Goal: Task Accomplishment & Management: Complete application form

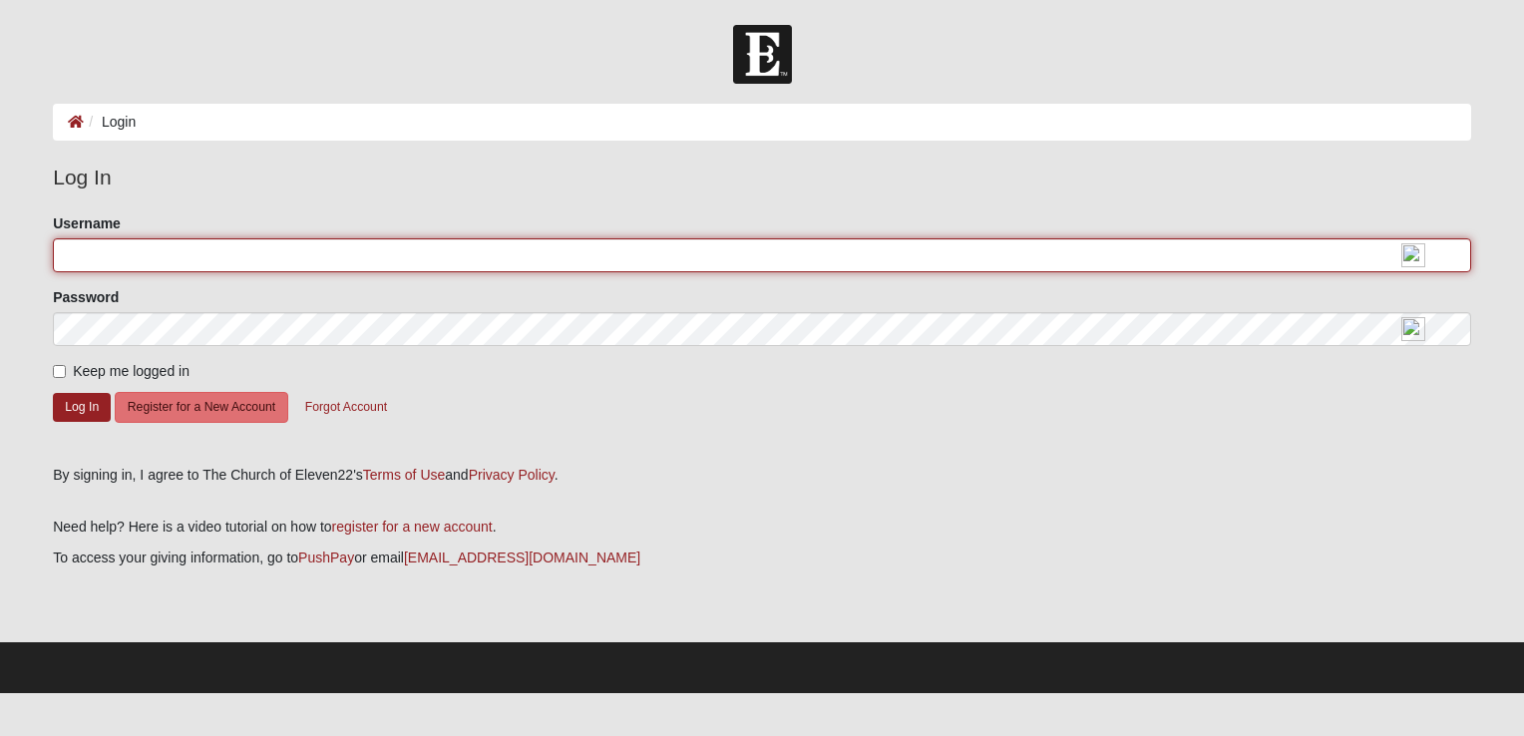
click at [94, 257] on input "Username" at bounding box center [762, 255] width 1418 height 34
type input "Matt1978"
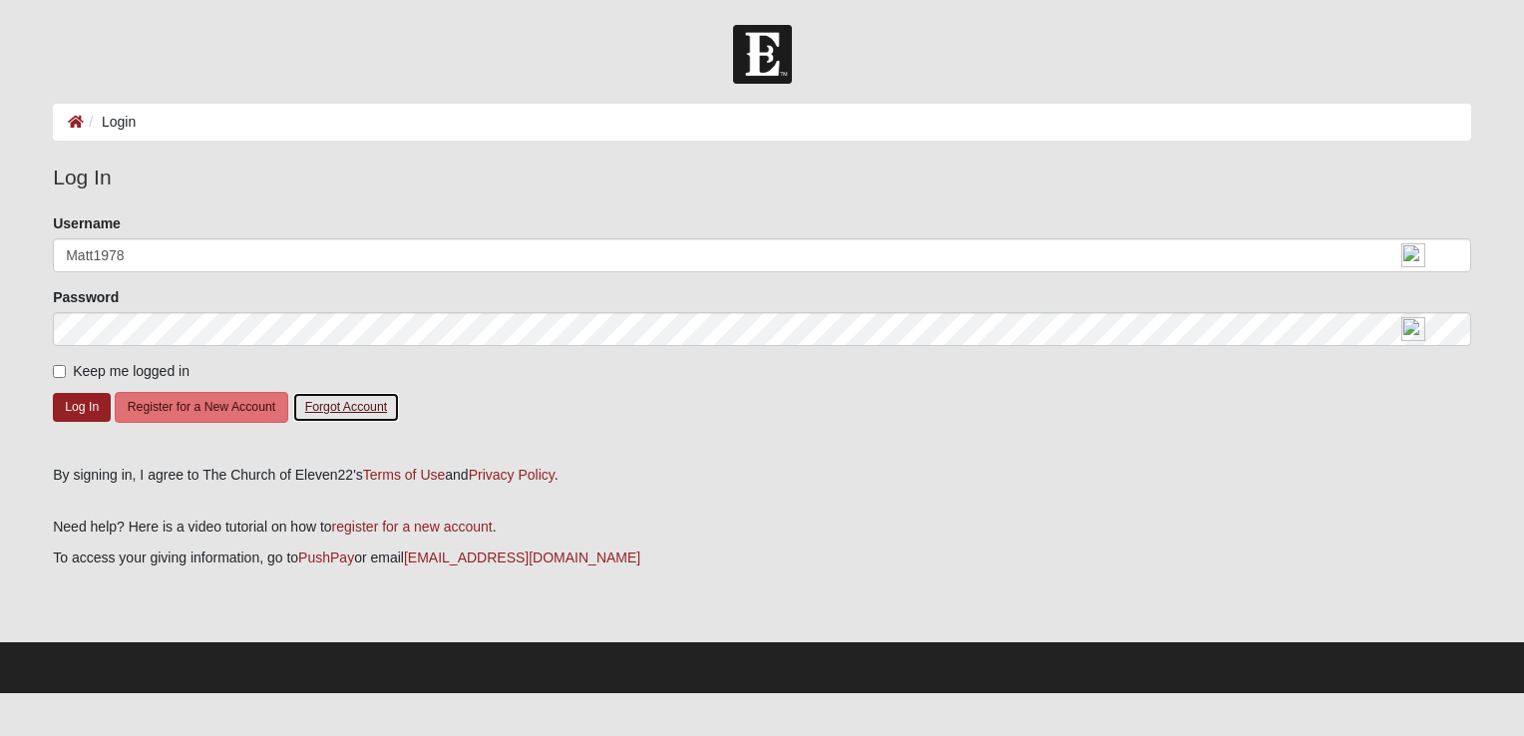
click at [342, 412] on button "Forgot Account" at bounding box center [346, 407] width 108 height 31
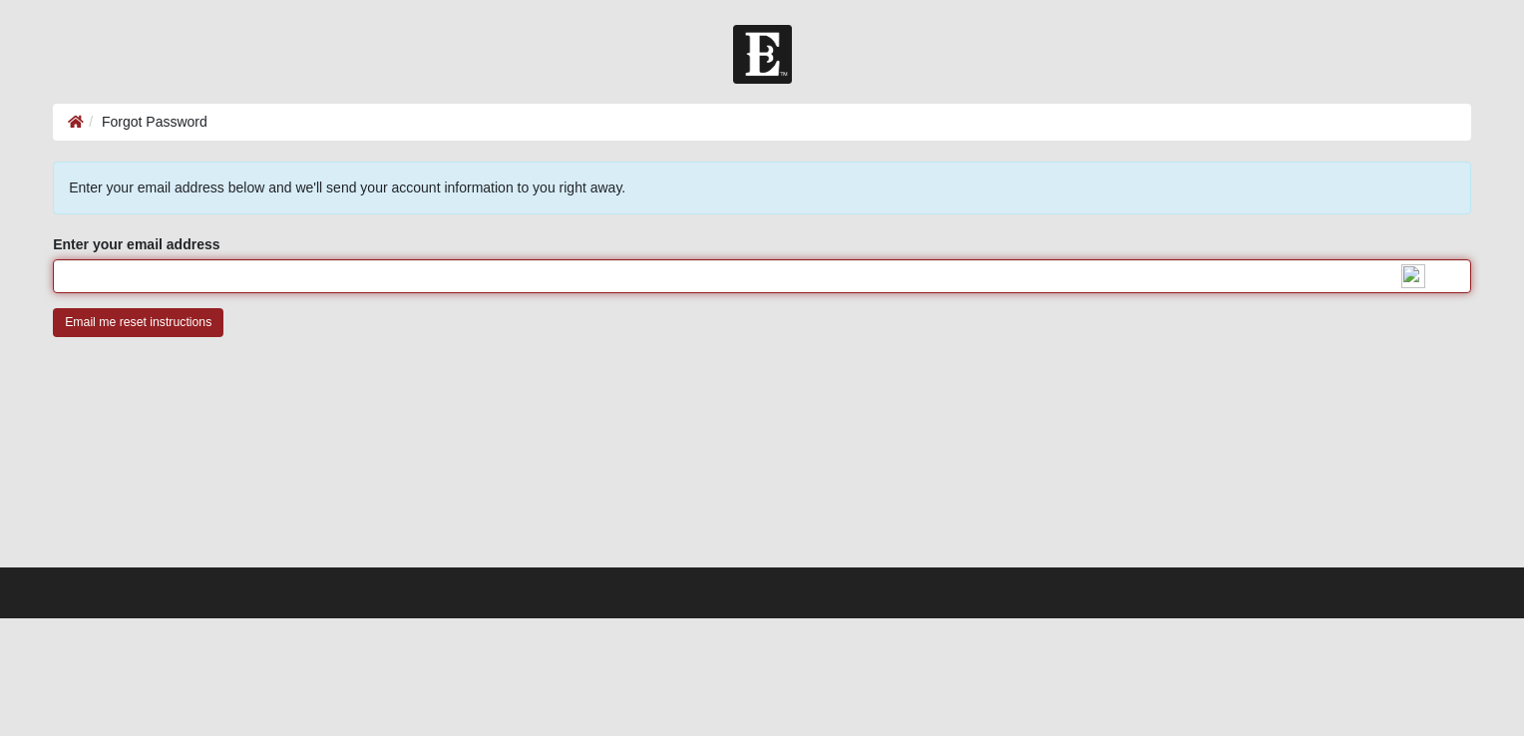
click at [96, 276] on input "Enter your email address" at bounding box center [762, 276] width 1418 height 34
type input "matt.taylor72001@gmail.com"
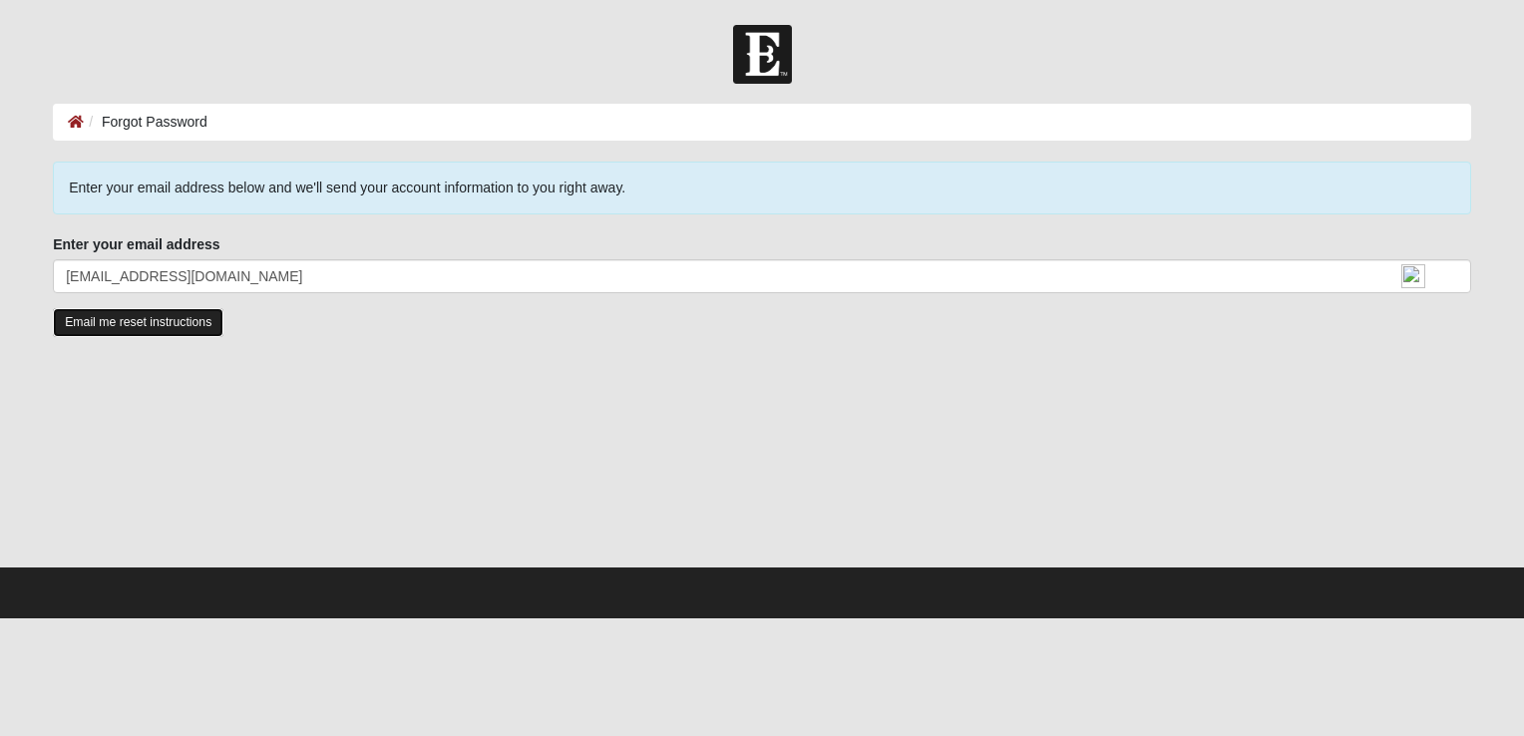
click at [148, 325] on input "Email me reset instructions" at bounding box center [138, 322] width 171 height 29
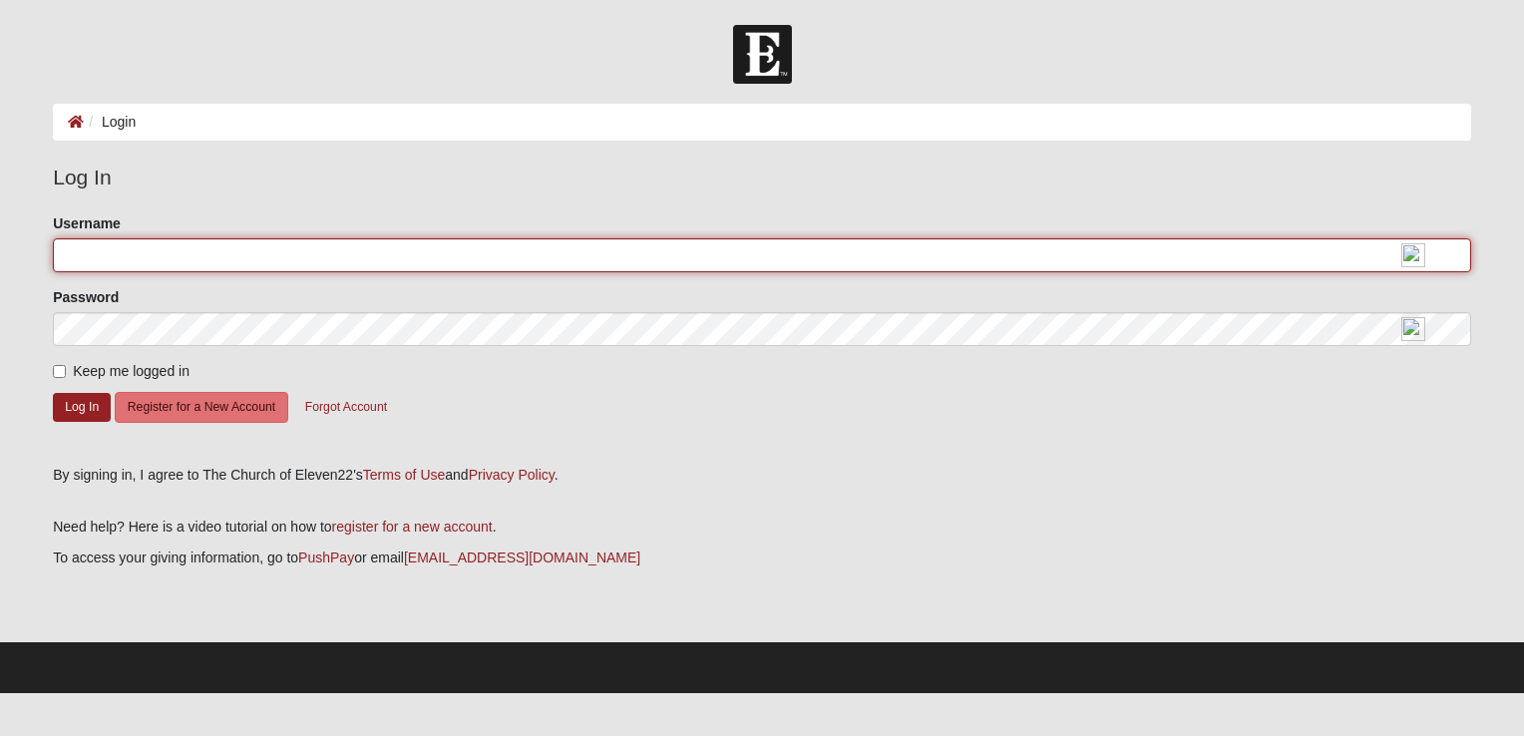
click at [85, 262] on input "Username" at bounding box center [762, 255] width 1418 height 34
type input "matt.taylor72001@gmail.com"
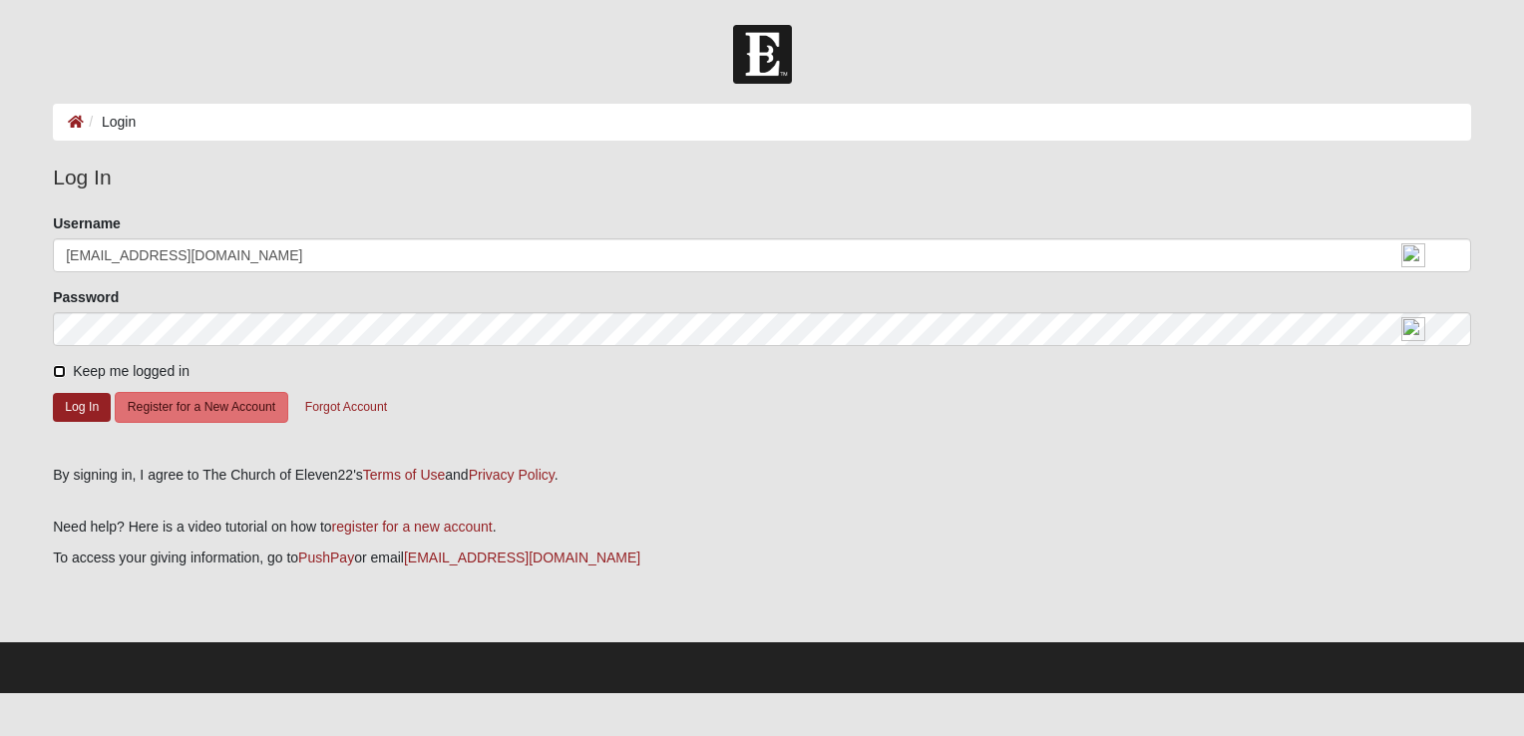
click at [61, 365] on input "Keep me logged in" at bounding box center [59, 371] width 13 height 13
checkbox input "true"
click at [83, 405] on button "Log In" at bounding box center [82, 407] width 58 height 29
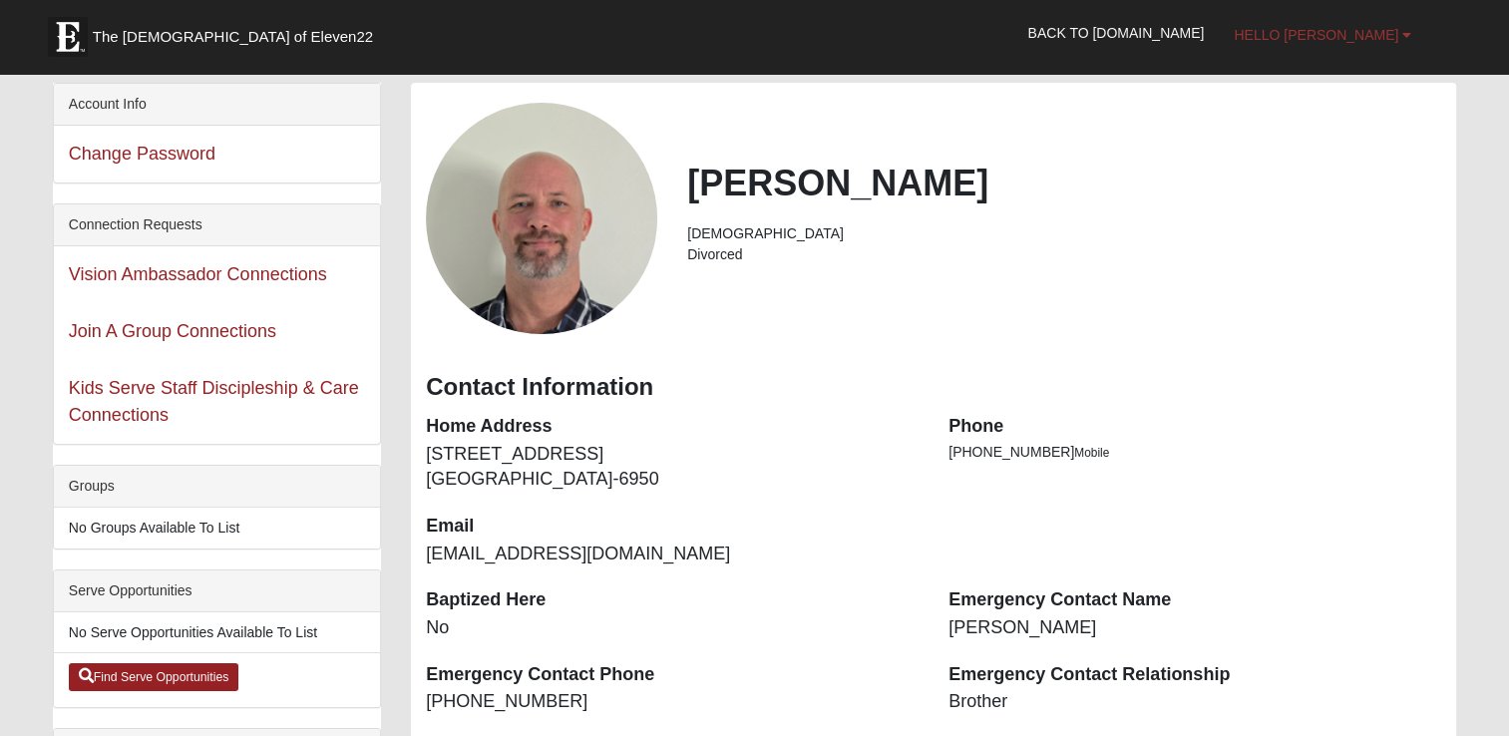
click at [1349, 33] on span "Hello [PERSON_NAME]" at bounding box center [1316, 35] width 165 height 16
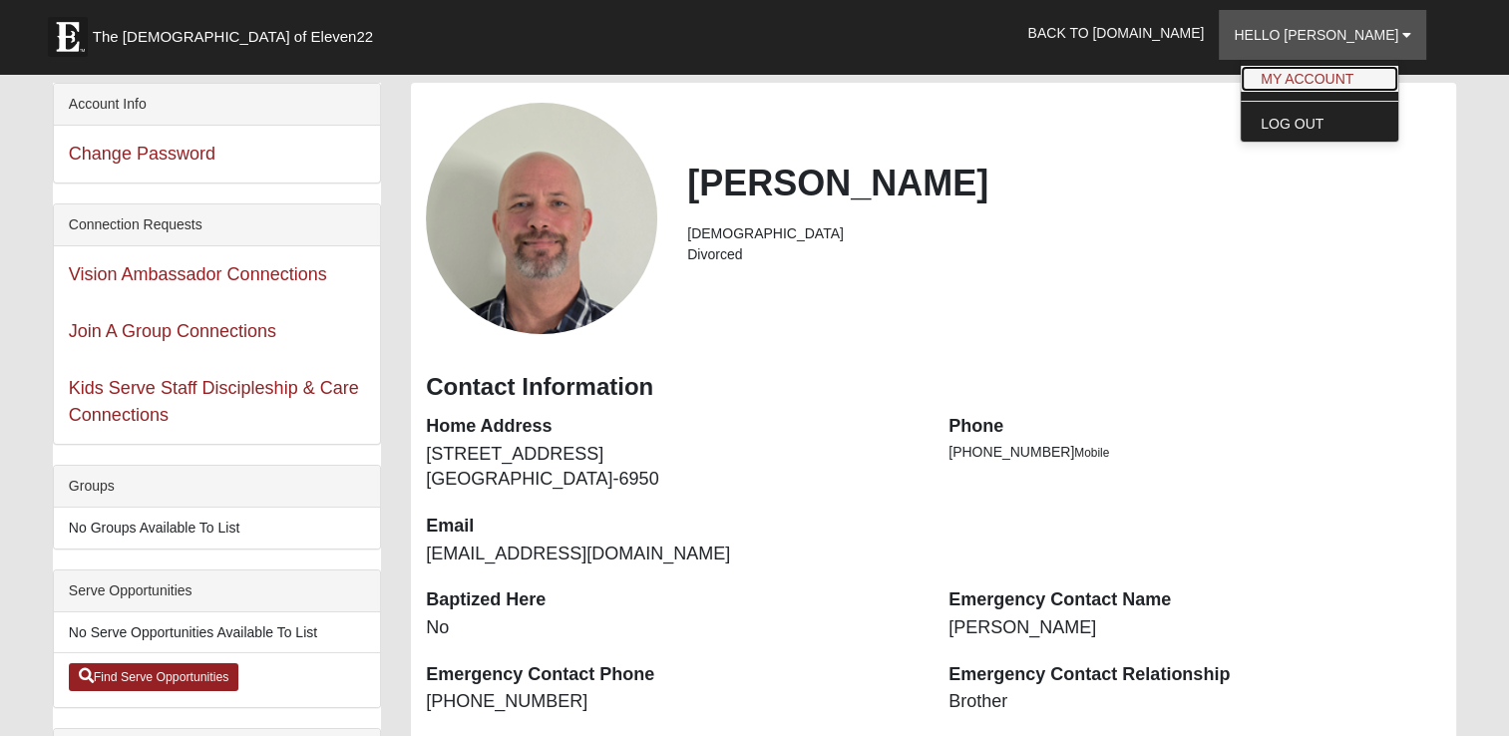
click at [1357, 77] on link "My Account" at bounding box center [1320, 79] width 158 height 26
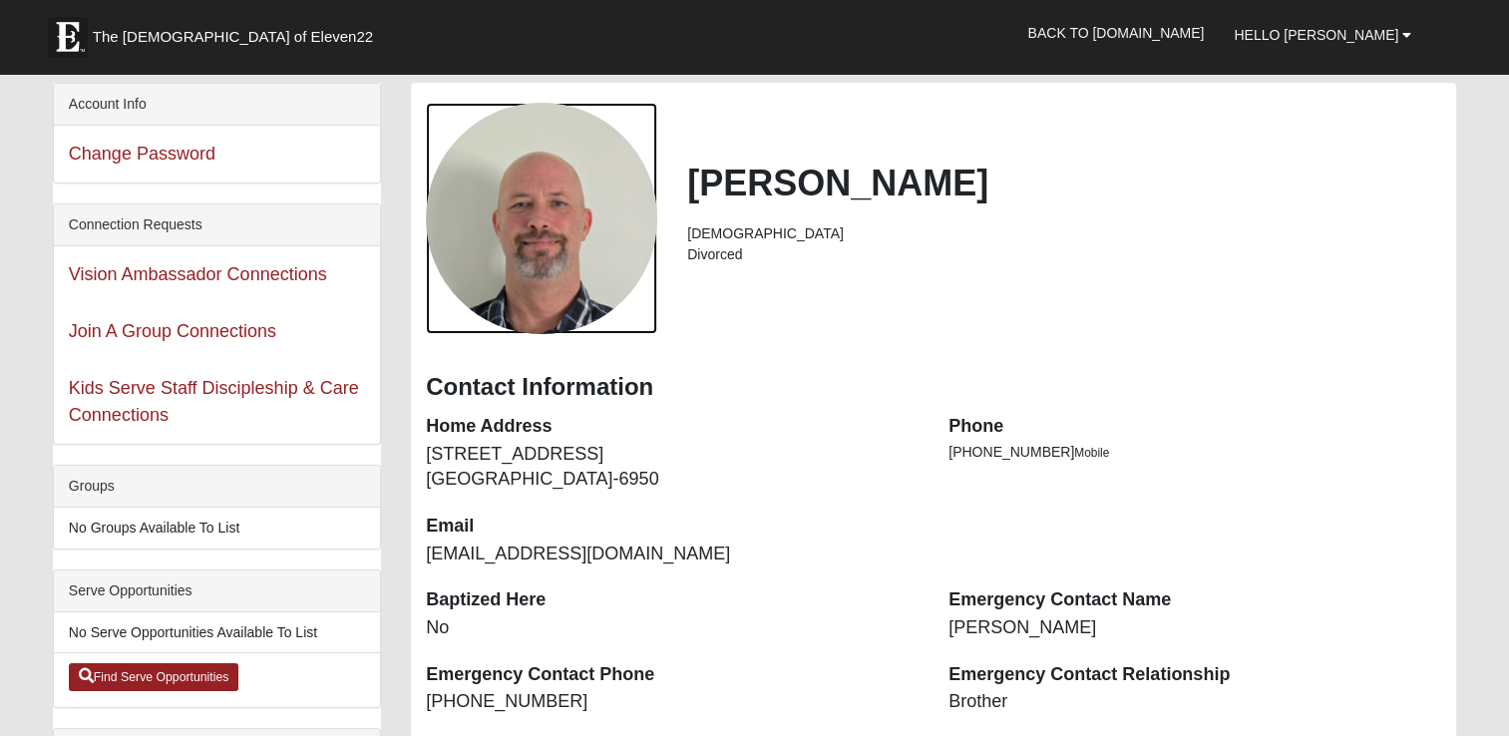
click at [563, 236] on div "View Fullsize Photo" at bounding box center [541, 218] width 231 height 231
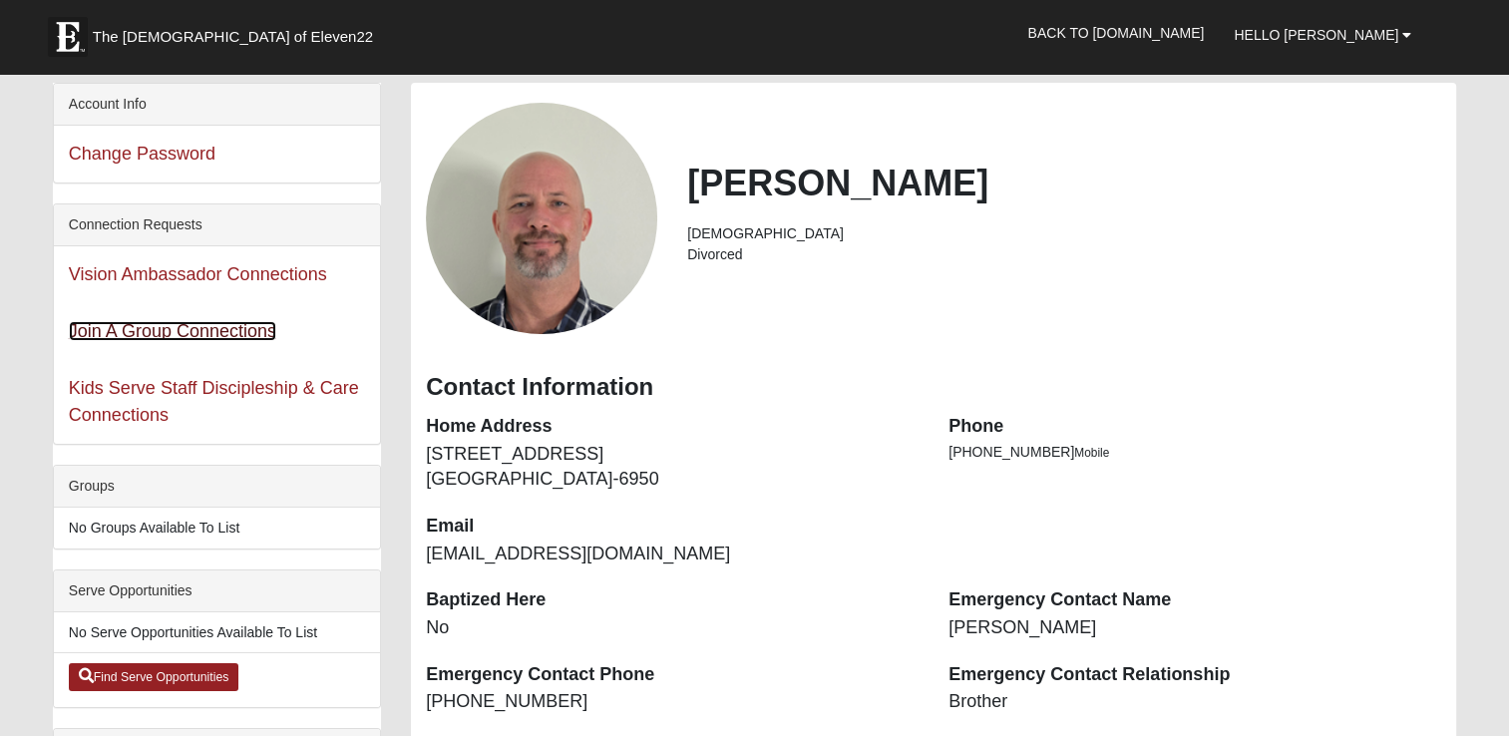
click at [164, 340] on link "Join A Group Connections" at bounding box center [172, 331] width 207 height 20
click at [200, 672] on link "Find Serve Opportunities" at bounding box center [154, 677] width 171 height 28
click at [850, 281] on div "[PERSON_NAME] [DEMOGRAPHIC_DATA] Divorced" at bounding box center [933, 218] width 1045 height 231
click at [1321, 295] on div "[PERSON_NAME] [DEMOGRAPHIC_DATA] Divorced" at bounding box center [933, 218] width 1045 height 231
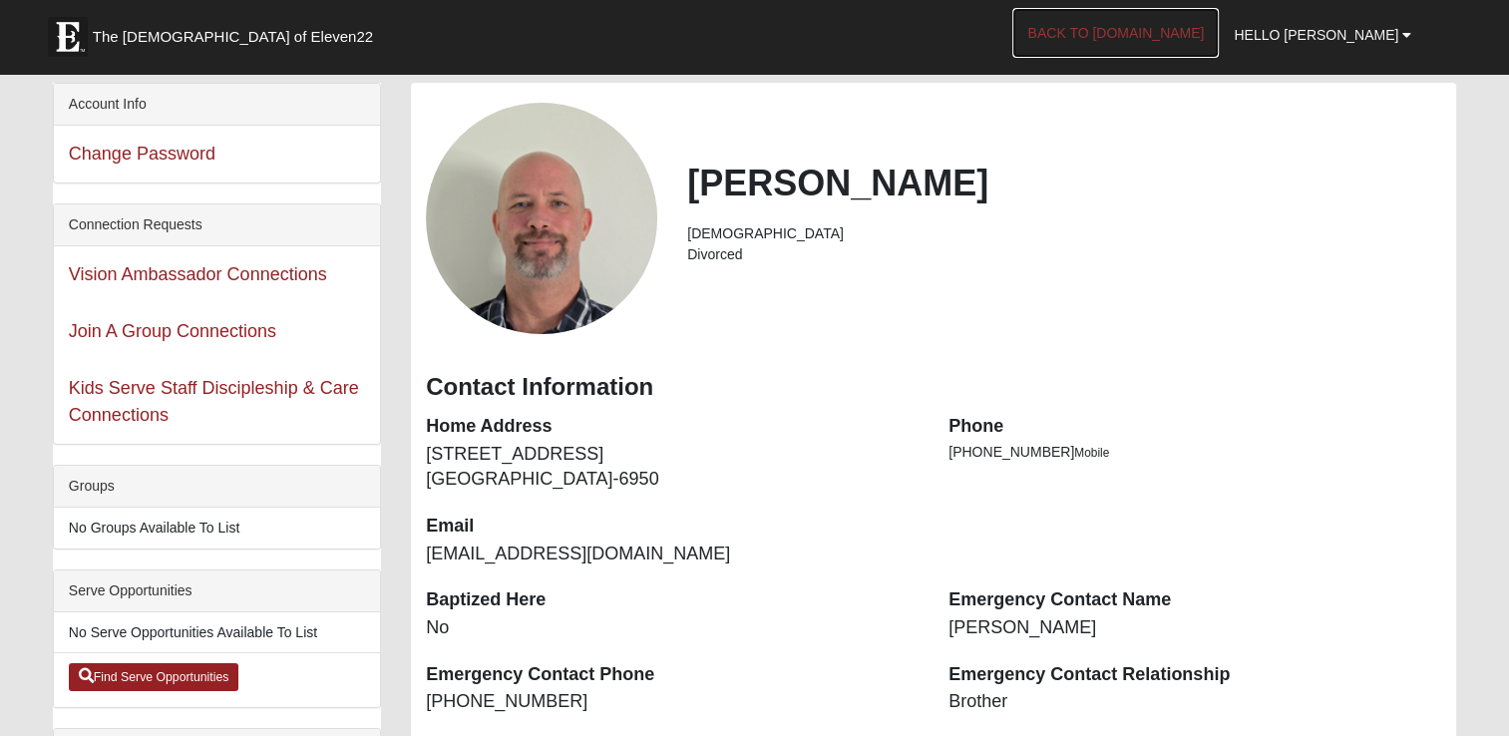
click at [1175, 34] on link "Back to [DOMAIN_NAME]" at bounding box center [1115, 33] width 206 height 50
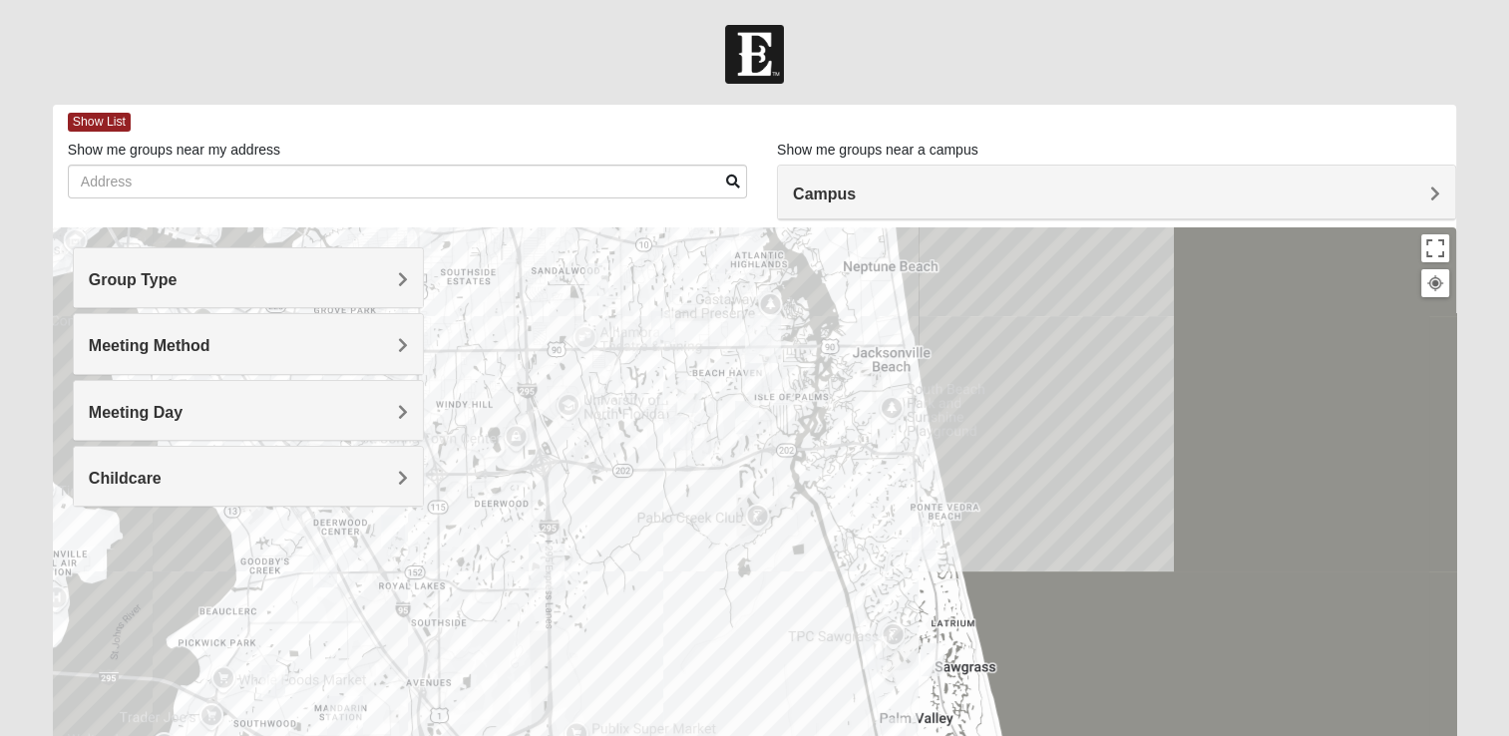
drag, startPoint x: 517, startPoint y: 642, endPoint x: 522, endPoint y: 363, distance: 279.3
click at [522, 363] on div at bounding box center [754, 626] width 1403 height 798
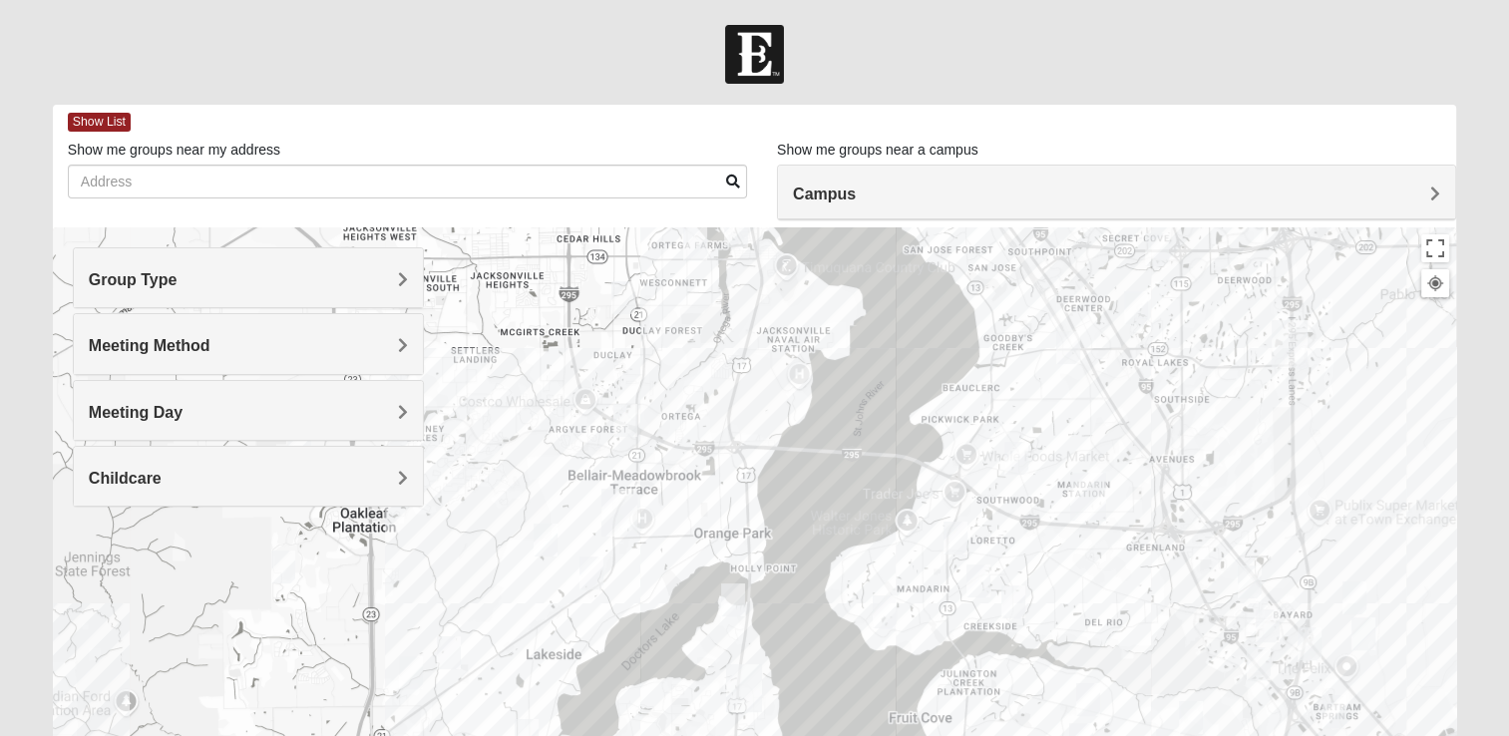
drag, startPoint x: 271, startPoint y: 640, endPoint x: 1027, endPoint y: 404, distance: 792.1
click at [1027, 404] on div at bounding box center [754, 626] width 1403 height 798
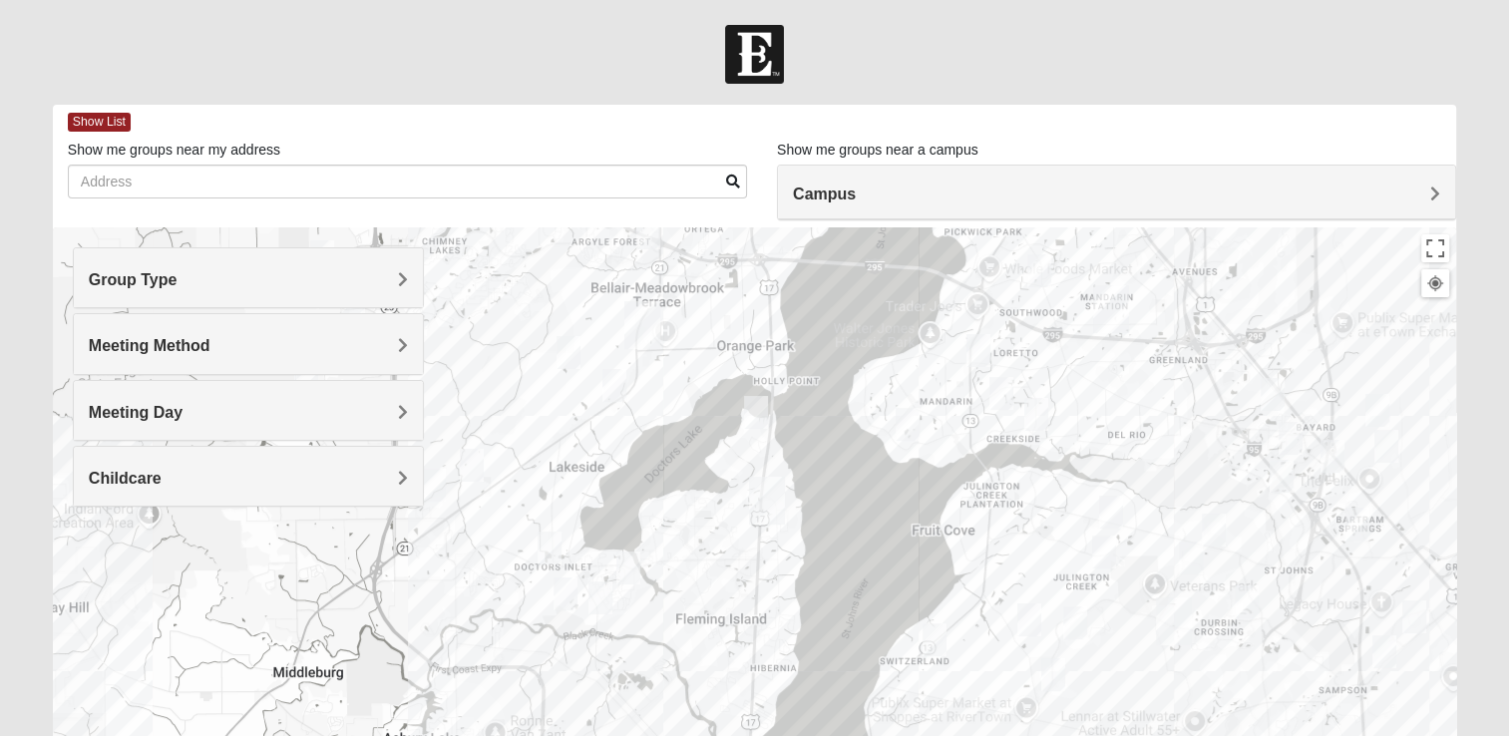
drag, startPoint x: 654, startPoint y: 562, endPoint x: 678, endPoint y: 368, distance: 195.0
click at [678, 368] on div at bounding box center [754, 626] width 1403 height 798
click at [178, 281] on span "Group Type" at bounding box center [133, 279] width 89 height 17
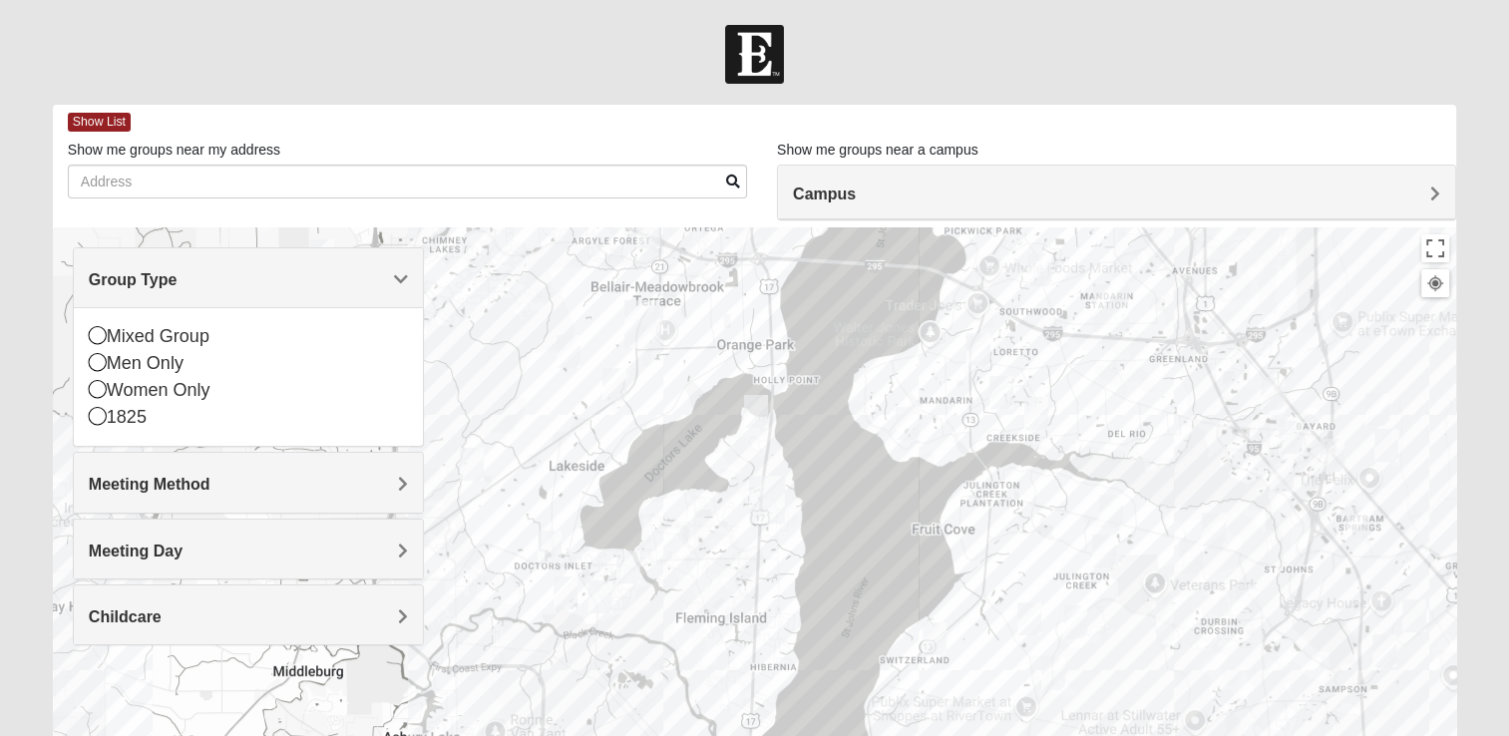
click at [210, 484] on span "Meeting Method" at bounding box center [150, 484] width 122 height 17
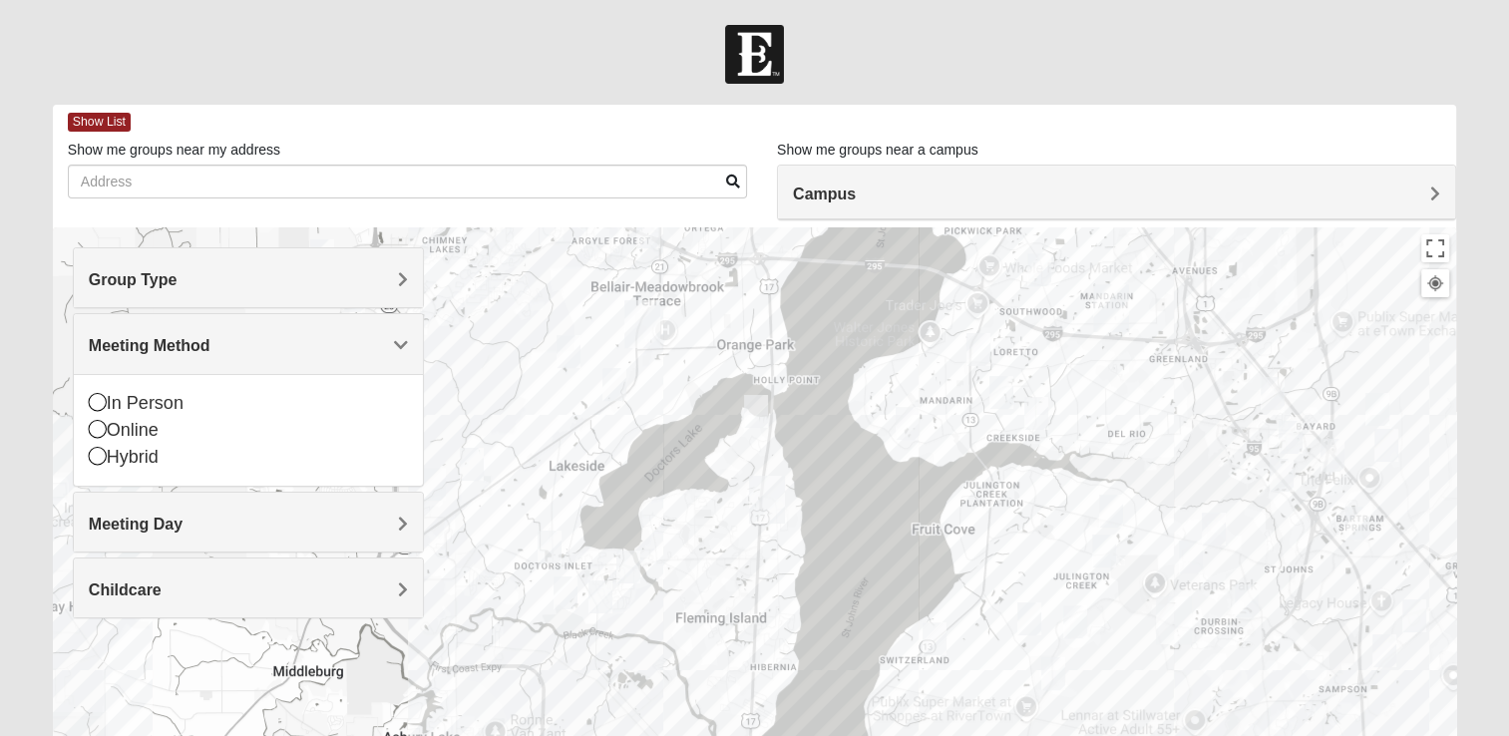
click at [448, 362] on div at bounding box center [754, 626] width 1403 height 798
click at [210, 344] on span "Meeting Method" at bounding box center [150, 345] width 122 height 17
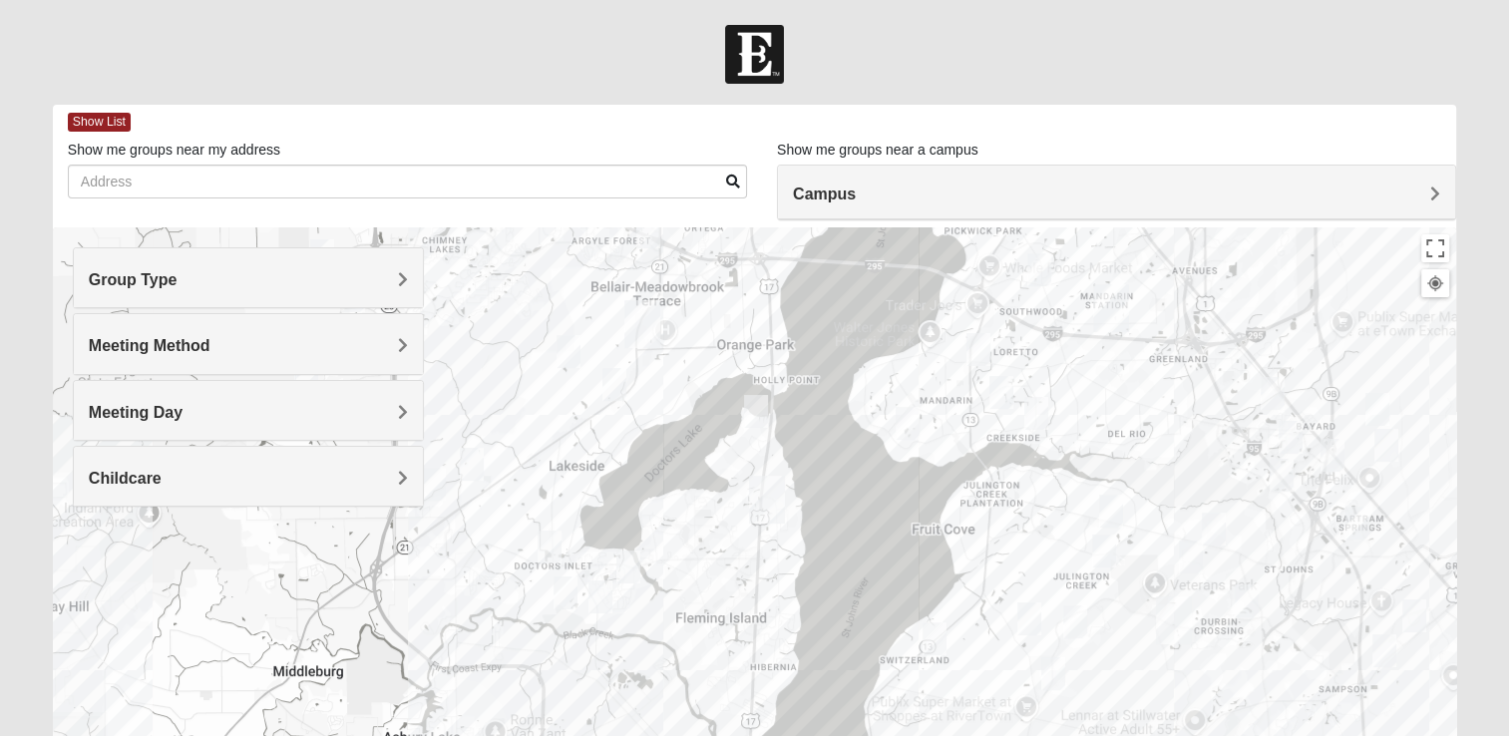
click at [551, 545] on img "Mens Serig 32068" at bounding box center [550, 547] width 24 height 33
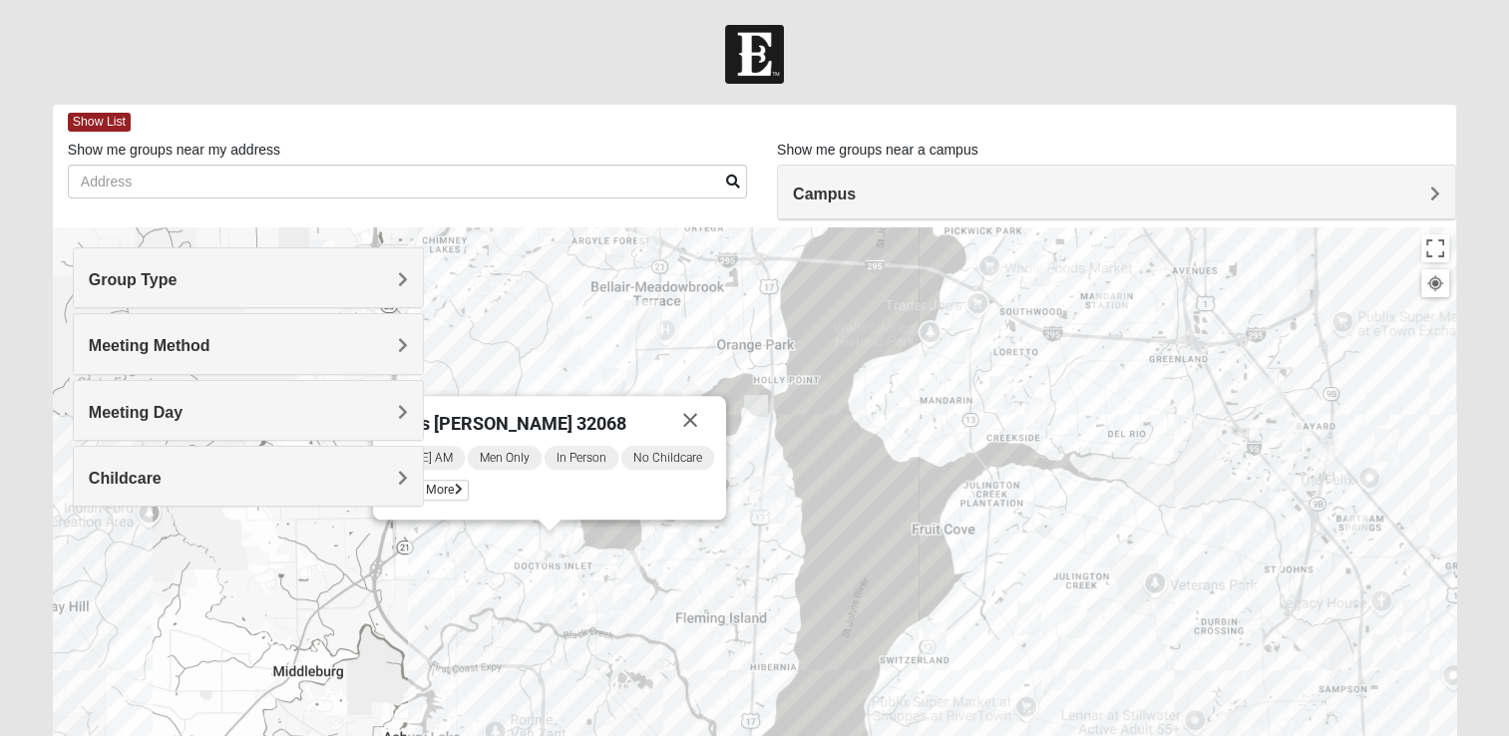
drag, startPoint x: 559, startPoint y: 405, endPoint x: 612, endPoint y: 417, distance: 55.2
click at [612, 417] on div "Mens Serig 32068" at bounding box center [525, 420] width 281 height 48
drag, startPoint x: 636, startPoint y: 416, endPoint x: 615, endPoint y: 385, distance: 37.3
click at [755, 626] on div "Mens Serig 32068 Tuesday AM Men Only In Person No Childcare Learn More" at bounding box center [1456, 626] width 1403 height 0
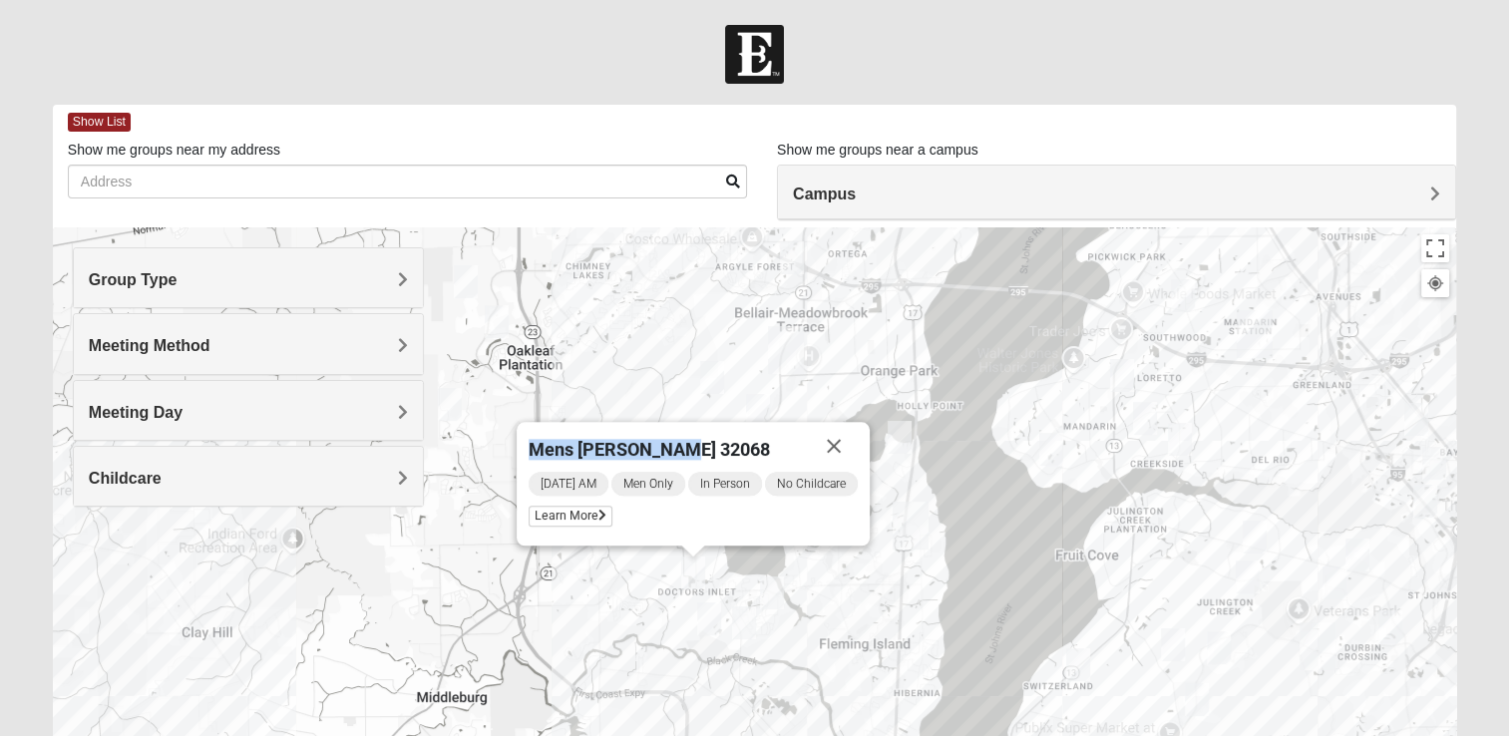
drag, startPoint x: 615, startPoint y: 385, endPoint x: 690, endPoint y: 377, distance: 75.2
click at [690, 377] on div "Mens Serig 32068 Tuesday AM Men Only In Person No Childcare Learn More" at bounding box center [754, 626] width 1403 height 798
click at [649, 583] on div "Mens Serig 32068 Tuesday AM Men Only In Person No Childcare Learn More" at bounding box center [754, 626] width 1403 height 798
click at [833, 449] on button "Close" at bounding box center [834, 446] width 48 height 48
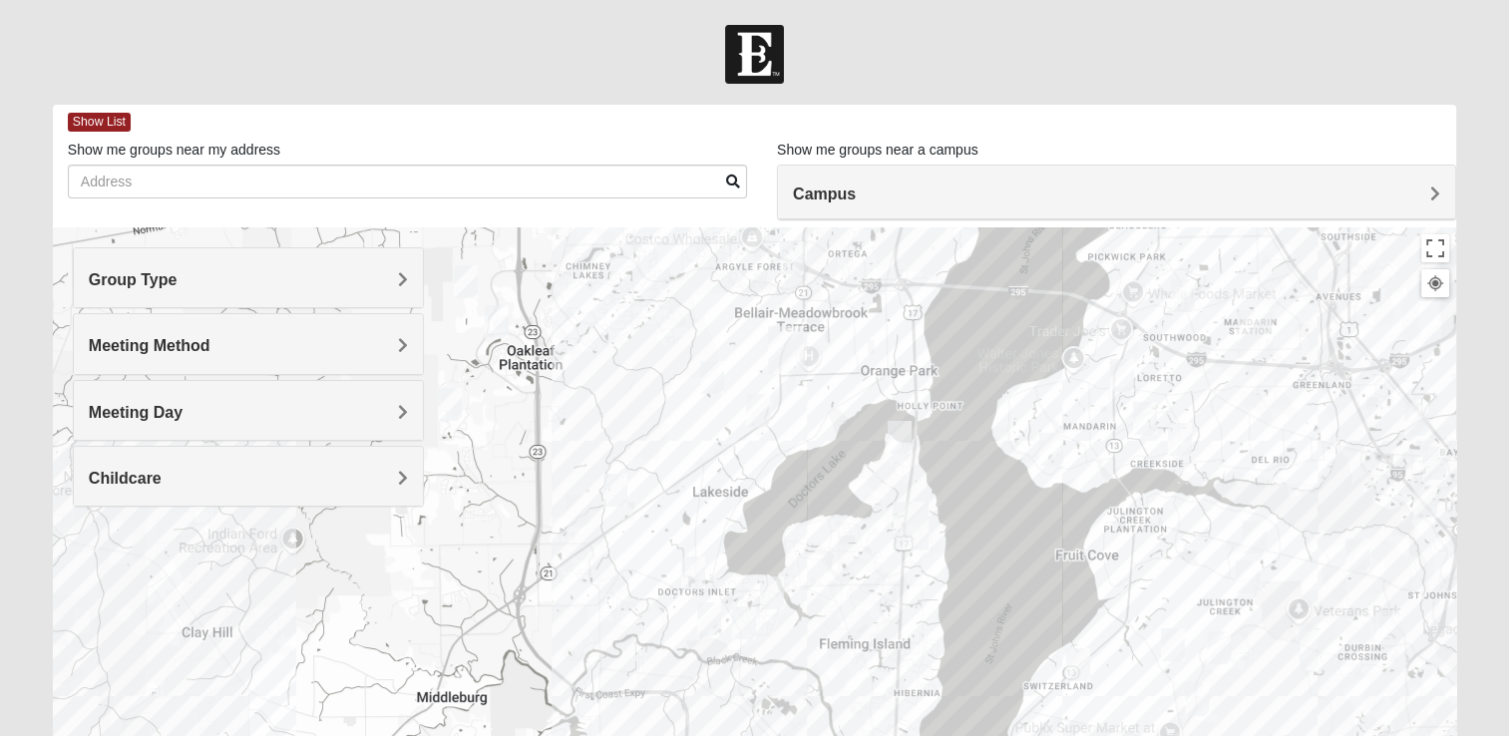
click at [912, 529] on img "Fleming Island" at bounding box center [911, 526] width 36 height 48
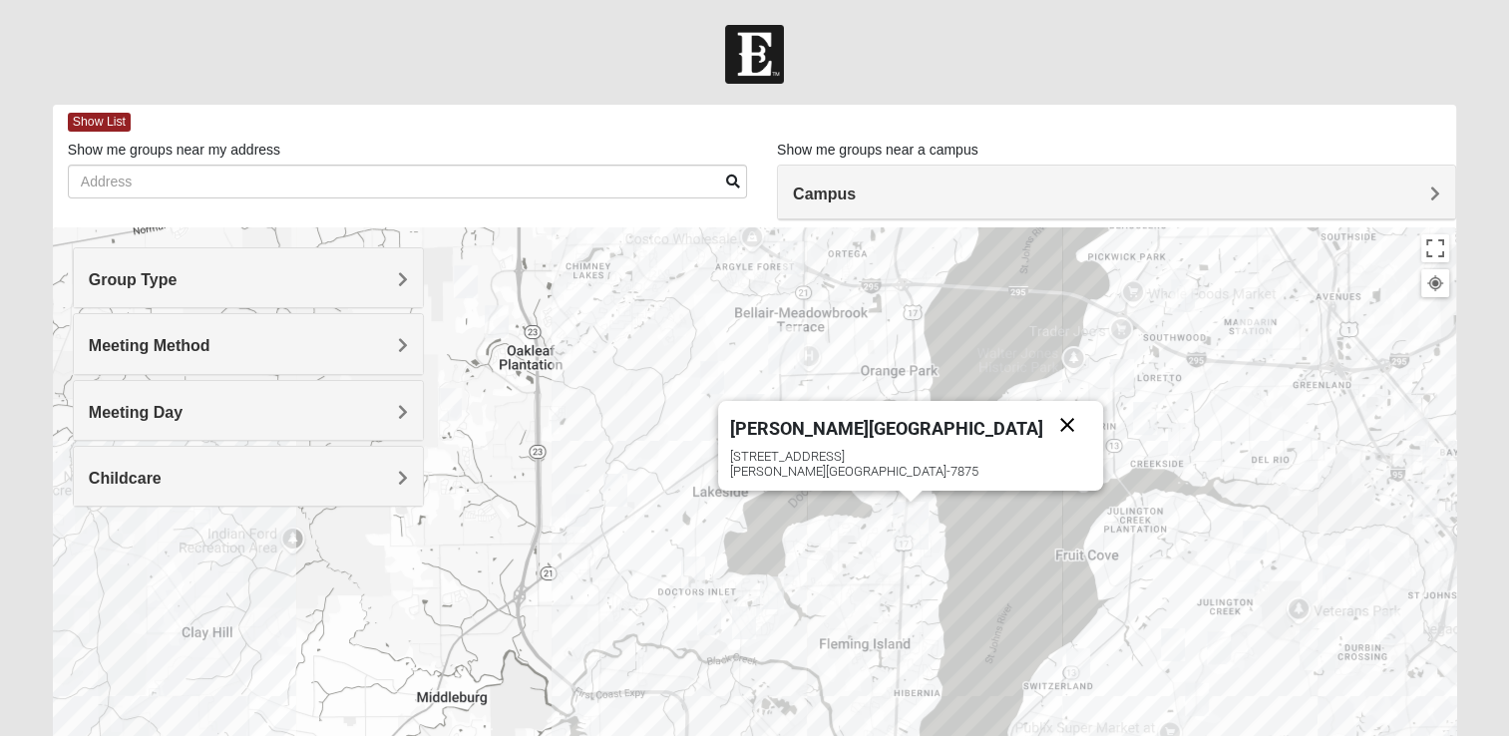
click at [1043, 424] on button "Close" at bounding box center [1067, 425] width 48 height 48
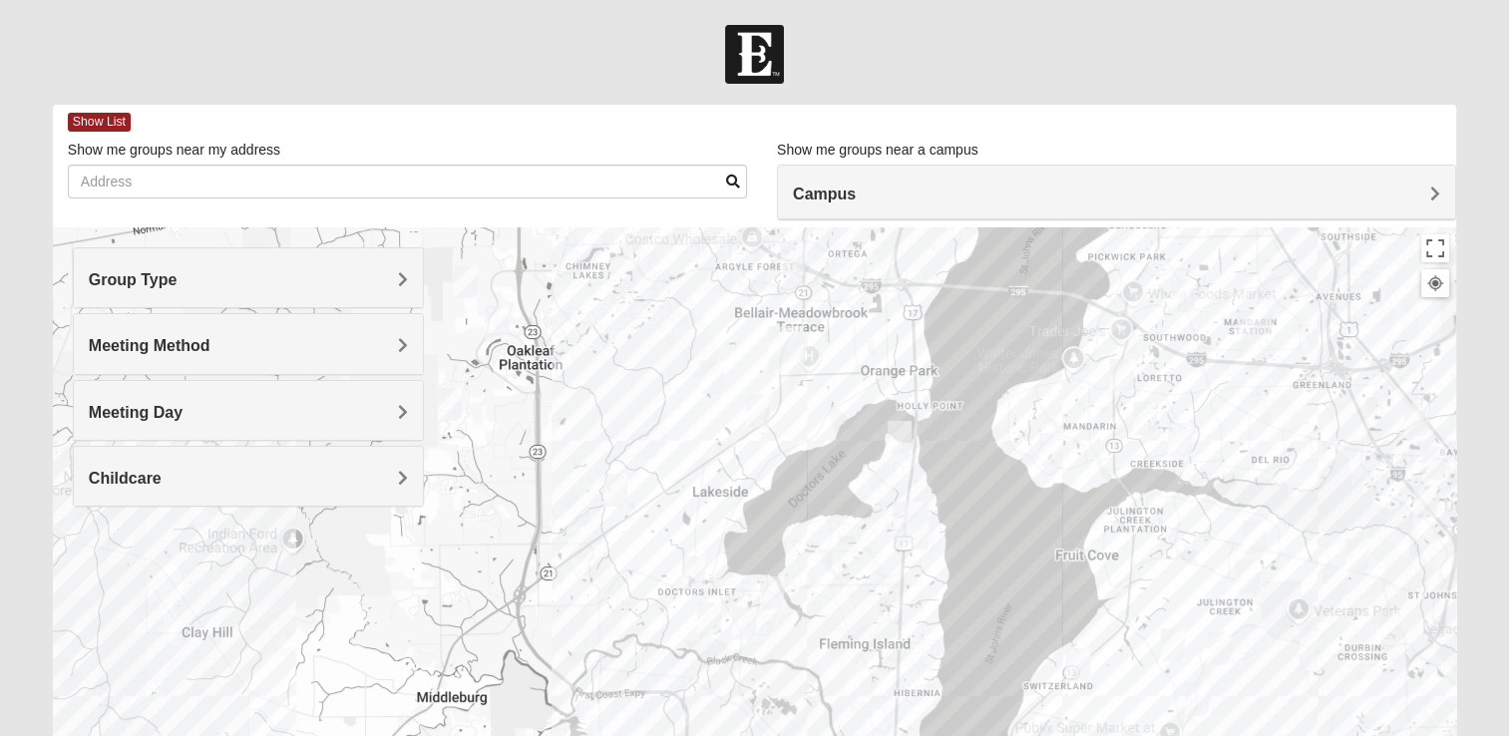
click at [712, 623] on img "Mixed Atwood 32068" at bounding box center [709, 618] width 24 height 33
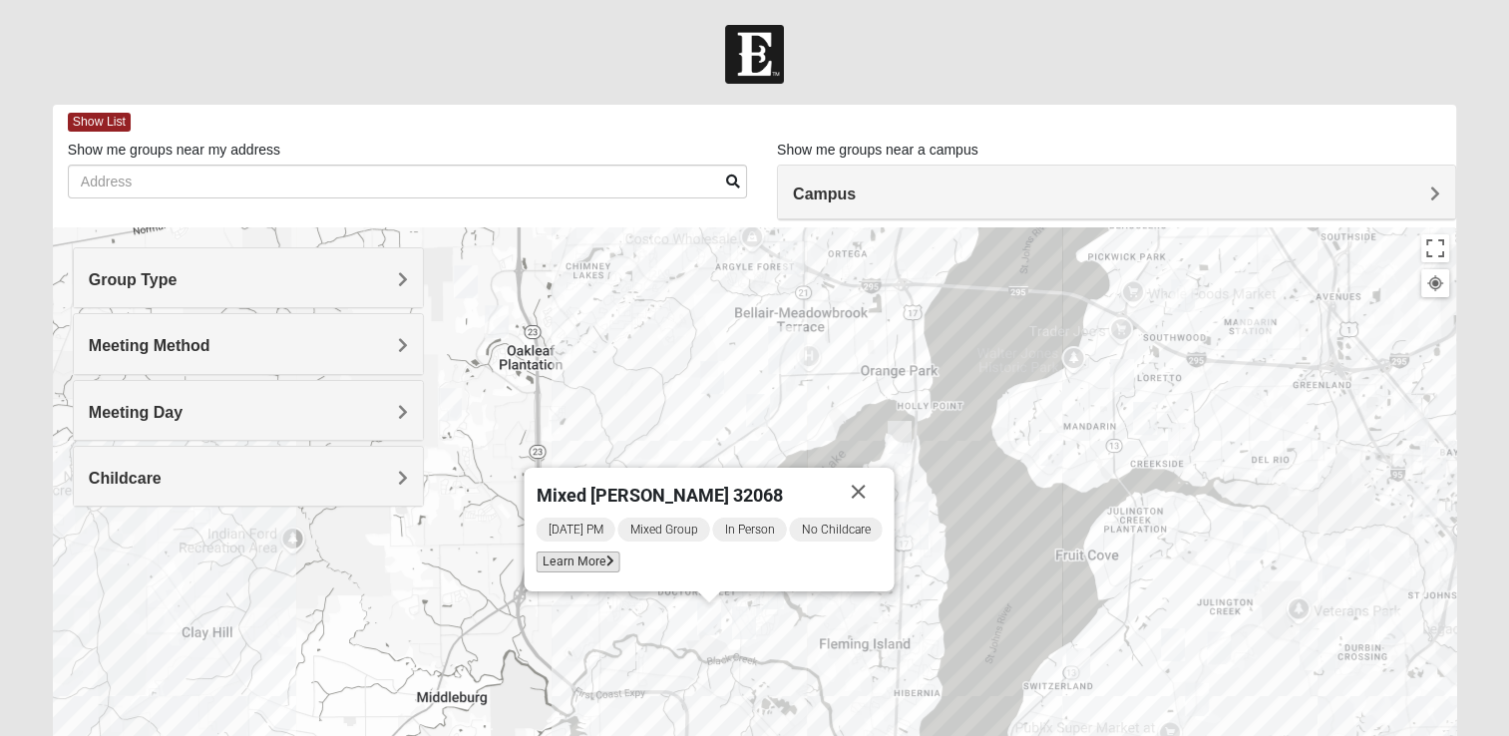
click at [576, 562] on span "Learn More" at bounding box center [578, 562] width 84 height 21
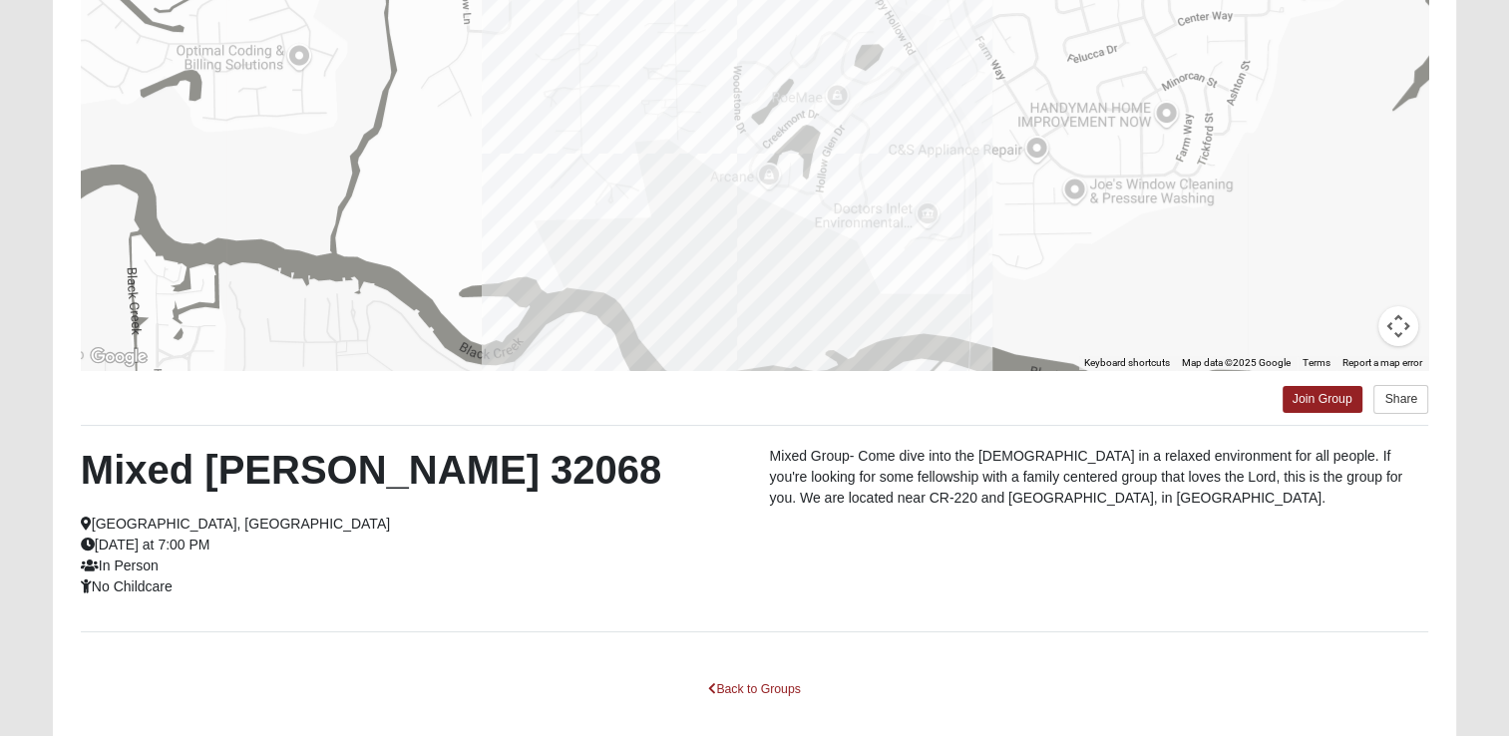
scroll to position [227, 0]
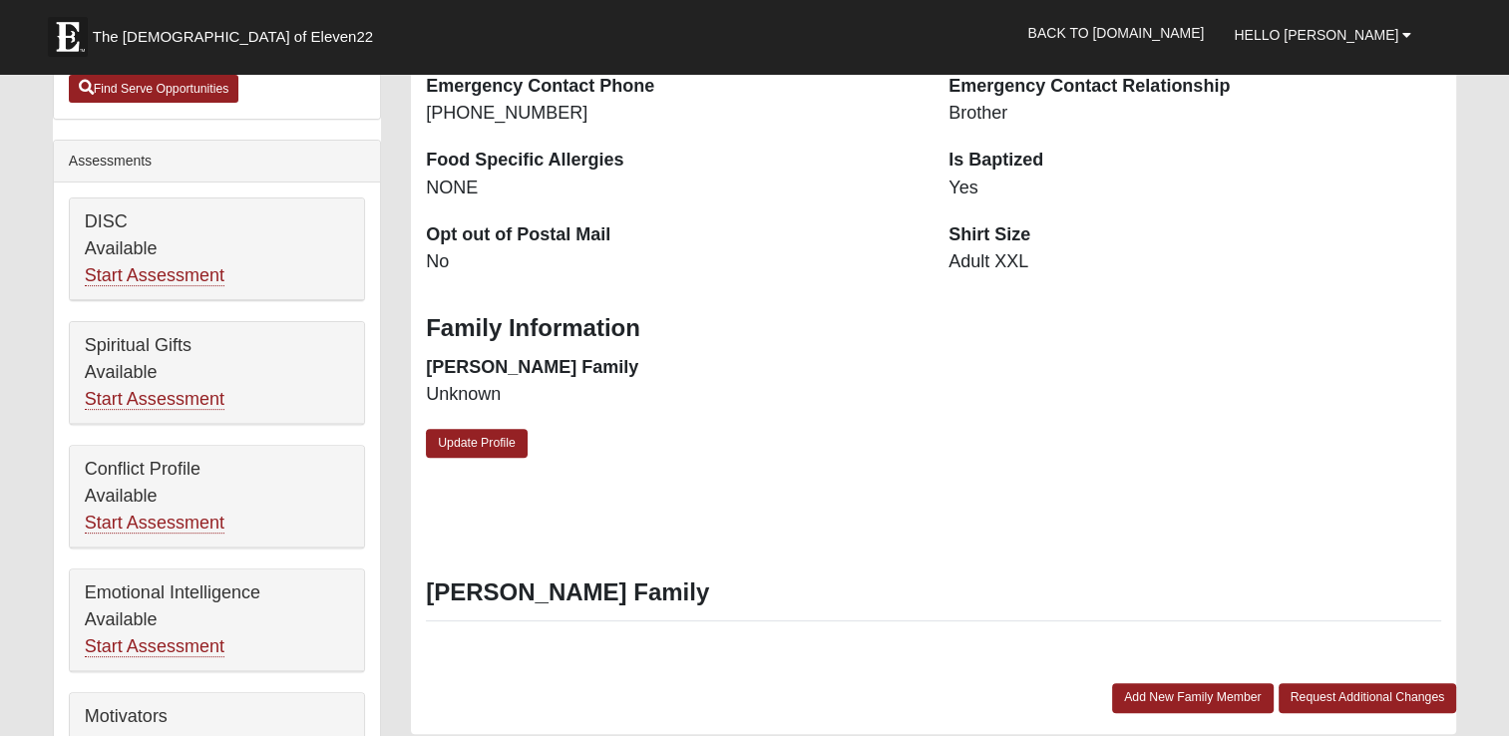
scroll to position [580, 0]
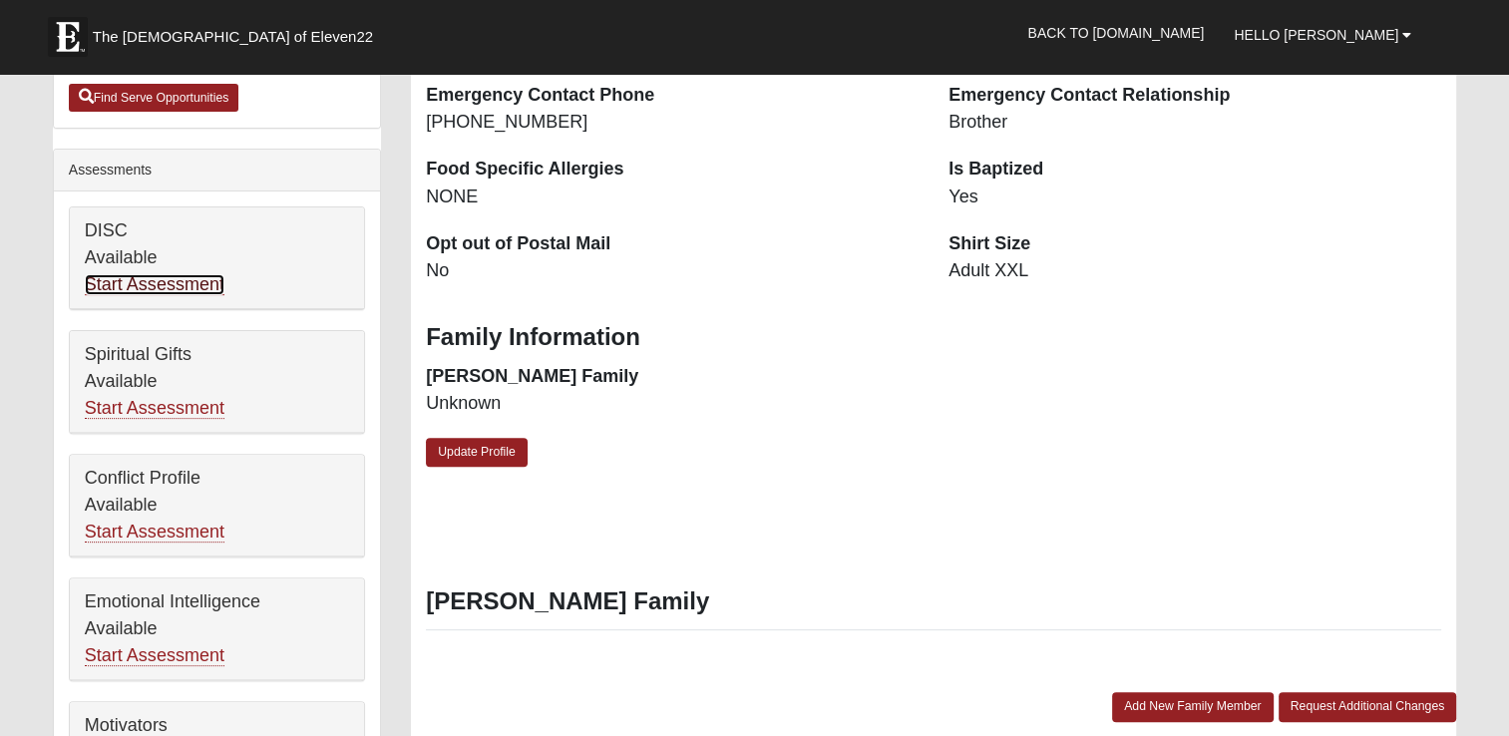
click at [160, 288] on link "Start Assessment" at bounding box center [155, 284] width 140 height 21
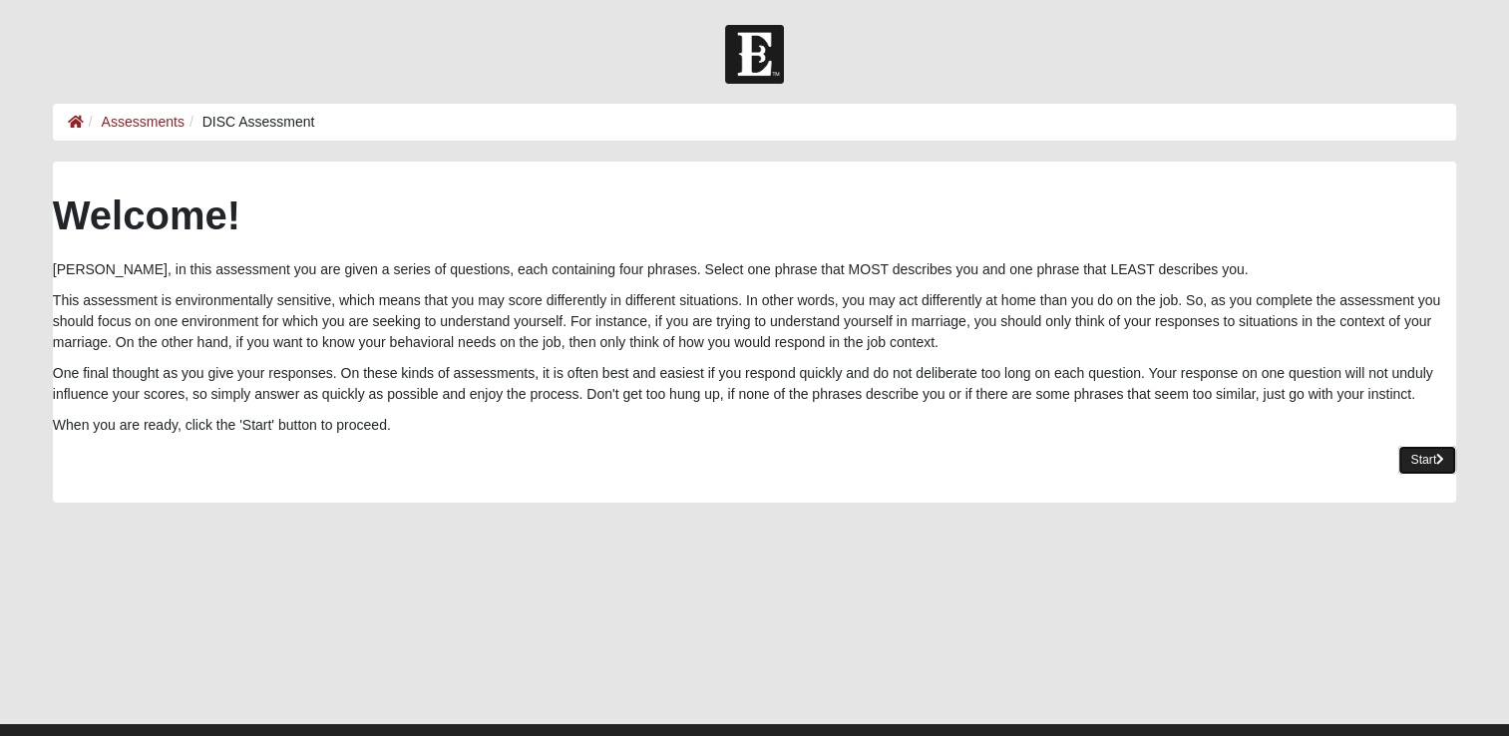
click at [1416, 457] on link "Start" at bounding box center [1427, 460] width 58 height 29
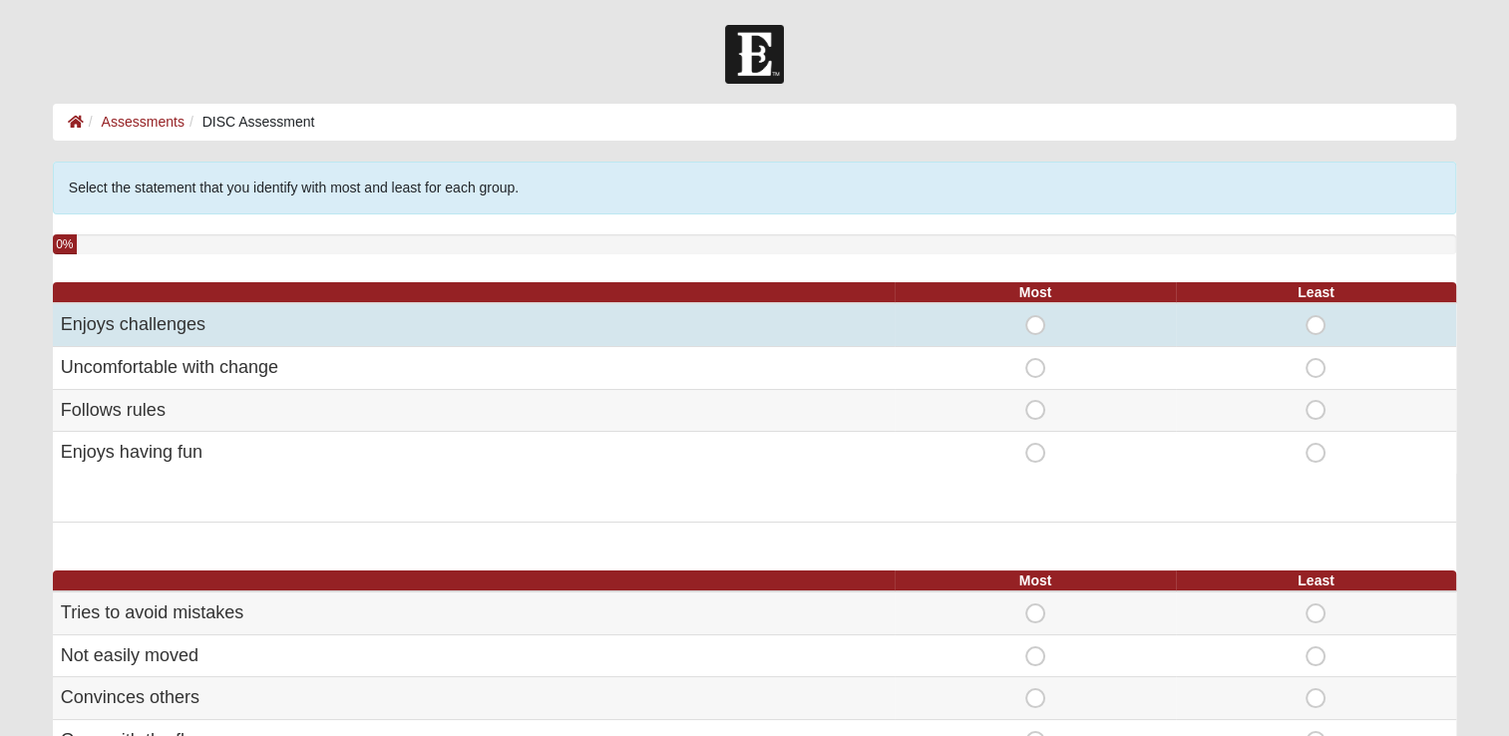
click at [1035, 315] on span "Most" at bounding box center [1035, 315] width 0 height 0
click at [1035, 321] on input "Most" at bounding box center [1041, 325] width 13 height 20
radio input "true"
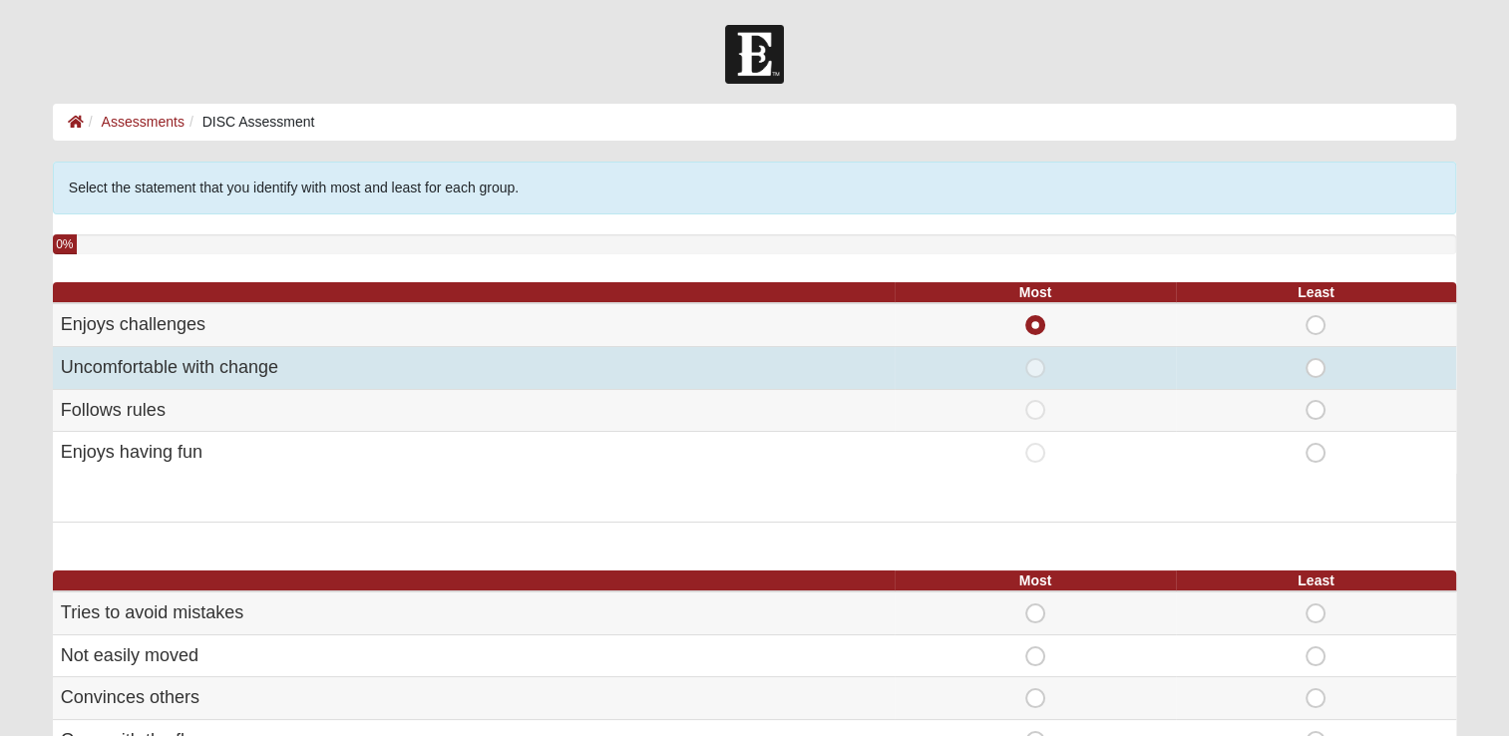
click at [1316, 358] on span "Least" at bounding box center [1316, 358] width 0 height 0
click at [1316, 365] on input "Least" at bounding box center [1322, 368] width 13 height 20
radio input "true"
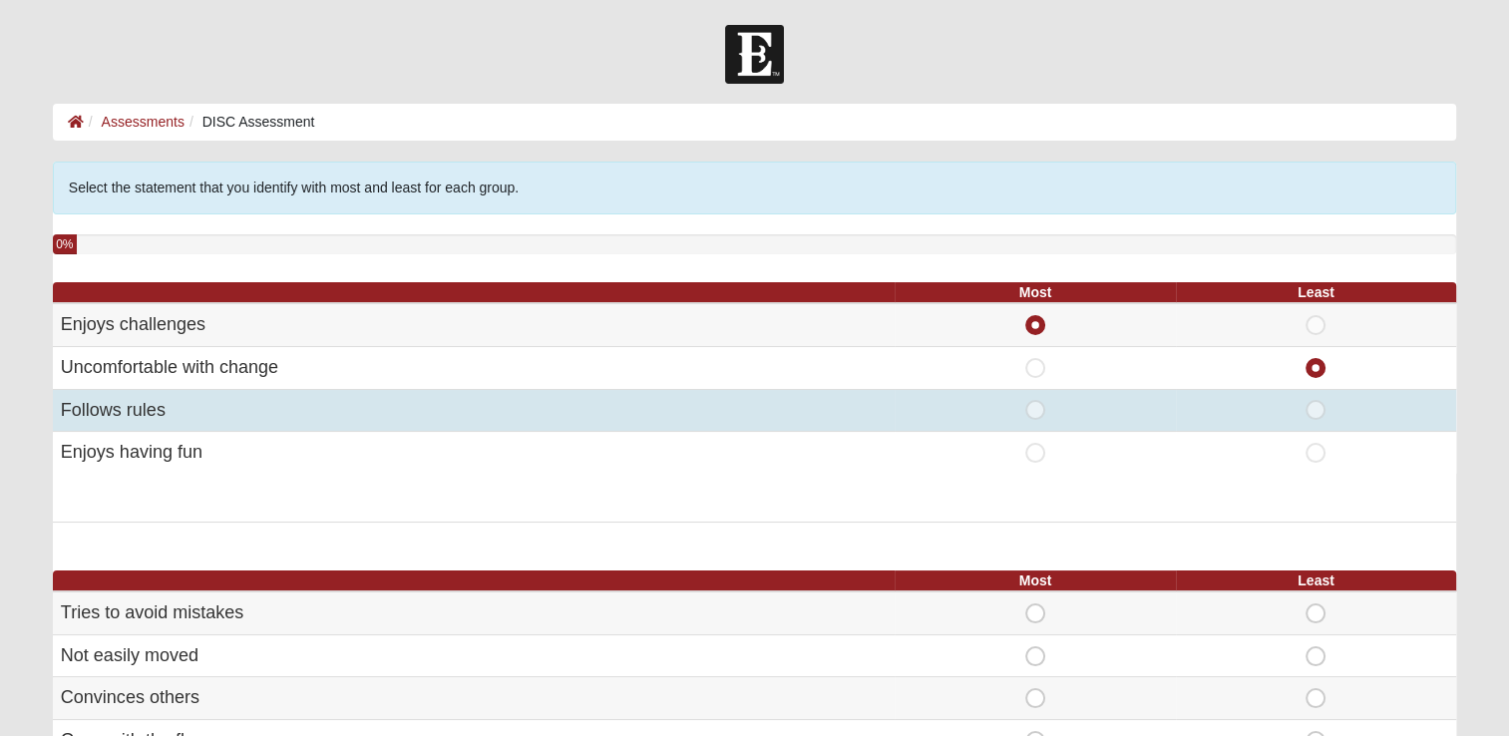
click at [1035, 400] on span "Most" at bounding box center [1035, 400] width 0 height 0
click at [1041, 412] on input "Most" at bounding box center [1041, 410] width 13 height 20
radio input "true"
radio input "false"
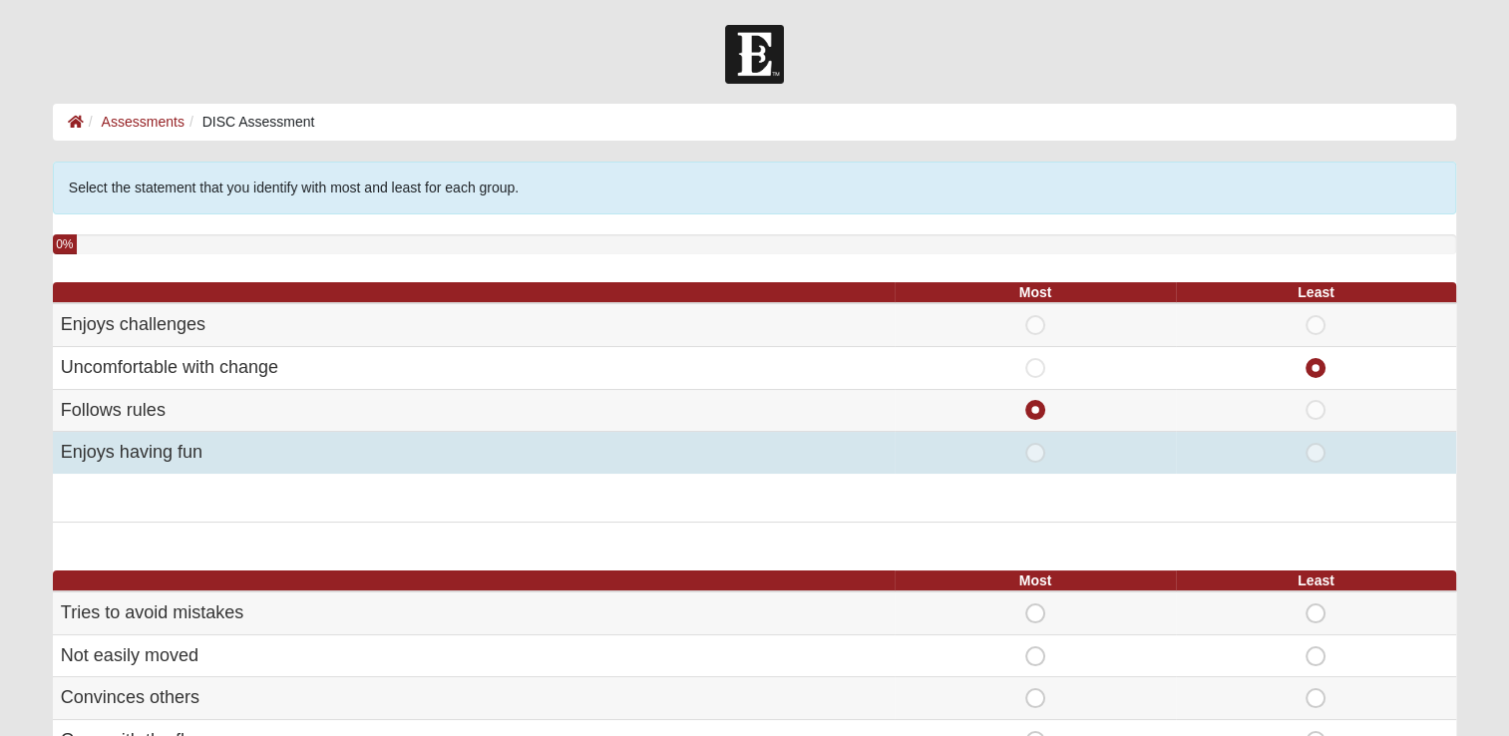
click at [1035, 443] on span "Most" at bounding box center [1035, 443] width 0 height 0
click at [1035, 453] on input "Most" at bounding box center [1041, 453] width 13 height 20
radio input "true"
radio input "false"
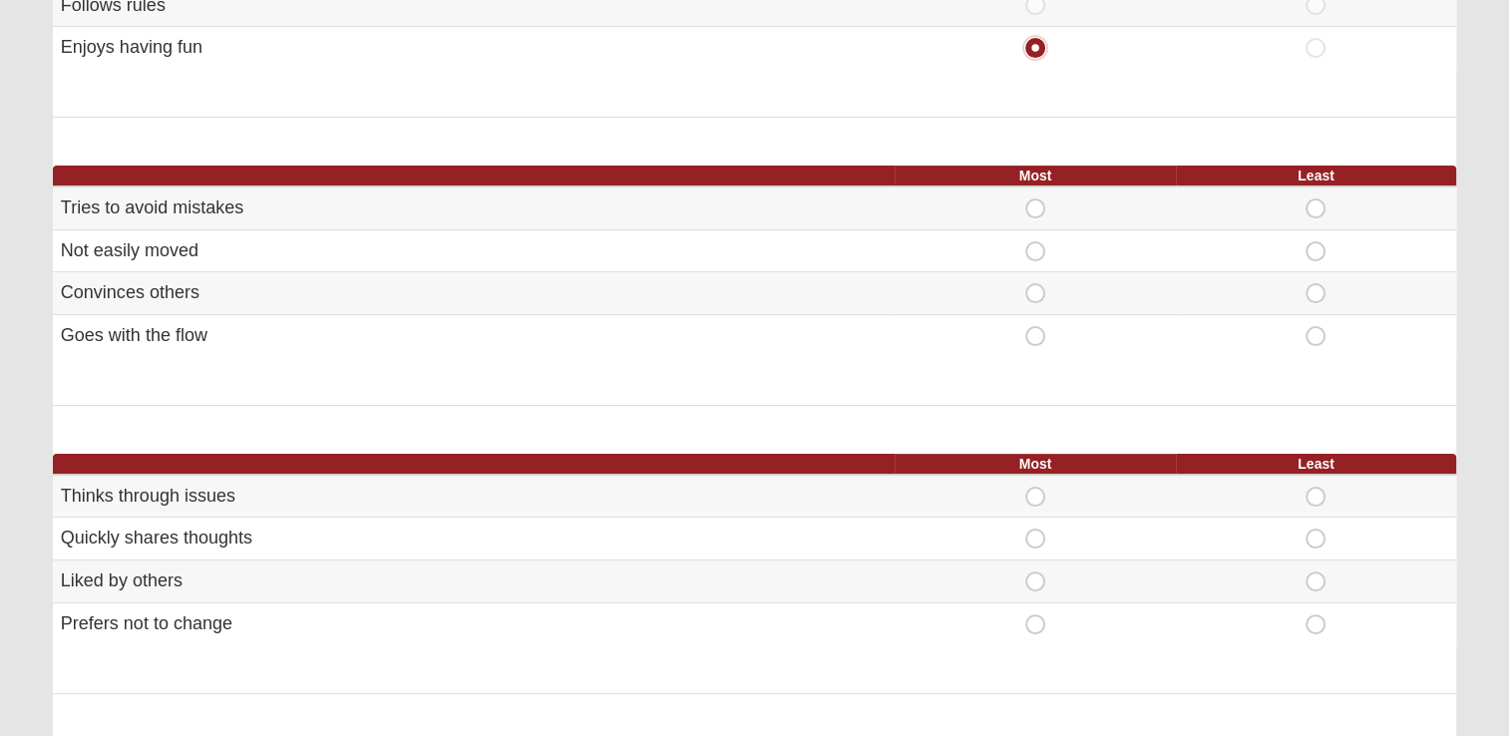
scroll to position [410, 0]
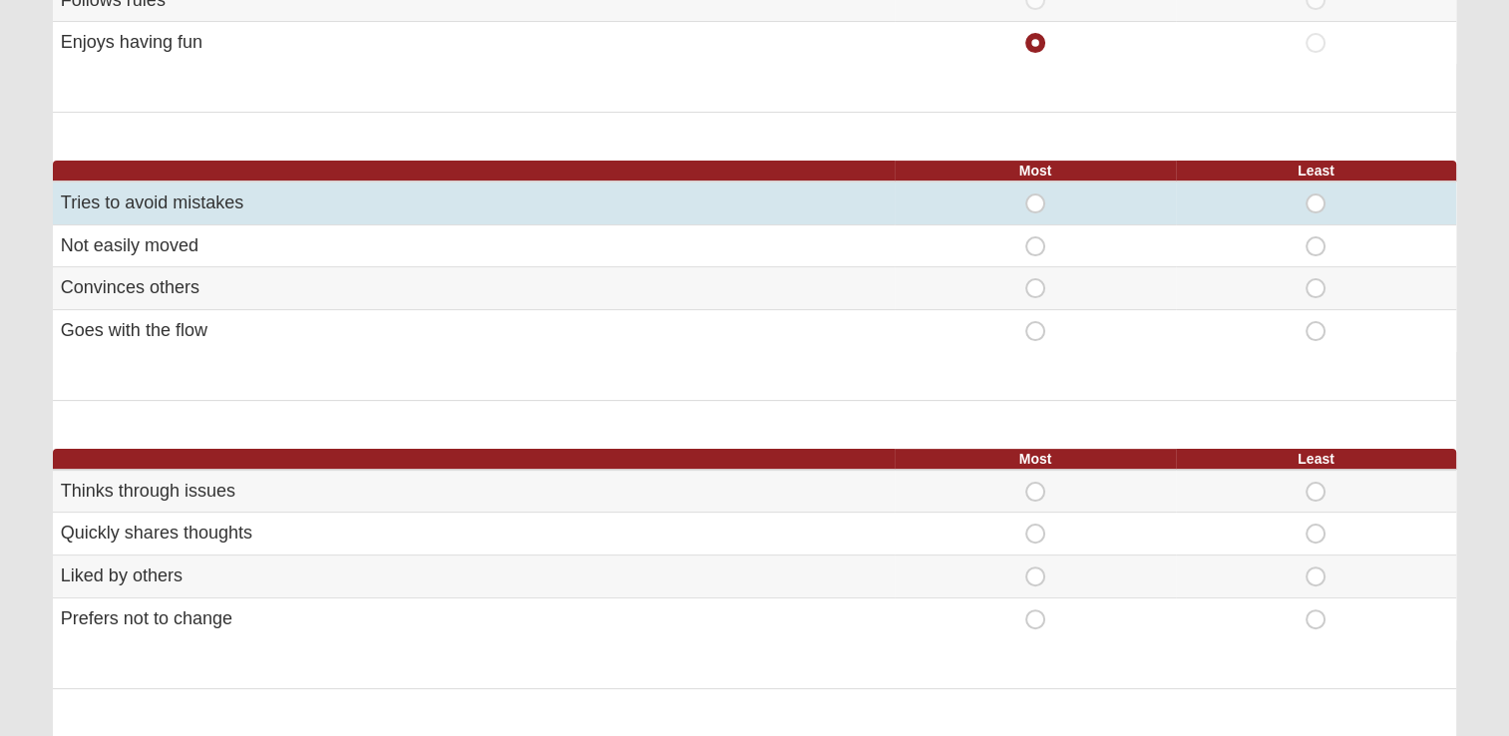
click at [1035, 194] on span "Most" at bounding box center [1035, 194] width 0 height 0
click at [1035, 203] on input "Most" at bounding box center [1041, 204] width 13 height 20
radio input "true"
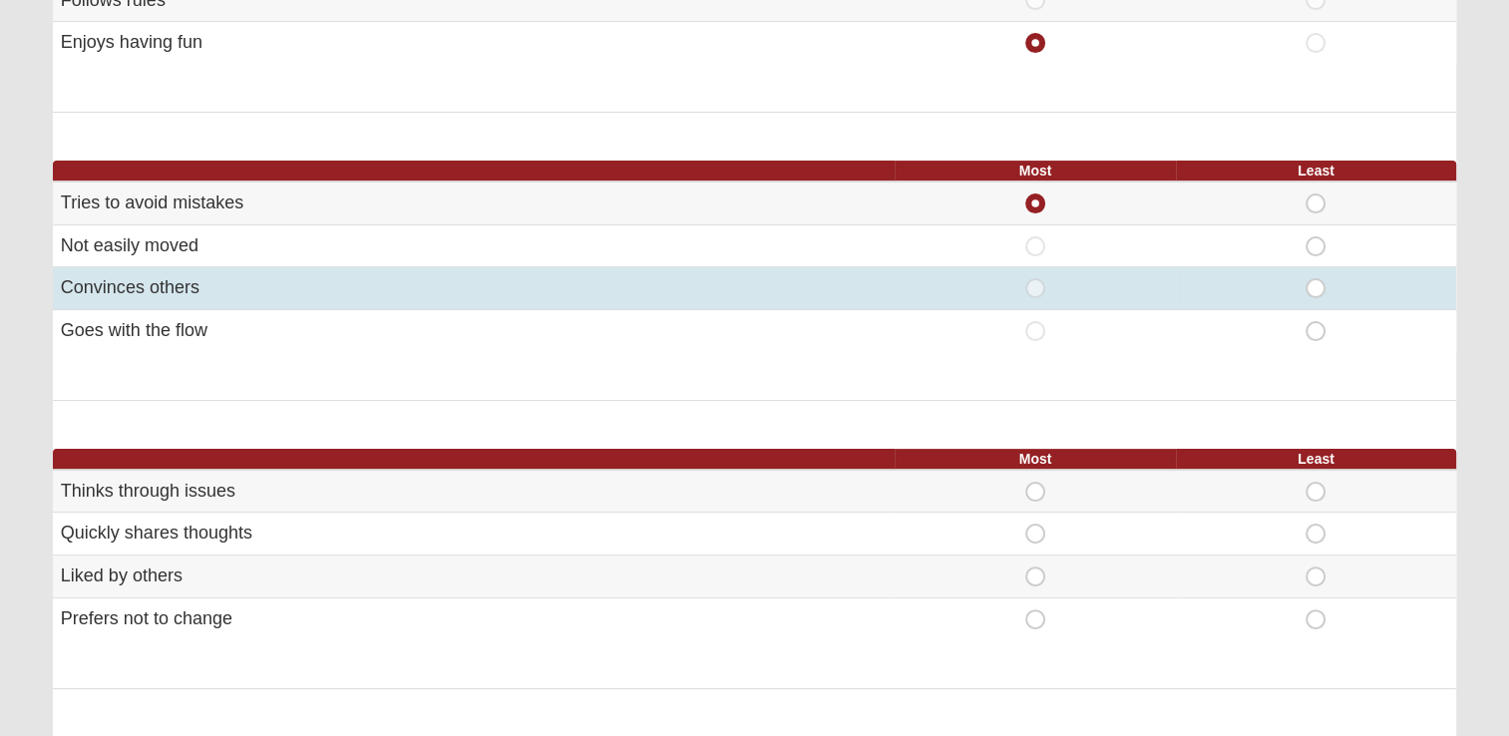
click at [1035, 278] on span "Most" at bounding box center [1035, 278] width 0 height 0
click at [1036, 286] on input "Most" at bounding box center [1041, 288] width 13 height 20
radio input "true"
radio input "false"
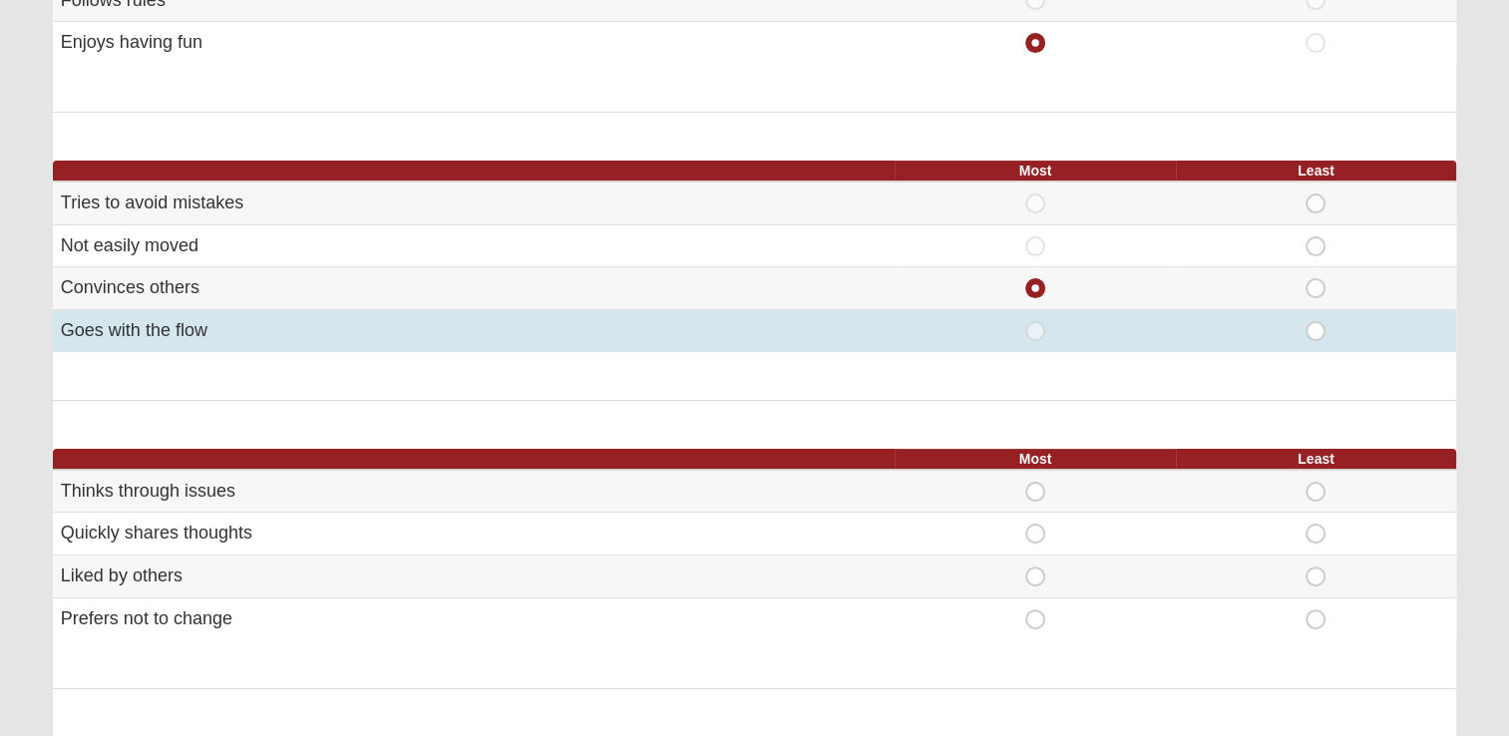
click at [1035, 321] on span "Most" at bounding box center [1035, 321] width 0 height 0
click at [1035, 324] on input "Most" at bounding box center [1041, 331] width 13 height 20
radio input "true"
radio input "false"
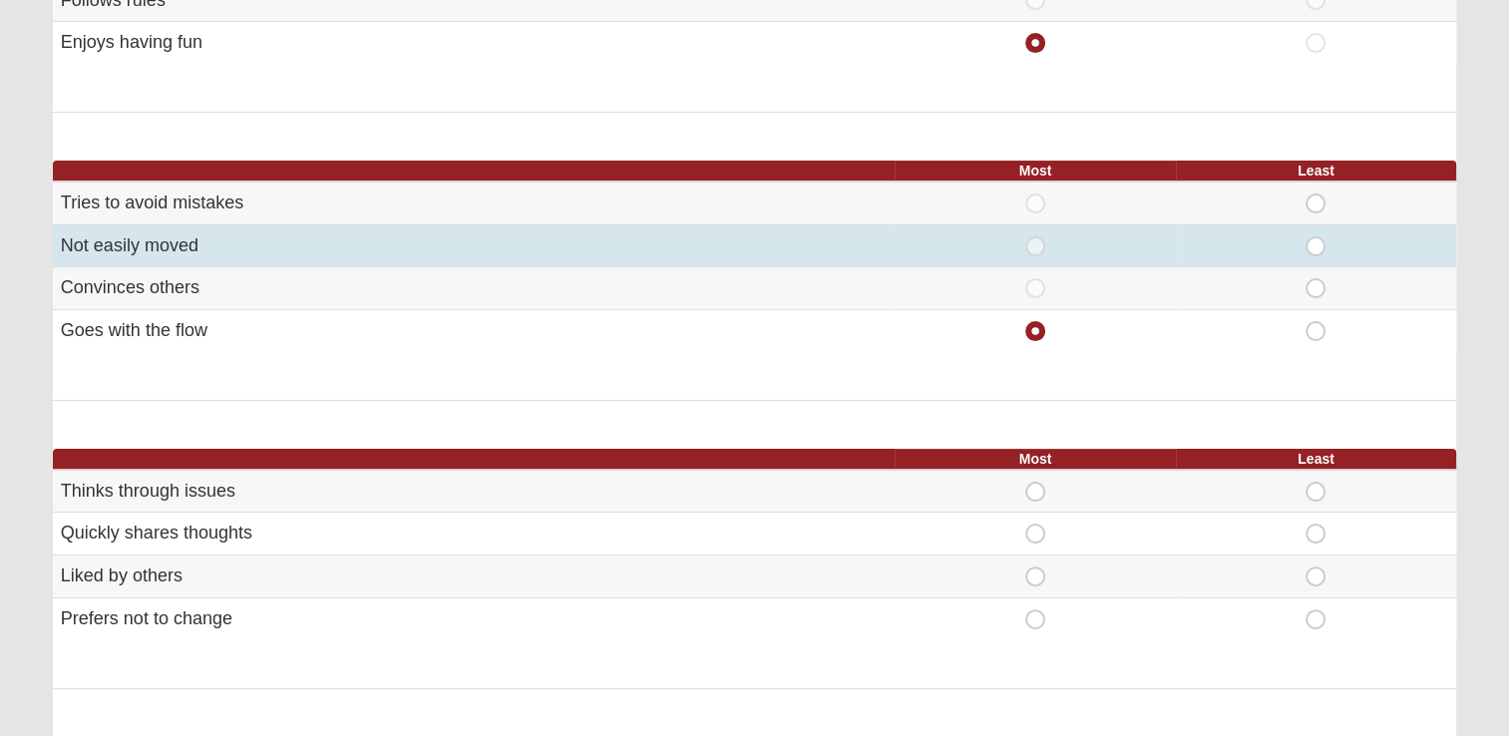
click at [1316, 236] on span "Least" at bounding box center [1316, 236] width 0 height 0
click at [1321, 245] on input "Least" at bounding box center [1322, 246] width 13 height 20
radio input "true"
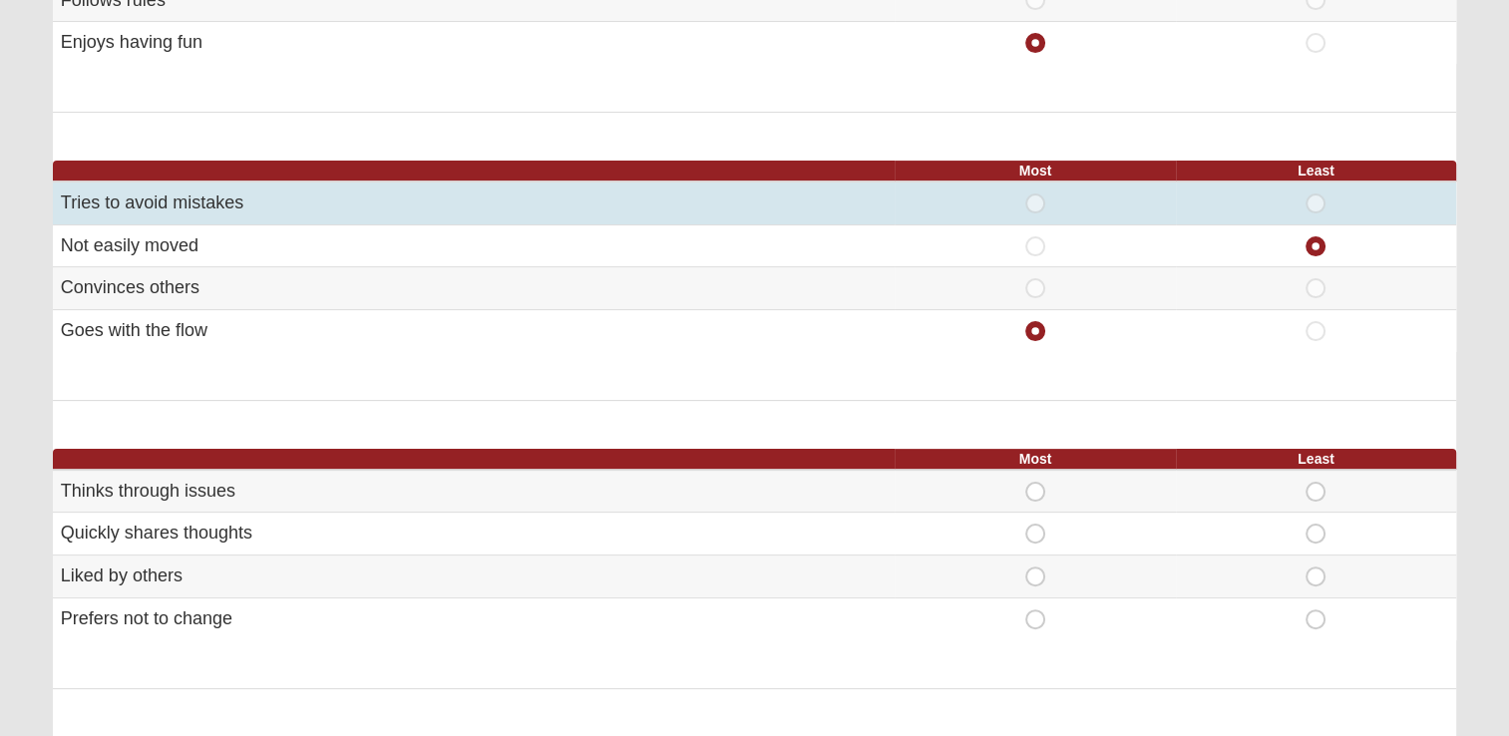
click at [1035, 194] on span "Most" at bounding box center [1035, 194] width 0 height 0
click at [1037, 203] on input "Most" at bounding box center [1041, 204] width 13 height 20
radio input "true"
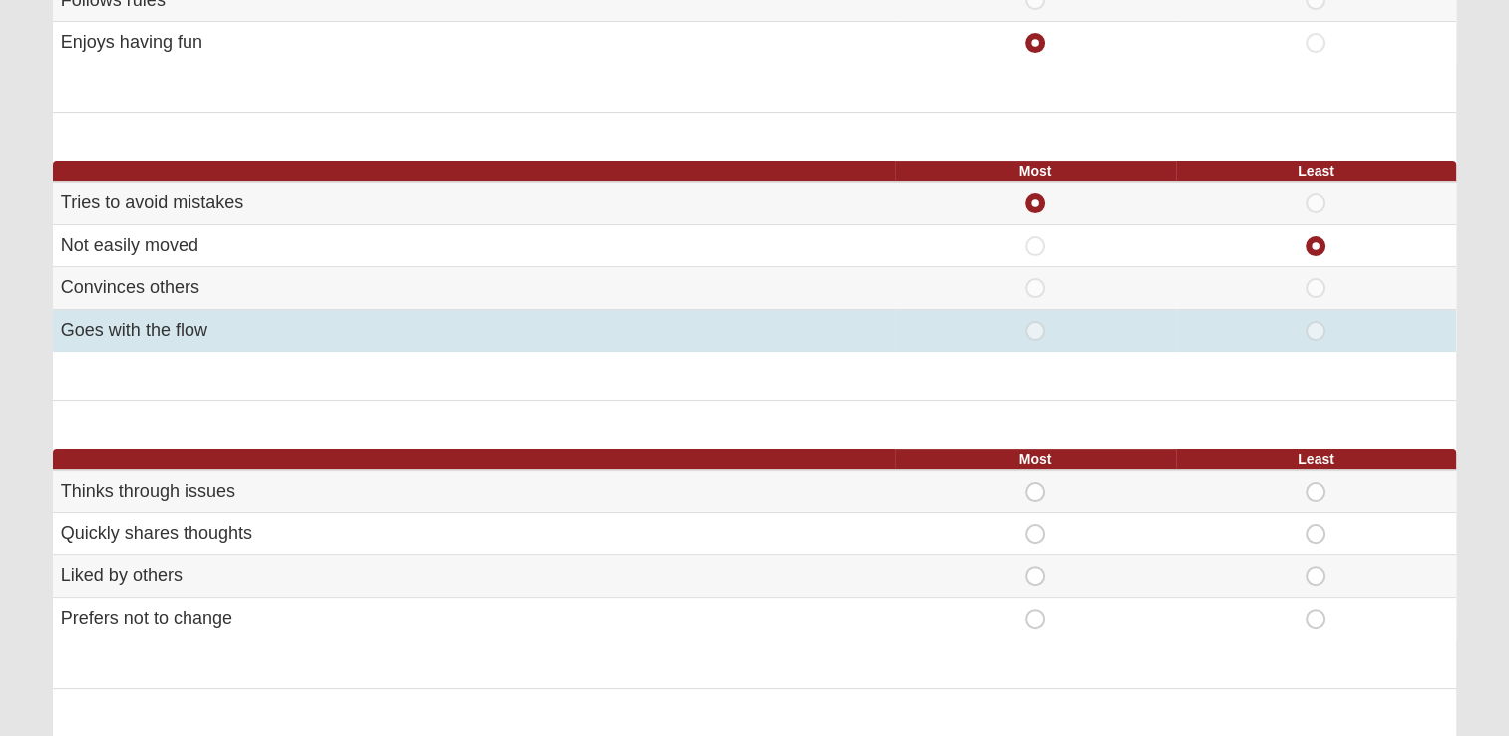
click at [1035, 321] on span "Most" at bounding box center [1035, 321] width 0 height 0
click at [1037, 329] on input "Most" at bounding box center [1041, 331] width 13 height 20
radio input "true"
radio input "false"
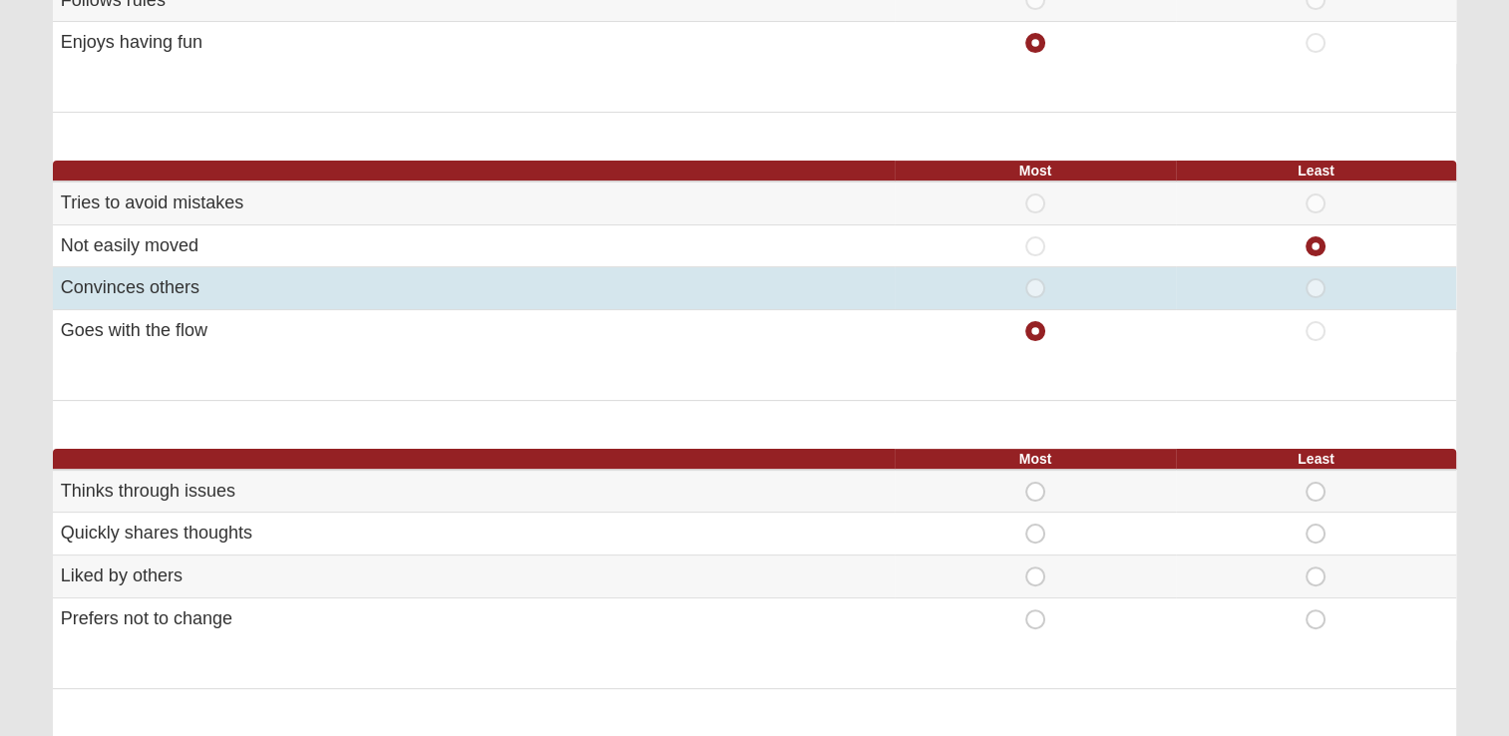
click at [1035, 278] on span "Most" at bounding box center [1035, 278] width 0 height 0
click at [1035, 286] on input "Most" at bounding box center [1041, 288] width 13 height 20
radio input "true"
radio input "false"
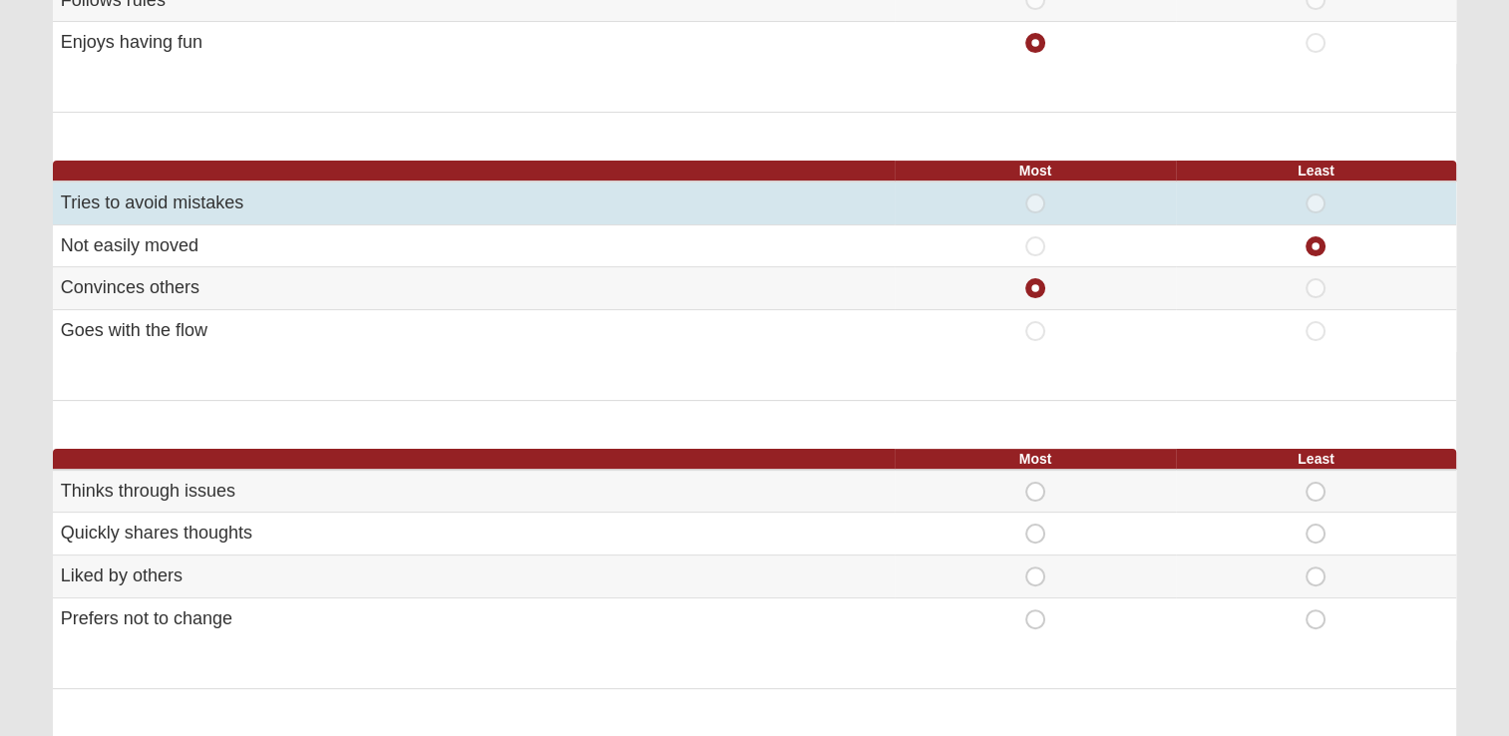
click at [1035, 194] on span "Most" at bounding box center [1035, 194] width 0 height 0
click at [1040, 197] on input "Most" at bounding box center [1041, 204] width 13 height 20
radio input "true"
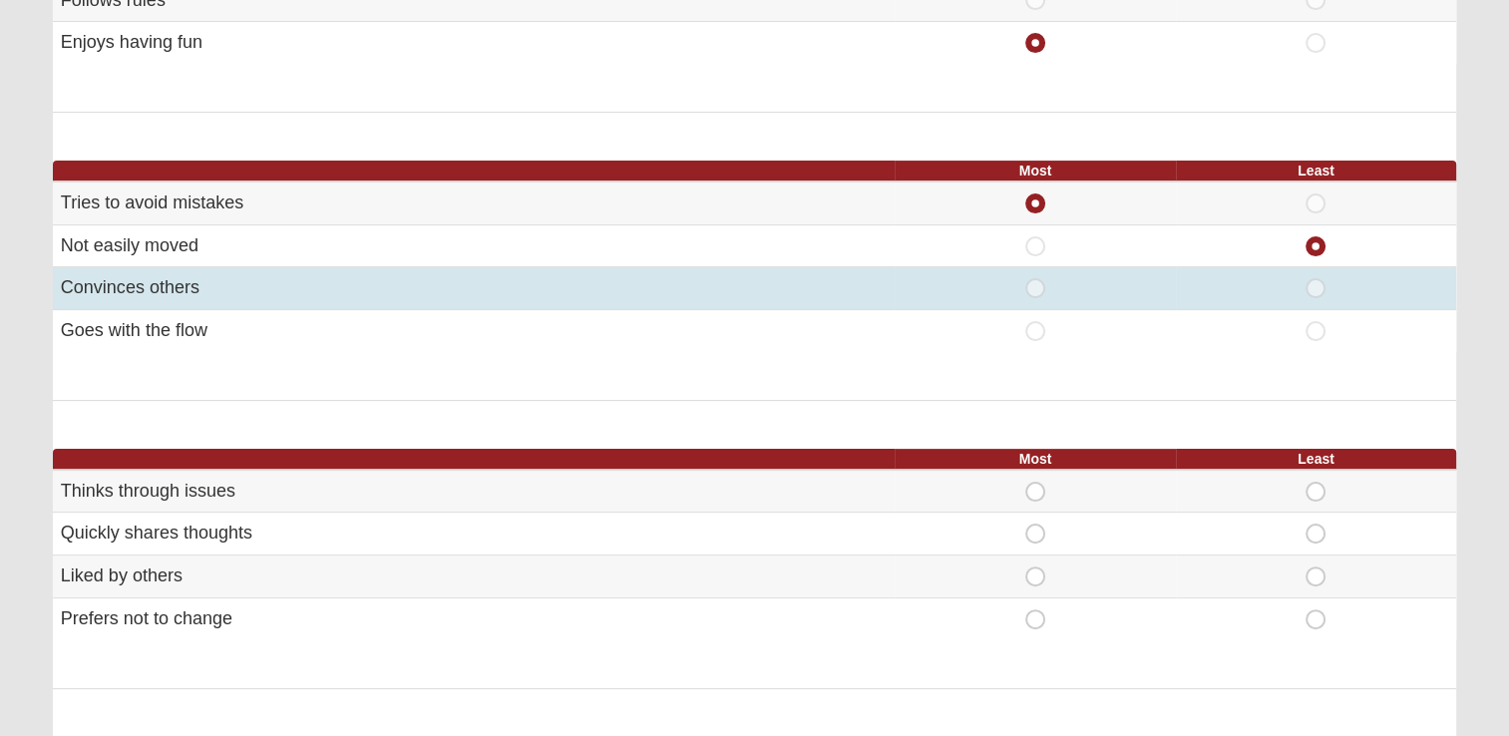
click at [1035, 278] on span "Most" at bounding box center [1035, 278] width 0 height 0
click at [1035, 290] on input "Most" at bounding box center [1041, 288] width 13 height 20
radio input "true"
radio input "false"
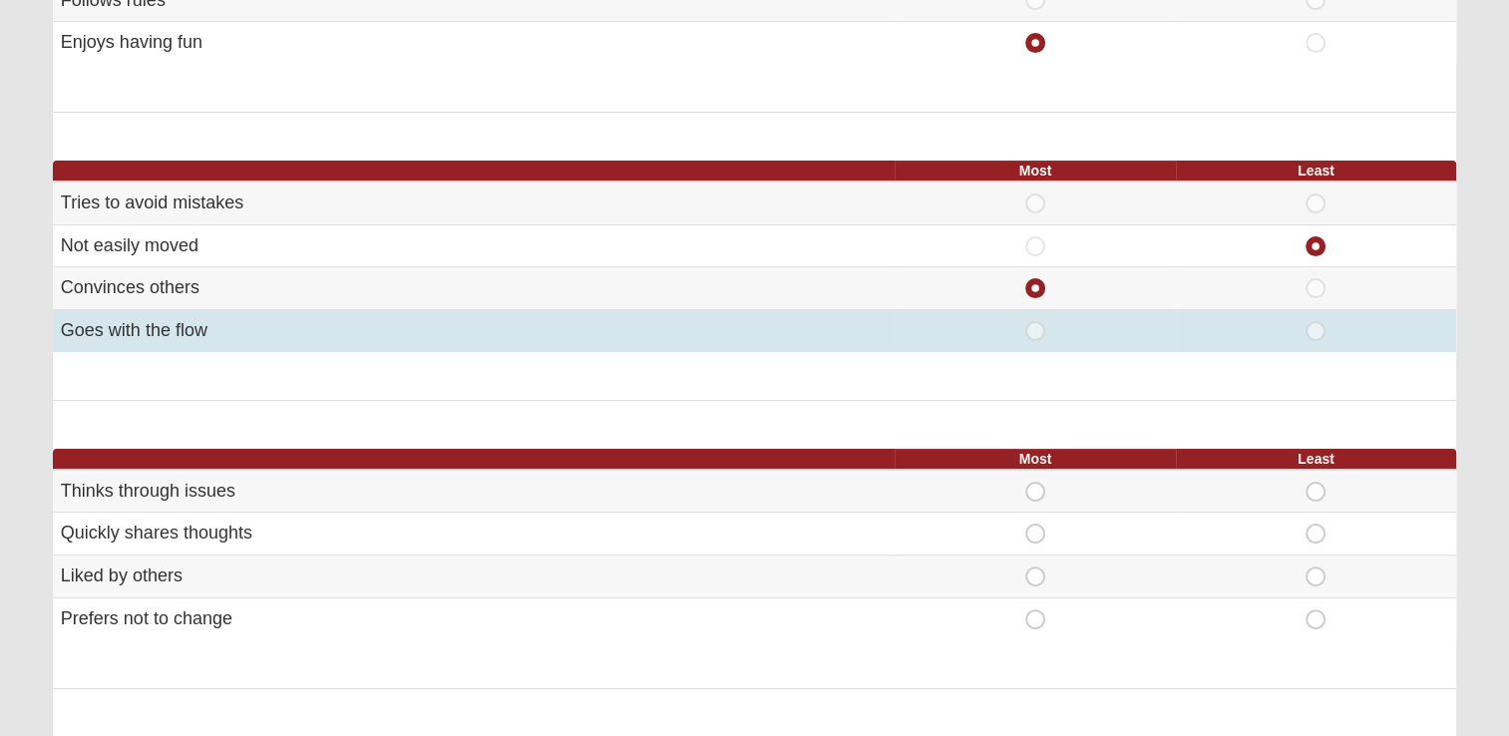
click at [1035, 321] on span "Most" at bounding box center [1035, 321] width 0 height 0
click at [1039, 325] on input "Most" at bounding box center [1041, 331] width 13 height 20
radio input "true"
radio input "false"
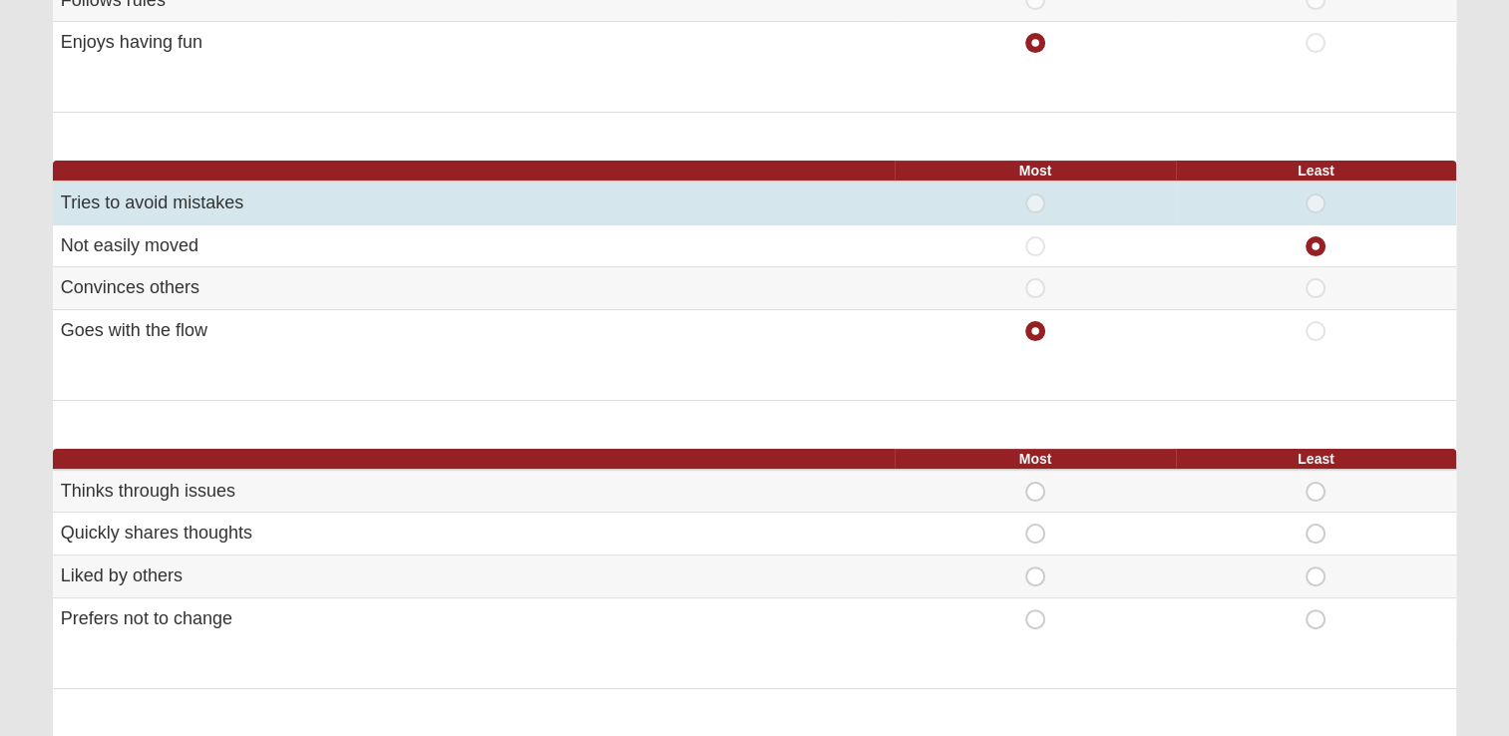
click at [1035, 194] on span "Most" at bounding box center [1035, 194] width 0 height 0
click at [1038, 201] on input "Most" at bounding box center [1041, 204] width 13 height 20
radio input "true"
radio input "false"
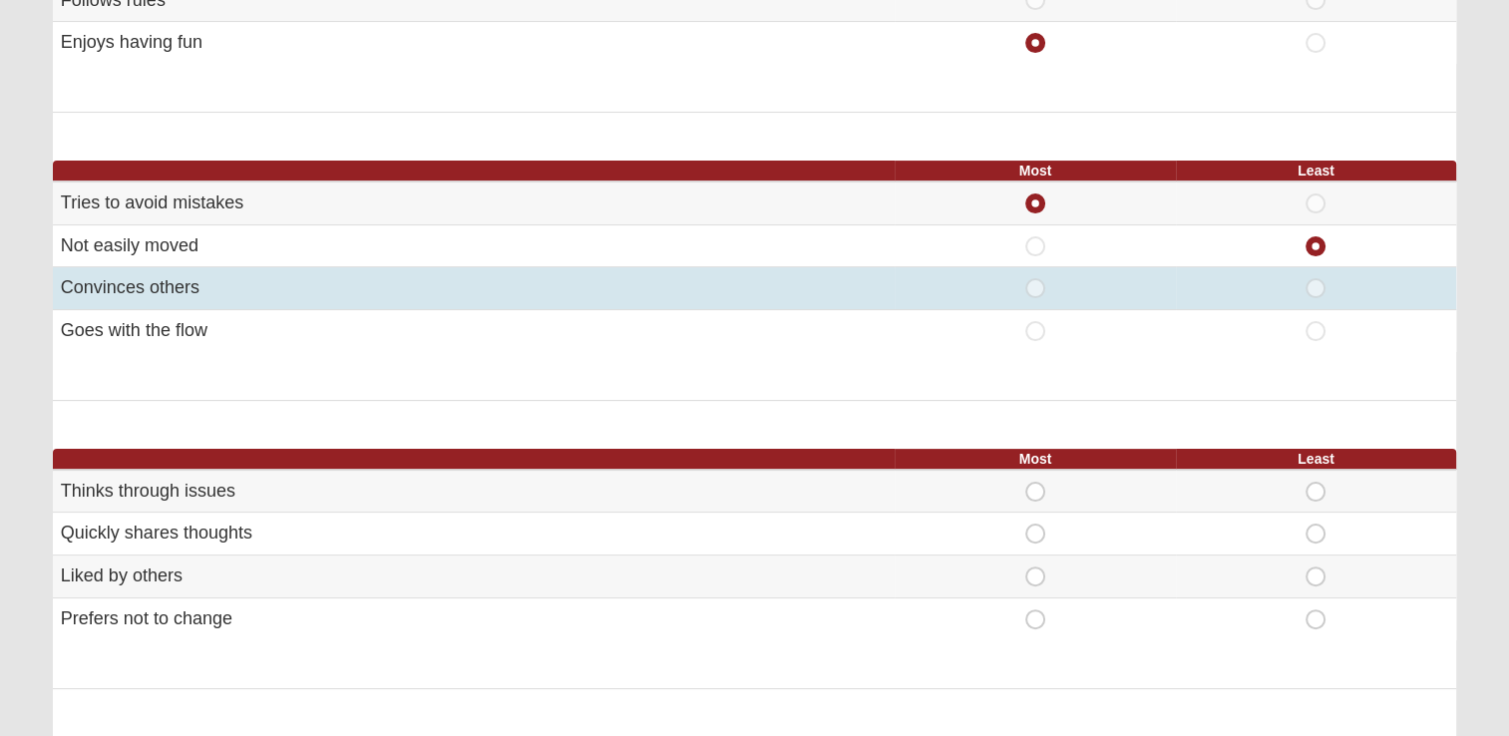
click at [1035, 278] on span "Most" at bounding box center [1035, 278] width 0 height 0
click at [1035, 281] on input "Most" at bounding box center [1041, 288] width 13 height 20
radio input "true"
radio input "false"
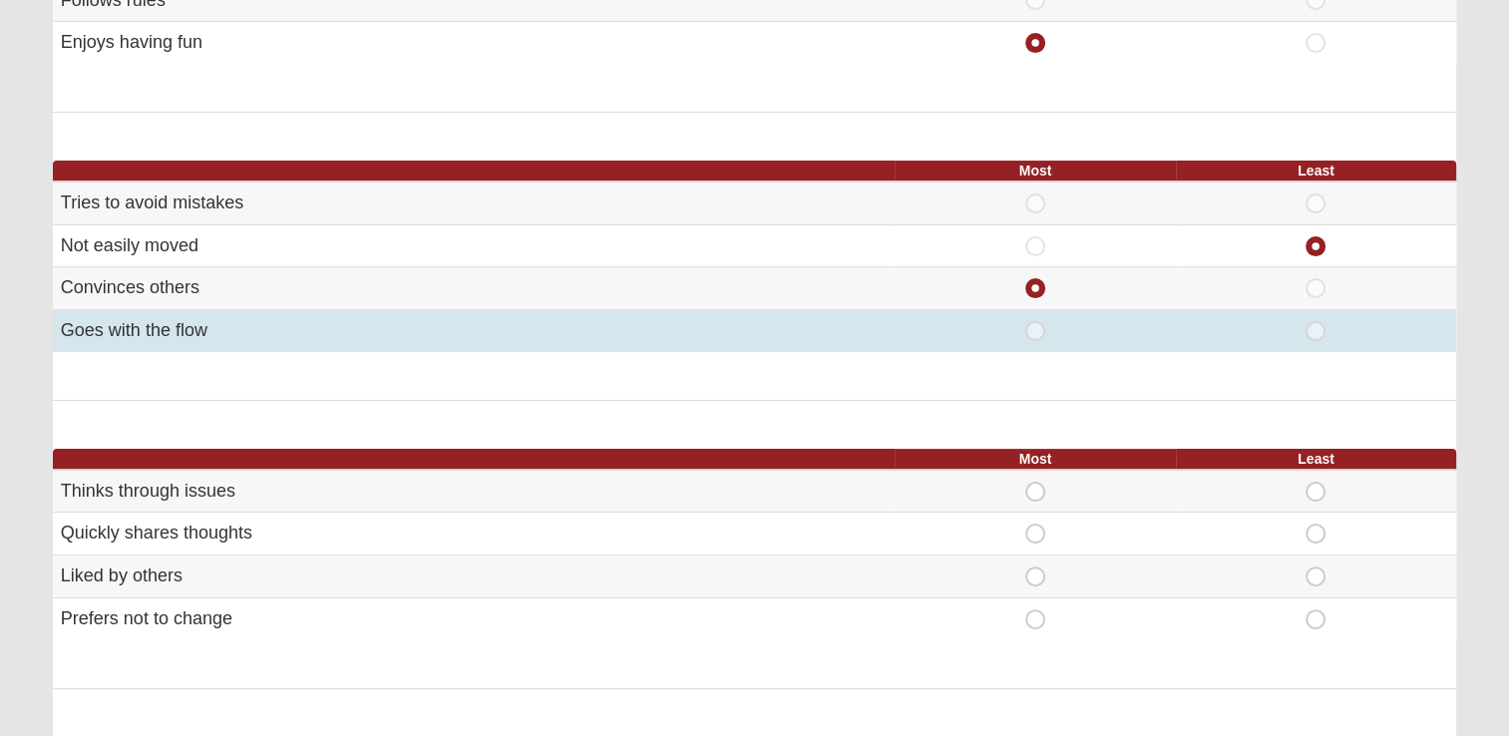
click at [1035, 321] on span "Most" at bounding box center [1035, 321] width 0 height 0
click at [1037, 325] on input "Most" at bounding box center [1041, 331] width 13 height 20
radio input "true"
radio input "false"
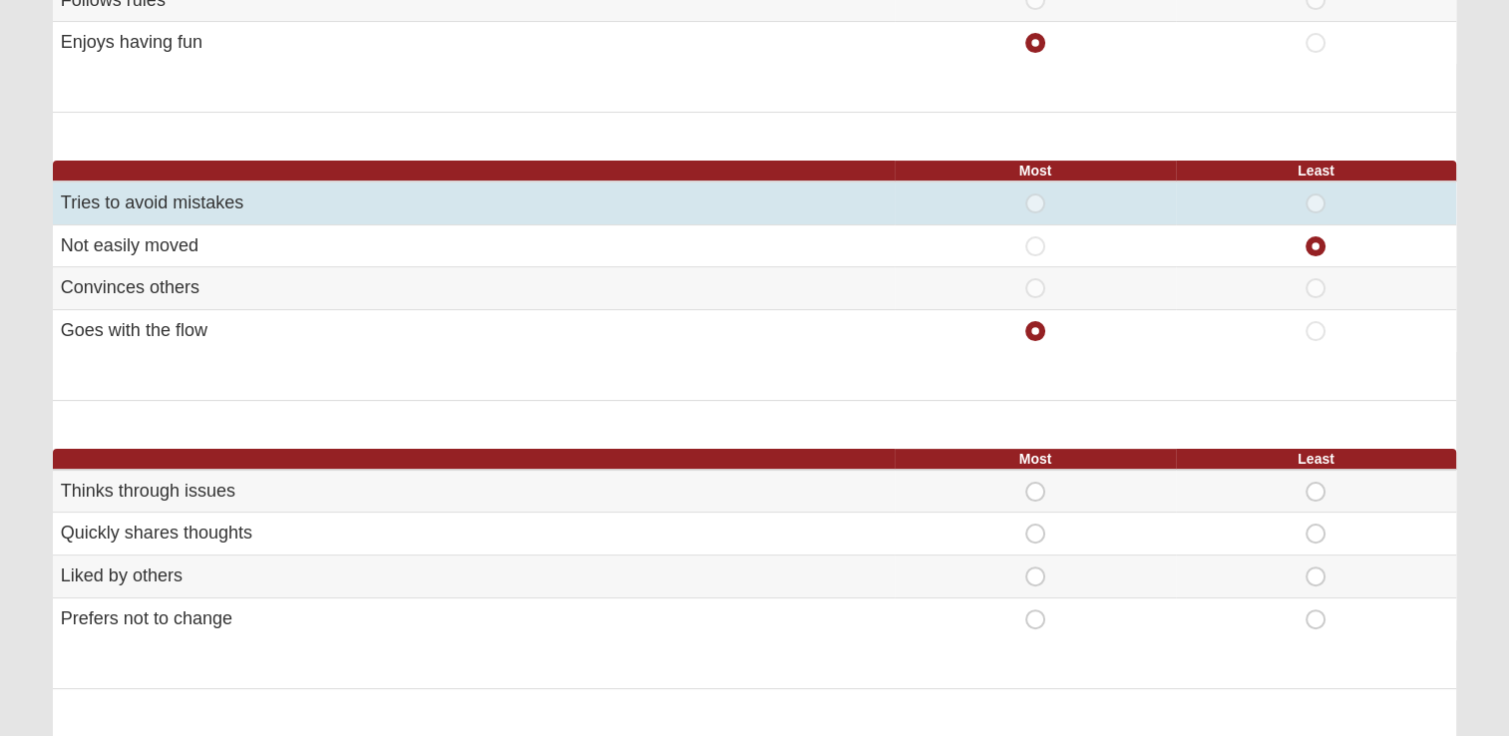
click at [1035, 194] on span "Most" at bounding box center [1035, 194] width 0 height 0
click at [1035, 201] on input "Most" at bounding box center [1041, 204] width 13 height 20
radio input "true"
radio input "false"
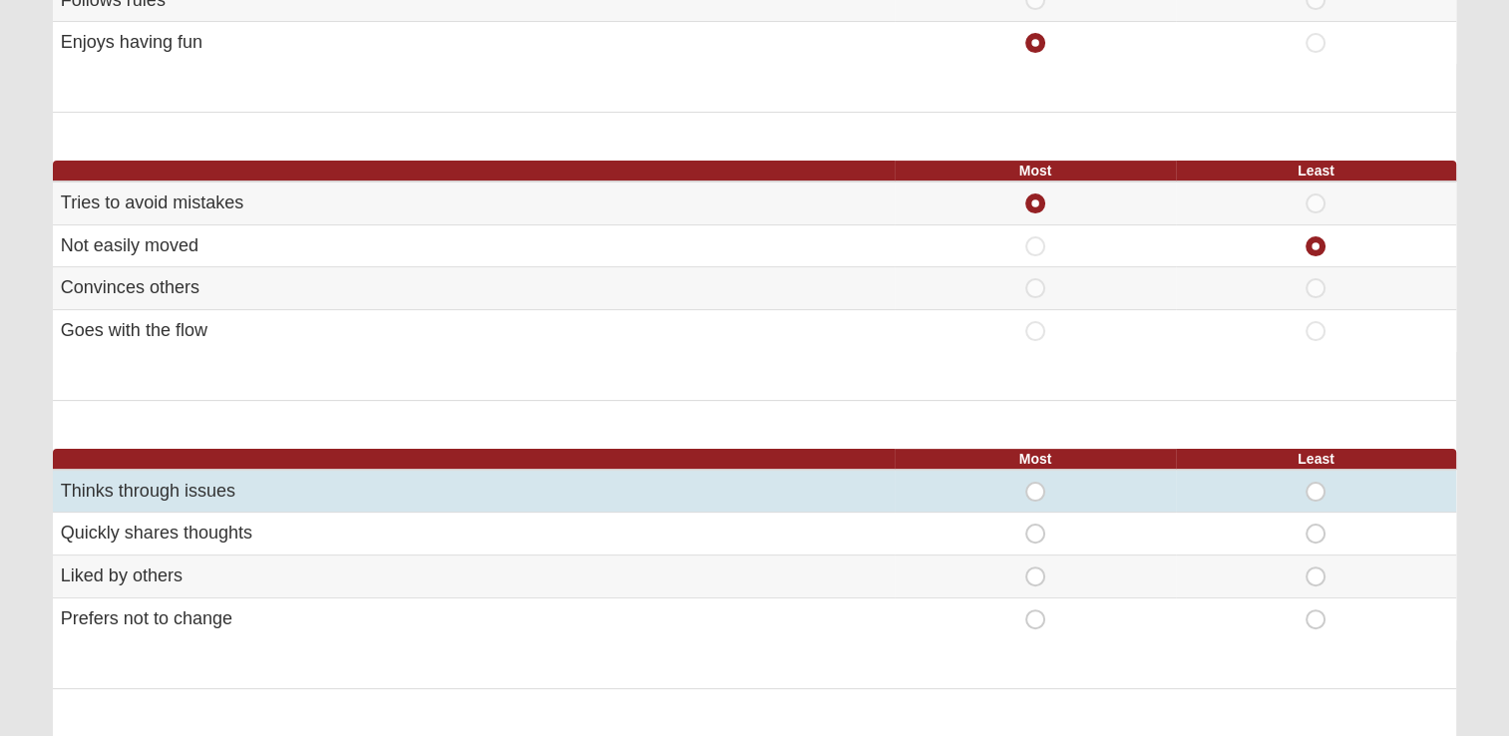
click at [1035, 482] on span "Most" at bounding box center [1035, 482] width 0 height 0
click at [1035, 491] on input "Most" at bounding box center [1041, 492] width 13 height 20
radio input "true"
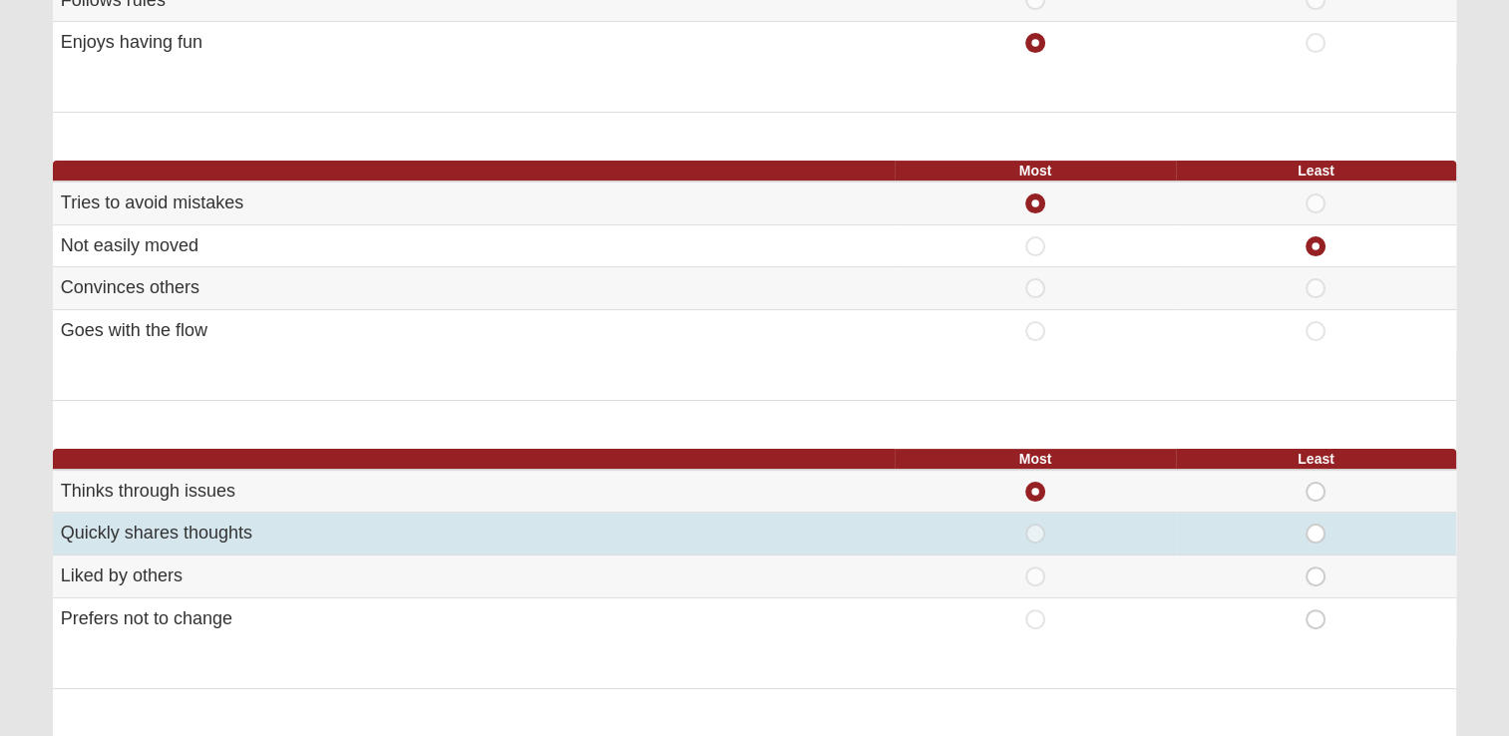
click at [1035, 524] on span "Most" at bounding box center [1035, 524] width 0 height 0
click at [1036, 534] on input "Most" at bounding box center [1041, 534] width 13 height 20
radio input "true"
radio input "false"
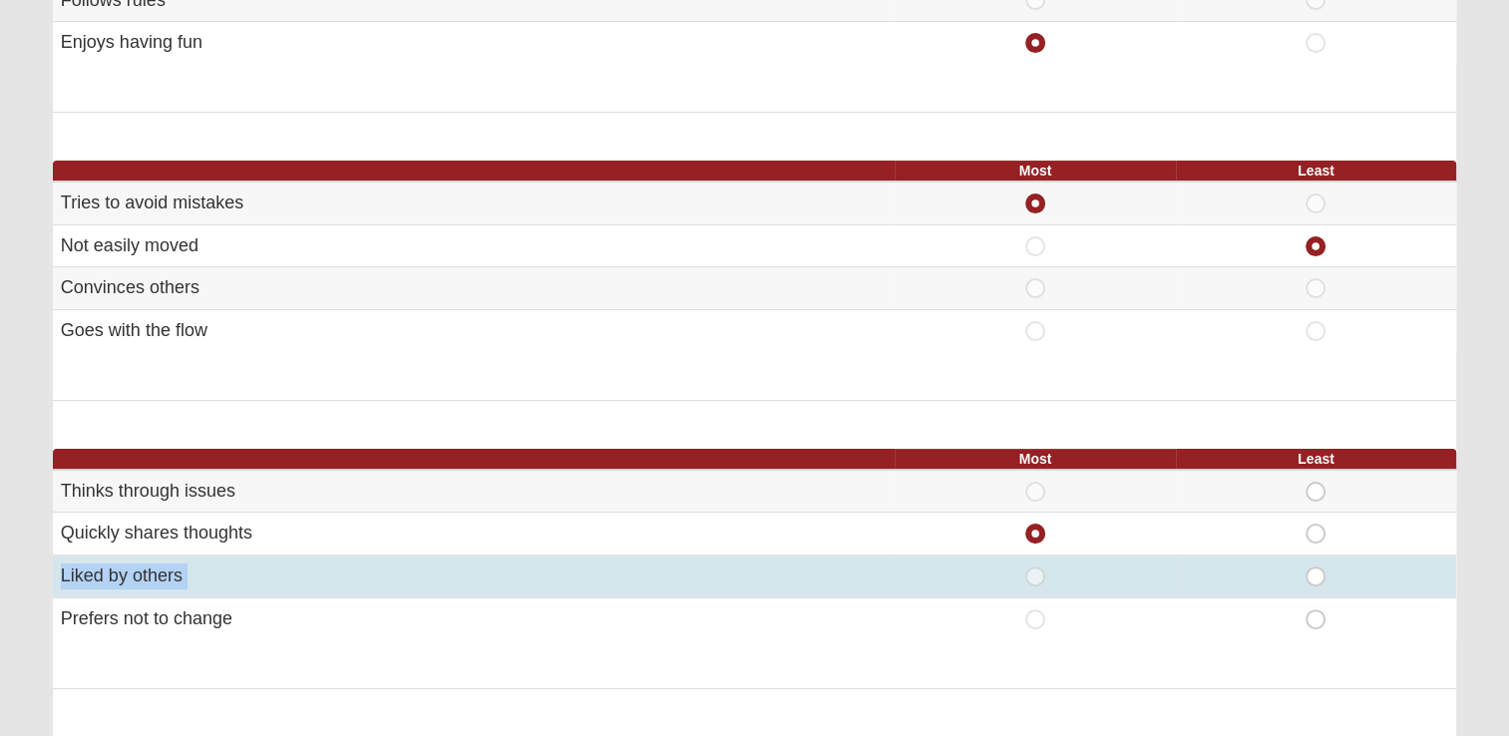
drag, startPoint x: 1036, startPoint y: 534, endPoint x: 1036, endPoint y: 577, distance: 42.9
click at [1036, 577] on tbody "Thinks through issues Most Least Quickly shares thoughts Most Least Most" at bounding box center [754, 555] width 1403 height 171
click at [1035, 567] on span "Most" at bounding box center [1035, 567] width 0 height 0
click at [1036, 577] on input "Most" at bounding box center [1041, 577] width 13 height 20
radio input "true"
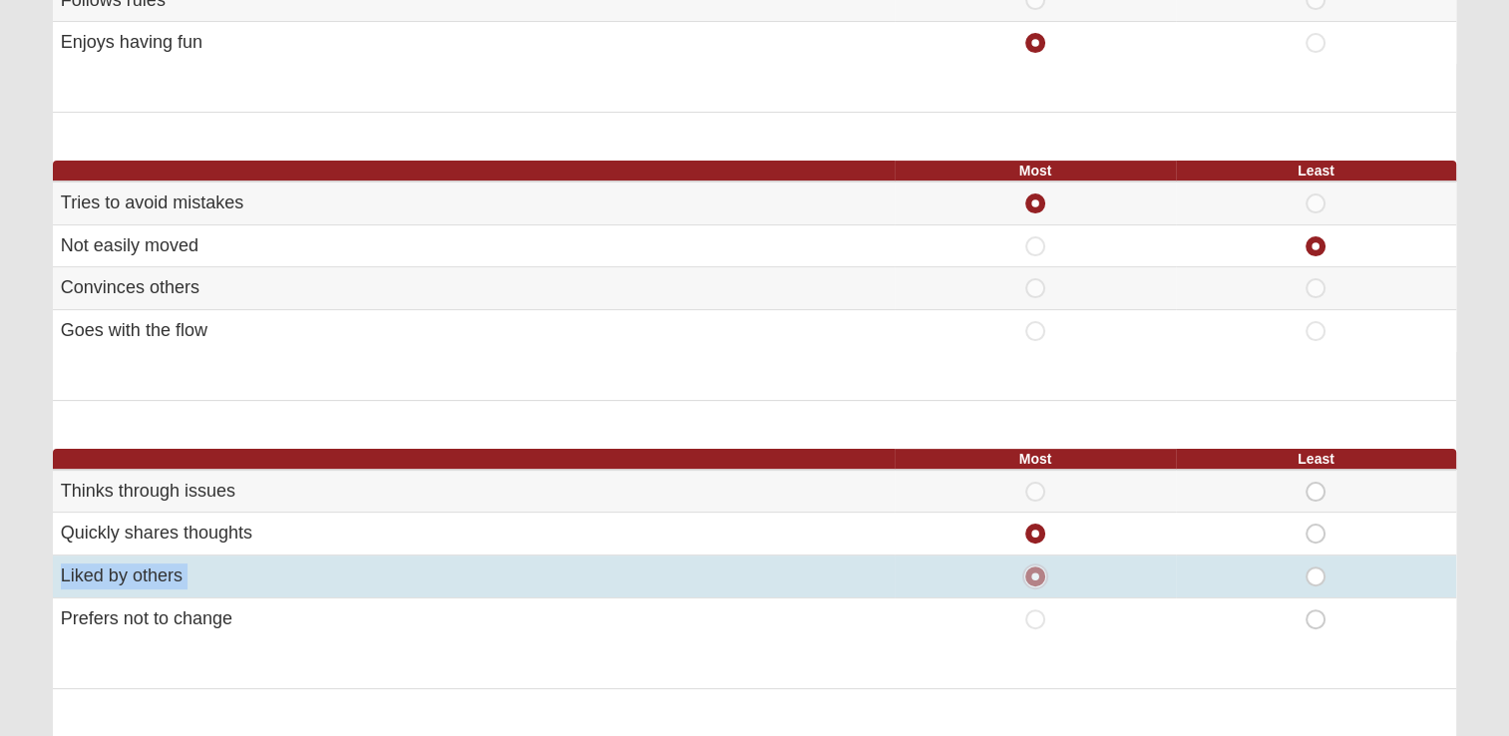
radio input "false"
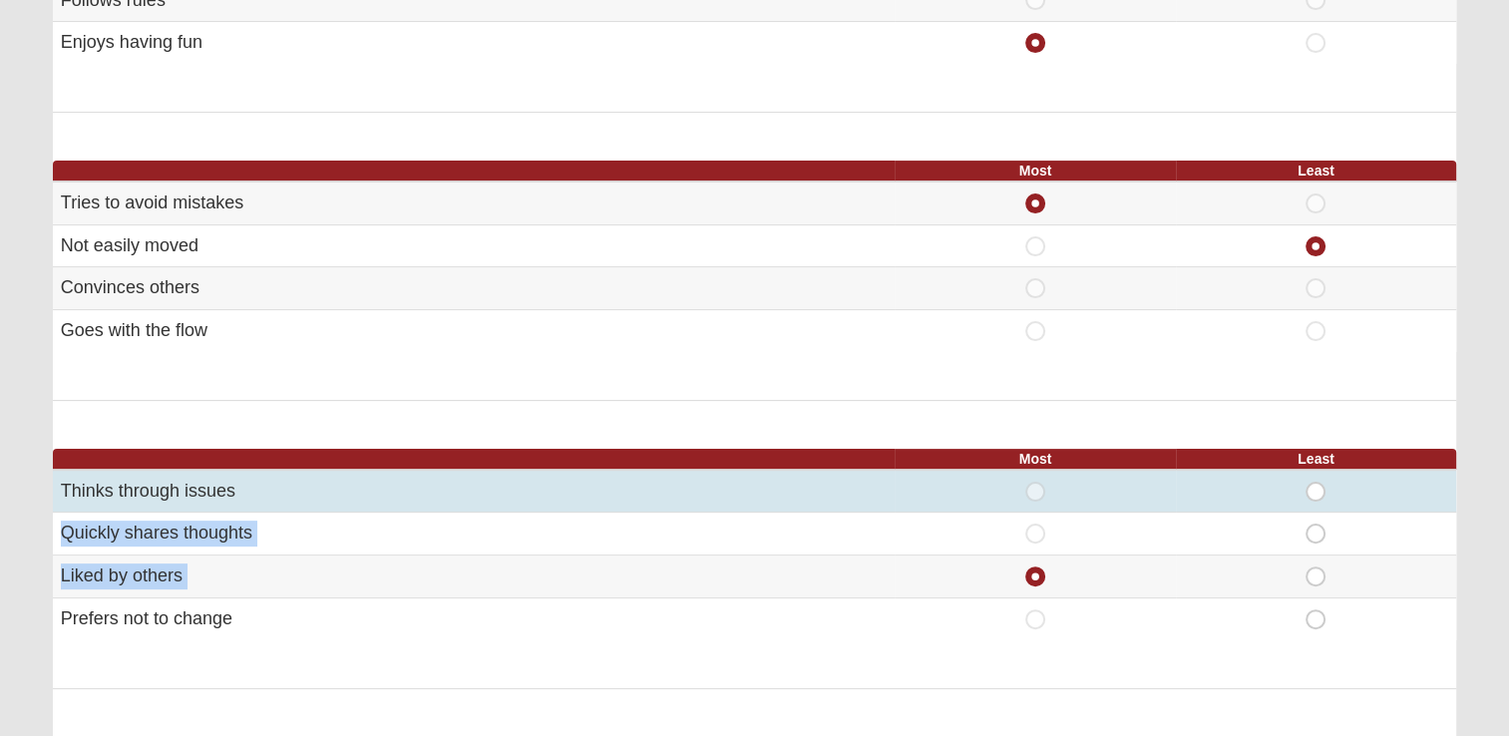
drag, startPoint x: 1230, startPoint y: 563, endPoint x: 1038, endPoint y: 487, distance: 206.0
click at [1038, 487] on tbody "Thinks through issues Most Least Quickly shares thoughts Most Least Most" at bounding box center [754, 555] width 1403 height 171
click at [1035, 482] on span "Most" at bounding box center [1035, 482] width 0 height 0
click at [1038, 487] on input "Most" at bounding box center [1041, 492] width 13 height 20
radio input "true"
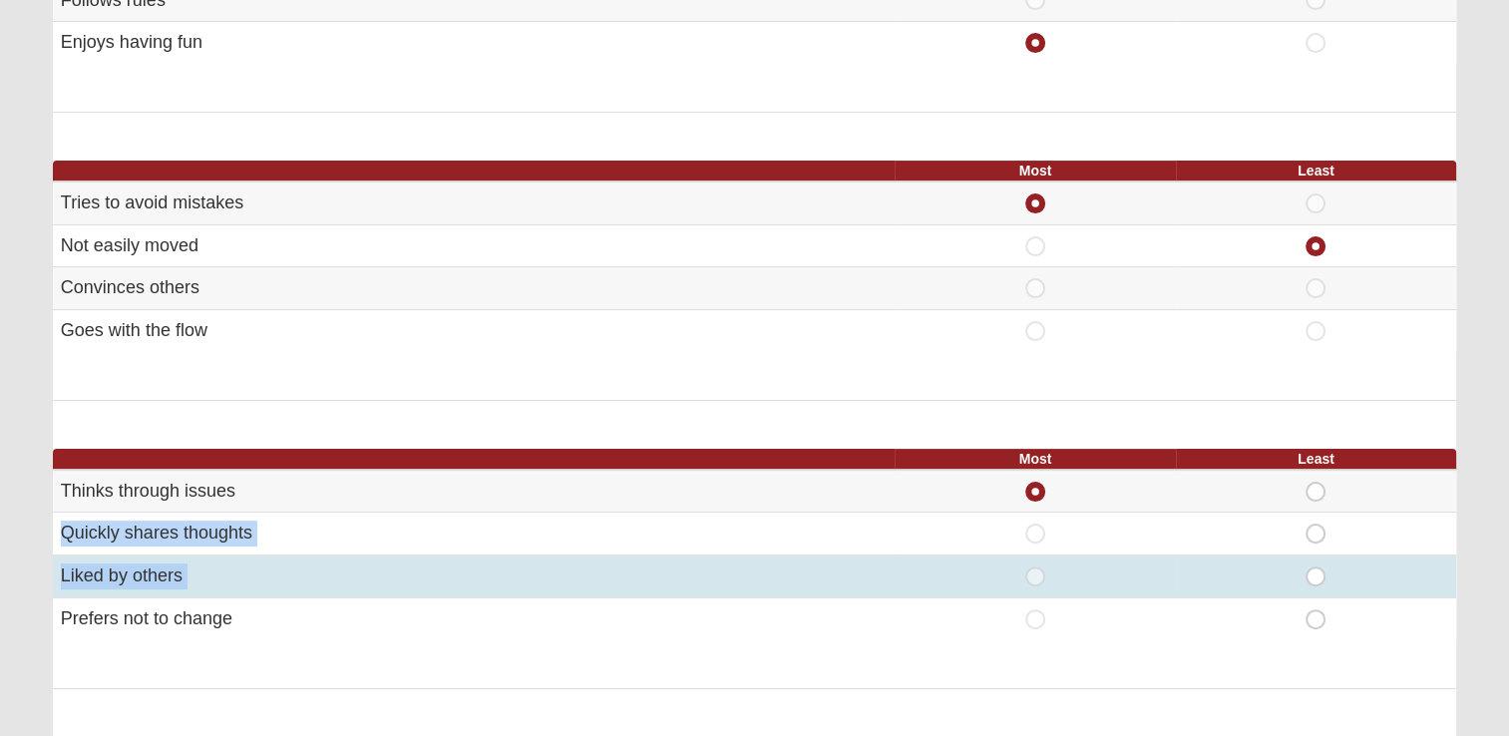
click at [1035, 567] on span "Most" at bounding box center [1035, 567] width 0 height 0
click at [1038, 573] on input "Most" at bounding box center [1041, 577] width 13 height 20
radio input "true"
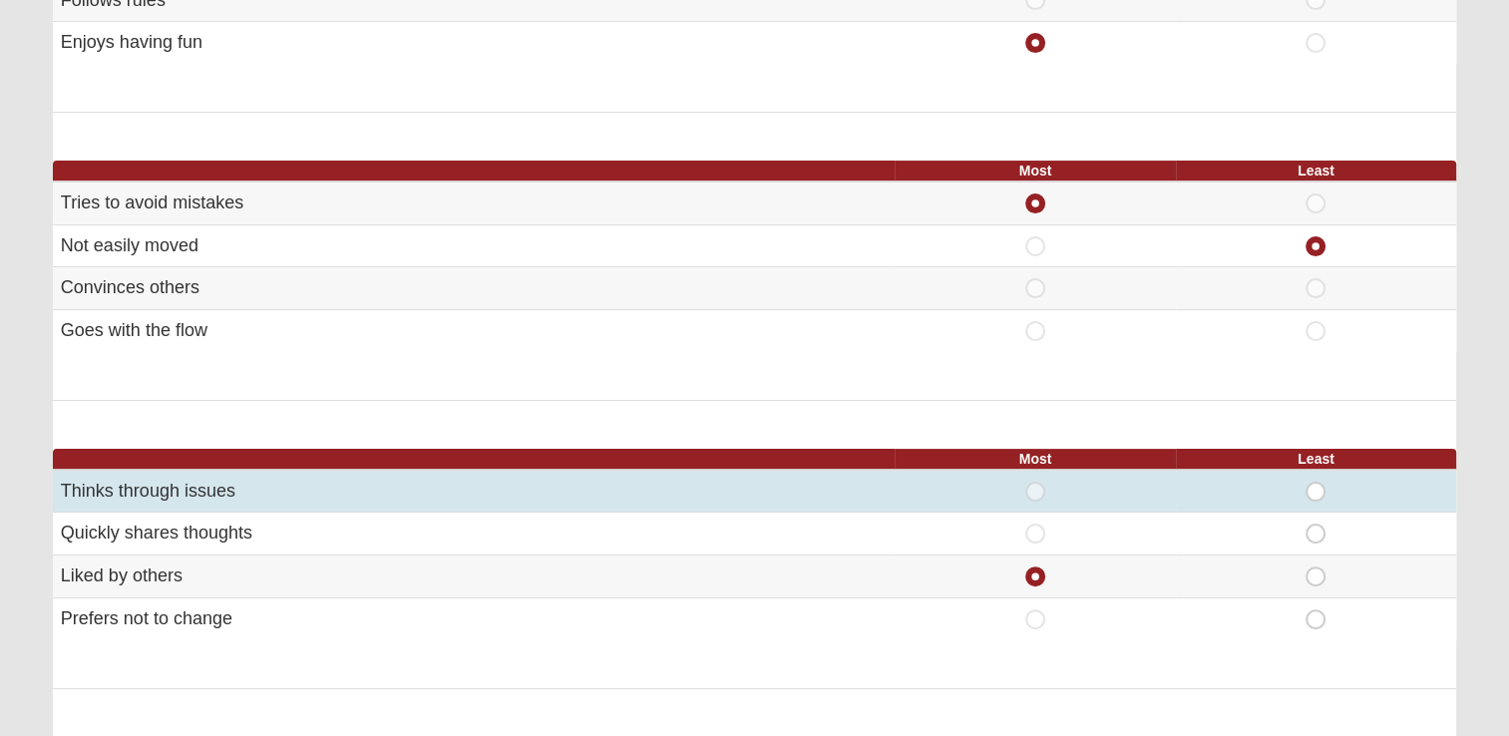
click at [1035, 482] on span "Most" at bounding box center [1035, 482] width 0 height 0
click at [1036, 484] on input "Most" at bounding box center [1041, 492] width 13 height 20
radio input "true"
radio input "false"
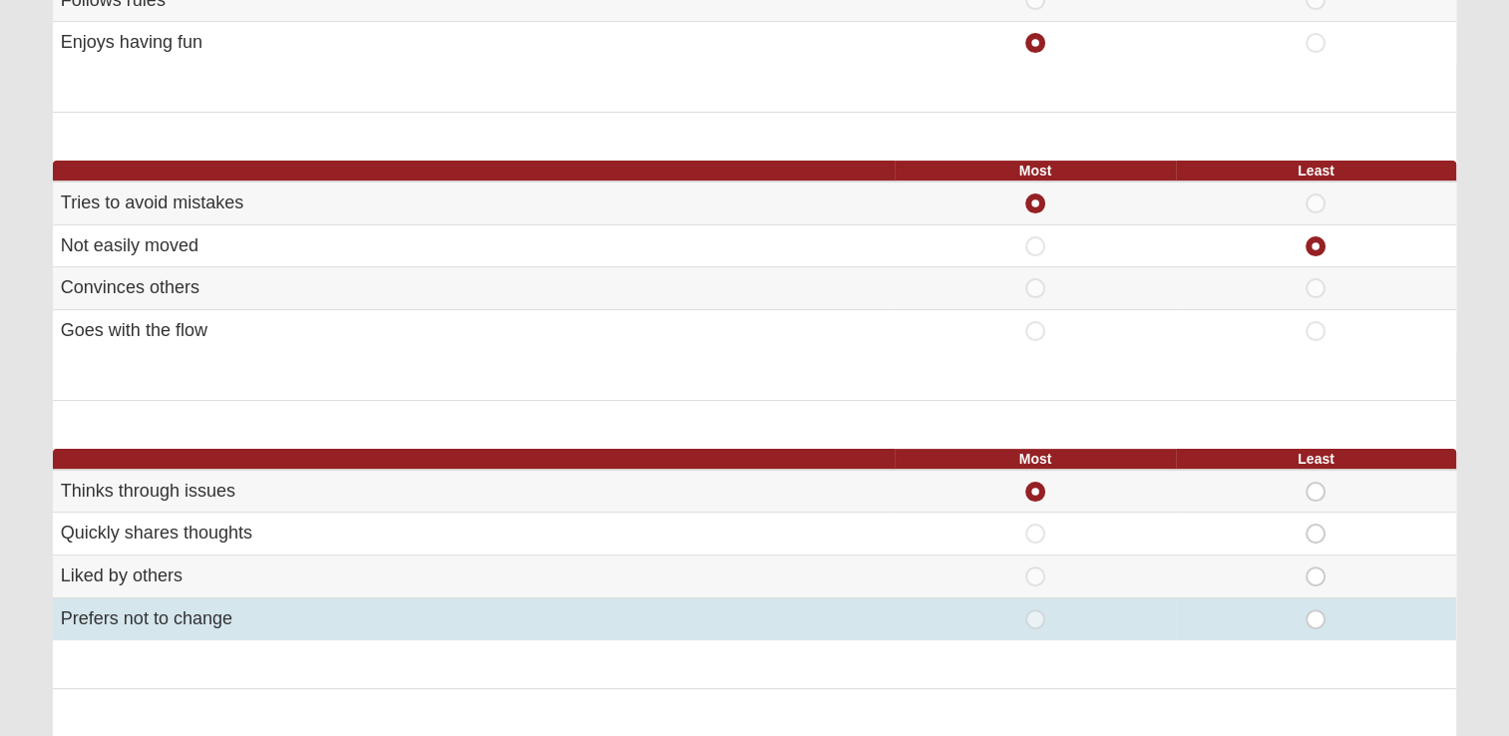
click at [1316, 609] on span "Least" at bounding box center [1316, 609] width 0 height 0
click at [1316, 612] on input "Least" at bounding box center [1322, 619] width 13 height 20
radio input "true"
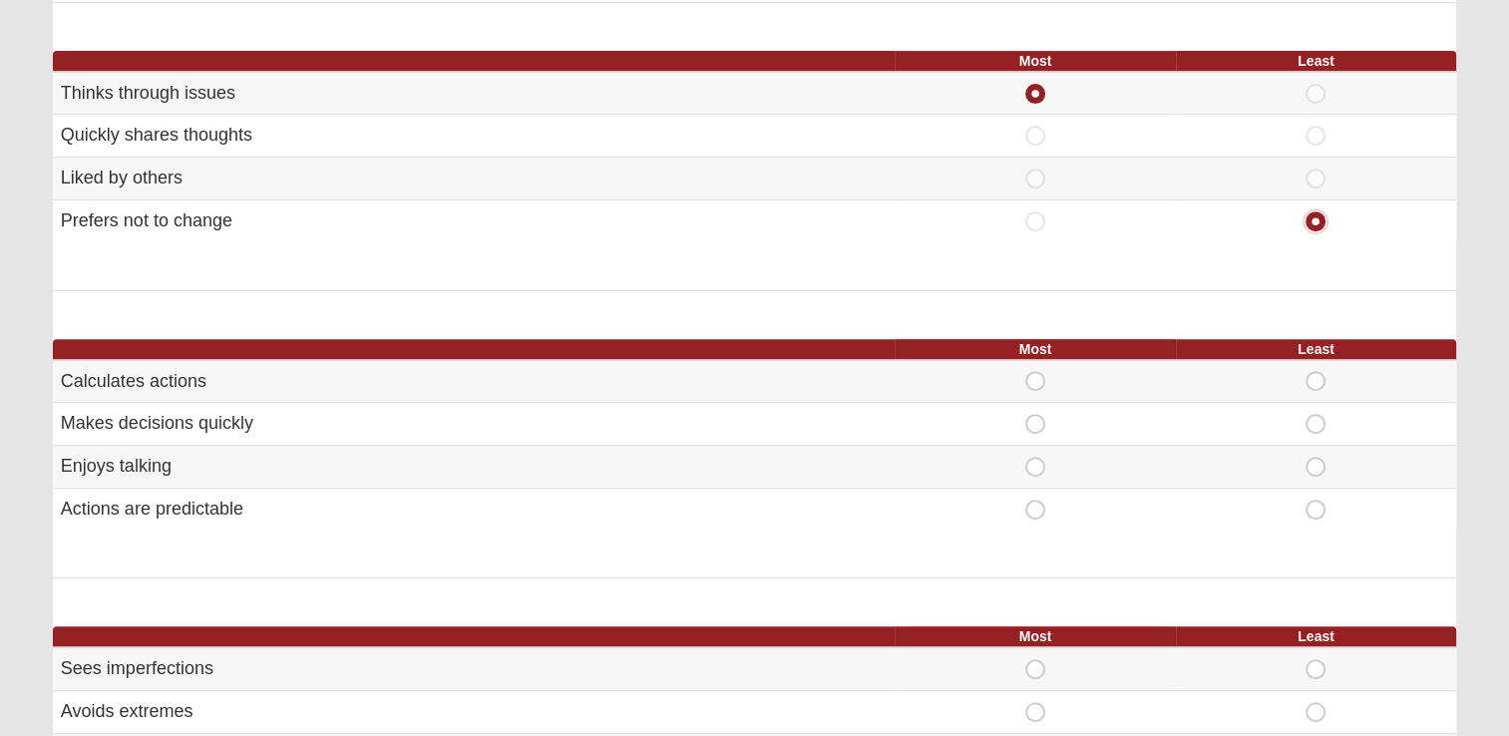
scroll to position [815, 0]
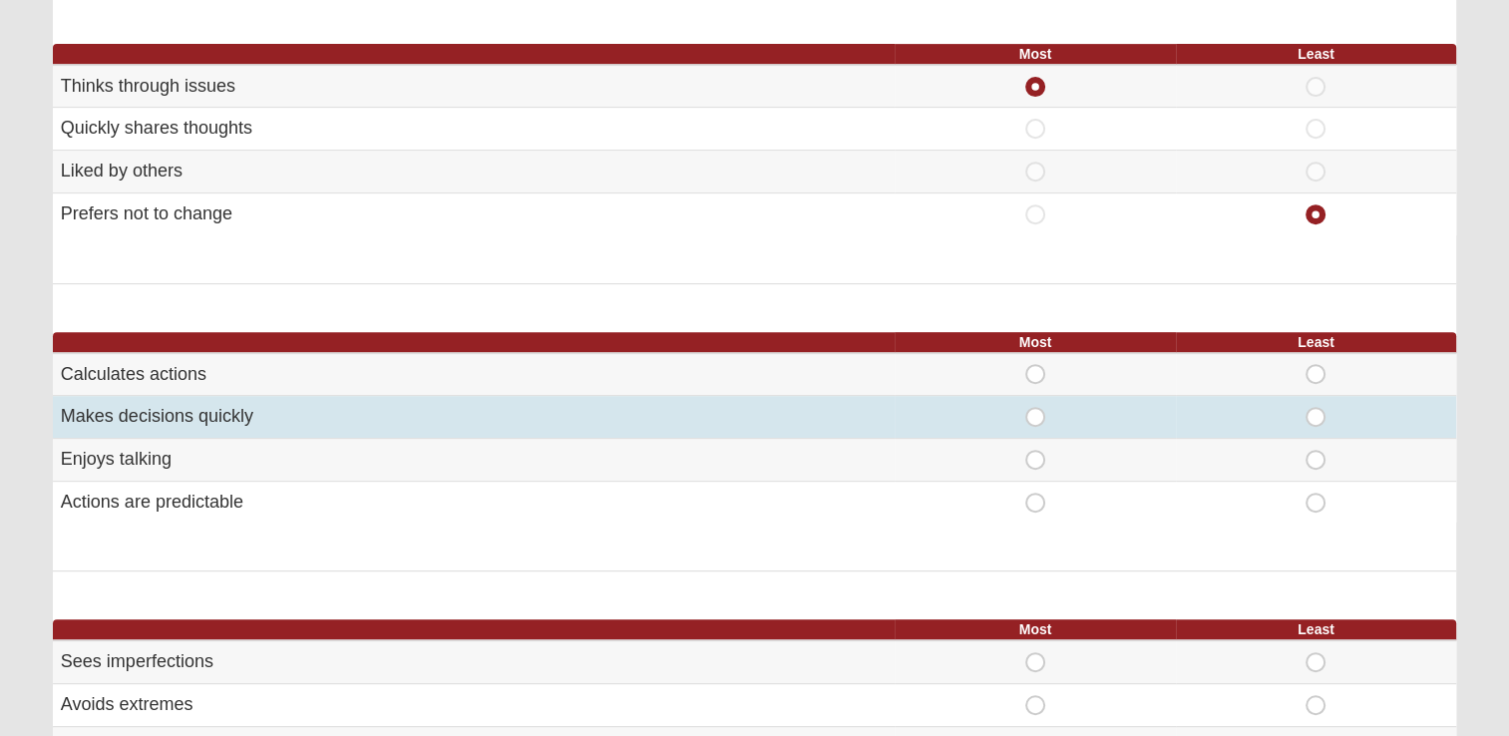
click at [1035, 407] on span "Most" at bounding box center [1035, 407] width 0 height 0
click at [1036, 413] on input "Most" at bounding box center [1041, 417] width 13 height 20
radio input "true"
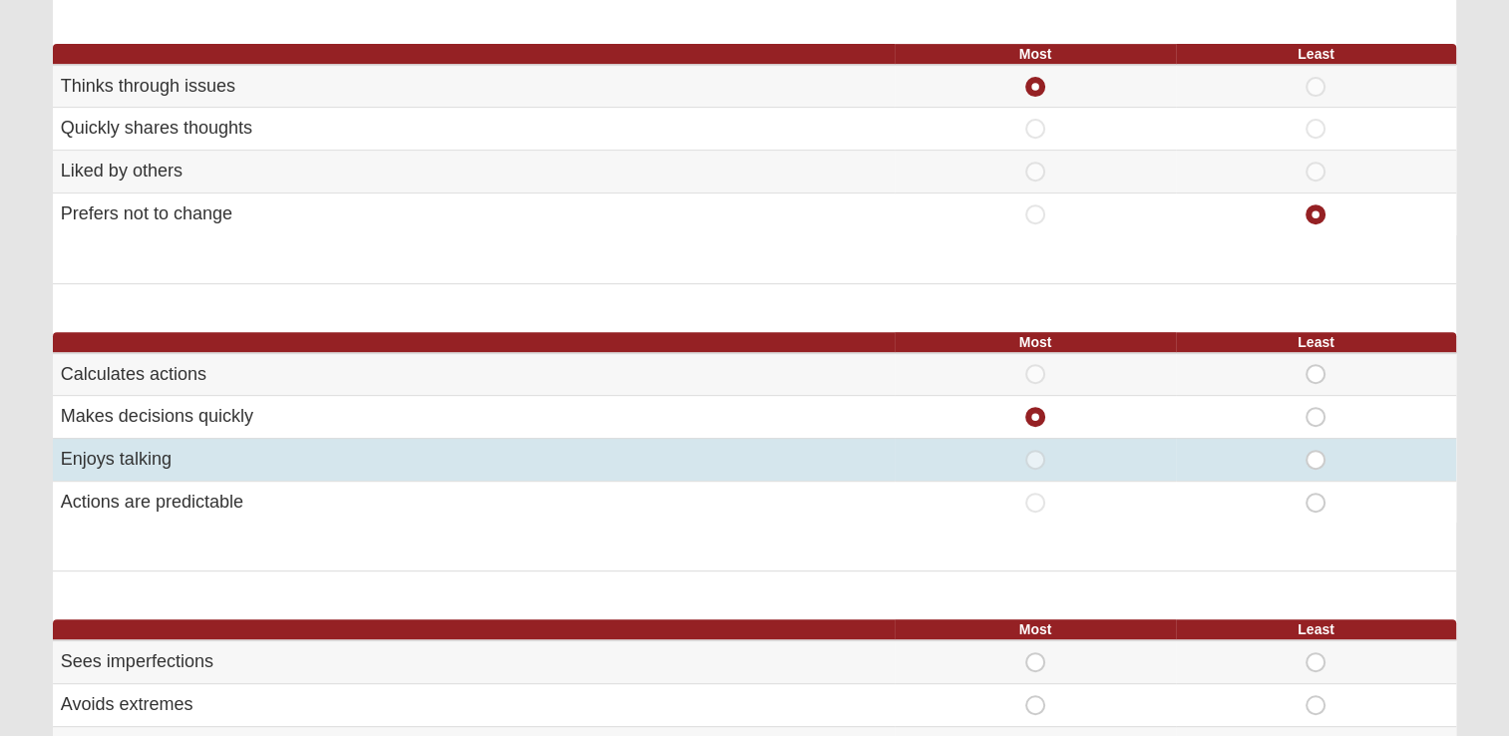
click at [1035, 450] on span "Most" at bounding box center [1035, 450] width 0 height 0
click at [1036, 453] on input "Most" at bounding box center [1041, 460] width 13 height 20
radio input "true"
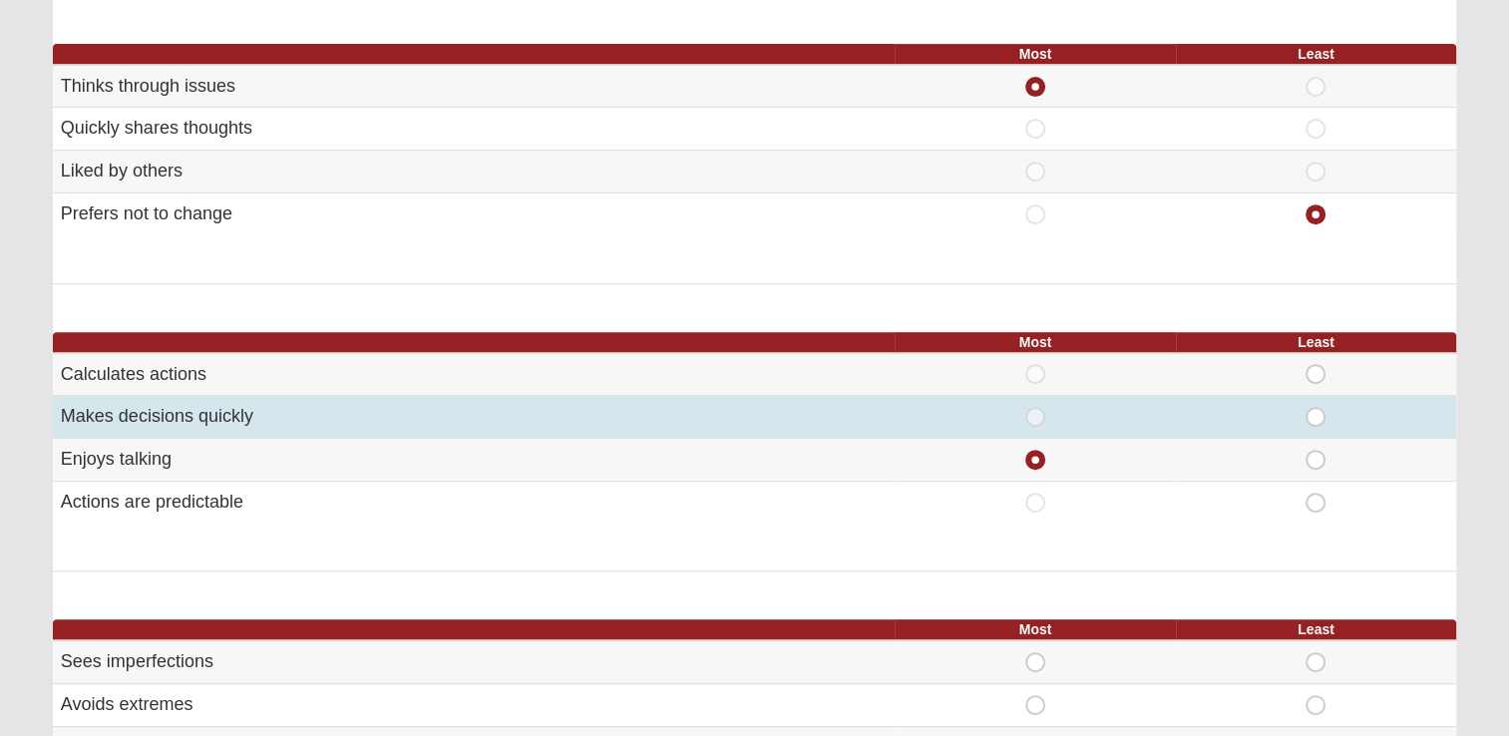
click at [1035, 407] on span "Most" at bounding box center [1035, 407] width 0 height 0
click at [1036, 419] on input "Most" at bounding box center [1041, 417] width 13 height 20
radio input "true"
radio input "false"
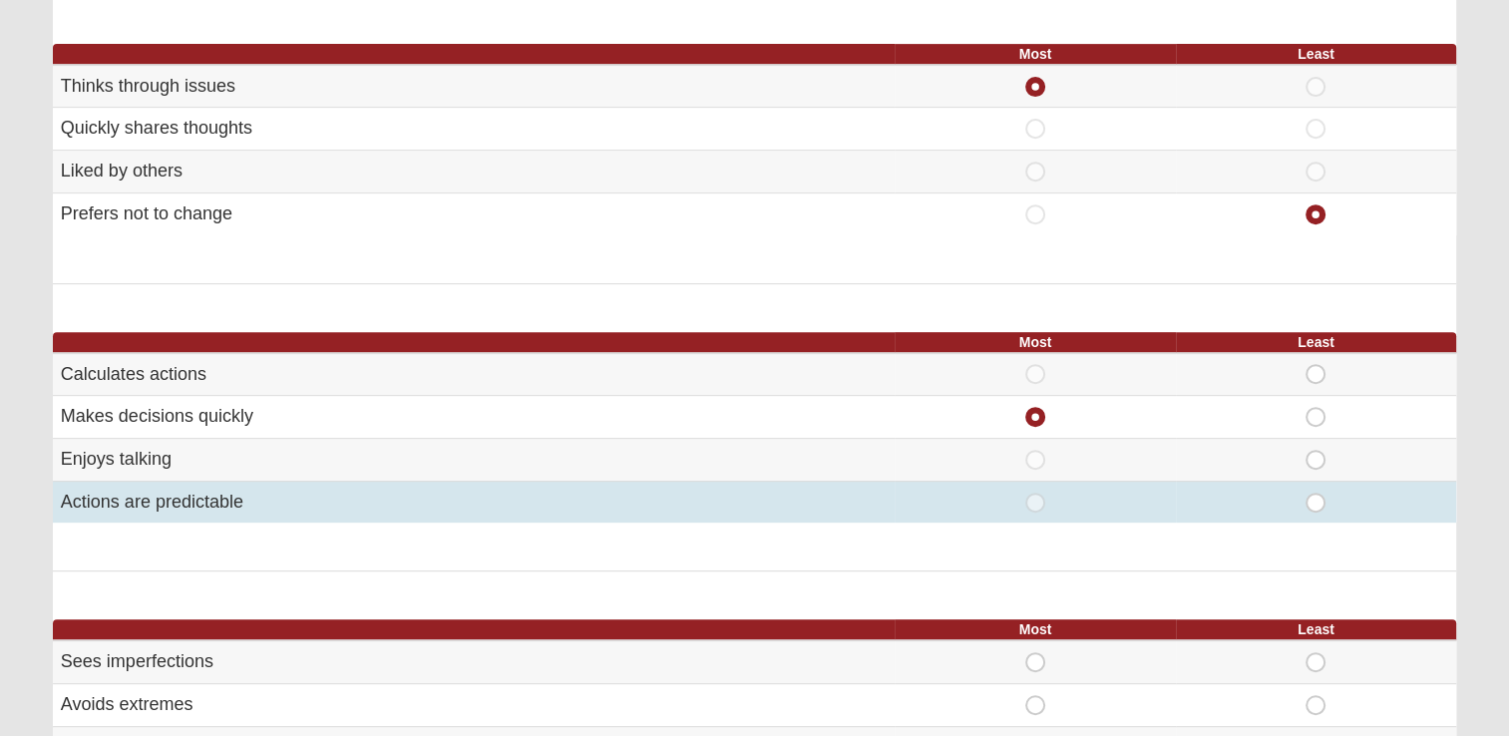
click at [1316, 493] on span "Least" at bounding box center [1316, 493] width 0 height 0
click at [1316, 497] on input "Least" at bounding box center [1322, 503] width 13 height 20
radio input "true"
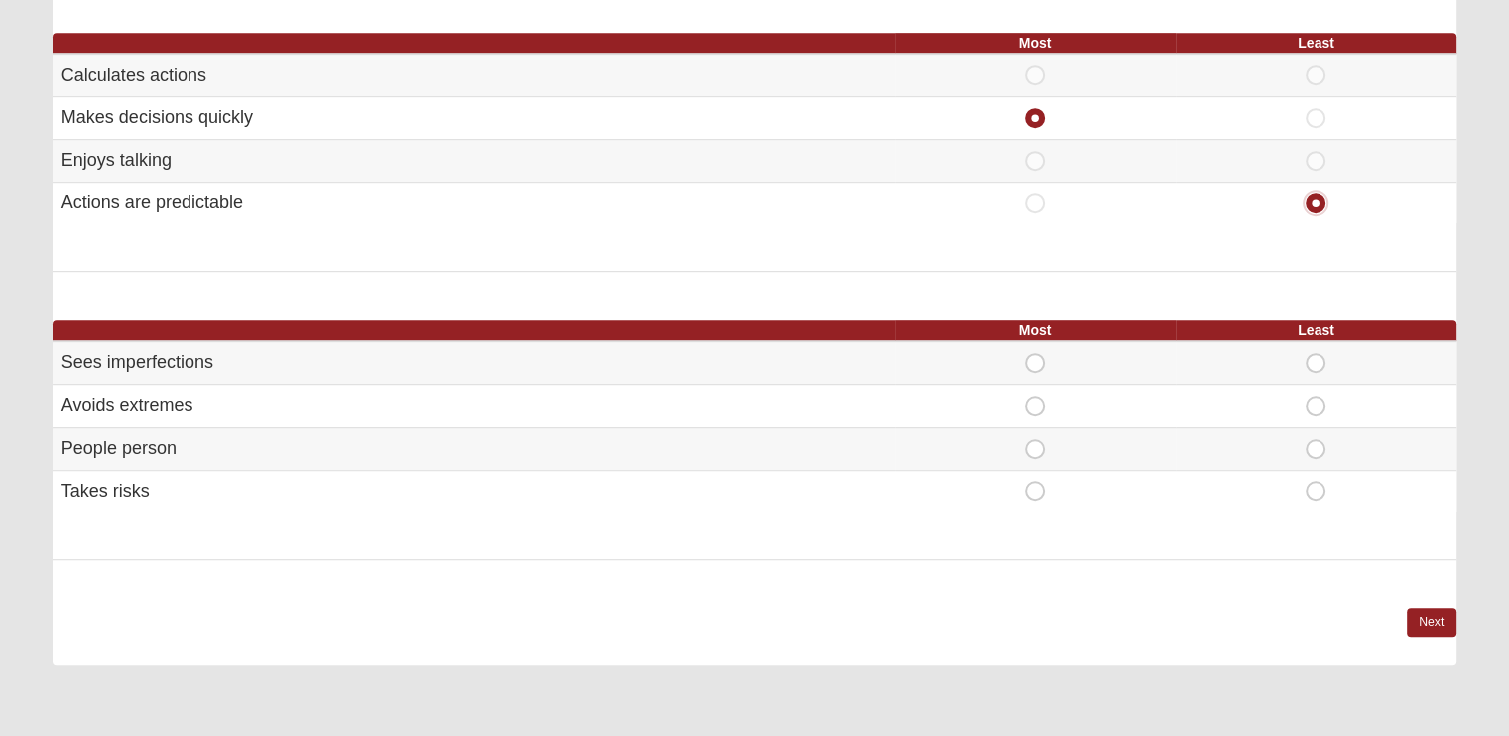
scroll to position [1107, 0]
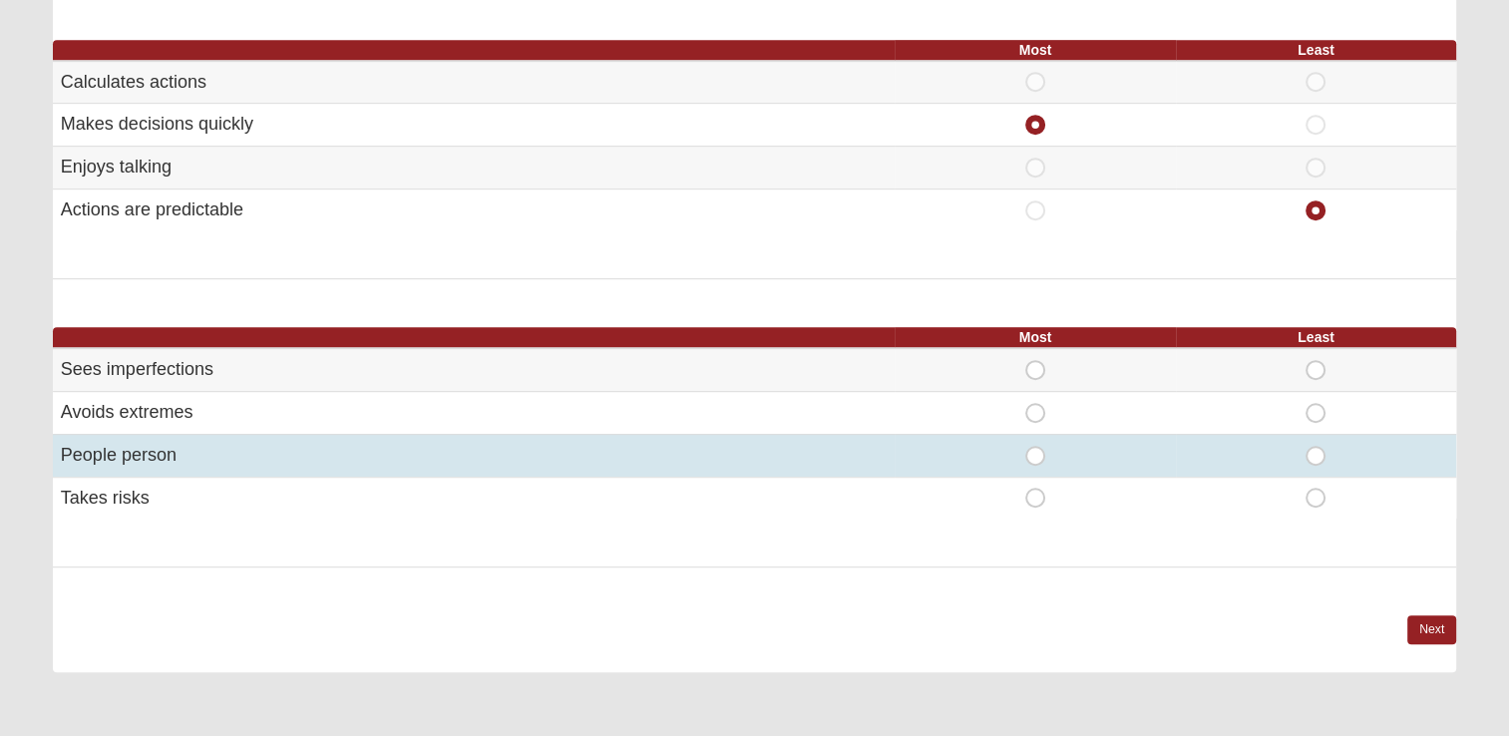
click at [1035, 446] on span "Most" at bounding box center [1035, 446] width 0 height 0
click at [1035, 447] on input "Most" at bounding box center [1041, 456] width 13 height 20
radio input "true"
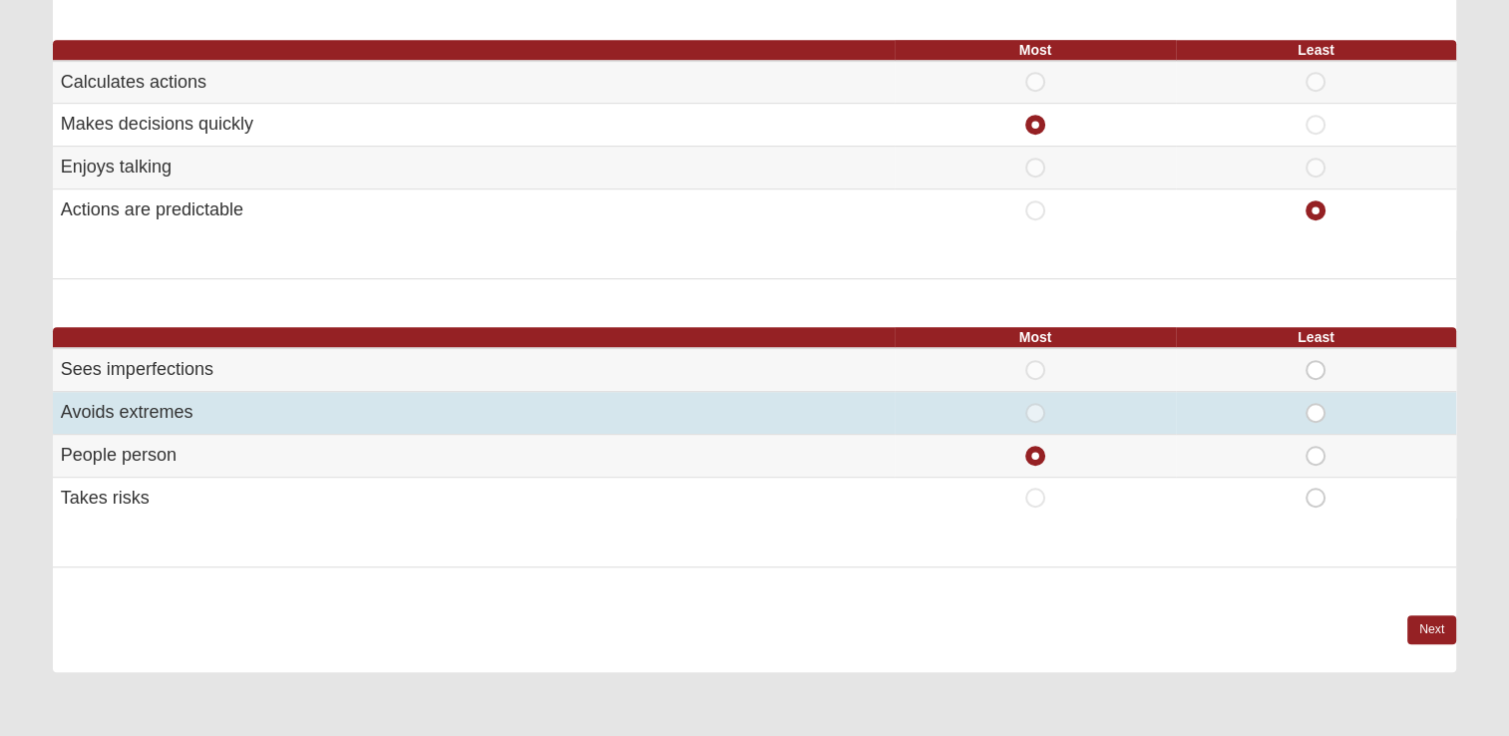
click at [1316, 403] on span "Least" at bounding box center [1316, 403] width 0 height 0
click at [1316, 409] on input "Least" at bounding box center [1322, 413] width 13 height 20
radio input "true"
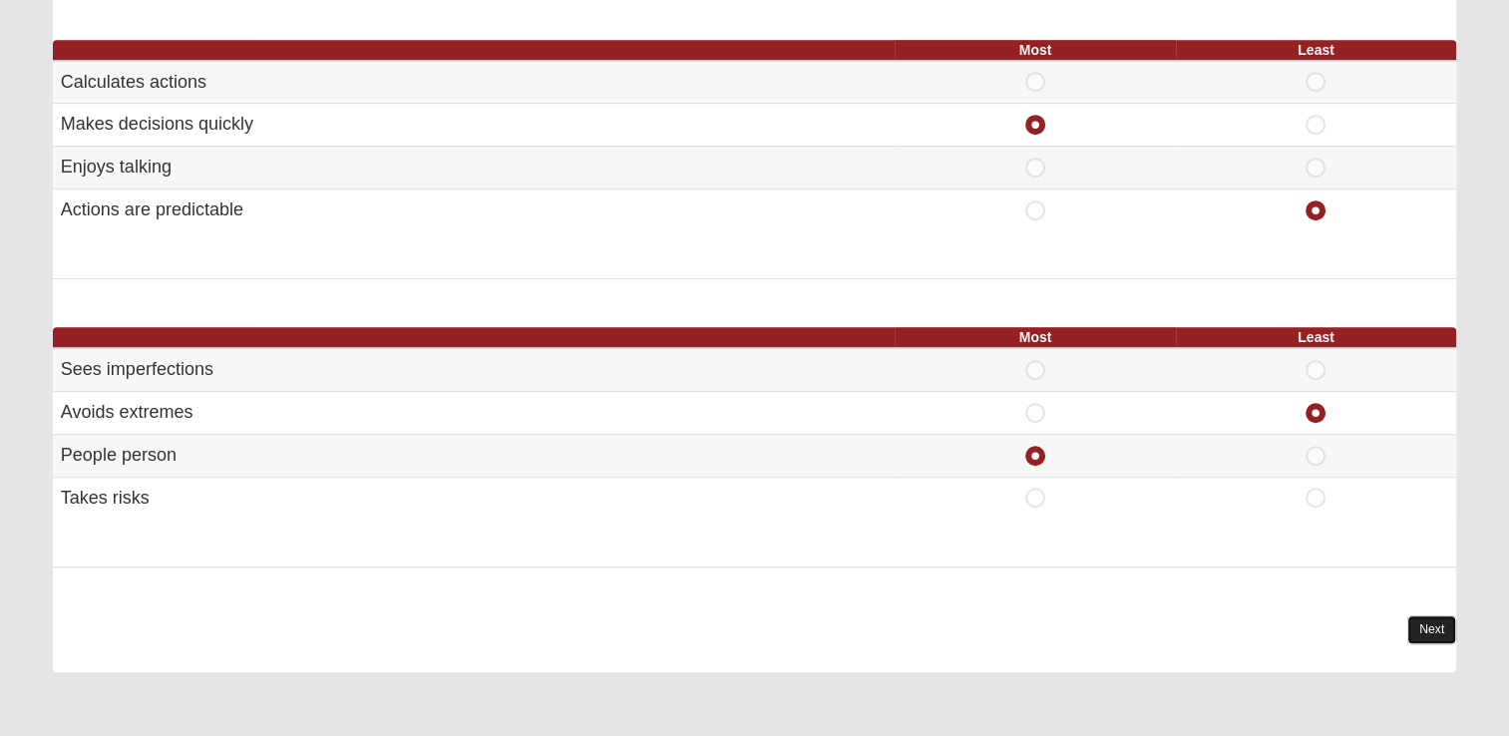
click at [1420, 617] on link "Next" at bounding box center [1431, 629] width 49 height 29
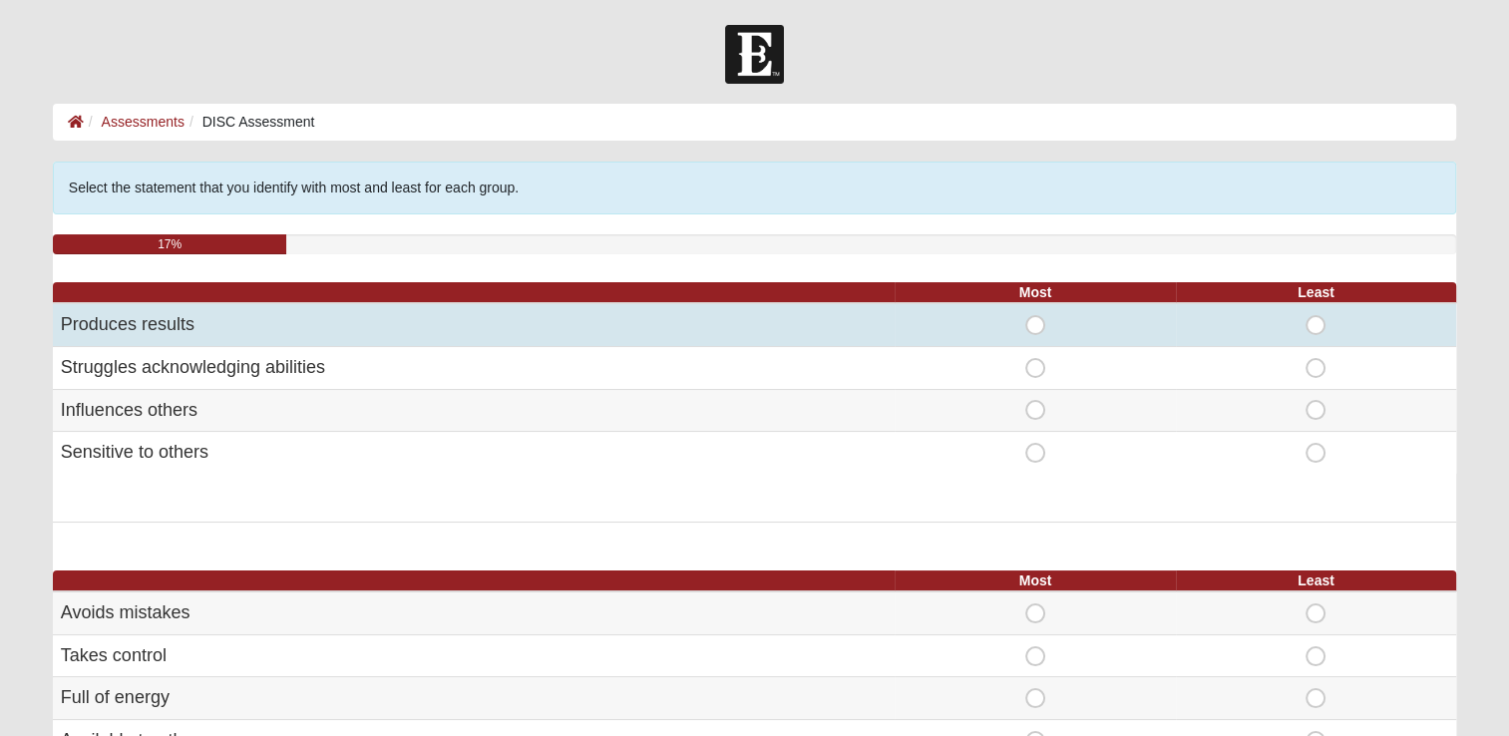
click at [1035, 315] on span "Most" at bounding box center [1035, 315] width 0 height 0
click at [1038, 321] on input "Most" at bounding box center [1041, 325] width 13 height 20
radio input "true"
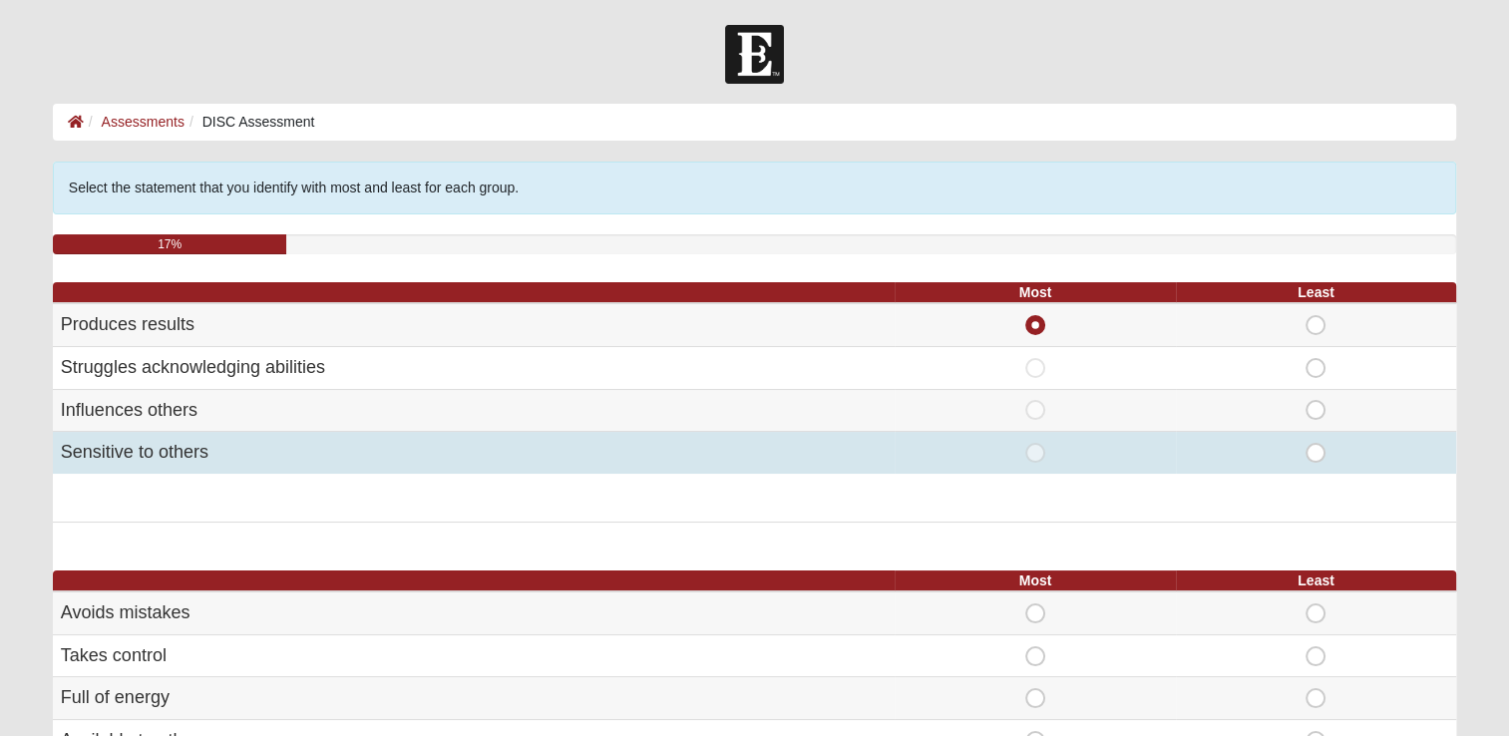
click at [1316, 443] on span "Least" at bounding box center [1316, 443] width 0 height 0
click at [1316, 448] on input "Least" at bounding box center [1322, 453] width 13 height 20
radio input "true"
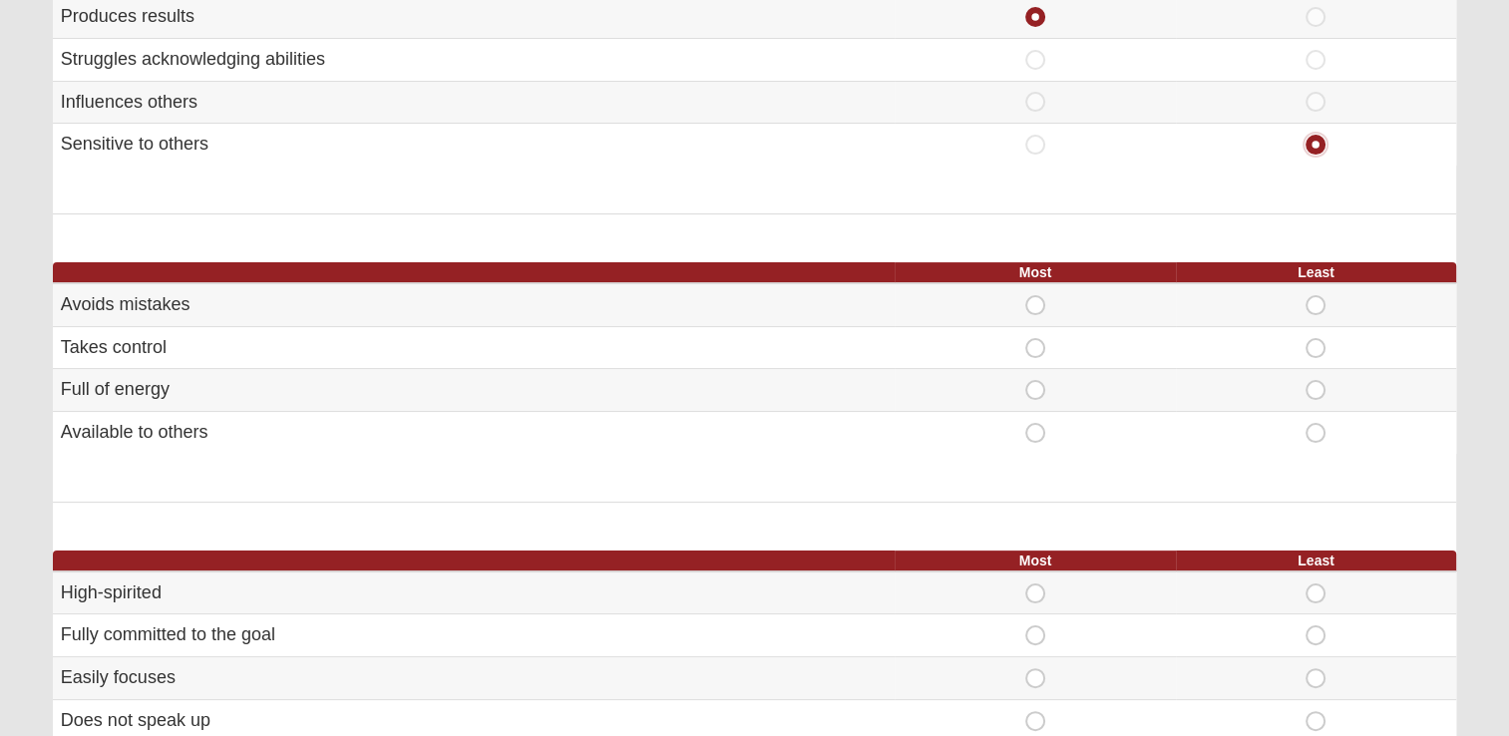
scroll to position [315, 0]
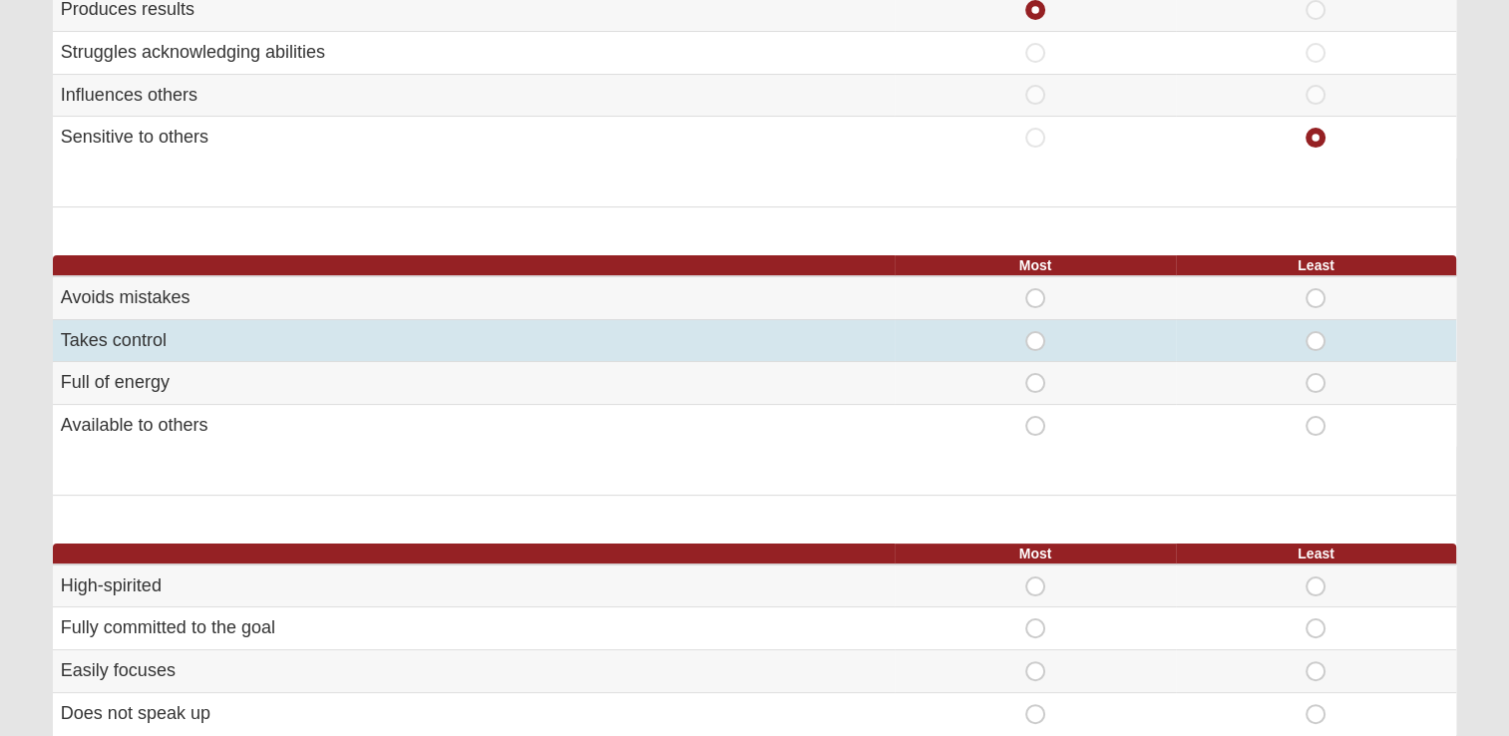
click at [1316, 331] on span "Least" at bounding box center [1316, 331] width 0 height 0
click at [1321, 337] on input "Least" at bounding box center [1322, 341] width 13 height 20
radio input "true"
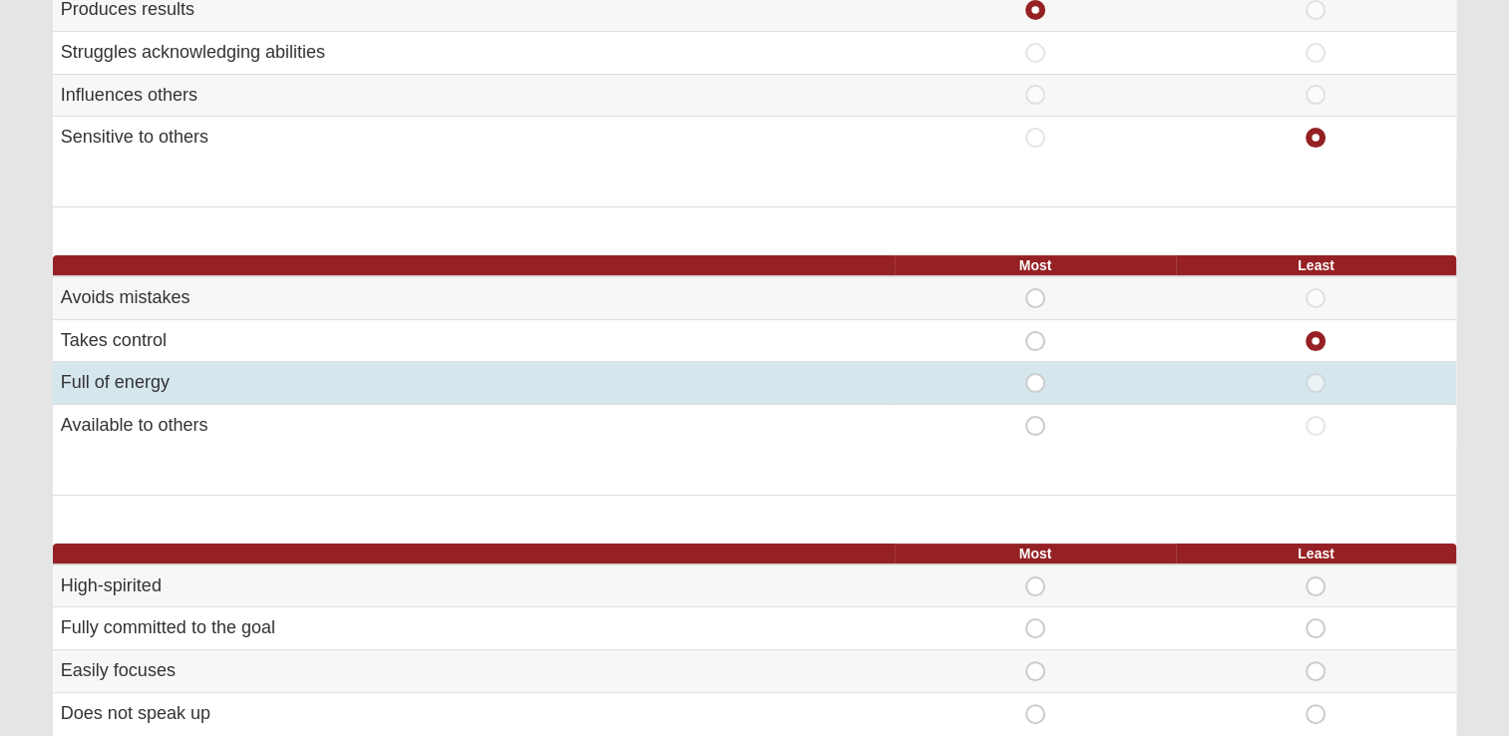
click at [1035, 373] on span "Most" at bounding box center [1035, 373] width 0 height 0
click at [1036, 380] on input "Most" at bounding box center [1041, 383] width 13 height 20
radio input "true"
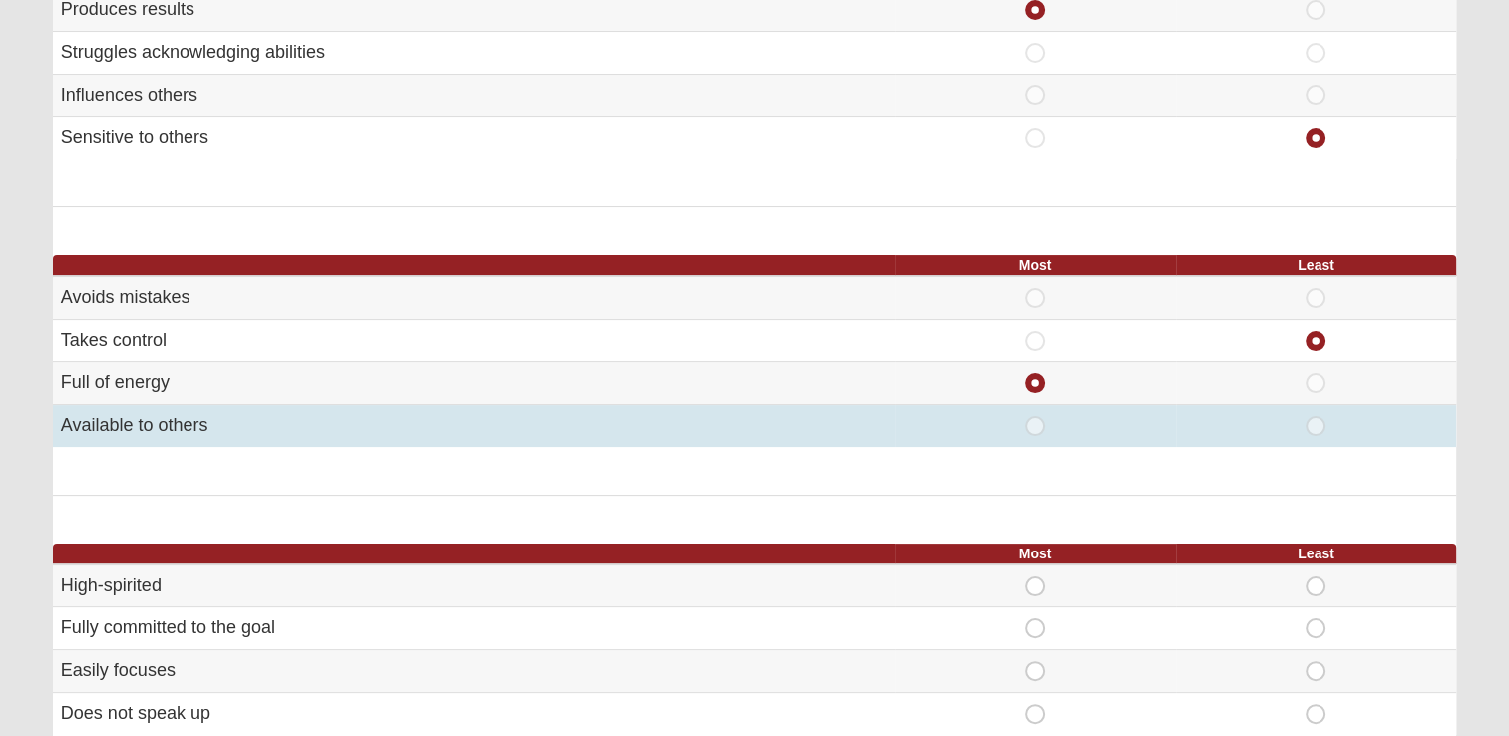
click at [1035, 416] on span "Most" at bounding box center [1035, 416] width 0 height 0
click at [1035, 422] on input "Most" at bounding box center [1041, 426] width 13 height 20
radio input "true"
radio input "false"
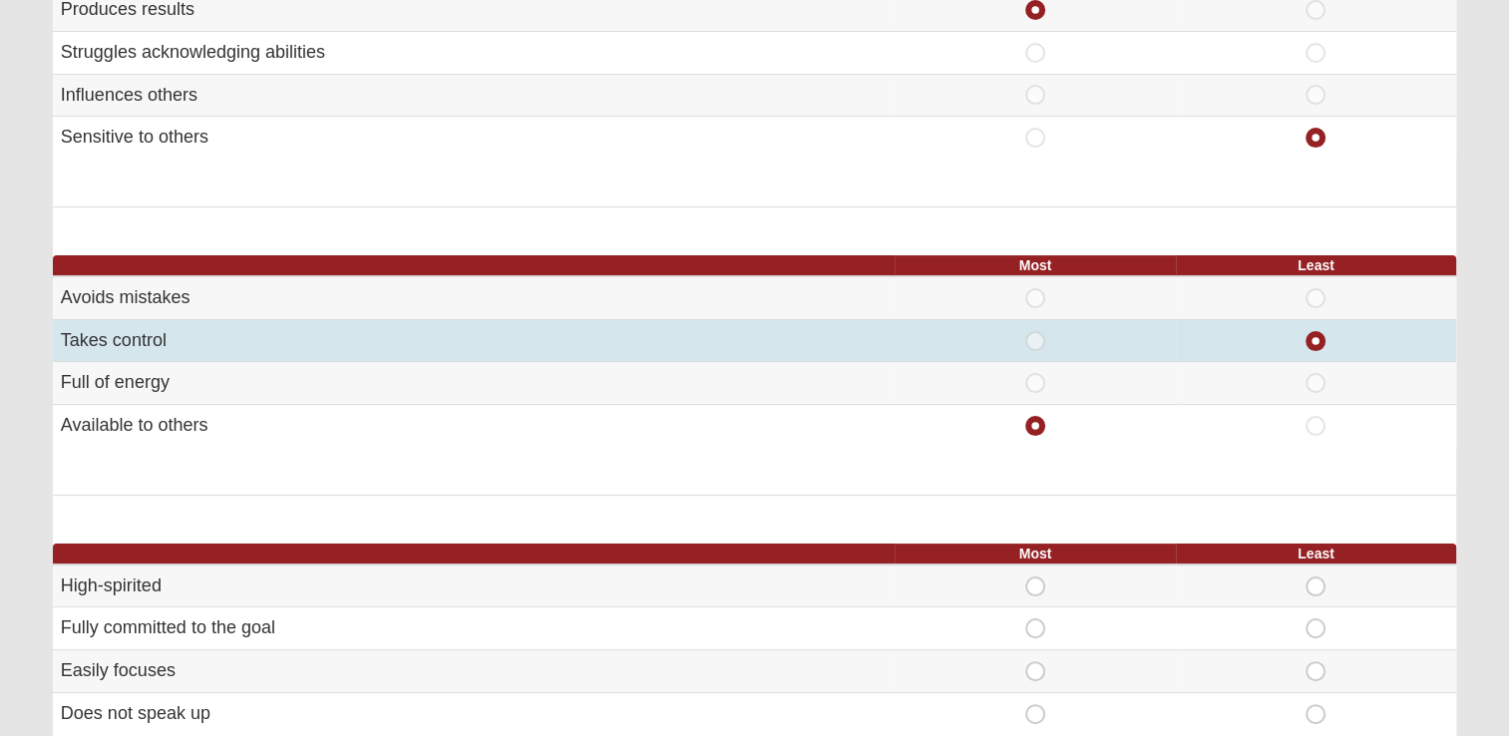
click at [1035, 331] on span "Most" at bounding box center [1035, 331] width 0 height 0
click at [1040, 334] on input "Most" at bounding box center [1041, 341] width 13 height 20
radio input "true"
radio input "false"
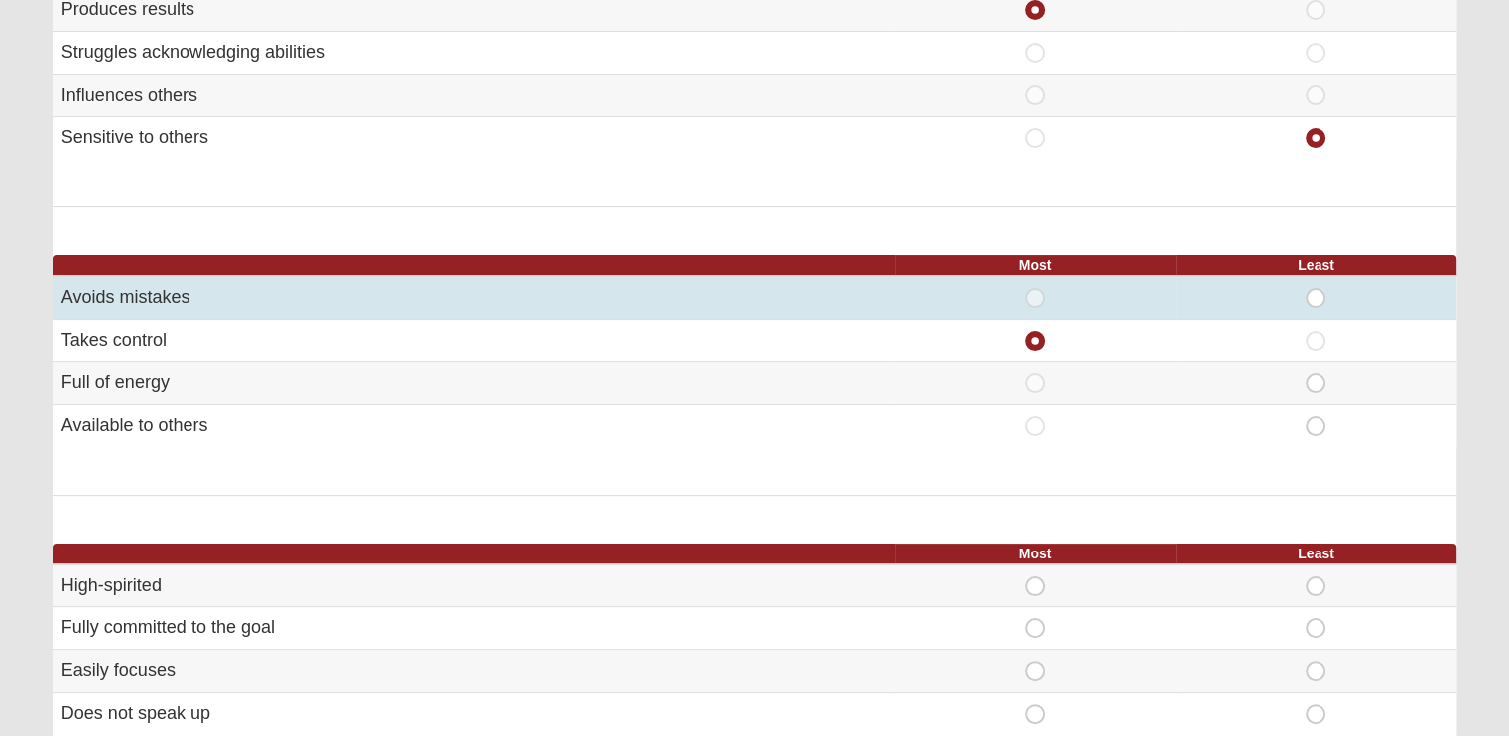
click at [1316, 288] on span "Least" at bounding box center [1316, 288] width 0 height 0
click at [1316, 289] on input "Least" at bounding box center [1322, 298] width 13 height 20
radio input "true"
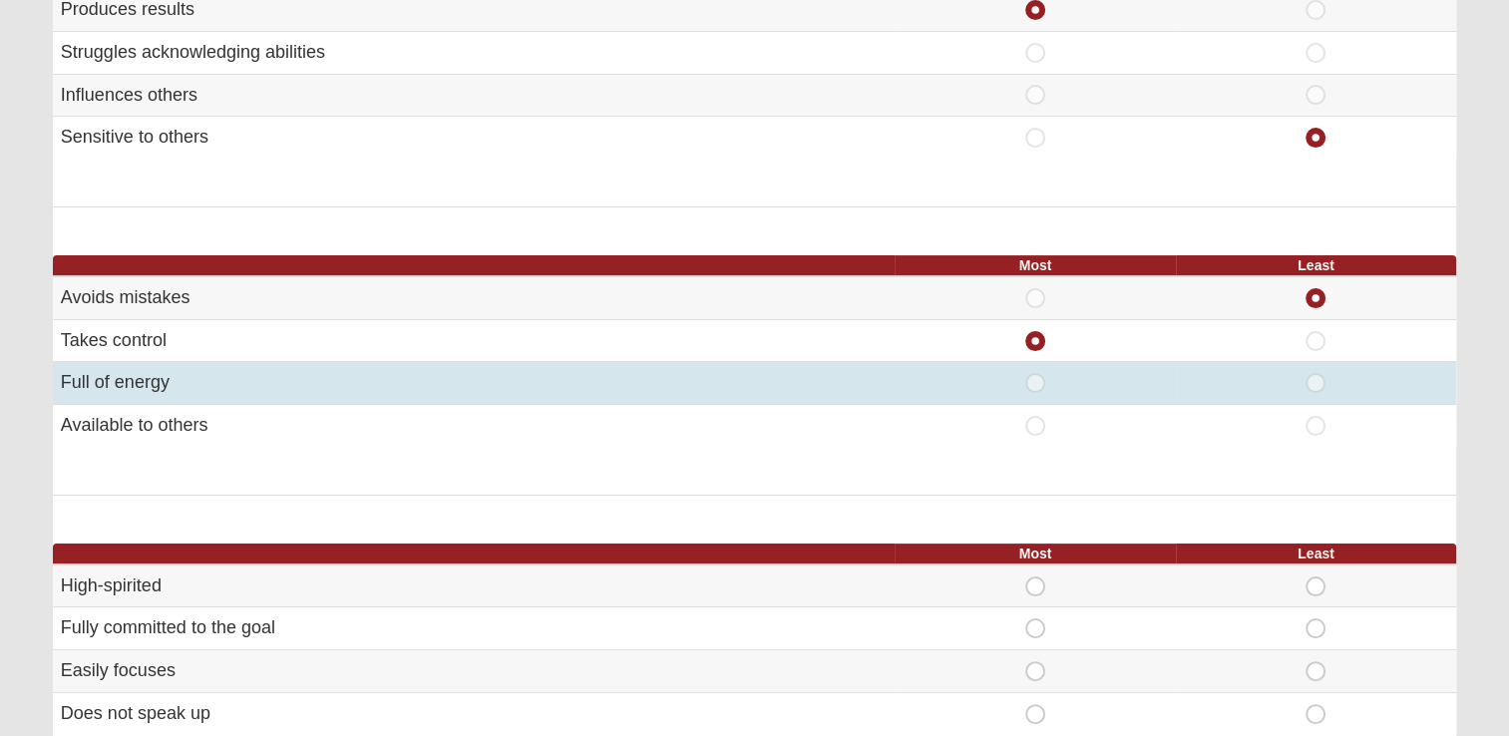
click at [1316, 373] on span "Least" at bounding box center [1316, 373] width 0 height 0
click at [1316, 385] on input "Least" at bounding box center [1322, 383] width 13 height 20
radio input "true"
radio input "false"
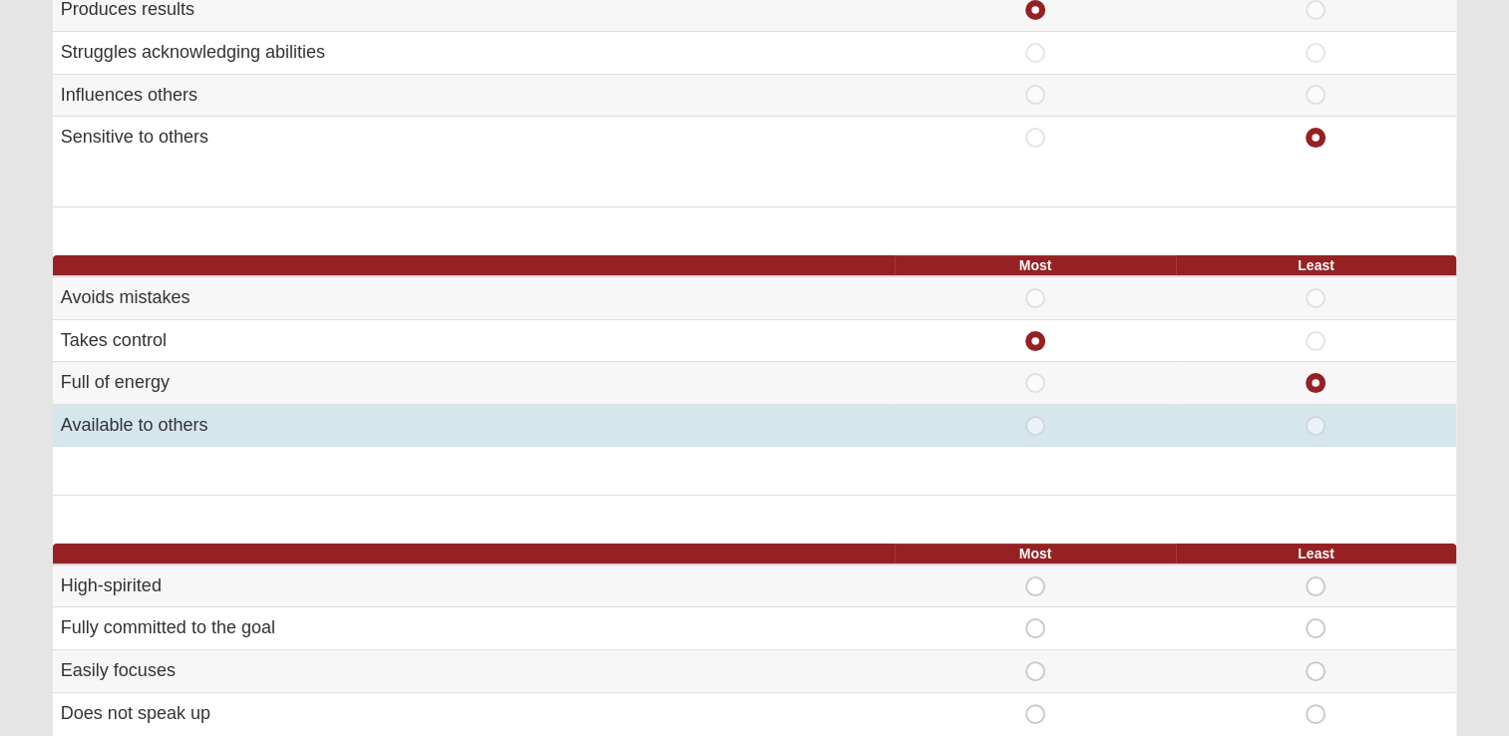
click at [1035, 416] on span "Most" at bounding box center [1035, 416] width 0 height 0
click at [1035, 423] on input "Most" at bounding box center [1041, 426] width 13 height 20
radio input "true"
radio input "false"
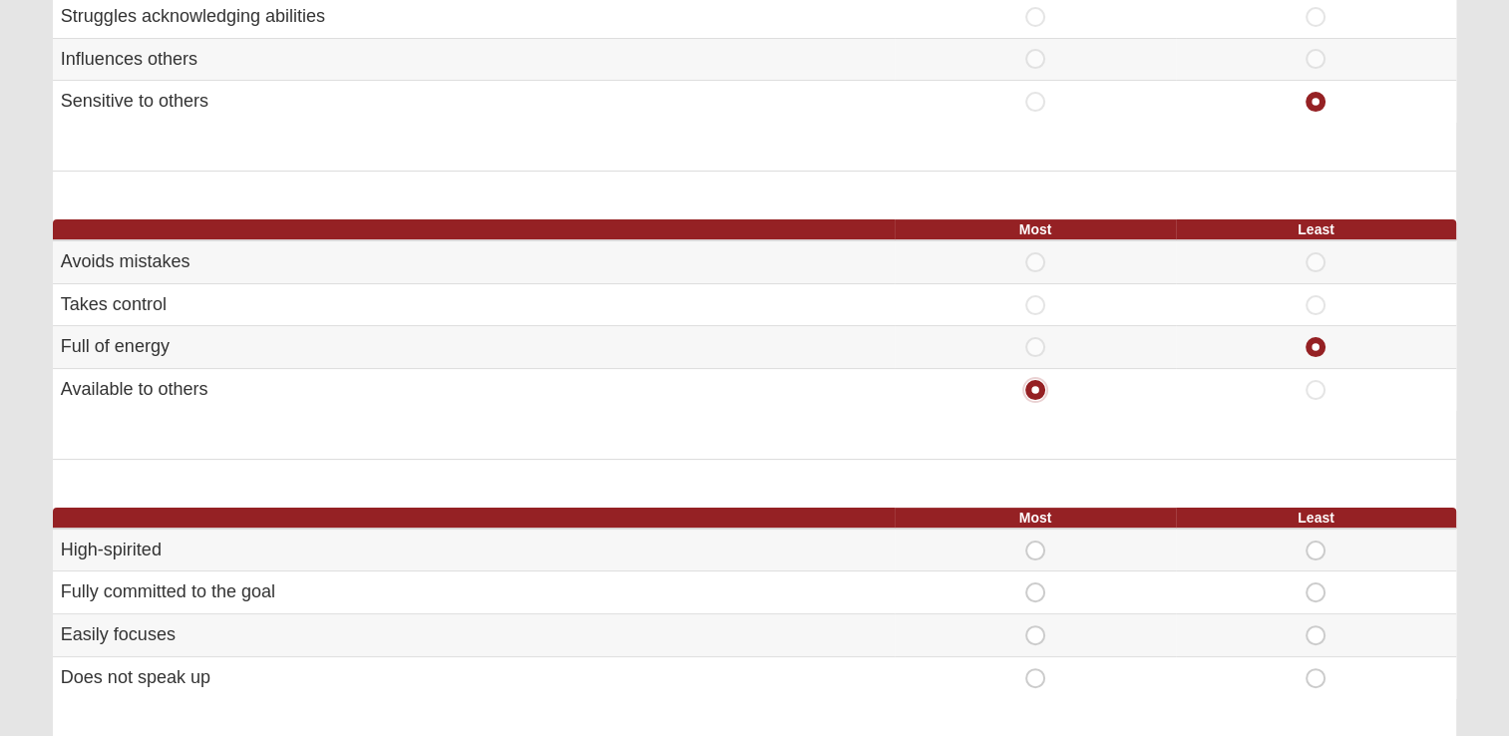
scroll to position [355, 0]
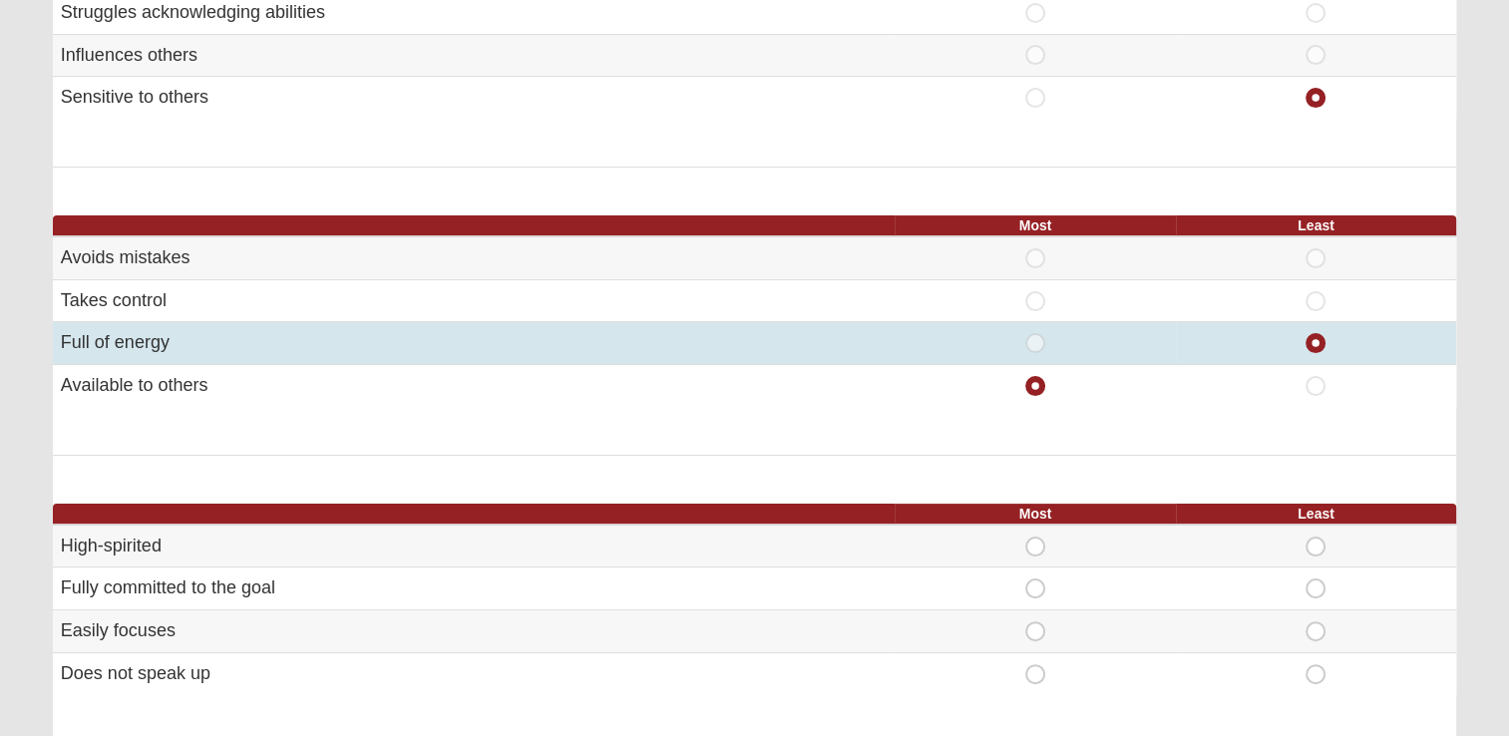
click at [1035, 333] on span "Most" at bounding box center [1035, 333] width 0 height 0
click at [1035, 337] on input "Most" at bounding box center [1041, 343] width 13 height 20
radio input "true"
radio input "false"
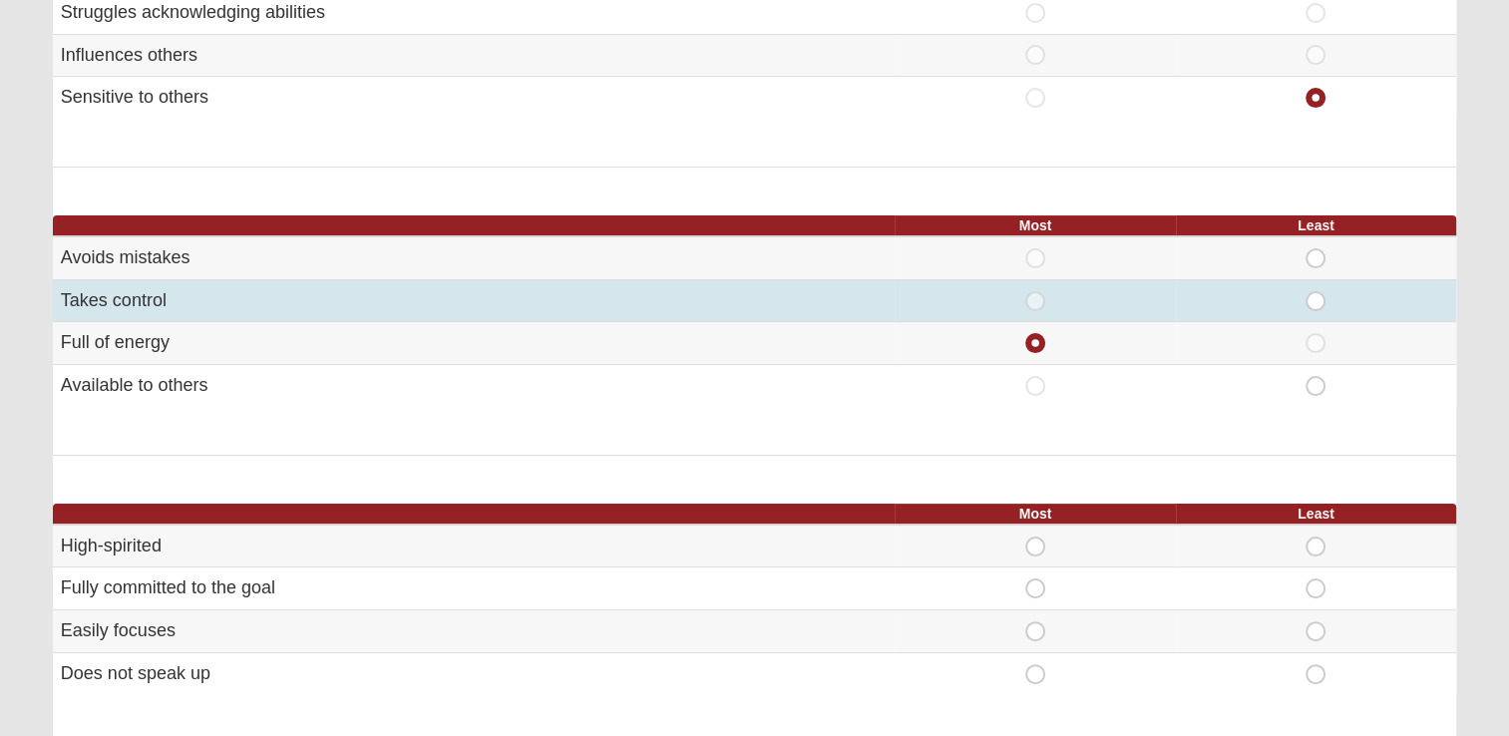
click at [1035, 291] on span "Most" at bounding box center [1035, 291] width 0 height 0
click at [1035, 298] on input "Most" at bounding box center [1041, 301] width 13 height 20
radio input "true"
radio input "false"
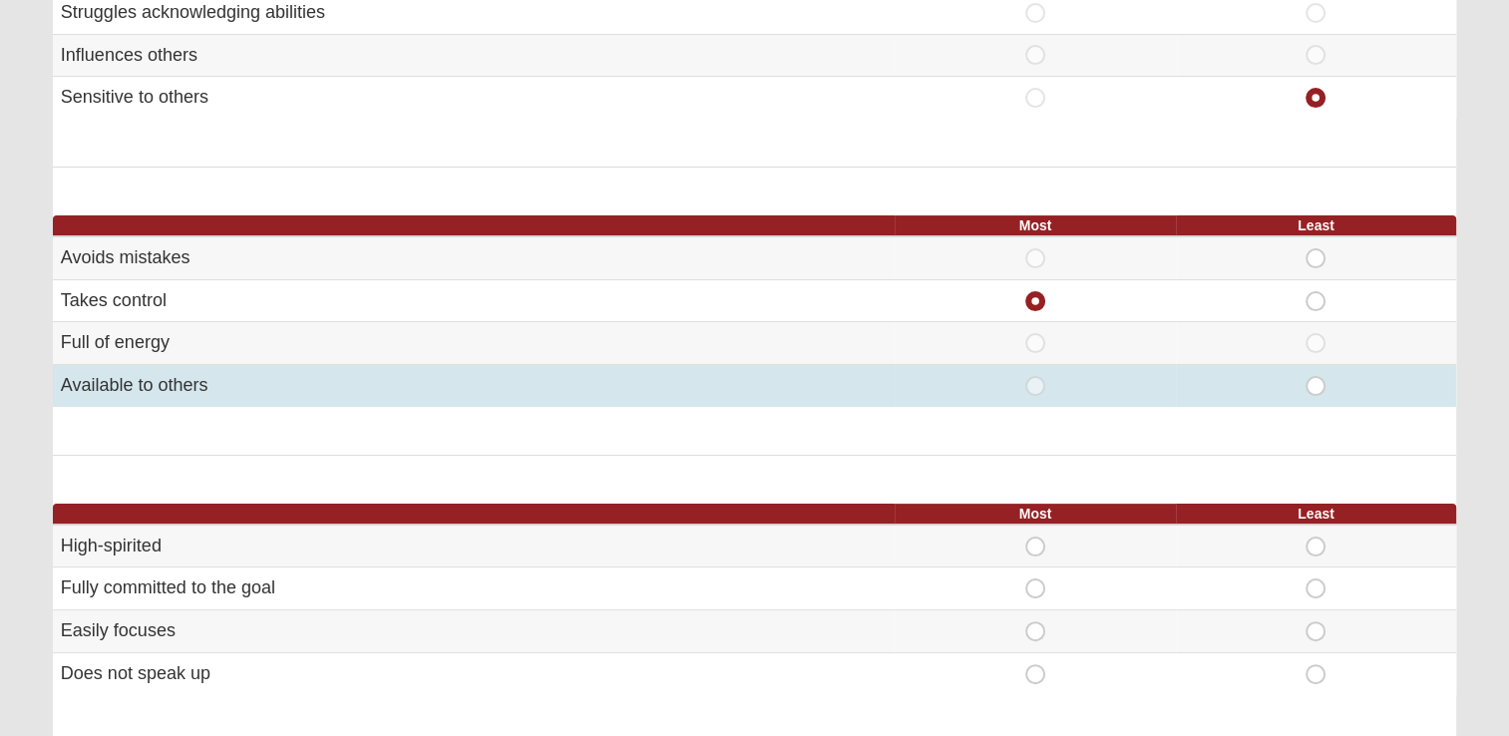
click at [1035, 376] on span "Most" at bounding box center [1035, 376] width 0 height 0
click at [1035, 382] on input "Most" at bounding box center [1041, 386] width 13 height 20
radio input "true"
radio input "false"
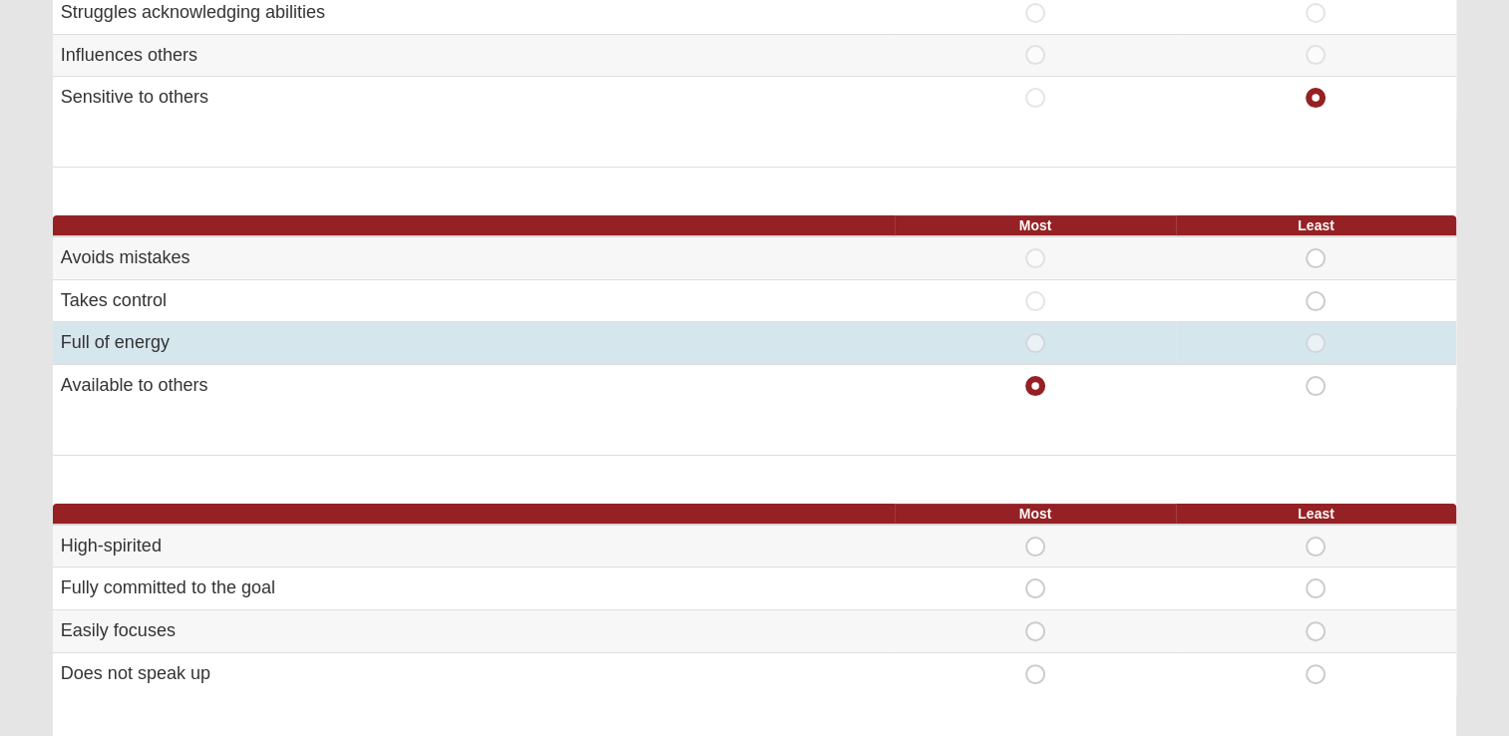
click at [1316, 333] on span "Least" at bounding box center [1316, 333] width 0 height 0
click at [1316, 341] on input "Least" at bounding box center [1322, 343] width 13 height 20
radio input "true"
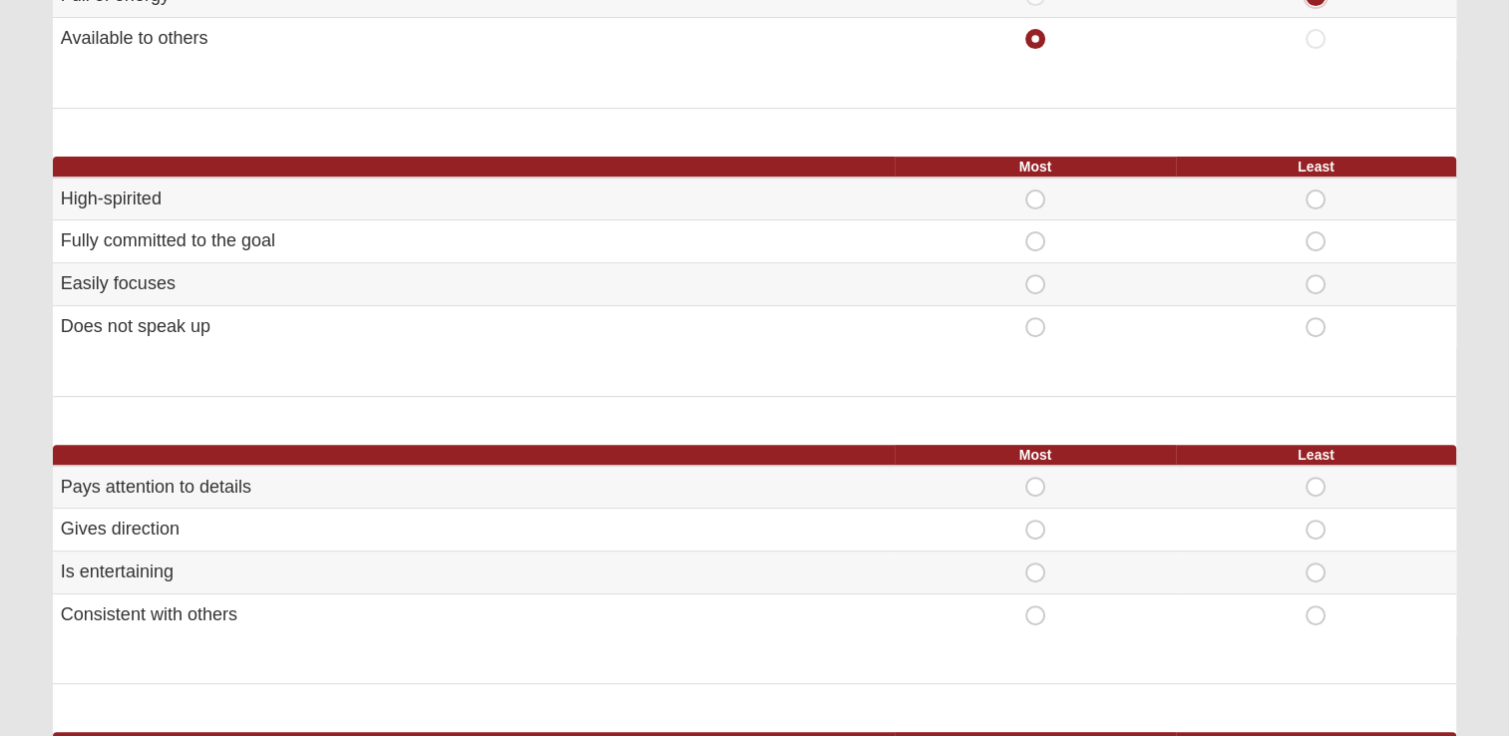
scroll to position [695, 0]
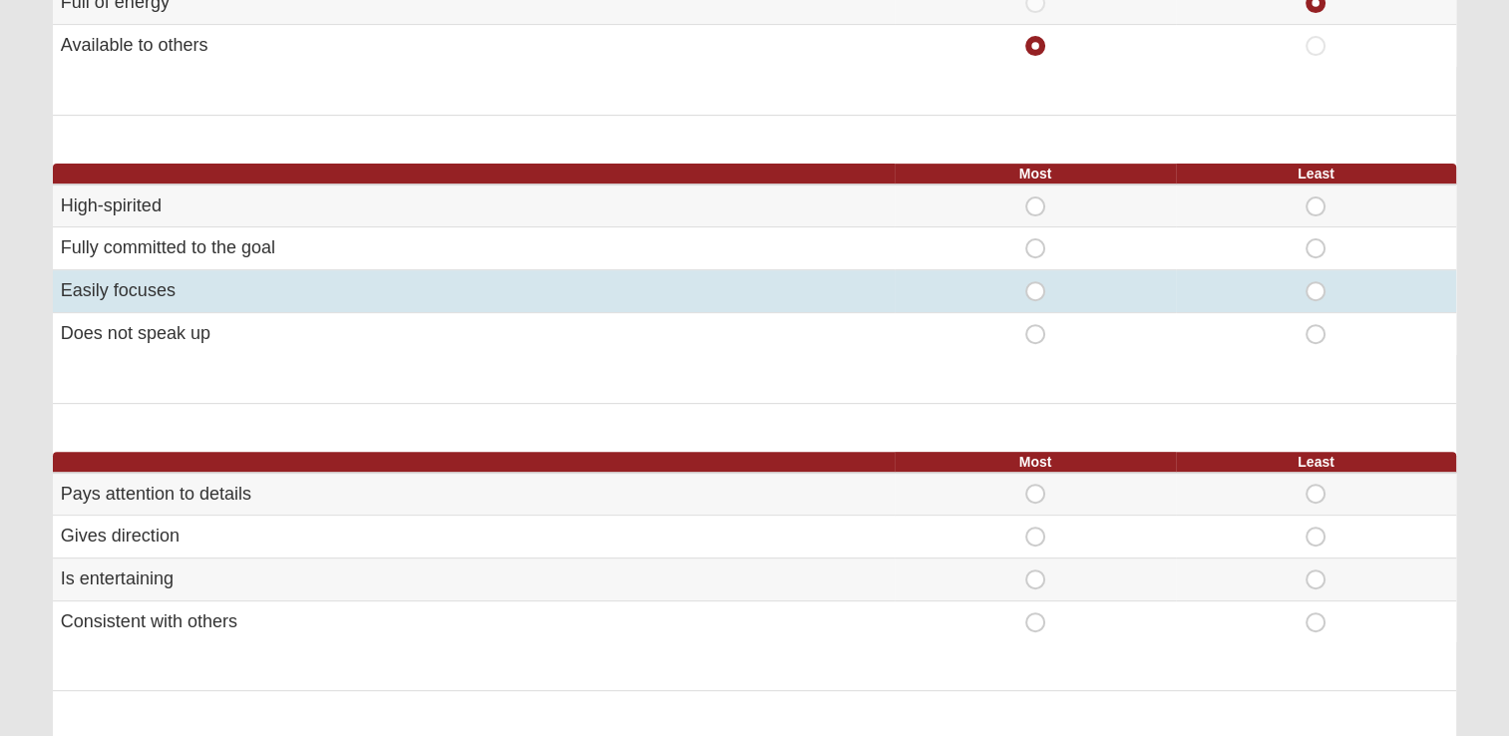
click at [1035, 281] on span "Most" at bounding box center [1035, 281] width 0 height 0
click at [1037, 285] on input "Most" at bounding box center [1041, 291] width 13 height 20
radio input "true"
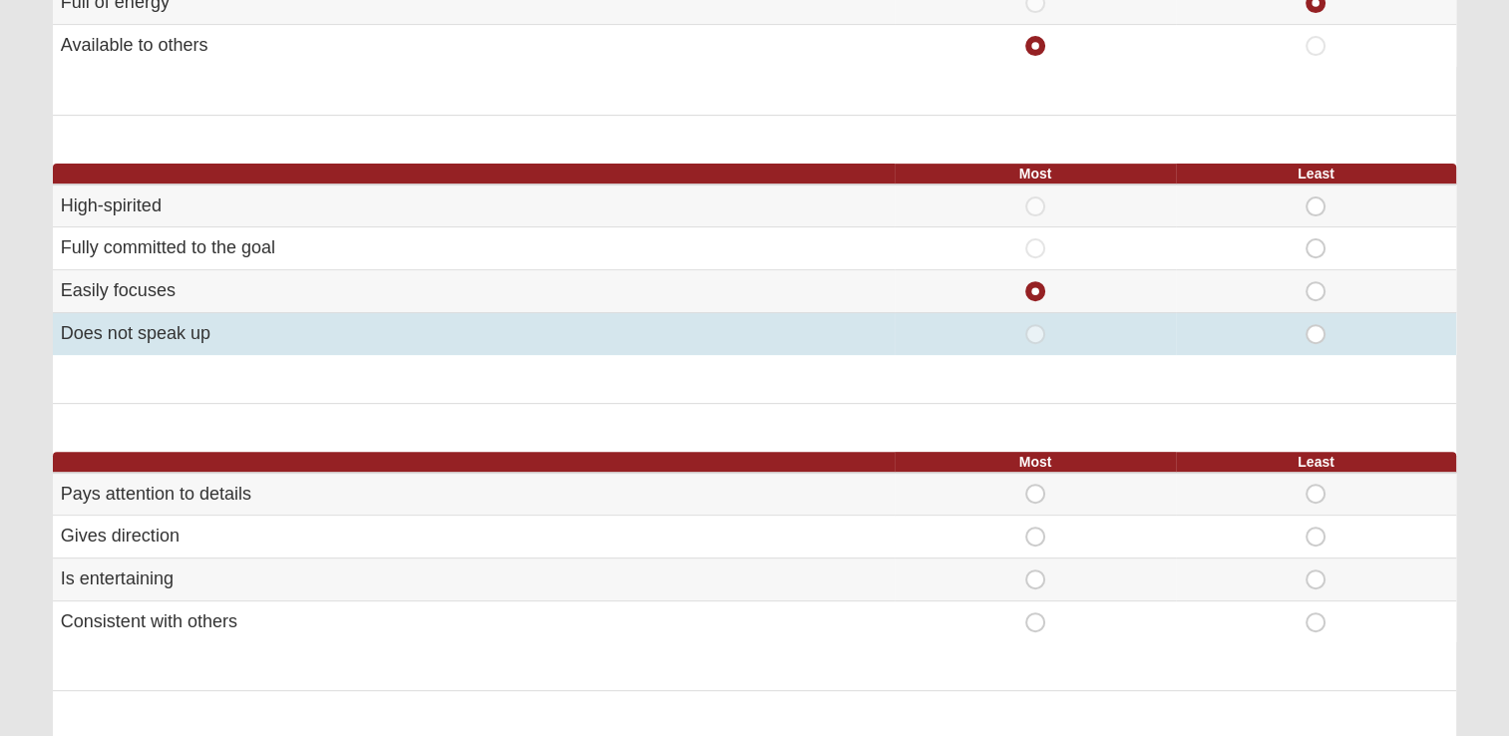
click at [1316, 324] on span "Least" at bounding box center [1316, 324] width 0 height 0
click at [1318, 332] on input "Least" at bounding box center [1322, 334] width 13 height 20
radio input "true"
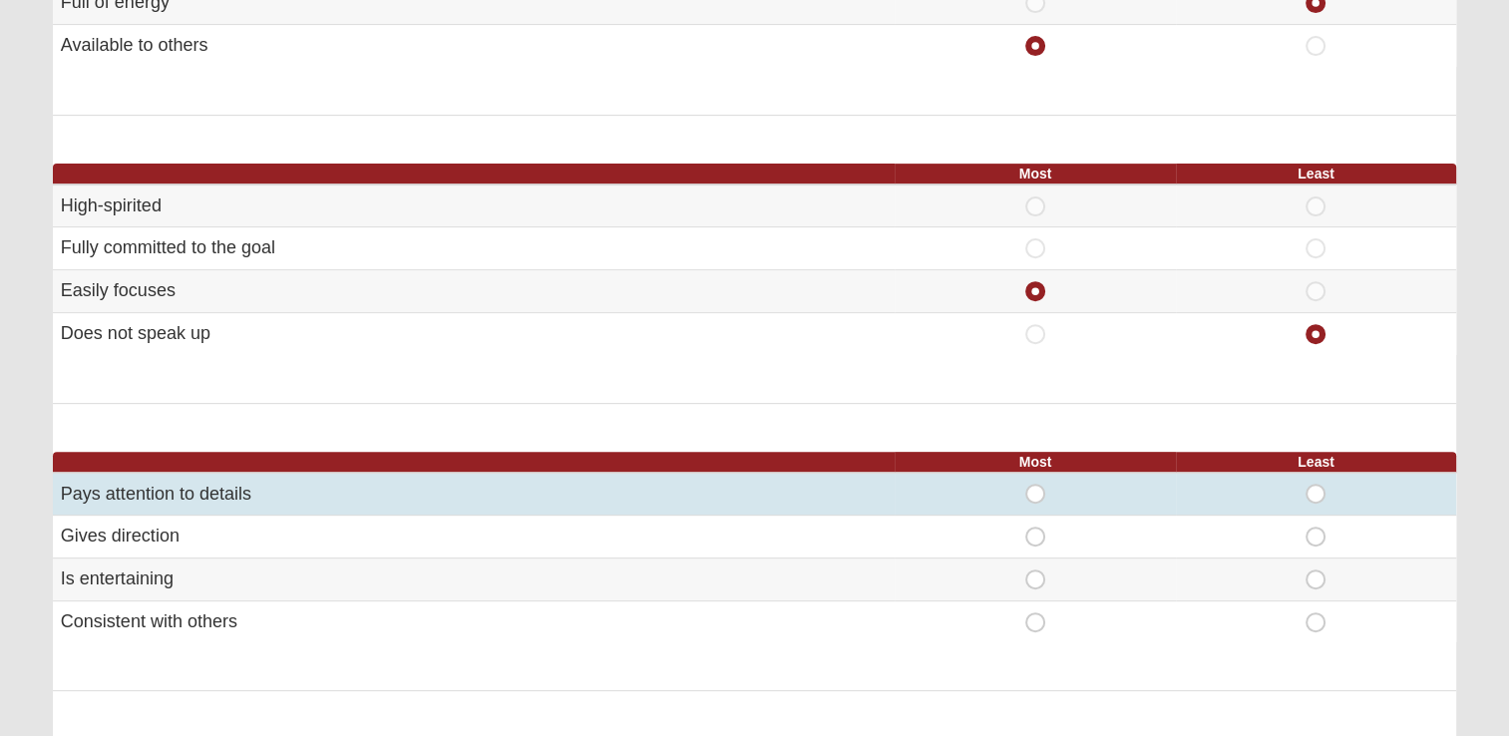
click at [1035, 484] on span "Most" at bounding box center [1035, 484] width 0 height 0
click at [1037, 488] on input "Most" at bounding box center [1041, 494] width 13 height 20
radio input "true"
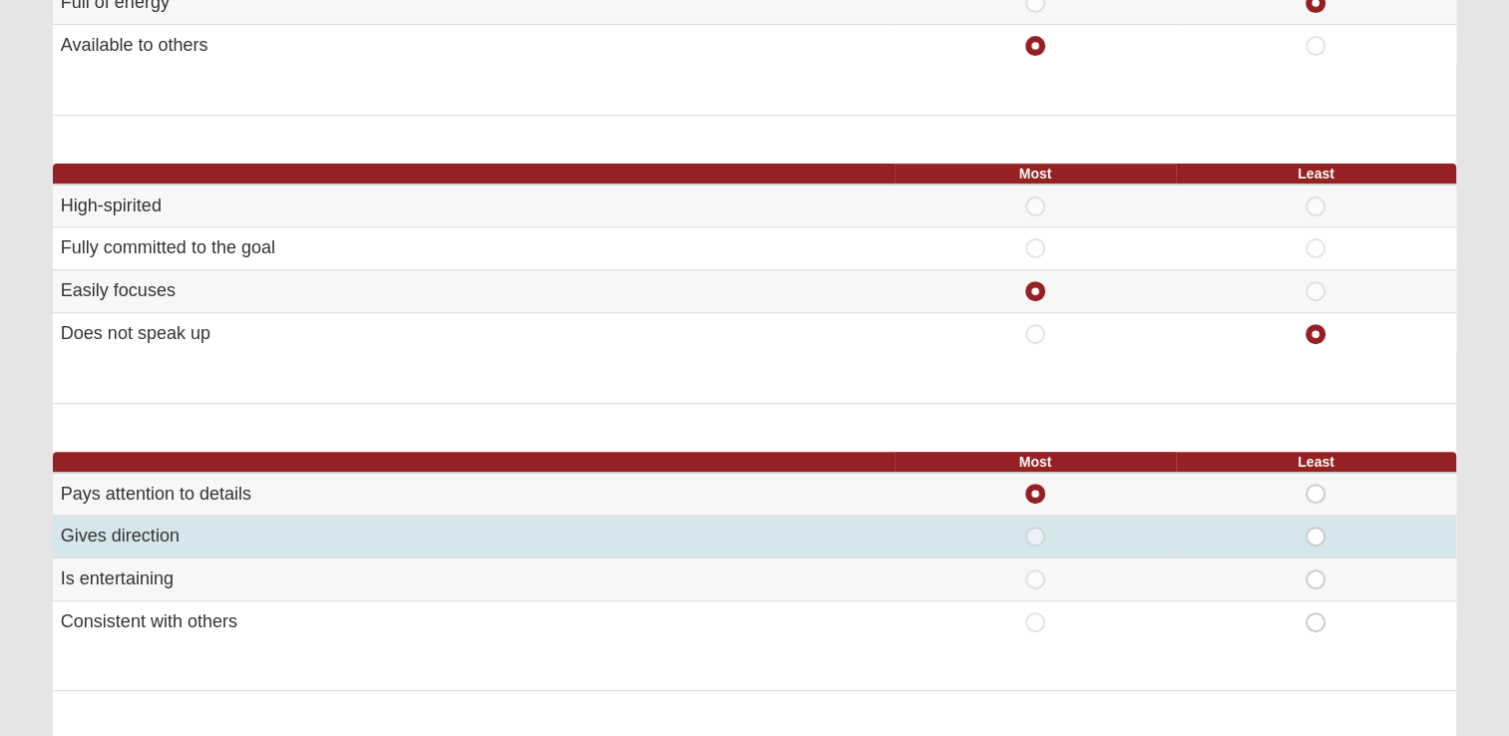
click at [1035, 527] on span "Most" at bounding box center [1035, 527] width 0 height 0
click at [1035, 535] on input "Most" at bounding box center [1041, 537] width 13 height 20
radio input "true"
radio input "false"
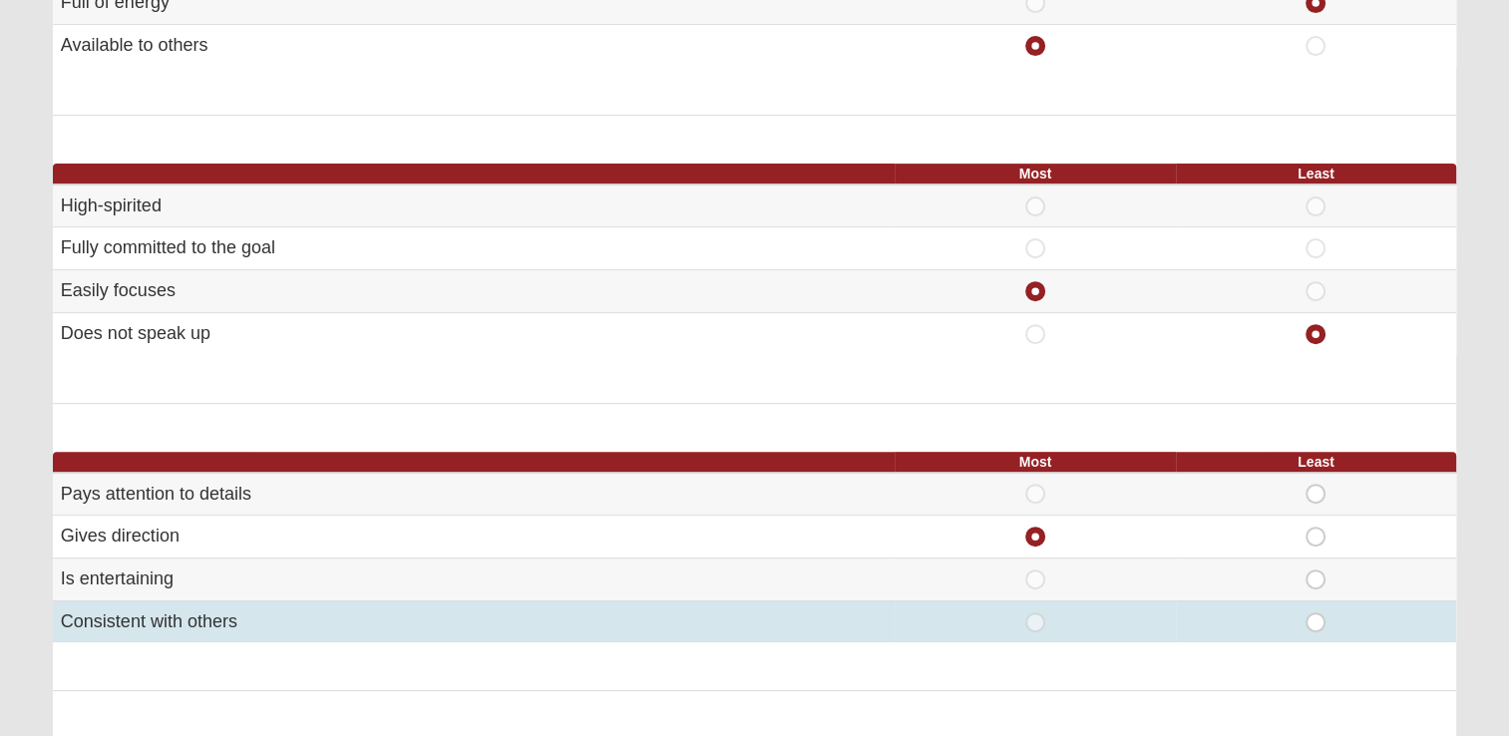
click at [1312, 604] on td "Least" at bounding box center [1316, 621] width 280 height 42
click at [1316, 612] on span "Least" at bounding box center [1316, 612] width 0 height 0
click at [1316, 616] on input "Least" at bounding box center [1322, 622] width 13 height 20
radio input "true"
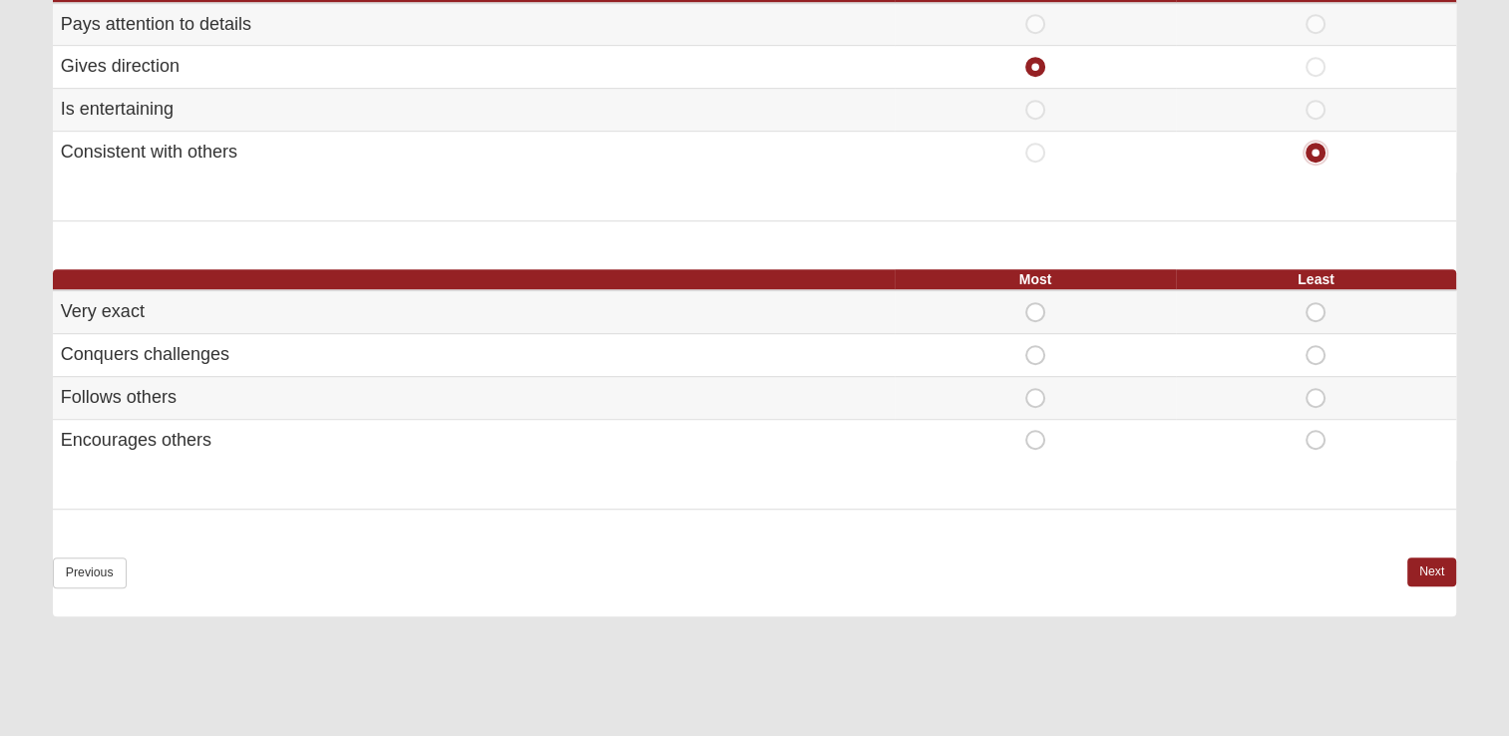
scroll to position [1162, 0]
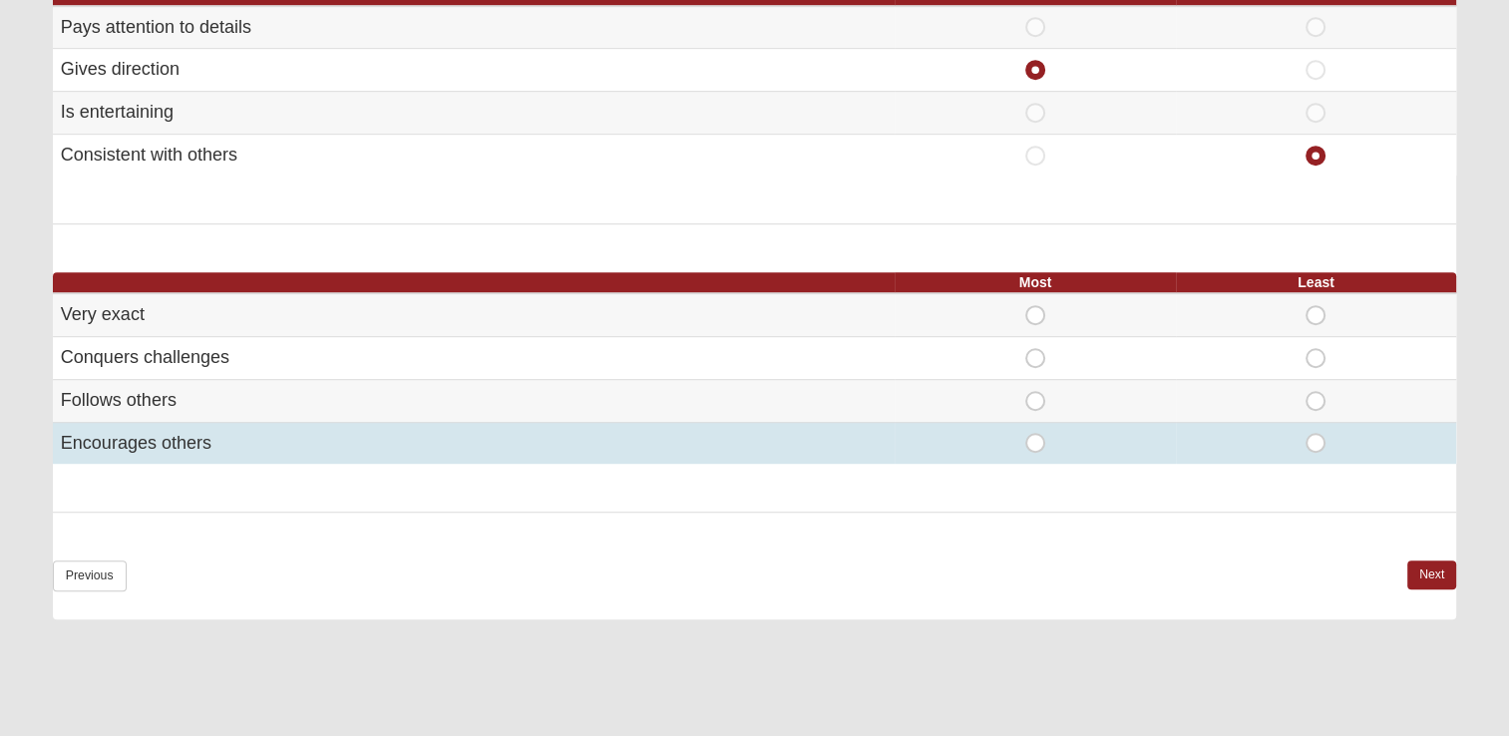
click at [1035, 433] on span "Most" at bounding box center [1035, 433] width 0 height 0
click at [1037, 442] on input "Most" at bounding box center [1041, 443] width 13 height 20
radio input "true"
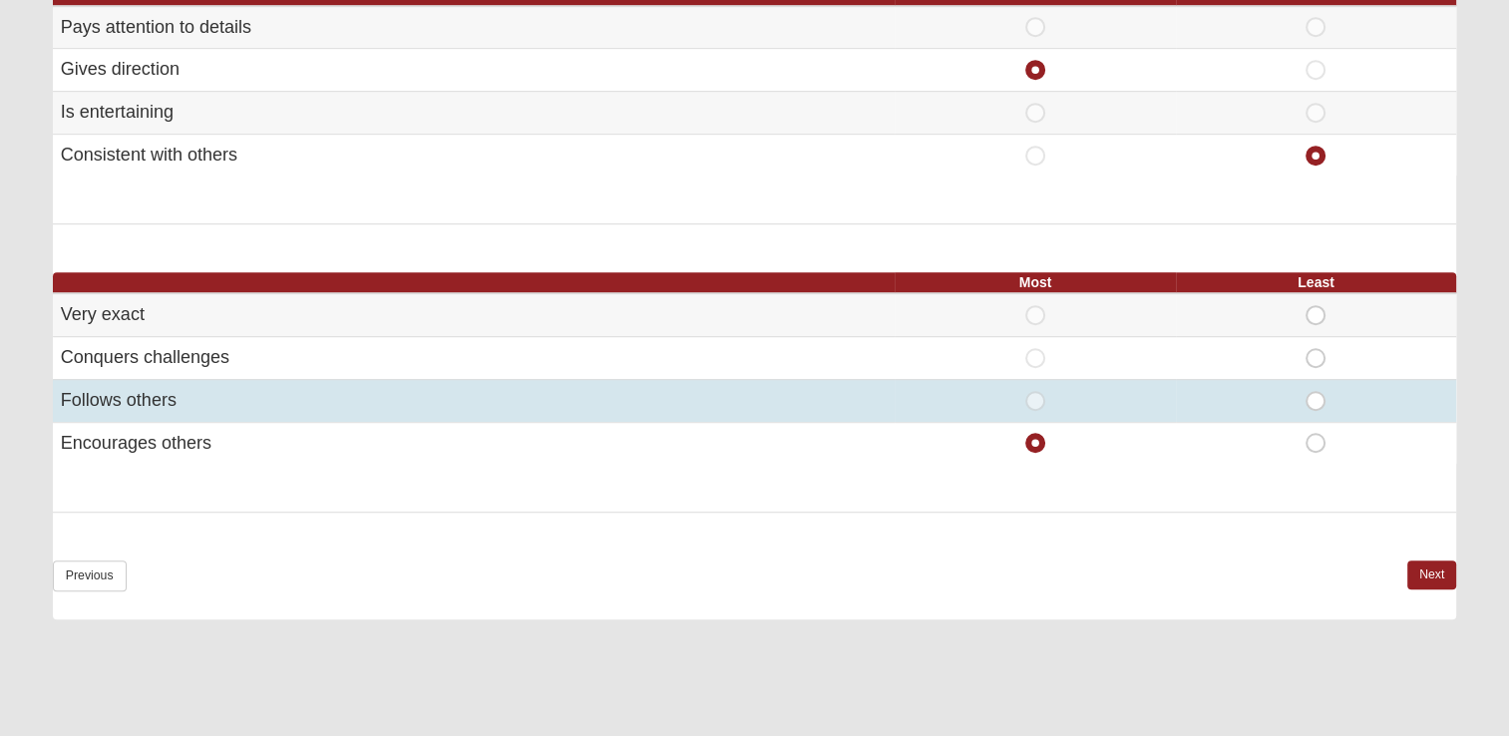
click at [1316, 391] on span "Least" at bounding box center [1316, 391] width 0 height 0
click at [1319, 391] on input "Least" at bounding box center [1322, 401] width 13 height 20
radio input "true"
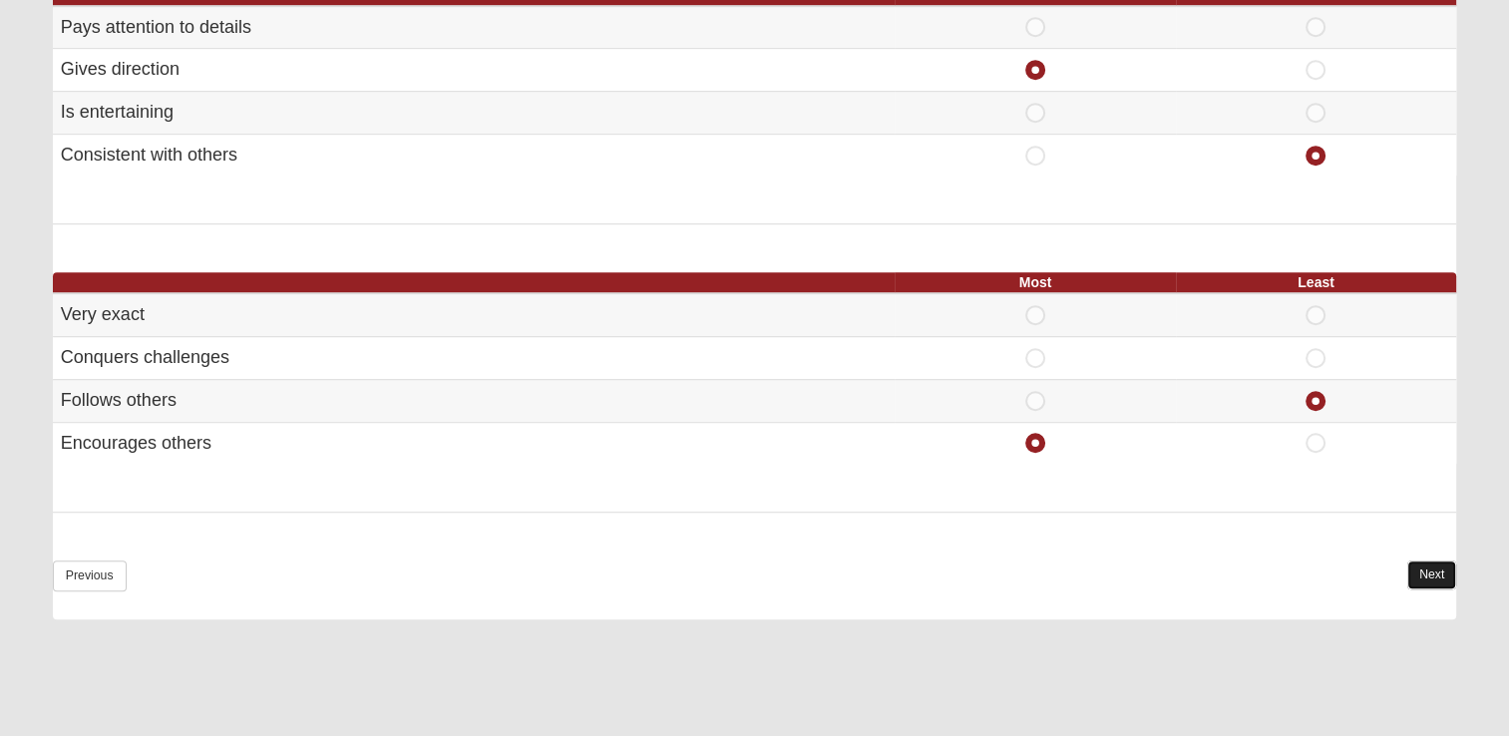
click at [1422, 565] on link "Next" at bounding box center [1431, 575] width 49 height 29
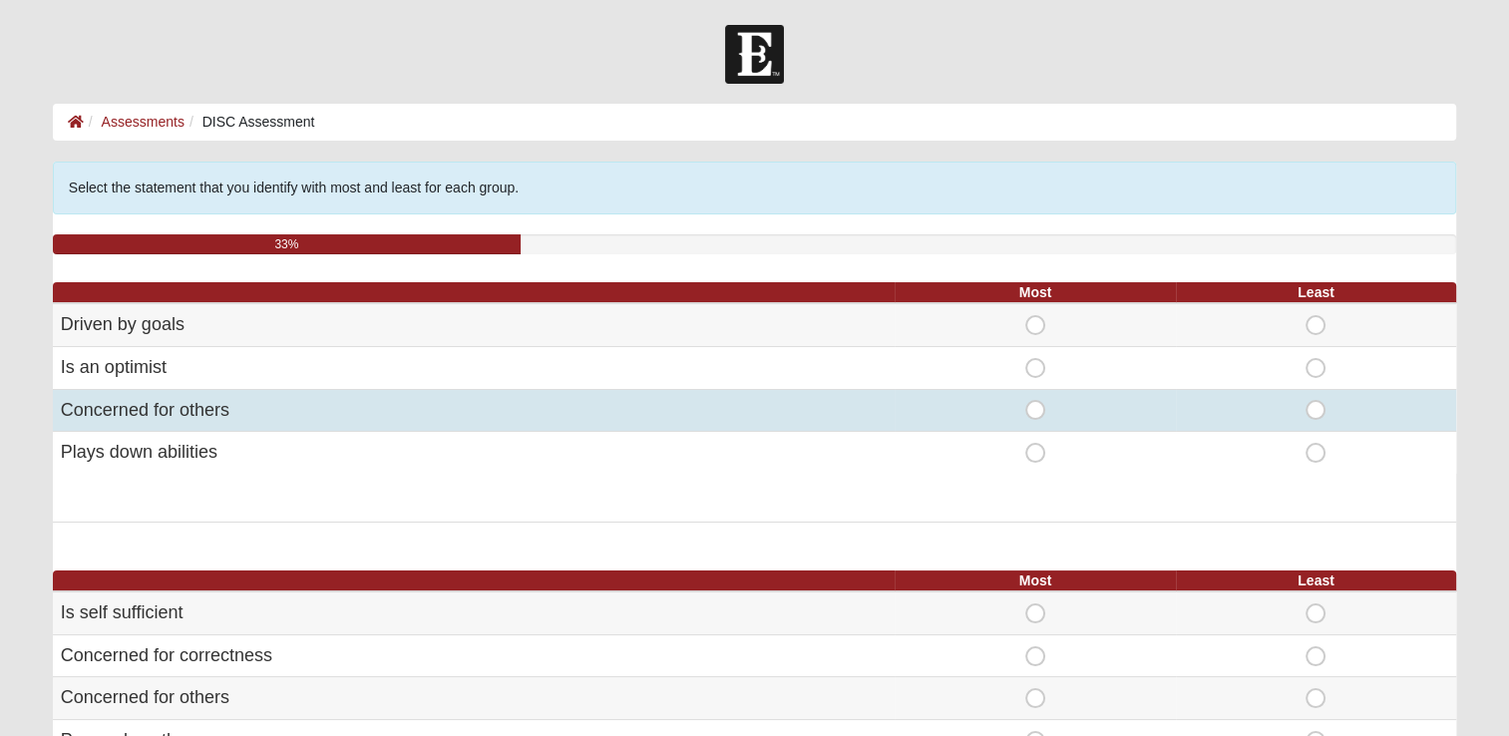
click at [1035, 400] on span "Most" at bounding box center [1035, 400] width 0 height 0
click at [1035, 405] on input "Most" at bounding box center [1041, 410] width 13 height 20
radio input "true"
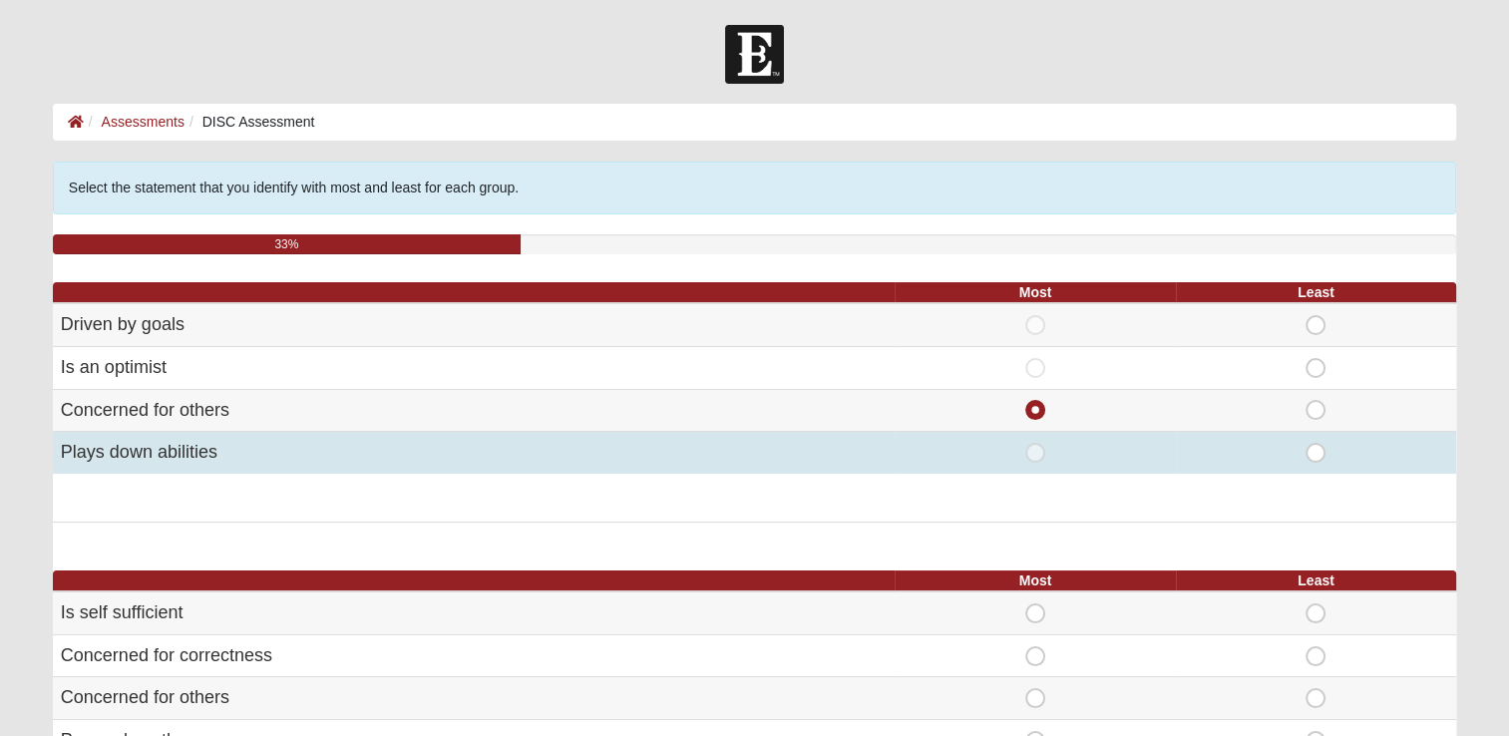
click at [1316, 443] on span "Least" at bounding box center [1316, 443] width 0 height 0
click at [1316, 451] on input "Least" at bounding box center [1322, 453] width 13 height 20
radio input "true"
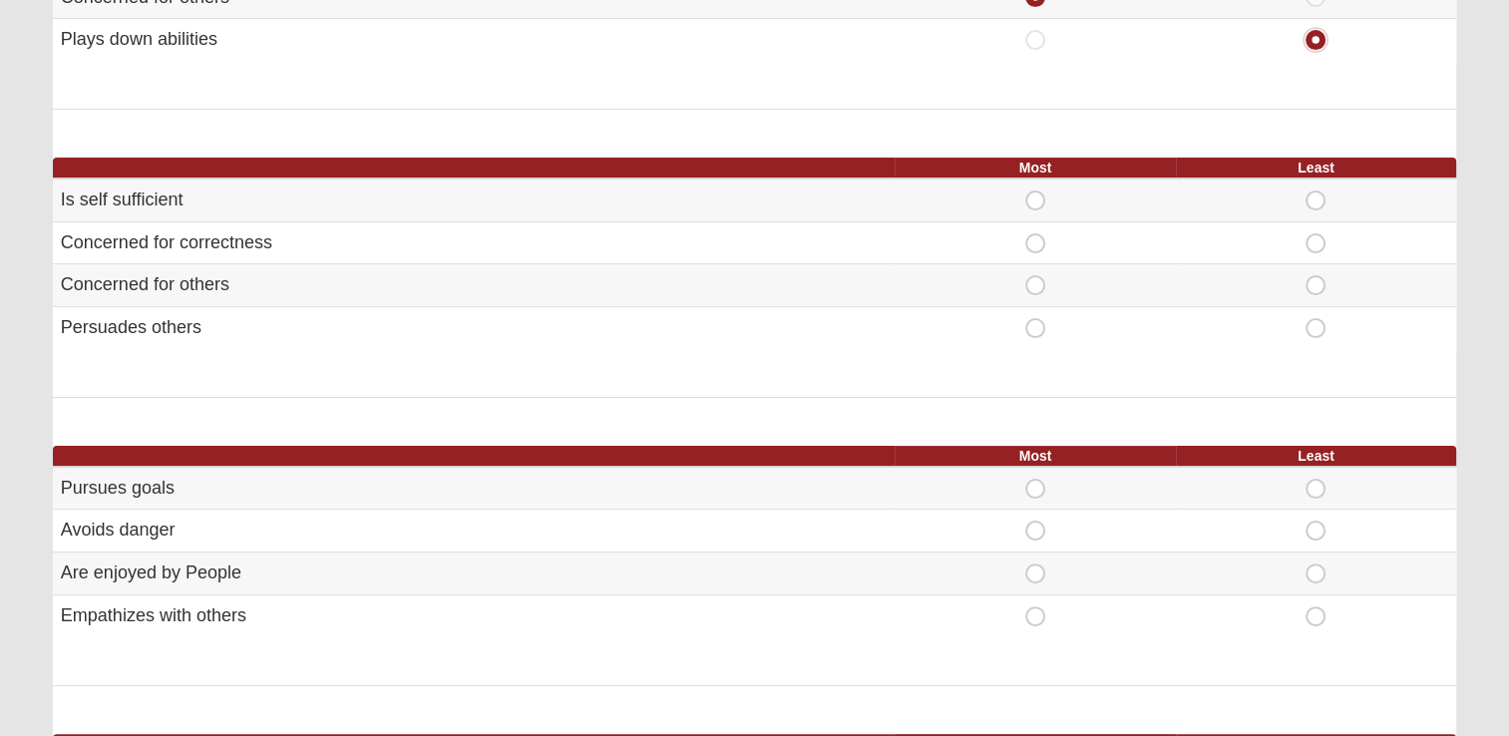
scroll to position [411, 0]
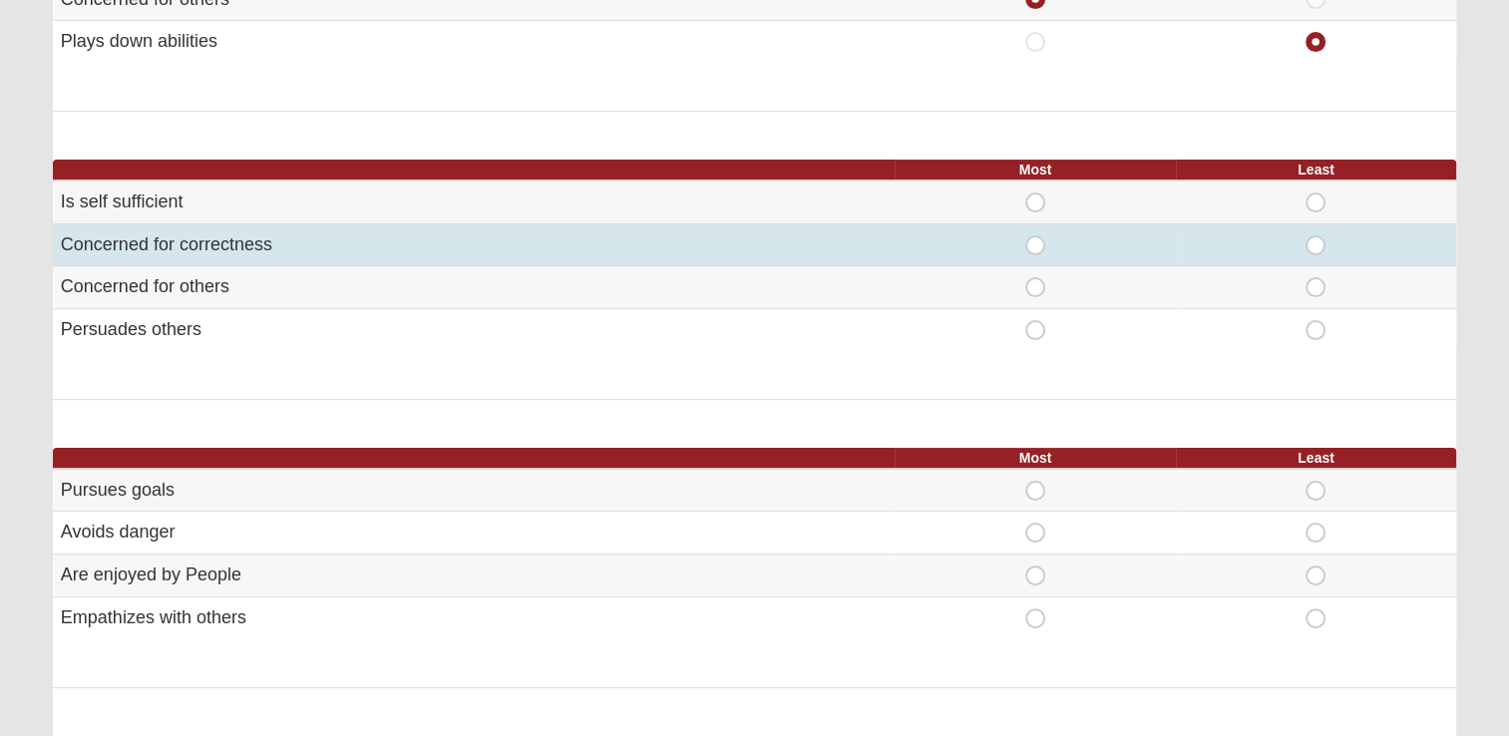
click at [1035, 235] on span "Most" at bounding box center [1035, 235] width 0 height 0
click at [1037, 245] on input "Most" at bounding box center [1041, 245] width 13 height 20
radio input "true"
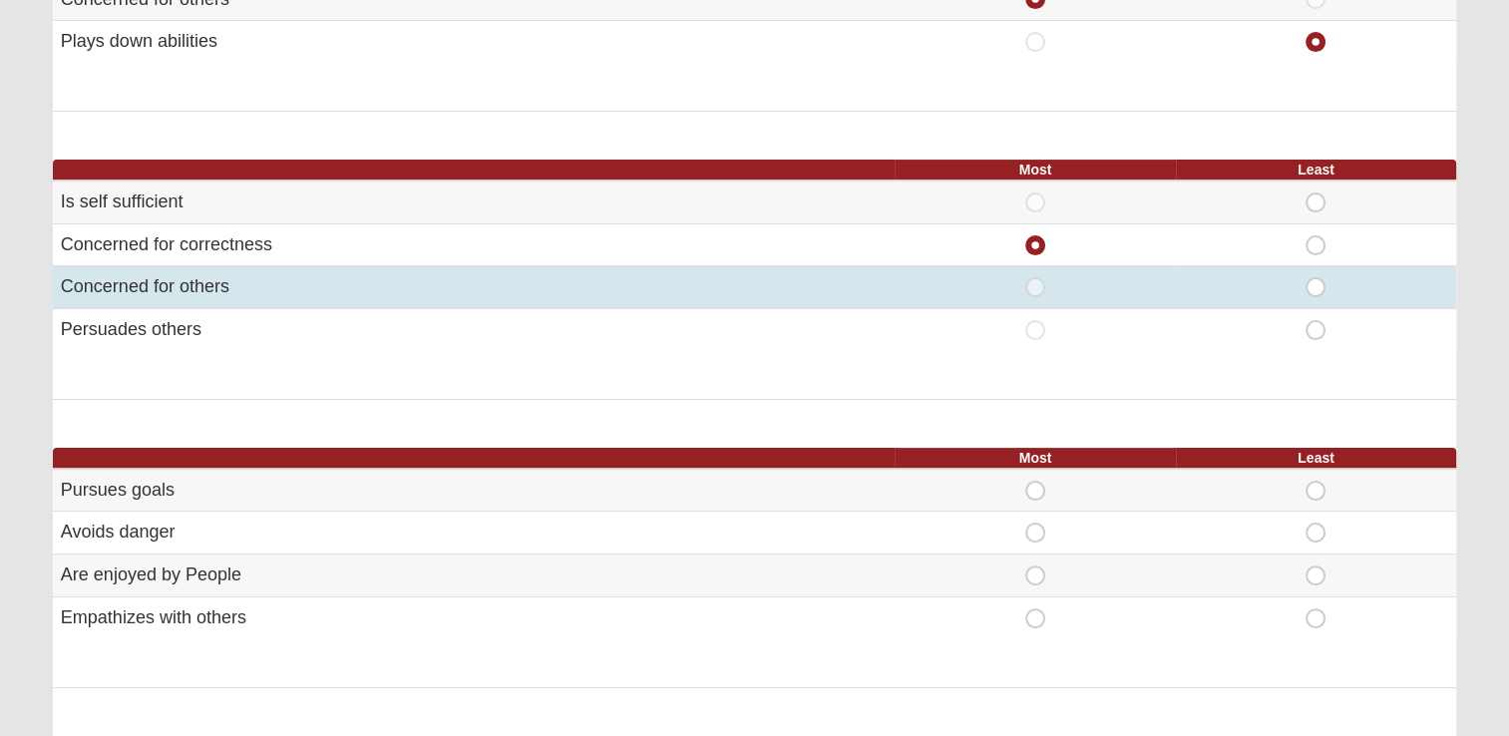
click at [1035, 277] on span "Most" at bounding box center [1035, 277] width 0 height 0
click at [1035, 285] on input "Most" at bounding box center [1041, 287] width 13 height 20
radio input "true"
radio input "false"
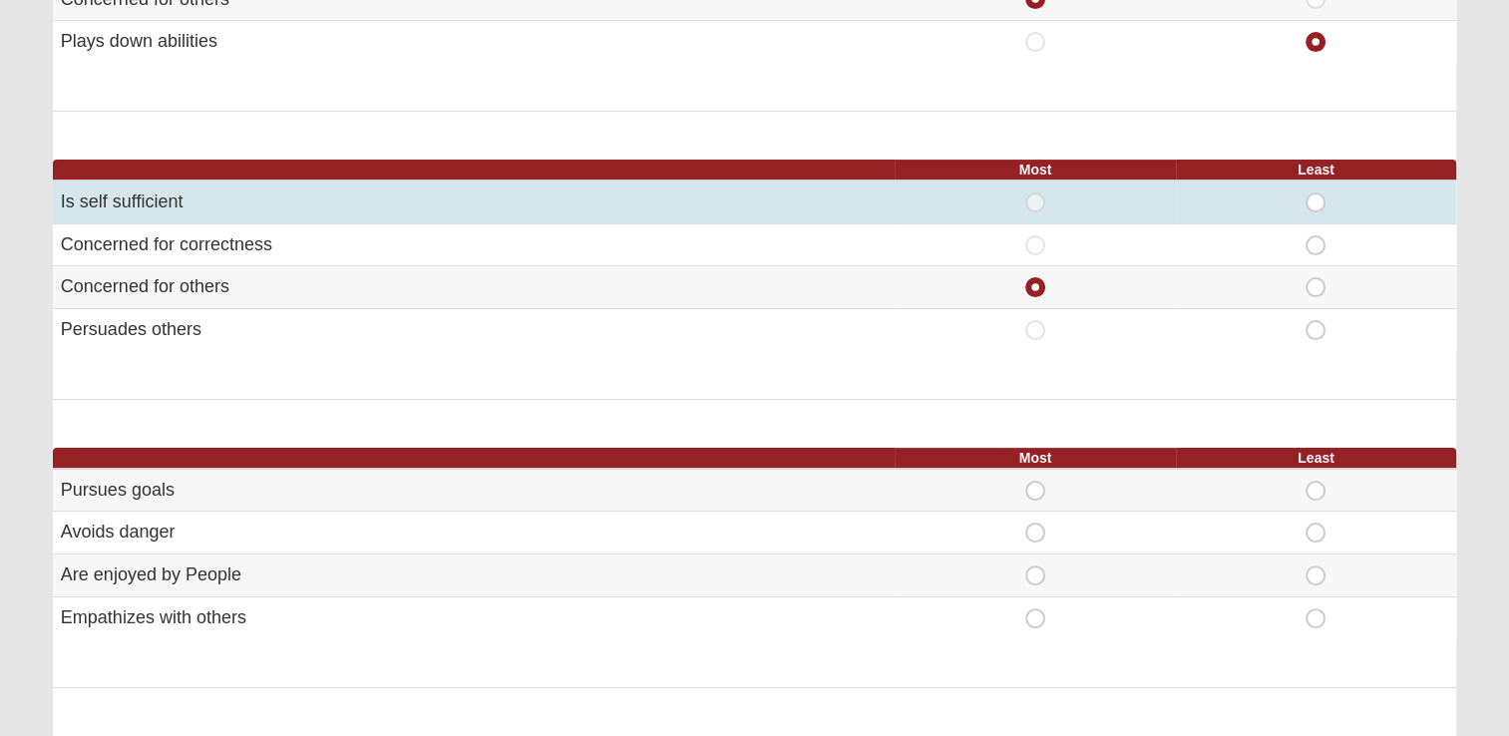
click at [1316, 193] on span "Least" at bounding box center [1316, 193] width 0 height 0
click at [1321, 194] on input "Least" at bounding box center [1322, 203] width 13 height 20
radio input "true"
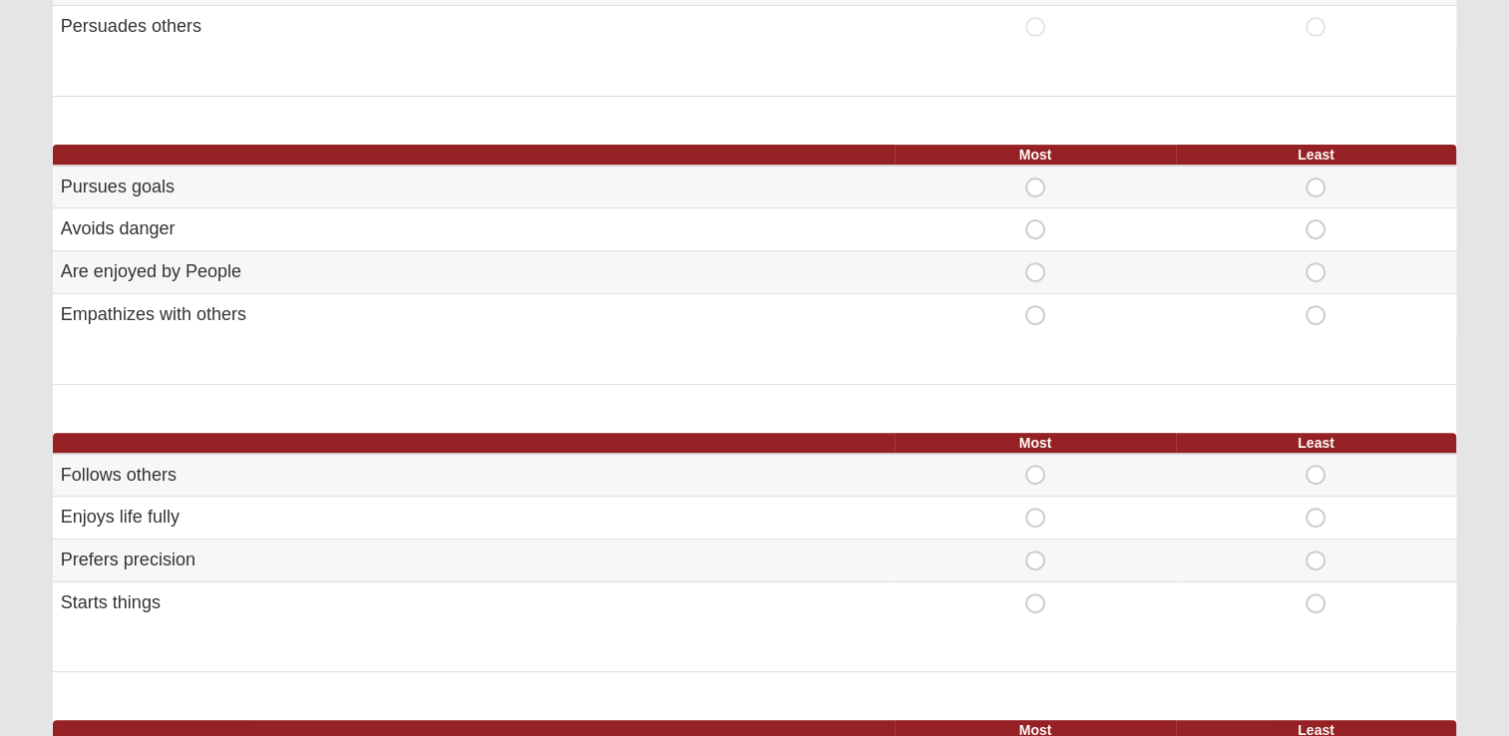
scroll to position [707, 0]
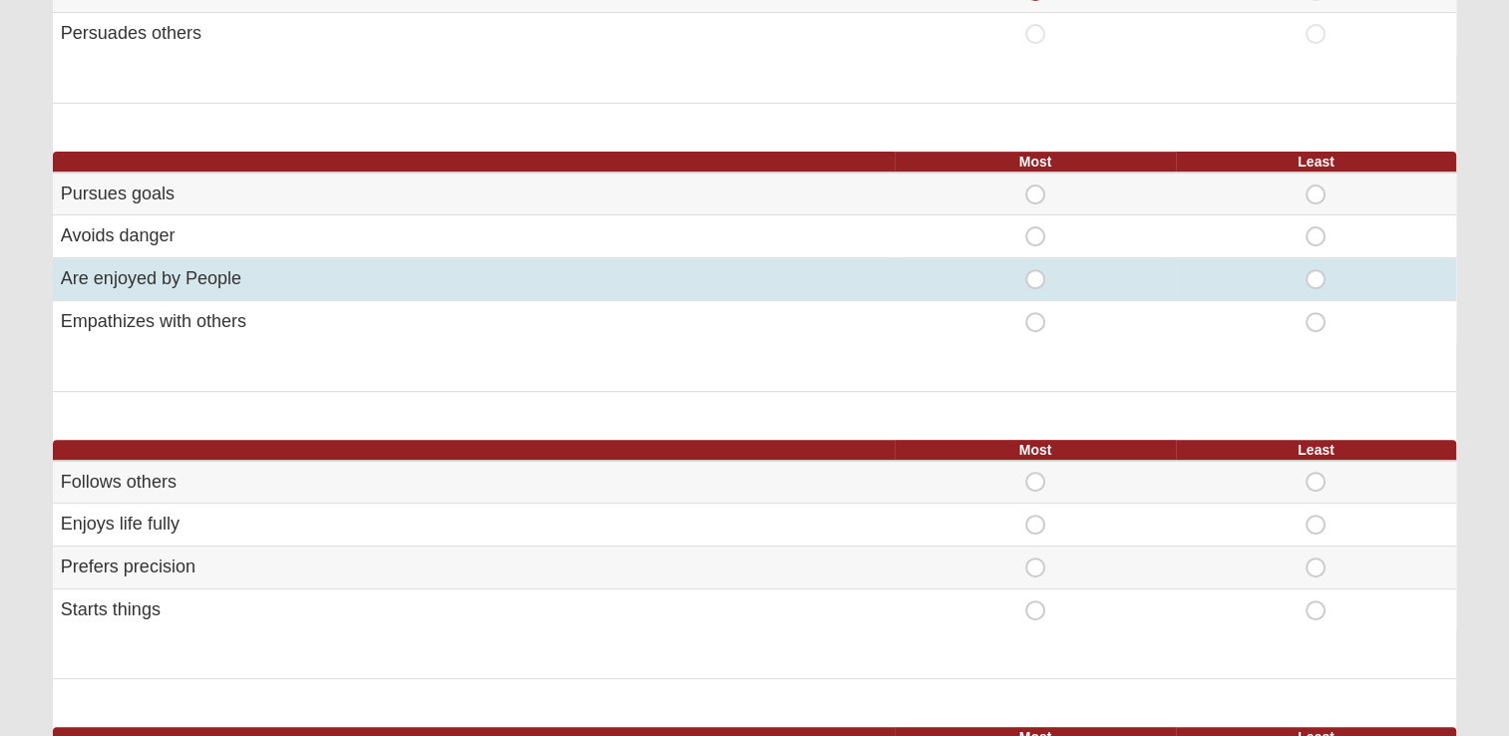
click at [1035, 269] on span "Most" at bounding box center [1035, 269] width 0 height 0
click at [1035, 277] on input "Most" at bounding box center [1041, 279] width 13 height 20
radio input "true"
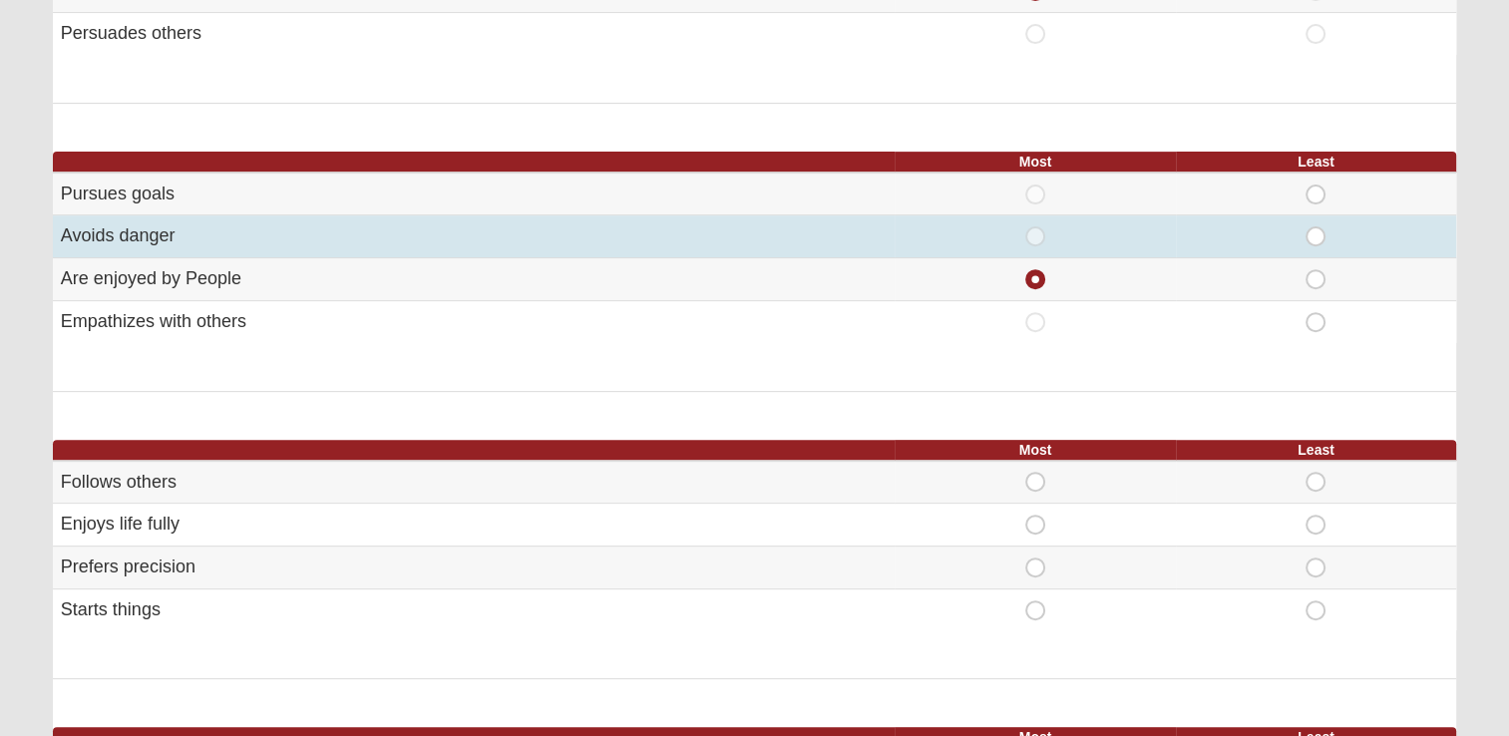
click at [1316, 226] on span "Least" at bounding box center [1316, 226] width 0 height 0
click at [1319, 227] on input "Least" at bounding box center [1322, 236] width 13 height 20
radio input "true"
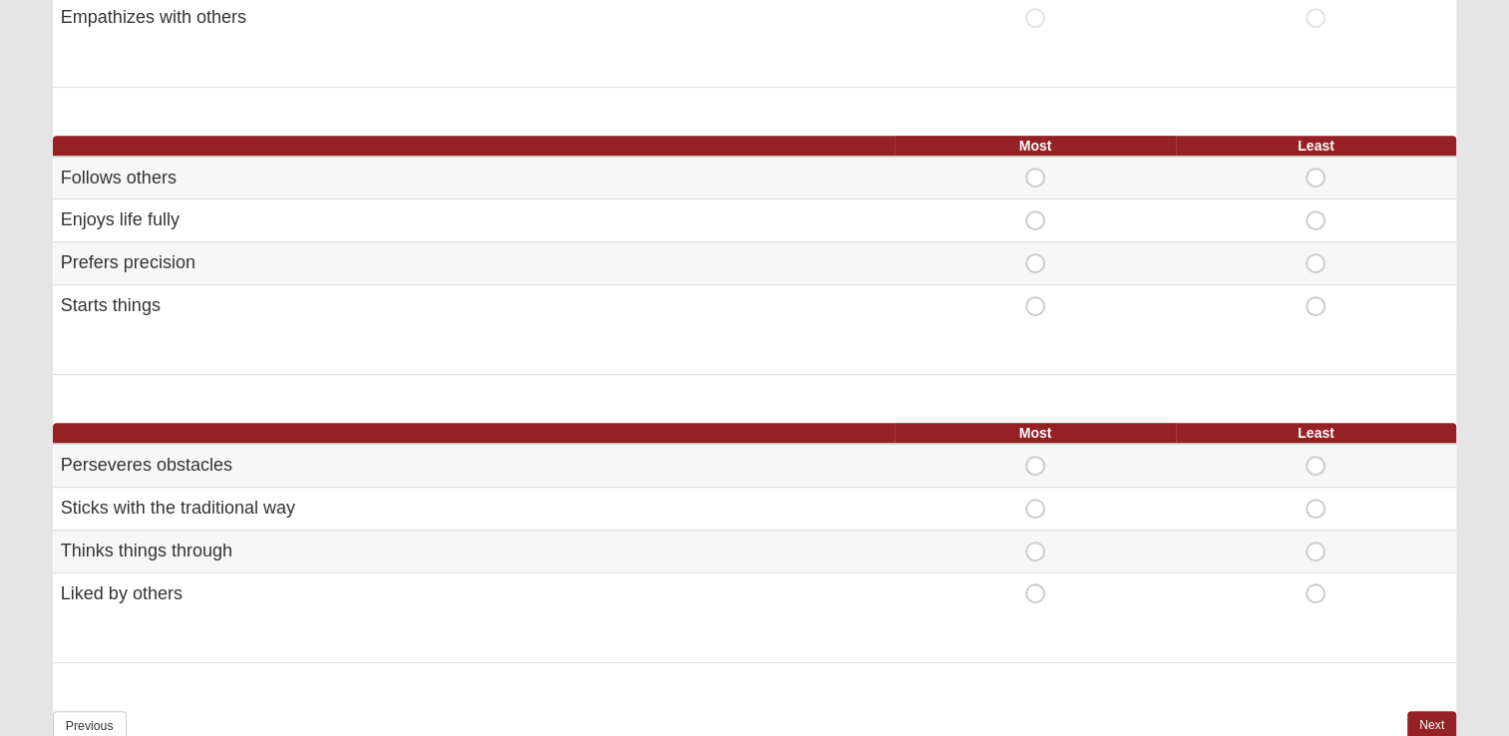
scroll to position [1006, 0]
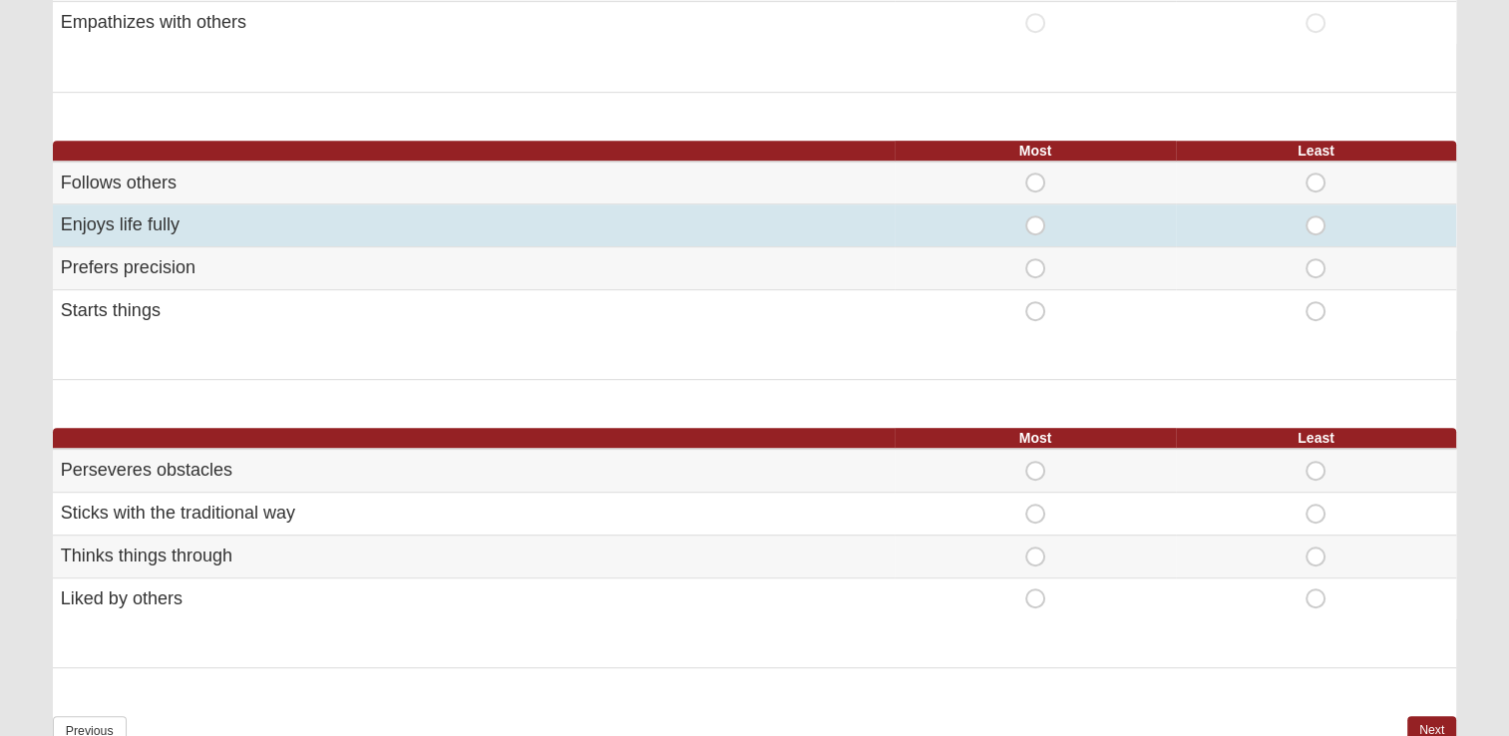
click at [1035, 215] on span "Most" at bounding box center [1035, 215] width 0 height 0
click at [1037, 218] on input "Most" at bounding box center [1041, 225] width 13 height 20
radio input "true"
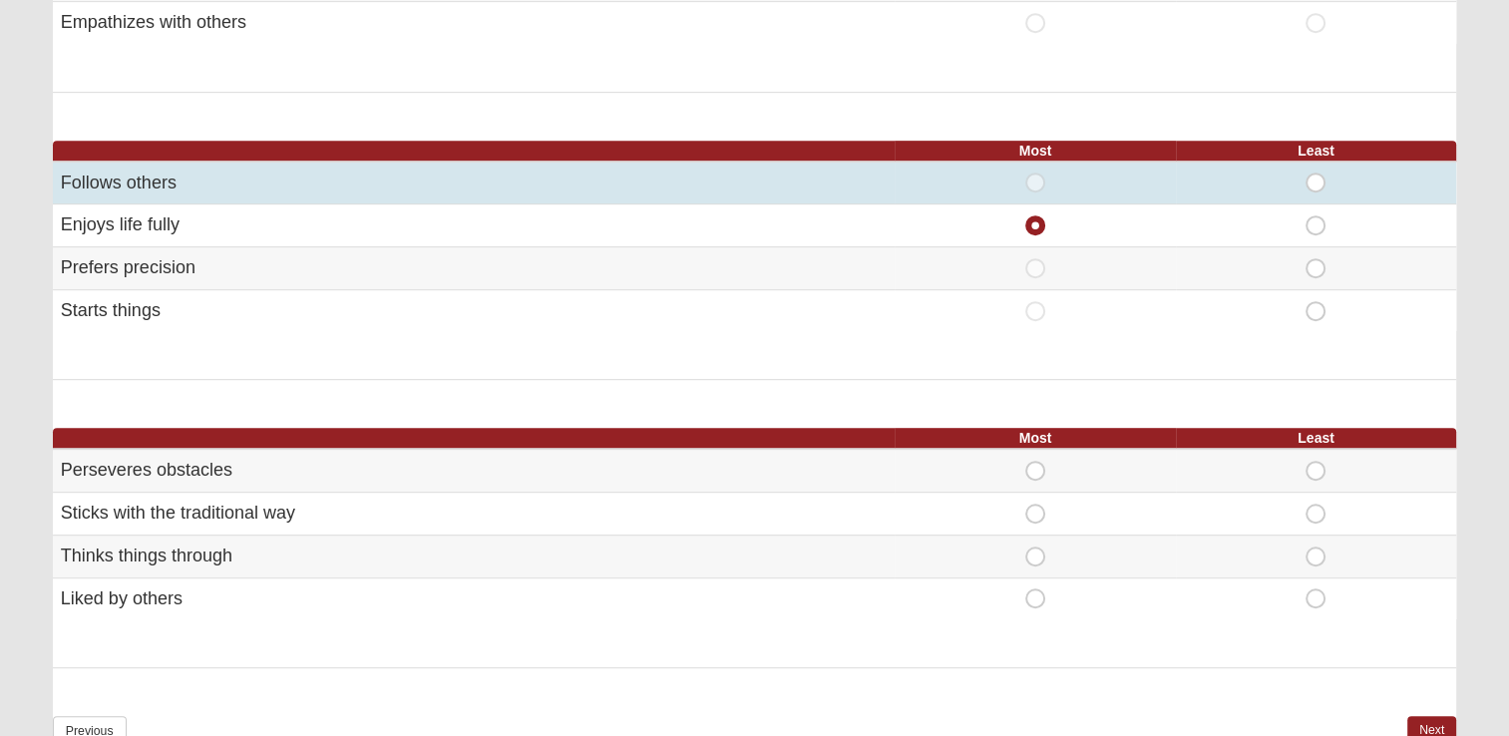
click at [1316, 173] on span "Least" at bounding box center [1316, 173] width 0 height 0
click at [1318, 178] on input "Least" at bounding box center [1322, 183] width 13 height 20
radio input "true"
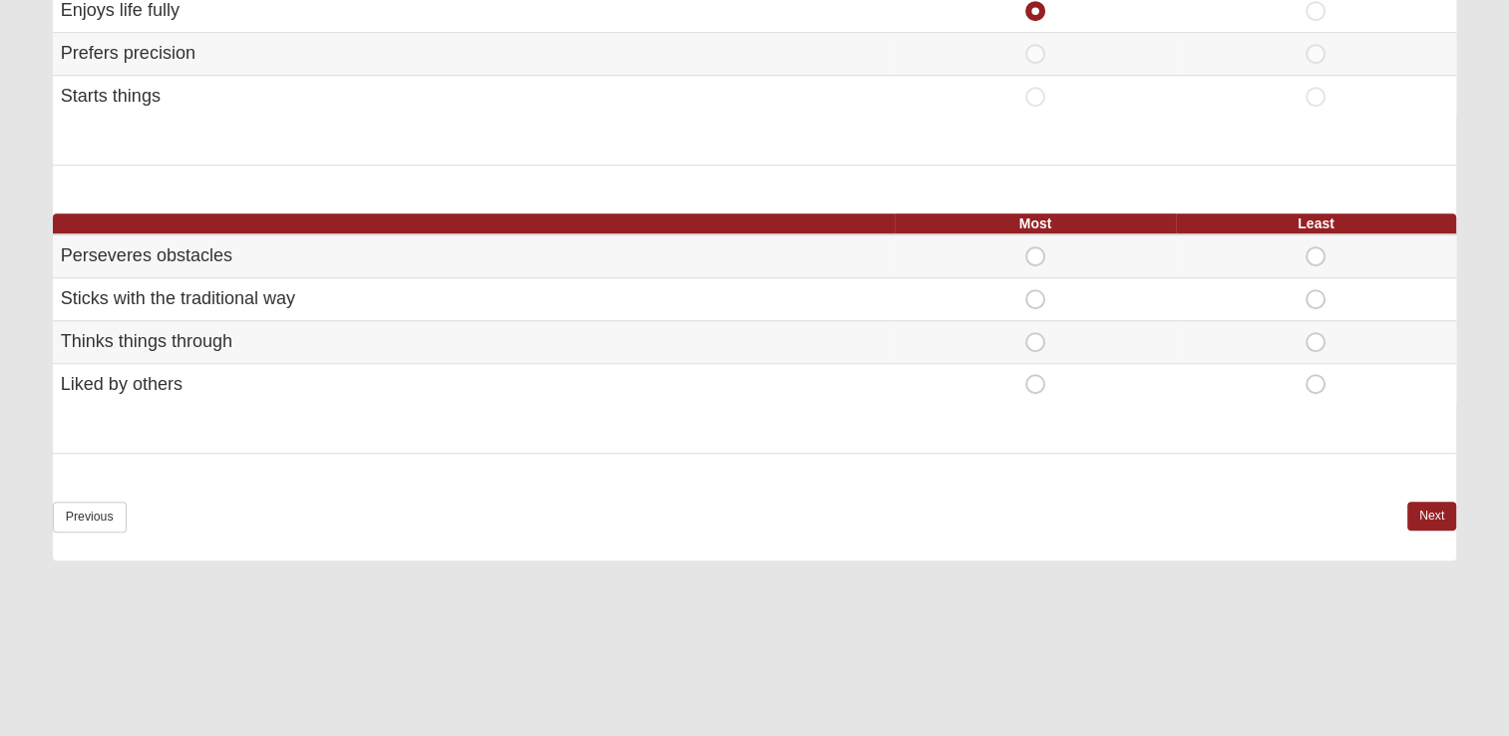
scroll to position [1217, 0]
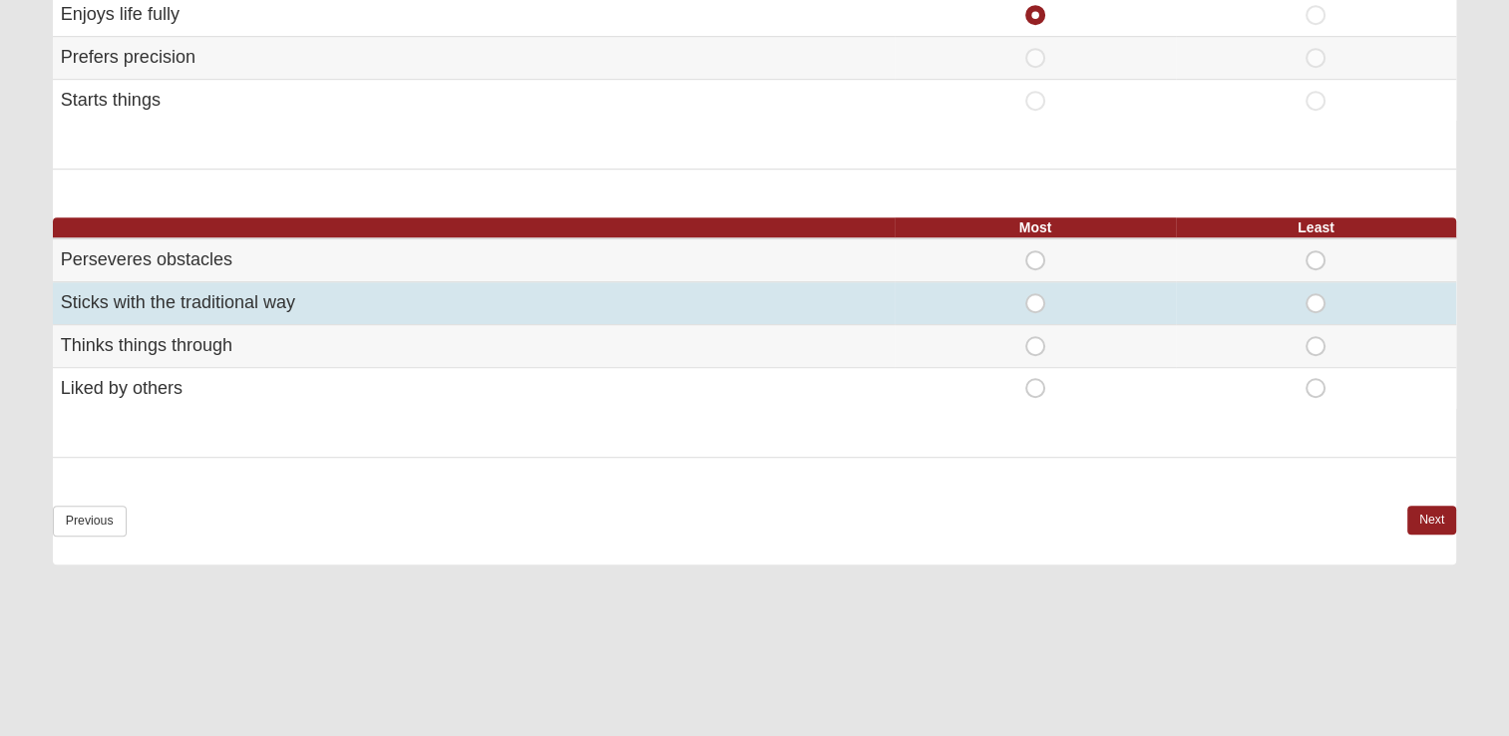
click at [1035, 293] on span "Most" at bounding box center [1035, 293] width 0 height 0
click at [1038, 297] on input "Most" at bounding box center [1041, 303] width 13 height 20
radio input "true"
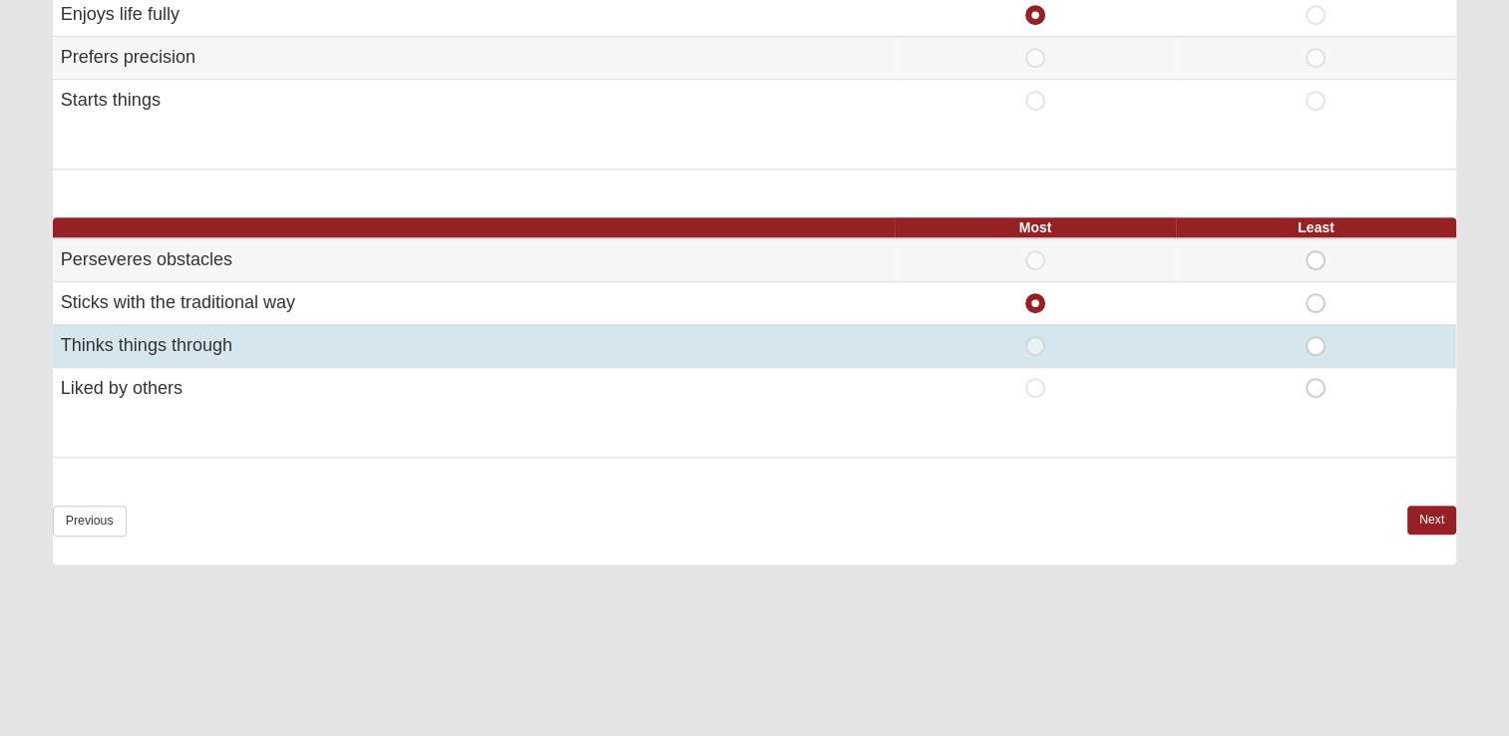
click at [1316, 336] on span "Least" at bounding box center [1316, 336] width 0 height 0
click at [1317, 341] on input "Least" at bounding box center [1322, 346] width 13 height 20
radio input "true"
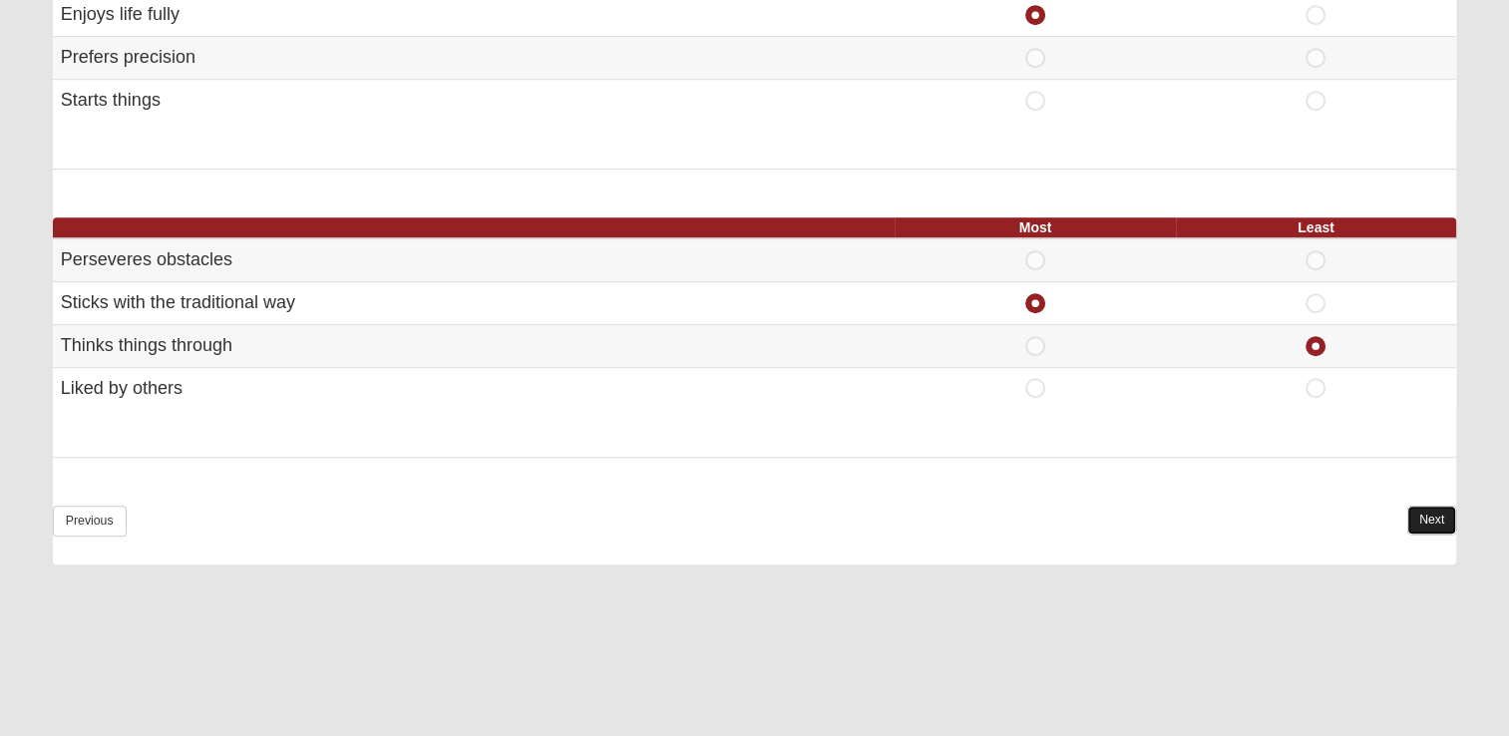
click at [1432, 512] on link "Next" at bounding box center [1431, 520] width 49 height 29
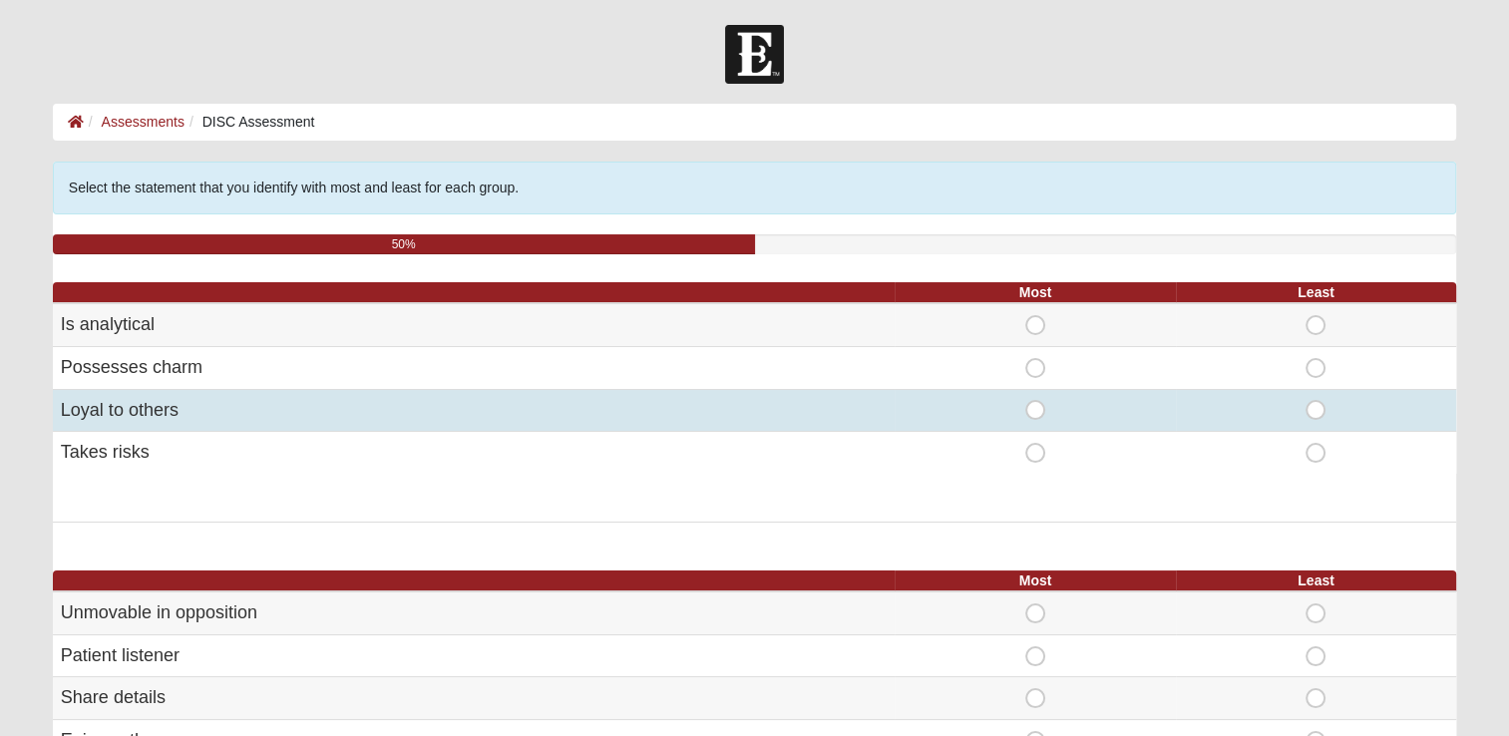
click at [1035, 400] on span "Most" at bounding box center [1035, 400] width 0 height 0
click at [1035, 406] on input "Most" at bounding box center [1041, 410] width 13 height 20
radio input "true"
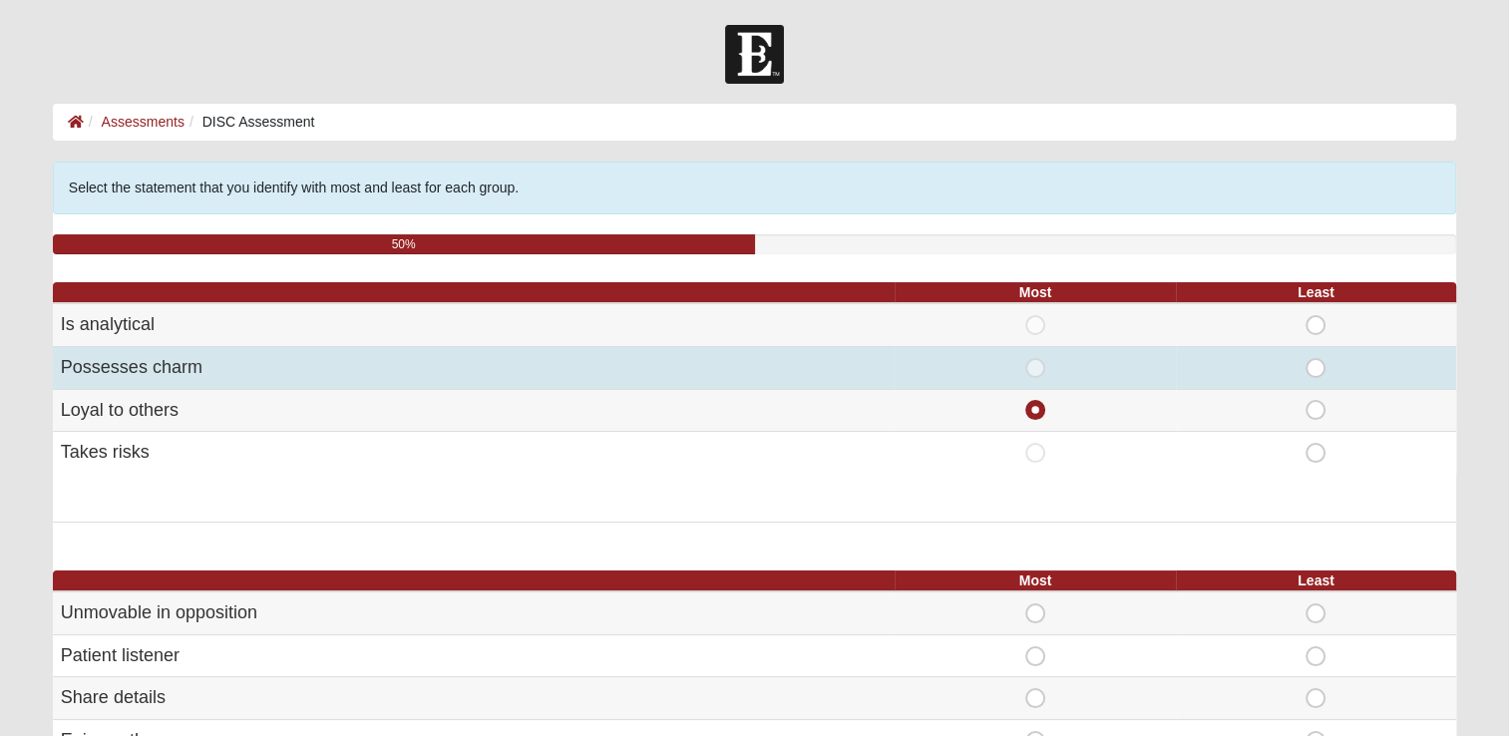
click at [1316, 358] on span "Least" at bounding box center [1316, 358] width 0 height 0
click at [1319, 365] on input "Least" at bounding box center [1322, 368] width 13 height 20
radio input "true"
click at [1316, 358] on span "Least" at bounding box center [1316, 358] width 0 height 0
click at [1319, 365] on input "Least" at bounding box center [1322, 368] width 13 height 20
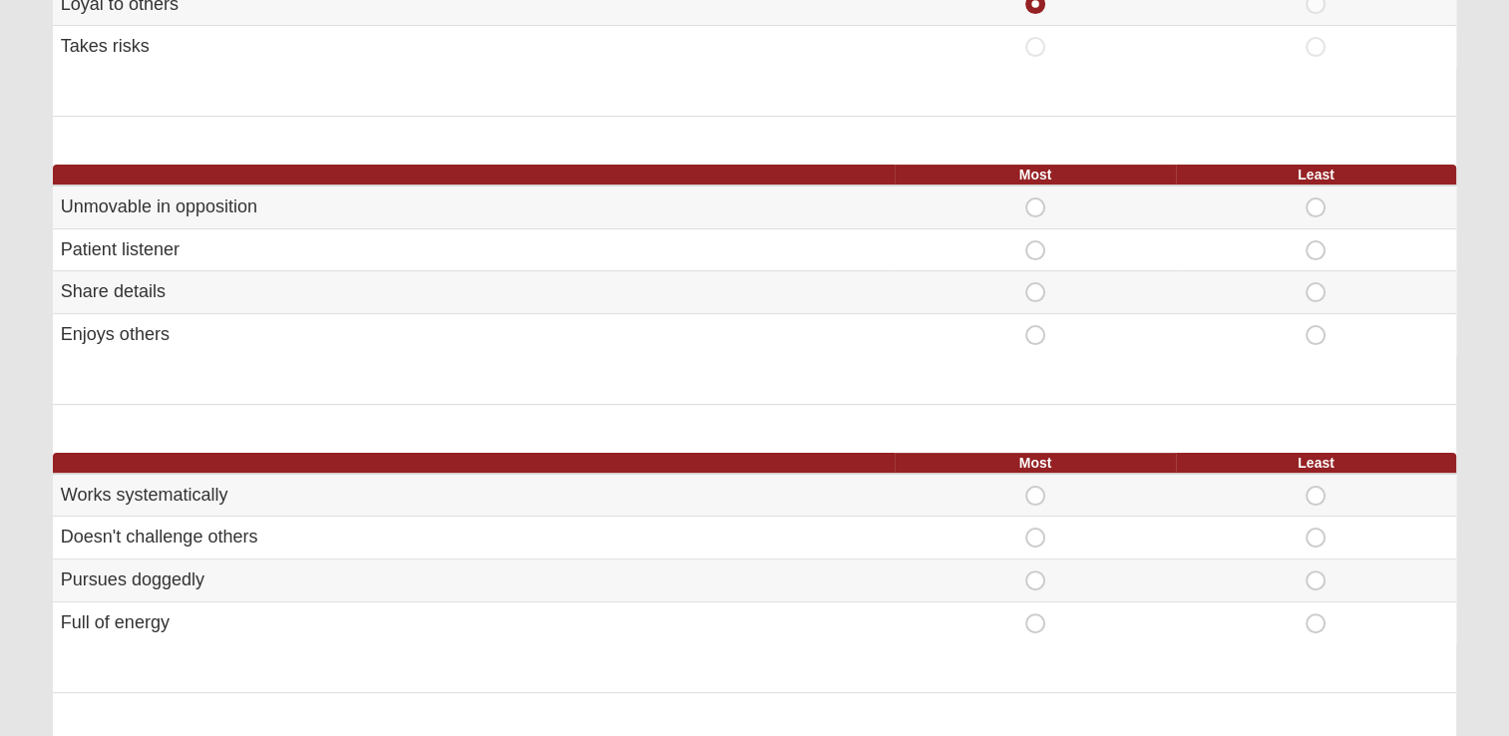
scroll to position [419, 0]
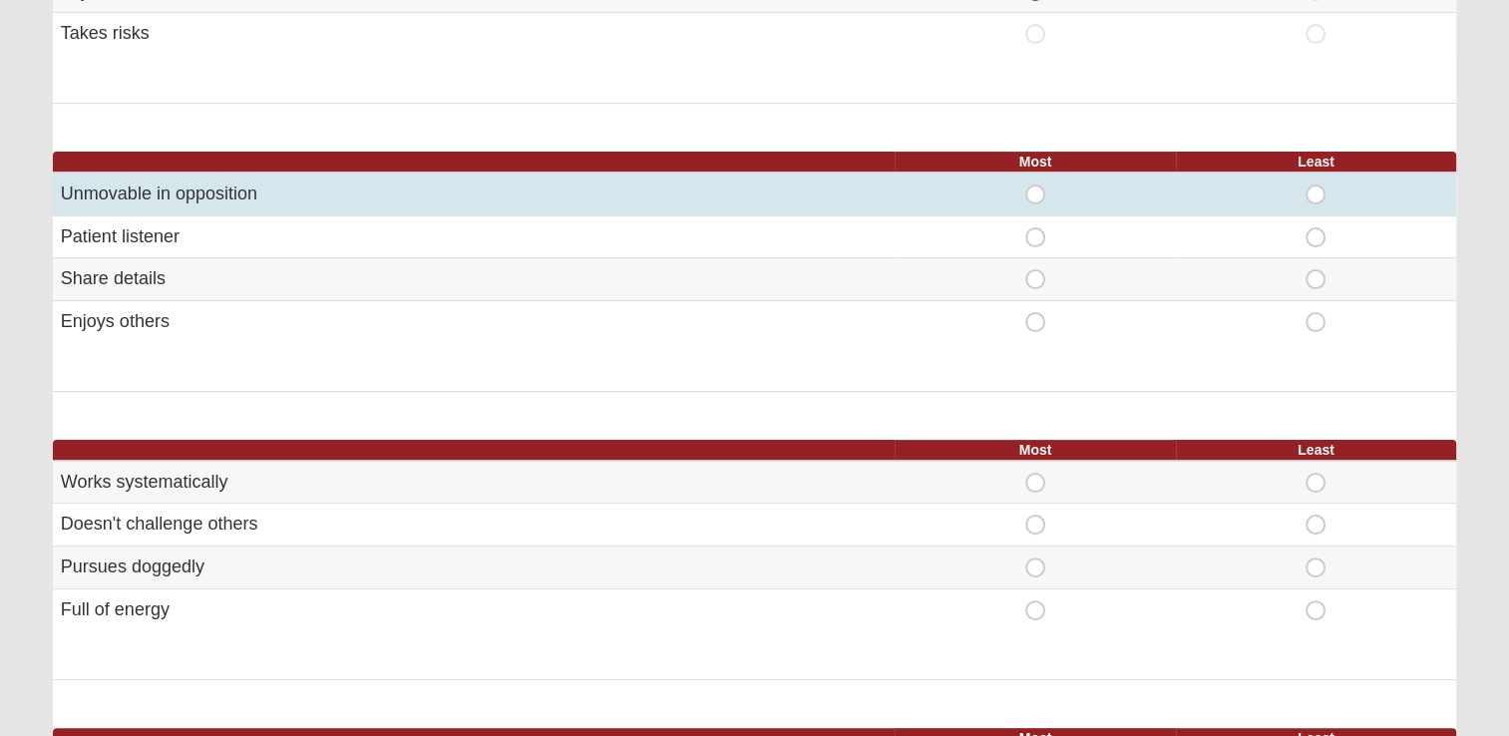
click at [1035, 185] on span "Most" at bounding box center [1035, 185] width 0 height 0
click at [1035, 190] on input "Most" at bounding box center [1041, 195] width 13 height 20
radio input "true"
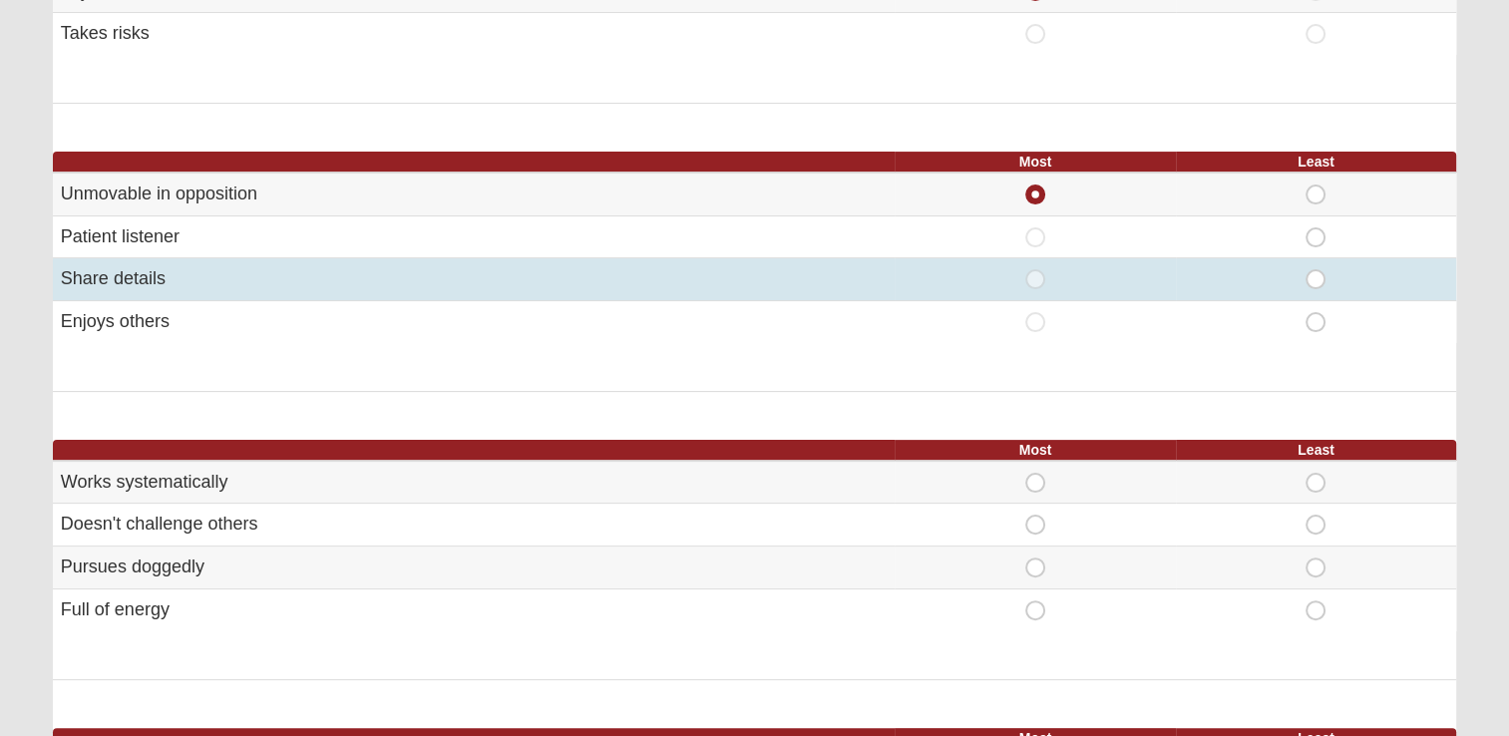
click at [1316, 269] on span "Least" at bounding box center [1316, 269] width 0 height 0
click at [1316, 275] on input "Least" at bounding box center [1322, 279] width 13 height 20
radio input "true"
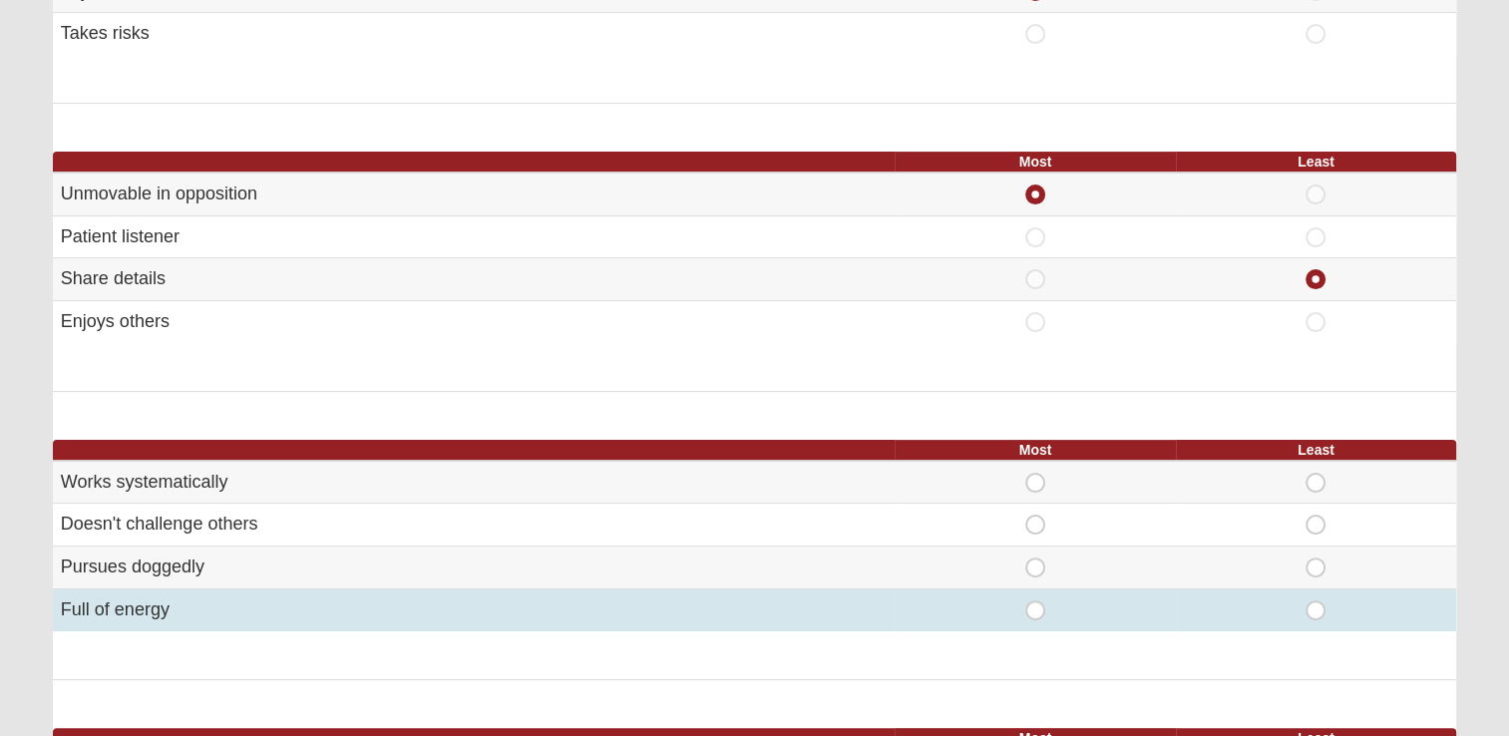
click at [1035, 600] on span "Most" at bounding box center [1035, 600] width 0 height 0
click at [1038, 604] on input "Most" at bounding box center [1041, 610] width 13 height 20
radio input "true"
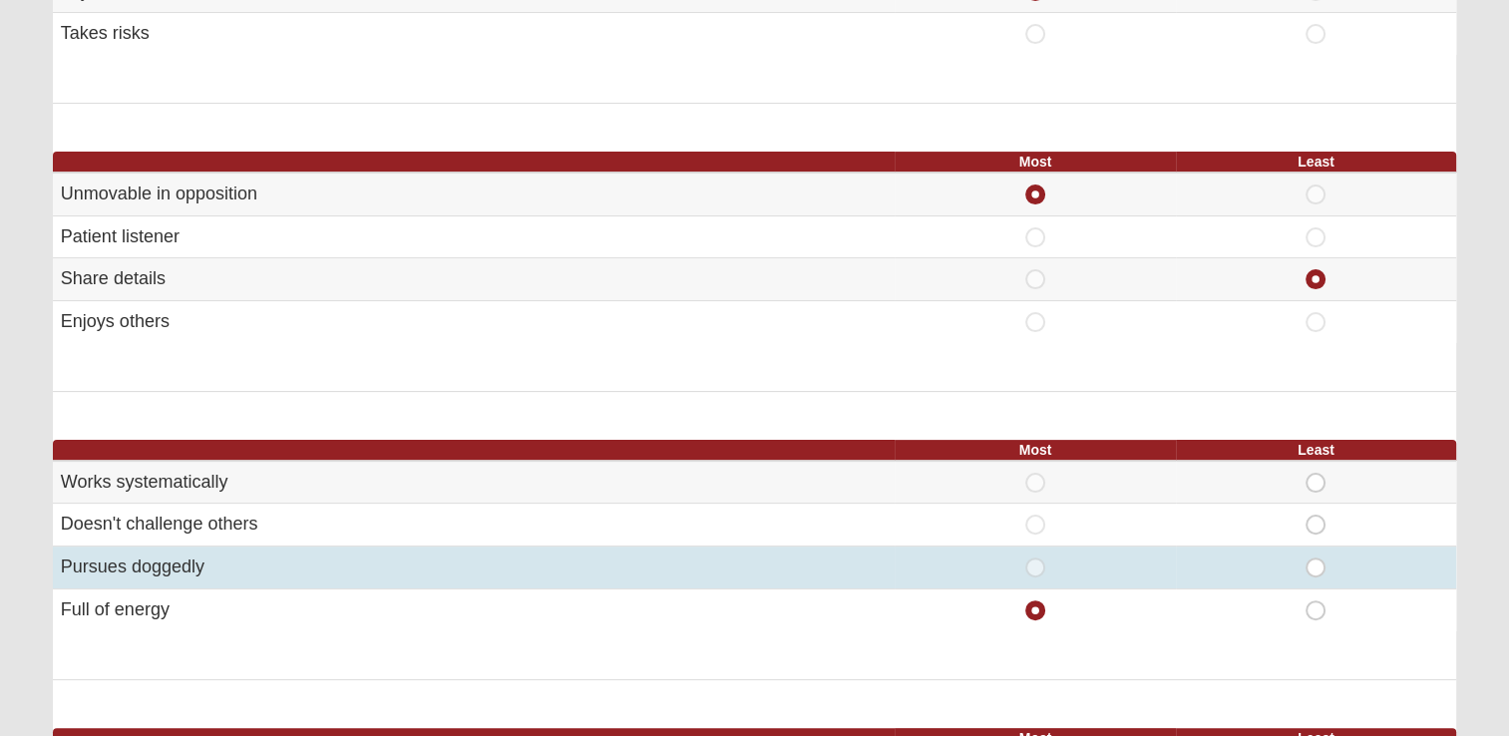
click at [1316, 558] on span "Least" at bounding box center [1316, 558] width 0 height 0
click at [1316, 565] on input "Least" at bounding box center [1322, 568] width 13 height 20
radio input "true"
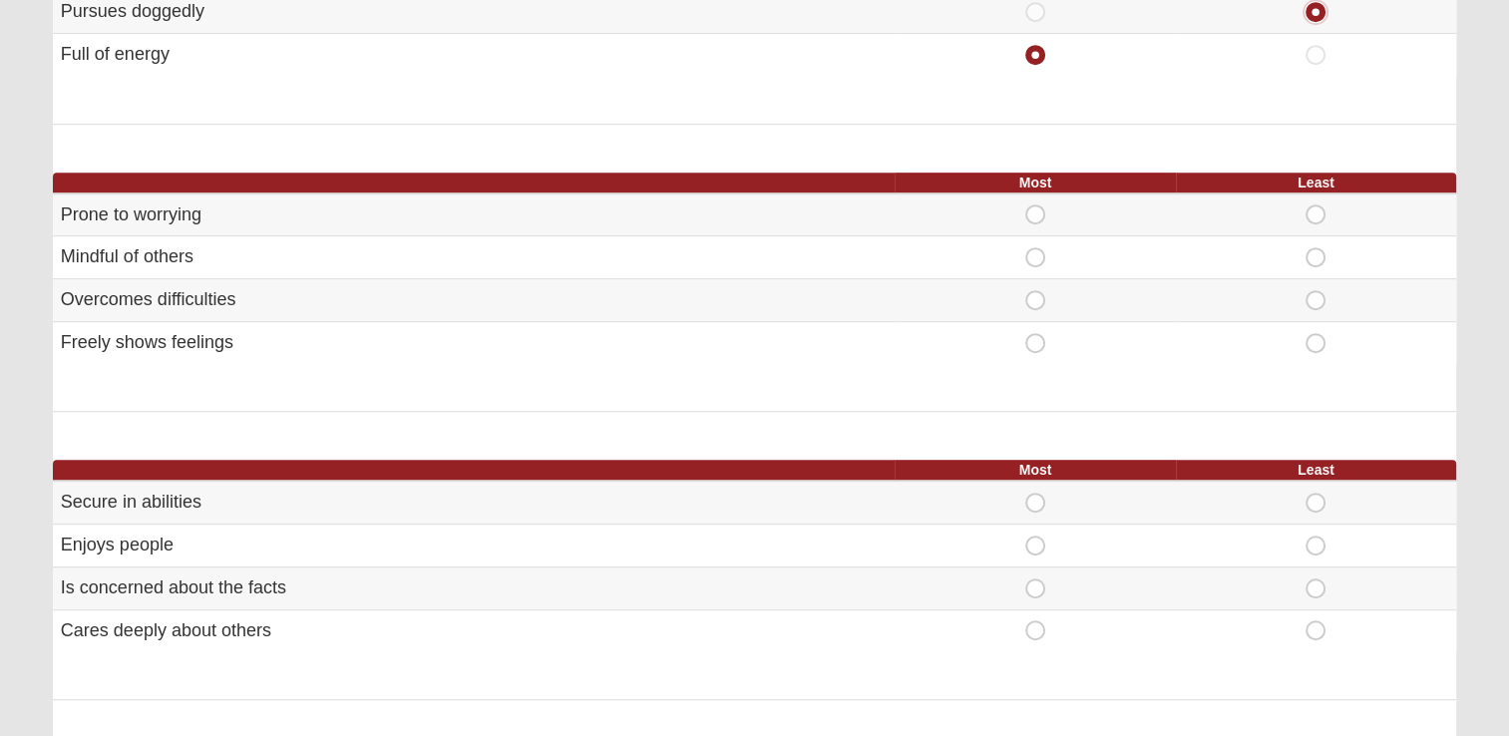
scroll to position [996, 0]
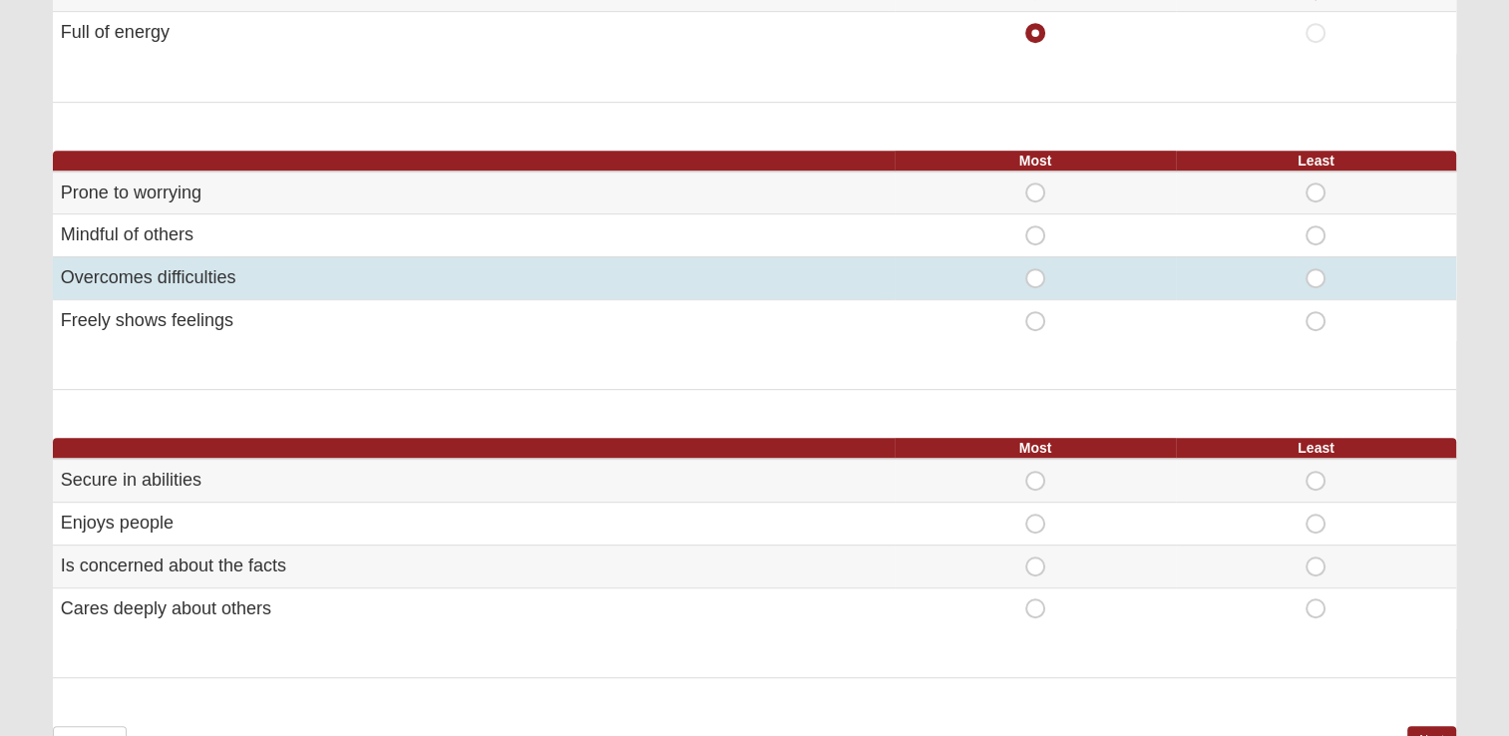
click at [1035, 268] on span "Most" at bounding box center [1035, 268] width 0 height 0
click at [1035, 269] on input "Most" at bounding box center [1041, 278] width 13 height 20
radio input "true"
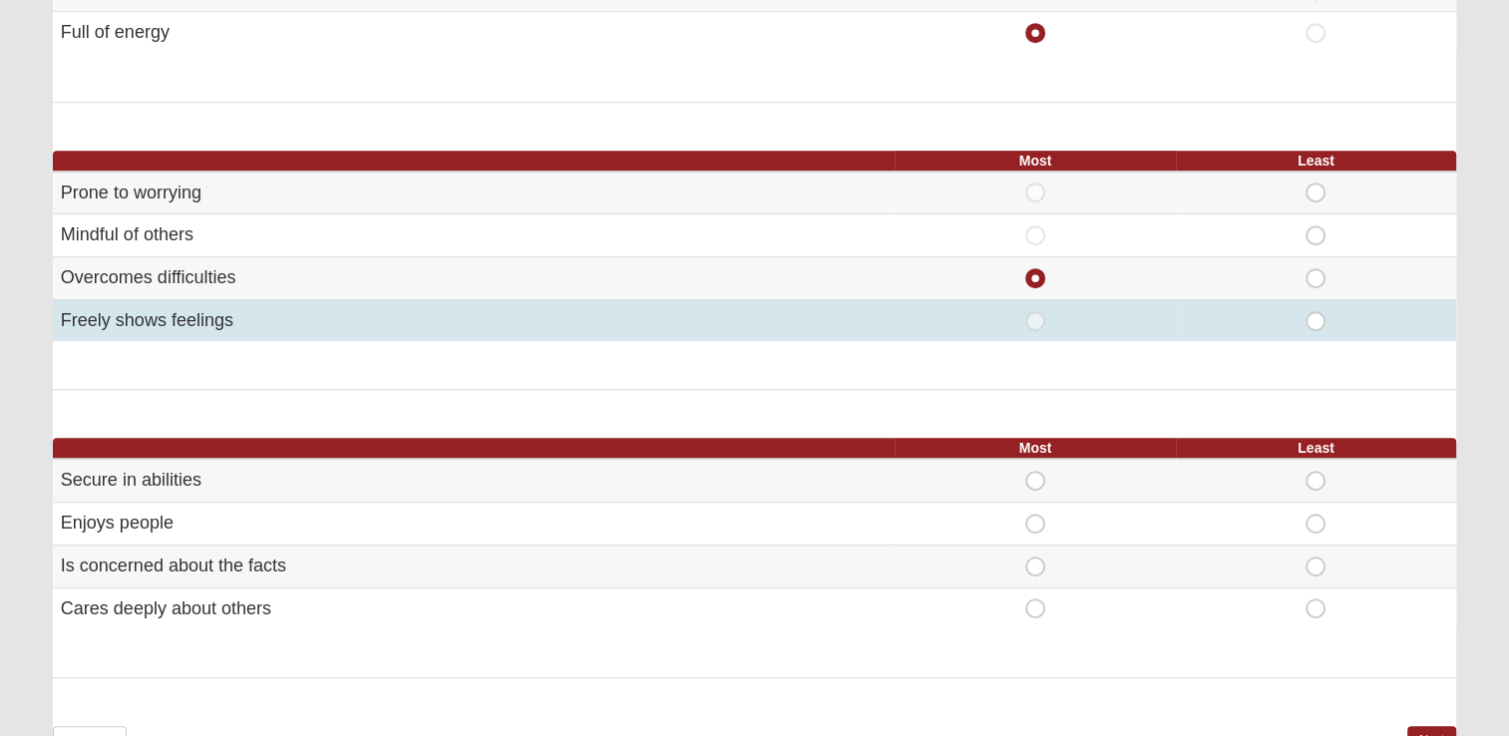
click at [1316, 311] on span "Least" at bounding box center [1316, 311] width 0 height 0
click at [1316, 316] on input "Least" at bounding box center [1322, 321] width 13 height 20
radio input "true"
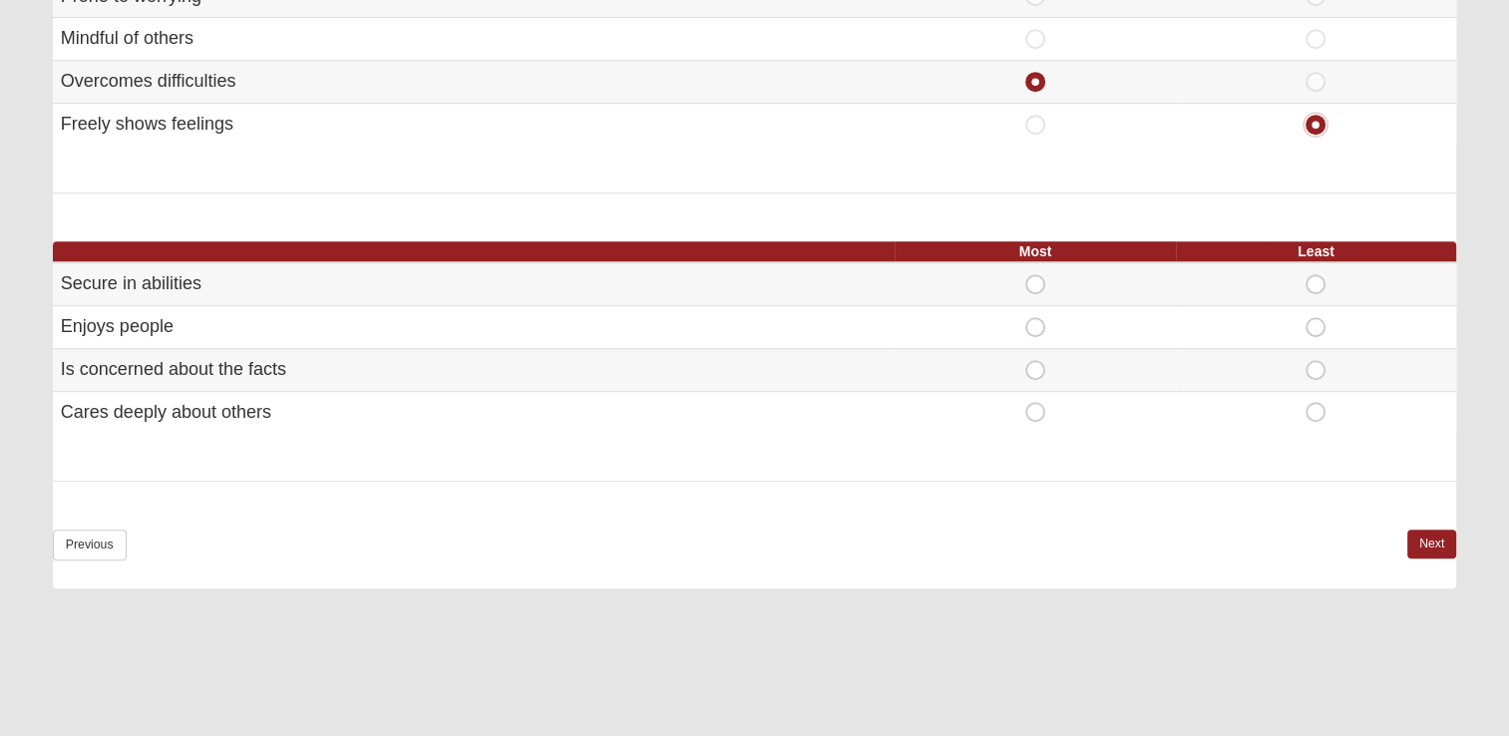
scroll to position [1189, 0]
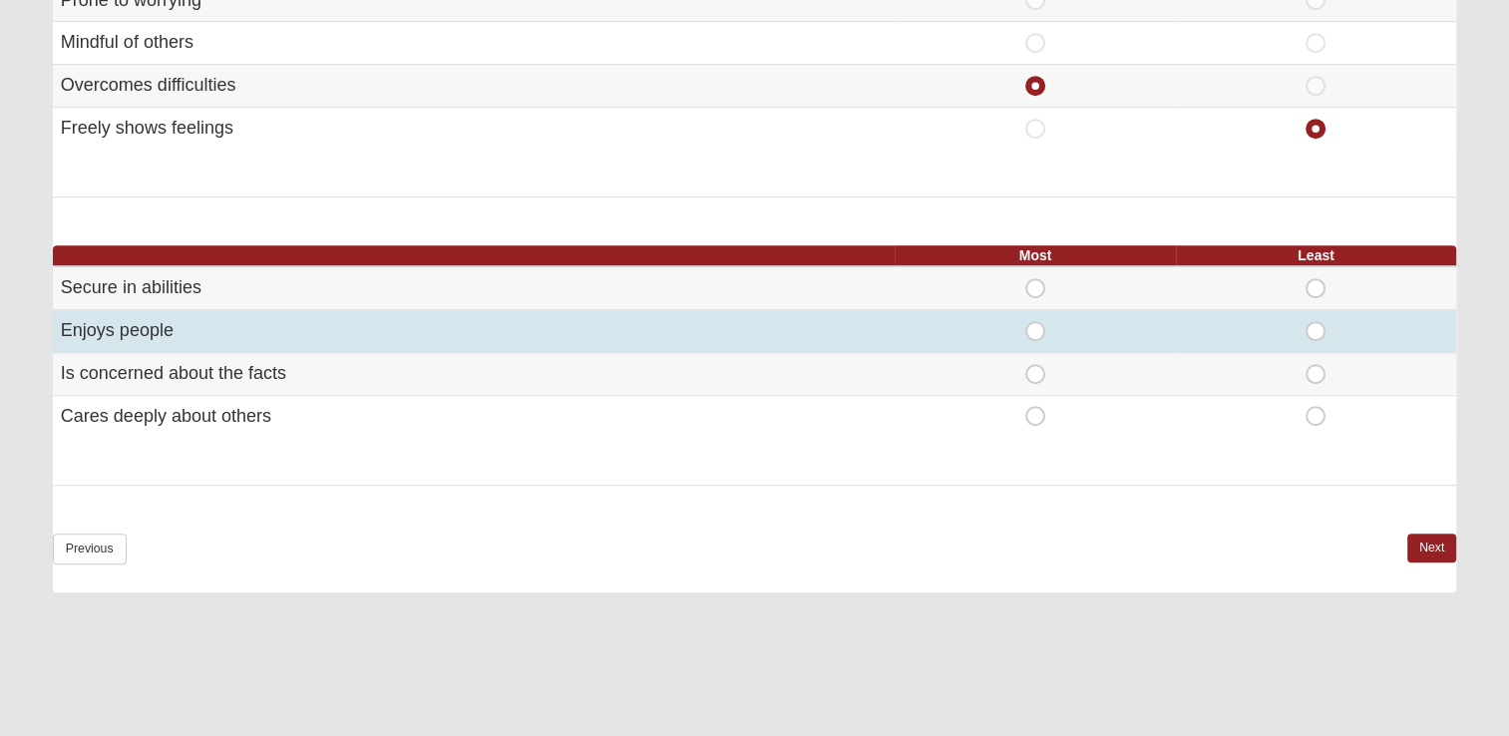
click at [1035, 321] on span "Most" at bounding box center [1035, 321] width 0 height 0
click at [1041, 333] on input "Most" at bounding box center [1041, 331] width 13 height 20
radio input "true"
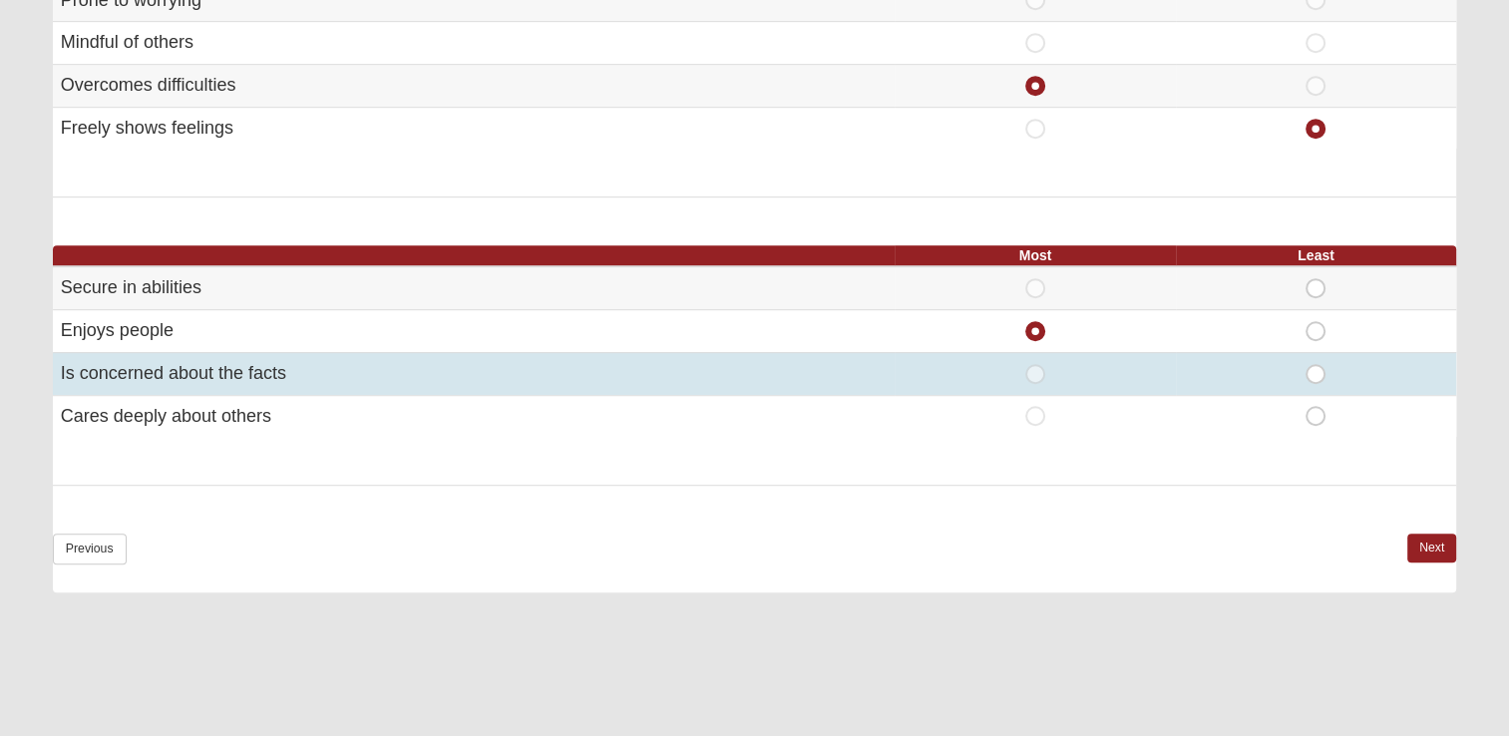
click at [1316, 364] on span "Least" at bounding box center [1316, 364] width 0 height 0
click at [1319, 364] on input "Least" at bounding box center [1322, 374] width 13 height 20
radio input "true"
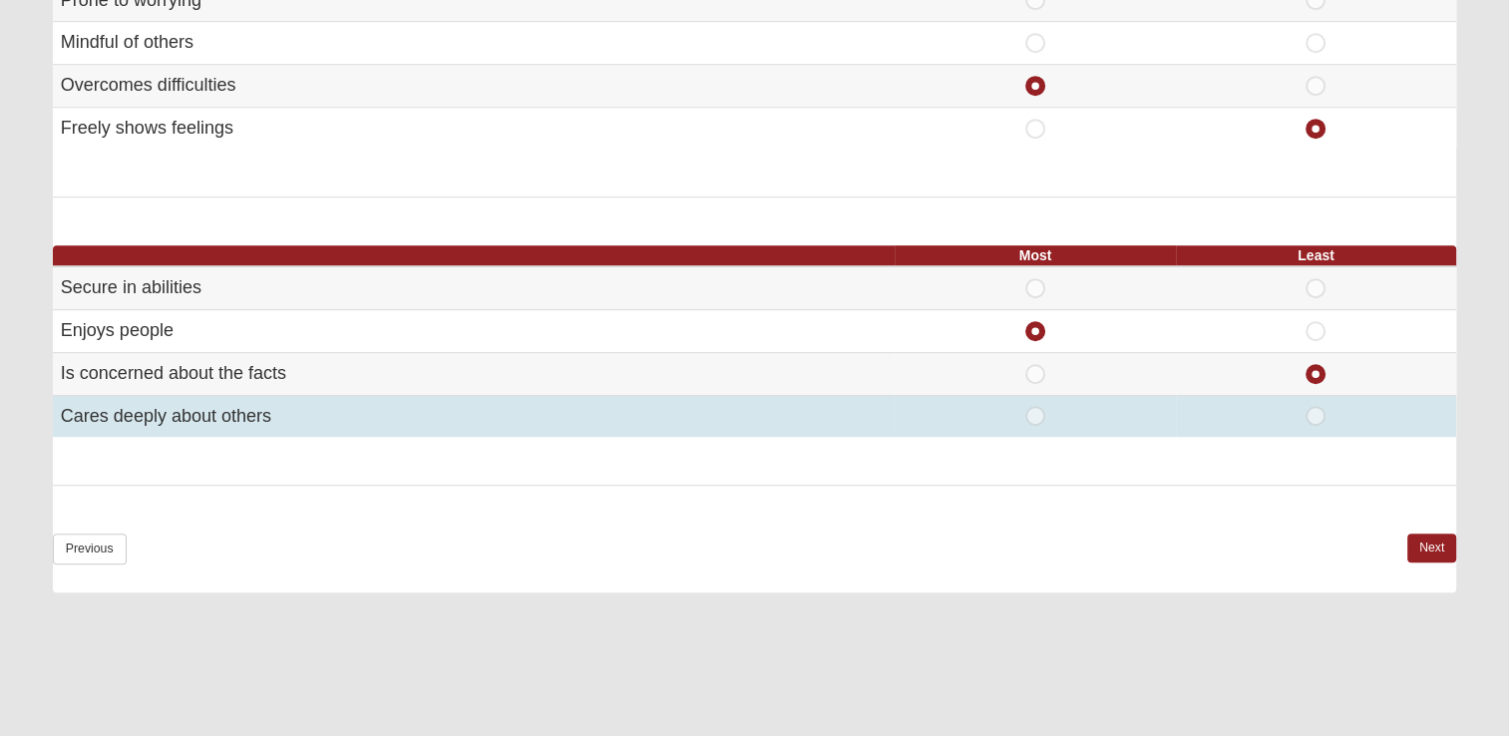
click at [1035, 406] on span "Most" at bounding box center [1035, 406] width 0 height 0
click at [1035, 417] on input "Most" at bounding box center [1041, 416] width 13 height 20
radio input "true"
radio input "false"
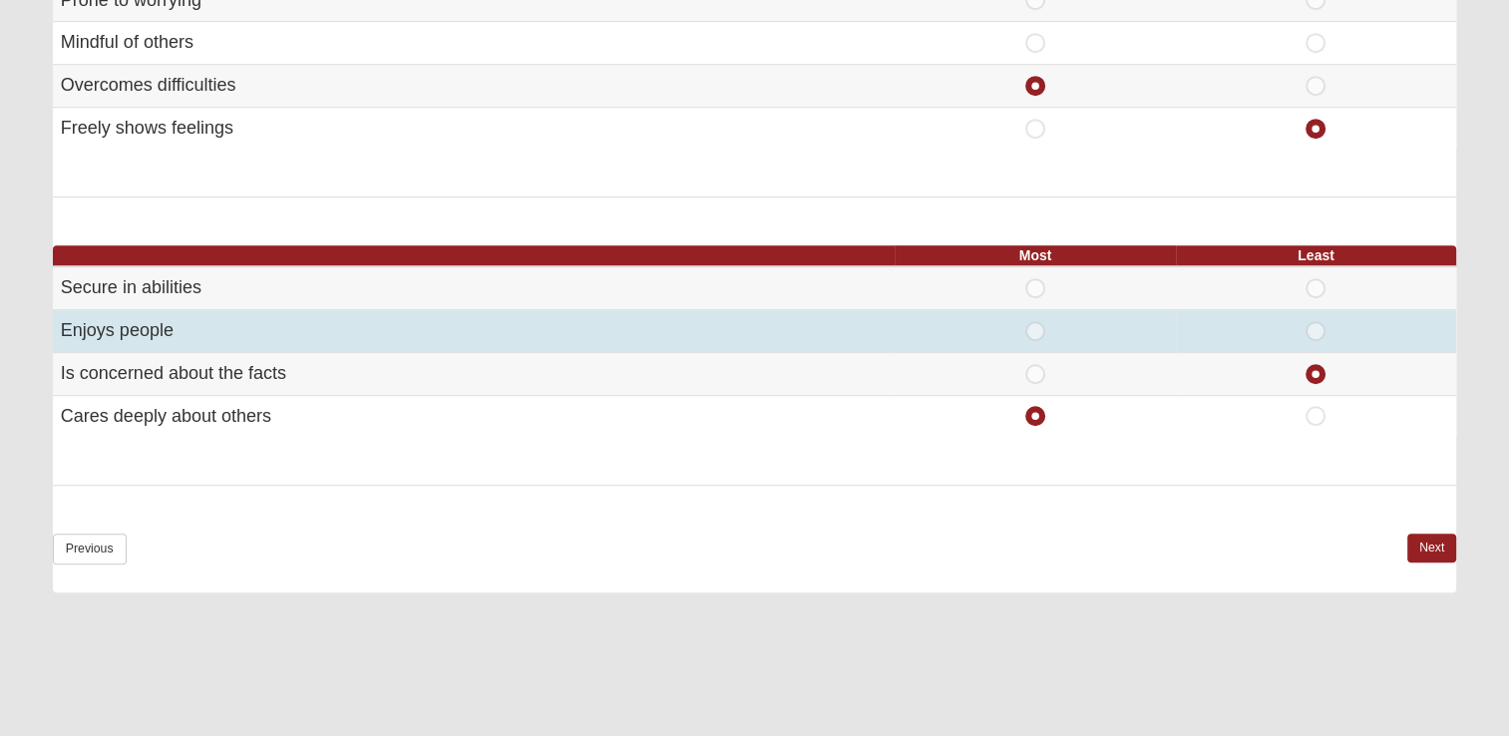
click at [1316, 321] on span "Least" at bounding box center [1316, 321] width 0 height 0
click at [1316, 321] on input "Least" at bounding box center [1322, 331] width 13 height 20
radio input "true"
radio input "false"
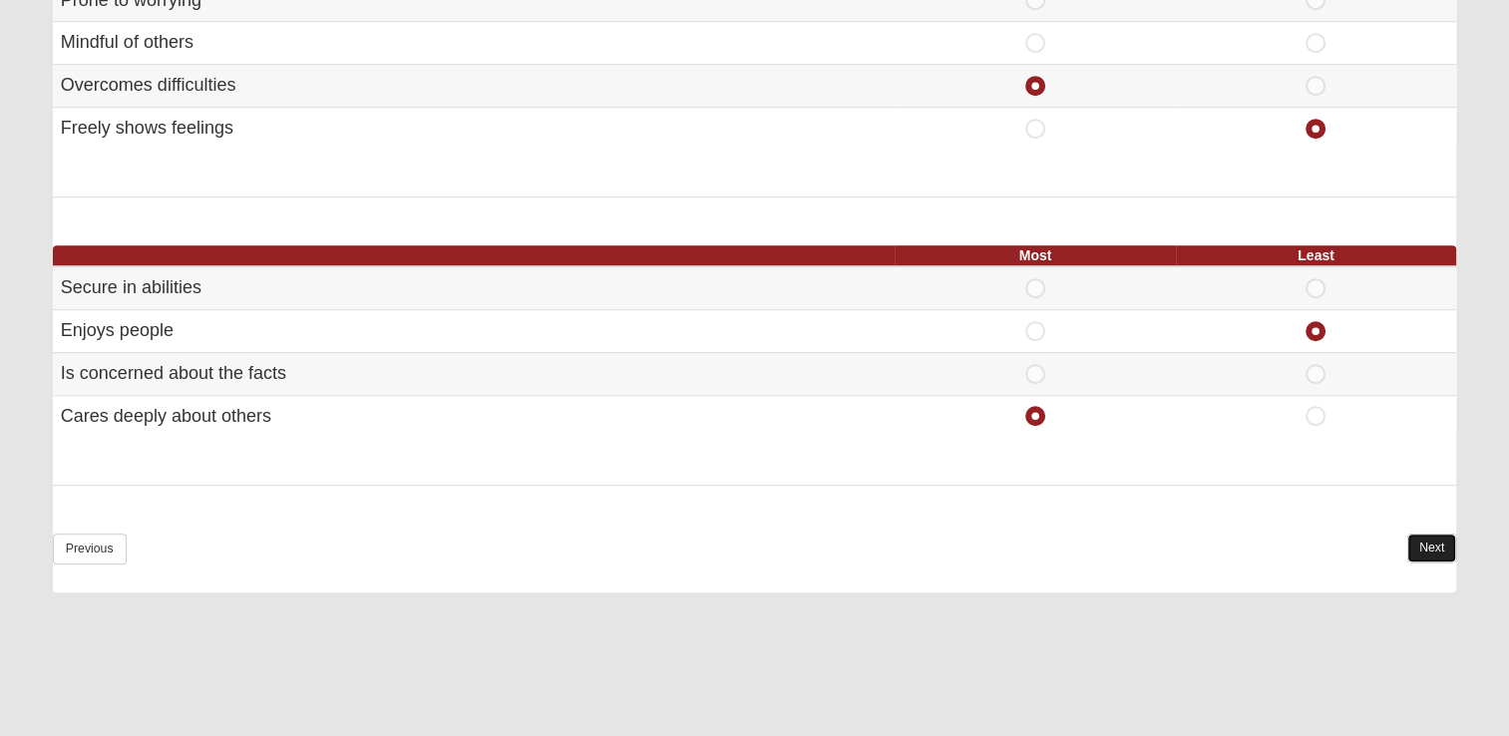
click at [1424, 538] on link "Next" at bounding box center [1431, 548] width 49 height 29
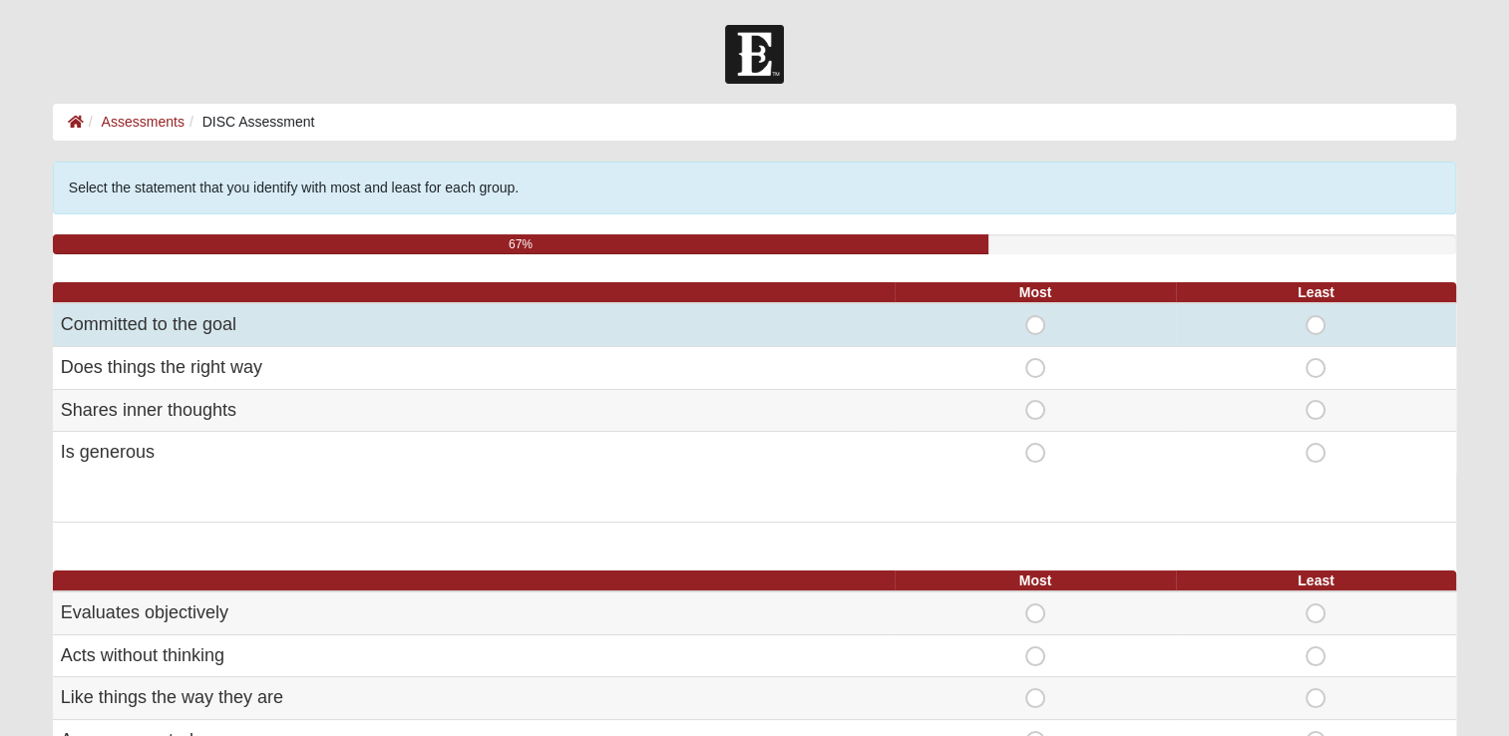
click at [1035, 315] on span "Most" at bounding box center [1035, 315] width 0 height 0
click at [1037, 325] on input "Most" at bounding box center [1041, 325] width 13 height 20
radio input "true"
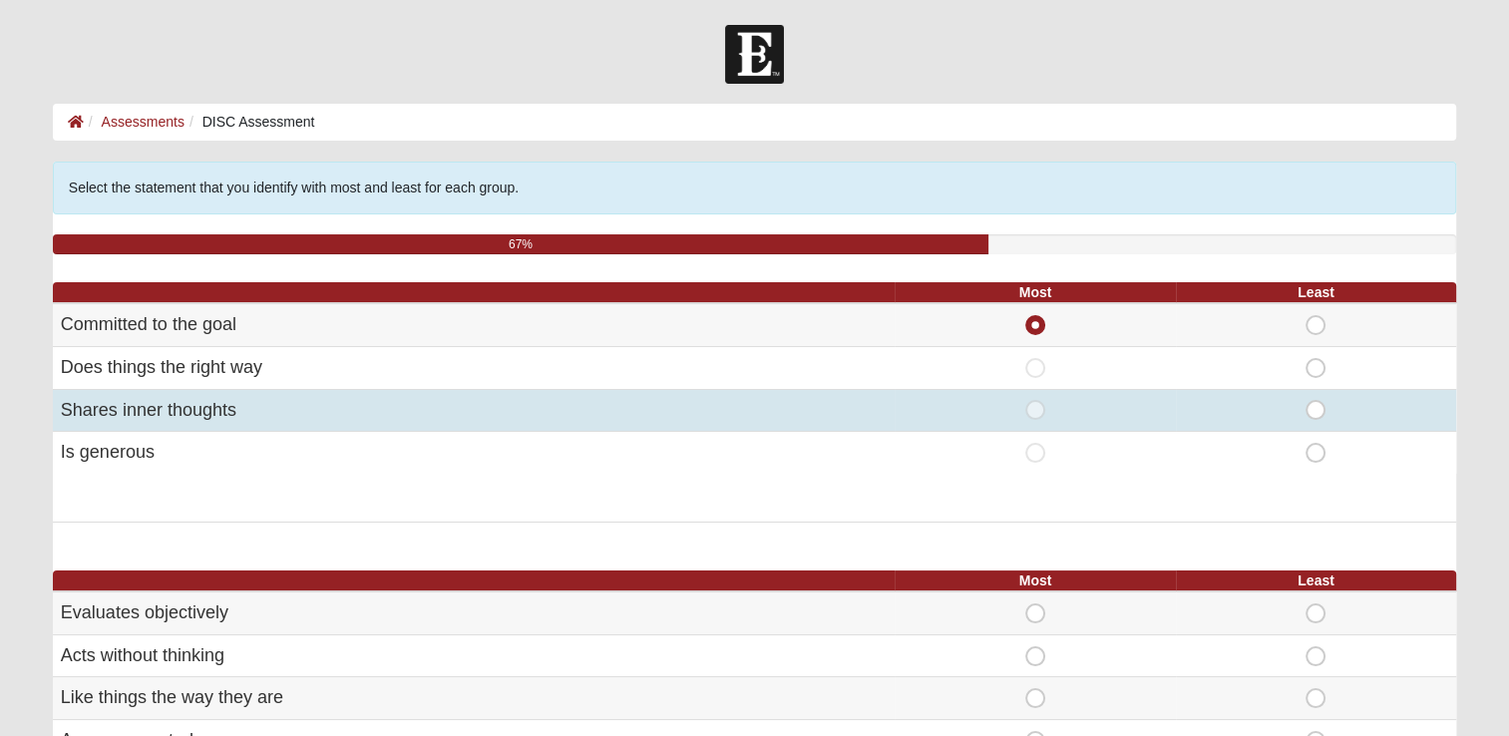
click at [1316, 400] on span "Least" at bounding box center [1316, 400] width 0 height 0
click at [1320, 414] on input "Least" at bounding box center [1322, 410] width 13 height 20
radio input "true"
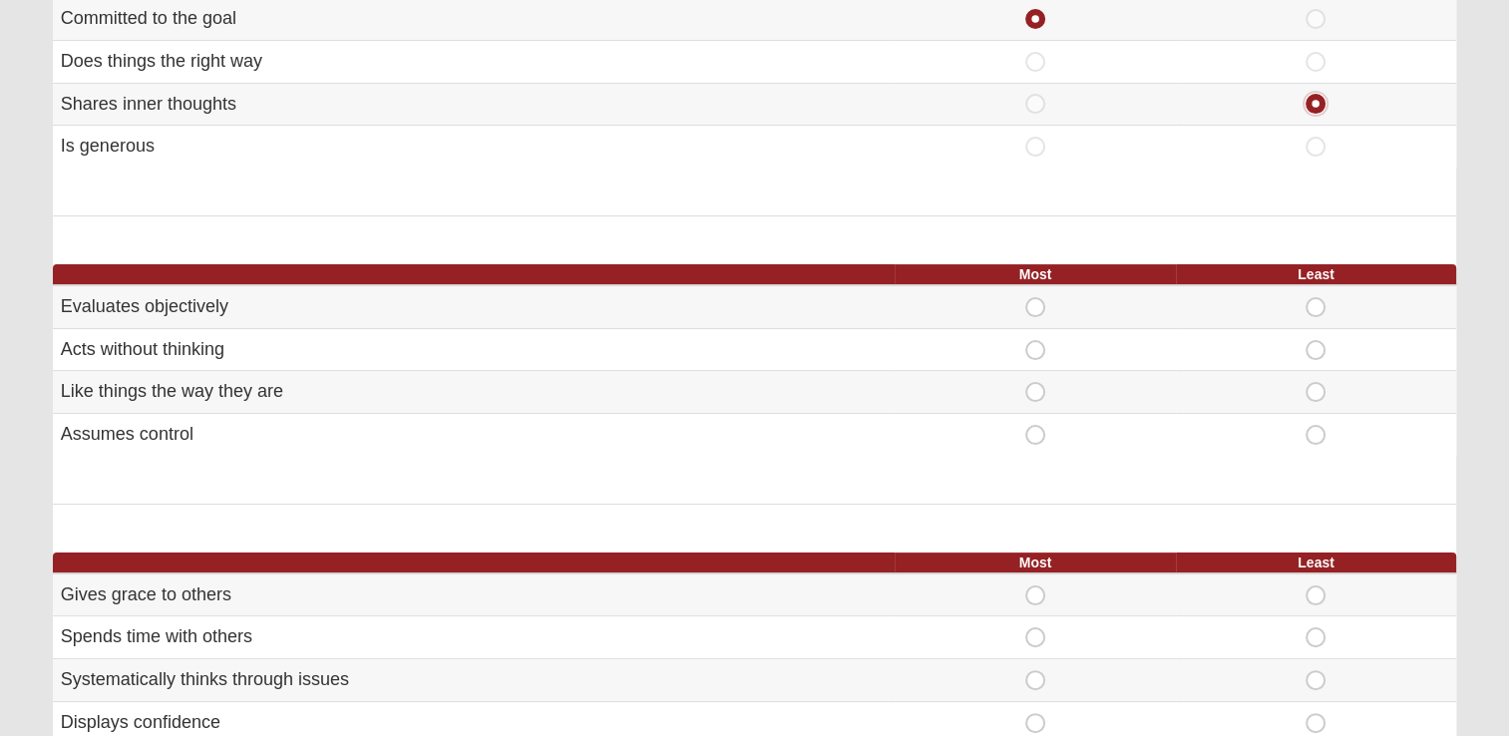
scroll to position [325, 0]
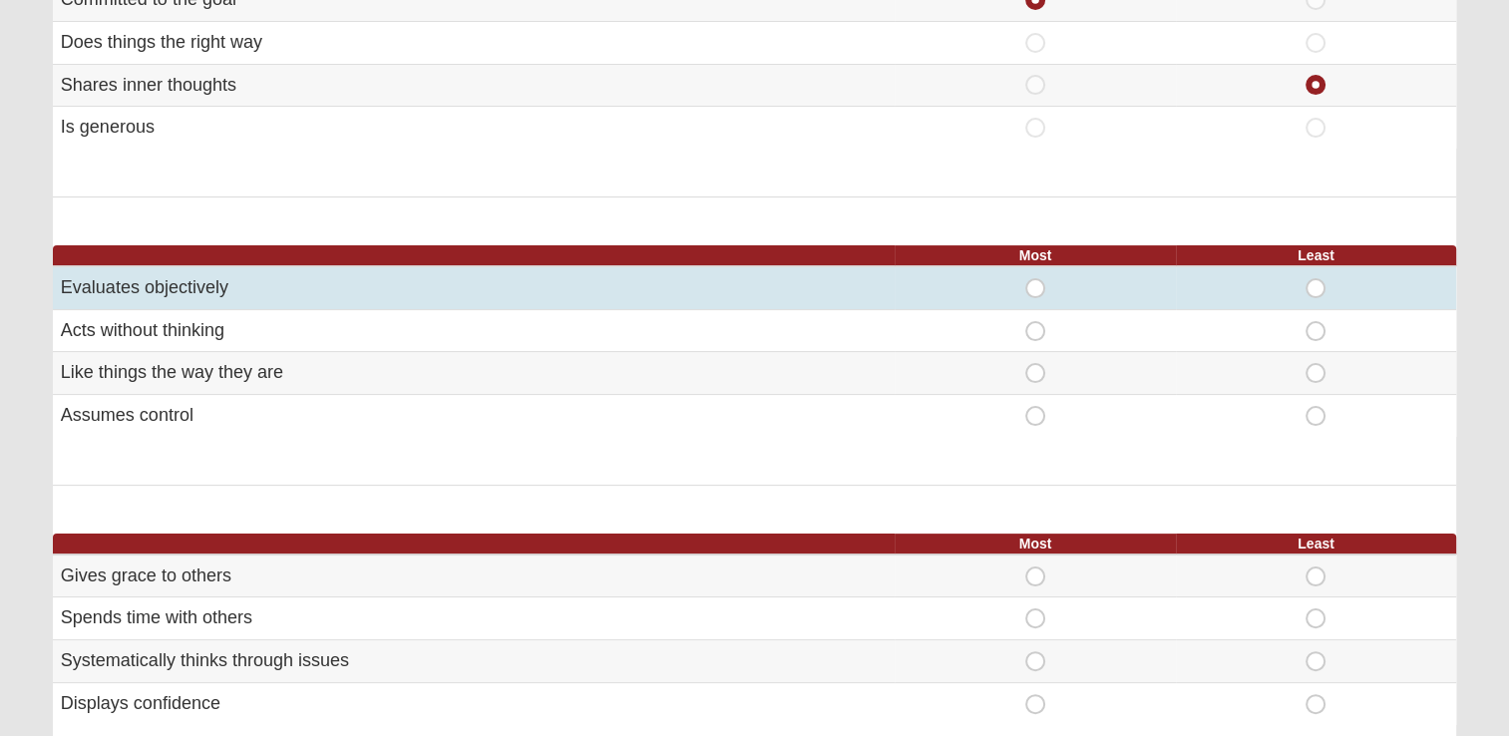
click at [1035, 278] on span "Most" at bounding box center [1035, 278] width 0 height 0
click at [1035, 287] on input "Most" at bounding box center [1041, 288] width 13 height 20
radio input "true"
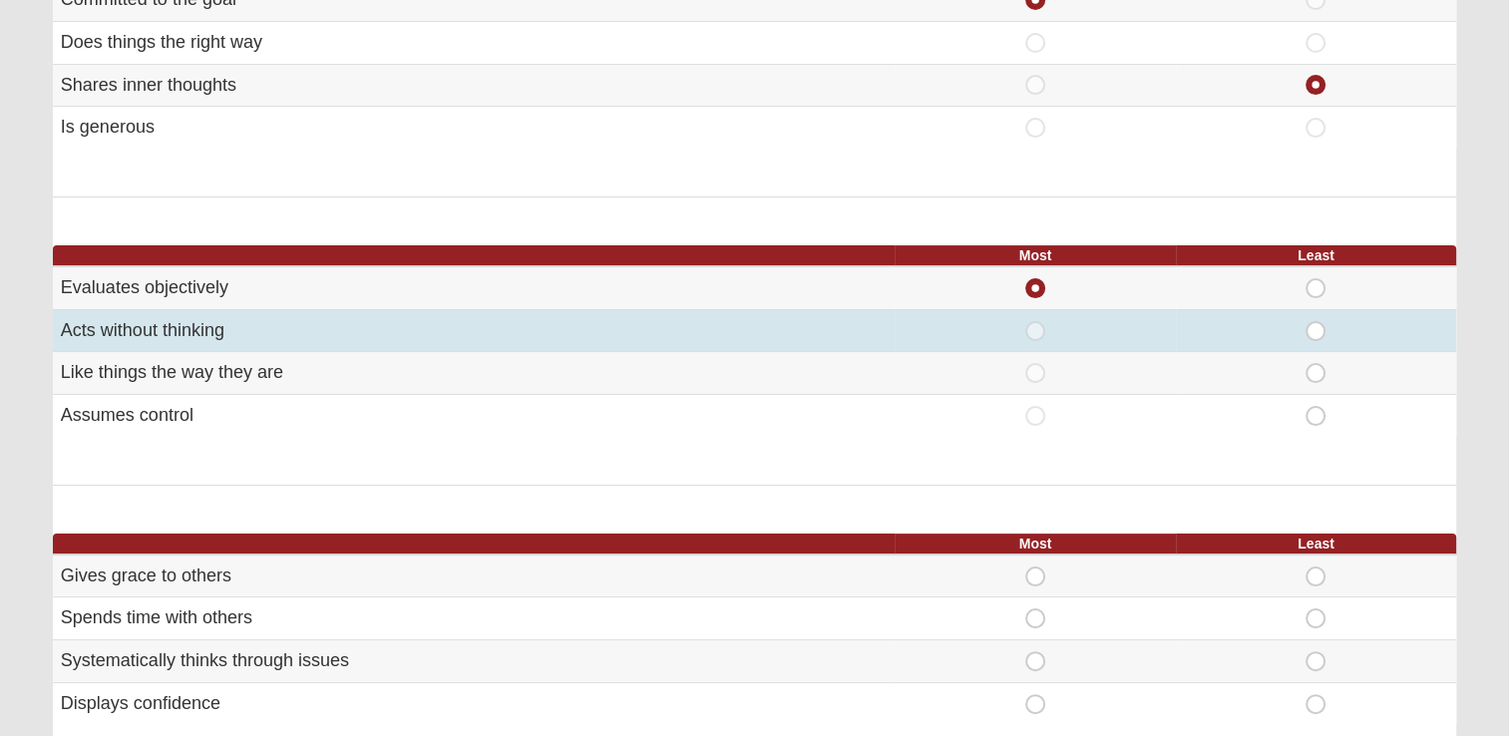
click at [1316, 321] on span "Least" at bounding box center [1316, 321] width 0 height 0
click at [1321, 333] on input "Least" at bounding box center [1322, 331] width 13 height 20
radio input "true"
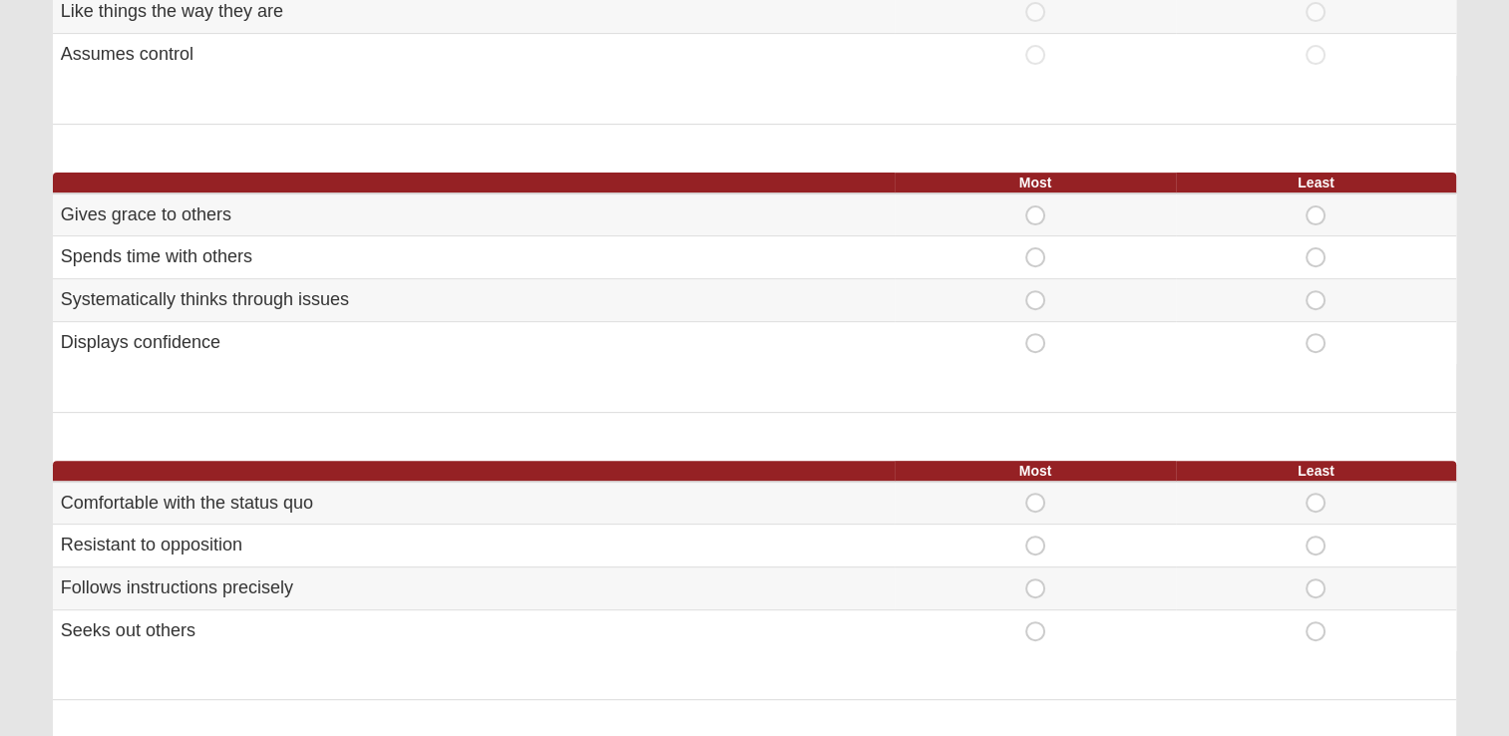
scroll to position [693, 0]
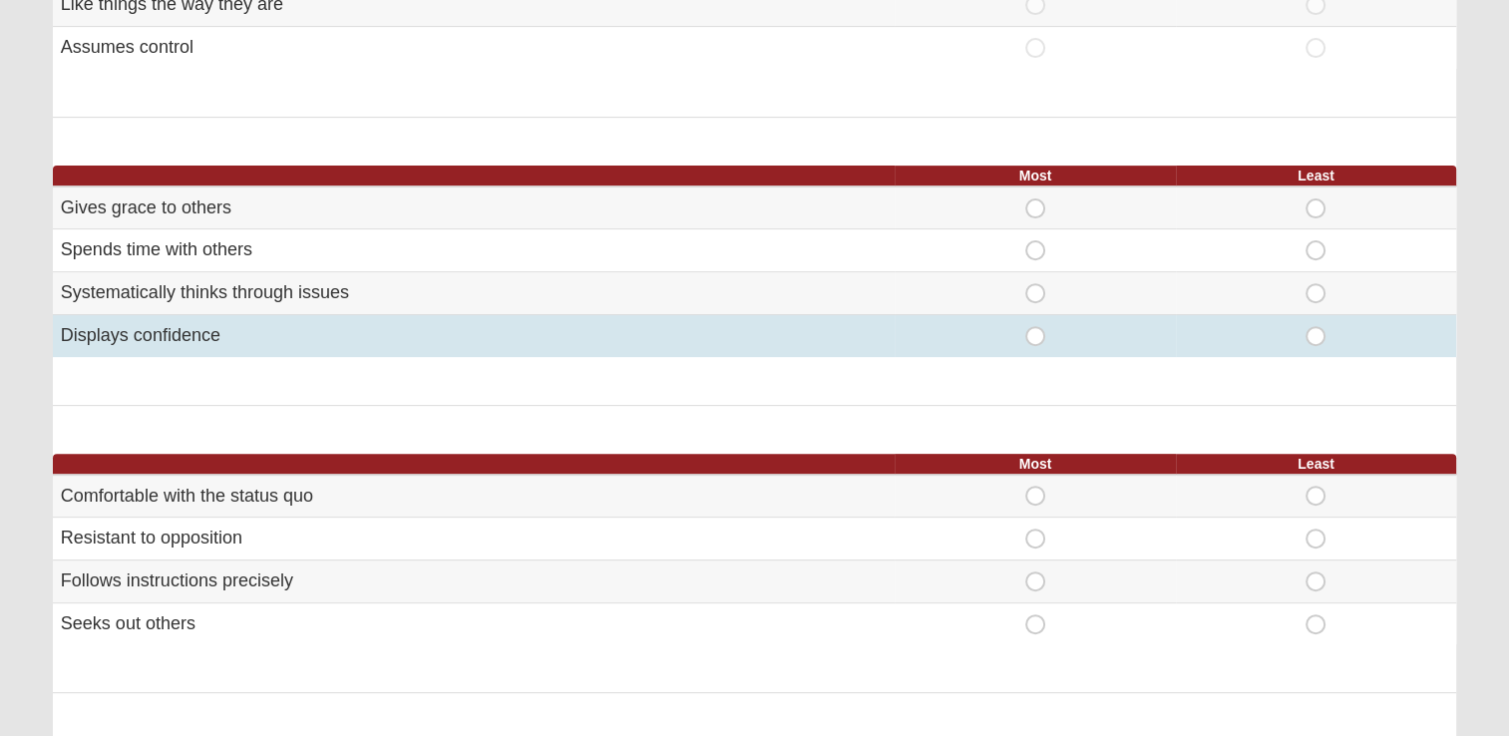
click at [1035, 326] on span "Most" at bounding box center [1035, 326] width 0 height 0
click at [1038, 336] on input "Most" at bounding box center [1041, 336] width 13 height 20
radio input "true"
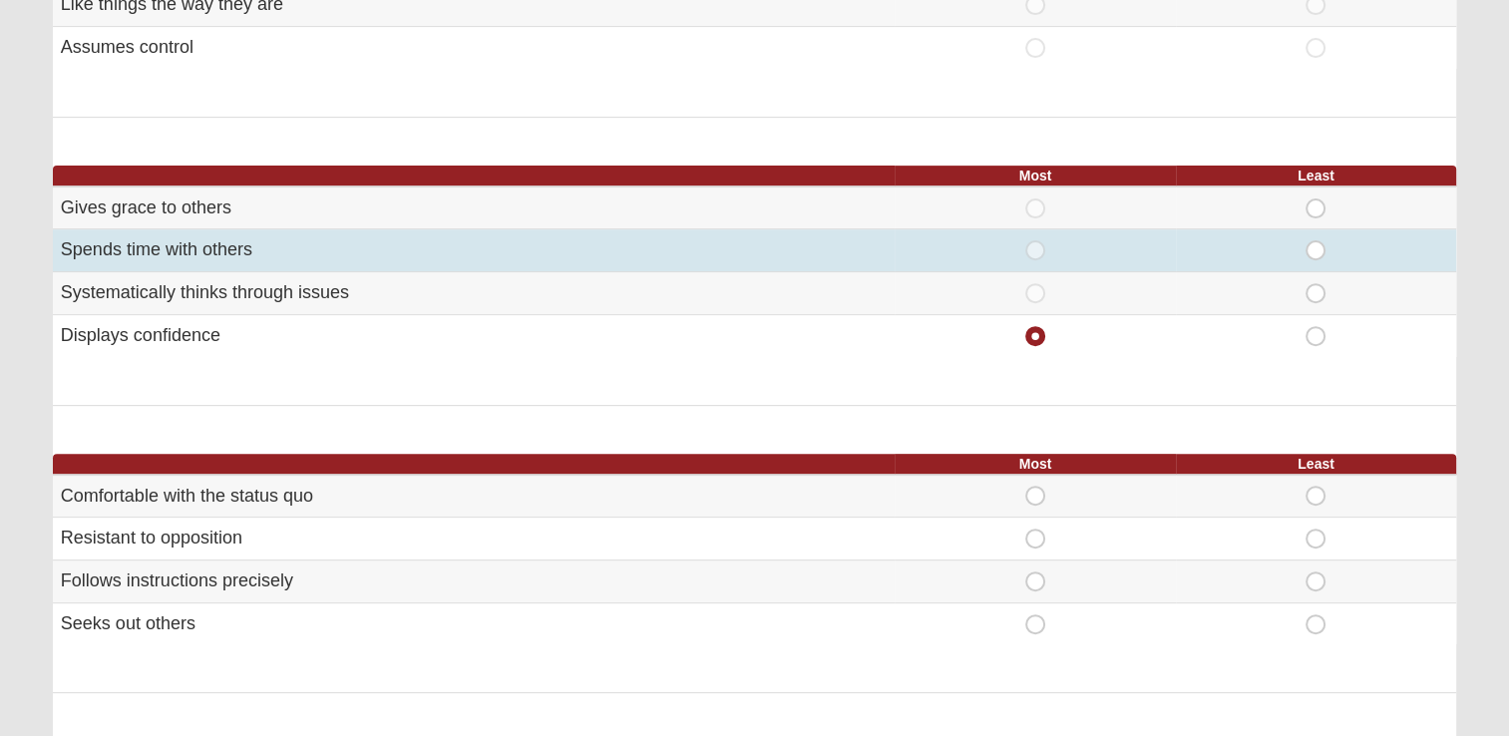
click at [1316, 240] on span "Least" at bounding box center [1316, 240] width 0 height 0
click at [1316, 251] on input "Least" at bounding box center [1322, 250] width 13 height 20
radio input "true"
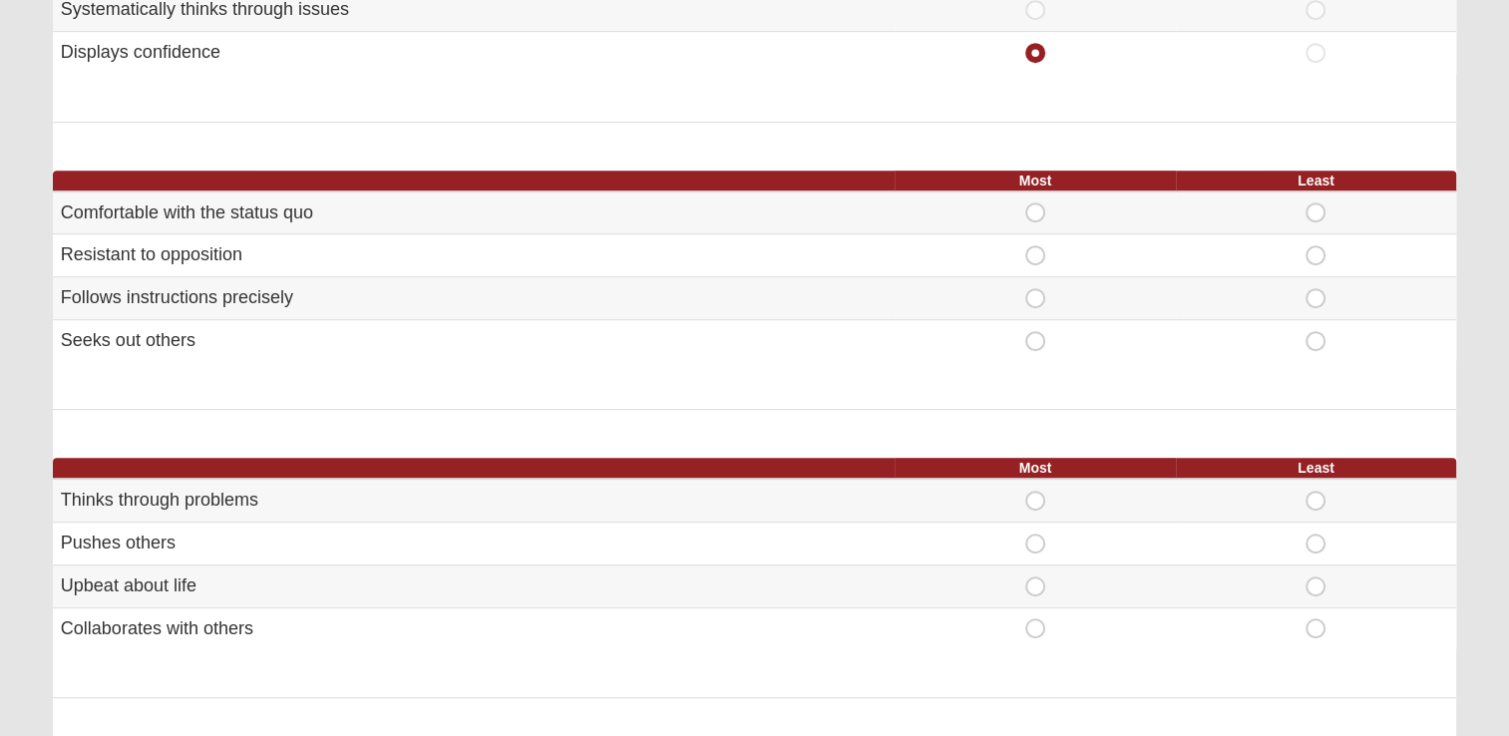
scroll to position [971, 0]
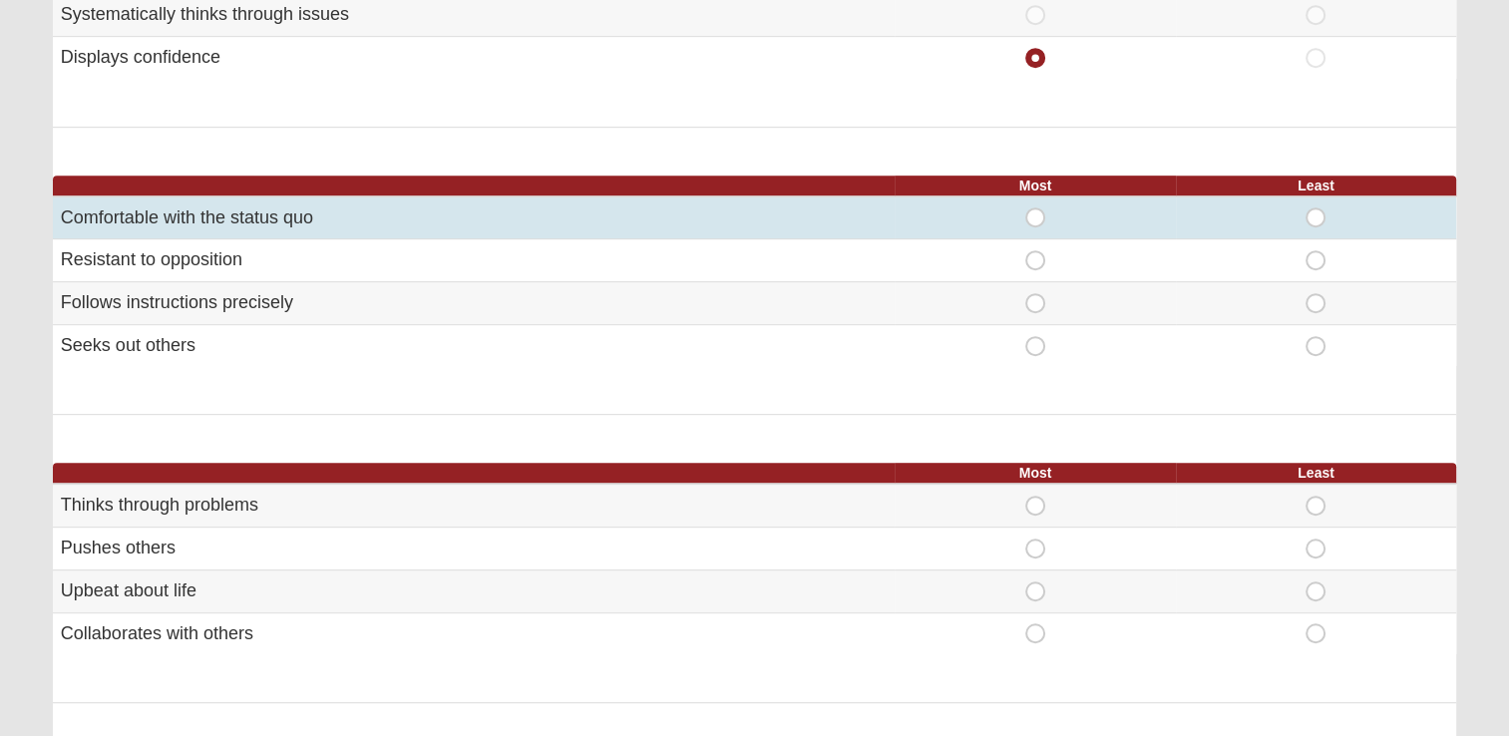
click at [1316, 207] on span "Least" at bounding box center [1316, 207] width 0 height 0
click at [1317, 210] on input "Least" at bounding box center [1322, 217] width 13 height 20
radio input "true"
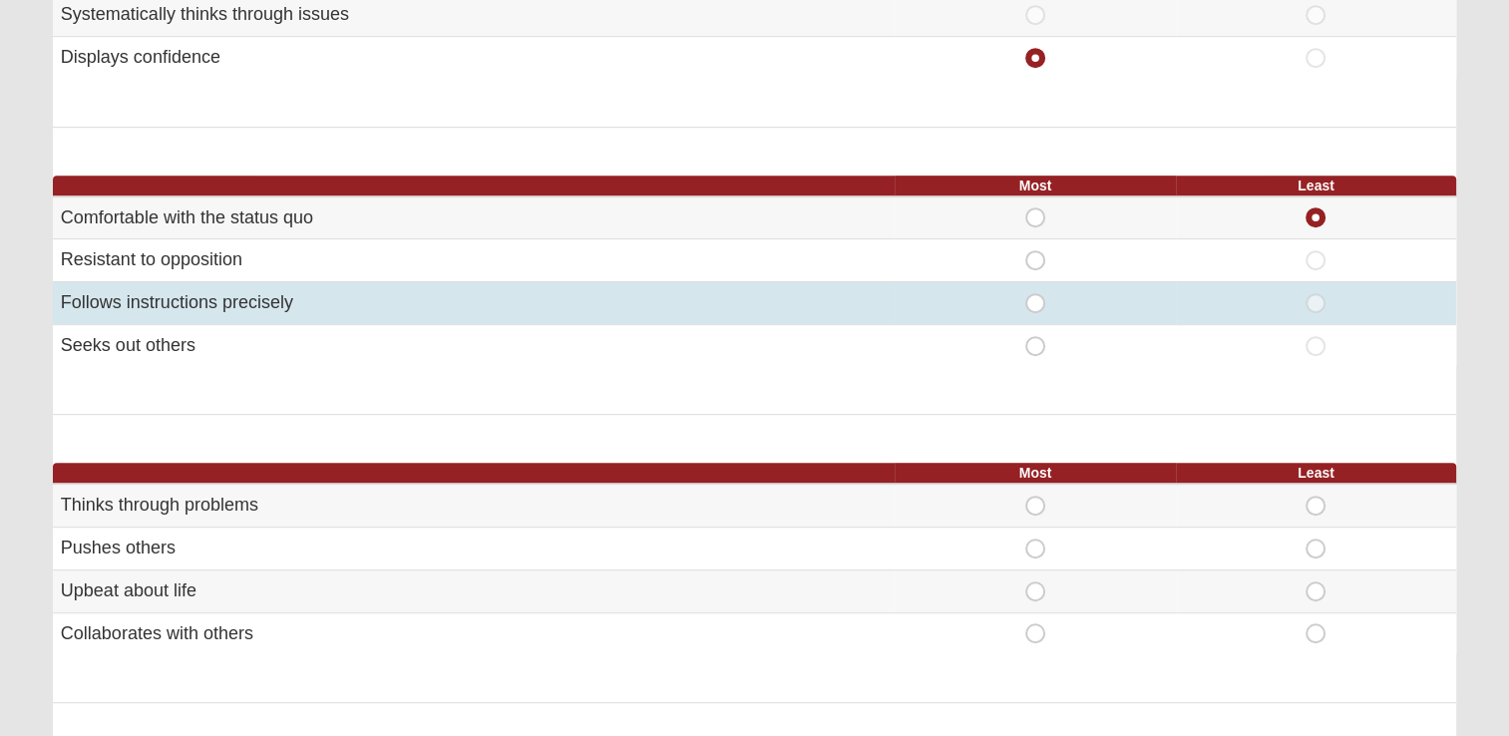
click at [1035, 293] on span "Most" at bounding box center [1035, 293] width 0 height 0
click at [1035, 301] on input "Most" at bounding box center [1041, 303] width 13 height 20
radio input "true"
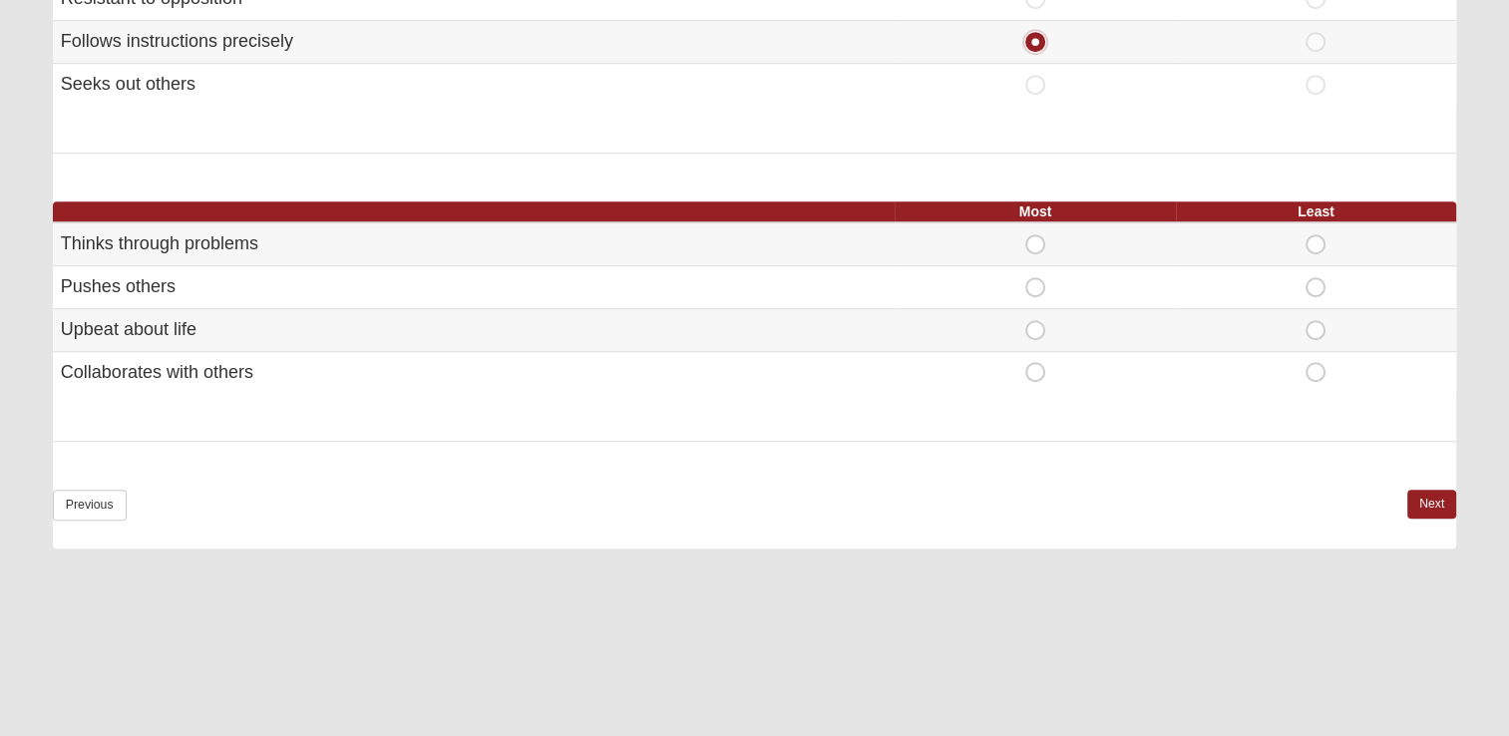
scroll to position [1228, 0]
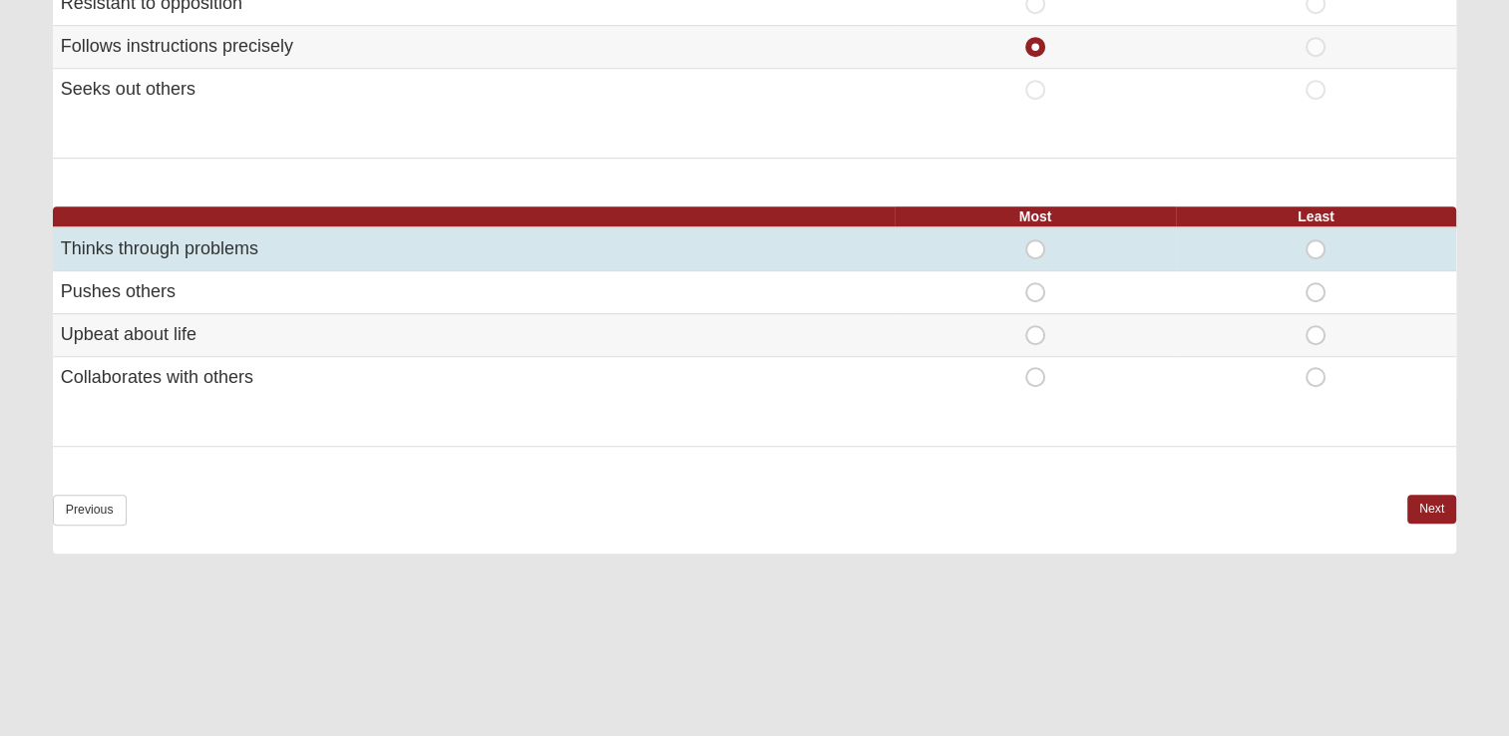
click at [1035, 239] on span "Most" at bounding box center [1035, 239] width 0 height 0
click at [1037, 246] on input "Most" at bounding box center [1041, 249] width 13 height 20
radio input "true"
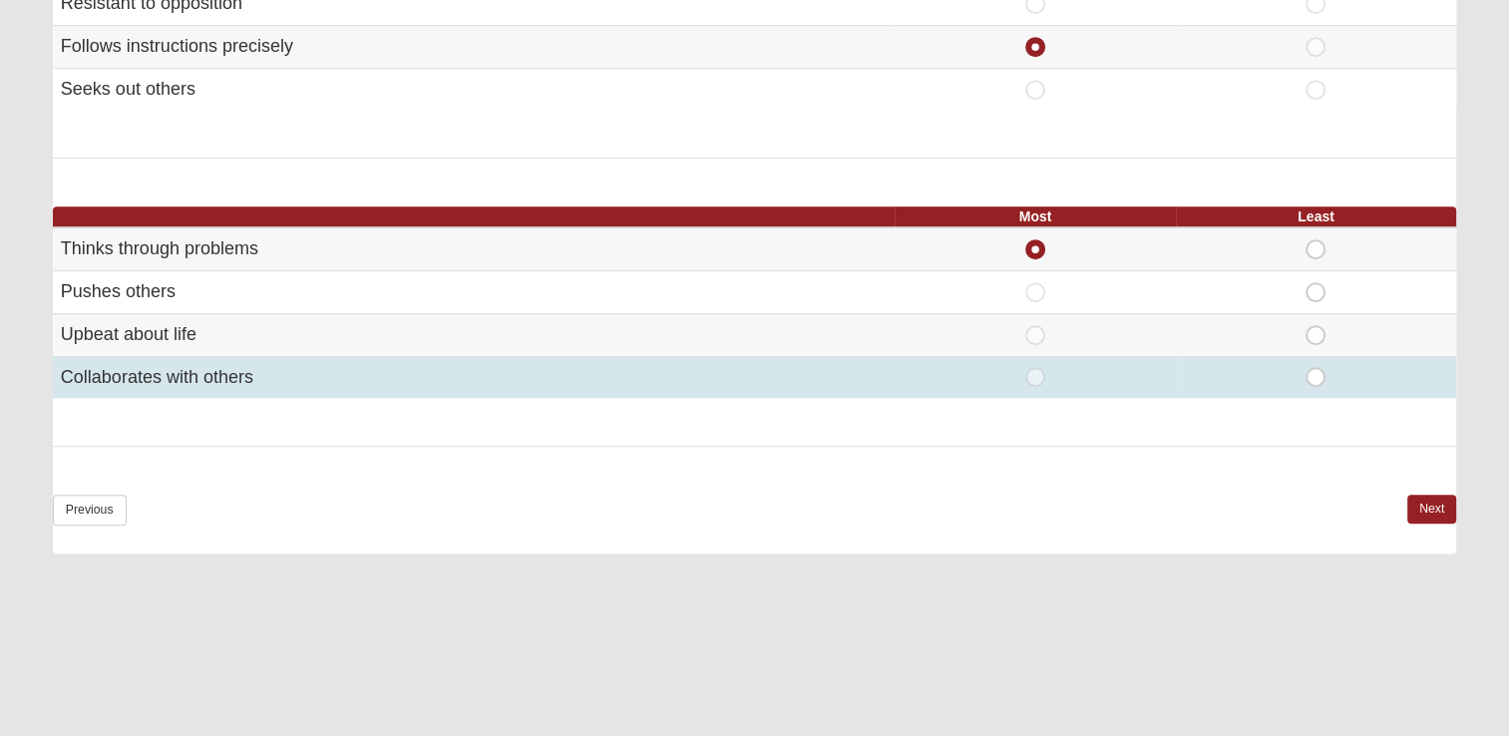
click at [1035, 367] on span "Most" at bounding box center [1035, 367] width 0 height 0
click at [1035, 375] on input "Most" at bounding box center [1041, 377] width 13 height 20
radio input "true"
radio input "false"
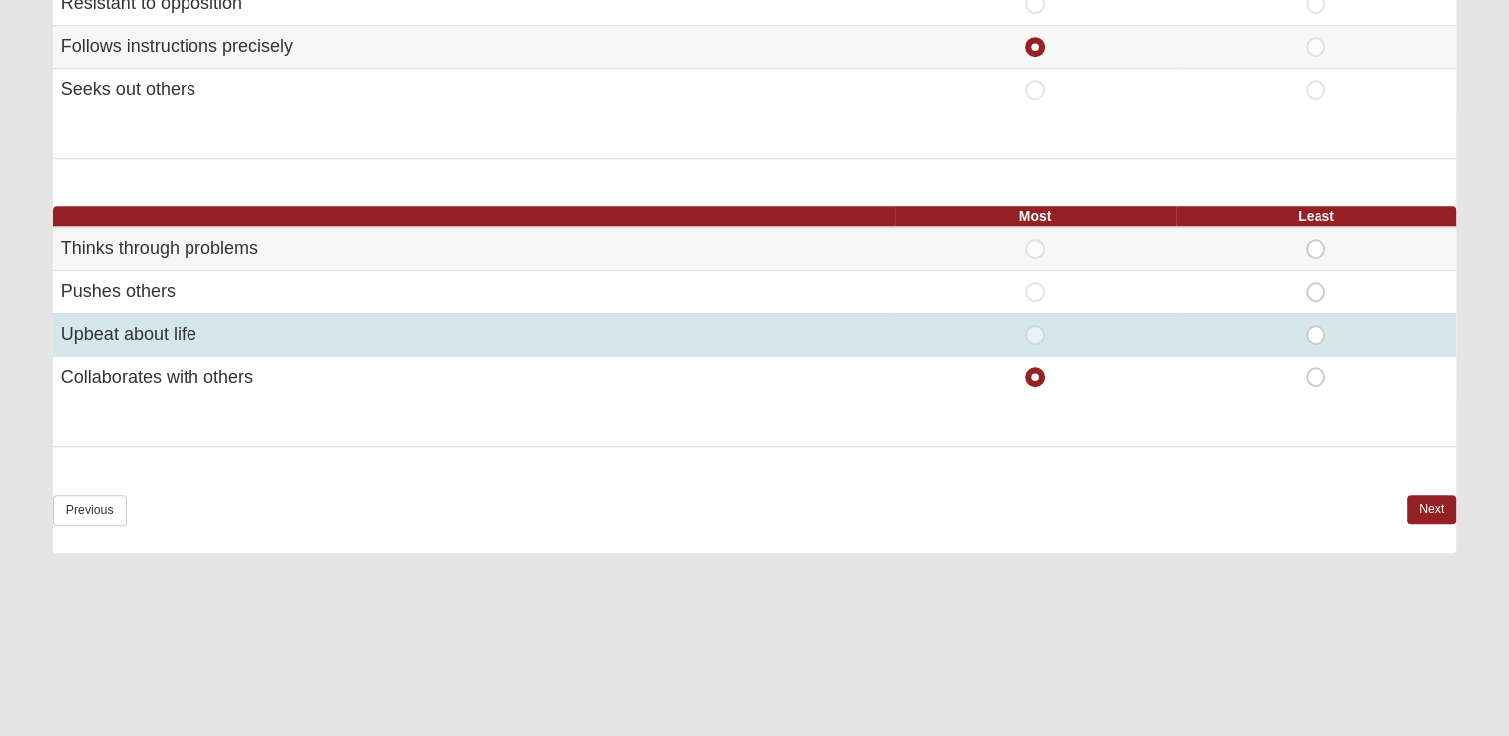
click at [1035, 325] on span "Most" at bounding box center [1035, 325] width 0 height 0
click at [1035, 333] on input "Most" at bounding box center [1041, 335] width 13 height 20
radio input "true"
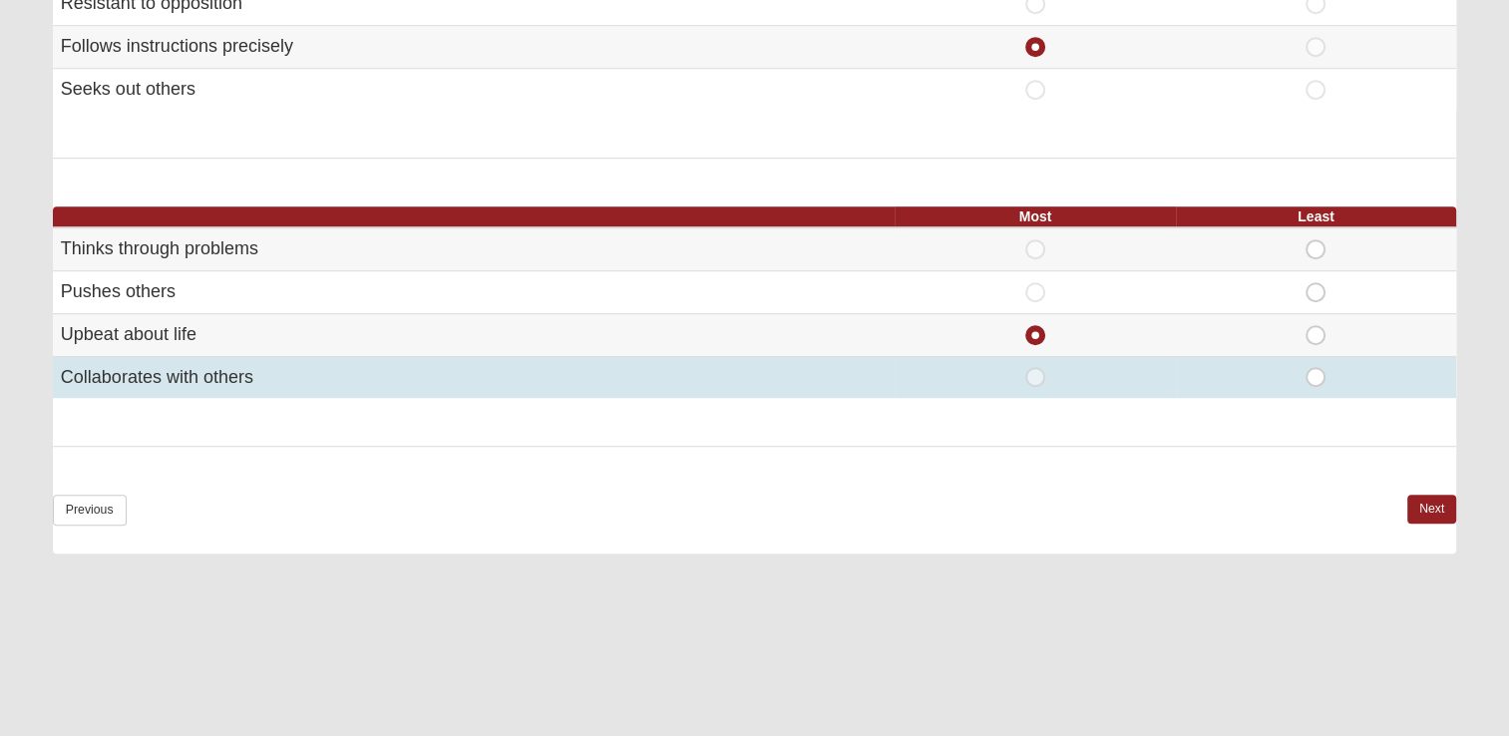
click at [1035, 367] on span "Most" at bounding box center [1035, 367] width 0 height 0
click at [1035, 375] on input "Most" at bounding box center [1041, 377] width 13 height 20
radio input "true"
radio input "false"
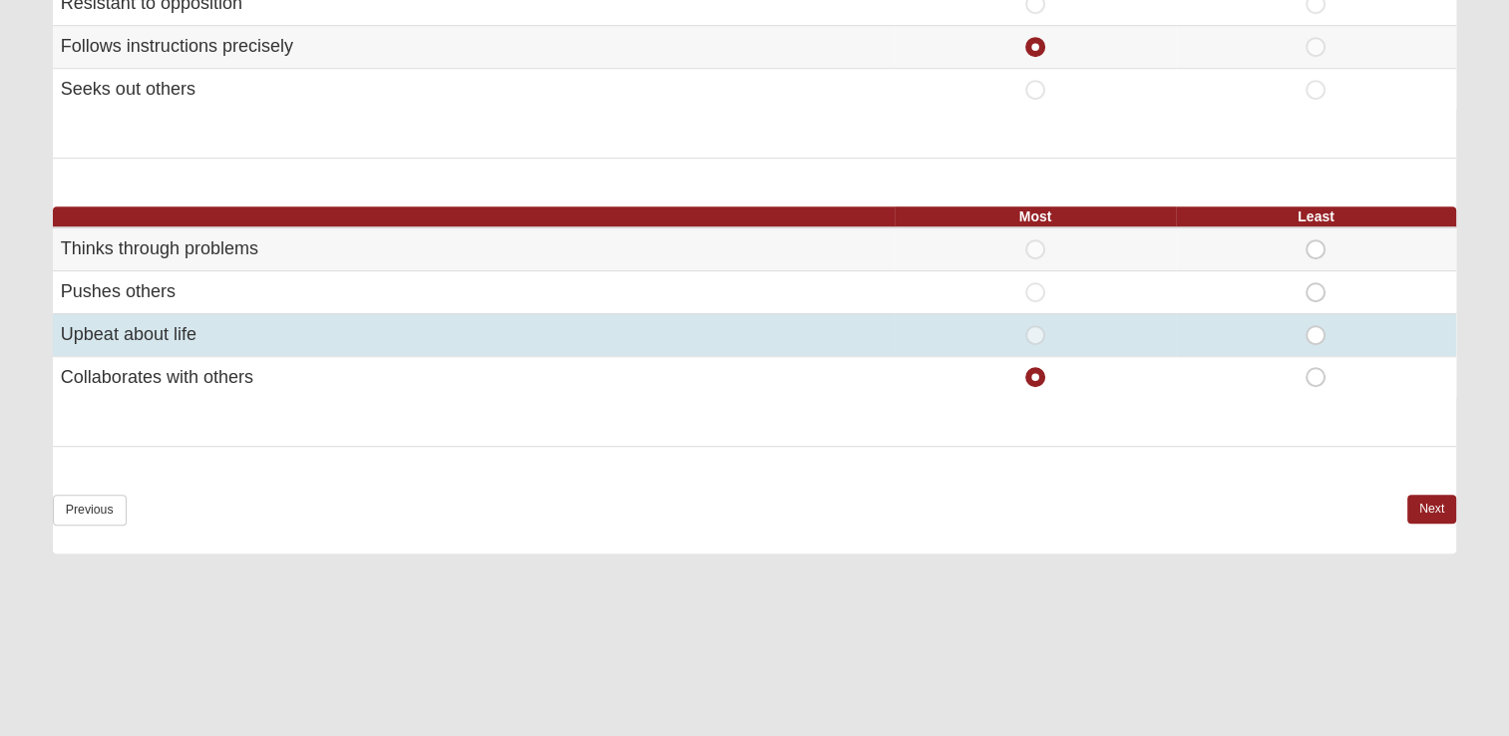
click at [1316, 325] on span "Least" at bounding box center [1316, 325] width 0 height 0
click at [1316, 329] on input "Least" at bounding box center [1322, 335] width 13 height 20
radio input "true"
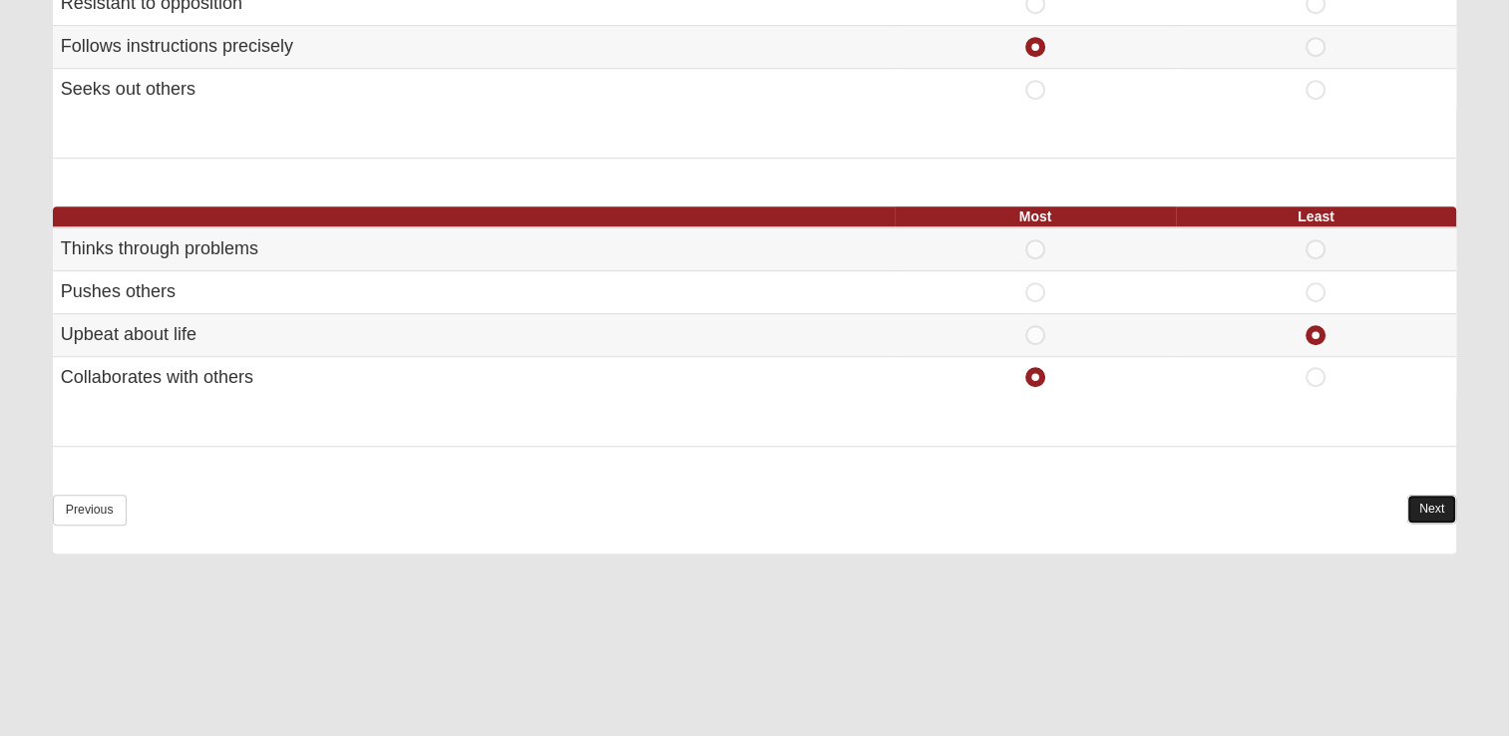
click at [1413, 507] on link "Next" at bounding box center [1431, 509] width 49 height 29
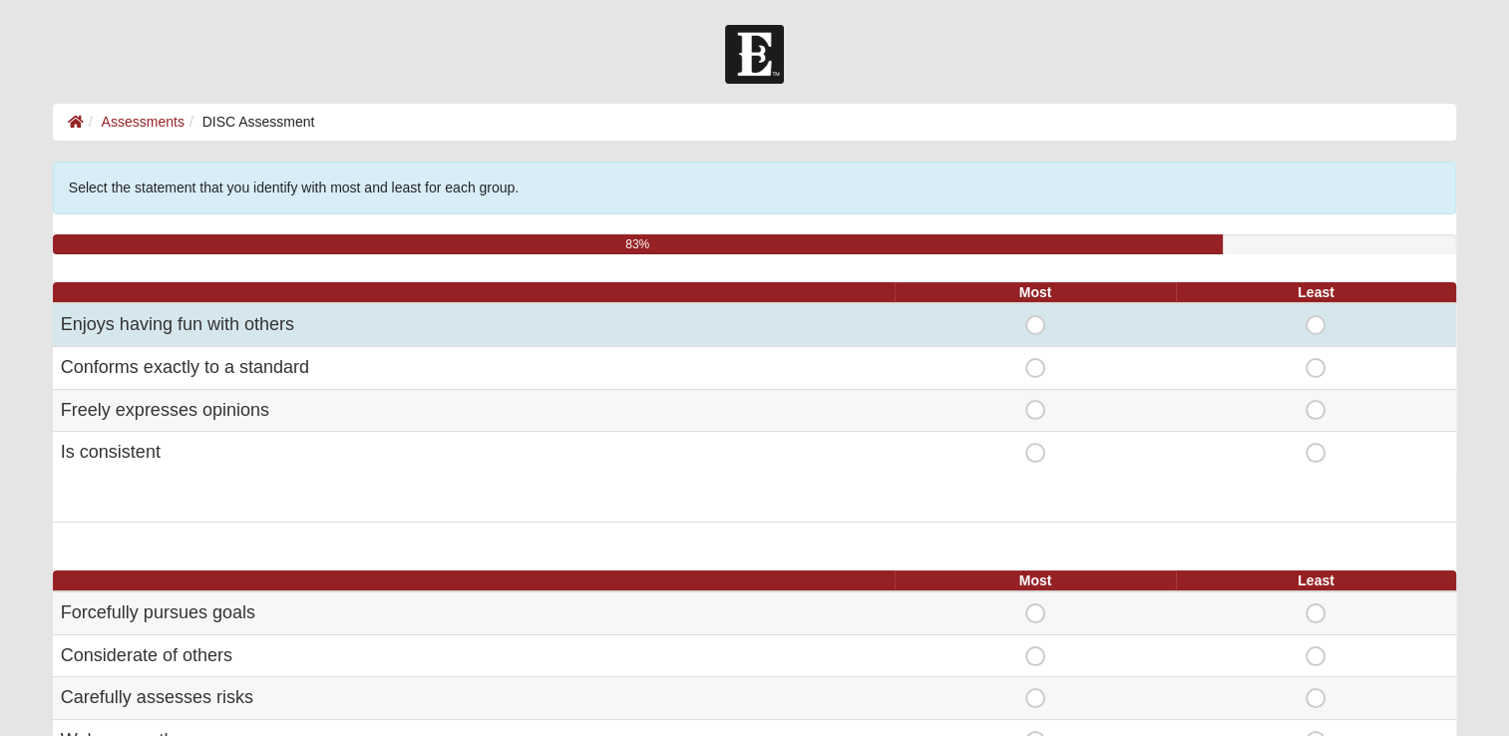
click at [1035, 315] on span "Most" at bounding box center [1035, 315] width 0 height 0
click at [1038, 321] on input "Most" at bounding box center [1041, 325] width 13 height 20
radio input "true"
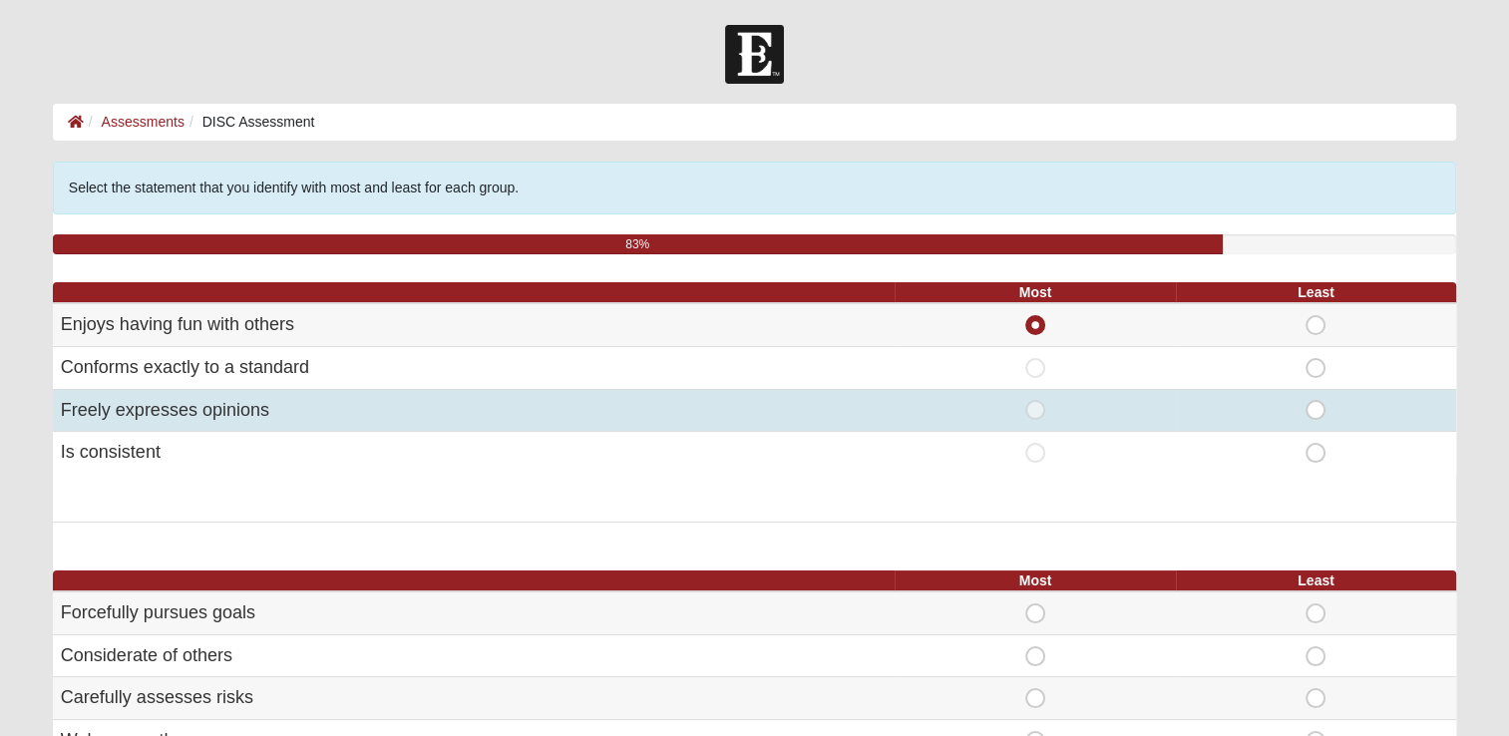
click at [1035, 400] on span "Most" at bounding box center [1035, 400] width 0 height 0
click at [1035, 411] on input "Most" at bounding box center [1041, 410] width 13 height 20
radio input "true"
radio input "false"
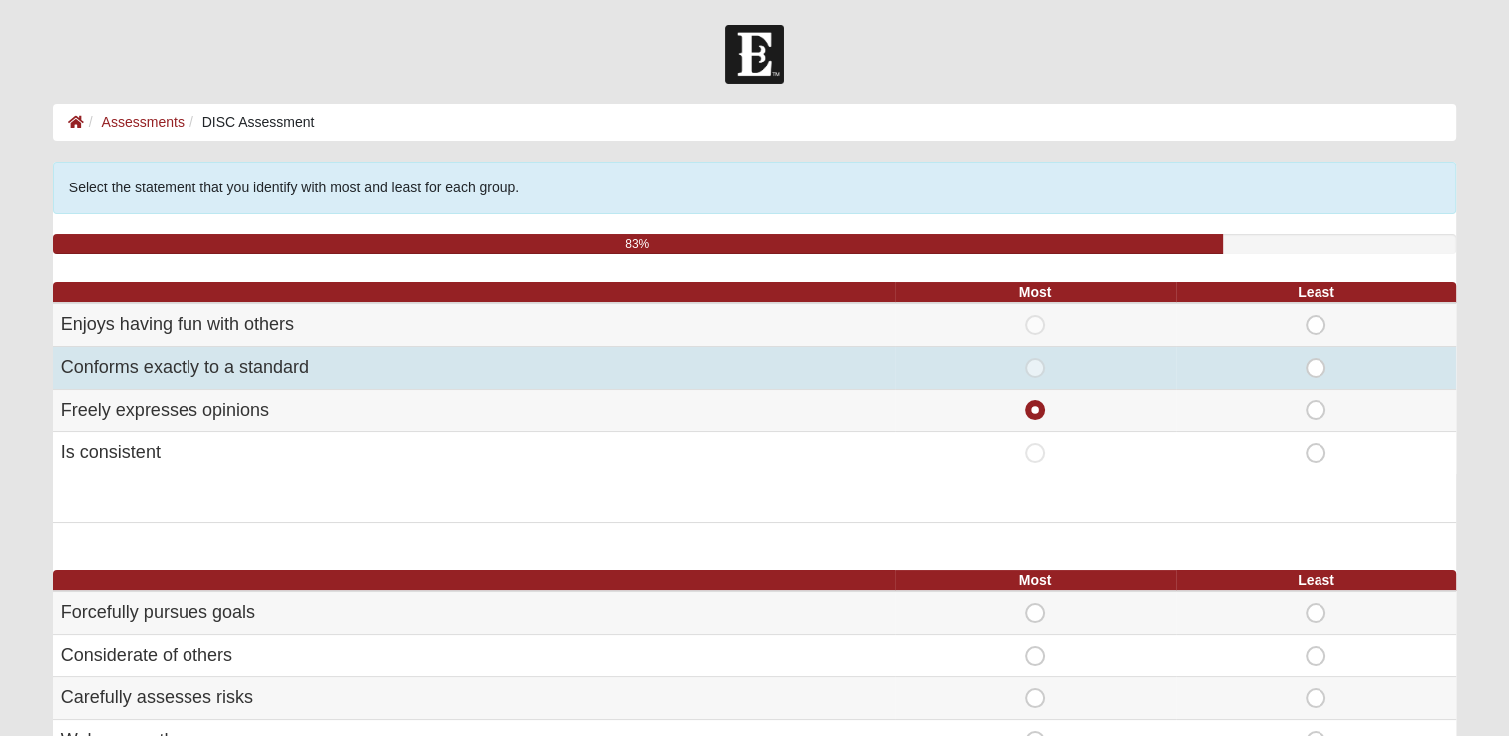
click at [1316, 358] on span "Least" at bounding box center [1316, 358] width 0 height 0
click at [1316, 364] on input "Least" at bounding box center [1322, 368] width 13 height 20
radio input "true"
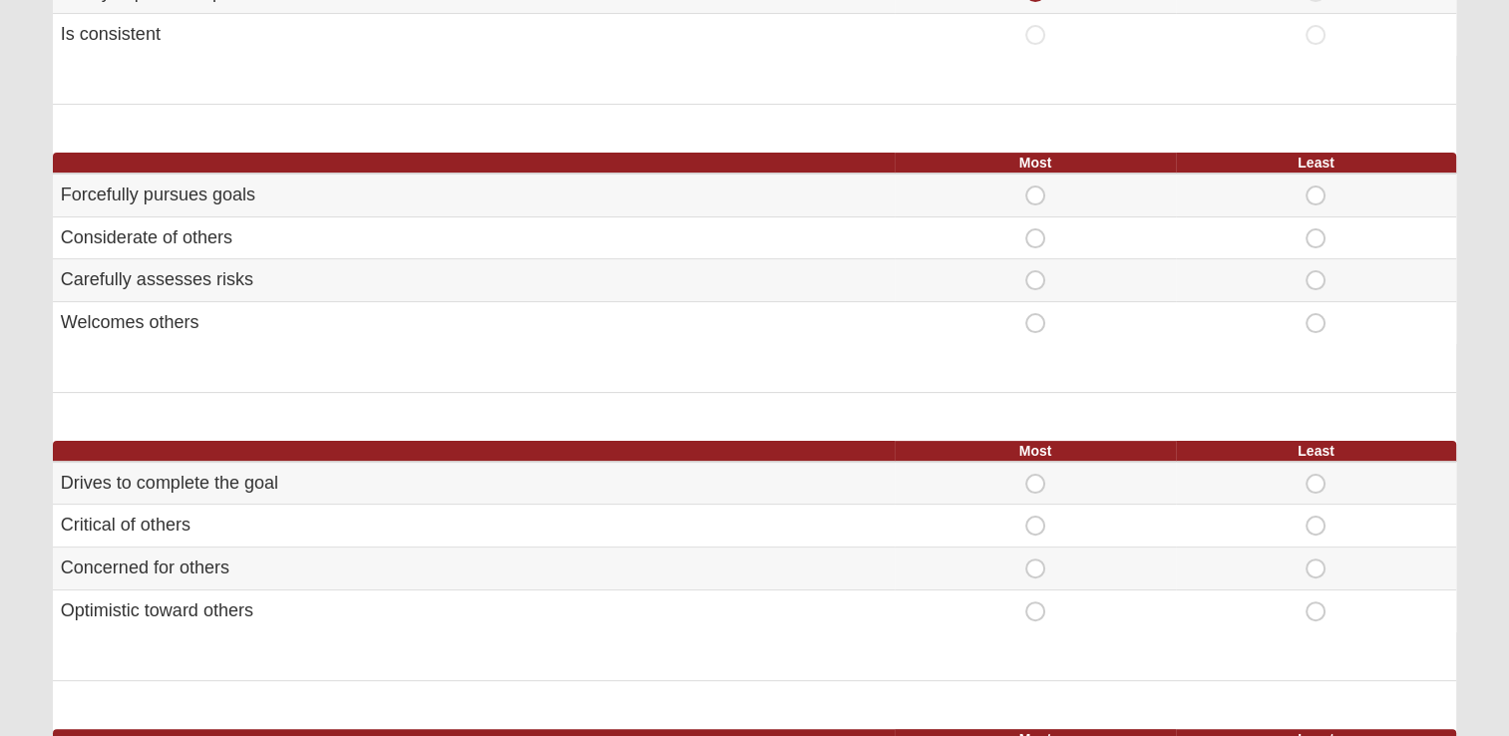
scroll to position [425, 0]
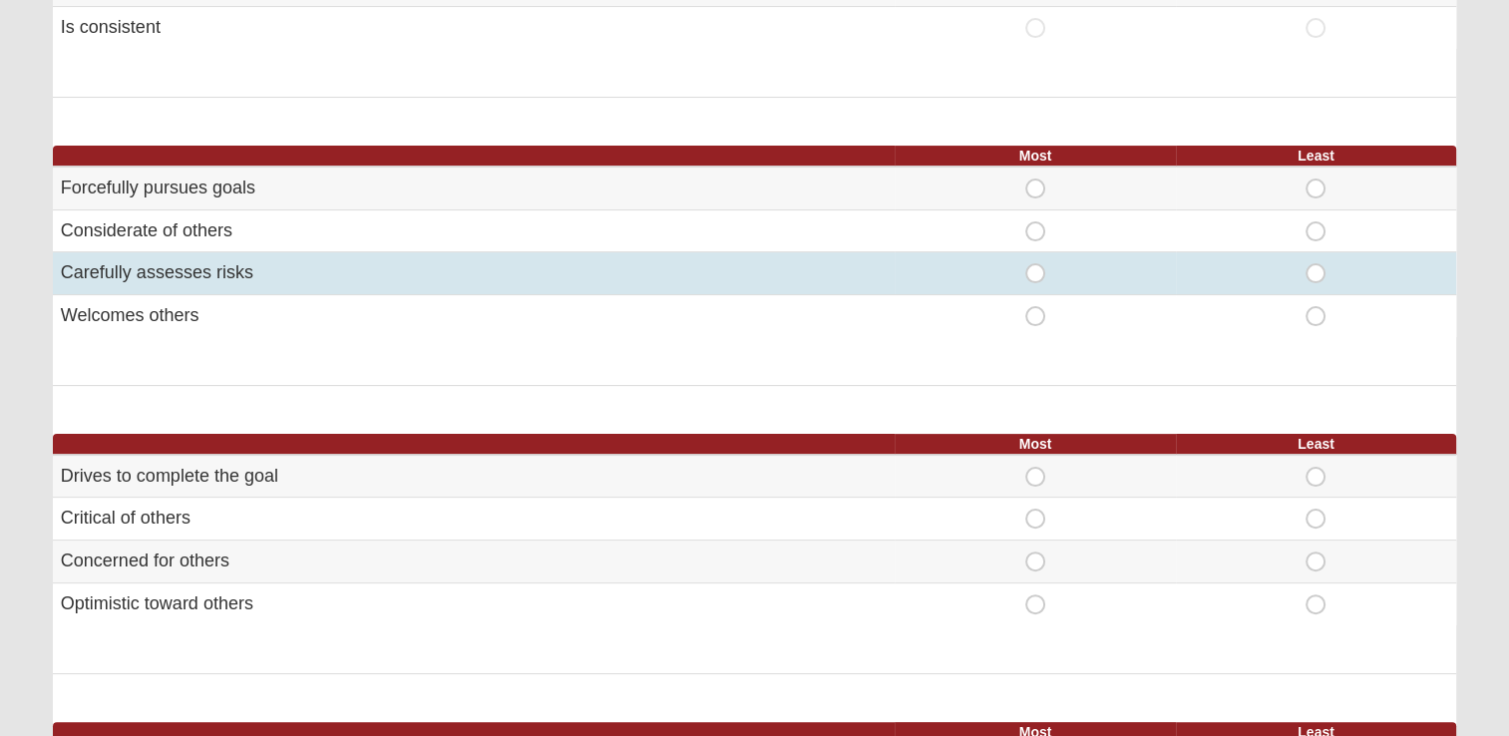
click at [1316, 263] on span "Least" at bounding box center [1316, 263] width 0 height 0
click at [1316, 272] on input "Least" at bounding box center [1322, 273] width 13 height 20
radio input "true"
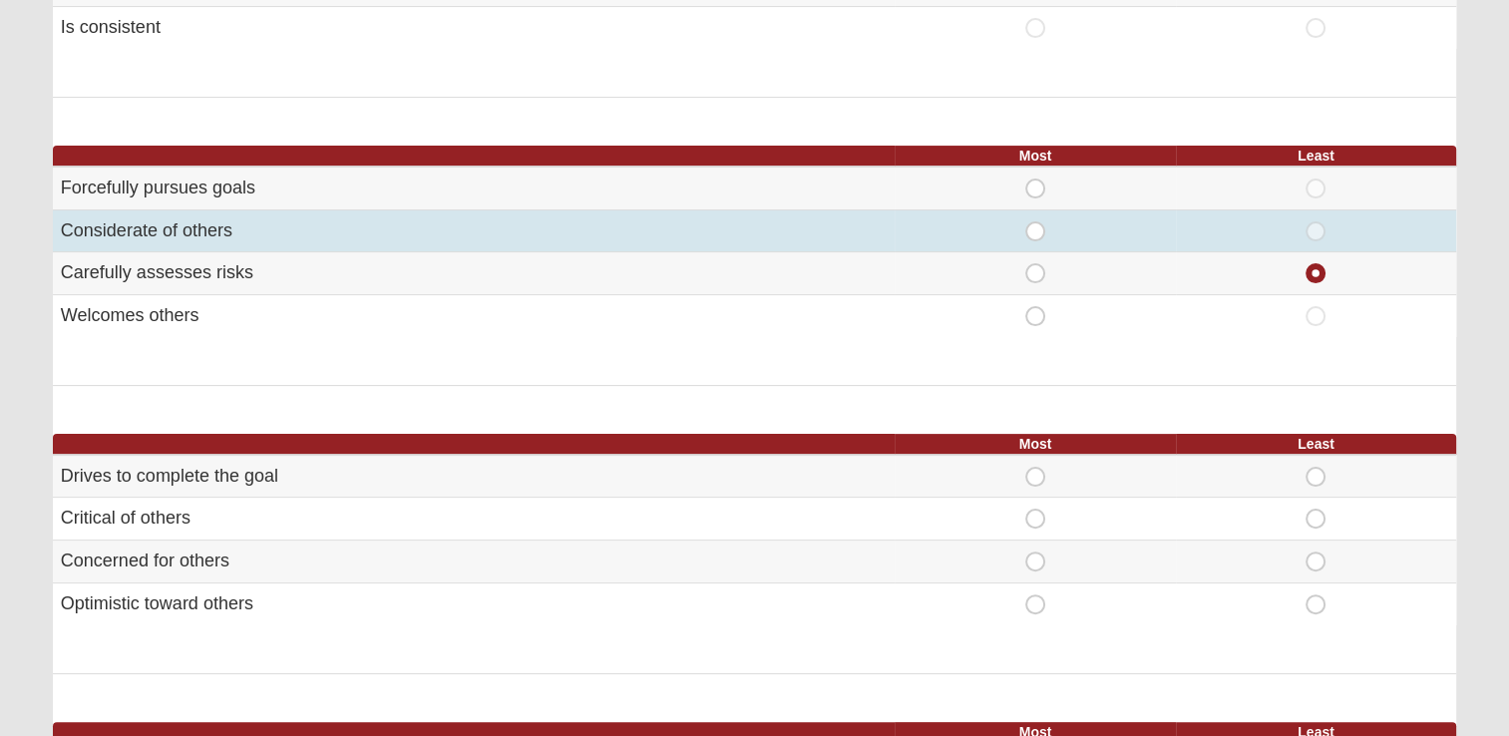
click at [1035, 221] on span "Most" at bounding box center [1035, 221] width 0 height 0
click at [1035, 229] on input "Most" at bounding box center [1041, 231] width 13 height 20
radio input "true"
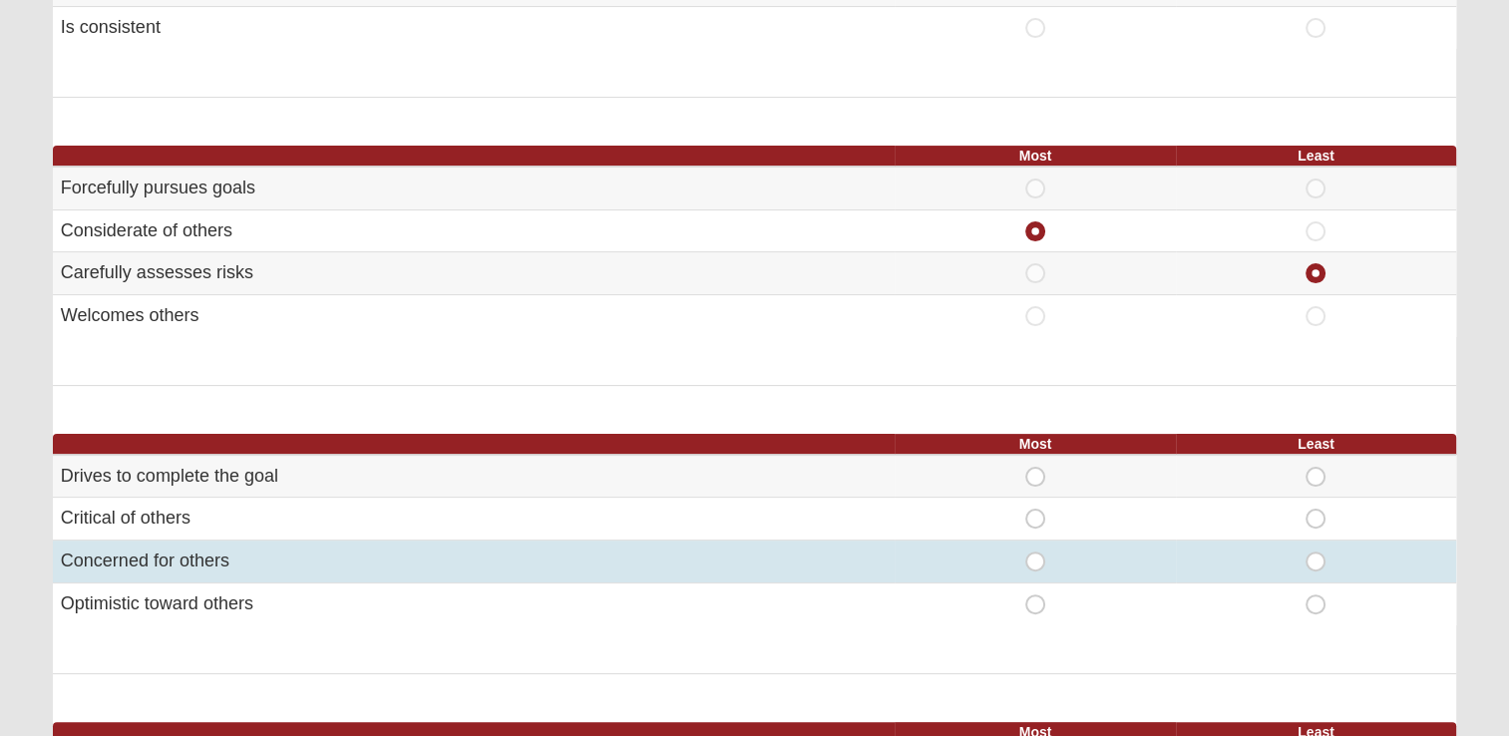
click at [1035, 552] on span "Most" at bounding box center [1035, 552] width 0 height 0
click at [1036, 566] on input "Most" at bounding box center [1041, 562] width 13 height 20
radio input "true"
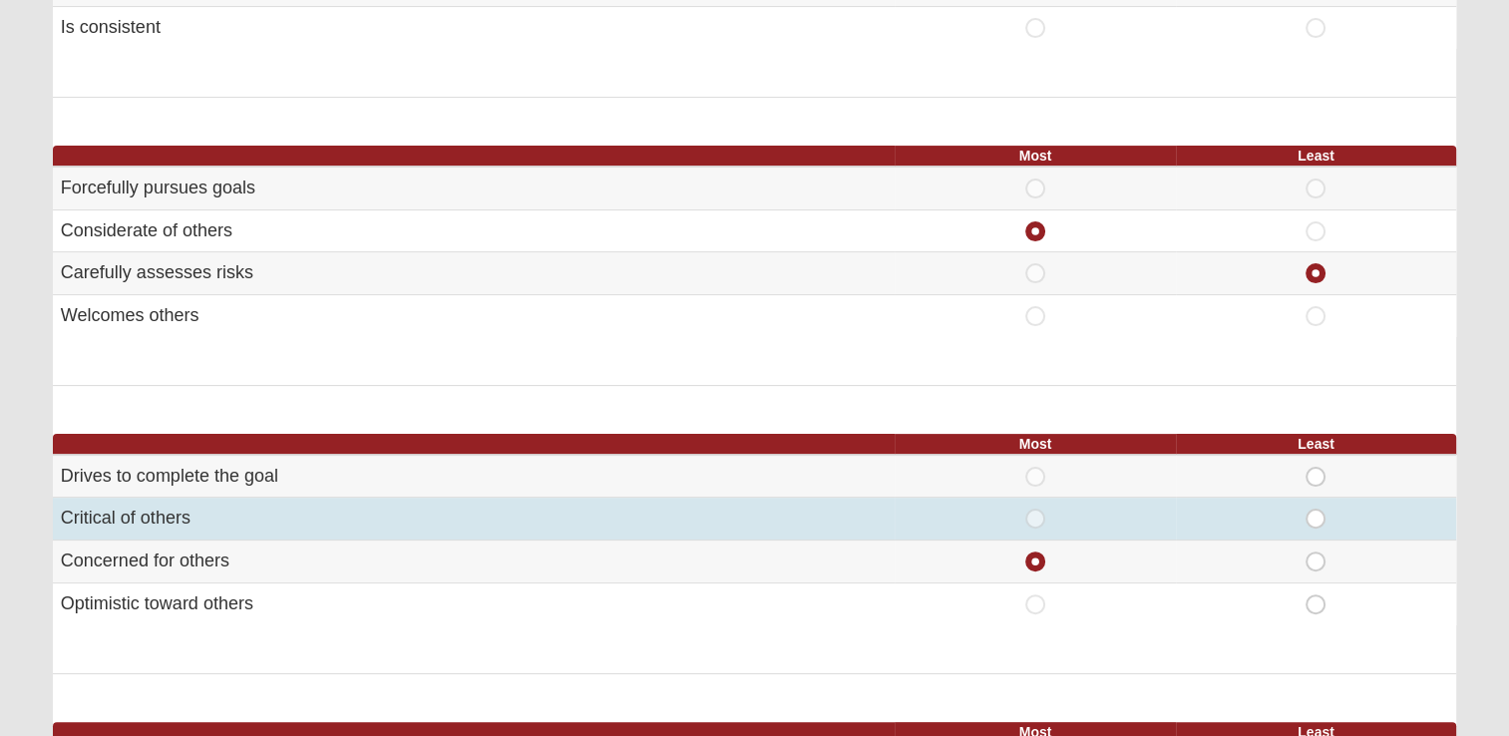
click at [1316, 509] on span "Least" at bounding box center [1316, 509] width 0 height 0
click at [1316, 516] on input "Least" at bounding box center [1322, 519] width 13 height 20
radio input "true"
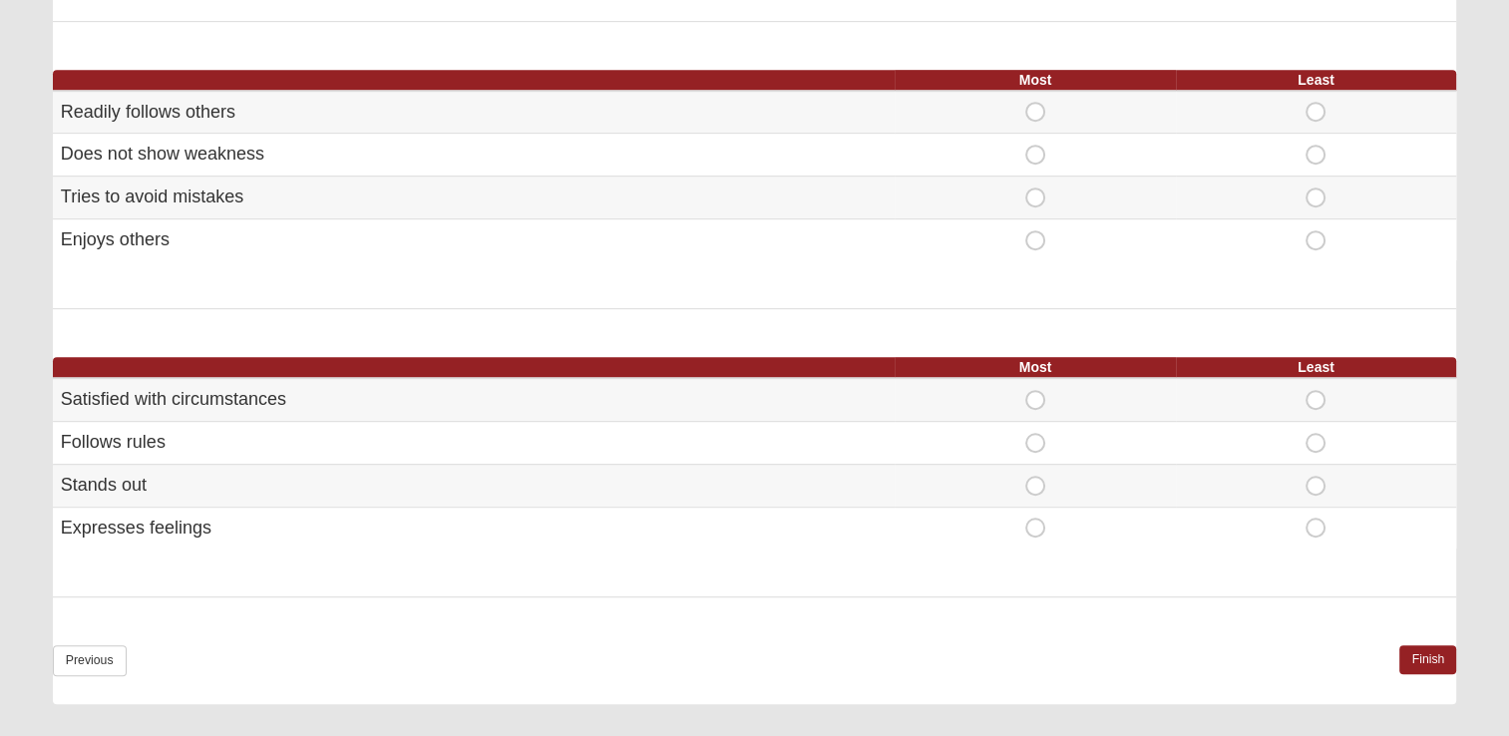
scroll to position [1109, 0]
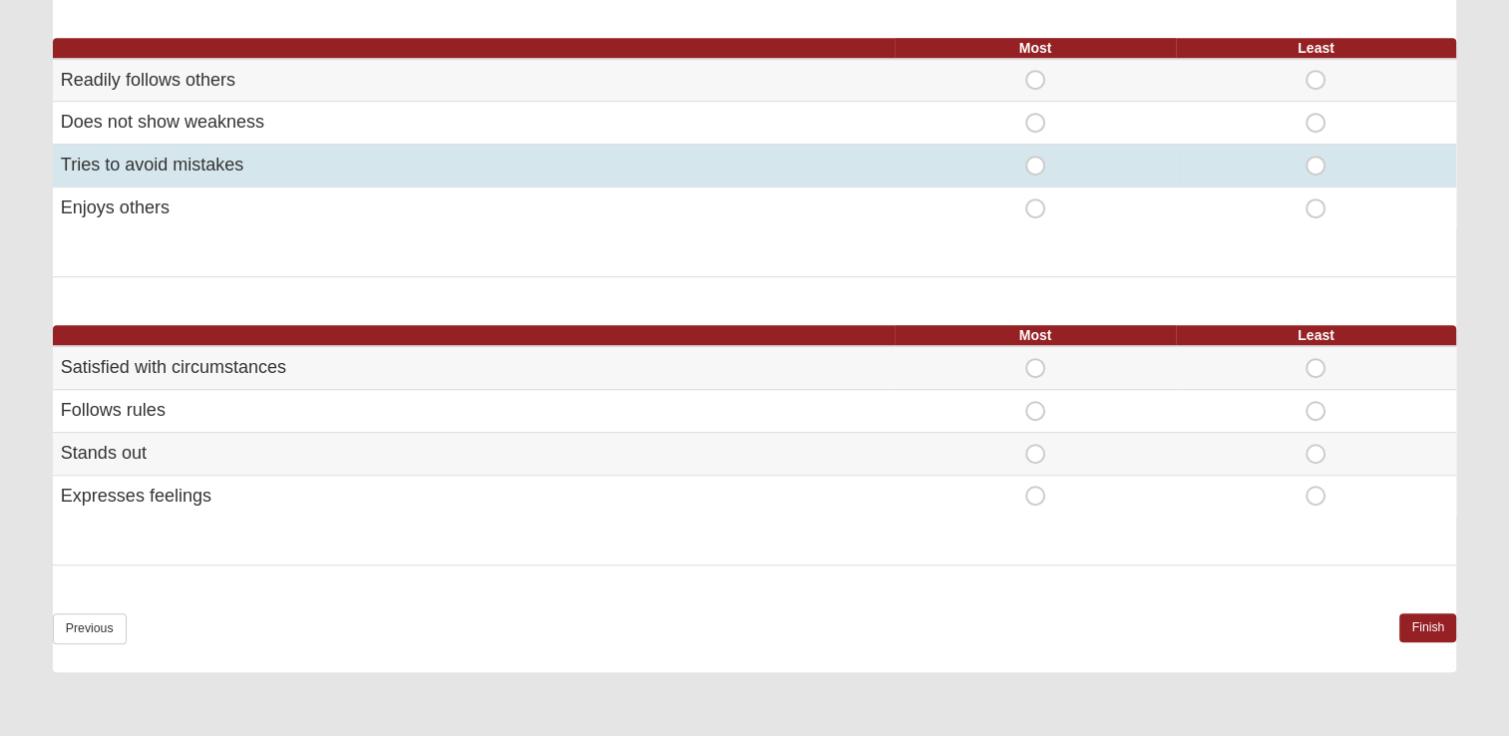
click at [1035, 156] on span "Most" at bounding box center [1035, 156] width 0 height 0
click at [1035, 168] on input "Most" at bounding box center [1041, 166] width 13 height 20
radio input "true"
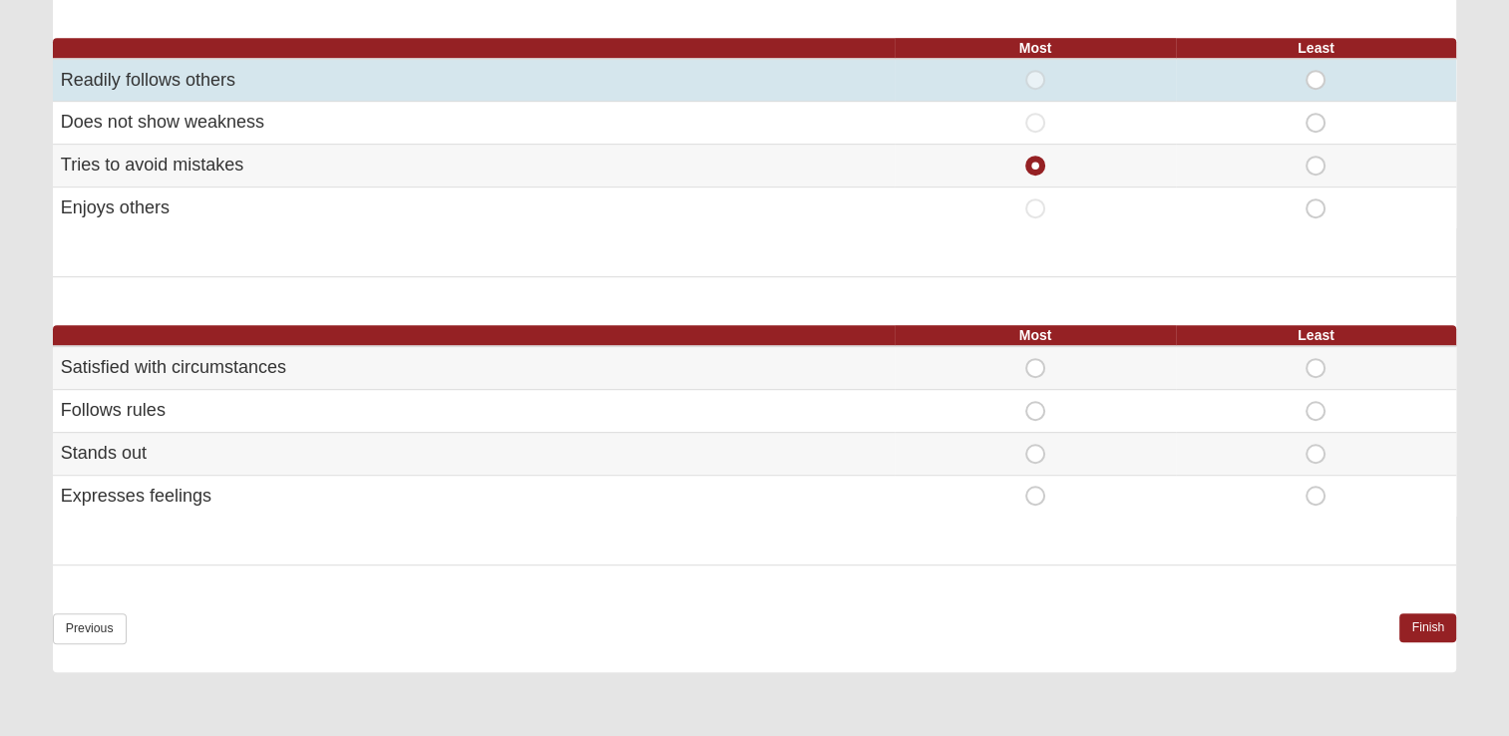
click at [1316, 70] on span "Least" at bounding box center [1316, 70] width 0 height 0
click at [1316, 70] on input "Least" at bounding box center [1322, 80] width 13 height 20
radio input "true"
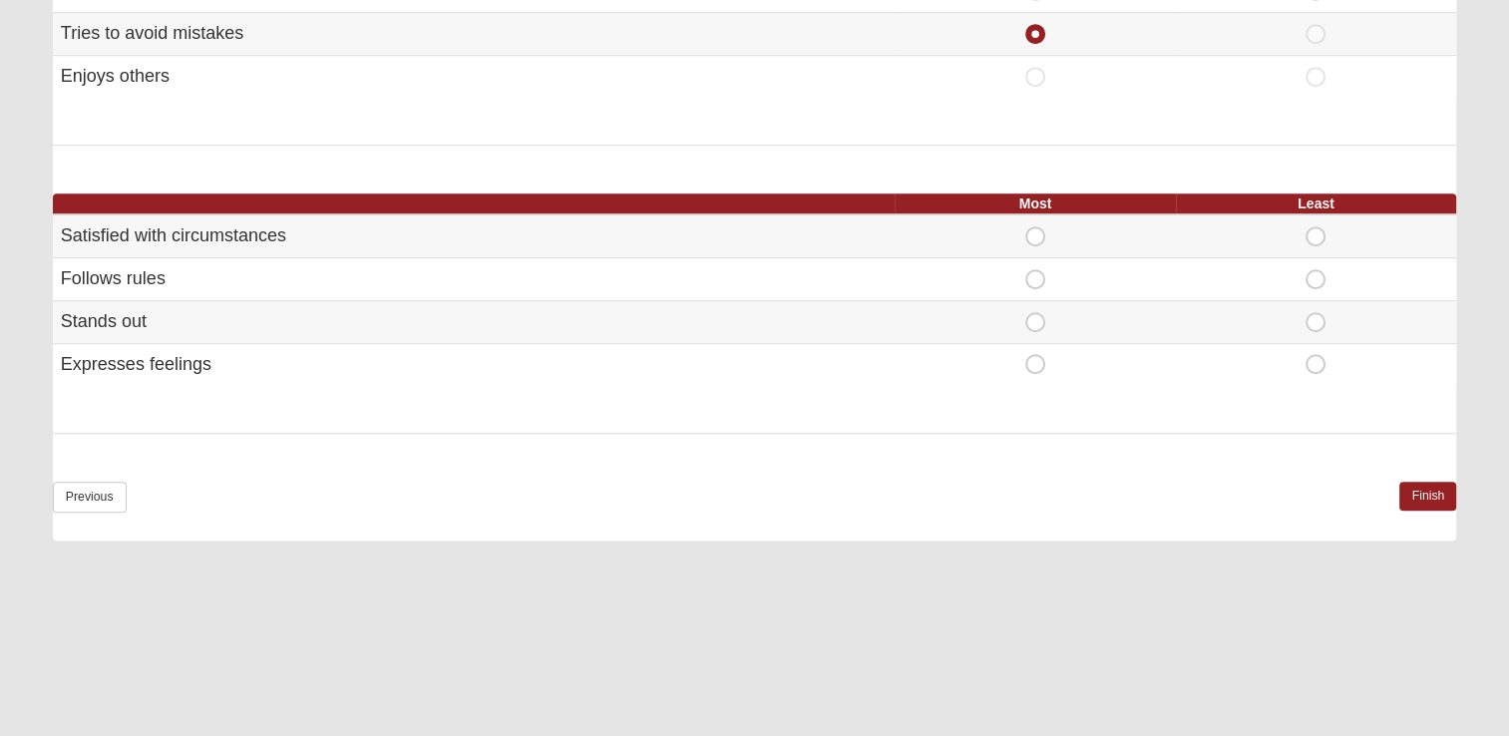
scroll to position [1251, 0]
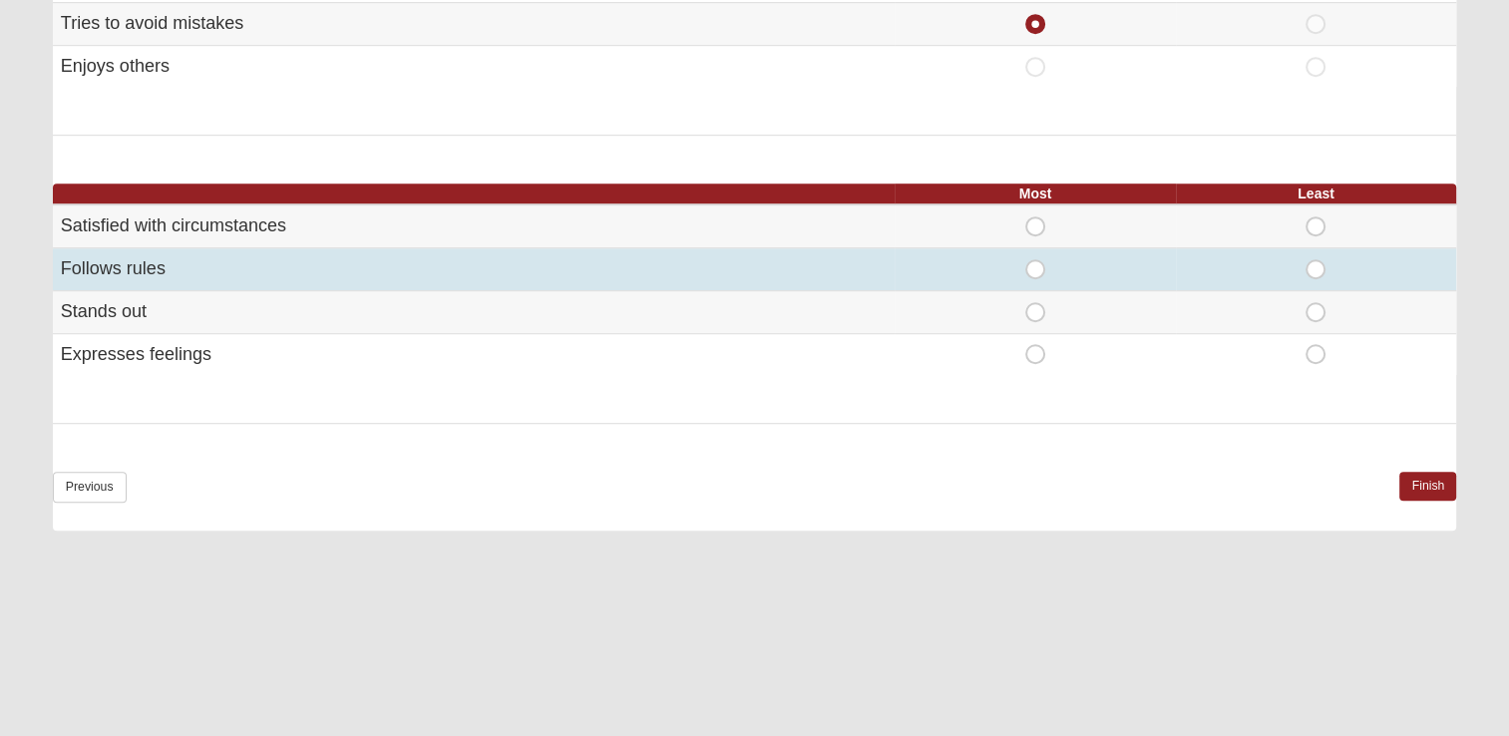
click at [1035, 259] on span "Most" at bounding box center [1035, 259] width 0 height 0
click at [1035, 265] on input "Most" at bounding box center [1041, 269] width 13 height 20
radio input "true"
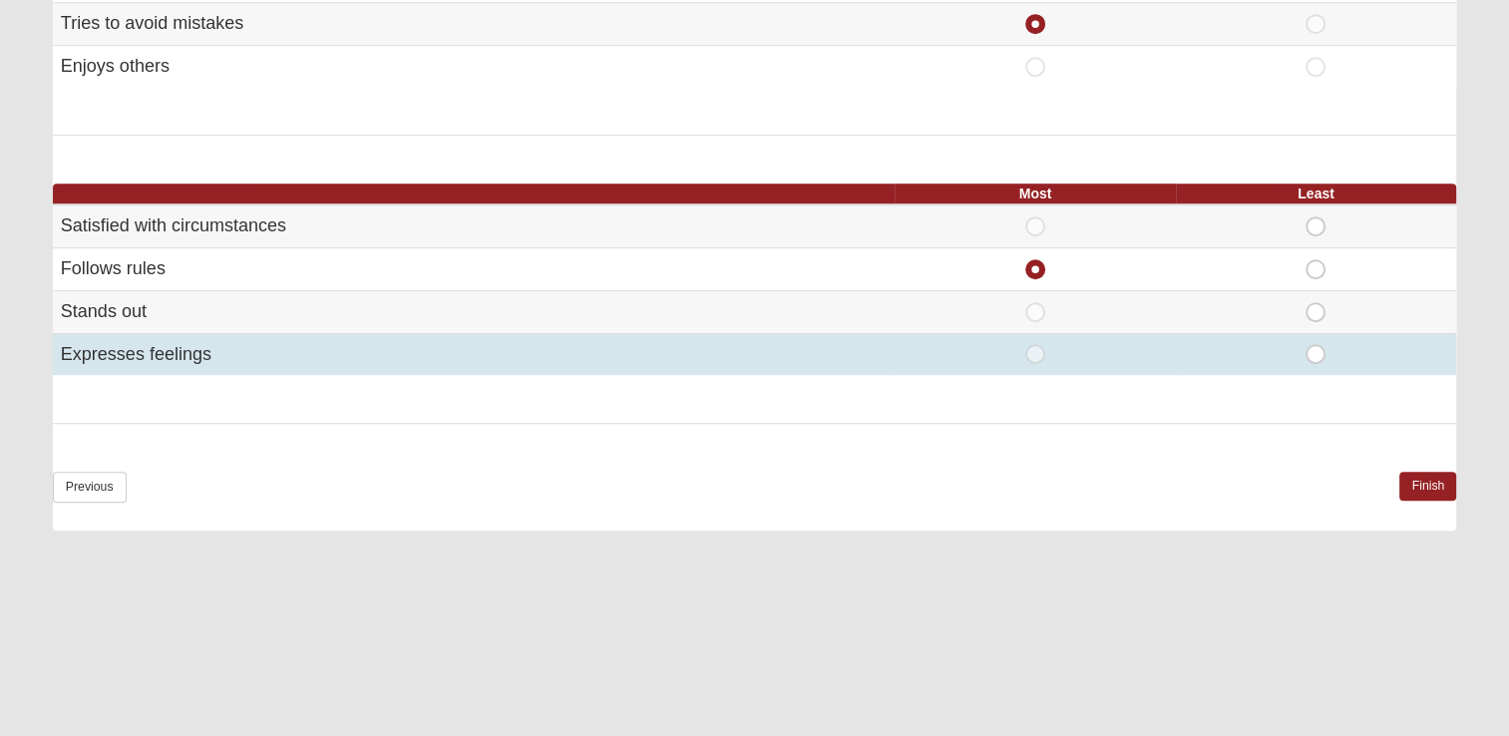
click at [1316, 344] on span "Least" at bounding box center [1316, 344] width 0 height 0
click at [1316, 348] on input "Least" at bounding box center [1322, 354] width 13 height 20
radio input "true"
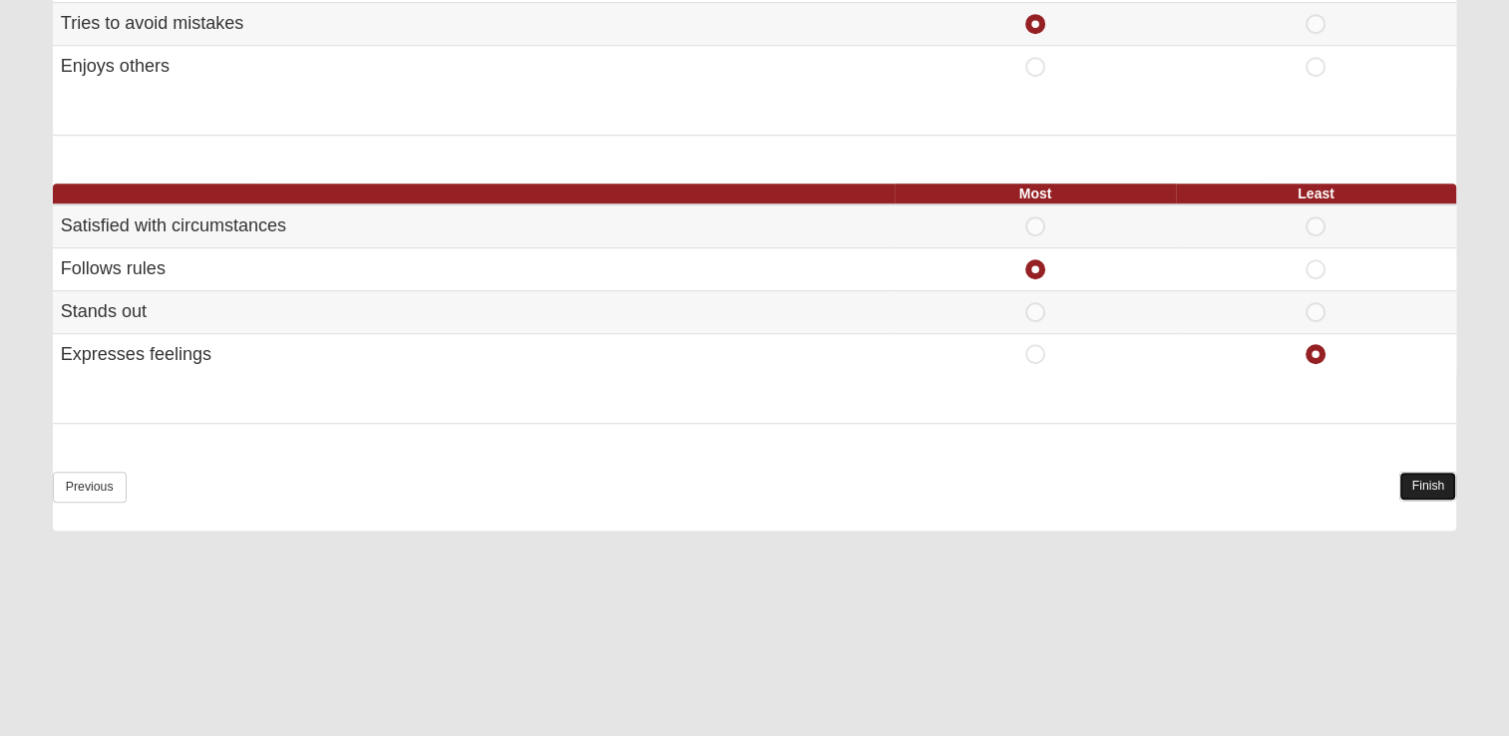
click at [1431, 490] on link "Finish" at bounding box center [1427, 486] width 57 height 29
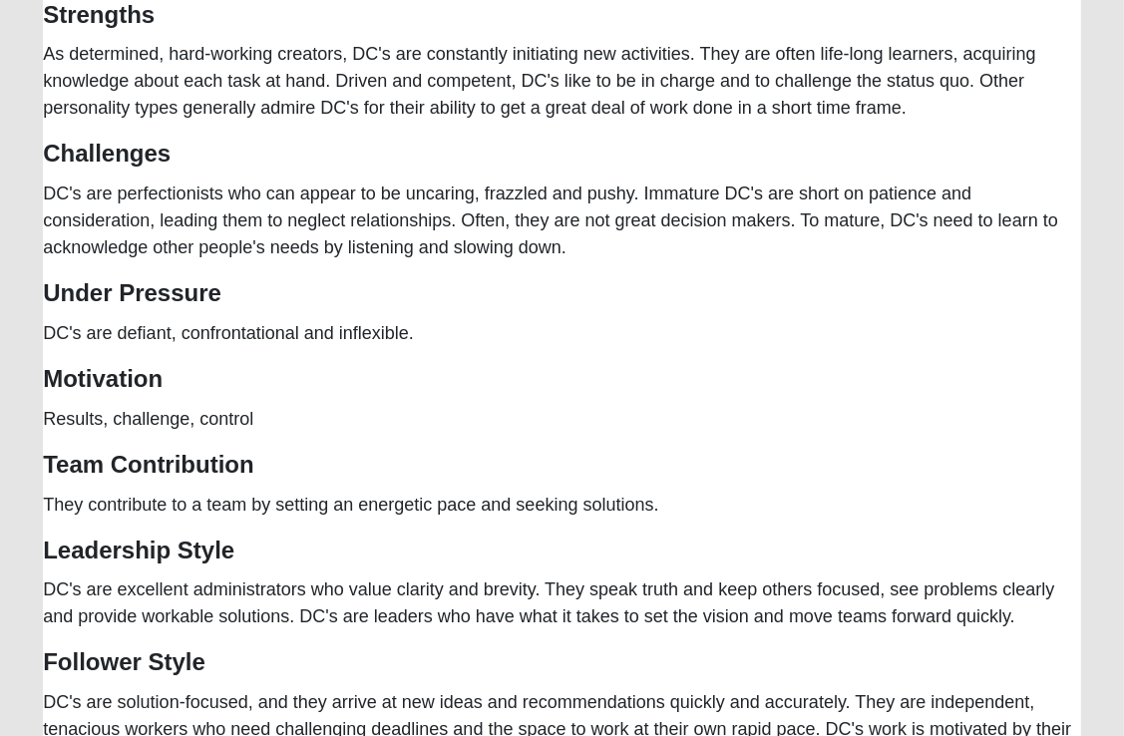
scroll to position [1267, 0]
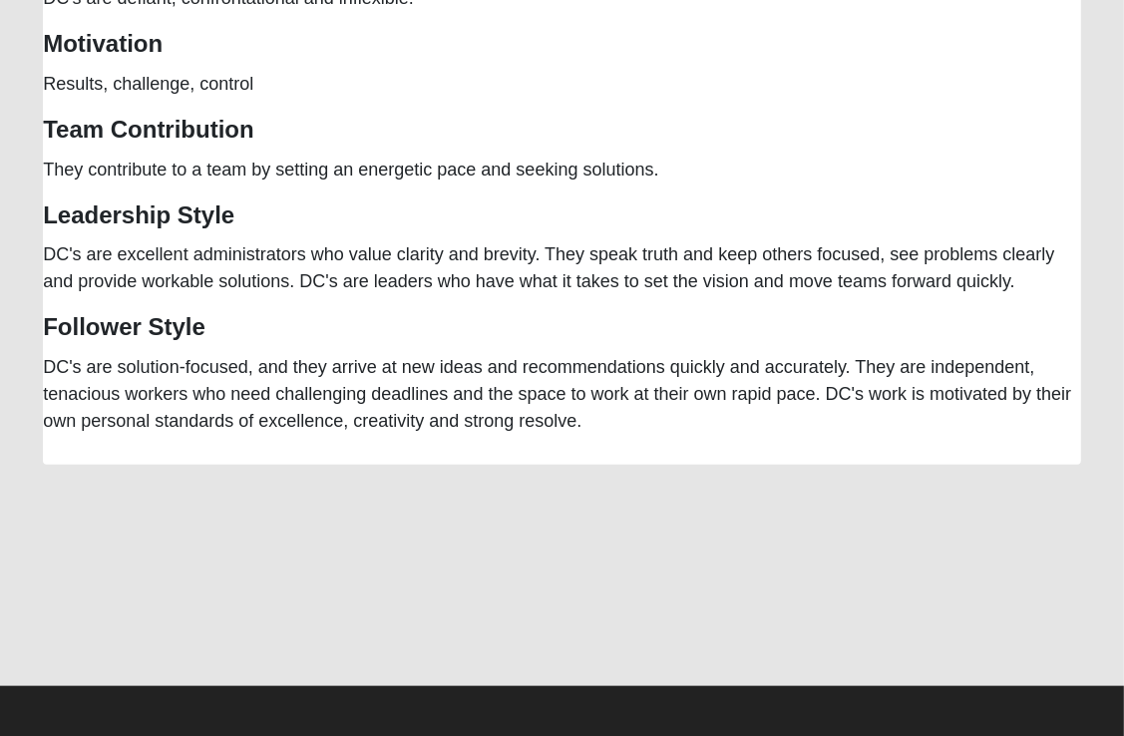
drag, startPoint x: 1063, startPoint y: 91, endPoint x: 1057, endPoint y: 787, distance: 696.2
drag, startPoint x: 1057, startPoint y: 787, endPoint x: 1045, endPoint y: 580, distance: 207.8
drag, startPoint x: 1045, startPoint y: 580, endPoint x: 1101, endPoint y: 94, distance: 488.9
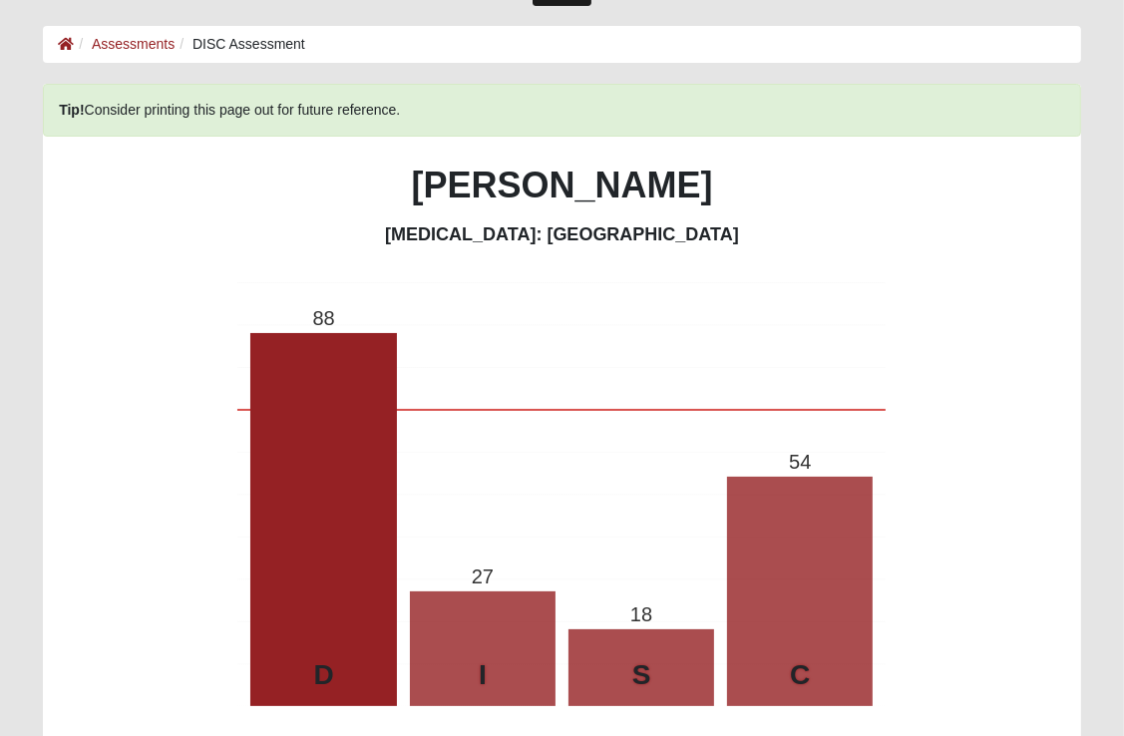
scroll to position [70, 0]
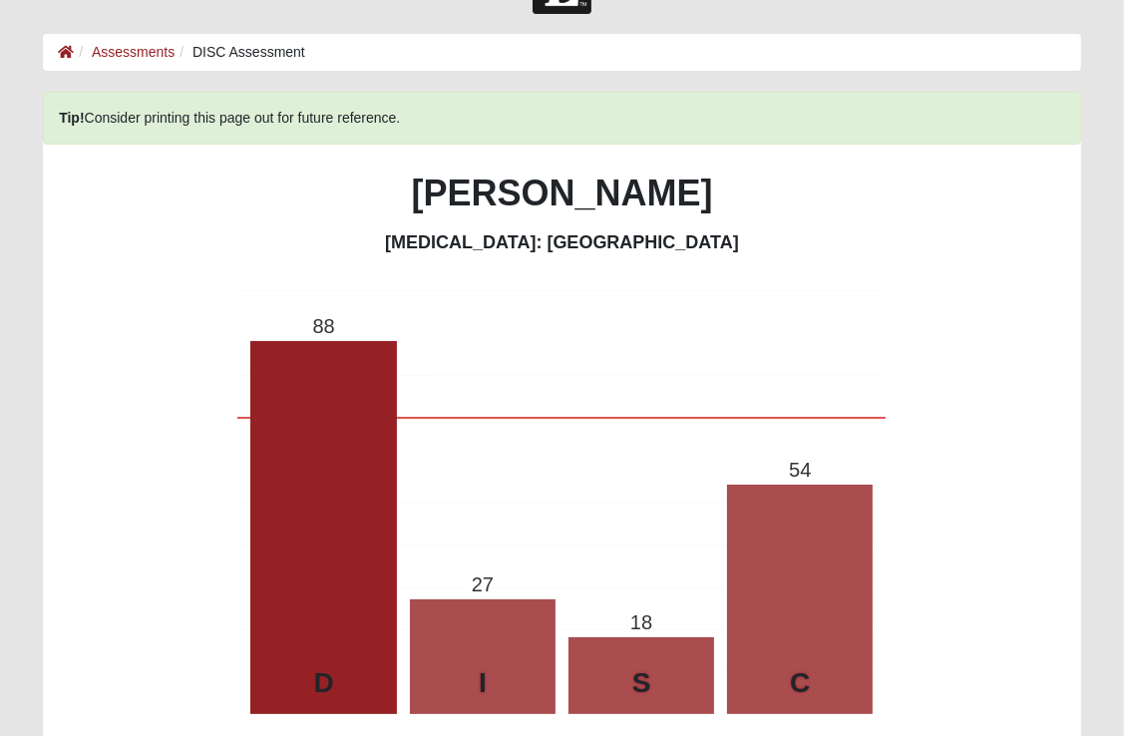
click at [771, 247] on h4 "Personality Type: DC" at bounding box center [562, 243] width 1038 height 22
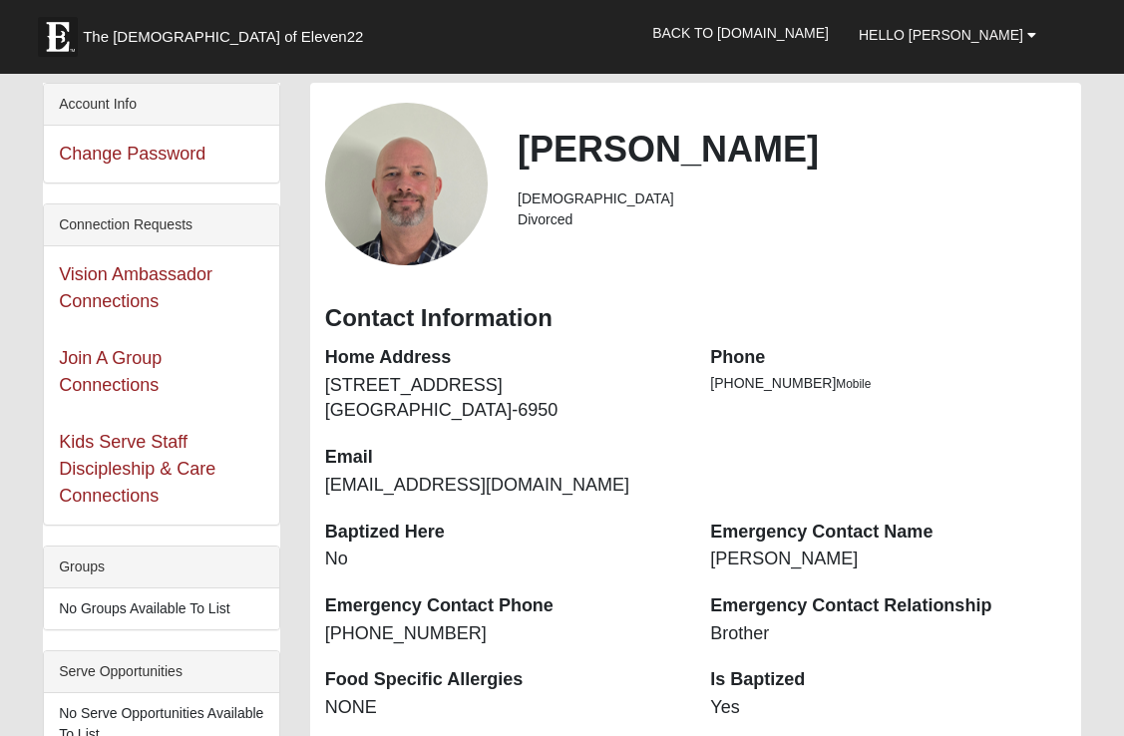
scroll to position [648, 0]
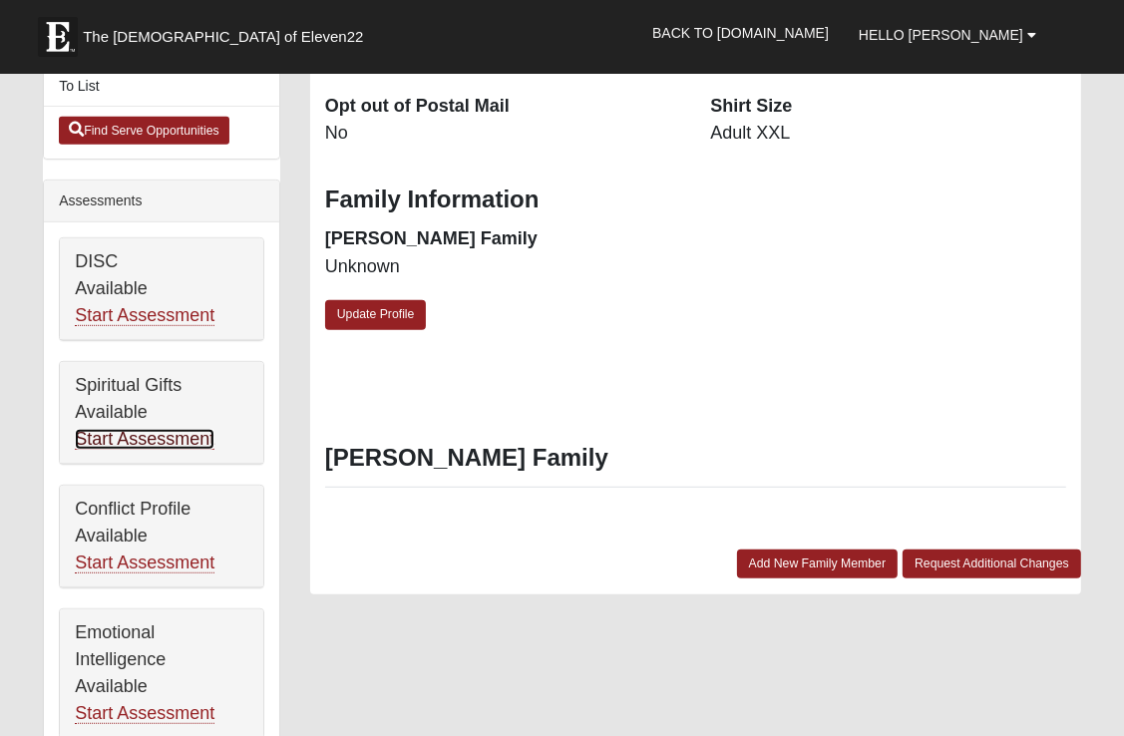
click at [157, 435] on link "Start Assessment" at bounding box center [145, 439] width 140 height 21
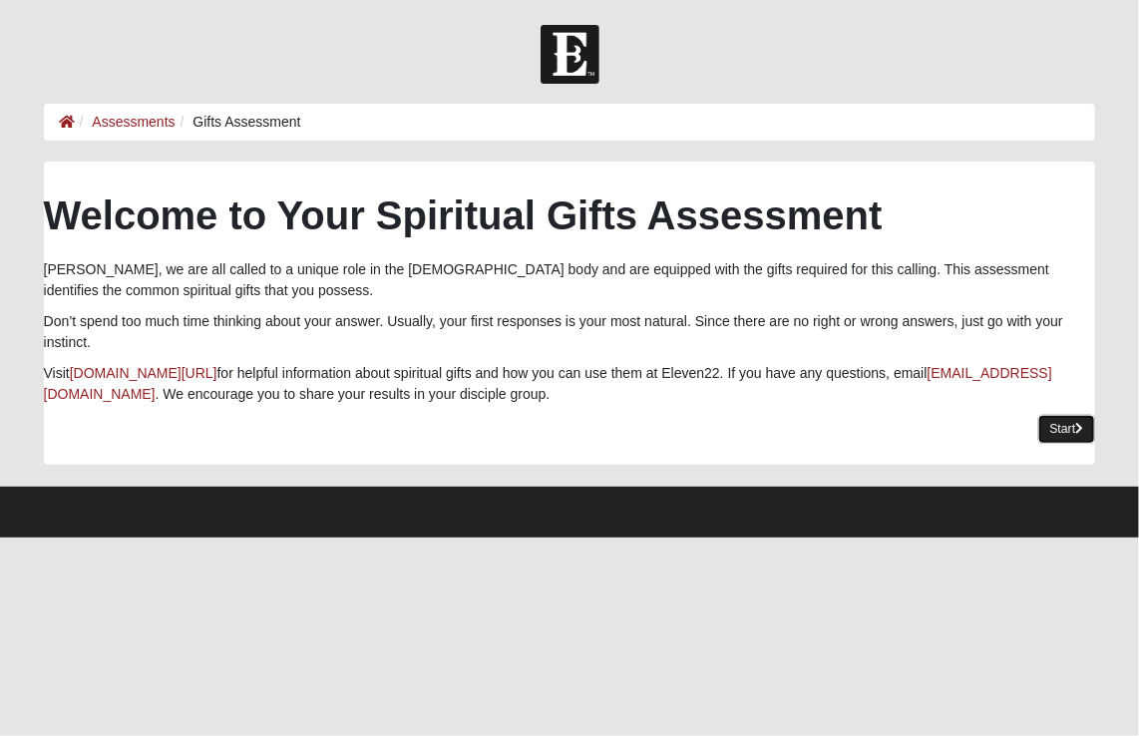
click at [1075, 430] on icon at bounding box center [1079, 429] width 8 height 12
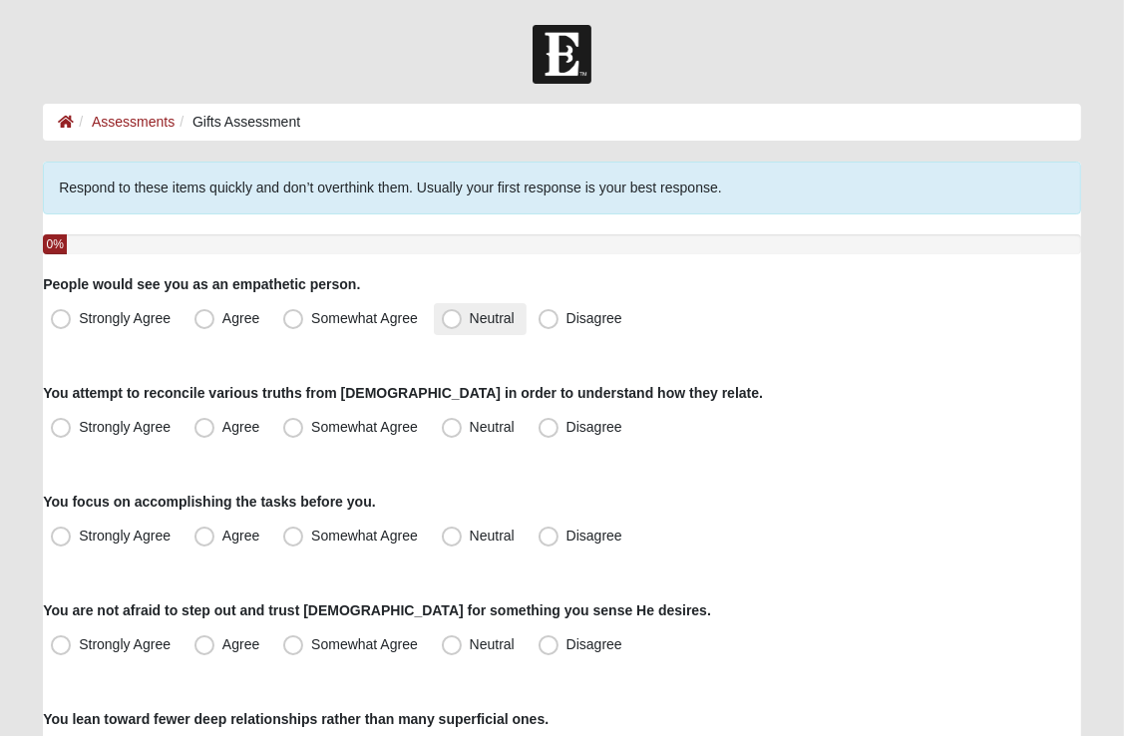
click at [470, 324] on span "Neutral" at bounding box center [492, 318] width 45 height 16
click at [450, 324] on input "Neutral" at bounding box center [456, 318] width 13 height 13
radio input "true"
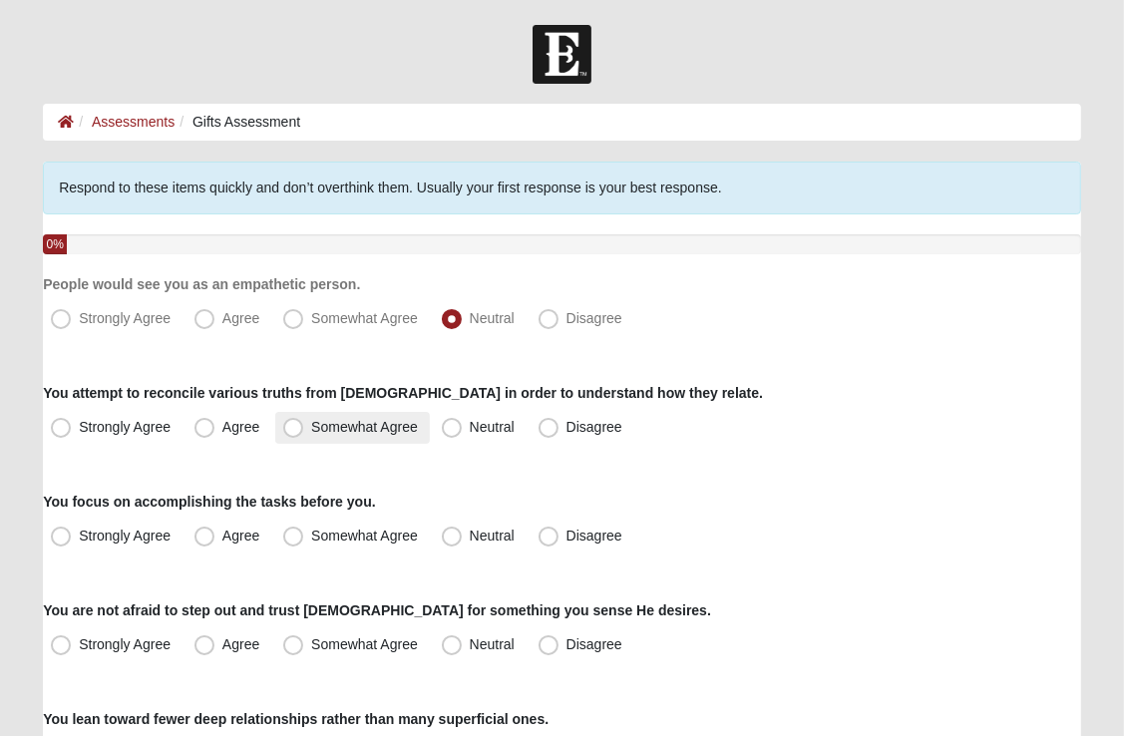
click at [311, 429] on span "Somewhat Agree" at bounding box center [364, 427] width 107 height 16
click at [298, 429] on input "Somewhat Agree" at bounding box center [297, 427] width 13 height 13
radio input "true"
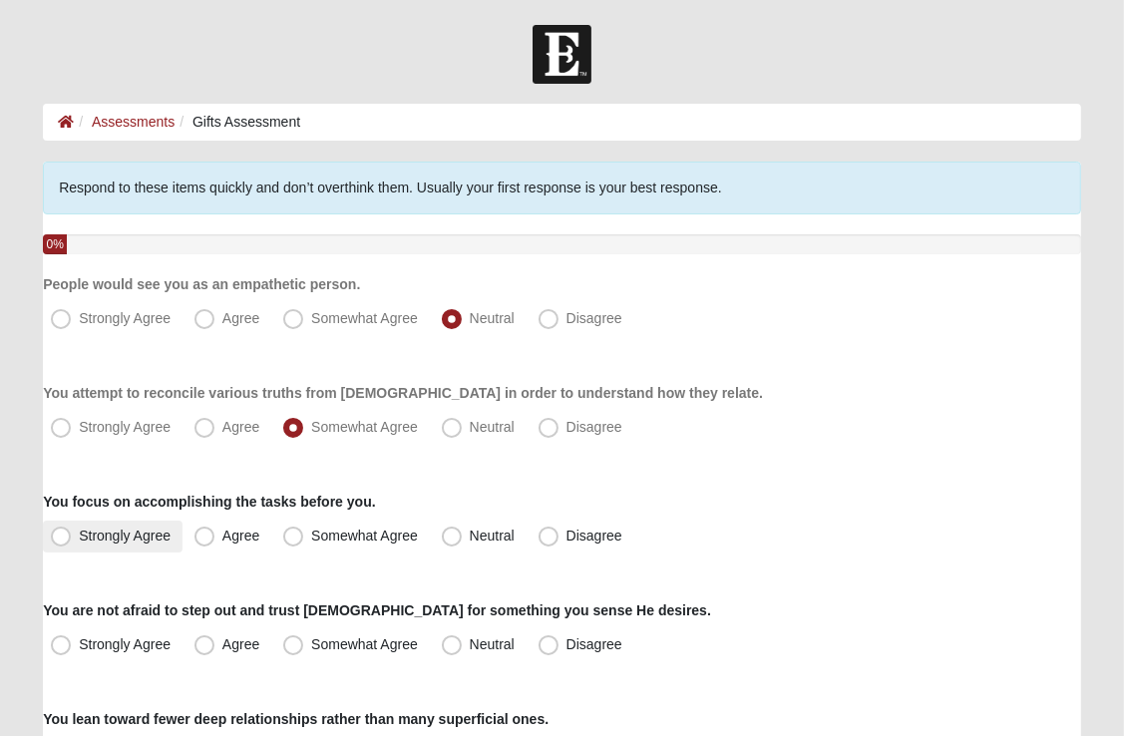
click at [79, 537] on span "Strongly Agree" at bounding box center [125, 536] width 92 height 16
click at [66, 537] on input "Strongly Agree" at bounding box center [65, 536] width 13 height 13
radio input "true"
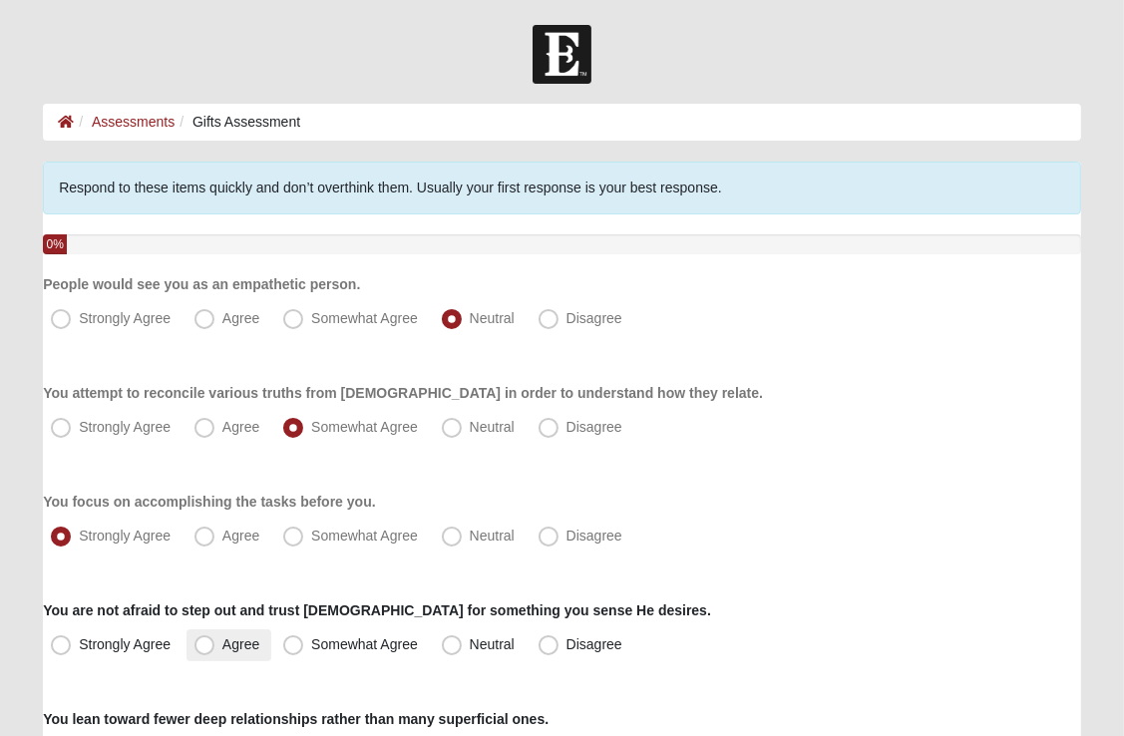
click at [222, 647] on span "Agree" at bounding box center [240, 644] width 37 height 16
click at [203, 647] on input "Agree" at bounding box center [208, 644] width 13 height 13
radio input "true"
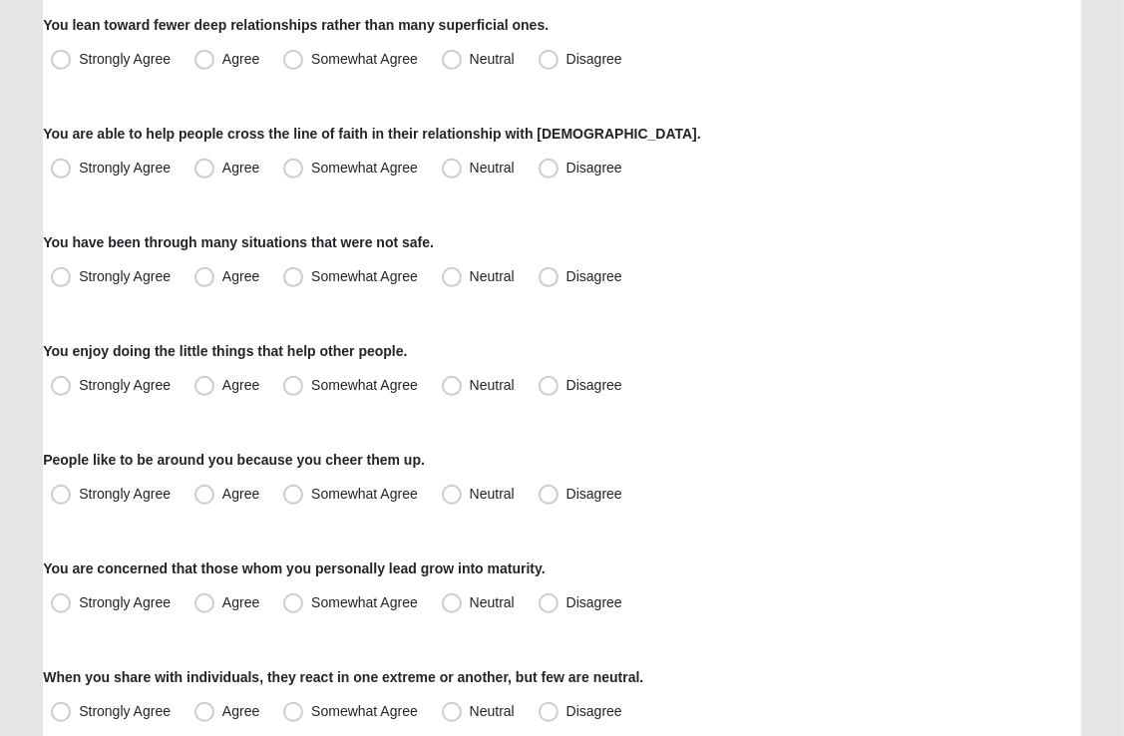
scroll to position [691, 0]
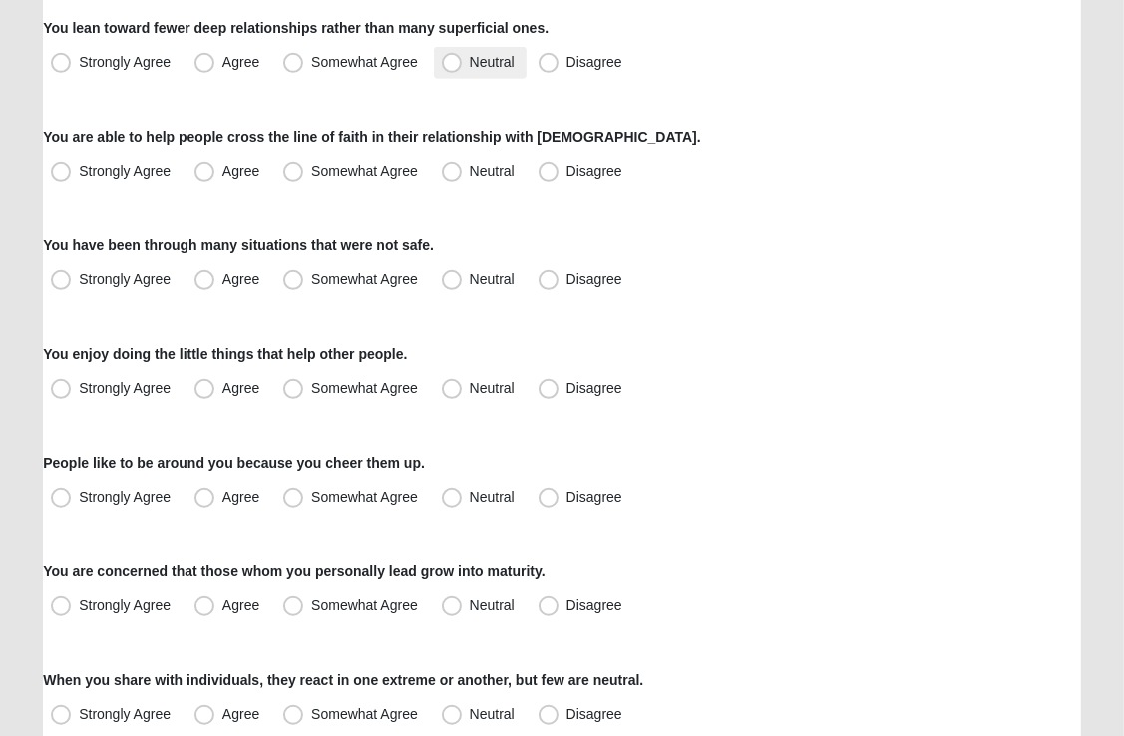
click at [470, 62] on span "Neutral" at bounding box center [492, 62] width 45 height 16
click at [453, 62] on input "Neutral" at bounding box center [456, 62] width 13 height 13
radio input "true"
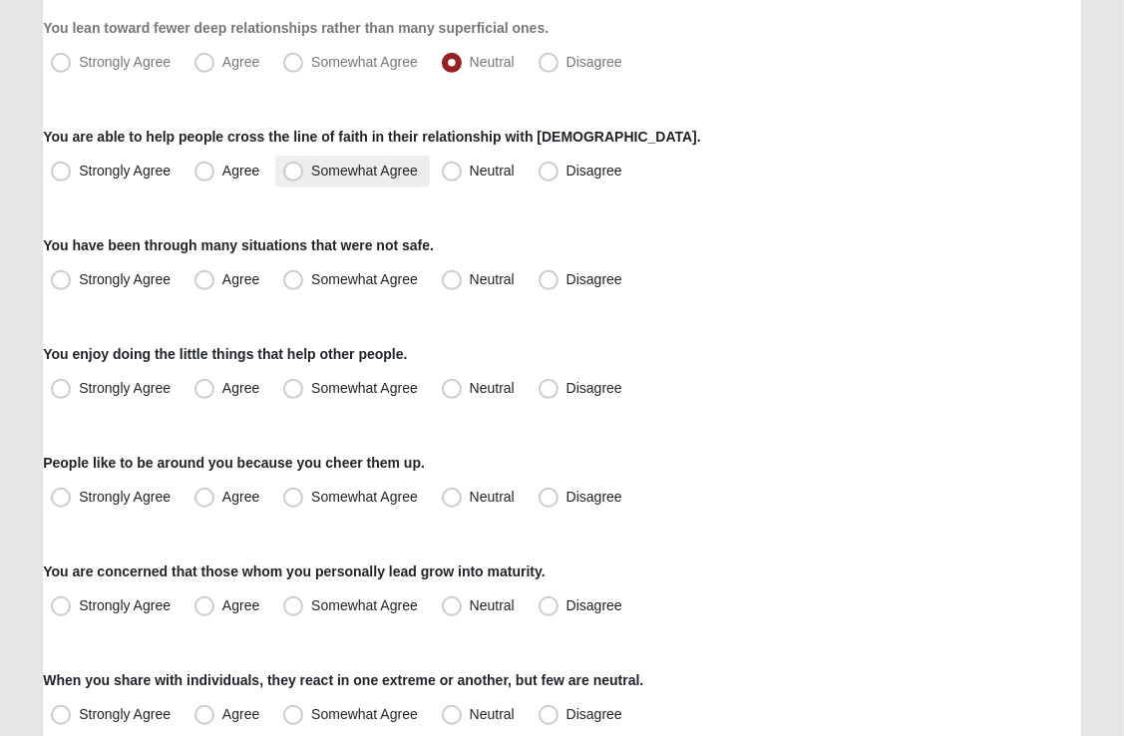
click at [311, 171] on span "Somewhat Agree" at bounding box center [364, 171] width 107 height 16
click at [291, 171] on input "Somewhat Agree" at bounding box center [297, 171] width 13 height 13
radio input "true"
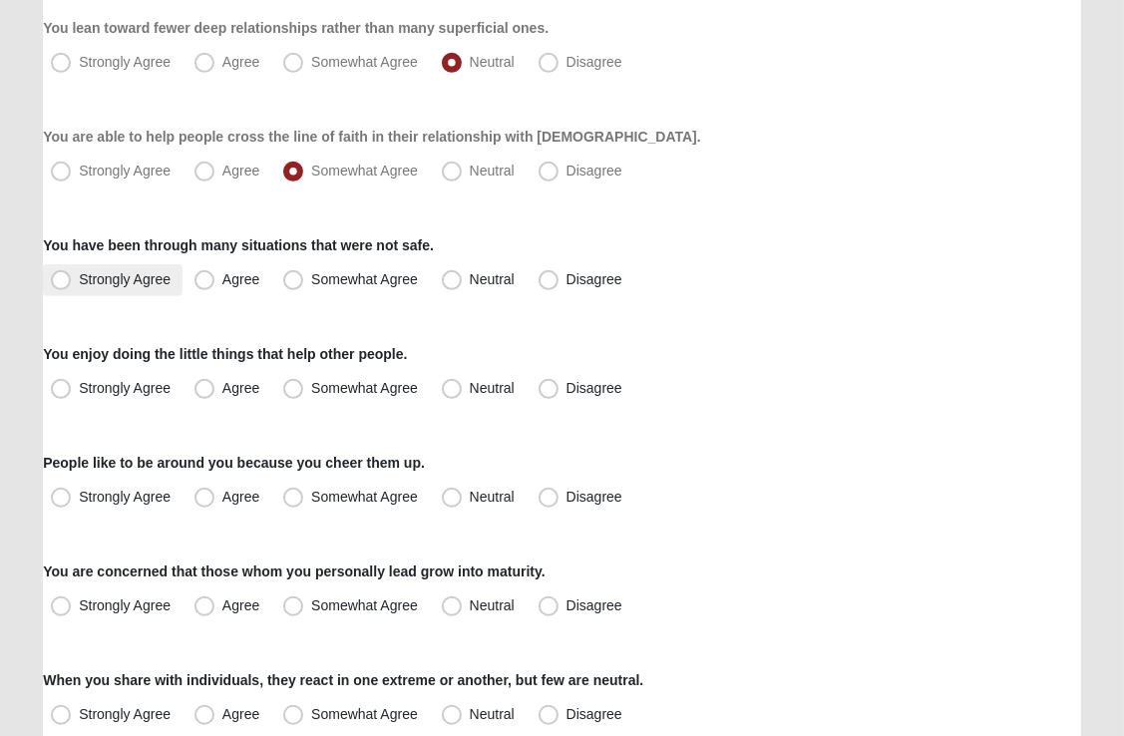
click at [79, 280] on span "Strongly Agree" at bounding box center [125, 279] width 92 height 16
click at [68, 280] on input "Strongly Agree" at bounding box center [65, 279] width 13 height 13
radio input "true"
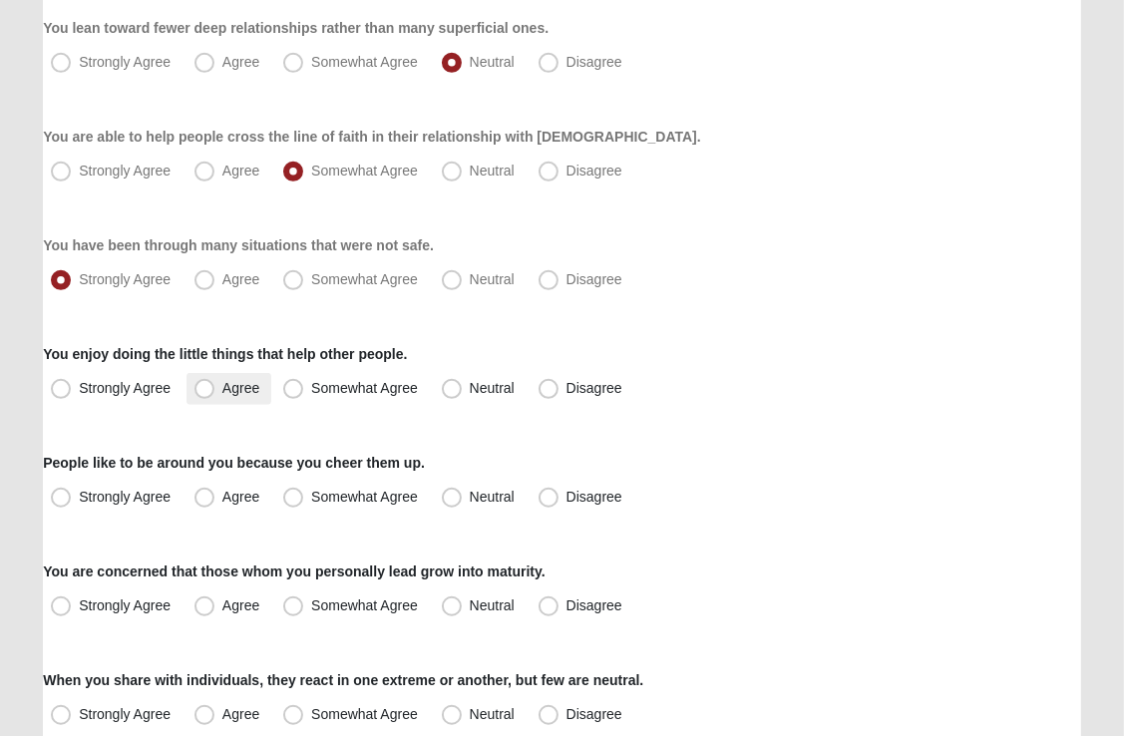
click at [222, 385] on span "Agree" at bounding box center [240, 388] width 37 height 16
click at [207, 385] on input "Agree" at bounding box center [208, 388] width 13 height 13
radio input "true"
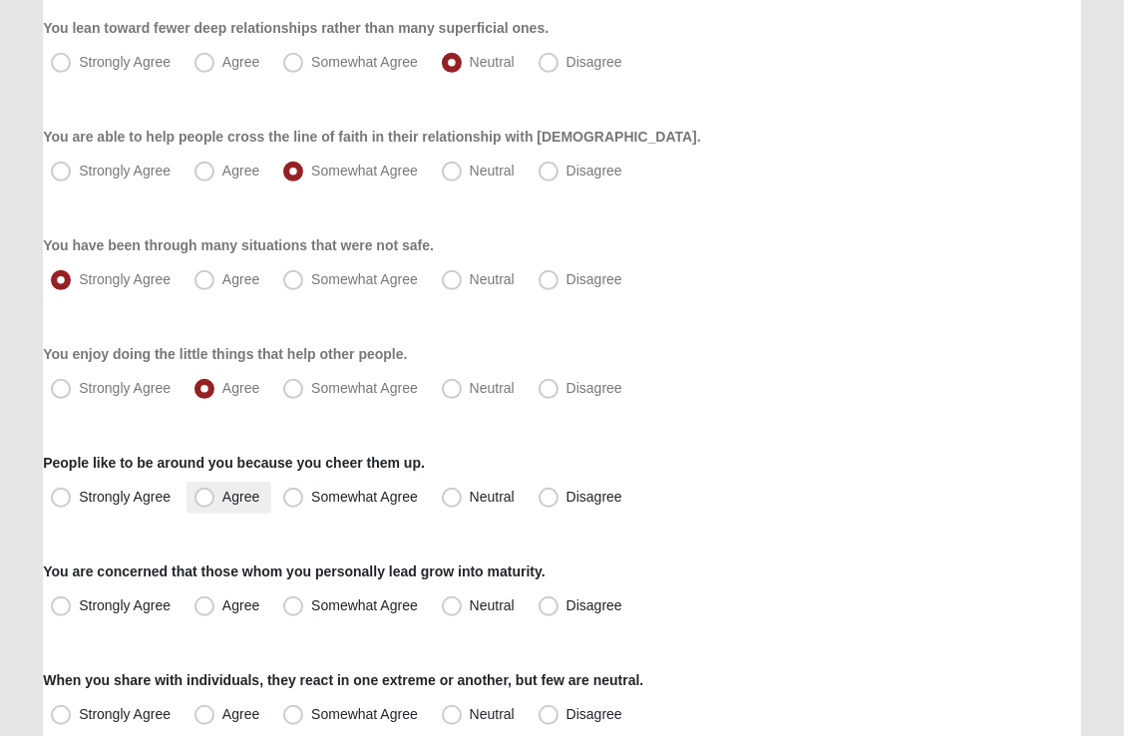
click at [222, 497] on span "Agree" at bounding box center [240, 497] width 37 height 16
click at [207, 497] on input "Agree" at bounding box center [208, 497] width 13 height 13
radio input "true"
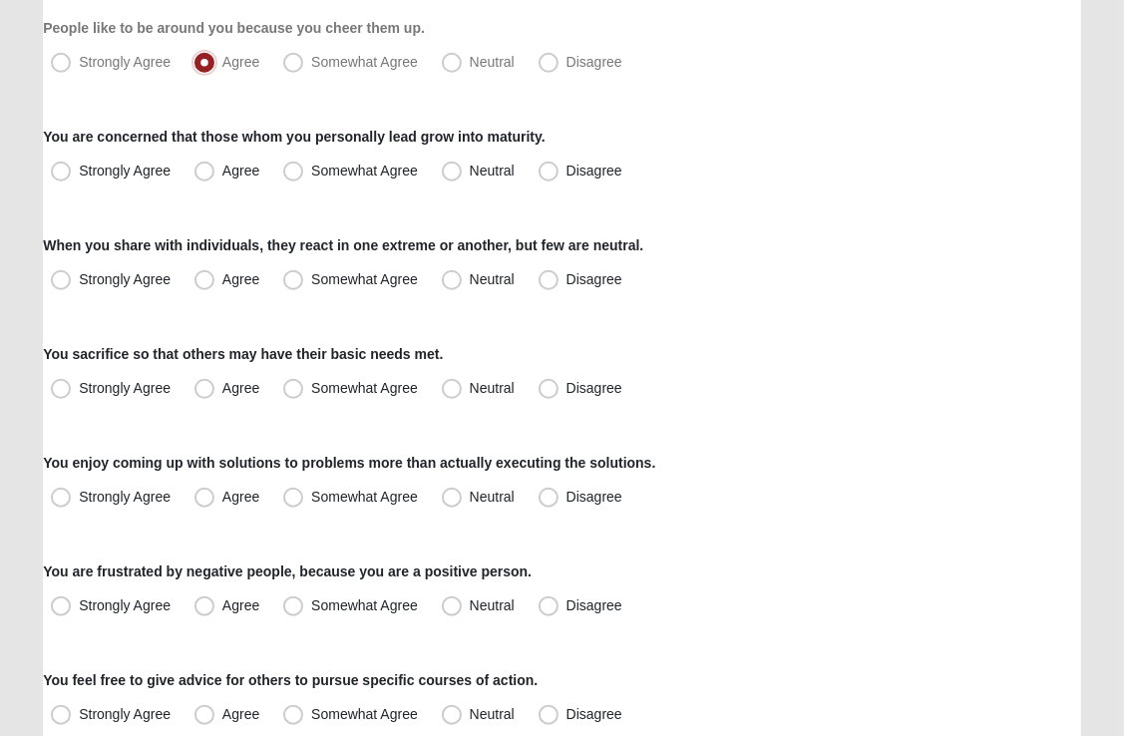
scroll to position [1124, 0]
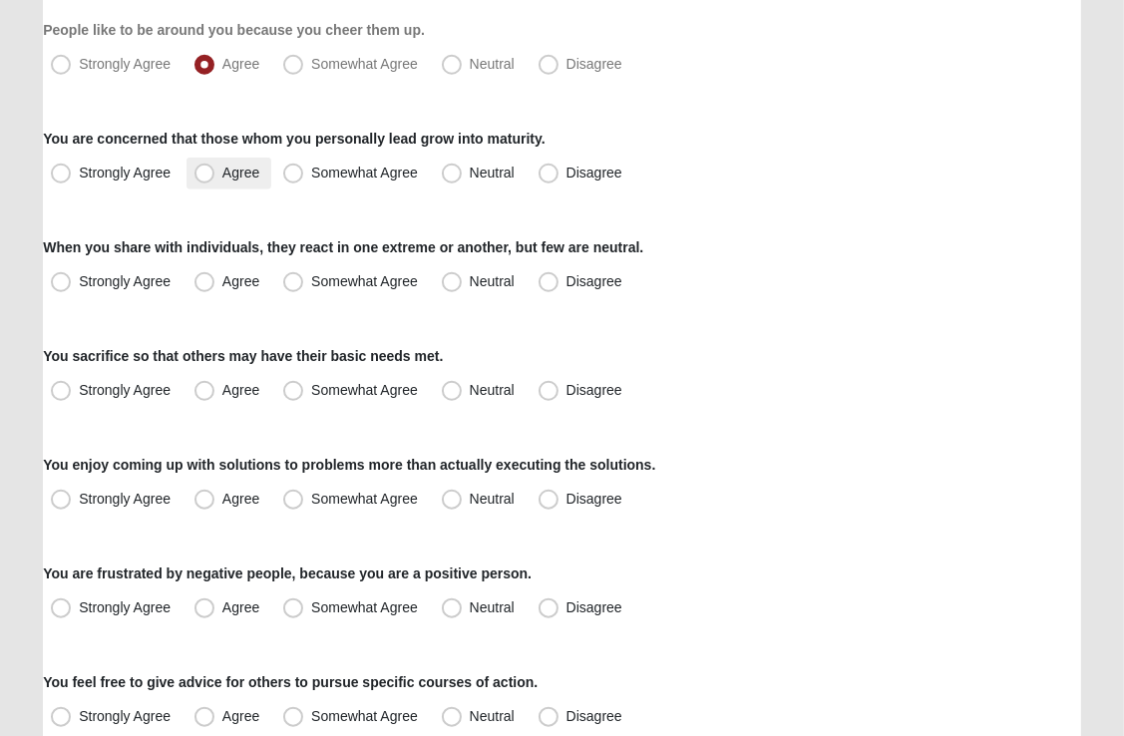
click at [222, 170] on span "Agree" at bounding box center [240, 173] width 37 height 16
click at [202, 170] on input "Agree" at bounding box center [208, 173] width 13 height 13
radio input "true"
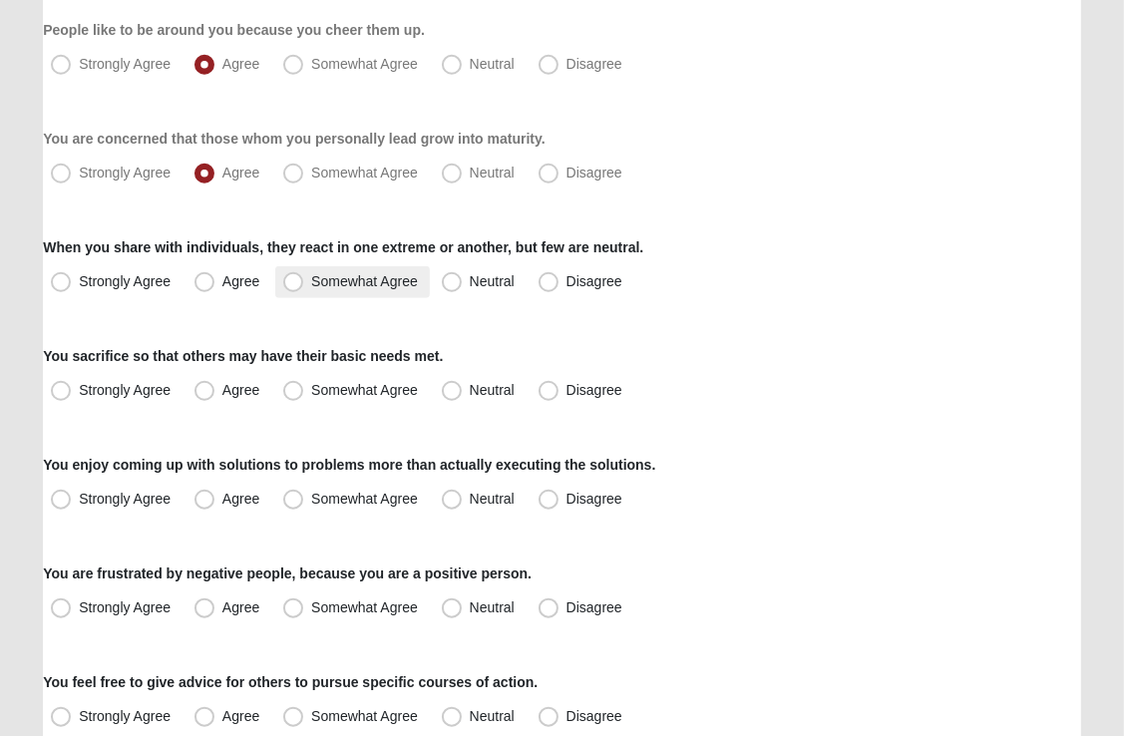
click at [311, 273] on span "Somewhat Agree" at bounding box center [364, 281] width 107 height 16
click at [292, 275] on input "Somewhat Agree" at bounding box center [297, 281] width 13 height 13
radio input "true"
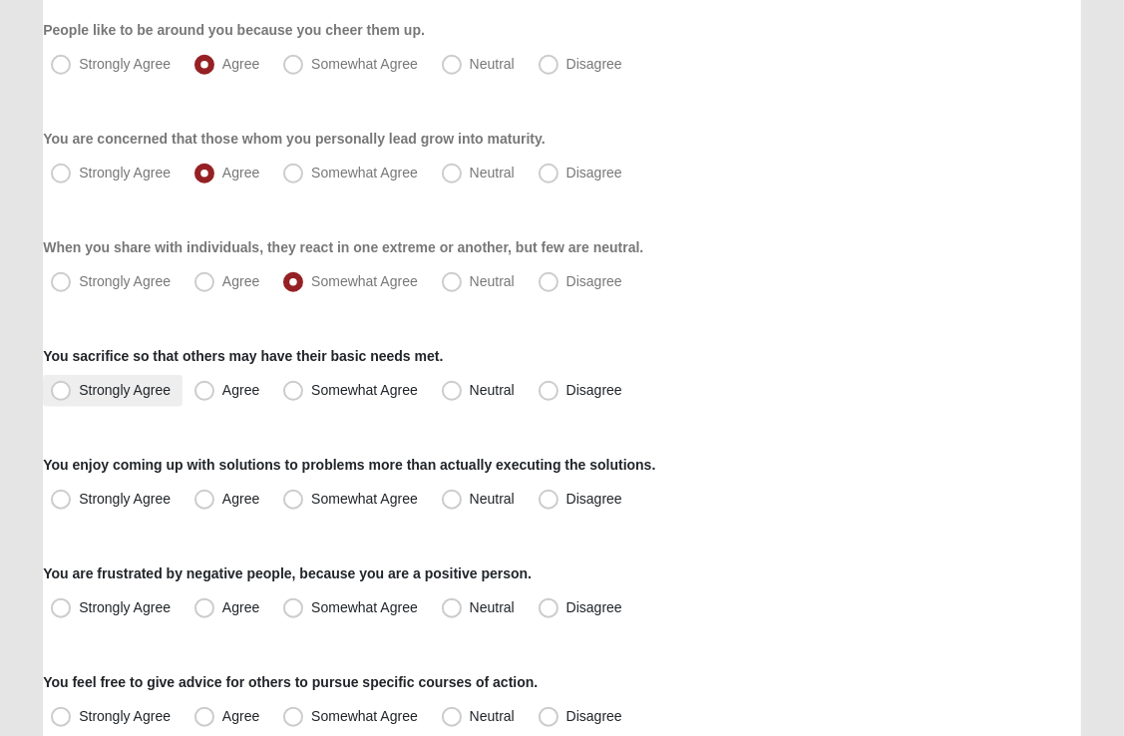
click at [79, 392] on span "Strongly Agree" at bounding box center [125, 390] width 92 height 16
click at [62, 392] on input "Strongly Agree" at bounding box center [65, 390] width 13 height 13
radio input "true"
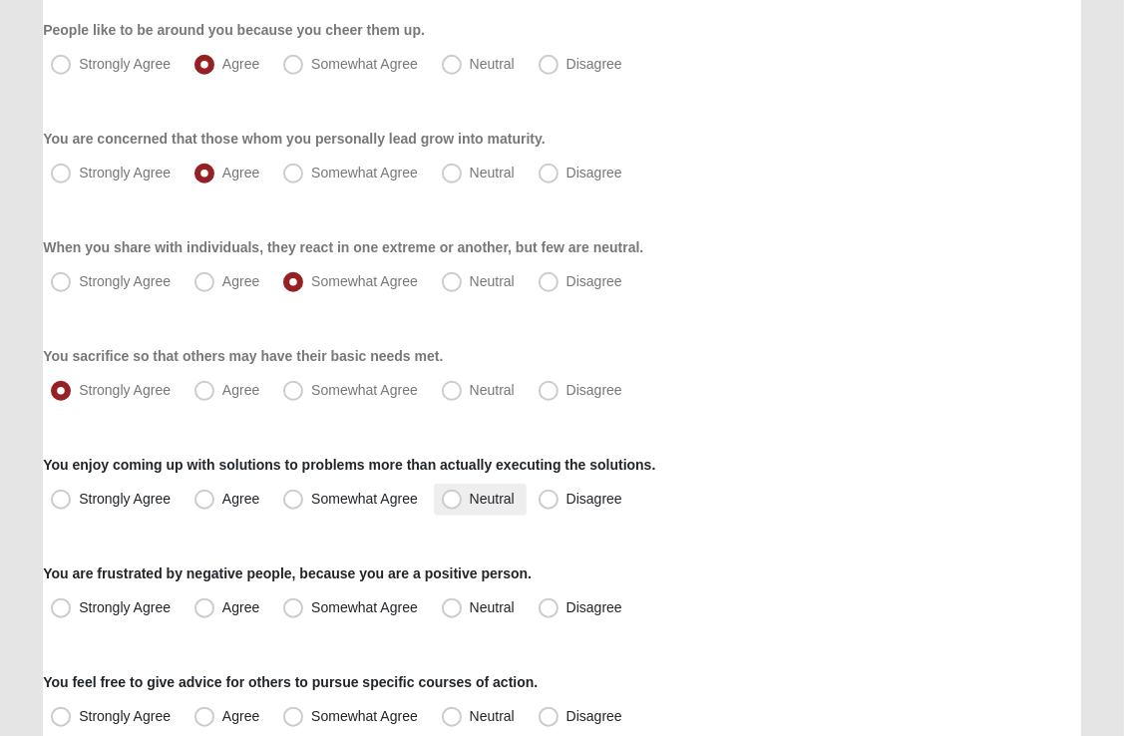
click at [470, 496] on span "Neutral" at bounding box center [492, 499] width 45 height 16
click at [453, 496] on input "Neutral" at bounding box center [456, 499] width 13 height 13
radio input "true"
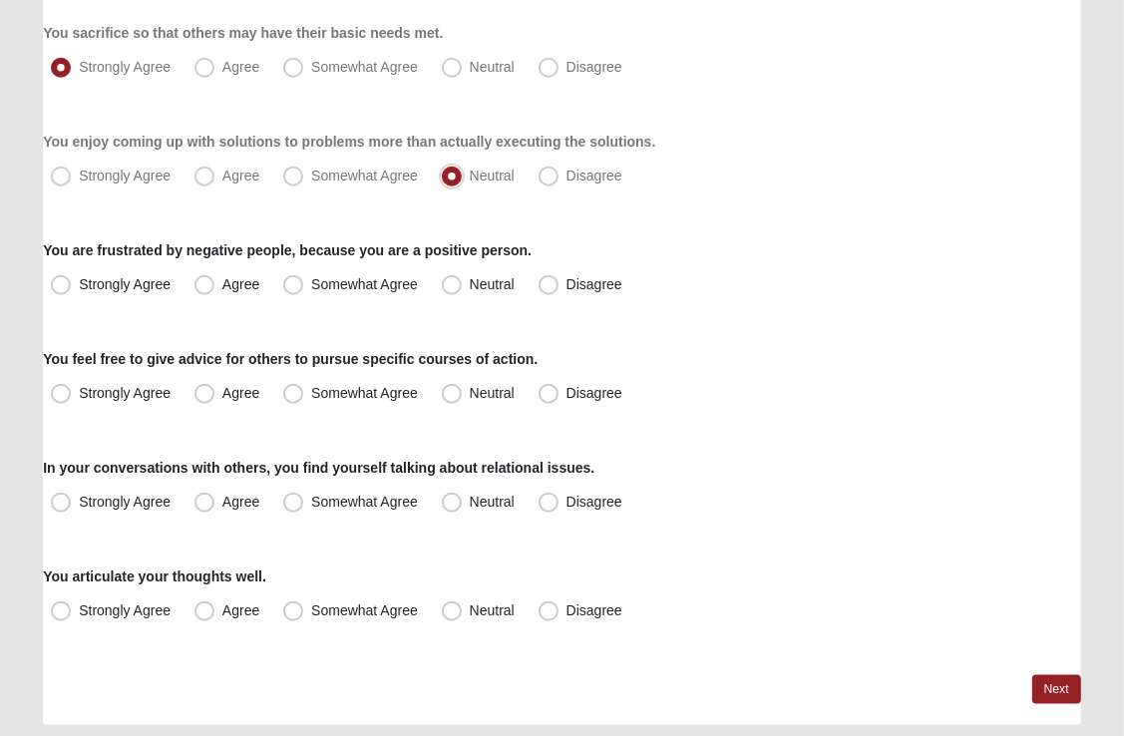
scroll to position [1508, 0]
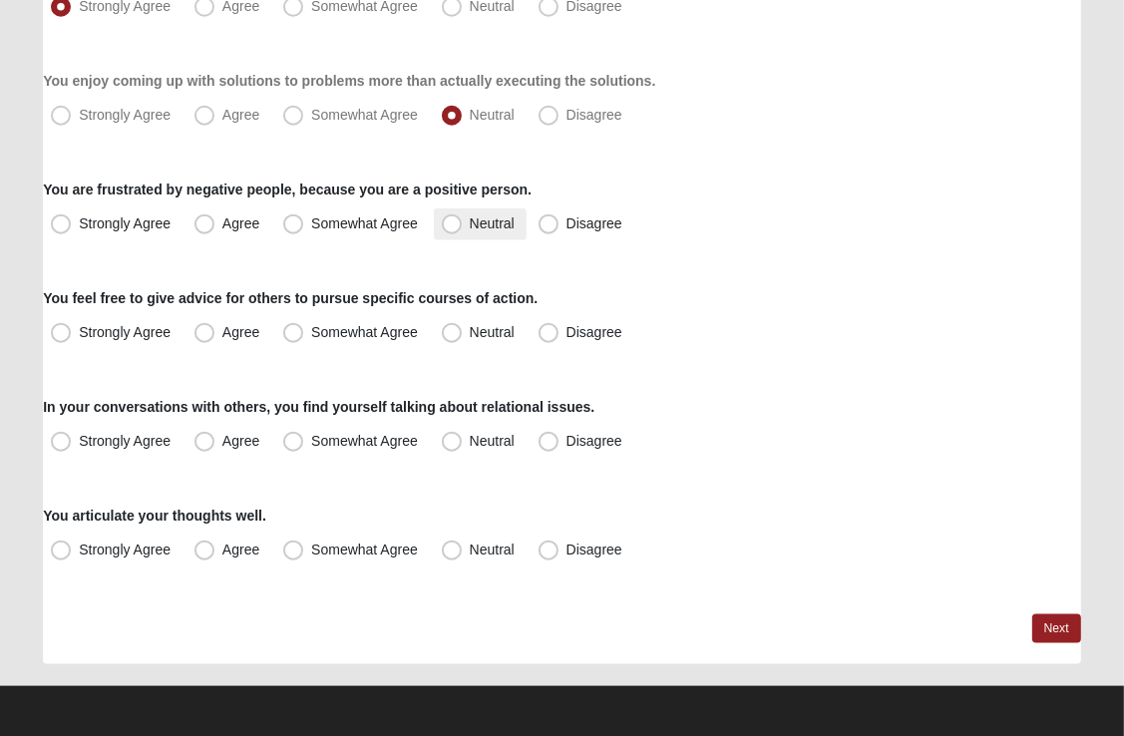
click at [470, 227] on span "Neutral" at bounding box center [492, 223] width 45 height 16
click at [454, 227] on input "Neutral" at bounding box center [456, 223] width 13 height 13
radio input "true"
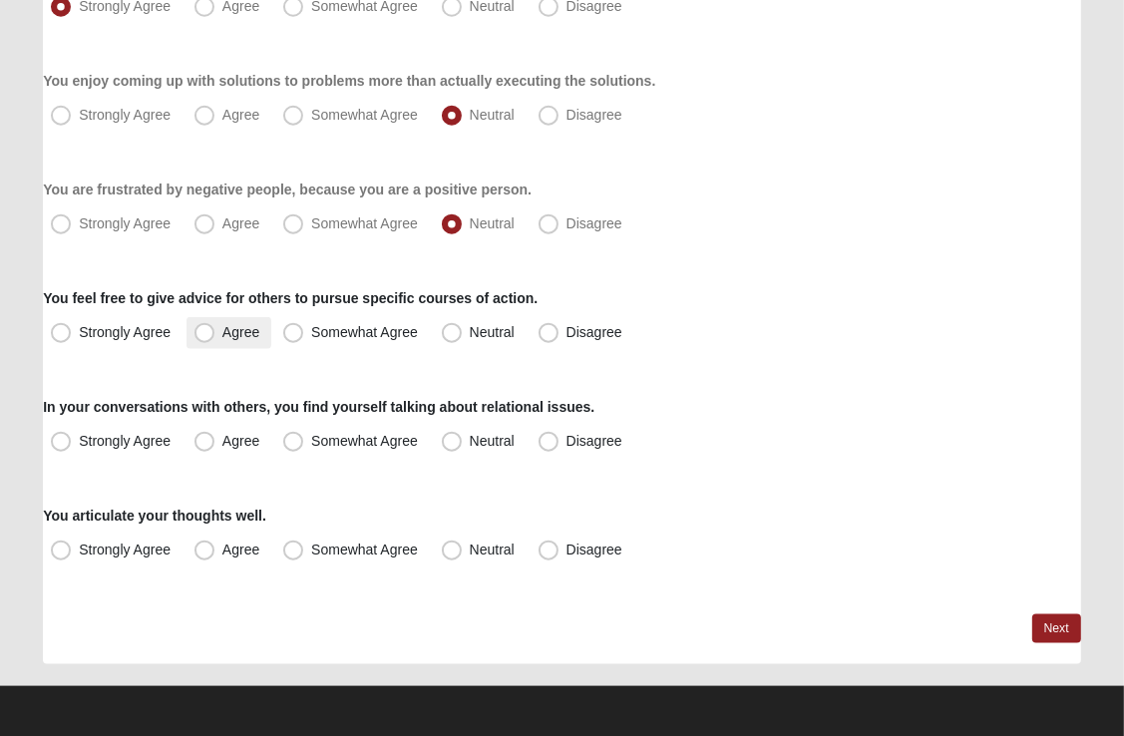
click at [222, 331] on span "Agree" at bounding box center [240, 332] width 37 height 16
click at [202, 331] on input "Agree" at bounding box center [208, 332] width 13 height 13
radio input "true"
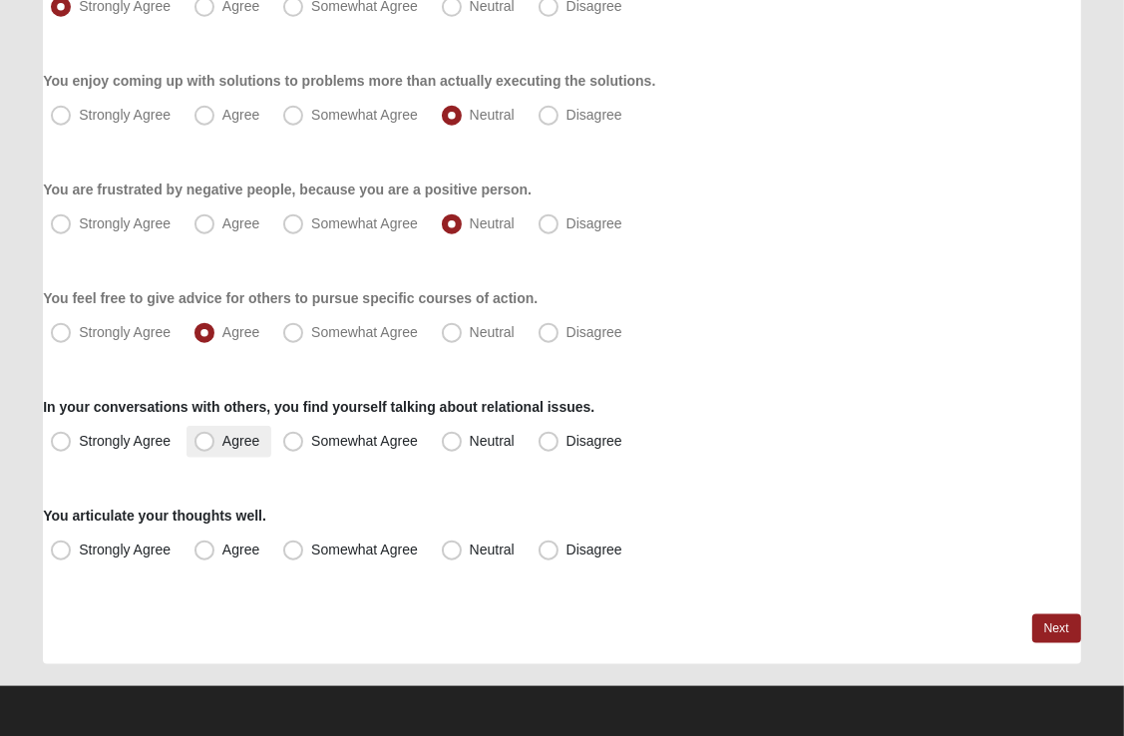
click at [222, 437] on span "Agree" at bounding box center [240, 441] width 37 height 16
click at [203, 437] on input "Agree" at bounding box center [208, 441] width 13 height 13
radio input "true"
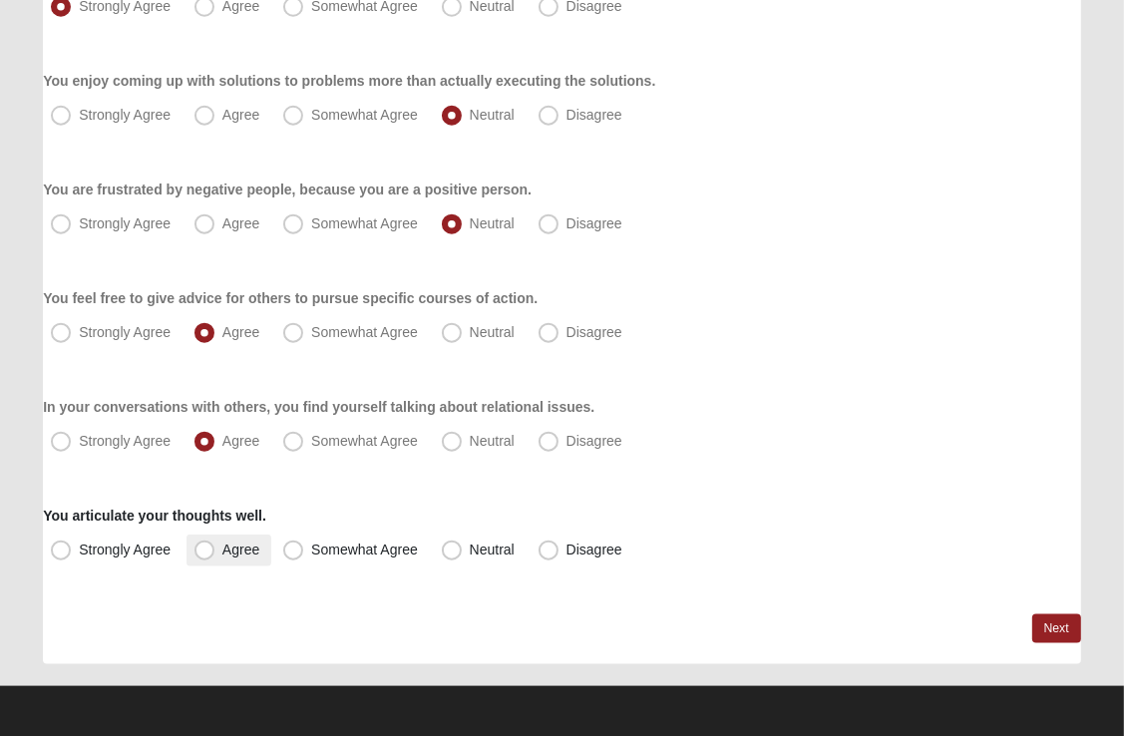
click at [222, 552] on span "Agree" at bounding box center [240, 550] width 37 height 16
click at [202, 552] on input "Agree" at bounding box center [208, 550] width 13 height 13
radio input "true"
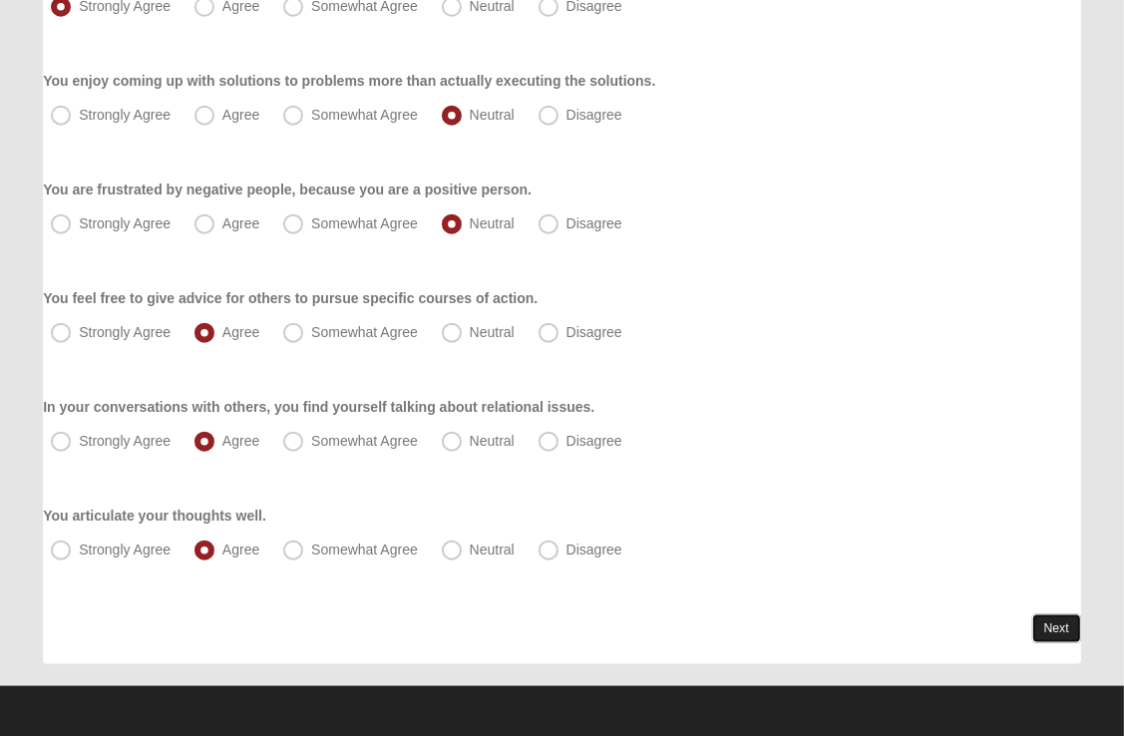
click at [1053, 629] on link "Next" at bounding box center [1056, 628] width 49 height 29
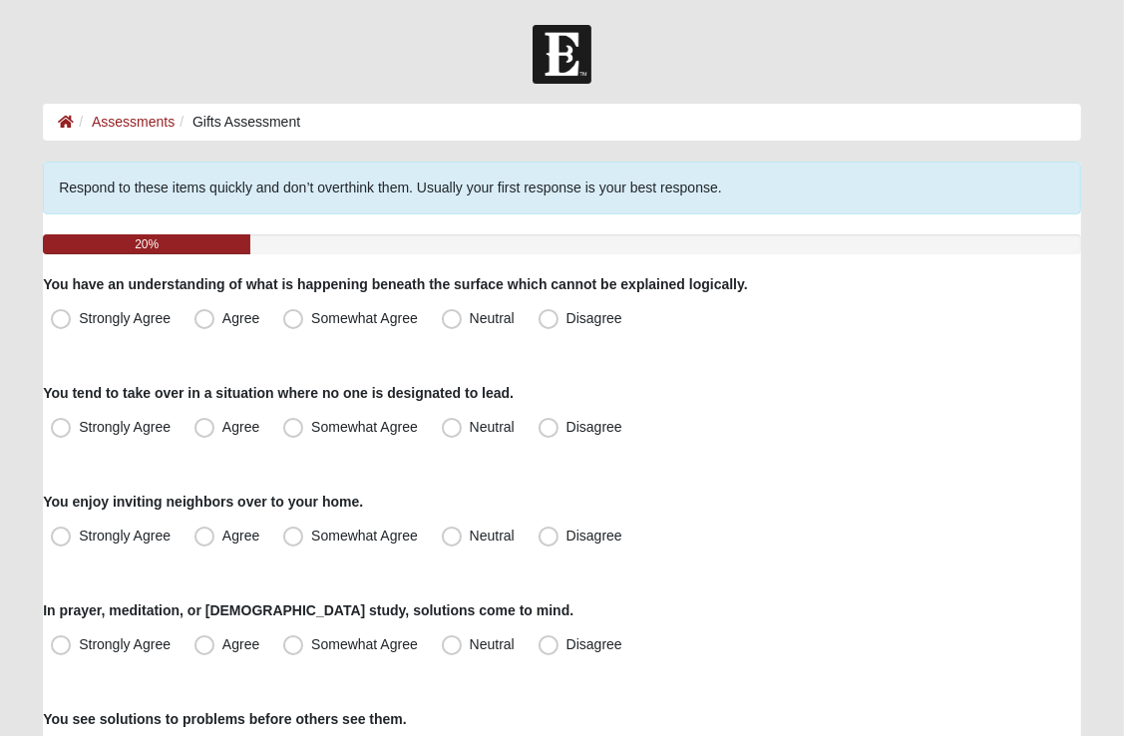
click at [311, 320] on span "Somewhat Agree" at bounding box center [364, 318] width 107 height 16
click at [291, 320] on input "Somewhat Agree" at bounding box center [297, 318] width 13 height 13
radio input "true"
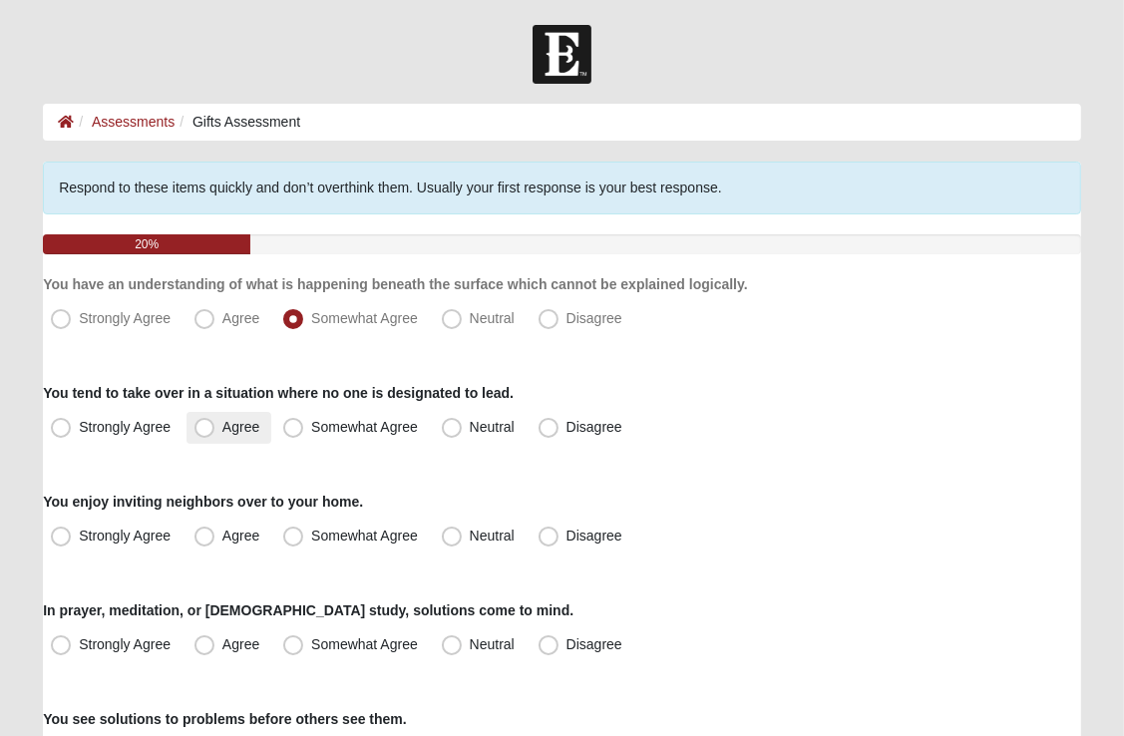
click at [222, 433] on span "Agree" at bounding box center [240, 427] width 37 height 16
click at [203, 433] on input "Agree" at bounding box center [208, 427] width 13 height 13
radio input "true"
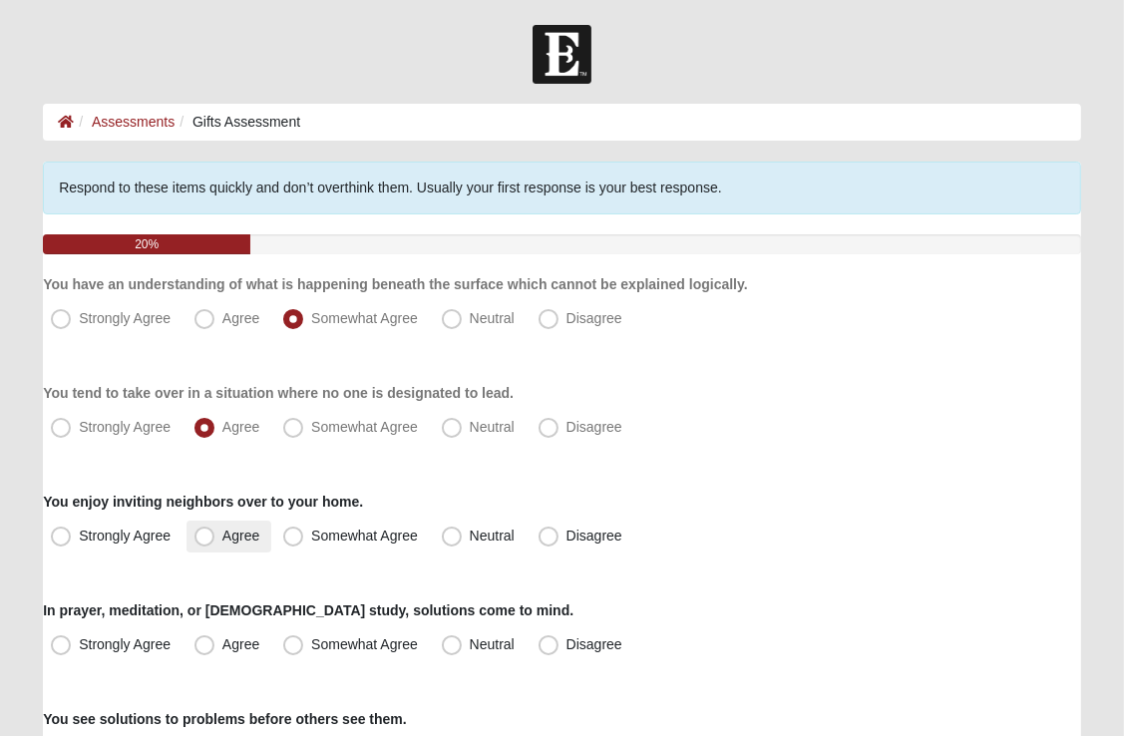
click at [222, 538] on span "Agree" at bounding box center [240, 536] width 37 height 16
click at [207, 538] on input "Agree" at bounding box center [208, 536] width 13 height 13
radio input "true"
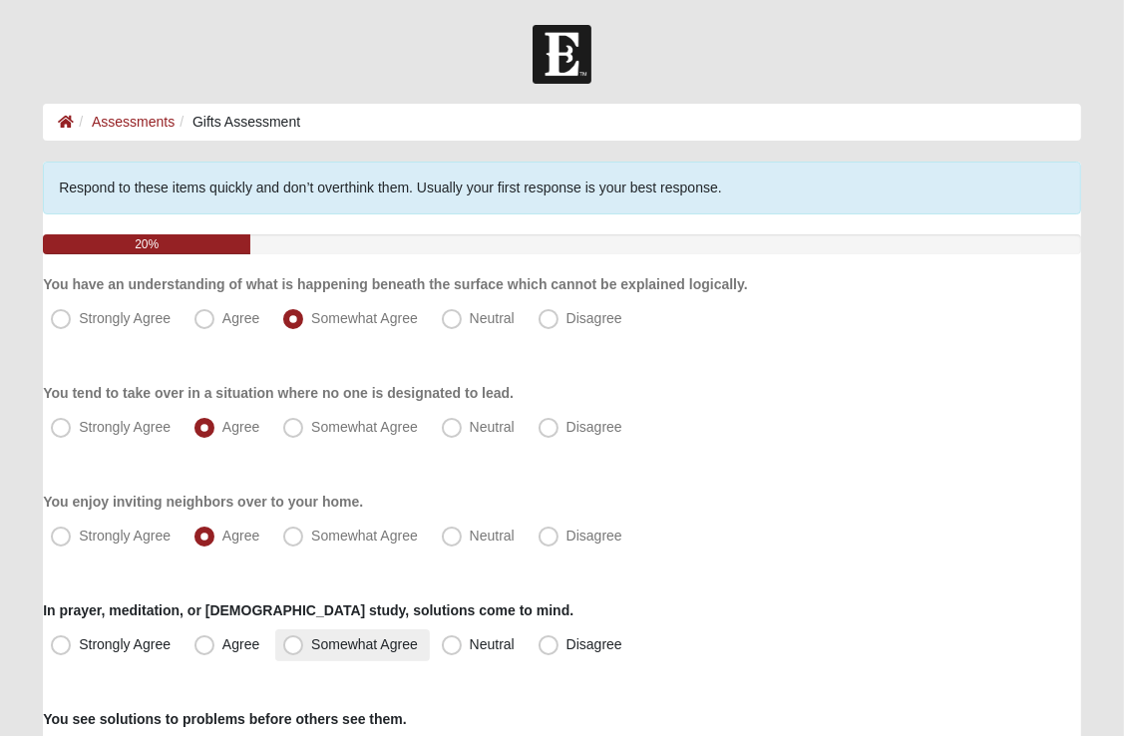
click at [311, 646] on span "Somewhat Agree" at bounding box center [364, 644] width 107 height 16
click at [300, 646] on input "Somewhat Agree" at bounding box center [297, 644] width 13 height 13
radio input "true"
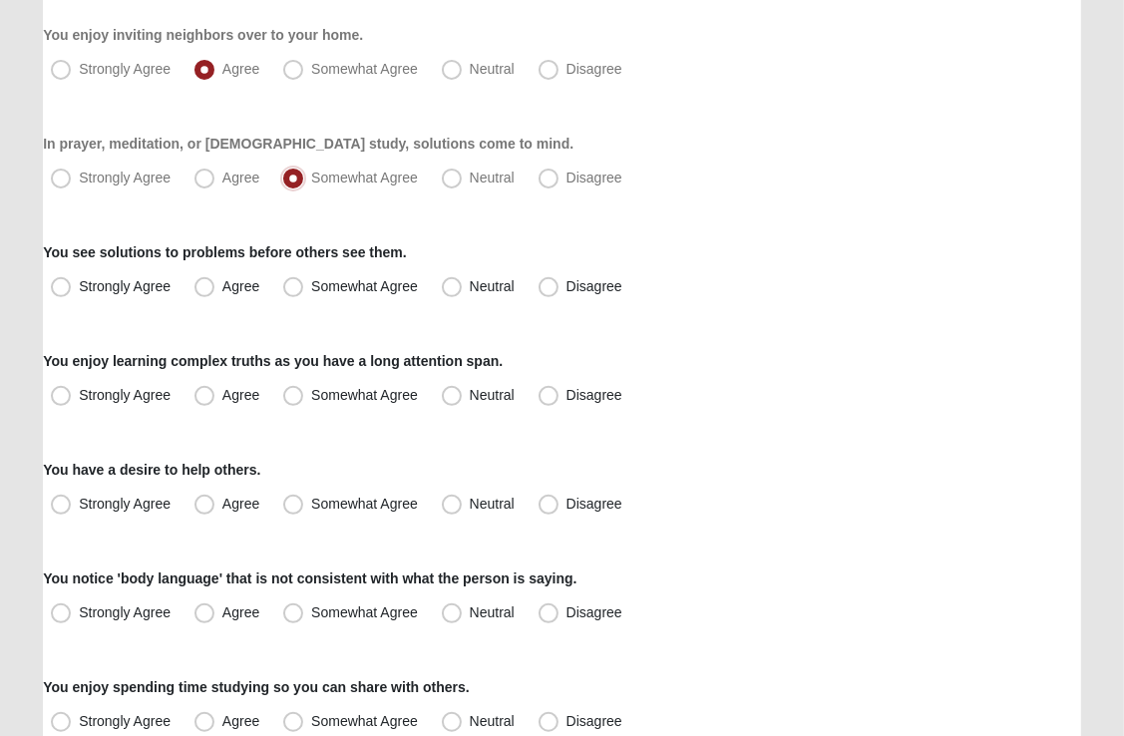
scroll to position [479, 0]
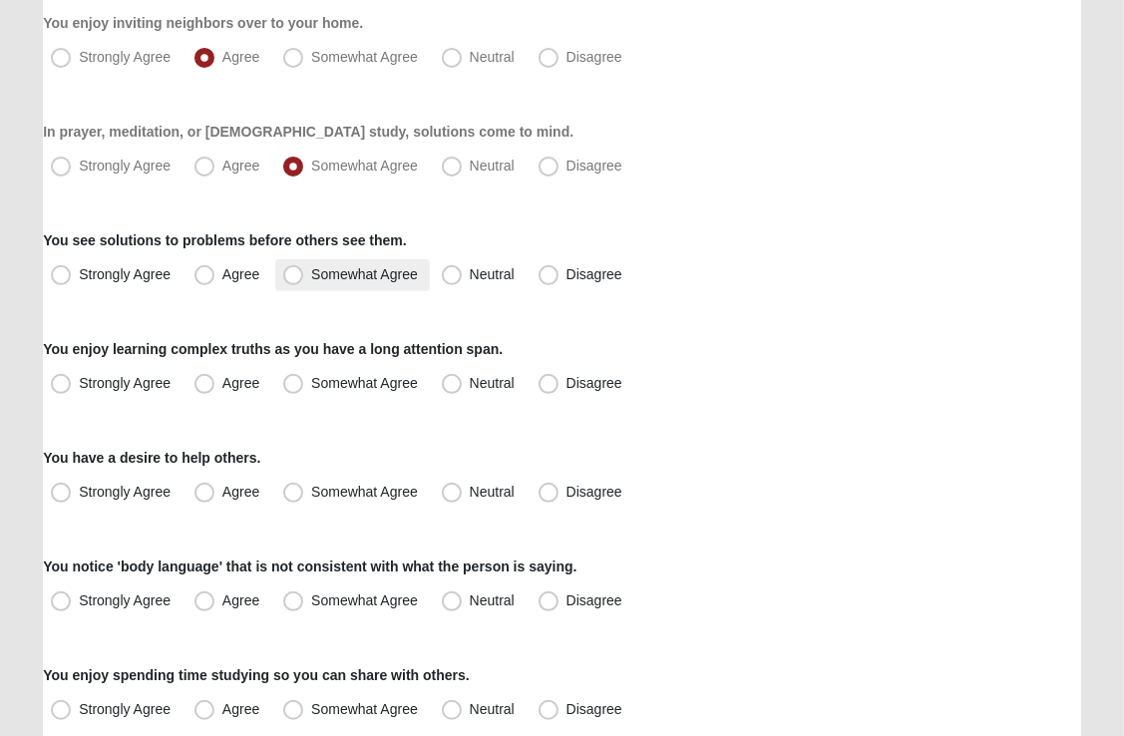
click at [311, 278] on span "Somewhat Agree" at bounding box center [364, 274] width 107 height 16
click at [297, 278] on input "Somewhat Agree" at bounding box center [297, 274] width 13 height 13
radio input "true"
click at [264, 405] on div "Respond to these items quickly and don’t overthink them. Usually your first res…" at bounding box center [562, 689] width 1038 height 2013
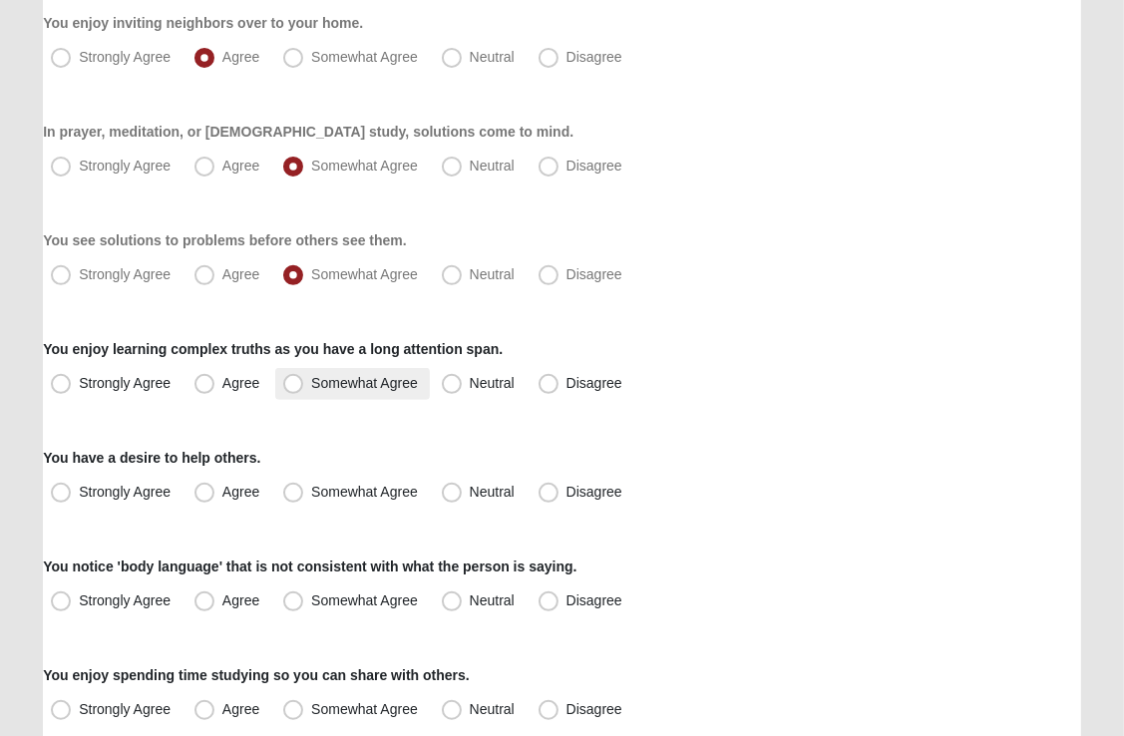
click at [311, 383] on span "Somewhat Agree" at bounding box center [364, 383] width 107 height 16
click at [291, 383] on input "Somewhat Agree" at bounding box center [297, 383] width 13 height 13
radio input "true"
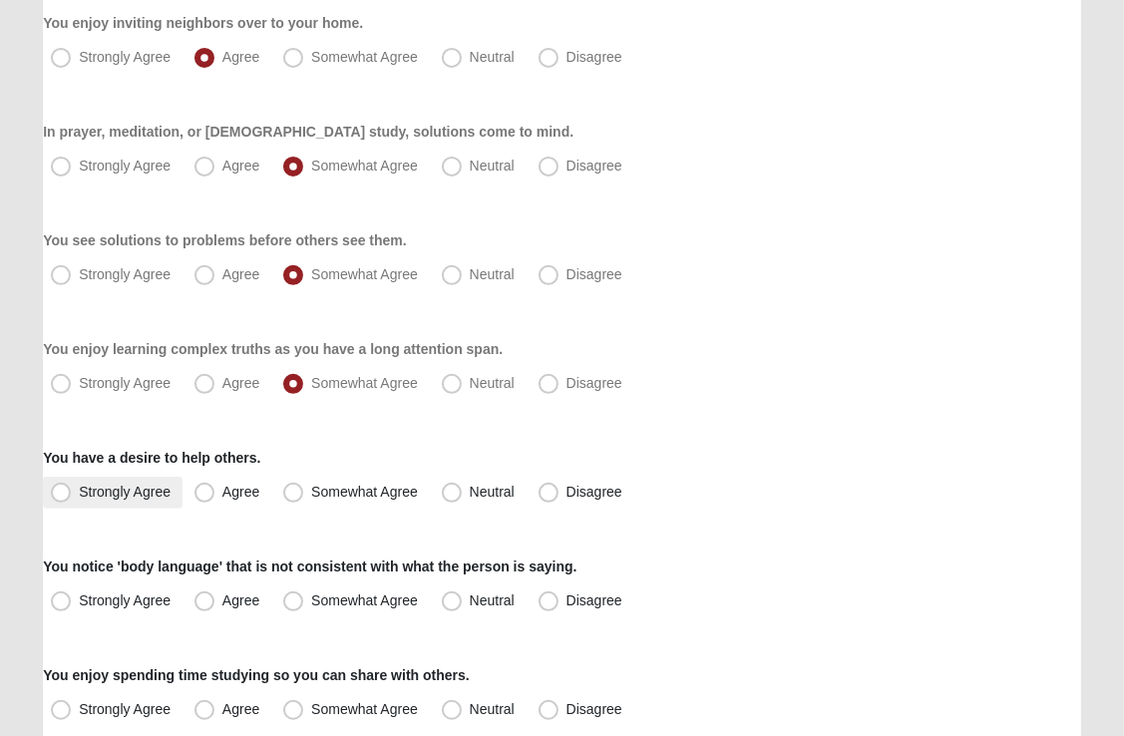
click at [79, 493] on span "Strongly Agree" at bounding box center [125, 492] width 92 height 16
click at [61, 493] on input "Strongly Agree" at bounding box center [65, 492] width 13 height 13
radio input "true"
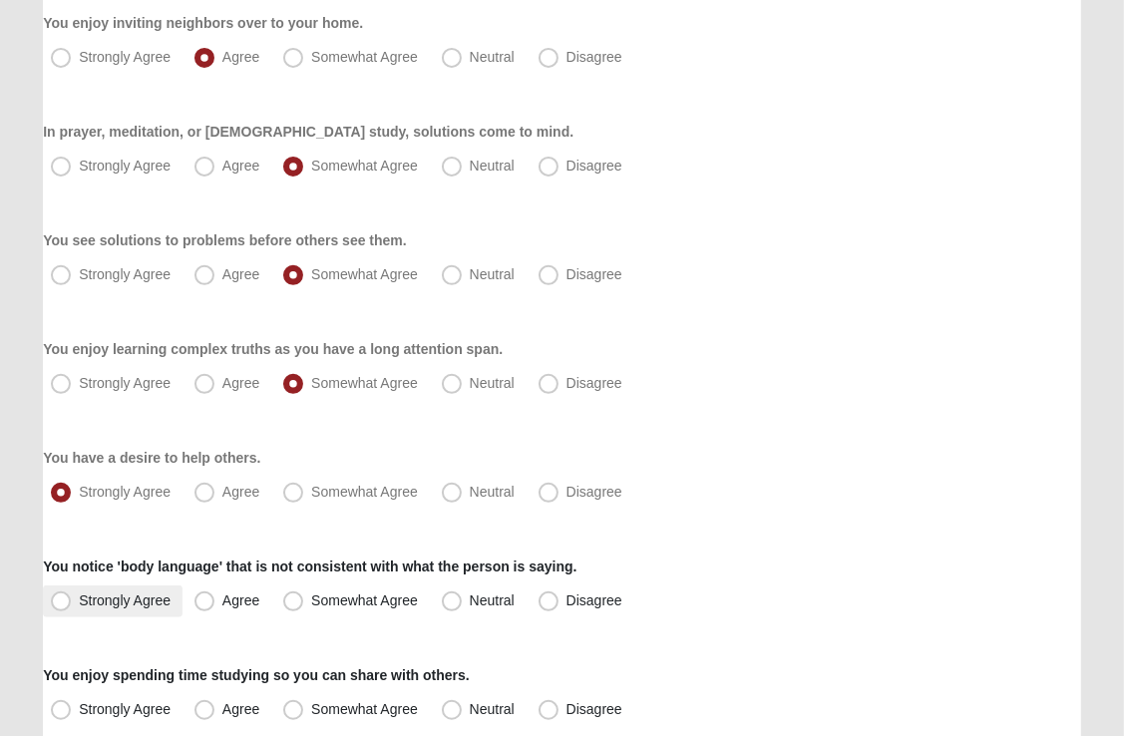
click at [79, 596] on span "Strongly Agree" at bounding box center [125, 600] width 92 height 16
click at [62, 596] on input "Strongly Agree" at bounding box center [65, 600] width 13 height 13
radio input "true"
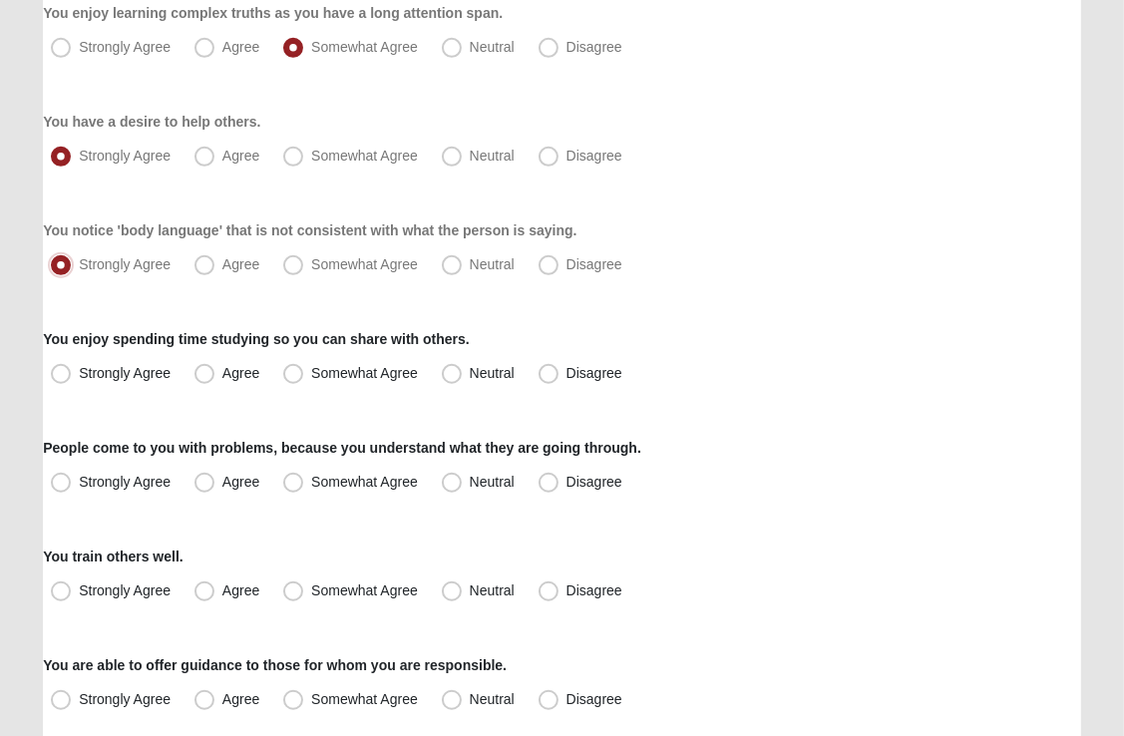
scroll to position [820, 0]
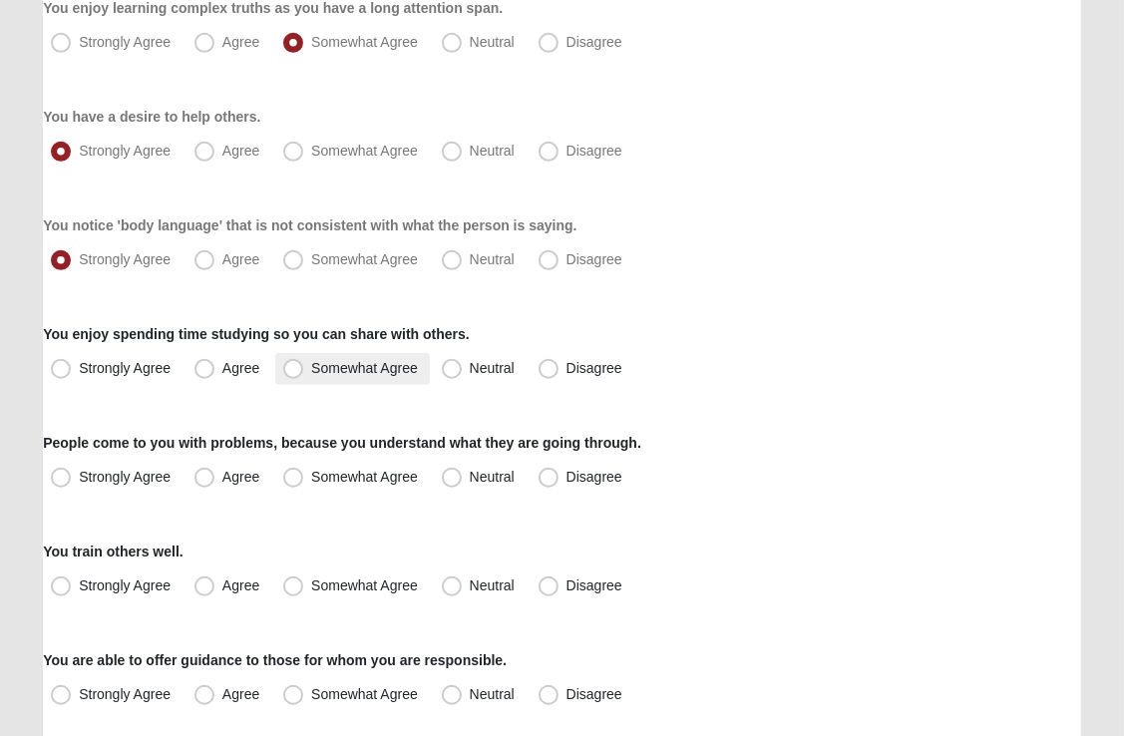
click at [311, 367] on span "Somewhat Agree" at bounding box center [364, 368] width 107 height 16
click at [291, 367] on input "Somewhat Agree" at bounding box center [297, 368] width 13 height 13
radio input "true"
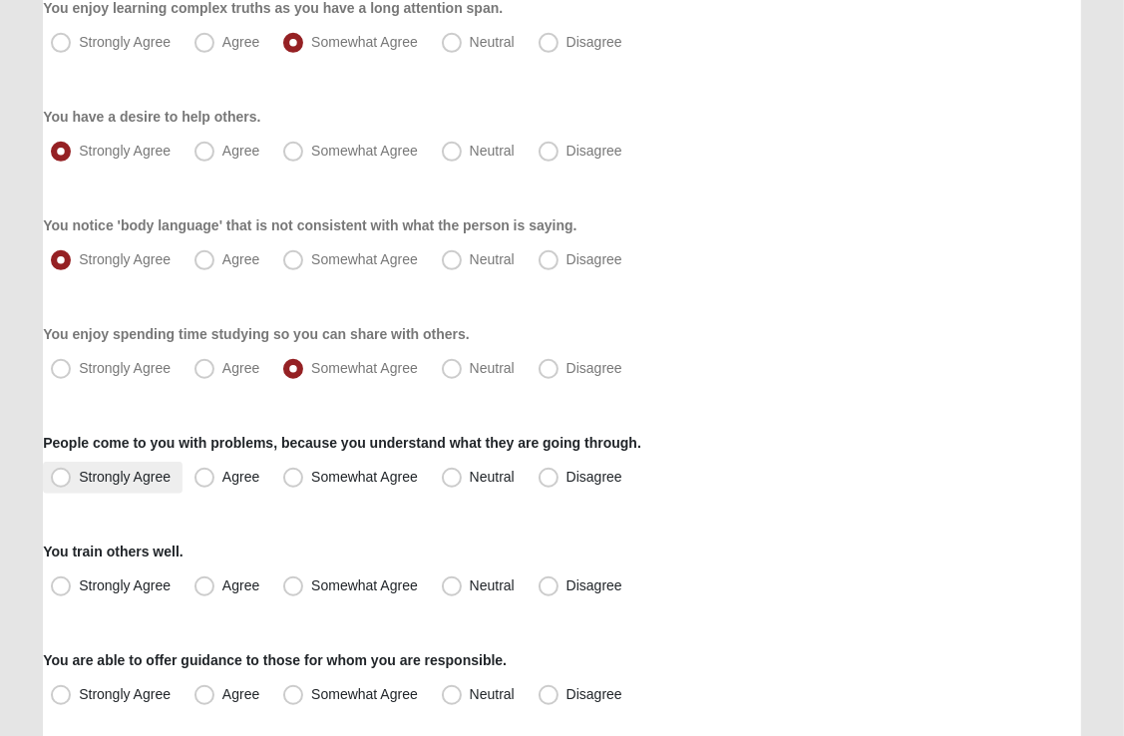
click at [79, 476] on span "Strongly Agree" at bounding box center [125, 477] width 92 height 16
click at [64, 476] on input "Strongly Agree" at bounding box center [65, 477] width 13 height 13
radio input "true"
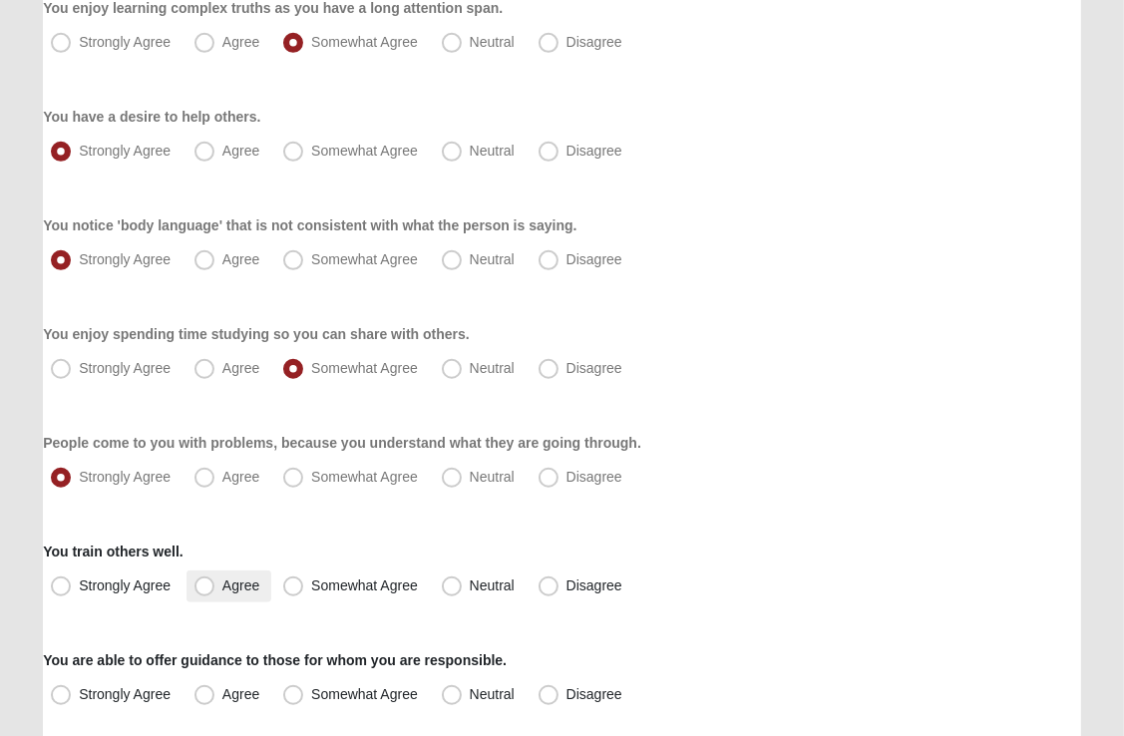
click at [222, 589] on span "Agree" at bounding box center [240, 586] width 37 height 16
click at [204, 589] on input "Agree" at bounding box center [208, 586] width 13 height 13
radio input "true"
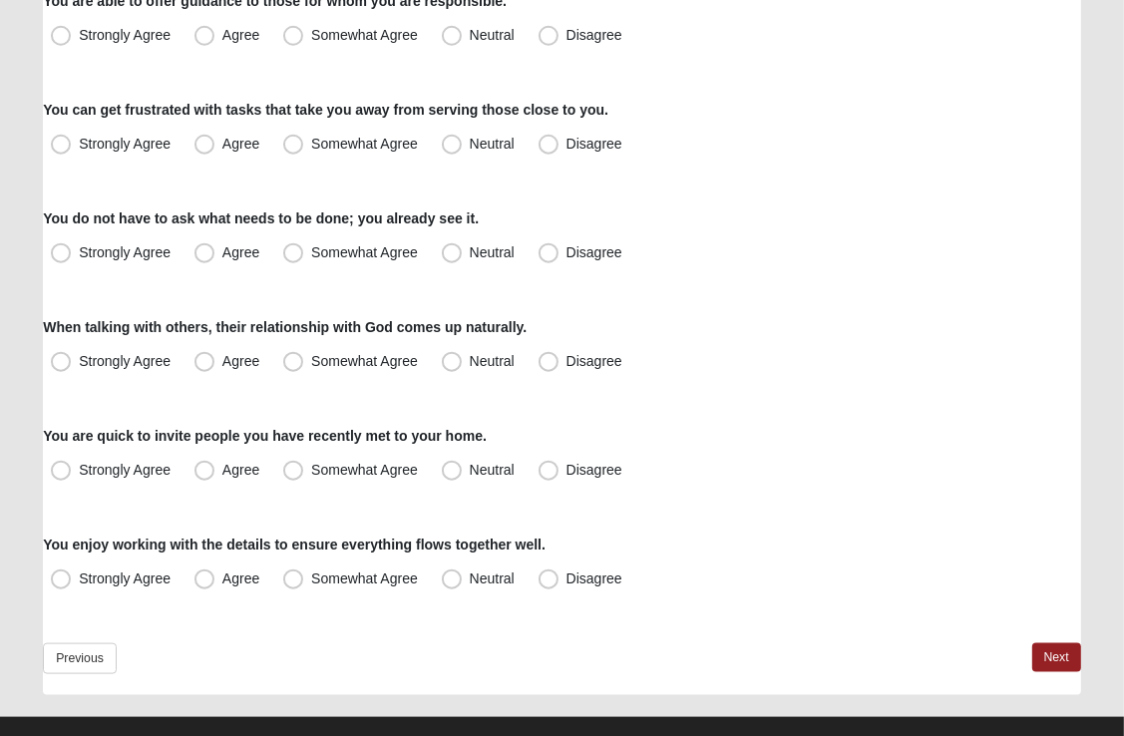
scroll to position [1442, 0]
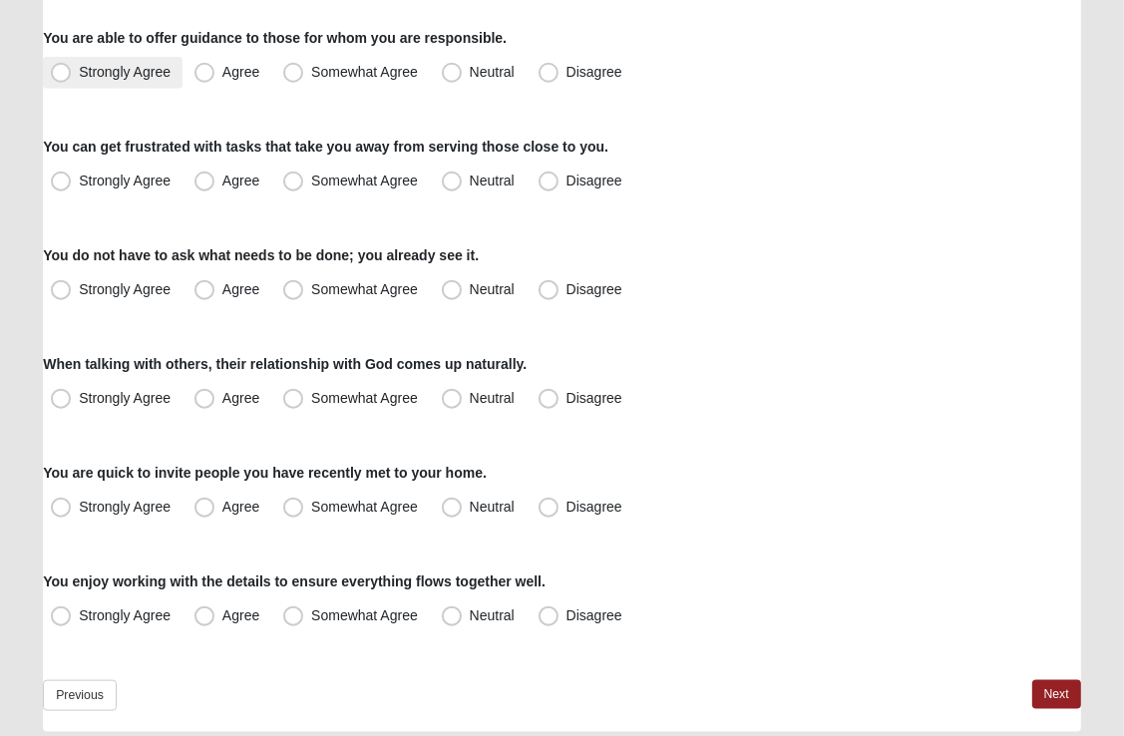
click at [112, 67] on span "Strongly Agree" at bounding box center [125, 72] width 92 height 16
click at [72, 67] on input "Strongly Agree" at bounding box center [65, 72] width 13 height 13
radio input "true"
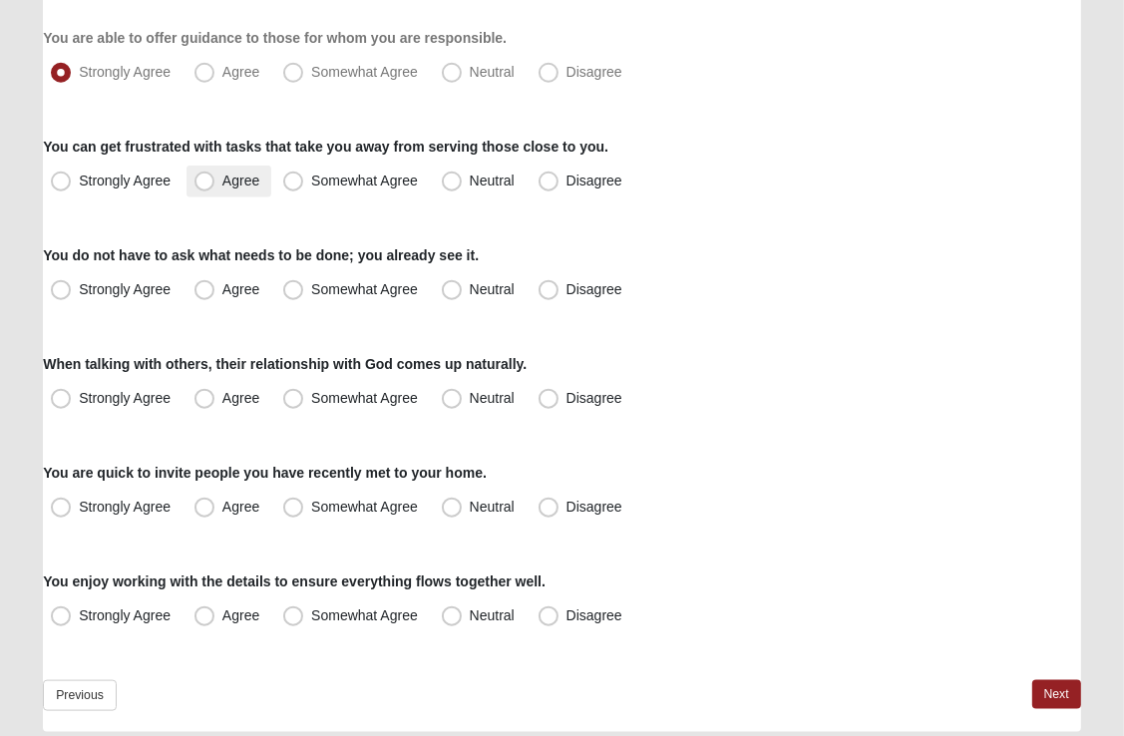
click at [222, 182] on span "Agree" at bounding box center [240, 181] width 37 height 16
click at [203, 182] on input "Agree" at bounding box center [208, 181] width 13 height 13
radio input "true"
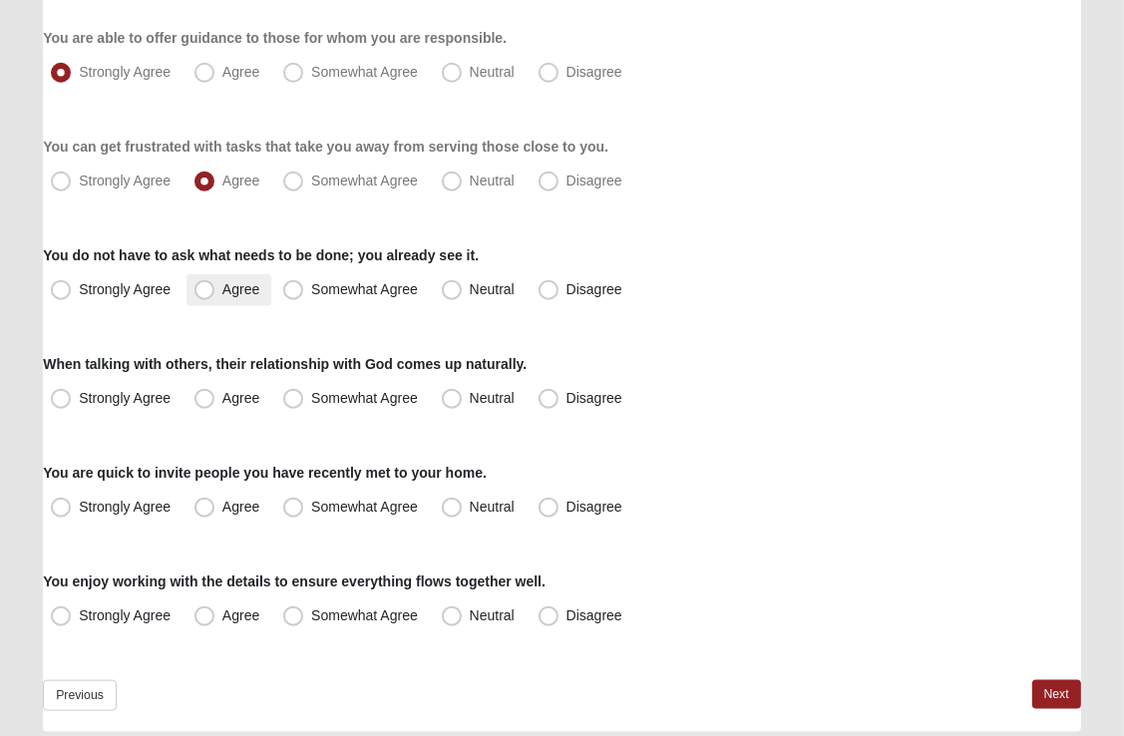
click at [222, 292] on span "Agree" at bounding box center [240, 289] width 37 height 16
click at [204, 292] on input "Agree" at bounding box center [208, 289] width 13 height 13
radio input "true"
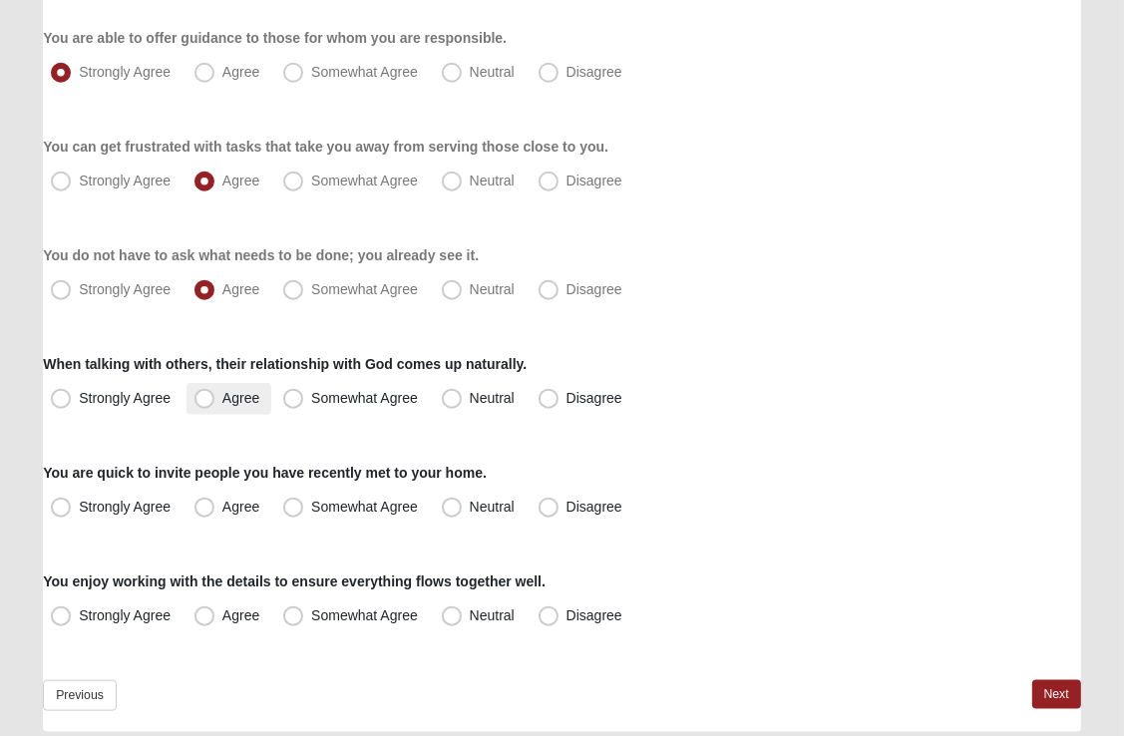
click at [222, 400] on span "Agree" at bounding box center [240, 398] width 37 height 16
click at [208, 400] on input "Agree" at bounding box center [208, 398] width 13 height 13
radio input "true"
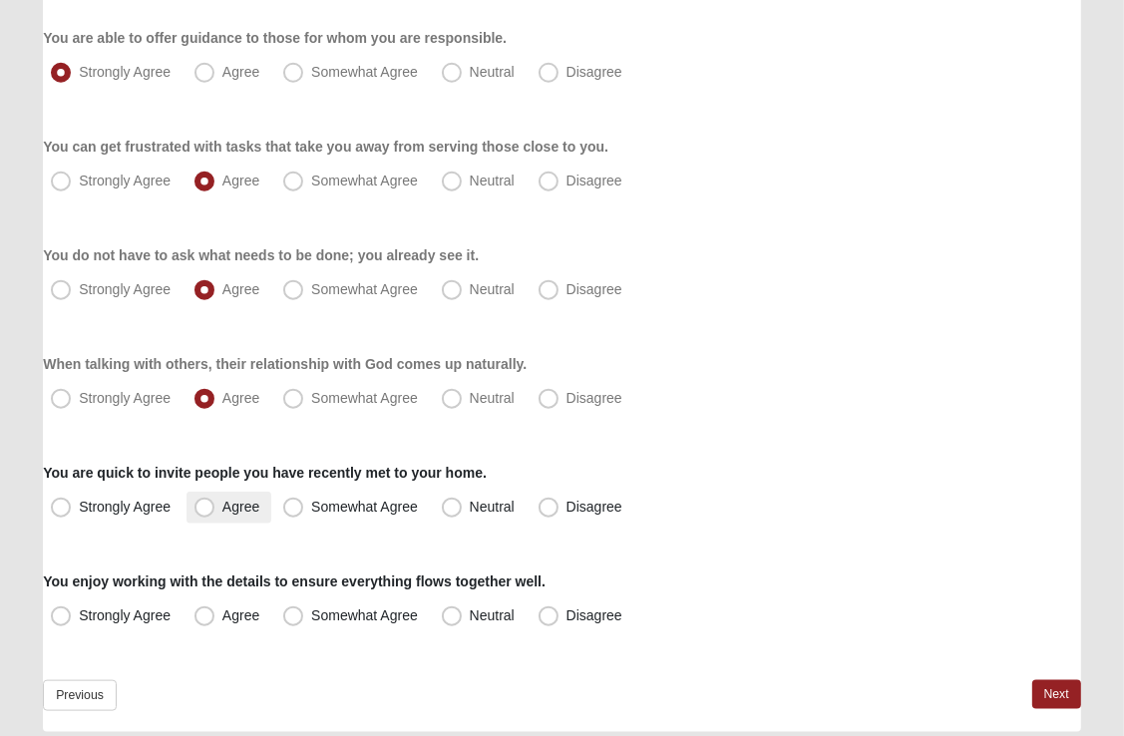
click at [222, 509] on span "Agree" at bounding box center [240, 507] width 37 height 16
click at [202, 509] on input "Agree" at bounding box center [208, 507] width 13 height 13
radio input "true"
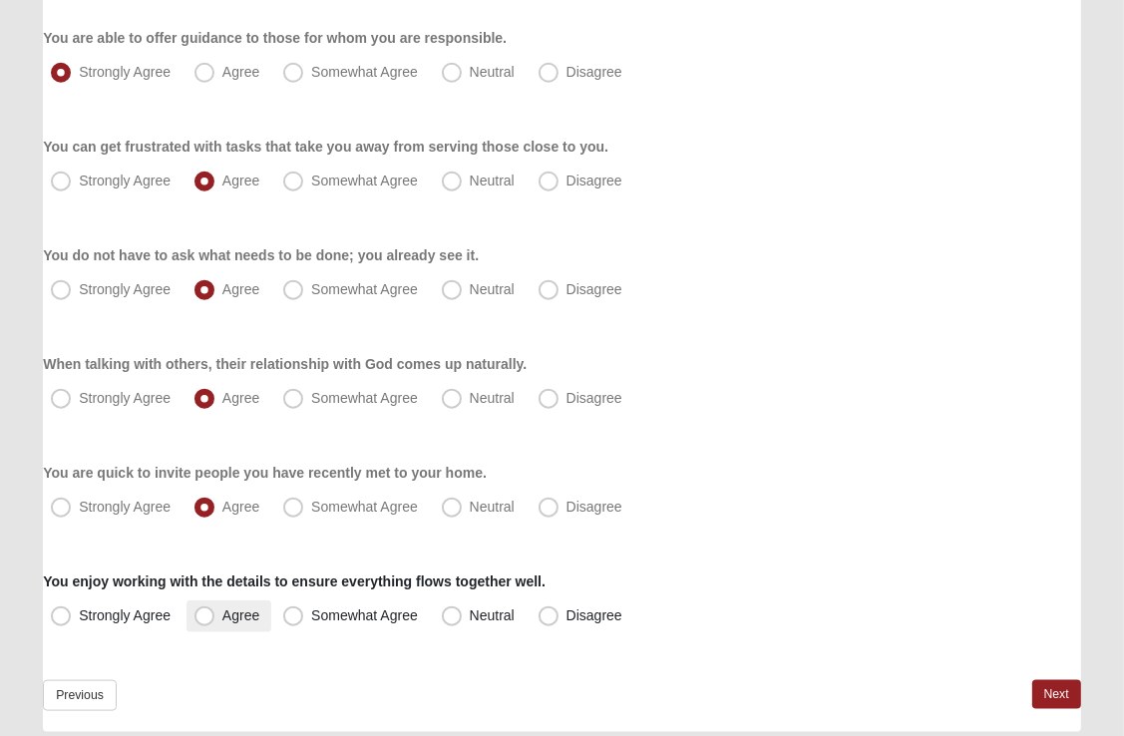
click at [222, 616] on span "Agree" at bounding box center [240, 615] width 37 height 16
click at [202, 616] on input "Agree" at bounding box center [208, 615] width 13 height 13
radio input "true"
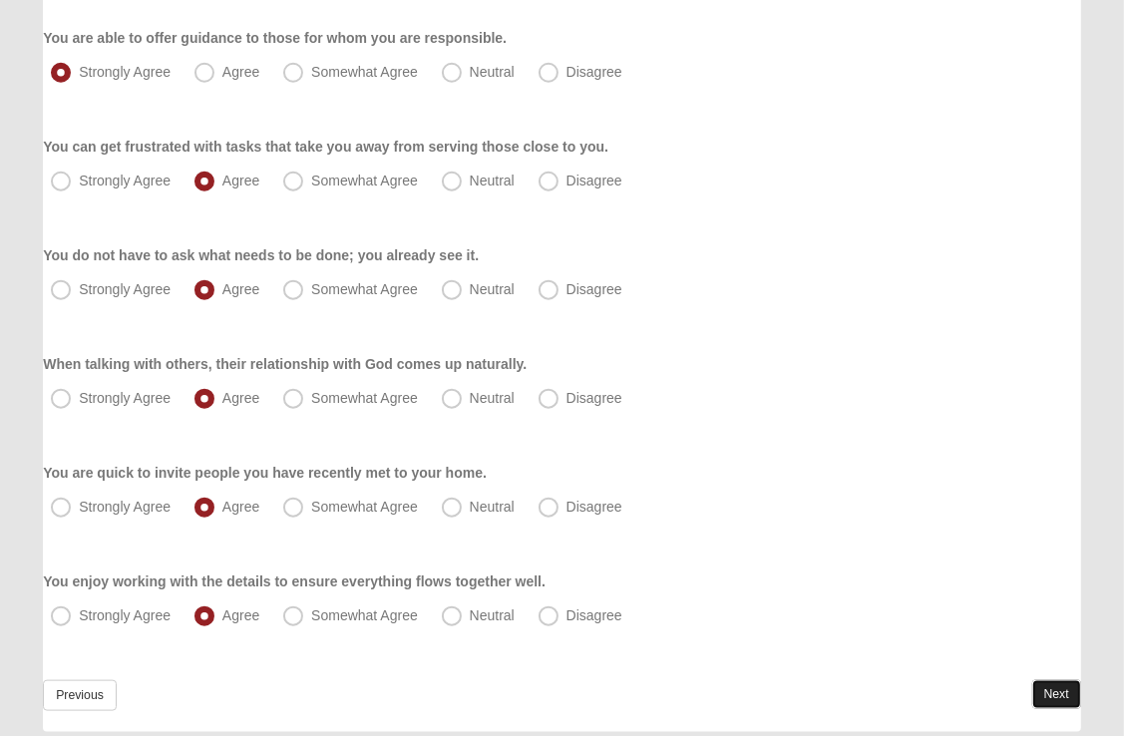
click at [1065, 691] on link "Next" at bounding box center [1056, 694] width 49 height 29
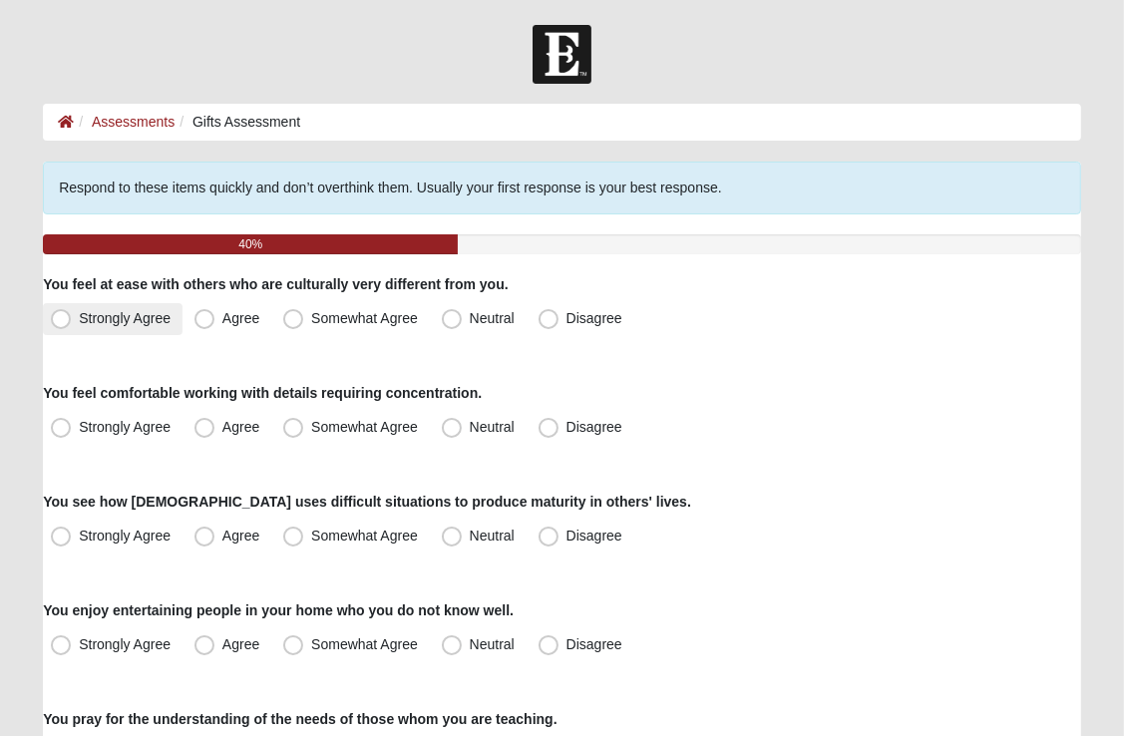
click at [79, 319] on span "Strongly Agree" at bounding box center [125, 318] width 92 height 16
click at [64, 319] on input "Strongly Agree" at bounding box center [65, 318] width 13 height 13
radio input "true"
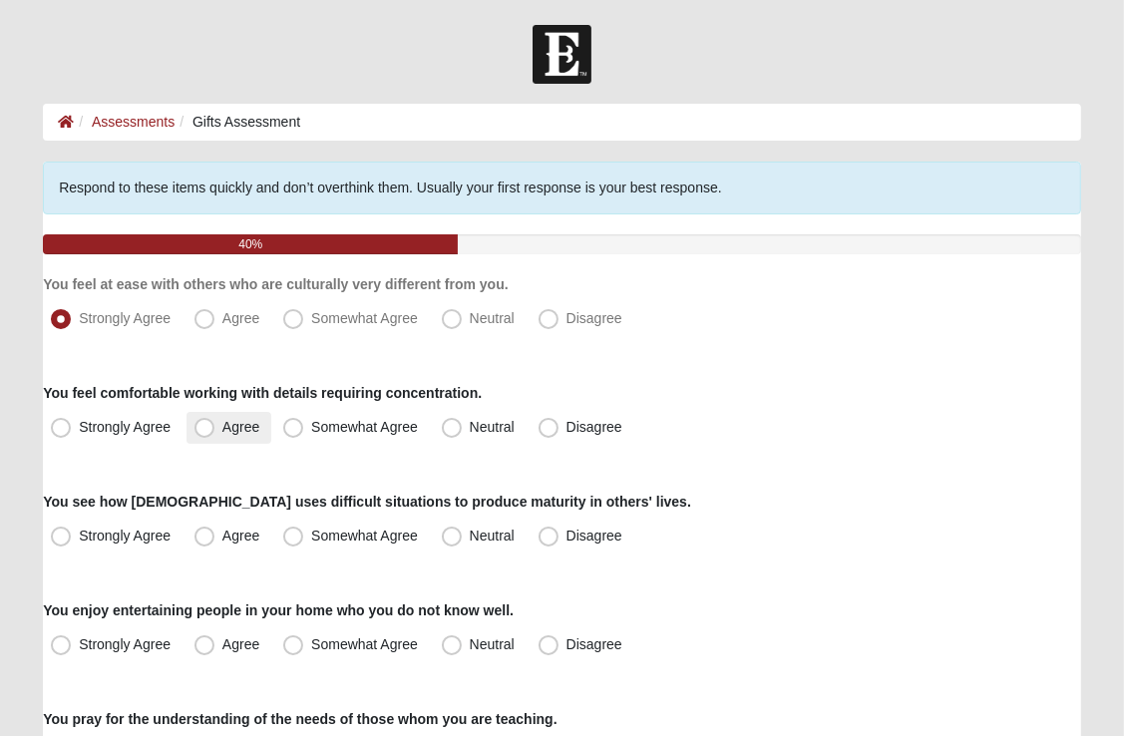
click at [222, 425] on span "Agree" at bounding box center [240, 427] width 37 height 16
click at [205, 425] on input "Agree" at bounding box center [208, 427] width 13 height 13
radio input "true"
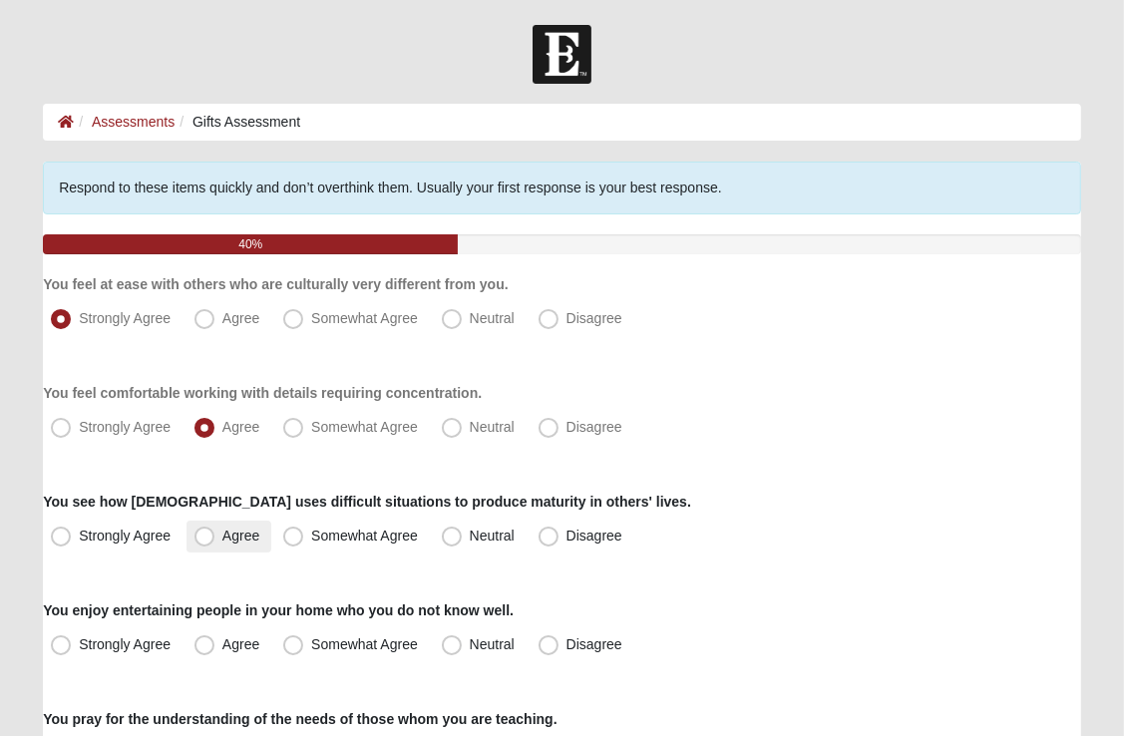
click at [222, 542] on span "Agree" at bounding box center [240, 536] width 37 height 16
click at [203, 542] on input "Agree" at bounding box center [208, 536] width 13 height 13
radio input "true"
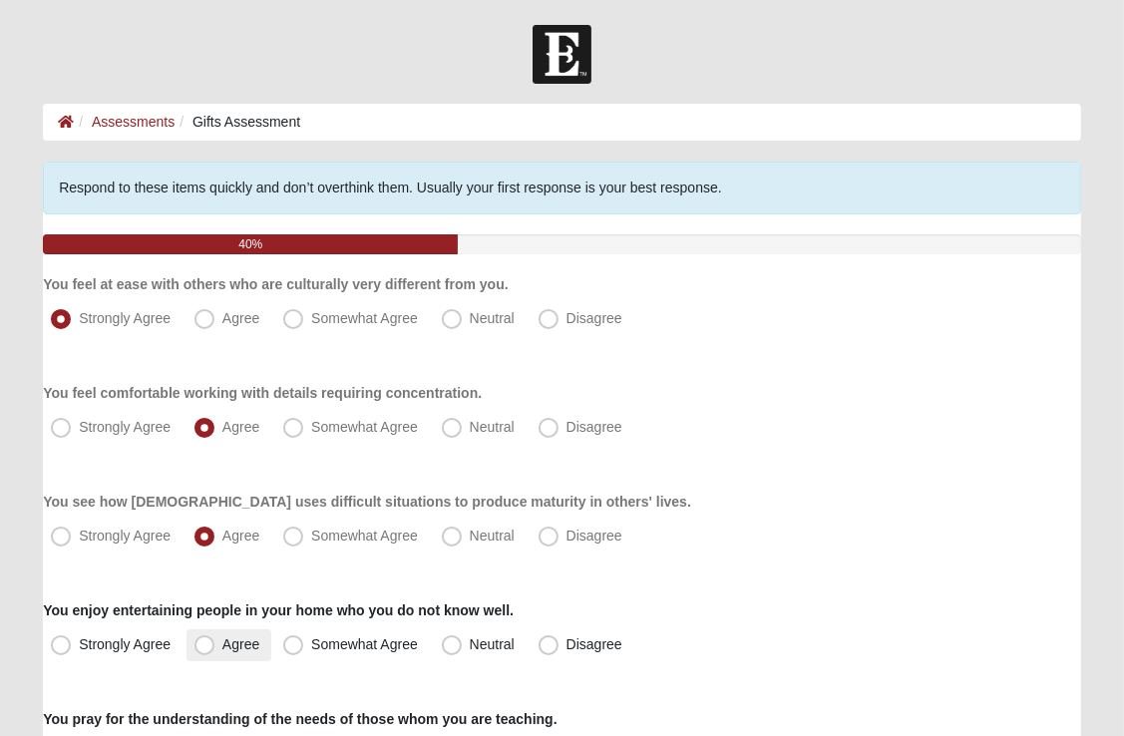
click at [222, 640] on span "Agree" at bounding box center [240, 644] width 37 height 16
click at [210, 640] on input "Agree" at bounding box center [208, 644] width 13 height 13
radio input "true"
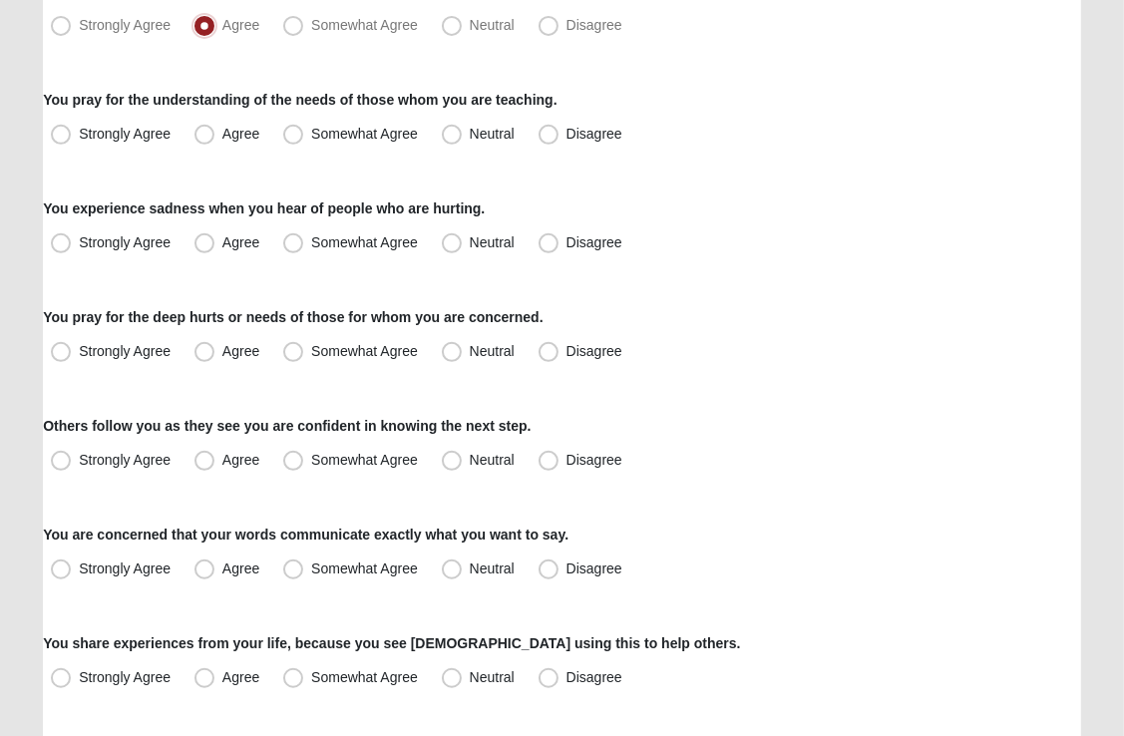
scroll to position [627, 0]
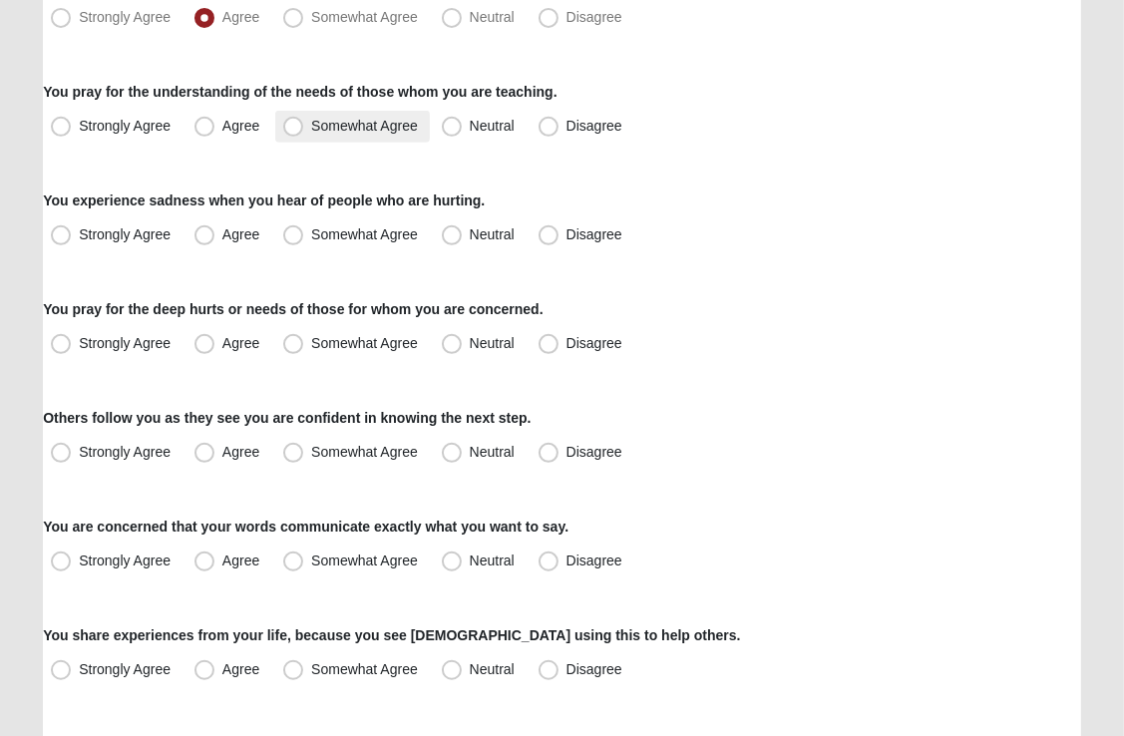
click at [311, 126] on span "Somewhat Agree" at bounding box center [364, 126] width 107 height 16
click at [291, 126] on input "Somewhat Agree" at bounding box center [297, 126] width 13 height 13
radio input "true"
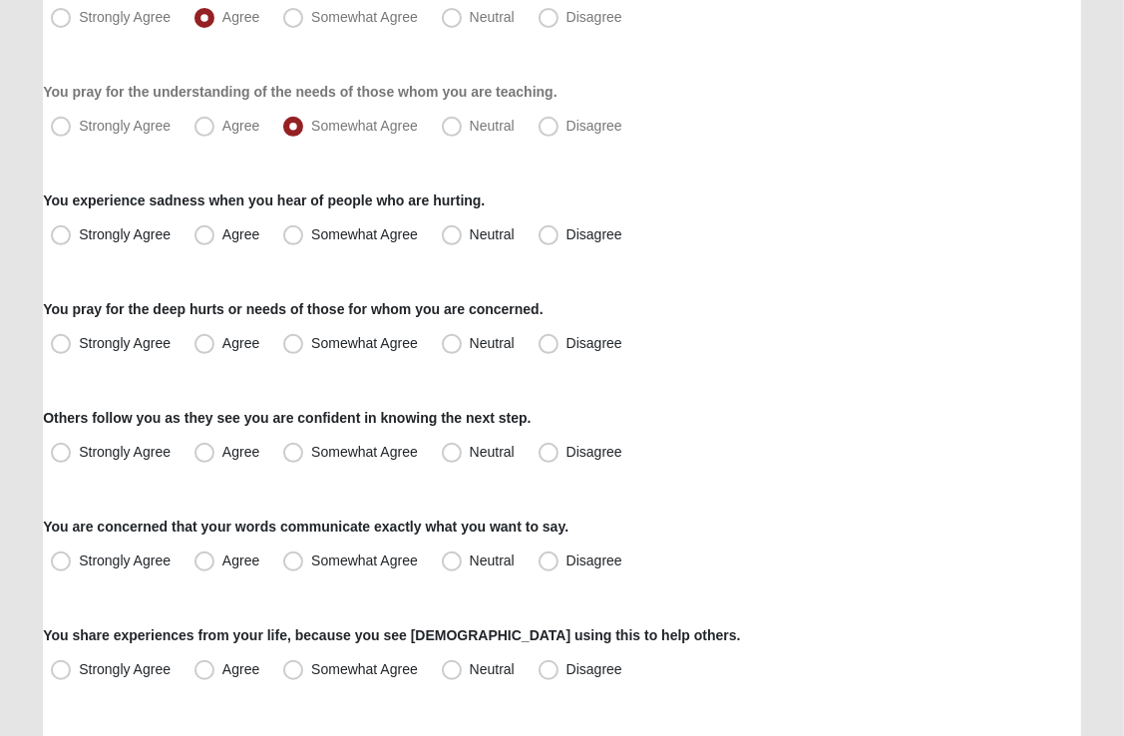
click at [287, 257] on div "Respond to these items quickly and don’t overthink them. Usually your first res…" at bounding box center [562, 540] width 1038 height 2013
click at [222, 240] on span "Agree" at bounding box center [240, 234] width 37 height 16
click at [202, 240] on input "Agree" at bounding box center [208, 234] width 13 height 13
radio input "true"
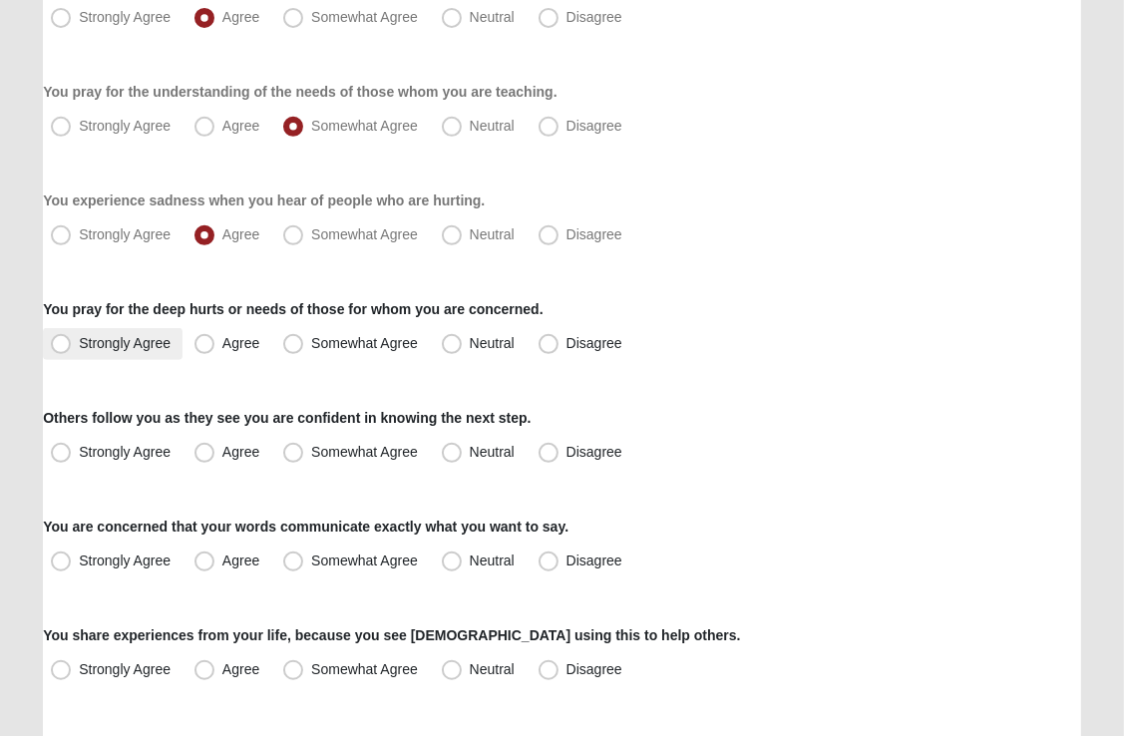
click at [79, 345] on span "Strongly Agree" at bounding box center [125, 343] width 92 height 16
click at [60, 345] on input "Strongly Agree" at bounding box center [65, 343] width 13 height 13
radio input "true"
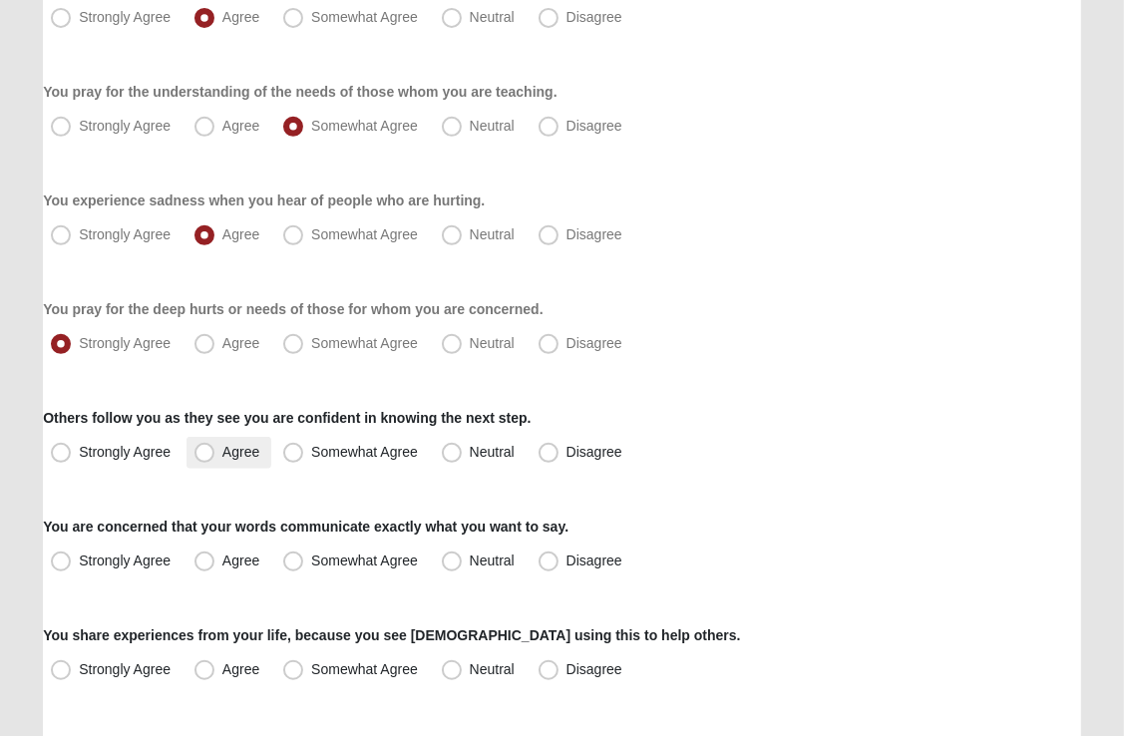
click at [222, 450] on span "Agree" at bounding box center [240, 452] width 37 height 16
click at [207, 450] on input "Agree" at bounding box center [208, 452] width 13 height 13
radio input "true"
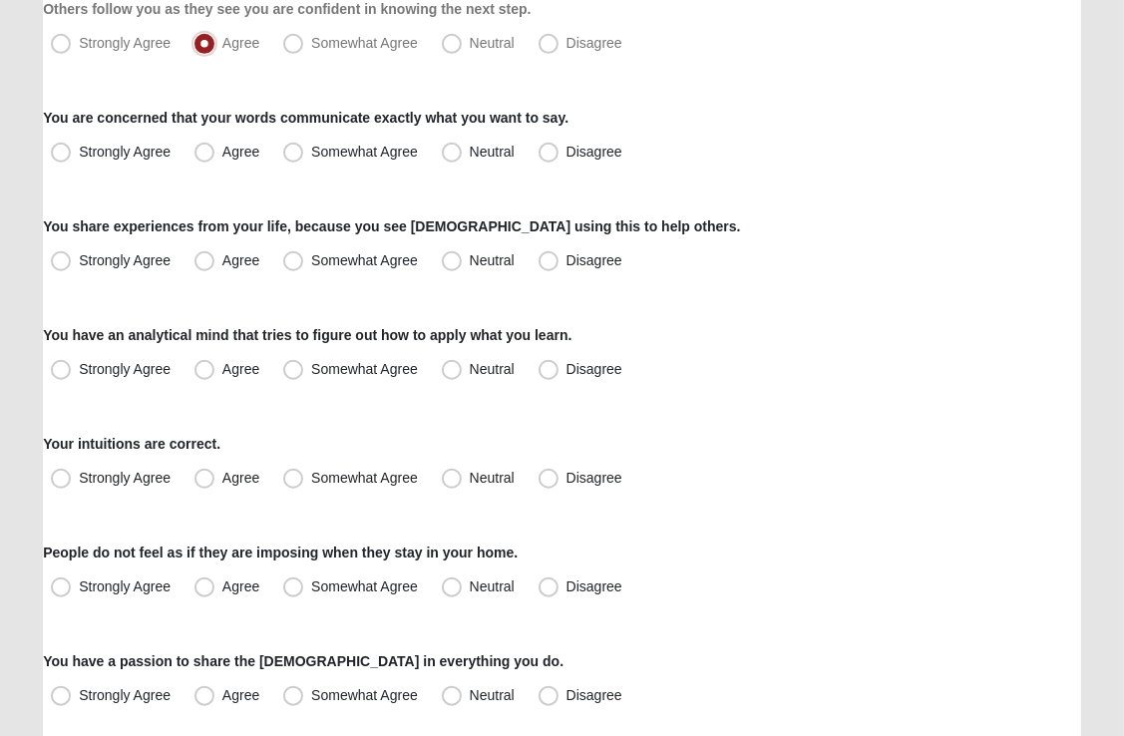
scroll to position [1029, 0]
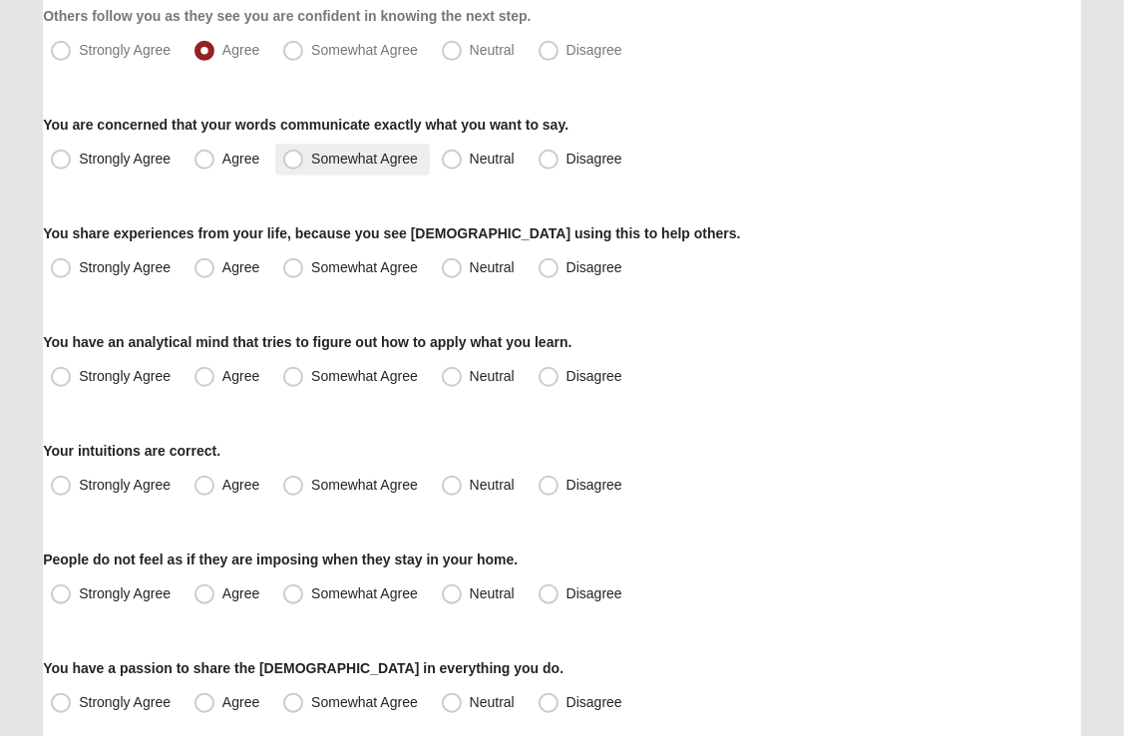
click at [311, 156] on span "Somewhat Agree" at bounding box center [364, 159] width 107 height 16
click at [293, 156] on input "Somewhat Agree" at bounding box center [297, 159] width 13 height 13
radio input "true"
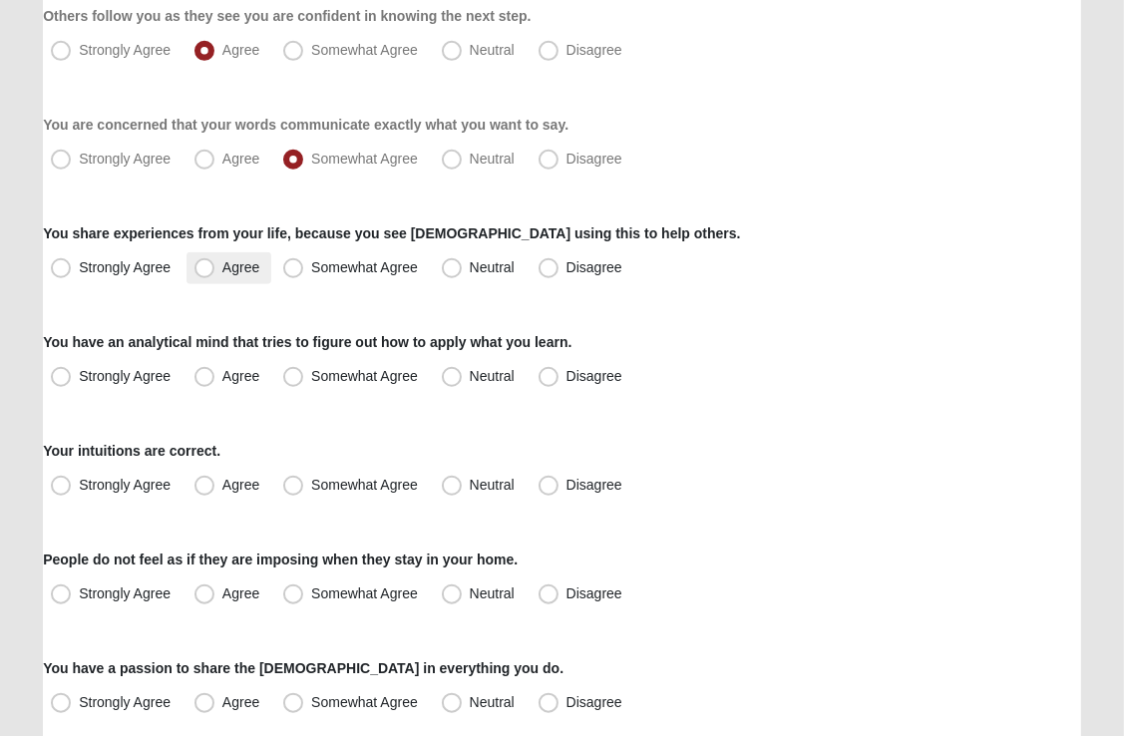
click at [222, 268] on span "Agree" at bounding box center [240, 267] width 37 height 16
click at [205, 268] on input "Agree" at bounding box center [208, 267] width 13 height 13
radio input "true"
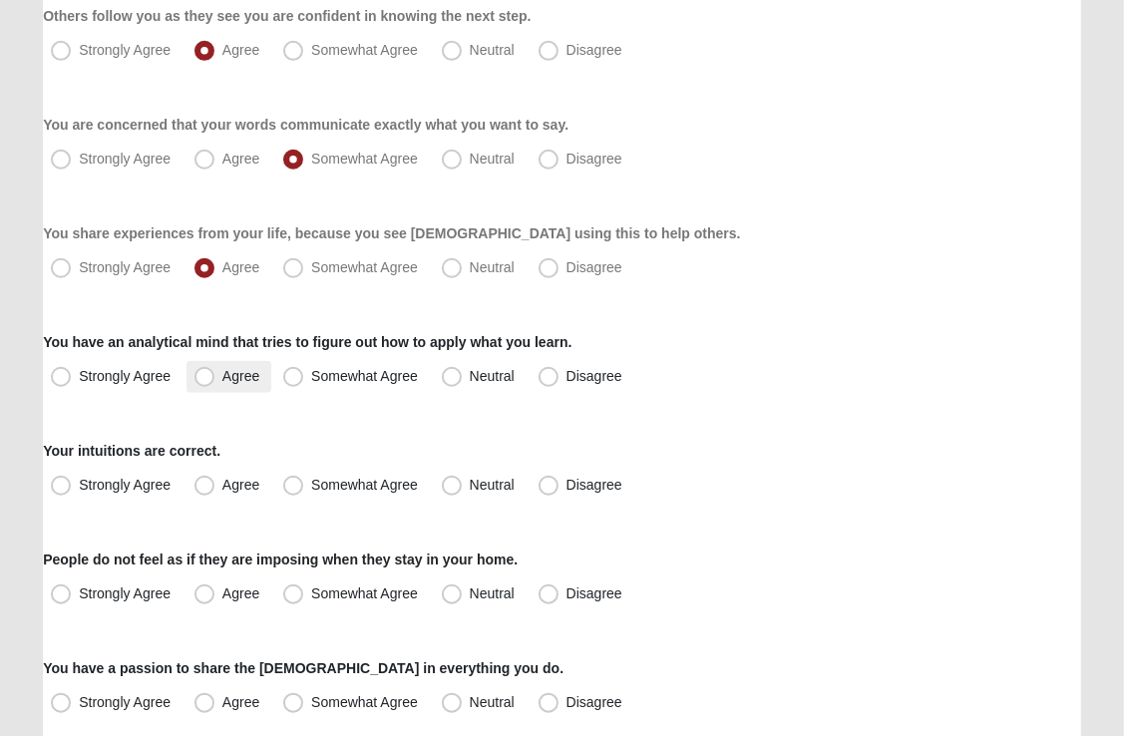
click at [222, 381] on span "Agree" at bounding box center [240, 376] width 37 height 16
click at [207, 381] on input "Agree" at bounding box center [208, 376] width 13 height 13
radio input "true"
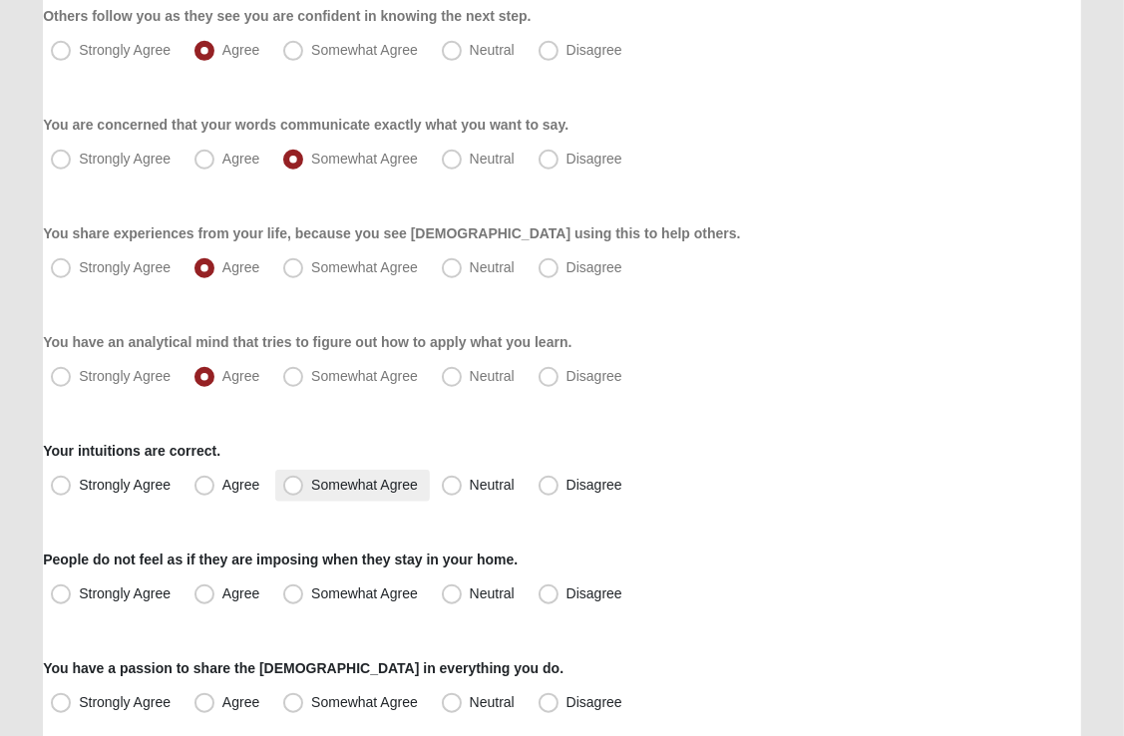
click at [311, 486] on span "Somewhat Agree" at bounding box center [364, 485] width 107 height 16
click at [299, 486] on input "Somewhat Agree" at bounding box center [297, 485] width 13 height 13
radio input "true"
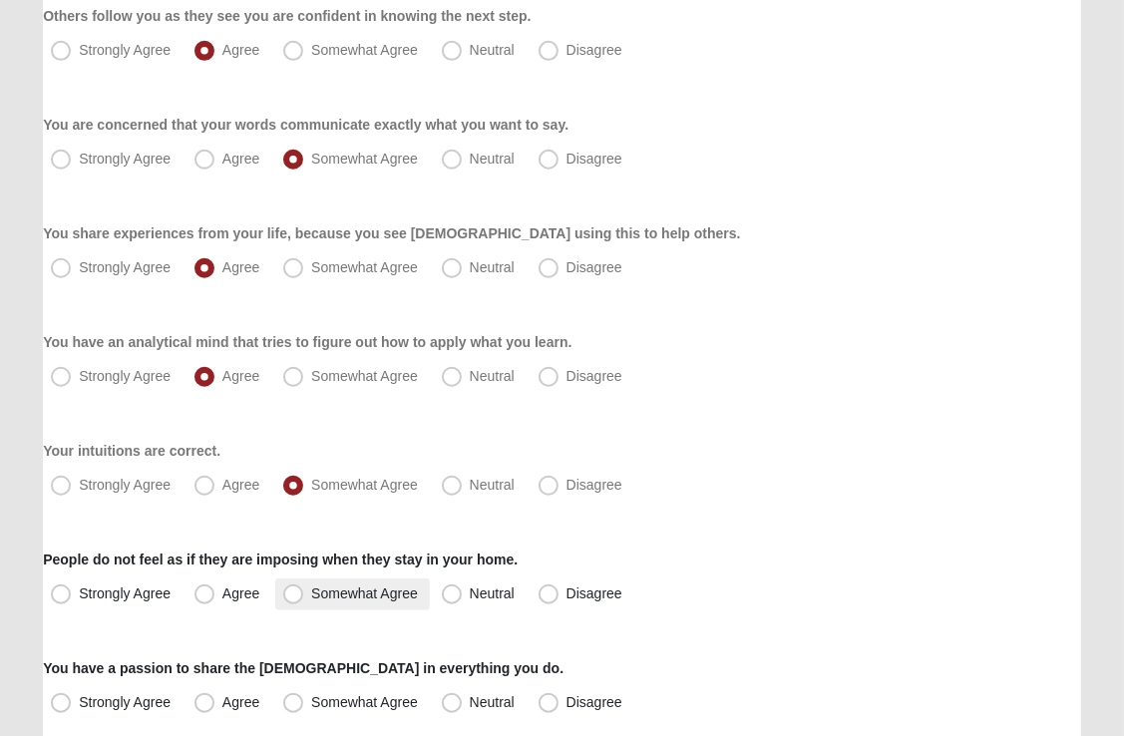
click at [311, 599] on span "Somewhat Agree" at bounding box center [364, 593] width 107 height 16
click at [297, 599] on input "Somewhat Agree" at bounding box center [297, 593] width 13 height 13
radio input "true"
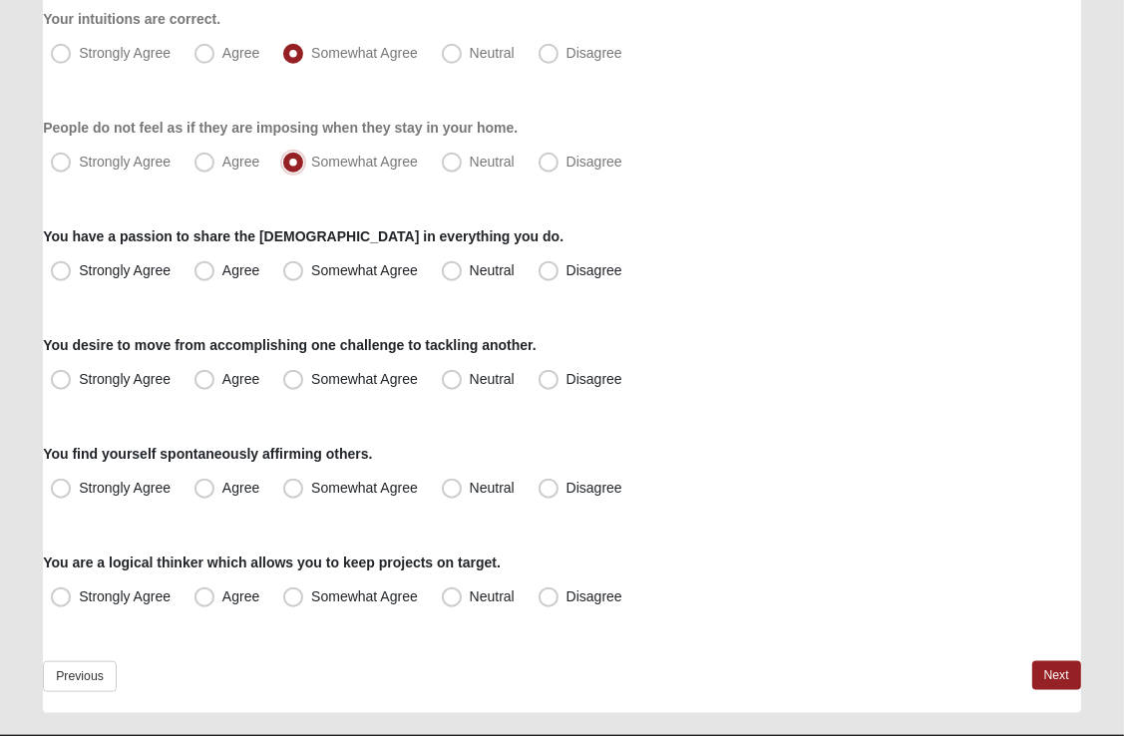
scroll to position [1495, 0]
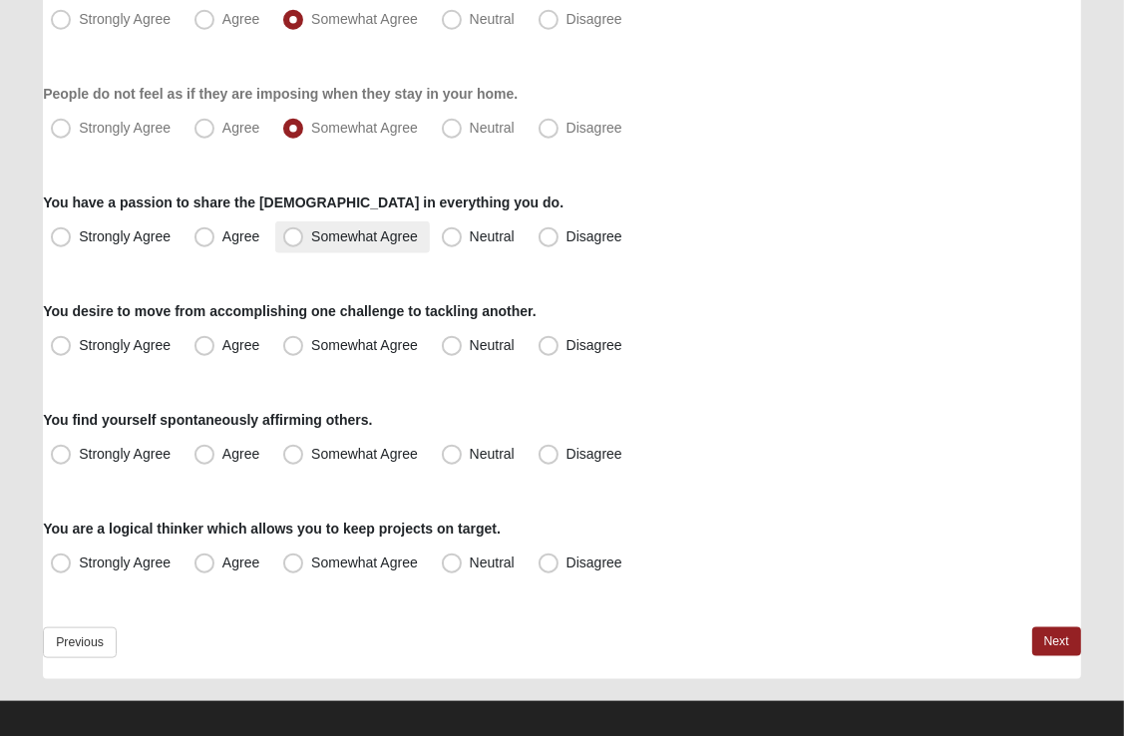
click at [311, 240] on span "Somewhat Agree" at bounding box center [364, 236] width 107 height 16
click at [295, 240] on input "Somewhat Agree" at bounding box center [297, 236] width 13 height 13
radio input "true"
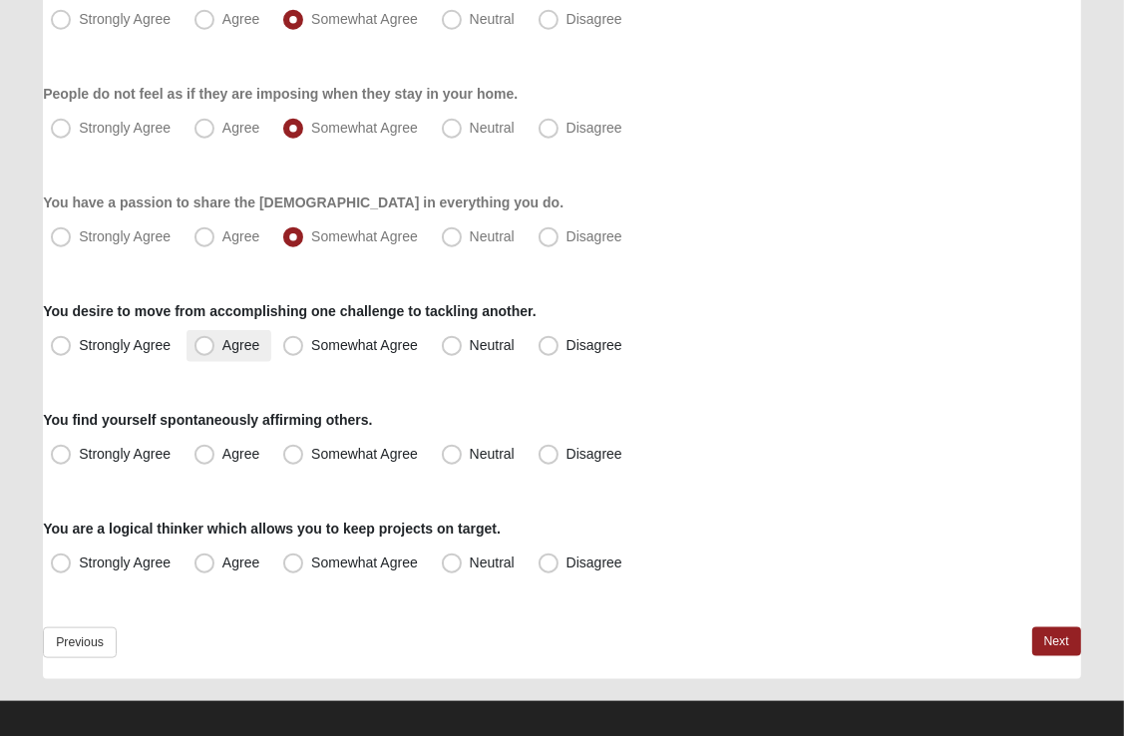
click at [269, 345] on label "Agree" at bounding box center [229, 346] width 85 height 32
click at [215, 345] on input "Agree" at bounding box center [208, 345] width 13 height 13
radio input "true"
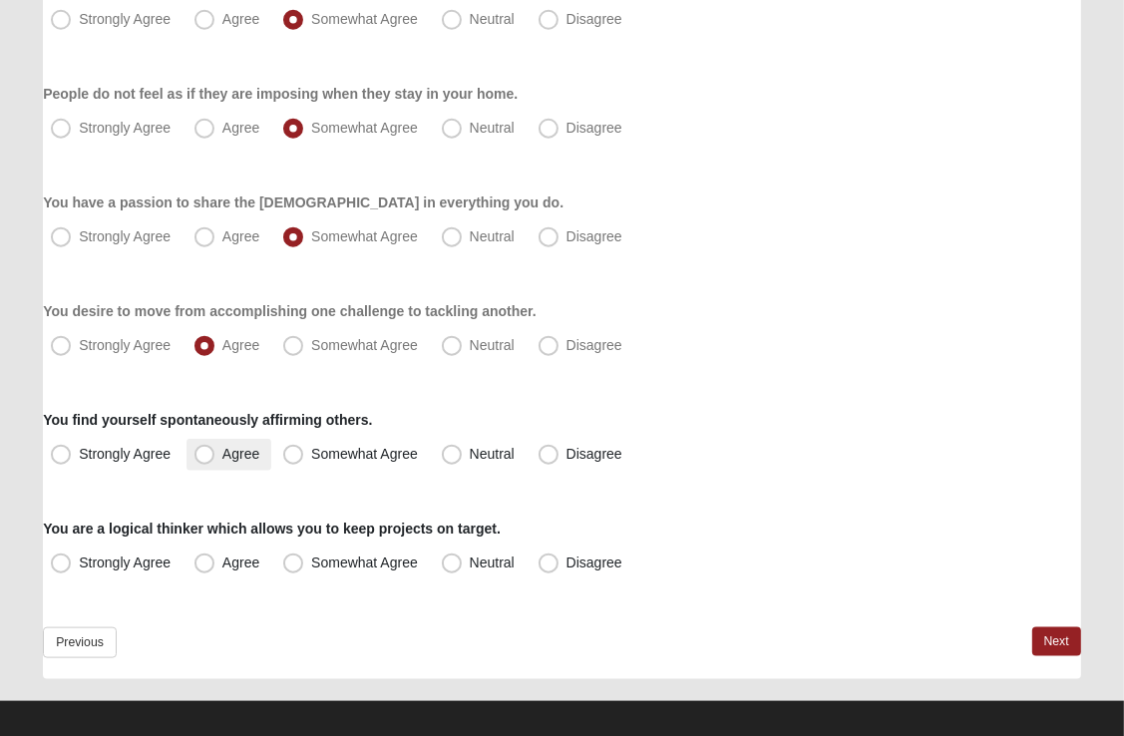
click at [223, 457] on span "Agree" at bounding box center [240, 454] width 37 height 16
click at [215, 457] on input "Agree" at bounding box center [208, 454] width 13 height 13
radio input "true"
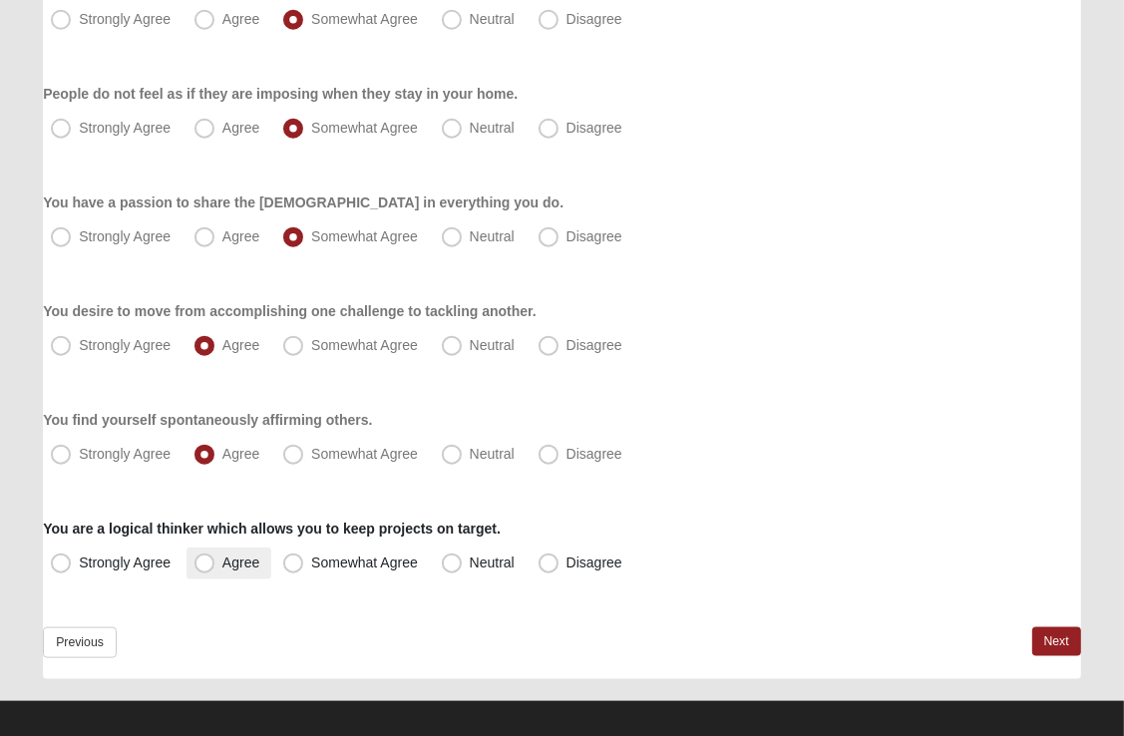
click at [236, 570] on label "Agree" at bounding box center [229, 564] width 85 height 32
click at [215, 570] on input "Agree" at bounding box center [208, 563] width 13 height 13
radio input "true"
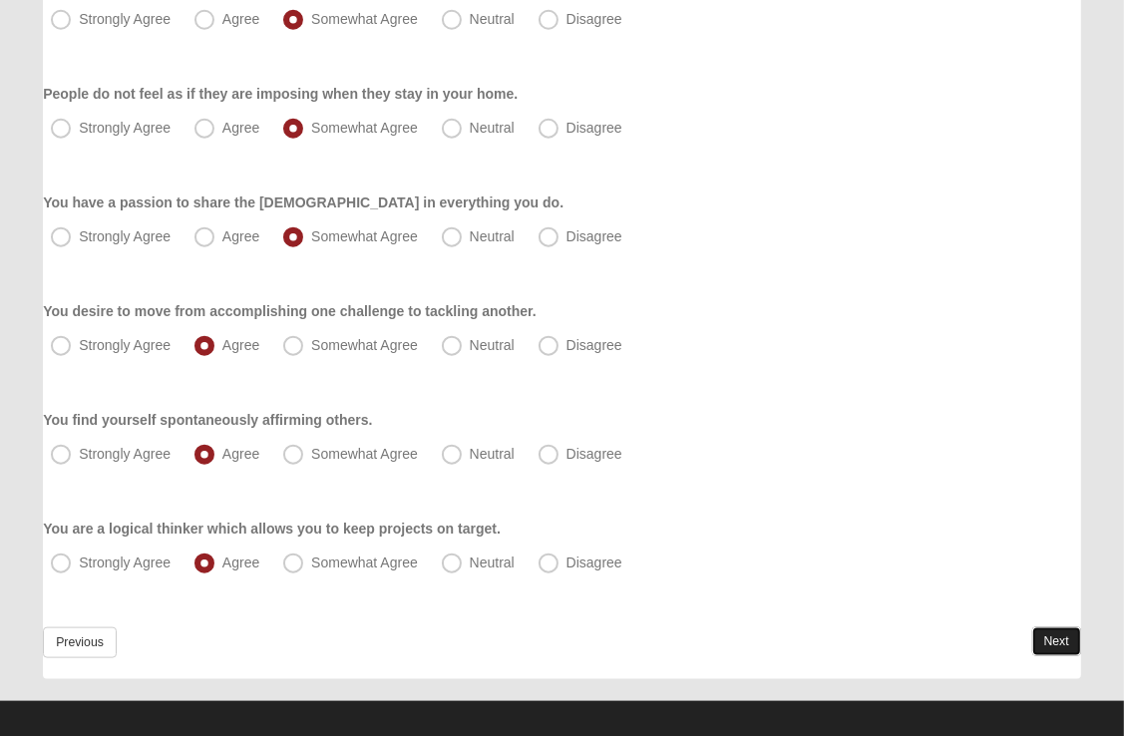
click at [1047, 640] on link "Next" at bounding box center [1056, 641] width 49 height 29
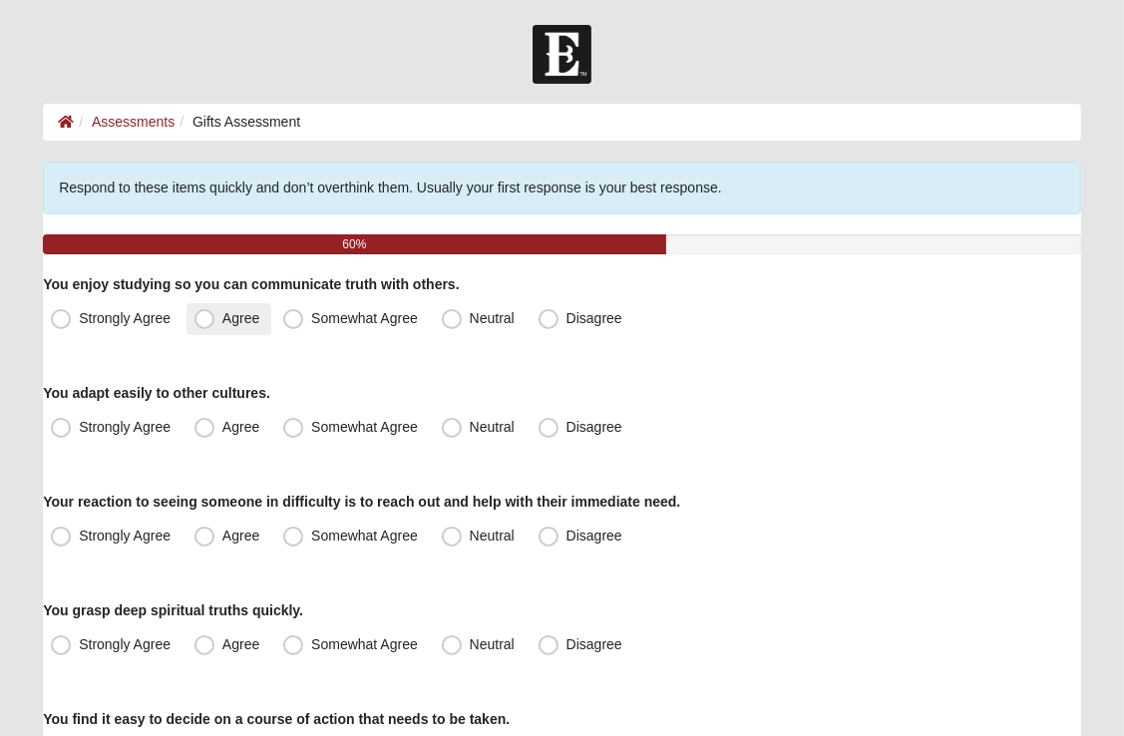
click at [222, 317] on span "Agree" at bounding box center [240, 318] width 37 height 16
click at [205, 317] on input "Agree" at bounding box center [208, 318] width 13 height 13
radio input "true"
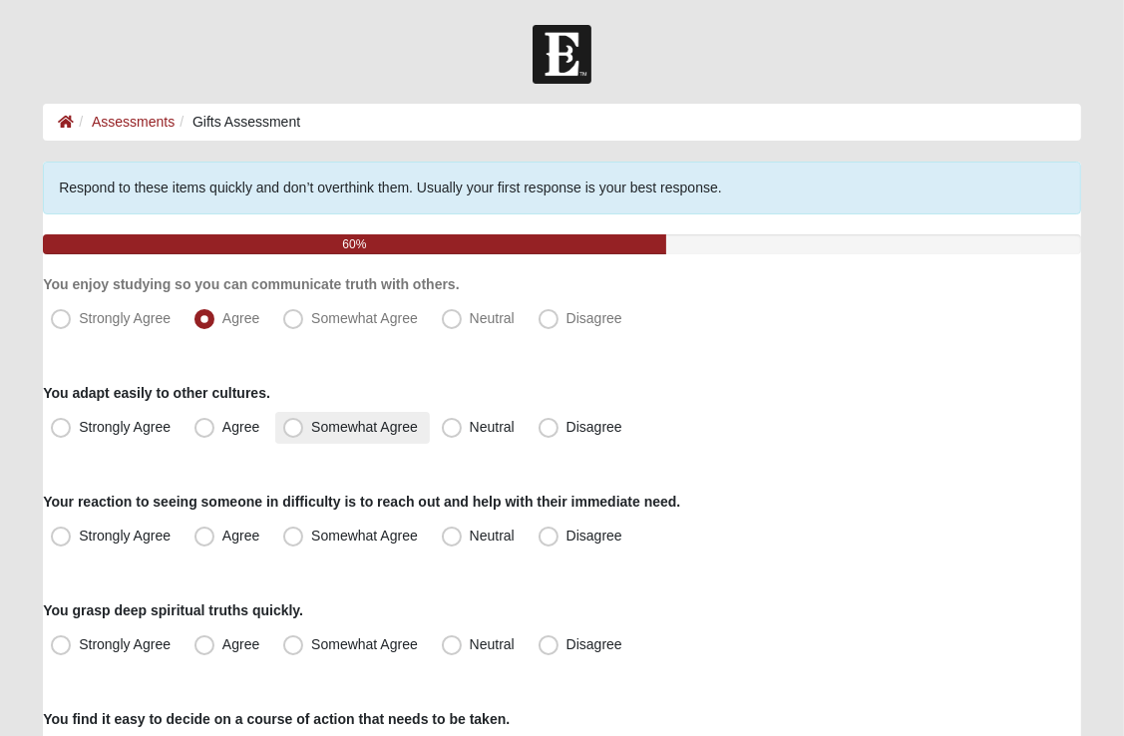
click at [311, 426] on span "Somewhat Agree" at bounding box center [364, 427] width 107 height 16
click at [292, 426] on input "Somewhat Agree" at bounding box center [297, 427] width 13 height 13
radio input "true"
click at [222, 535] on span "Agree" at bounding box center [240, 536] width 37 height 16
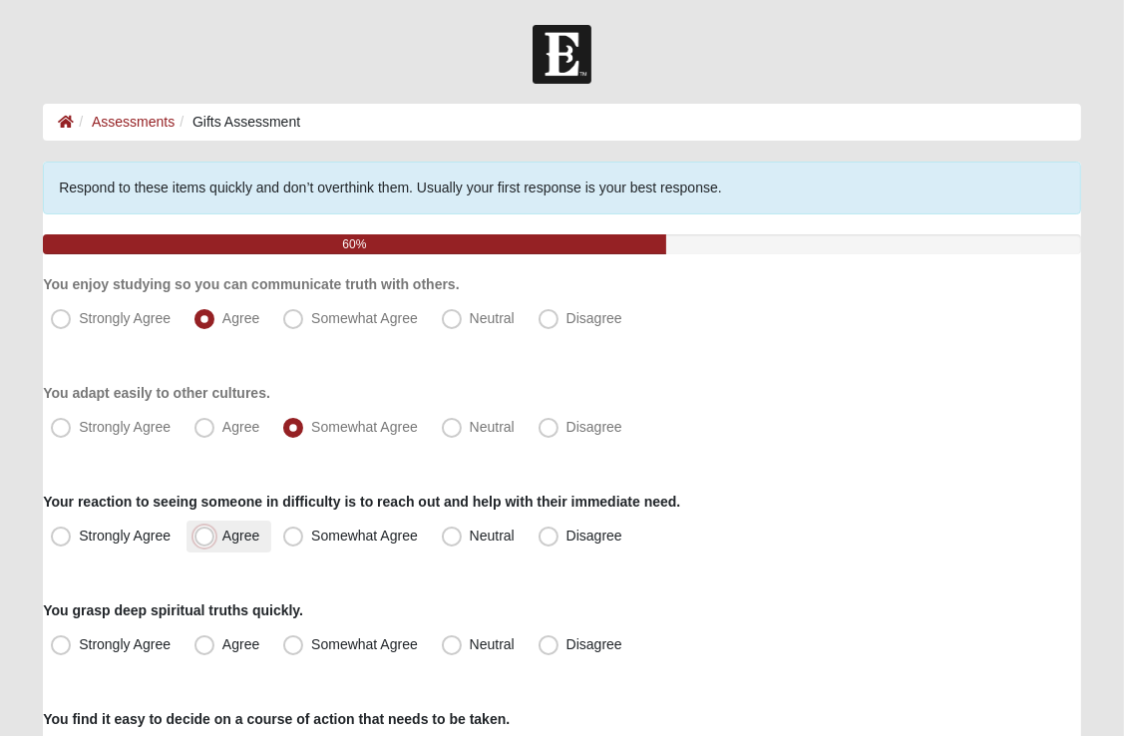
click at [208, 535] on input "Agree" at bounding box center [208, 536] width 13 height 13
radio input "true"
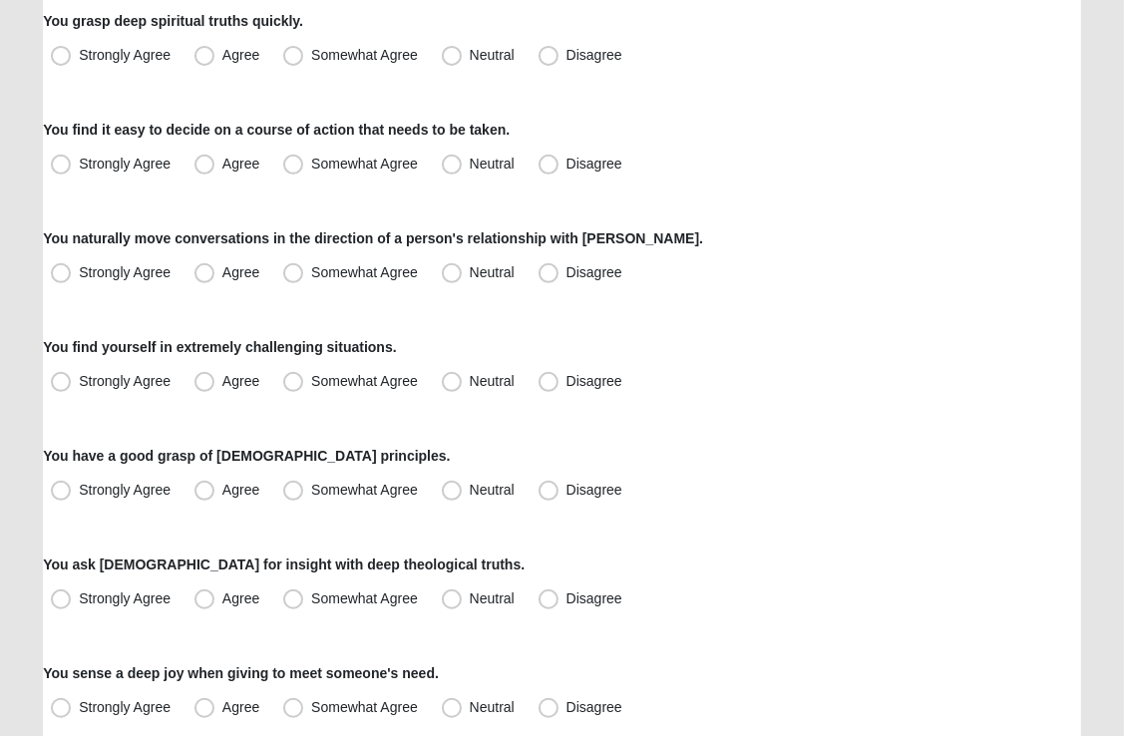
scroll to position [592, 0]
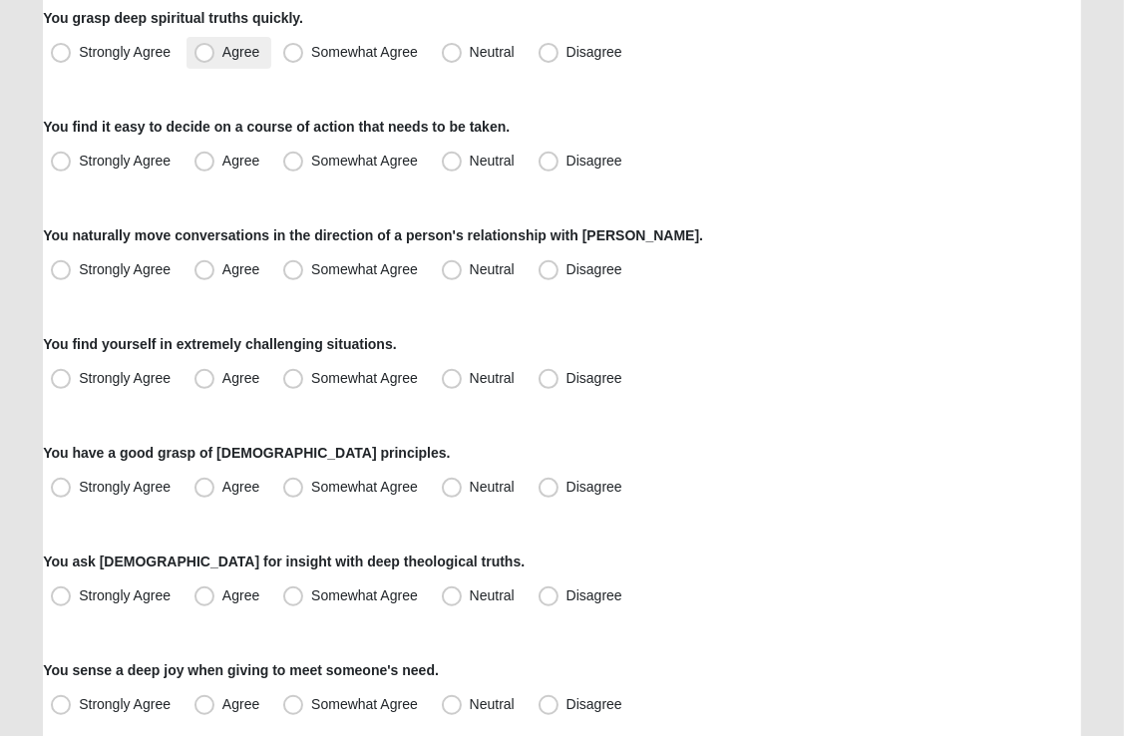
click at [222, 50] on span "Agree" at bounding box center [240, 52] width 37 height 16
click at [202, 50] on input "Agree" at bounding box center [208, 52] width 13 height 13
radio input "true"
click at [224, 103] on div "Respond to these items quickly and don’t overthink them. Usually your first res…" at bounding box center [562, 575] width 1038 height 2013
click at [222, 158] on span "Agree" at bounding box center [240, 161] width 37 height 16
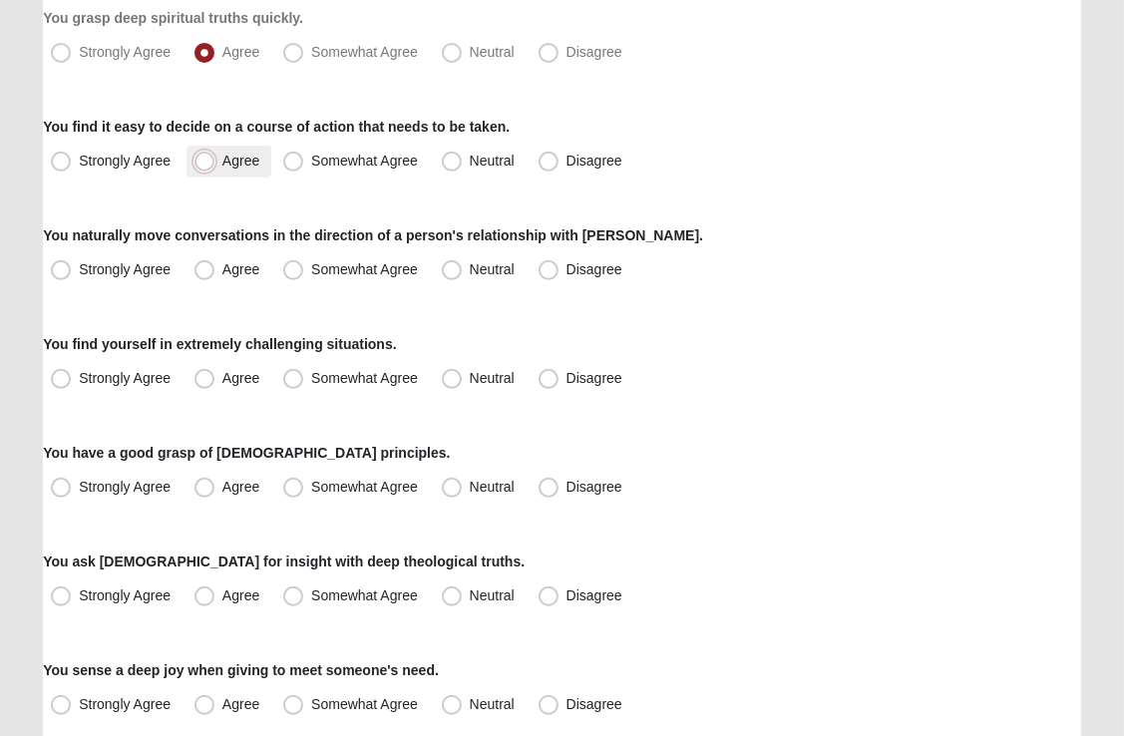
click at [205, 158] on input "Agree" at bounding box center [208, 161] width 13 height 13
radio input "true"
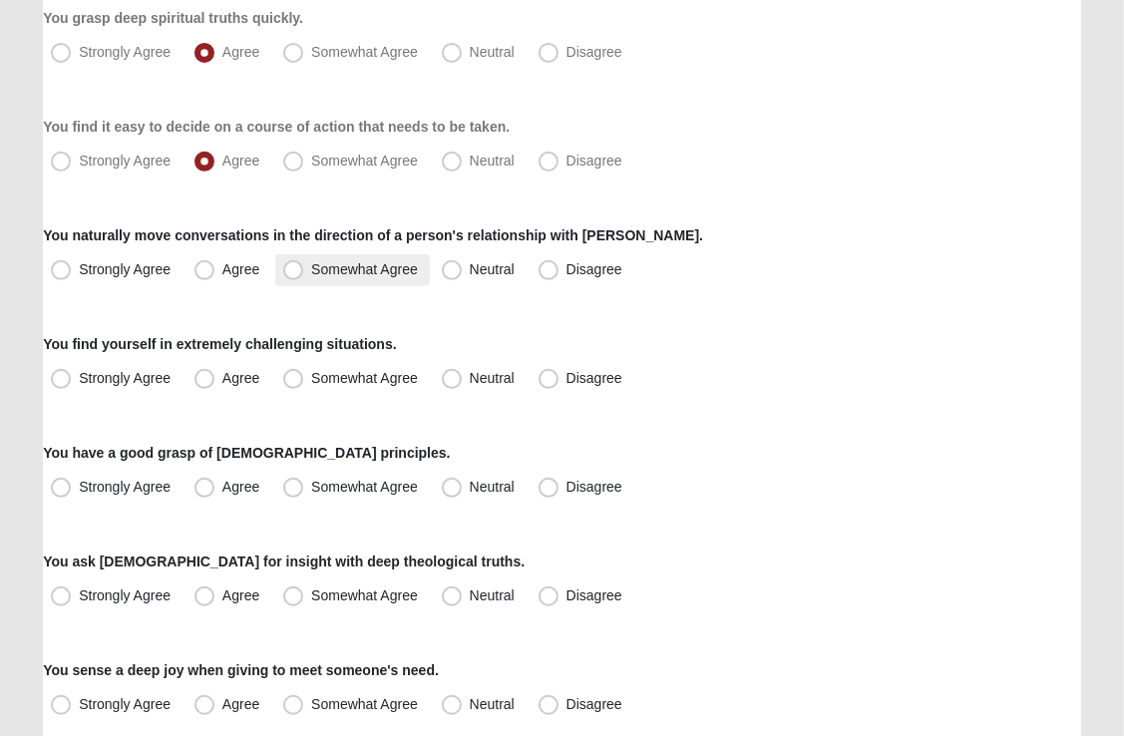
click at [311, 271] on span "Somewhat Agree" at bounding box center [364, 269] width 107 height 16
click at [292, 271] on input "Somewhat Agree" at bounding box center [297, 269] width 13 height 13
radio input "true"
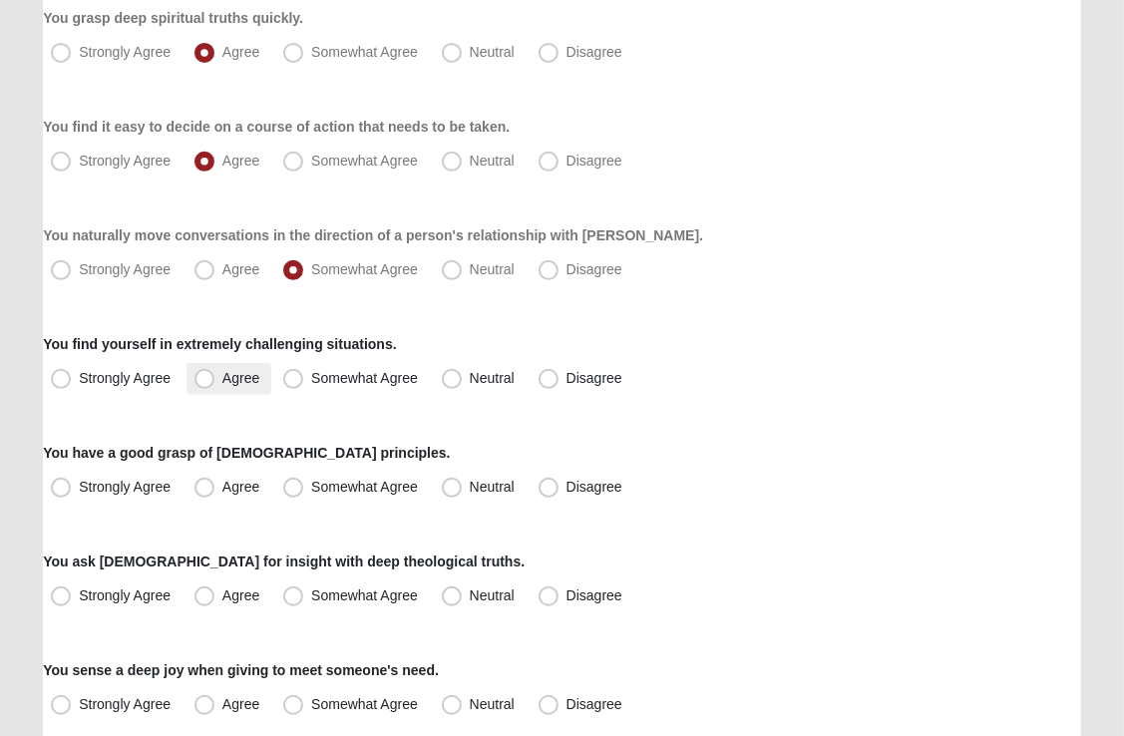
click at [222, 380] on span "Agree" at bounding box center [240, 378] width 37 height 16
click at [202, 380] on input "Agree" at bounding box center [208, 378] width 13 height 13
radio input "true"
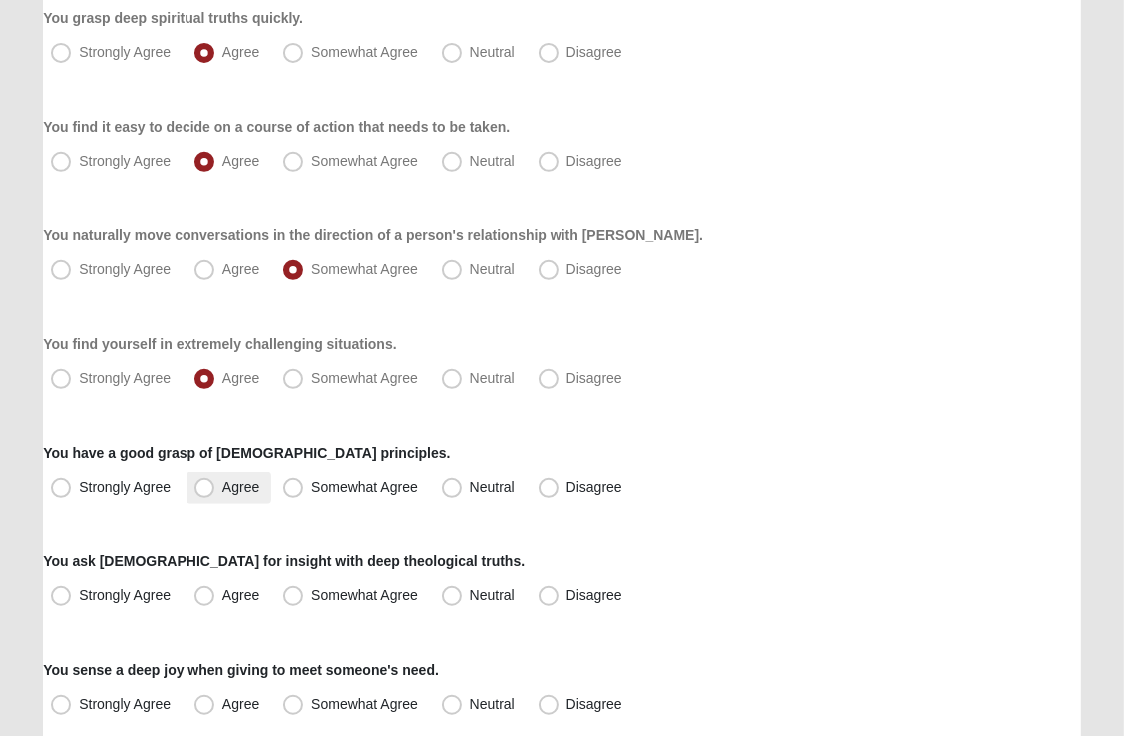
click at [222, 489] on span "Agree" at bounding box center [240, 487] width 37 height 16
click at [202, 489] on input "Agree" at bounding box center [208, 487] width 13 height 13
radio input "true"
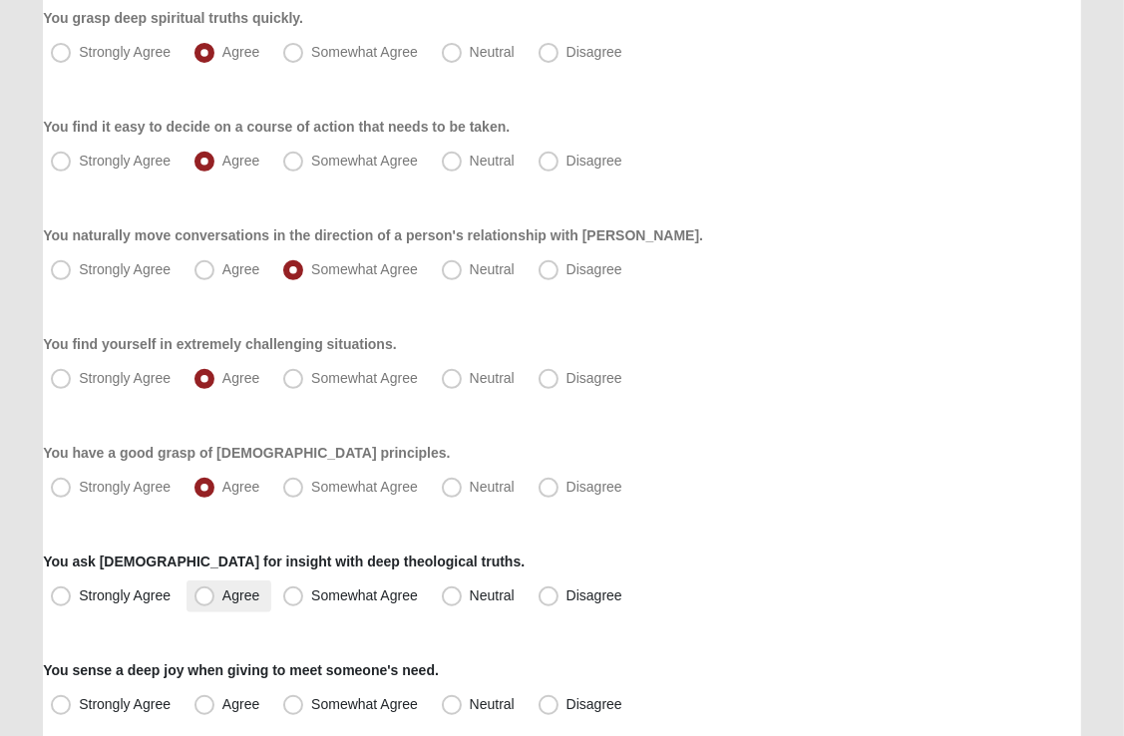
click at [222, 601] on span "Agree" at bounding box center [240, 595] width 37 height 16
click at [202, 601] on input "Agree" at bounding box center [208, 595] width 13 height 13
radio input "true"
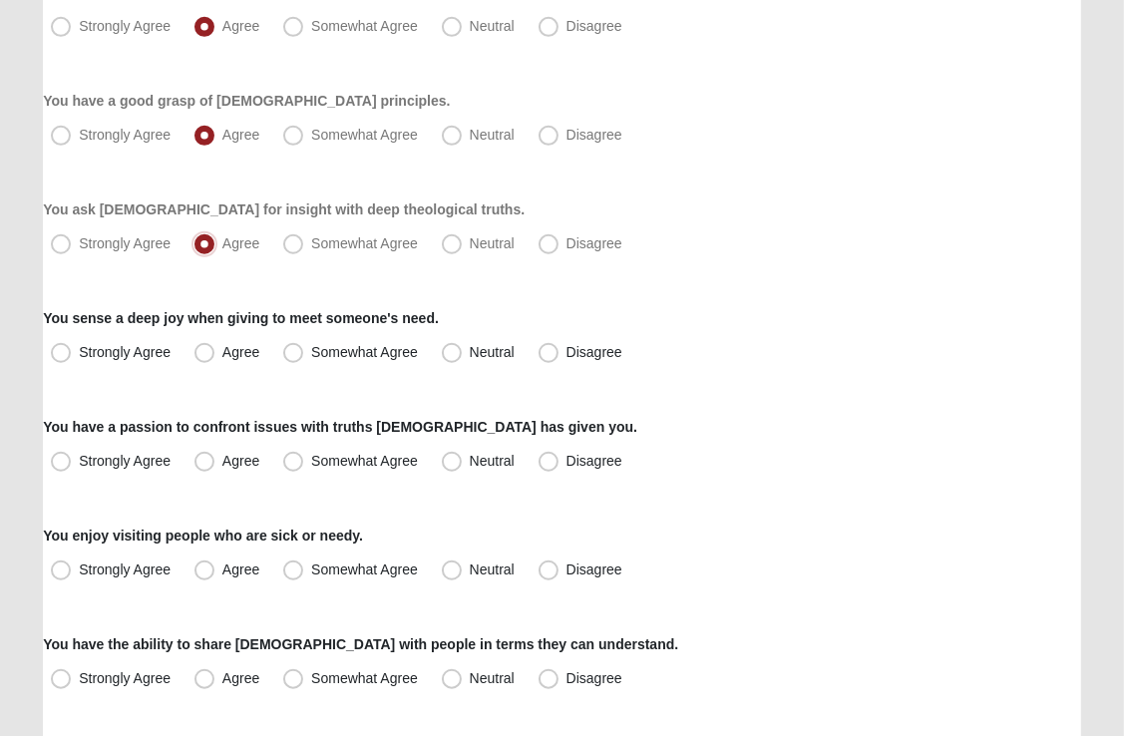
scroll to position [950, 0]
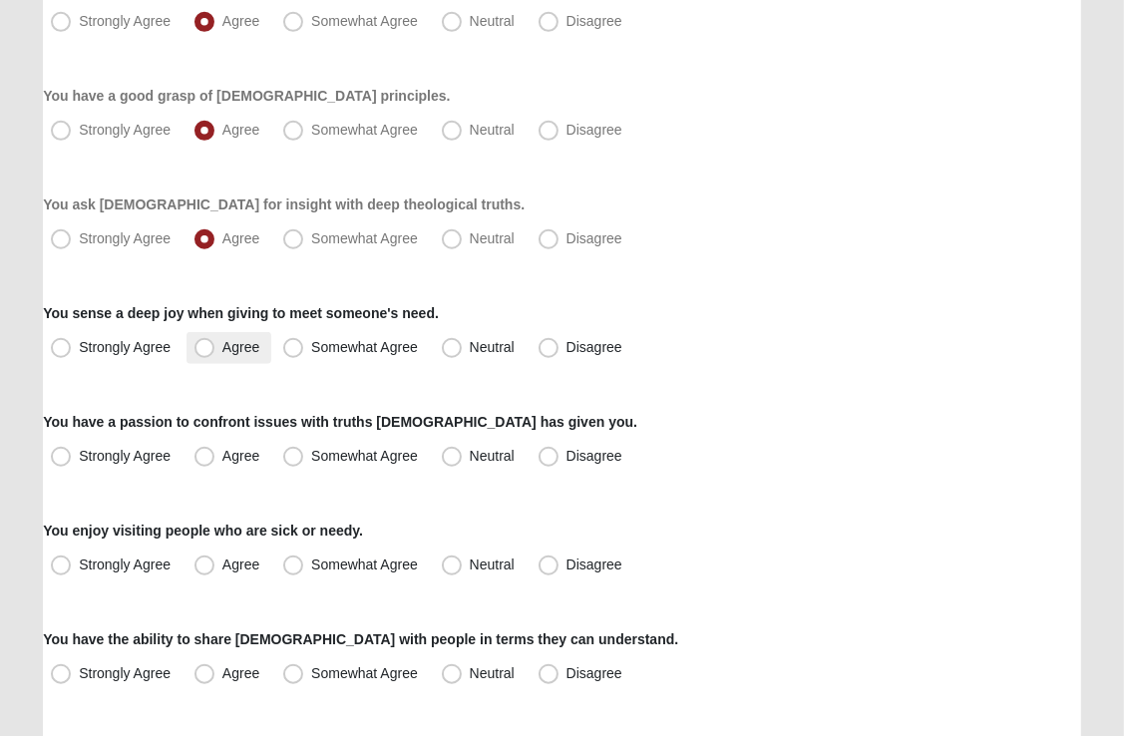
click at [222, 348] on span "Agree" at bounding box center [240, 347] width 37 height 16
click at [207, 348] on input "Agree" at bounding box center [208, 347] width 13 height 13
radio input "true"
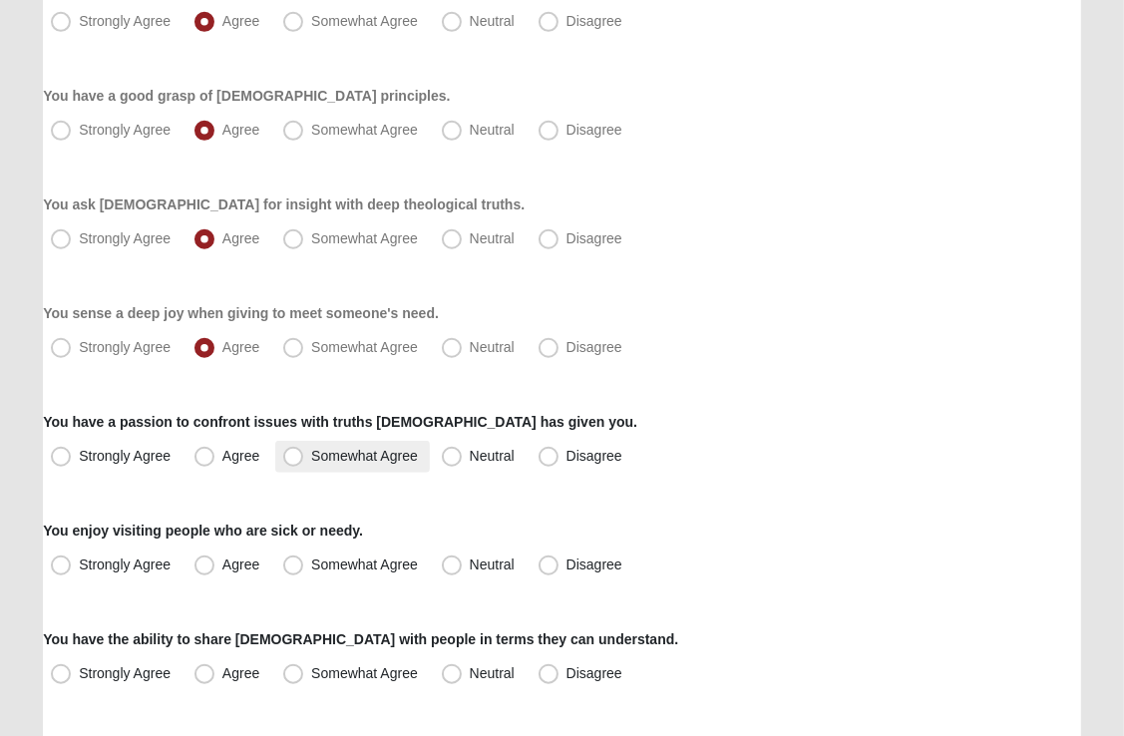
click at [311, 458] on span "Somewhat Agree" at bounding box center [364, 456] width 107 height 16
click at [293, 458] on input "Somewhat Agree" at bounding box center [297, 456] width 13 height 13
radio input "true"
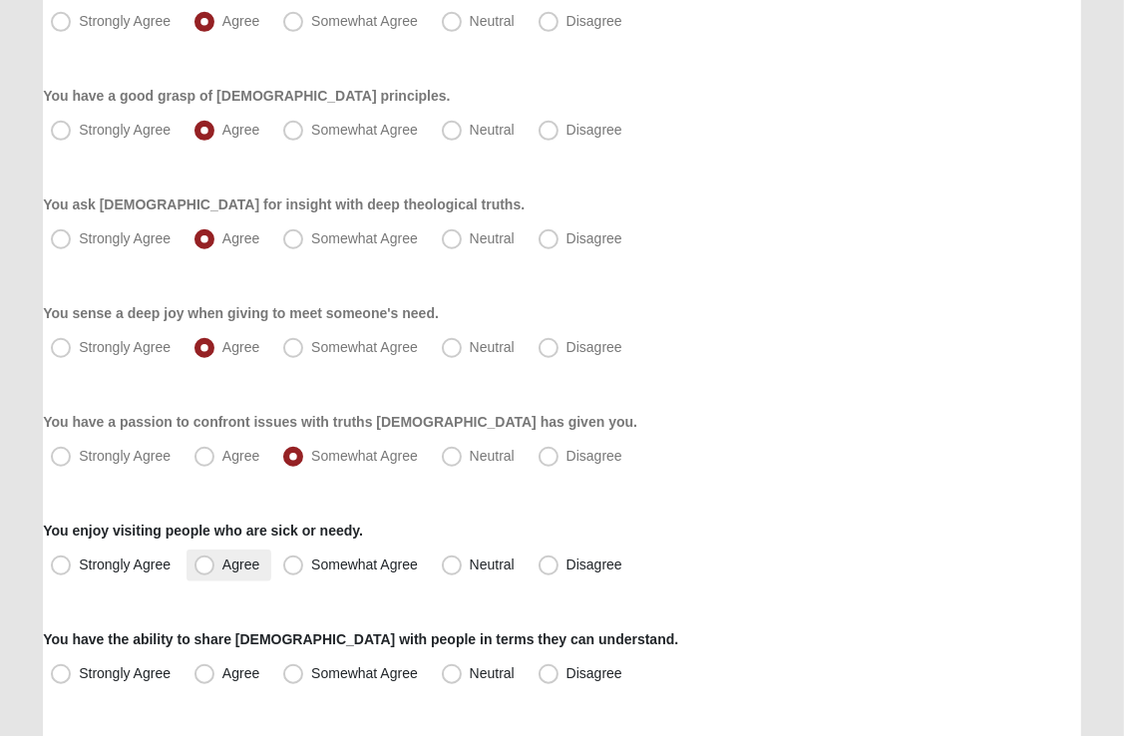
click at [222, 564] on span "Agree" at bounding box center [240, 565] width 37 height 16
click at [212, 564] on input "Agree" at bounding box center [208, 565] width 13 height 13
radio input "true"
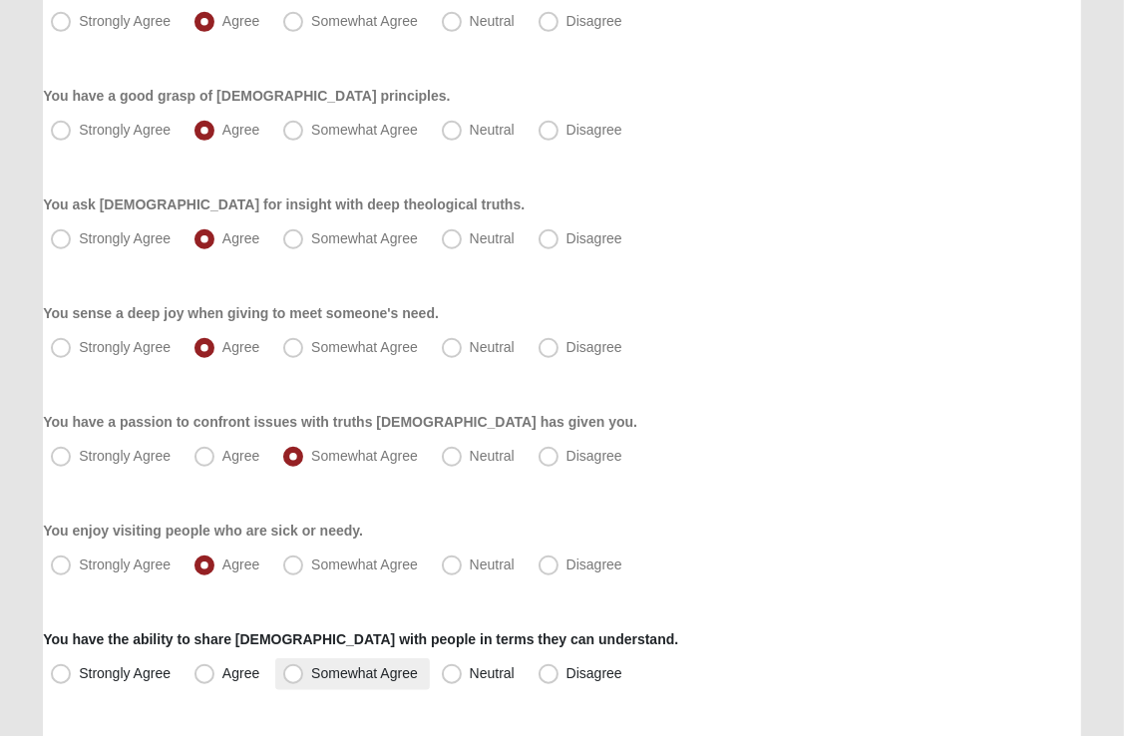
click at [311, 673] on span "Somewhat Agree" at bounding box center [364, 673] width 107 height 16
click at [291, 673] on input "Somewhat Agree" at bounding box center [297, 673] width 13 height 13
radio input "true"
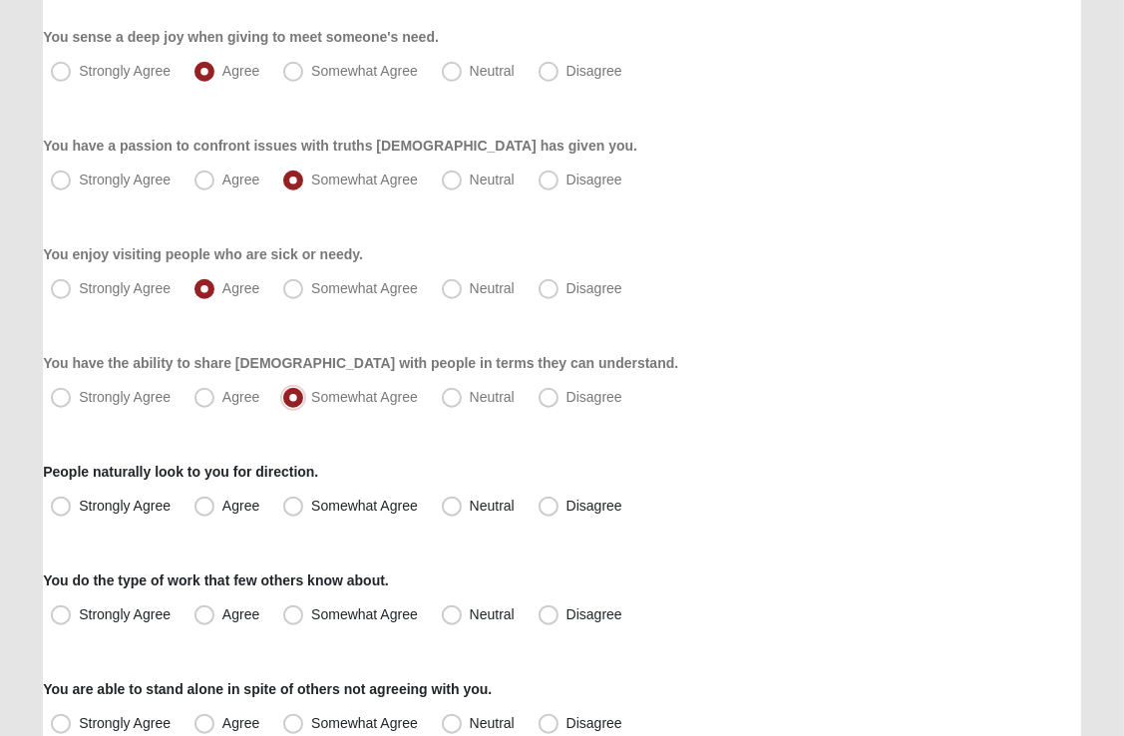
scroll to position [1261, 0]
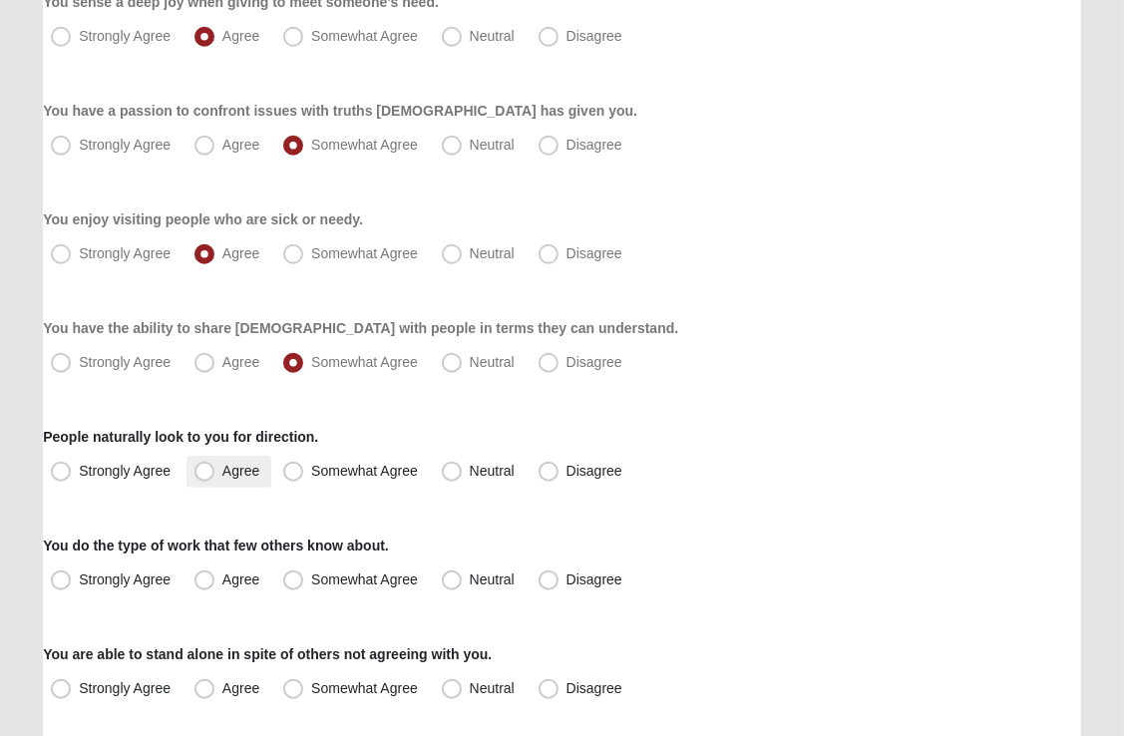
click at [222, 470] on span "Agree" at bounding box center [240, 471] width 37 height 16
click at [202, 470] on input "Agree" at bounding box center [208, 471] width 13 height 13
radio input "true"
click at [470, 584] on span "Neutral" at bounding box center [492, 580] width 45 height 16
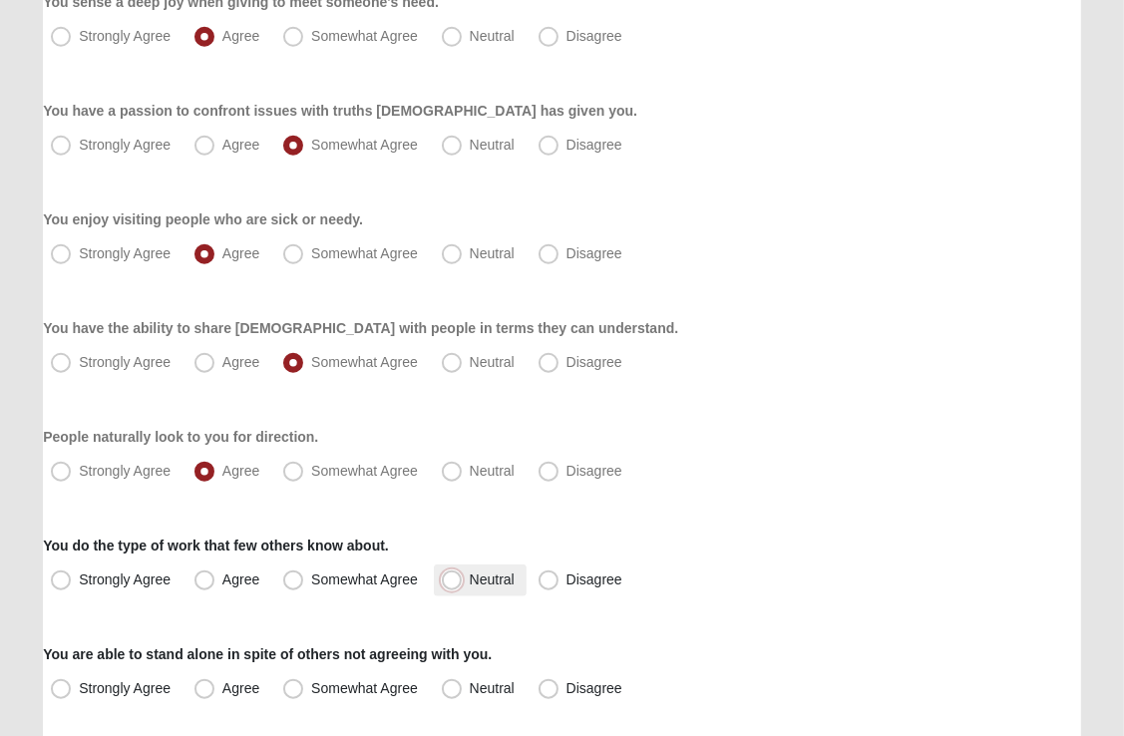
click at [451, 584] on input "Neutral" at bounding box center [456, 580] width 13 height 13
radio input "true"
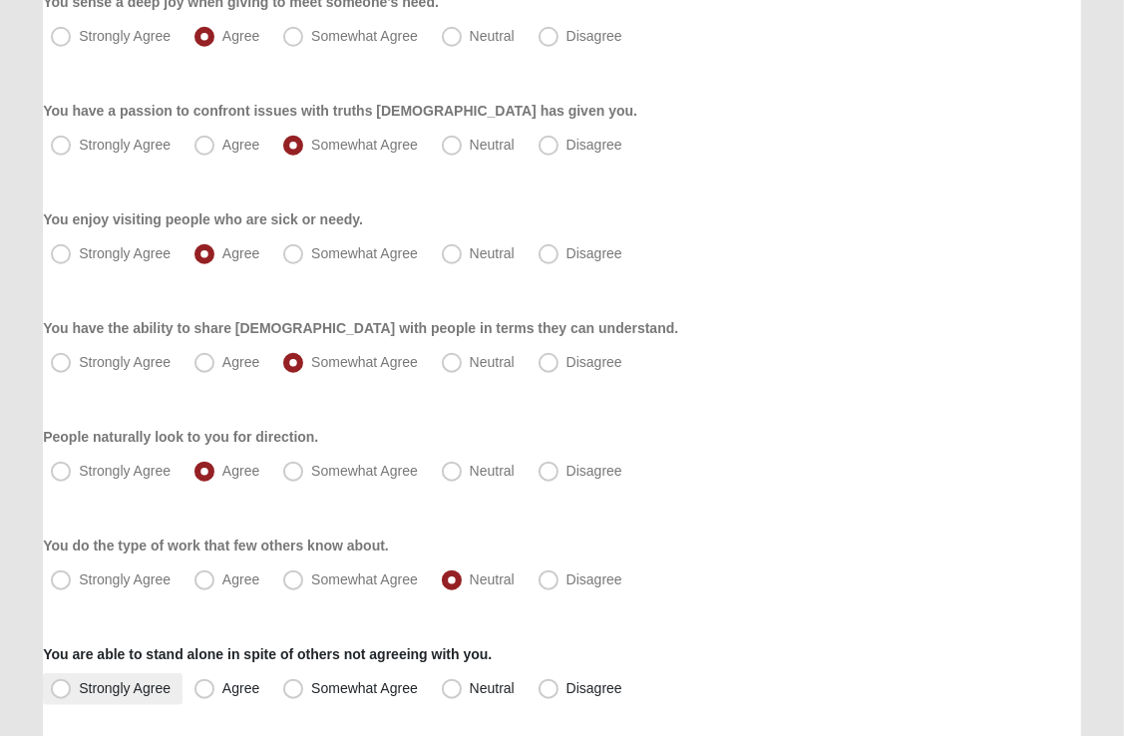
click at [79, 688] on span "Strongly Agree" at bounding box center [125, 688] width 92 height 16
click at [59, 688] on input "Strongly Agree" at bounding box center [65, 688] width 13 height 13
radio input "true"
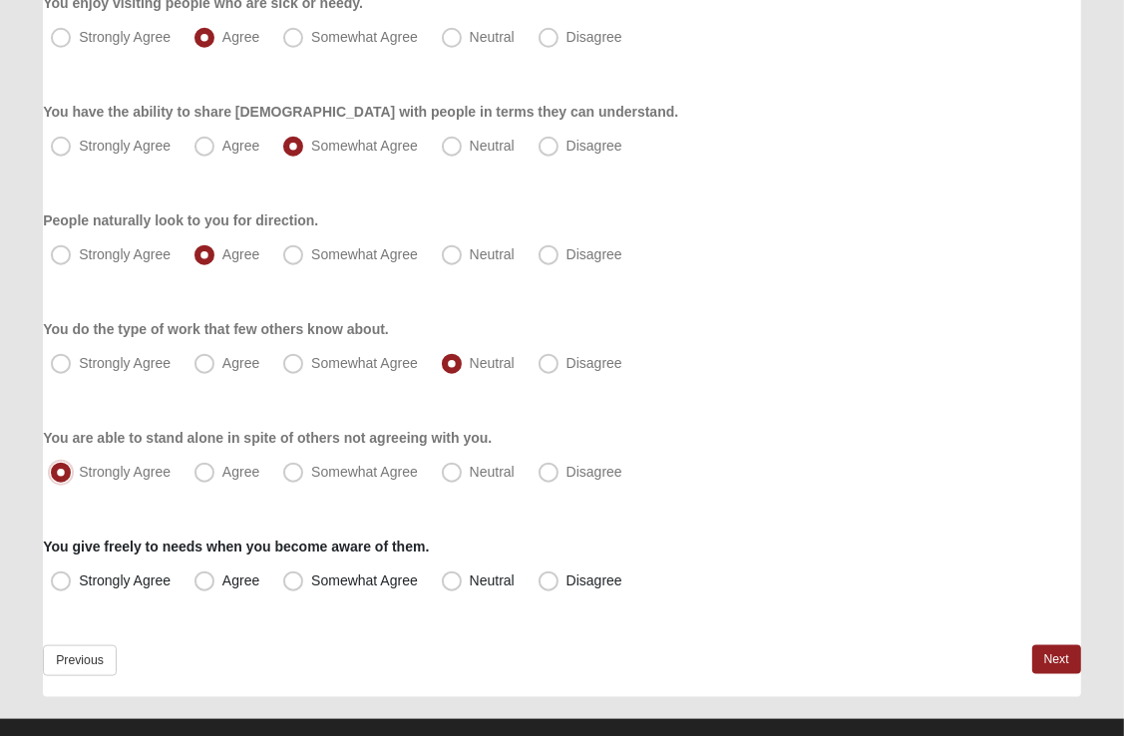
scroll to position [1482, 0]
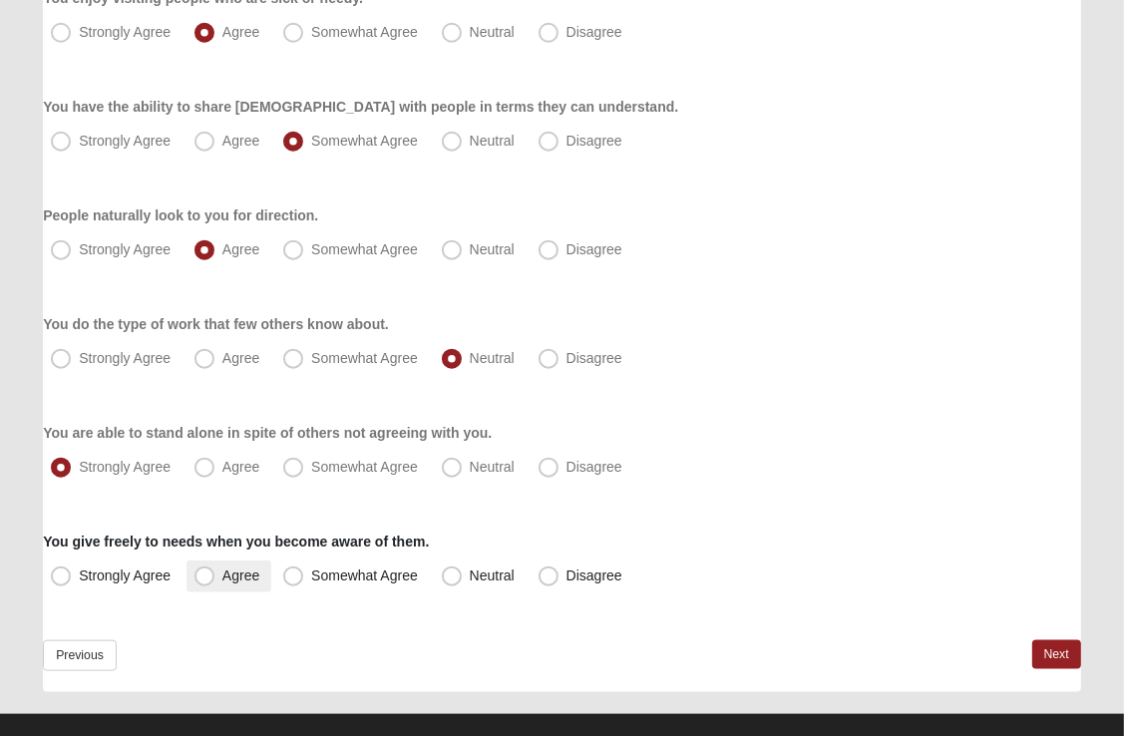
click at [222, 576] on span "Agree" at bounding box center [240, 576] width 37 height 16
click at [203, 576] on input "Agree" at bounding box center [208, 576] width 13 height 13
radio input "true"
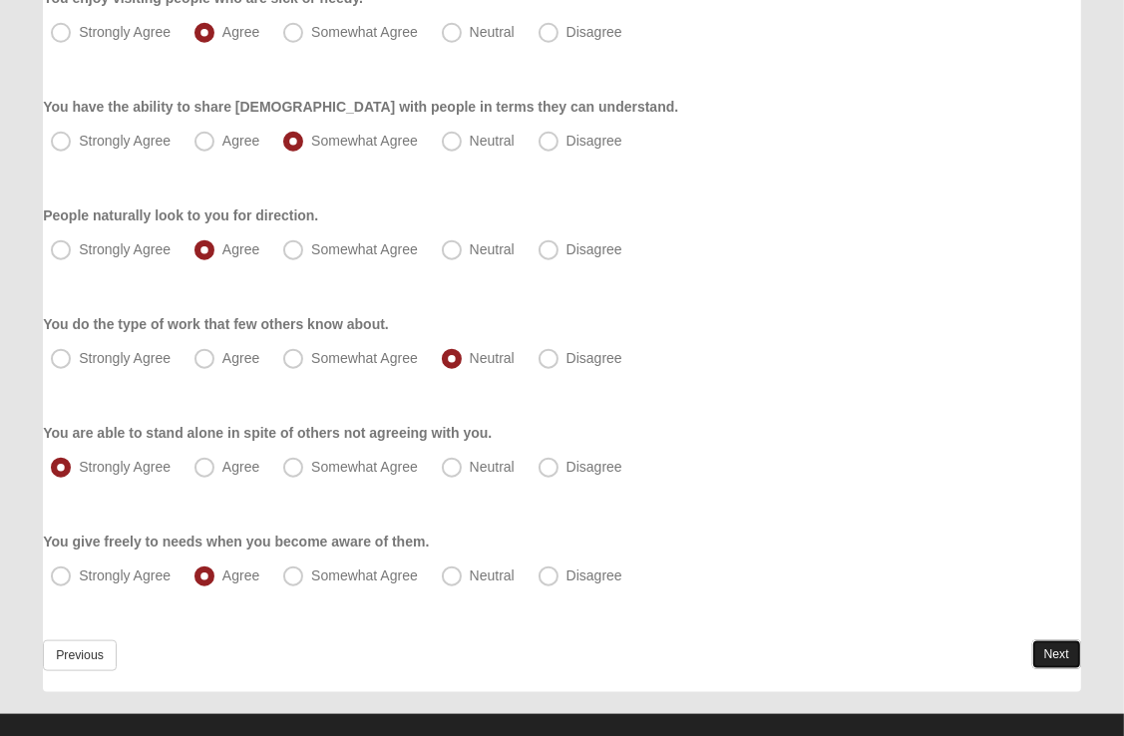
click at [1065, 655] on link "Next" at bounding box center [1056, 654] width 49 height 29
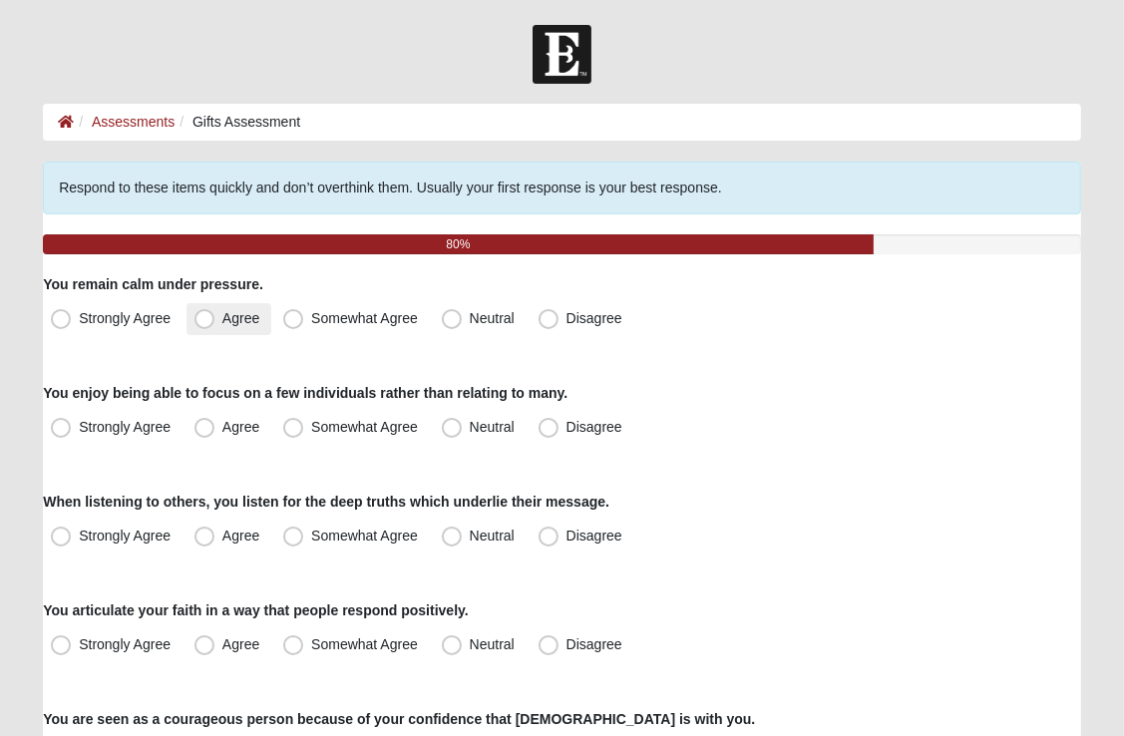
click at [222, 317] on span "Agree" at bounding box center [240, 318] width 37 height 16
click at [210, 317] on input "Agree" at bounding box center [208, 318] width 13 height 13
radio input "true"
click at [222, 317] on span "Agree" at bounding box center [240, 318] width 37 height 16
click at [210, 317] on input "Agree" at bounding box center [208, 318] width 13 height 13
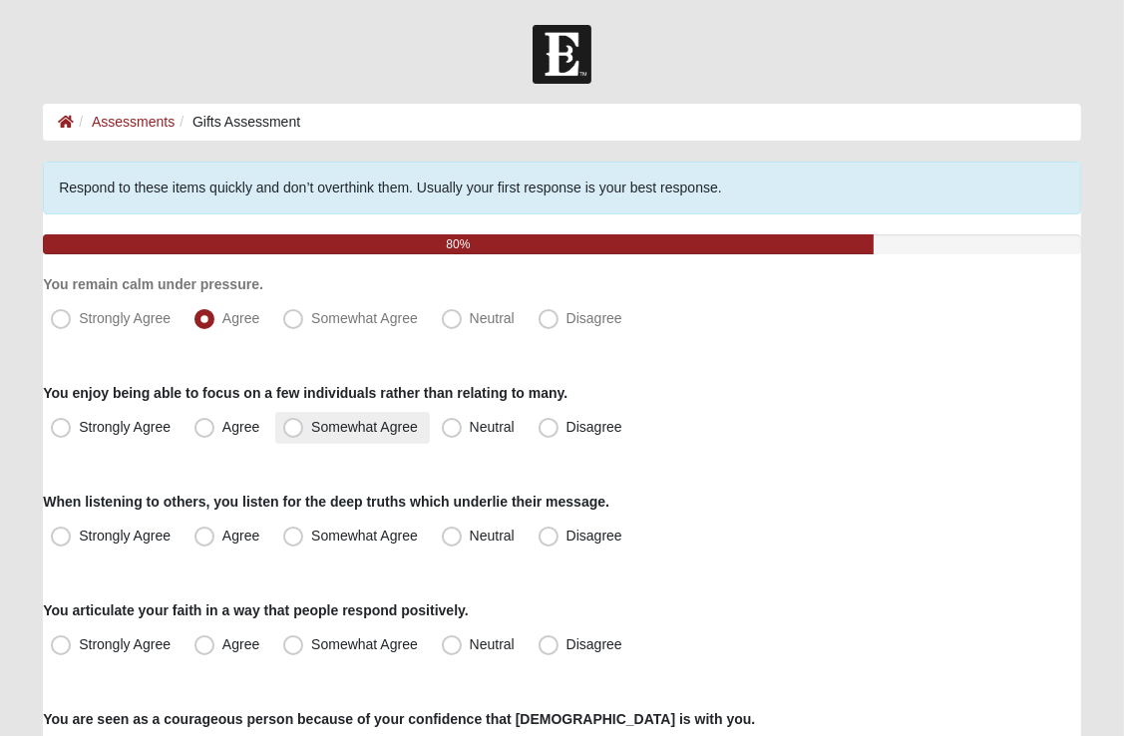
drag, startPoint x: 210, startPoint y: 317, endPoint x: 289, endPoint y: 433, distance: 140.0
click at [311, 433] on span "Somewhat Agree" at bounding box center [364, 427] width 107 height 16
click at [291, 433] on input "Somewhat Agree" at bounding box center [297, 427] width 13 height 13
radio input "true"
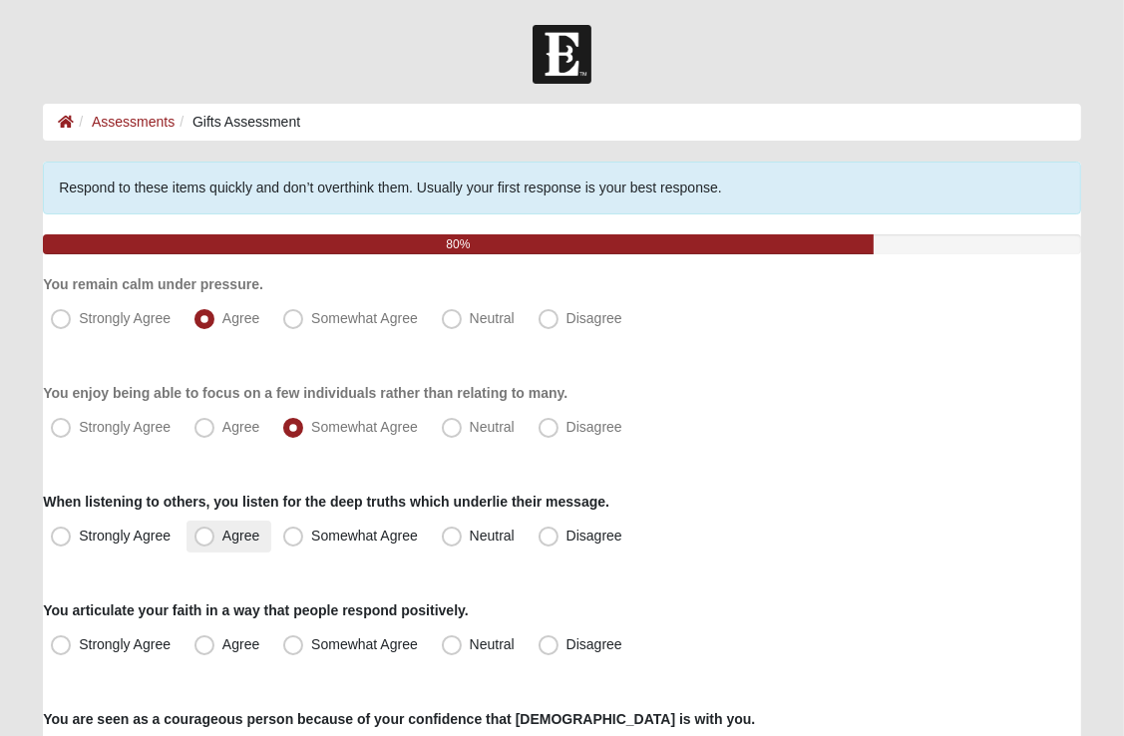
click at [222, 533] on span "Agree" at bounding box center [240, 536] width 37 height 16
click at [202, 533] on input "Agree" at bounding box center [208, 536] width 13 height 13
radio input "true"
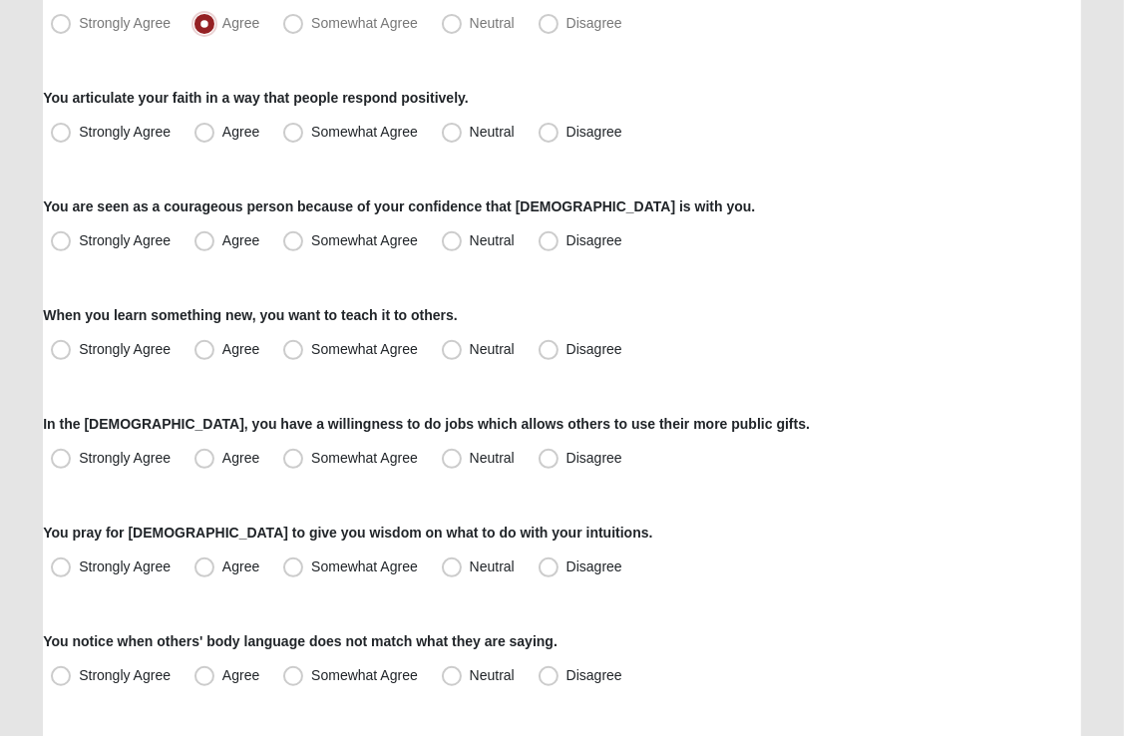
scroll to position [515, 0]
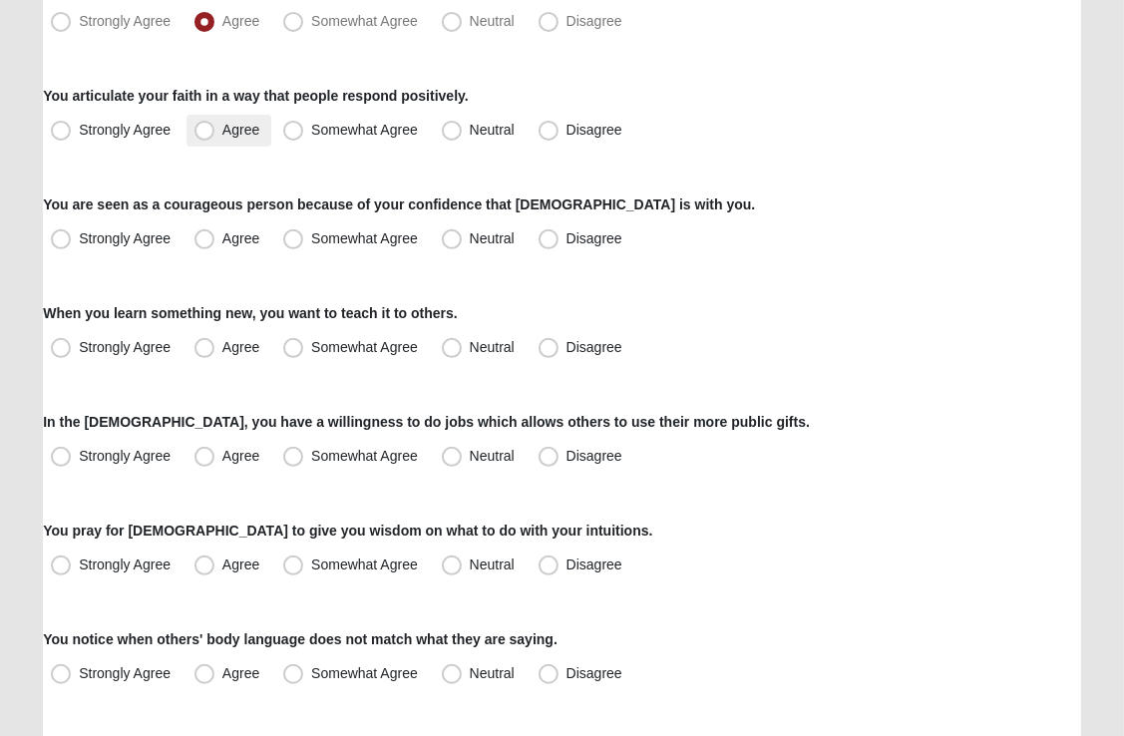
click at [222, 128] on span "Agree" at bounding box center [240, 130] width 37 height 16
click at [207, 128] on input "Agree" at bounding box center [208, 130] width 13 height 13
radio input "true"
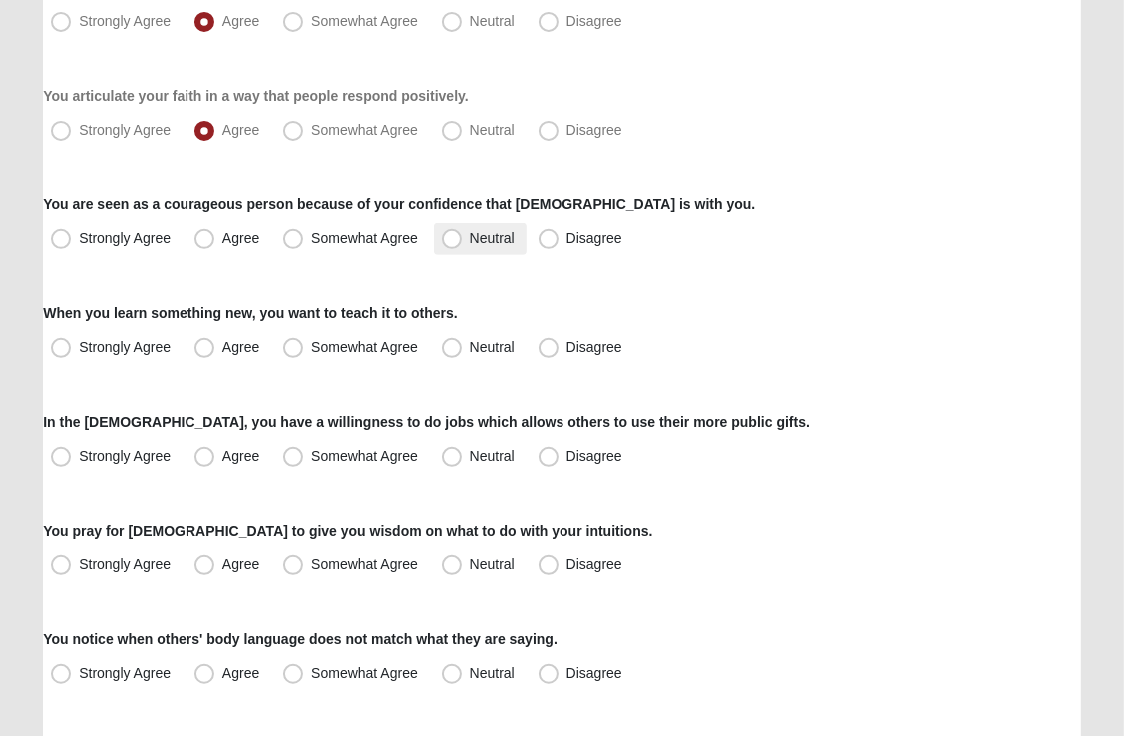
click at [470, 237] on span "Neutral" at bounding box center [492, 238] width 45 height 16
click at [450, 237] on input "Neutral" at bounding box center [456, 238] width 13 height 13
radio input "true"
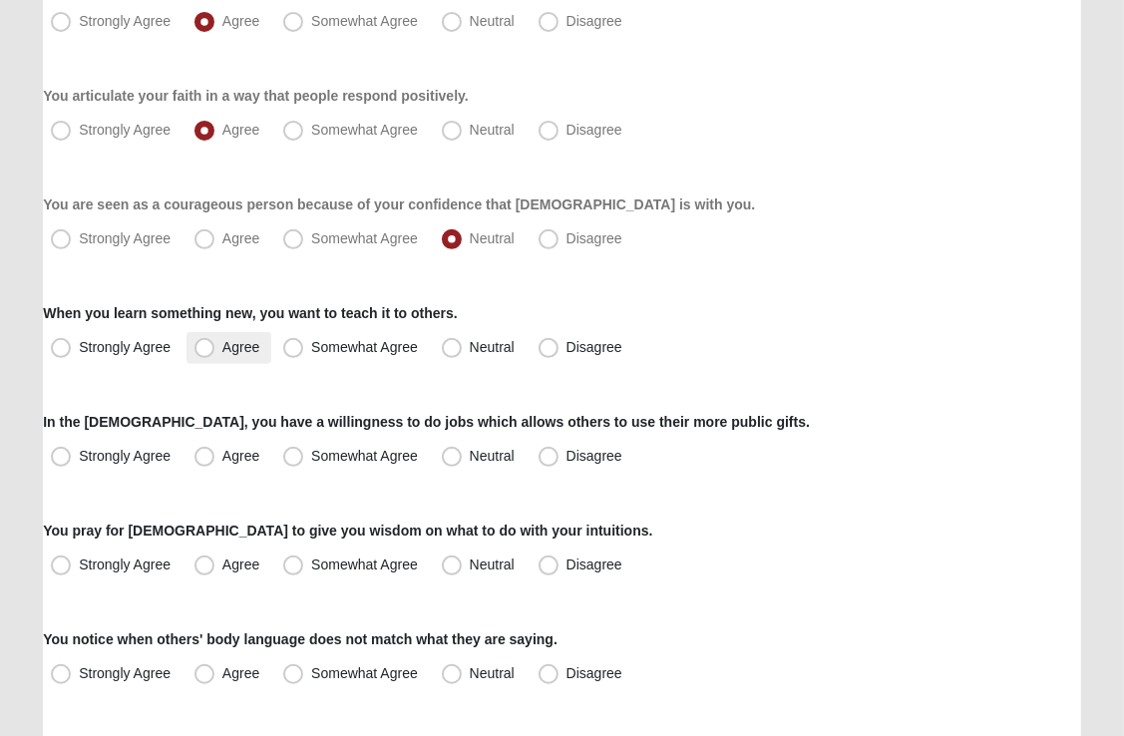
click at [222, 346] on span "Agree" at bounding box center [240, 347] width 37 height 16
click at [205, 346] on input "Agree" at bounding box center [208, 347] width 13 height 13
radio input "true"
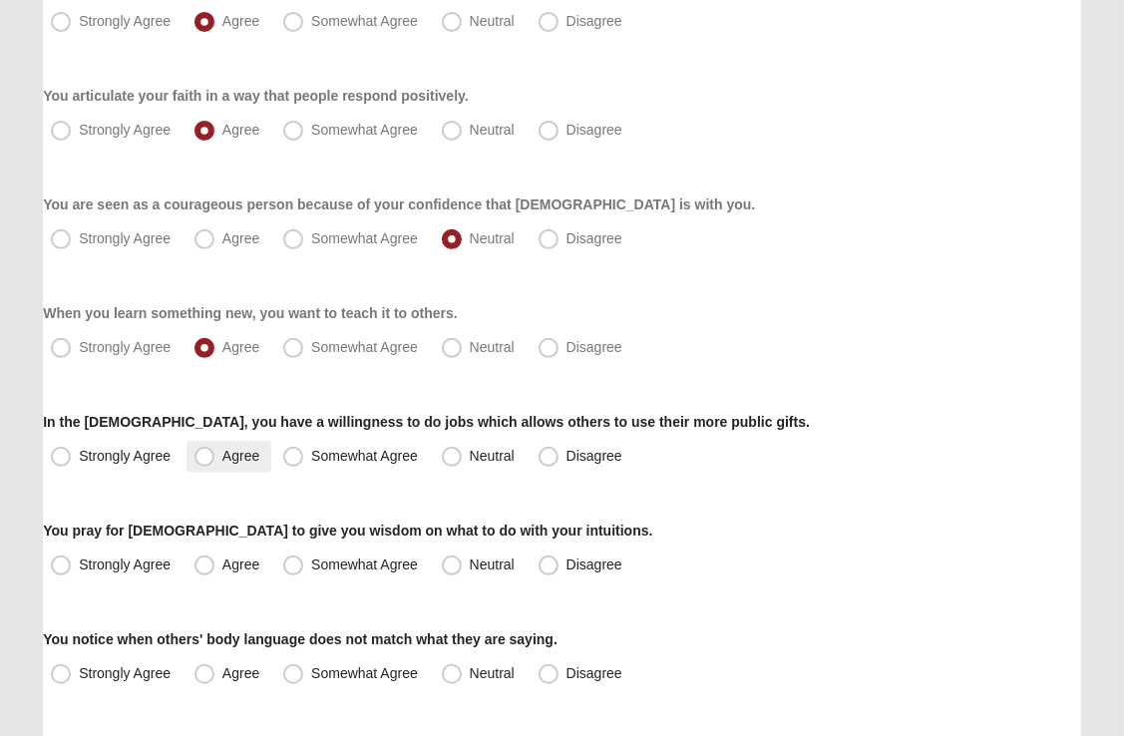
click at [222, 455] on span "Agree" at bounding box center [240, 456] width 37 height 16
click at [203, 455] on input "Agree" at bounding box center [208, 456] width 13 height 13
radio input "true"
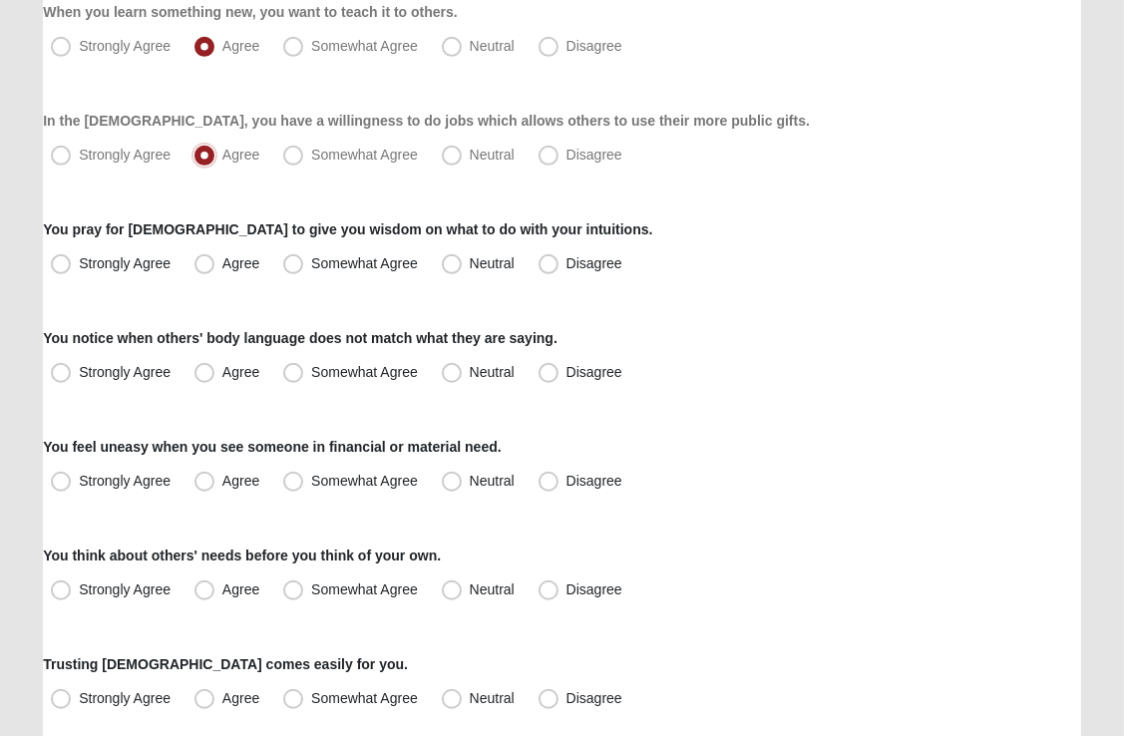
scroll to position [831, 0]
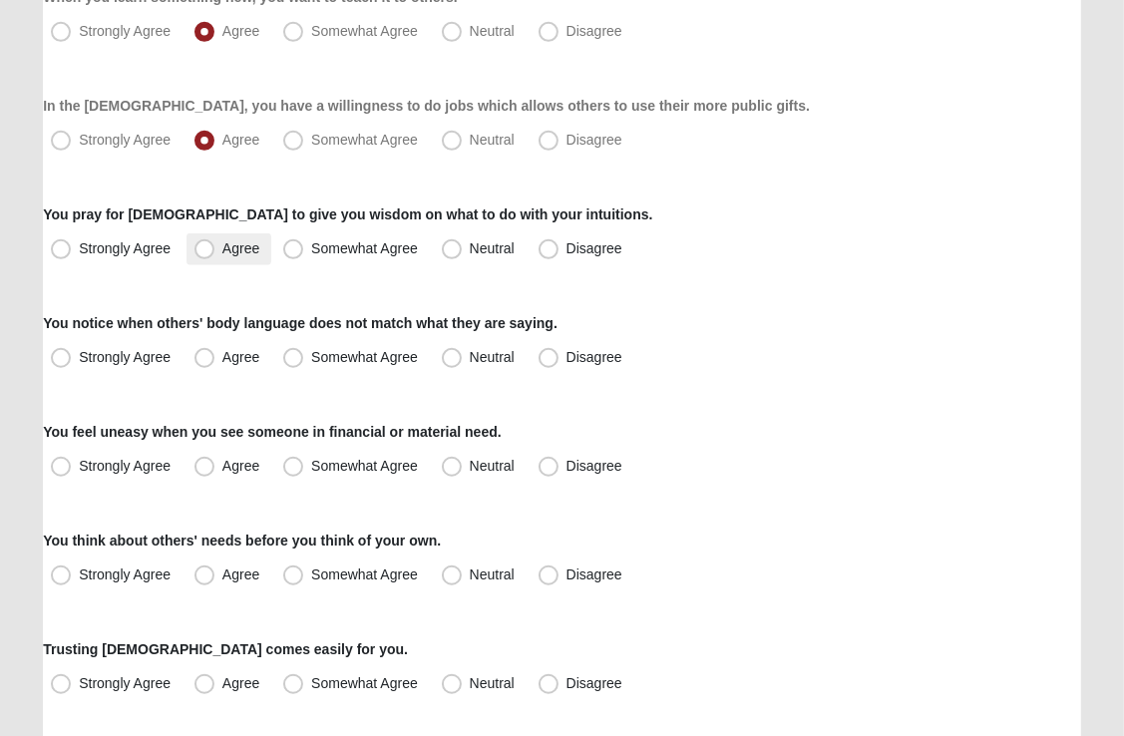
click at [222, 248] on span "Agree" at bounding box center [240, 248] width 37 height 16
click at [202, 248] on input "Agree" at bounding box center [208, 248] width 13 height 13
radio input "true"
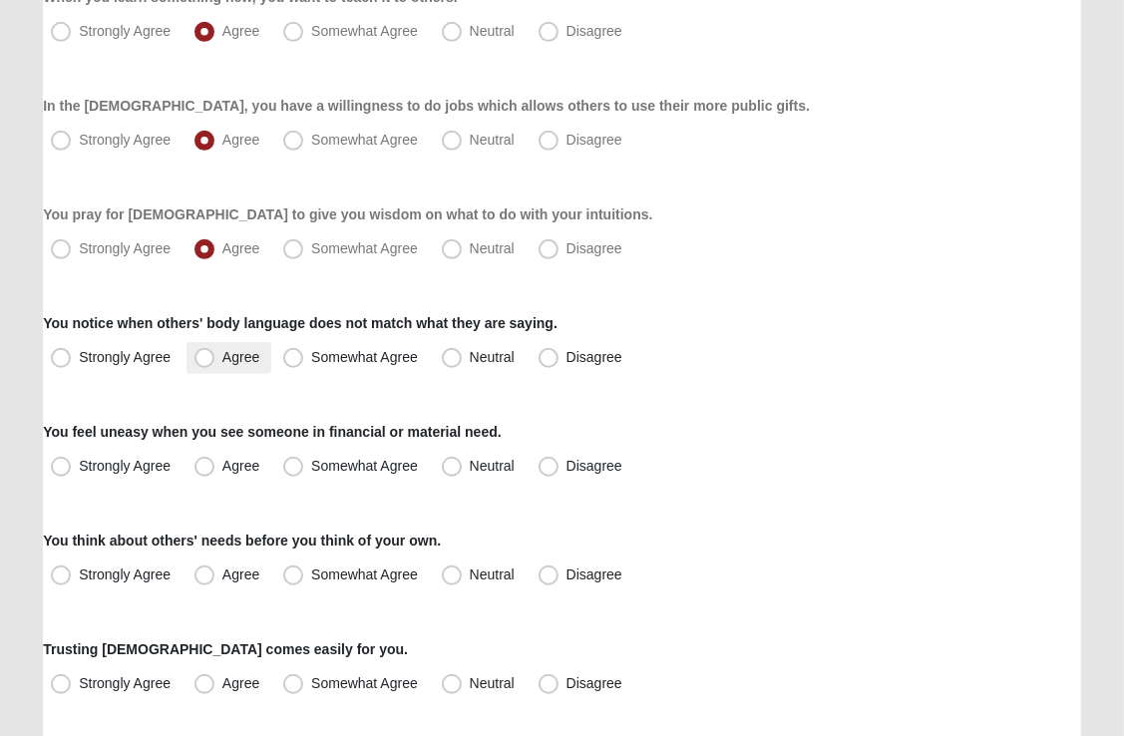
click at [222, 356] on span "Agree" at bounding box center [240, 357] width 37 height 16
click at [202, 356] on input "Agree" at bounding box center [208, 357] width 13 height 13
radio input "true"
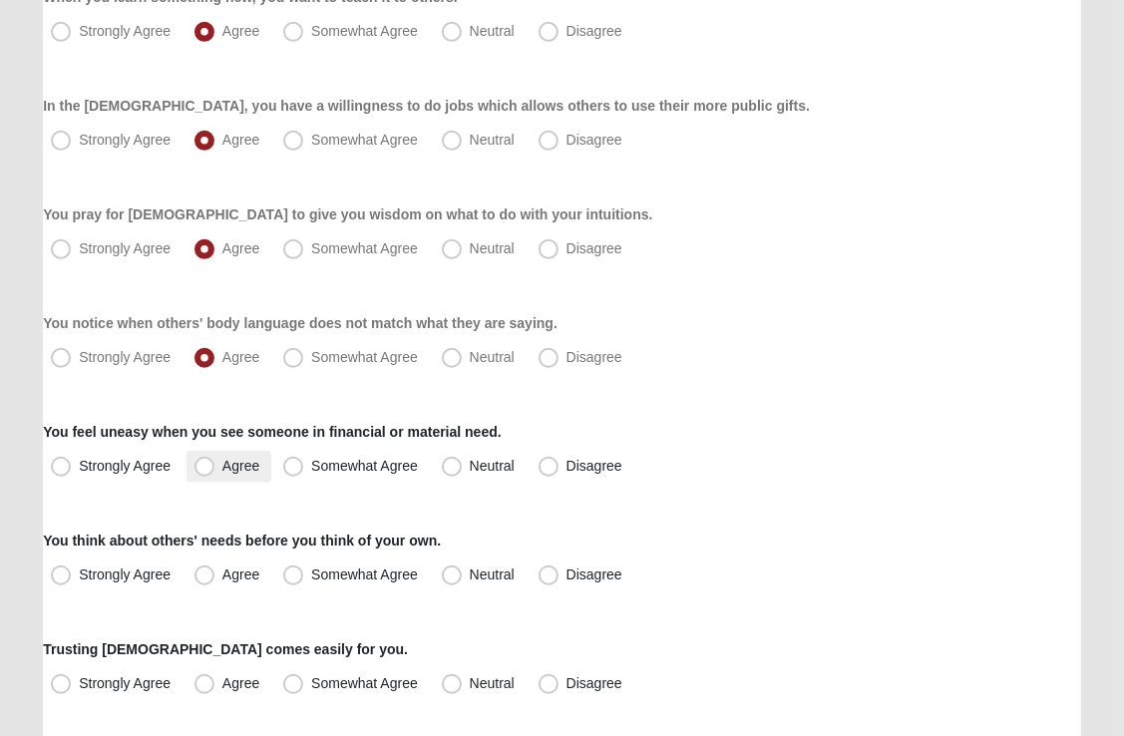
click at [222, 469] on span "Agree" at bounding box center [240, 466] width 37 height 16
click at [202, 469] on input "Agree" at bounding box center [208, 466] width 13 height 13
radio input "true"
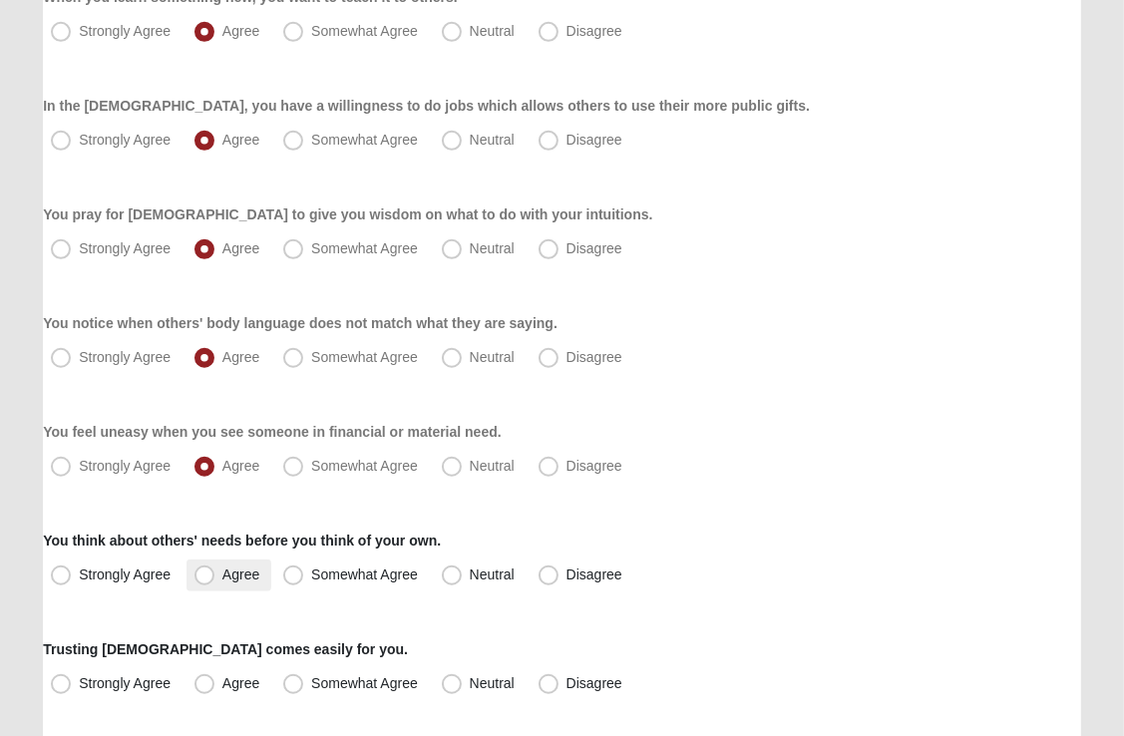
click at [222, 570] on span "Agree" at bounding box center [240, 575] width 37 height 16
click at [202, 570] on input "Agree" at bounding box center [208, 575] width 13 height 13
radio input "true"
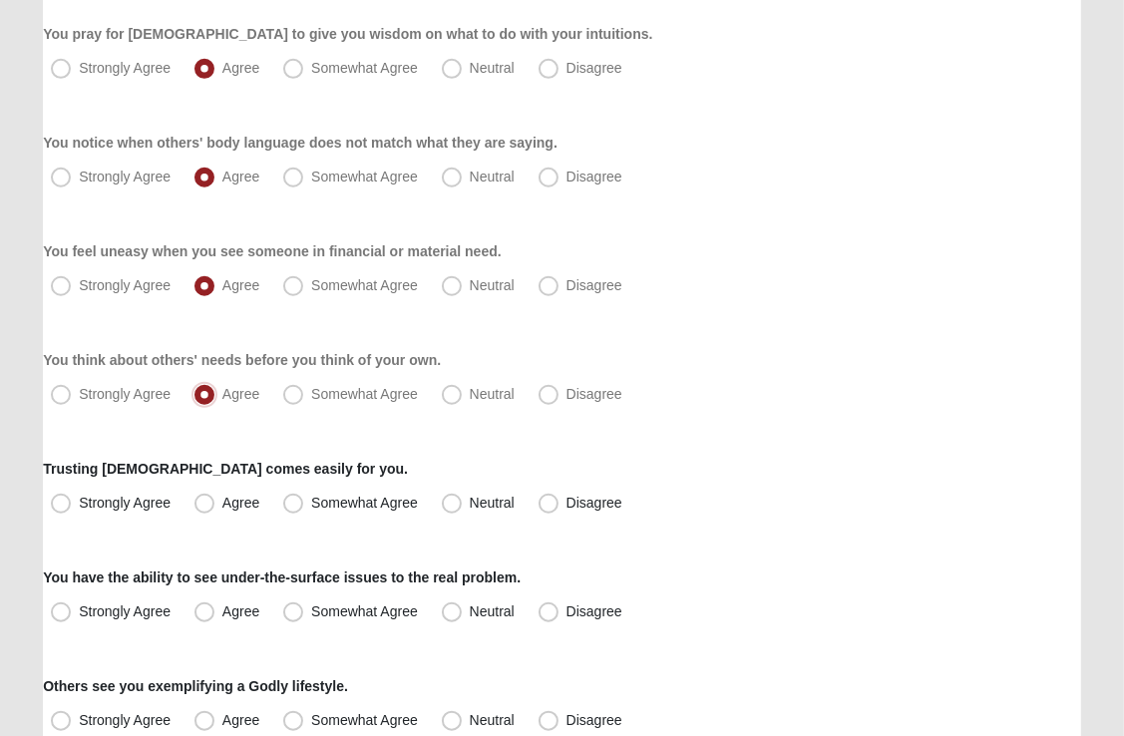
scroll to position [1029, 0]
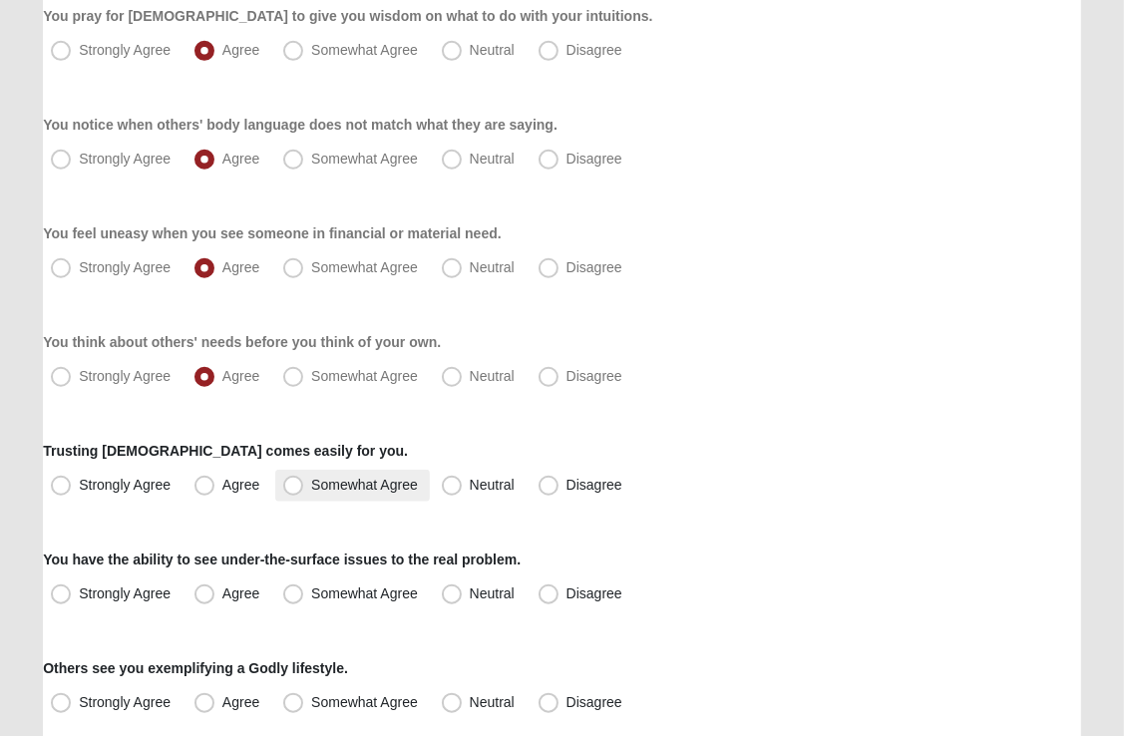
click at [311, 487] on span "Somewhat Agree" at bounding box center [364, 485] width 107 height 16
click at [300, 487] on input "Somewhat Agree" at bounding box center [297, 485] width 13 height 13
radio input "true"
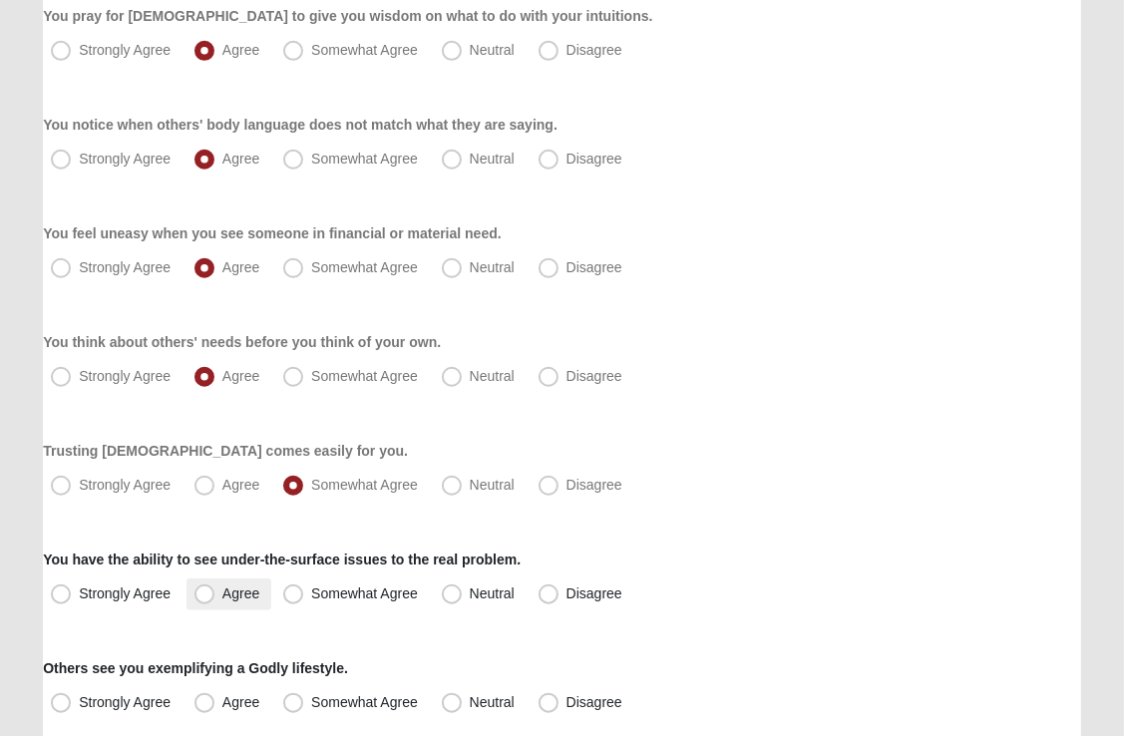
click at [222, 597] on span "Agree" at bounding box center [240, 593] width 37 height 16
click at [206, 597] on input "Agree" at bounding box center [208, 593] width 13 height 13
radio input "true"
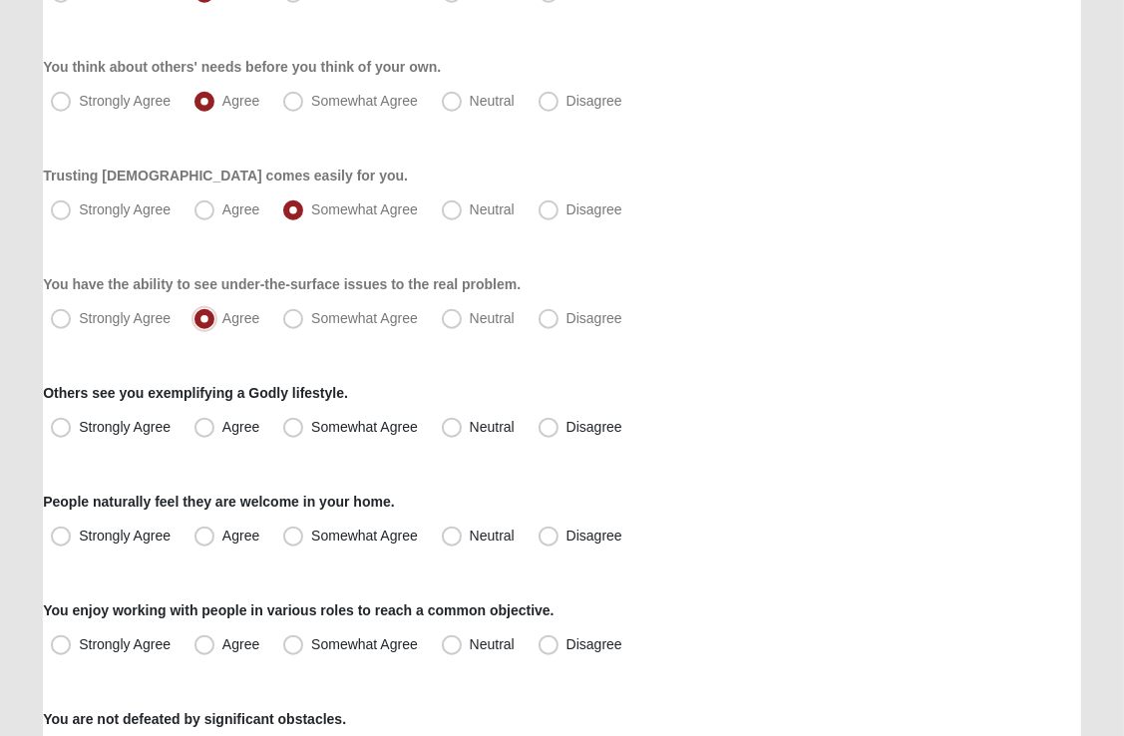
scroll to position [1302, 0]
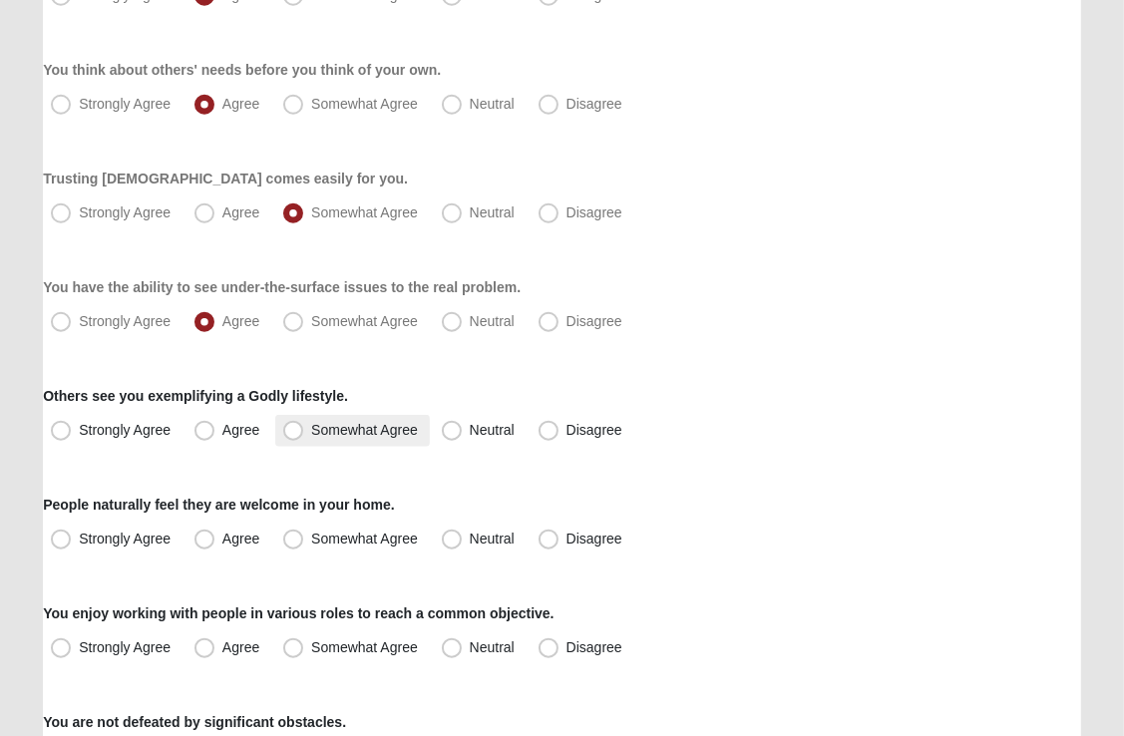
click at [311, 433] on span "Somewhat Agree" at bounding box center [364, 430] width 107 height 16
click at [291, 433] on input "Somewhat Agree" at bounding box center [297, 430] width 13 height 13
radio input "true"
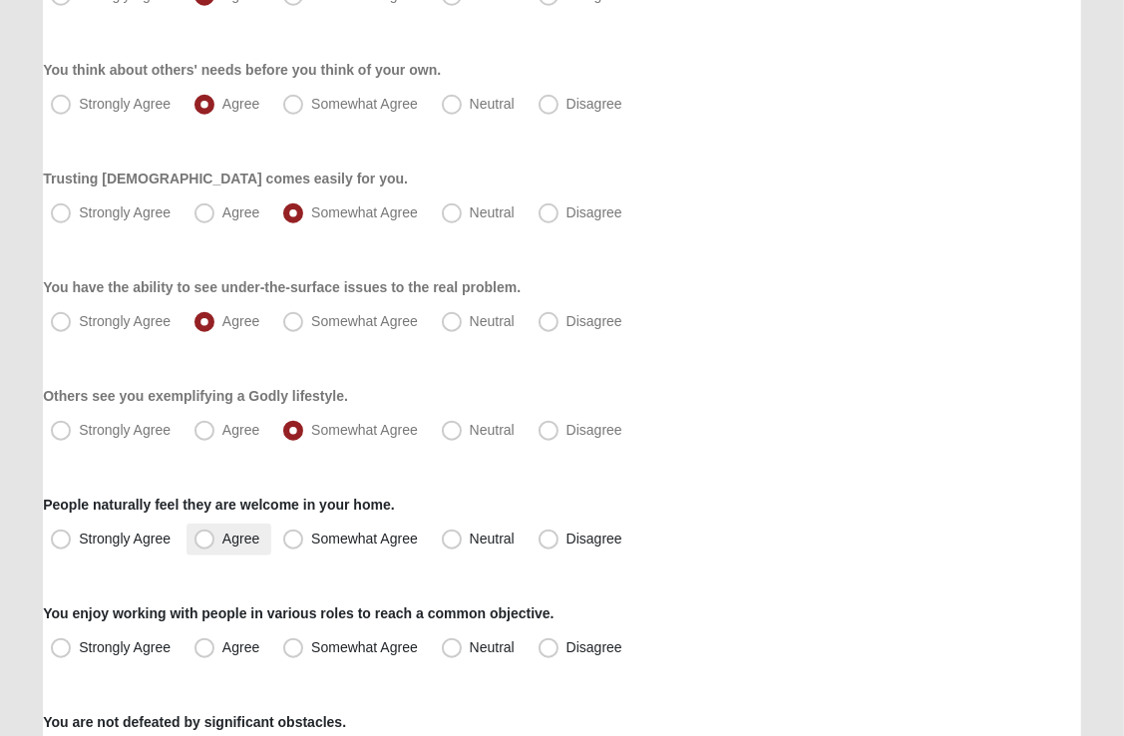
click at [222, 535] on span "Agree" at bounding box center [240, 539] width 37 height 16
click at [203, 535] on input "Agree" at bounding box center [208, 539] width 13 height 13
radio input "true"
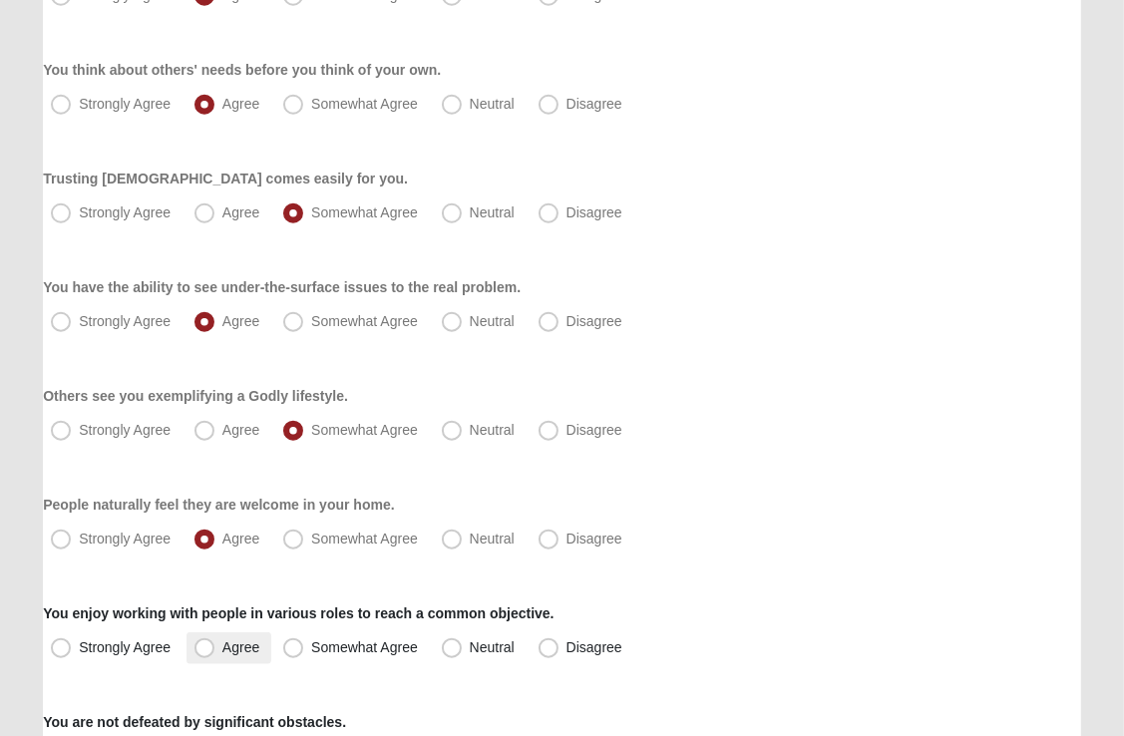
click at [222, 649] on span "Agree" at bounding box center [240, 647] width 37 height 16
click at [202, 649] on input "Agree" at bounding box center [208, 647] width 13 height 13
radio input "true"
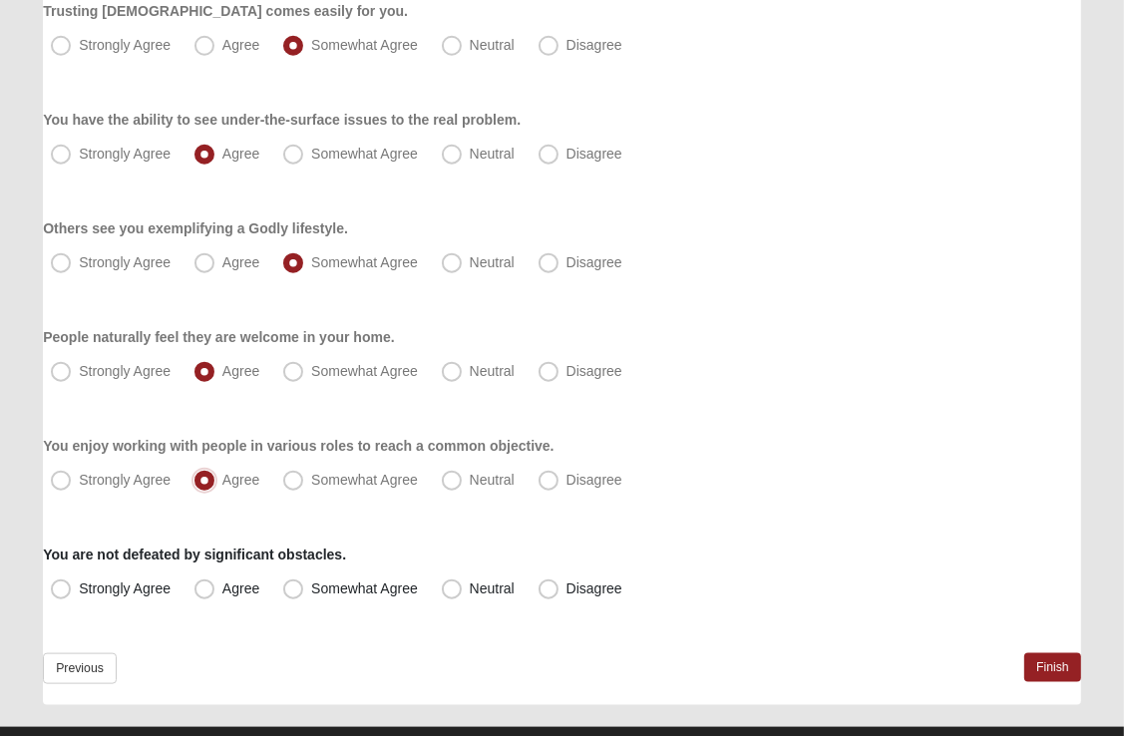
scroll to position [1497, 0]
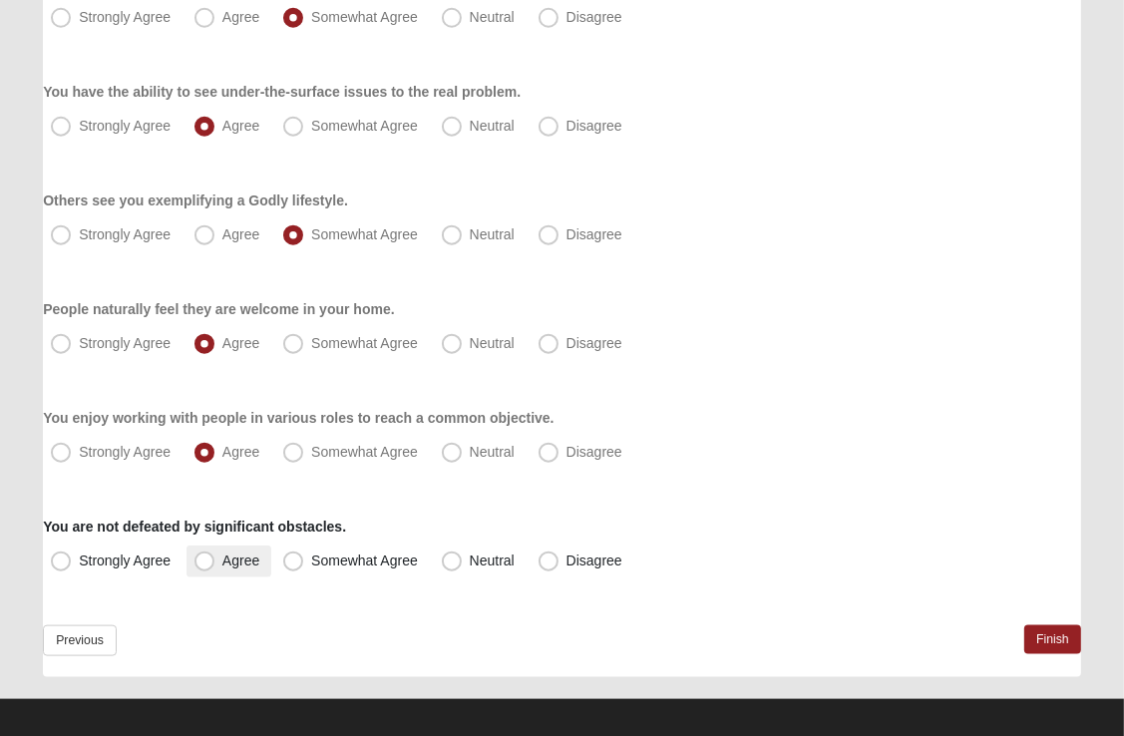
click at [222, 565] on span "Agree" at bounding box center [240, 561] width 37 height 16
click at [202, 565] on input "Agree" at bounding box center [208, 561] width 13 height 13
radio input "true"
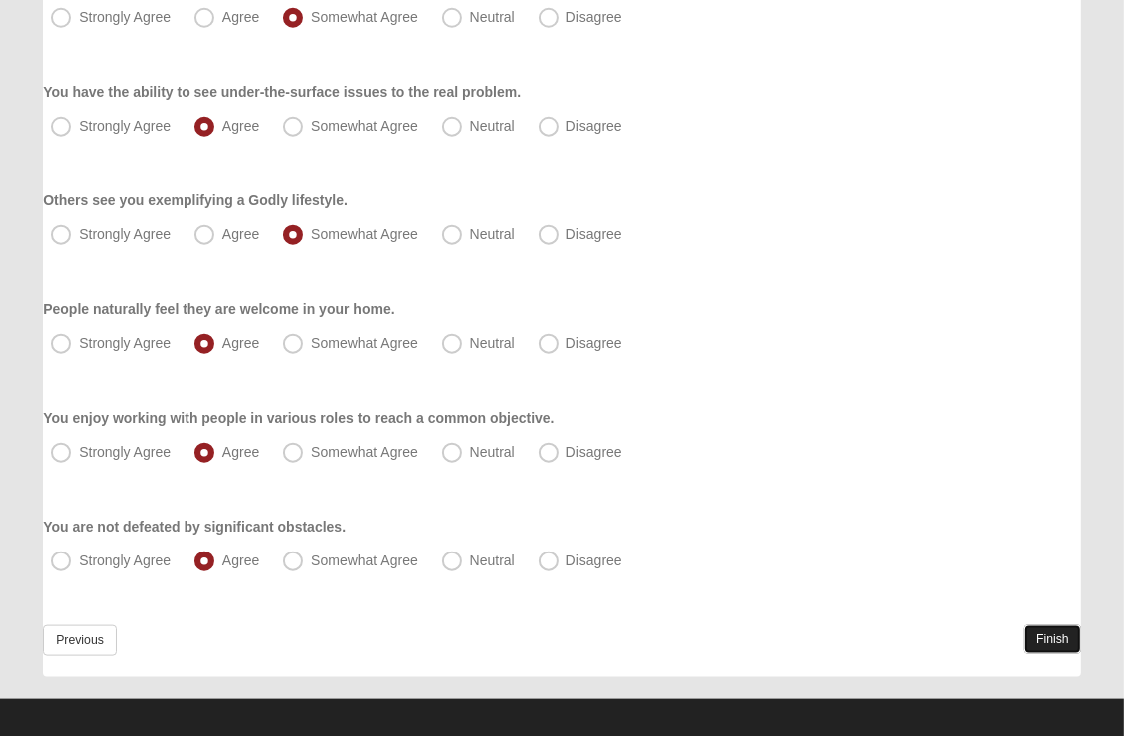
click at [1061, 639] on link "Finish" at bounding box center [1052, 639] width 57 height 29
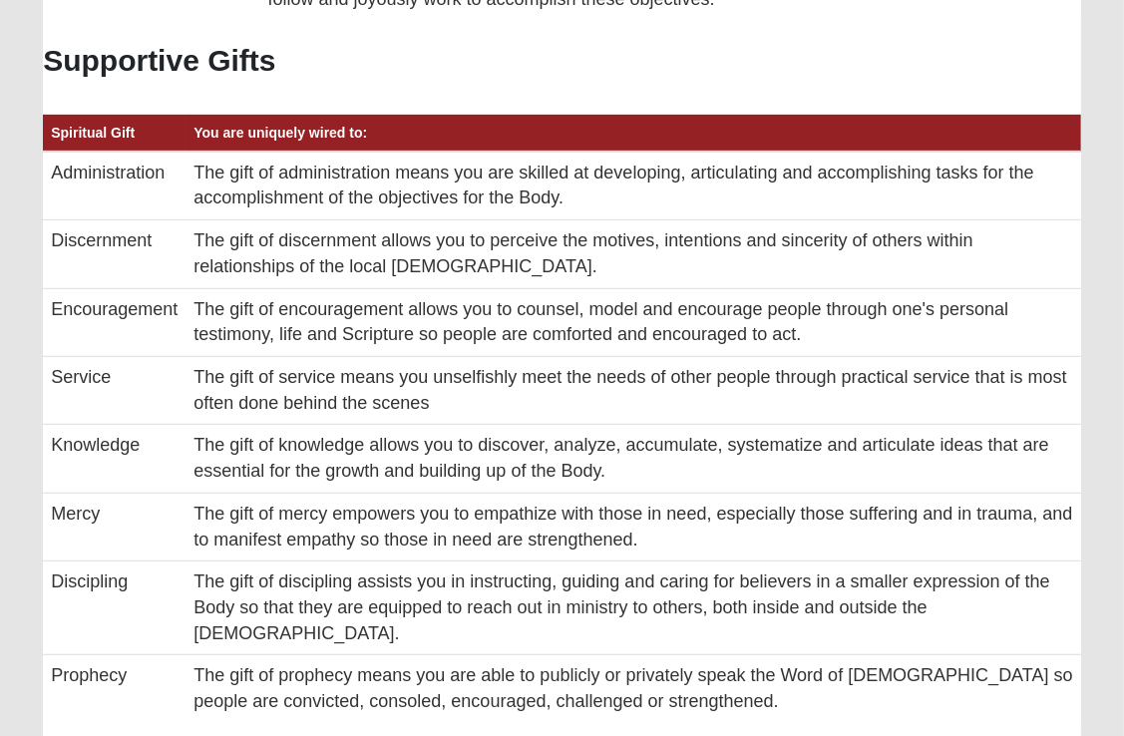
scroll to position [670, 0]
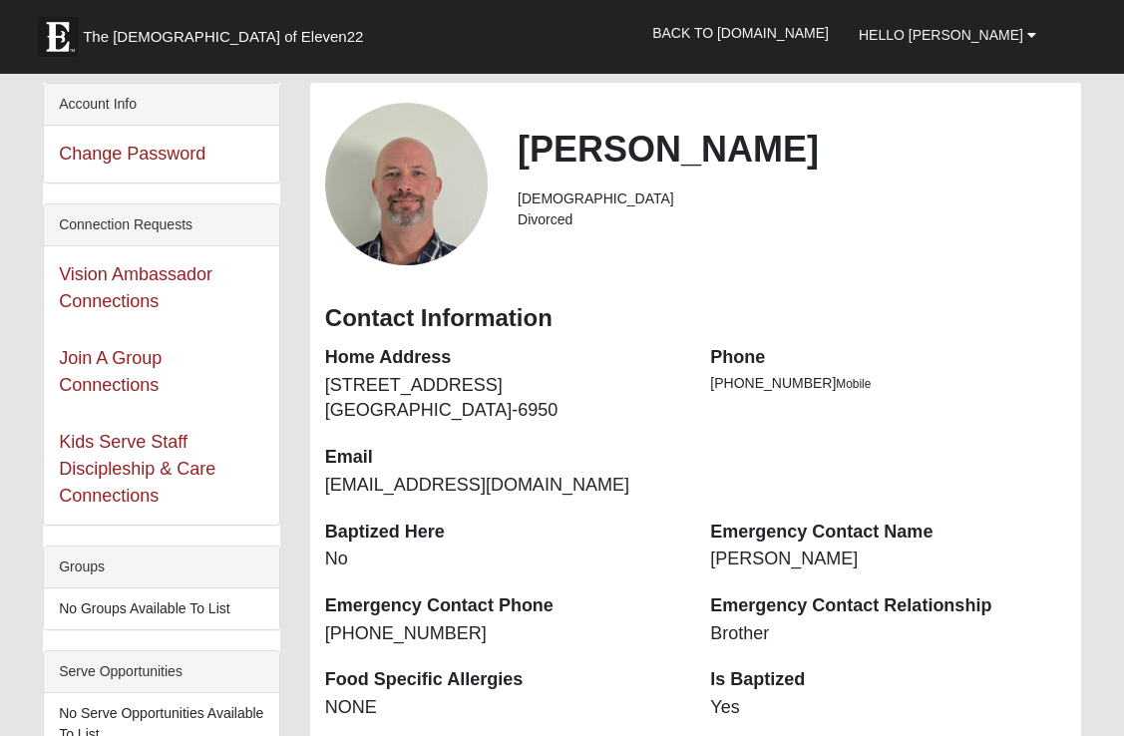
scroll to position [648, 0]
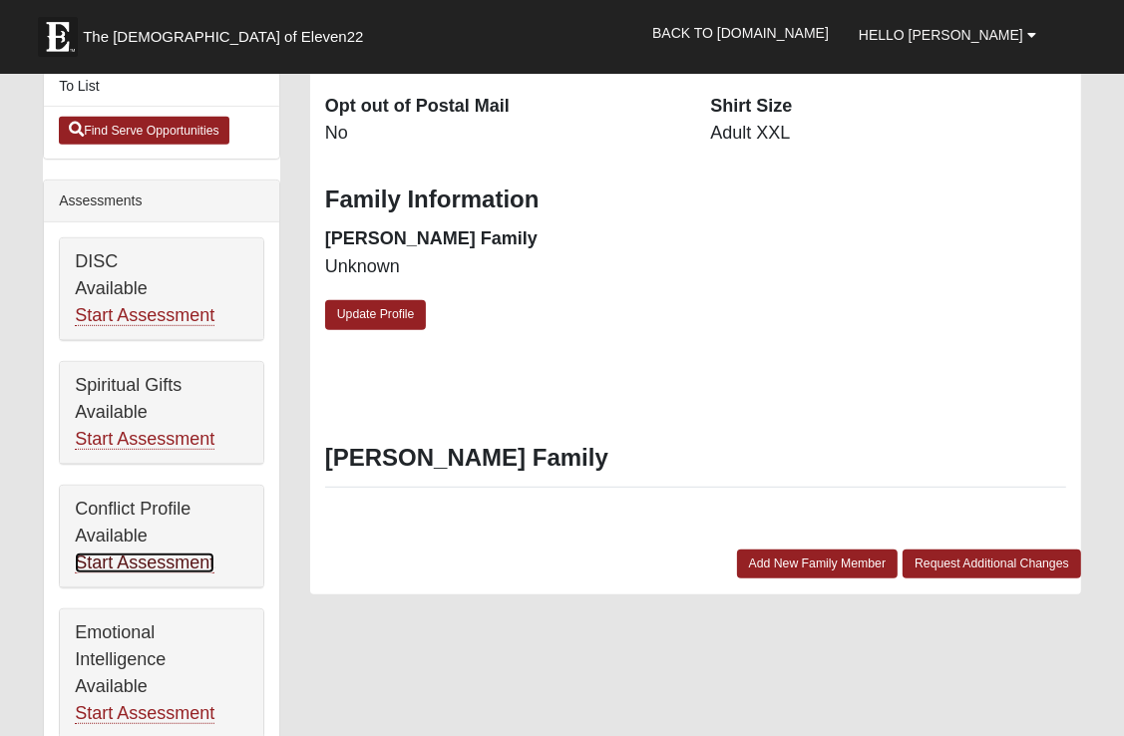
click at [123, 563] on link "Start Assessment" at bounding box center [145, 563] width 140 height 21
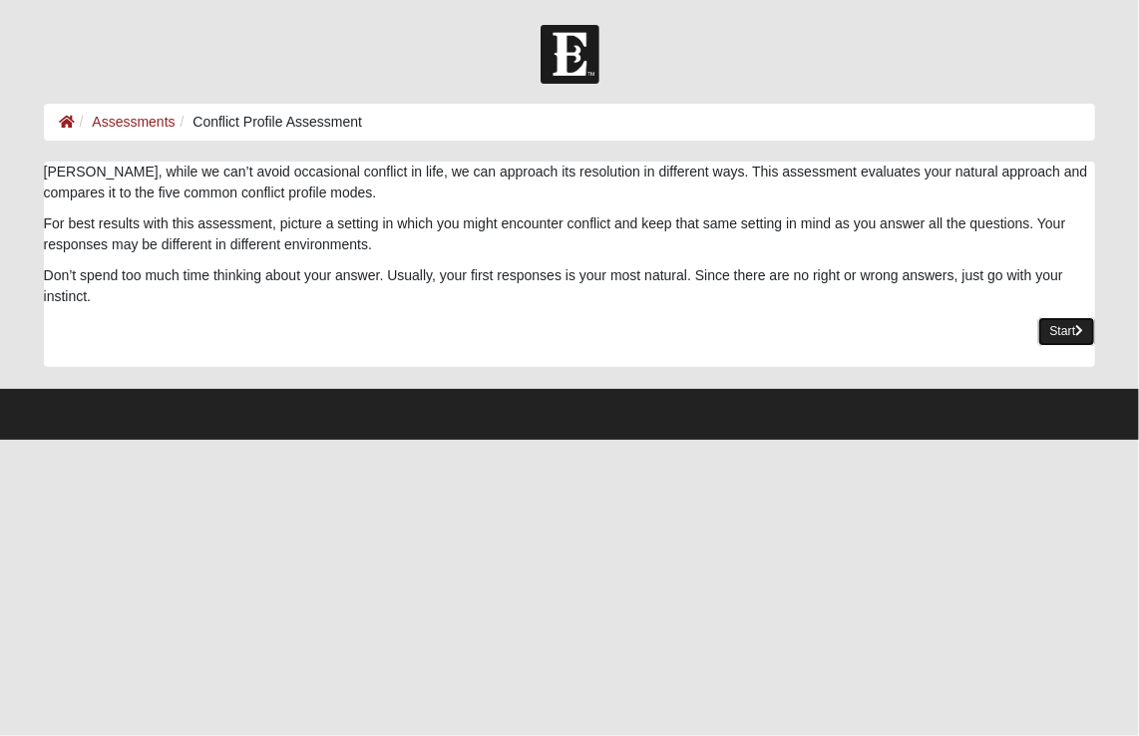
click at [1055, 336] on link "Start" at bounding box center [1067, 331] width 58 height 29
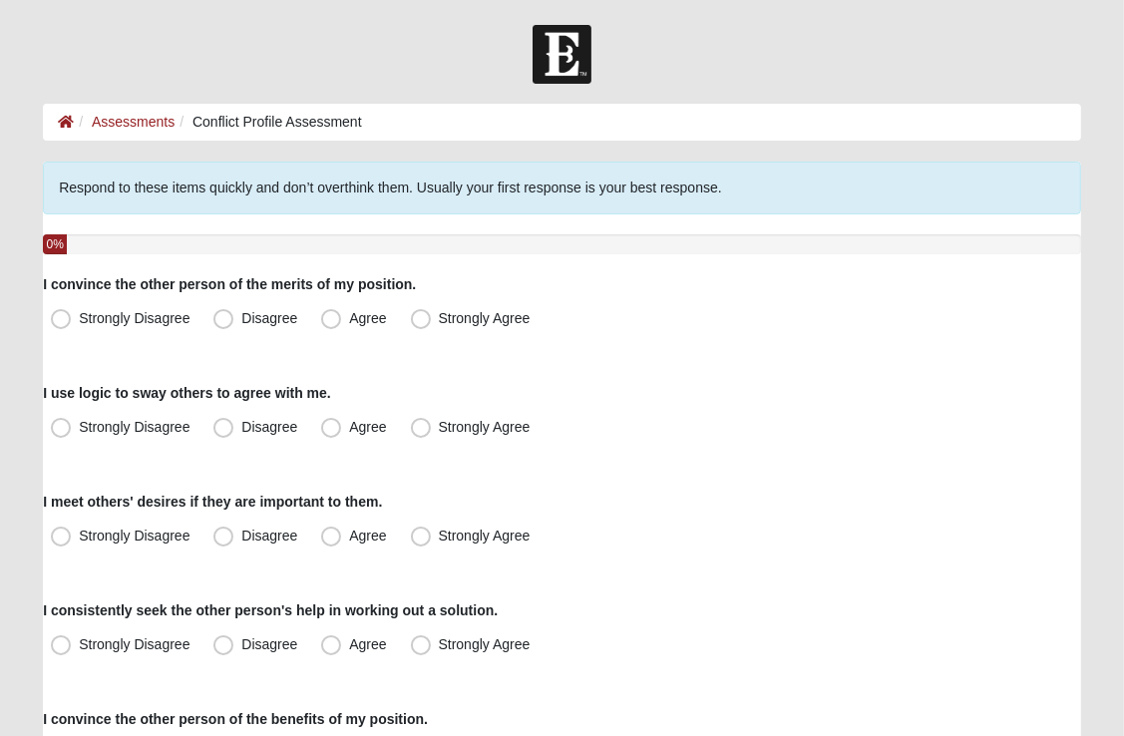
click at [734, 326] on div "Strongly Disagree Disagree [GEOGRAPHIC_DATA] Strongly Agree" at bounding box center [562, 319] width 1038 height 32
click at [349, 320] on span "Agree" at bounding box center [367, 318] width 37 height 16
click at [332, 320] on input "Agree" at bounding box center [335, 318] width 13 height 13
radio input "true"
click at [349, 429] on span "Agree" at bounding box center [367, 427] width 37 height 16
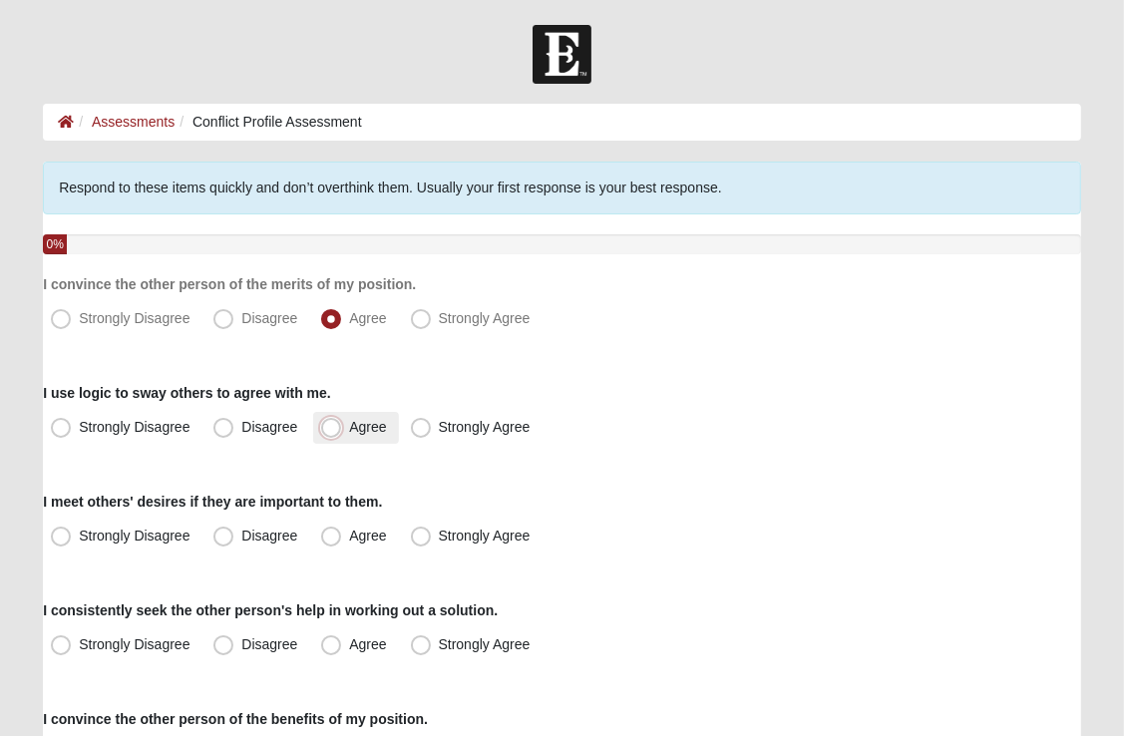
click at [332, 429] on input "Agree" at bounding box center [335, 427] width 13 height 13
radio input "true"
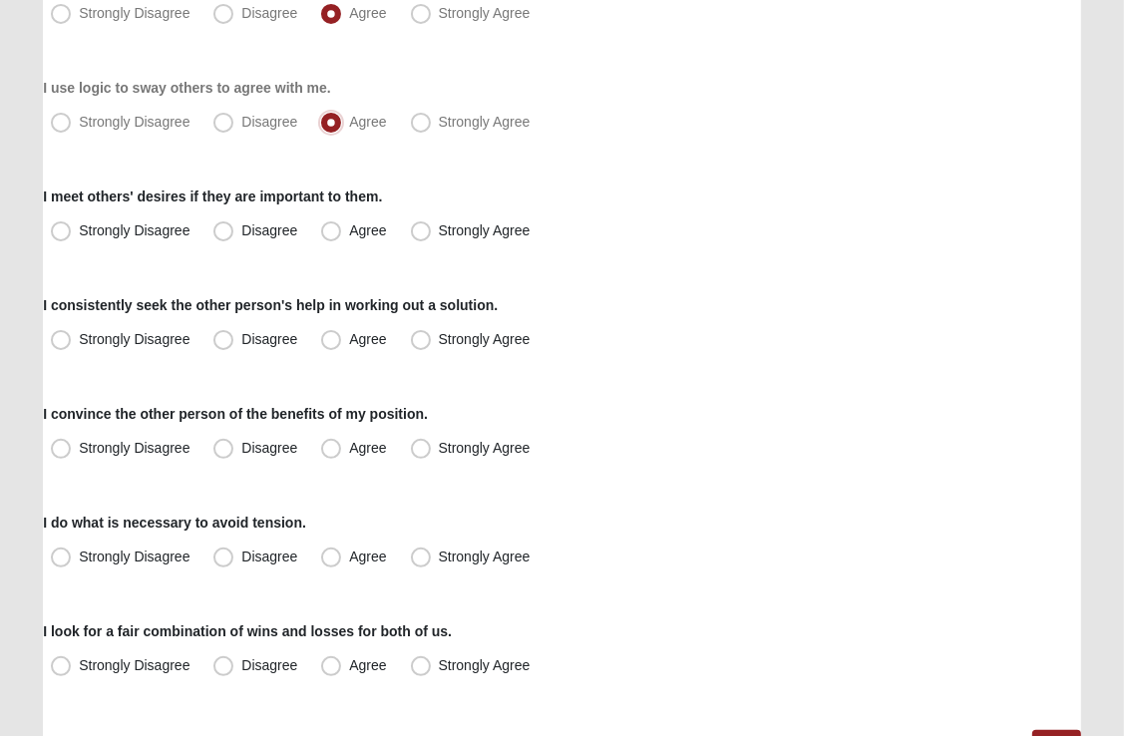
scroll to position [307, 0]
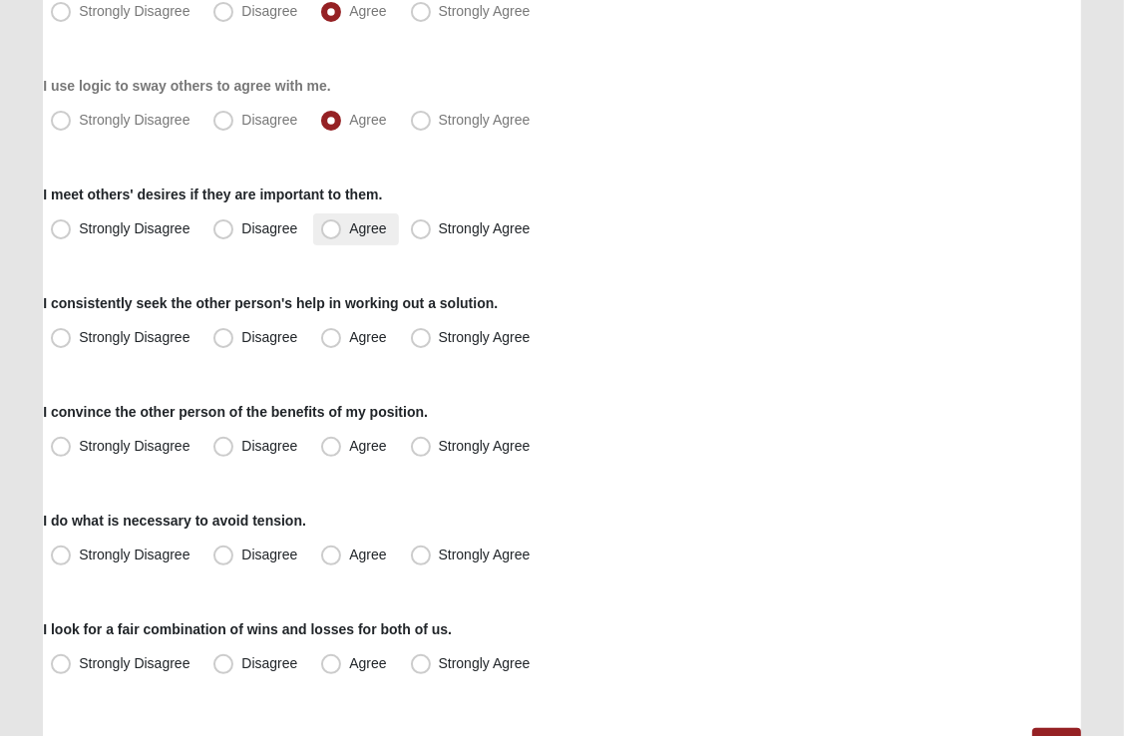
click at [349, 228] on span "Agree" at bounding box center [367, 228] width 37 height 16
click at [331, 228] on input "Agree" at bounding box center [335, 228] width 13 height 13
radio input "true"
click at [349, 333] on span "Agree" at bounding box center [367, 337] width 37 height 16
click at [333, 333] on input "Agree" at bounding box center [335, 337] width 13 height 13
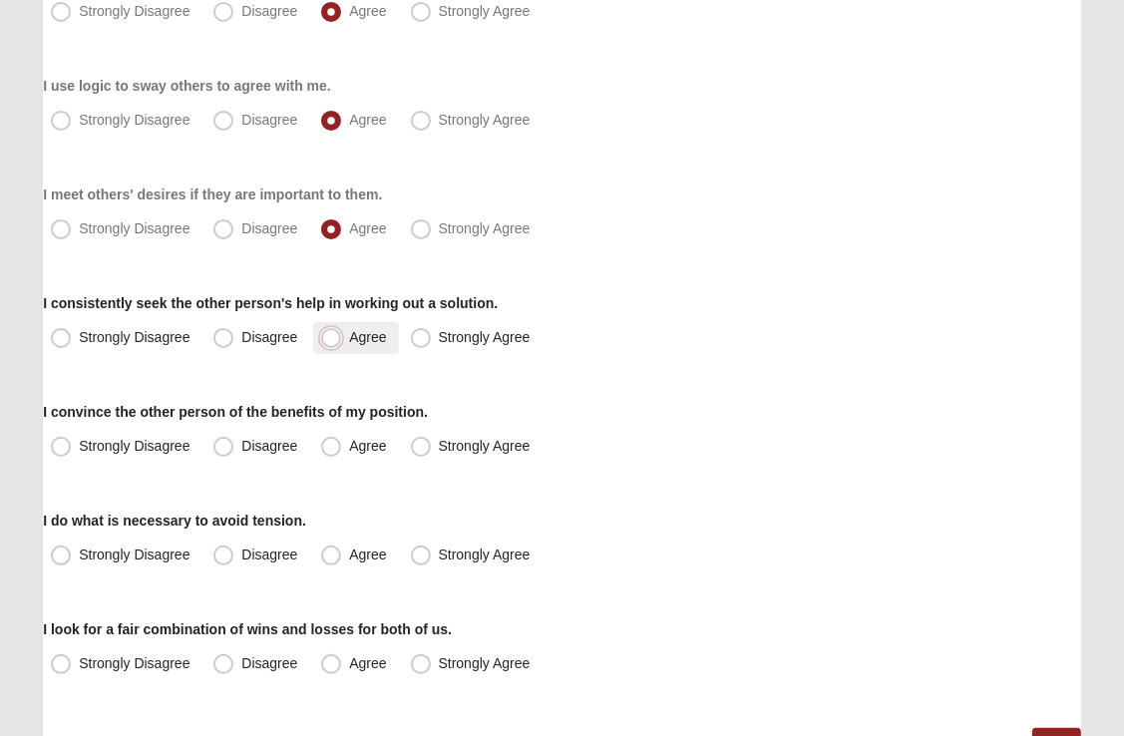
radio input "true"
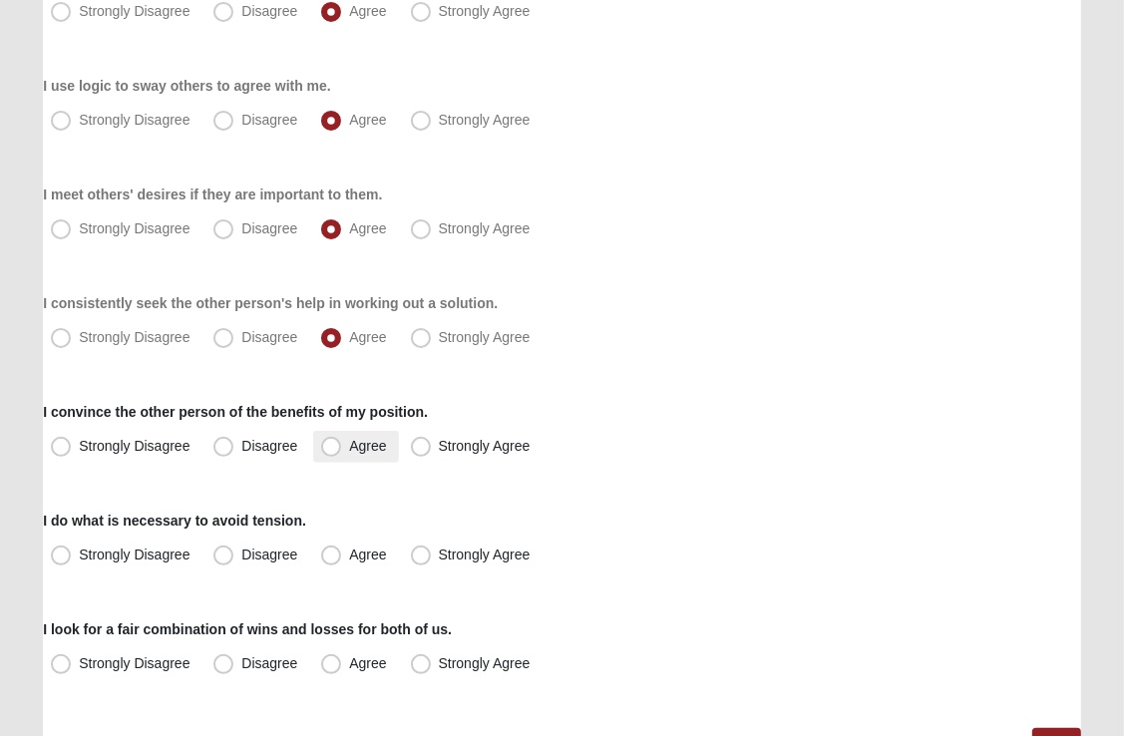
click at [349, 445] on span "Agree" at bounding box center [367, 446] width 37 height 16
click at [335, 445] on input "Agree" at bounding box center [335, 446] width 13 height 13
radio input "true"
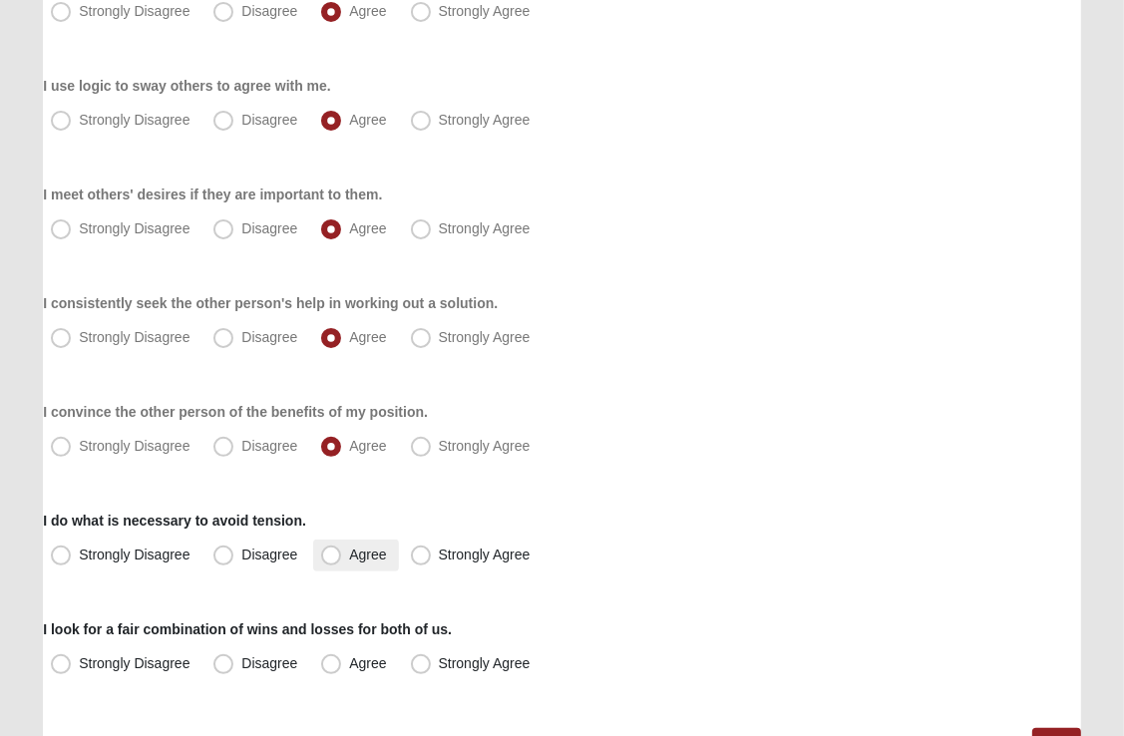
click at [349, 553] on span "Agree" at bounding box center [367, 555] width 37 height 16
click at [329, 553] on input "Agree" at bounding box center [335, 555] width 13 height 13
radio input "true"
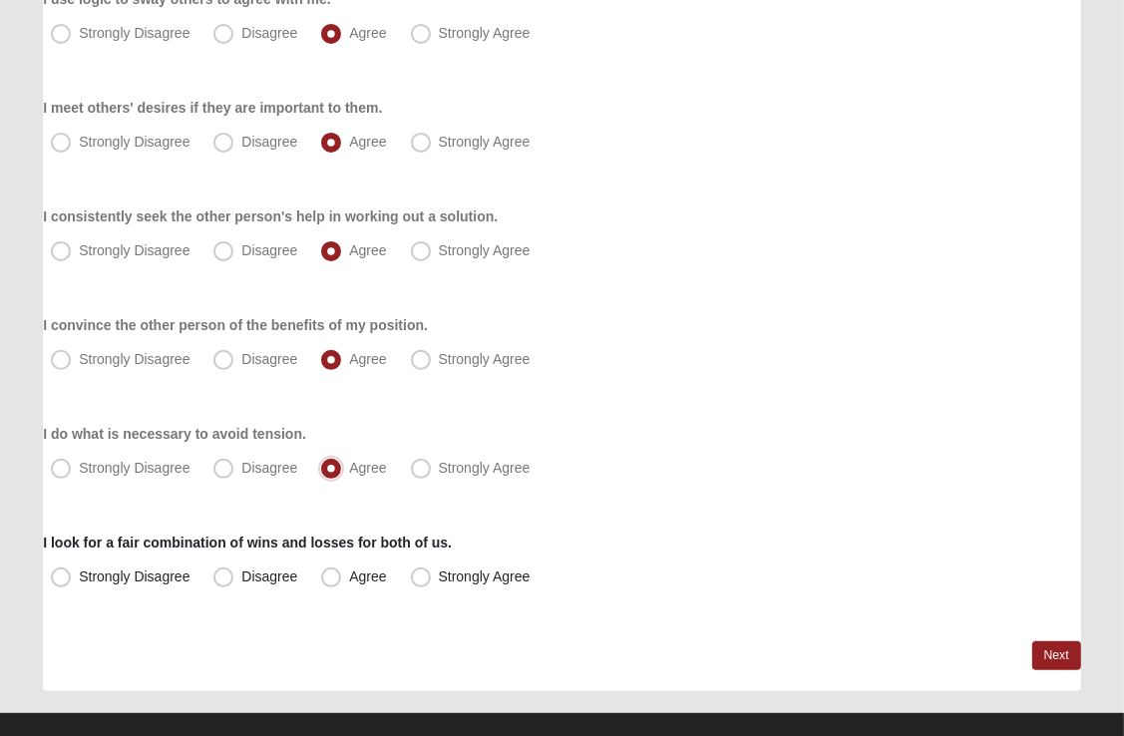
scroll to position [421, 0]
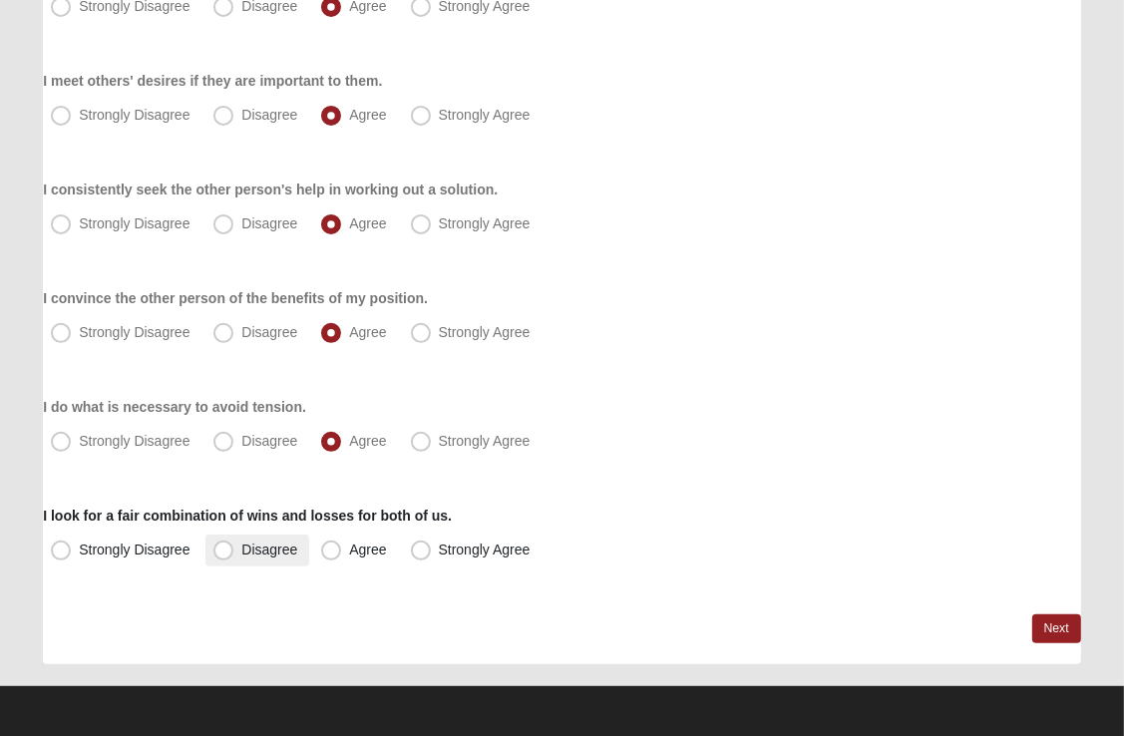
click at [241, 556] on span "Disagree" at bounding box center [269, 550] width 56 height 16
click at [226, 556] on input "Disagree" at bounding box center [227, 550] width 13 height 13
radio input "true"
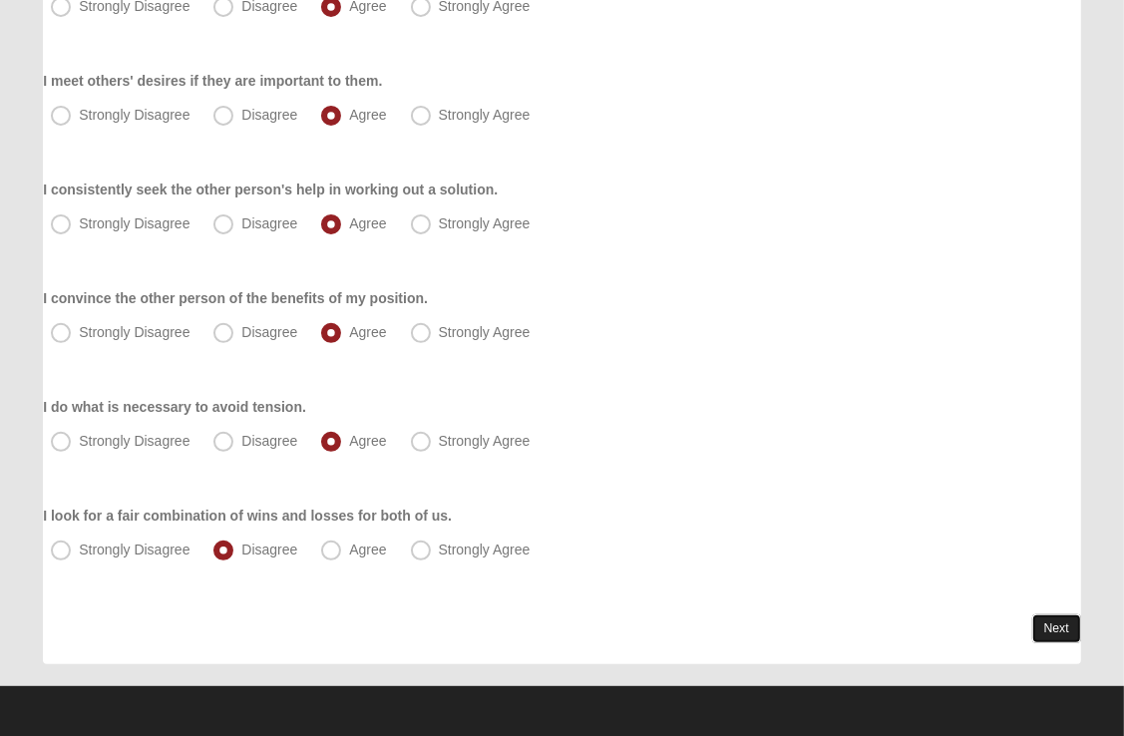
click at [1045, 628] on link "Next" at bounding box center [1056, 628] width 49 height 29
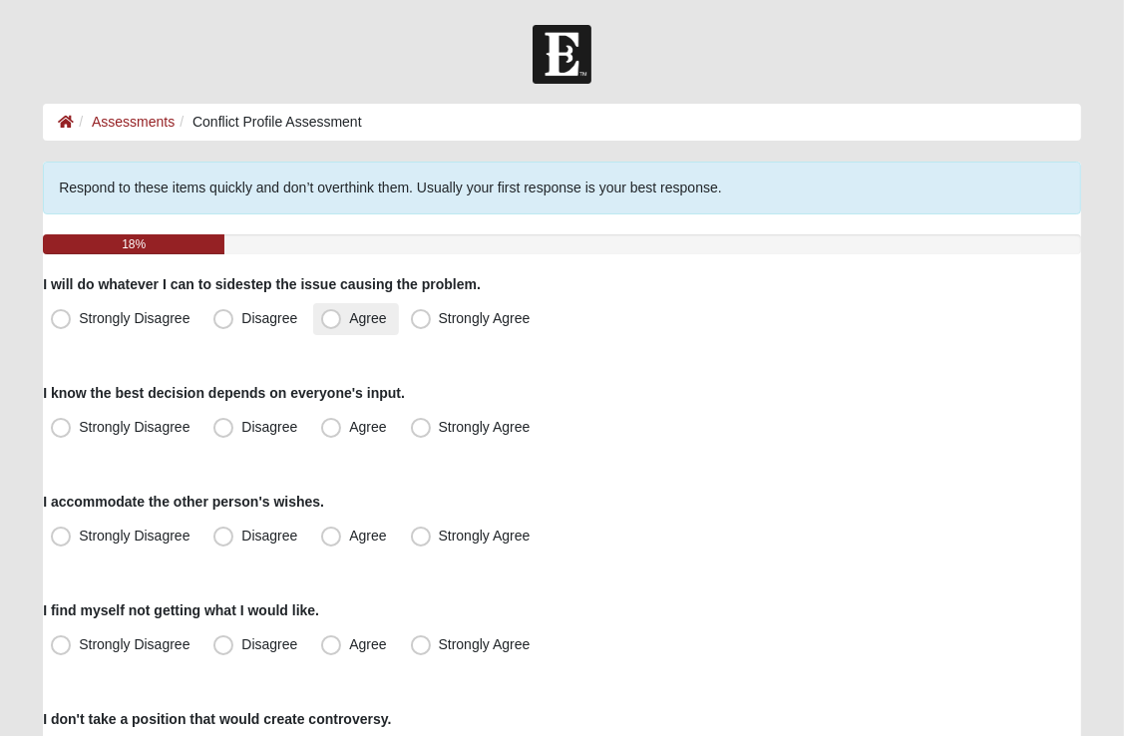
click at [349, 325] on span "Agree" at bounding box center [367, 318] width 37 height 16
click at [331, 325] on input "Agree" at bounding box center [335, 318] width 13 height 13
radio input "true"
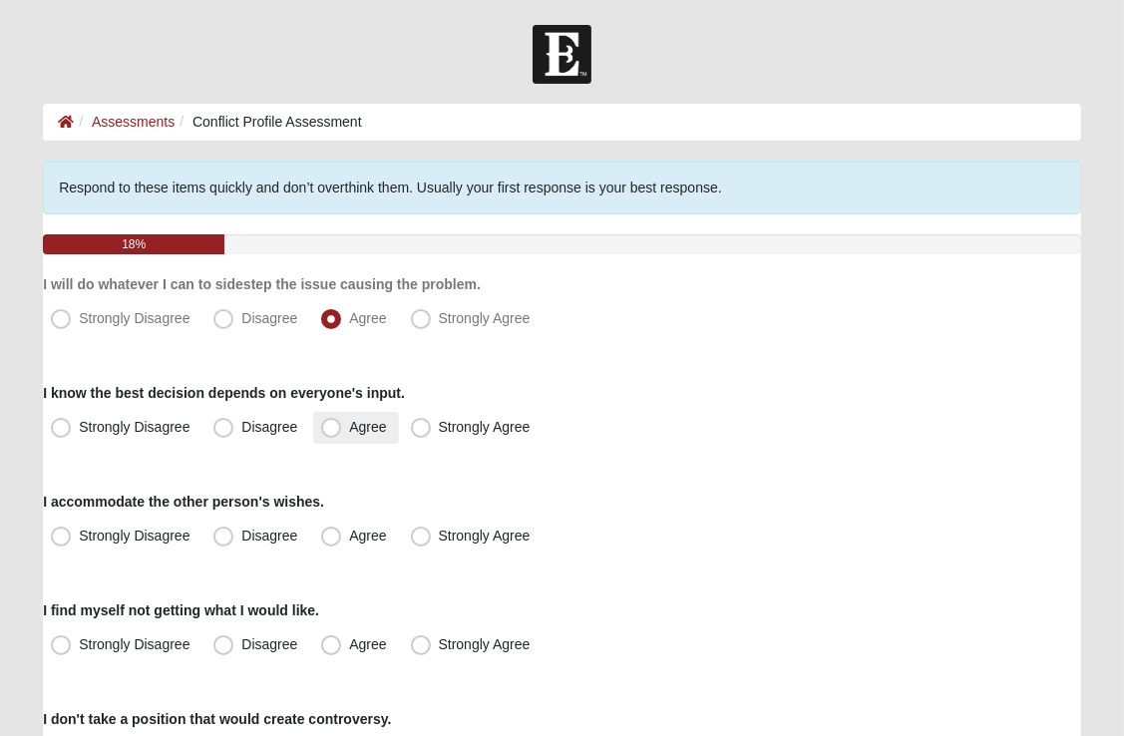
click at [349, 429] on span "Agree" at bounding box center [367, 427] width 37 height 16
click at [337, 429] on input "Agree" at bounding box center [335, 427] width 13 height 13
radio input "true"
click at [349, 536] on span "Agree" at bounding box center [367, 536] width 37 height 16
click at [329, 536] on input "Agree" at bounding box center [335, 536] width 13 height 13
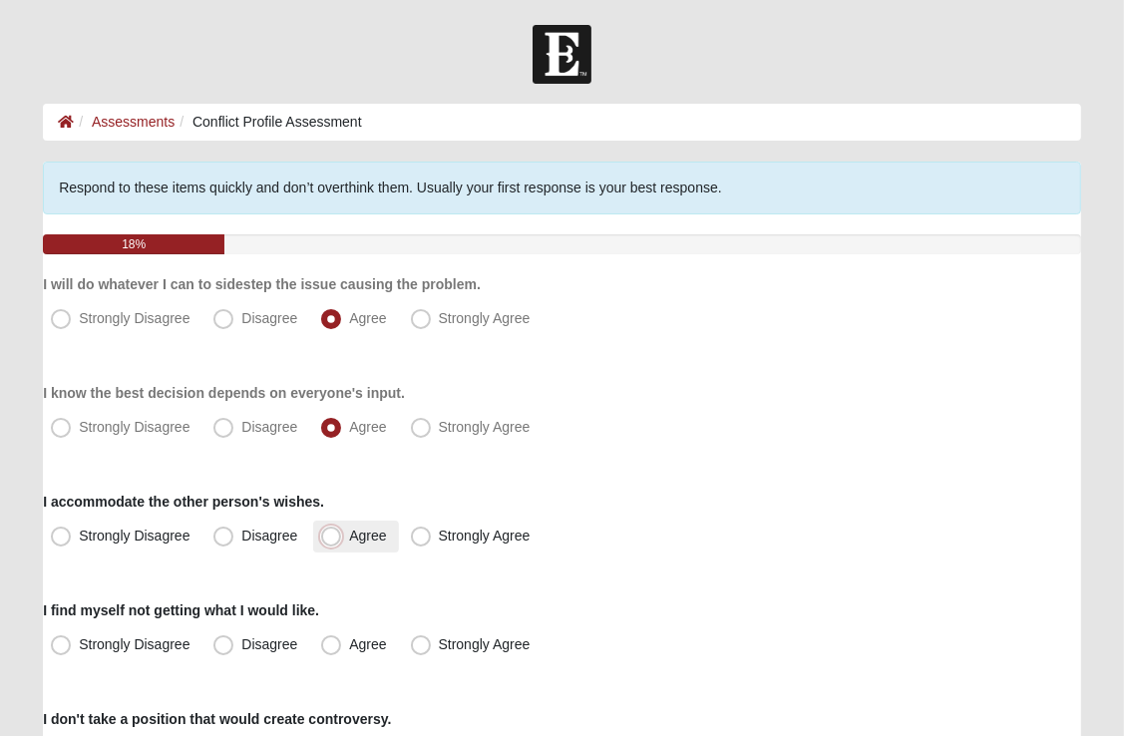
radio input "true"
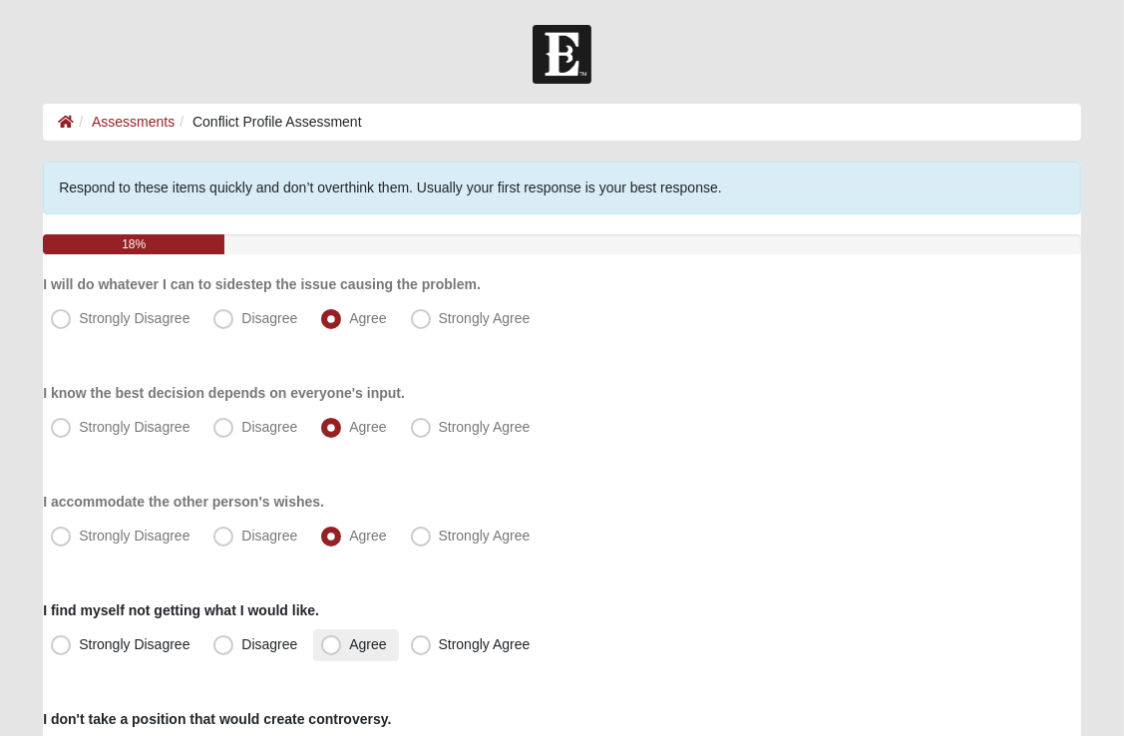
click at [349, 640] on span "Agree" at bounding box center [367, 644] width 37 height 16
click at [329, 640] on input "Agree" at bounding box center [335, 644] width 13 height 13
radio input "true"
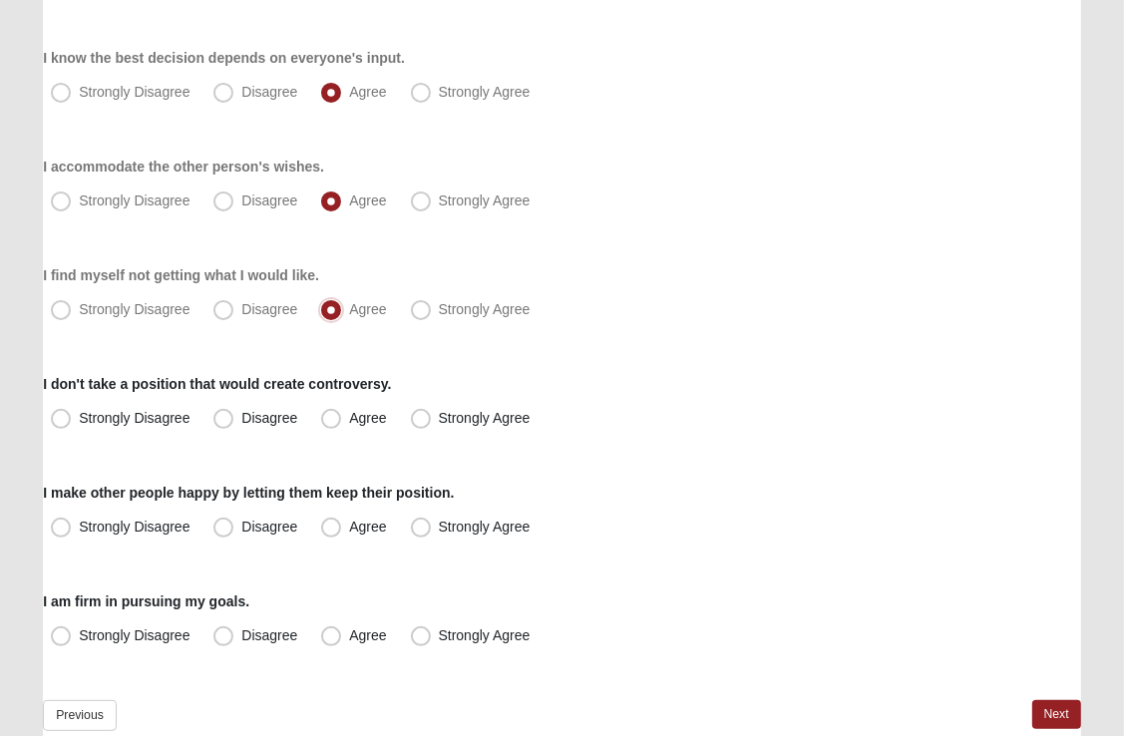
scroll to position [343, 0]
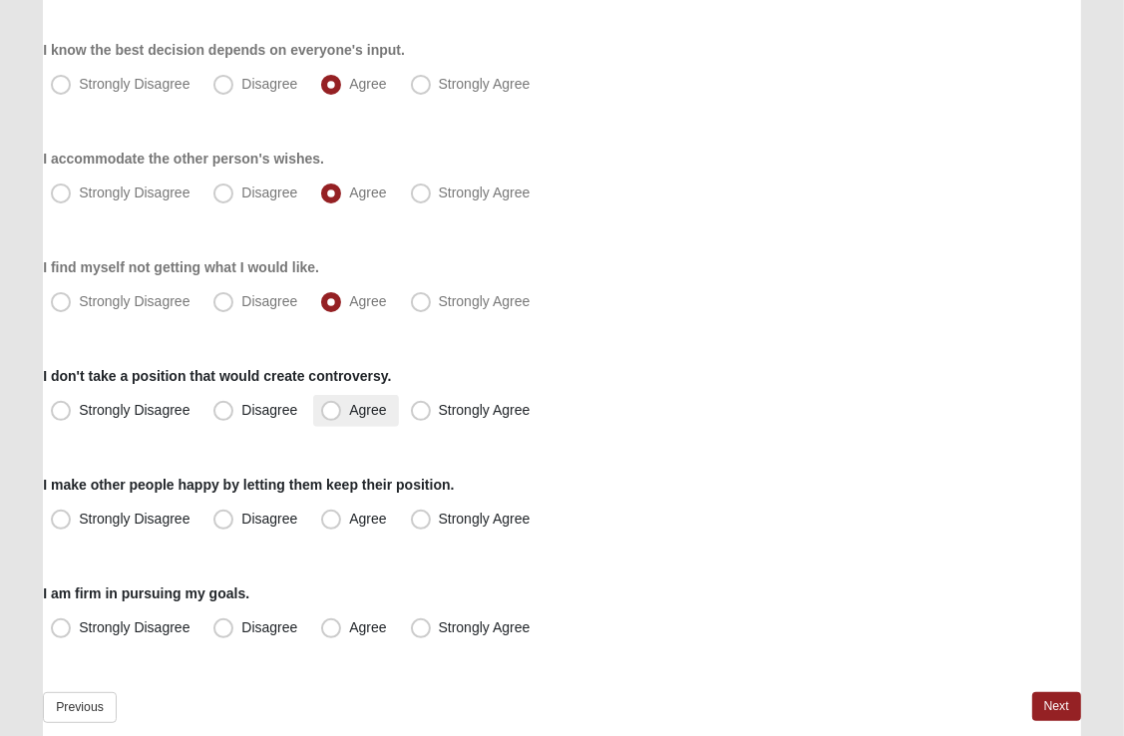
click at [349, 413] on span "Agree" at bounding box center [367, 410] width 37 height 16
click at [335, 413] on input "Agree" at bounding box center [335, 410] width 13 height 13
radio input "true"
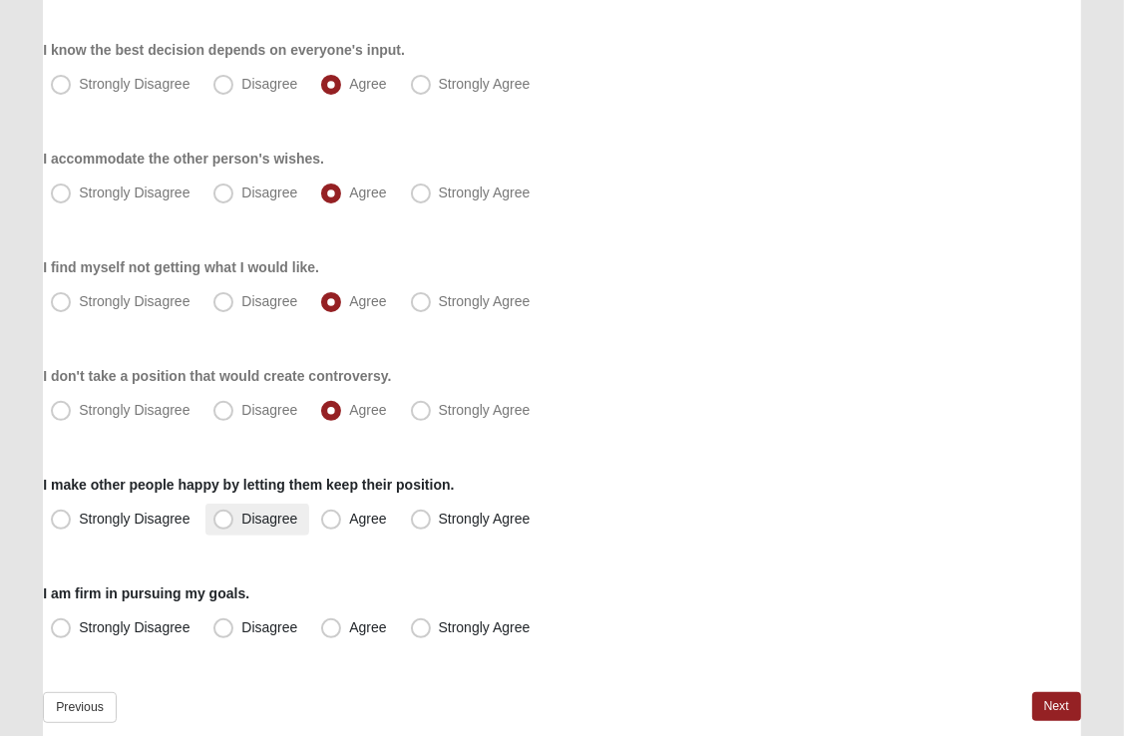
click at [241, 519] on span "Disagree" at bounding box center [269, 519] width 56 height 16
click at [222, 519] on input "Disagree" at bounding box center [227, 519] width 13 height 13
radio input "true"
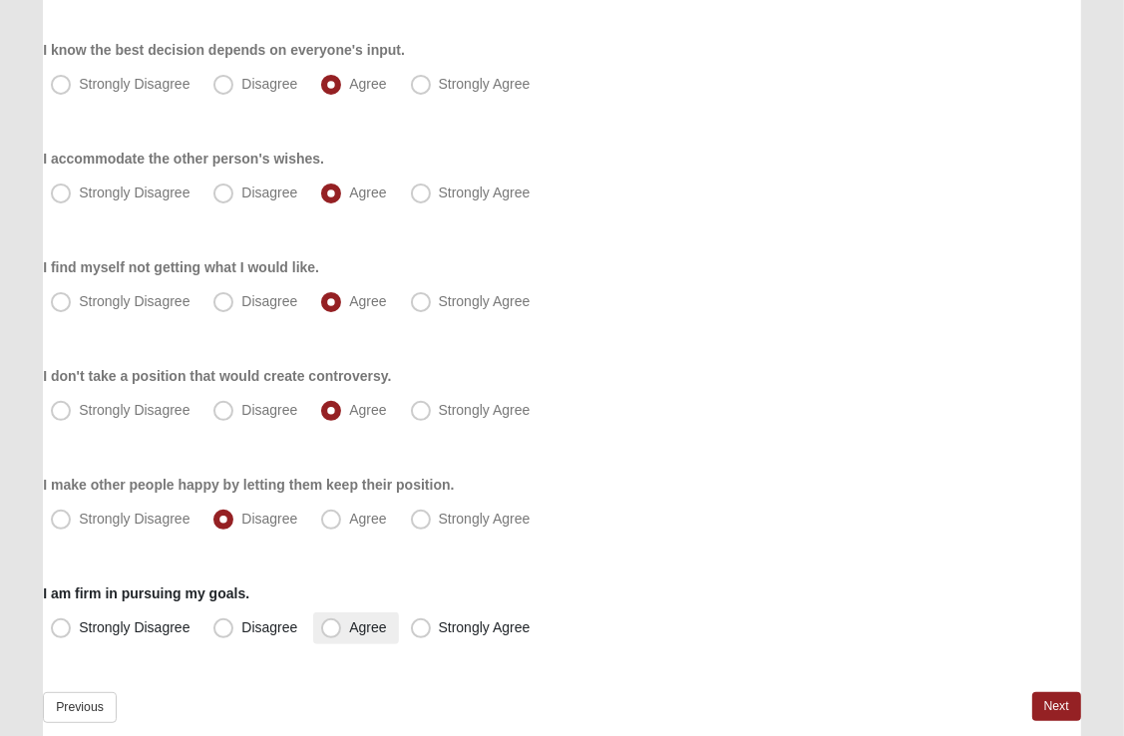
click at [349, 626] on span "Agree" at bounding box center [367, 627] width 37 height 16
click at [333, 626] on input "Agree" at bounding box center [335, 627] width 13 height 13
radio input "true"
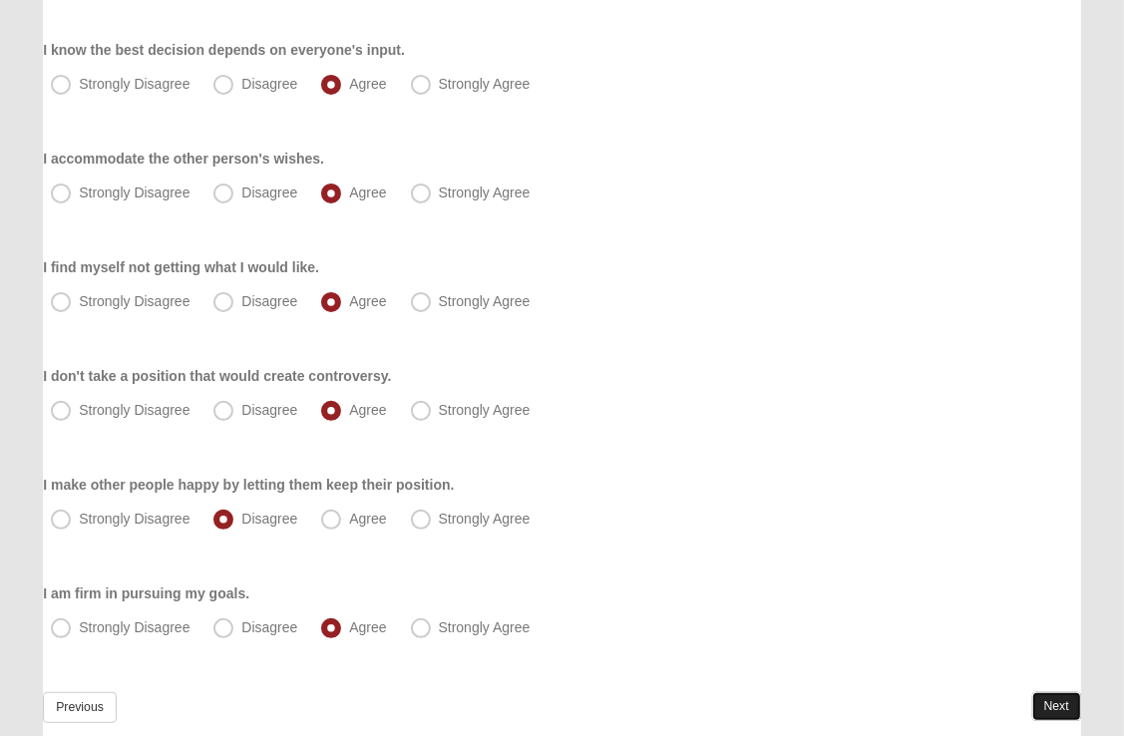
click at [1052, 699] on link "Next" at bounding box center [1056, 706] width 49 height 29
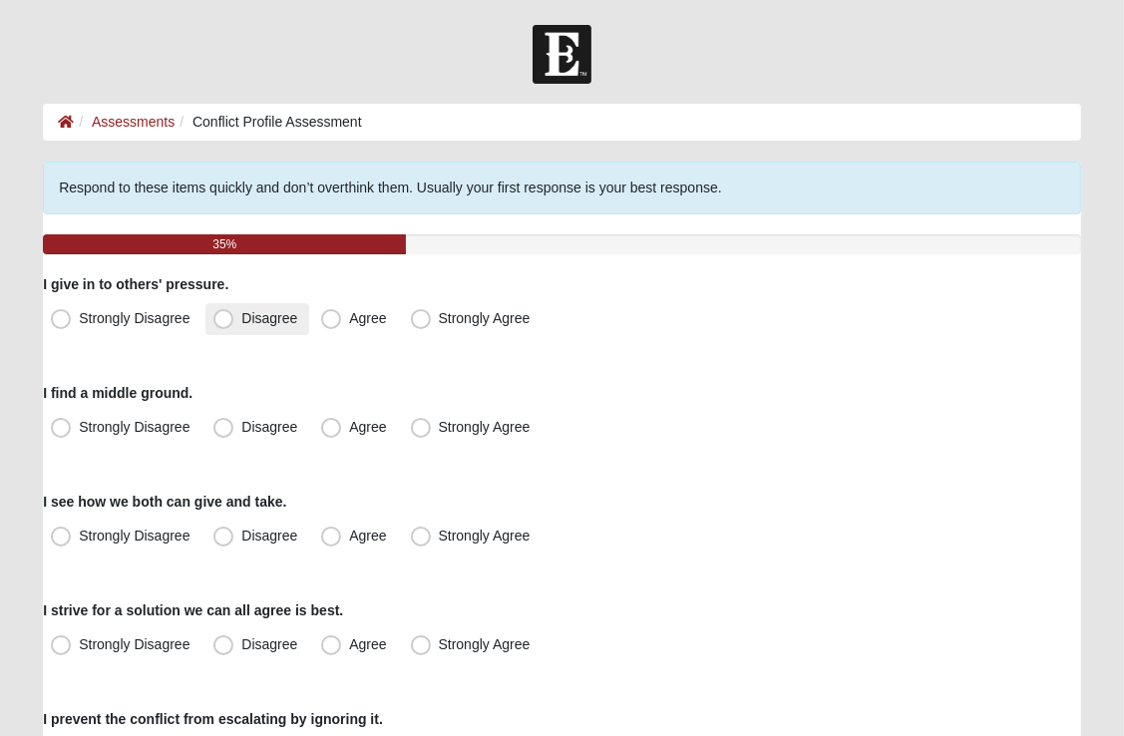
click at [241, 321] on span "Disagree" at bounding box center [269, 318] width 56 height 16
click at [225, 321] on input "Disagree" at bounding box center [227, 318] width 13 height 13
radio input "true"
click at [349, 431] on span "Agree" at bounding box center [367, 427] width 37 height 16
click at [330, 431] on input "Agree" at bounding box center [335, 427] width 13 height 13
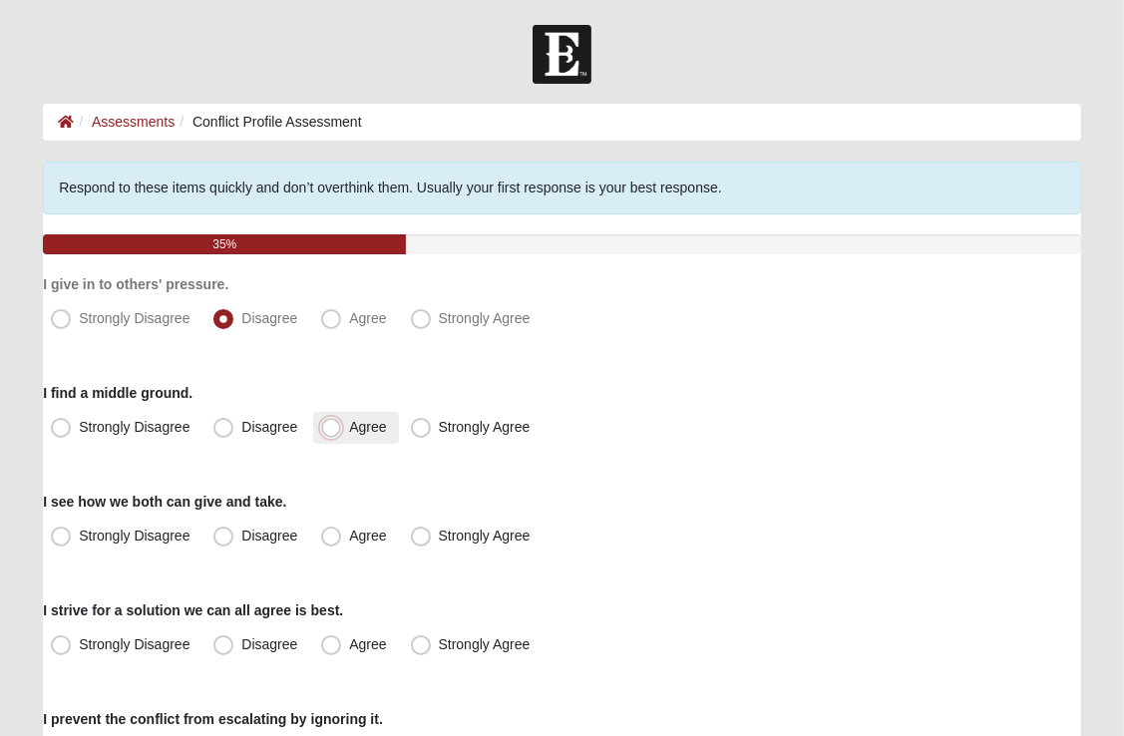
radio input "true"
click at [349, 538] on span "Agree" at bounding box center [367, 536] width 37 height 16
click at [335, 538] on input "Agree" at bounding box center [335, 536] width 13 height 13
radio input "true"
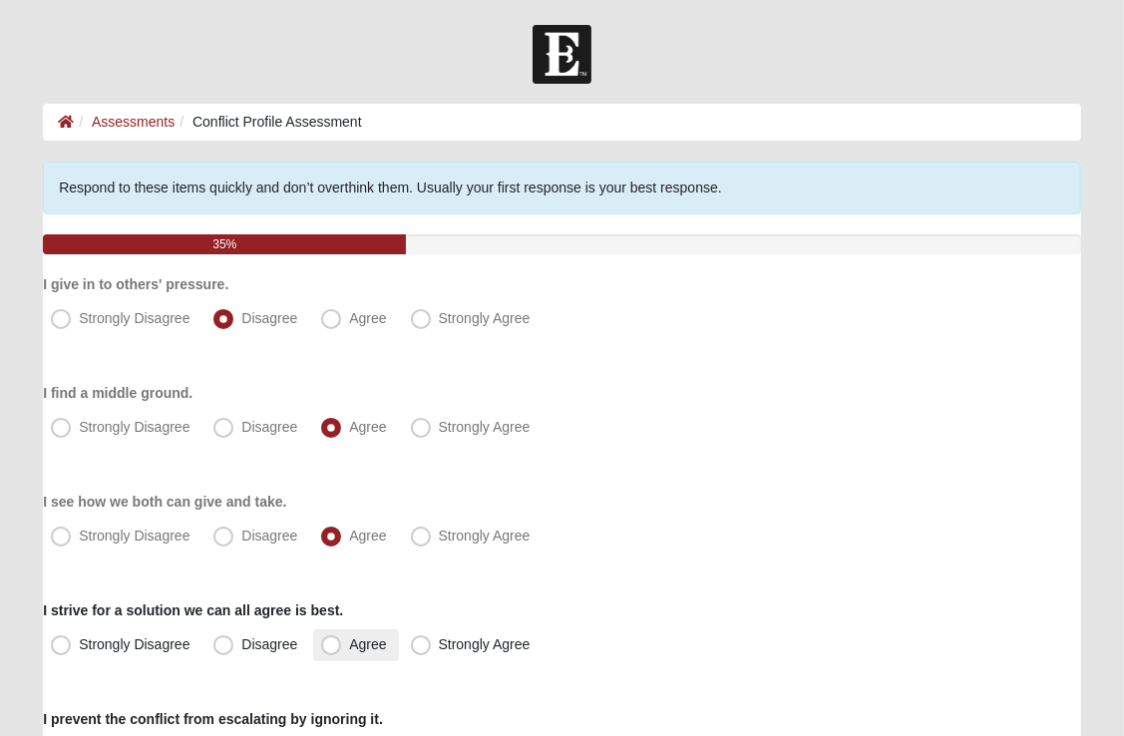
click at [349, 645] on span "Agree" at bounding box center [367, 644] width 37 height 16
click at [335, 645] on input "Agree" at bounding box center [335, 644] width 13 height 13
radio input "true"
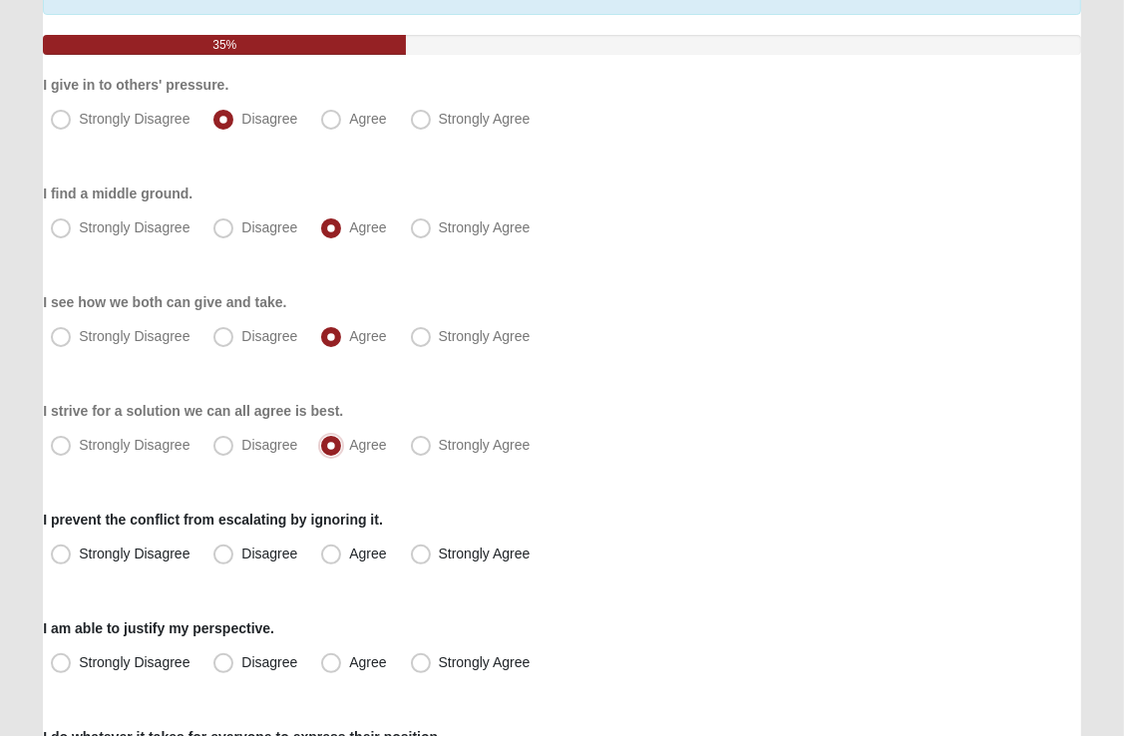
scroll to position [198, 0]
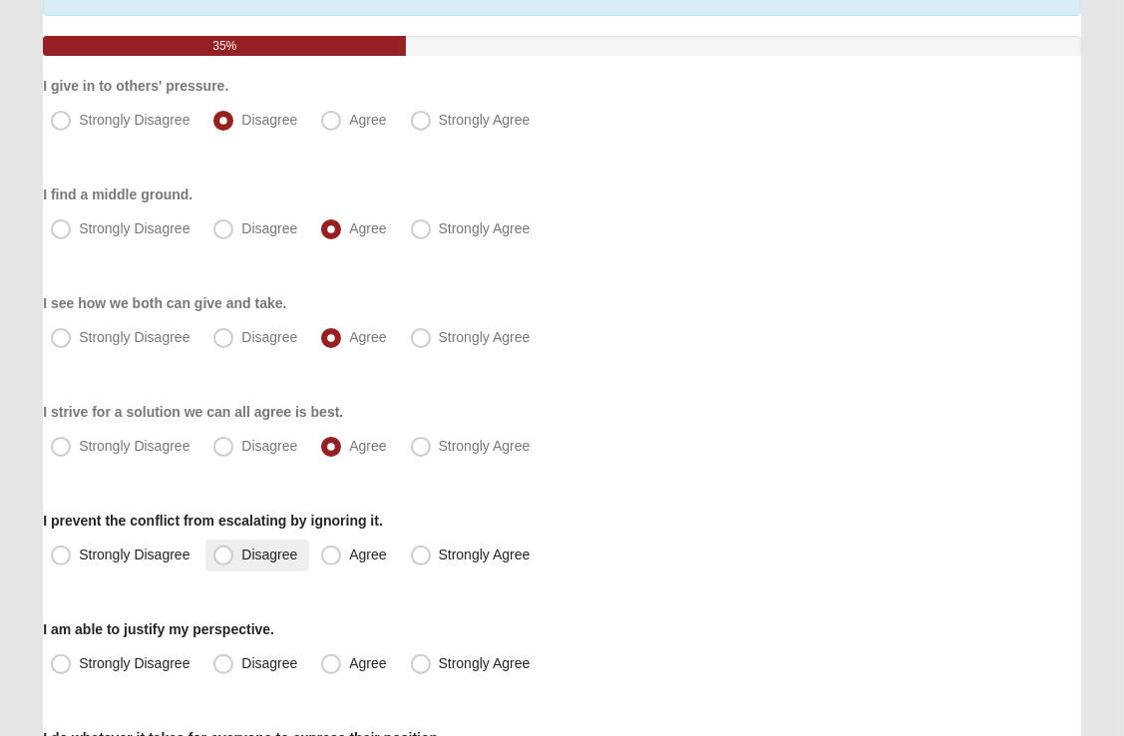
click at [241, 558] on span "Disagree" at bounding box center [269, 555] width 56 height 16
click at [221, 558] on input "Disagree" at bounding box center [227, 555] width 13 height 13
radio input "true"
click at [349, 665] on span "Agree" at bounding box center [367, 663] width 37 height 16
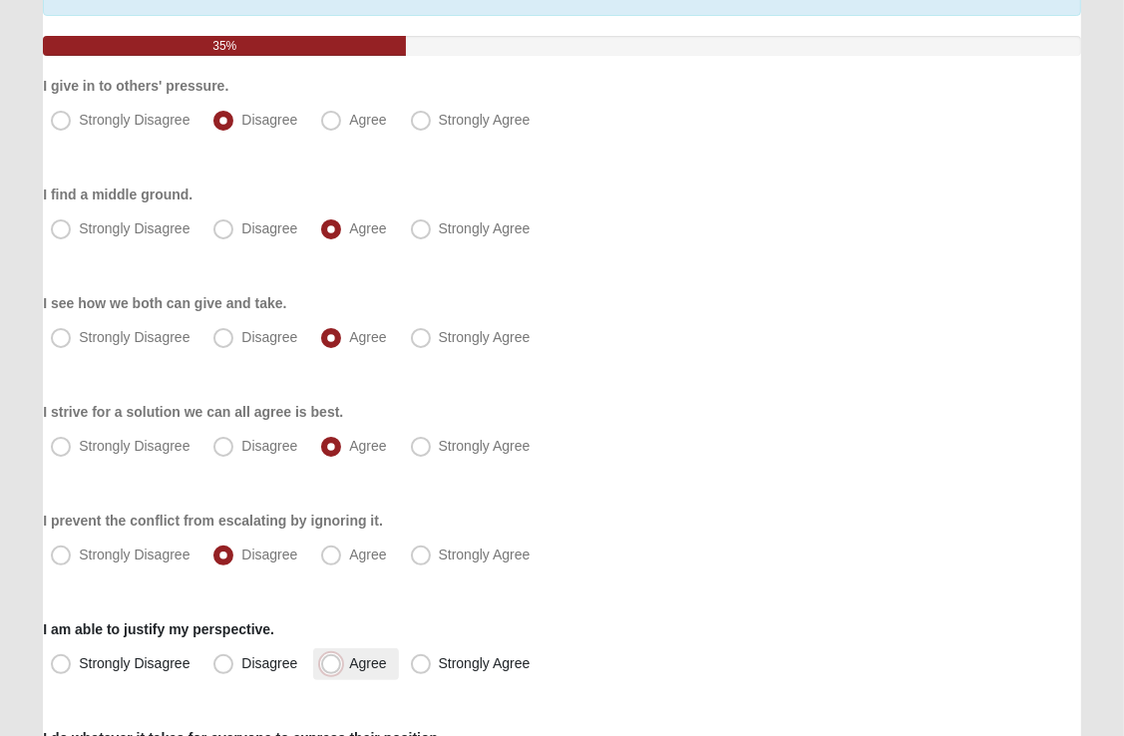
click at [333, 665] on input "Agree" at bounding box center [335, 663] width 13 height 13
radio input "true"
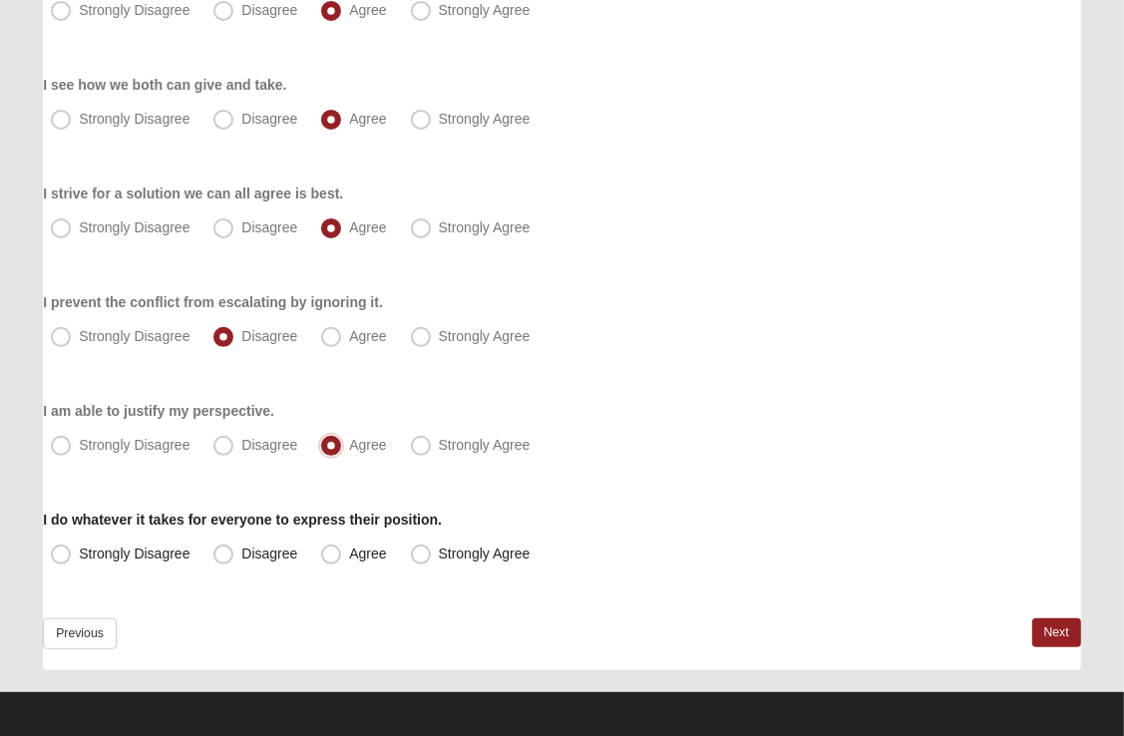
scroll to position [416, 0]
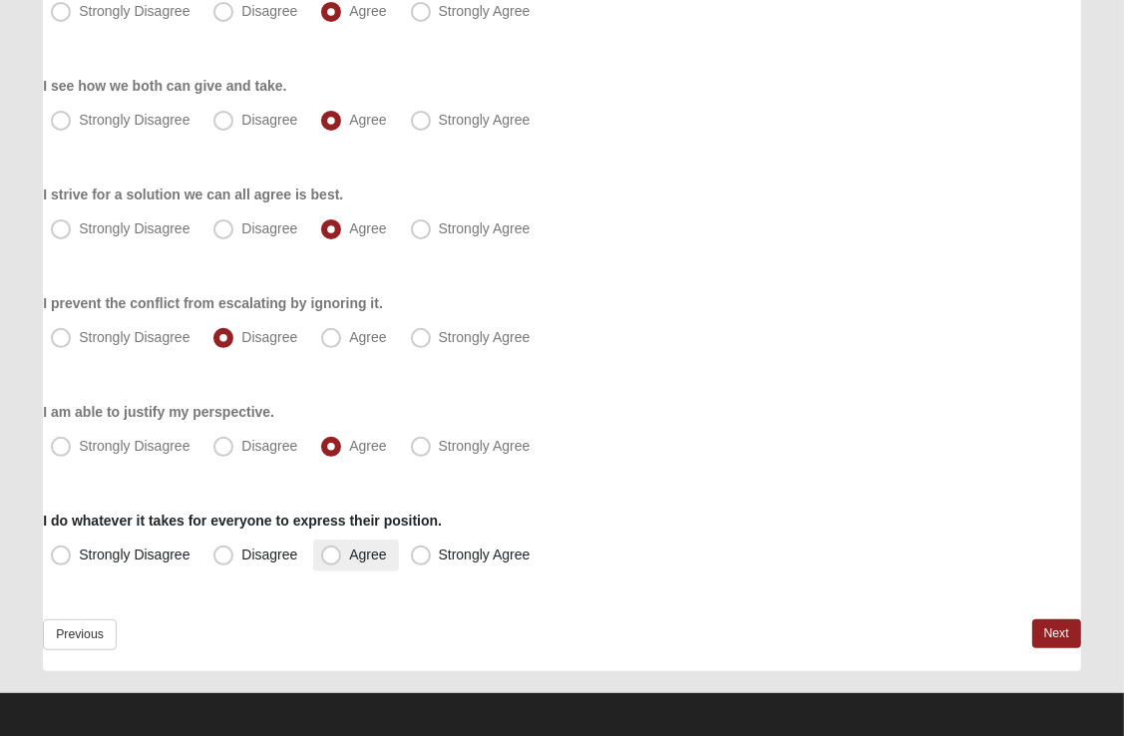
click at [349, 552] on span "Agree" at bounding box center [367, 555] width 37 height 16
click at [330, 552] on input "Agree" at bounding box center [335, 555] width 13 height 13
radio input "true"
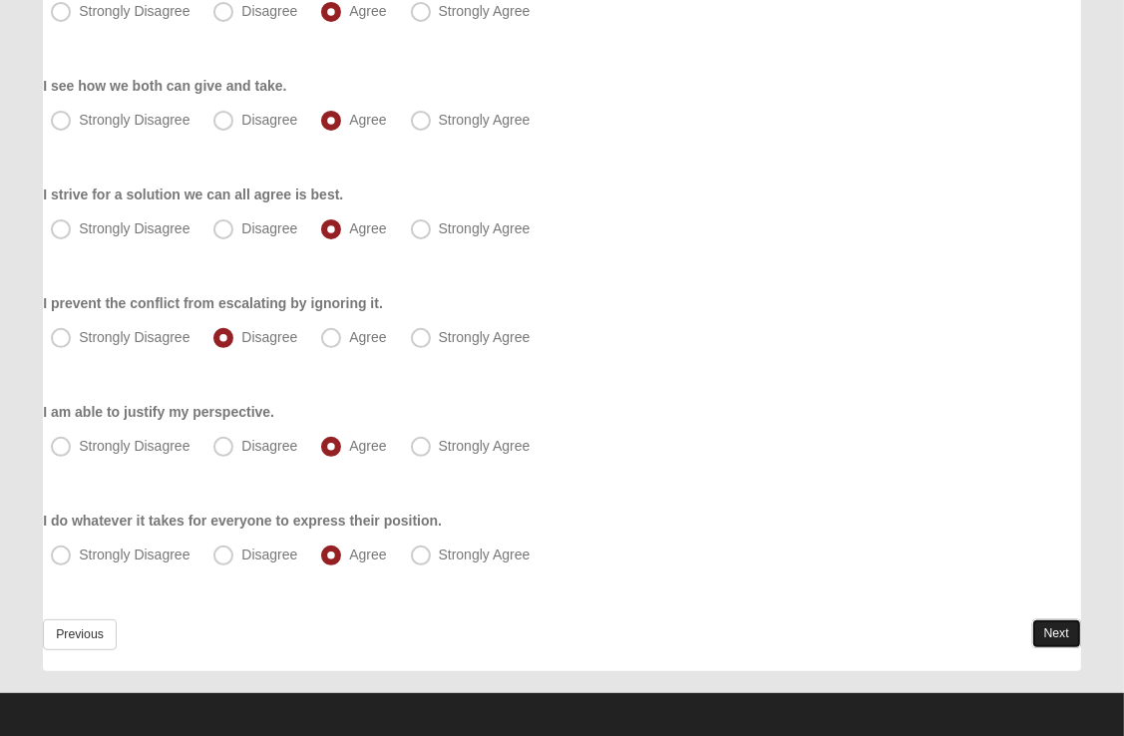
click at [1049, 628] on link "Next" at bounding box center [1056, 633] width 49 height 29
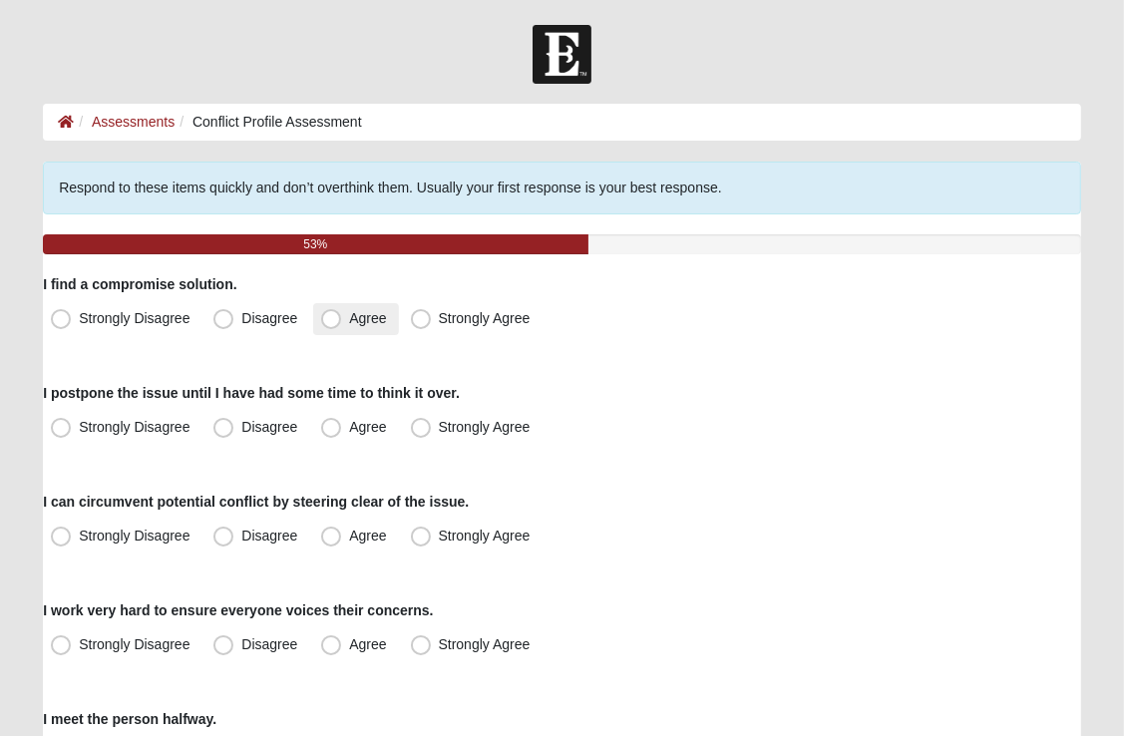
click at [349, 318] on span "Agree" at bounding box center [367, 318] width 37 height 16
click at [333, 318] on input "Agree" at bounding box center [335, 318] width 13 height 13
radio input "true"
click at [241, 426] on span "Disagree" at bounding box center [269, 427] width 56 height 16
click at [227, 426] on input "Disagree" at bounding box center [227, 427] width 13 height 13
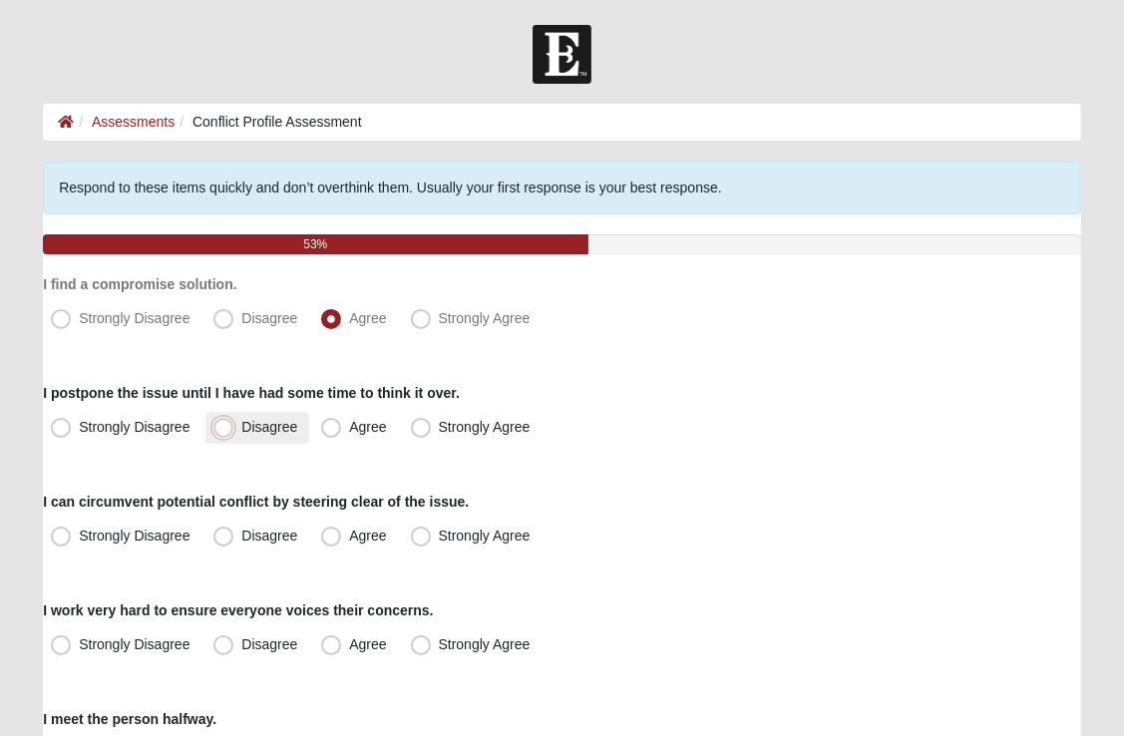
radio input "true"
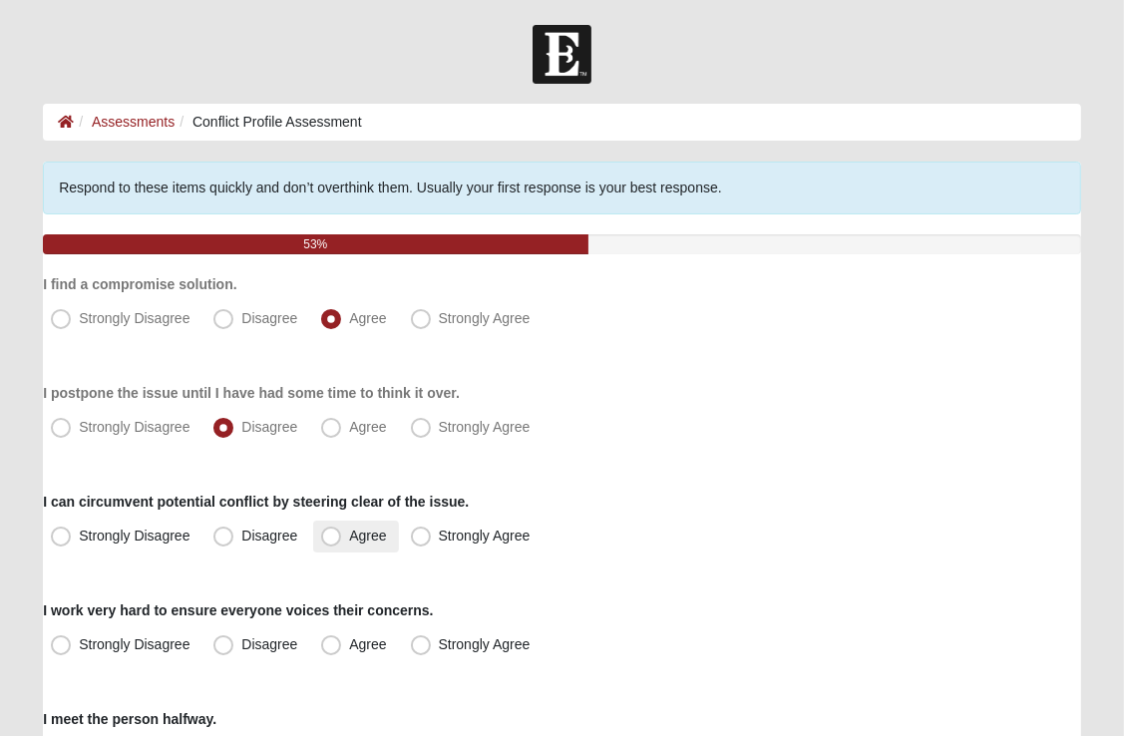
click at [349, 541] on span "Agree" at bounding box center [367, 536] width 37 height 16
click at [329, 541] on input "Agree" at bounding box center [335, 536] width 13 height 13
radio input "true"
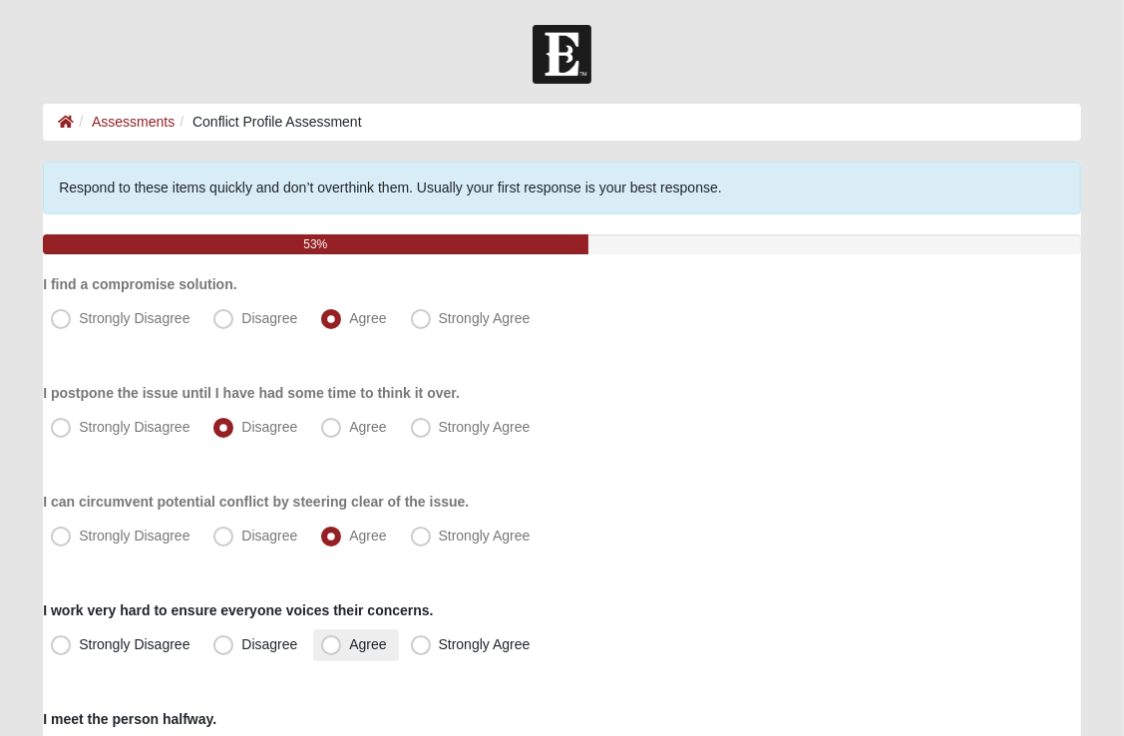
click at [349, 644] on span "Agree" at bounding box center [367, 644] width 37 height 16
click at [329, 644] on input "Agree" at bounding box center [335, 644] width 13 height 13
radio input "true"
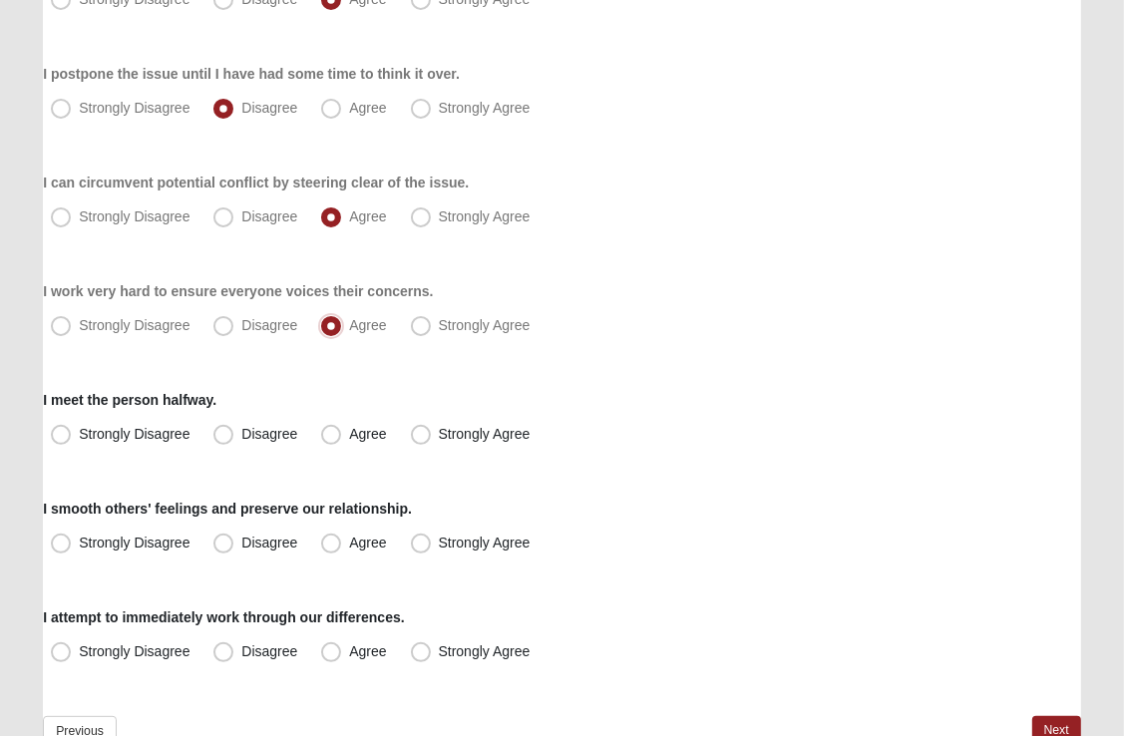
scroll to position [339, 0]
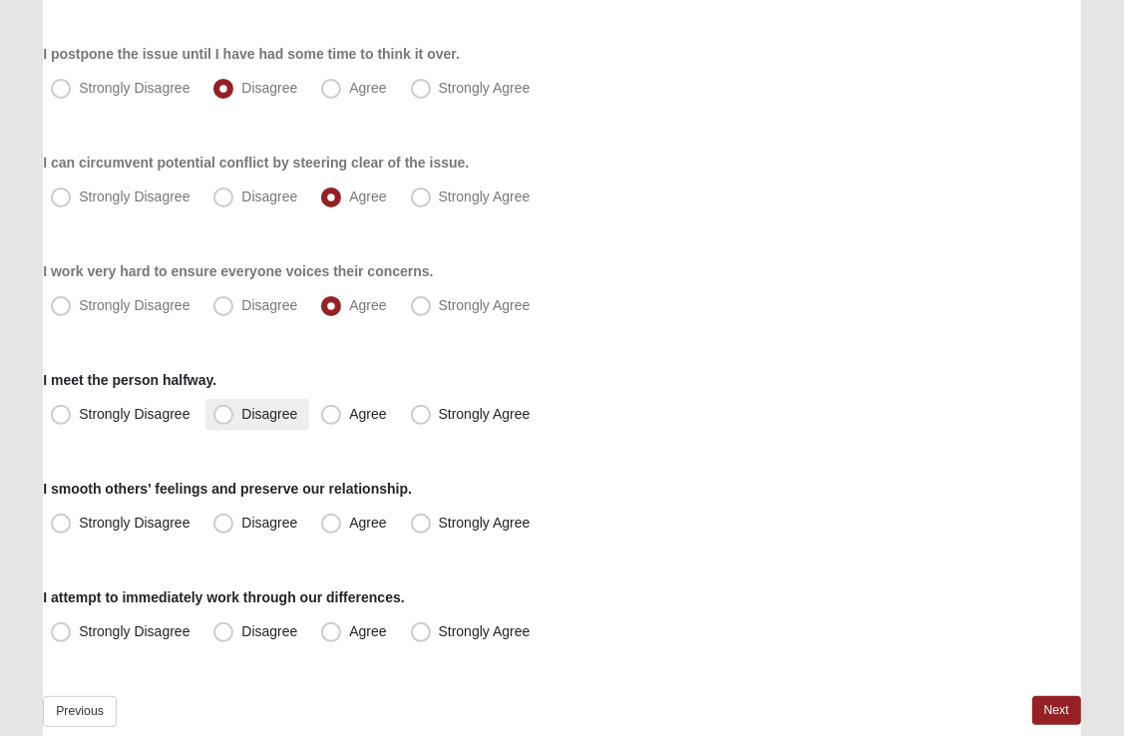
click at [241, 415] on span "Disagree" at bounding box center [269, 414] width 56 height 16
click at [222, 415] on input "Disagree" at bounding box center [227, 414] width 13 height 13
radio input "true"
click at [349, 521] on span "Agree" at bounding box center [367, 523] width 37 height 16
click at [337, 521] on input "Agree" at bounding box center [335, 523] width 13 height 13
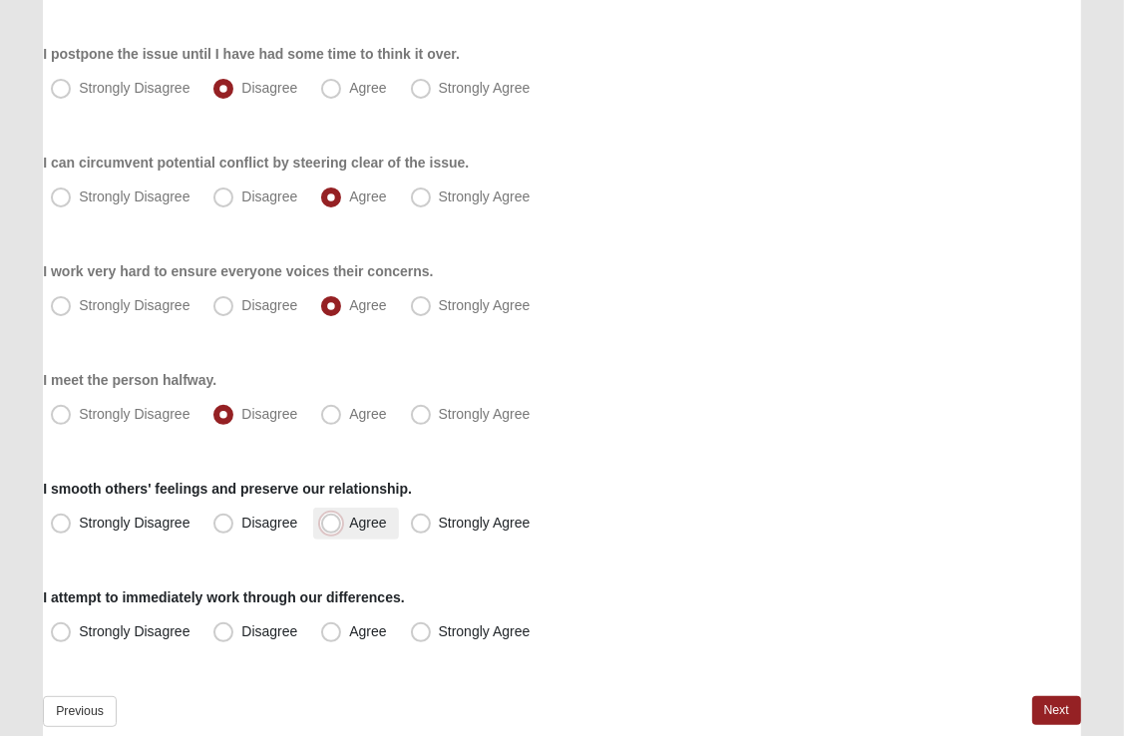
radio input "true"
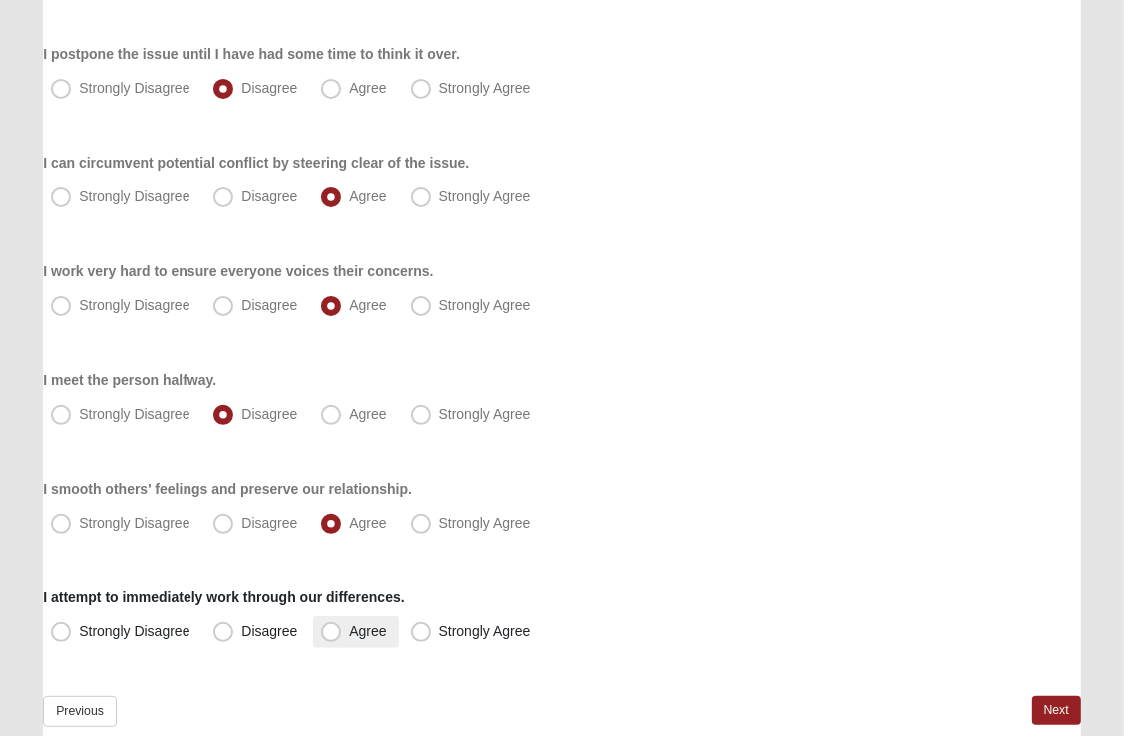
click at [349, 636] on span "Agree" at bounding box center [367, 631] width 37 height 16
click at [333, 636] on input "Agree" at bounding box center [335, 631] width 13 height 13
radio input "true"
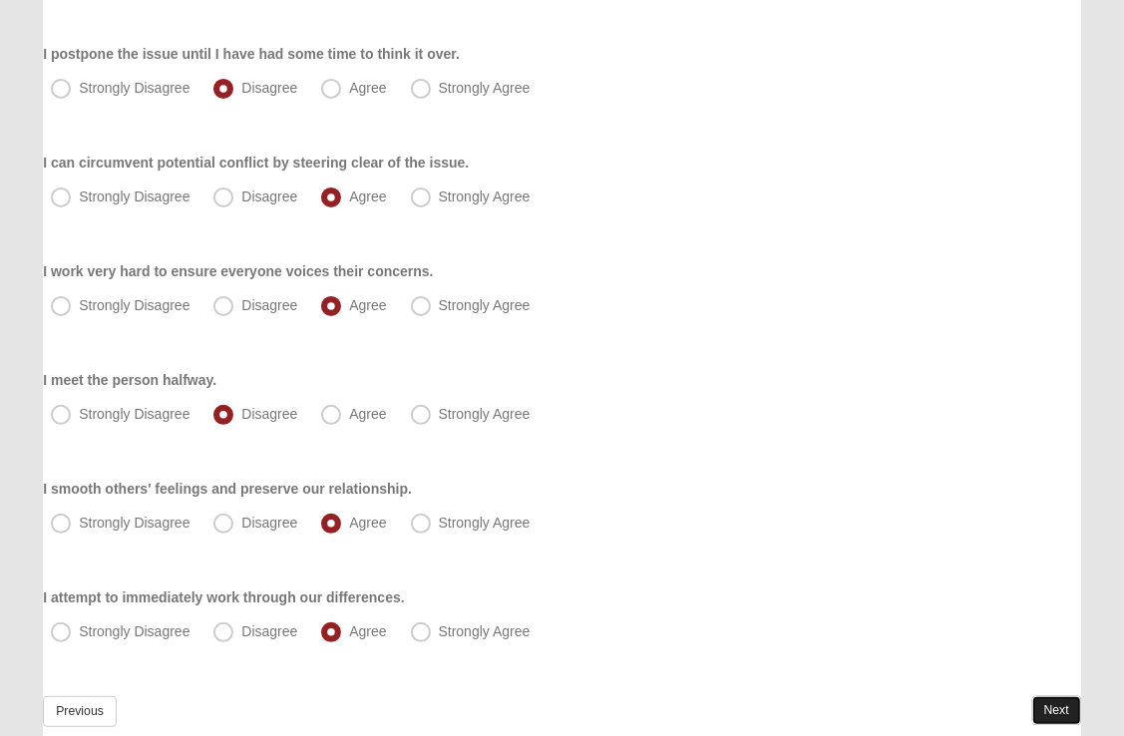
click at [1049, 696] on link "Next" at bounding box center [1056, 710] width 49 height 29
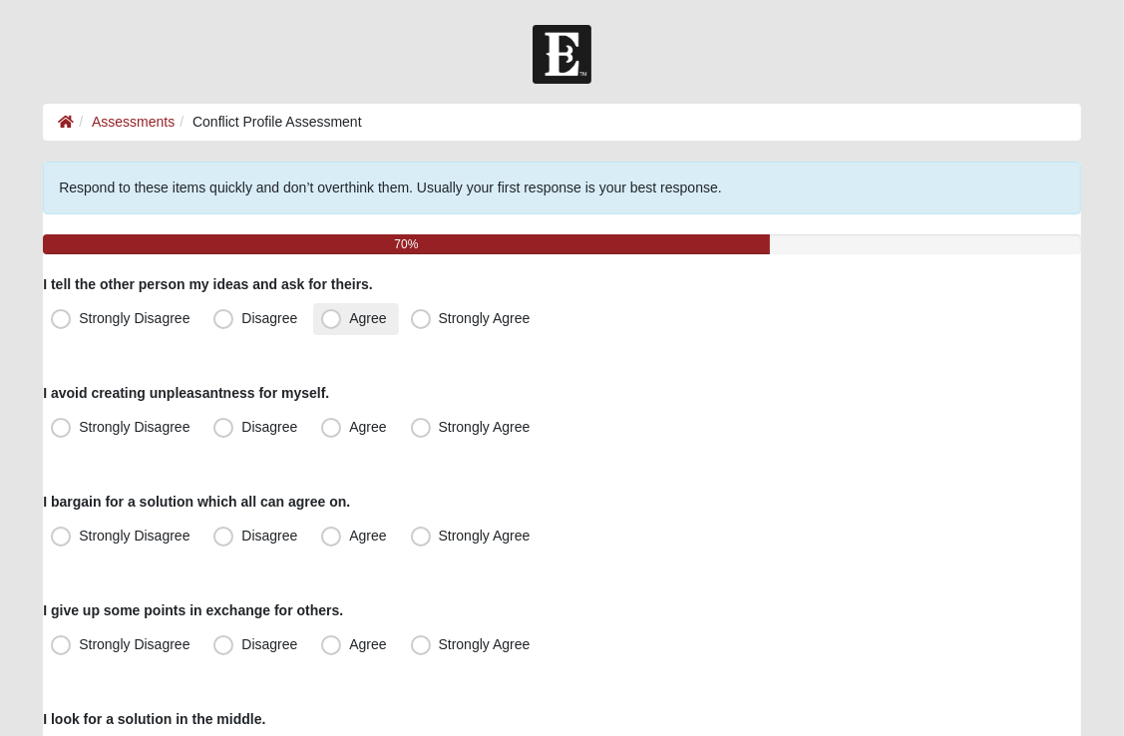
click at [349, 318] on span "Agree" at bounding box center [367, 318] width 37 height 16
click at [329, 318] on input "Agree" at bounding box center [335, 318] width 13 height 13
radio input "true"
click at [241, 426] on span "Disagree" at bounding box center [269, 427] width 56 height 16
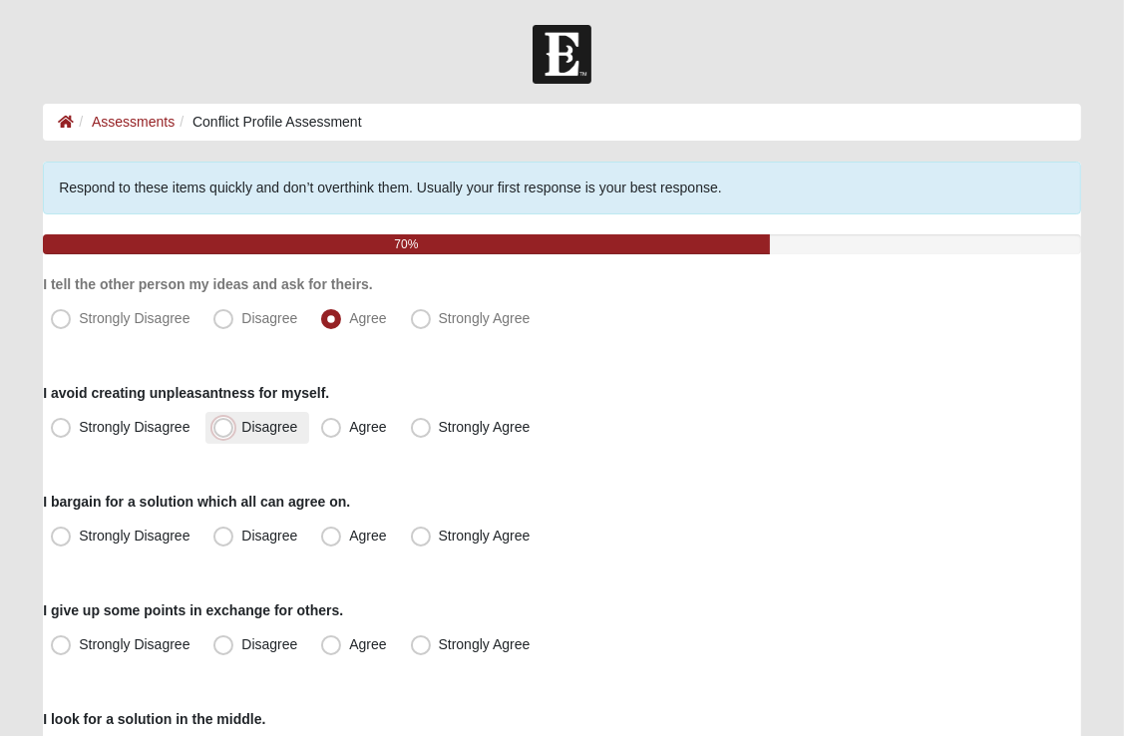
click at [226, 426] on input "Disagree" at bounding box center [227, 427] width 13 height 13
radio input "true"
click at [349, 534] on span "Agree" at bounding box center [367, 536] width 37 height 16
click at [329, 534] on input "Agree" at bounding box center [335, 536] width 13 height 13
radio input "true"
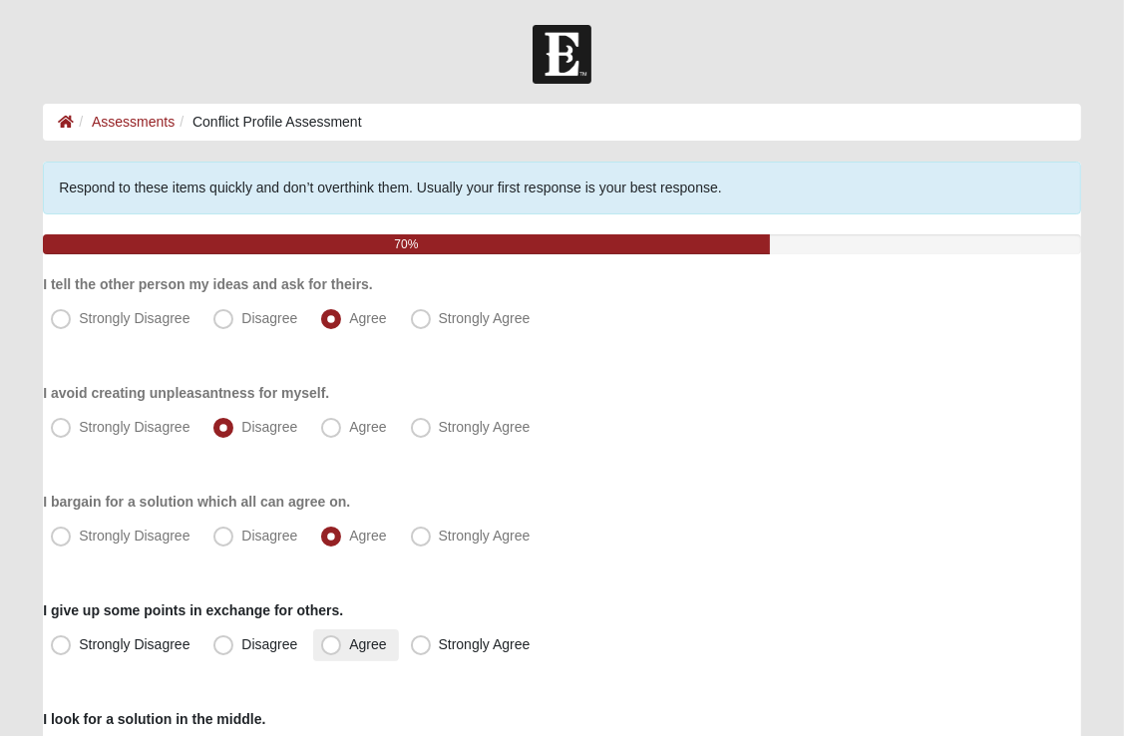
click at [349, 649] on span "Agree" at bounding box center [367, 644] width 37 height 16
click at [331, 649] on input "Agree" at bounding box center [335, 644] width 13 height 13
radio input "true"
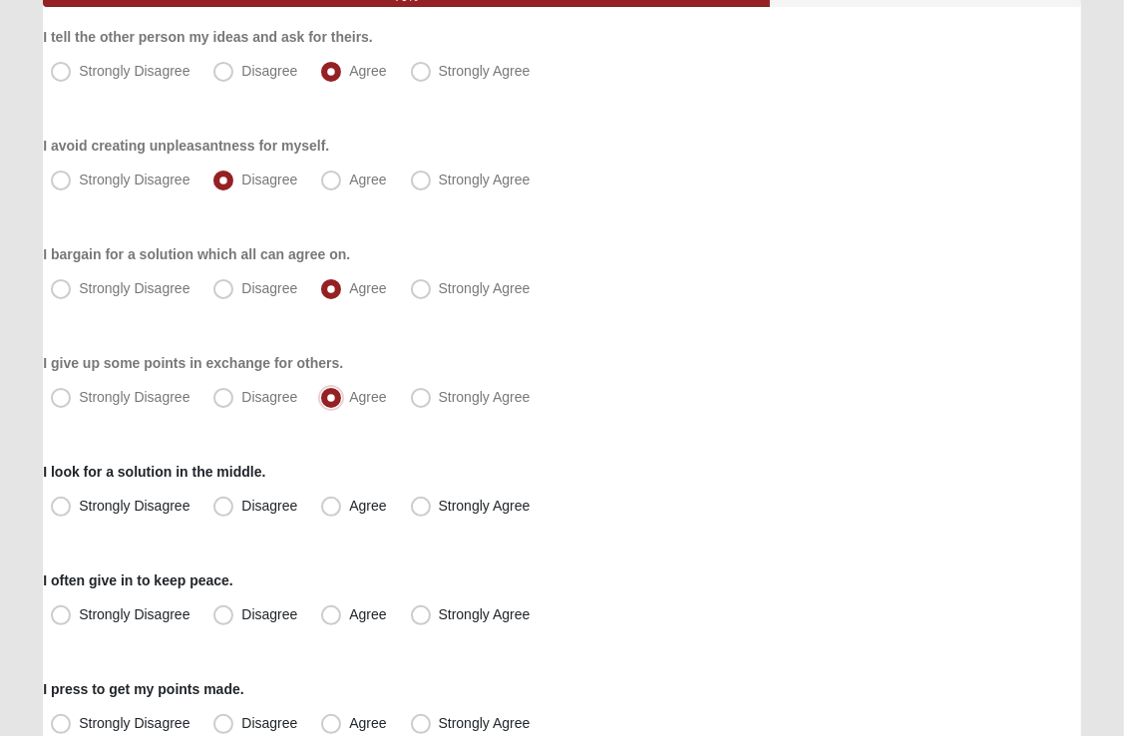
scroll to position [249, 0]
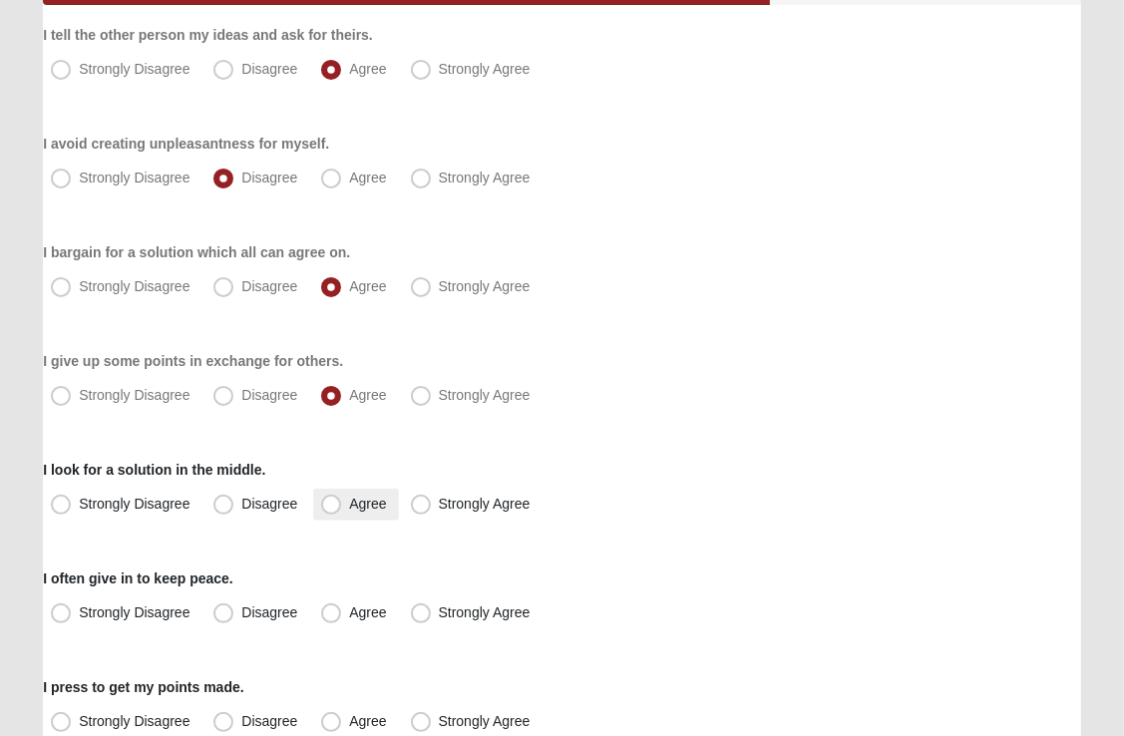
click at [349, 501] on span "Agree" at bounding box center [367, 504] width 37 height 16
click at [331, 501] on input "Agree" at bounding box center [335, 504] width 13 height 13
radio input "true"
click at [241, 614] on span "Disagree" at bounding box center [269, 612] width 56 height 16
click at [227, 614] on input "Disagree" at bounding box center [227, 612] width 13 height 13
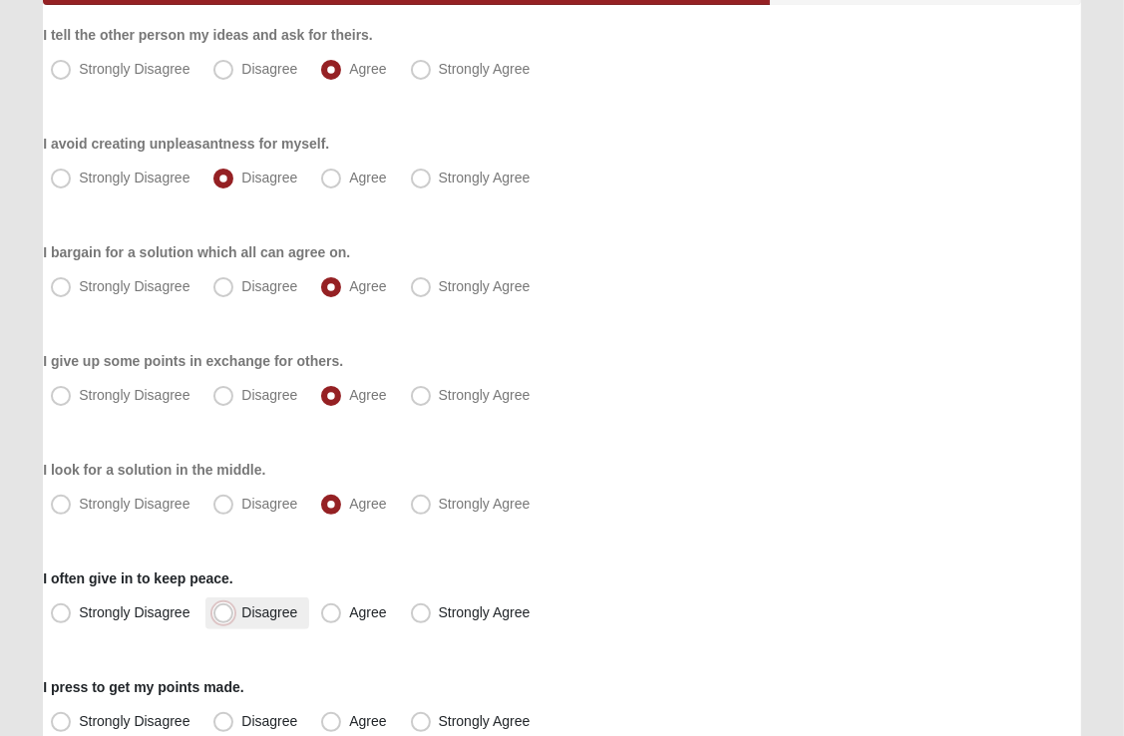
radio input "true"
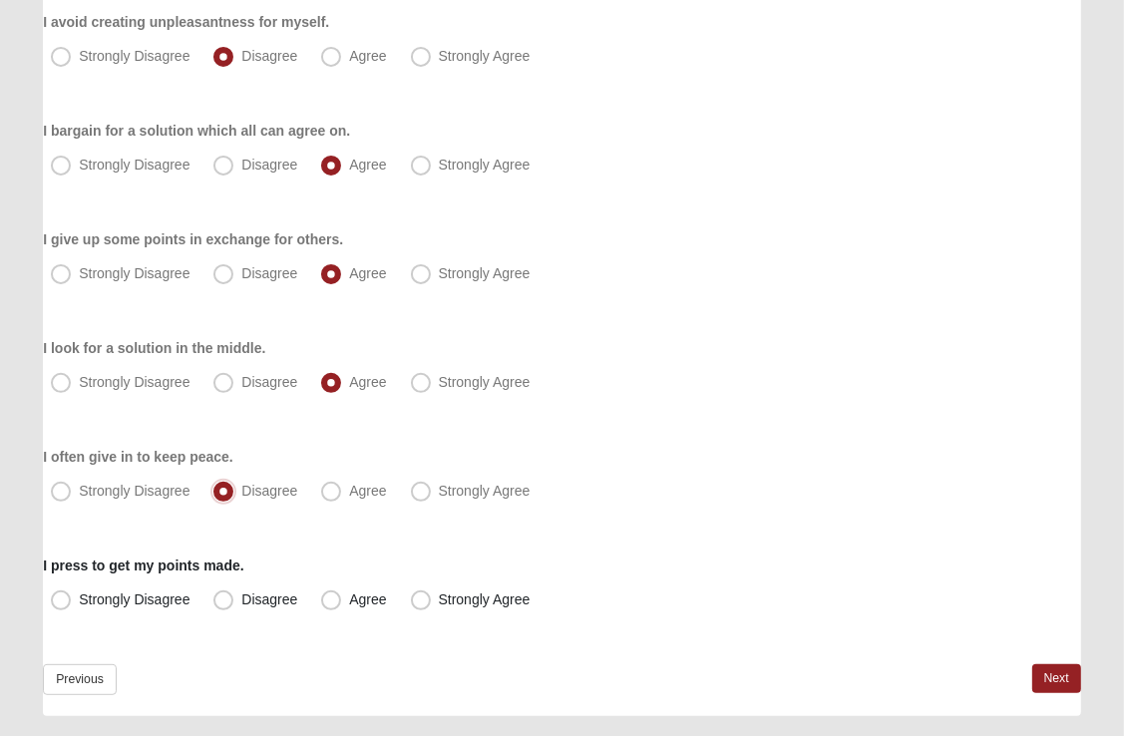
scroll to position [373, 0]
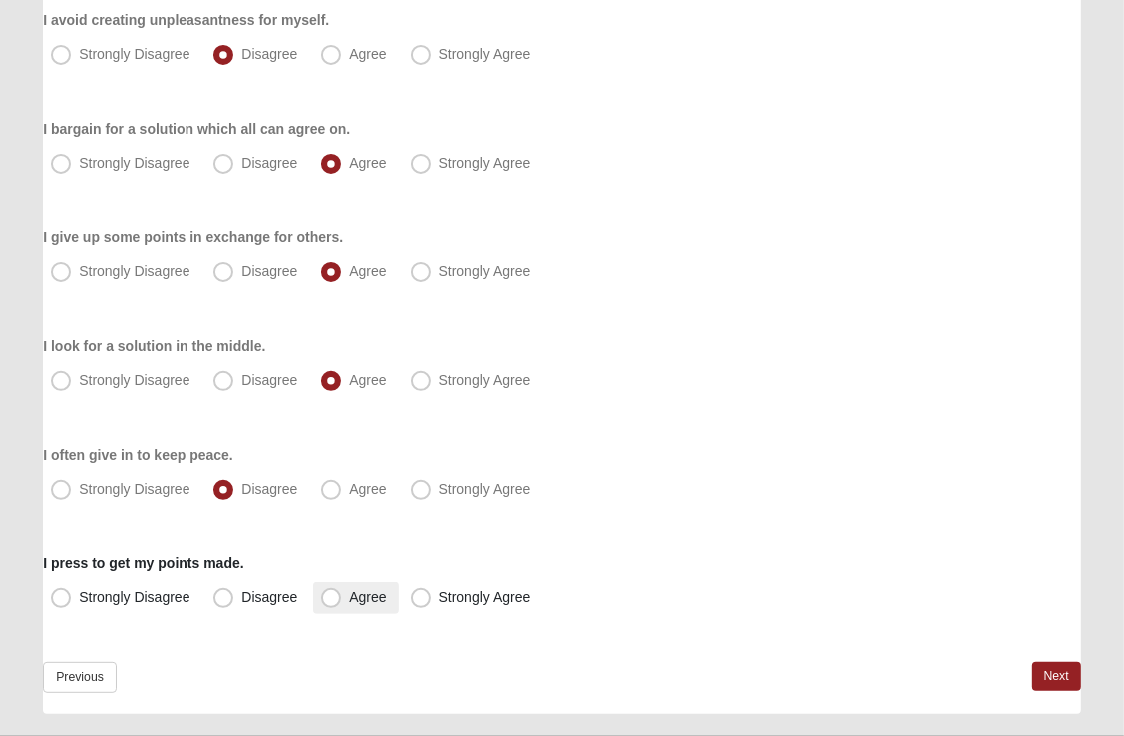
click at [349, 601] on span "Agree" at bounding box center [367, 597] width 37 height 16
click at [332, 601] on input "Agree" at bounding box center [335, 597] width 13 height 13
radio input "true"
click at [1046, 670] on link "Next" at bounding box center [1056, 676] width 49 height 29
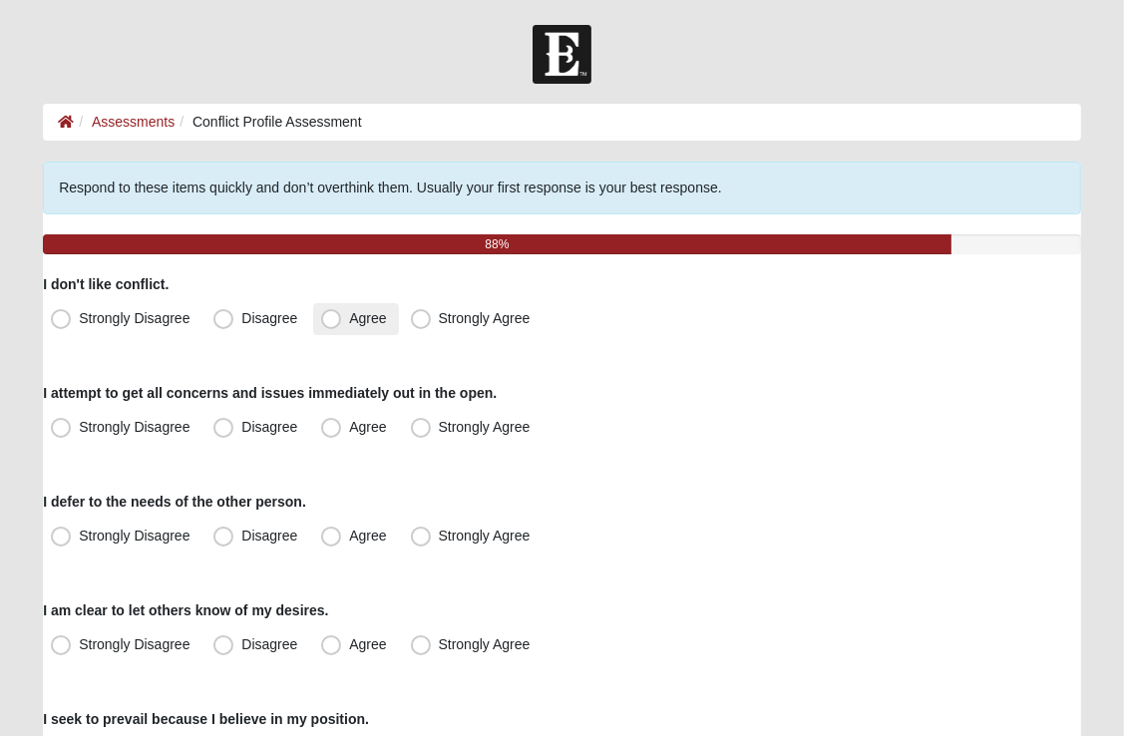
click at [349, 321] on span "Agree" at bounding box center [367, 318] width 37 height 16
click at [336, 321] on input "Agree" at bounding box center [335, 318] width 13 height 13
radio input "true"
click at [349, 433] on span "Agree" at bounding box center [367, 427] width 37 height 16
click at [331, 433] on input "Agree" at bounding box center [335, 427] width 13 height 13
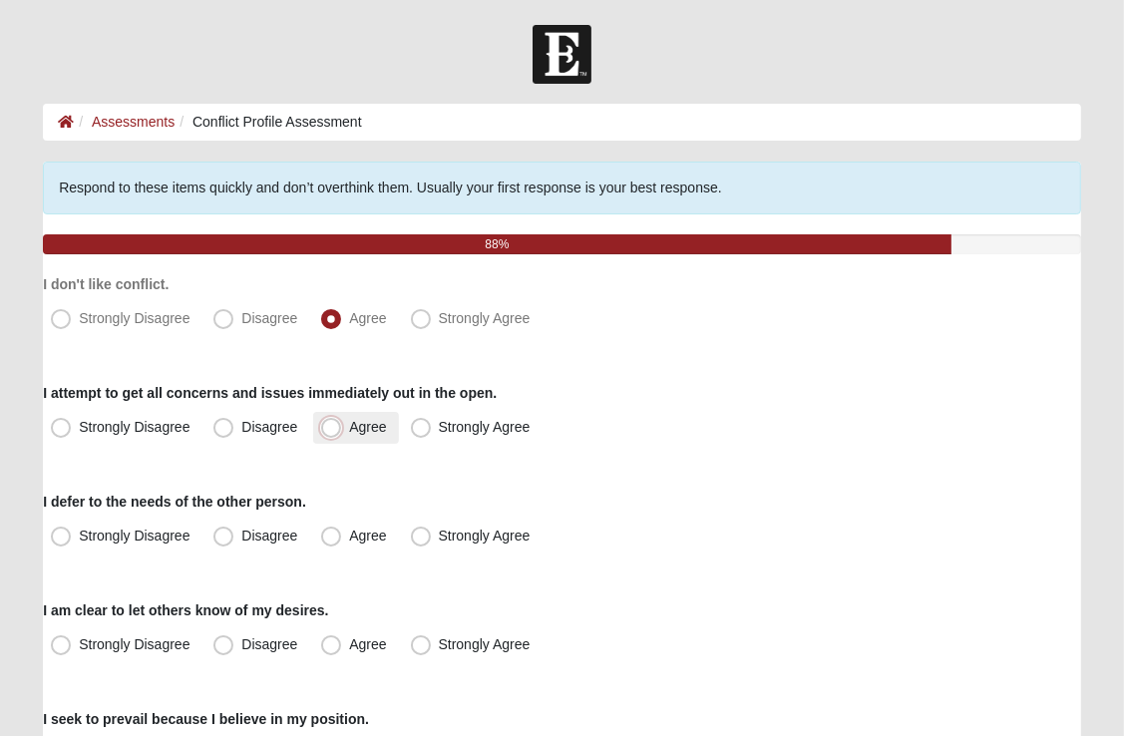
radio input "true"
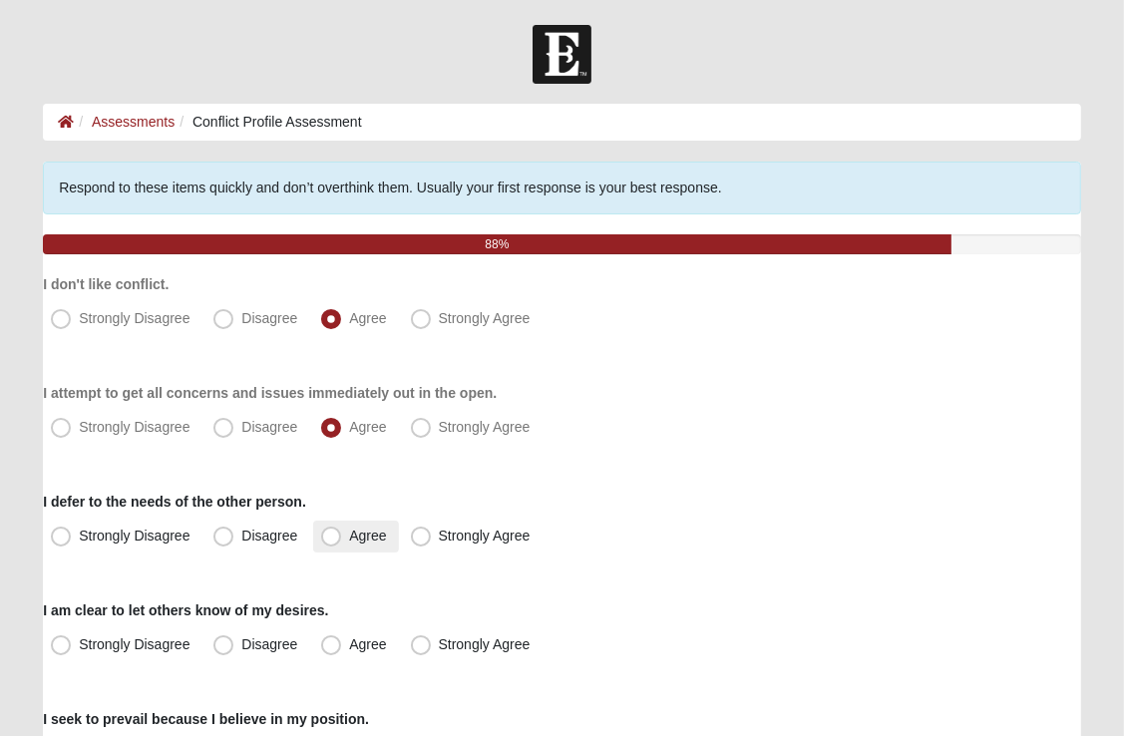
click at [349, 537] on span "Agree" at bounding box center [367, 536] width 37 height 16
click at [334, 537] on input "Agree" at bounding box center [335, 536] width 13 height 13
radio input "true"
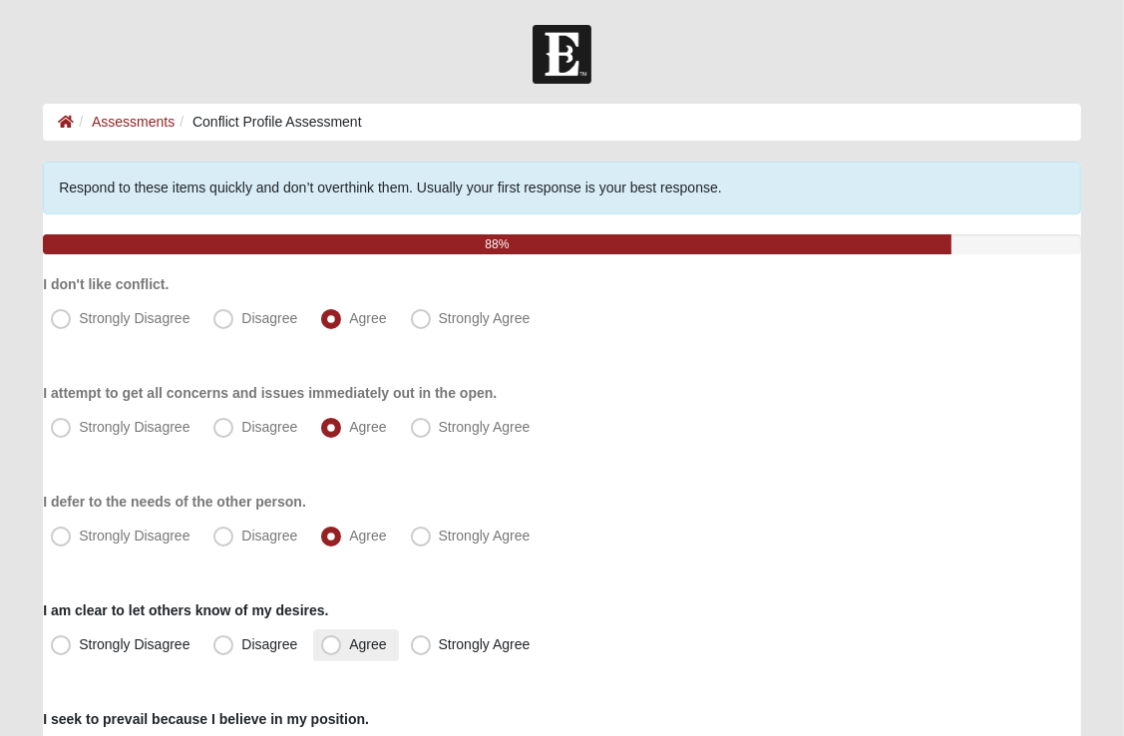
click at [349, 637] on span "Agree" at bounding box center [367, 644] width 37 height 16
click at [331, 638] on input "Agree" at bounding box center [335, 644] width 13 height 13
radio input "true"
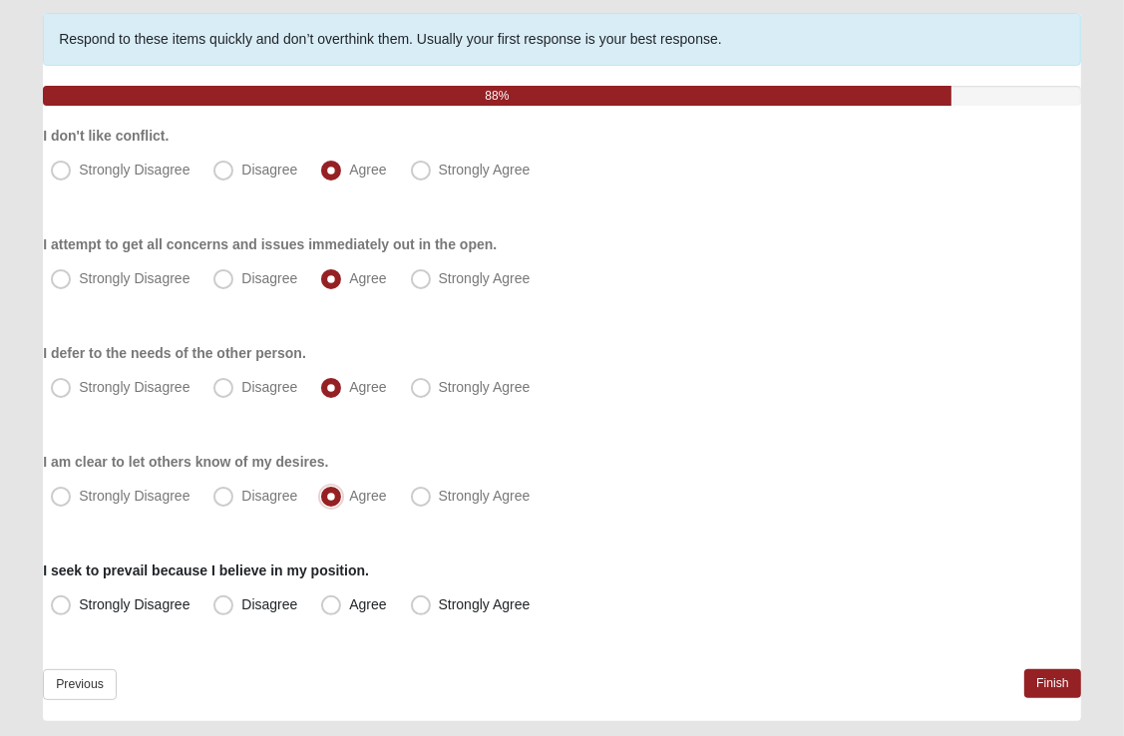
scroll to position [152, 0]
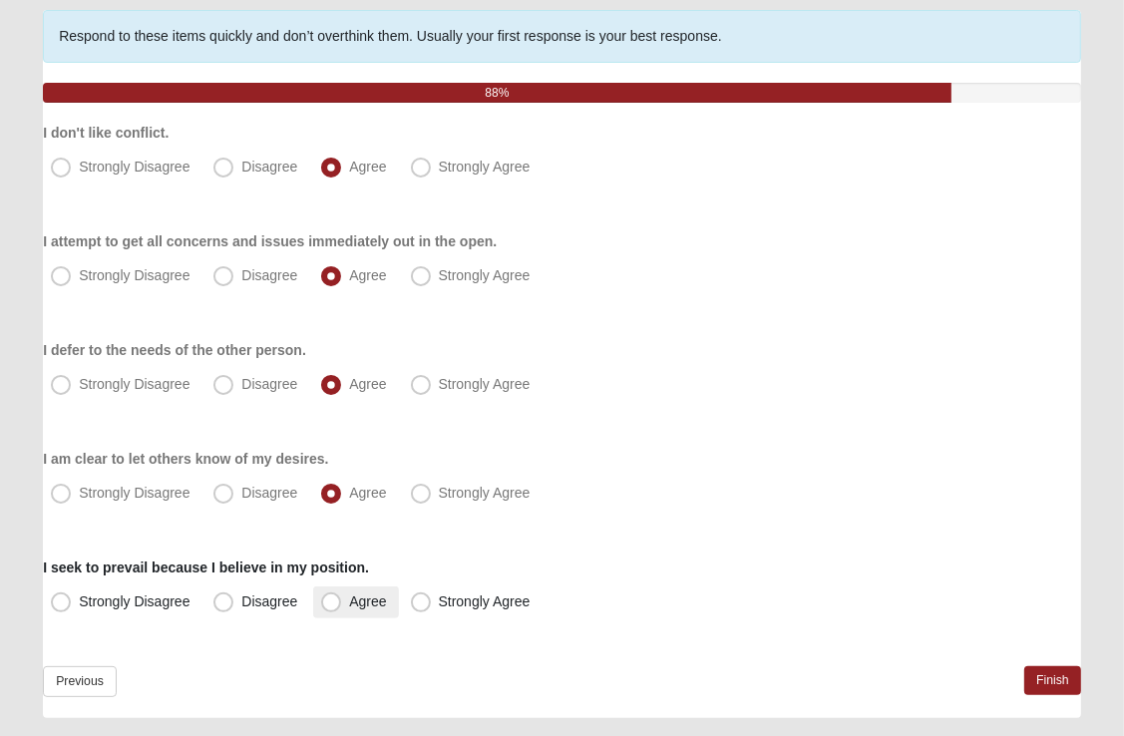
click at [349, 602] on span "Agree" at bounding box center [367, 601] width 37 height 16
click at [337, 602] on input "Agree" at bounding box center [335, 601] width 13 height 13
radio input "true"
click at [1041, 680] on link "Finish" at bounding box center [1052, 680] width 57 height 29
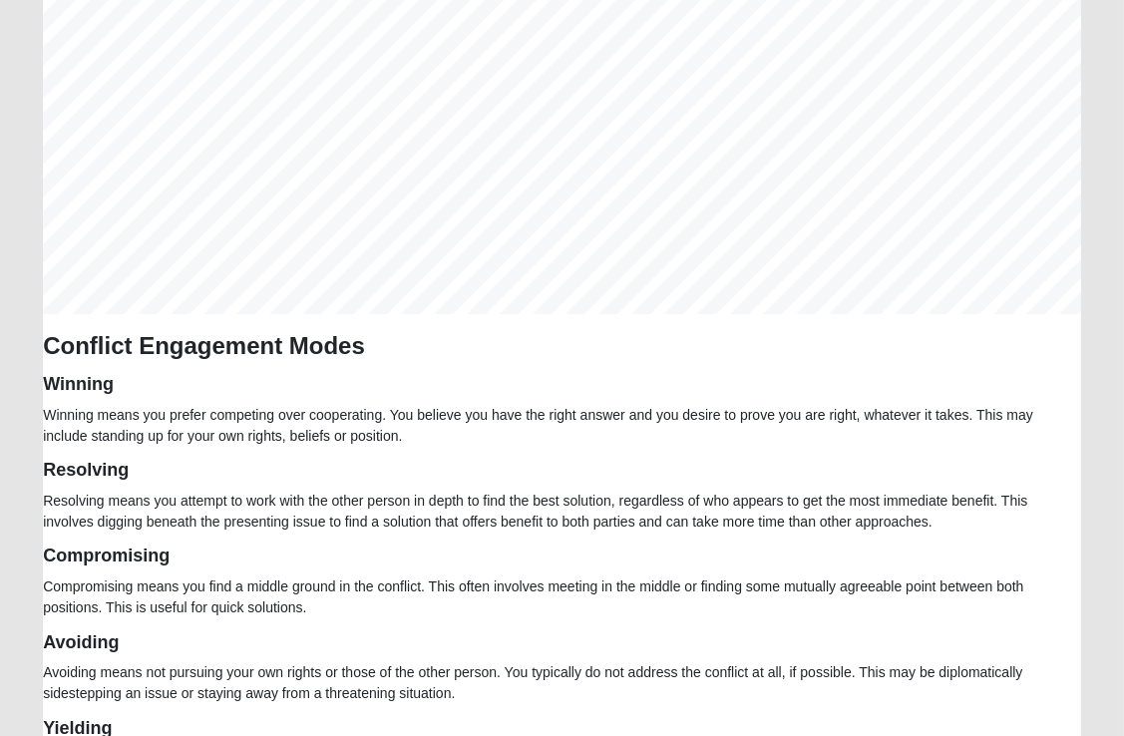
scroll to position [383, 0]
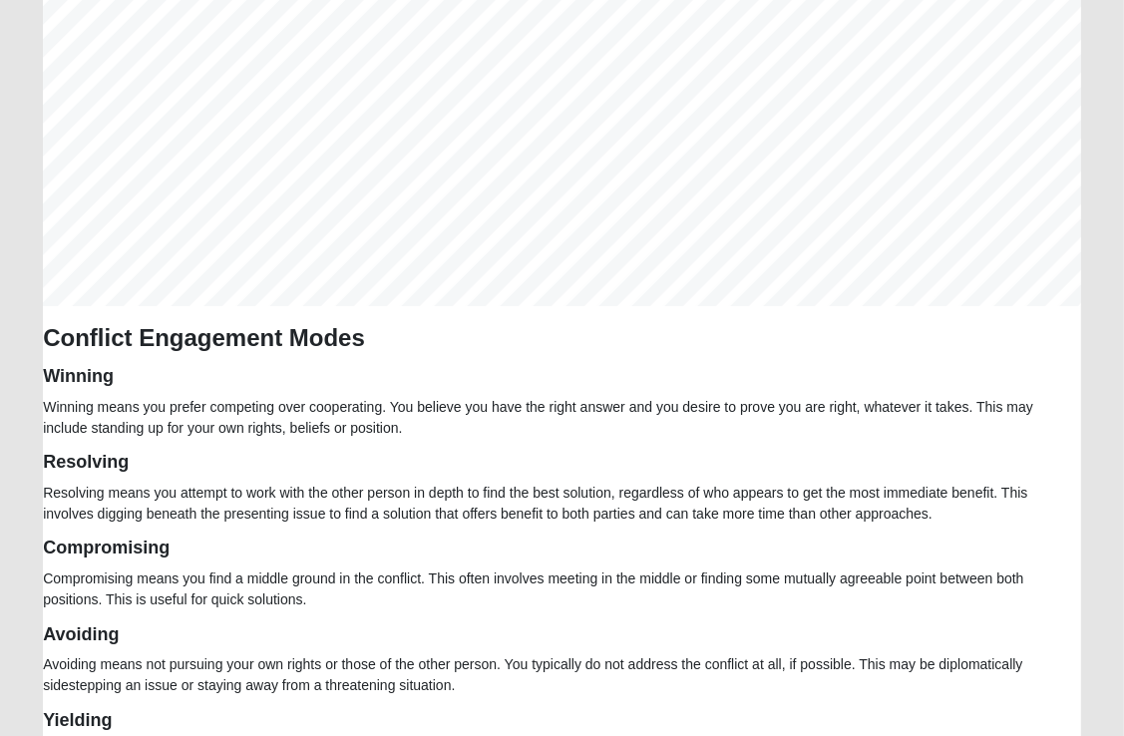
click at [1116, 393] on form "Hello [PERSON_NAME] My Account Log Out Conflict Profile Assessment Assessments …" at bounding box center [562, 629] width 1124 height 1974
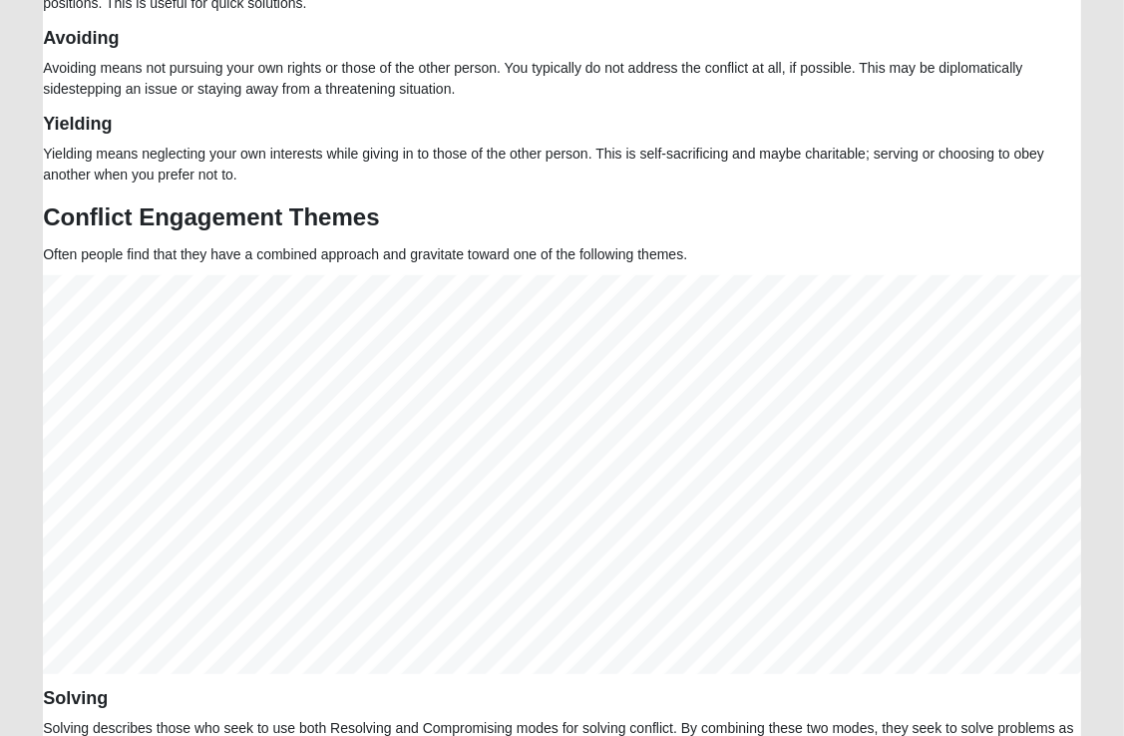
scroll to position [887, 0]
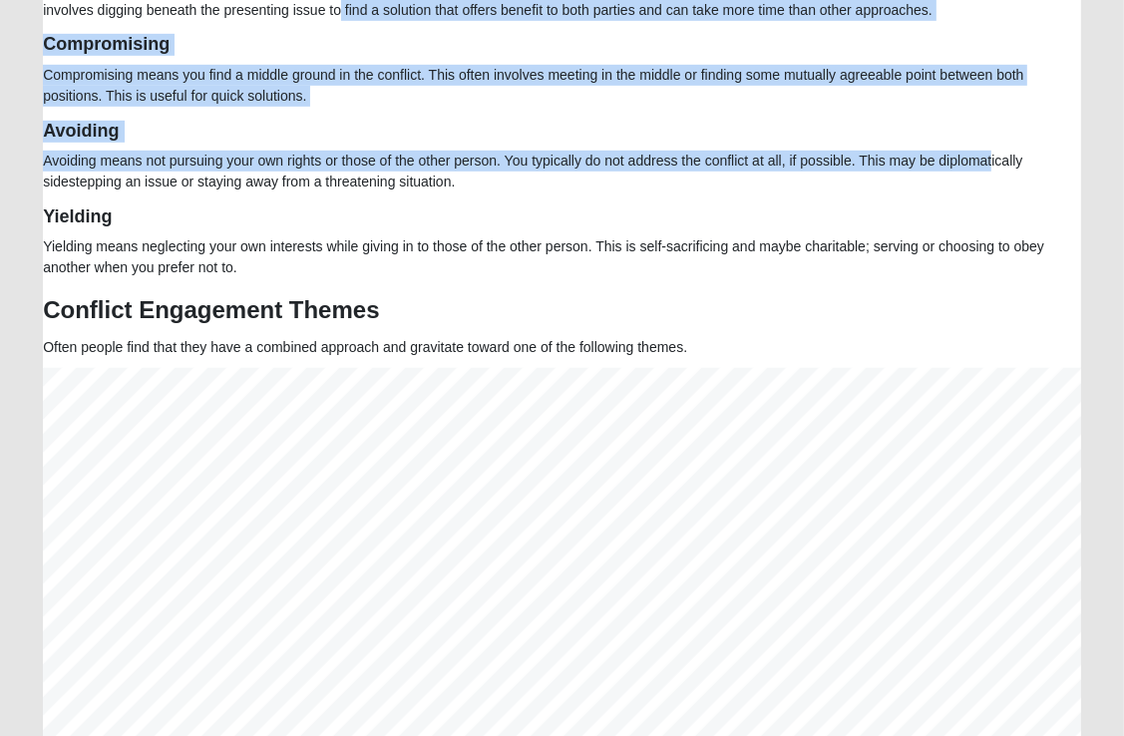
drag, startPoint x: 956, startPoint y: 153, endPoint x: 307, endPoint y: 18, distance: 662.2
click at [307, 18] on div "Conflict Engagement Profile Results [PERSON_NAME], here are your conflict engag…" at bounding box center [562, 165] width 1038 height 1720
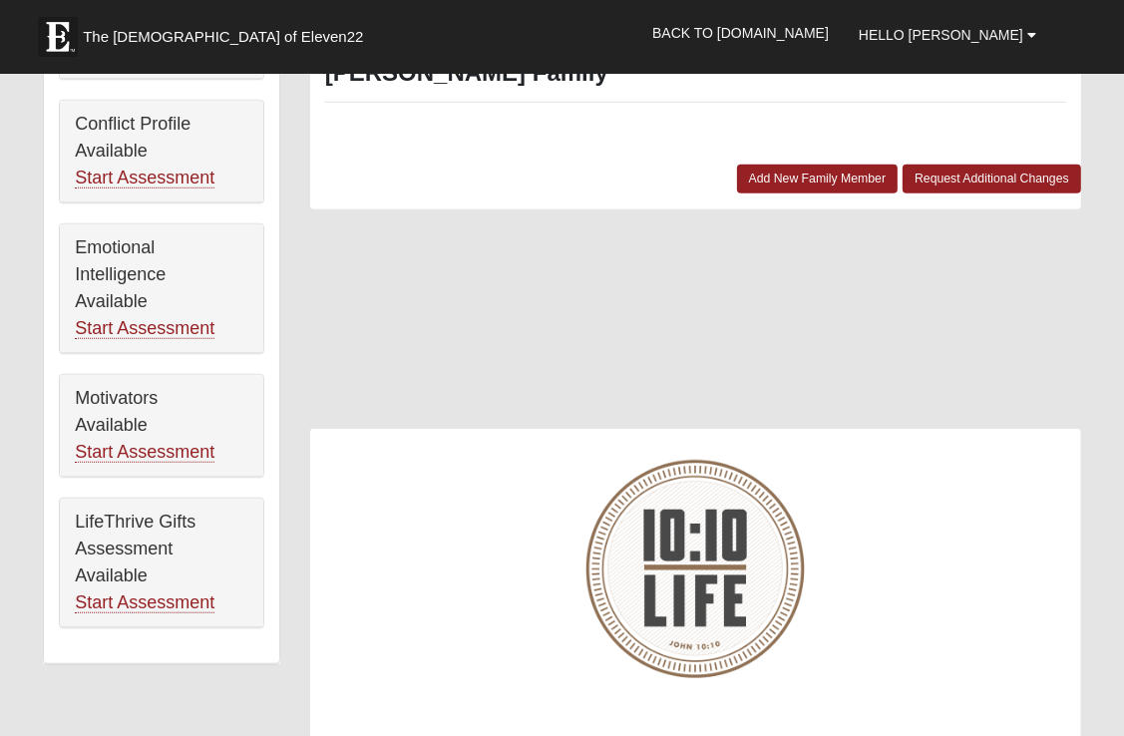
scroll to position [1037, 0]
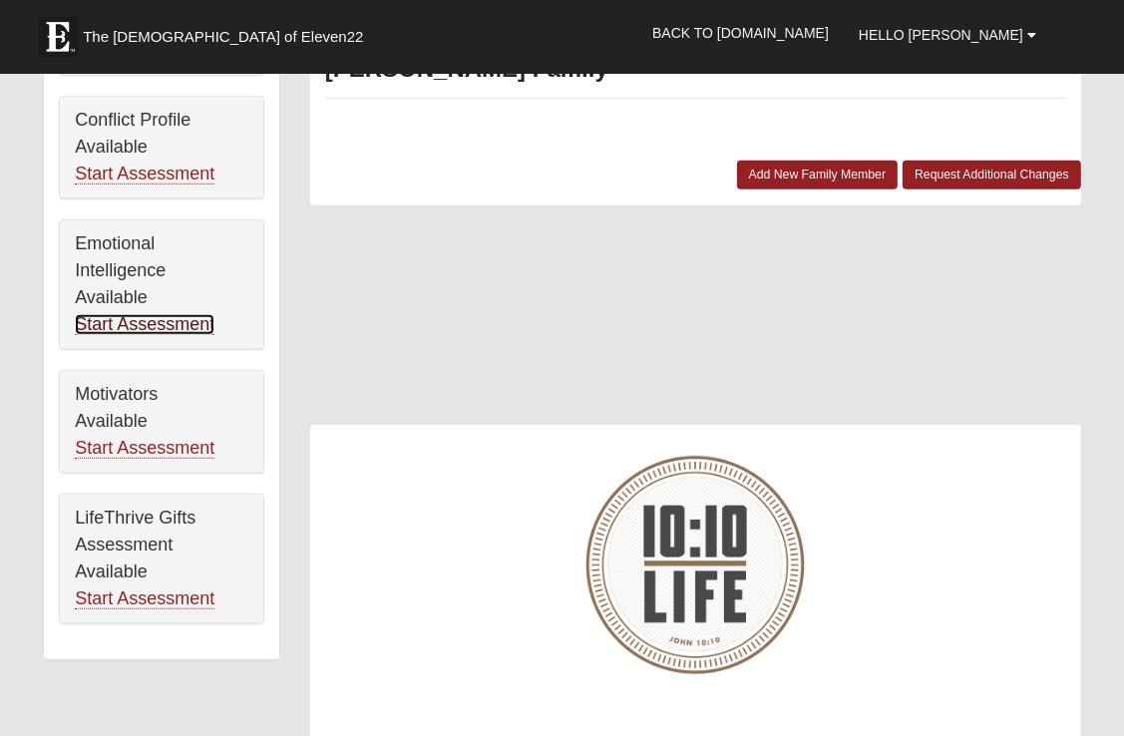
click at [144, 321] on link "Start Assessment" at bounding box center [145, 324] width 140 height 21
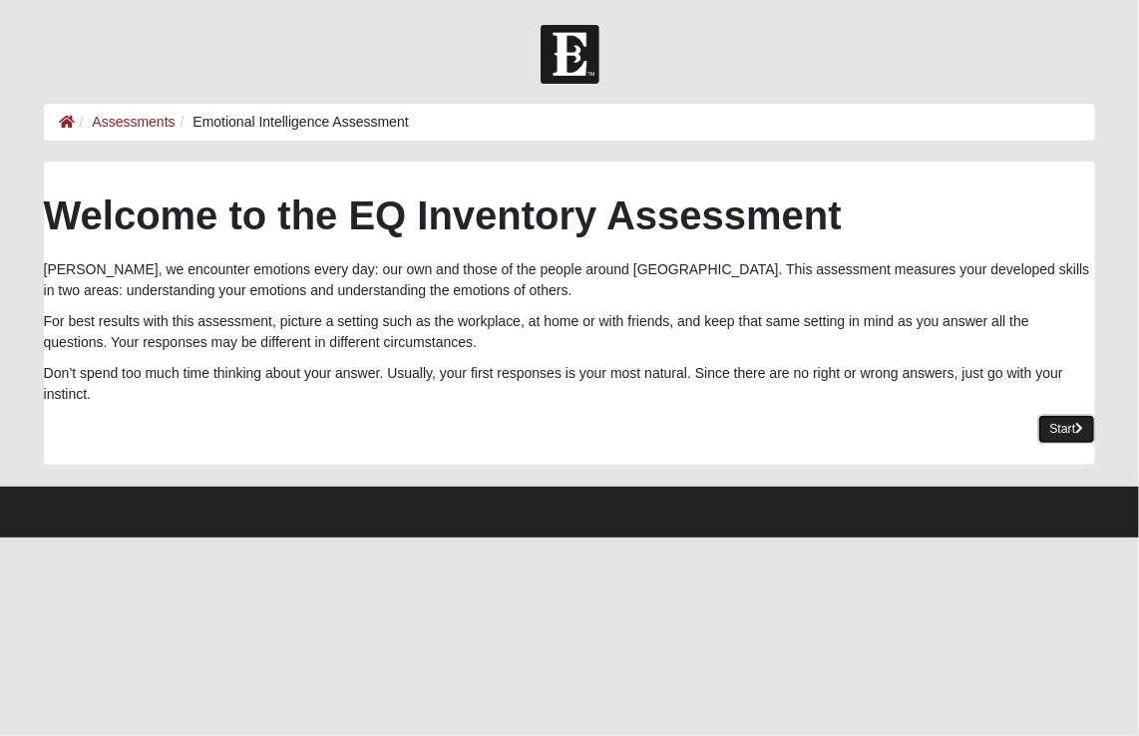
click at [1061, 429] on link "Start" at bounding box center [1067, 429] width 58 height 29
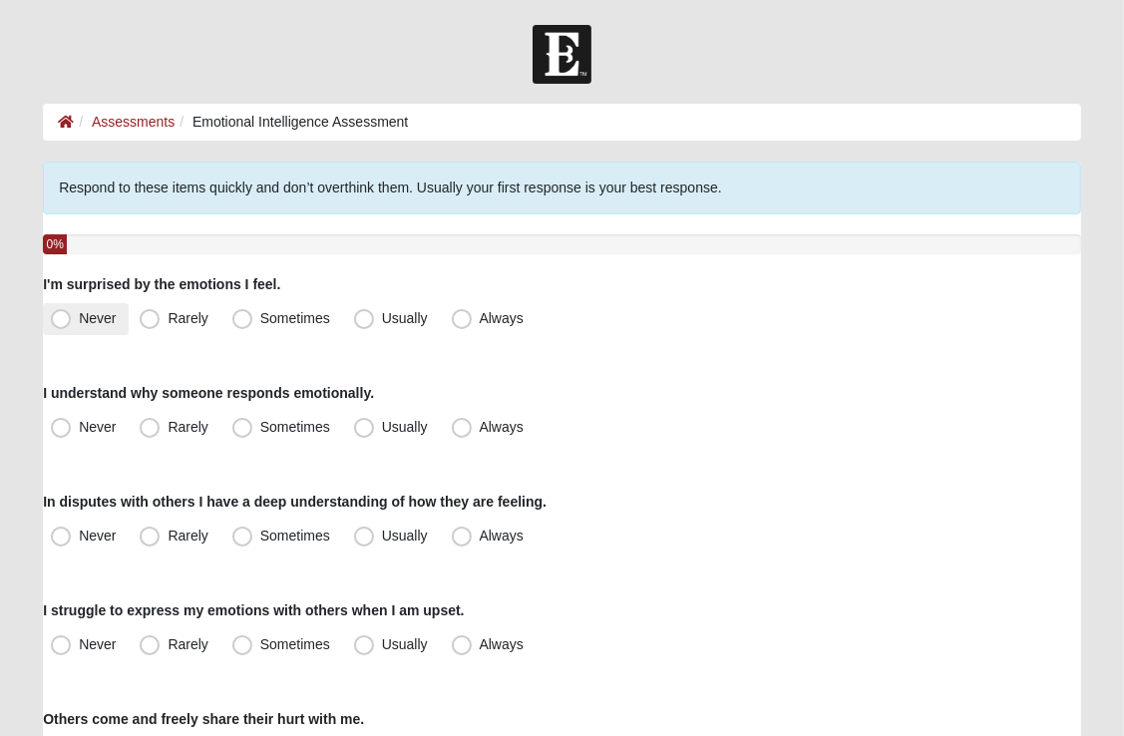
click at [79, 314] on span "Never" at bounding box center [97, 318] width 37 height 16
click at [60, 314] on input "Never" at bounding box center [65, 318] width 13 height 13
radio input "true"
click at [382, 425] on span "Usually" at bounding box center [405, 427] width 46 height 16
click at [364, 425] on input "Usually" at bounding box center [368, 427] width 13 height 13
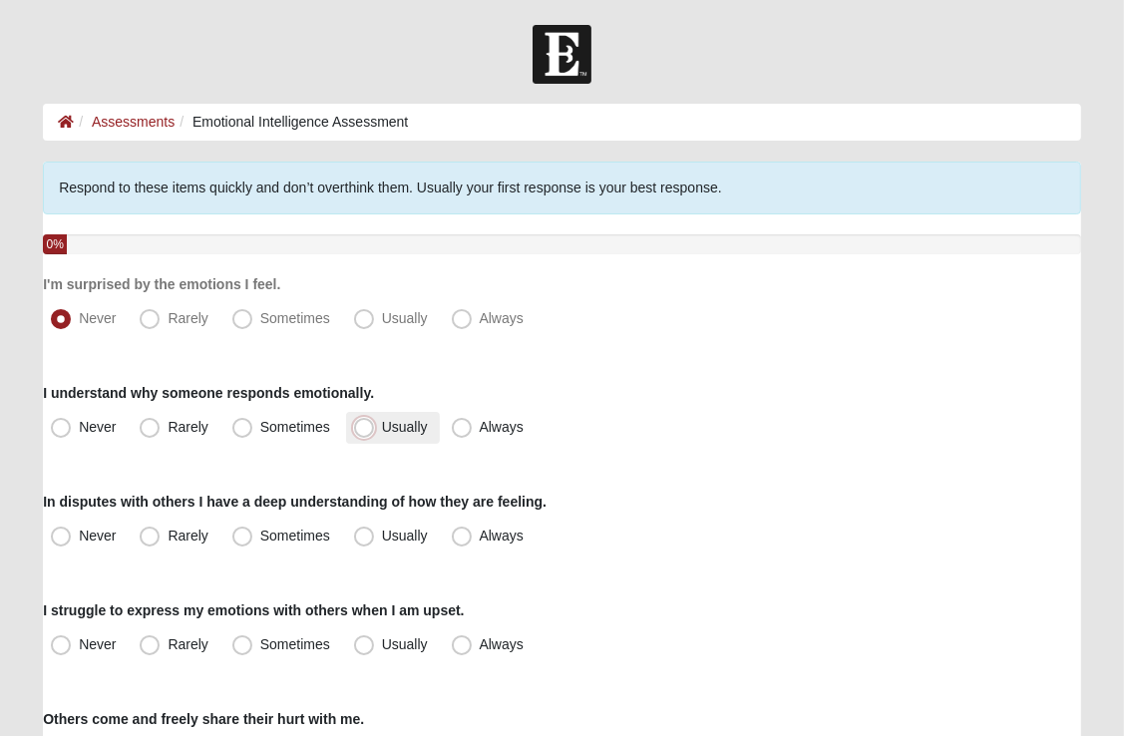
radio input "true"
click at [382, 537] on span "Usually" at bounding box center [405, 536] width 46 height 16
click at [363, 537] on input "Usually" at bounding box center [368, 536] width 13 height 13
radio input "true"
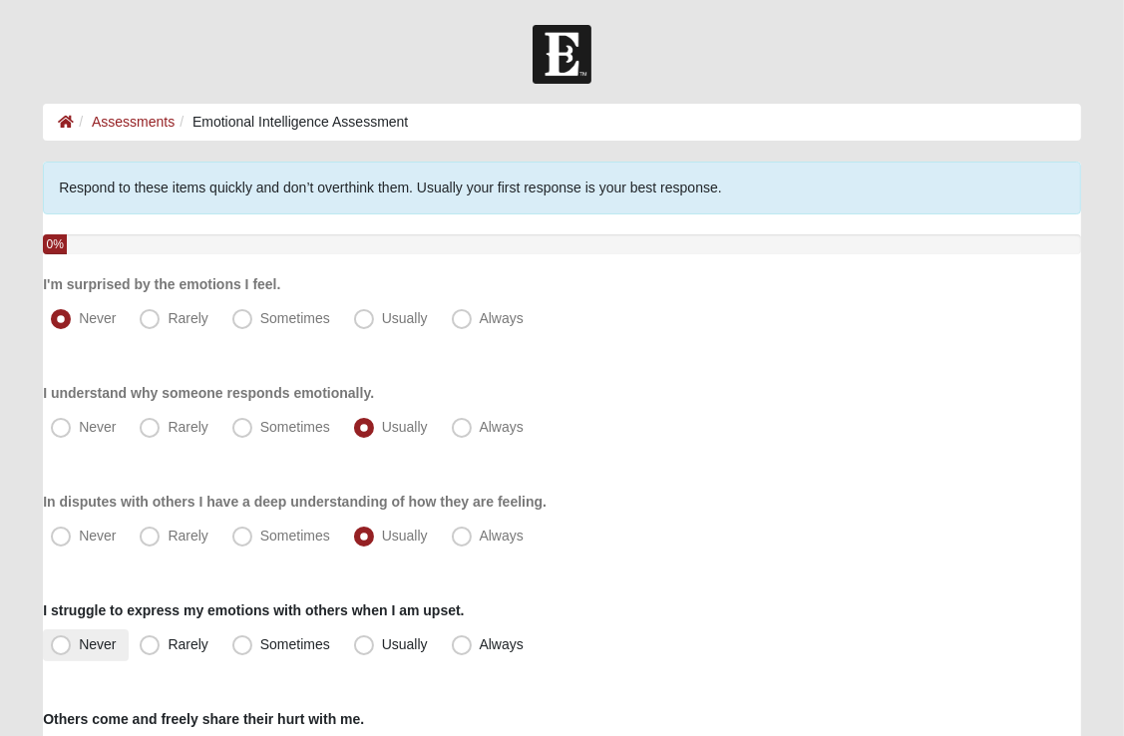
click at [79, 644] on span "Never" at bounding box center [97, 644] width 37 height 16
click at [61, 644] on input "Never" at bounding box center [65, 644] width 13 height 13
radio input "true"
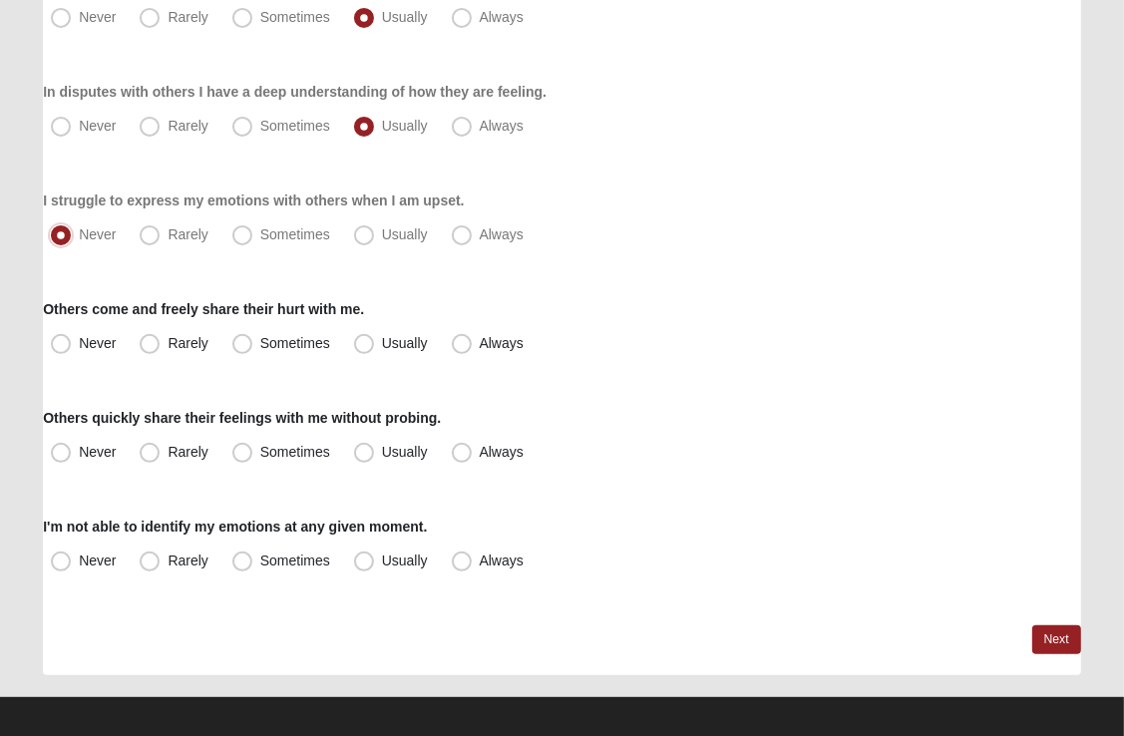
scroll to position [421, 0]
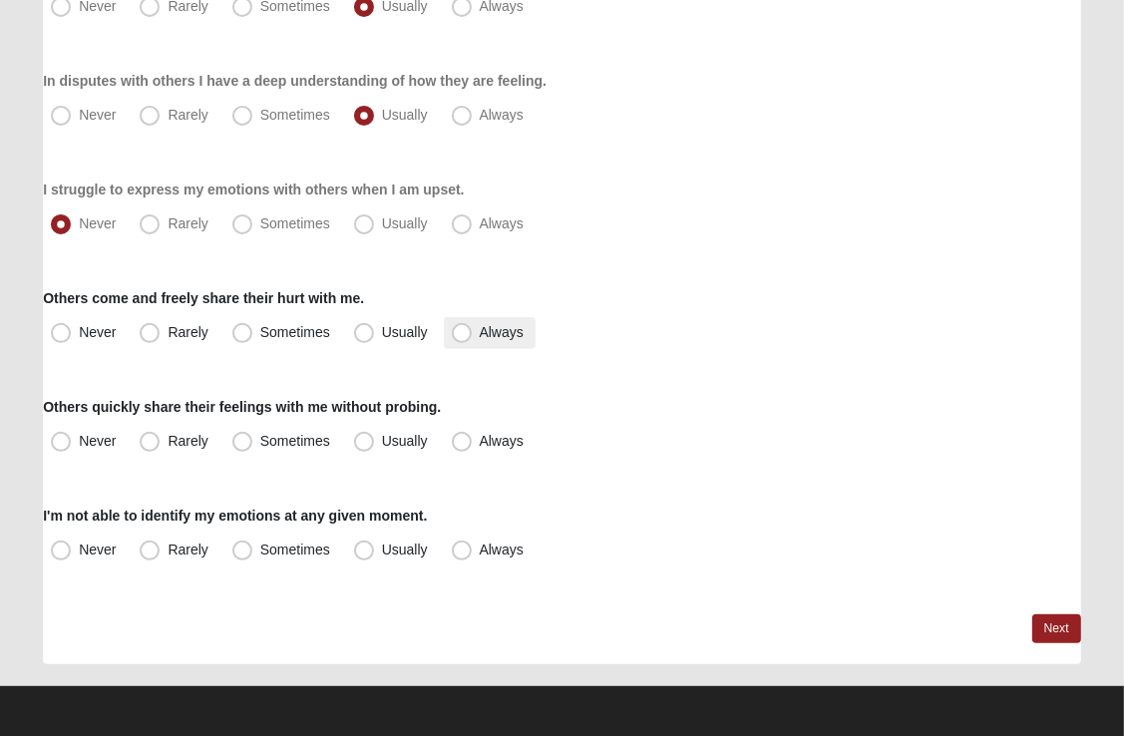
click at [480, 334] on span "Always" at bounding box center [502, 332] width 44 height 16
click at [471, 334] on input "Always" at bounding box center [466, 332] width 13 height 13
radio input "true"
click at [382, 441] on span "Usually" at bounding box center [405, 441] width 46 height 16
click at [363, 441] on input "Usually" at bounding box center [368, 441] width 13 height 13
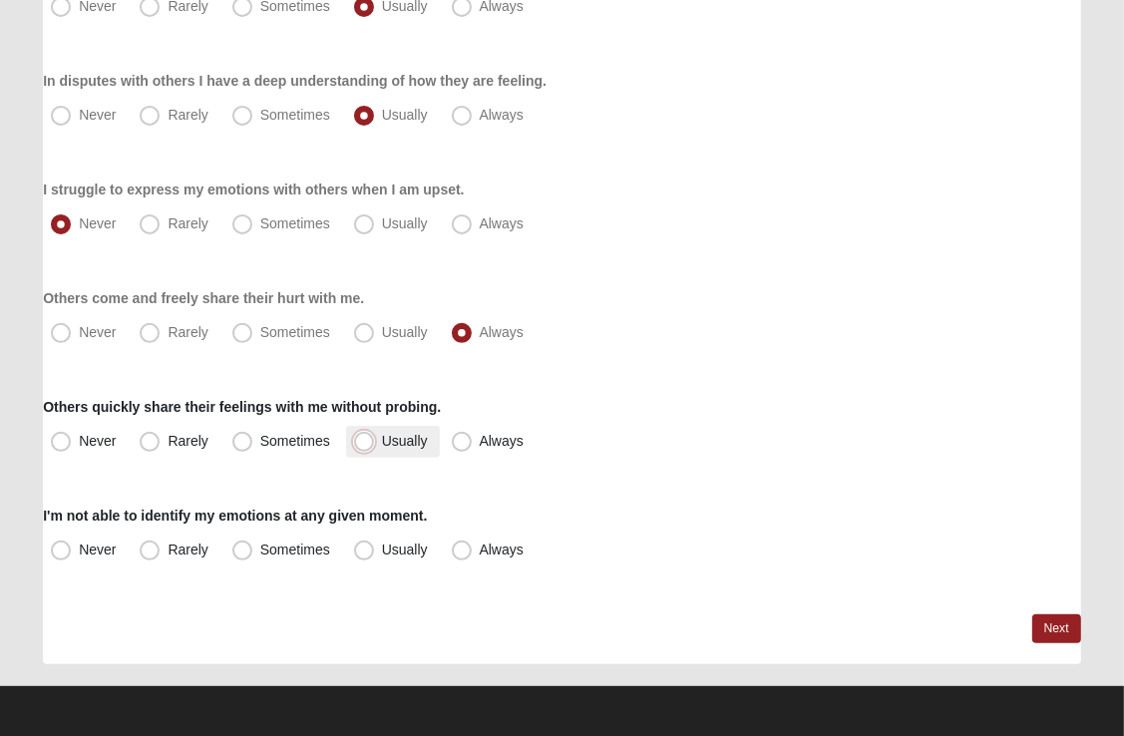
radio input "true"
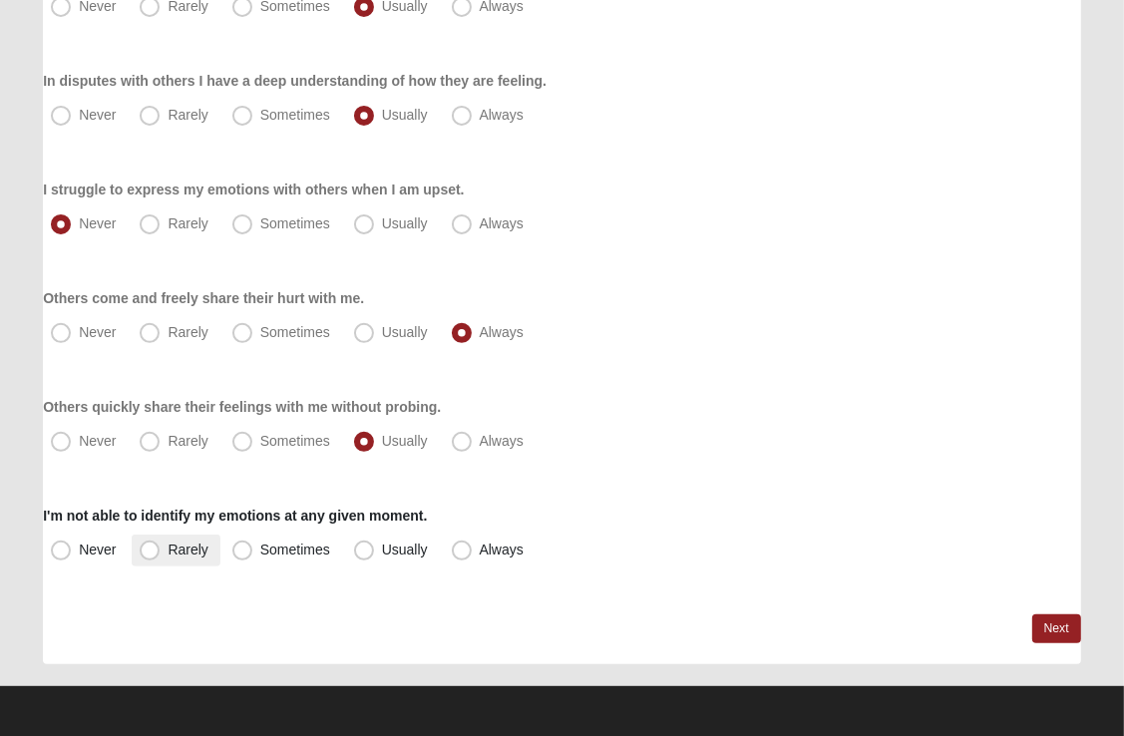
click at [168, 553] on span "Rarely" at bounding box center [188, 550] width 40 height 16
click at [156, 553] on input "Rarely" at bounding box center [154, 550] width 13 height 13
radio input "true"
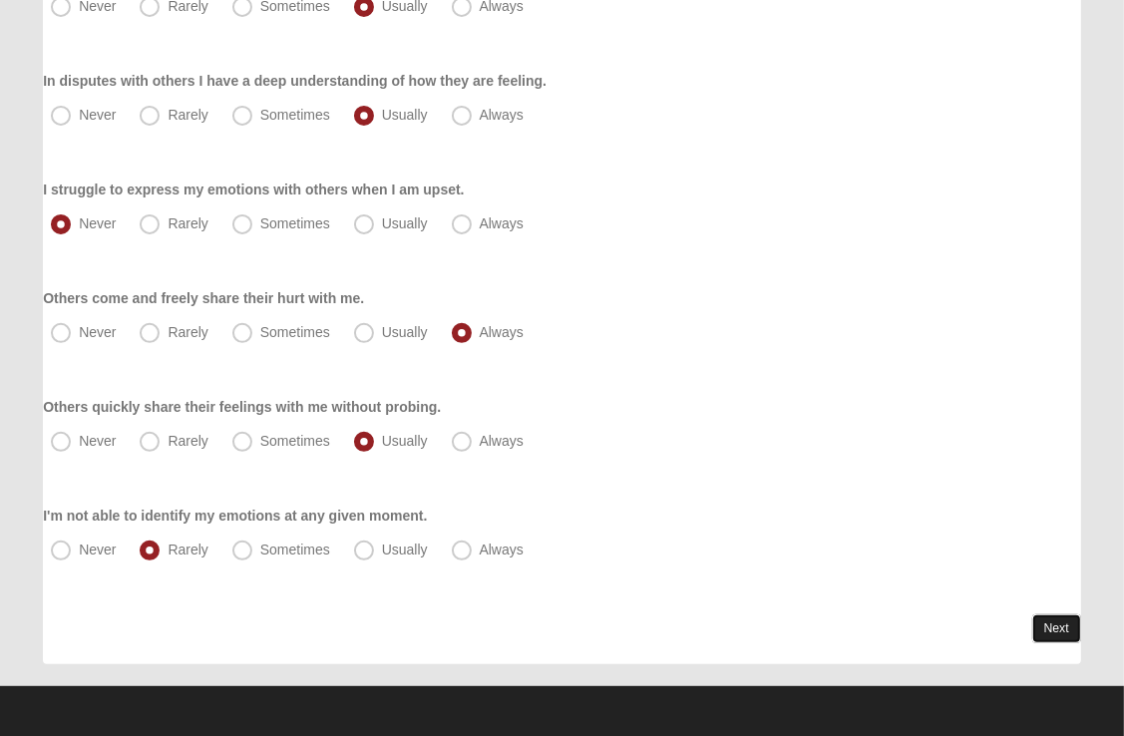
click at [1065, 625] on link "Next" at bounding box center [1056, 628] width 49 height 29
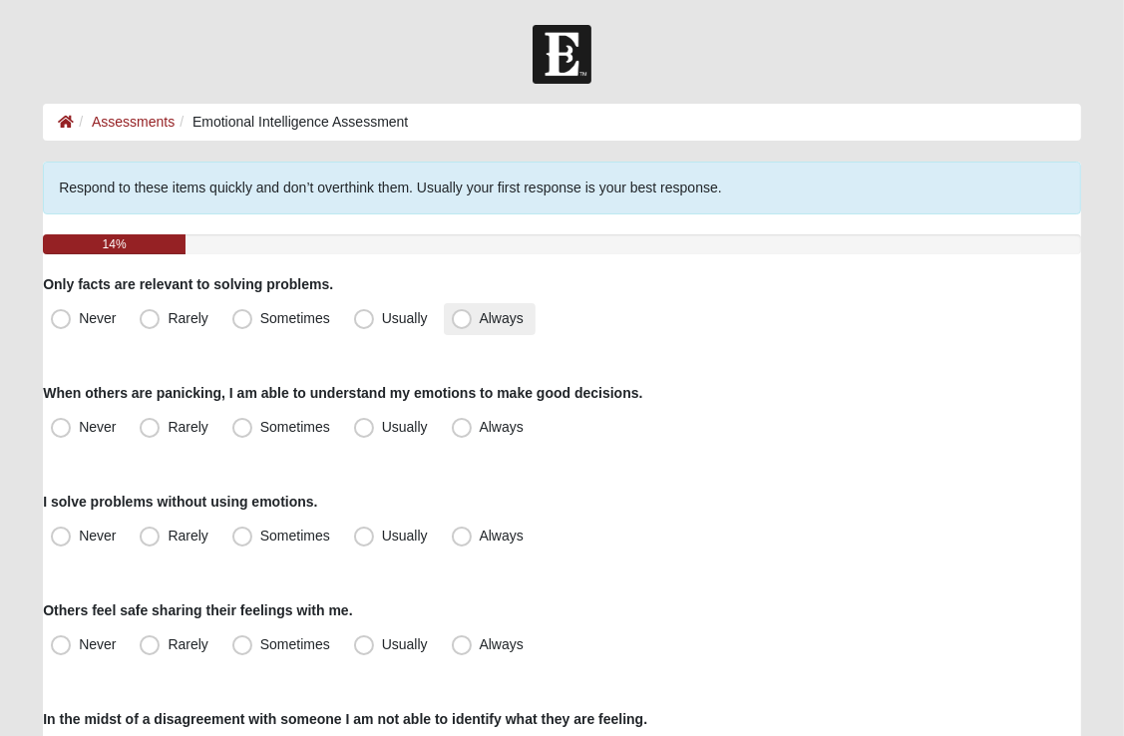
click at [480, 321] on span "Always" at bounding box center [502, 318] width 44 height 16
click at [467, 321] on input "Always" at bounding box center [466, 318] width 13 height 13
radio input "true"
click at [382, 431] on span "Usually" at bounding box center [405, 427] width 46 height 16
click at [362, 431] on input "Usually" at bounding box center [368, 427] width 13 height 13
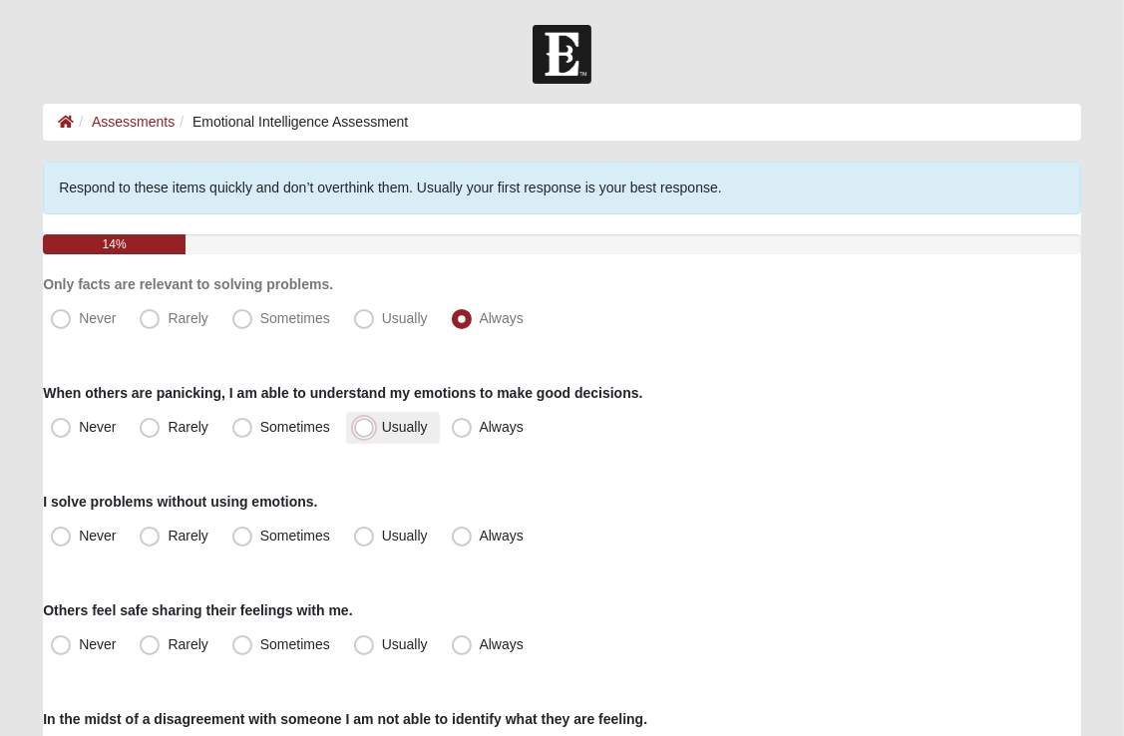
radio input "true"
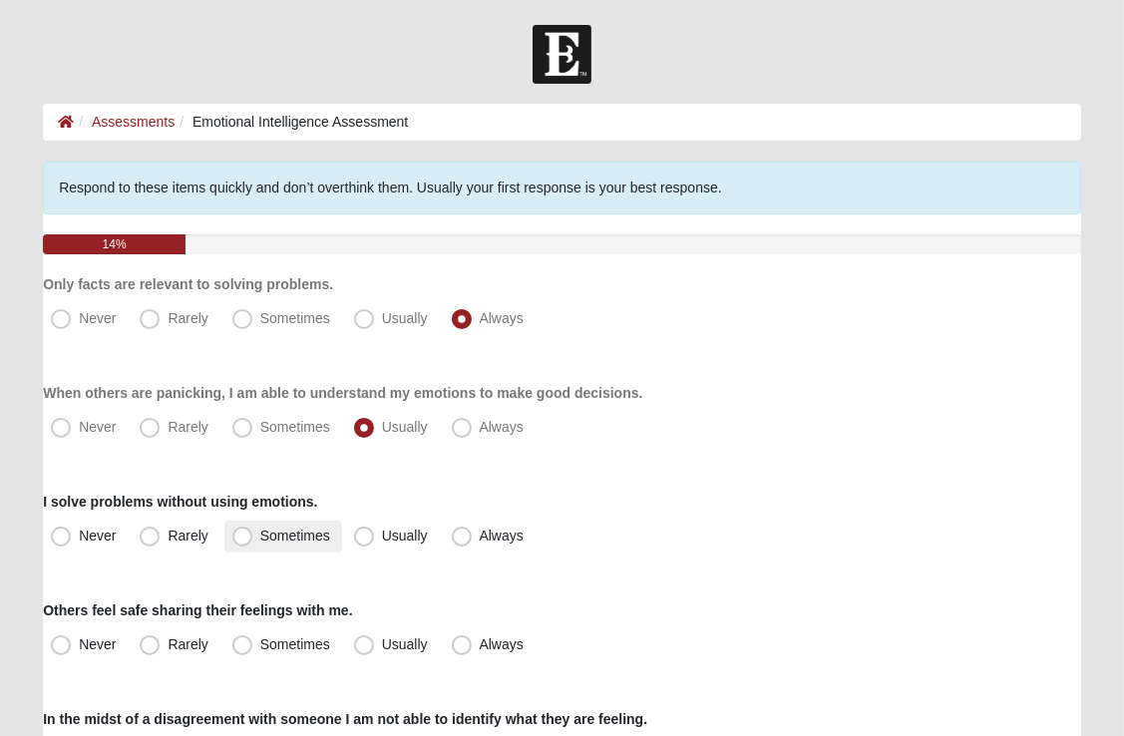
click at [260, 533] on span "Sometimes" at bounding box center [295, 536] width 70 height 16
click at [240, 533] on input "Sometimes" at bounding box center [246, 536] width 13 height 13
radio input "true"
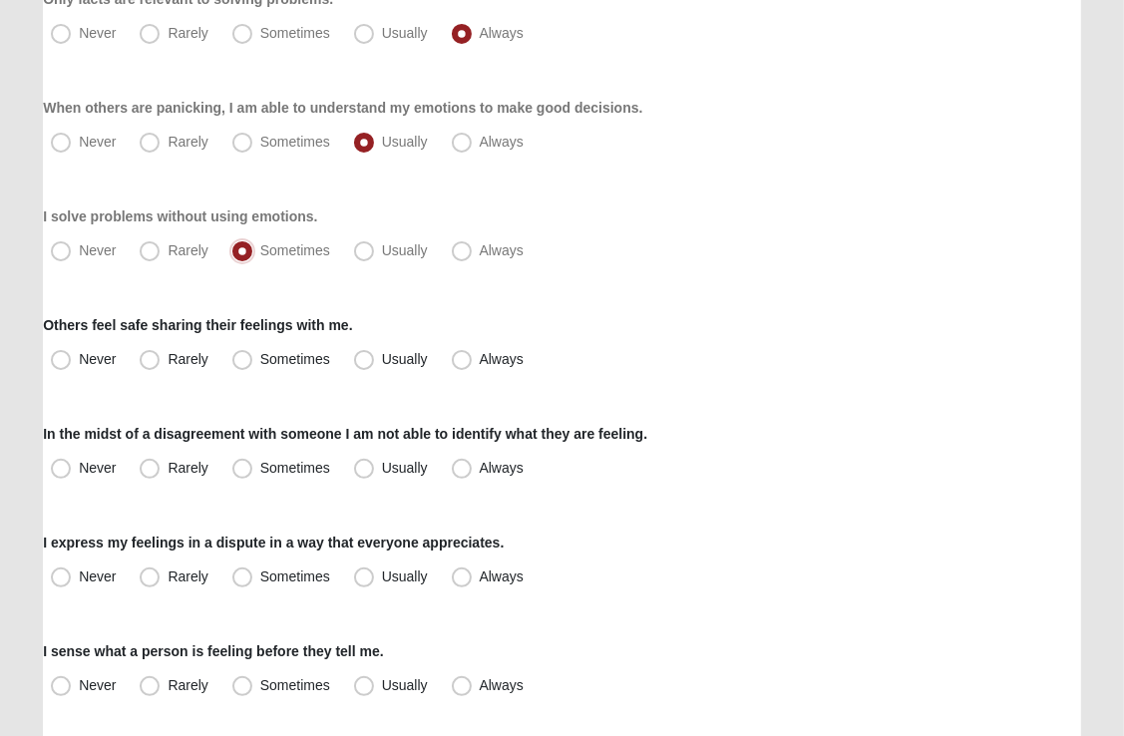
scroll to position [291, 0]
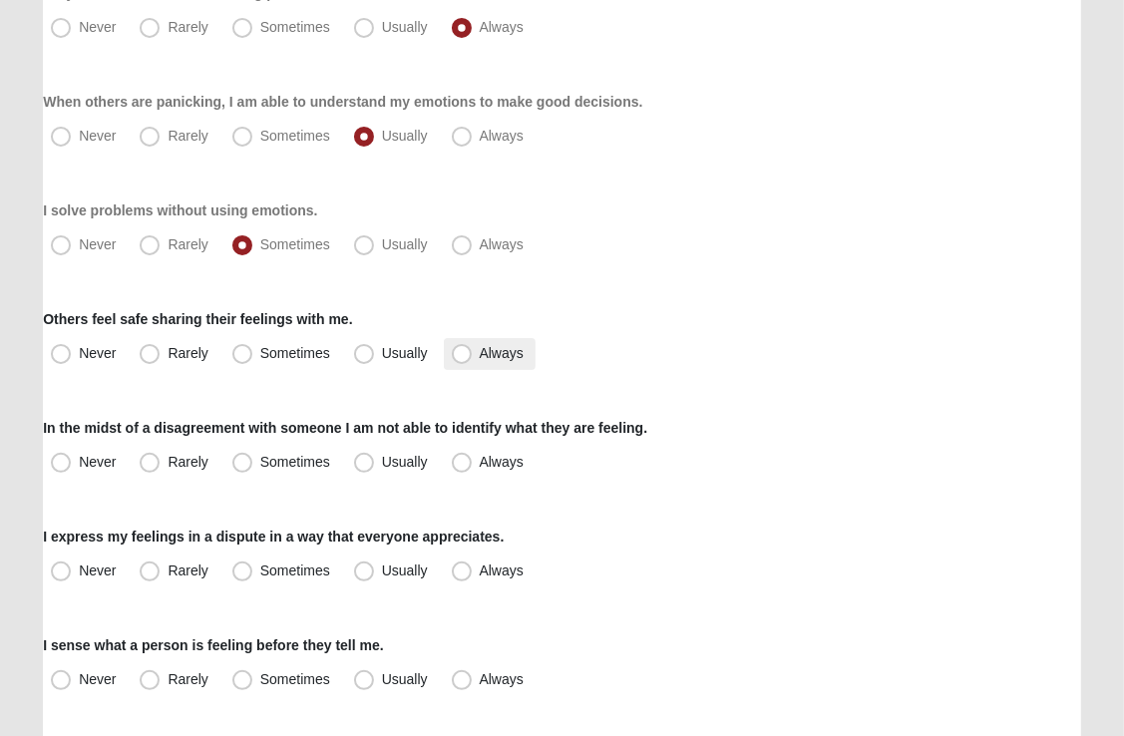
click at [480, 353] on span "Always" at bounding box center [502, 353] width 44 height 16
click at [460, 353] on input "Always" at bounding box center [466, 353] width 13 height 13
radio input "true"
click at [168, 461] on span "Rarely" at bounding box center [188, 462] width 40 height 16
click at [149, 461] on input "Rarely" at bounding box center [154, 462] width 13 height 13
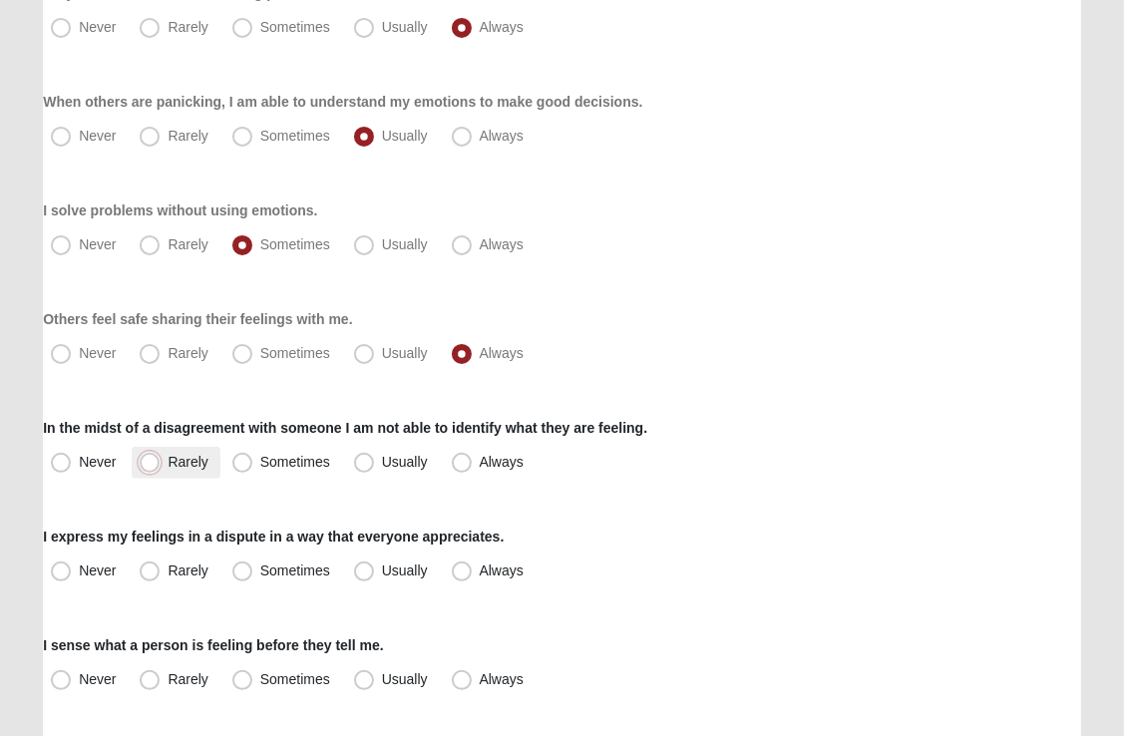
radio input "true"
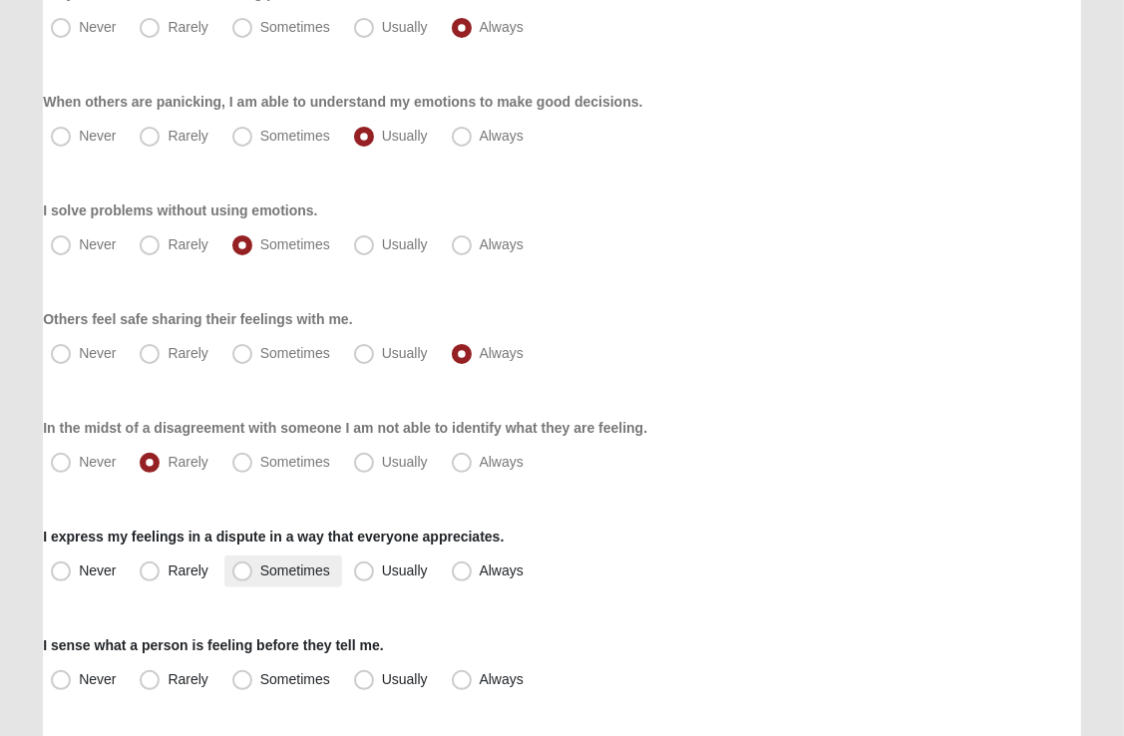
click at [260, 571] on span "Sometimes" at bounding box center [295, 571] width 70 height 16
click at [243, 571] on input "Sometimes" at bounding box center [246, 571] width 13 height 13
radio input "true"
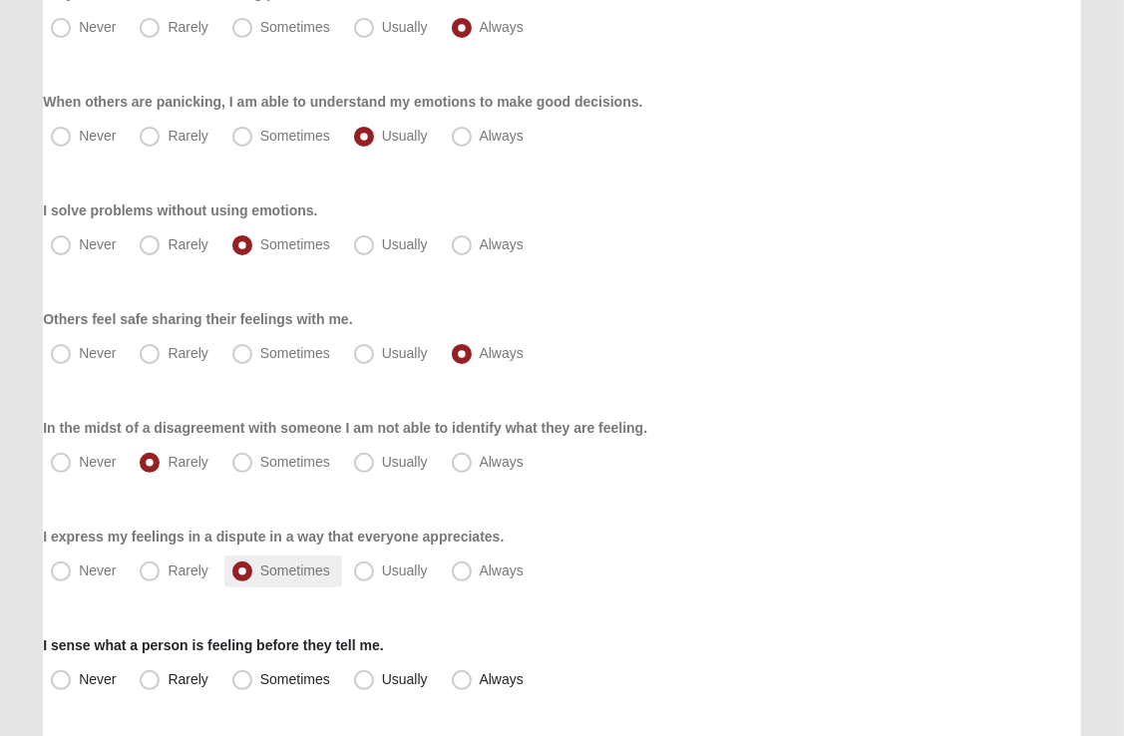
click at [260, 571] on span "Sometimes" at bounding box center [295, 571] width 70 height 16
click at [243, 571] on input "Sometimes" at bounding box center [246, 571] width 13 height 13
click at [260, 677] on span "Sometimes" at bounding box center [295, 679] width 70 height 16
click at [243, 677] on input "Sometimes" at bounding box center [246, 679] width 13 height 13
radio input "true"
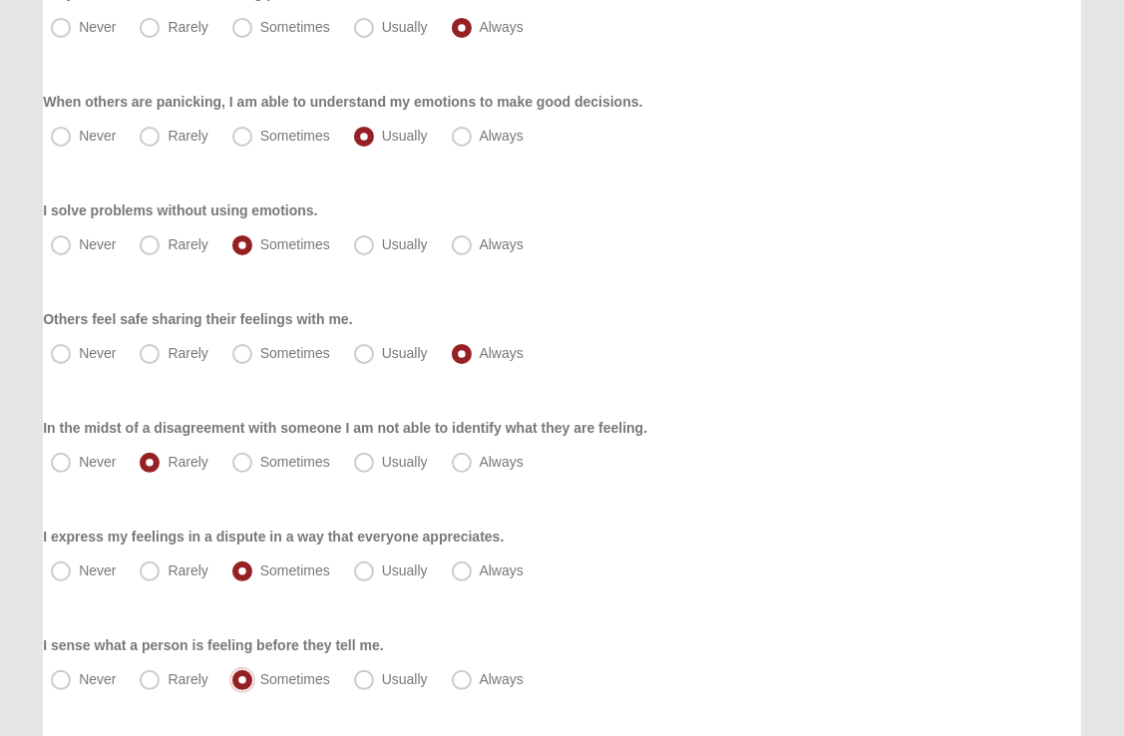
scroll to position [423, 0]
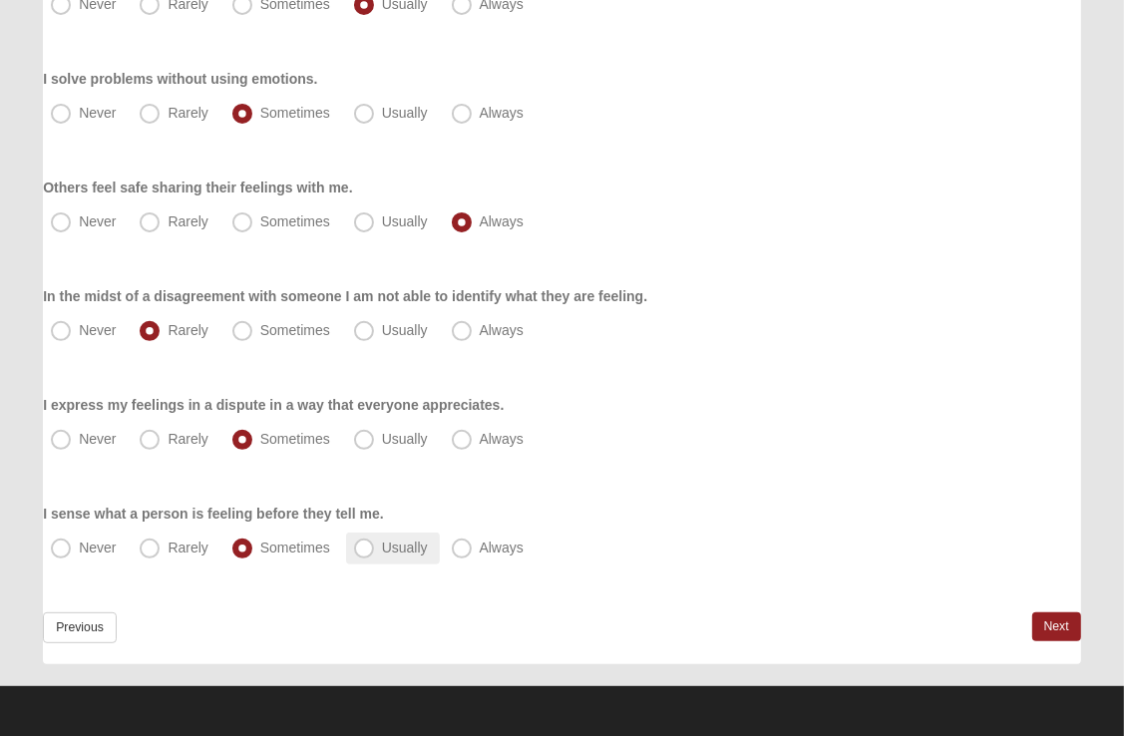
click at [382, 550] on span "Usually" at bounding box center [405, 548] width 46 height 16
click at [366, 550] on input "Usually" at bounding box center [368, 548] width 13 height 13
radio input "true"
click at [1050, 625] on link "Next" at bounding box center [1056, 626] width 49 height 29
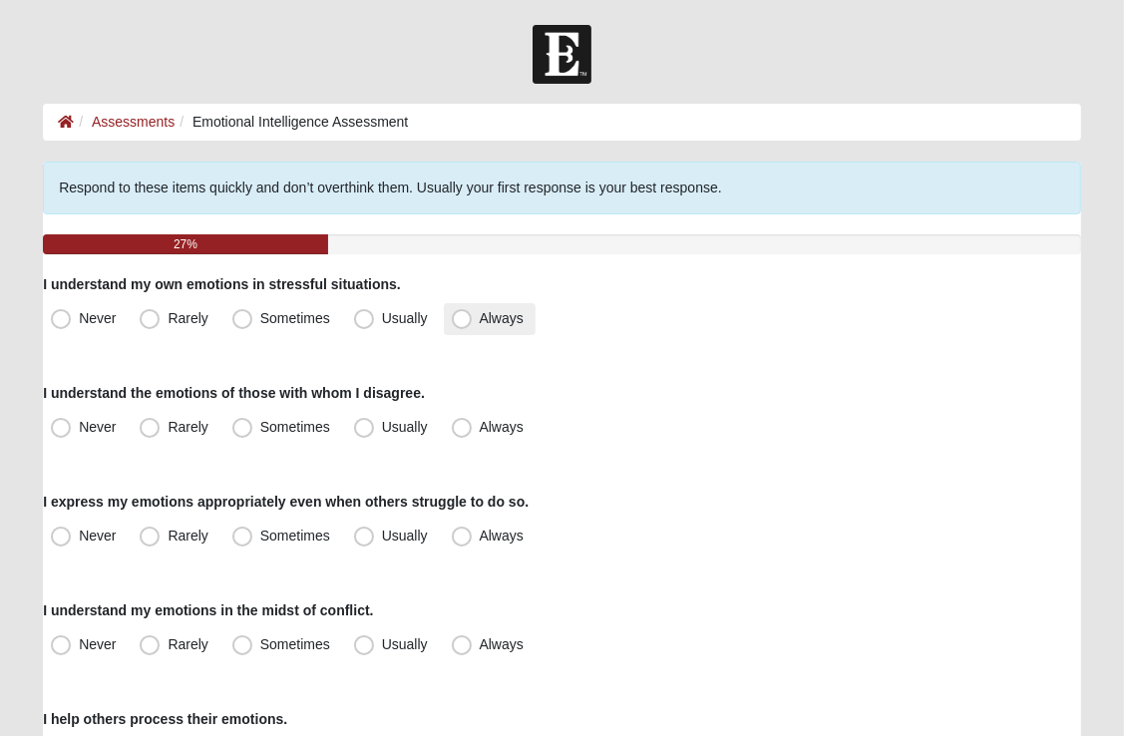
click at [480, 313] on span "Always" at bounding box center [502, 318] width 44 height 16
click at [463, 313] on input "Always" at bounding box center [466, 318] width 13 height 13
radio input "true"
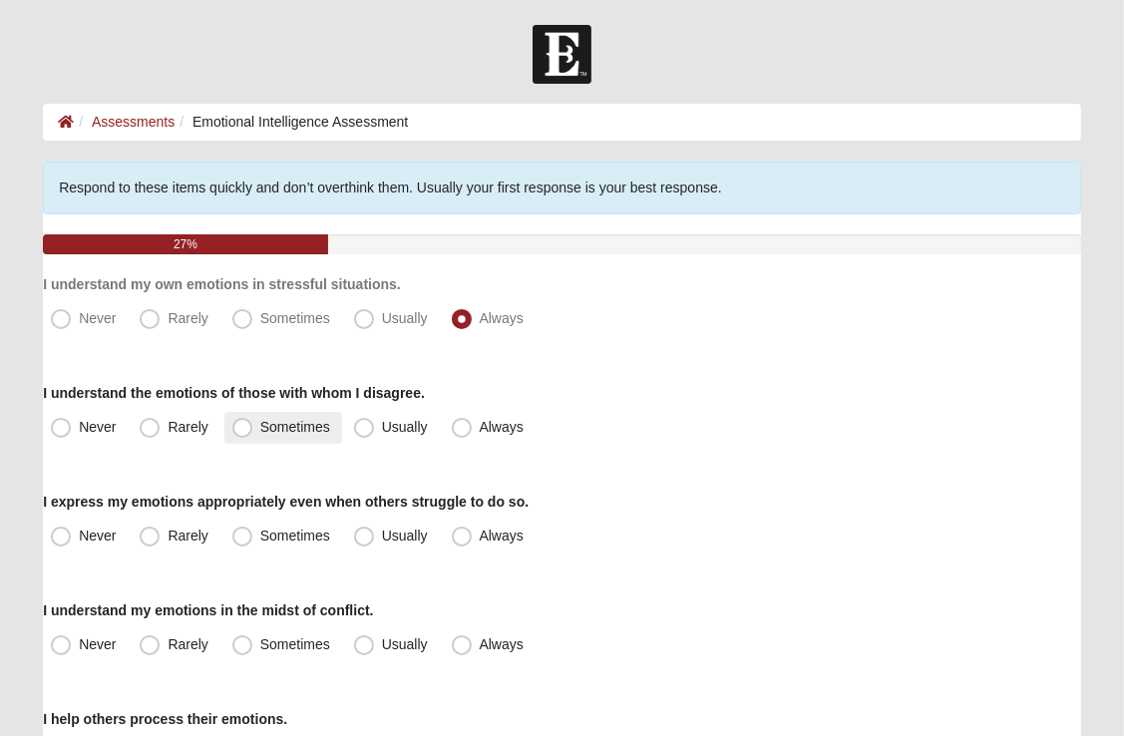
click at [260, 428] on span "Sometimes" at bounding box center [295, 427] width 70 height 16
click at [243, 428] on input "Sometimes" at bounding box center [246, 427] width 13 height 13
radio input "true"
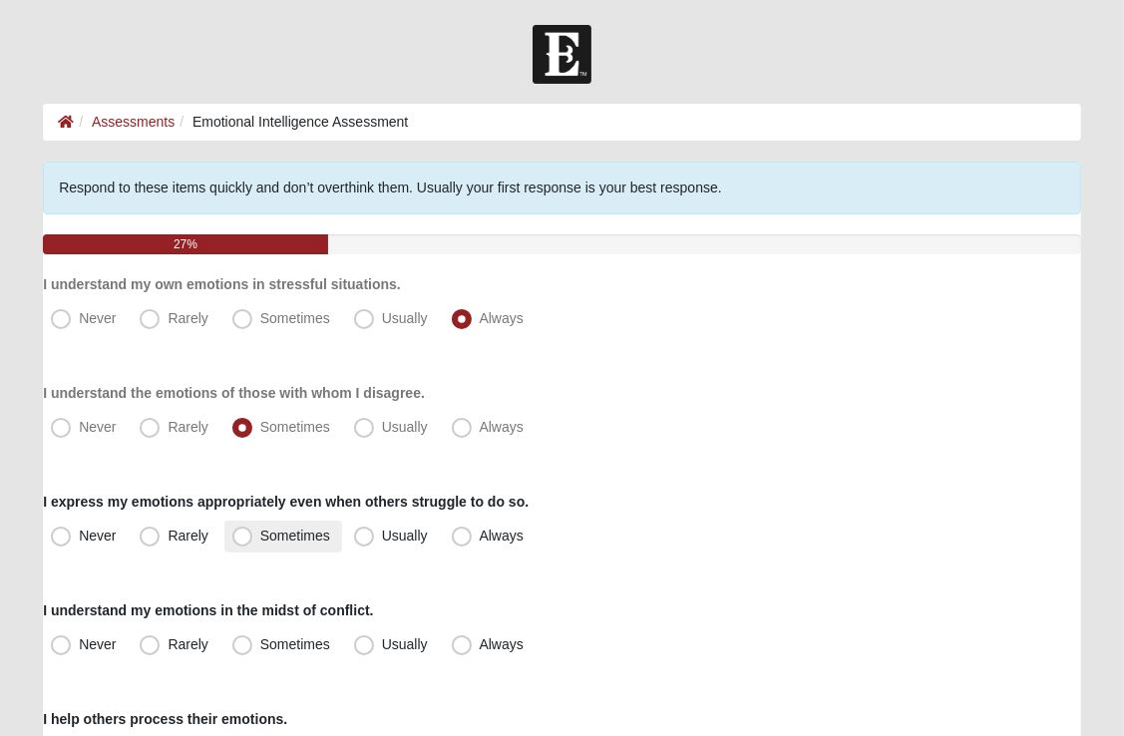
click at [260, 541] on span "Sometimes" at bounding box center [295, 536] width 70 height 16
click at [242, 541] on input "Sometimes" at bounding box center [246, 536] width 13 height 13
radio input "true"
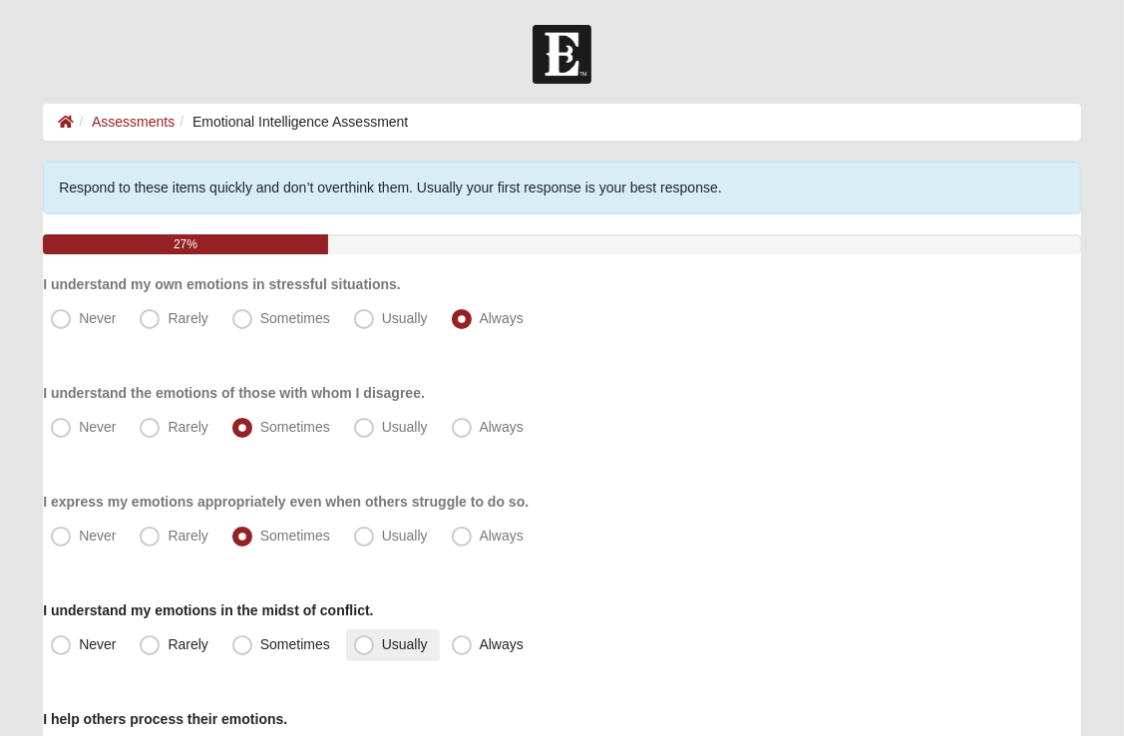
click at [382, 643] on span "Usually" at bounding box center [405, 644] width 46 height 16
click at [362, 643] on input "Usually" at bounding box center [368, 644] width 13 height 13
radio input "true"
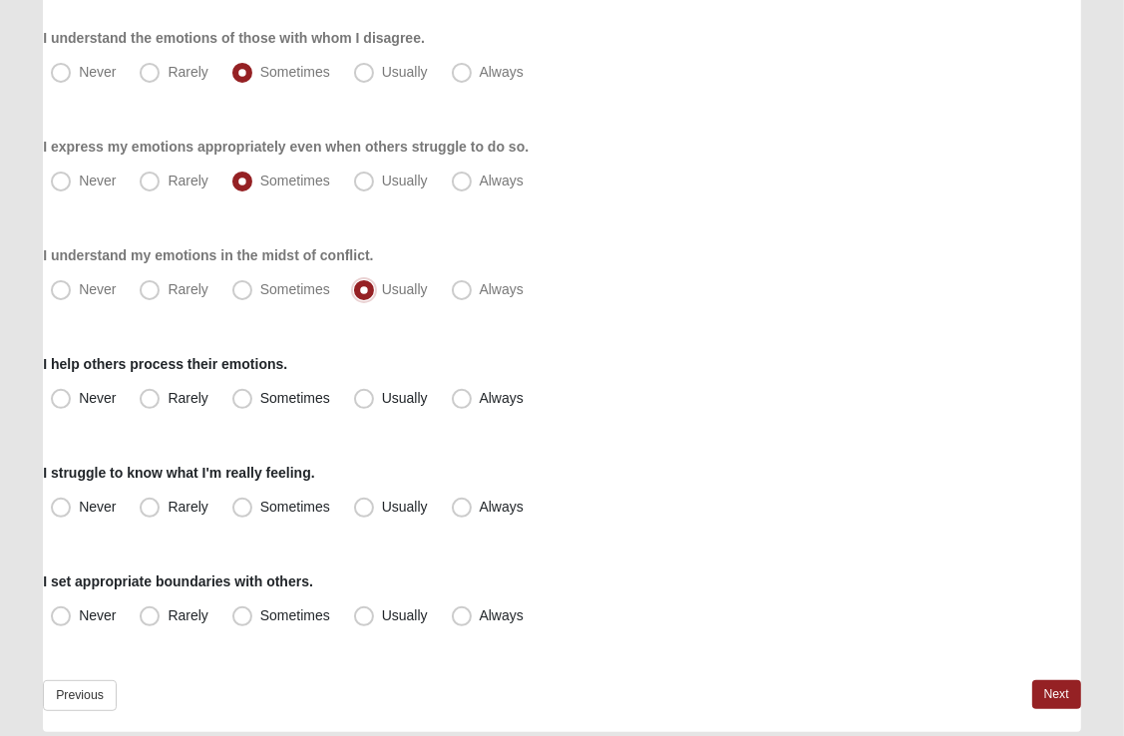
scroll to position [423, 0]
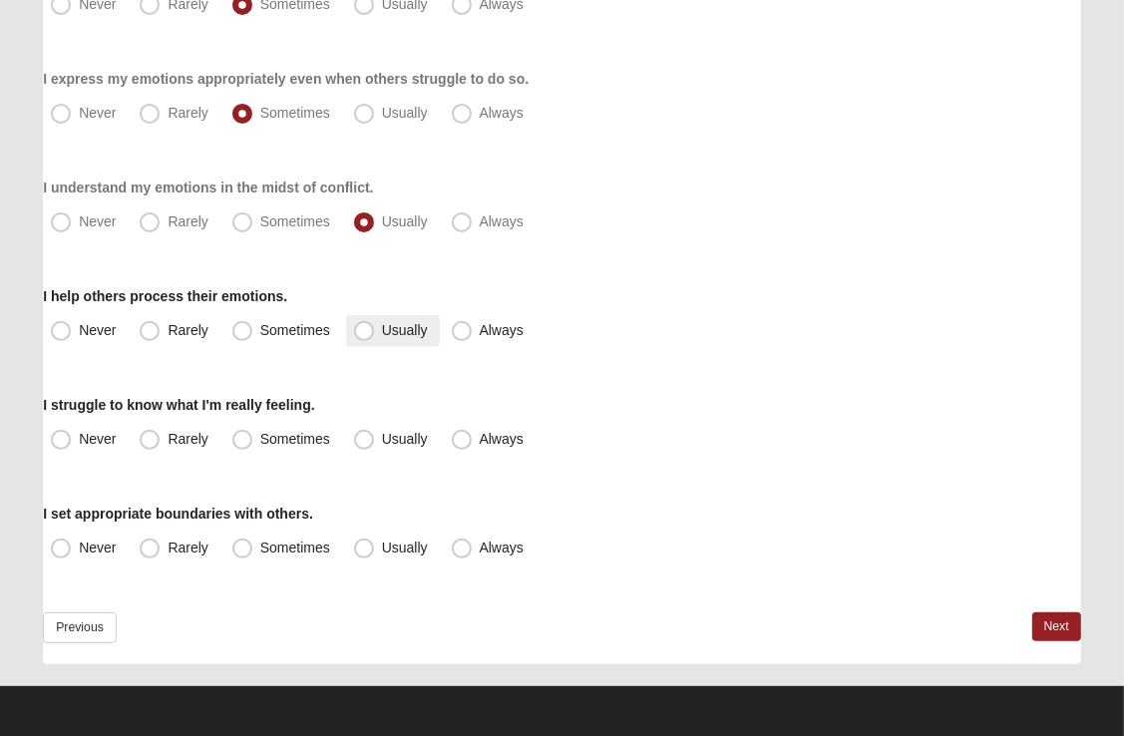
click at [382, 332] on span "Usually" at bounding box center [405, 330] width 46 height 16
click at [362, 332] on input "Usually" at bounding box center [368, 330] width 13 height 13
radio input "true"
click at [79, 441] on span "Never" at bounding box center [97, 439] width 37 height 16
click at [59, 441] on input "Never" at bounding box center [65, 439] width 13 height 13
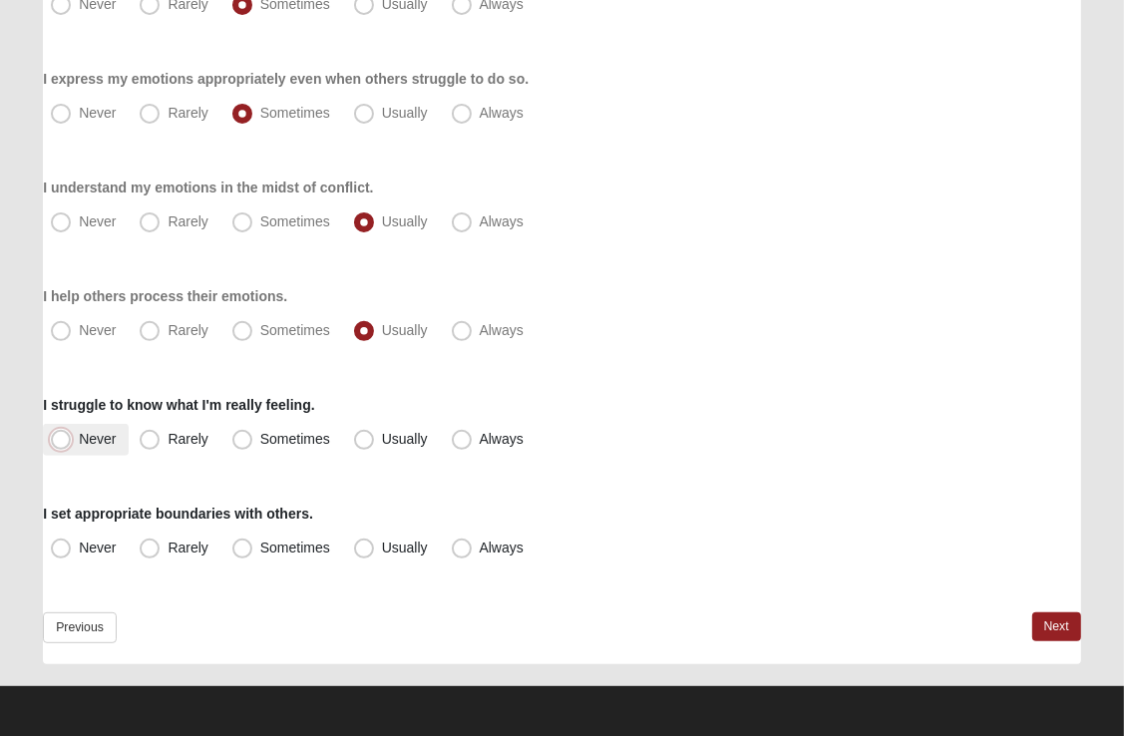
radio input "true"
click at [480, 550] on span "Always" at bounding box center [502, 548] width 44 height 16
click at [462, 550] on input "Always" at bounding box center [466, 548] width 13 height 13
radio input "true"
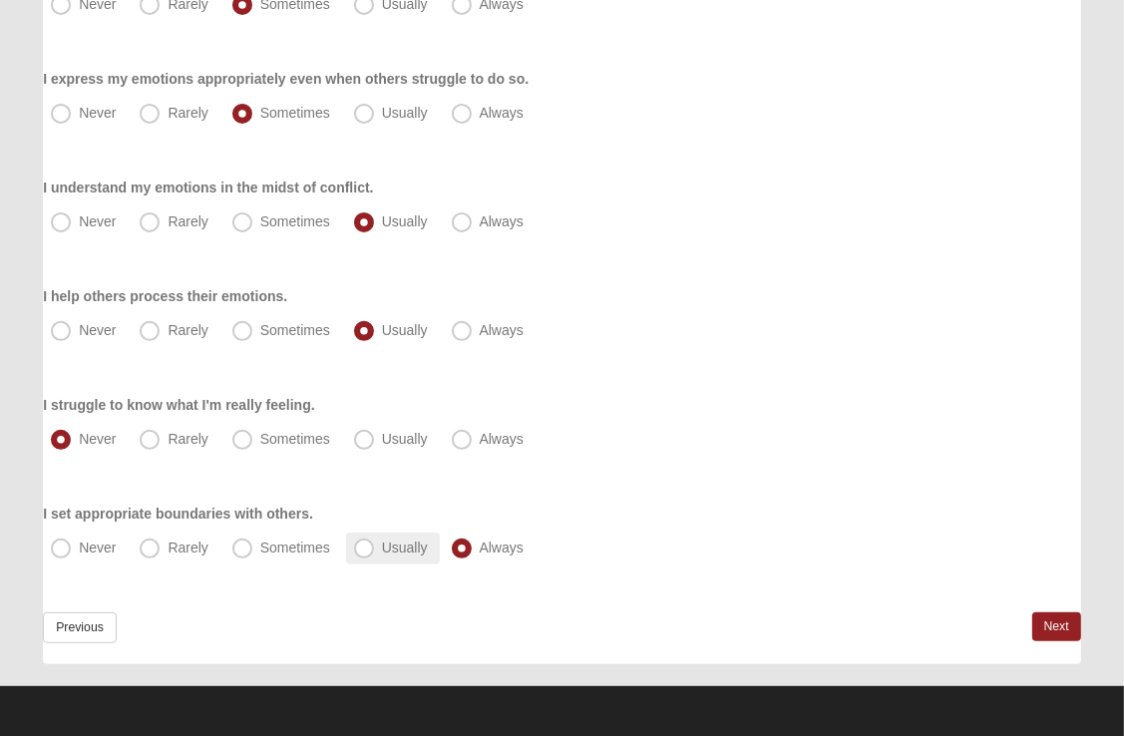
click at [382, 548] on span "Usually" at bounding box center [405, 548] width 46 height 16
click at [362, 548] on input "Usually" at bounding box center [368, 548] width 13 height 13
radio input "true"
click at [382, 548] on span "Usually" at bounding box center [405, 548] width 46 height 16
click at [362, 548] on input "Usually" at bounding box center [368, 548] width 13 height 13
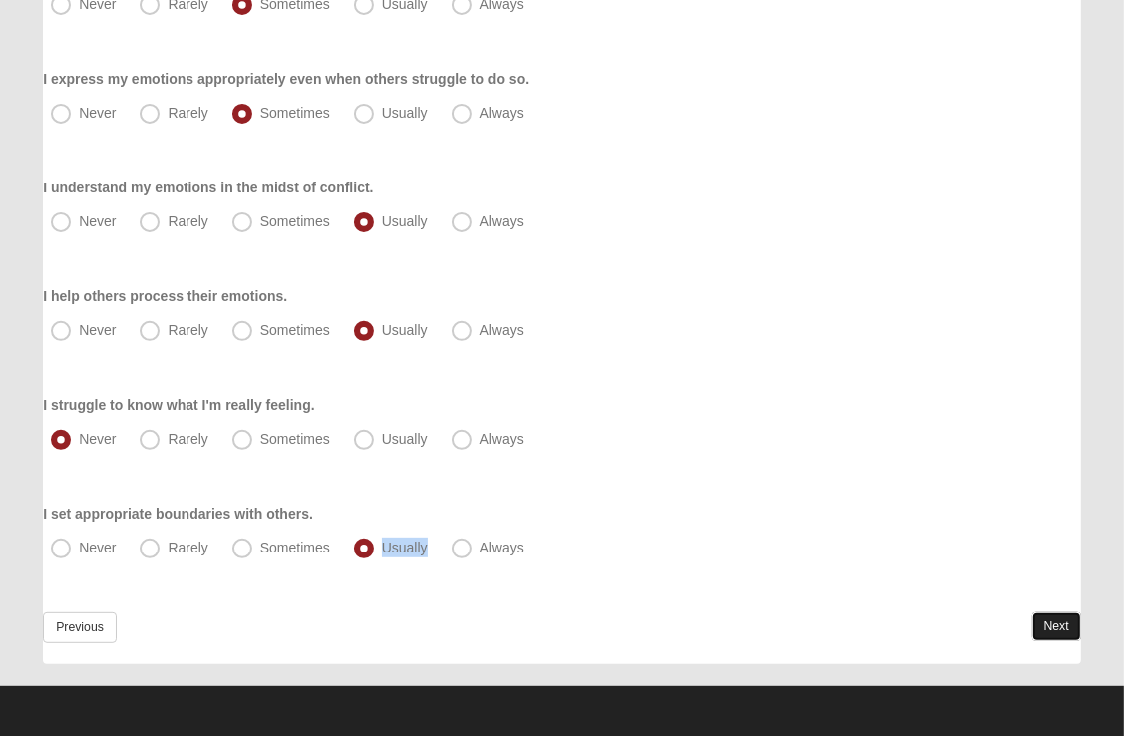
click at [1050, 628] on link "Next" at bounding box center [1056, 626] width 49 height 29
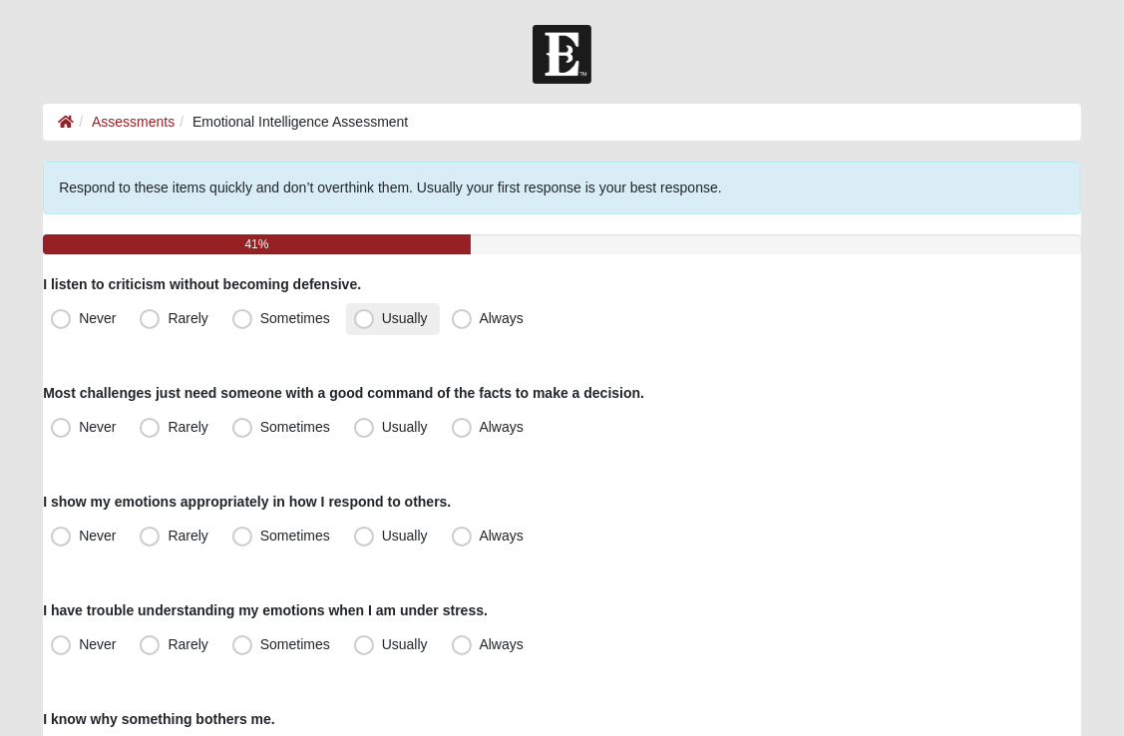
click at [382, 321] on span "Usually" at bounding box center [405, 318] width 46 height 16
click at [364, 321] on input "Usually" at bounding box center [368, 318] width 13 height 13
radio input "true"
click at [480, 430] on span "Always" at bounding box center [502, 427] width 44 height 16
click at [460, 430] on input "Always" at bounding box center [466, 427] width 13 height 13
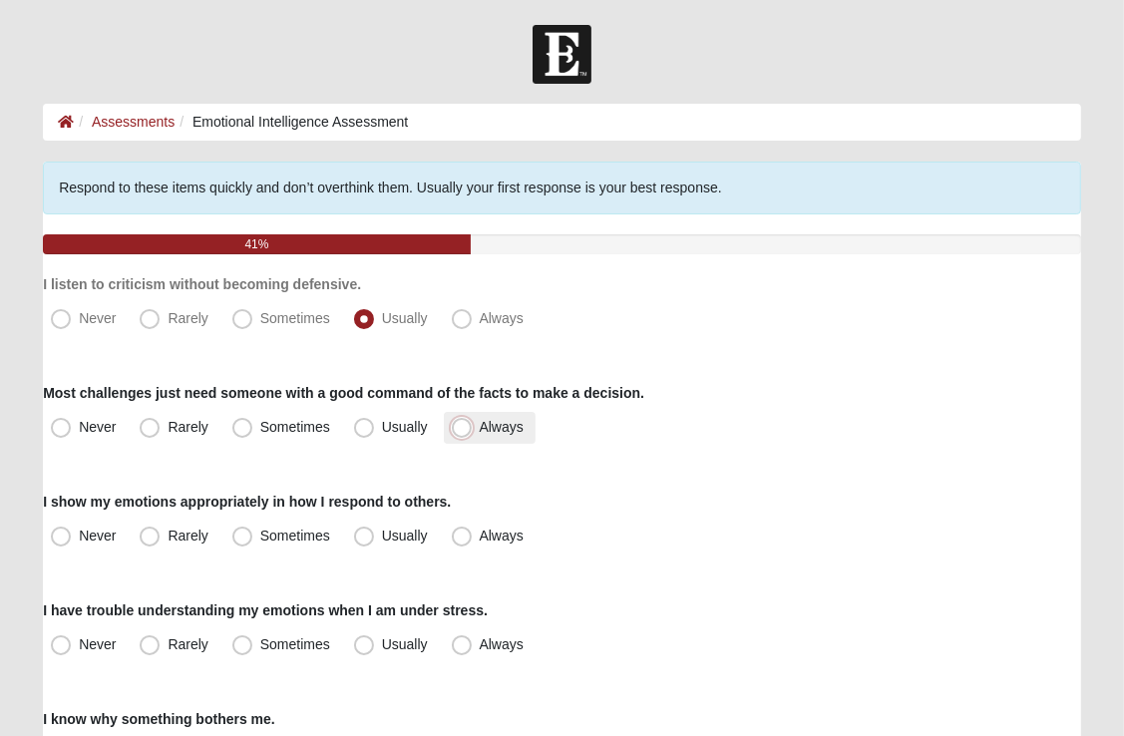
radio input "true"
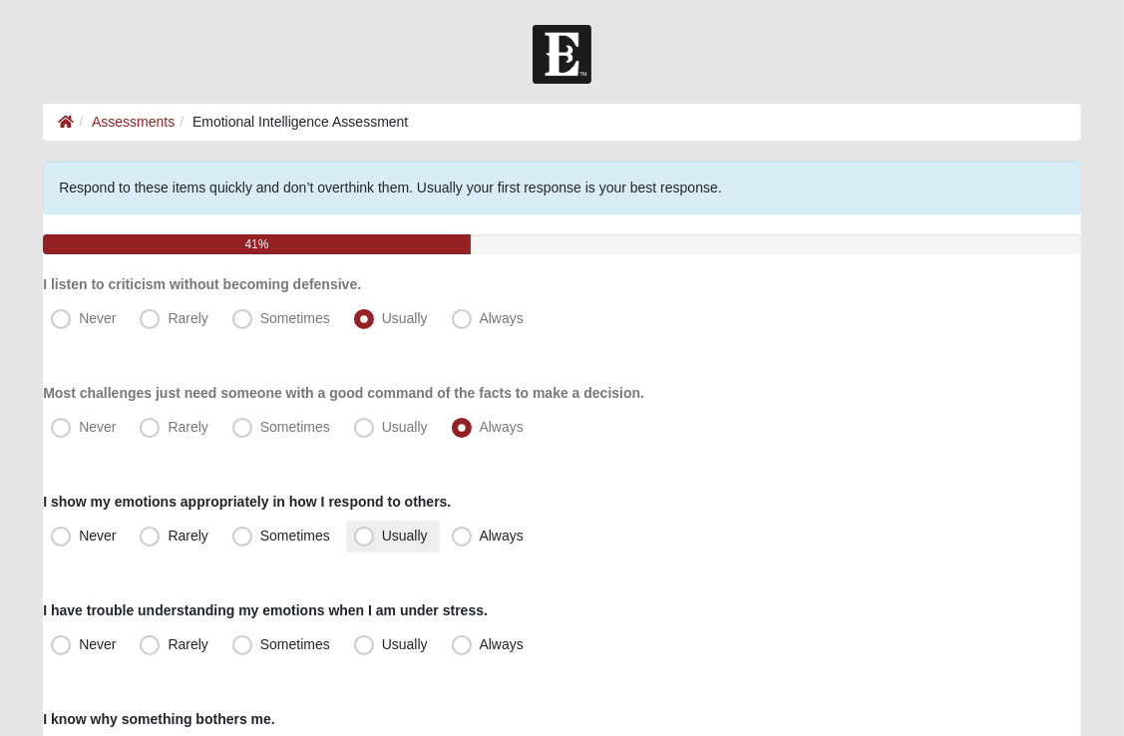
click at [382, 532] on span "Usually" at bounding box center [405, 536] width 46 height 16
click at [363, 532] on input "Usually" at bounding box center [368, 536] width 13 height 13
radio input "true"
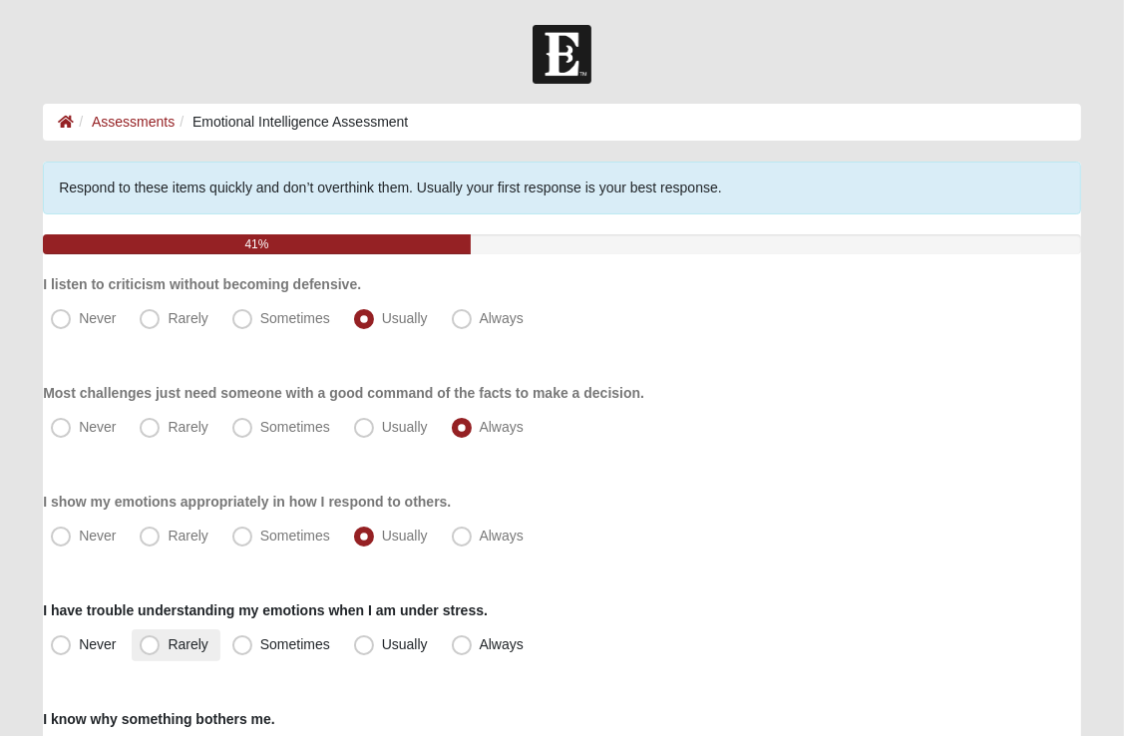
click at [168, 645] on span "Rarely" at bounding box center [188, 644] width 40 height 16
click at [157, 645] on input "Rarely" at bounding box center [154, 644] width 13 height 13
radio input "true"
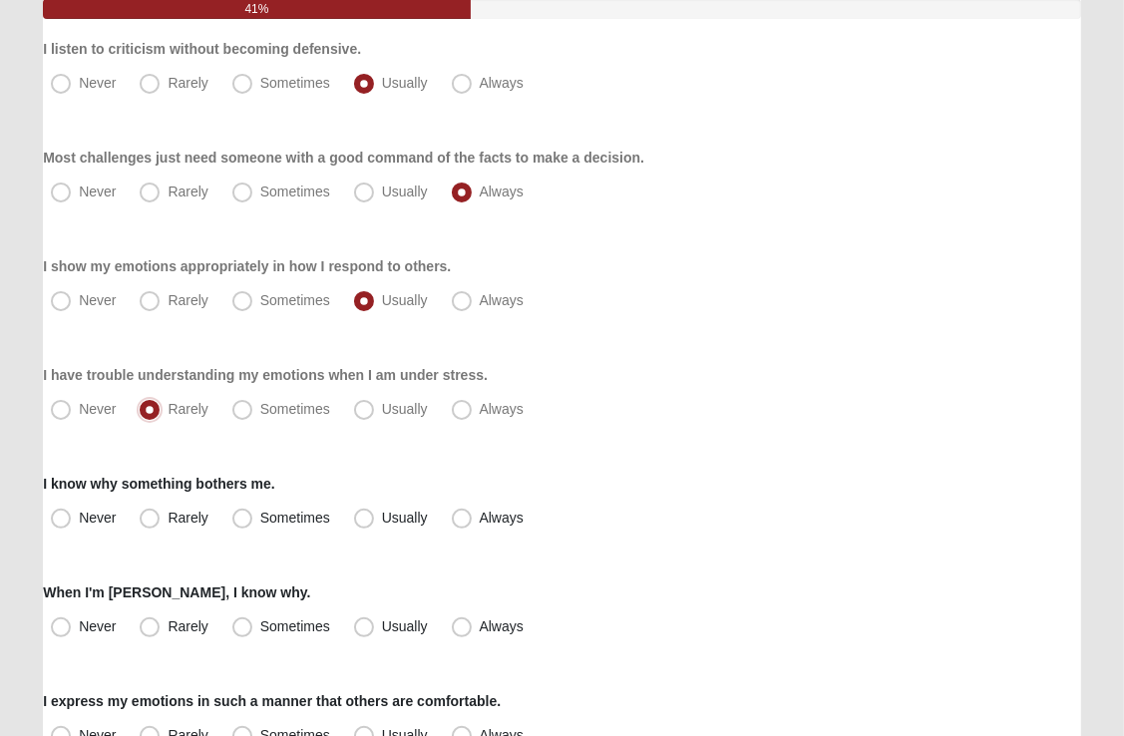
scroll to position [234, 0]
click at [382, 523] on span "Usually" at bounding box center [405, 519] width 46 height 16
click at [366, 523] on input "Usually" at bounding box center [368, 519] width 13 height 13
radio input "true"
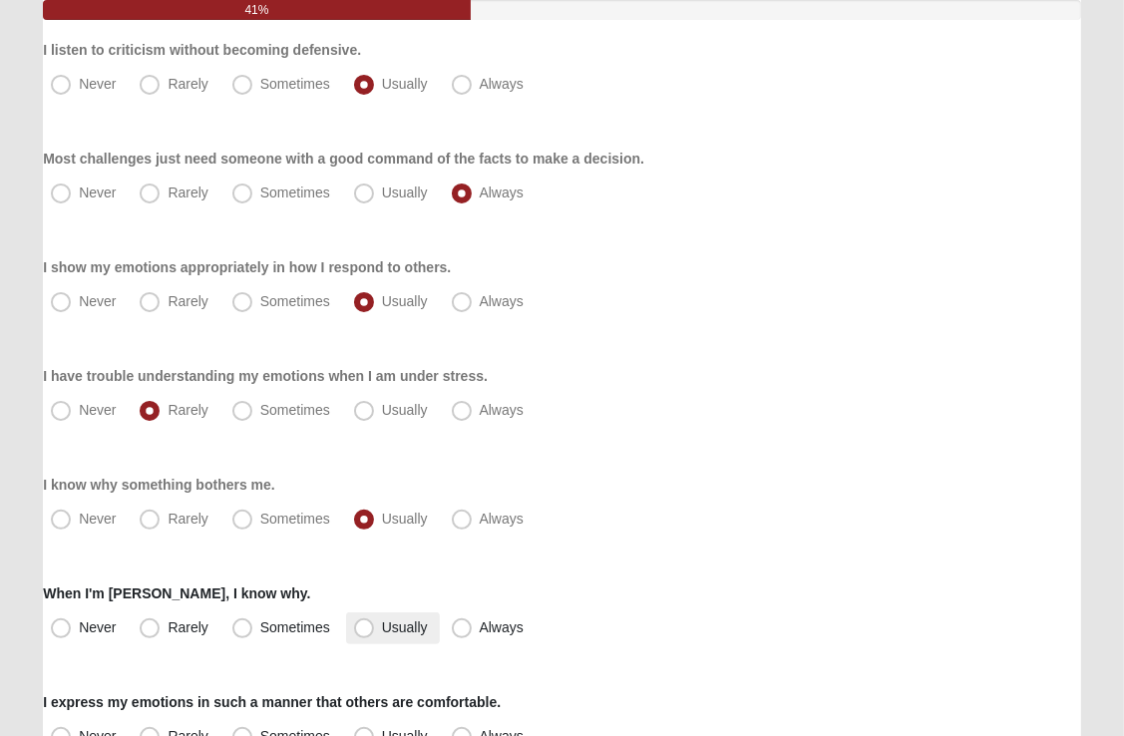
click at [382, 627] on span "Usually" at bounding box center [405, 627] width 46 height 16
click at [362, 627] on input "Usually" at bounding box center [368, 627] width 13 height 13
radio input "true"
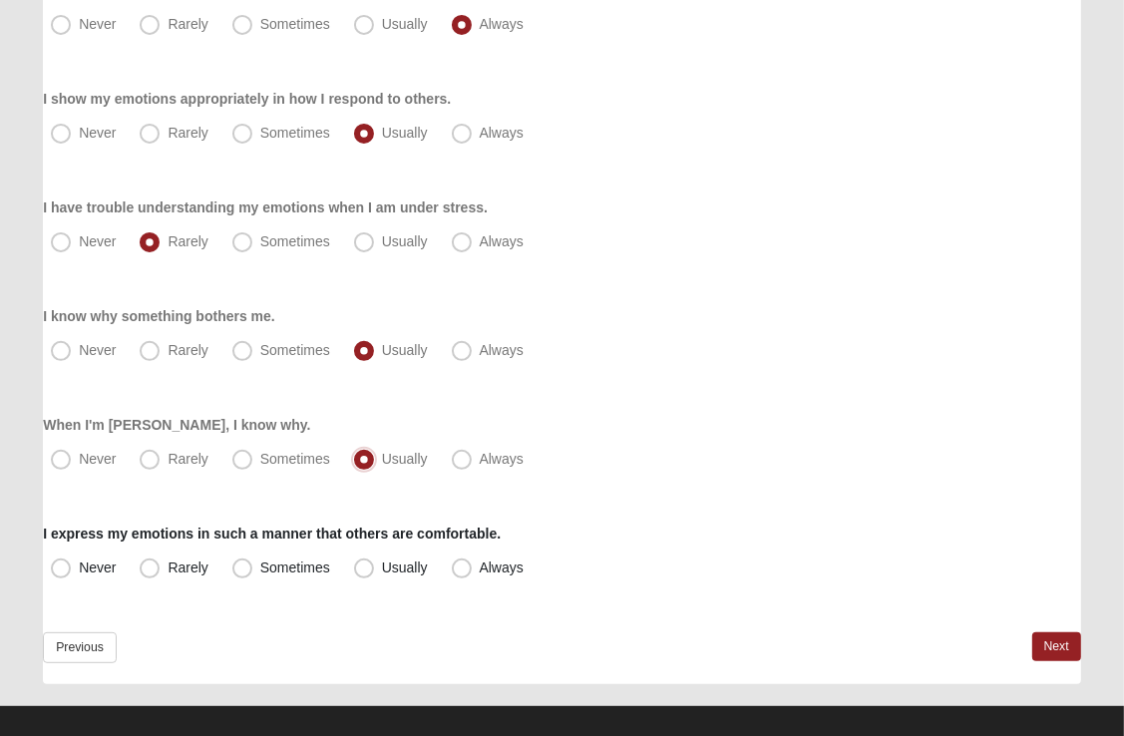
scroll to position [423, 0]
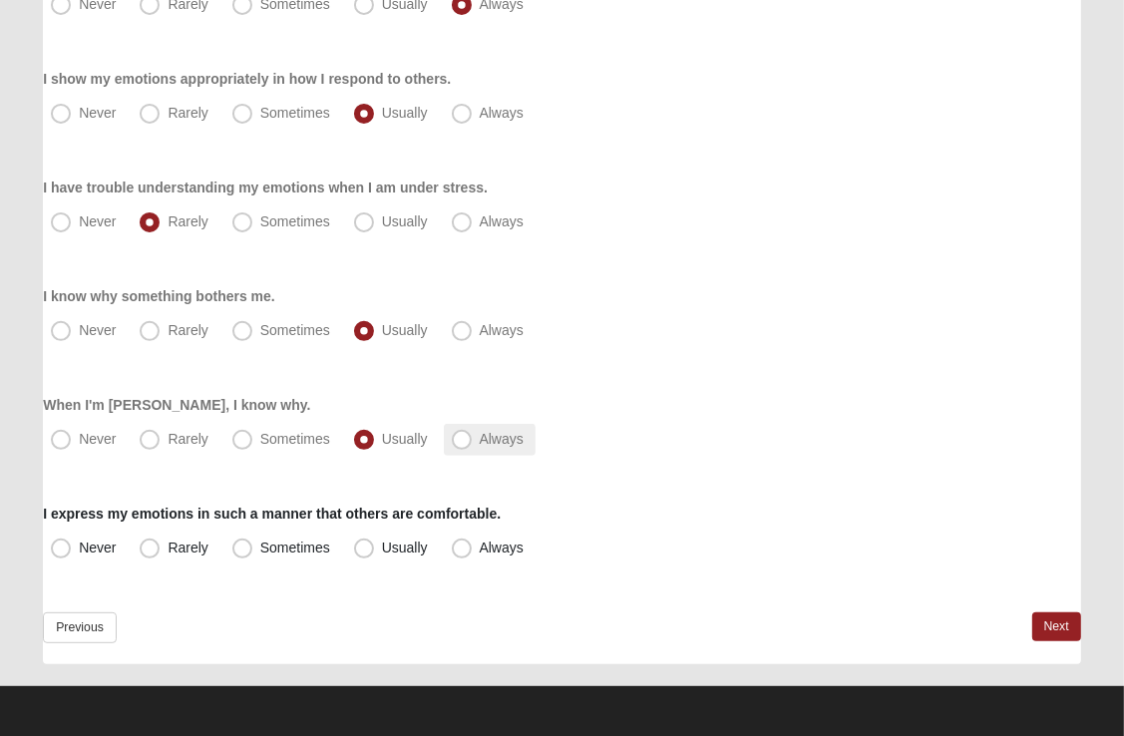
click at [480, 441] on span "Always" at bounding box center [502, 439] width 44 height 16
click at [462, 441] on input "Always" at bounding box center [466, 439] width 13 height 13
radio input "true"
click at [382, 549] on span "Usually" at bounding box center [405, 548] width 46 height 16
click at [363, 549] on input "Usually" at bounding box center [368, 548] width 13 height 13
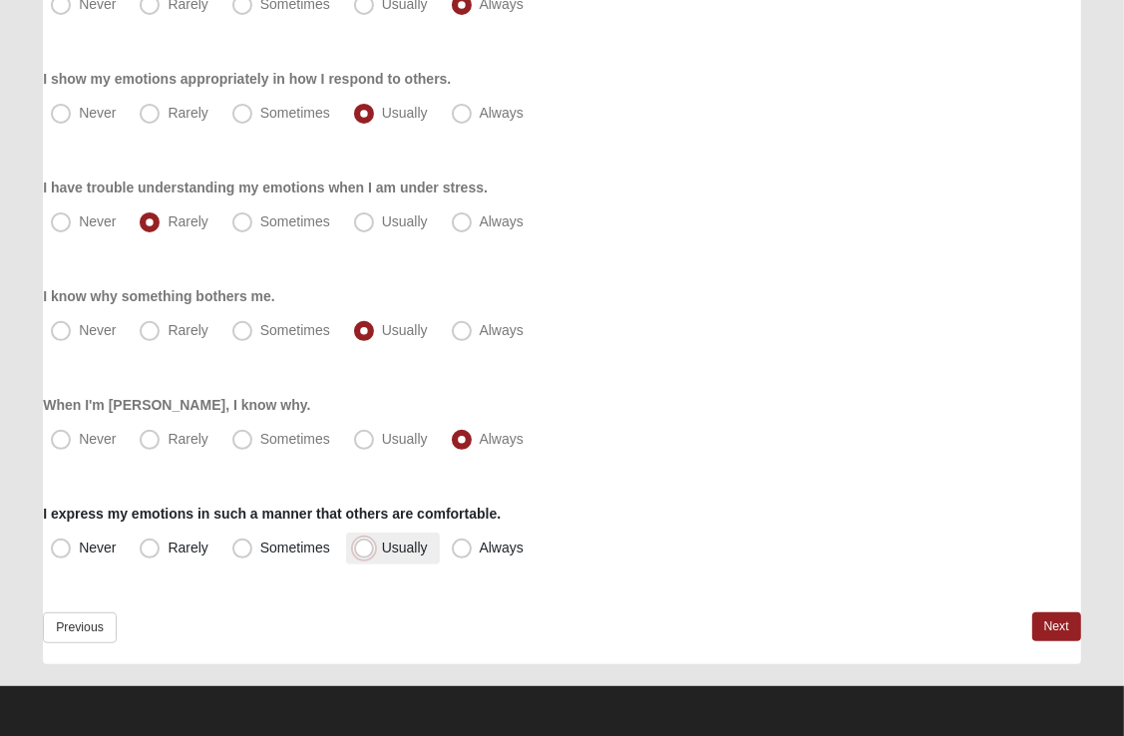
radio input "true"
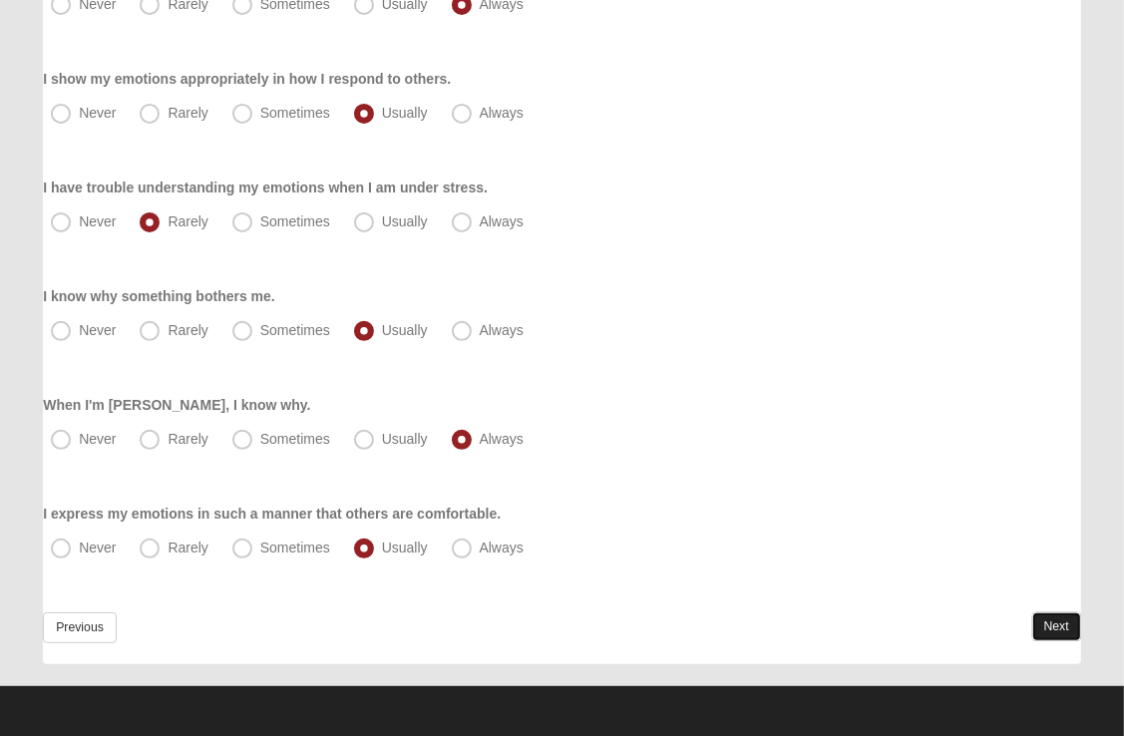
click at [1046, 626] on link "Next" at bounding box center [1056, 626] width 49 height 29
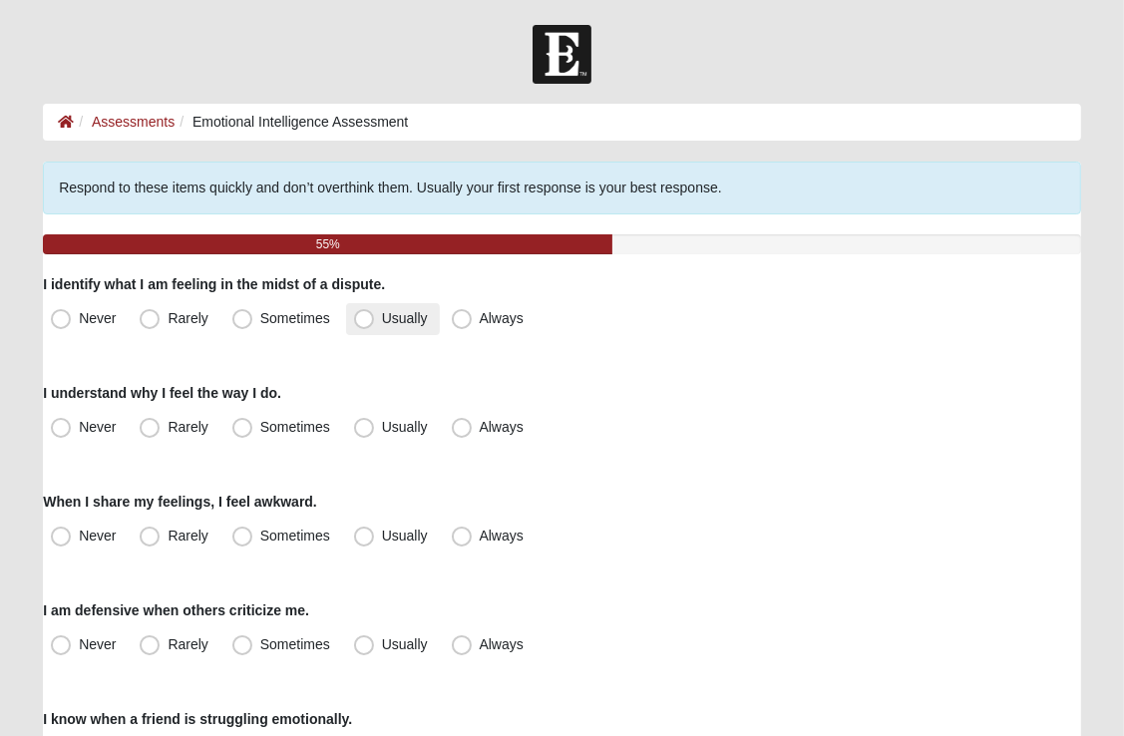
click at [382, 321] on span "Usually" at bounding box center [405, 318] width 46 height 16
click at [365, 321] on input "Usually" at bounding box center [368, 318] width 13 height 13
radio input "true"
click at [382, 425] on span "Usually" at bounding box center [405, 427] width 46 height 16
click at [372, 425] on input "Usually" at bounding box center [368, 427] width 13 height 13
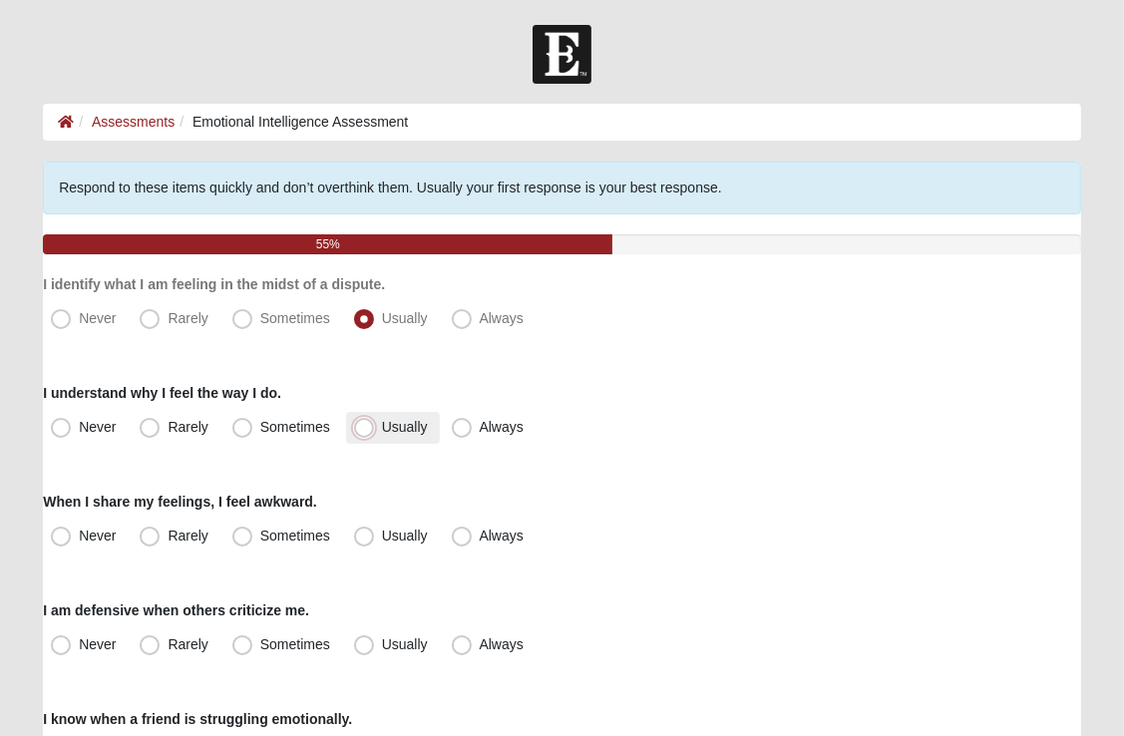
radio input "true"
click at [168, 537] on span "Rarely" at bounding box center [188, 536] width 40 height 16
click at [148, 537] on input "Rarely" at bounding box center [154, 536] width 13 height 13
radio input "true"
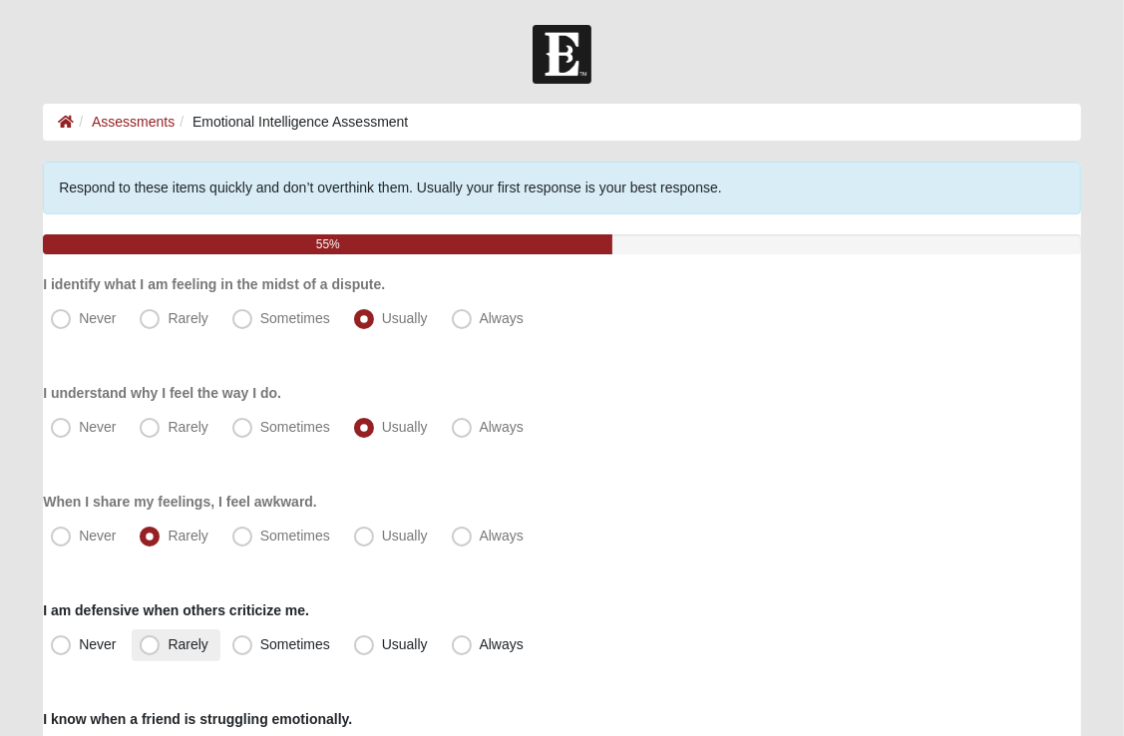
click at [168, 644] on span "Rarely" at bounding box center [188, 644] width 40 height 16
click at [148, 644] on input "Rarely" at bounding box center [154, 644] width 13 height 13
radio input "true"
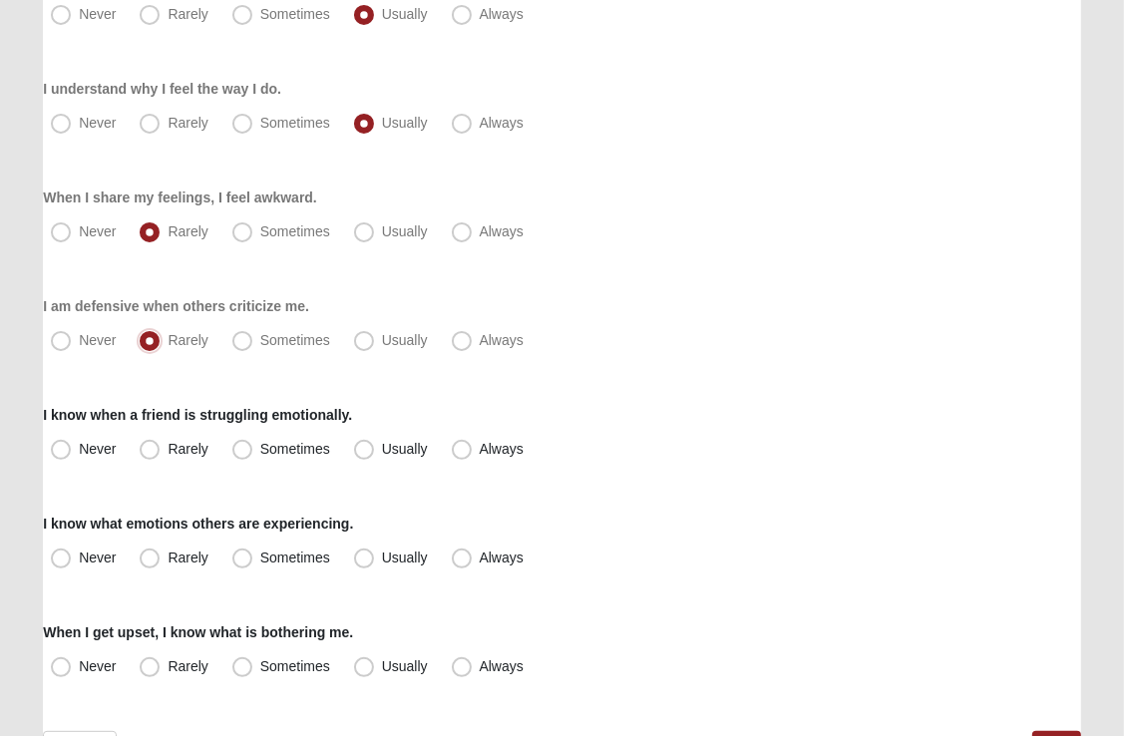
scroll to position [308, 0]
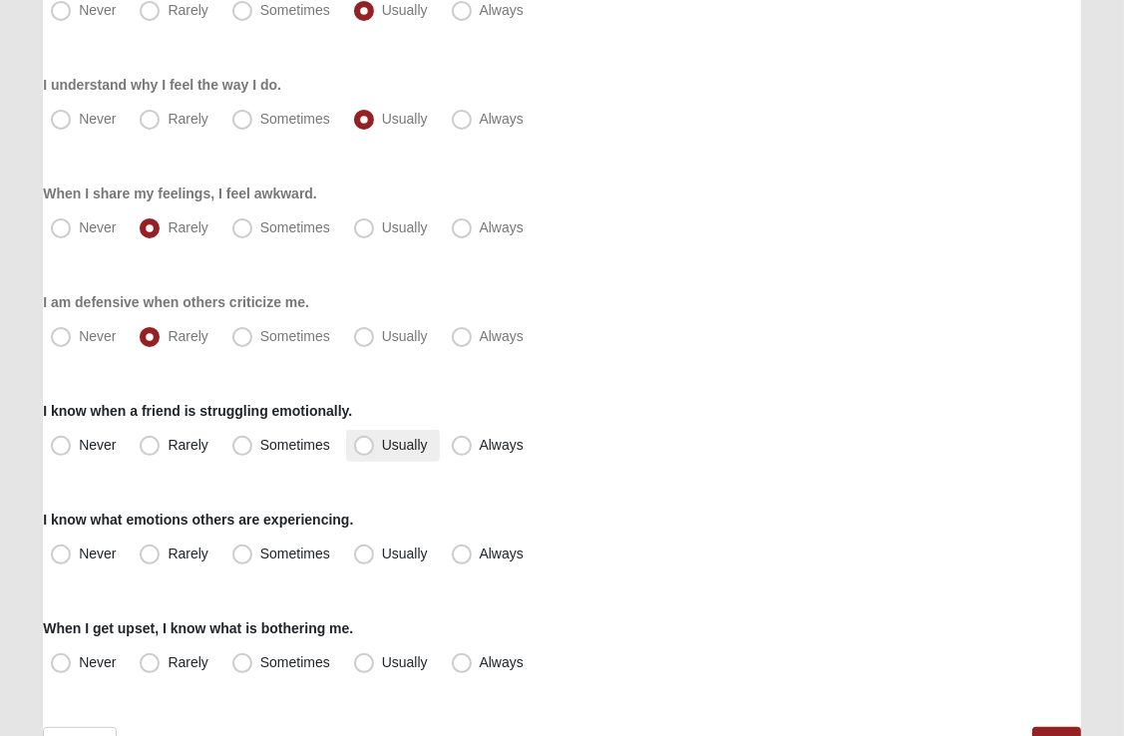
click at [382, 446] on span "Usually" at bounding box center [405, 445] width 46 height 16
click at [366, 446] on input "Usually" at bounding box center [368, 445] width 13 height 13
radio input "true"
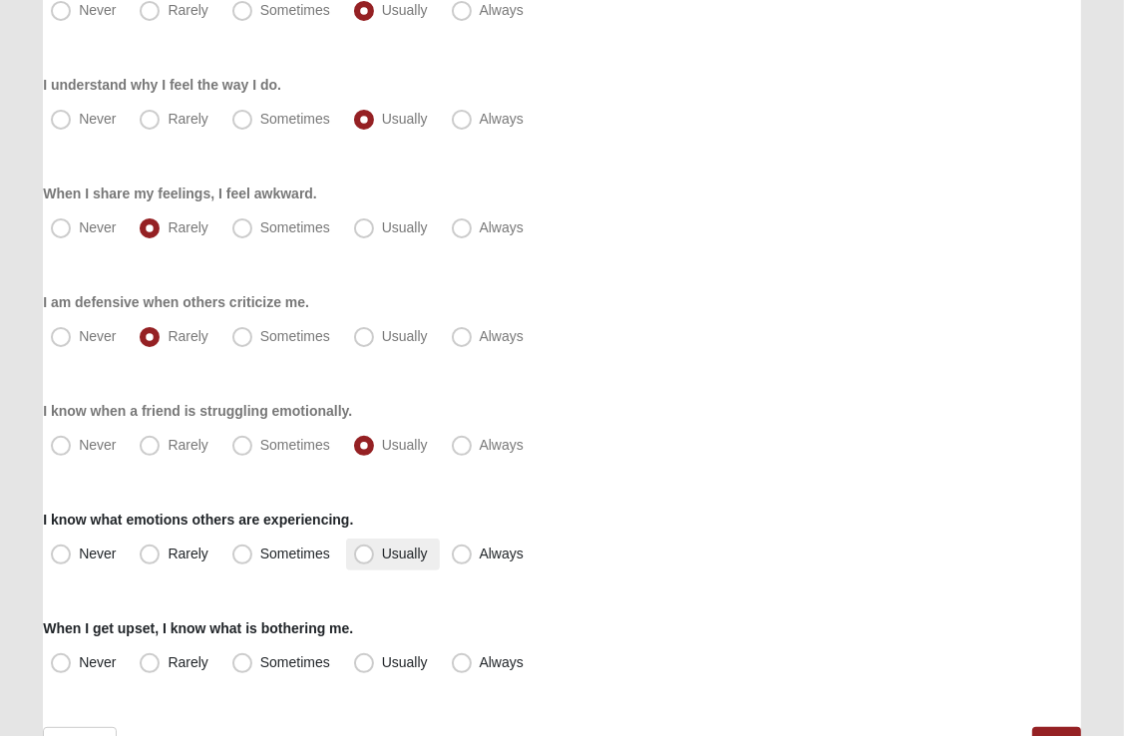
click at [382, 551] on span "Usually" at bounding box center [405, 554] width 46 height 16
click at [362, 551] on input "Usually" at bounding box center [368, 554] width 13 height 13
radio input "true"
click at [382, 657] on span "Usually" at bounding box center [405, 662] width 46 height 16
click at [363, 657] on input "Usually" at bounding box center [368, 662] width 13 height 13
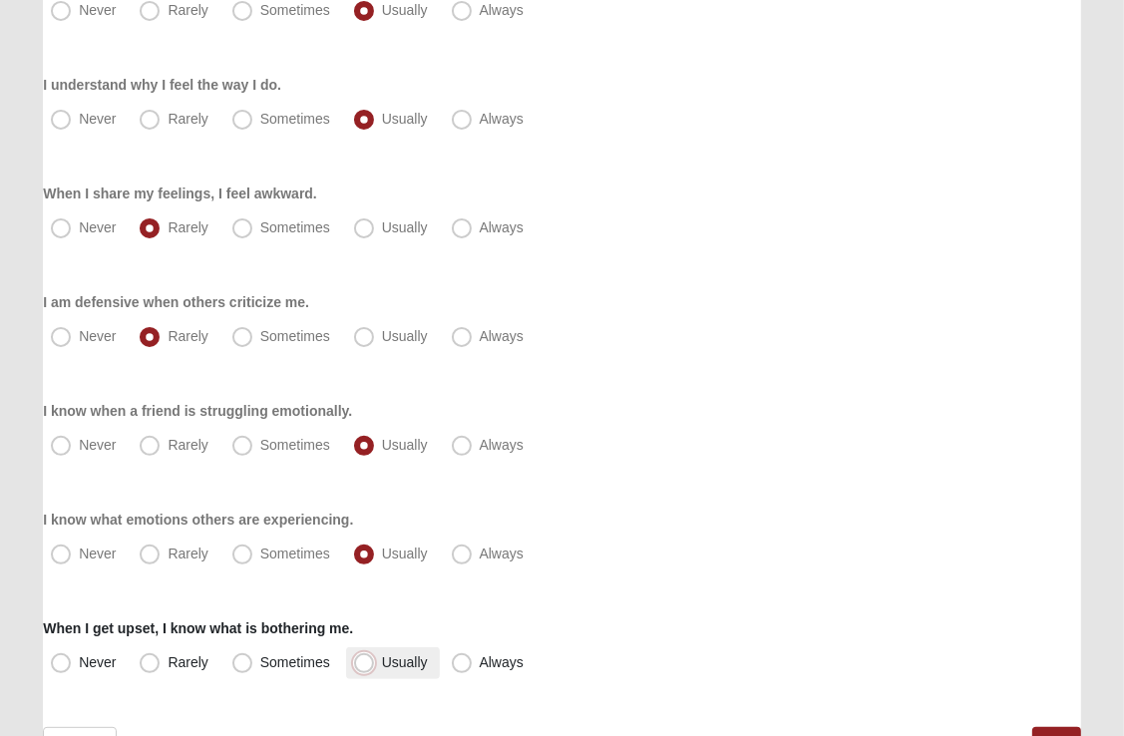
radio input "true"
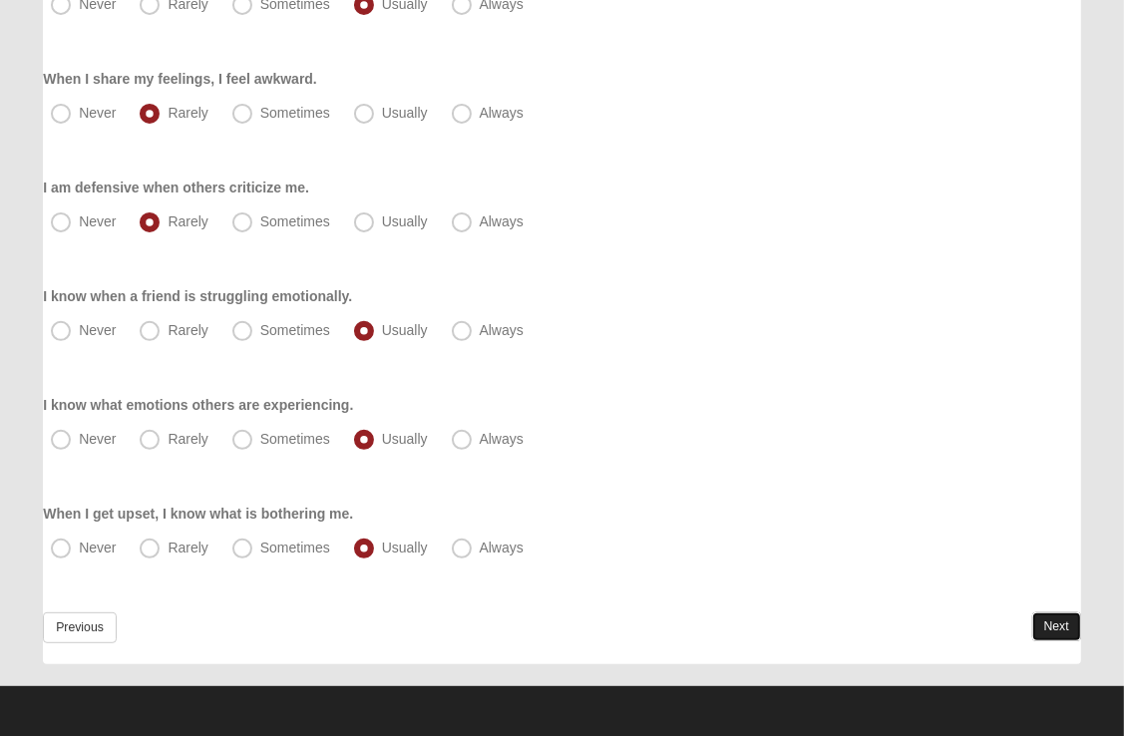
click at [1048, 628] on link "Next" at bounding box center [1056, 626] width 49 height 29
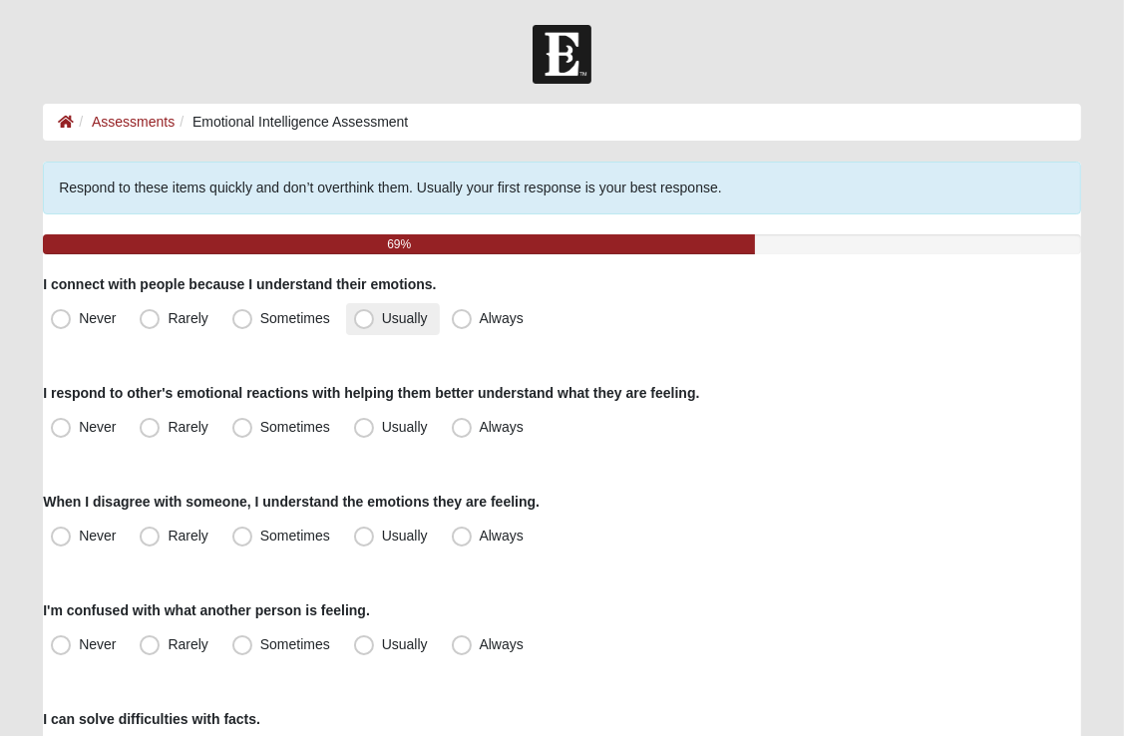
click at [382, 318] on span "Usually" at bounding box center [405, 318] width 46 height 16
click at [362, 318] on input "Usually" at bounding box center [368, 318] width 13 height 13
radio input "true"
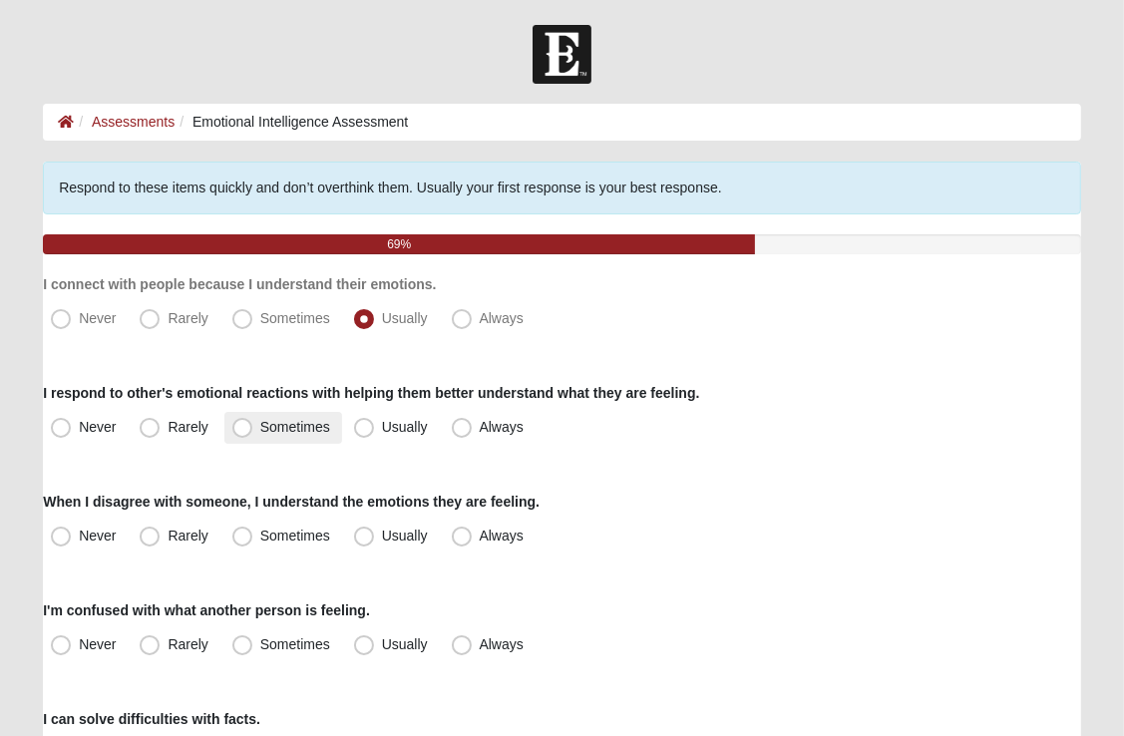
click at [260, 428] on span "Sometimes" at bounding box center [295, 427] width 70 height 16
click at [240, 428] on input "Sometimes" at bounding box center [246, 427] width 13 height 13
radio input "true"
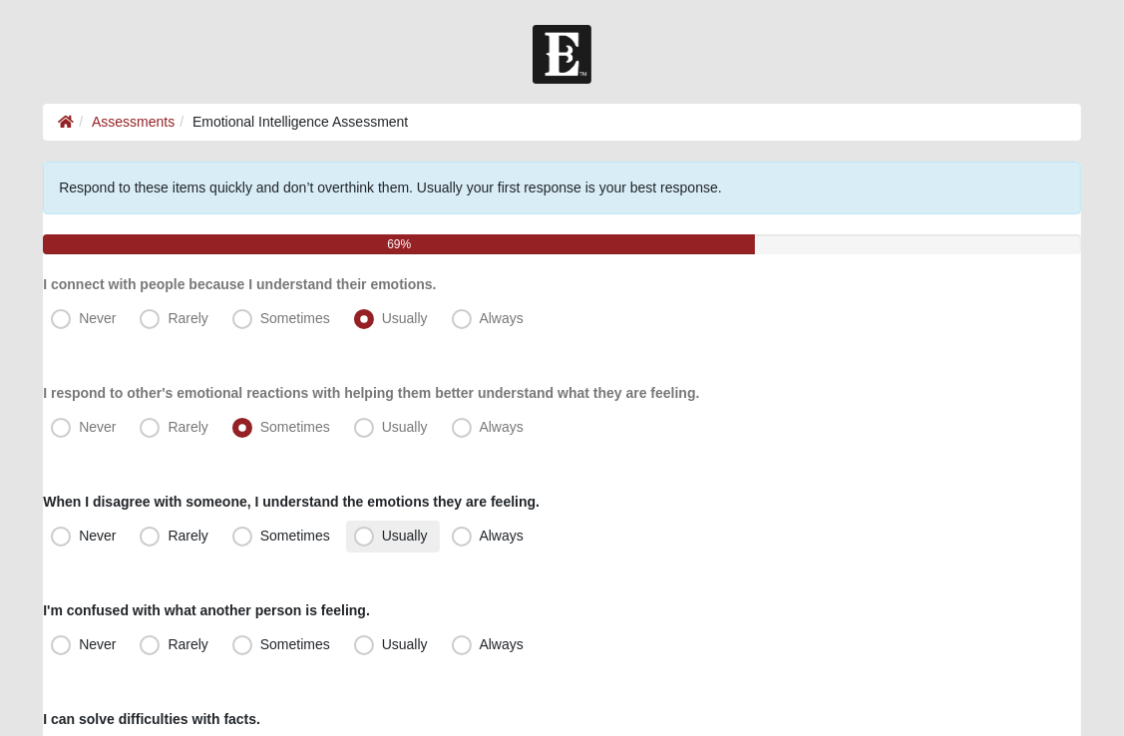
click at [382, 532] on span "Usually" at bounding box center [405, 536] width 46 height 16
click at [363, 532] on input "Usually" at bounding box center [368, 536] width 13 height 13
radio input "true"
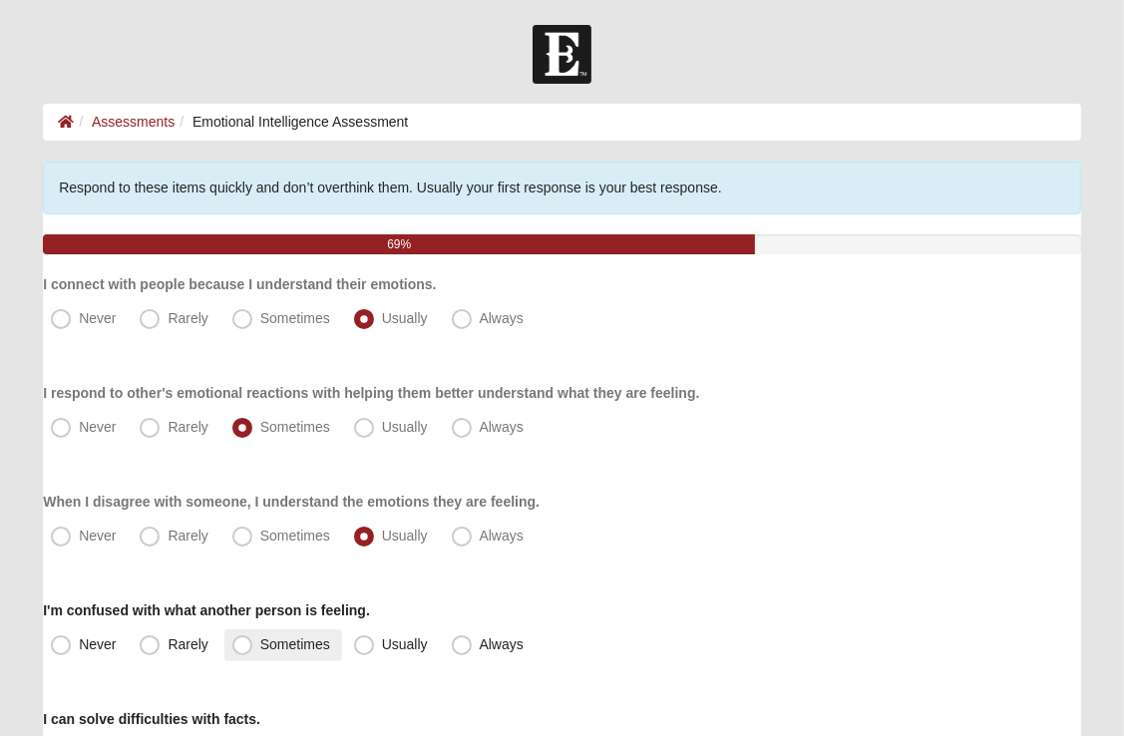
click at [260, 636] on span "Sometimes" at bounding box center [295, 644] width 70 height 16
click at [245, 638] on input "Sometimes" at bounding box center [246, 644] width 13 height 13
radio input "true"
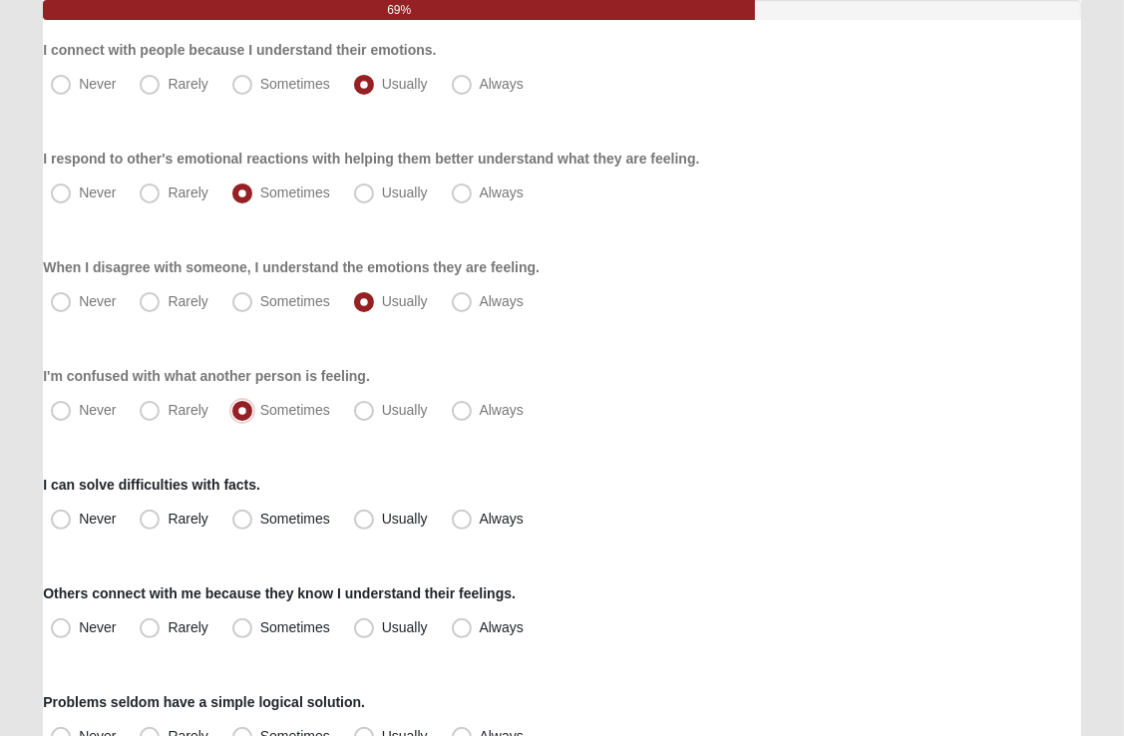
scroll to position [233, 0]
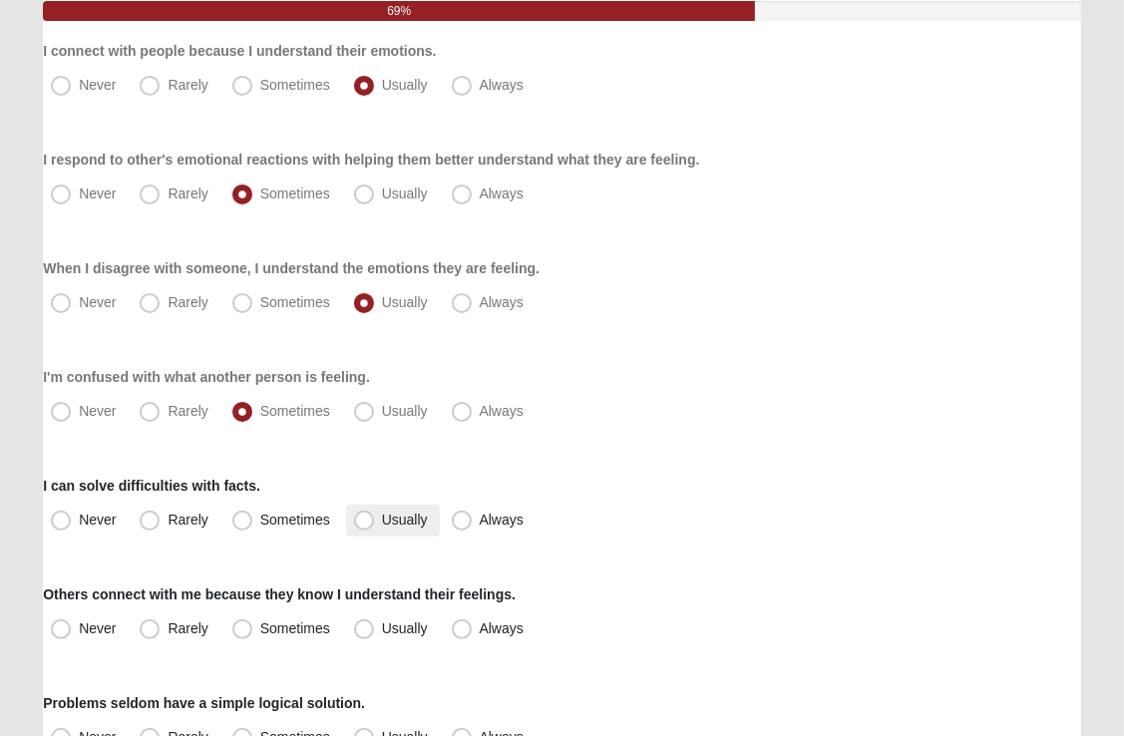
click at [382, 520] on span "Usually" at bounding box center [405, 520] width 46 height 16
click at [369, 520] on input "Usually" at bounding box center [368, 520] width 13 height 13
radio input "true"
click at [382, 620] on span "Usually" at bounding box center [405, 628] width 46 height 16
click at [368, 622] on input "Usually" at bounding box center [368, 628] width 13 height 13
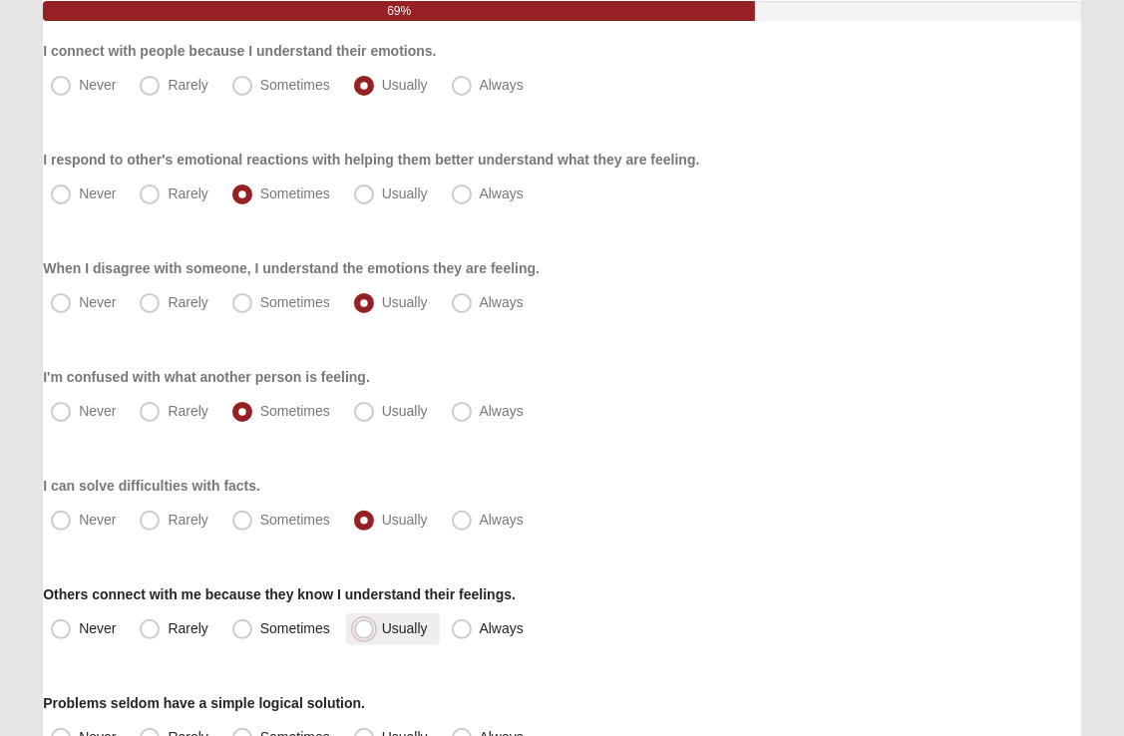
radio input "true"
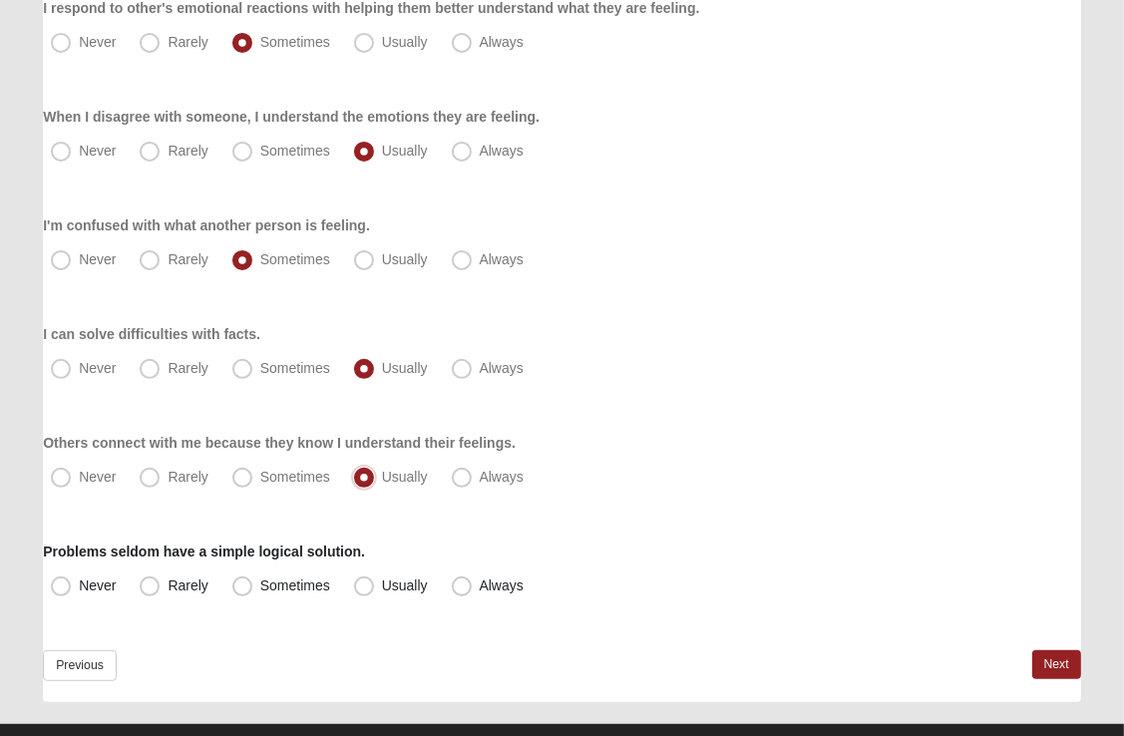
scroll to position [387, 0]
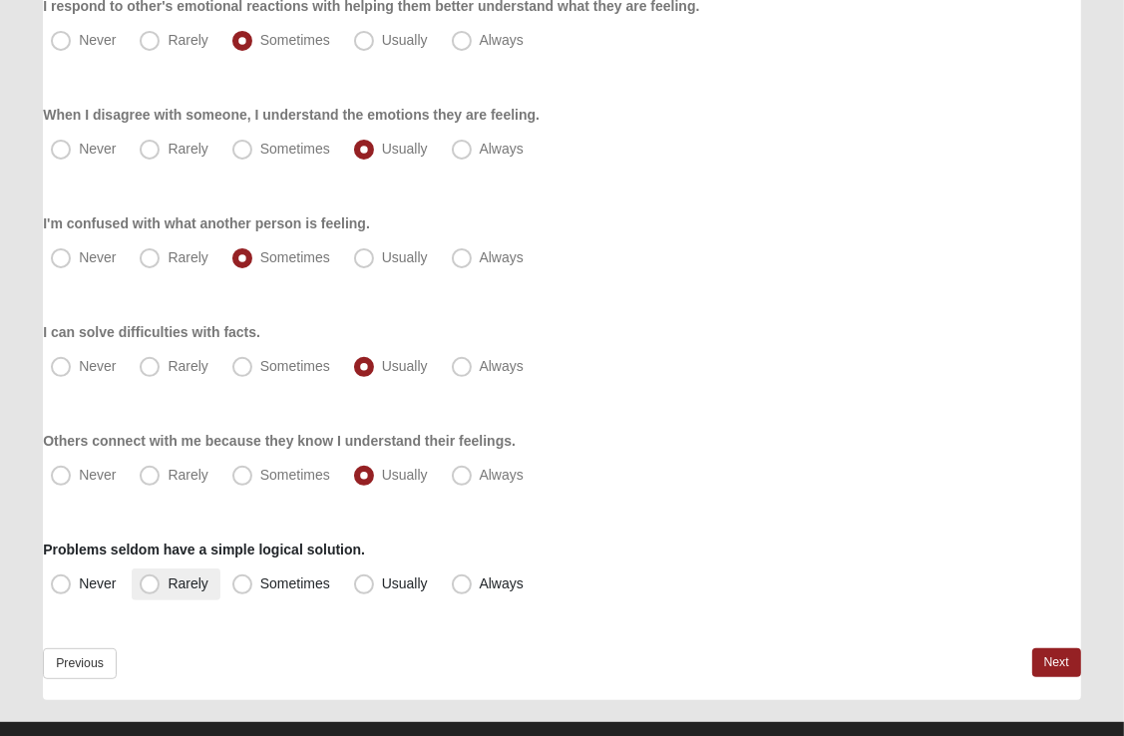
click at [168, 584] on span "Rarely" at bounding box center [188, 584] width 40 height 16
click at [157, 584] on input "Rarely" at bounding box center [154, 584] width 13 height 13
radio input "true"
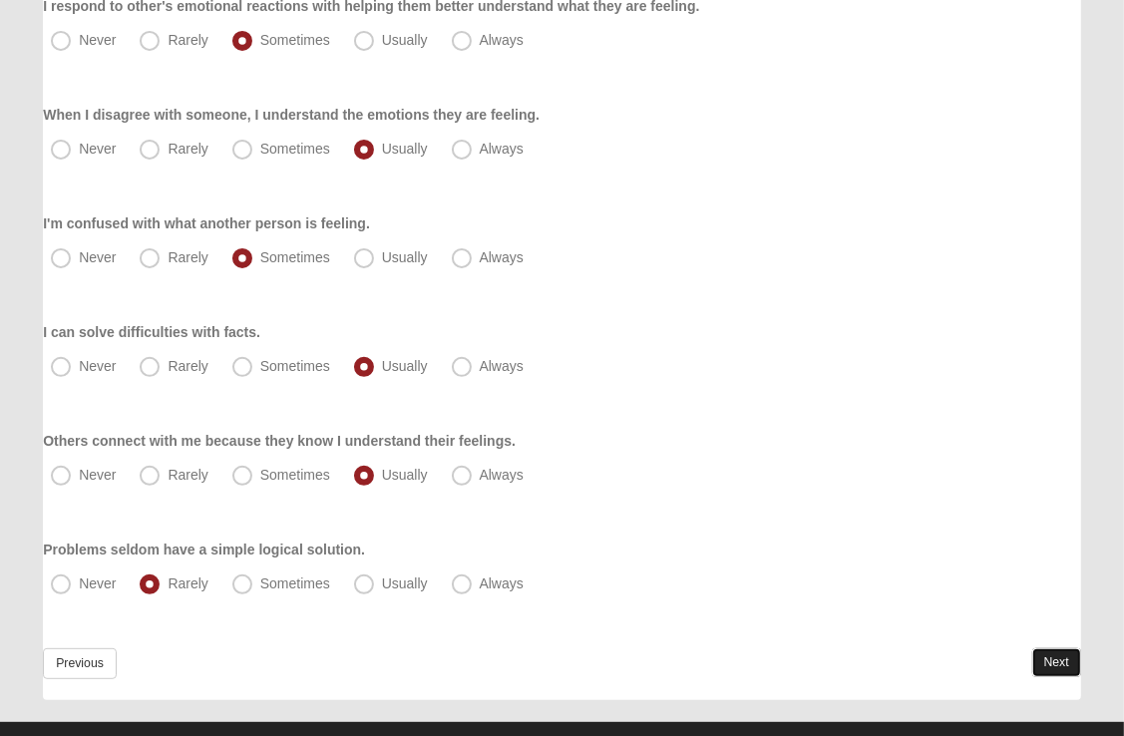
click at [1061, 661] on link "Next" at bounding box center [1056, 662] width 49 height 29
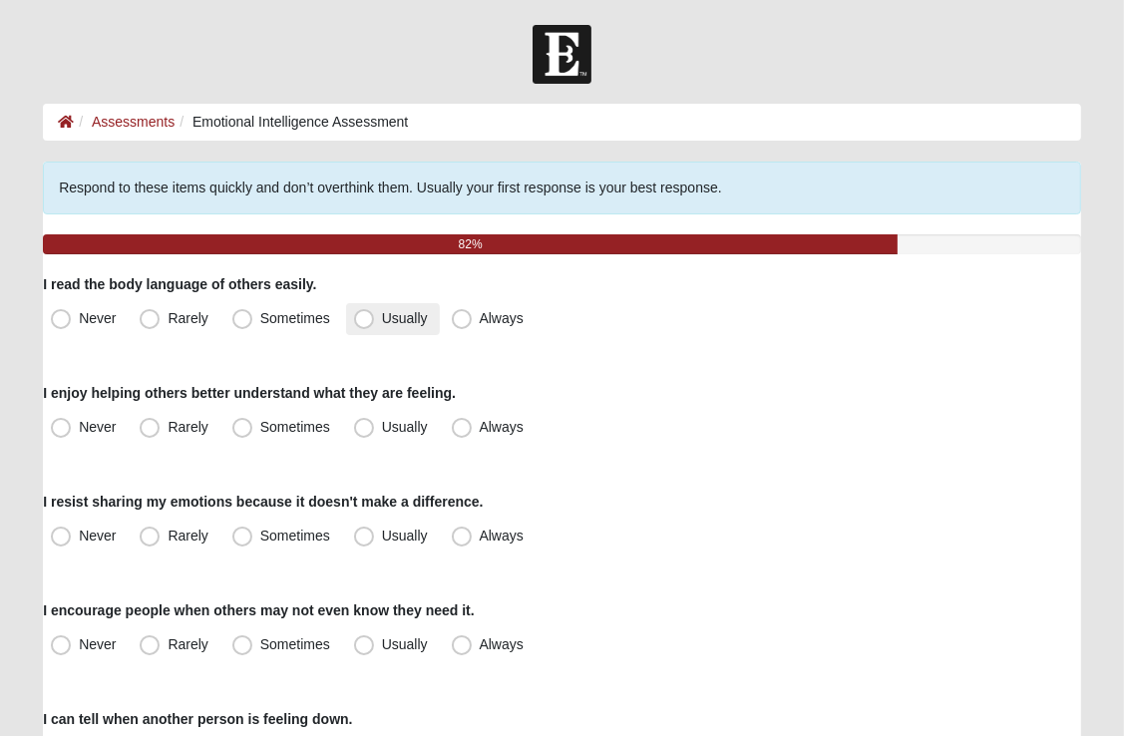
click at [382, 314] on span "Usually" at bounding box center [405, 318] width 46 height 16
click at [362, 314] on input "Usually" at bounding box center [368, 318] width 13 height 13
radio input "true"
click at [260, 425] on span "Sometimes" at bounding box center [295, 427] width 70 height 16
click at [246, 425] on input "Sometimes" at bounding box center [246, 427] width 13 height 13
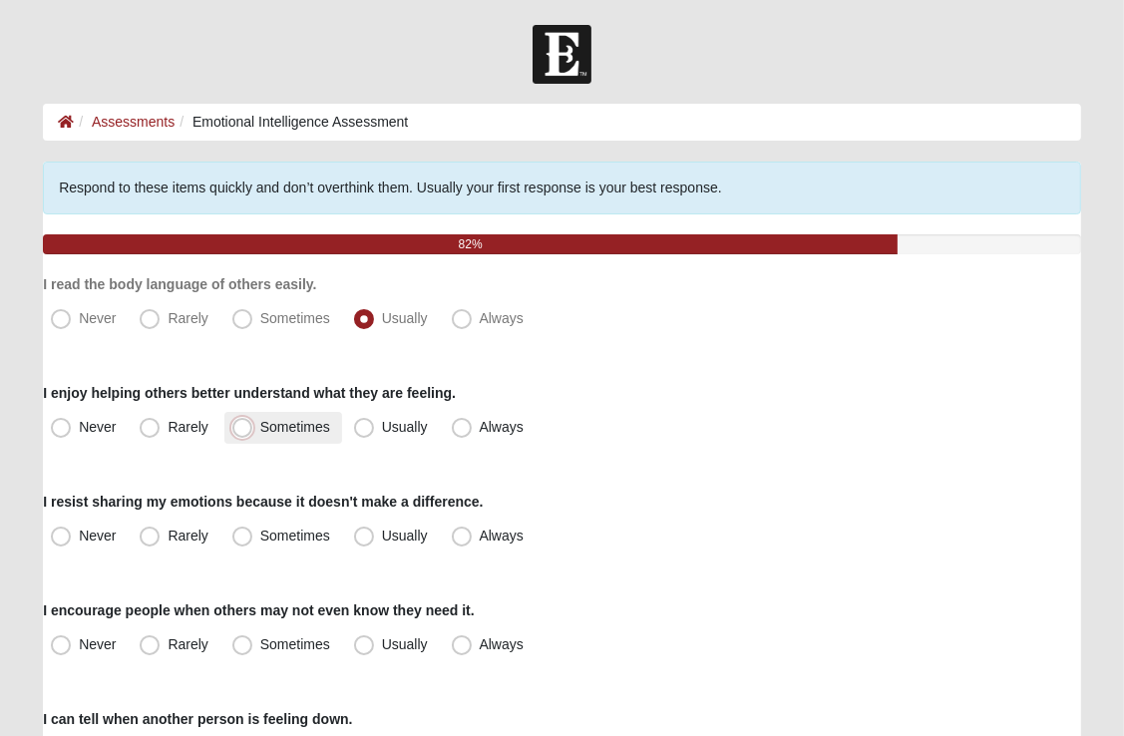
radio input "true"
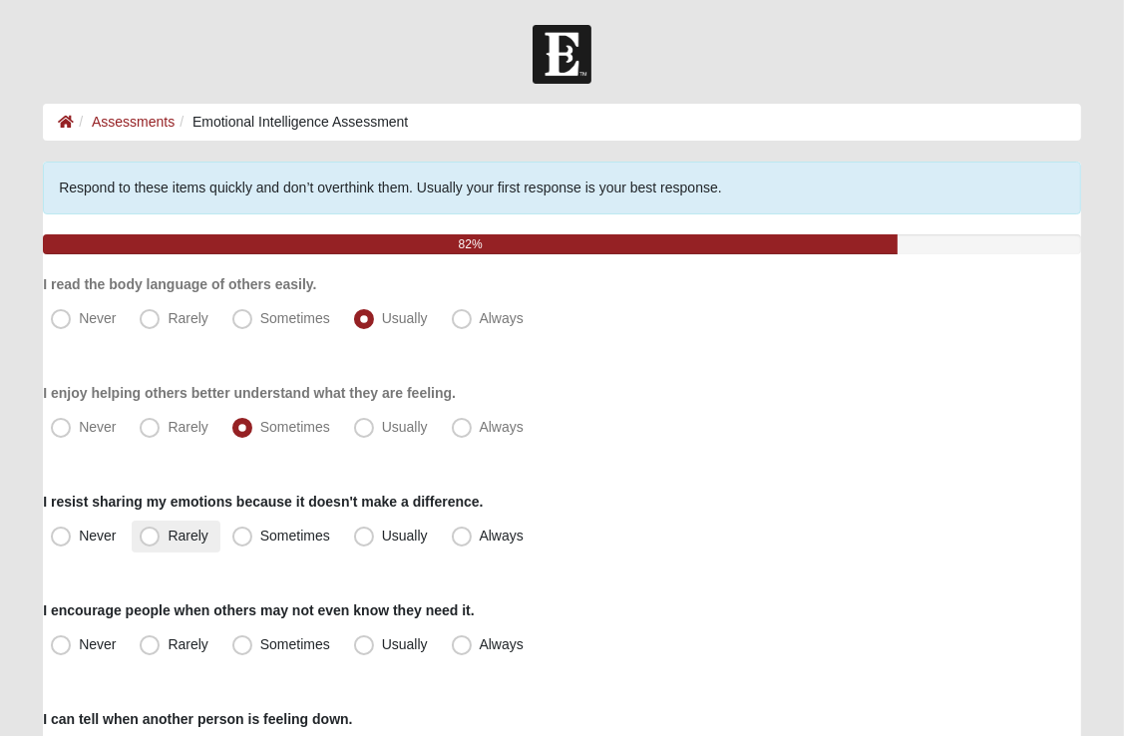
click at [168, 541] on span "Rarely" at bounding box center [188, 536] width 40 height 16
click at [148, 541] on input "Rarely" at bounding box center [154, 536] width 13 height 13
radio input "true"
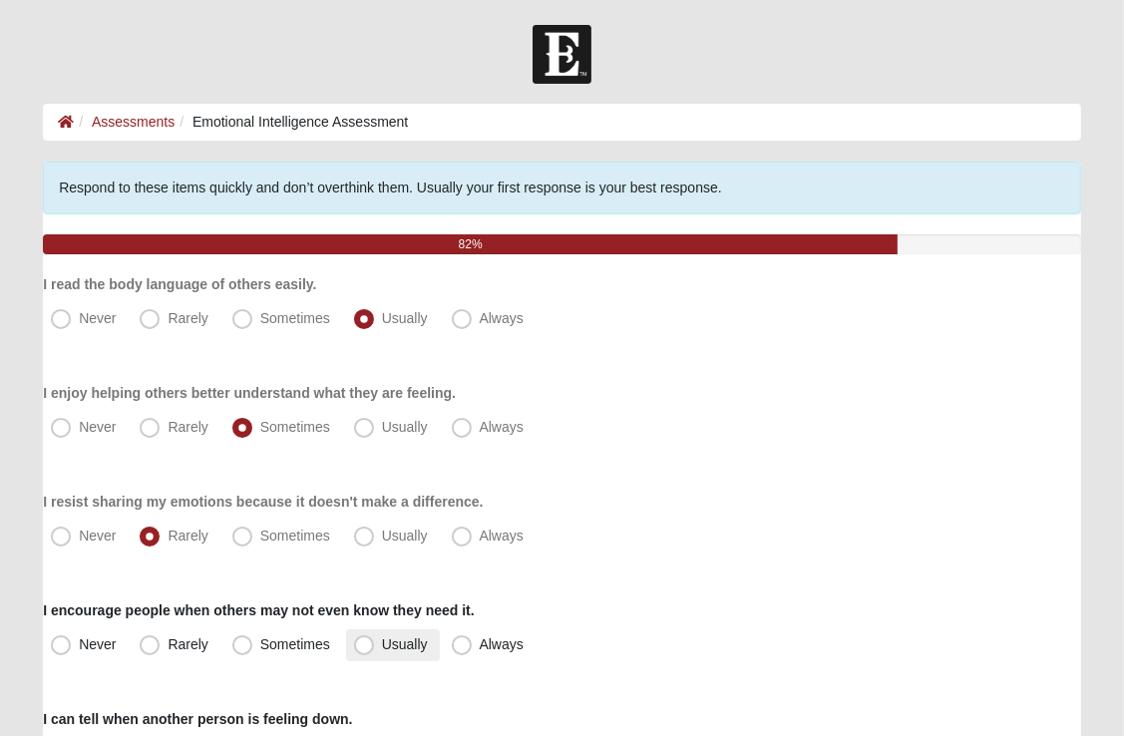
click at [382, 642] on span "Usually" at bounding box center [405, 644] width 46 height 16
click at [362, 642] on input "Usually" at bounding box center [368, 644] width 13 height 13
radio input "true"
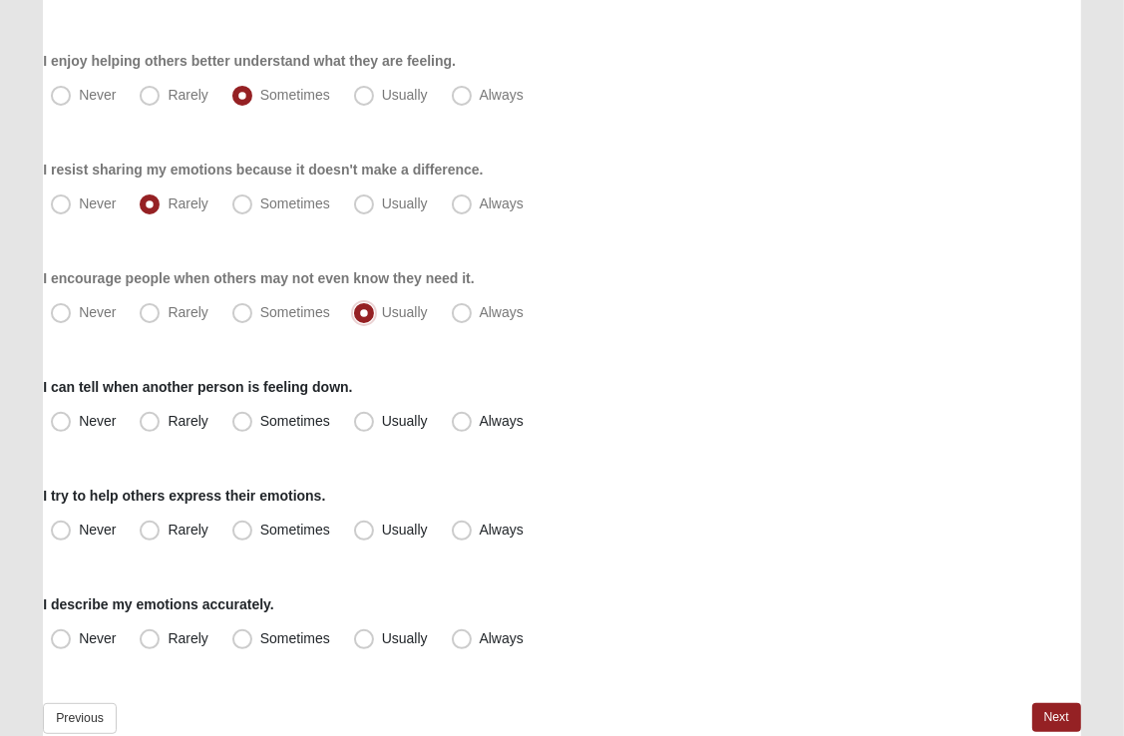
scroll to position [376, 0]
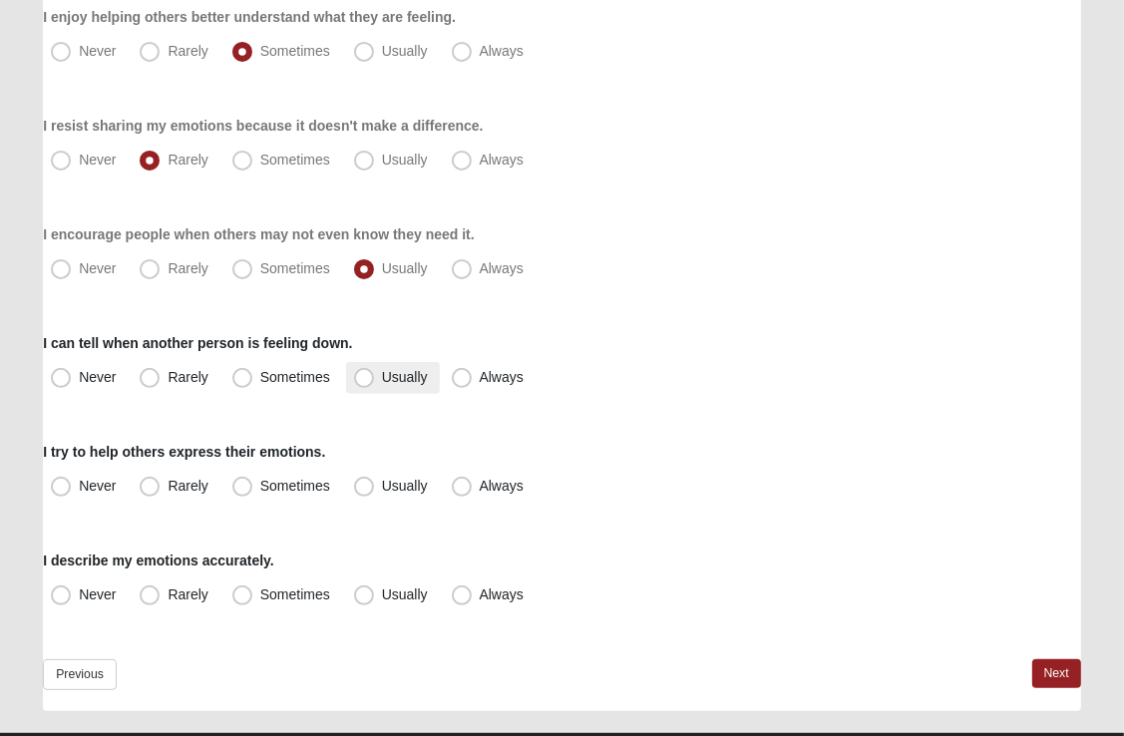
click at [382, 377] on span "Usually" at bounding box center [405, 377] width 46 height 16
click at [365, 377] on input "Usually" at bounding box center [368, 377] width 13 height 13
radio input "true"
click at [382, 485] on span "Usually" at bounding box center [405, 486] width 46 height 16
click at [364, 485] on input "Usually" at bounding box center [368, 486] width 13 height 13
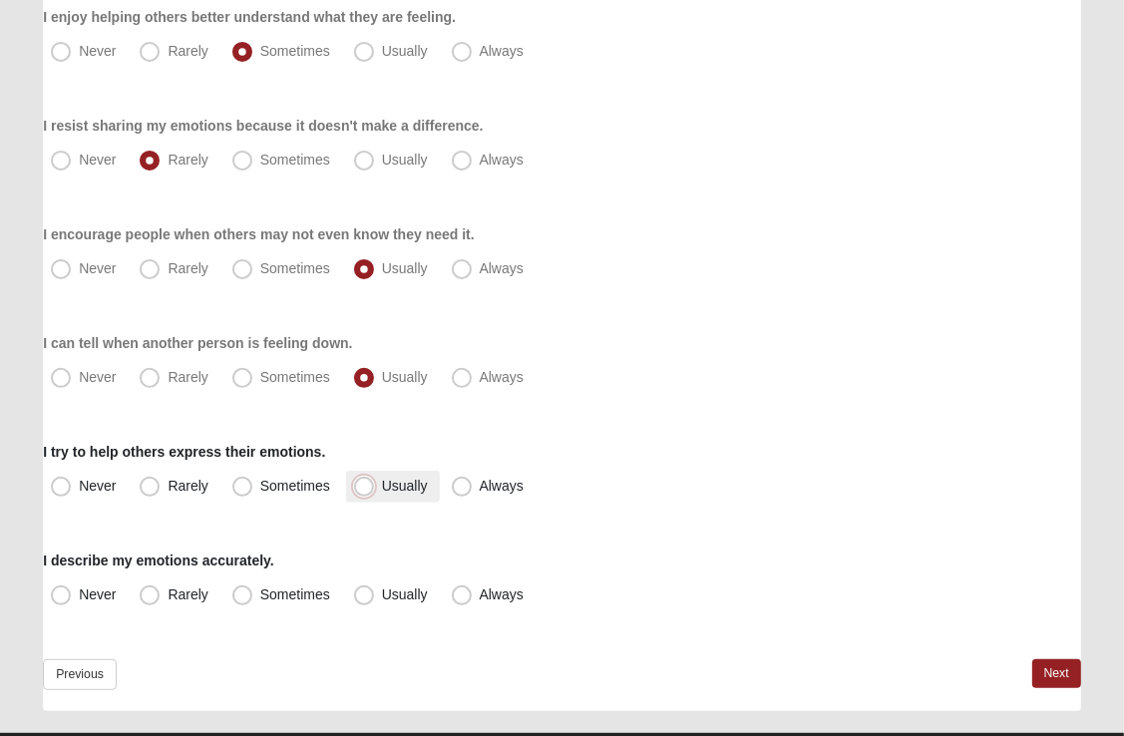
radio input "true"
click at [382, 599] on span "Usually" at bounding box center [405, 594] width 46 height 16
click at [362, 599] on input "Usually" at bounding box center [368, 594] width 13 height 13
radio input "true"
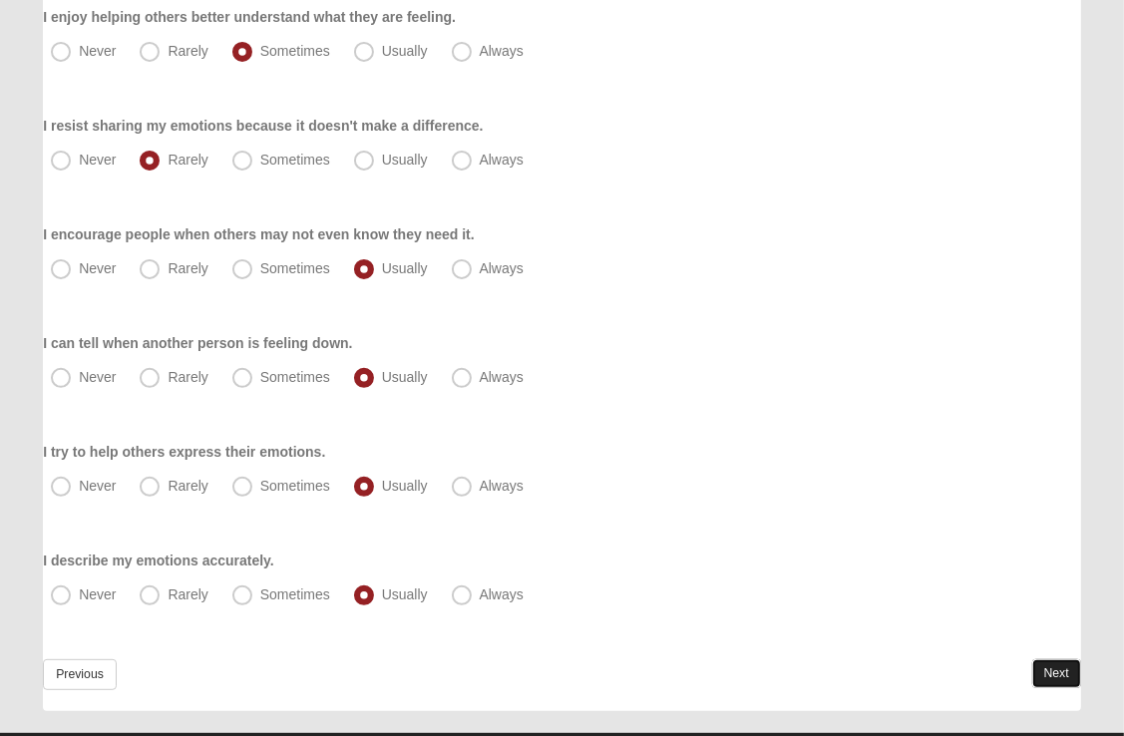
click at [1061, 664] on link "Next" at bounding box center [1056, 673] width 49 height 29
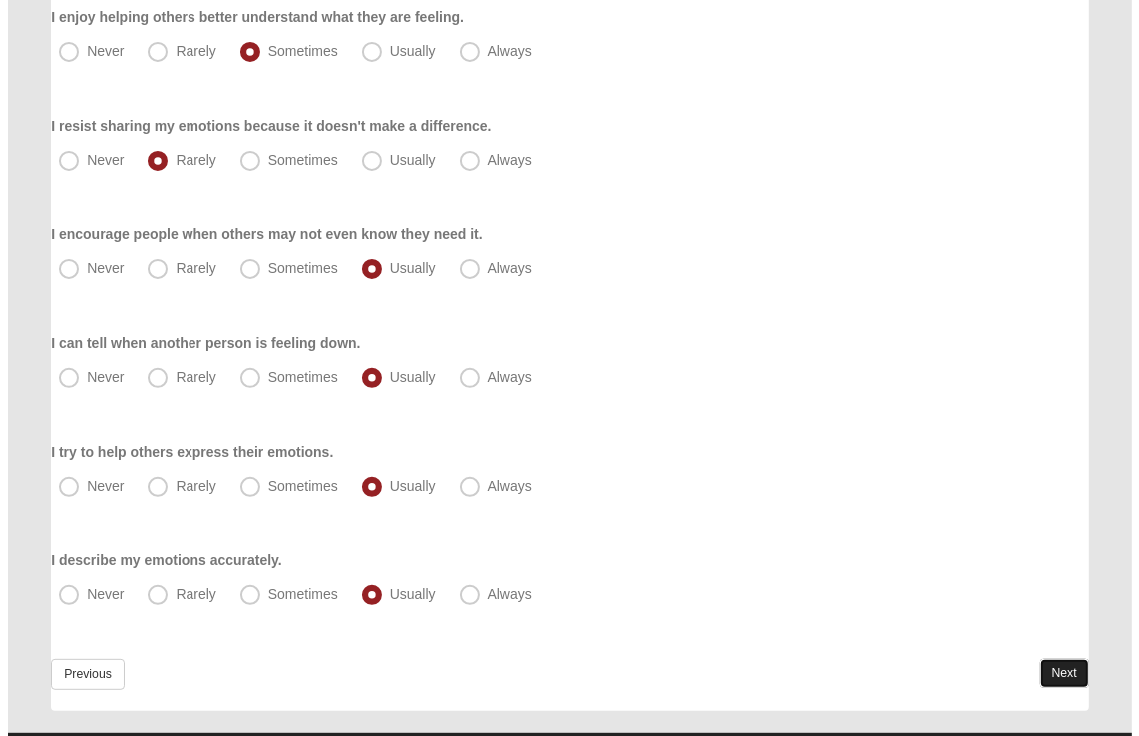
scroll to position [0, 0]
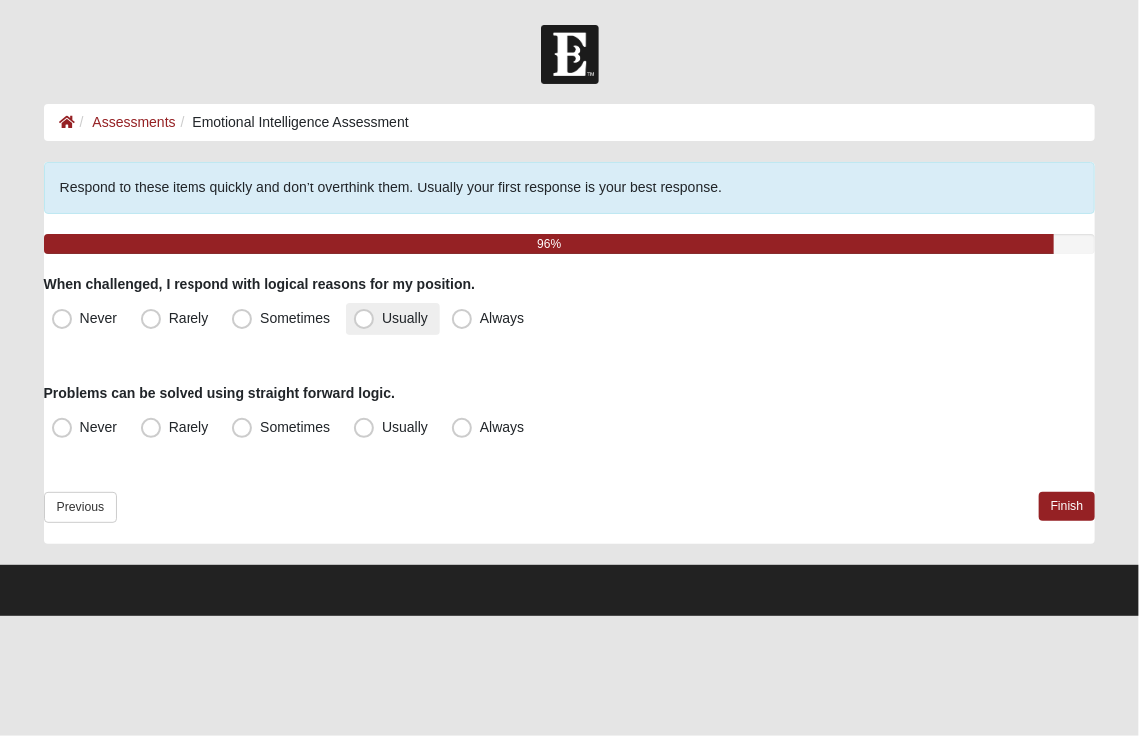
click at [382, 317] on span "Usually" at bounding box center [405, 318] width 46 height 16
click at [362, 317] on input "Usually" at bounding box center [368, 318] width 13 height 13
radio input "true"
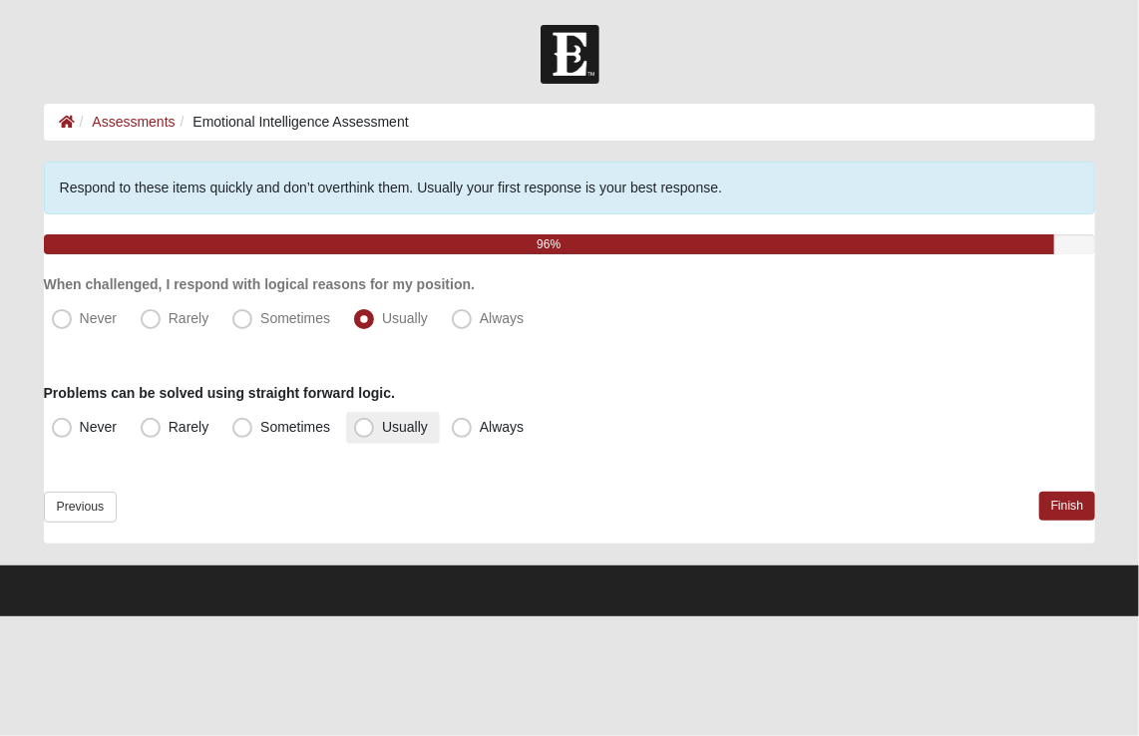
click at [382, 430] on span "Usually" at bounding box center [405, 427] width 46 height 16
click at [363, 430] on input "Usually" at bounding box center [368, 427] width 13 height 13
radio input "true"
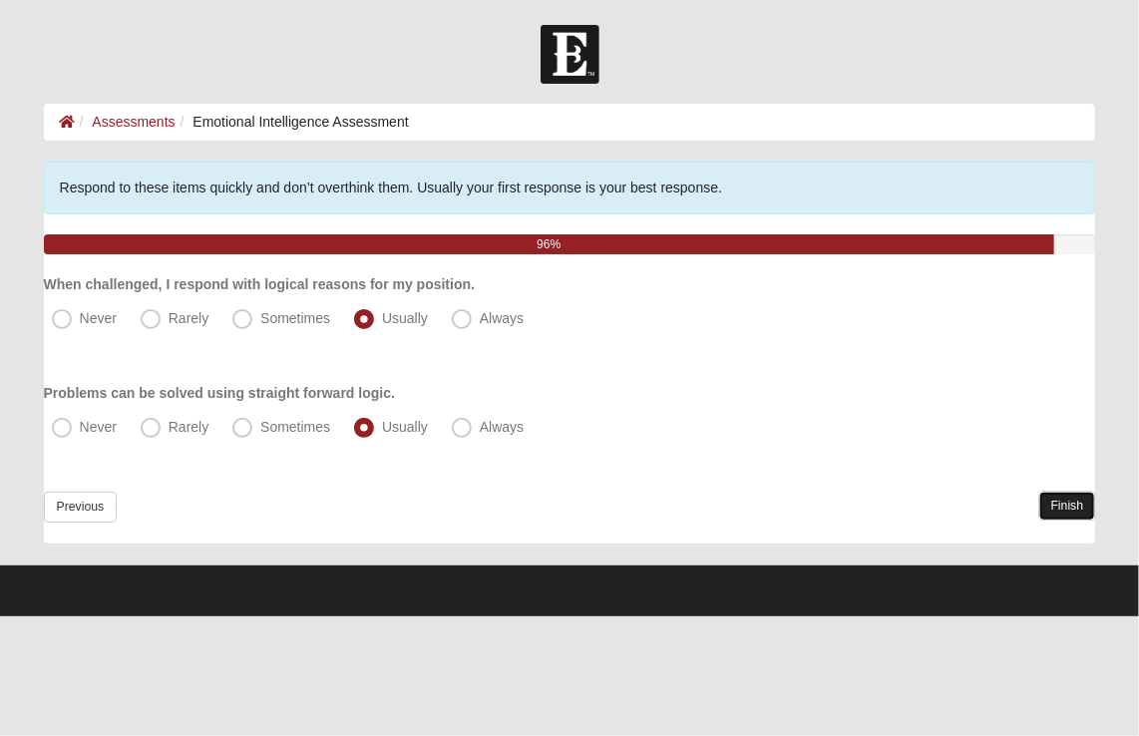
click at [1058, 505] on link "Finish" at bounding box center [1067, 506] width 57 height 29
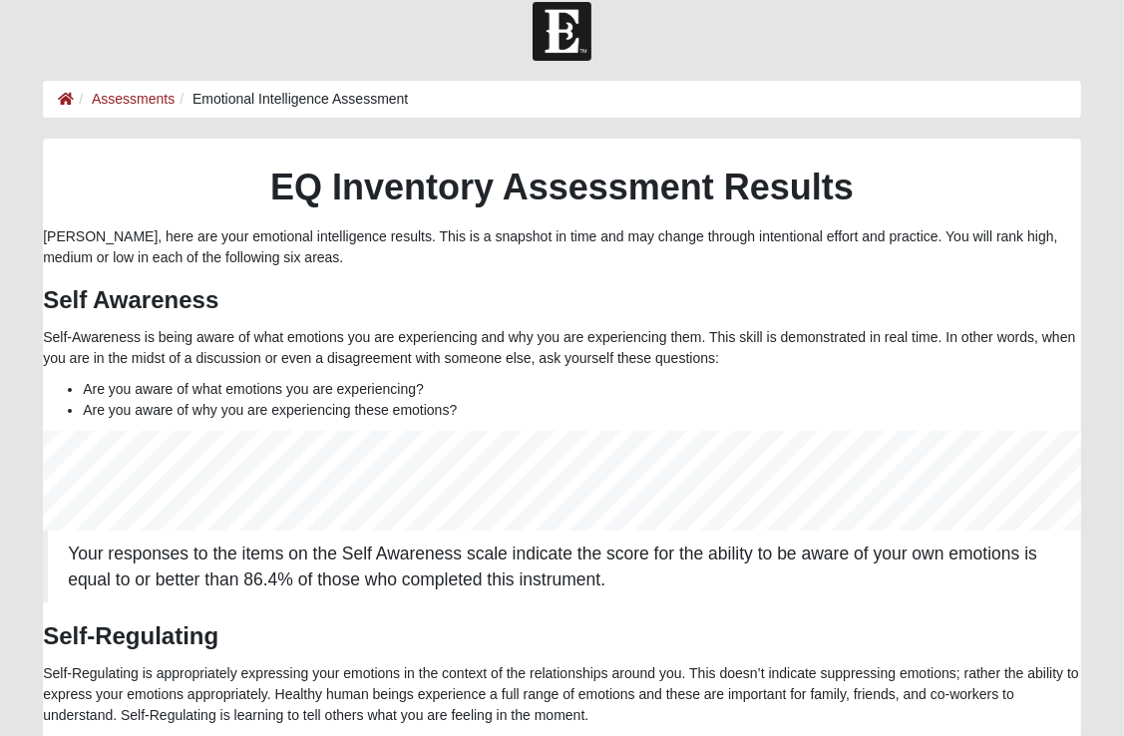
scroll to position [20, 0]
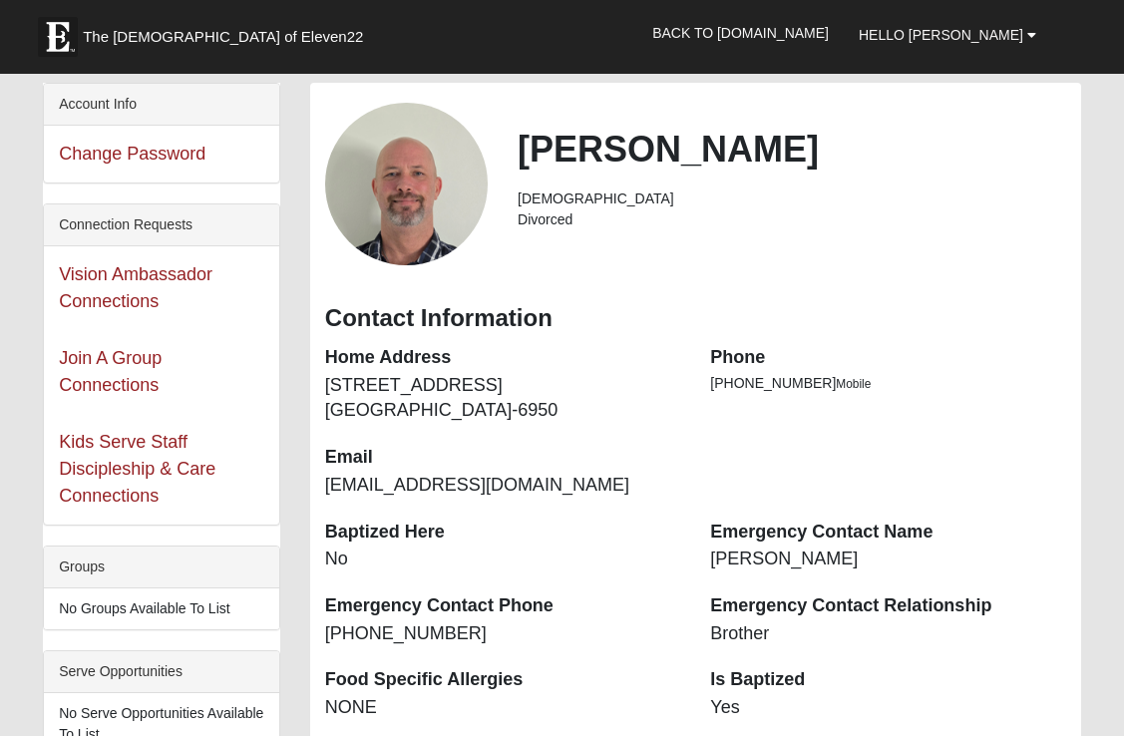
scroll to position [1024, 0]
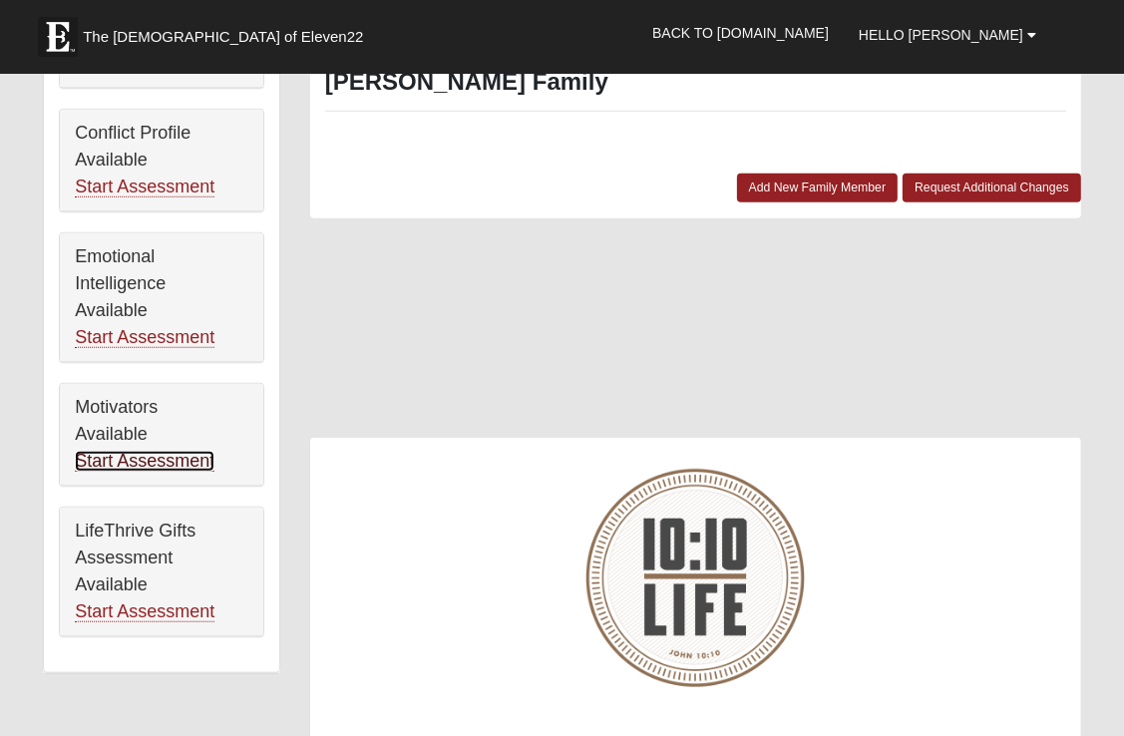
click at [140, 456] on link "Start Assessment" at bounding box center [145, 461] width 140 height 21
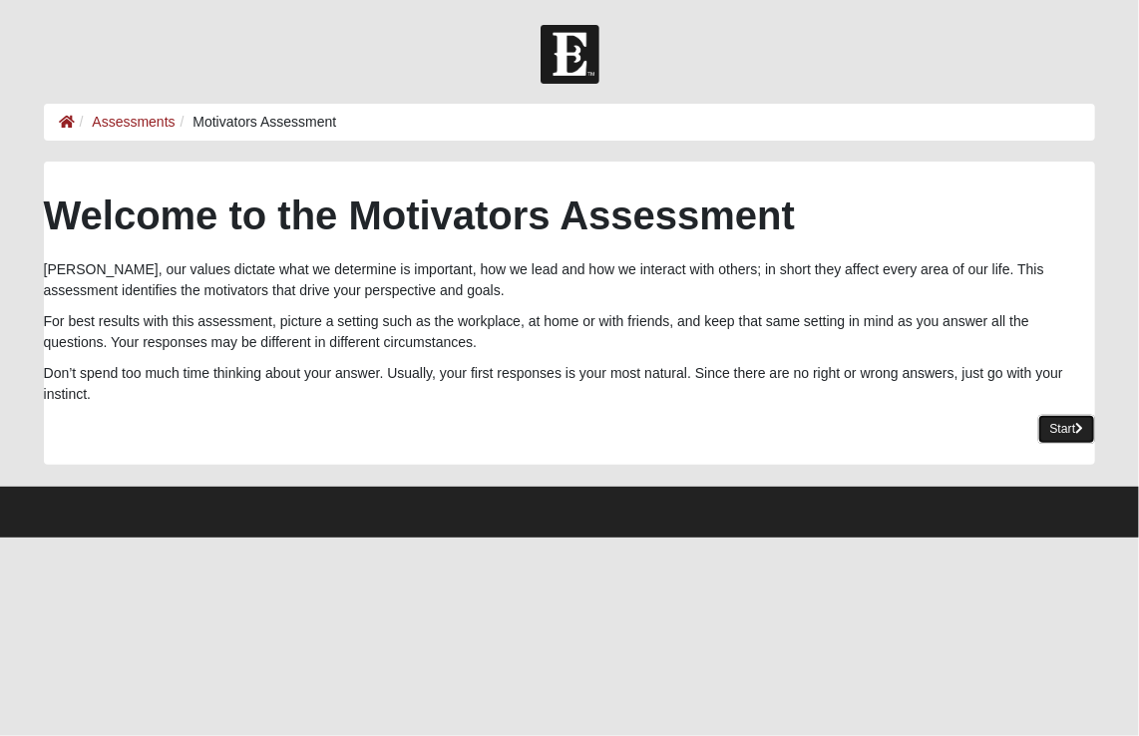
click at [1048, 431] on link "Start" at bounding box center [1067, 429] width 58 height 29
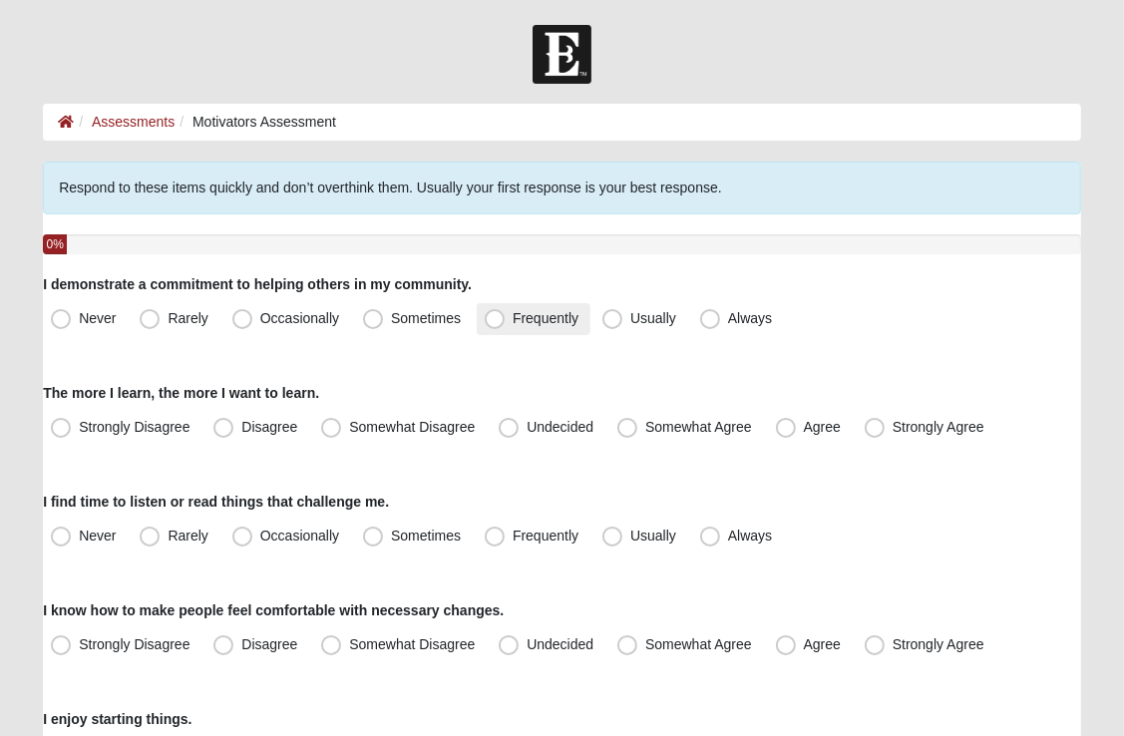
click at [513, 320] on span "Frequently" at bounding box center [546, 318] width 66 height 16
click at [495, 320] on input "Frequently" at bounding box center [499, 318] width 13 height 13
radio input "true"
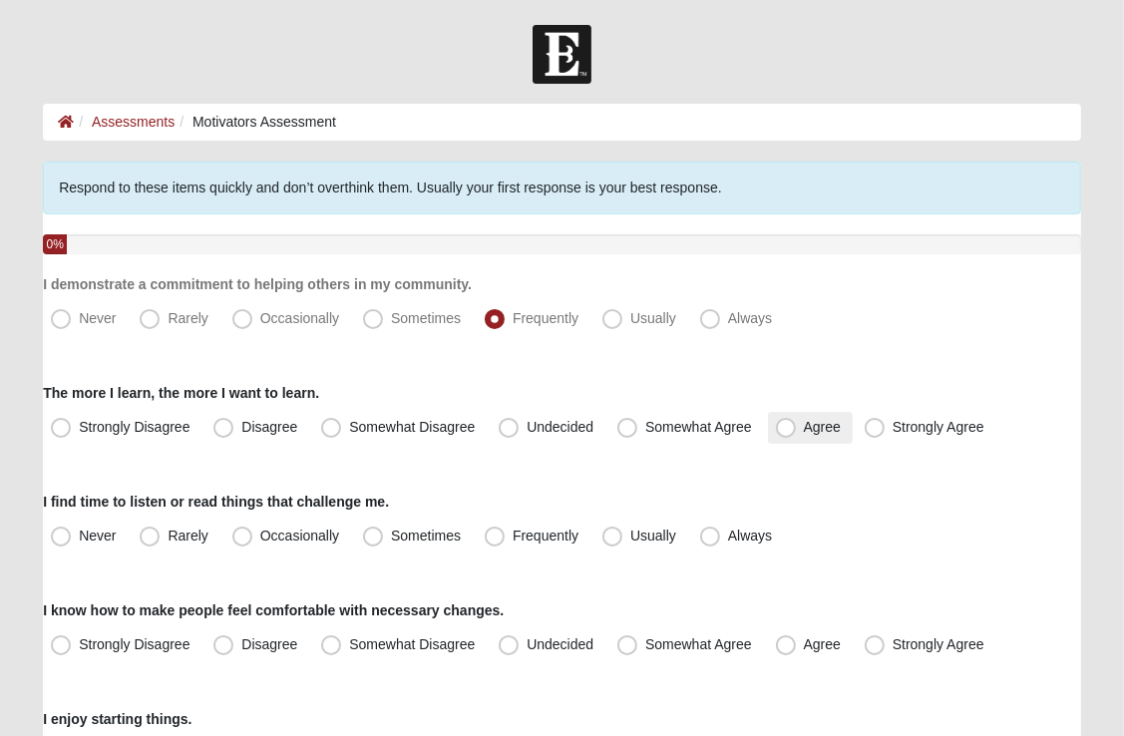
click at [804, 426] on span "Agree" at bounding box center [822, 427] width 37 height 16
click at [784, 426] on input "Agree" at bounding box center [790, 427] width 13 height 13
radio input "true"
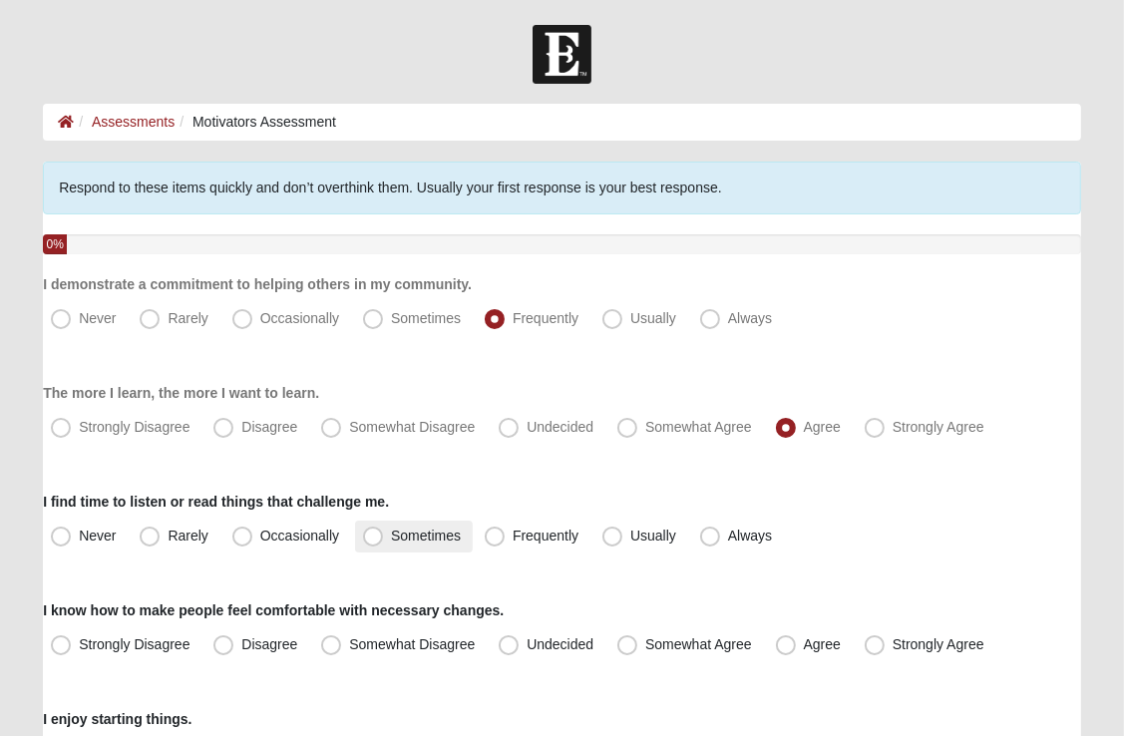
click at [391, 536] on span "Sometimes" at bounding box center [426, 536] width 70 height 16
click at [379, 536] on input "Sometimes" at bounding box center [377, 536] width 13 height 13
radio input "true"
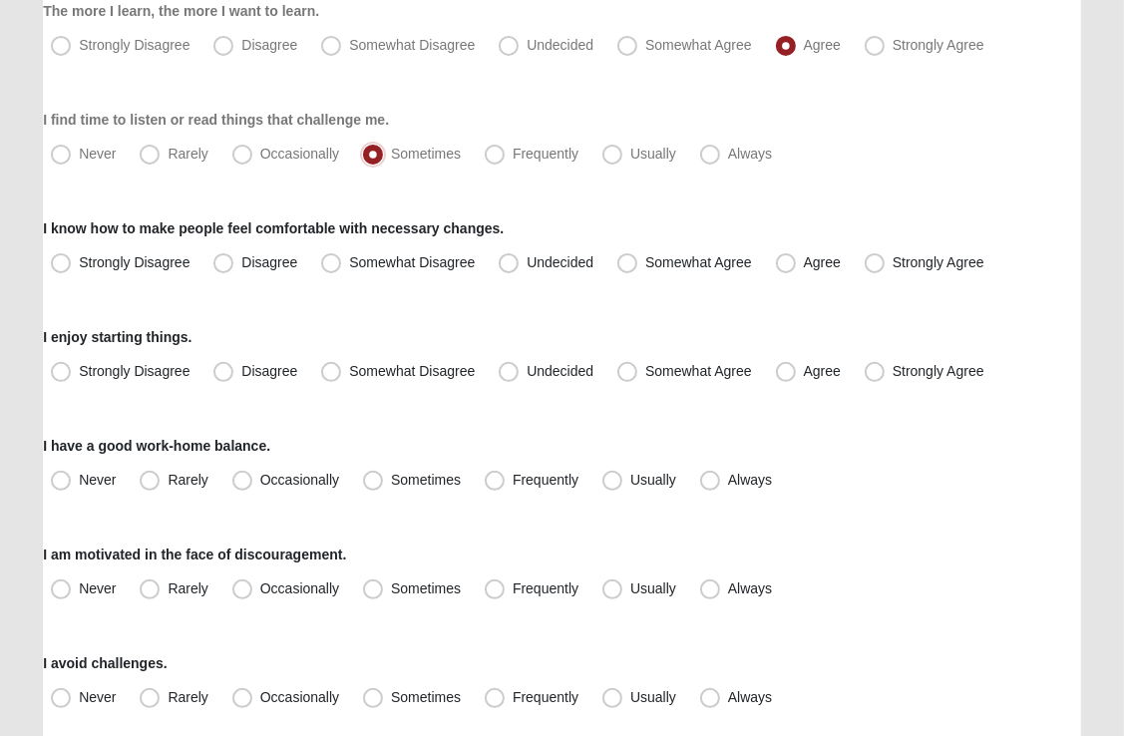
scroll to position [375, 0]
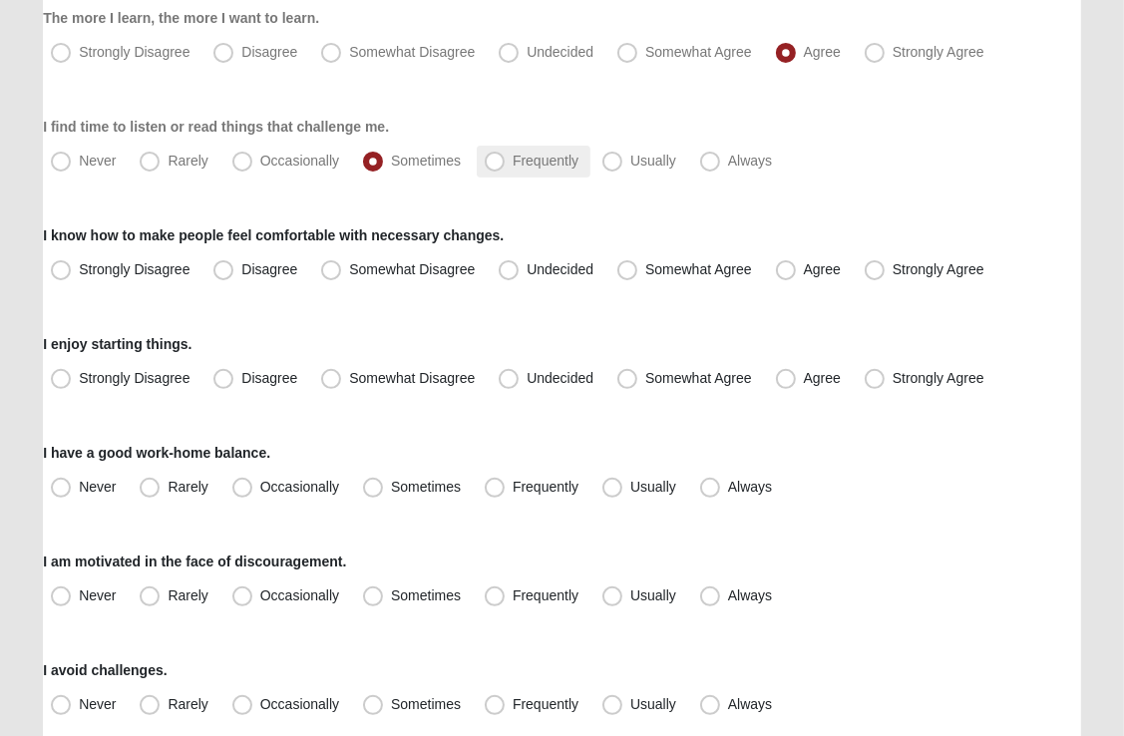
click at [513, 158] on span "Frequently" at bounding box center [546, 161] width 66 height 16
click at [498, 158] on input "Frequently" at bounding box center [499, 161] width 13 height 13
radio input "true"
click at [645, 269] on span "Somewhat Agree" at bounding box center [698, 269] width 107 height 16
click at [630, 269] on input "Somewhat Agree" at bounding box center [631, 269] width 13 height 13
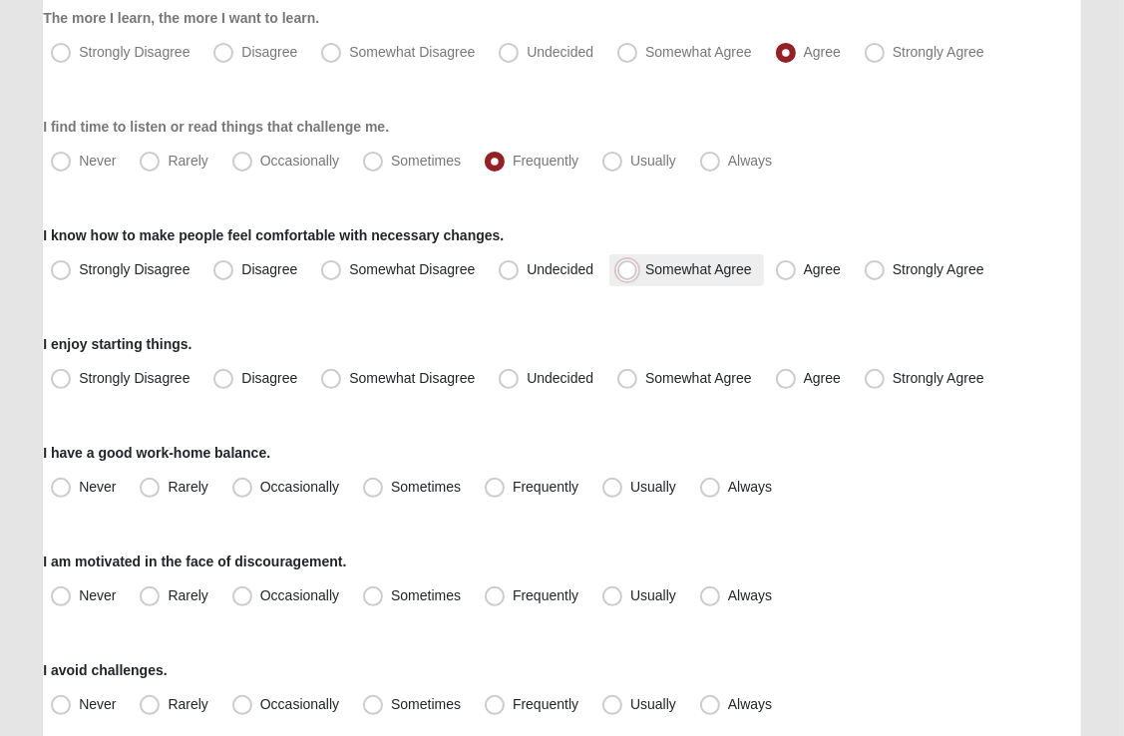
radio input "true"
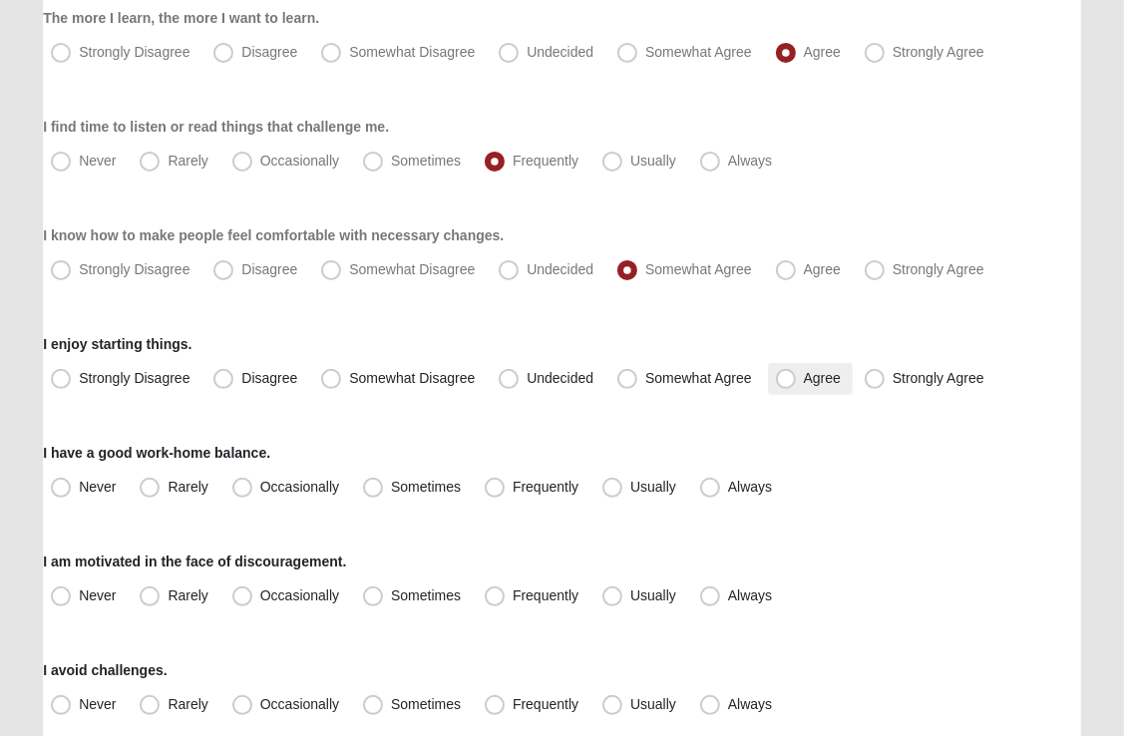
click at [804, 379] on span "Agree" at bounding box center [822, 378] width 37 height 16
click at [785, 379] on input "Agree" at bounding box center [790, 378] width 13 height 13
radio input "true"
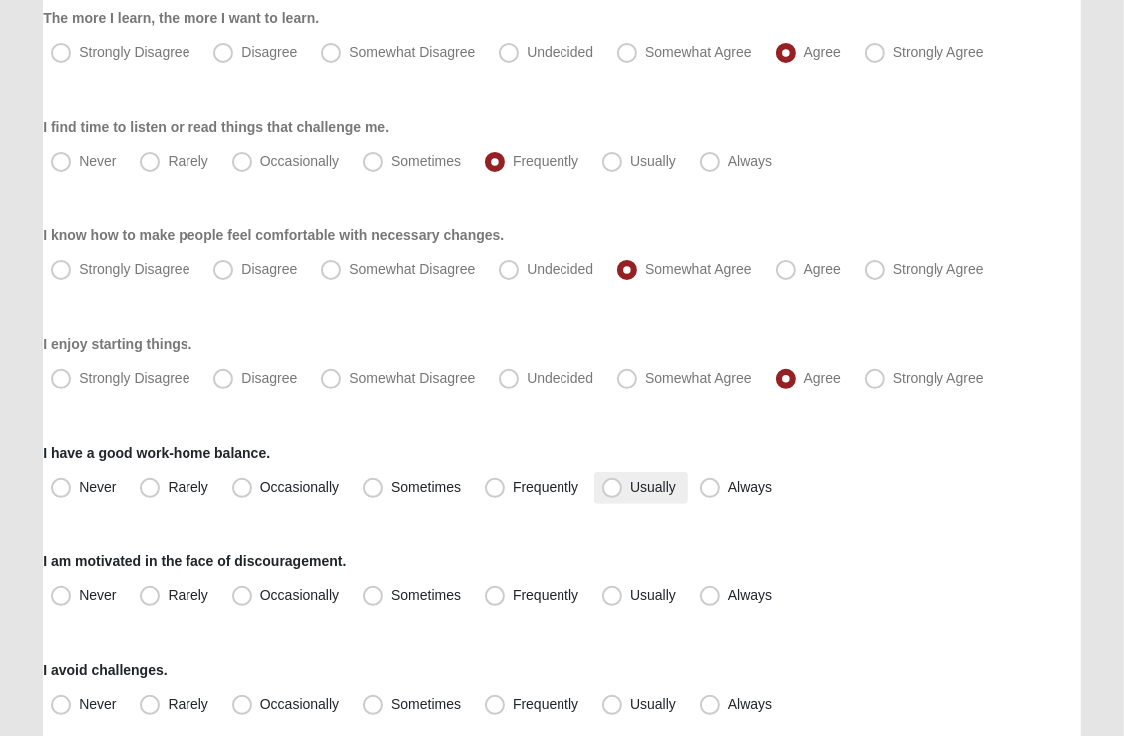
click at [630, 487] on span "Usually" at bounding box center [653, 487] width 46 height 16
click at [612, 487] on input "Usually" at bounding box center [616, 487] width 13 height 13
radio input "true"
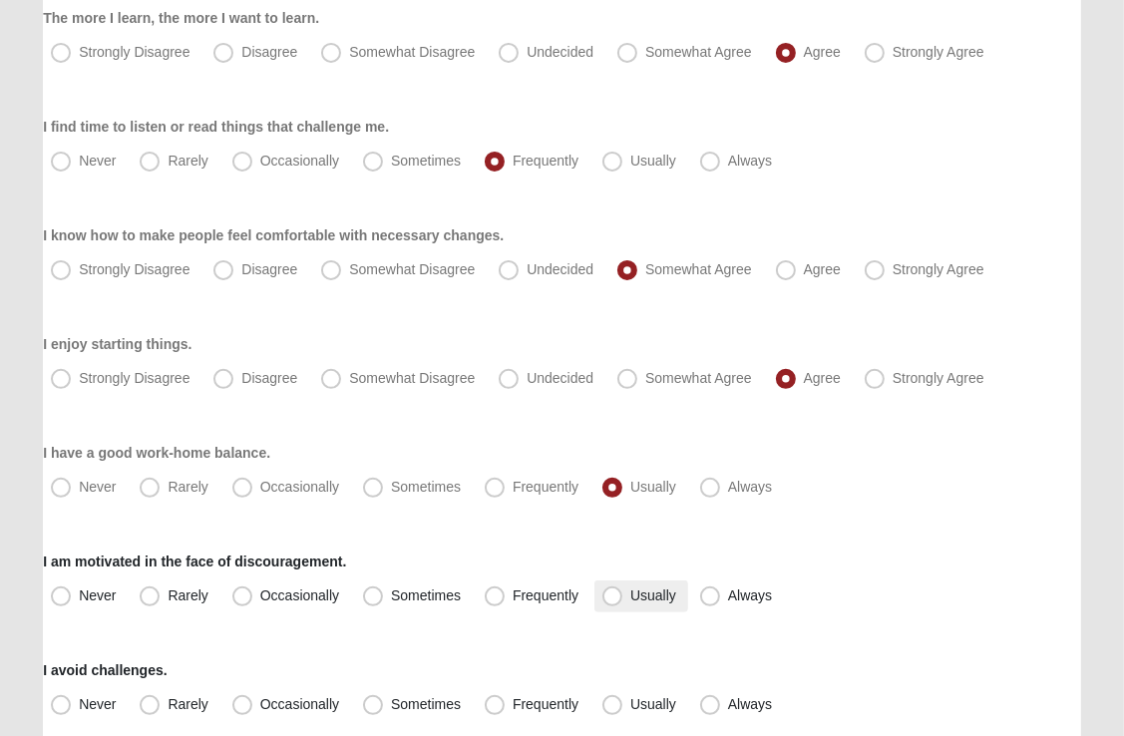
click at [630, 597] on span "Usually" at bounding box center [653, 595] width 46 height 16
click at [612, 597] on input "Usually" at bounding box center [616, 595] width 13 height 13
radio input "true"
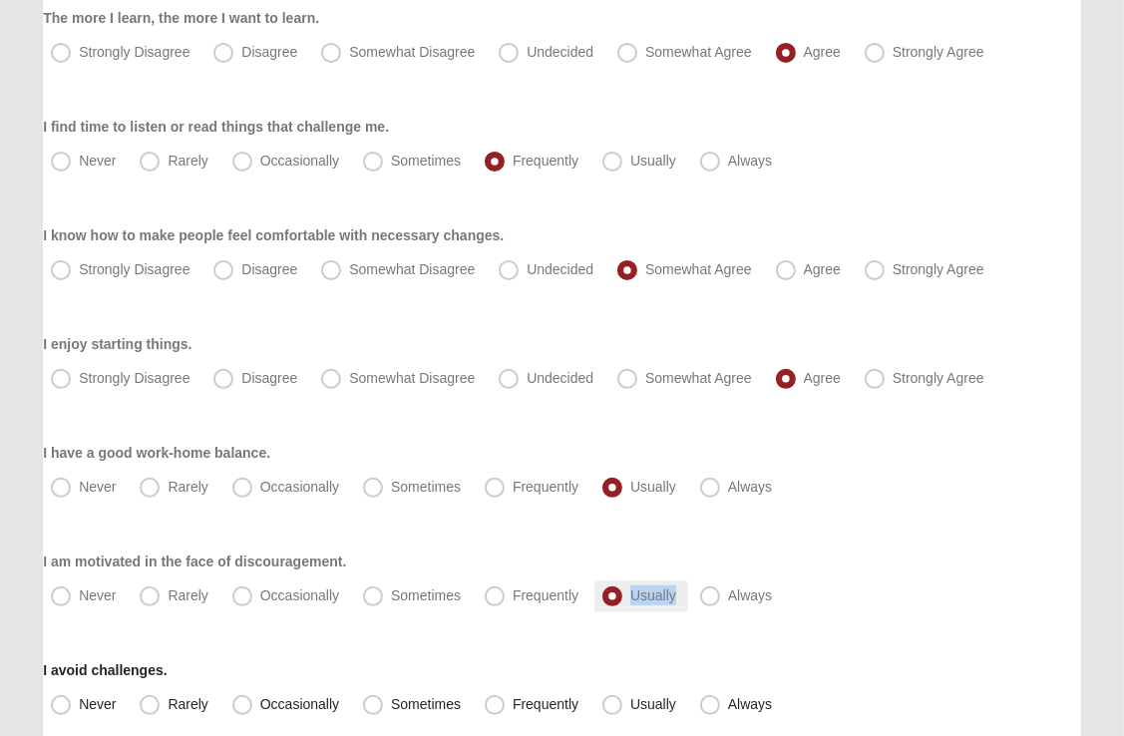
click at [630, 597] on span "Usually" at bounding box center [653, 595] width 46 height 16
click at [612, 597] on input "Usually" at bounding box center [616, 595] width 13 height 13
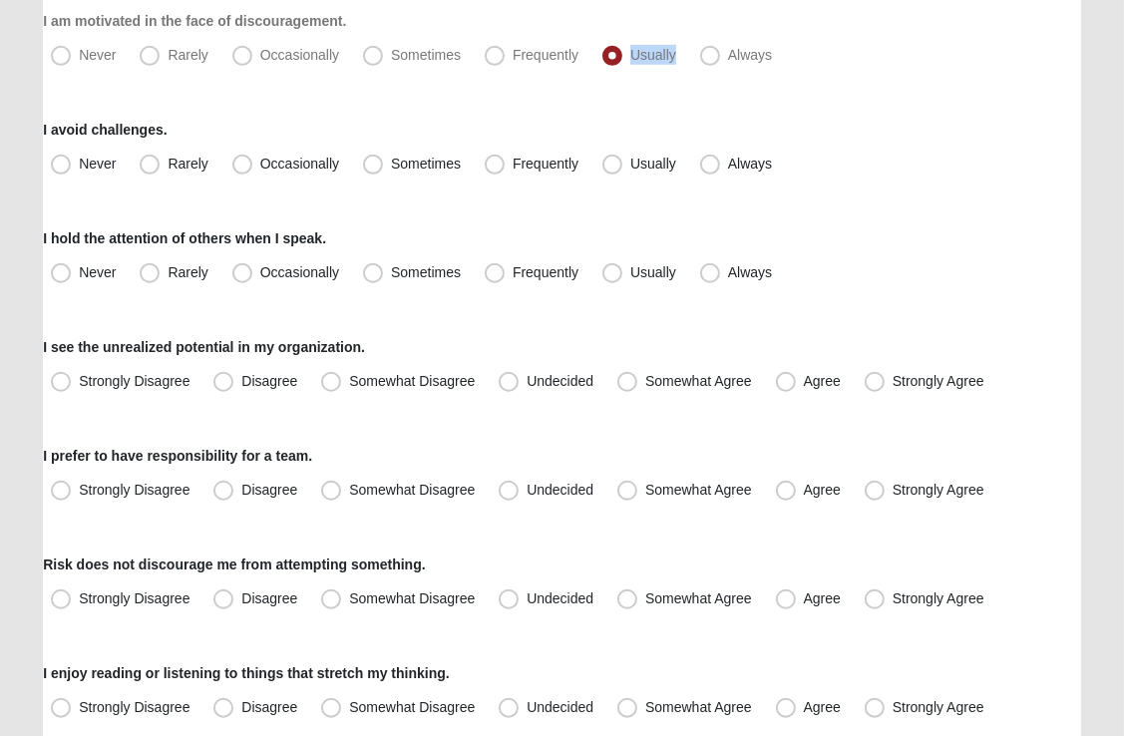
scroll to position [889, 0]
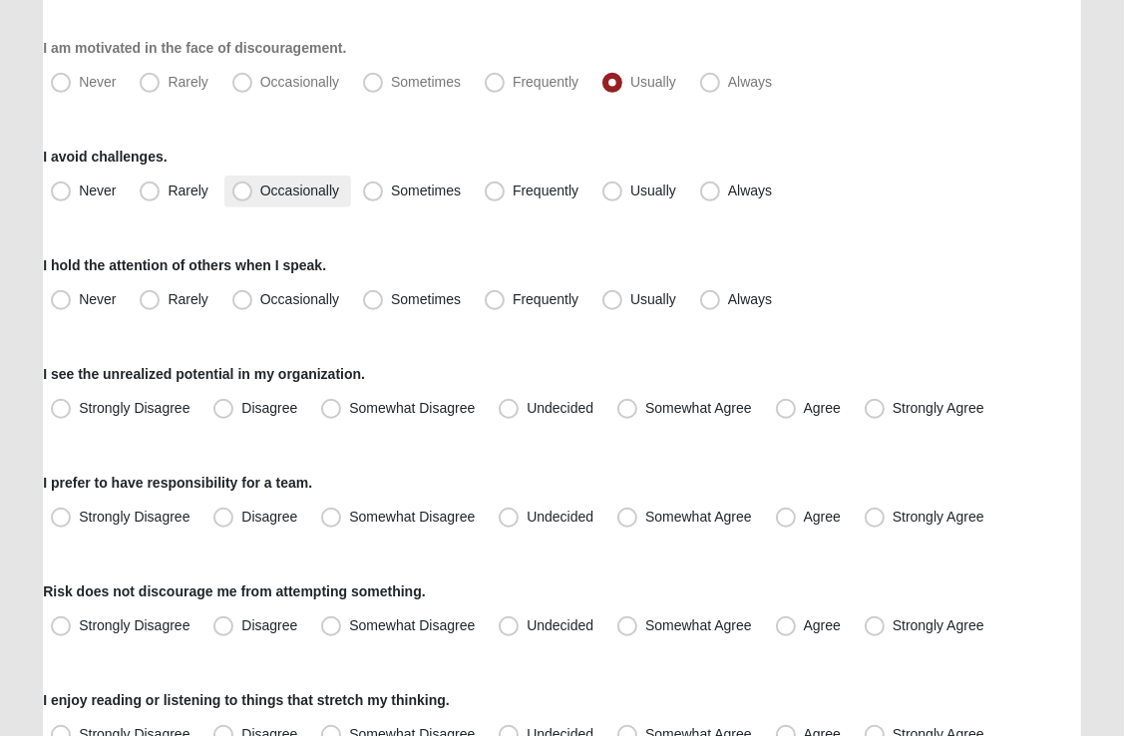
click at [260, 190] on span "Occasionally" at bounding box center [299, 191] width 79 height 16
click at [241, 190] on input "Occasionally" at bounding box center [246, 191] width 13 height 13
radio input "true"
click at [630, 296] on span "Usually" at bounding box center [653, 299] width 46 height 16
click at [617, 296] on input "Usually" at bounding box center [616, 299] width 13 height 13
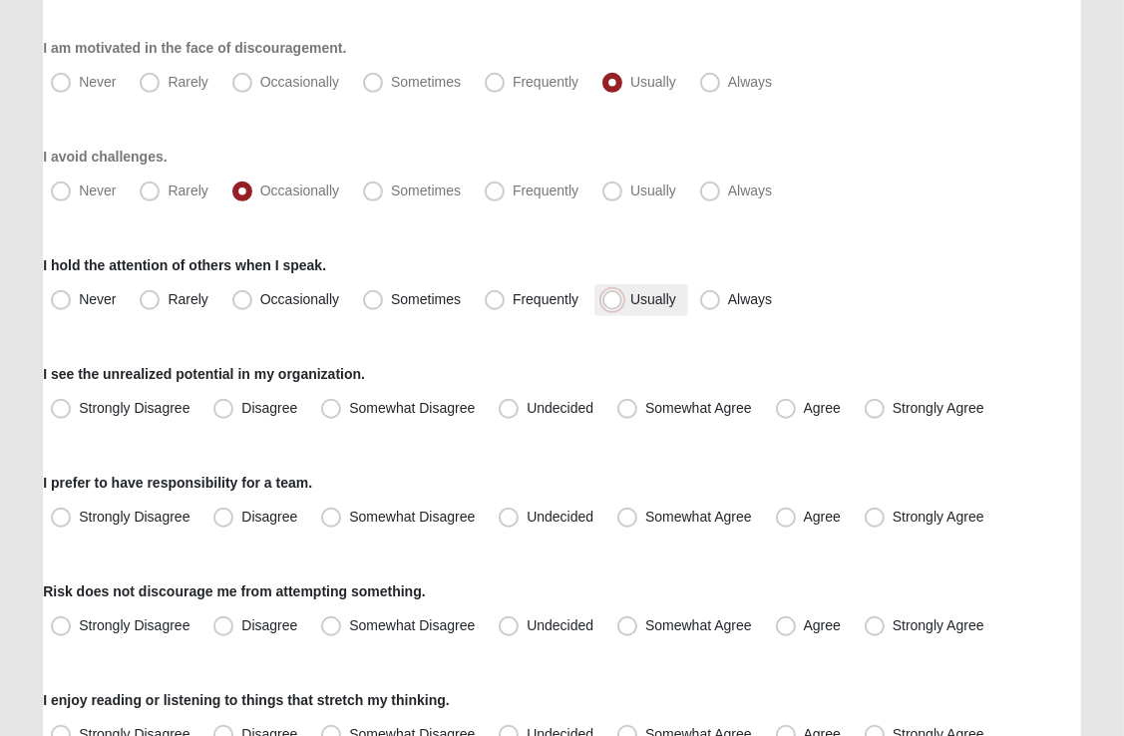
radio input "true"
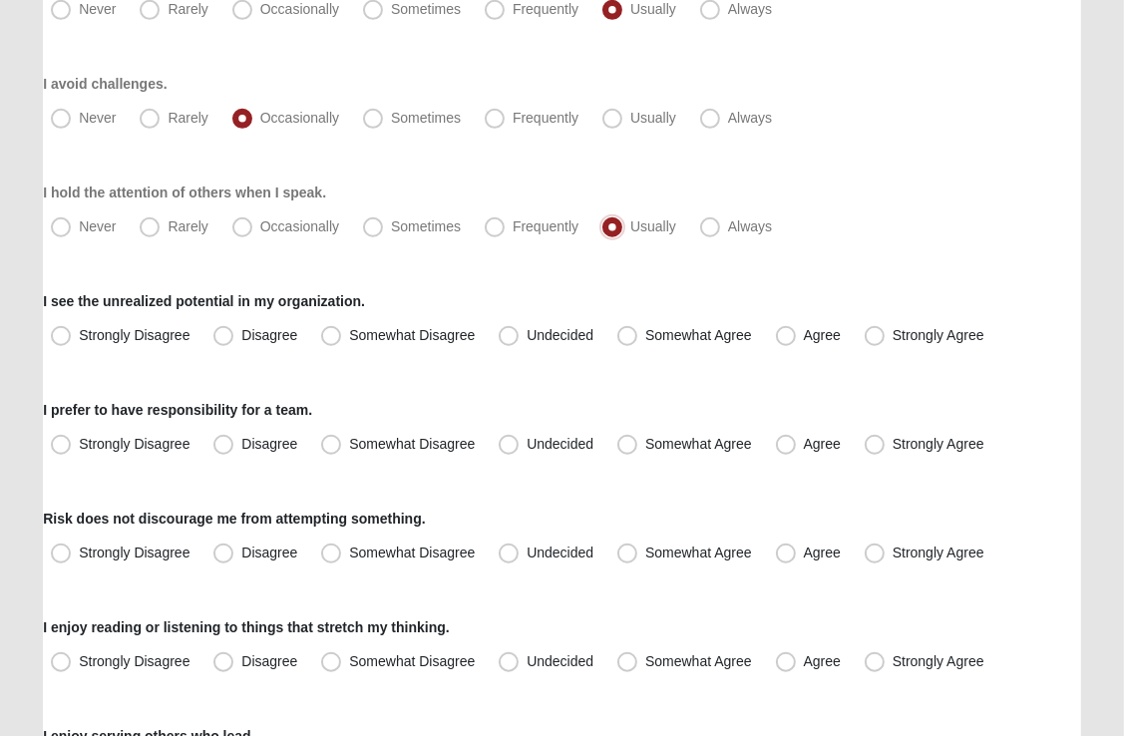
scroll to position [959, 0]
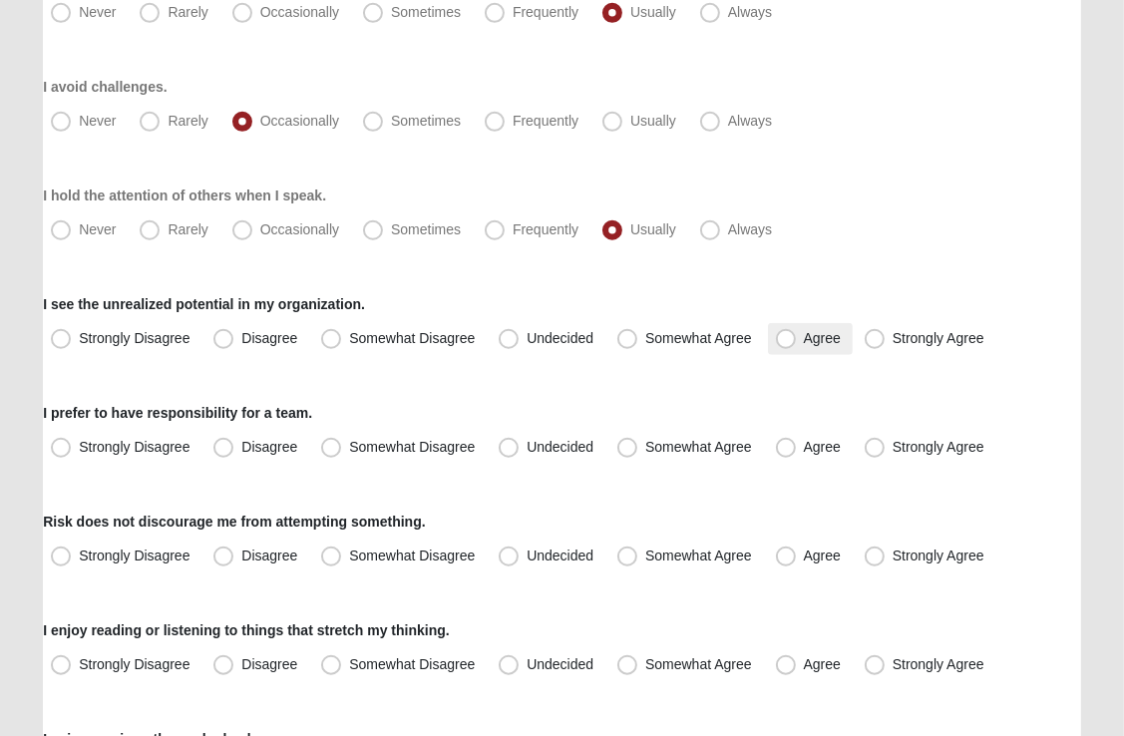
click at [804, 343] on span "Agree" at bounding box center [822, 338] width 37 height 16
click at [784, 343] on input "Agree" at bounding box center [790, 338] width 13 height 13
radio input "true"
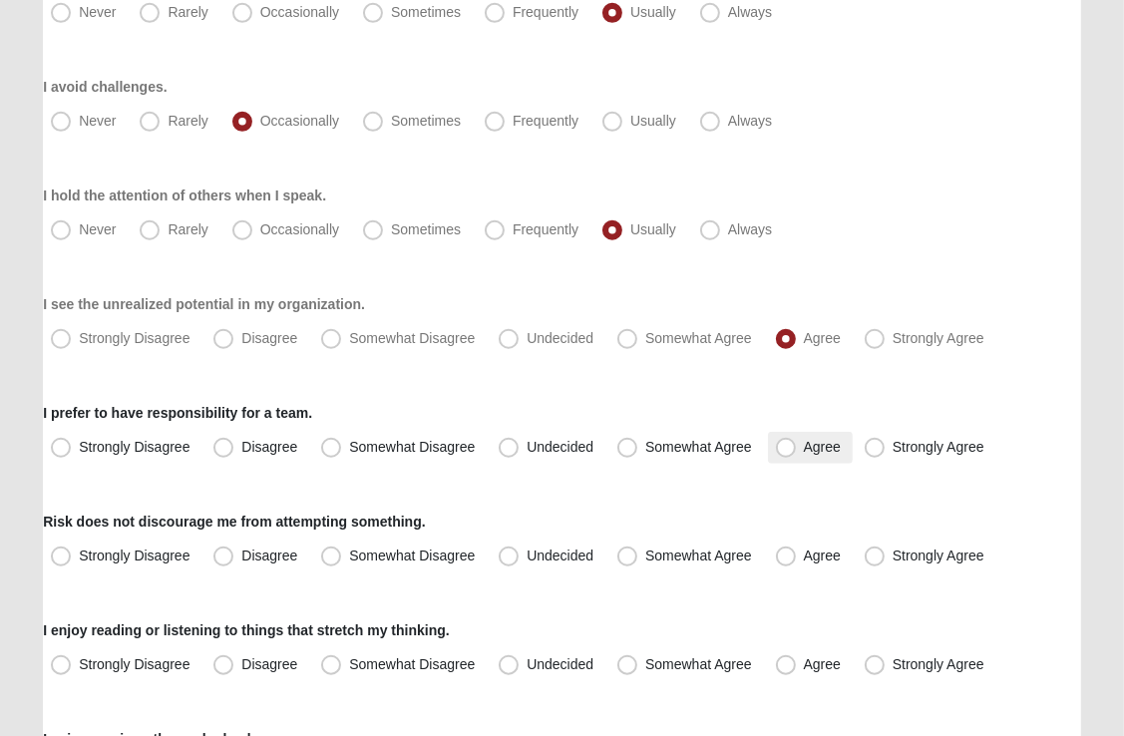
click at [804, 449] on span "Agree" at bounding box center [822, 447] width 37 height 16
click at [790, 449] on input "Agree" at bounding box center [790, 447] width 13 height 13
radio input "true"
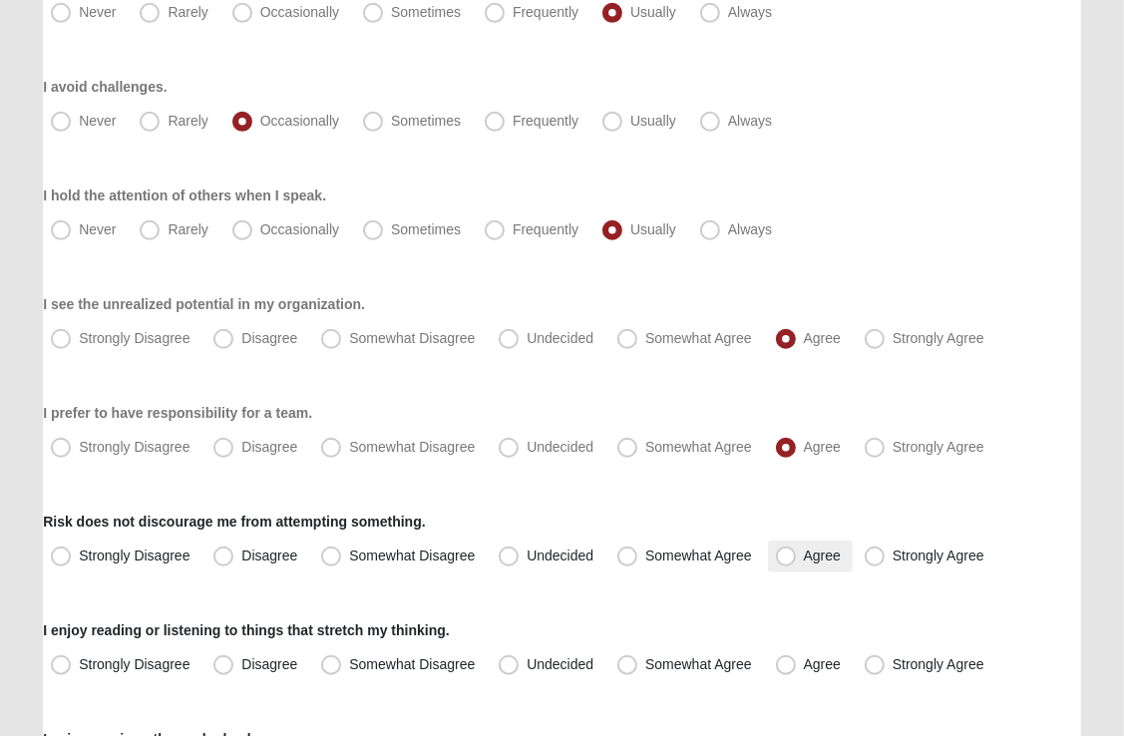
click at [804, 557] on span "Agree" at bounding box center [822, 556] width 37 height 16
click at [789, 557] on input "Agree" at bounding box center [790, 556] width 13 height 13
radio input "true"
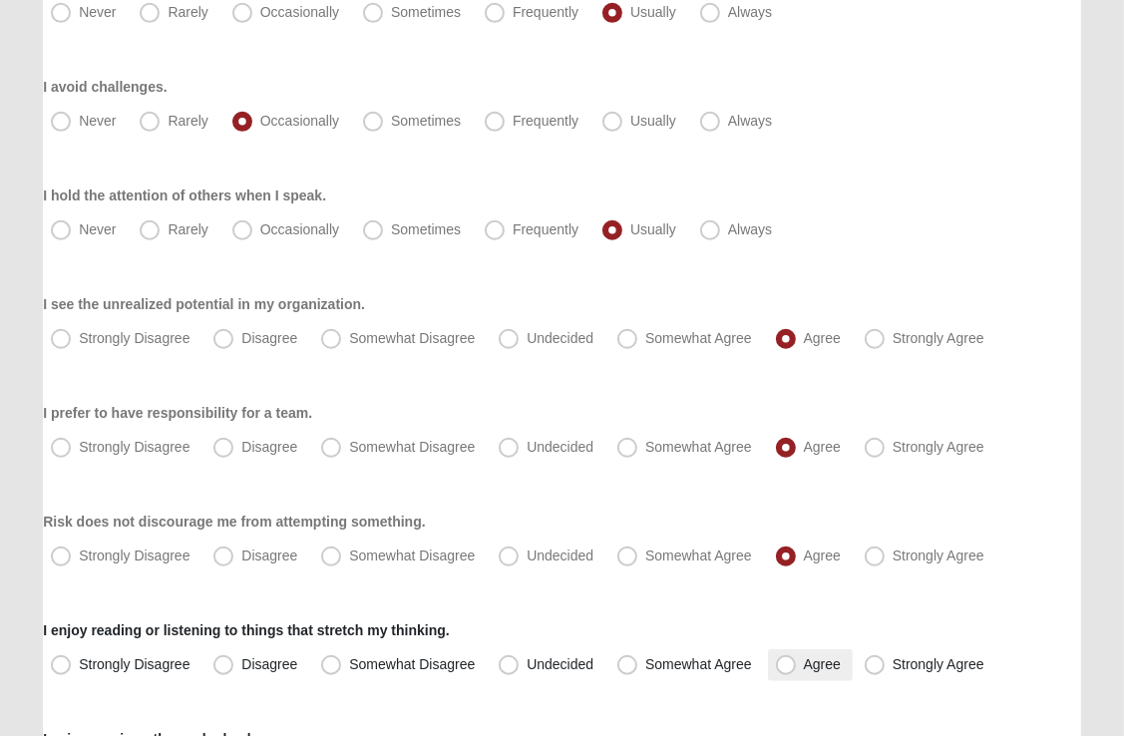
click at [804, 667] on span "Agree" at bounding box center [822, 664] width 37 height 16
click at [786, 667] on input "Agree" at bounding box center [790, 664] width 13 height 13
radio input "true"
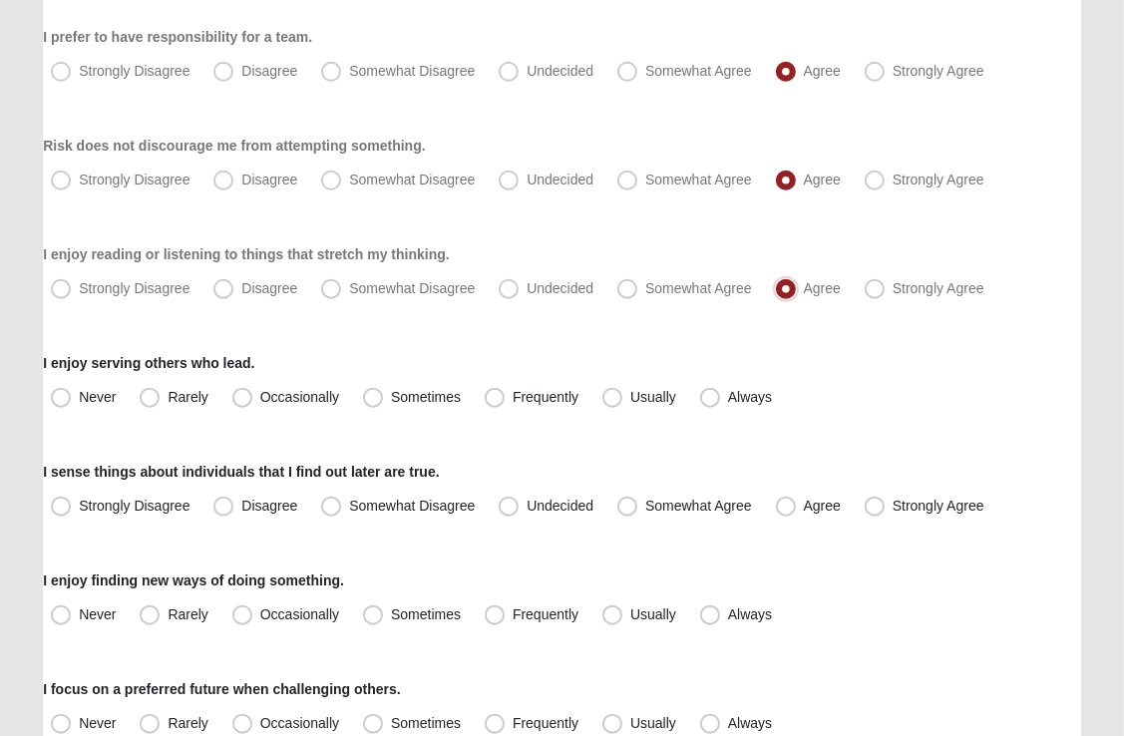
scroll to position [1403, 0]
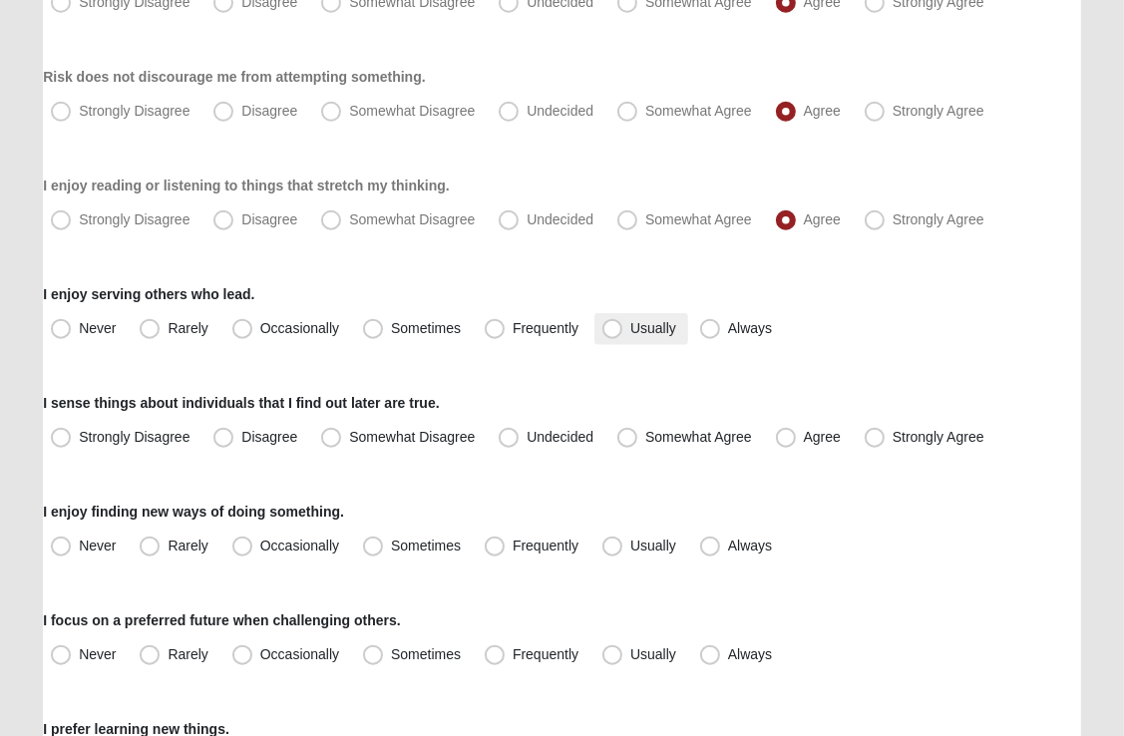
click at [630, 329] on span "Usually" at bounding box center [653, 328] width 46 height 16
click at [610, 329] on input "Usually" at bounding box center [616, 328] width 13 height 13
radio input "true"
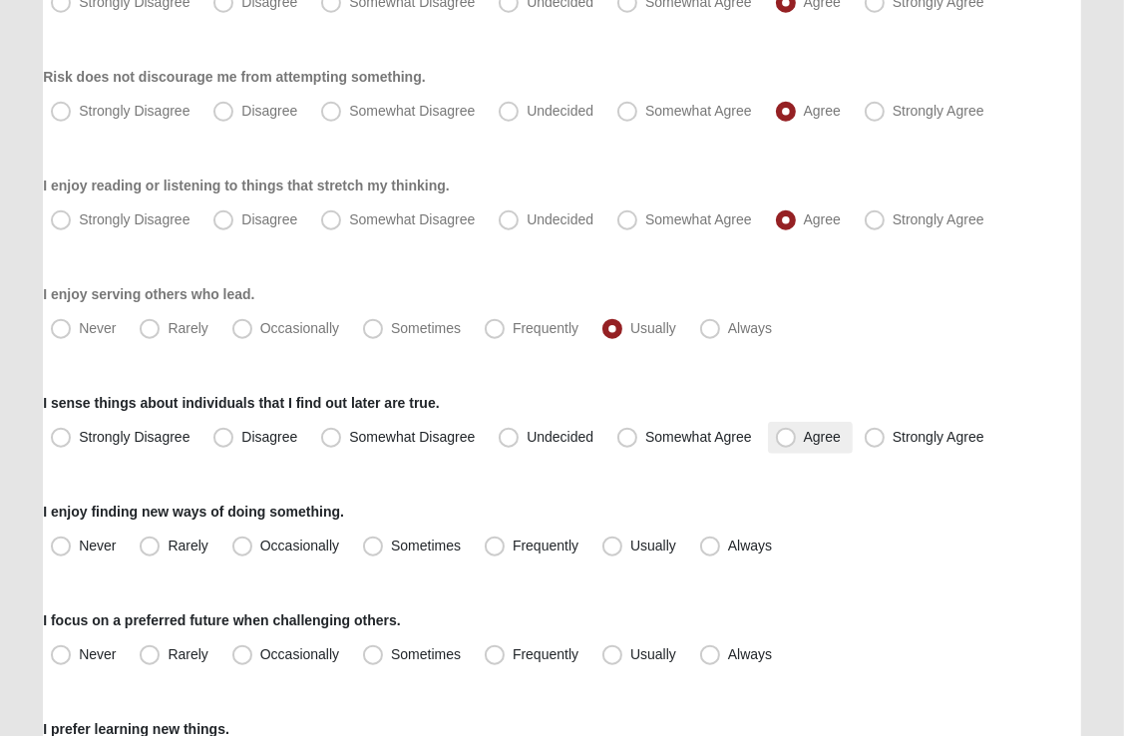
click at [804, 443] on span "Agree" at bounding box center [822, 437] width 37 height 16
click at [787, 443] on input "Agree" at bounding box center [790, 437] width 13 height 13
radio input "true"
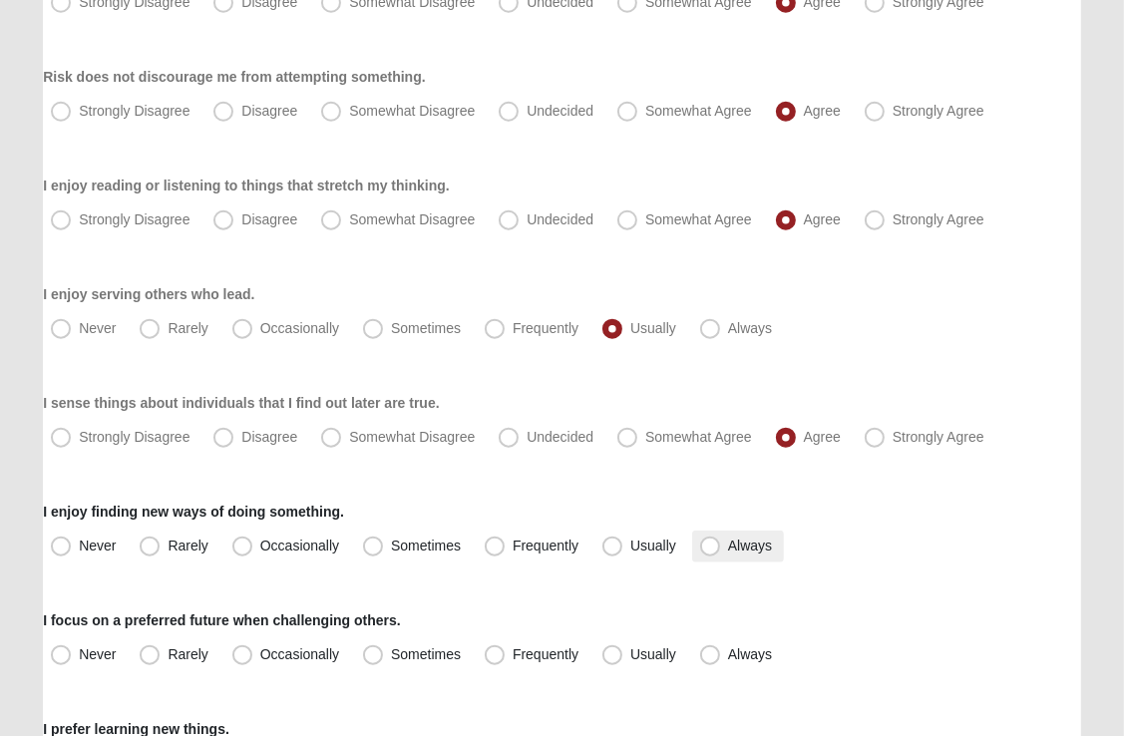
click at [728, 547] on span "Always" at bounding box center [750, 546] width 44 height 16
click at [710, 547] on input "Always" at bounding box center [714, 546] width 13 height 13
radio input "true"
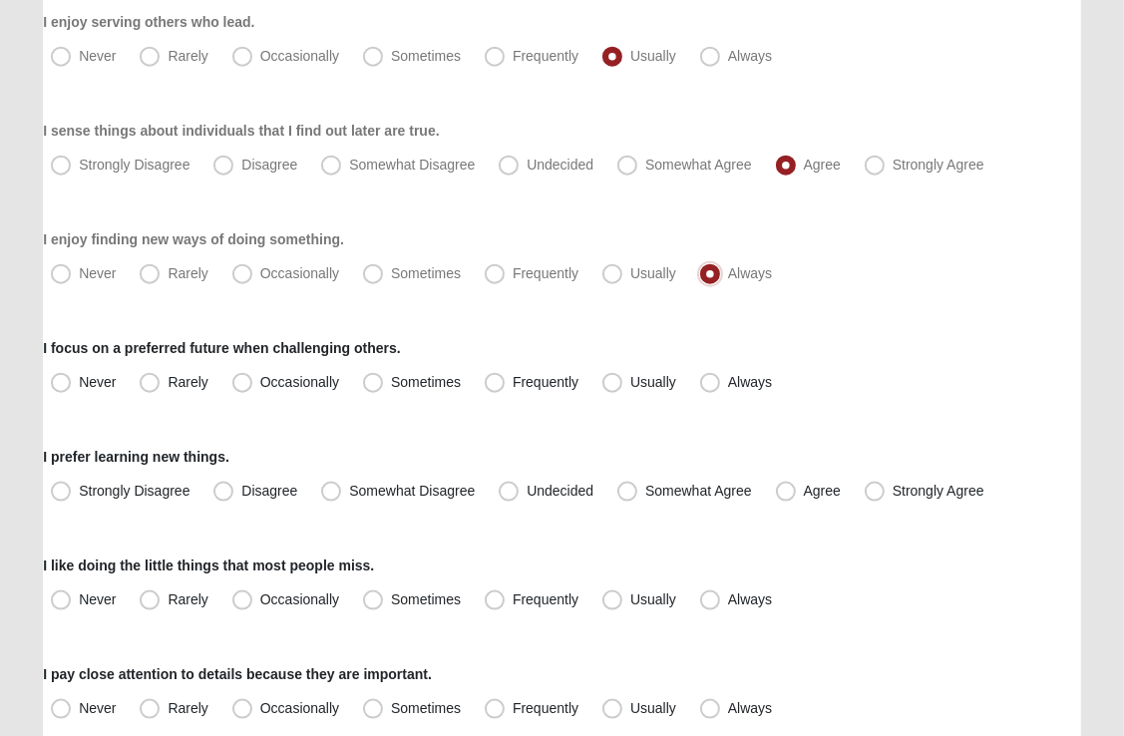
scroll to position [1693, 0]
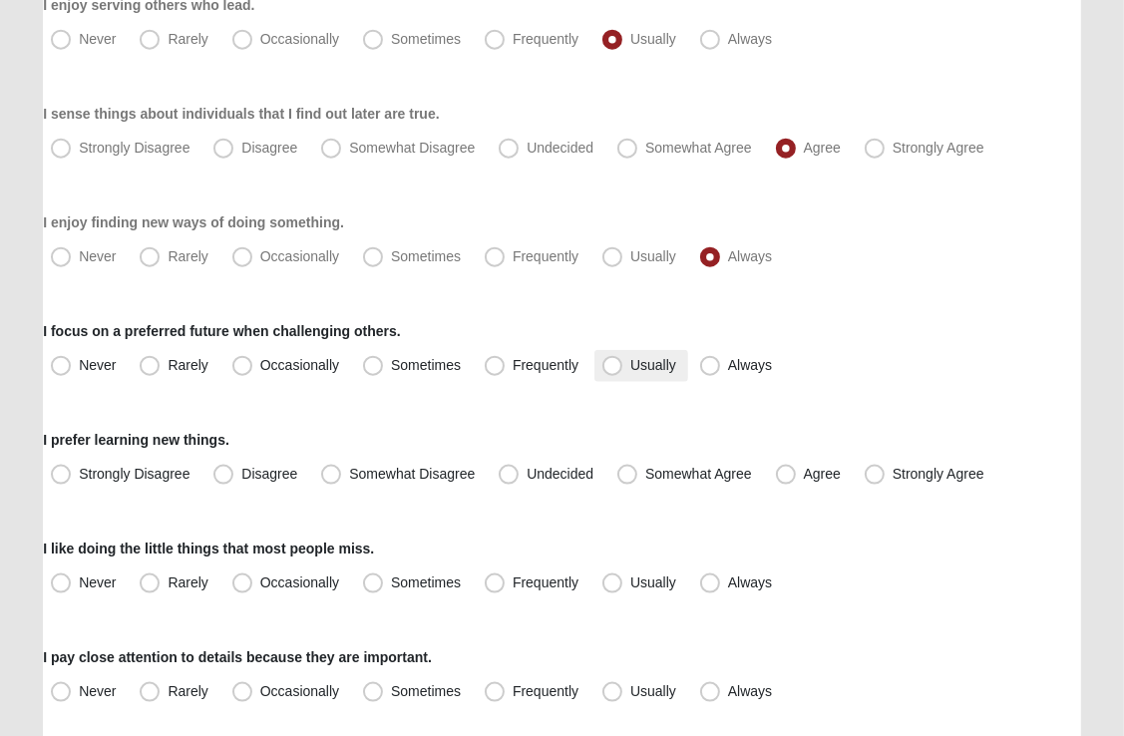
click at [630, 369] on span "Usually" at bounding box center [653, 365] width 46 height 16
click at [610, 369] on input "Usually" at bounding box center [616, 365] width 13 height 13
radio input "true"
click at [630, 369] on span "Usually" at bounding box center [653, 365] width 46 height 16
click at [610, 369] on input "Usually" at bounding box center [616, 365] width 13 height 13
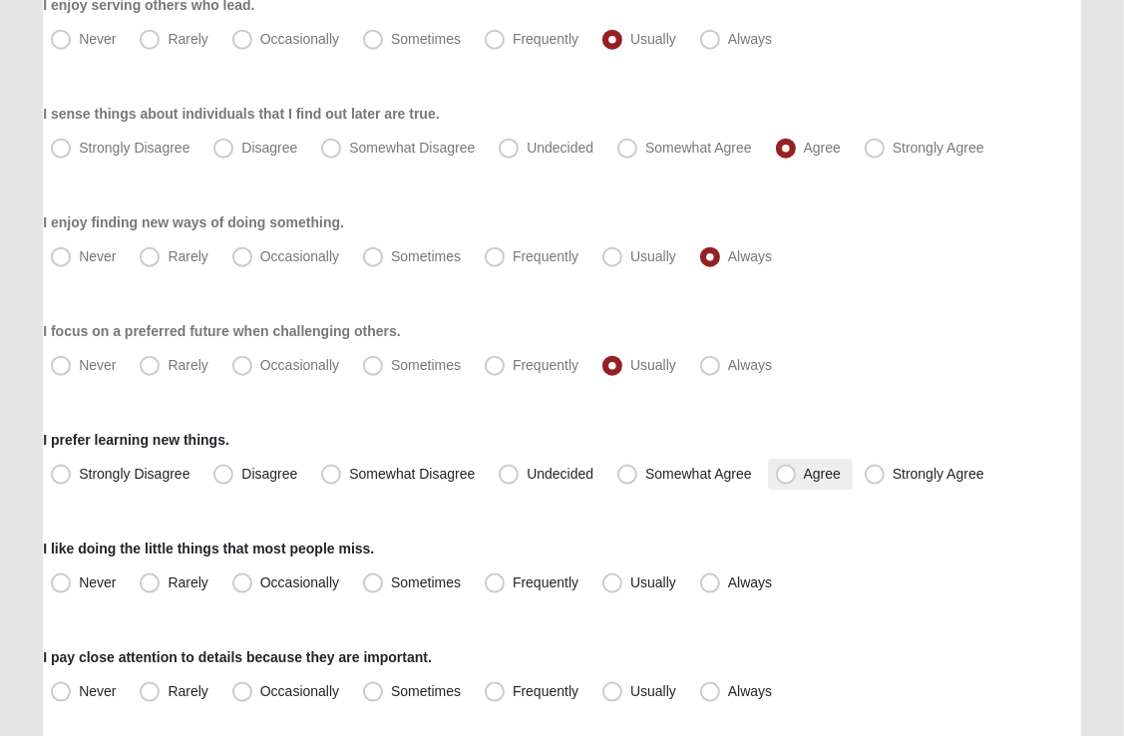
drag, startPoint x: 608, startPoint y: 369, endPoint x: 786, endPoint y: 477, distance: 207.7
click at [804, 477] on span "Agree" at bounding box center [822, 474] width 37 height 16
click at [786, 477] on input "Agree" at bounding box center [790, 474] width 13 height 13
radio input "true"
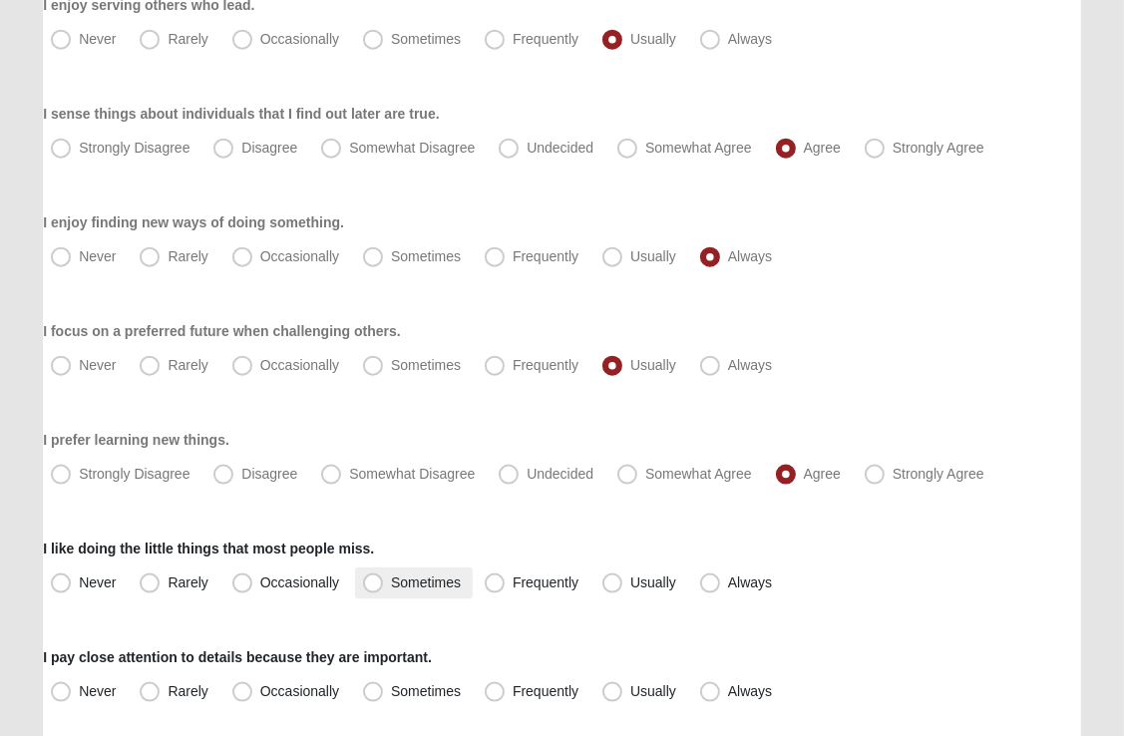
click at [364, 595] on label "Sometimes" at bounding box center [414, 584] width 118 height 32
click at [371, 589] on input "Sometimes" at bounding box center [377, 583] width 13 height 13
radio input "true"
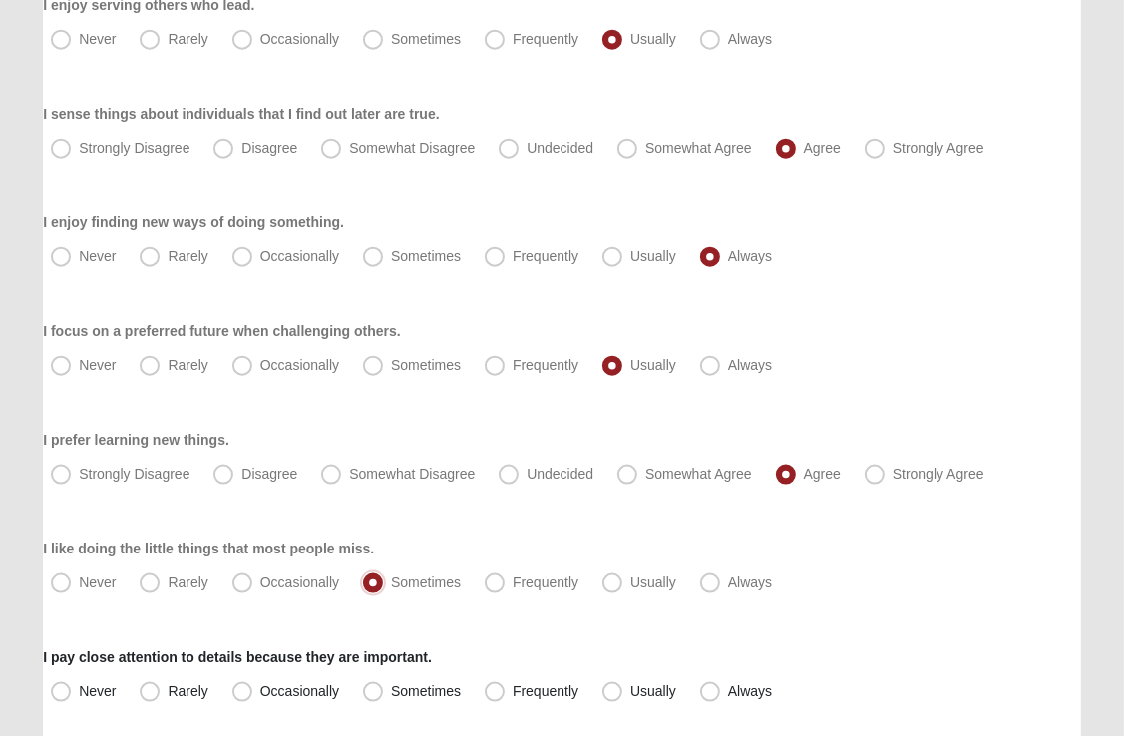
scroll to position [1834, 0]
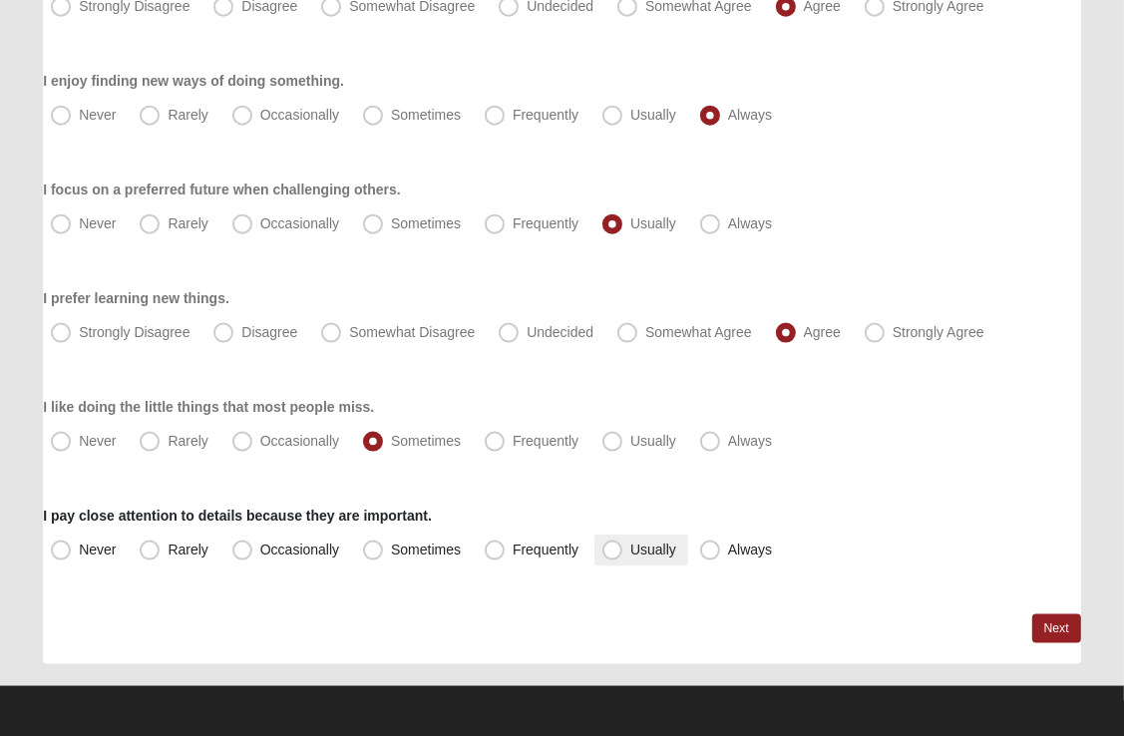
click at [630, 556] on span "Usually" at bounding box center [653, 550] width 46 height 16
click at [614, 556] on input "Usually" at bounding box center [616, 550] width 13 height 13
radio input "true"
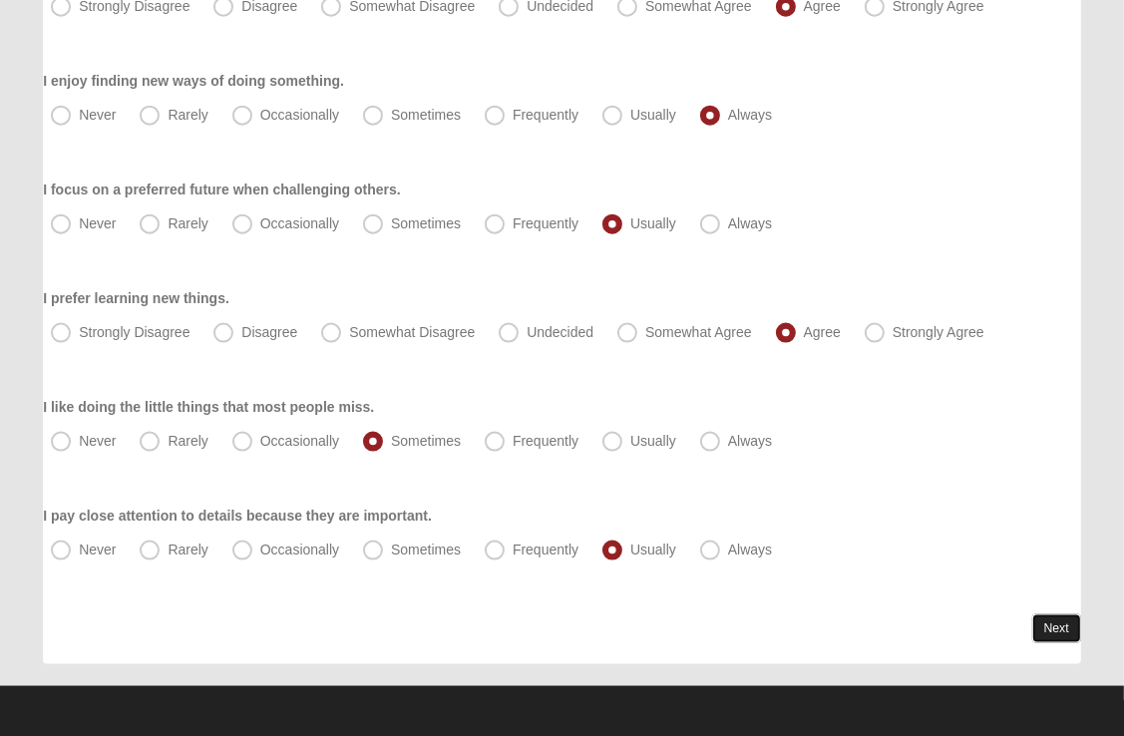
click at [1048, 624] on link "Next" at bounding box center [1056, 628] width 49 height 29
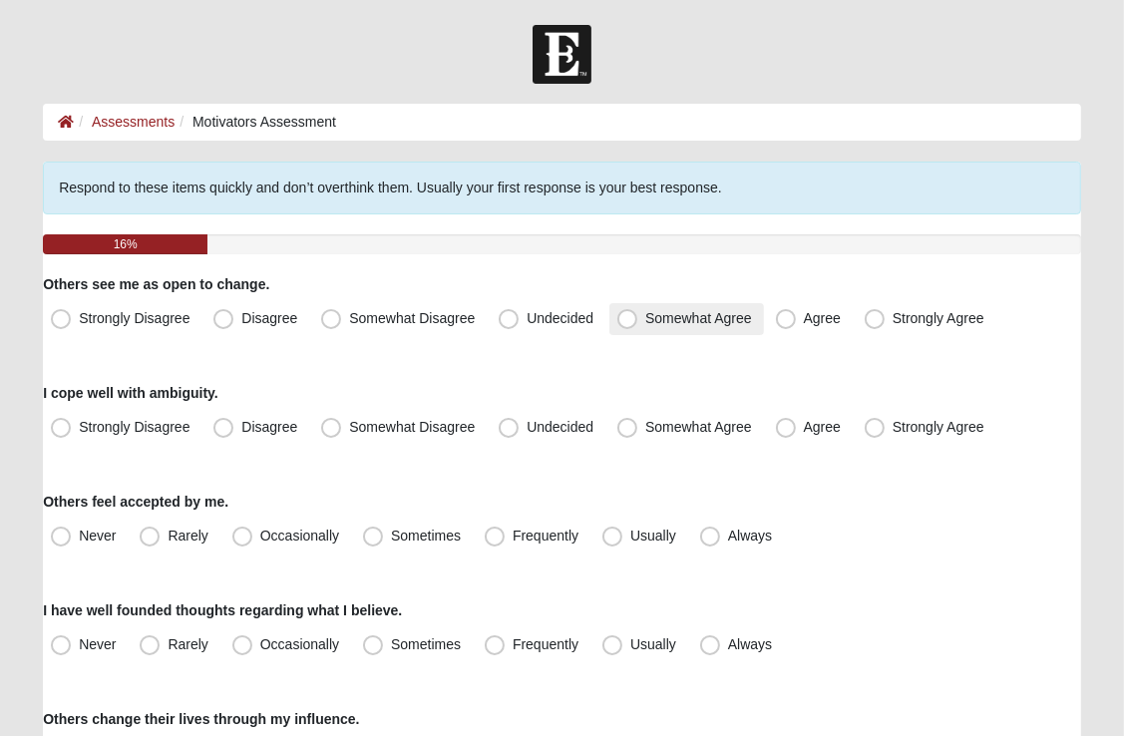
click at [645, 319] on span "Somewhat Agree" at bounding box center [698, 318] width 107 height 16
click at [627, 319] on input "Somewhat Agree" at bounding box center [631, 318] width 13 height 13
radio input "true"
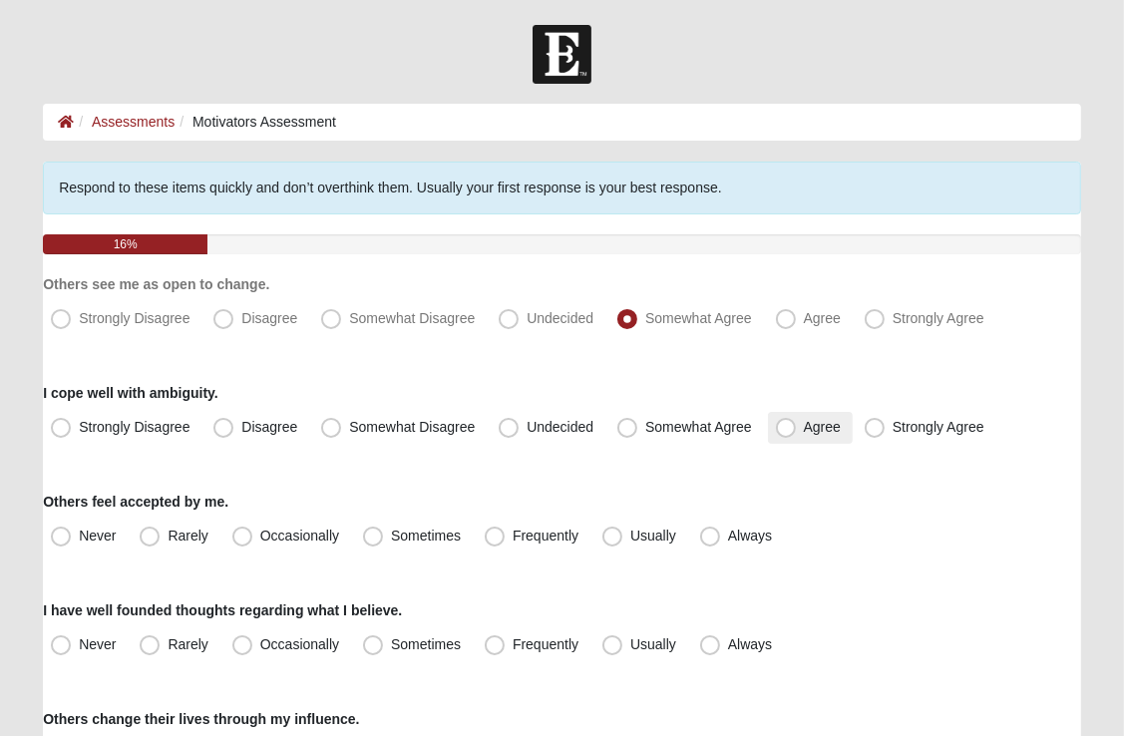
click at [804, 427] on span "Agree" at bounding box center [822, 427] width 37 height 16
click at [784, 427] on input "Agree" at bounding box center [790, 427] width 13 height 13
radio input "true"
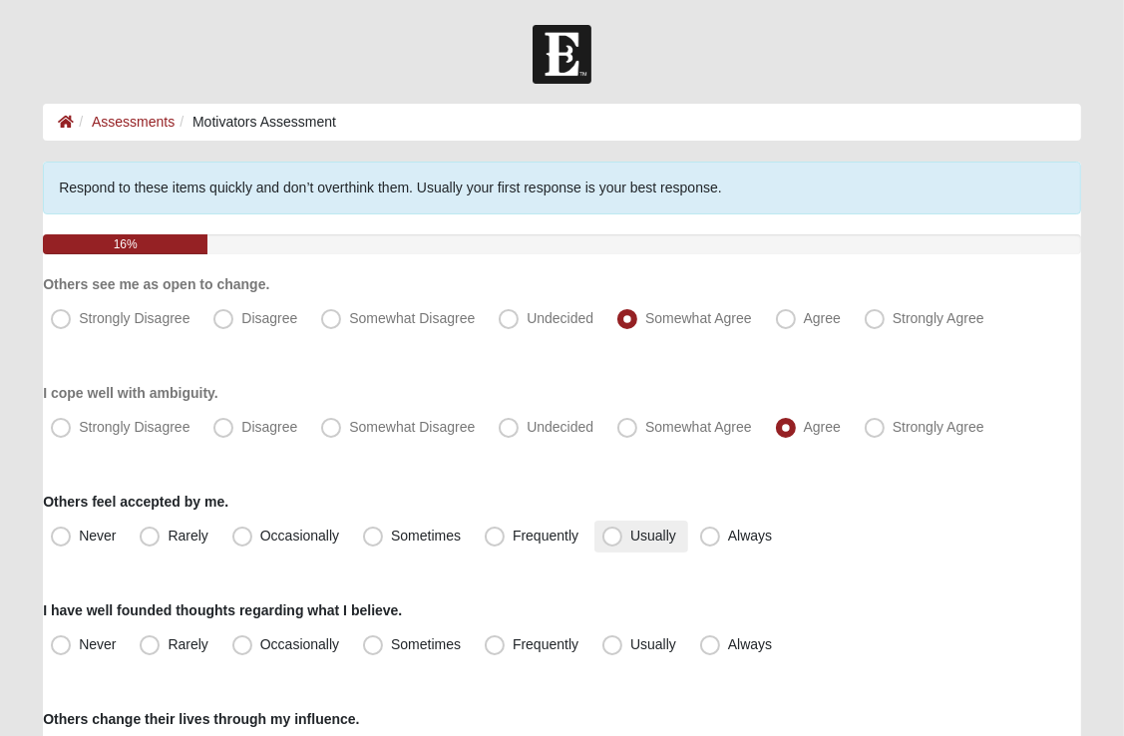
click at [630, 536] on span "Usually" at bounding box center [653, 536] width 46 height 16
click at [610, 536] on input "Usually" at bounding box center [616, 536] width 13 height 13
radio input "true"
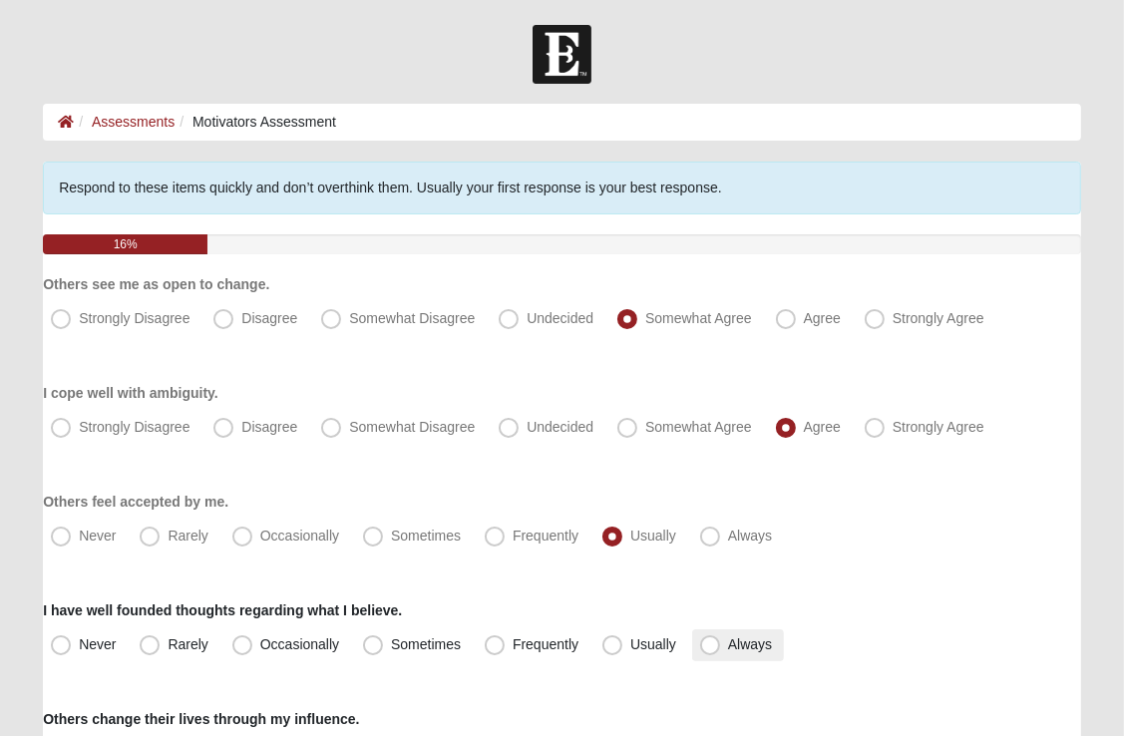
click at [728, 644] on span "Always" at bounding box center [750, 644] width 44 height 16
click at [716, 644] on input "Always" at bounding box center [714, 644] width 13 height 13
radio input "true"
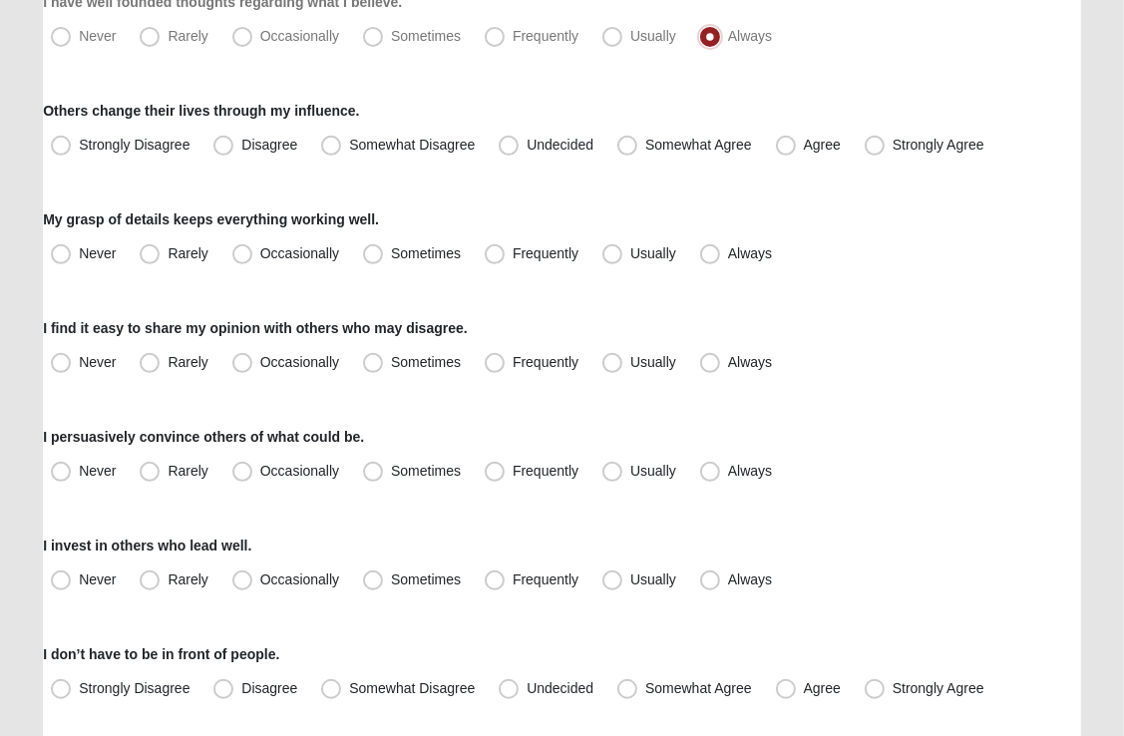
scroll to position [602, 0]
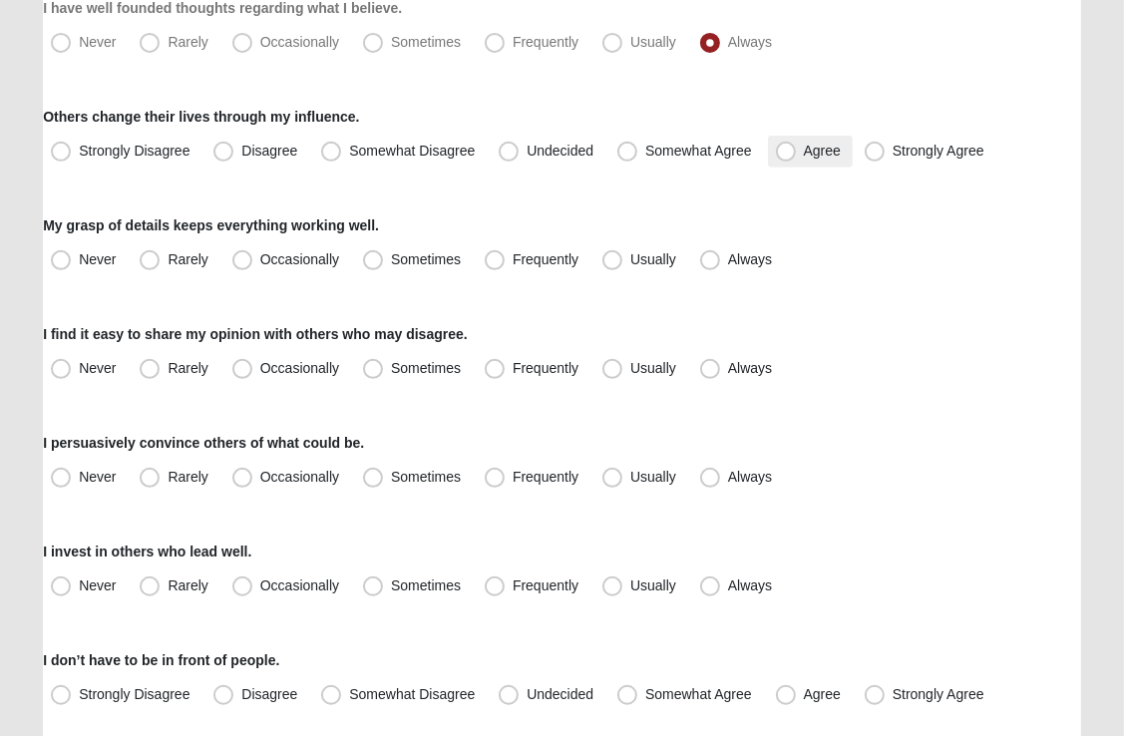
click at [804, 151] on span "Agree" at bounding box center [822, 151] width 37 height 16
click at [784, 151] on input "Agree" at bounding box center [790, 151] width 13 height 13
radio input "true"
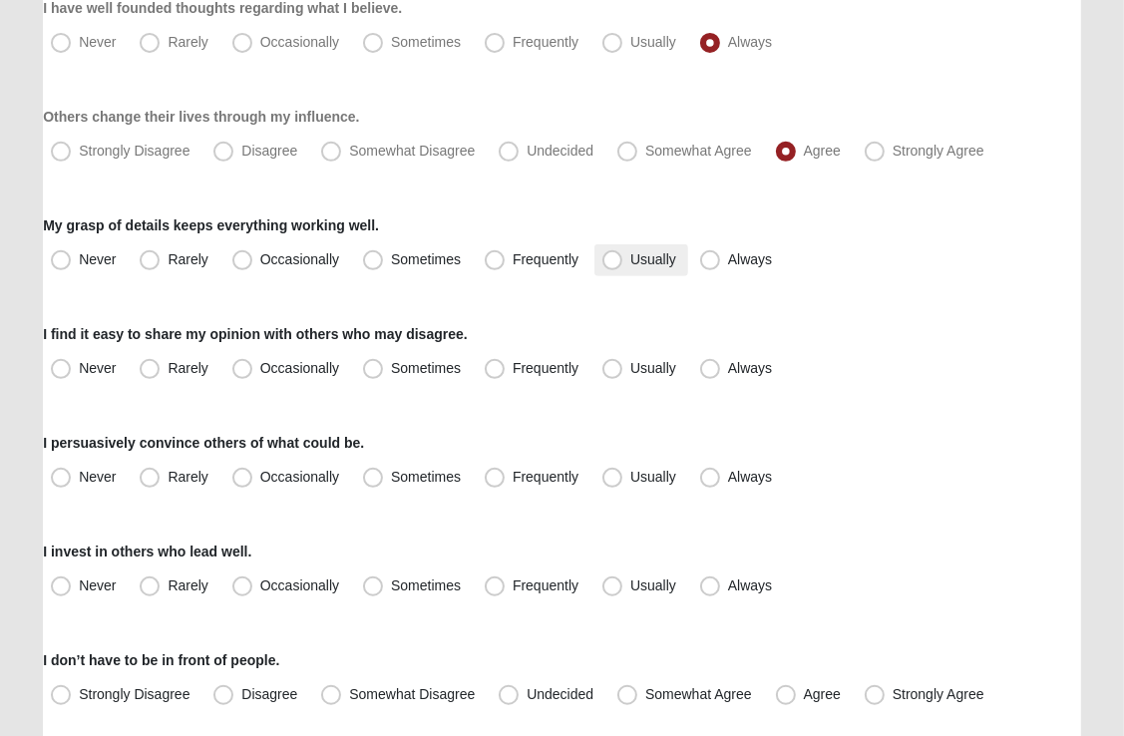
click at [630, 258] on span "Usually" at bounding box center [653, 259] width 46 height 16
click at [610, 258] on input "Usually" at bounding box center [616, 259] width 13 height 13
radio input "true"
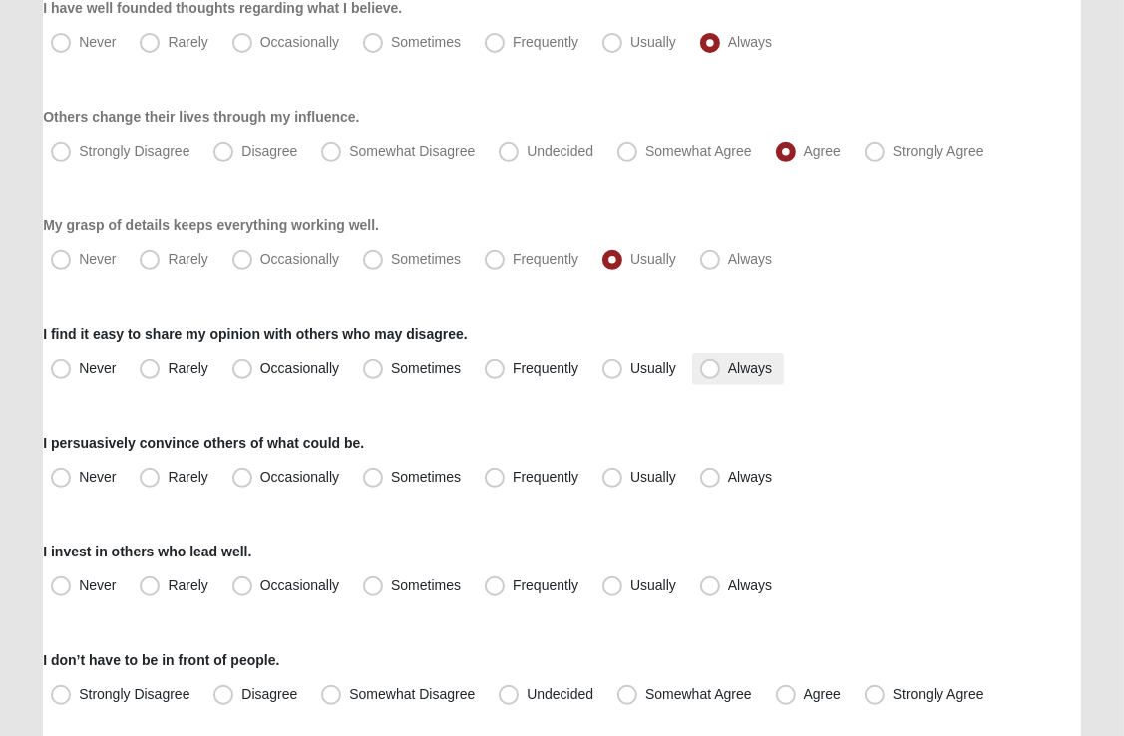
click at [728, 368] on span "Always" at bounding box center [750, 368] width 44 height 16
click at [709, 368] on input "Always" at bounding box center [714, 368] width 13 height 13
radio input "true"
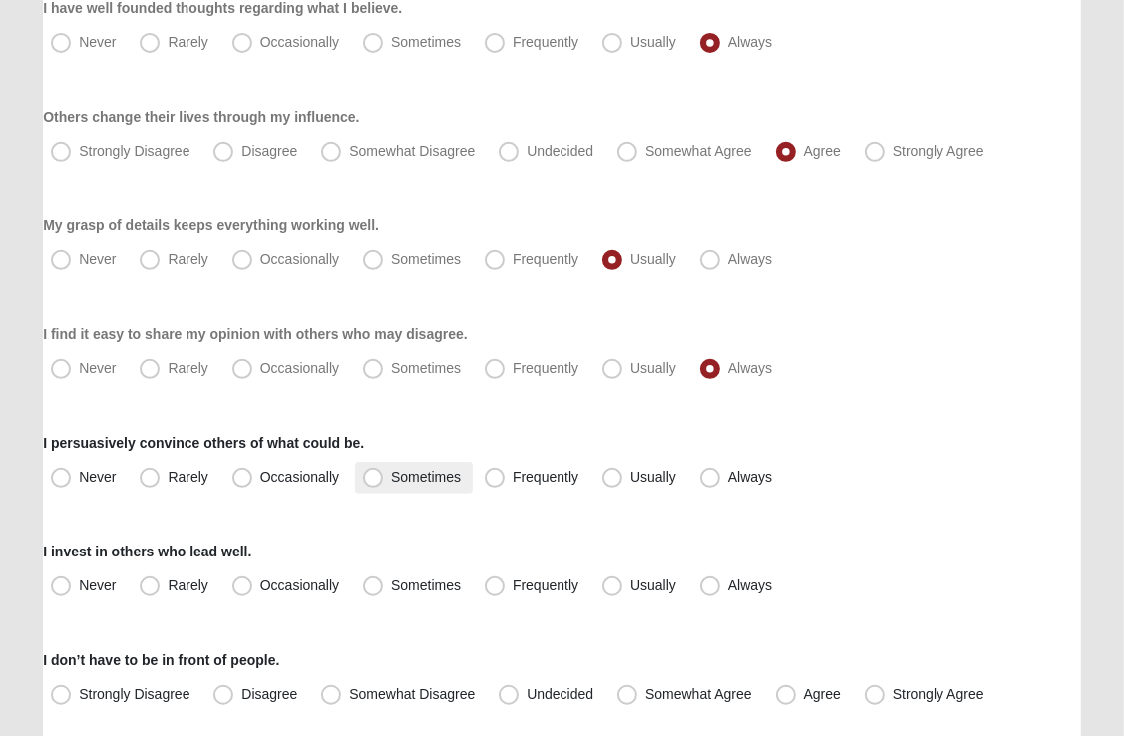
click at [391, 477] on span "Sometimes" at bounding box center [426, 477] width 70 height 16
click at [376, 477] on input "Sometimes" at bounding box center [377, 477] width 13 height 13
radio input "true"
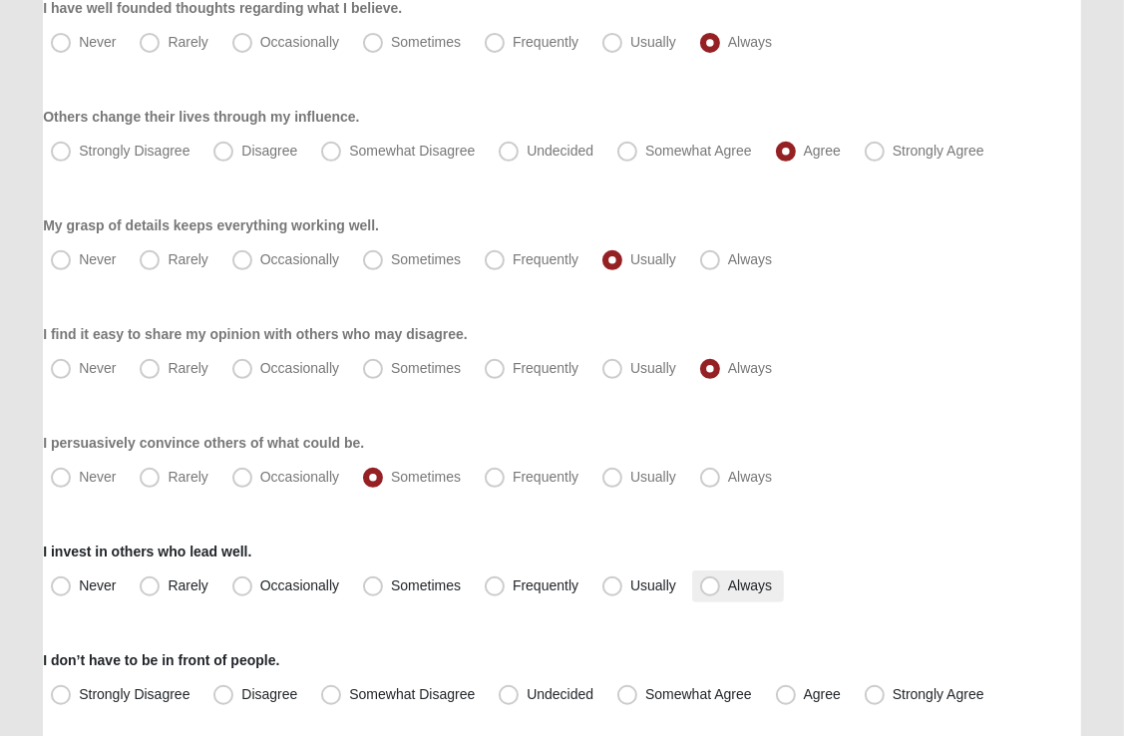
click at [728, 589] on span "Always" at bounding box center [750, 586] width 44 height 16
click at [708, 589] on input "Always" at bounding box center [714, 586] width 13 height 13
radio input "true"
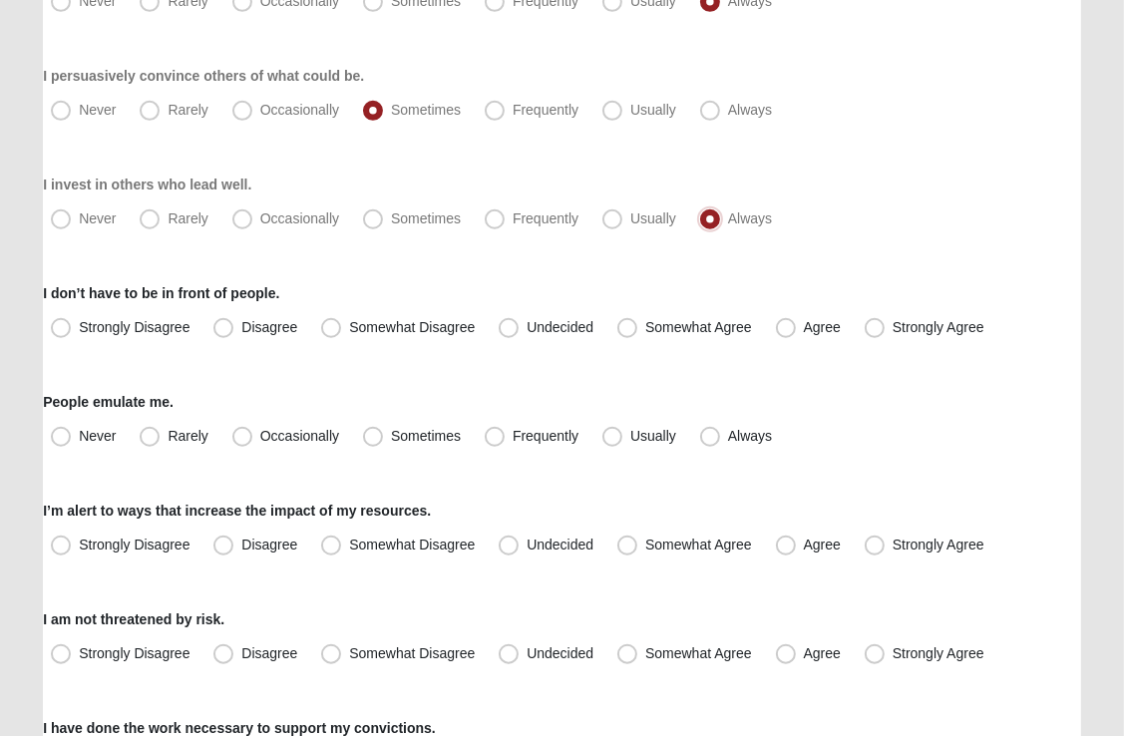
scroll to position [967, 0]
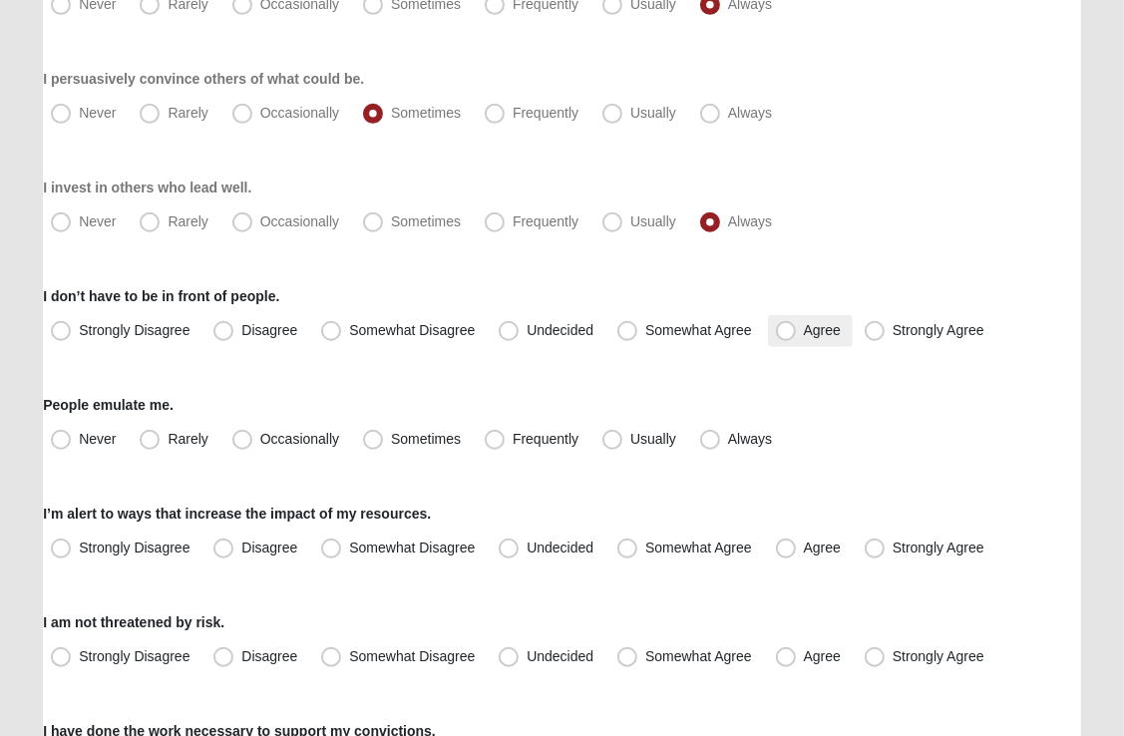
click at [804, 329] on span "Agree" at bounding box center [822, 330] width 37 height 16
click at [784, 329] on input "Agree" at bounding box center [790, 330] width 13 height 13
radio input "true"
click at [450, 409] on div "People emulate me. Never Rarely Occasionally Sometimes Frequently Usually Always" at bounding box center [562, 425] width 1038 height 61
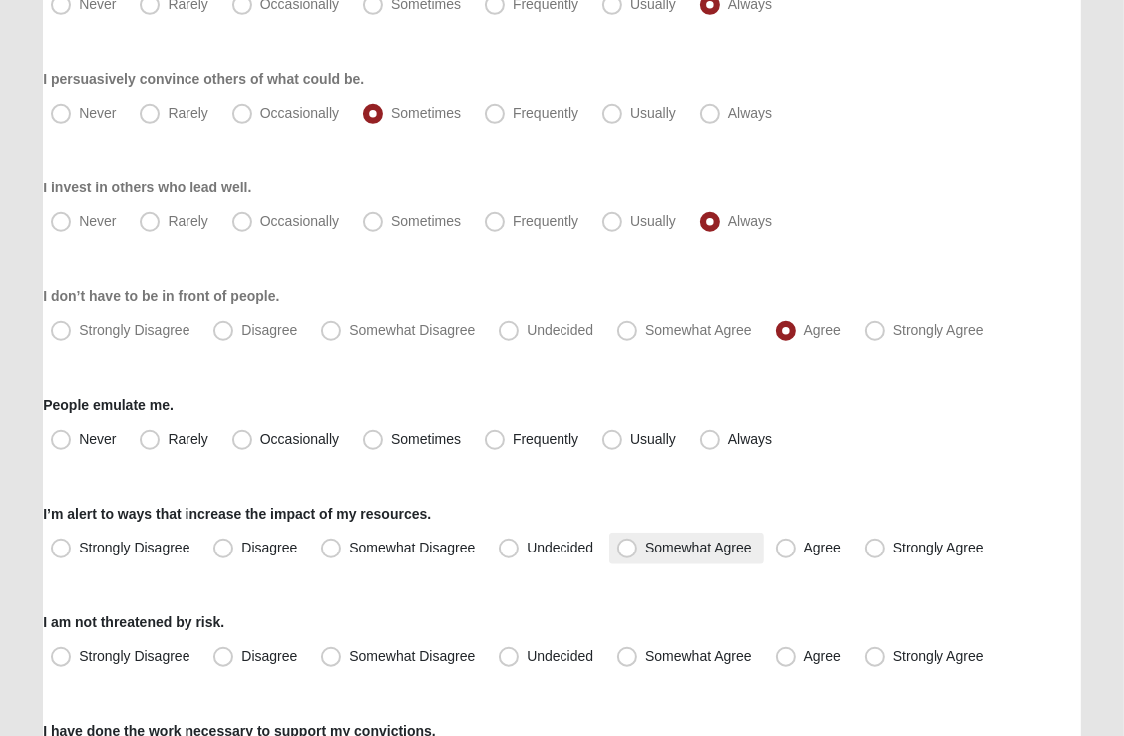
click at [645, 547] on span "Somewhat Agree" at bounding box center [698, 548] width 107 height 16
click at [630, 547] on input "Somewhat Agree" at bounding box center [631, 548] width 13 height 13
radio input "true"
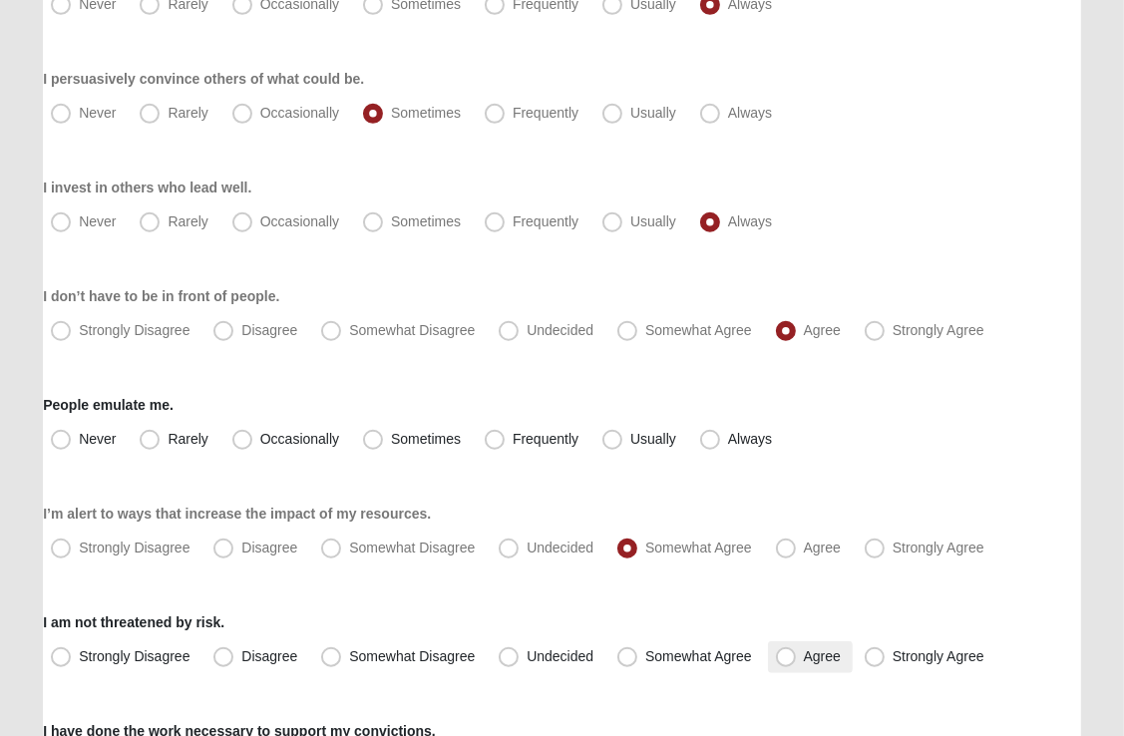
click at [804, 660] on span "Agree" at bounding box center [822, 656] width 37 height 16
click at [789, 660] on input "Agree" at bounding box center [790, 656] width 13 height 13
radio input "true"
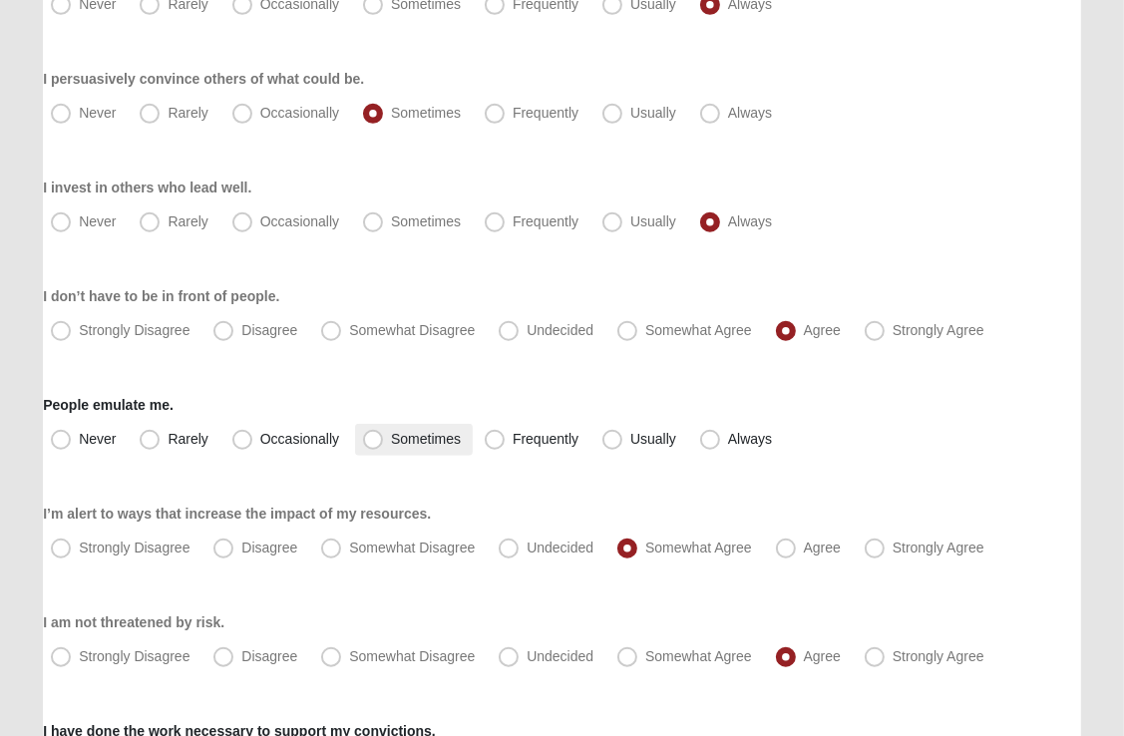
click at [391, 440] on span "Sometimes" at bounding box center [426, 439] width 70 height 16
click at [373, 440] on input "Sometimes" at bounding box center [377, 439] width 13 height 13
radio input "true"
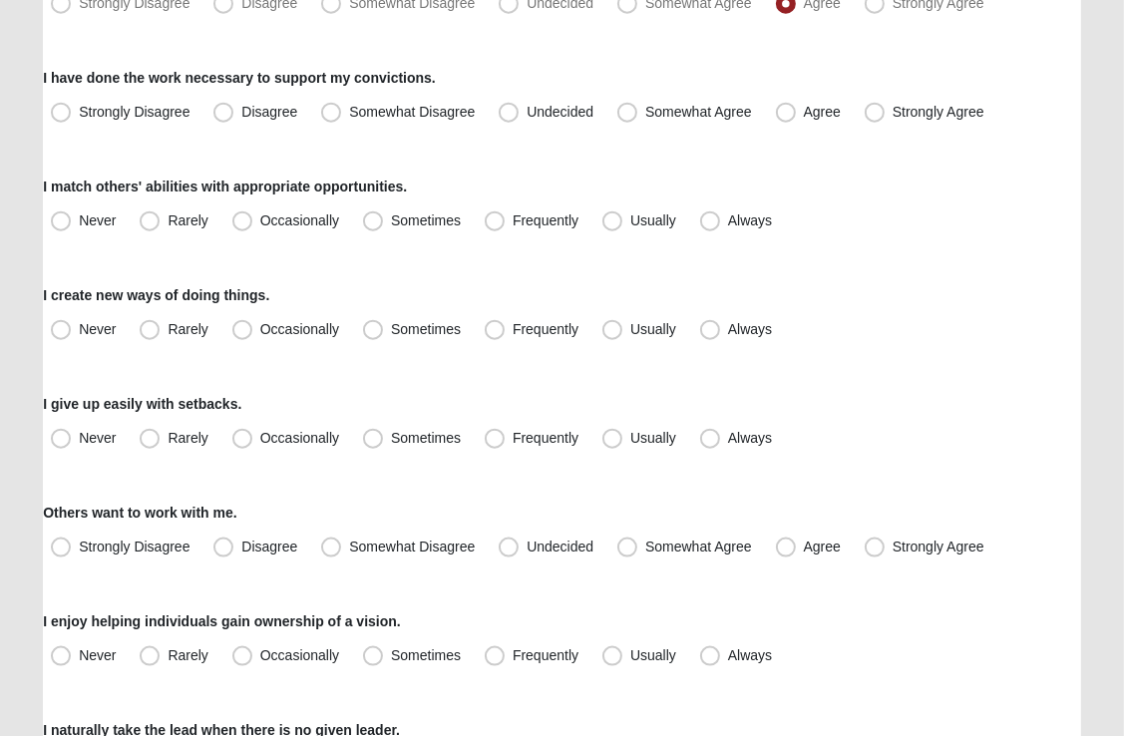
scroll to position [1644, 0]
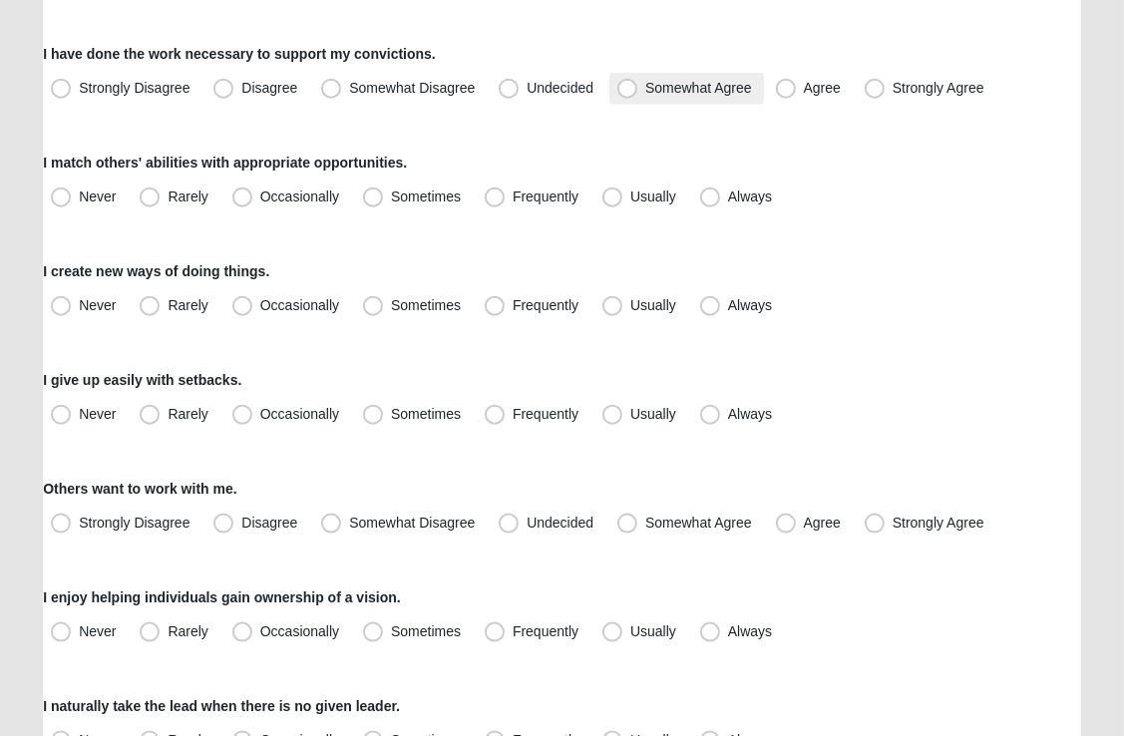
click at [645, 90] on span "Somewhat Agree" at bounding box center [698, 88] width 107 height 16
click at [630, 90] on input "Somewhat Agree" at bounding box center [631, 88] width 13 height 13
radio input "true"
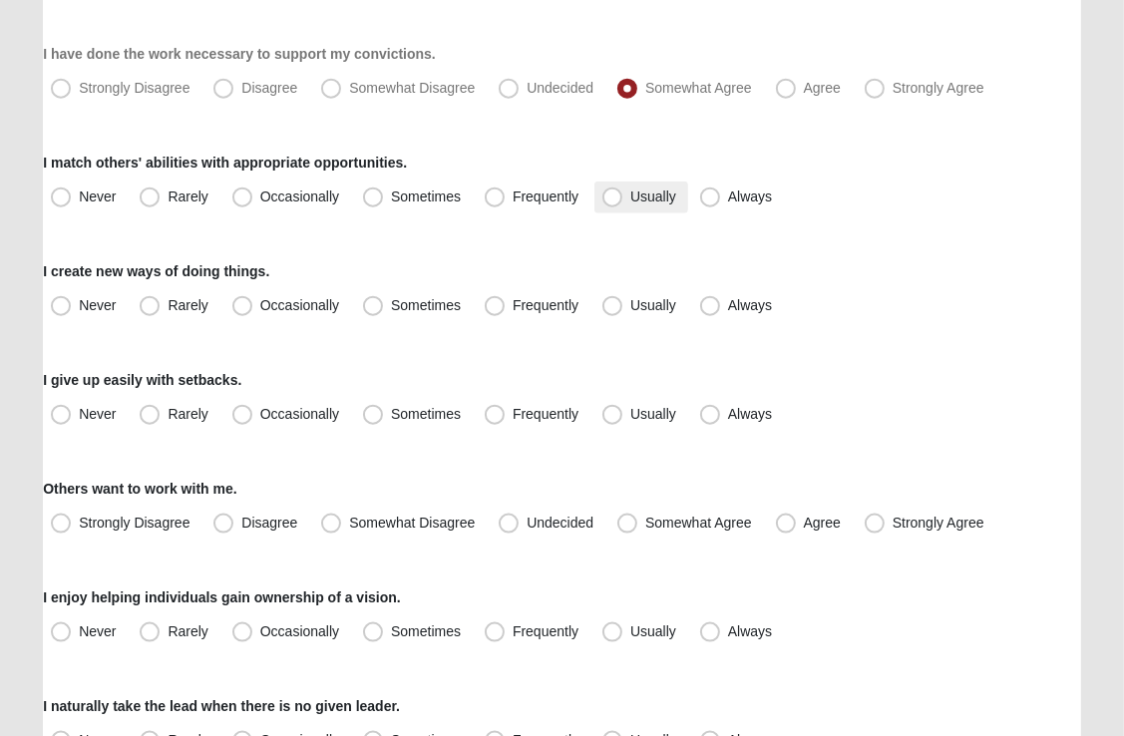
click at [630, 198] on span "Usually" at bounding box center [653, 197] width 46 height 16
click at [611, 198] on input "Usually" at bounding box center [616, 197] width 13 height 13
radio input "true"
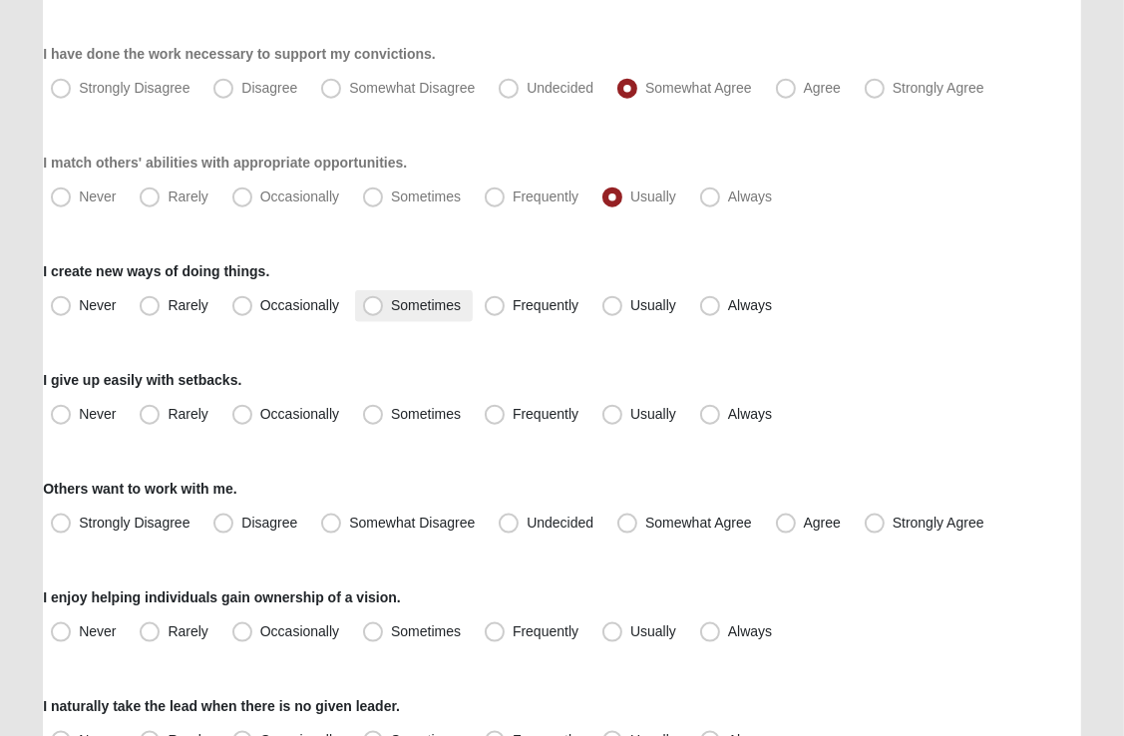
click at [391, 309] on span "Sometimes" at bounding box center [426, 305] width 70 height 16
click at [375, 309] on input "Sometimes" at bounding box center [377, 305] width 13 height 13
radio input "true"
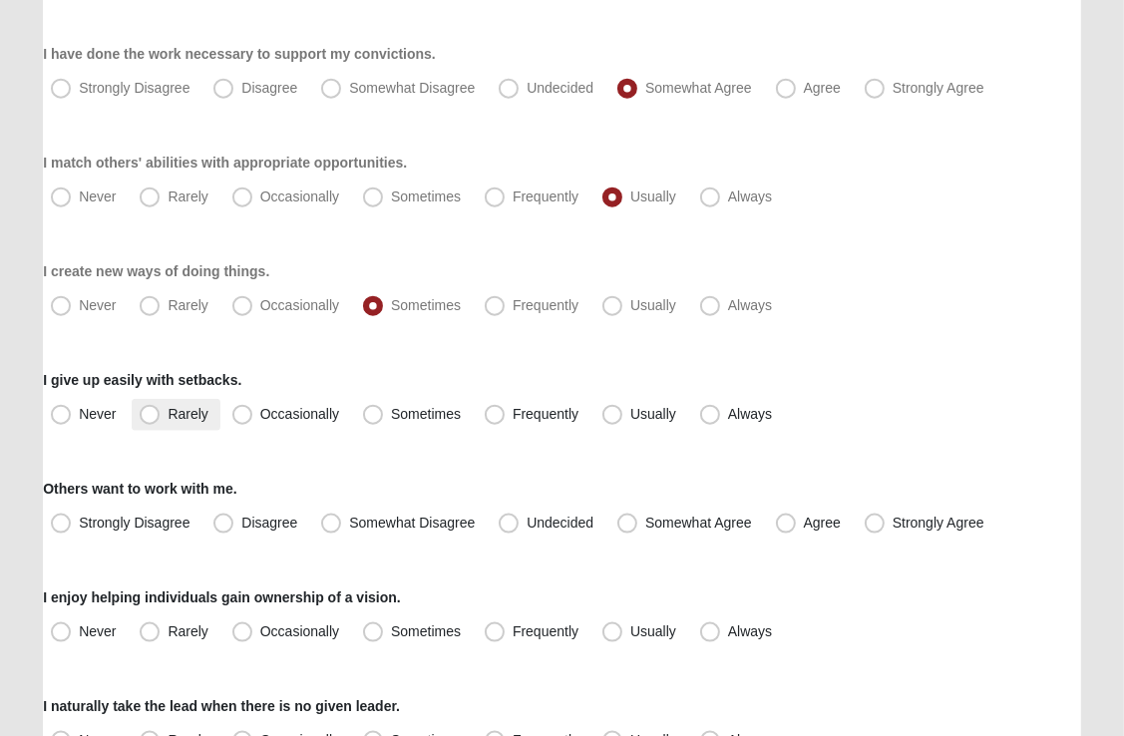
click at [168, 419] on span "Rarely" at bounding box center [188, 414] width 40 height 16
click at [149, 419] on input "Rarely" at bounding box center [154, 414] width 13 height 13
radio input "true"
click at [804, 526] on span "Agree" at bounding box center [822, 523] width 37 height 16
click at [789, 526] on input "Agree" at bounding box center [790, 523] width 13 height 13
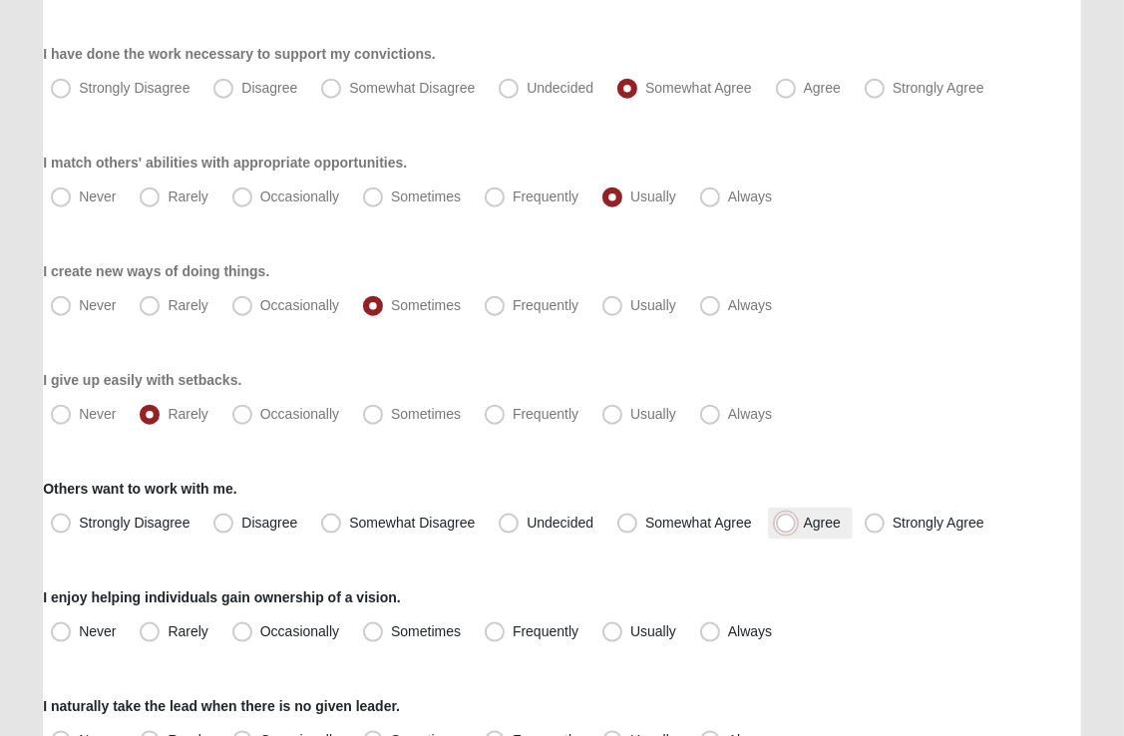
radio input "true"
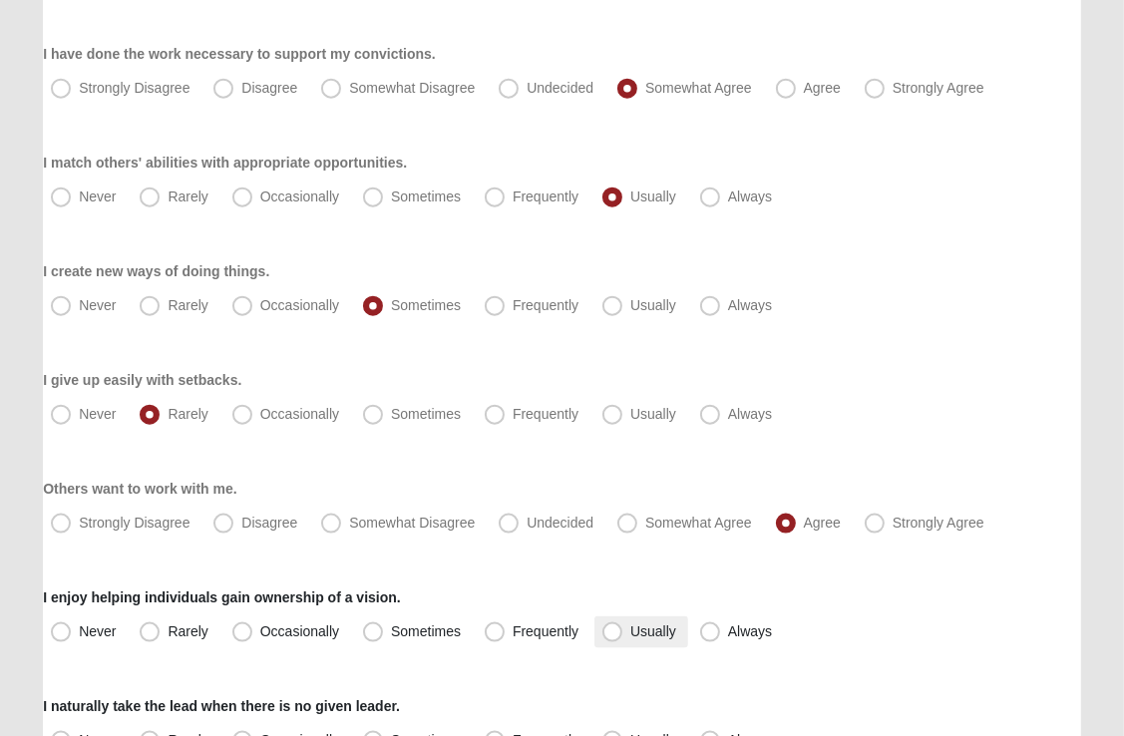
click at [630, 633] on span "Usually" at bounding box center [653, 631] width 46 height 16
click at [618, 633] on input "Usually" at bounding box center [616, 631] width 13 height 13
radio input "true"
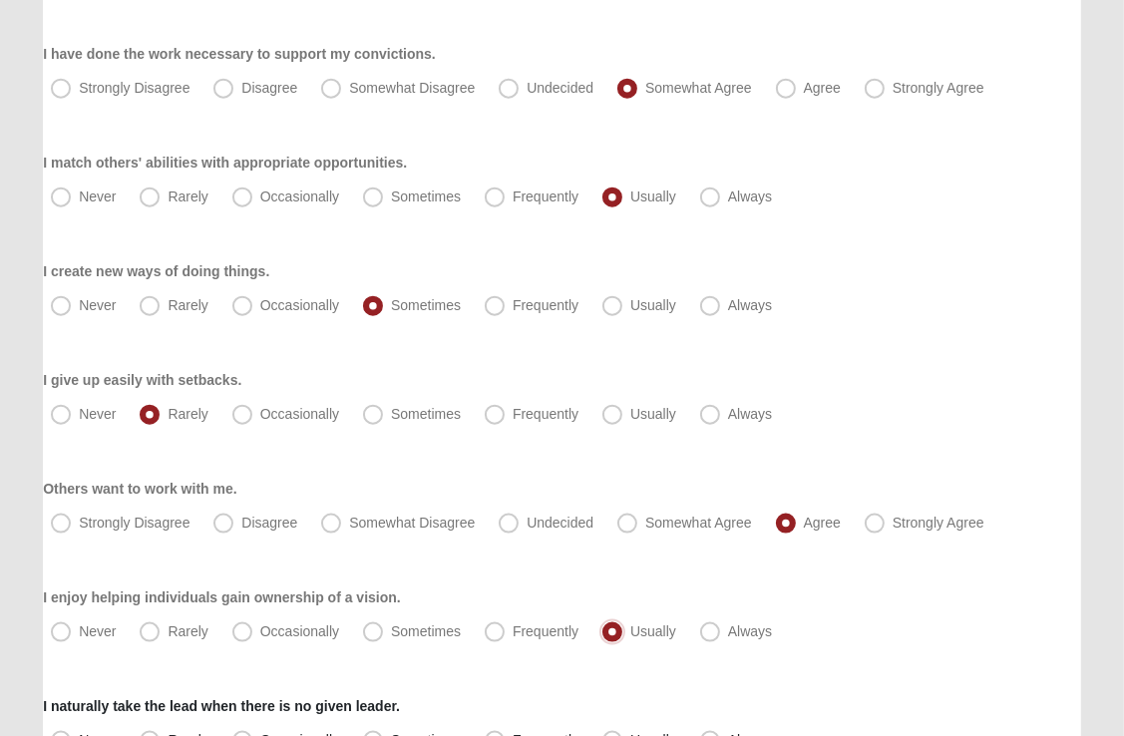
scroll to position [1835, 0]
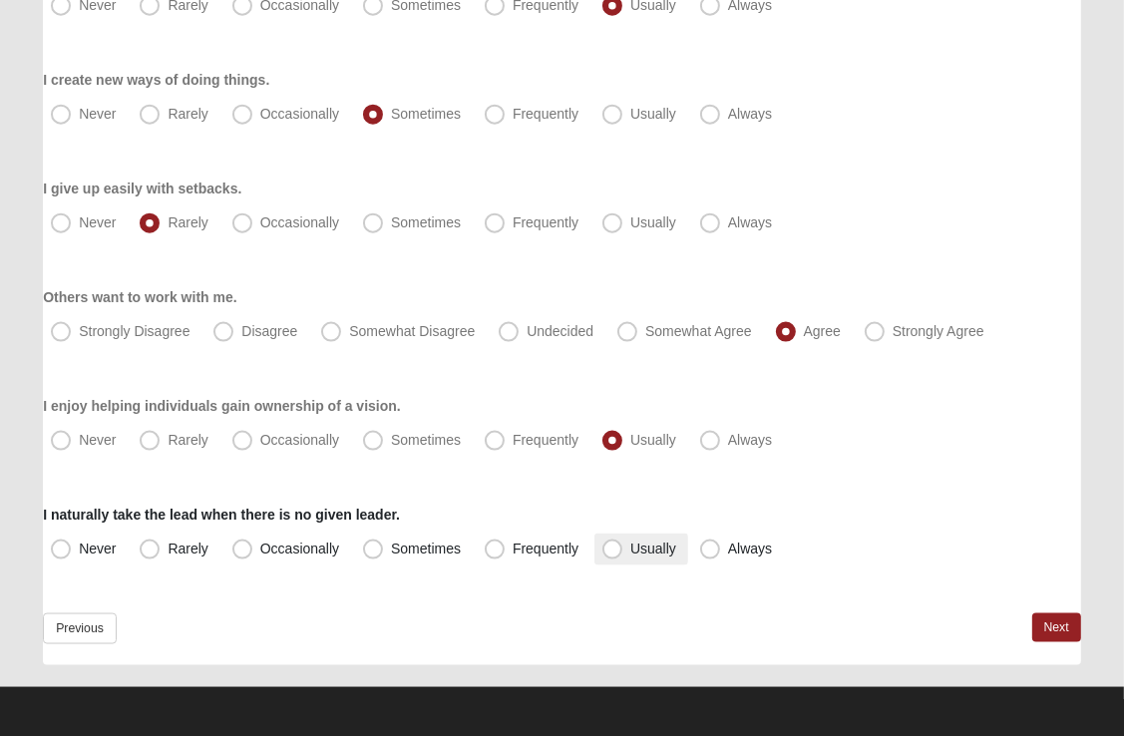
click at [630, 551] on span "Usually" at bounding box center [653, 549] width 46 height 16
click at [618, 551] on input "Usually" at bounding box center [616, 549] width 13 height 13
radio input "true"
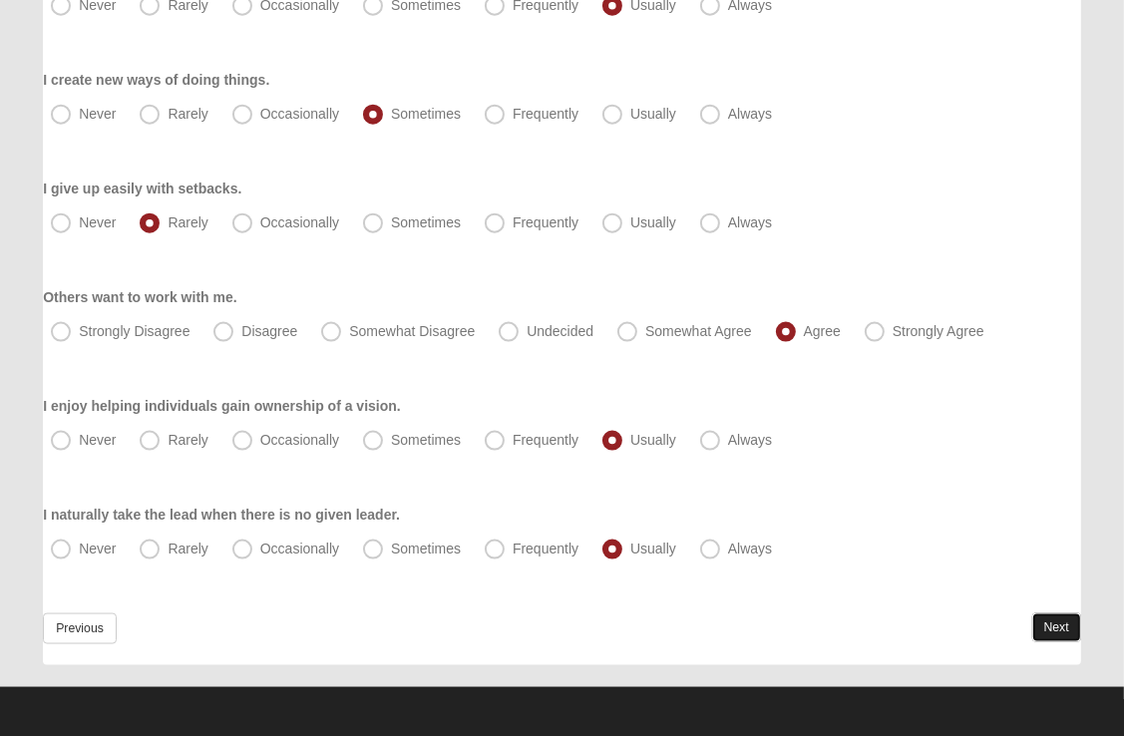
click at [1067, 620] on link "Next" at bounding box center [1056, 627] width 49 height 29
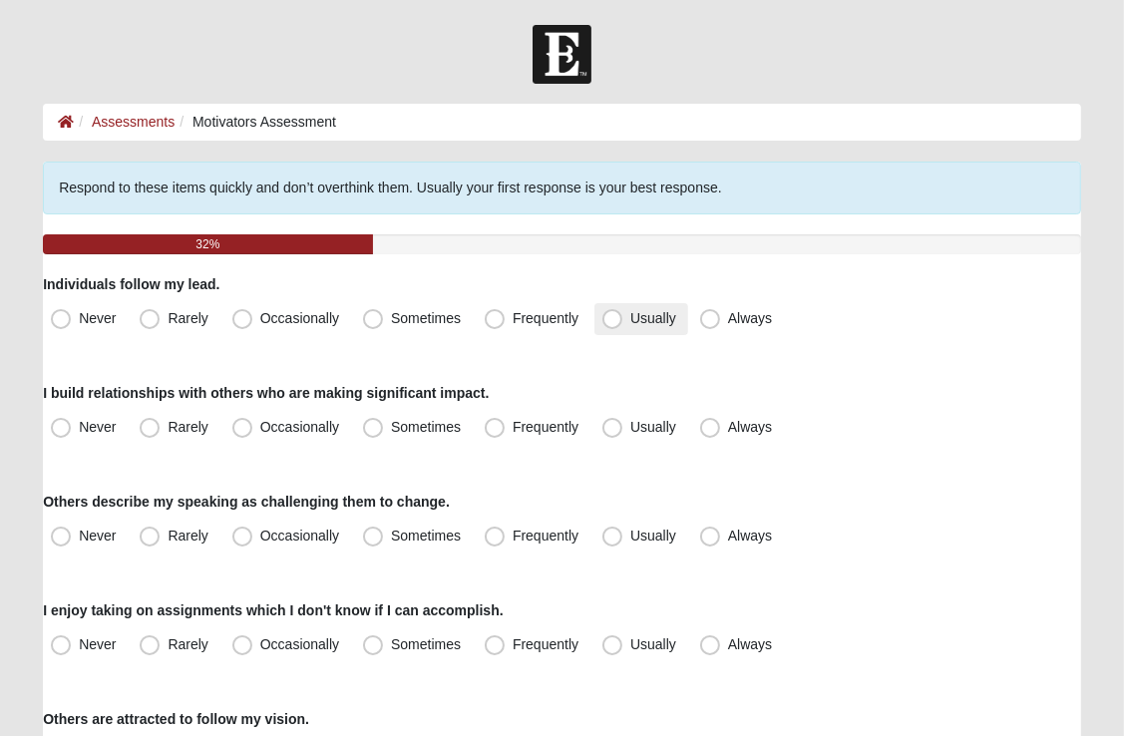
click at [630, 318] on span "Usually" at bounding box center [653, 318] width 46 height 16
click at [619, 318] on input "Usually" at bounding box center [616, 318] width 13 height 13
radio input "true"
click at [630, 426] on span "Usually" at bounding box center [653, 427] width 46 height 16
click at [618, 426] on input "Usually" at bounding box center [616, 427] width 13 height 13
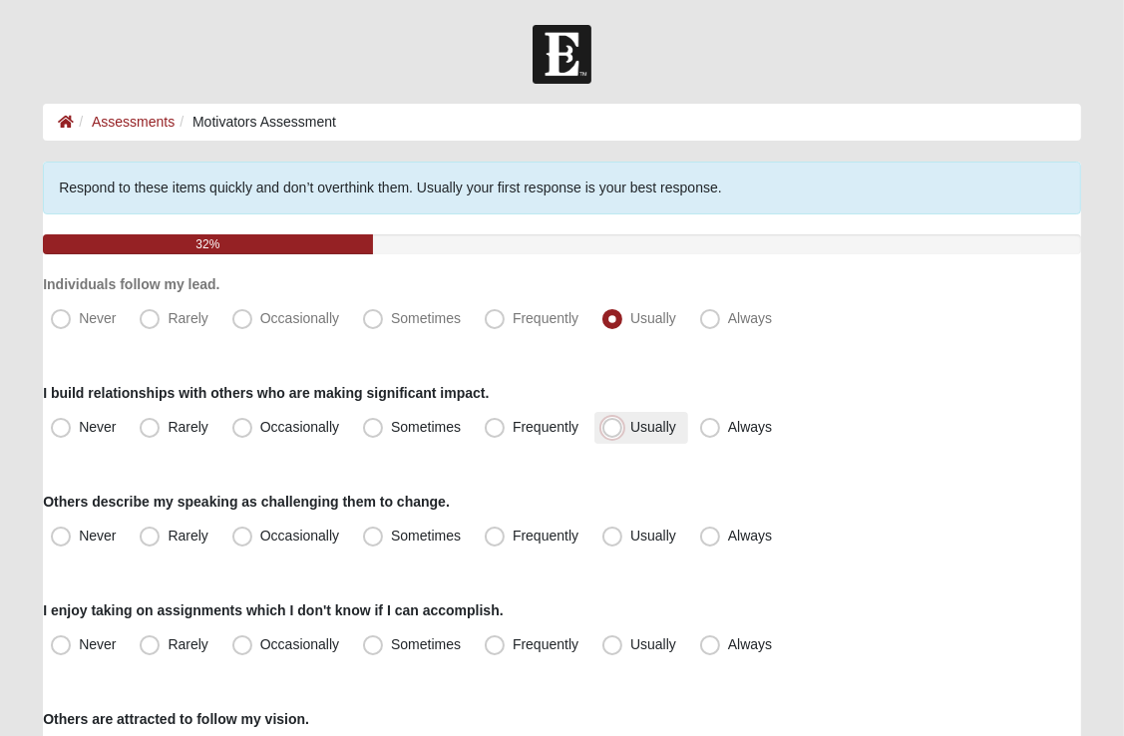
radio input "true"
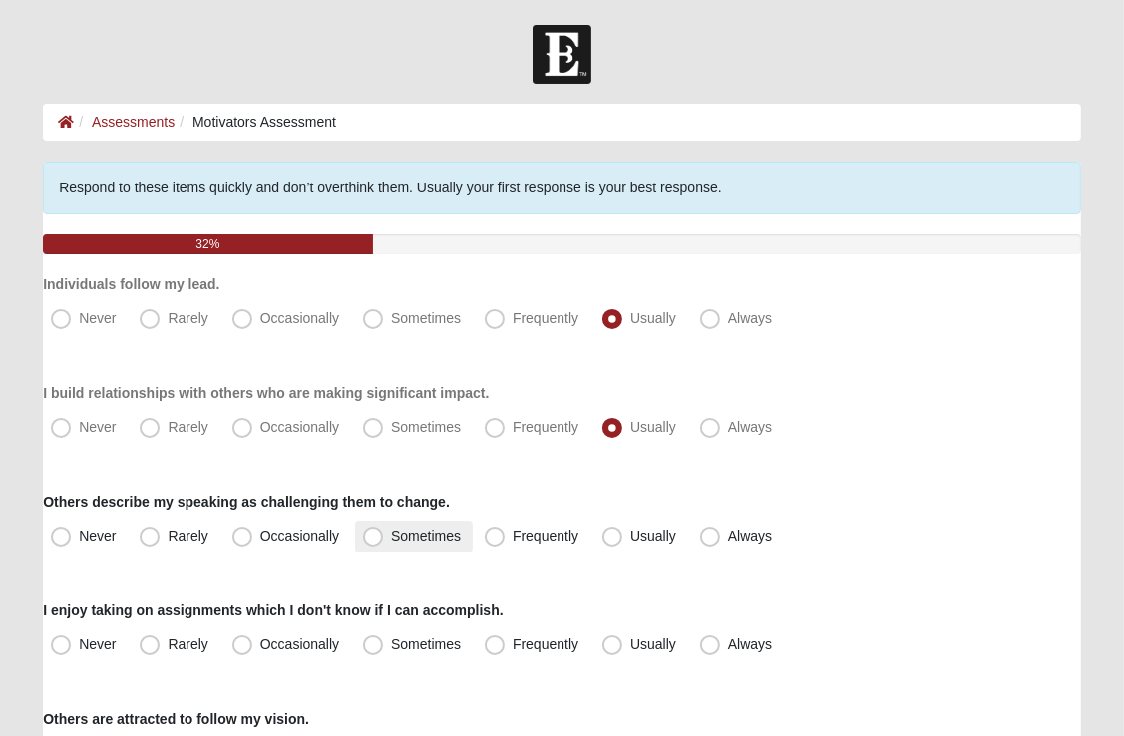
click at [391, 537] on span "Sometimes" at bounding box center [426, 536] width 70 height 16
click at [375, 537] on input "Sometimes" at bounding box center [377, 536] width 13 height 13
radio input "true"
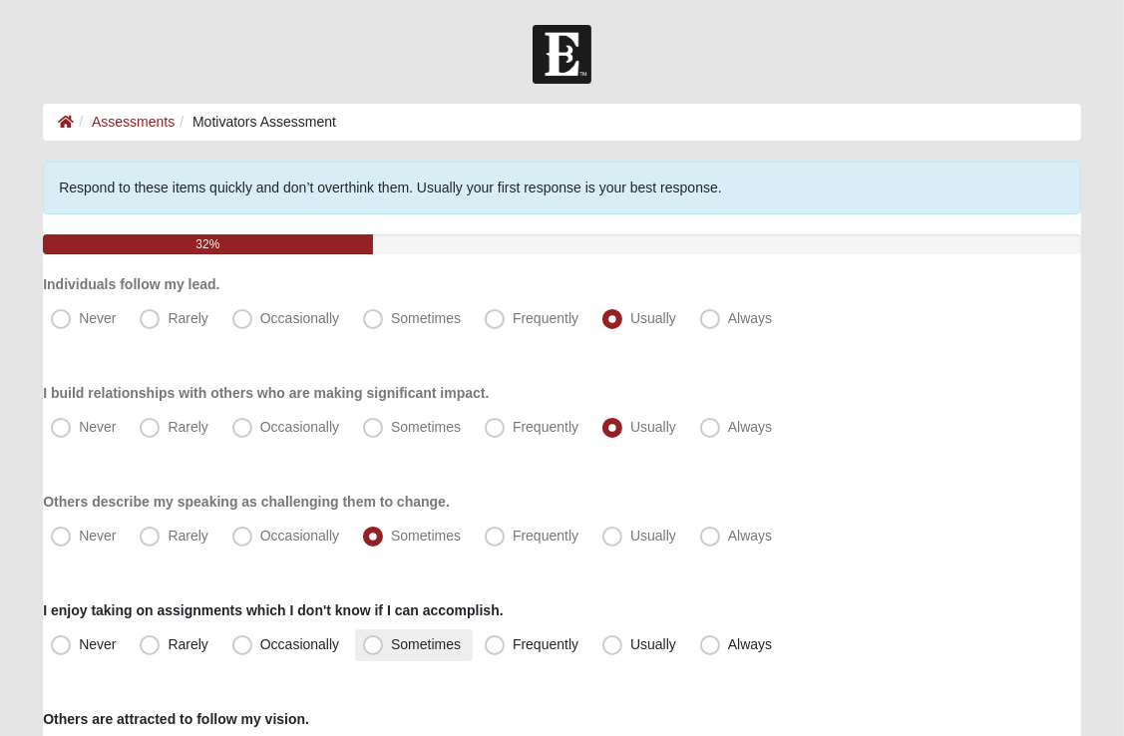
click at [391, 643] on span "Sometimes" at bounding box center [426, 644] width 70 height 16
click at [373, 643] on input "Sometimes" at bounding box center [377, 644] width 13 height 13
radio input "true"
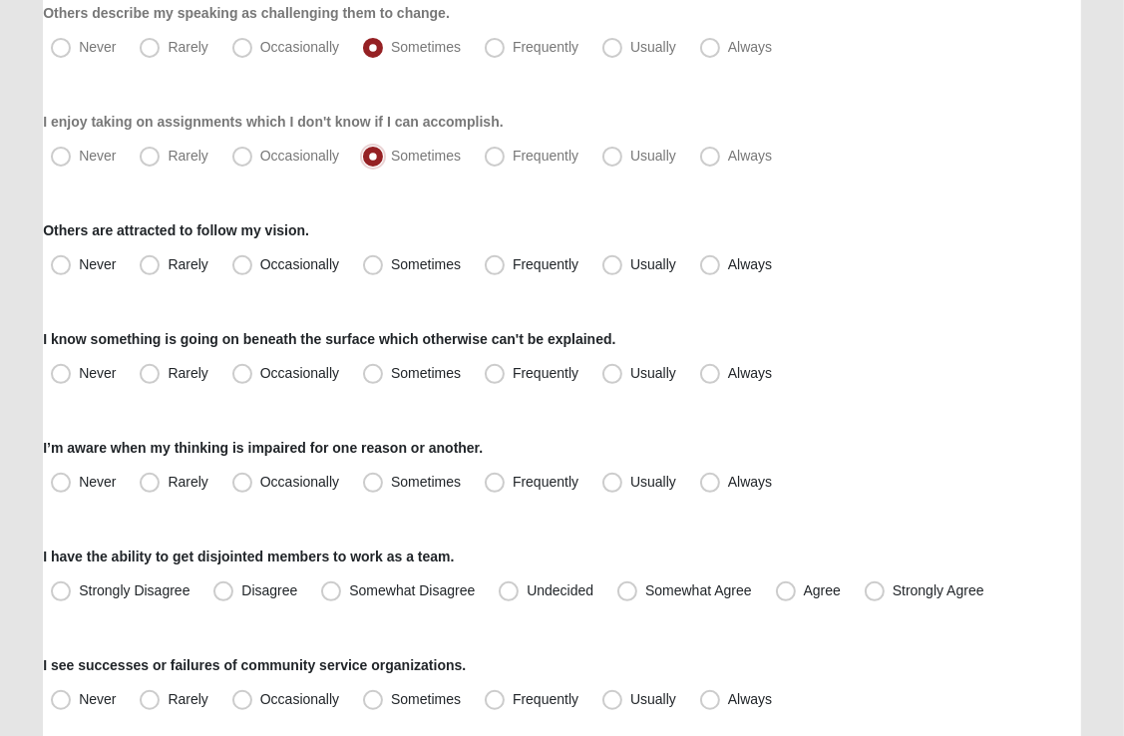
scroll to position [495, 0]
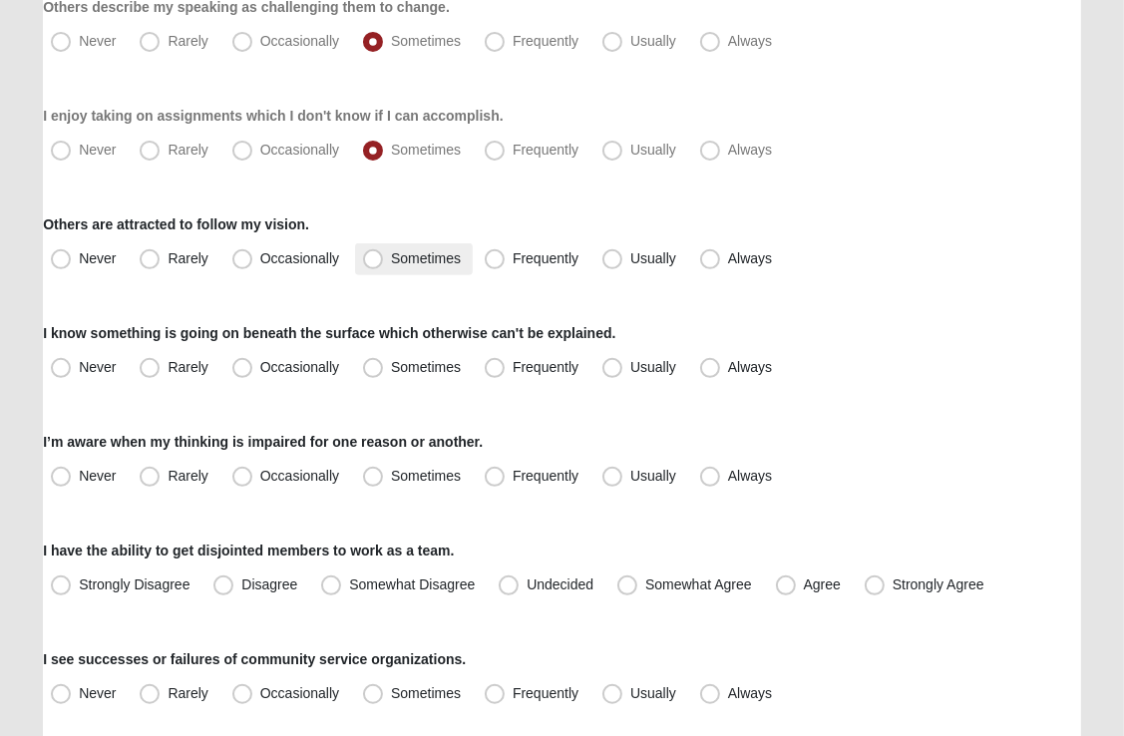
click at [391, 260] on span "Sometimes" at bounding box center [426, 258] width 70 height 16
click at [374, 260] on input "Sometimes" at bounding box center [377, 258] width 13 height 13
radio input "true"
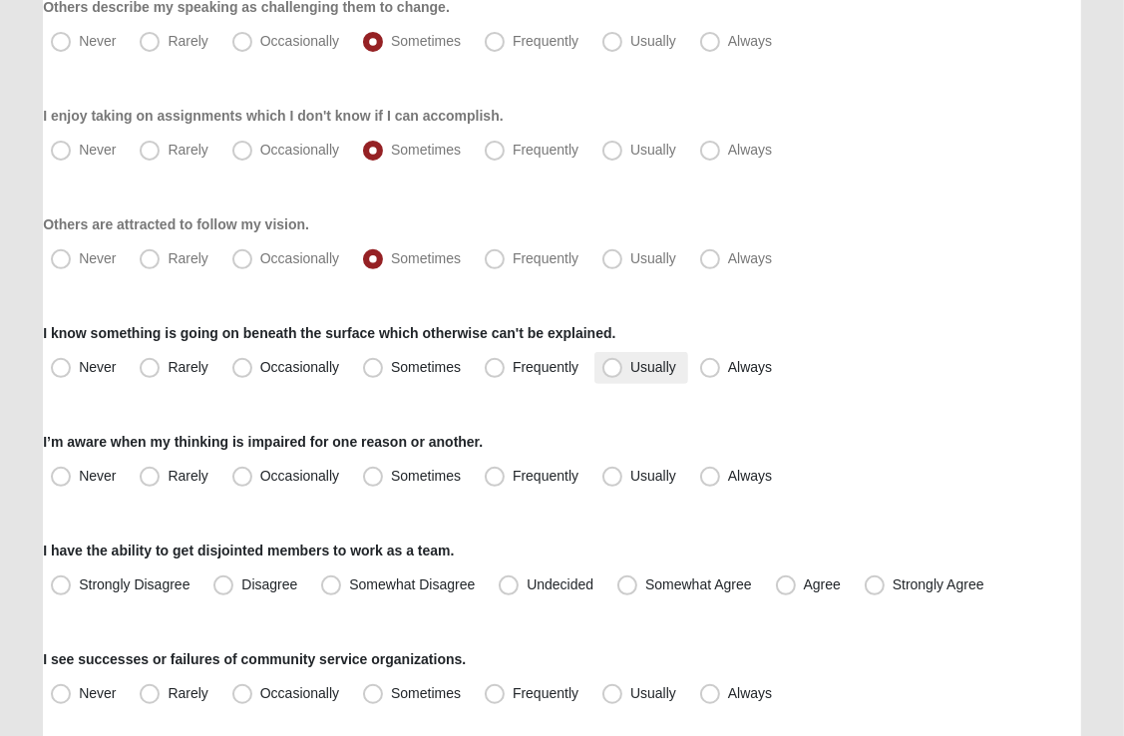
click at [630, 364] on span "Usually" at bounding box center [653, 367] width 46 height 16
click at [615, 364] on input "Usually" at bounding box center [616, 367] width 13 height 13
radio input "true"
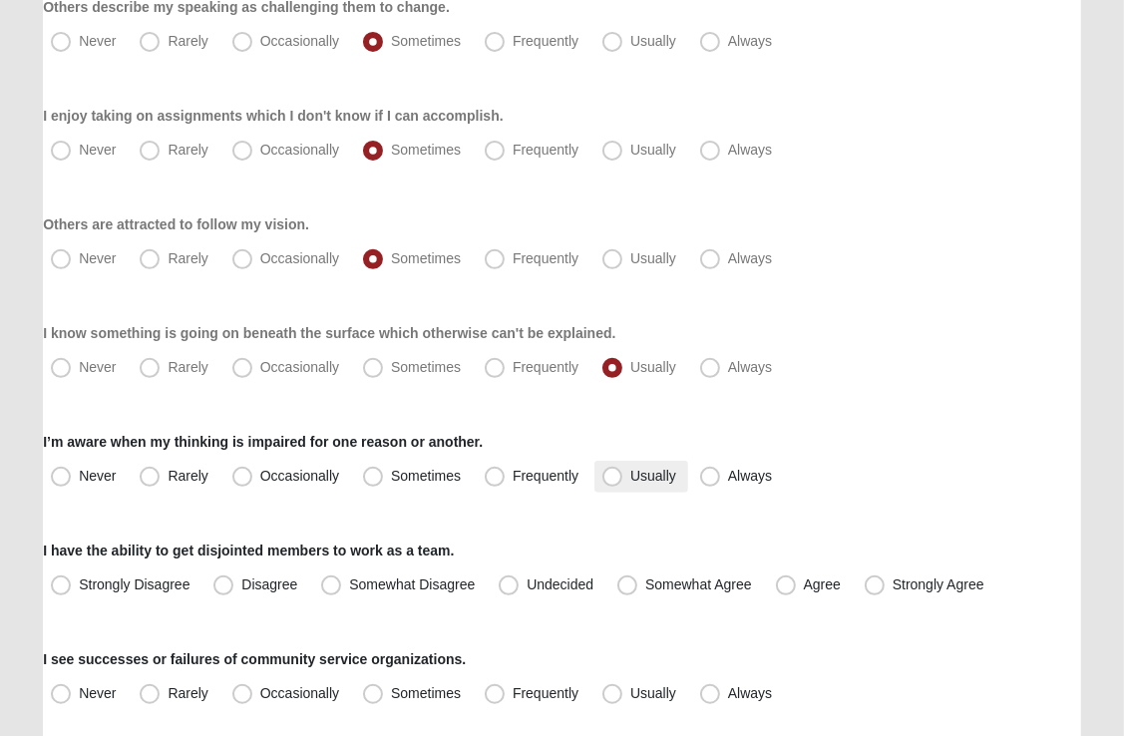
click at [630, 469] on span "Usually" at bounding box center [653, 476] width 46 height 16
click at [610, 470] on input "Usually" at bounding box center [616, 476] width 13 height 13
radio input "true"
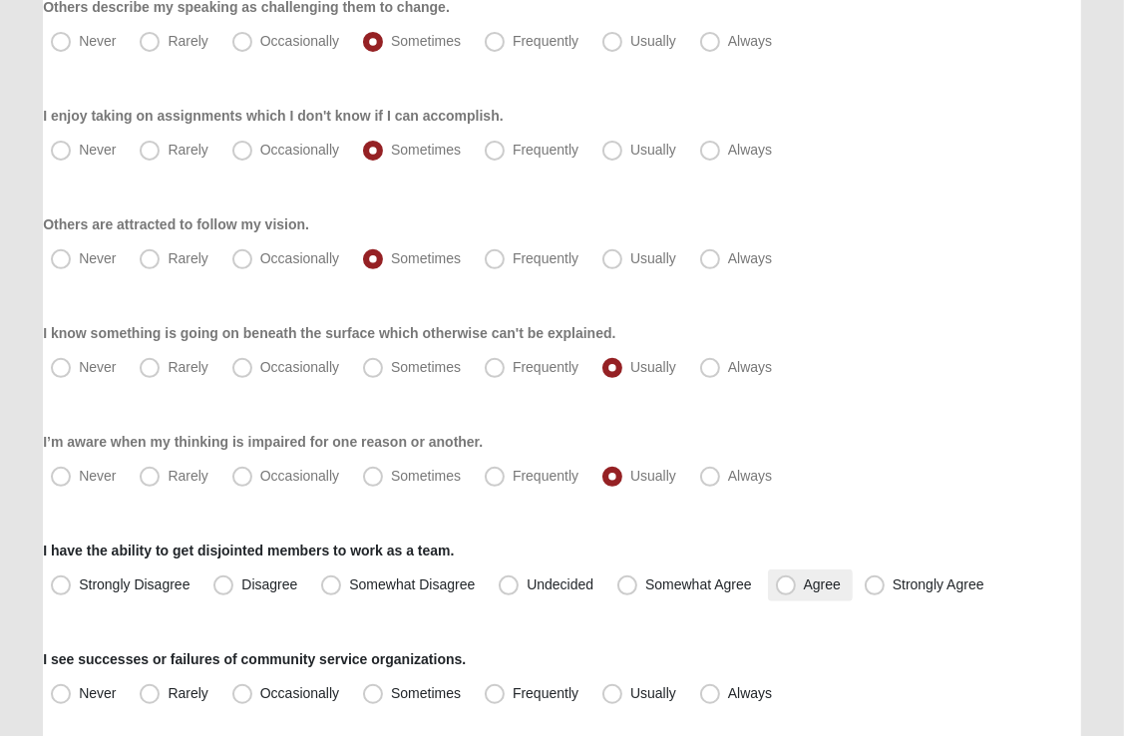
click at [804, 582] on span "Agree" at bounding box center [822, 585] width 37 height 16
click at [784, 582] on input "Agree" at bounding box center [790, 585] width 13 height 13
radio input "true"
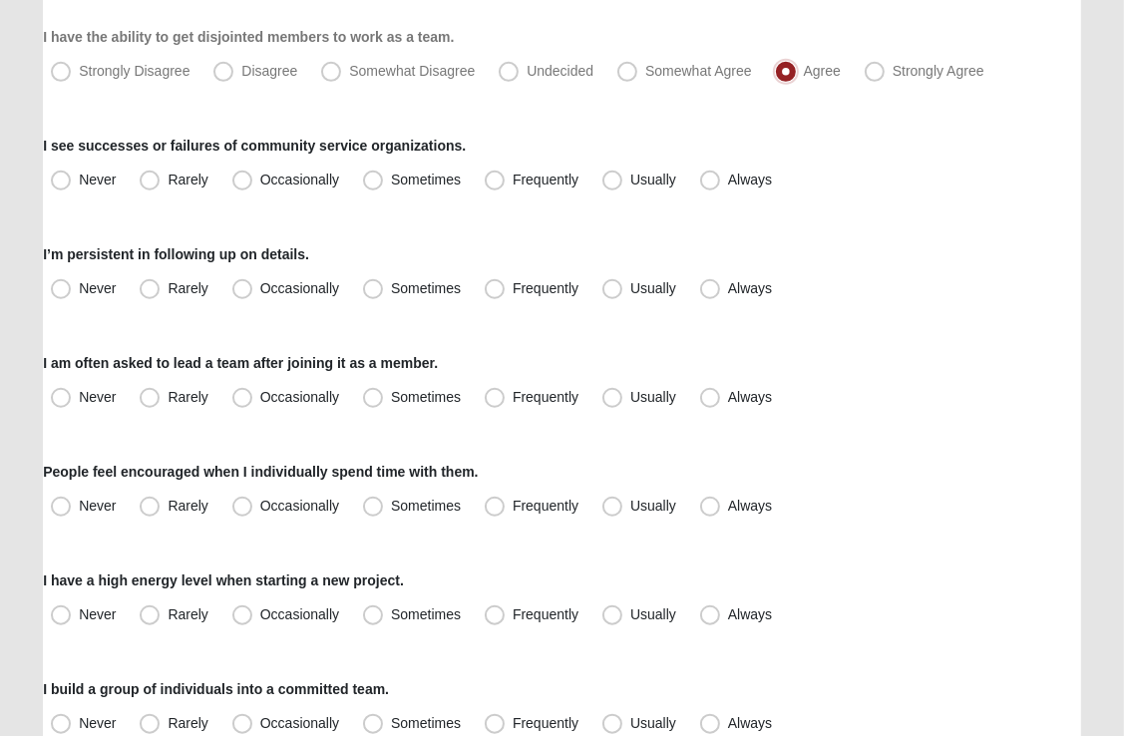
scroll to position [981, 0]
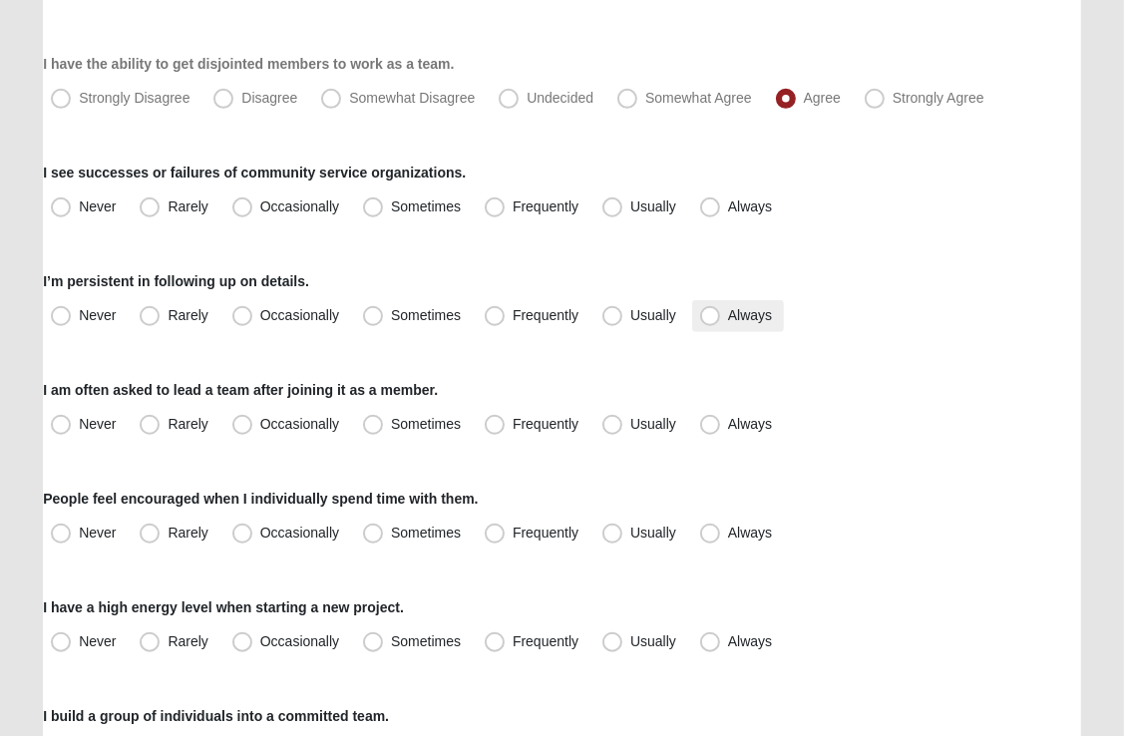
click at [728, 315] on span "Always" at bounding box center [750, 315] width 44 height 16
click at [709, 315] on input "Always" at bounding box center [714, 315] width 13 height 13
radio input "true"
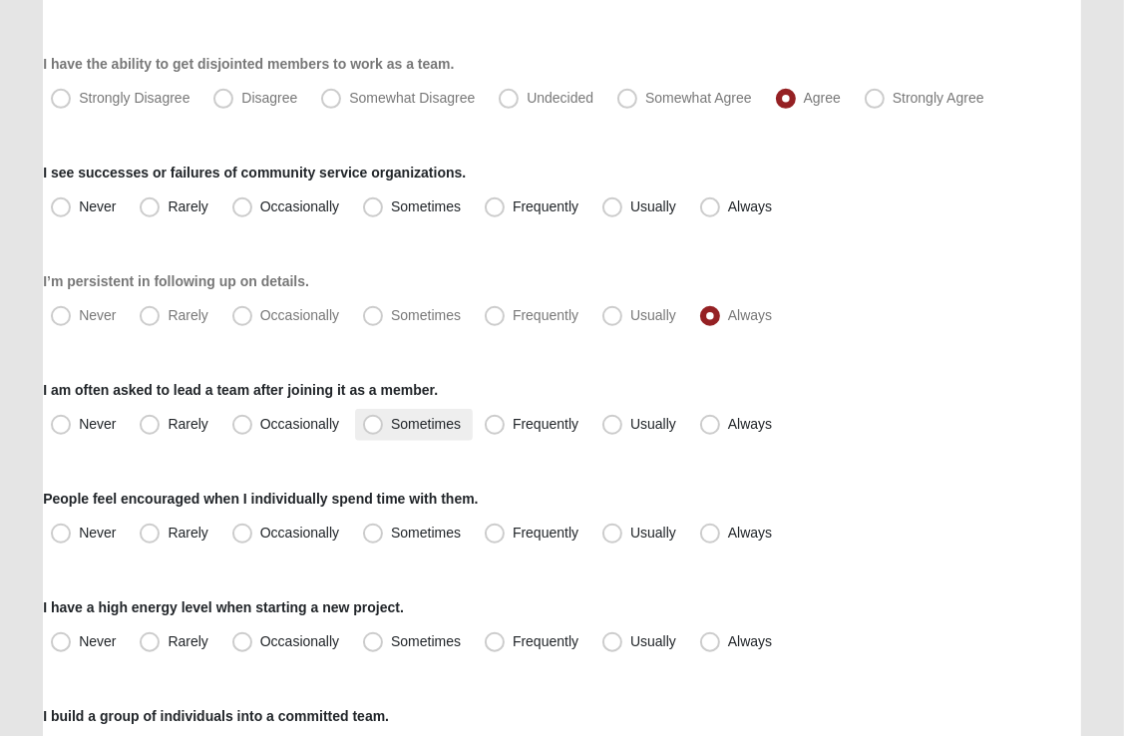
click at [391, 431] on span "Sometimes" at bounding box center [426, 424] width 70 height 16
click at [373, 431] on input "Sometimes" at bounding box center [377, 424] width 13 height 13
radio input "true"
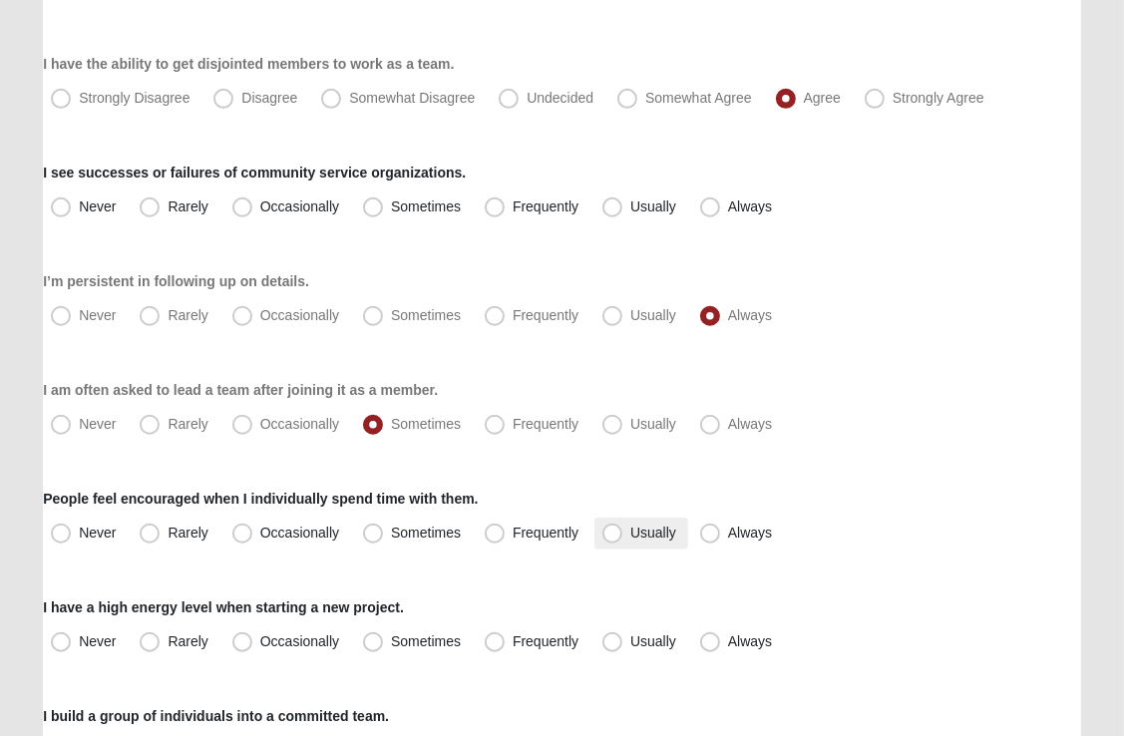
click at [630, 532] on span "Usually" at bounding box center [653, 533] width 46 height 16
click at [611, 532] on input "Usually" at bounding box center [616, 533] width 13 height 13
radio input "true"
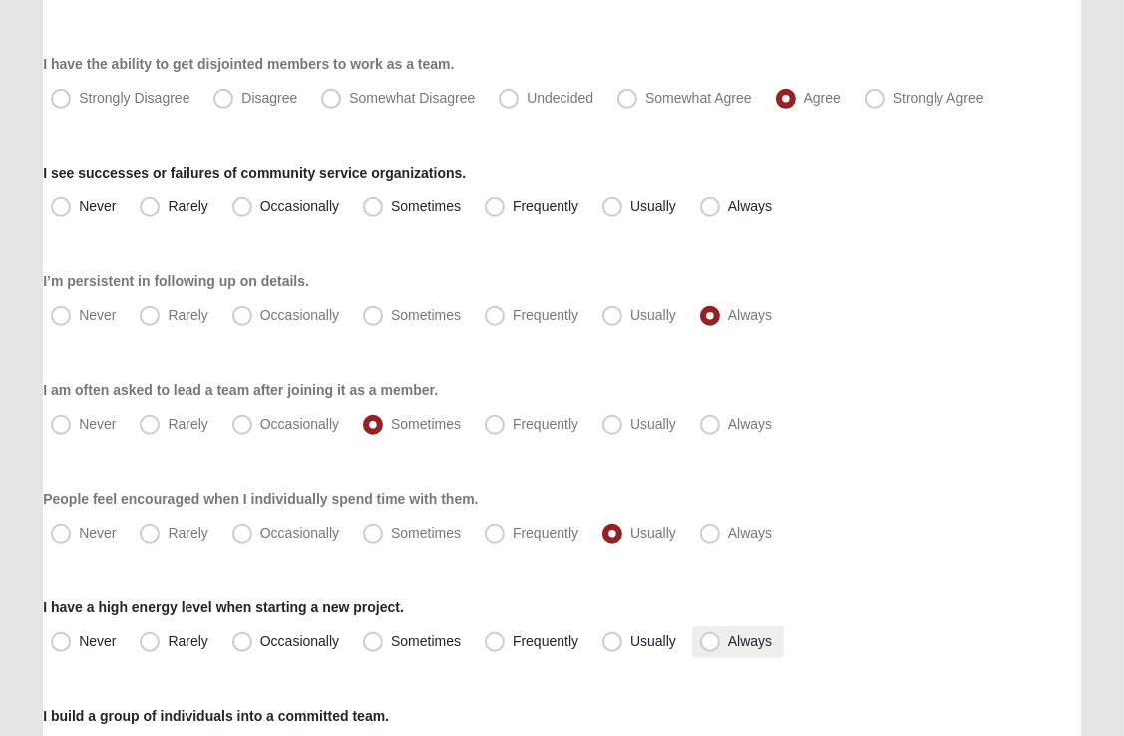
click at [728, 643] on span "Always" at bounding box center [750, 641] width 44 height 16
click at [708, 643] on input "Always" at bounding box center [714, 641] width 13 height 13
radio input "true"
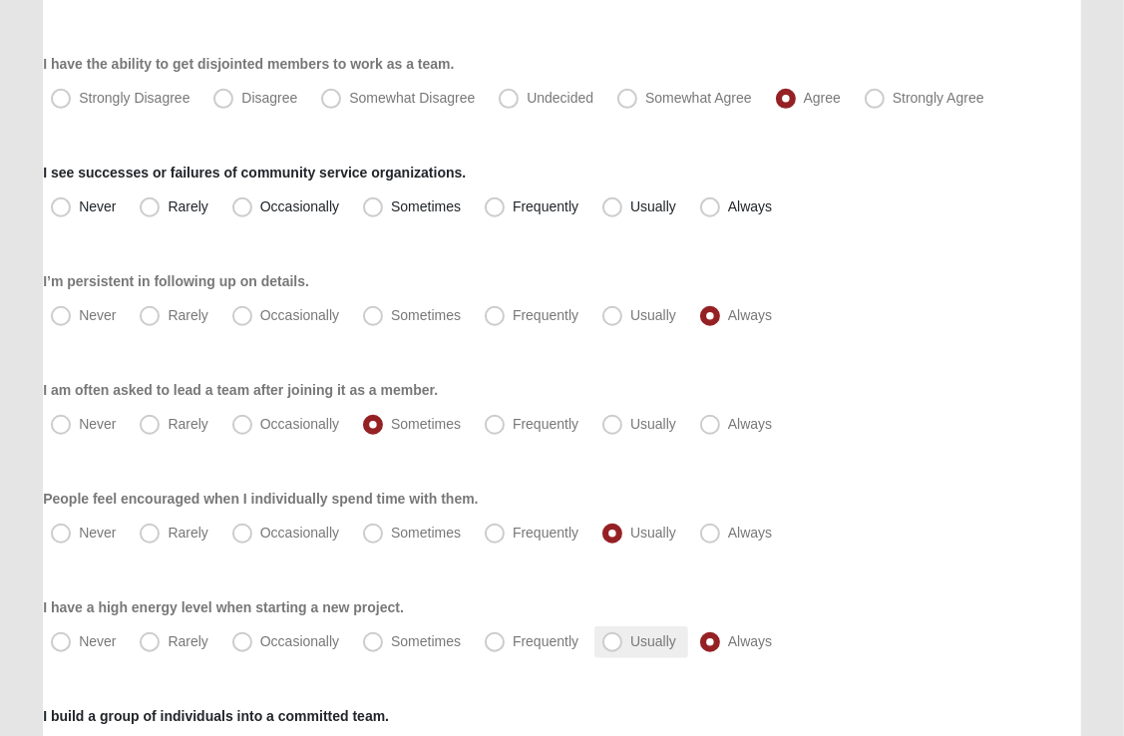
click at [630, 641] on span "Usually" at bounding box center [653, 641] width 46 height 16
click at [610, 641] on input "Usually" at bounding box center [616, 641] width 13 height 13
radio input "true"
click at [391, 209] on span "Sometimes" at bounding box center [426, 206] width 70 height 16
click at [372, 209] on input "Sometimes" at bounding box center [377, 206] width 13 height 13
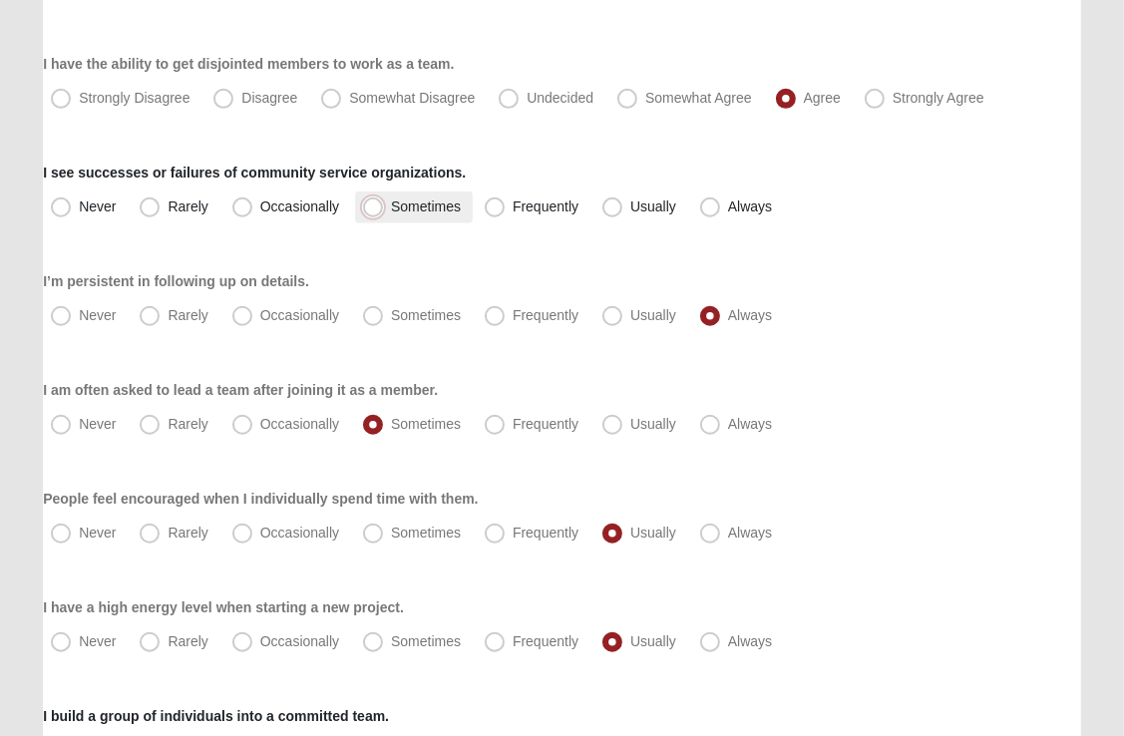
radio input "true"
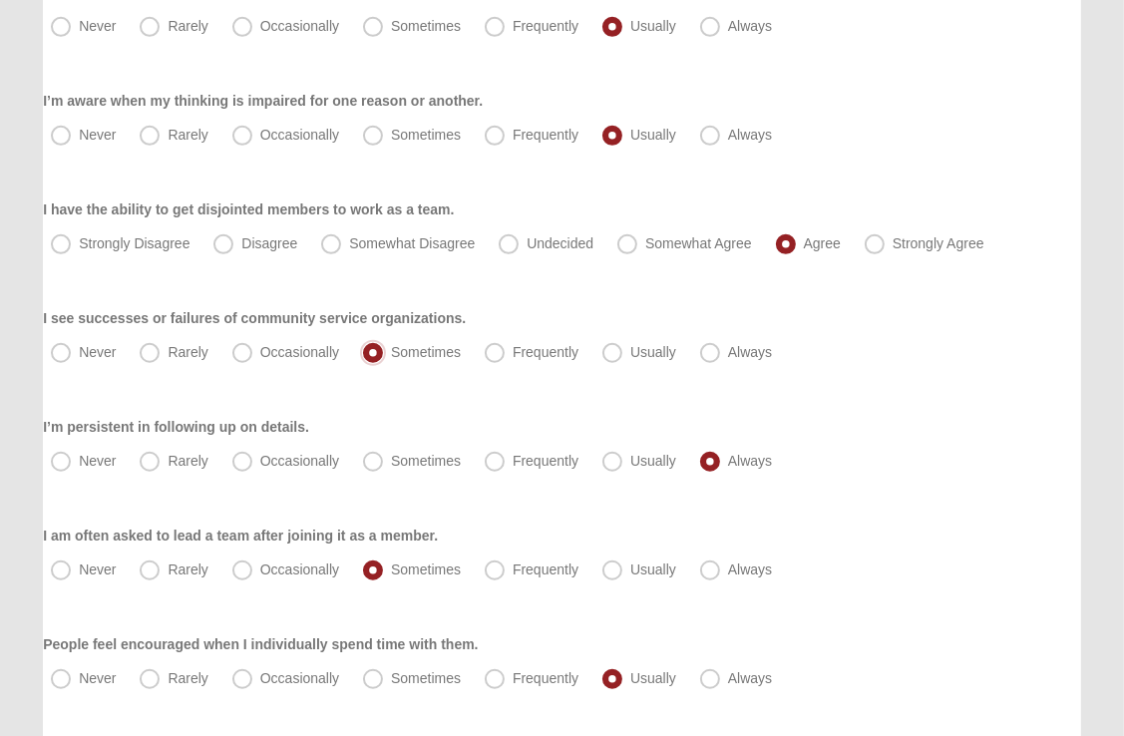
scroll to position [839, 0]
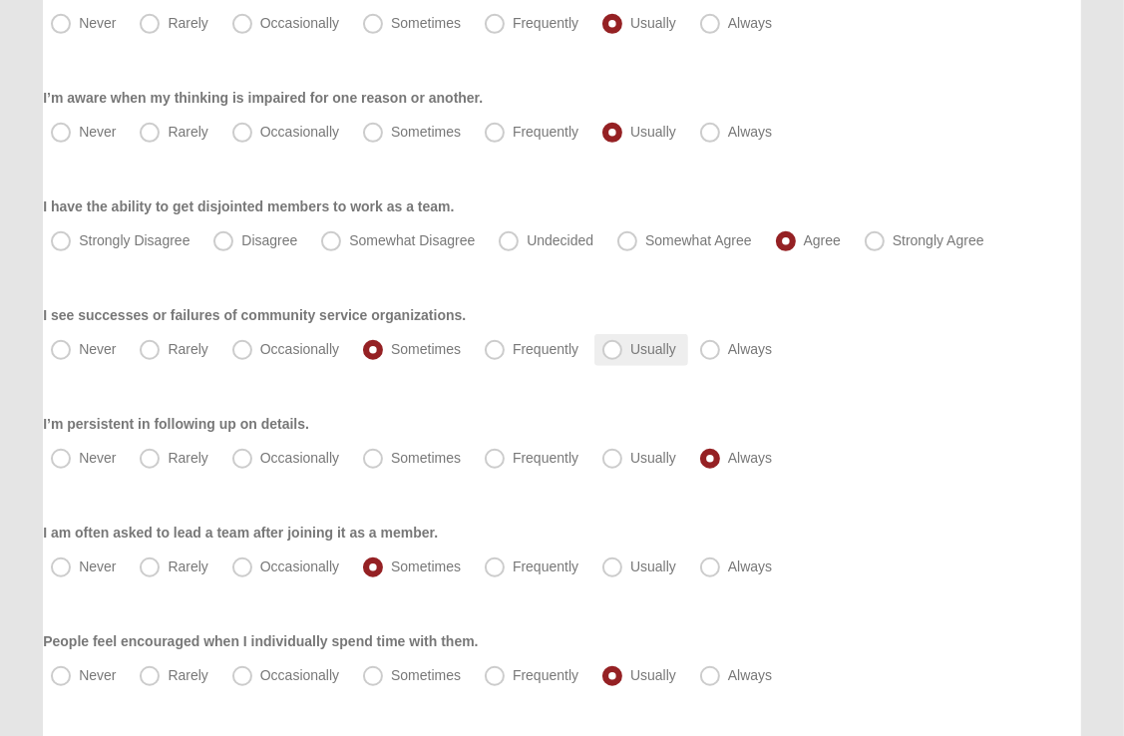
click at [630, 357] on span "Usually" at bounding box center [653, 349] width 46 height 16
click at [611, 356] on input "Usually" at bounding box center [616, 349] width 13 height 13
radio input "true"
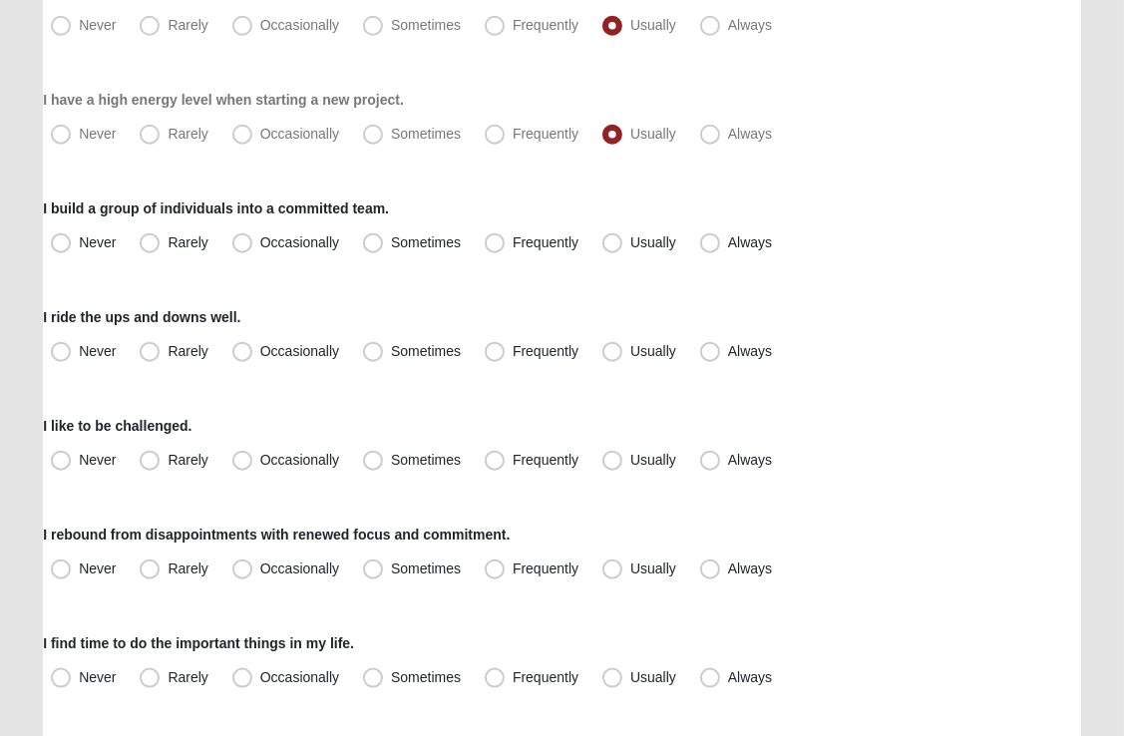
scroll to position [1459, 0]
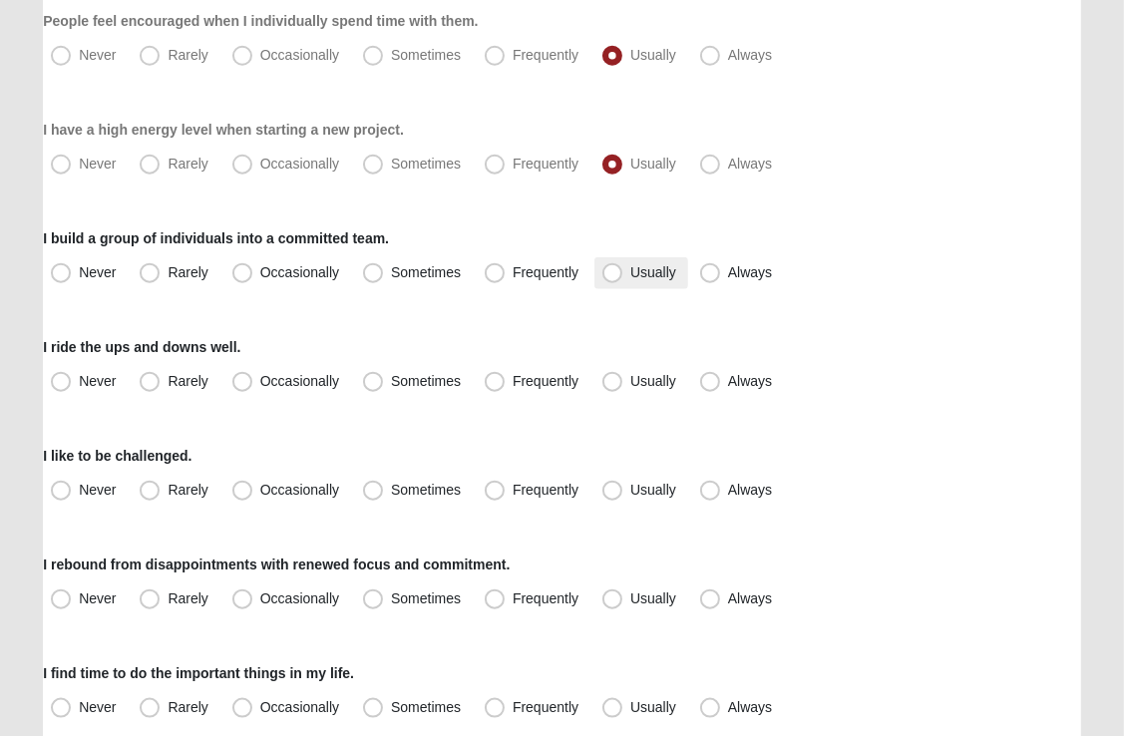
click at [630, 271] on span "Usually" at bounding box center [653, 272] width 46 height 16
click at [616, 271] on input "Usually" at bounding box center [616, 272] width 13 height 13
radio input "true"
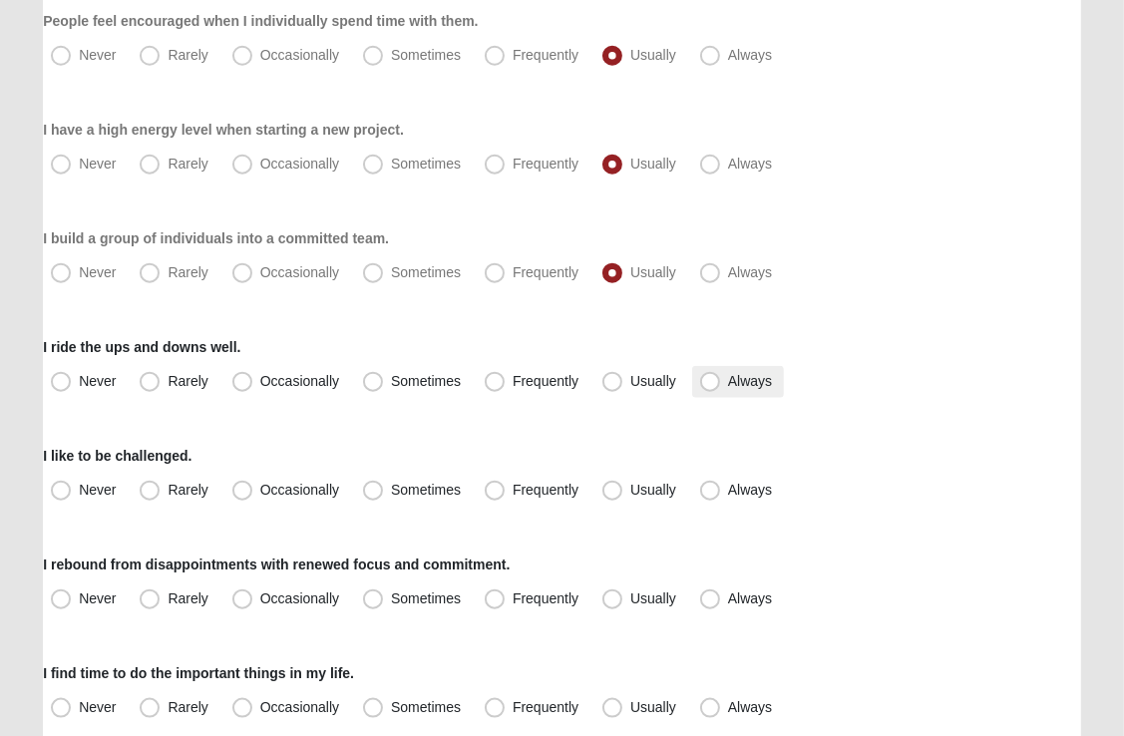
click at [728, 382] on span "Always" at bounding box center [750, 381] width 44 height 16
click at [708, 382] on input "Always" at bounding box center [714, 381] width 13 height 13
radio input "true"
click at [630, 492] on span "Usually" at bounding box center [653, 490] width 46 height 16
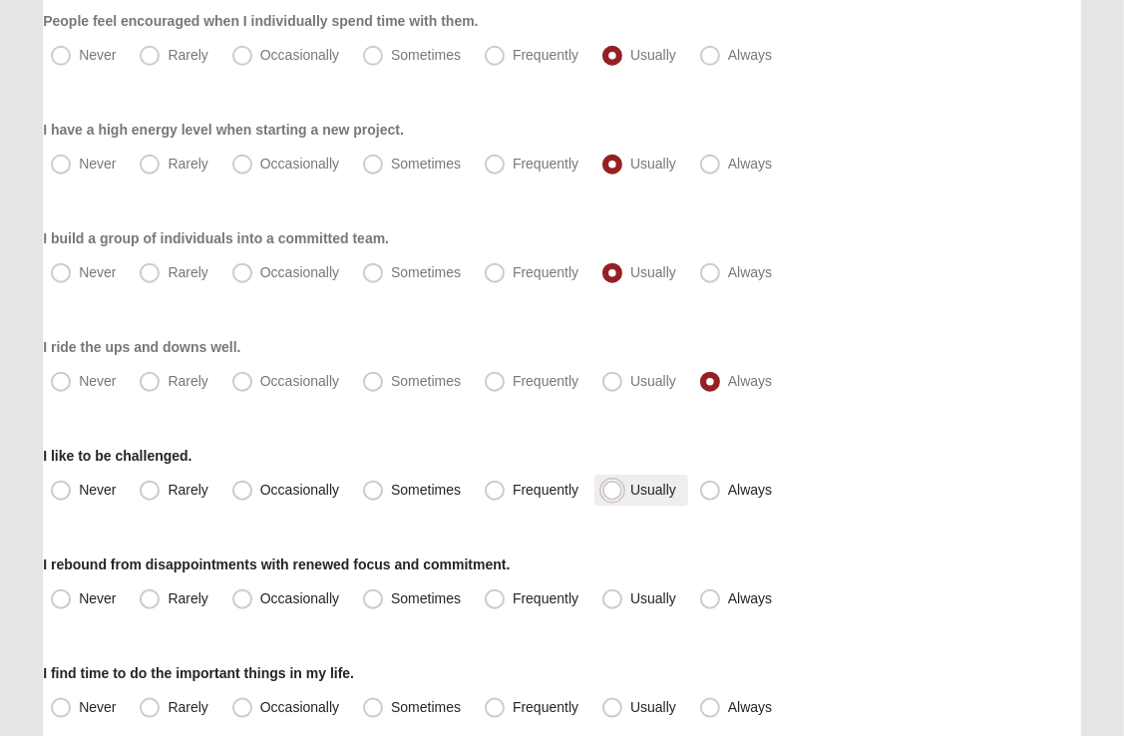
click at [614, 492] on input "Usually" at bounding box center [616, 490] width 13 height 13
radio input "true"
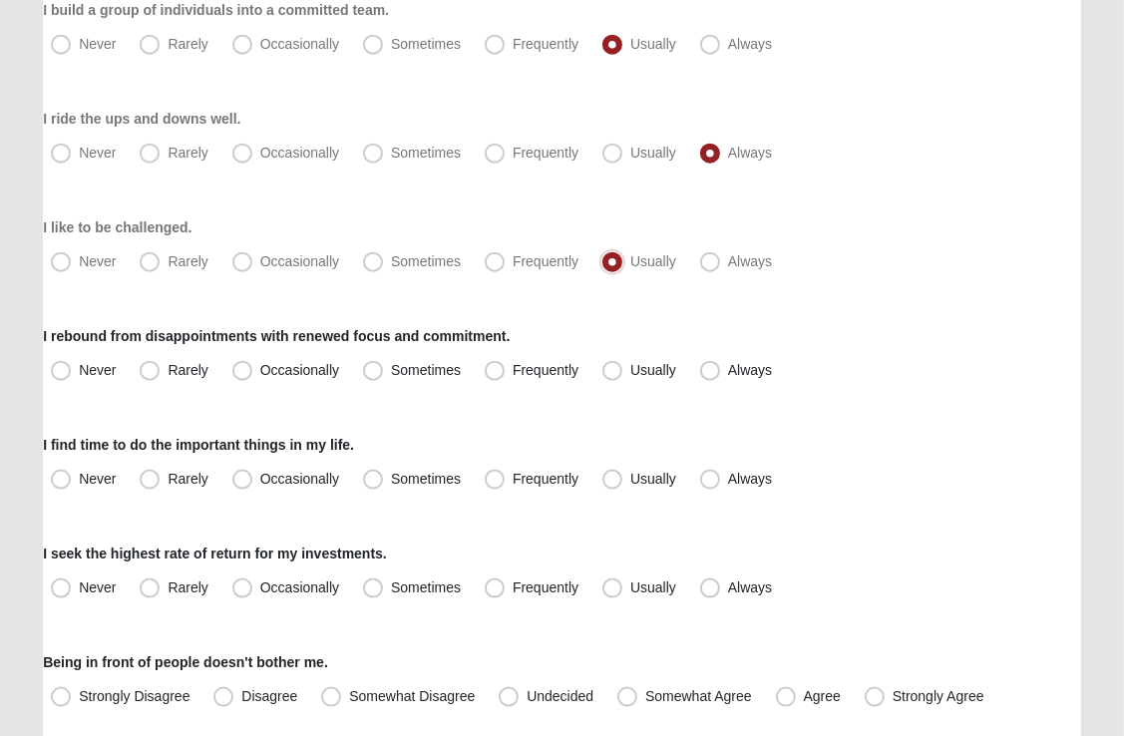
scroll to position [1717, 0]
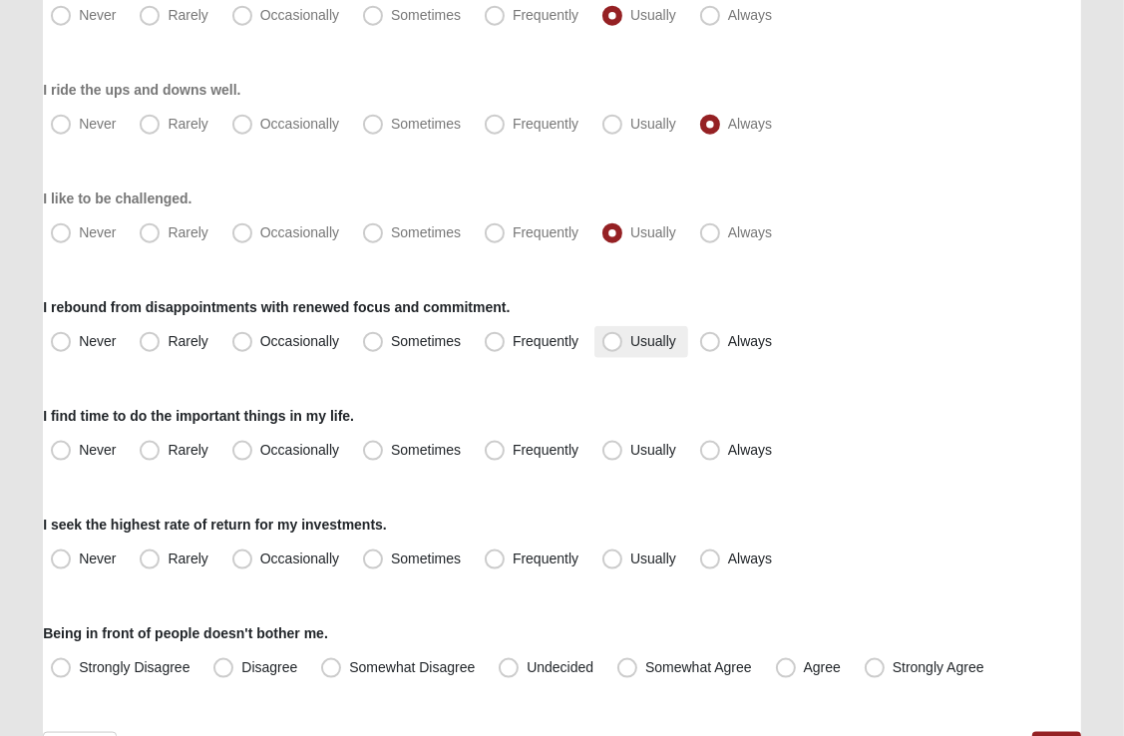
click at [630, 342] on span "Usually" at bounding box center [653, 341] width 46 height 16
click at [610, 342] on input "Usually" at bounding box center [616, 341] width 13 height 13
radio input "true"
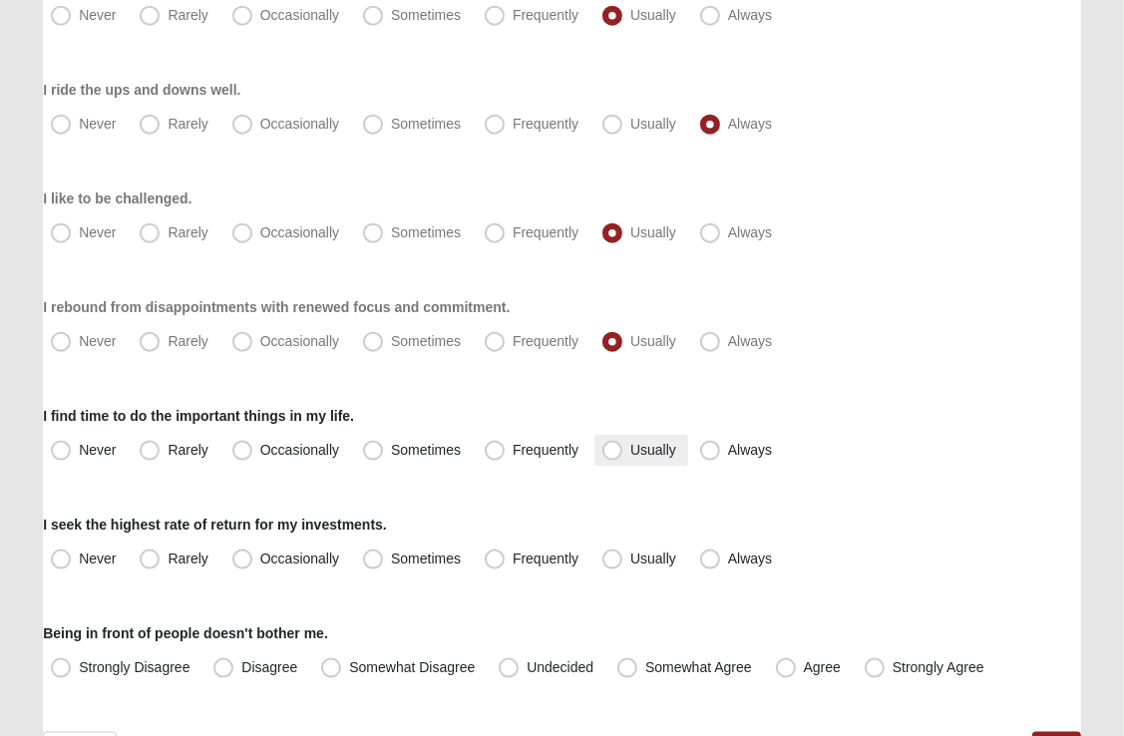
click at [630, 451] on span "Usually" at bounding box center [653, 450] width 46 height 16
click at [618, 451] on input "Usually" at bounding box center [616, 450] width 13 height 13
radio input "true"
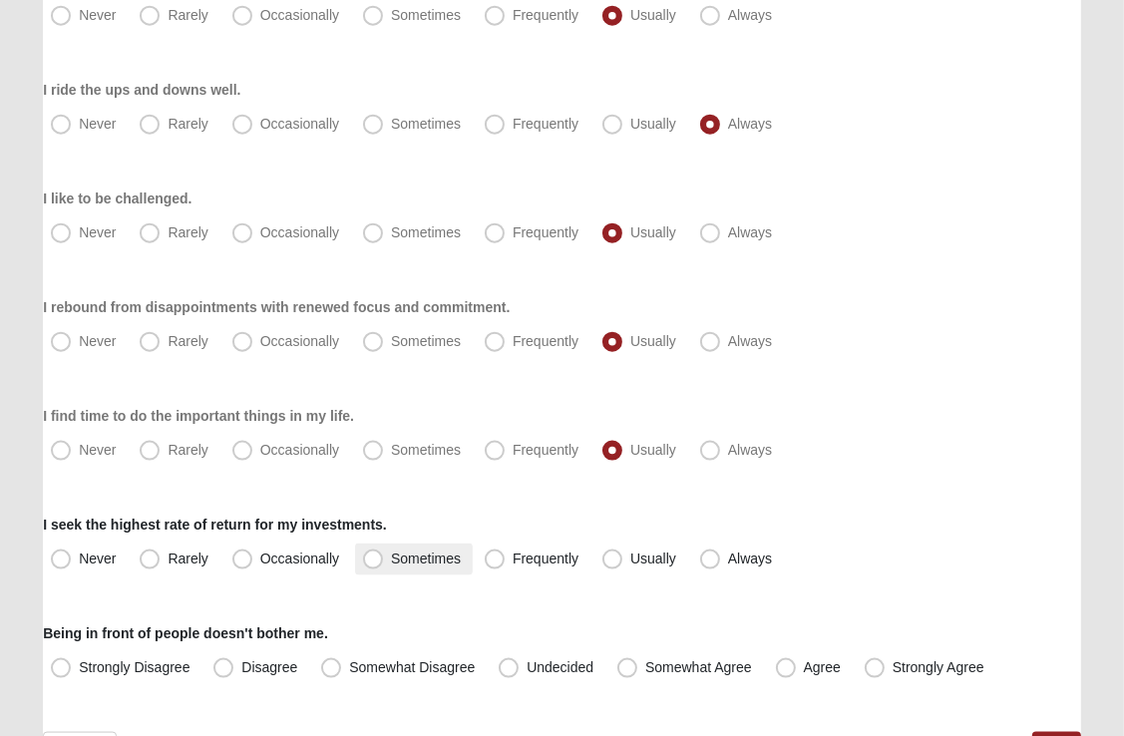
click at [391, 557] on span "Sometimes" at bounding box center [426, 559] width 70 height 16
click at [379, 557] on input "Sometimes" at bounding box center [377, 559] width 13 height 13
radio input "true"
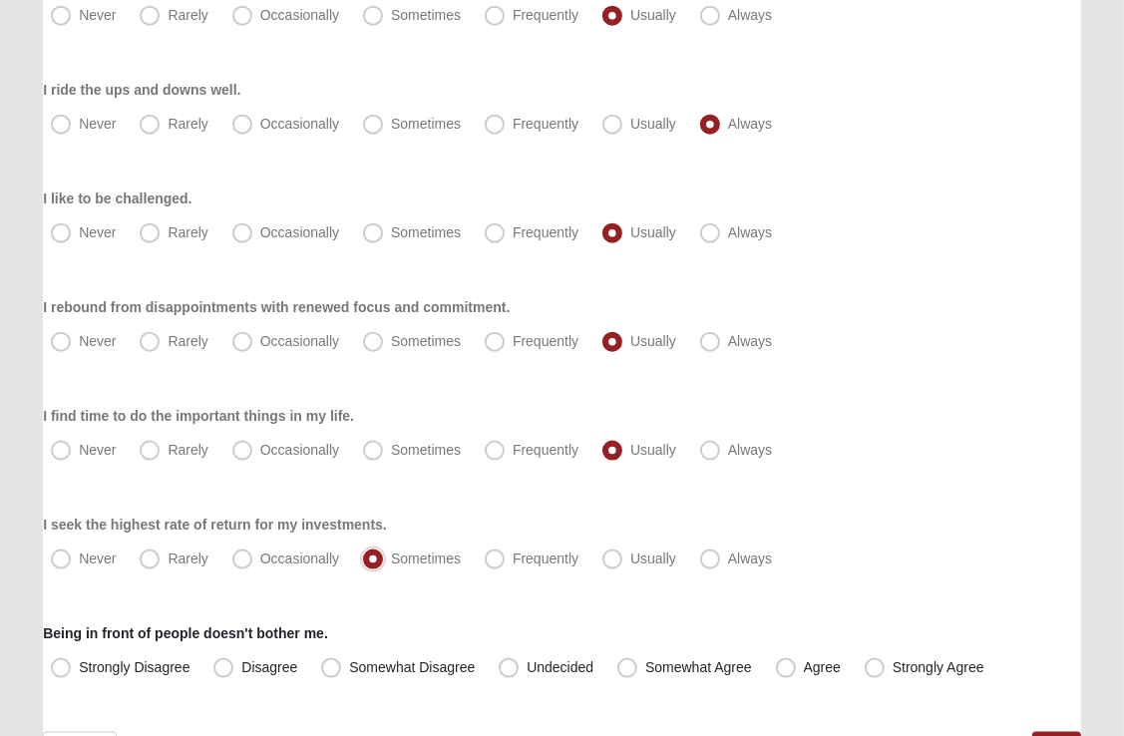
scroll to position [1835, 0]
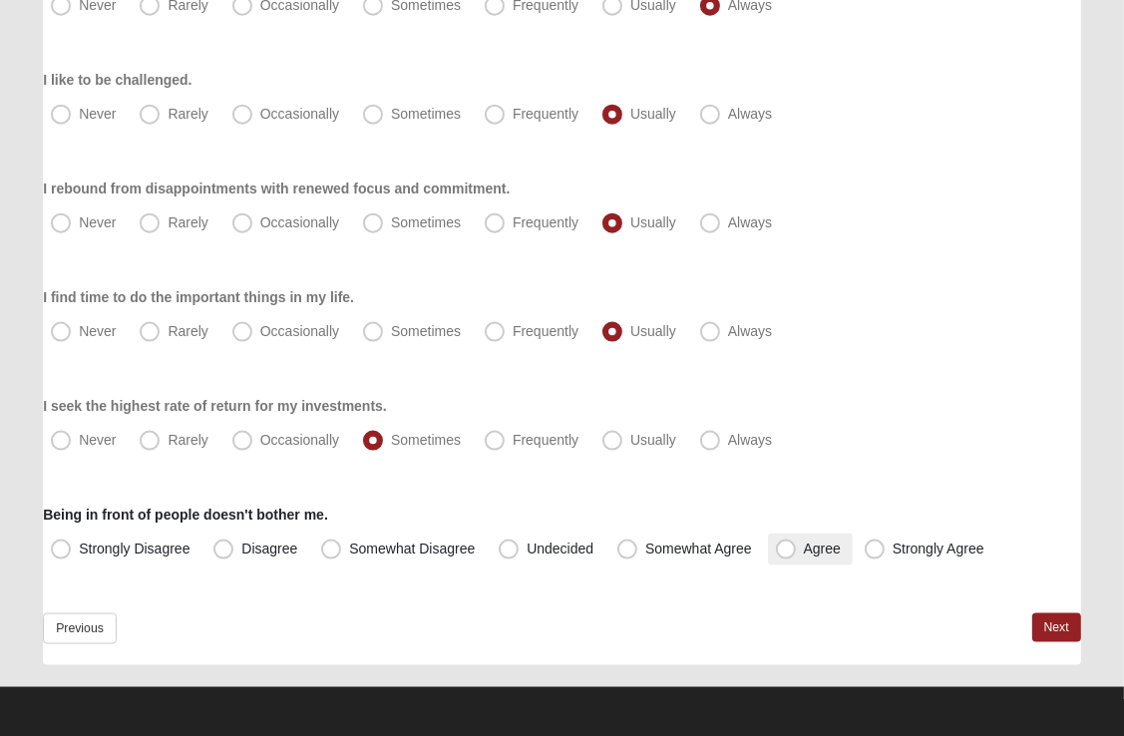
click at [804, 551] on span "Agree" at bounding box center [822, 549] width 37 height 16
click at [787, 551] on input "Agree" at bounding box center [790, 549] width 13 height 13
radio input "true"
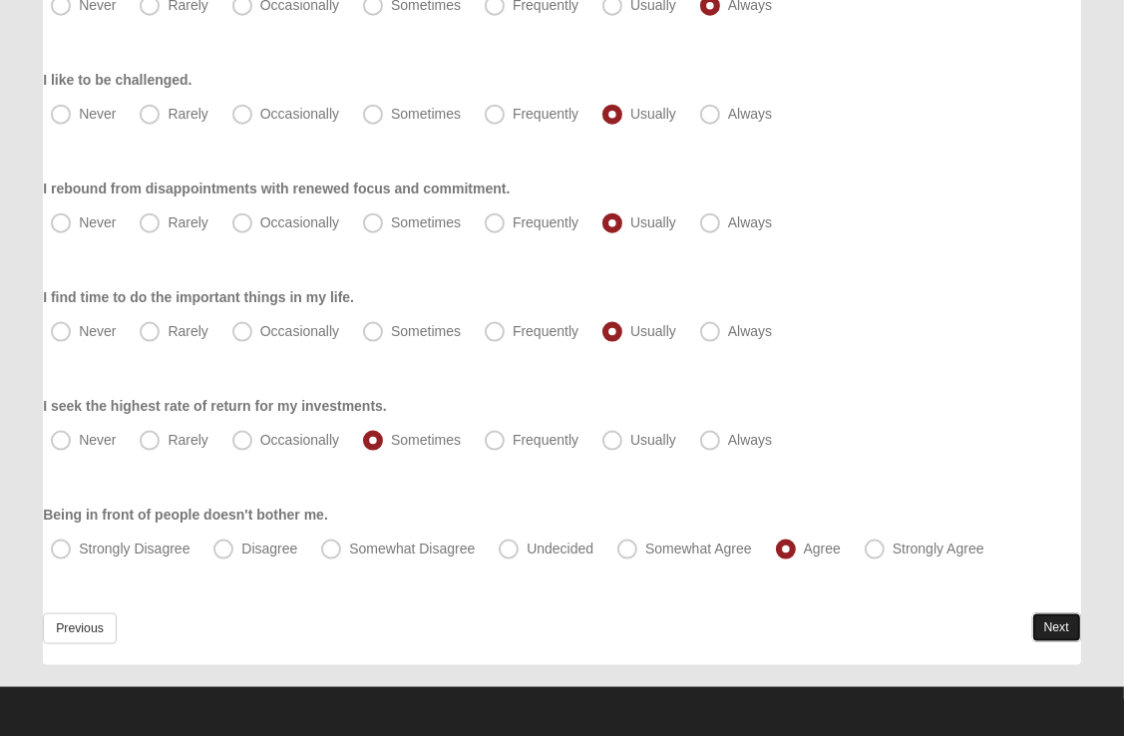
click at [1062, 617] on link "Next" at bounding box center [1056, 627] width 49 height 29
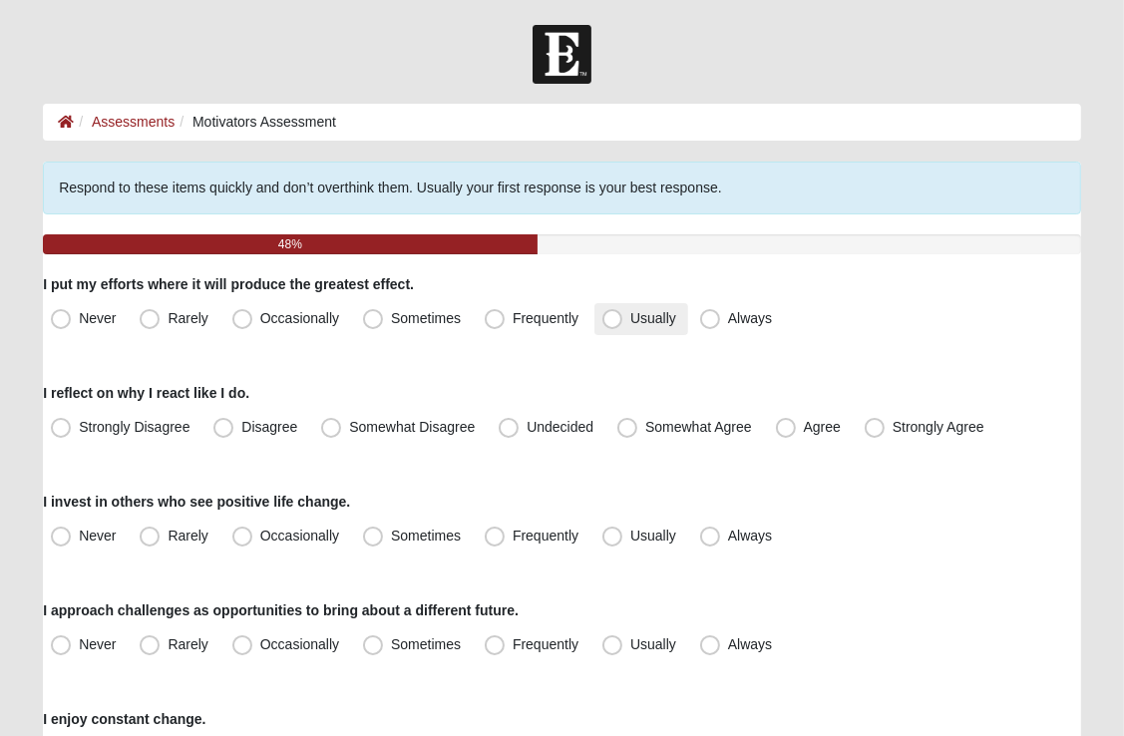
click at [630, 321] on span "Usually" at bounding box center [653, 318] width 46 height 16
click at [618, 321] on input "Usually" at bounding box center [616, 318] width 13 height 13
radio input "true"
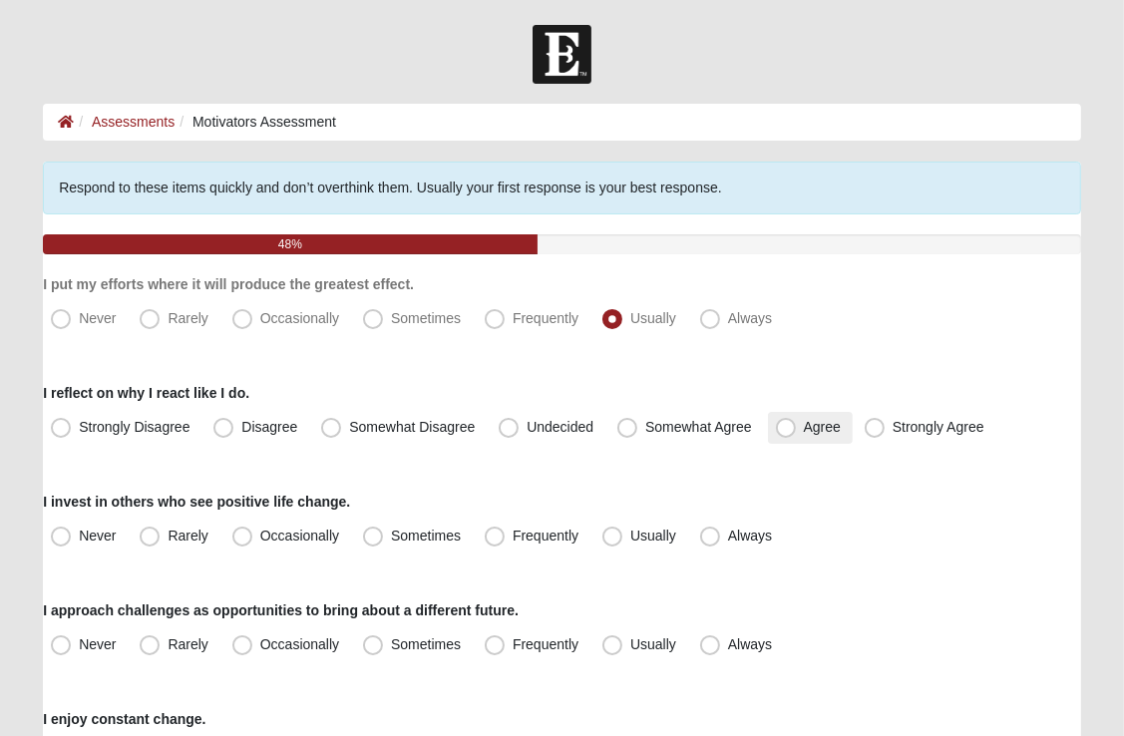
click at [804, 435] on span "Agree" at bounding box center [822, 427] width 37 height 16
click at [790, 434] on input "Agree" at bounding box center [790, 427] width 13 height 13
radio input "true"
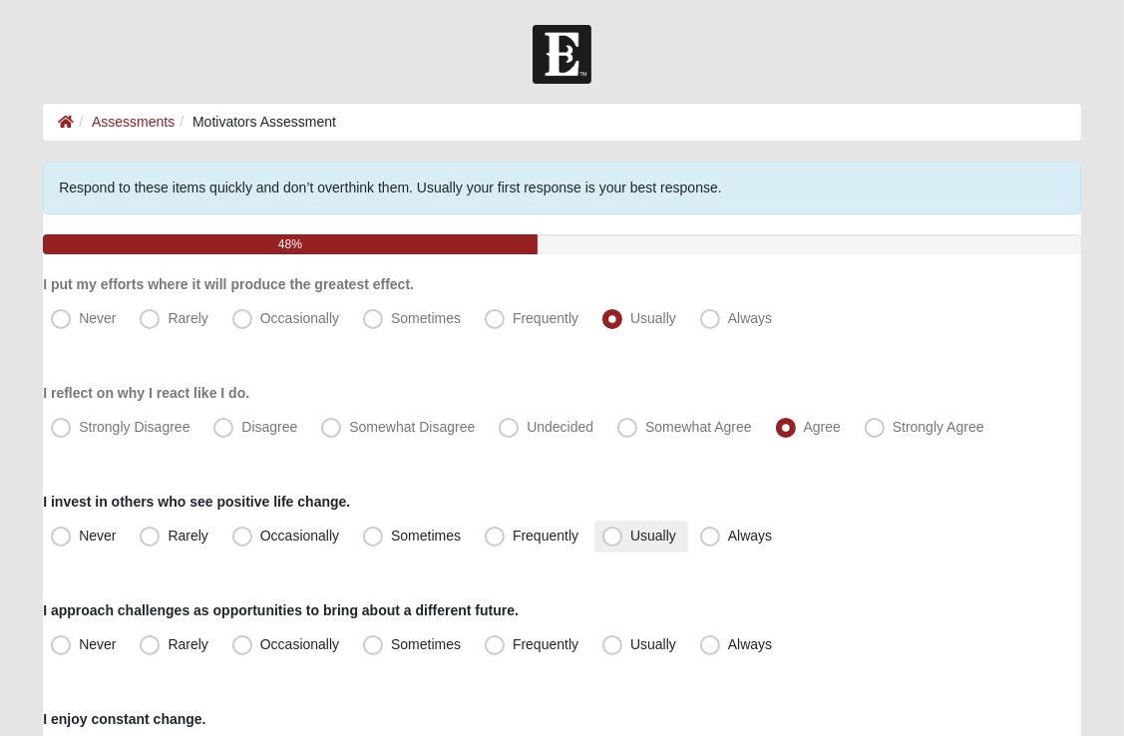
click at [630, 534] on span "Usually" at bounding box center [653, 536] width 46 height 16
click at [615, 534] on input "Usually" at bounding box center [616, 536] width 13 height 13
radio input "true"
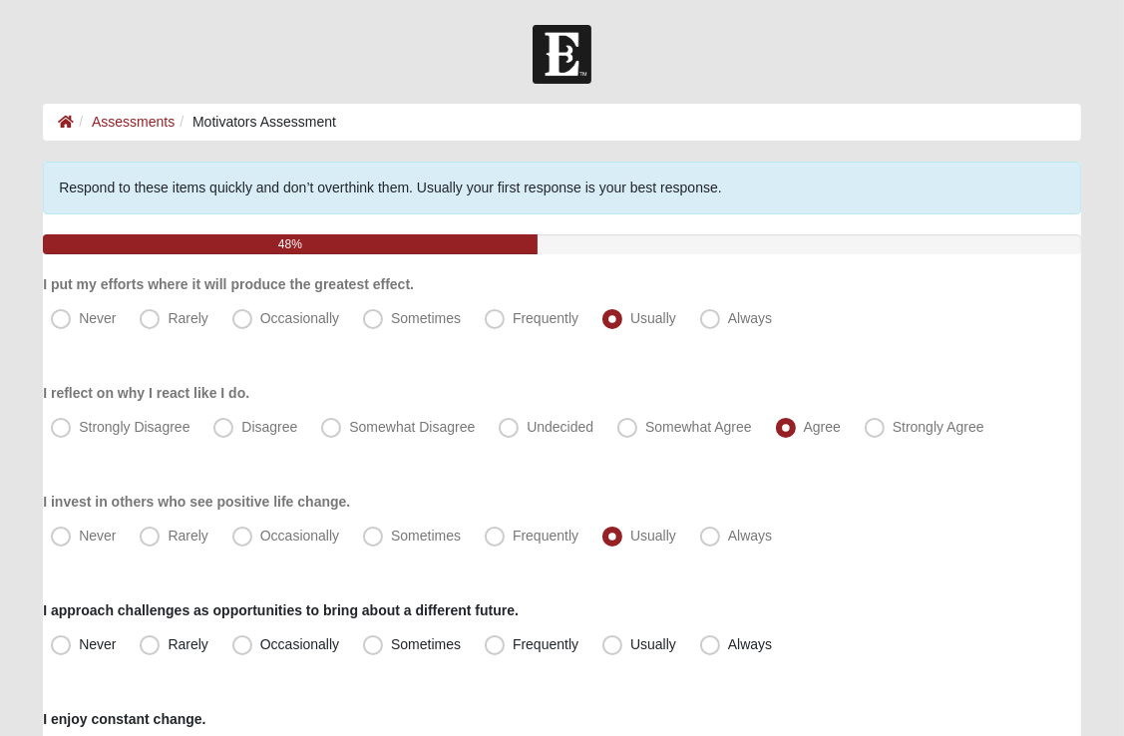
click at [654, 612] on div "I approach challenges as opportunities to bring about a different future. Never…" at bounding box center [562, 630] width 1038 height 61
click at [391, 642] on span "Sometimes" at bounding box center [426, 644] width 70 height 16
click at [375, 642] on input "Sometimes" at bounding box center [377, 644] width 13 height 13
radio input "true"
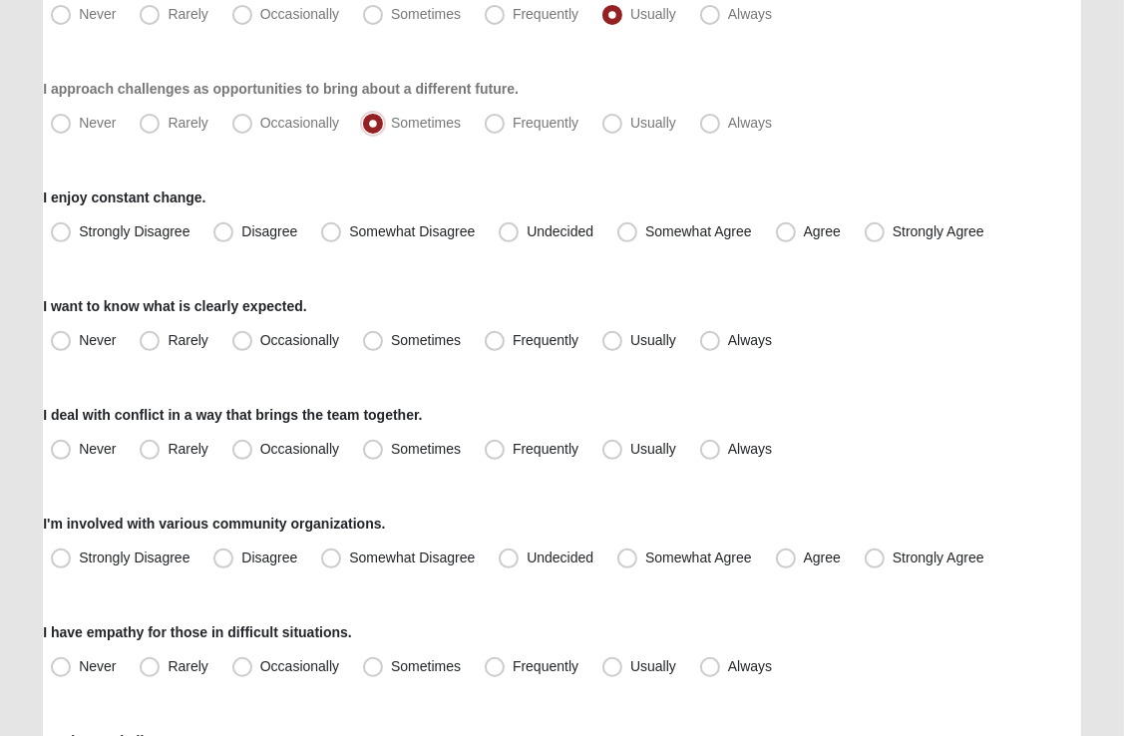
scroll to position [534, 0]
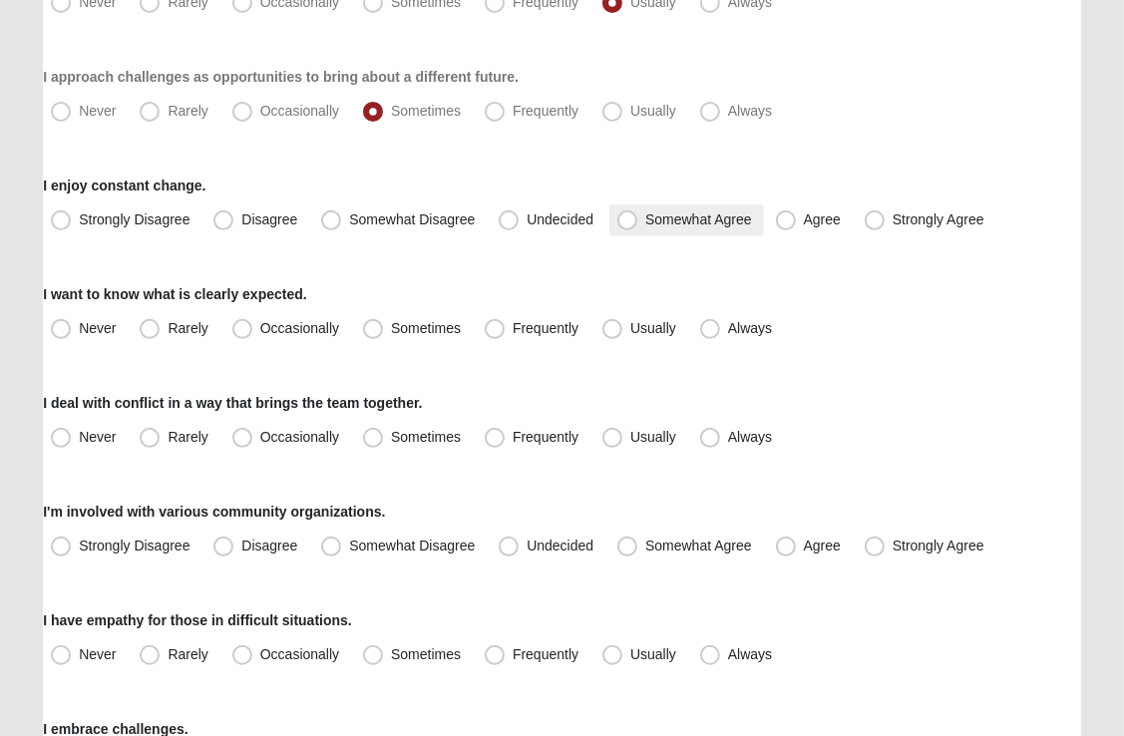
click at [645, 219] on span "Somewhat Agree" at bounding box center [698, 219] width 107 height 16
click at [626, 219] on input "Somewhat Agree" at bounding box center [631, 219] width 13 height 13
radio input "true"
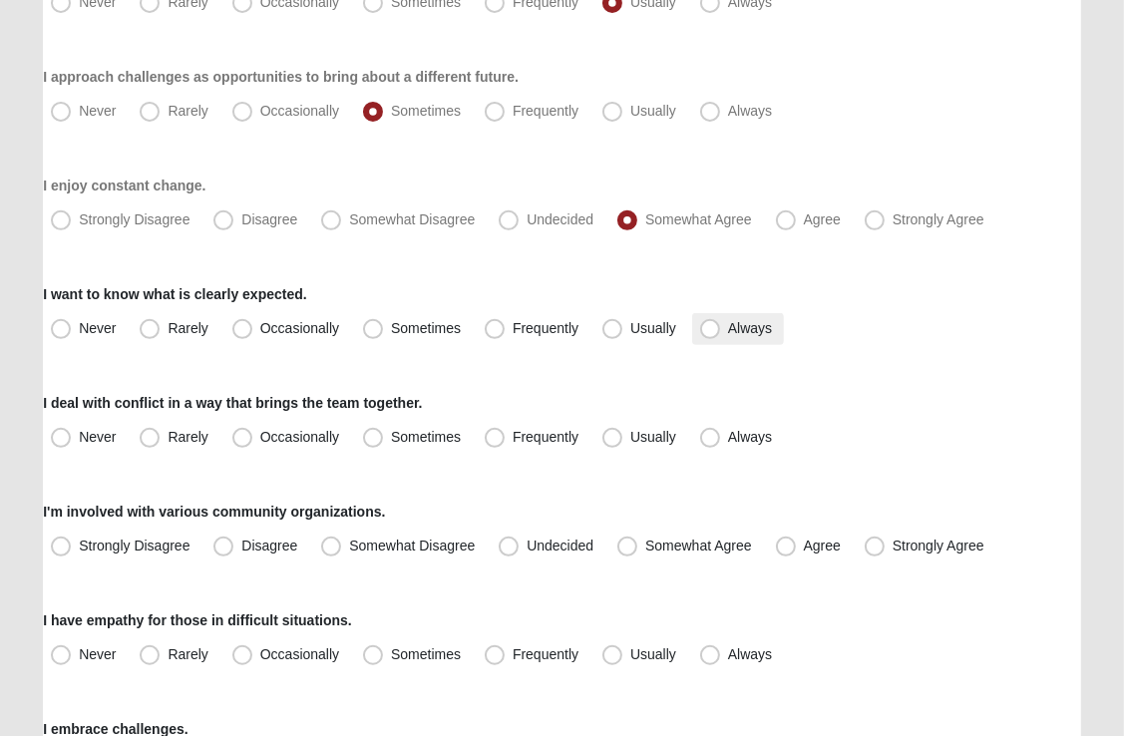
click at [728, 327] on span "Always" at bounding box center [750, 328] width 44 height 16
click at [709, 327] on input "Always" at bounding box center [714, 328] width 13 height 13
radio input "true"
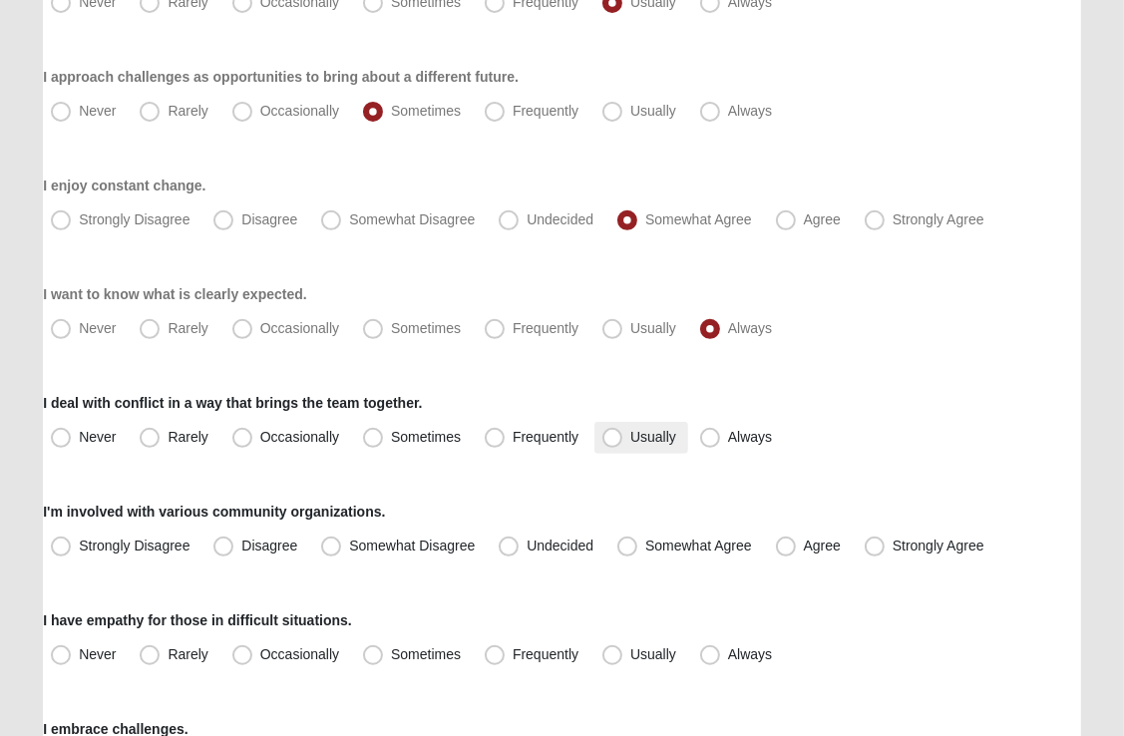
click at [630, 440] on span "Usually" at bounding box center [653, 437] width 46 height 16
click at [610, 440] on input "Usually" at bounding box center [616, 437] width 13 height 13
radio input "true"
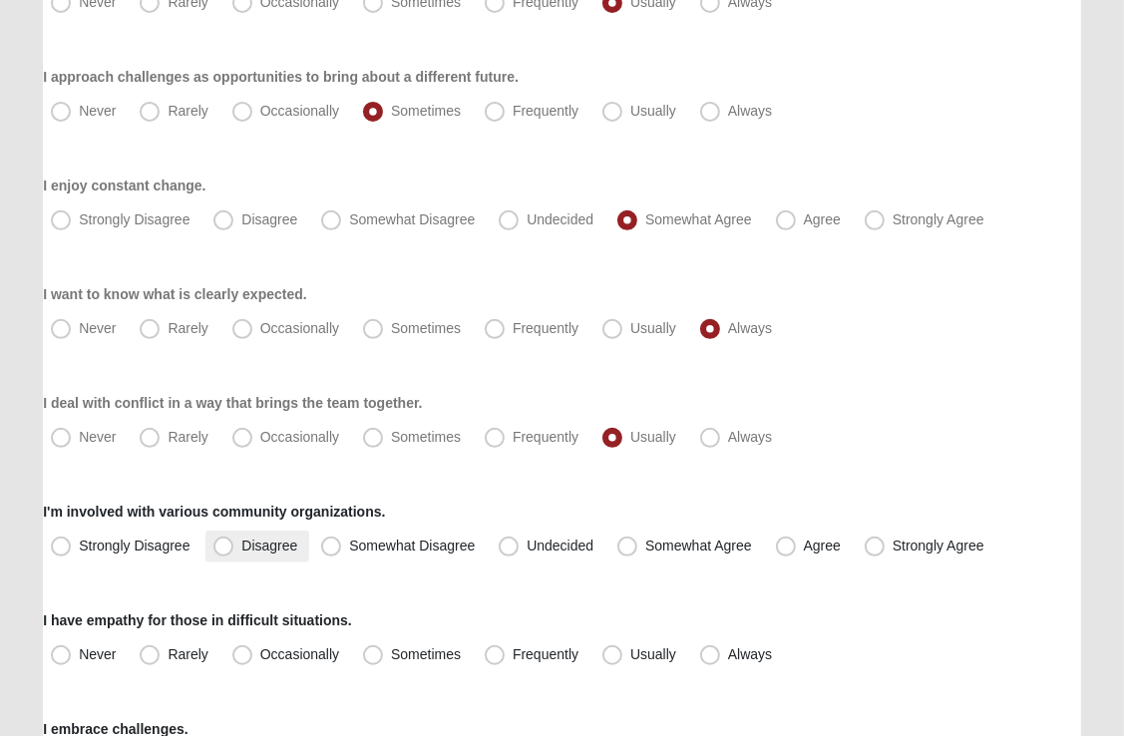
click at [241, 547] on span "Disagree" at bounding box center [269, 546] width 56 height 16
click at [227, 547] on input "Disagree" at bounding box center [227, 546] width 13 height 13
radio input "true"
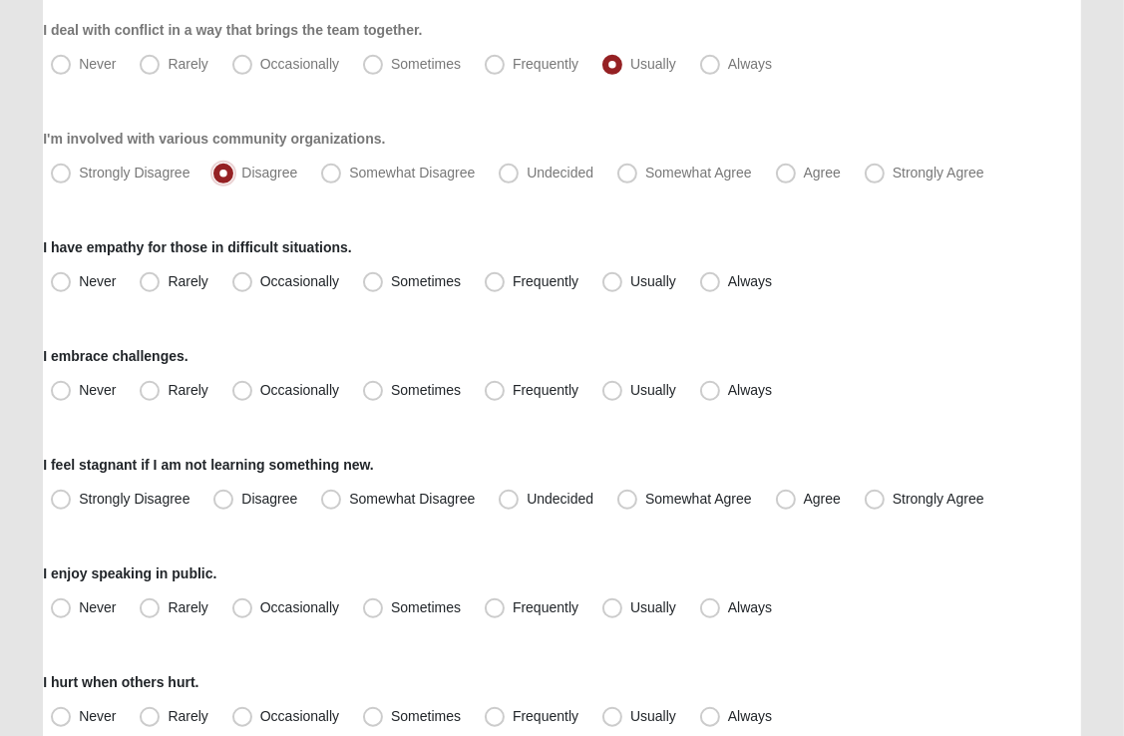
scroll to position [922, 0]
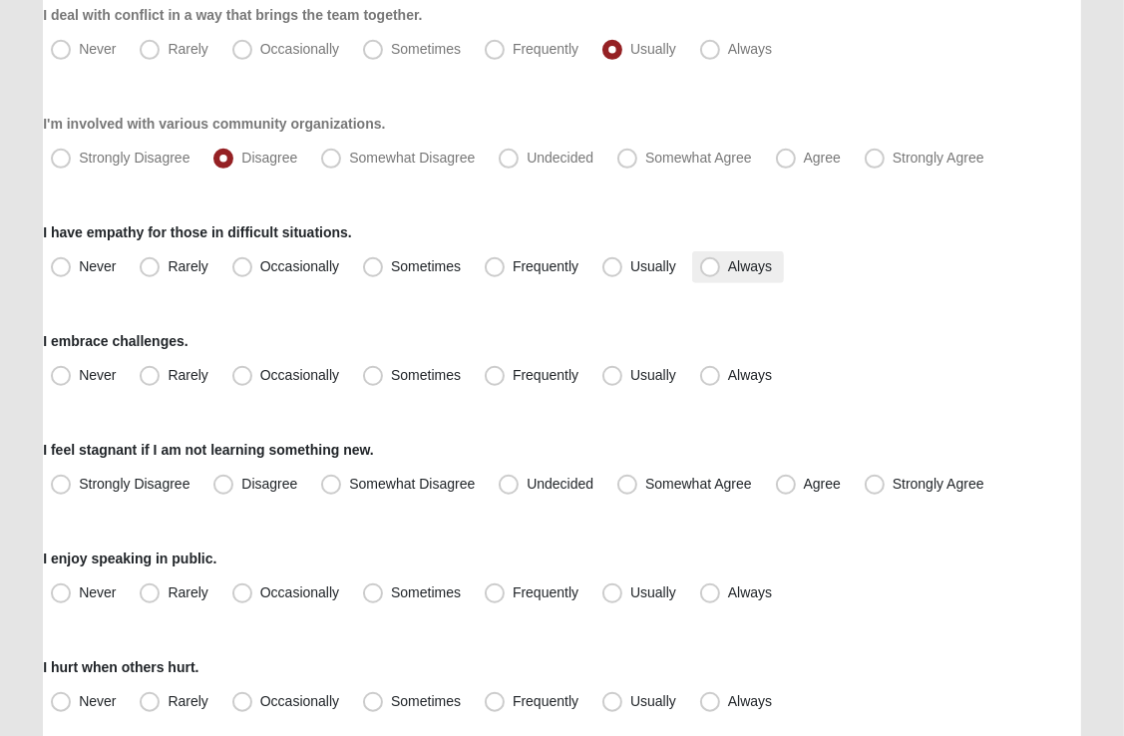
click at [728, 268] on span "Always" at bounding box center [750, 266] width 44 height 16
click at [713, 268] on input "Always" at bounding box center [714, 266] width 13 height 13
radio input "true"
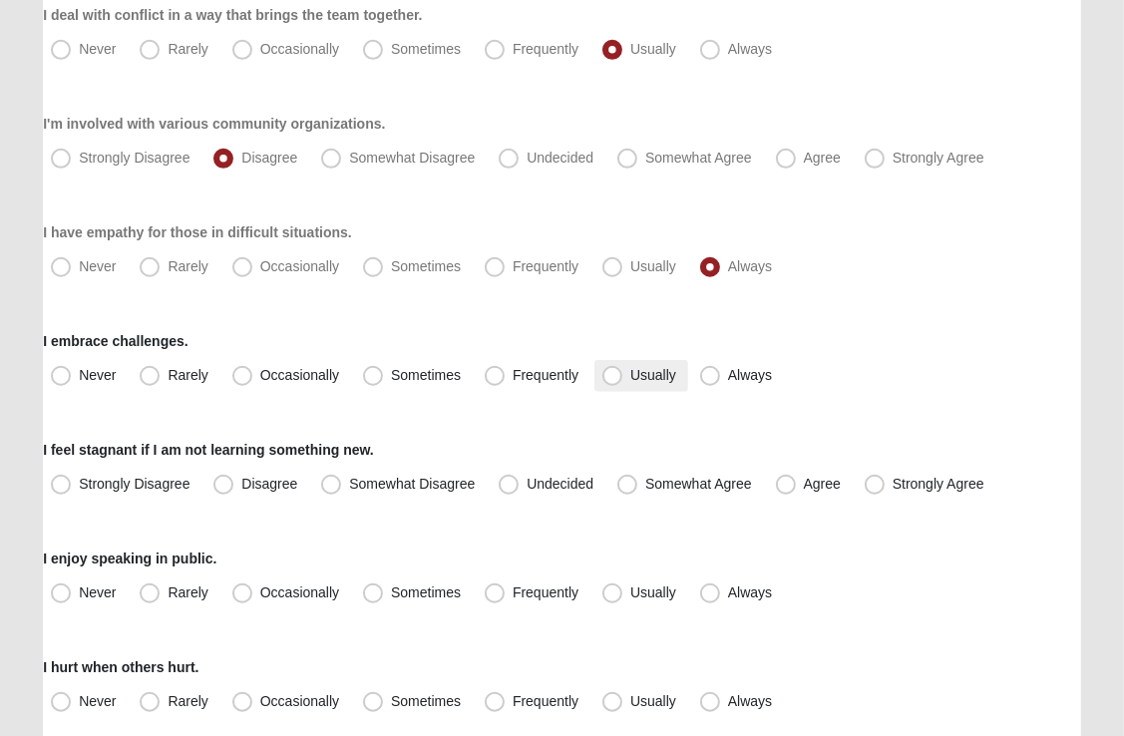
click at [630, 377] on span "Usually" at bounding box center [653, 375] width 46 height 16
click at [622, 377] on input "Usually" at bounding box center [616, 375] width 13 height 13
radio input "true"
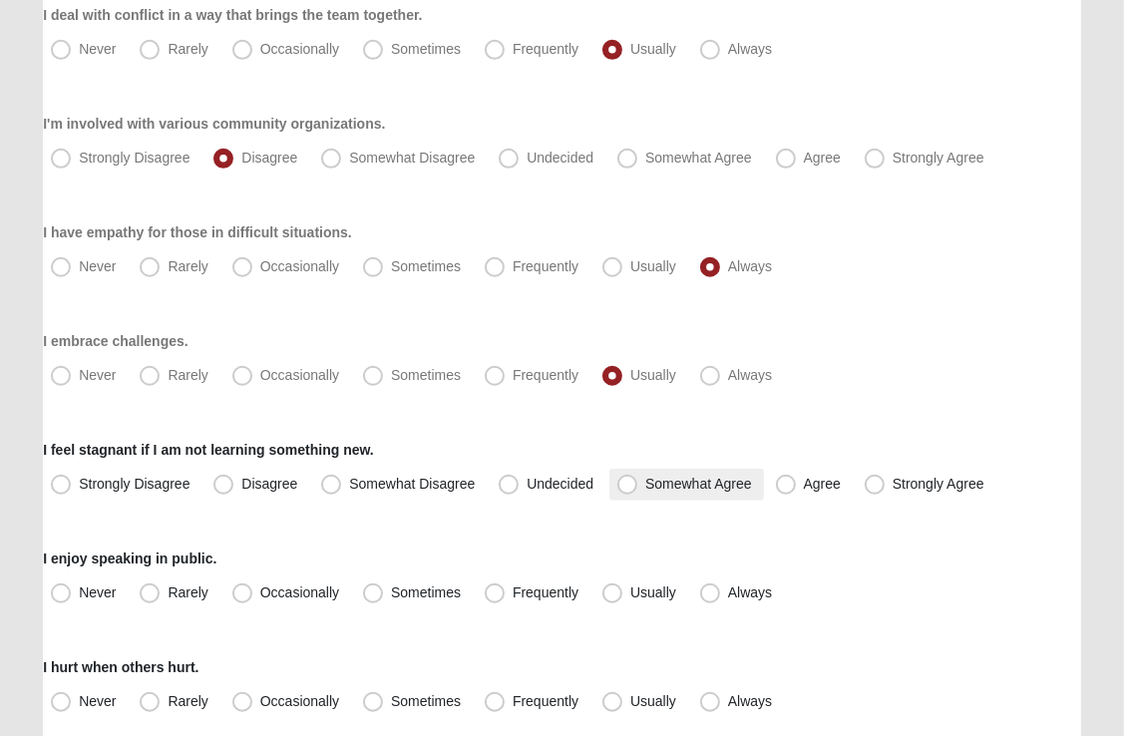
click at [645, 482] on span "Somewhat Agree" at bounding box center [698, 484] width 107 height 16
click at [630, 482] on input "Somewhat Agree" at bounding box center [631, 484] width 13 height 13
radio input "true"
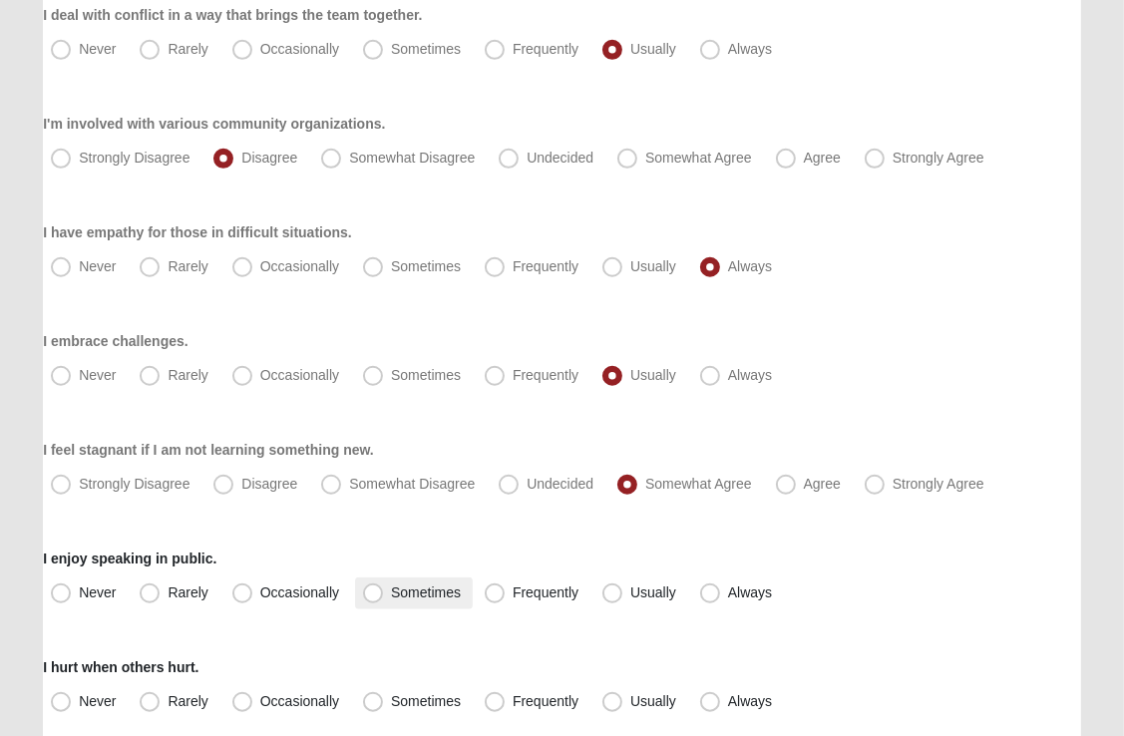
click at [391, 592] on span "Sometimes" at bounding box center [426, 592] width 70 height 16
click at [371, 592] on input "Sometimes" at bounding box center [377, 592] width 13 height 13
radio input "true"
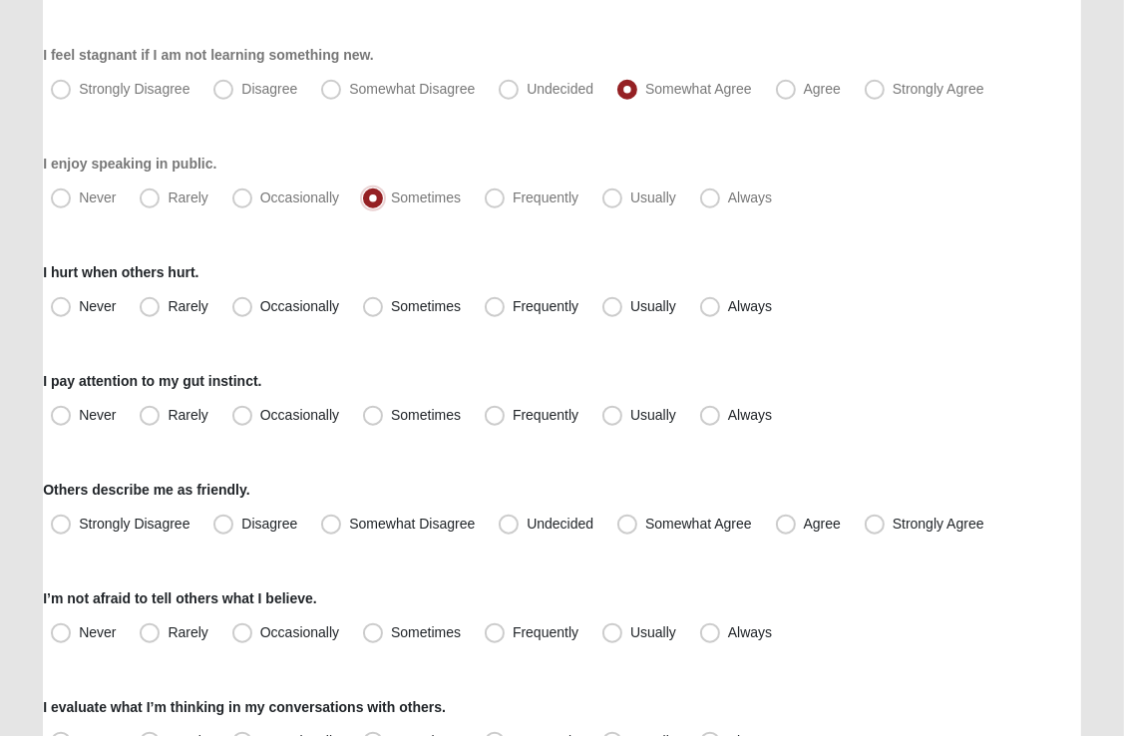
scroll to position [1325, 0]
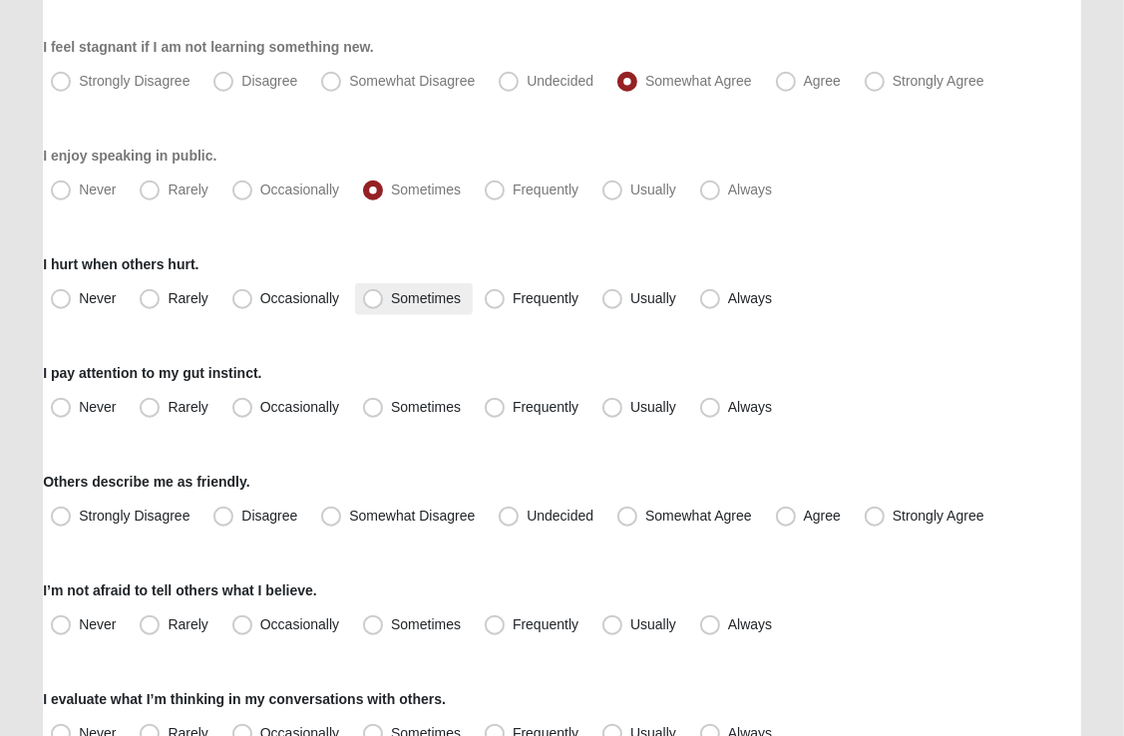
click at [391, 301] on span "Sometimes" at bounding box center [426, 298] width 70 height 16
click at [376, 301] on input "Sometimes" at bounding box center [377, 298] width 13 height 13
radio input "true"
click at [630, 402] on span "Usually" at bounding box center [653, 407] width 46 height 16
click at [610, 402] on input "Usually" at bounding box center [616, 407] width 13 height 13
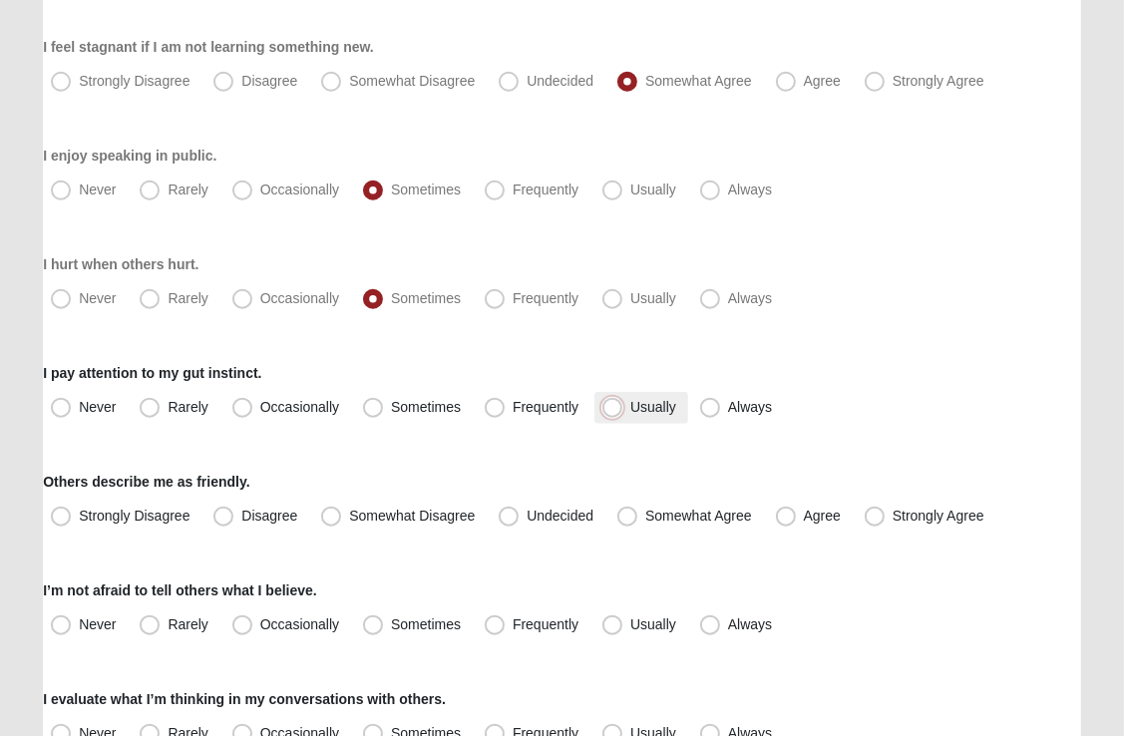
radio input "true"
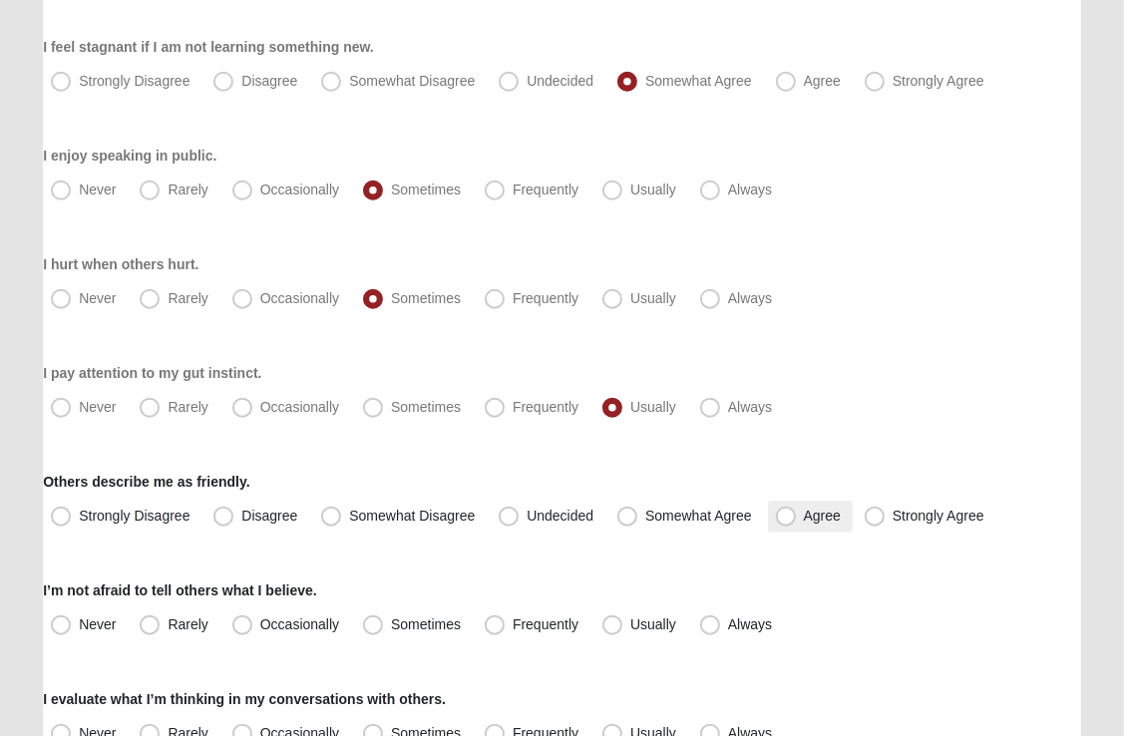
click at [804, 515] on span "Agree" at bounding box center [822, 516] width 37 height 16
click at [786, 515] on input "Agree" at bounding box center [790, 516] width 13 height 13
radio input "true"
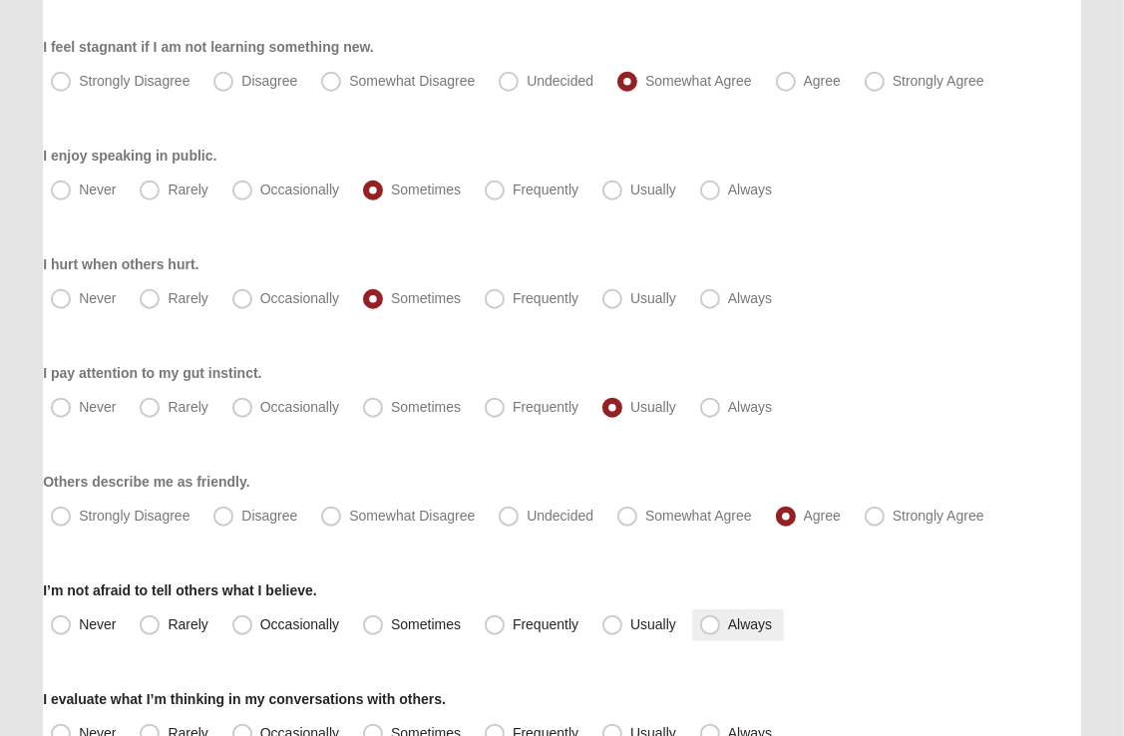
click at [728, 616] on span "Always" at bounding box center [750, 624] width 44 height 16
click at [708, 618] on input "Always" at bounding box center [714, 624] width 13 height 13
radio input "true"
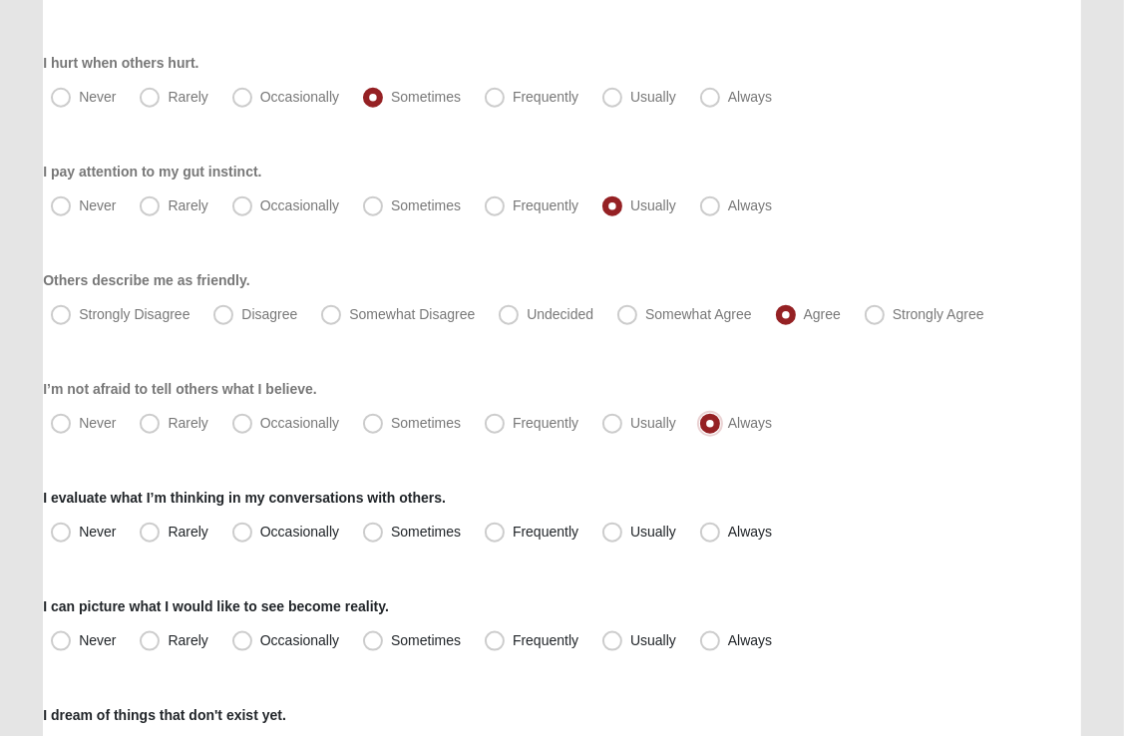
scroll to position [1529, 0]
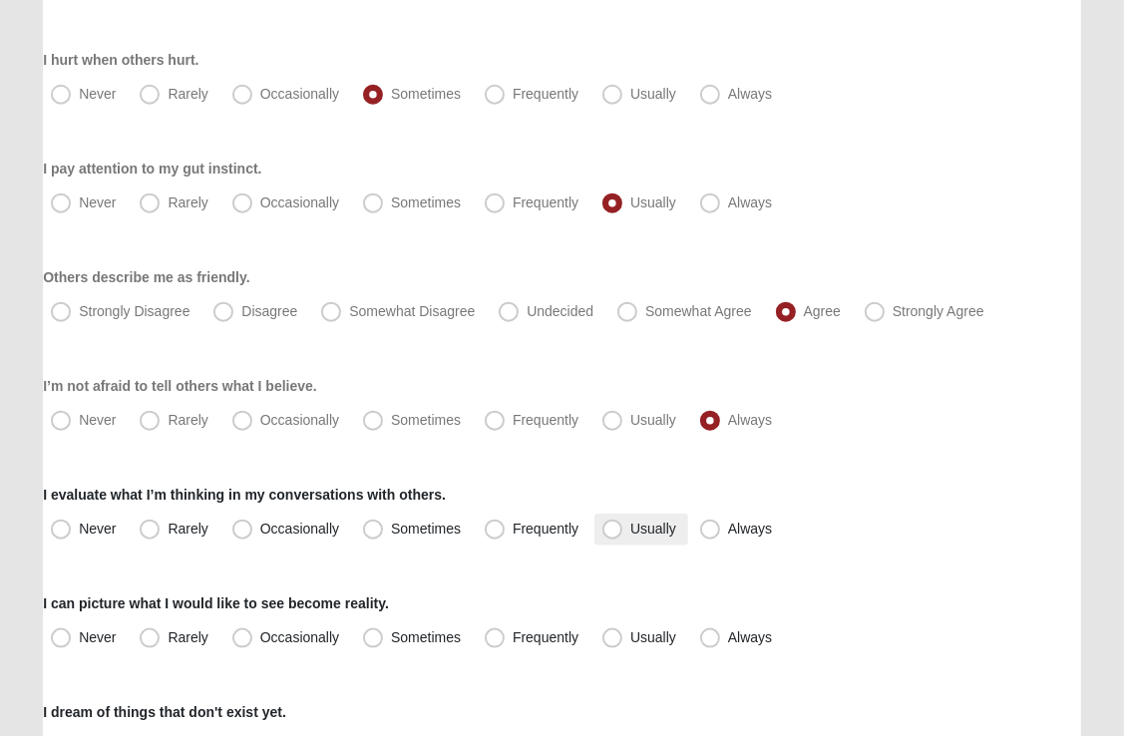
click at [630, 528] on span "Usually" at bounding box center [653, 529] width 46 height 16
click at [612, 528] on input "Usually" at bounding box center [616, 529] width 13 height 13
radio input "true"
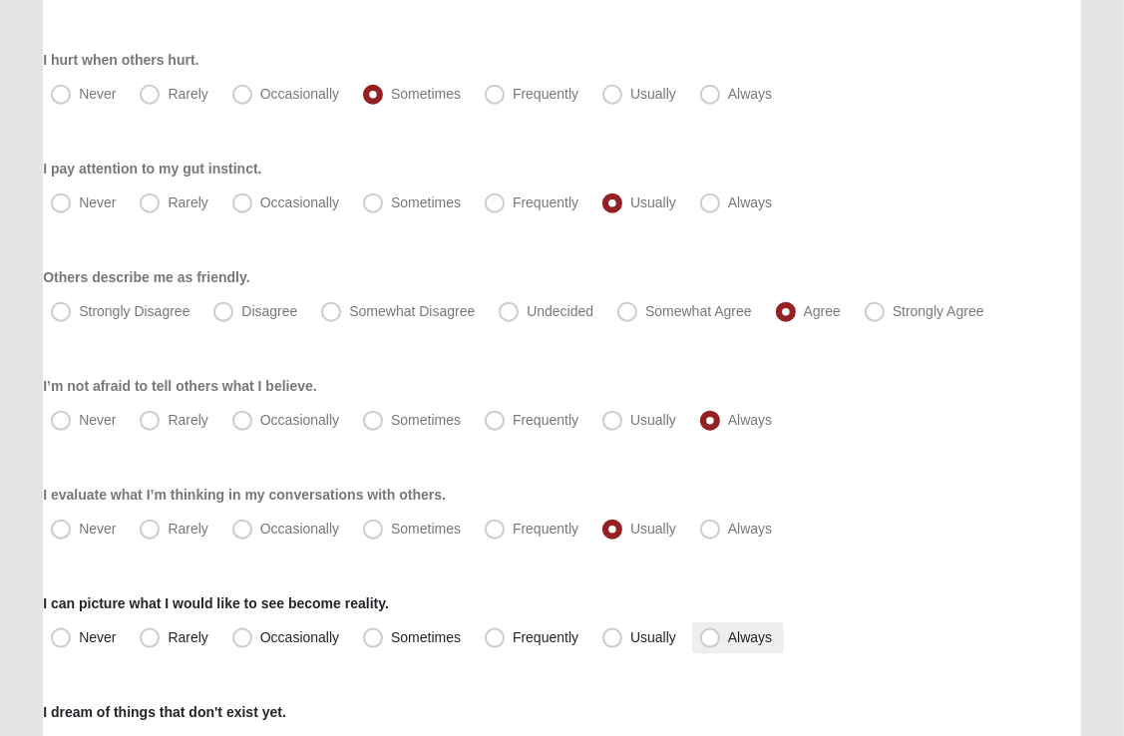
click at [728, 636] on span "Always" at bounding box center [750, 637] width 44 height 16
click at [710, 636] on input "Always" at bounding box center [714, 637] width 13 height 13
radio input "true"
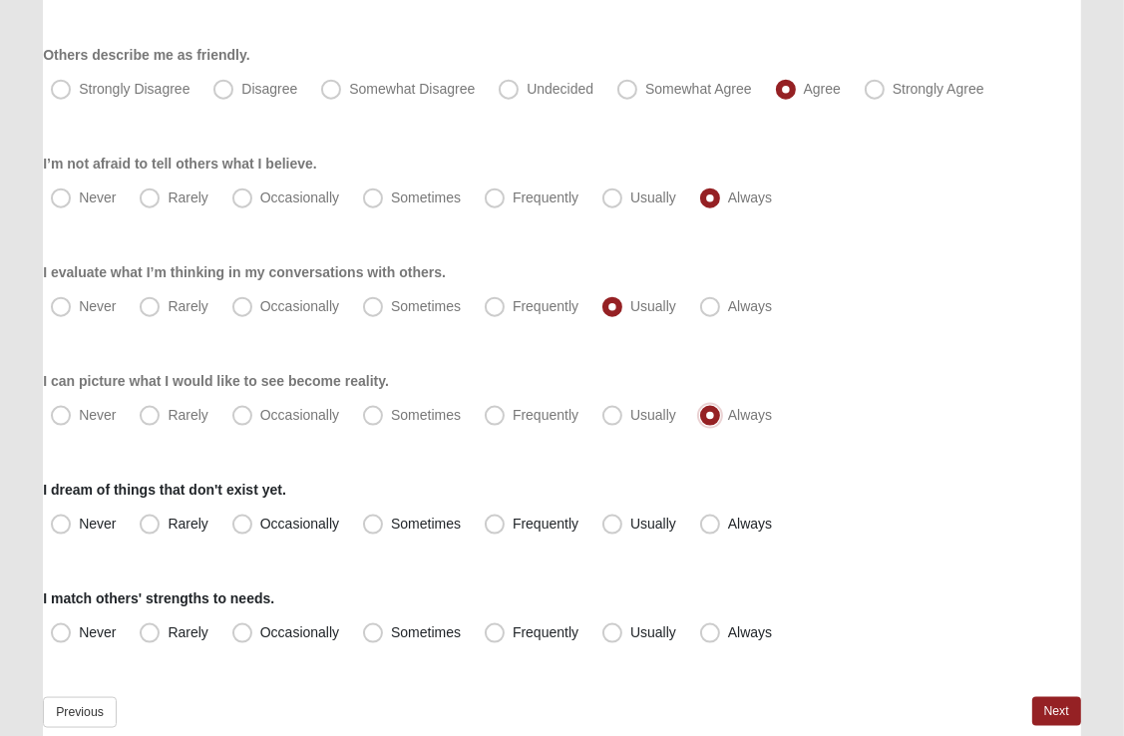
scroll to position [1759, 0]
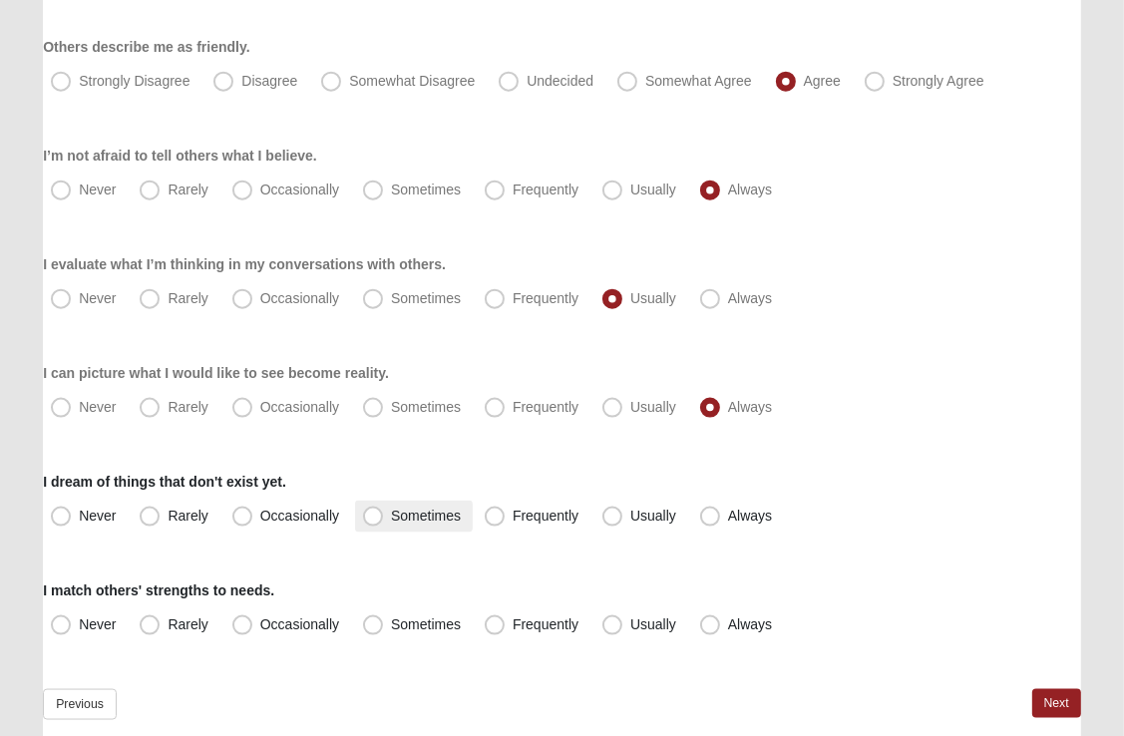
click at [391, 516] on span "Sometimes" at bounding box center [426, 516] width 70 height 16
click at [372, 516] on input "Sometimes" at bounding box center [377, 516] width 13 height 13
radio input "true"
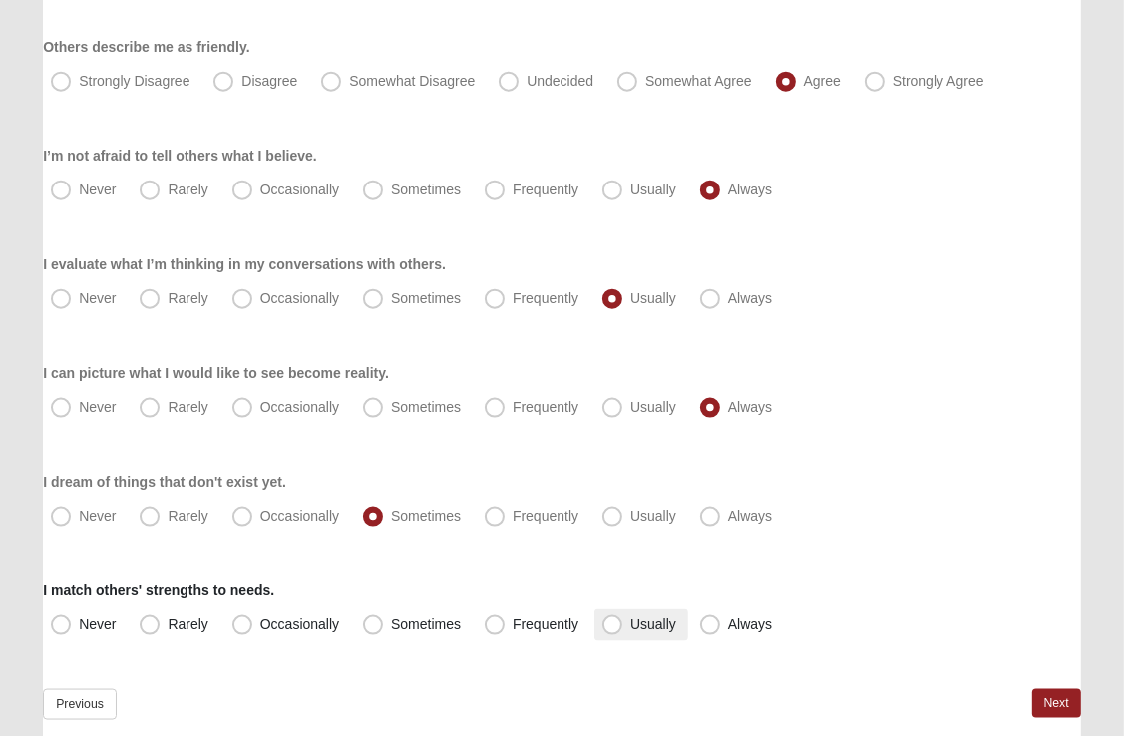
click at [630, 620] on span "Usually" at bounding box center [653, 624] width 46 height 16
click at [614, 620] on input "Usually" at bounding box center [616, 624] width 13 height 13
radio input "true"
click at [1063, 699] on link "Next" at bounding box center [1056, 703] width 49 height 29
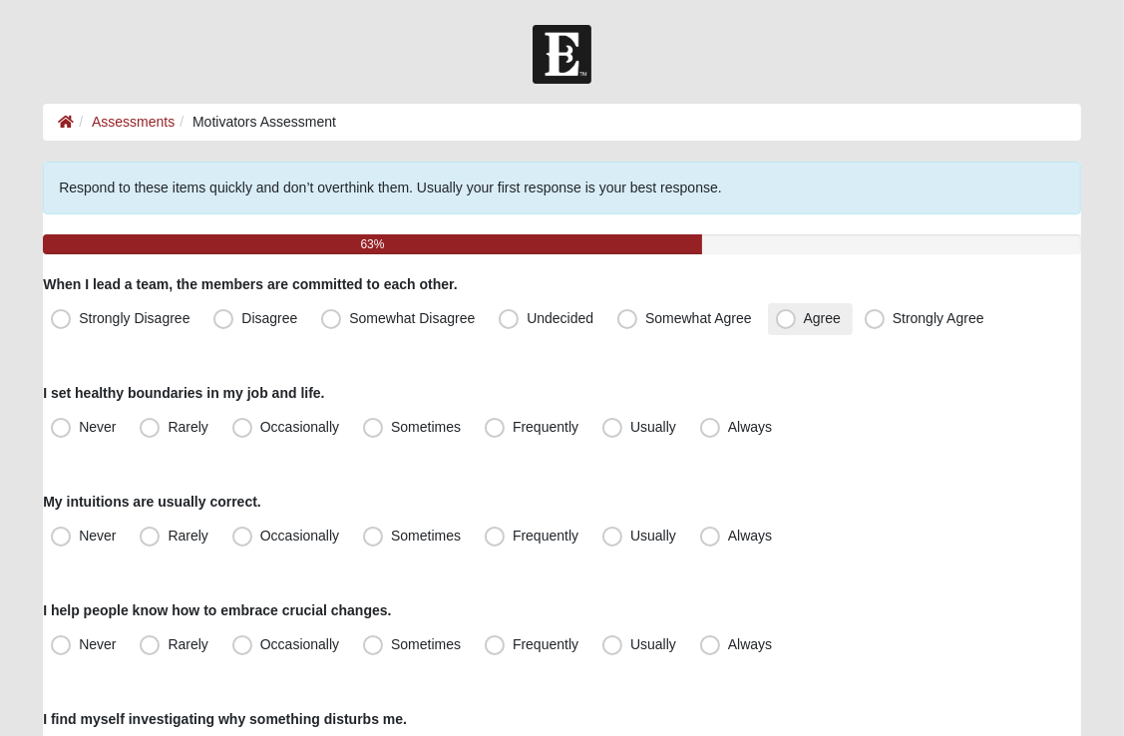
click at [804, 319] on span "Agree" at bounding box center [822, 318] width 37 height 16
click at [788, 319] on input "Agree" at bounding box center [790, 318] width 13 height 13
radio input "true"
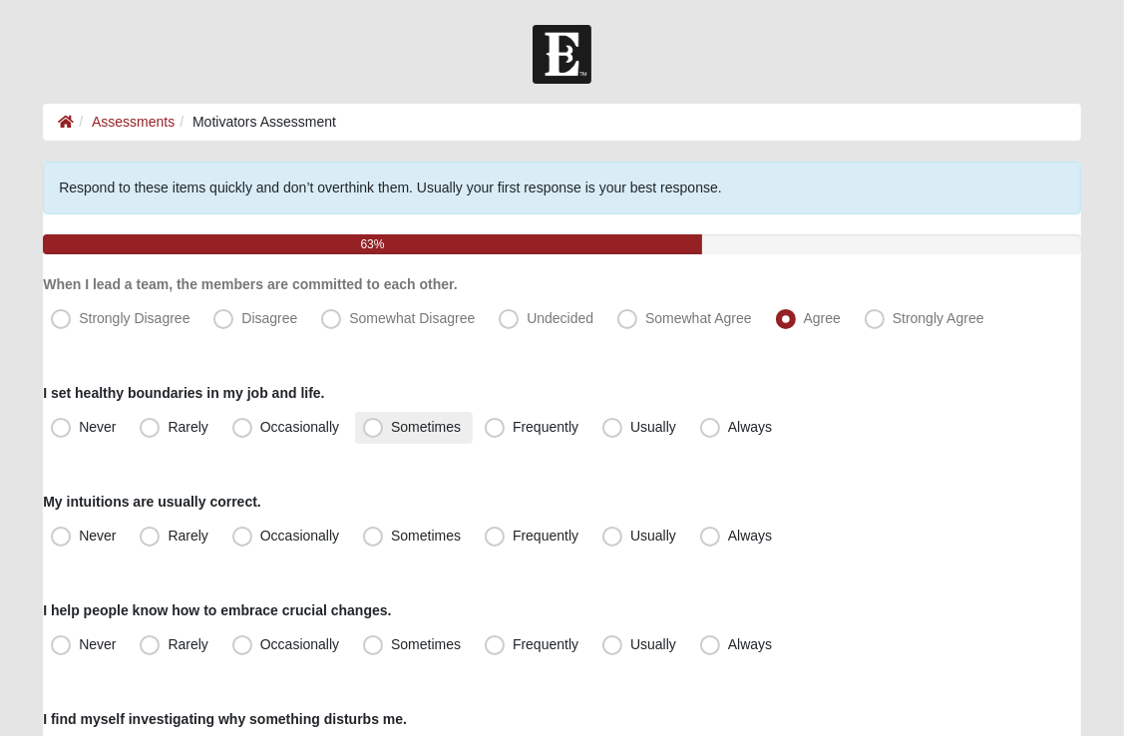
click at [391, 427] on span "Sometimes" at bounding box center [426, 427] width 70 height 16
click at [372, 427] on input "Sometimes" at bounding box center [377, 427] width 13 height 13
radio input "true"
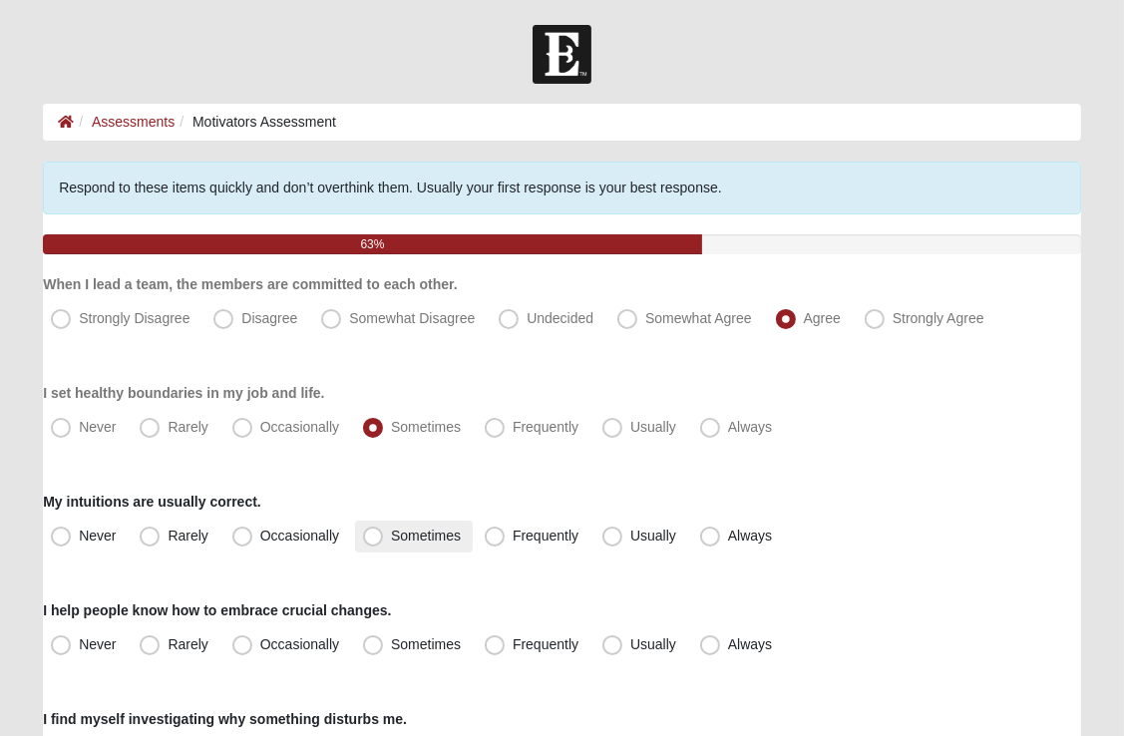
click at [391, 536] on span "Sometimes" at bounding box center [426, 536] width 70 height 16
click at [378, 536] on input "Sometimes" at bounding box center [377, 536] width 13 height 13
radio input "true"
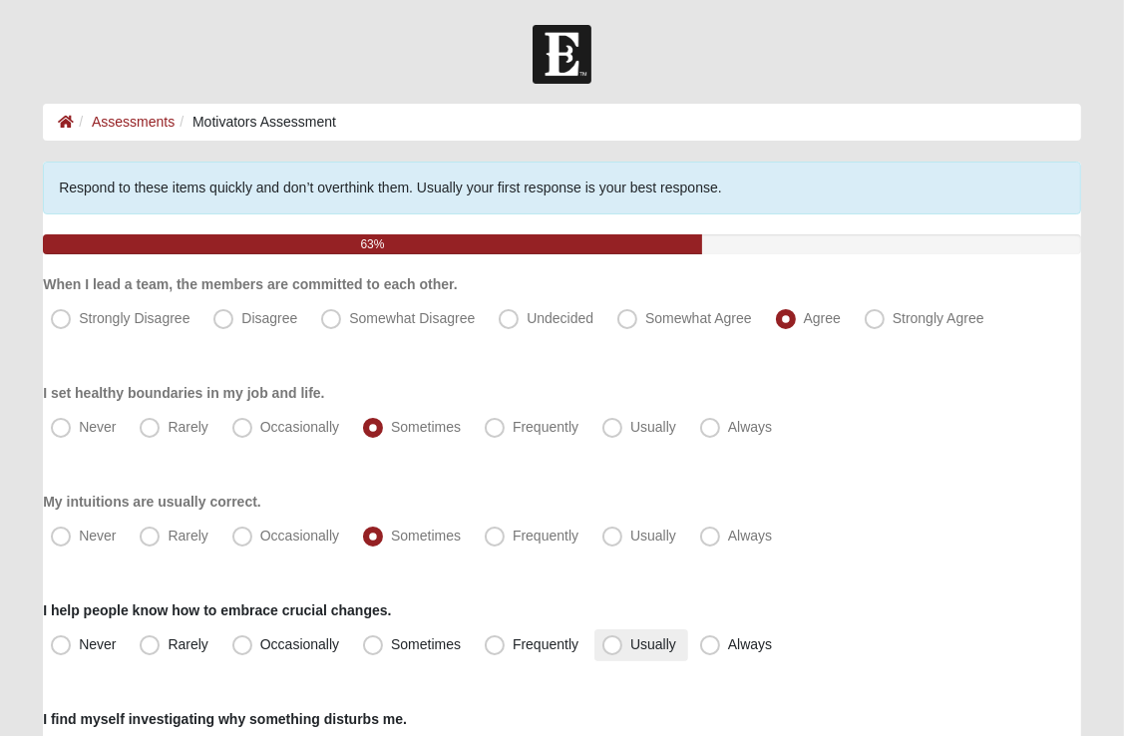
click at [630, 644] on span "Usually" at bounding box center [653, 644] width 46 height 16
click at [614, 644] on input "Usually" at bounding box center [616, 644] width 13 height 13
radio input "true"
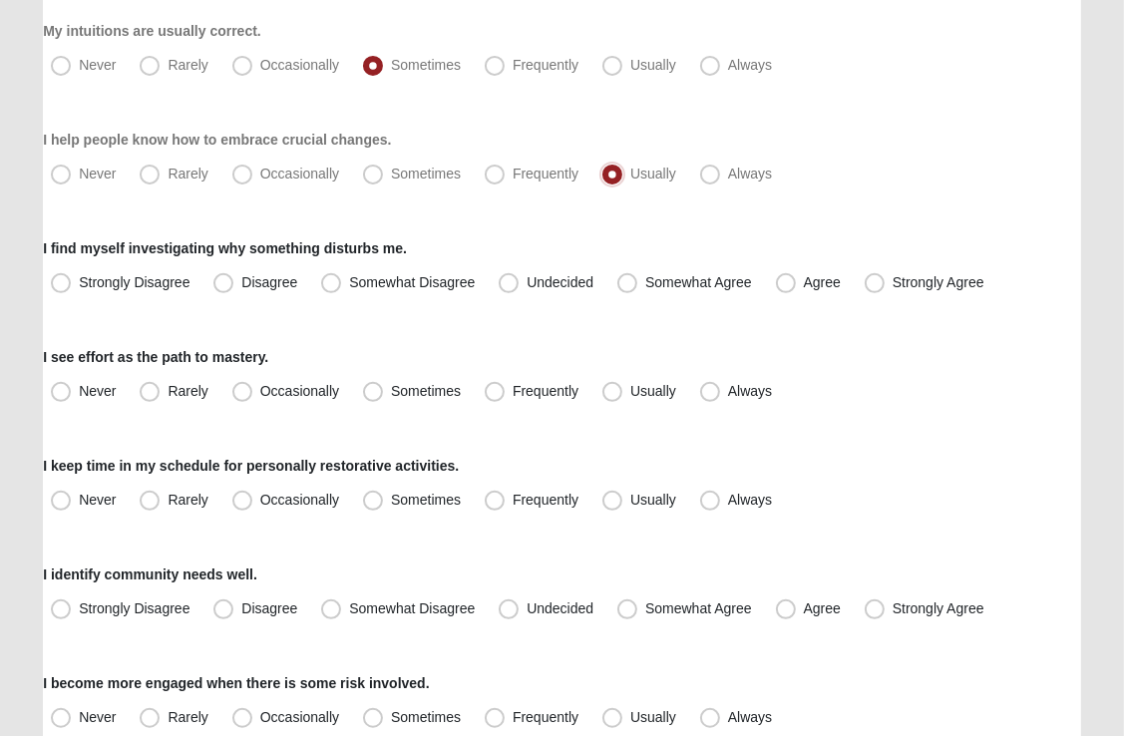
scroll to position [475, 0]
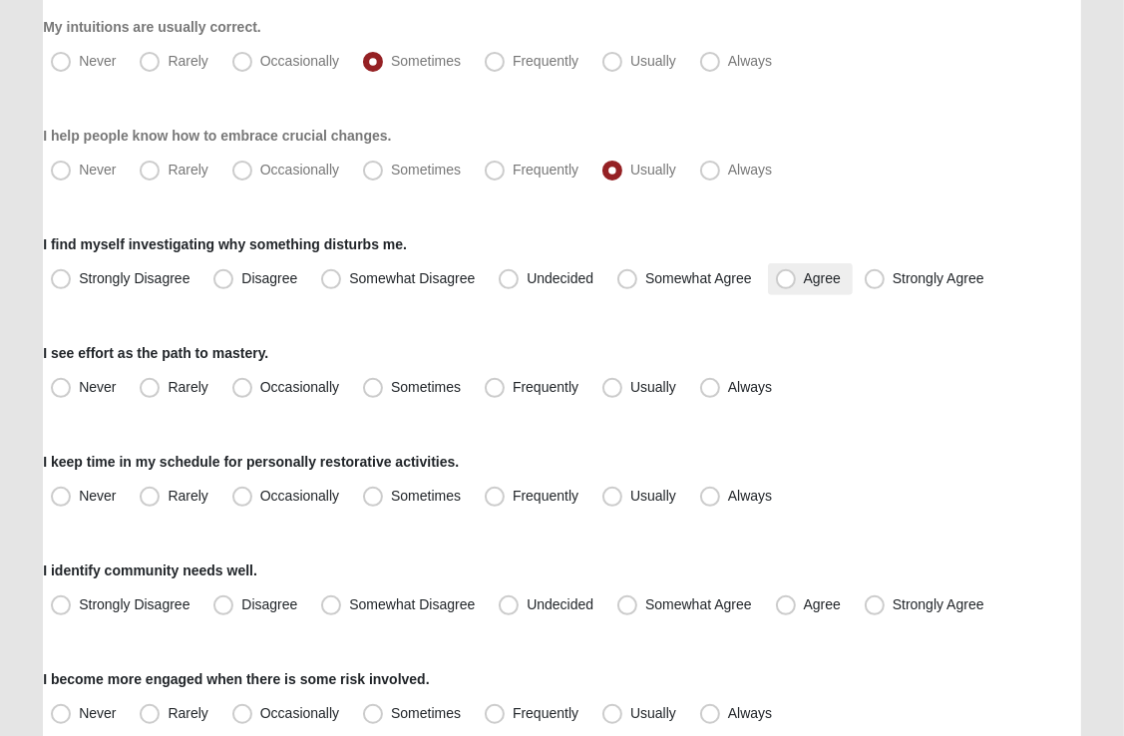
click at [804, 283] on span "Agree" at bounding box center [822, 278] width 37 height 16
click at [790, 283] on input "Agree" at bounding box center [790, 278] width 13 height 13
radio input "true"
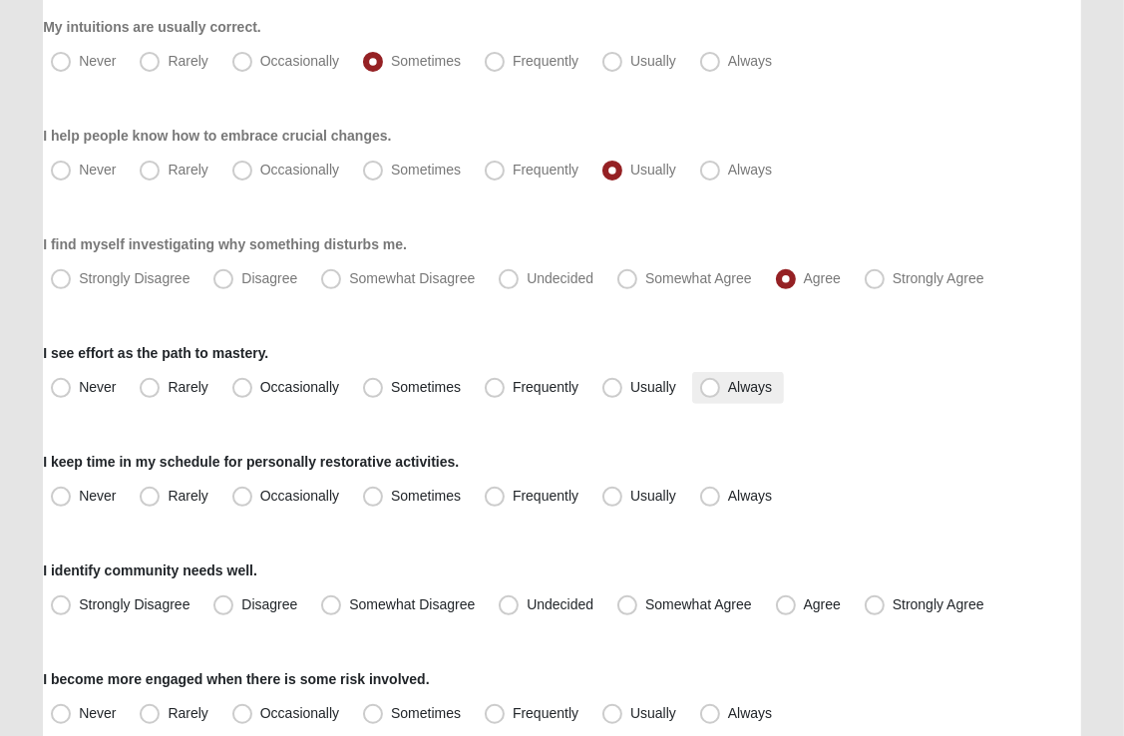
click at [728, 389] on span "Always" at bounding box center [750, 387] width 44 height 16
click at [708, 389] on input "Always" at bounding box center [714, 387] width 13 height 13
radio input "true"
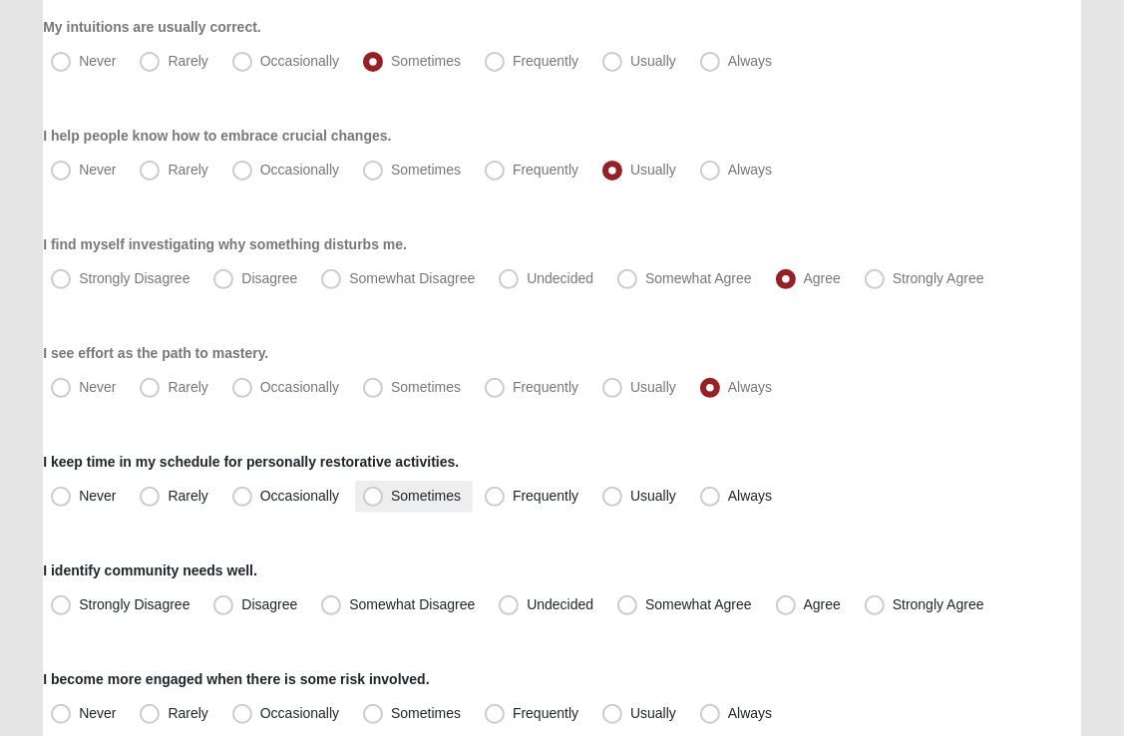
click at [391, 493] on span "Sometimes" at bounding box center [426, 496] width 70 height 16
click at [371, 493] on input "Sometimes" at bounding box center [377, 496] width 13 height 13
radio input "true"
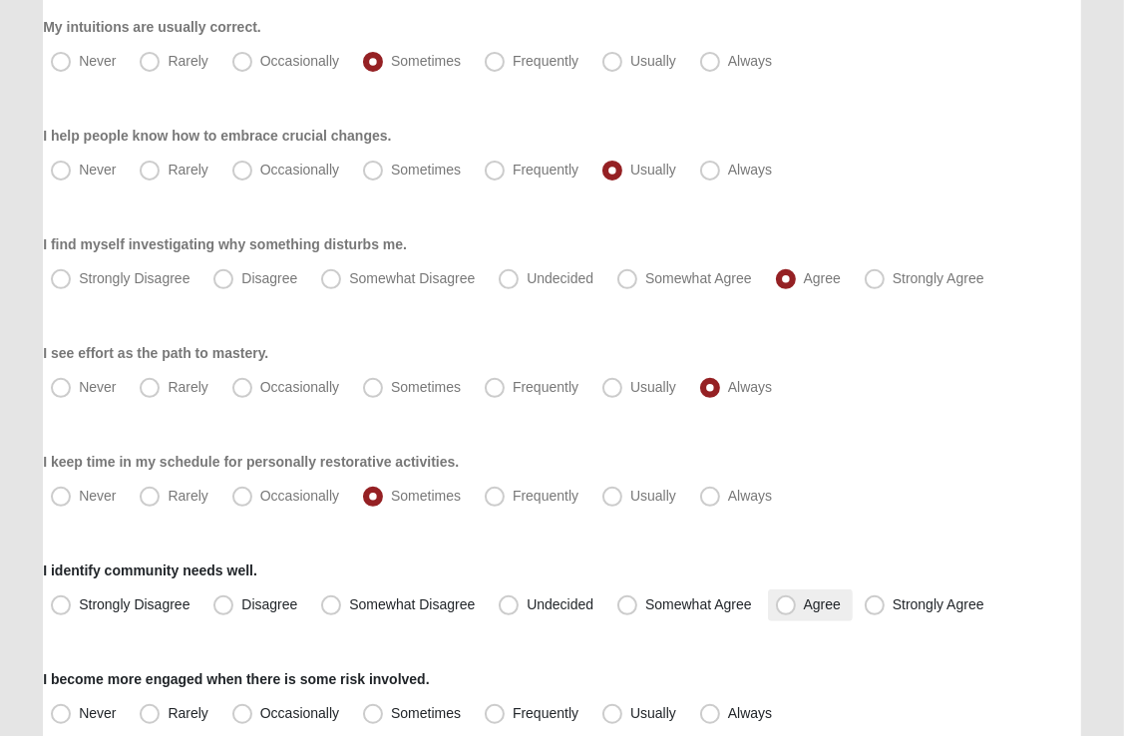
click at [804, 604] on span "Agree" at bounding box center [822, 604] width 37 height 16
click at [791, 604] on input "Agree" at bounding box center [790, 604] width 13 height 13
radio input "true"
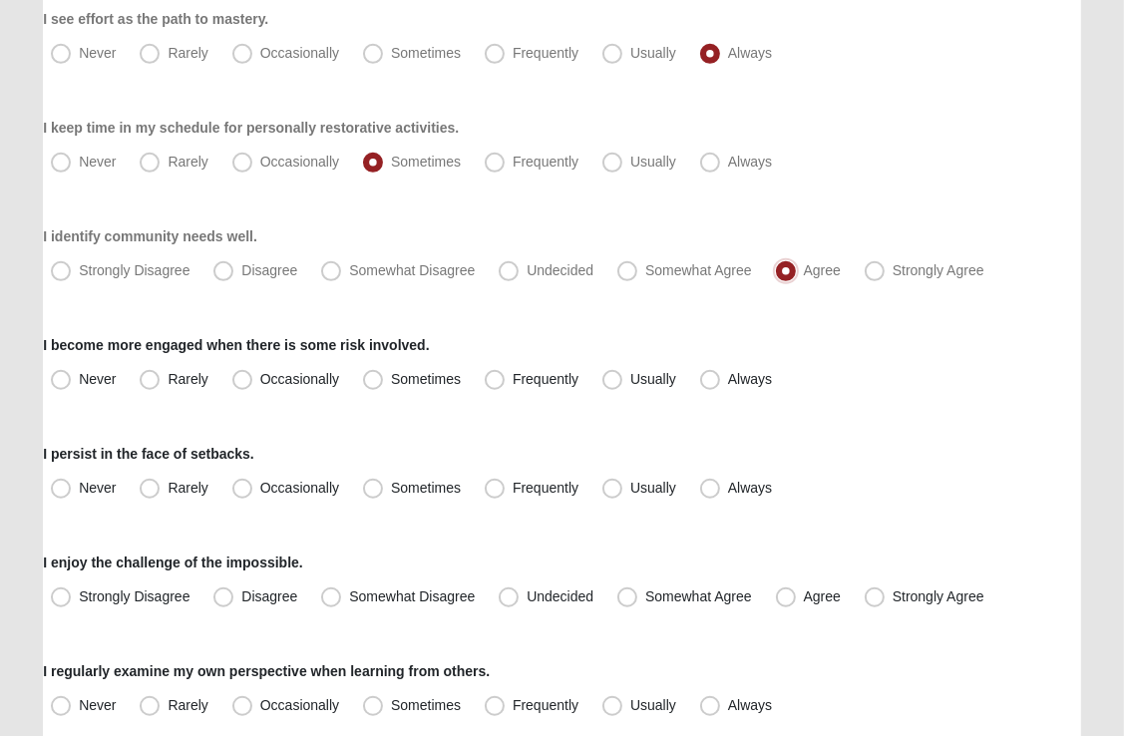
scroll to position [812, 0]
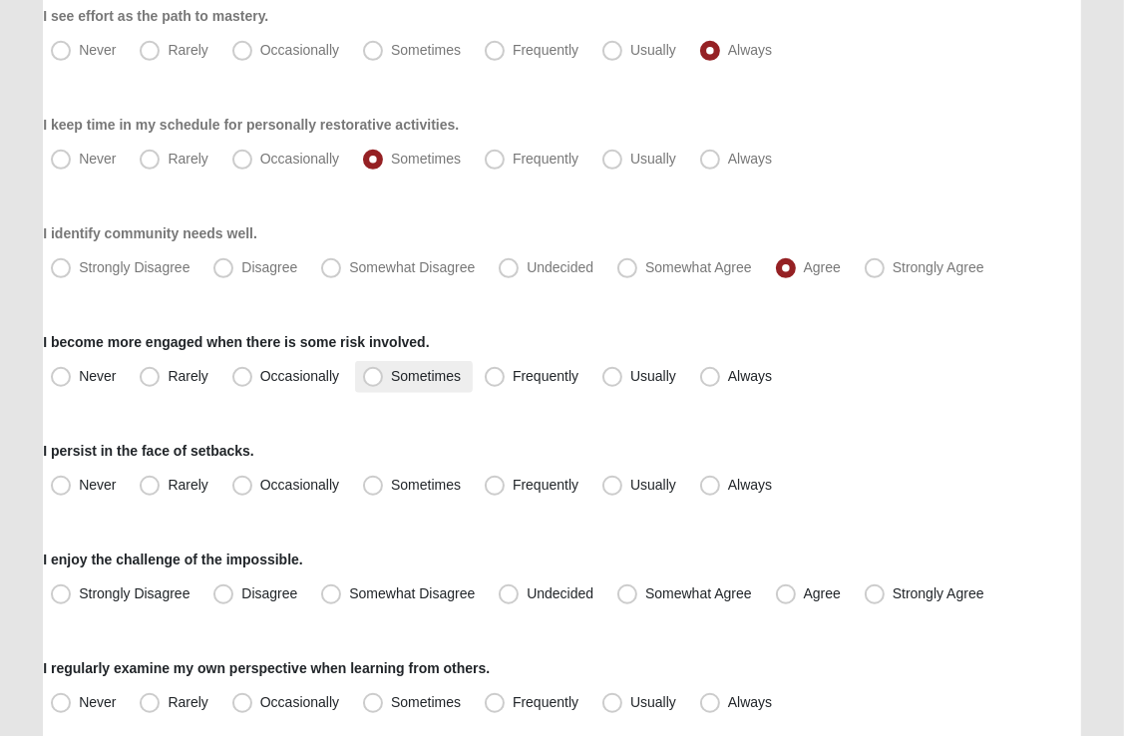
click at [391, 375] on span "Sometimes" at bounding box center [426, 376] width 70 height 16
click at [375, 375] on input "Sometimes" at bounding box center [377, 376] width 13 height 13
radio input "true"
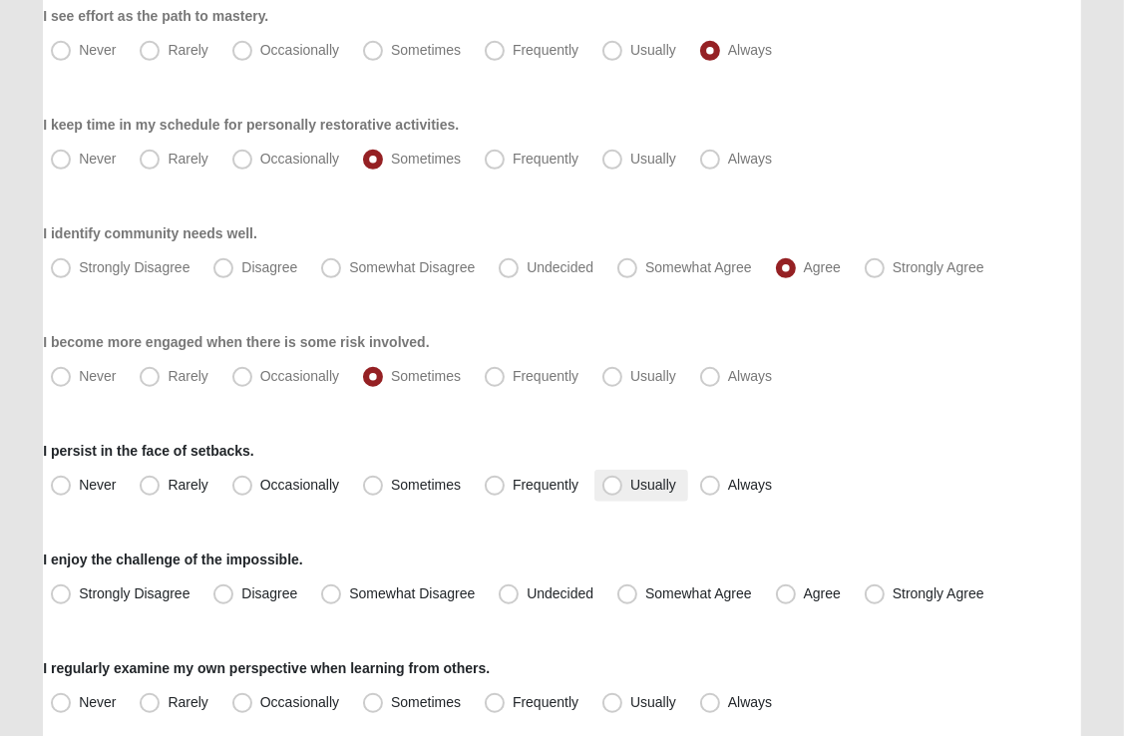
click at [630, 480] on span "Usually" at bounding box center [653, 485] width 46 height 16
click at [614, 480] on input "Usually" at bounding box center [616, 485] width 13 height 13
radio input "true"
click at [804, 598] on span "Agree" at bounding box center [822, 593] width 37 height 16
click at [786, 598] on input "Agree" at bounding box center [790, 593] width 13 height 13
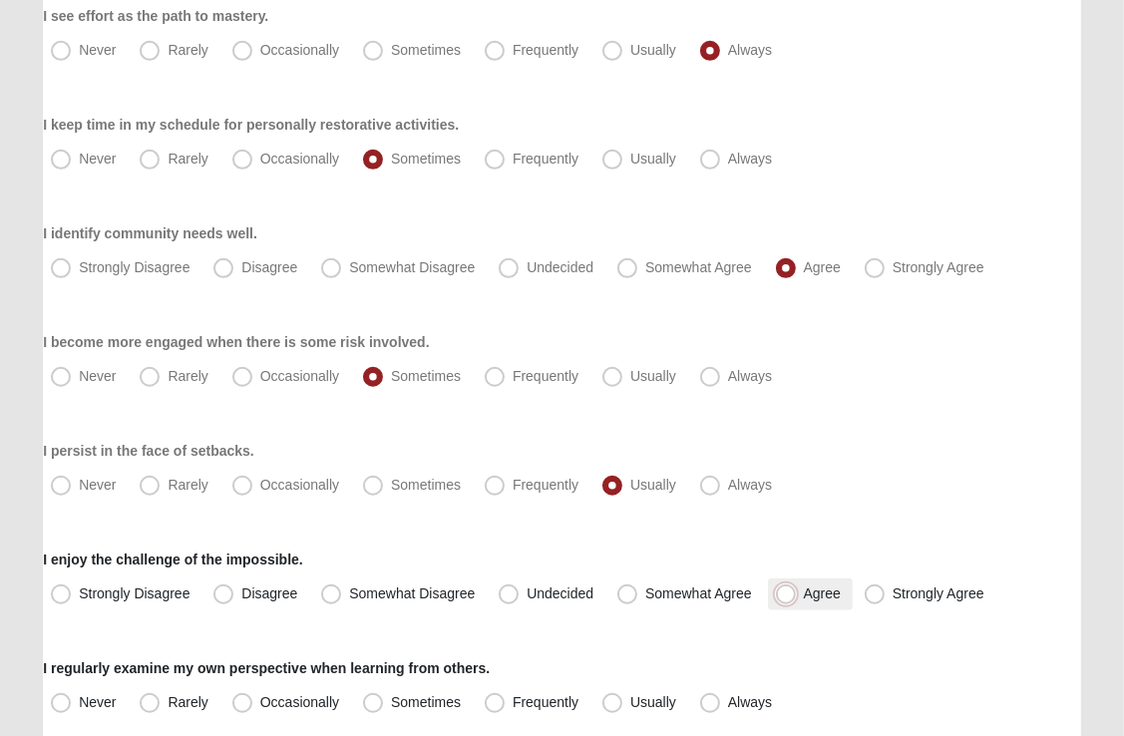
radio input "true"
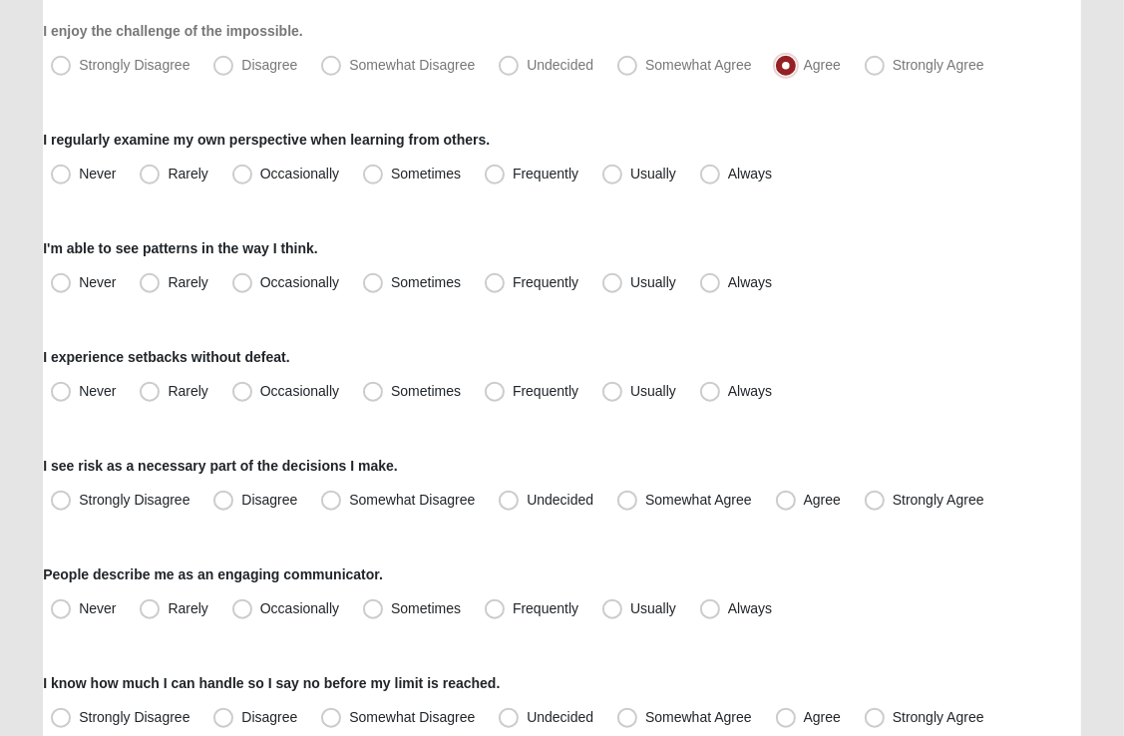
scroll to position [1349, 0]
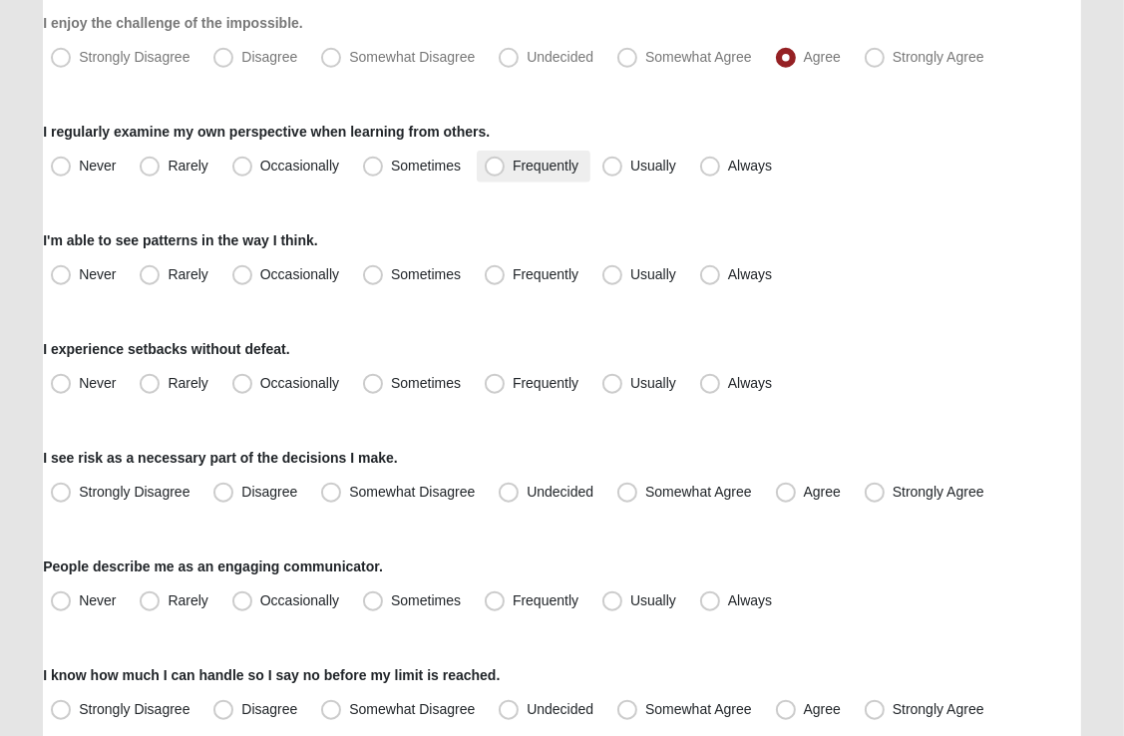
click at [513, 167] on span "Frequently" at bounding box center [546, 166] width 66 height 16
click at [496, 167] on input "Frequently" at bounding box center [499, 166] width 13 height 13
radio input "true"
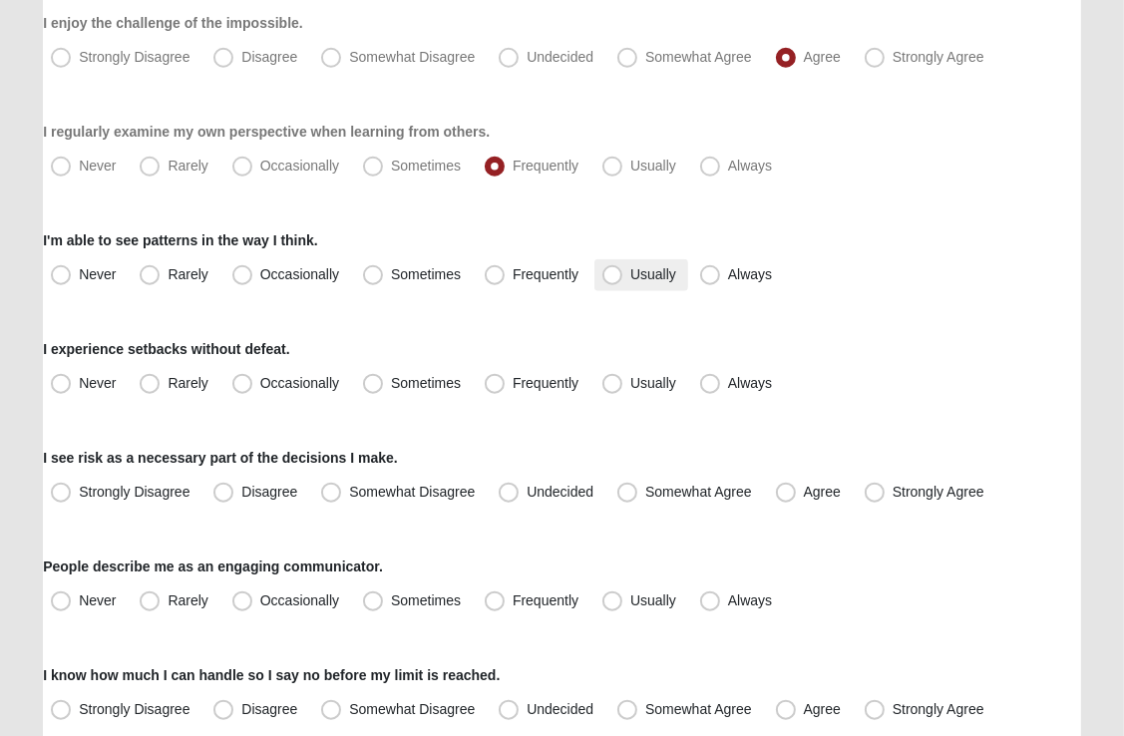
click at [630, 273] on span "Usually" at bounding box center [653, 274] width 46 height 16
click at [610, 273] on input "Usually" at bounding box center [616, 274] width 13 height 13
radio input "true"
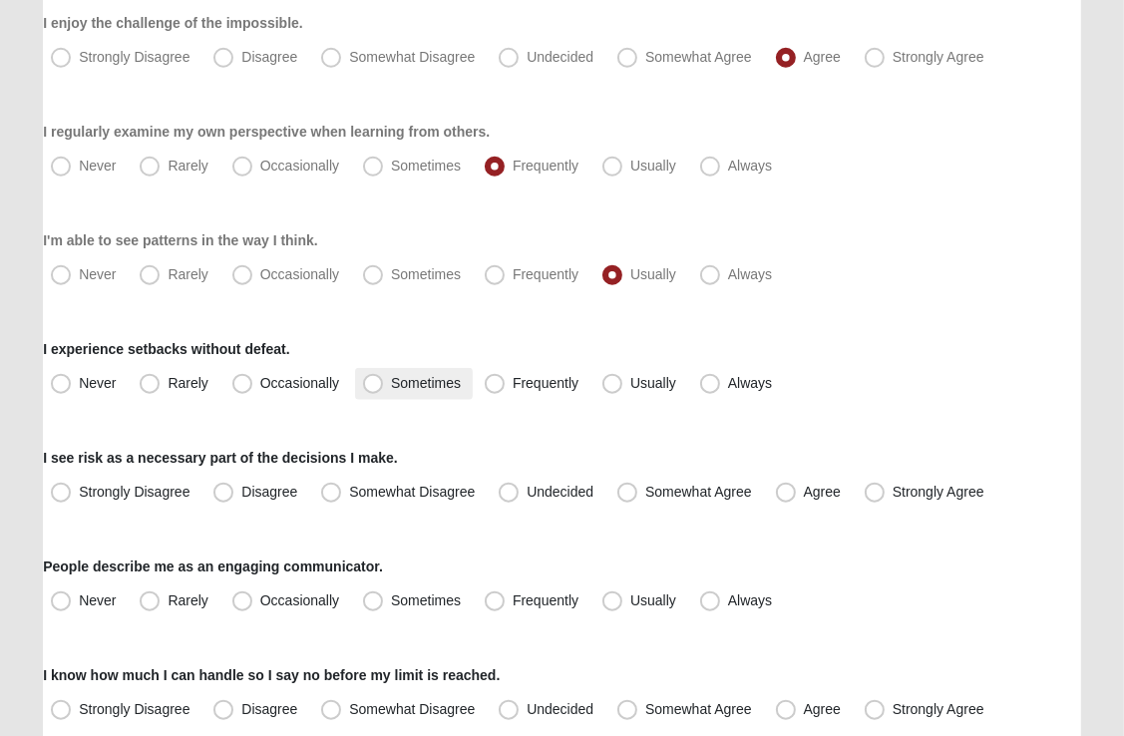
click at [391, 389] on span "Sometimes" at bounding box center [426, 383] width 70 height 16
click at [374, 389] on input "Sometimes" at bounding box center [377, 383] width 13 height 13
radio input "true"
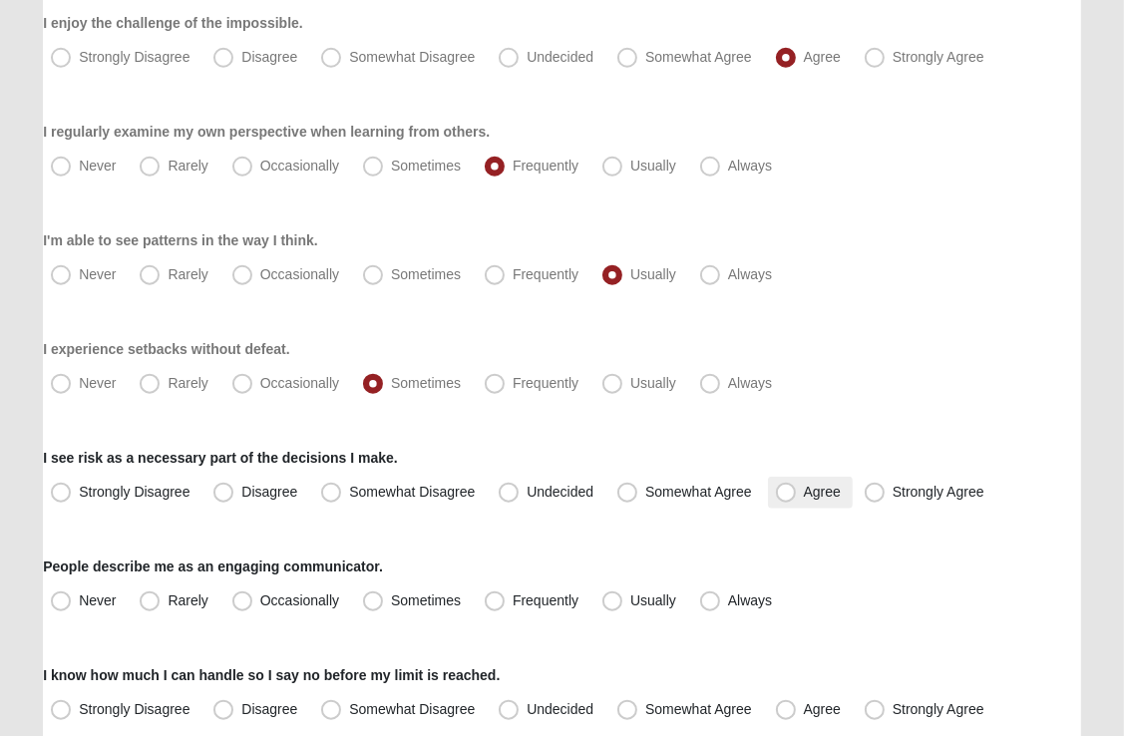
click at [804, 493] on span "Agree" at bounding box center [822, 492] width 37 height 16
click at [784, 493] on input "Agree" at bounding box center [790, 492] width 13 height 13
radio input "true"
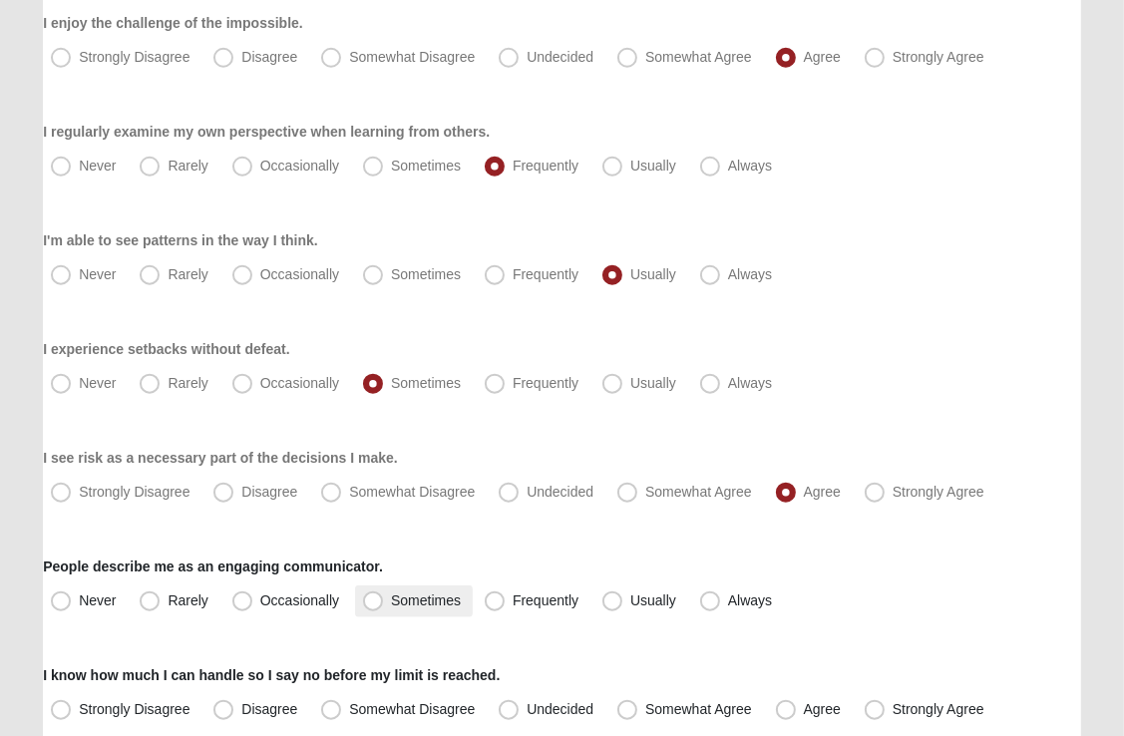
click at [391, 603] on span "Sometimes" at bounding box center [426, 600] width 70 height 16
click at [371, 603] on input "Sometimes" at bounding box center [377, 600] width 13 height 13
radio input "true"
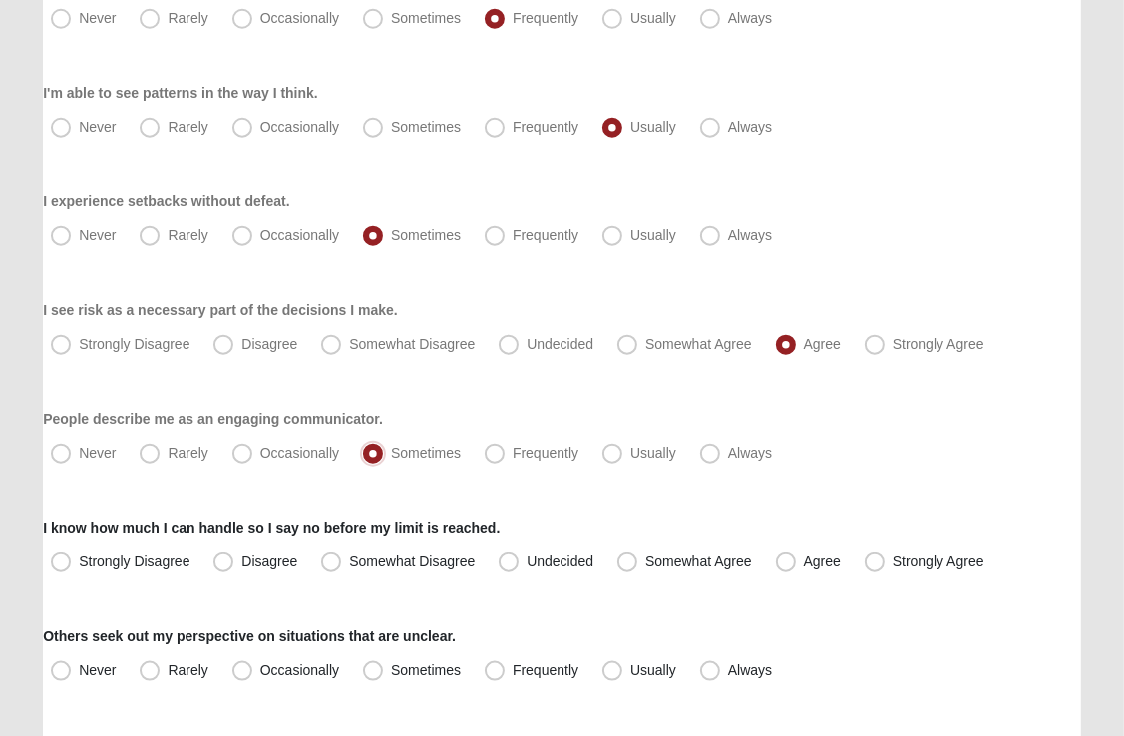
scroll to position [1514, 0]
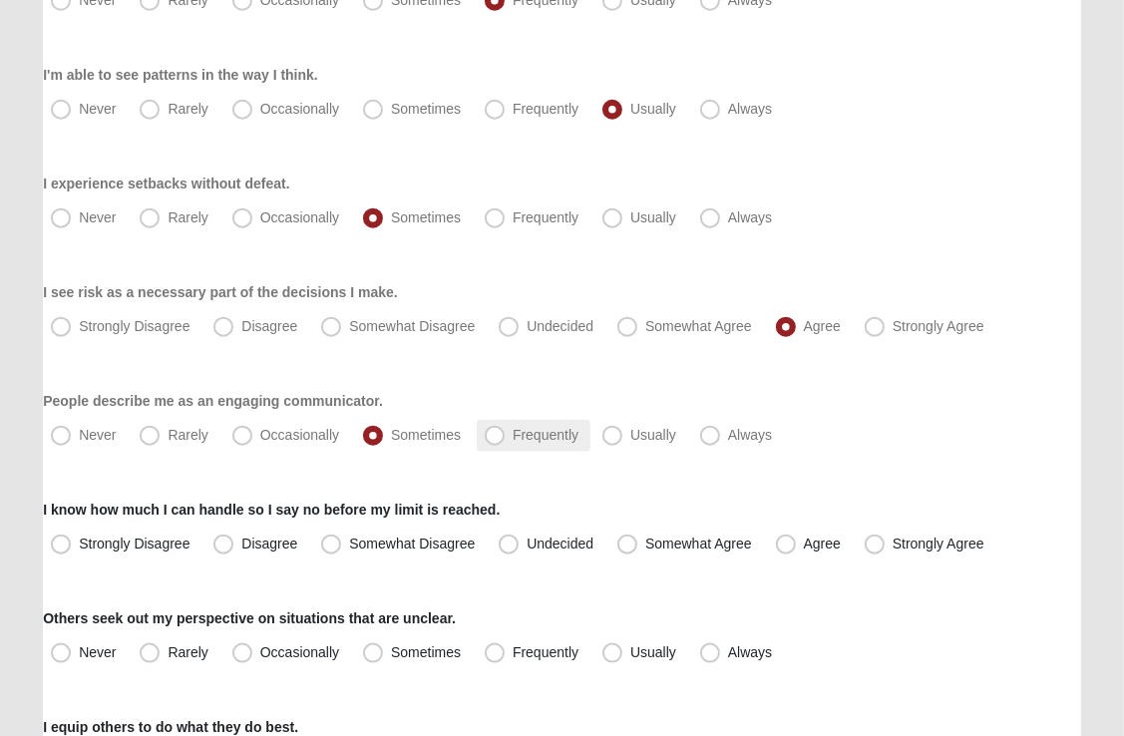
click at [513, 435] on span "Frequently" at bounding box center [546, 435] width 66 height 16
click at [495, 435] on input "Frequently" at bounding box center [499, 435] width 13 height 13
radio input "true"
click at [645, 544] on span "Somewhat Agree" at bounding box center [698, 544] width 107 height 16
click at [626, 544] on input "Somewhat Agree" at bounding box center [631, 544] width 13 height 13
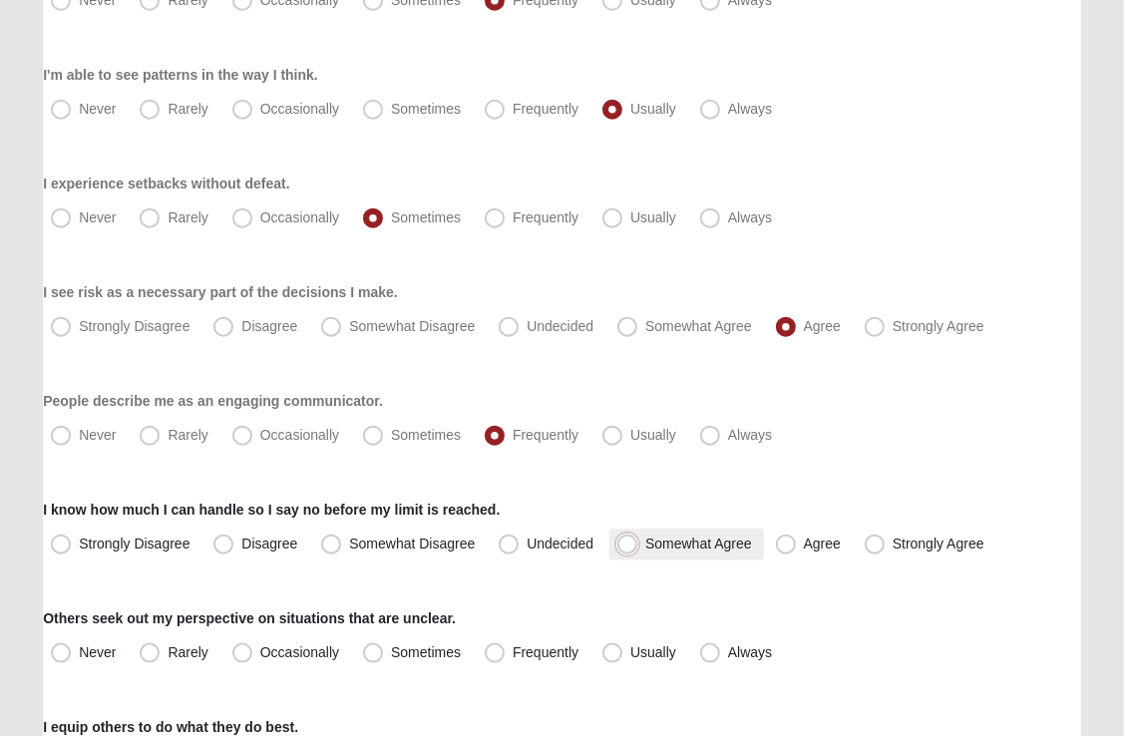
radio input "true"
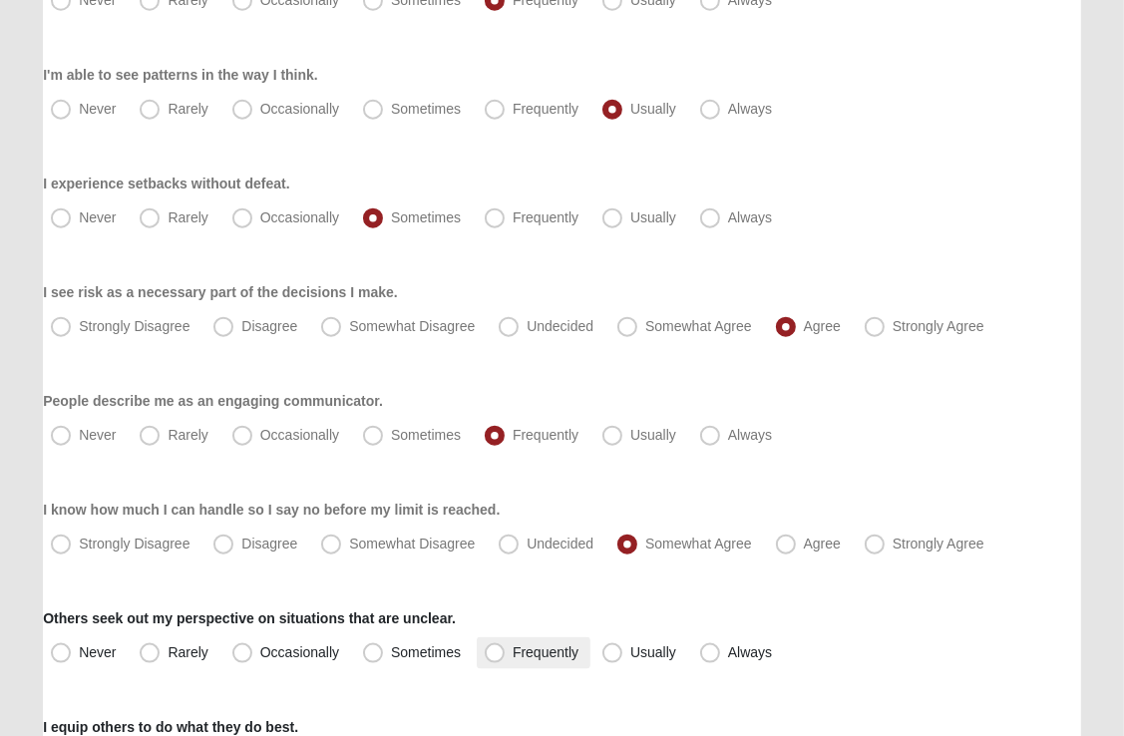
click at [513, 652] on span "Frequently" at bounding box center [546, 652] width 66 height 16
click at [496, 652] on input "Frequently" at bounding box center [499, 652] width 13 height 13
radio input "true"
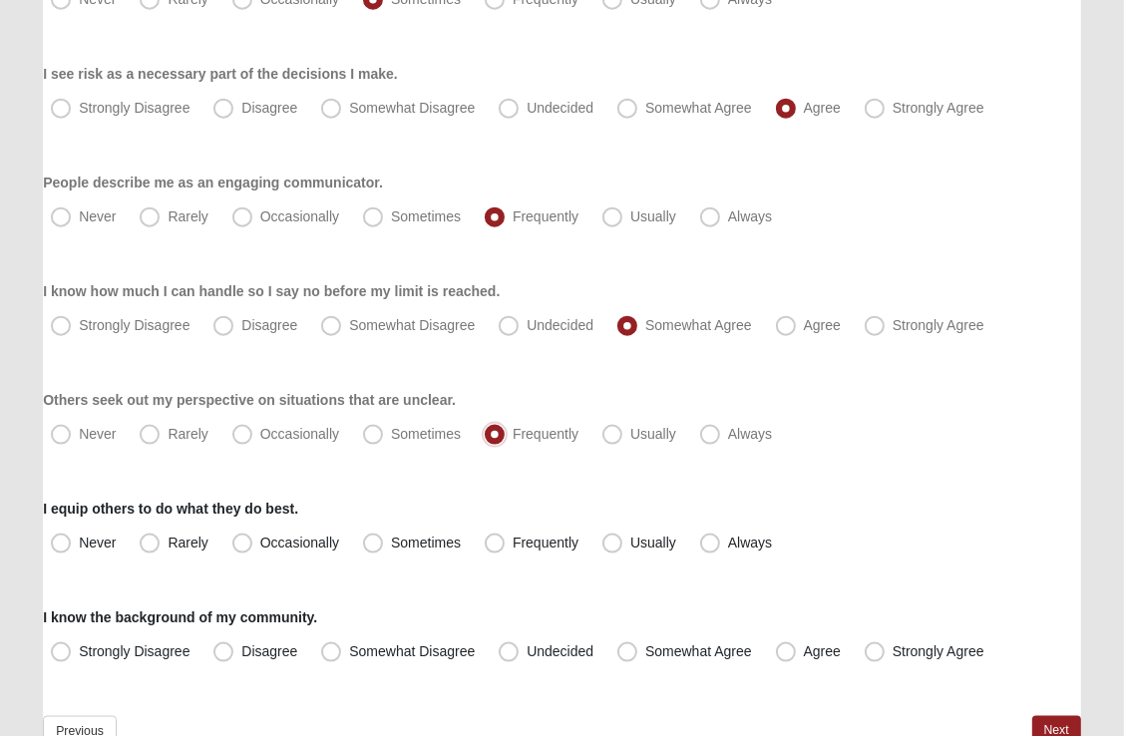
scroll to position [1731, 0]
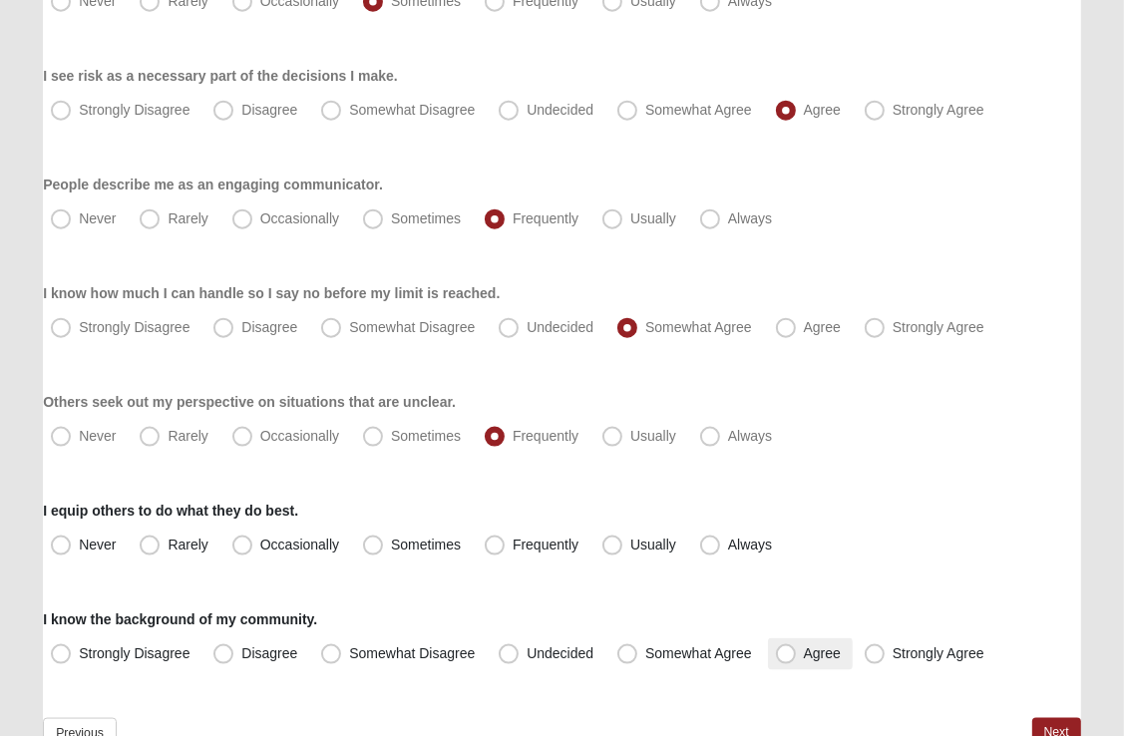
click at [804, 652] on span "Agree" at bounding box center [822, 653] width 37 height 16
click at [784, 652] on input "Agree" at bounding box center [790, 653] width 13 height 13
radio input "true"
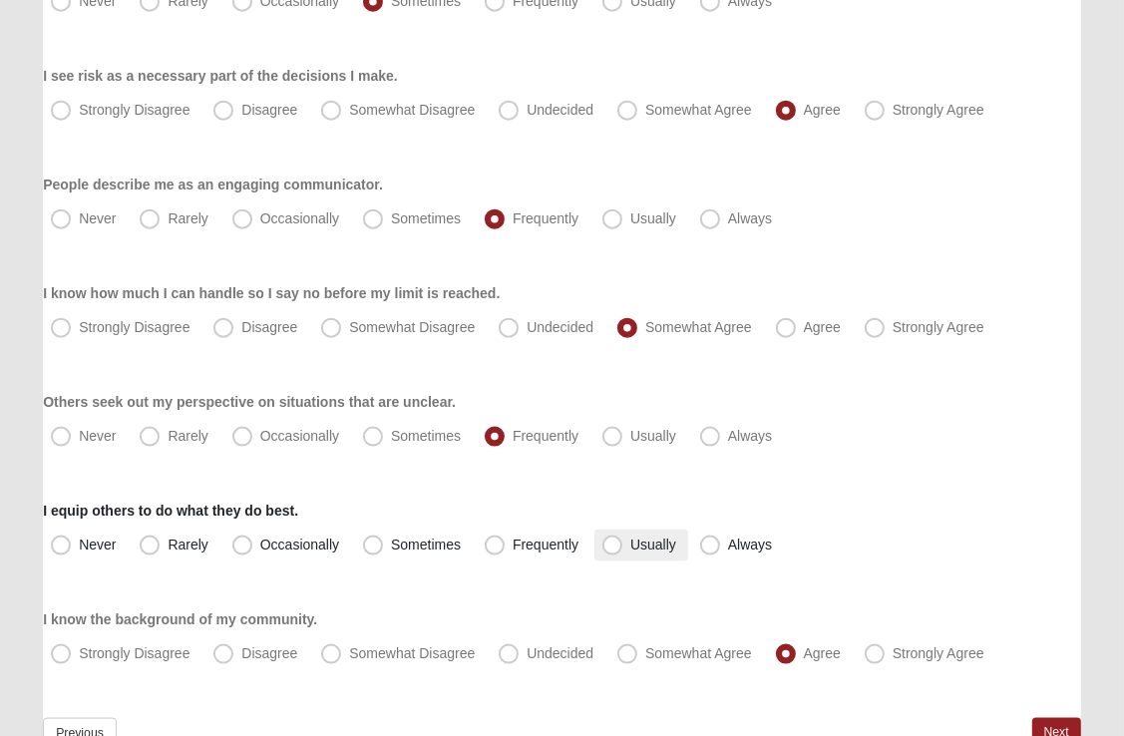
click at [630, 545] on span "Usually" at bounding box center [653, 545] width 46 height 16
click at [613, 545] on input "Usually" at bounding box center [616, 545] width 13 height 13
radio input "true"
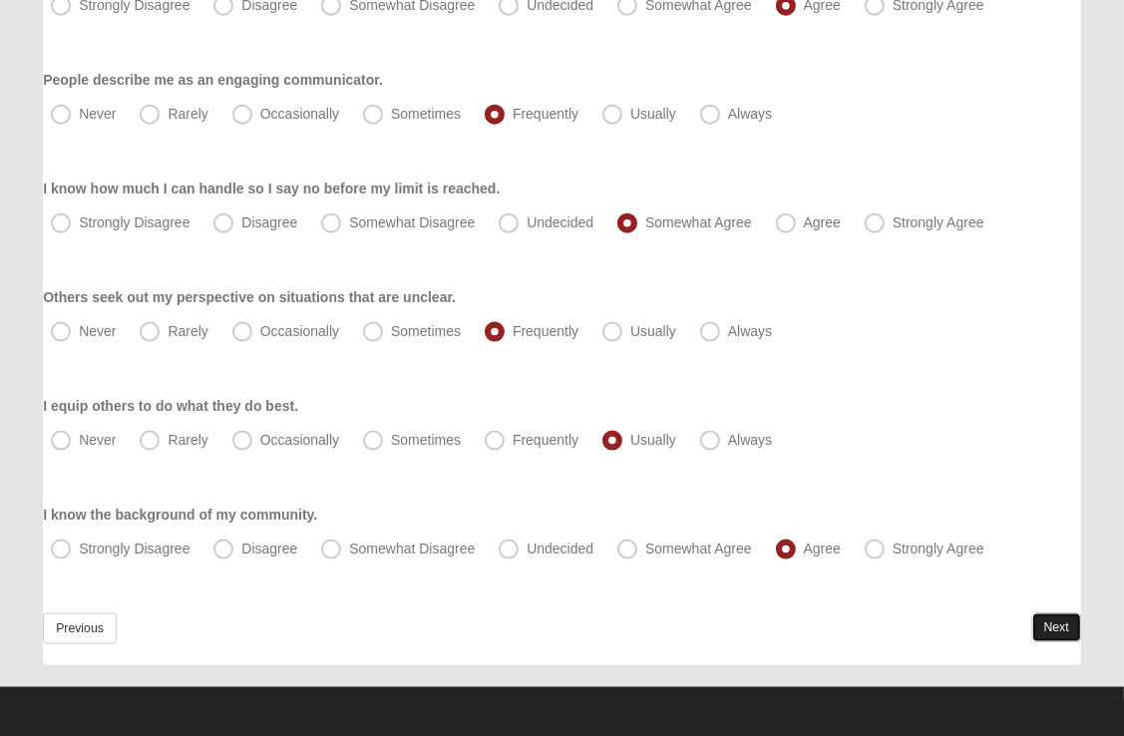
click at [1056, 632] on link "Next" at bounding box center [1056, 627] width 49 height 29
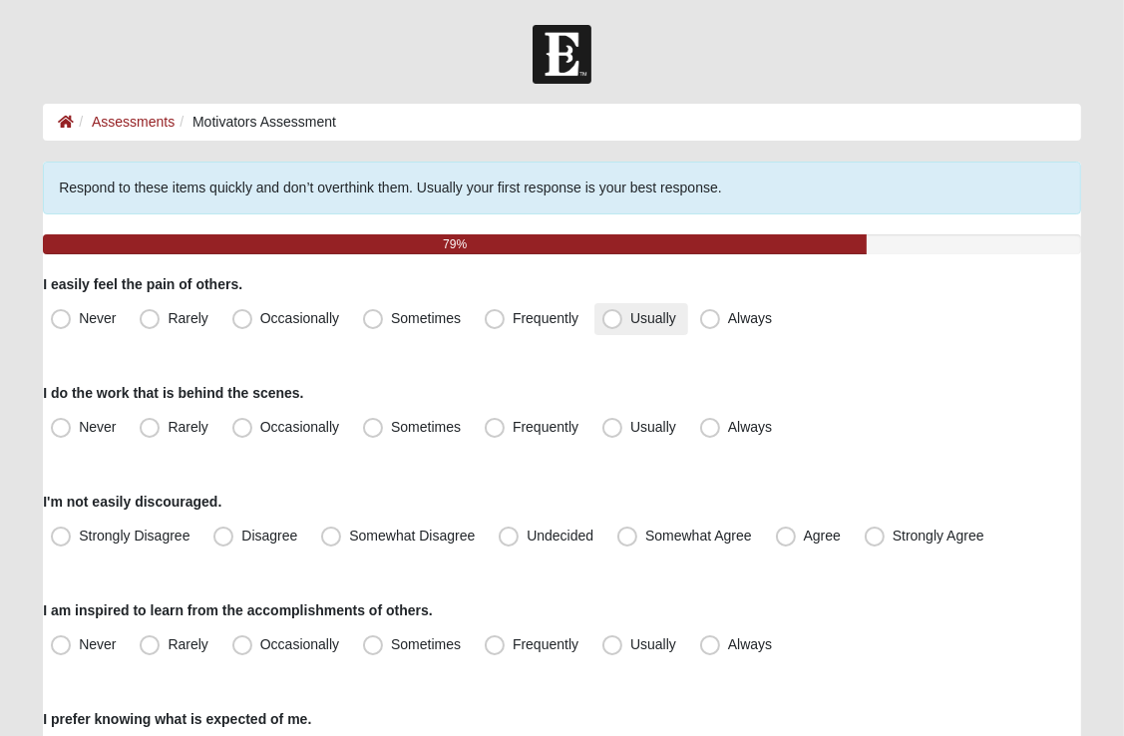
click at [630, 317] on span "Usually" at bounding box center [653, 318] width 46 height 16
click at [610, 317] on input "Usually" at bounding box center [616, 318] width 13 height 13
radio input "true"
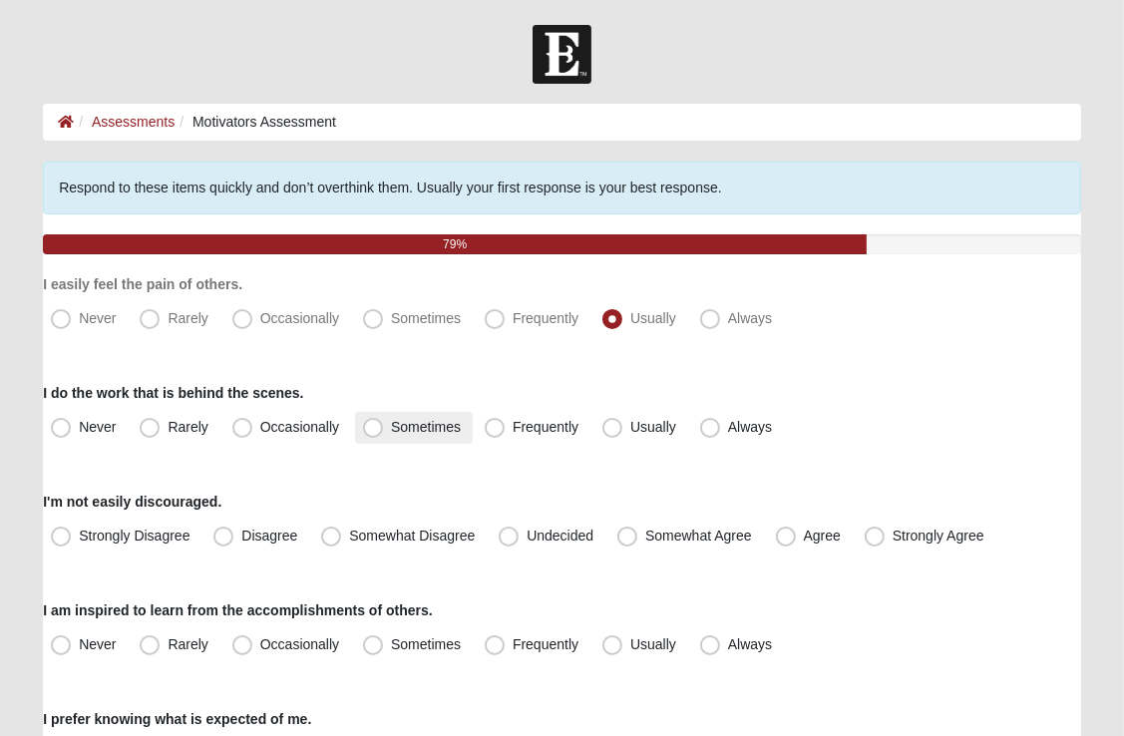
click at [391, 427] on span "Sometimes" at bounding box center [426, 427] width 70 height 16
click at [375, 427] on input "Sometimes" at bounding box center [377, 427] width 13 height 13
radio input "true"
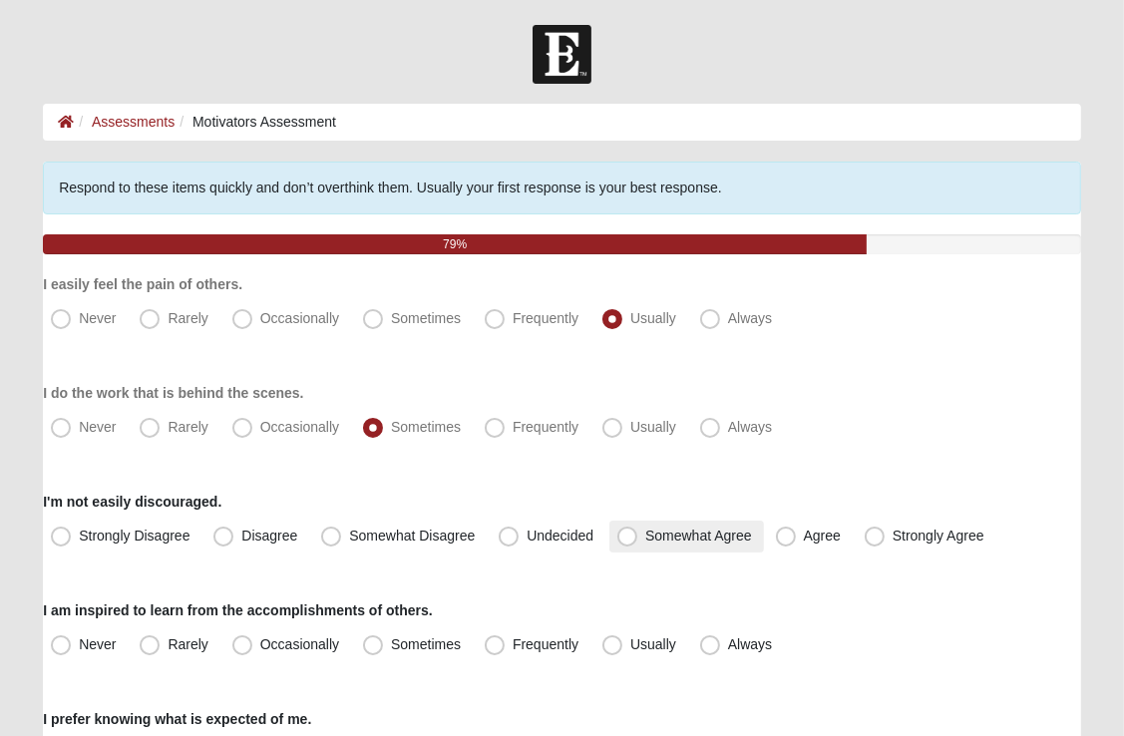
click at [645, 533] on span "Somewhat Agree" at bounding box center [698, 536] width 107 height 16
click at [633, 533] on input "Somewhat Agree" at bounding box center [631, 536] width 13 height 13
radio input "true"
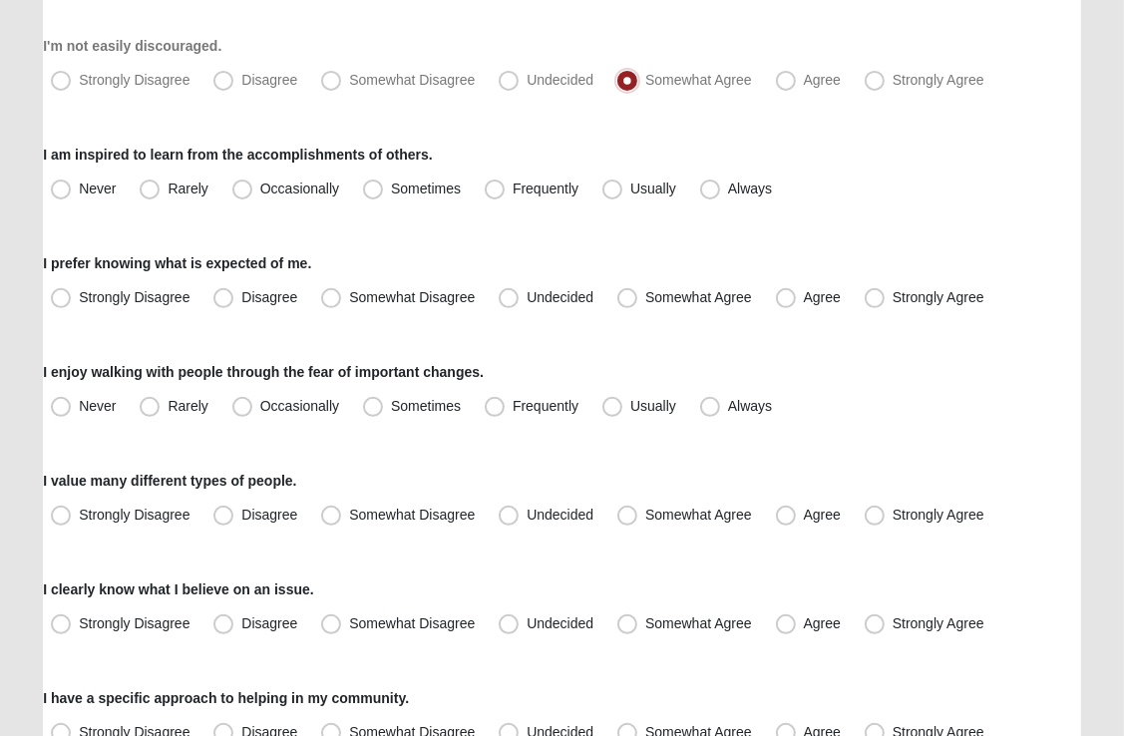
scroll to position [466, 0]
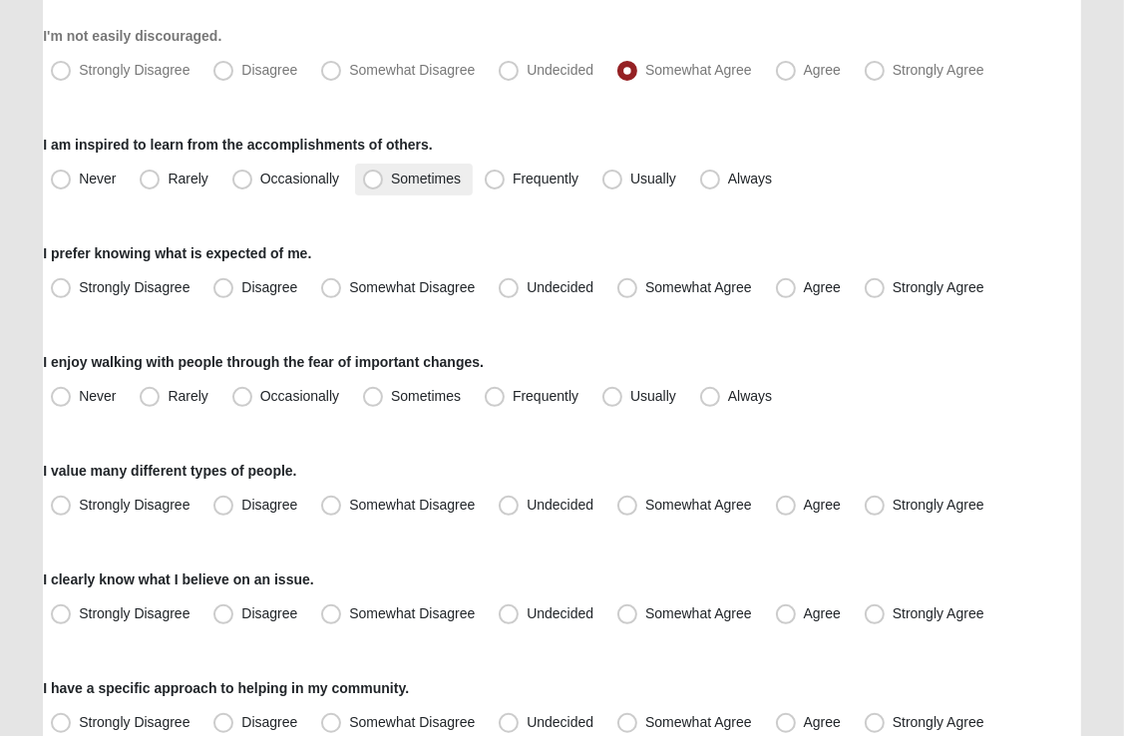
click at [391, 179] on span "Sometimes" at bounding box center [426, 179] width 70 height 16
click at [379, 179] on input "Sometimes" at bounding box center [377, 179] width 13 height 13
radio input "true"
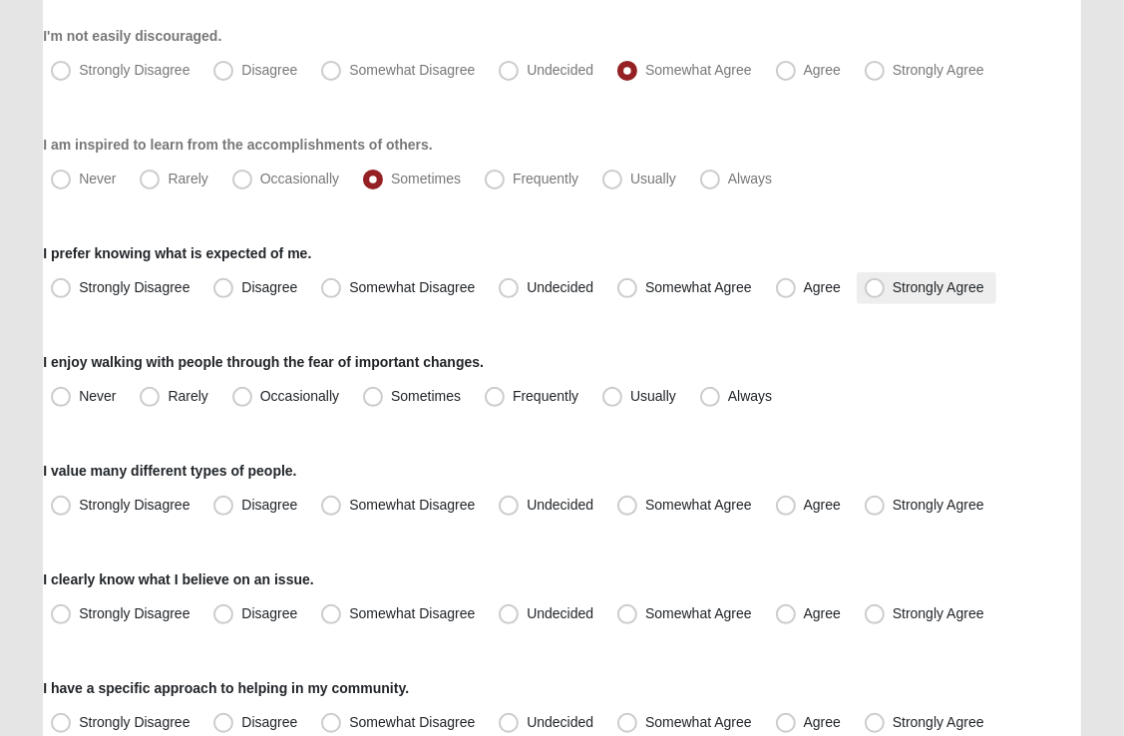
click at [893, 284] on span "Strongly Agree" at bounding box center [939, 287] width 92 height 16
click at [874, 284] on input "Strongly Agree" at bounding box center [879, 287] width 13 height 13
radio input "true"
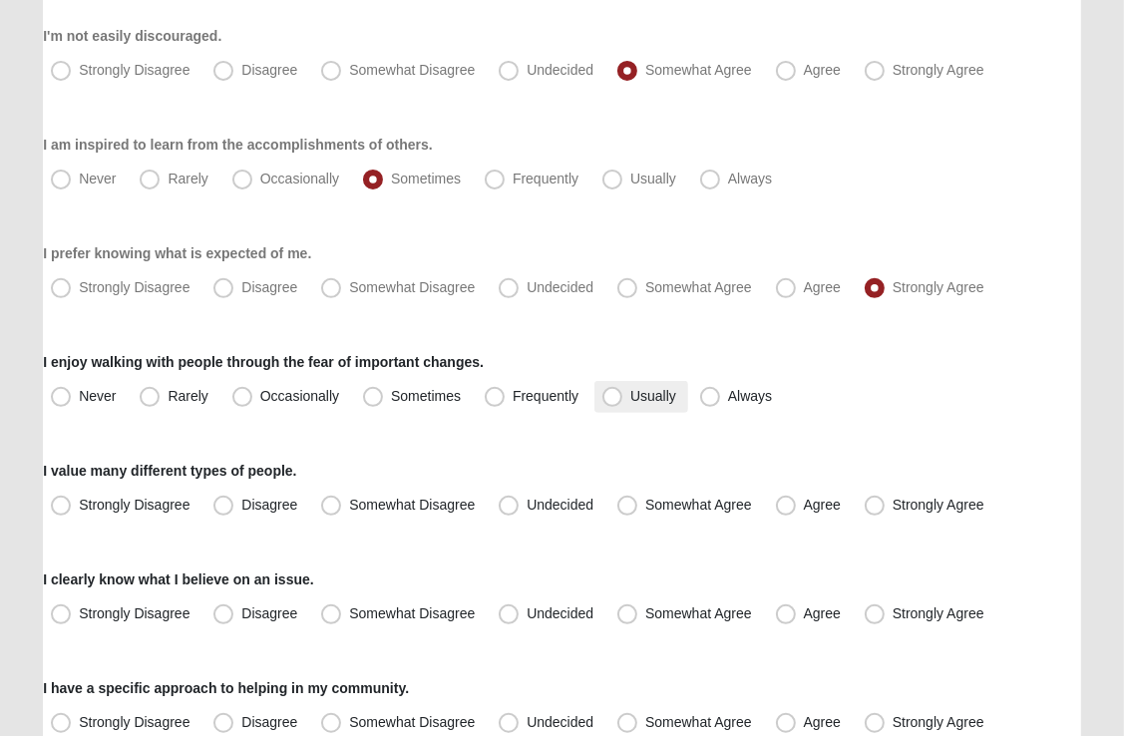
click at [630, 395] on span "Usually" at bounding box center [653, 396] width 46 height 16
click at [610, 395] on input "Usually" at bounding box center [616, 396] width 13 height 13
radio input "true"
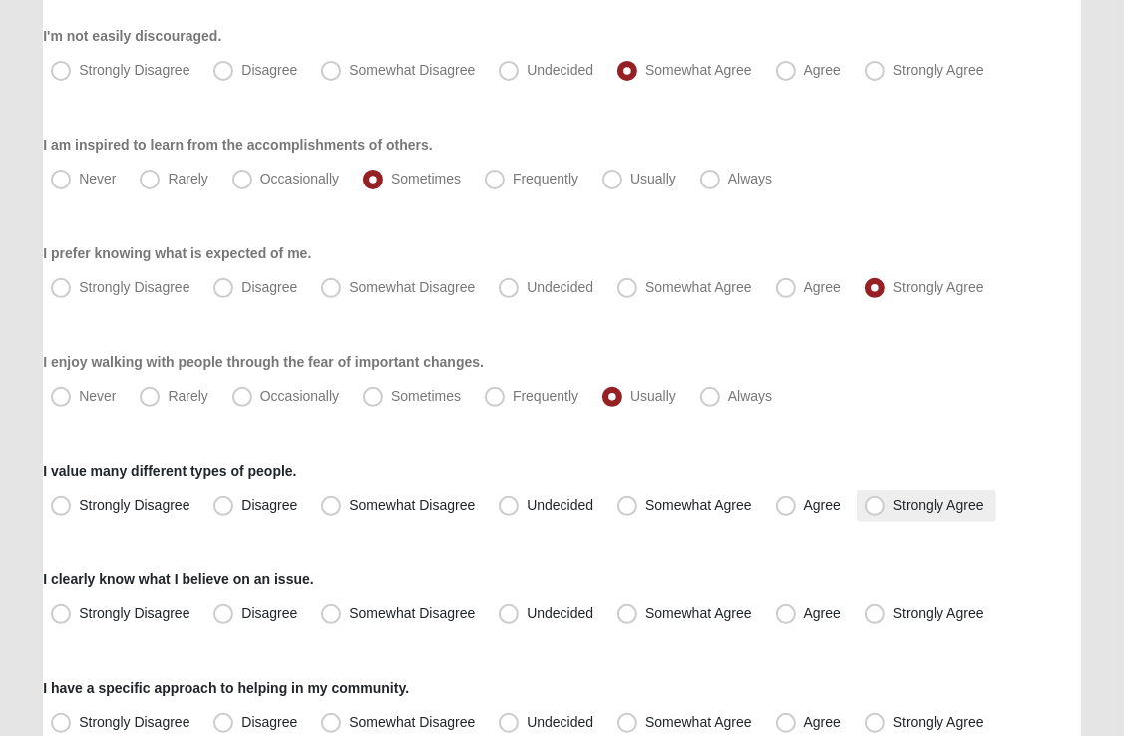
click at [893, 507] on span "Strongly Agree" at bounding box center [939, 505] width 92 height 16
click at [876, 507] on input "Strongly Agree" at bounding box center [879, 505] width 13 height 13
radio input "true"
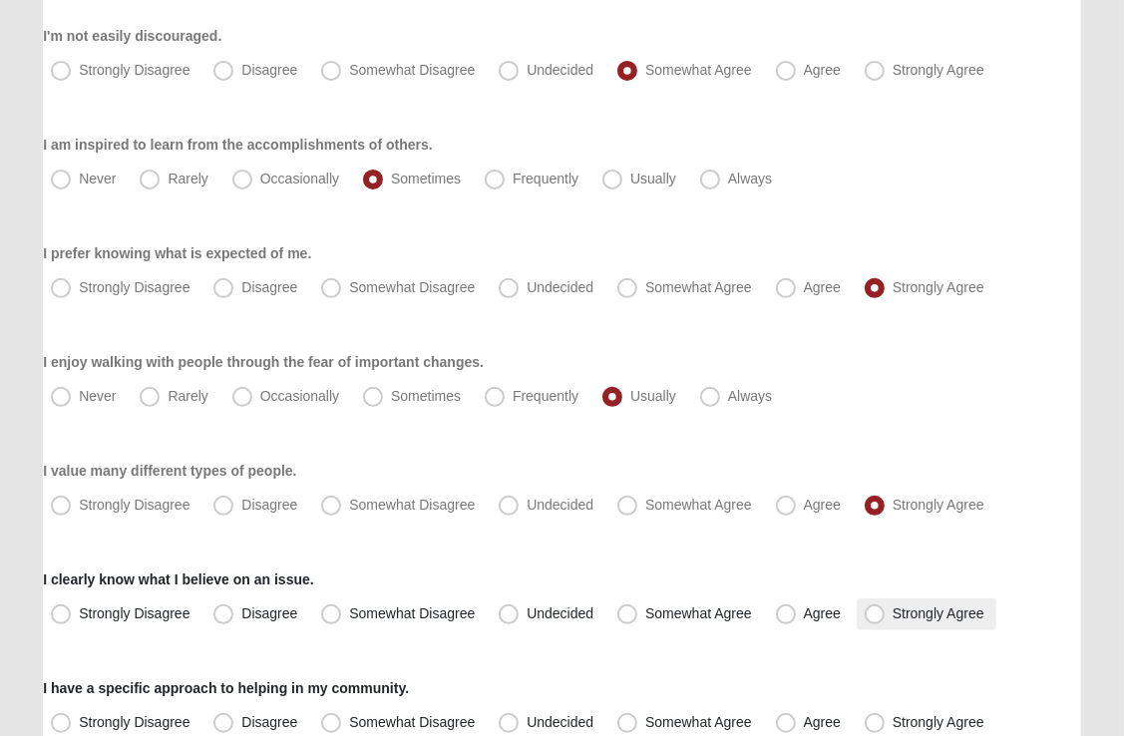
click at [893, 615] on span "Strongly Agree" at bounding box center [939, 613] width 92 height 16
click at [876, 615] on input "Strongly Agree" at bounding box center [879, 613] width 13 height 13
radio input "true"
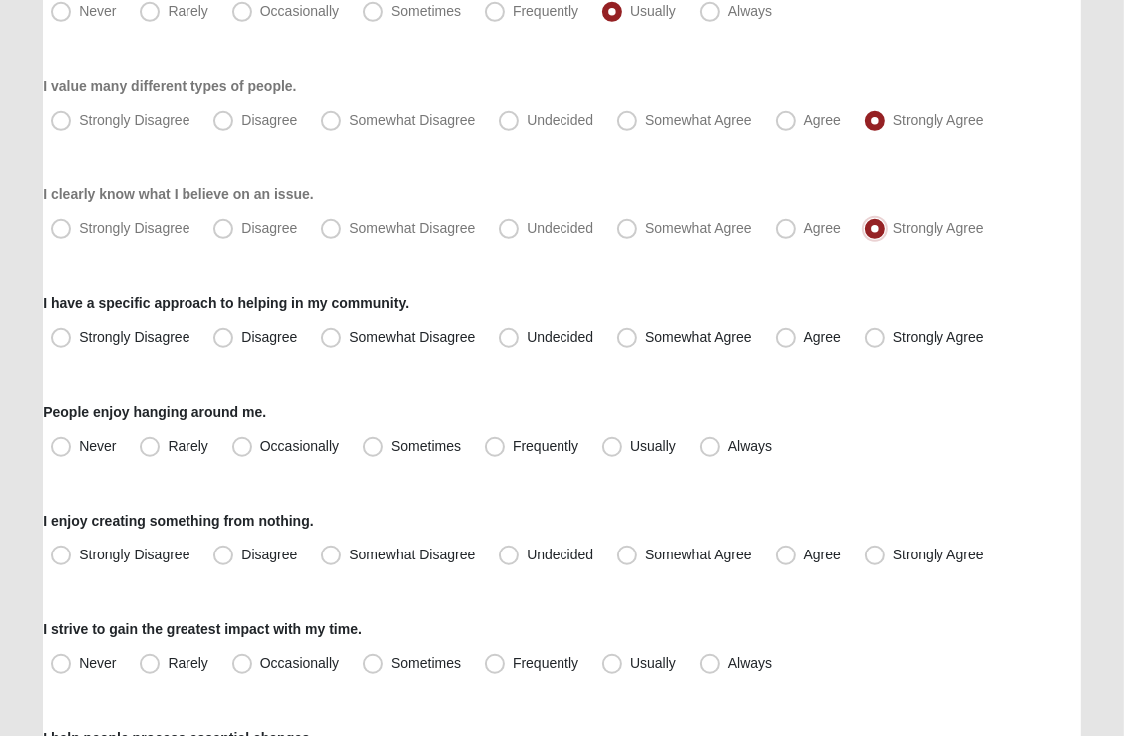
scroll to position [886, 0]
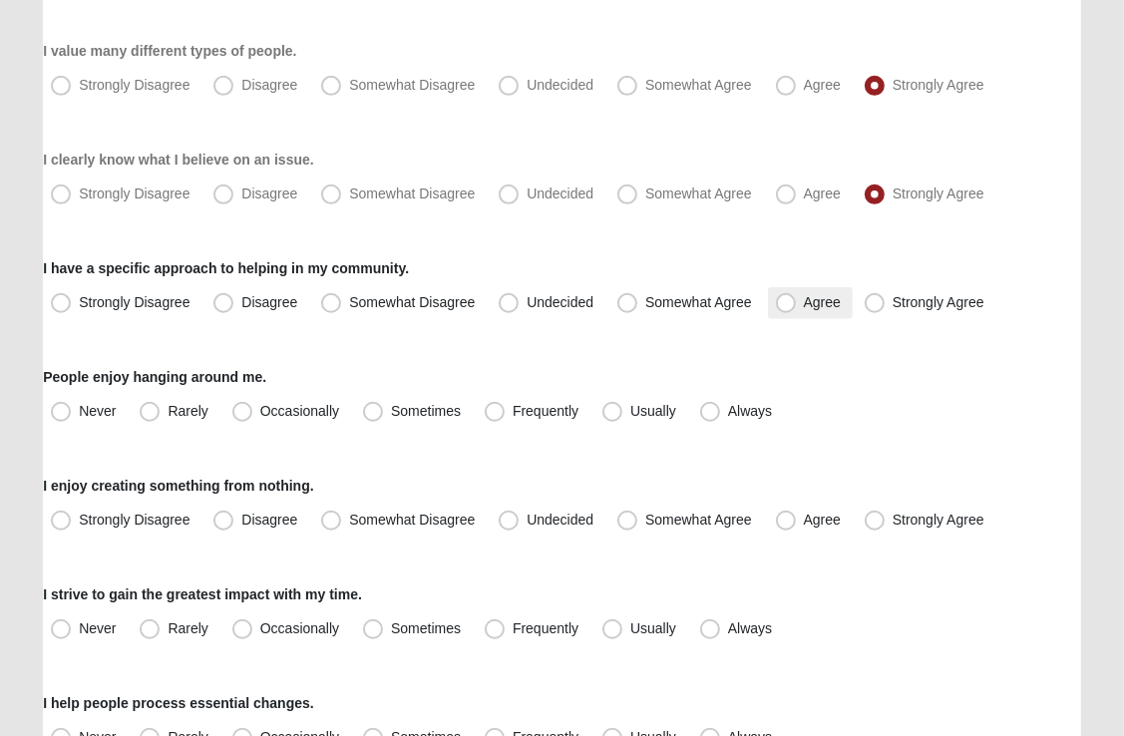
click at [804, 298] on span "Agree" at bounding box center [822, 302] width 37 height 16
click at [789, 298] on input "Agree" at bounding box center [790, 302] width 13 height 13
radio input "true"
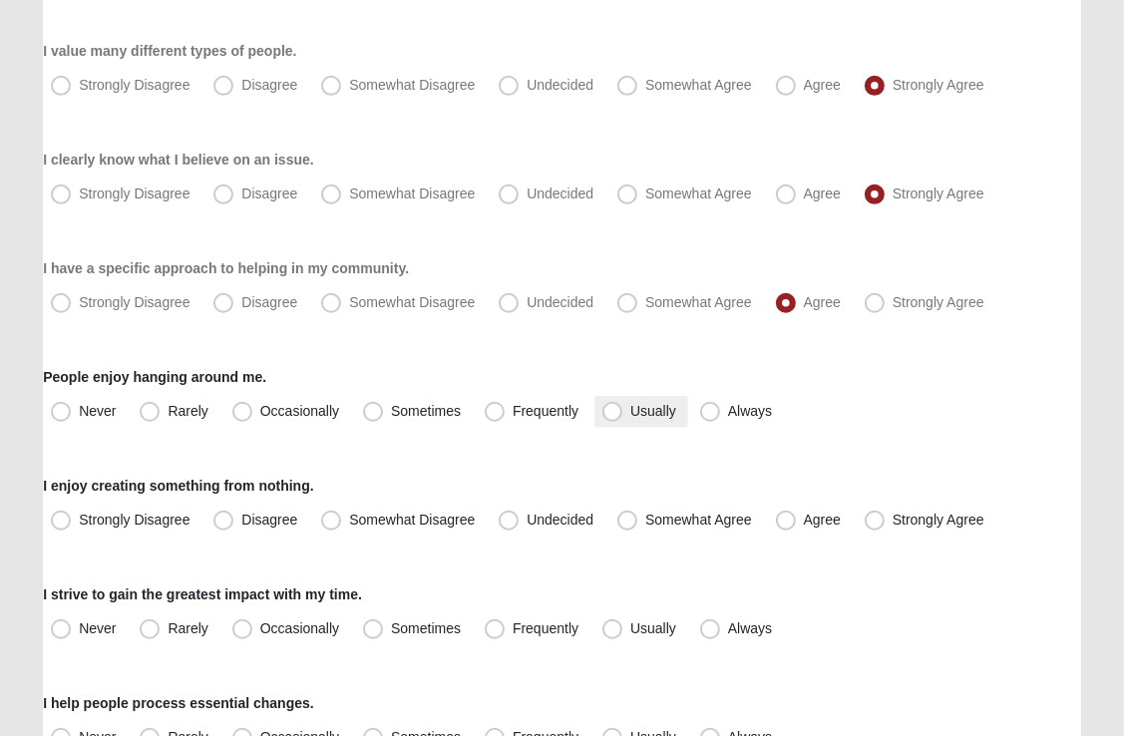
click at [630, 408] on span "Usually" at bounding box center [653, 411] width 46 height 16
click at [611, 408] on input "Usually" at bounding box center [616, 411] width 13 height 13
radio input "true"
click at [804, 521] on span "Agree" at bounding box center [822, 520] width 37 height 16
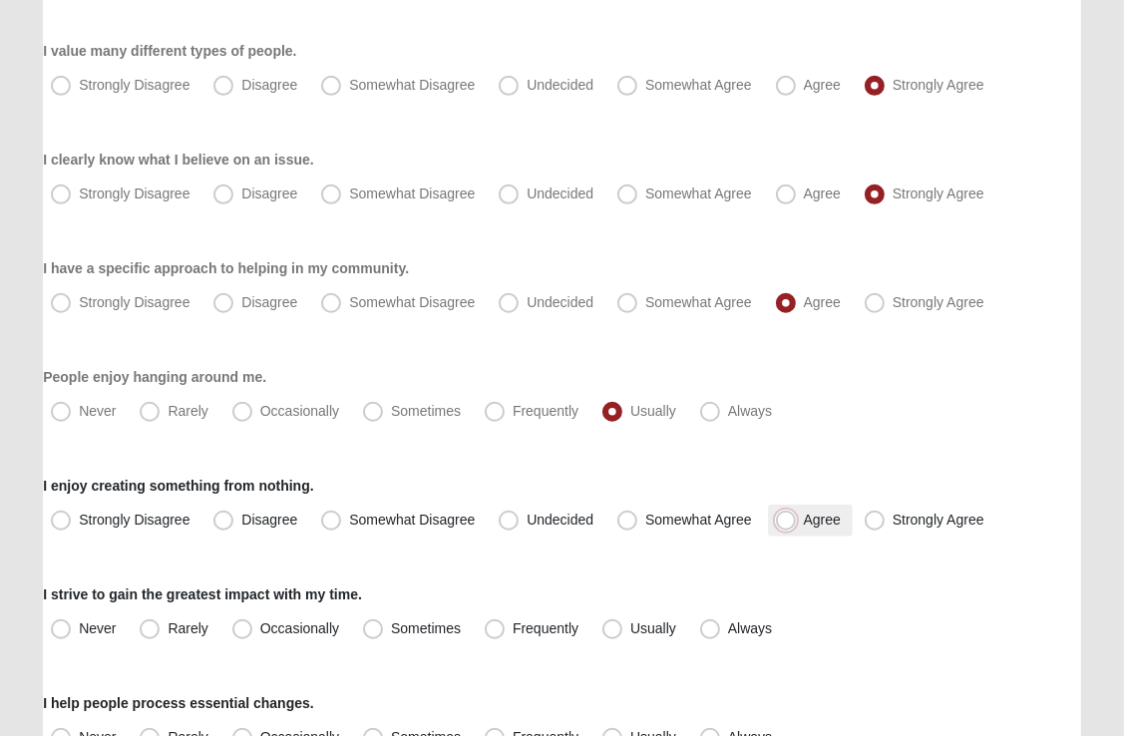
click at [788, 521] on input "Agree" at bounding box center [790, 520] width 13 height 13
radio input "true"
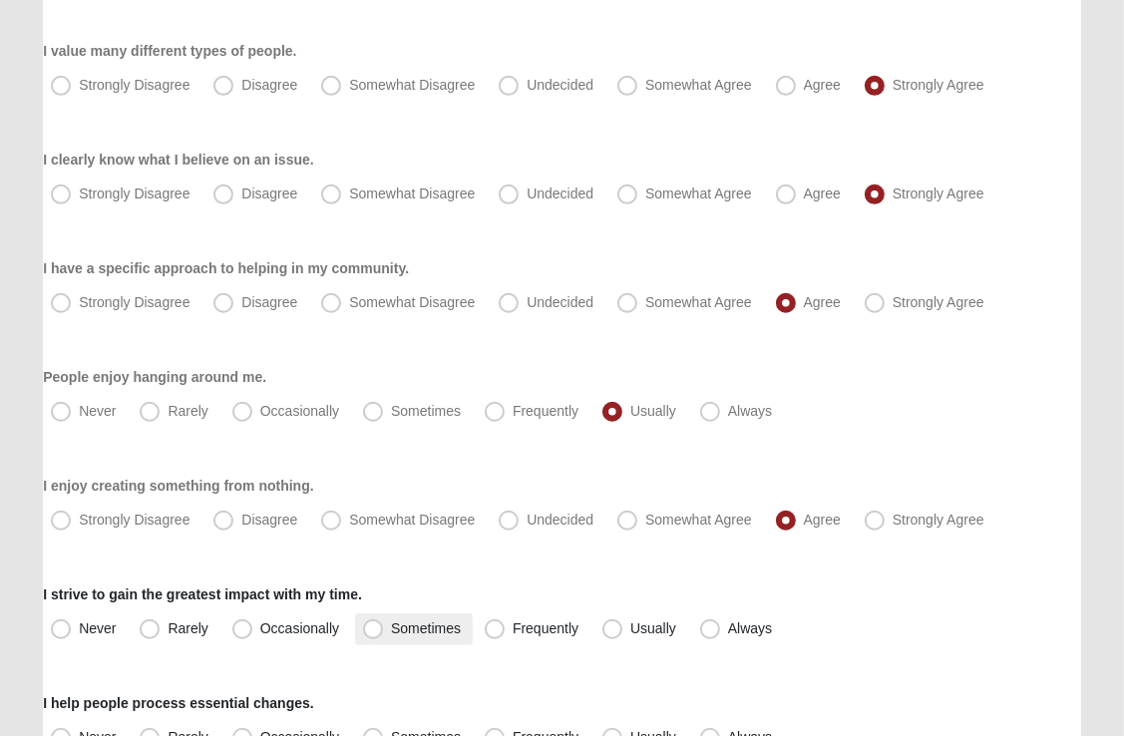
click at [391, 627] on span "Sometimes" at bounding box center [426, 628] width 70 height 16
click at [371, 627] on input "Sometimes" at bounding box center [377, 628] width 13 height 13
radio input "true"
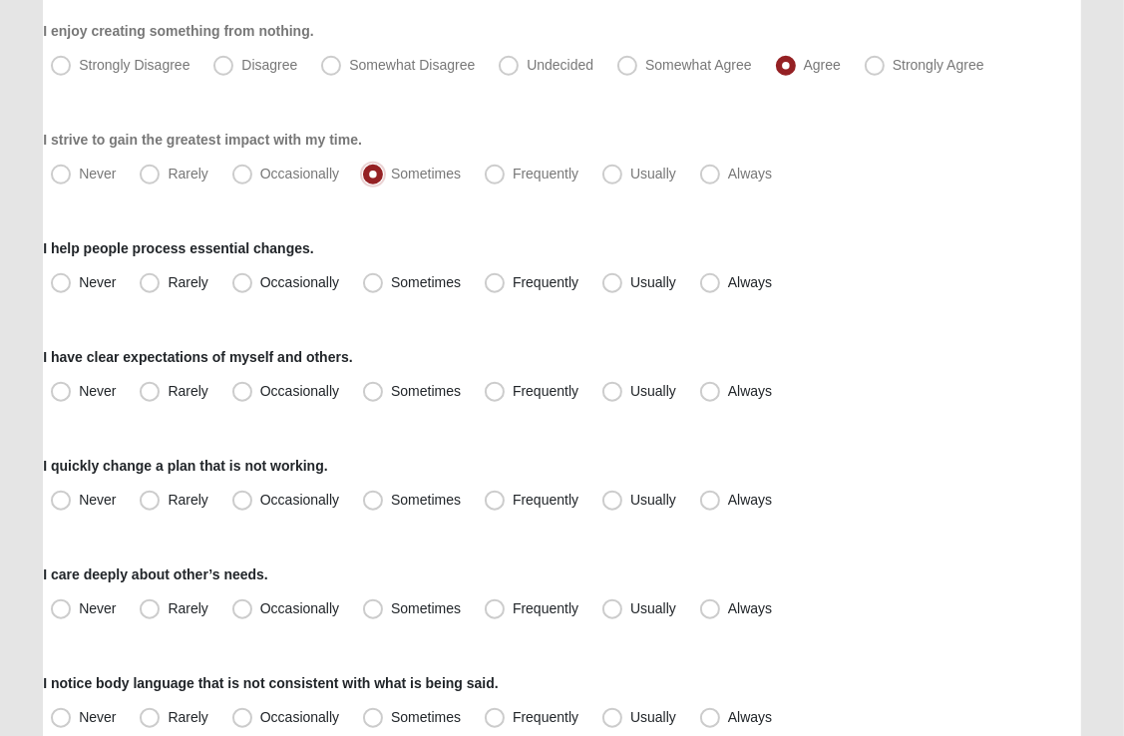
scroll to position [1367, 0]
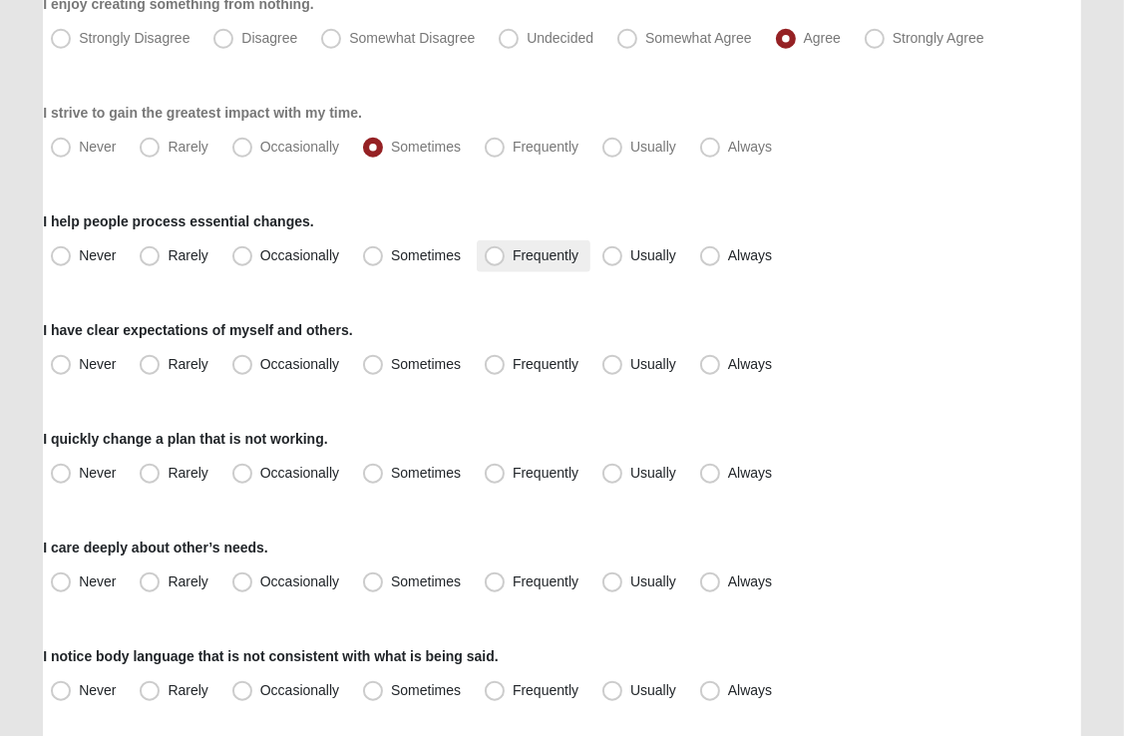
click at [513, 259] on span "Frequently" at bounding box center [546, 255] width 66 height 16
click at [493, 259] on input "Frequently" at bounding box center [499, 255] width 13 height 13
radio input "true"
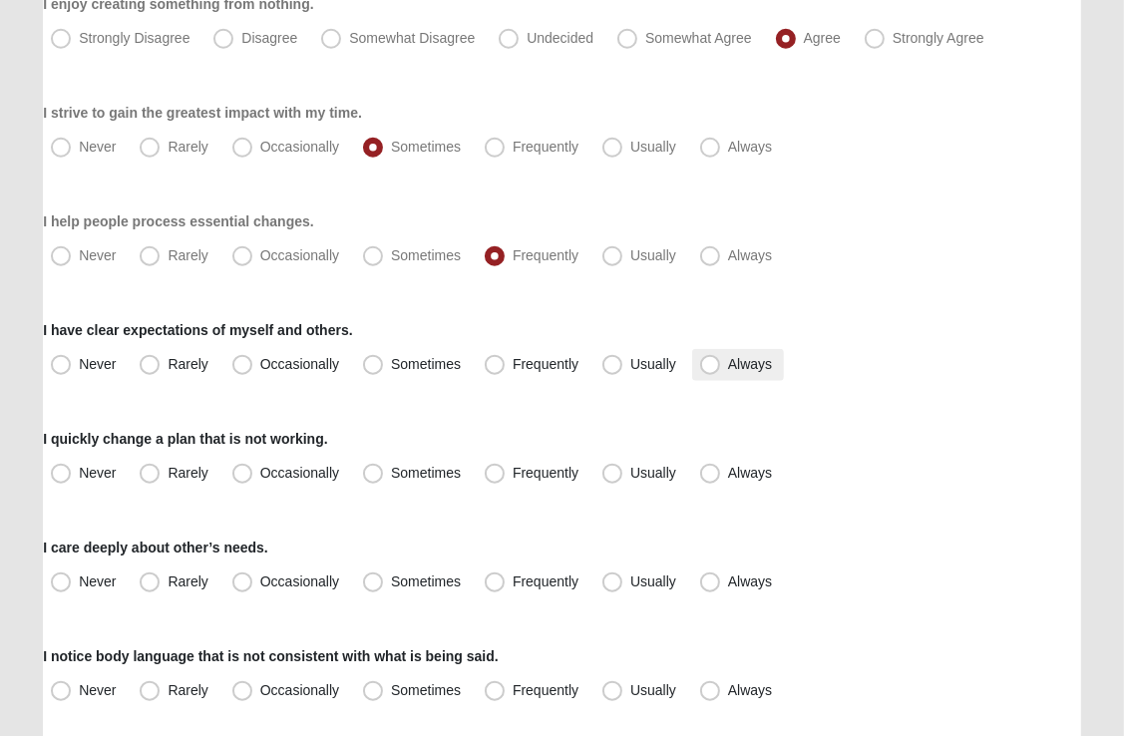
click at [728, 366] on span "Always" at bounding box center [750, 364] width 44 height 16
click at [712, 366] on input "Always" at bounding box center [714, 364] width 13 height 13
radio input "true"
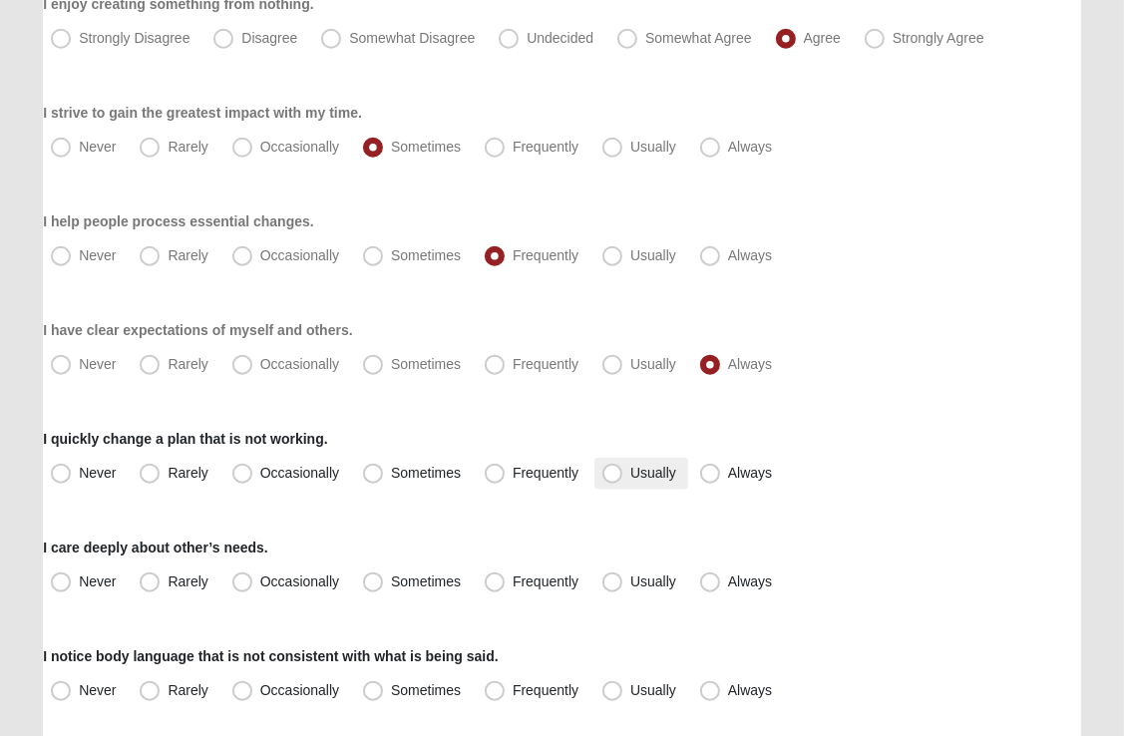
click at [630, 476] on span "Usually" at bounding box center [653, 473] width 46 height 16
click at [610, 476] on input "Usually" at bounding box center [616, 473] width 13 height 13
radio input "true"
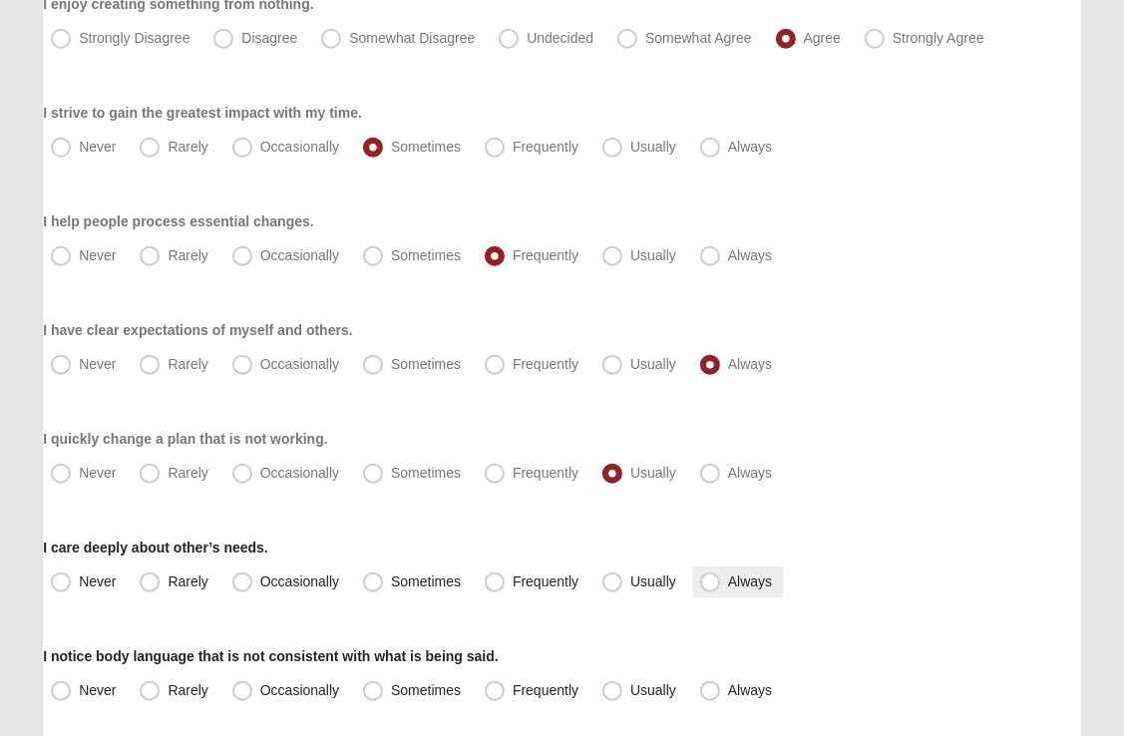
click at [728, 582] on span "Always" at bounding box center [750, 582] width 44 height 16
click at [711, 582] on input "Always" at bounding box center [714, 582] width 13 height 13
radio input "true"
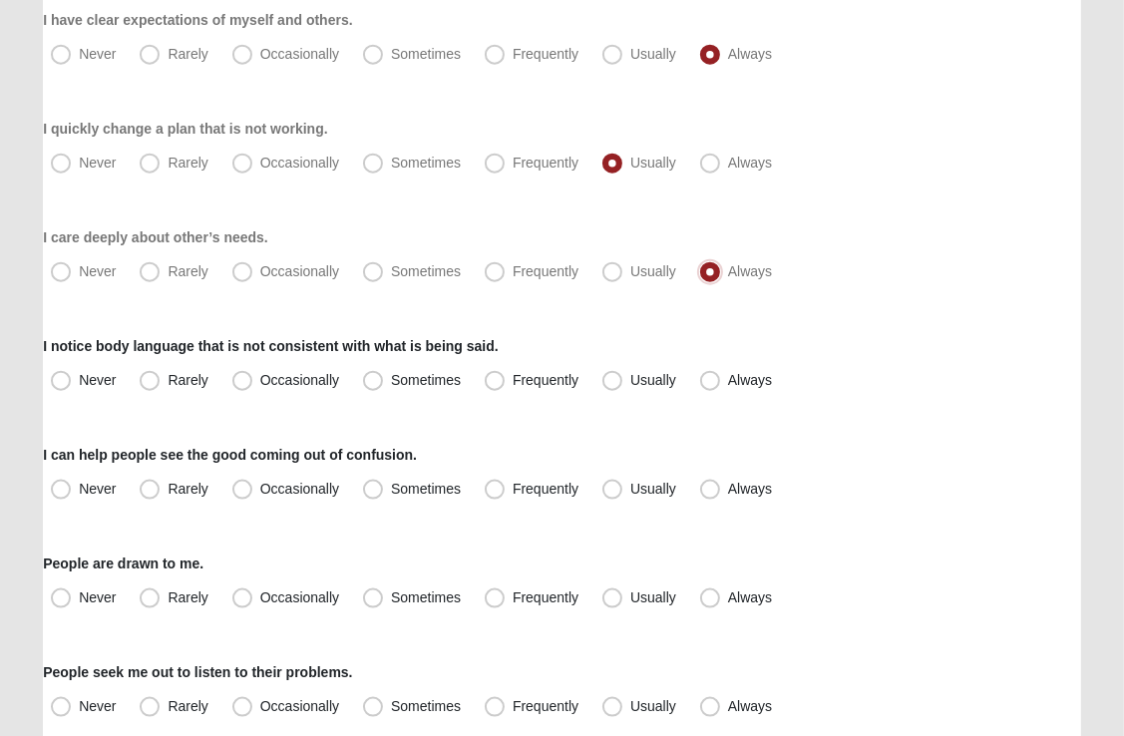
scroll to position [1717, 0]
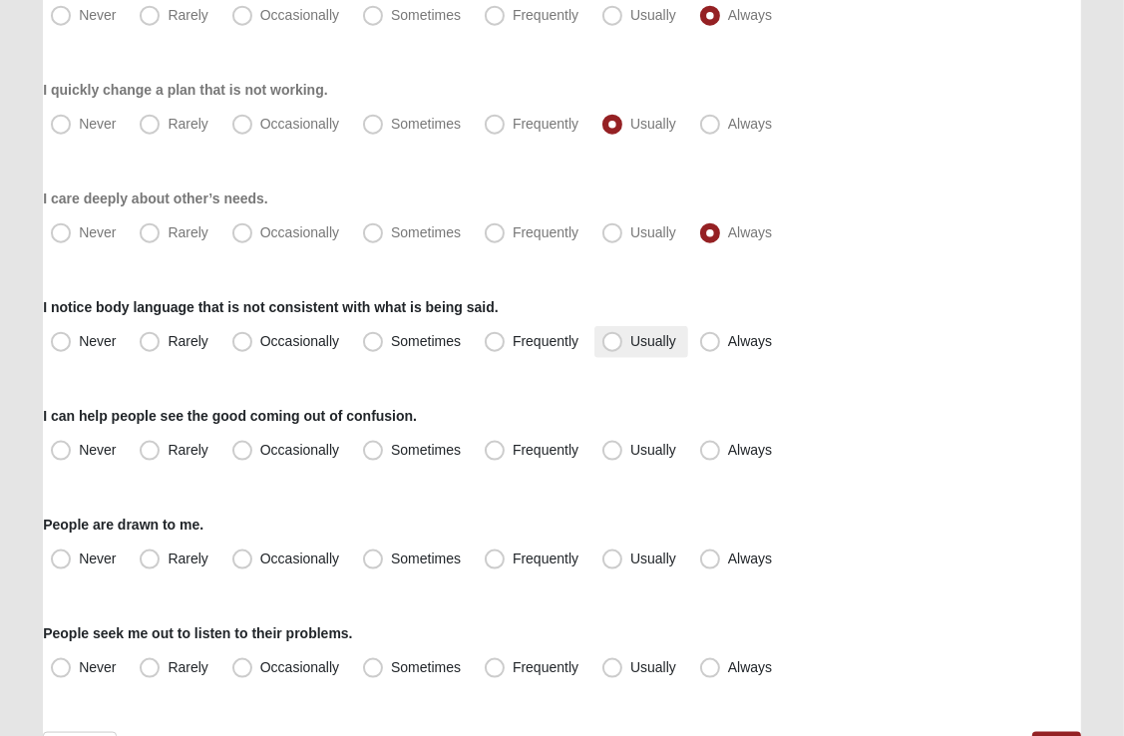
click at [630, 341] on span "Usually" at bounding box center [653, 341] width 46 height 16
click at [616, 341] on input "Usually" at bounding box center [616, 341] width 13 height 13
radio input "true"
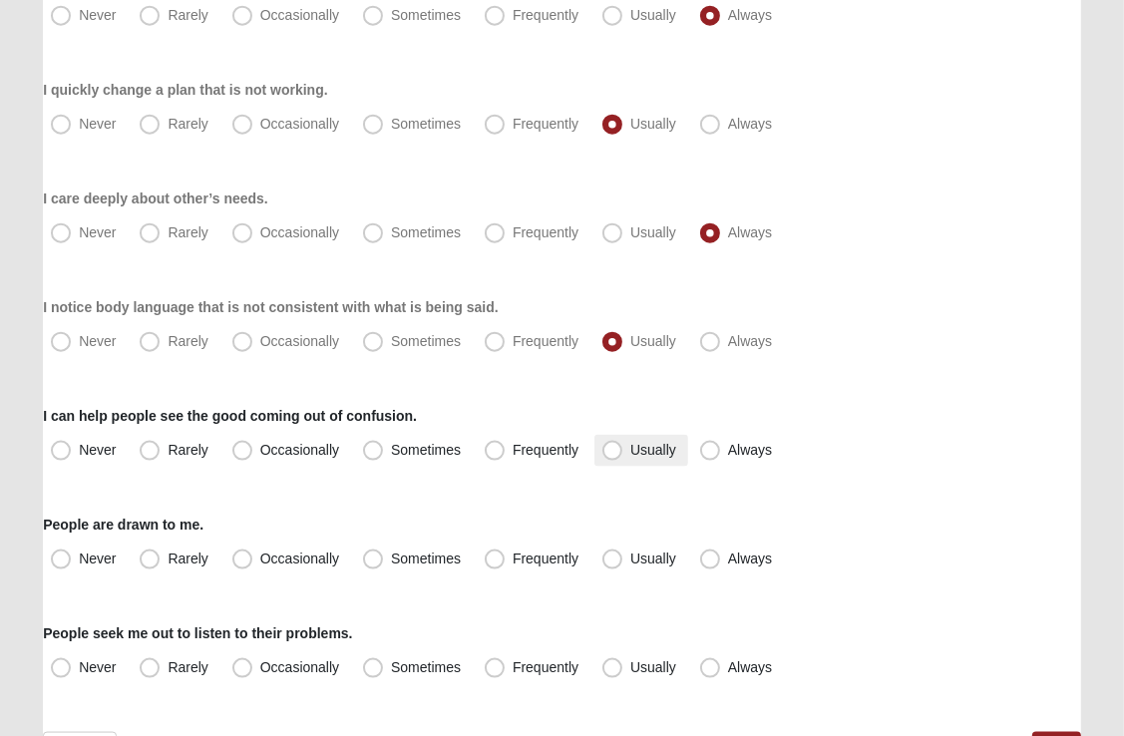
click at [630, 453] on span "Usually" at bounding box center [653, 450] width 46 height 16
click at [612, 453] on input "Usually" at bounding box center [616, 450] width 13 height 13
radio input "true"
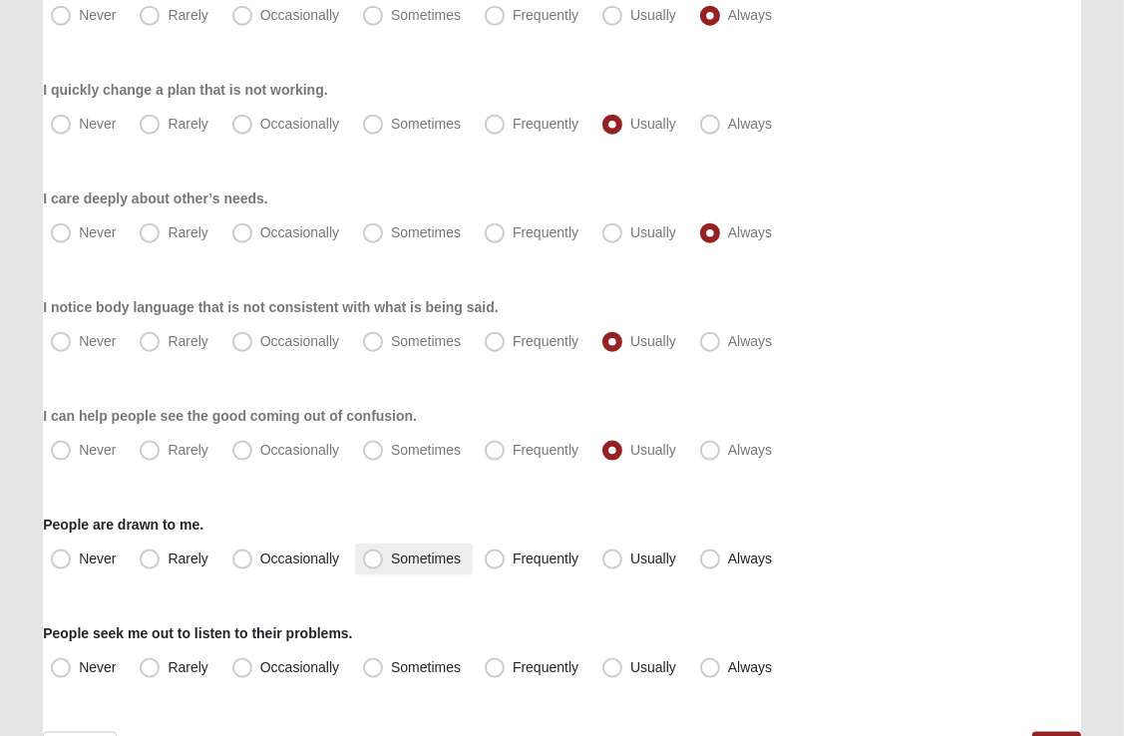
click at [391, 561] on span "Sometimes" at bounding box center [426, 559] width 70 height 16
click at [375, 561] on input "Sometimes" at bounding box center [377, 559] width 13 height 13
radio input "true"
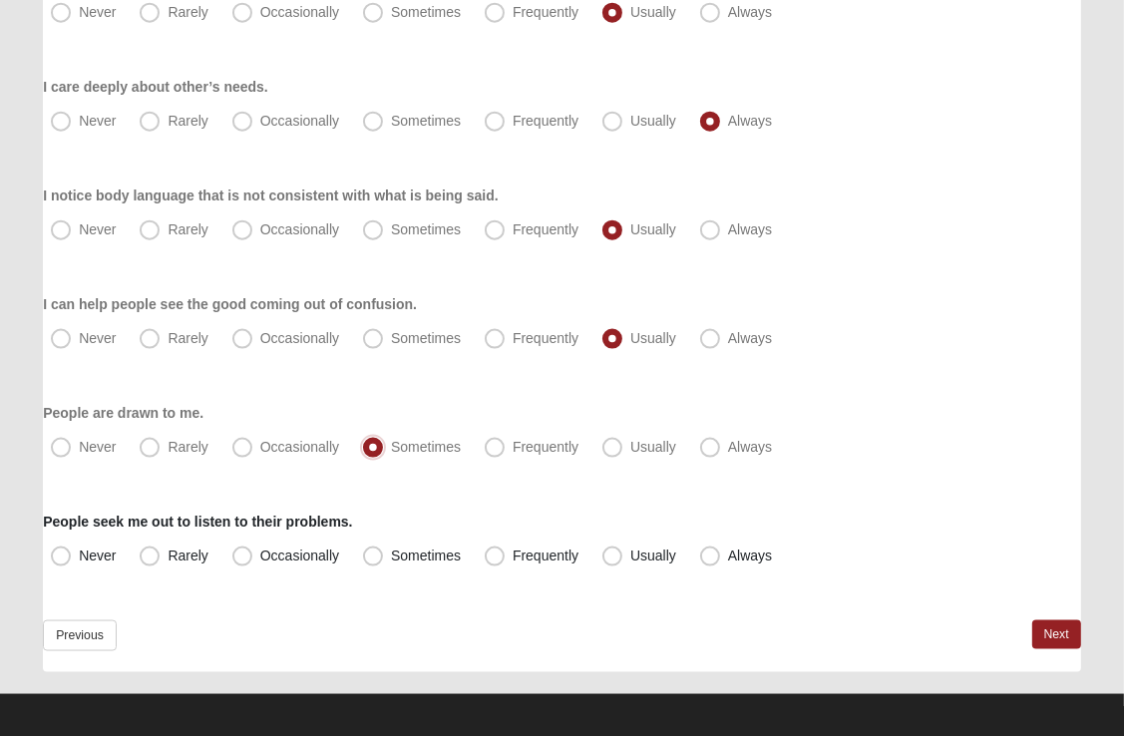
scroll to position [1835, 0]
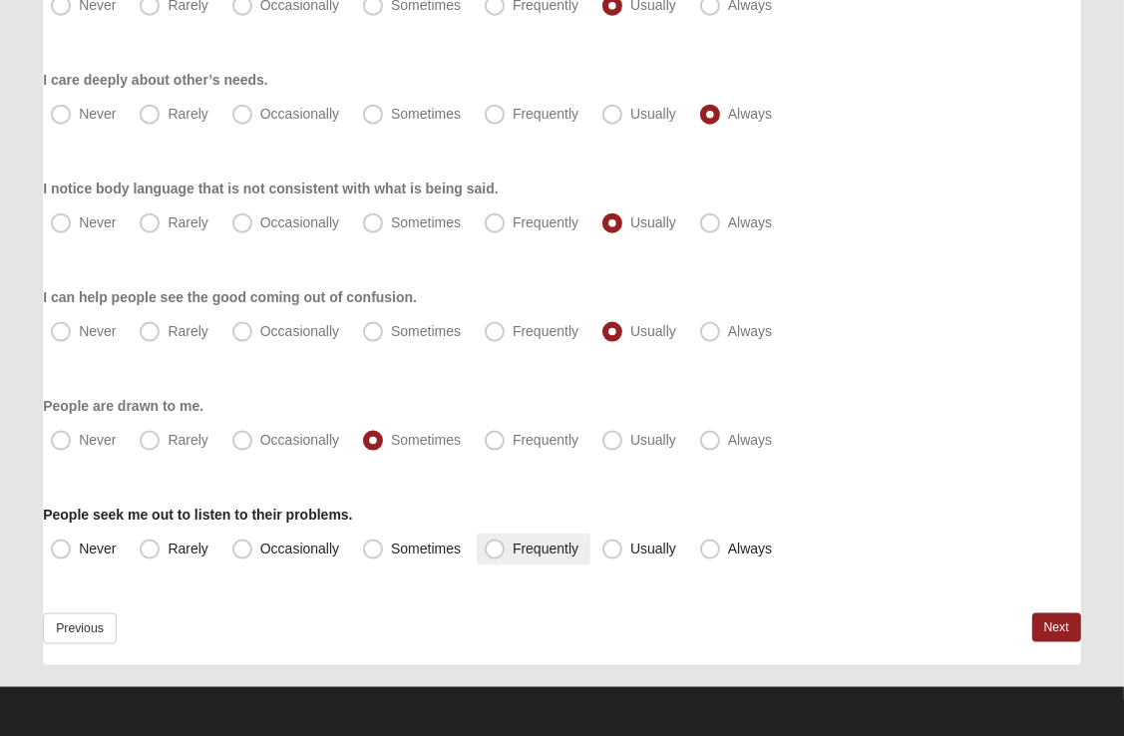
click at [513, 549] on span "Frequently" at bounding box center [546, 549] width 66 height 16
click at [495, 549] on input "Frequently" at bounding box center [499, 549] width 13 height 13
radio input "true"
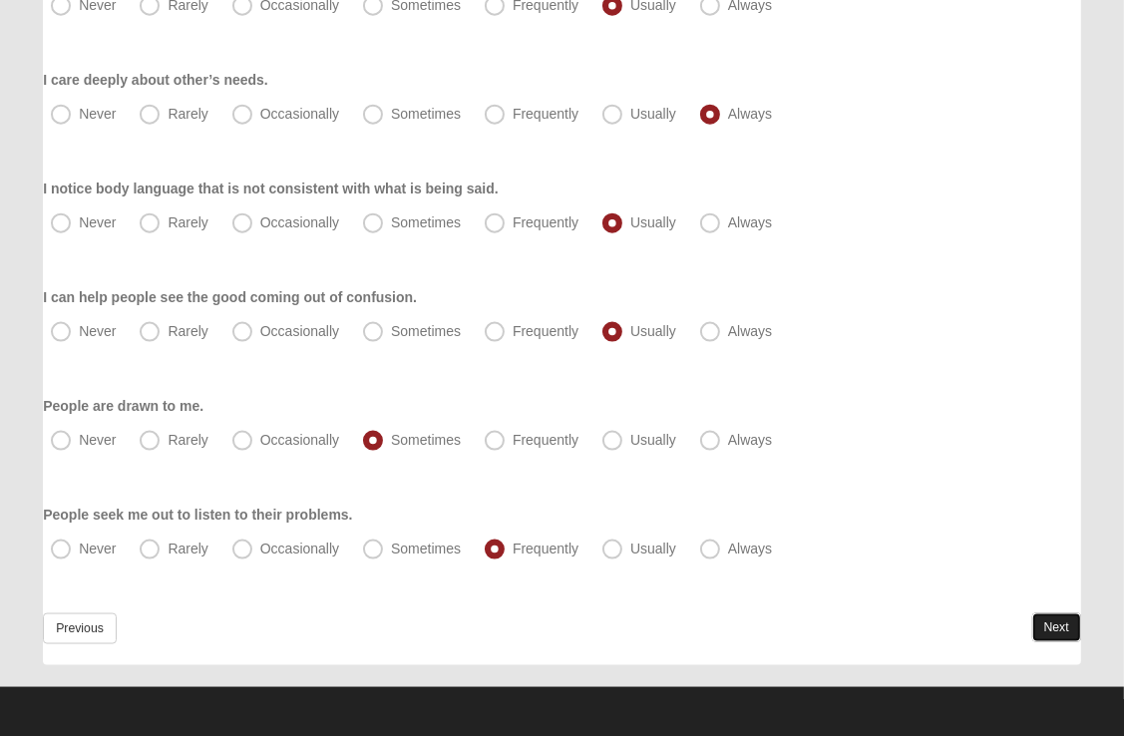
click at [1057, 625] on link "Next" at bounding box center [1056, 627] width 49 height 29
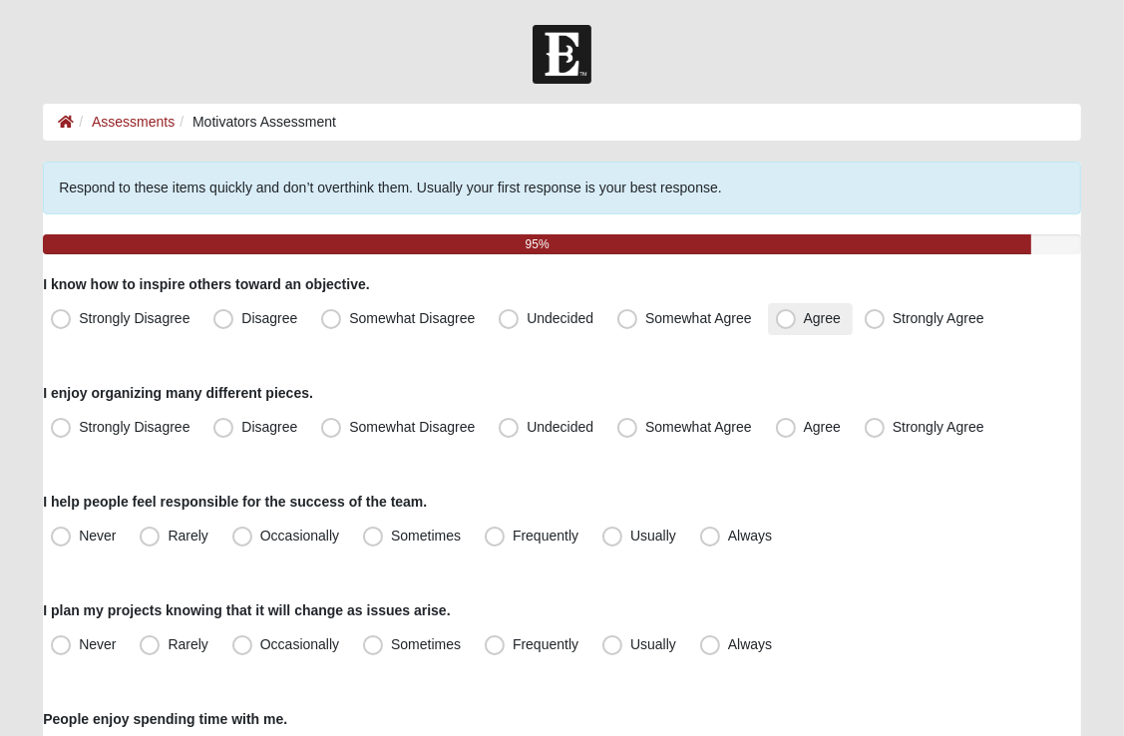
click at [804, 321] on span "Agree" at bounding box center [822, 318] width 37 height 16
click at [787, 321] on input "Agree" at bounding box center [790, 318] width 13 height 13
radio input "true"
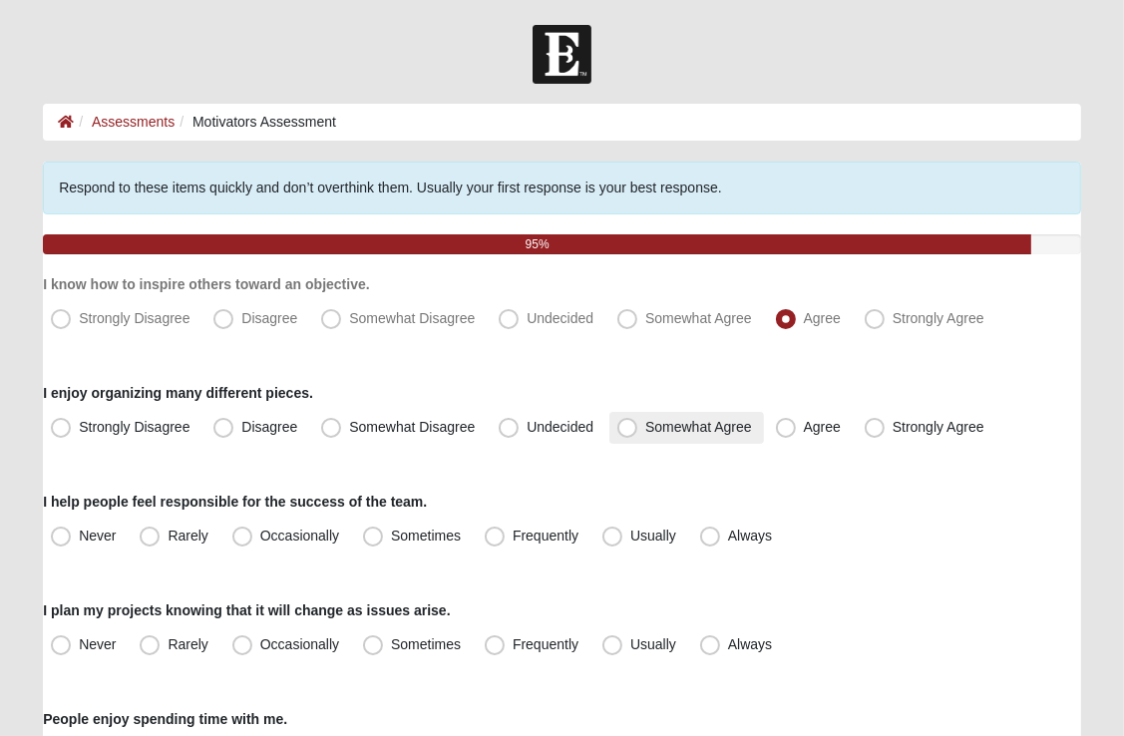
click at [645, 425] on span "Somewhat Agree" at bounding box center [698, 427] width 107 height 16
click at [625, 425] on input "Somewhat Agree" at bounding box center [631, 427] width 13 height 13
radio input "true"
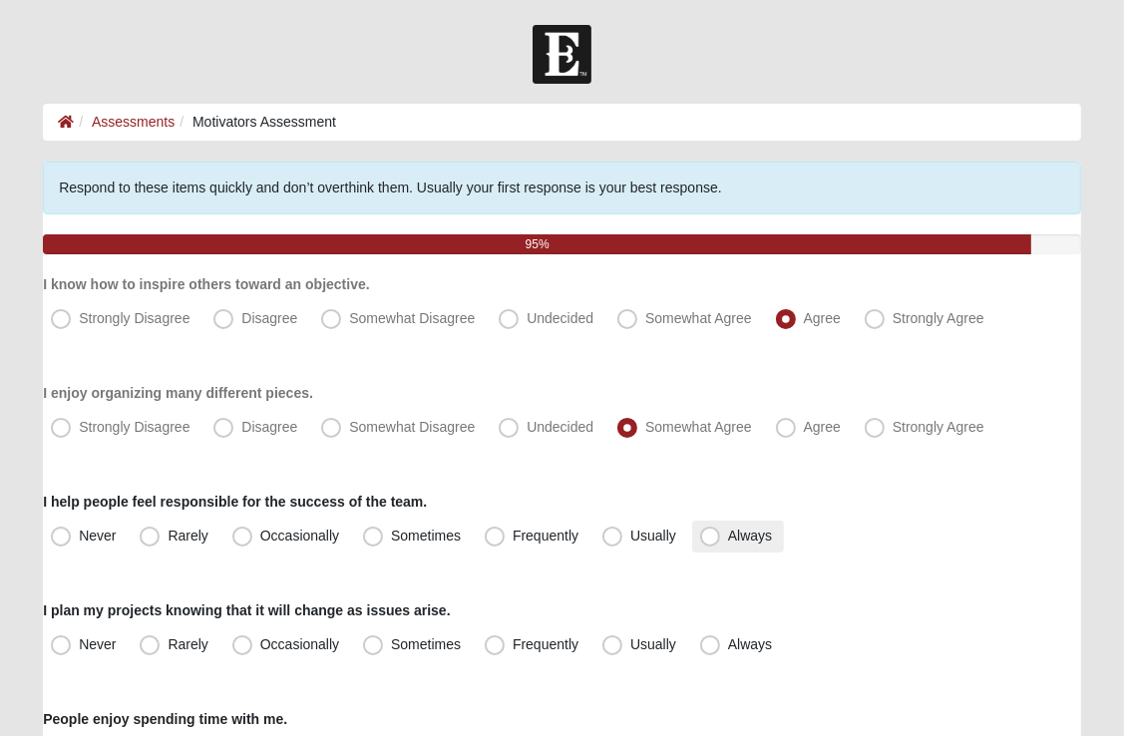
click at [728, 536] on span "Always" at bounding box center [750, 536] width 44 height 16
click at [708, 536] on input "Always" at bounding box center [714, 536] width 13 height 13
radio input "true"
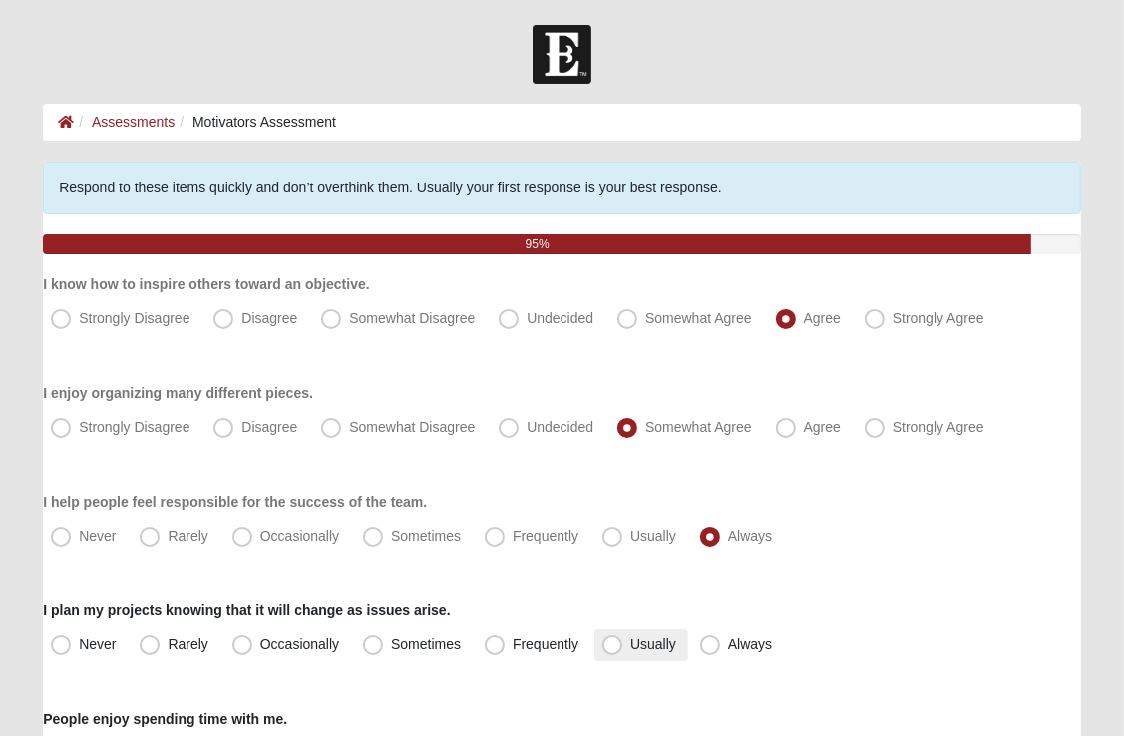
click at [630, 644] on span "Usually" at bounding box center [653, 644] width 46 height 16
click at [610, 644] on input "Usually" at bounding box center [616, 644] width 13 height 13
radio input "true"
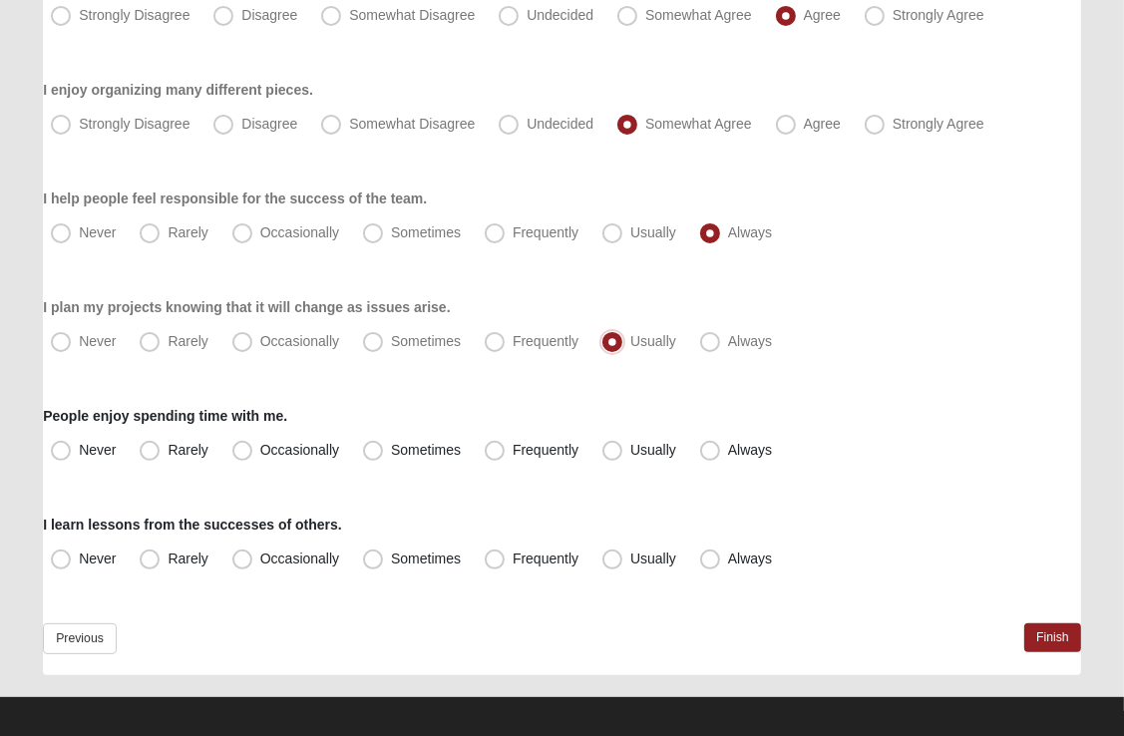
scroll to position [313, 0]
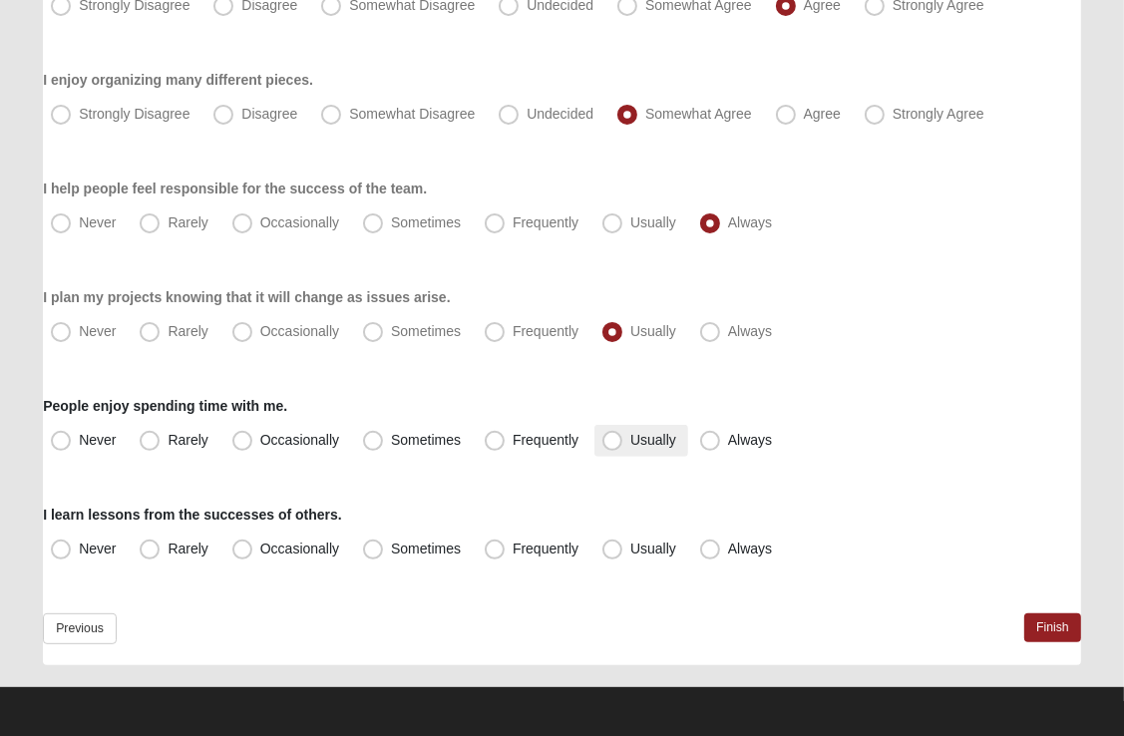
click at [630, 439] on span "Usually" at bounding box center [653, 440] width 46 height 16
click at [617, 439] on input "Usually" at bounding box center [616, 440] width 13 height 13
radio input "true"
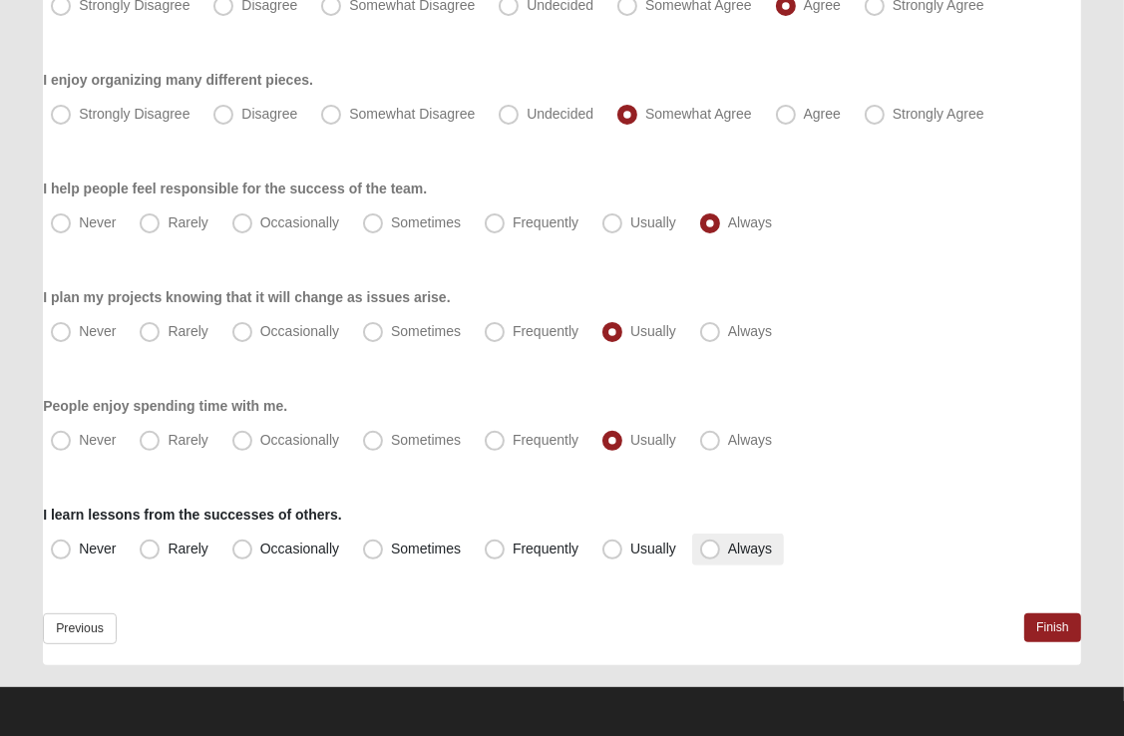
click at [728, 552] on span "Always" at bounding box center [750, 549] width 44 height 16
click at [714, 552] on input "Always" at bounding box center [714, 549] width 13 height 13
radio input "true"
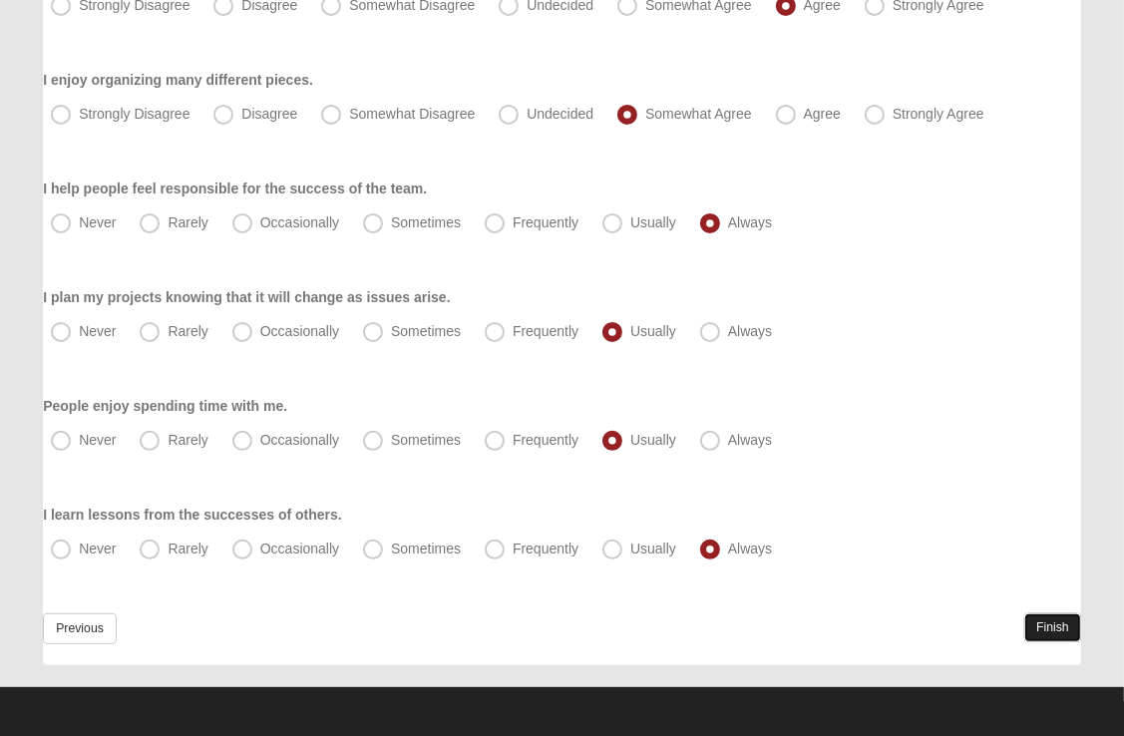
click at [1053, 624] on link "Finish" at bounding box center [1052, 627] width 57 height 29
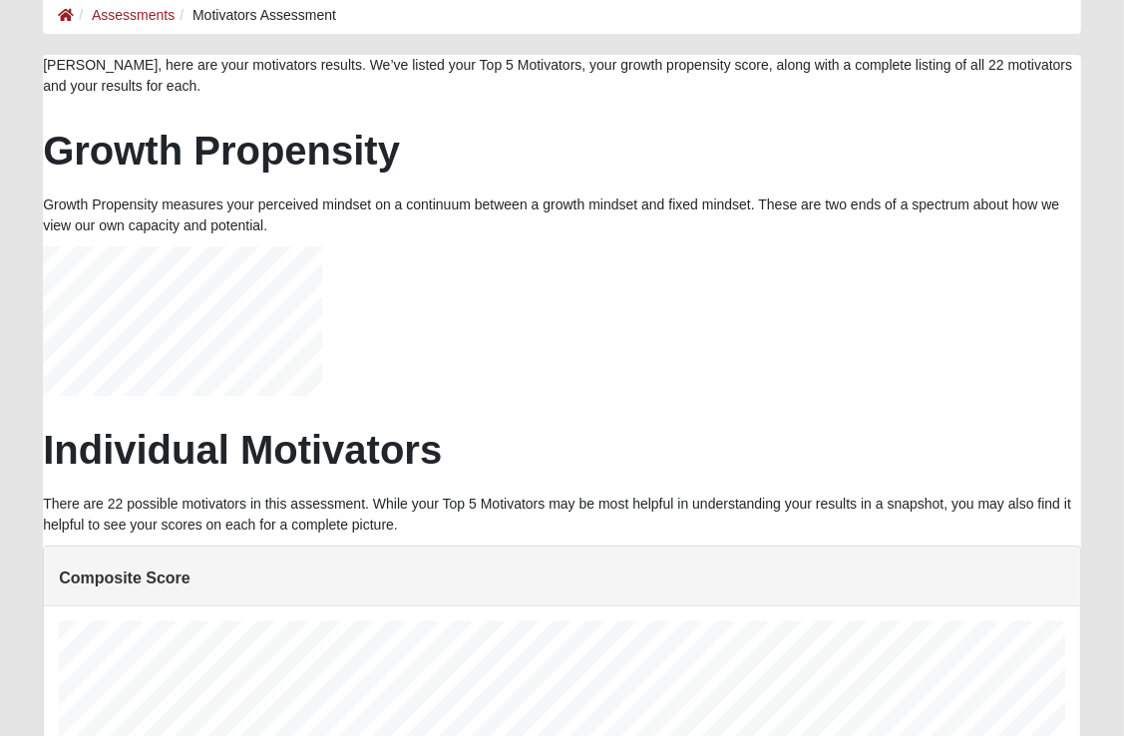
scroll to position [109, 0]
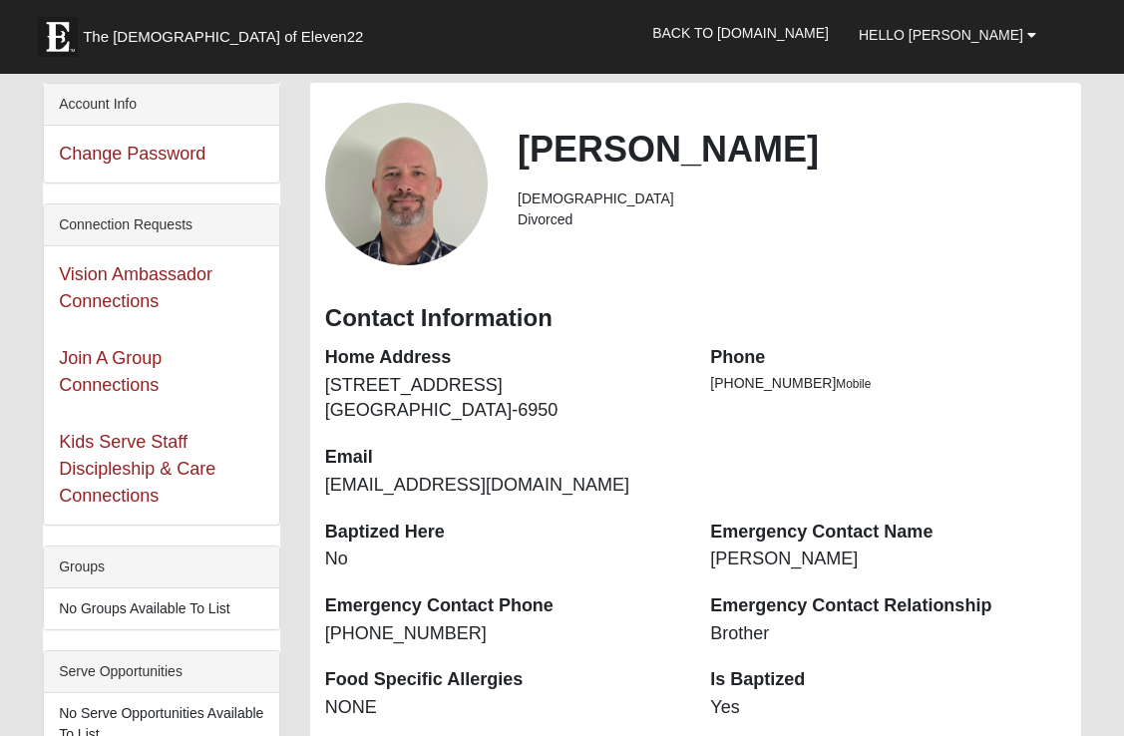
scroll to position [1011, 0]
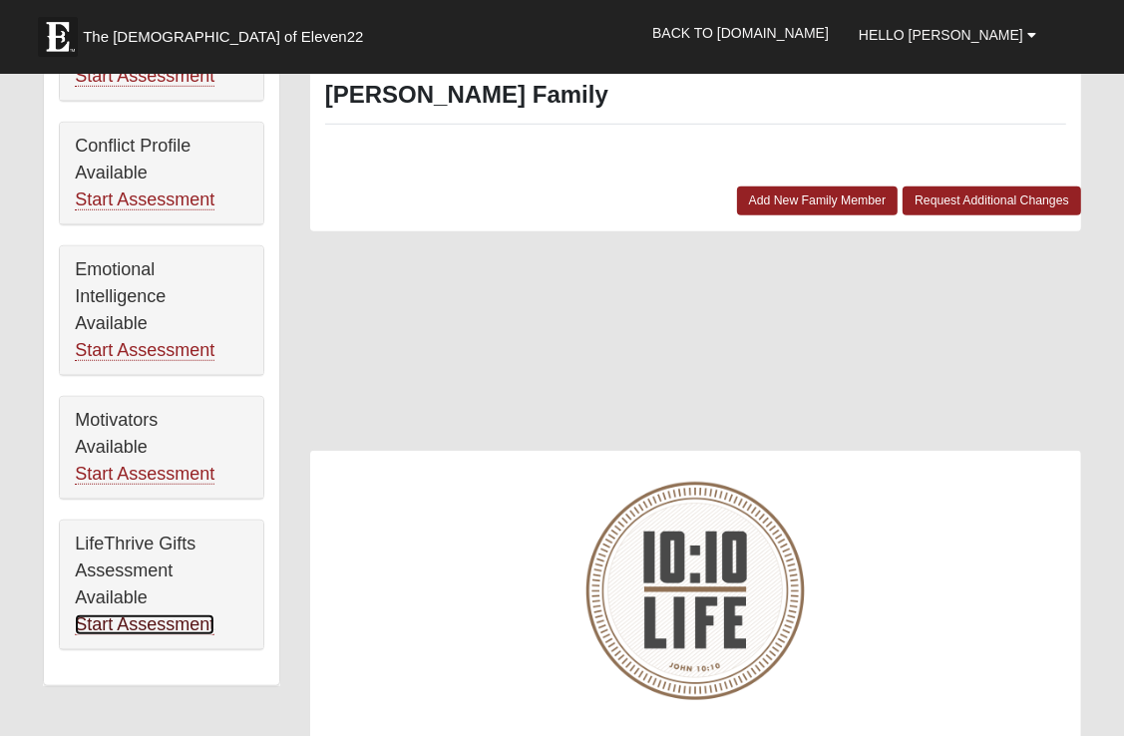
click at [176, 620] on link "Start Assessment" at bounding box center [145, 624] width 140 height 21
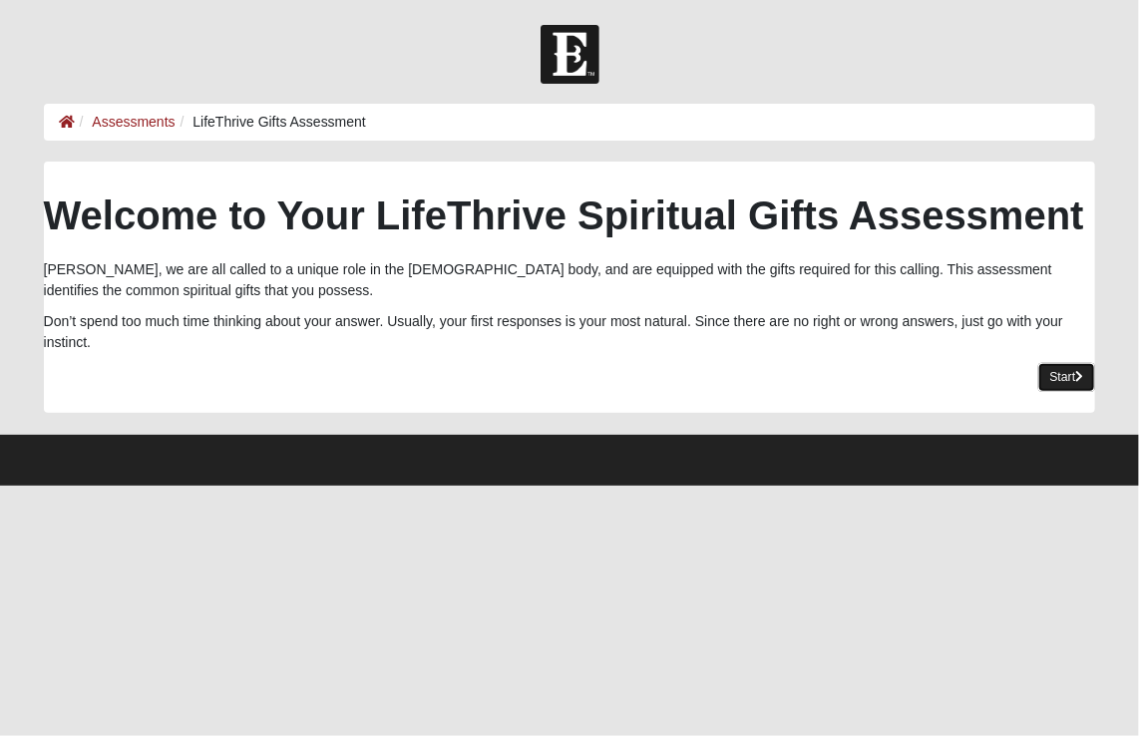
click at [1054, 378] on link "Start" at bounding box center [1067, 377] width 58 height 29
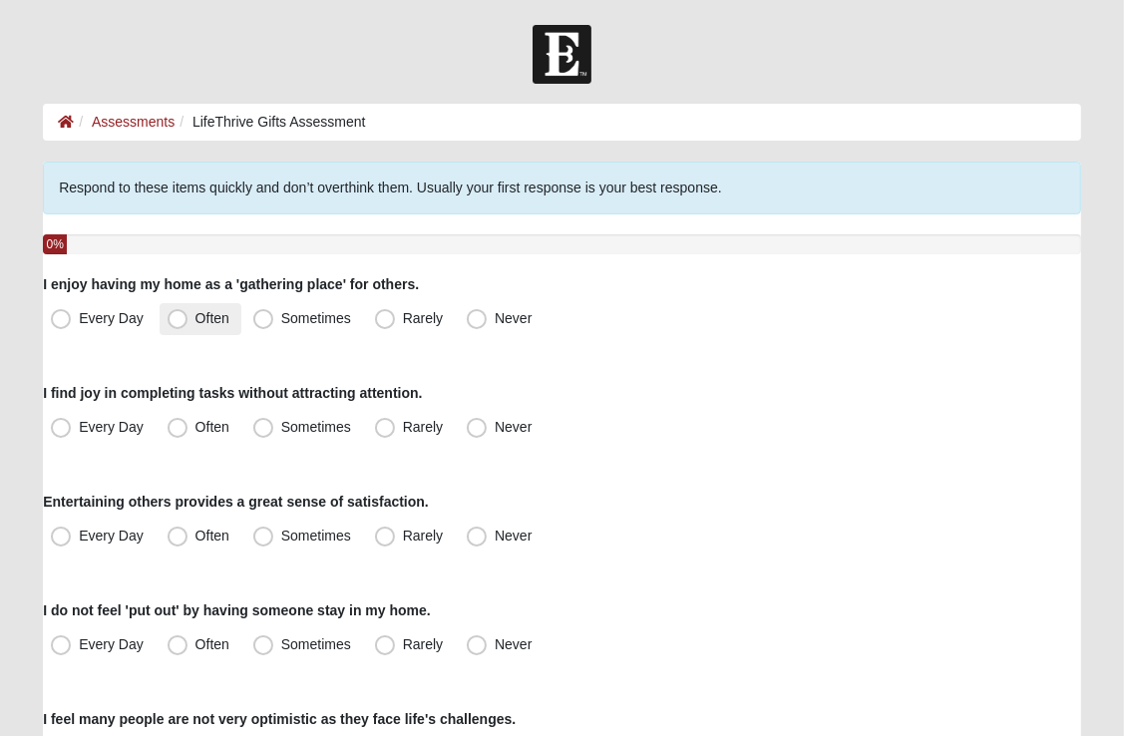
click at [195, 316] on span "Often" at bounding box center [212, 318] width 34 height 16
click at [176, 316] on input "Often" at bounding box center [182, 318] width 13 height 13
radio input "true"
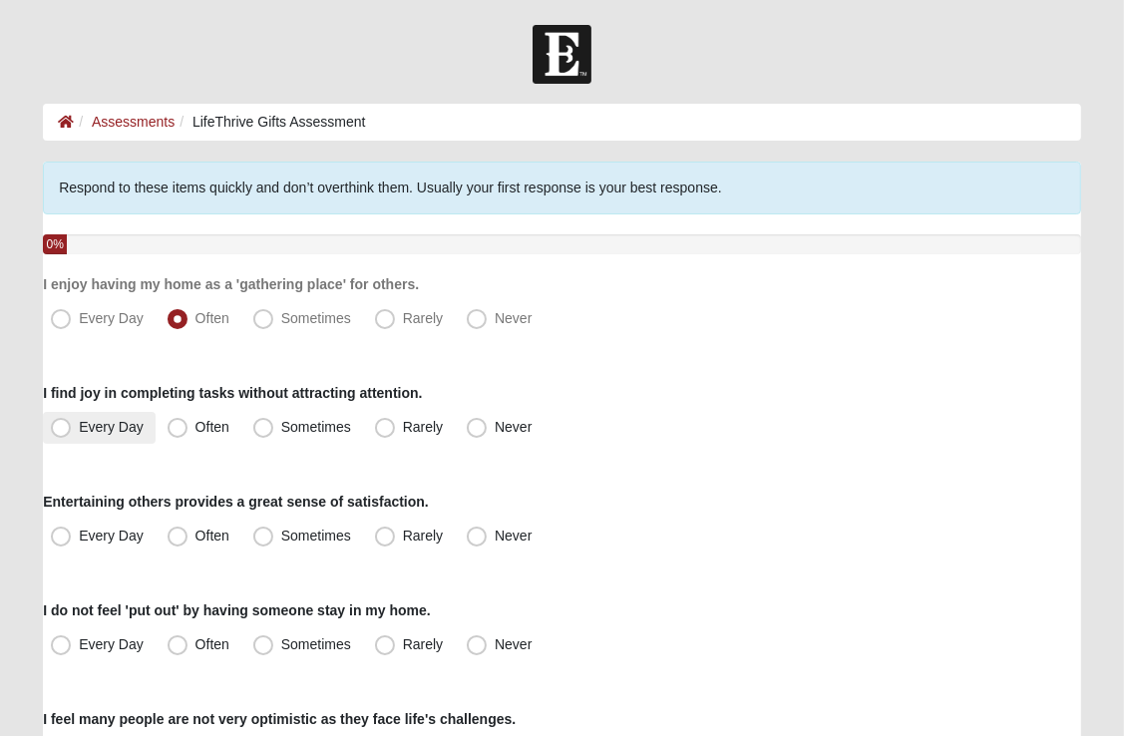
click at [79, 428] on span "Every Day" at bounding box center [111, 427] width 65 height 16
click at [60, 428] on input "Every Day" at bounding box center [65, 427] width 13 height 13
radio input "true"
click at [195, 537] on span "Often" at bounding box center [212, 536] width 34 height 16
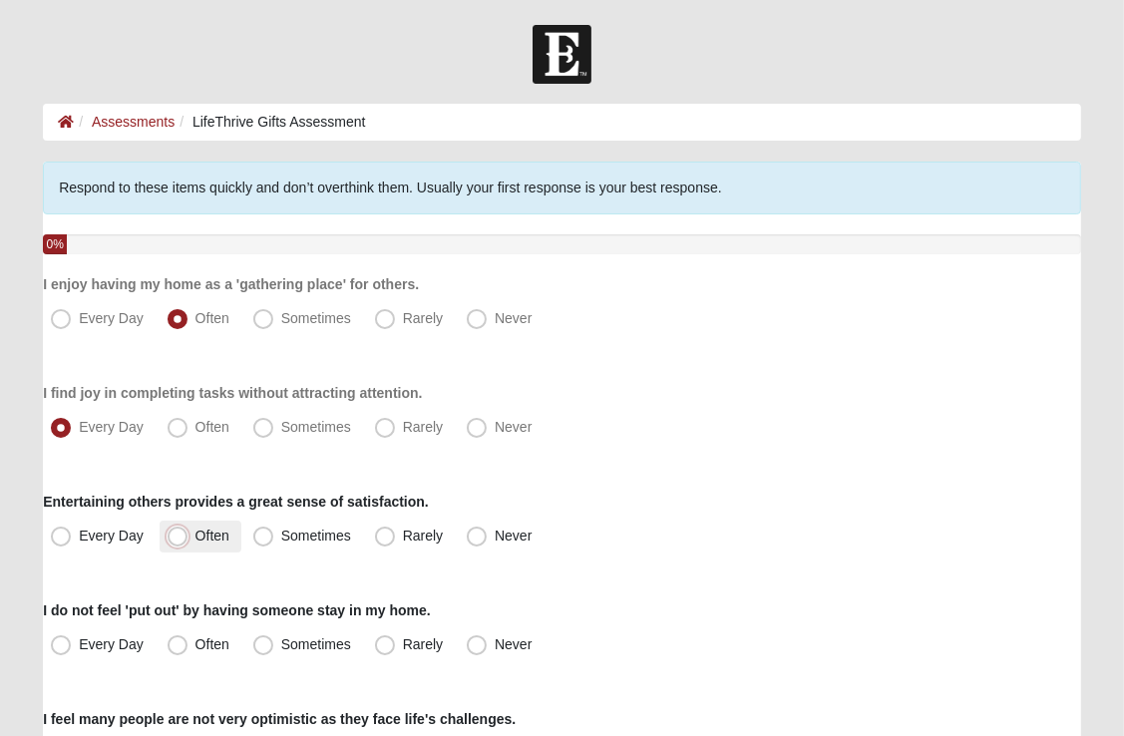
click at [176, 537] on input "Often" at bounding box center [182, 536] width 13 height 13
radio input "true"
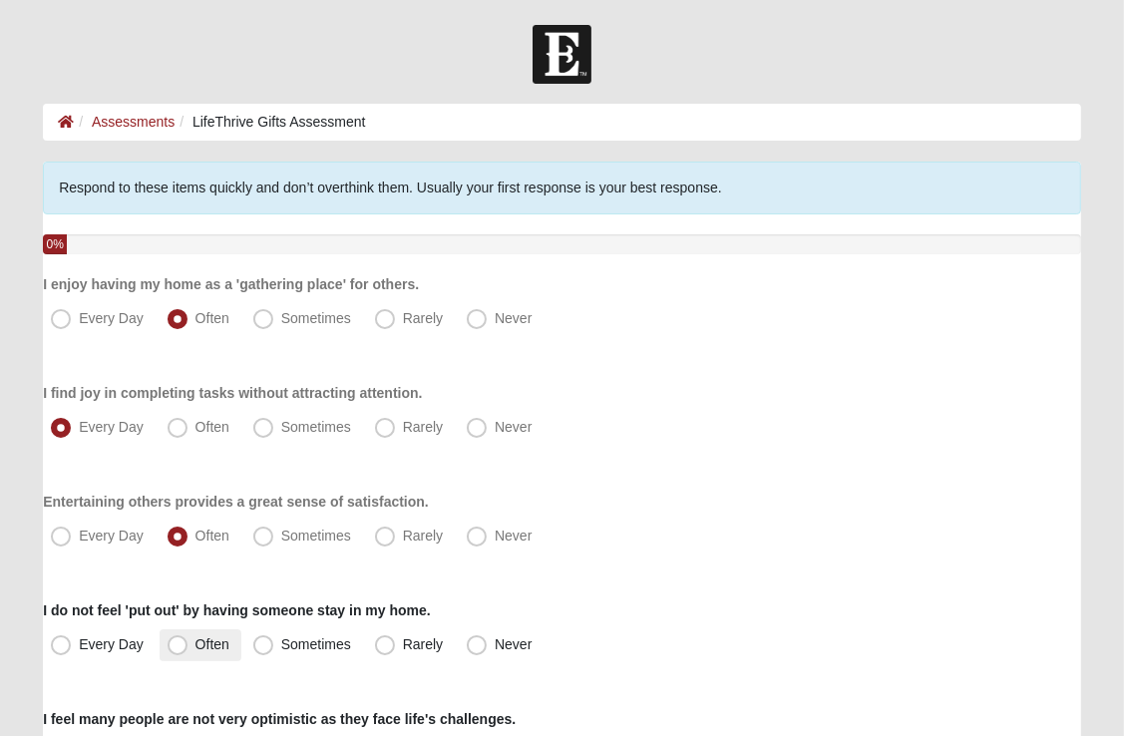
click at [195, 644] on span "Often" at bounding box center [212, 644] width 34 height 16
click at [180, 644] on input "Often" at bounding box center [182, 644] width 13 height 13
radio input "true"
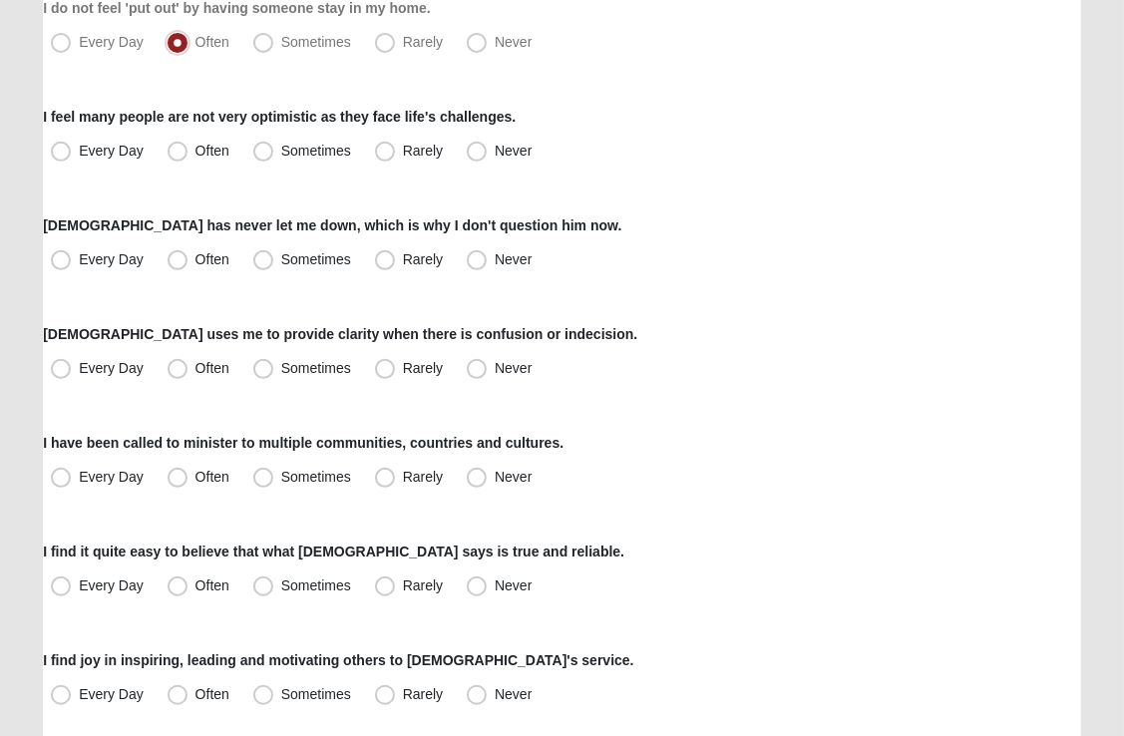
scroll to position [606, 0]
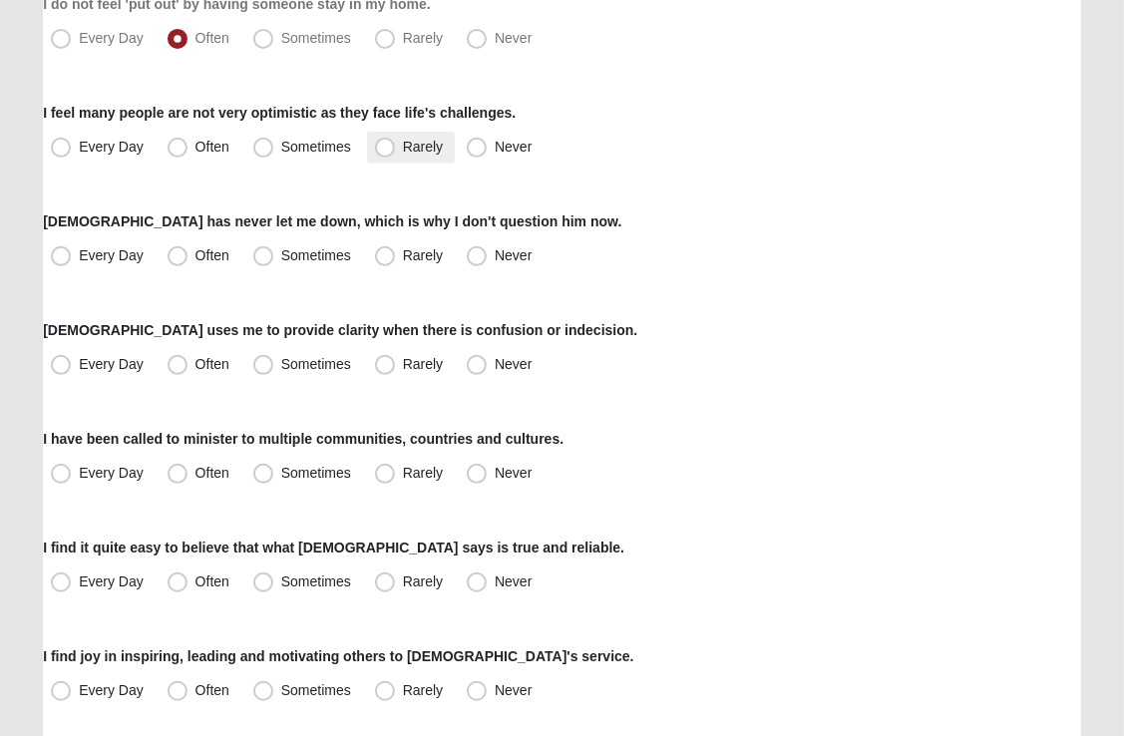
click at [403, 142] on span "Rarely" at bounding box center [423, 147] width 40 height 16
click at [384, 142] on input "Rarely" at bounding box center [389, 147] width 13 height 13
radio input "true"
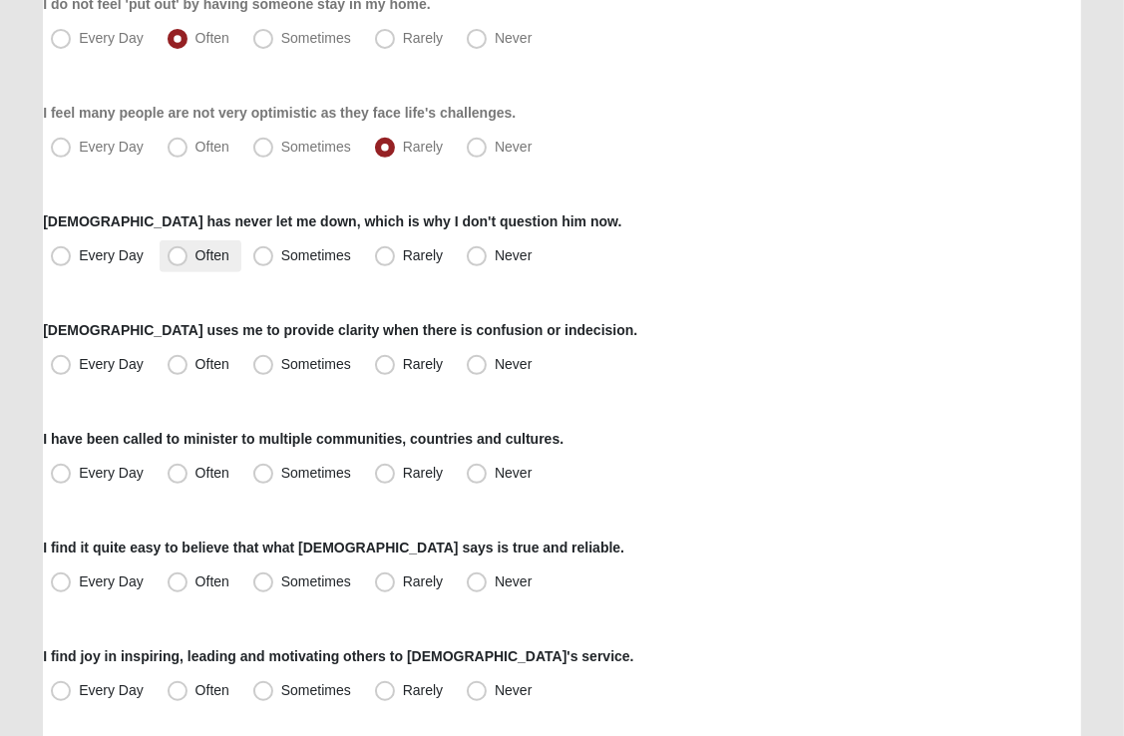
click at [195, 257] on span "Often" at bounding box center [212, 255] width 34 height 16
click at [179, 257] on input "Often" at bounding box center [182, 255] width 13 height 13
radio input "true"
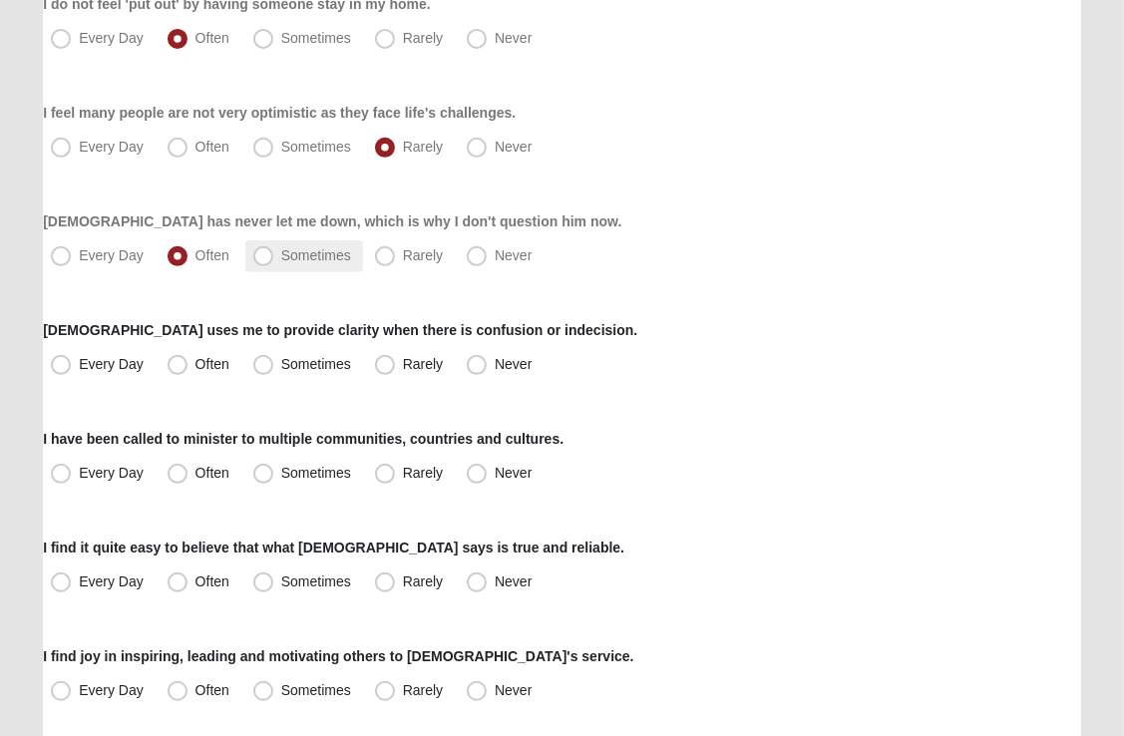
click at [281, 256] on span "Sometimes" at bounding box center [316, 255] width 70 height 16
click at [261, 256] on input "Sometimes" at bounding box center [267, 255] width 13 height 13
radio input "true"
click at [195, 361] on span "Often" at bounding box center [212, 364] width 34 height 16
click at [176, 361] on input "Often" at bounding box center [182, 364] width 13 height 13
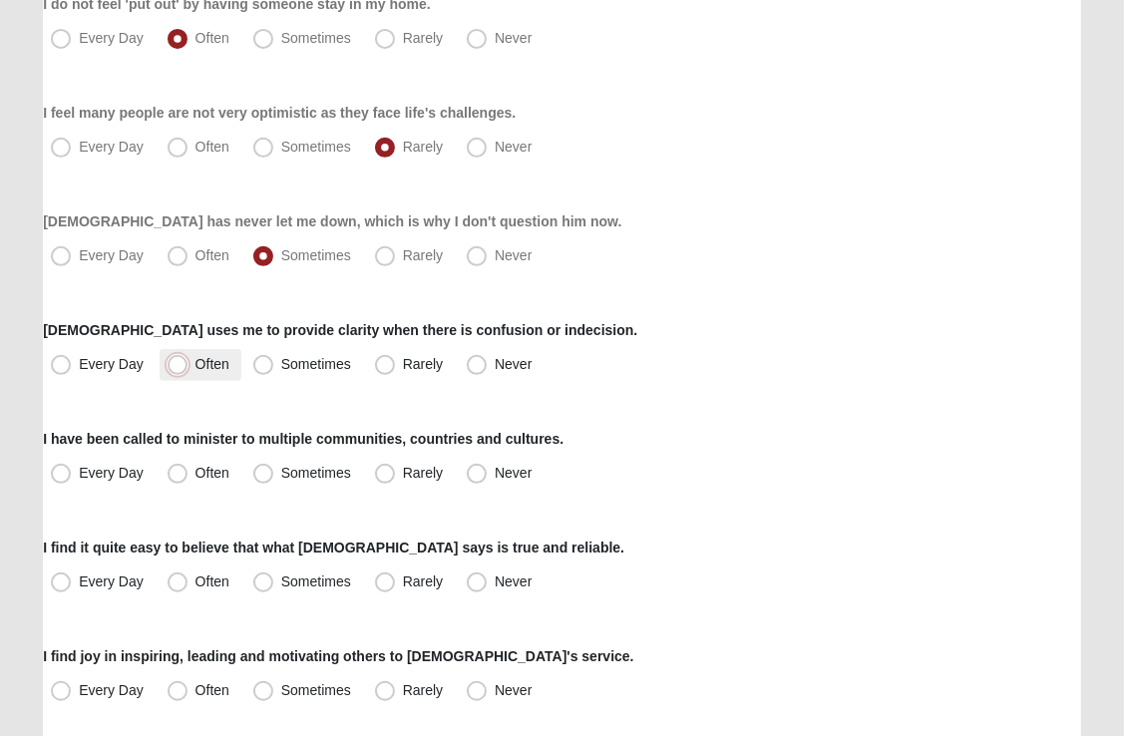
radio input "true"
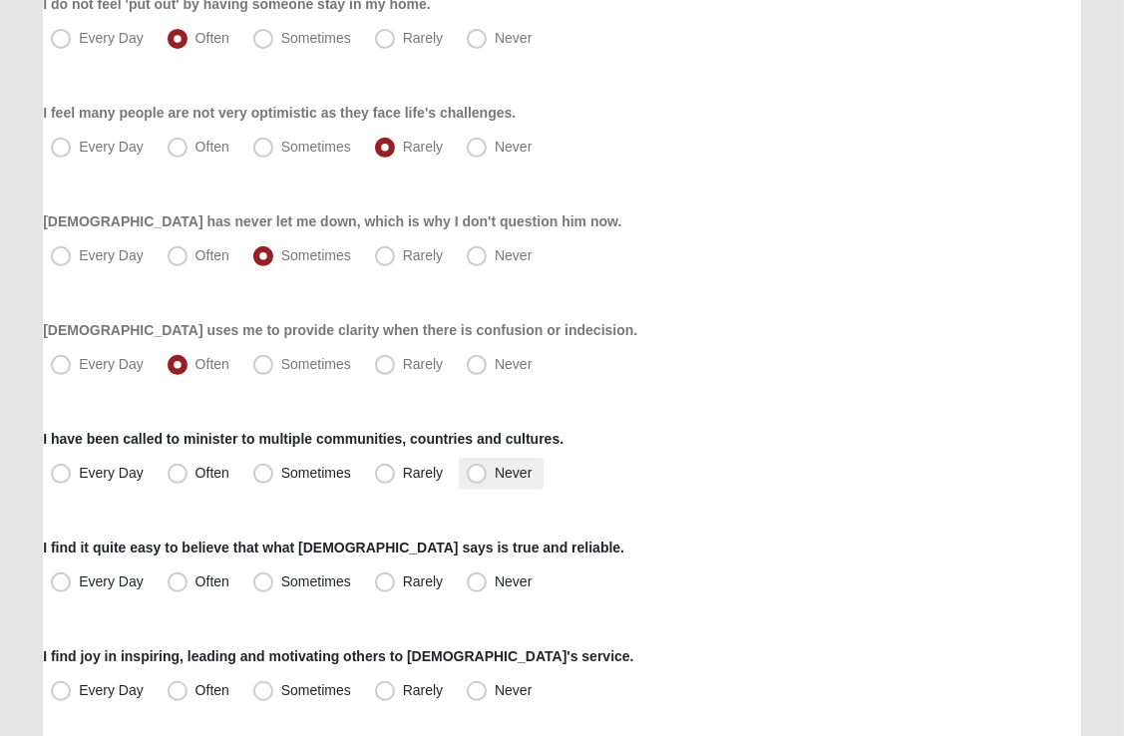
click at [495, 470] on span "Never" at bounding box center [513, 473] width 37 height 16
click at [483, 470] on input "Never" at bounding box center [481, 473] width 13 height 13
radio input "true"
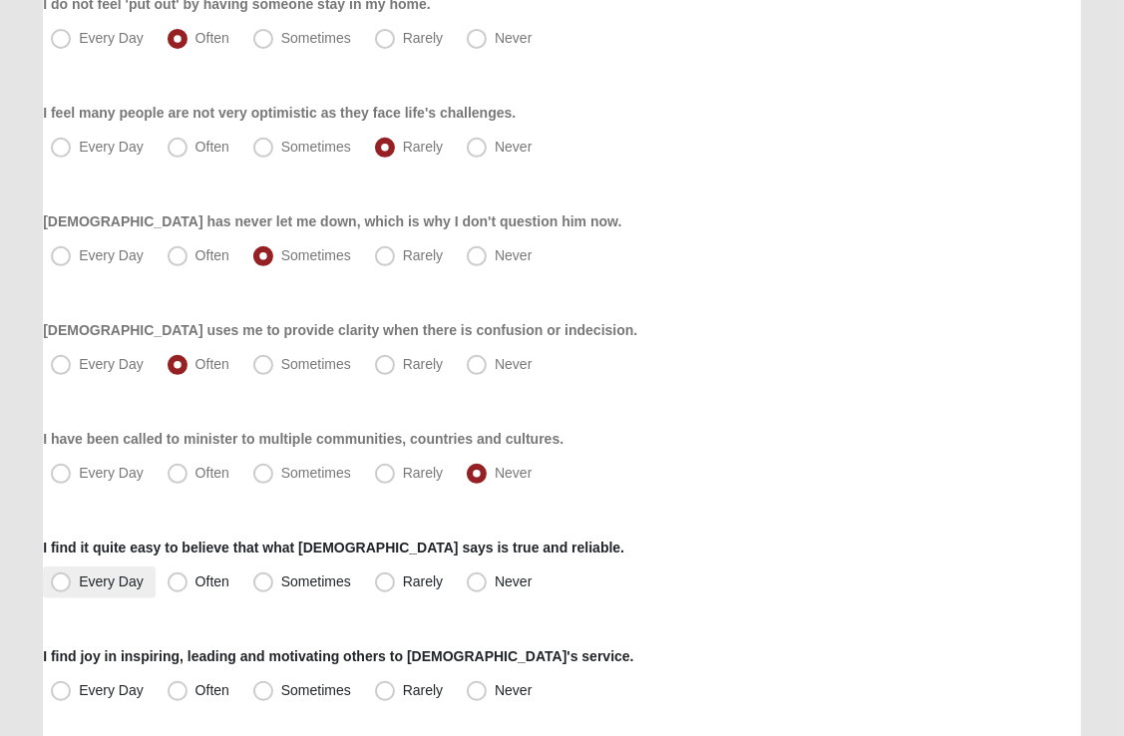
click at [79, 581] on span "Every Day" at bounding box center [111, 582] width 65 height 16
click at [65, 581] on input "Every Day" at bounding box center [65, 582] width 13 height 13
radio input "true"
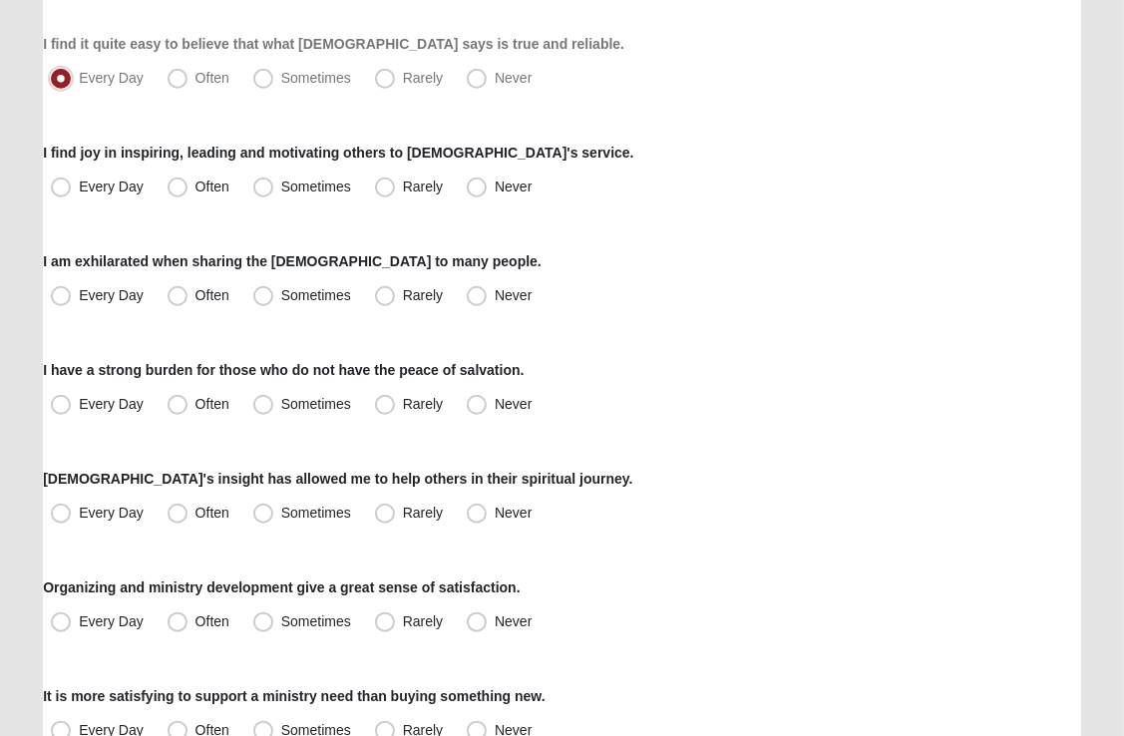
scroll to position [1116, 0]
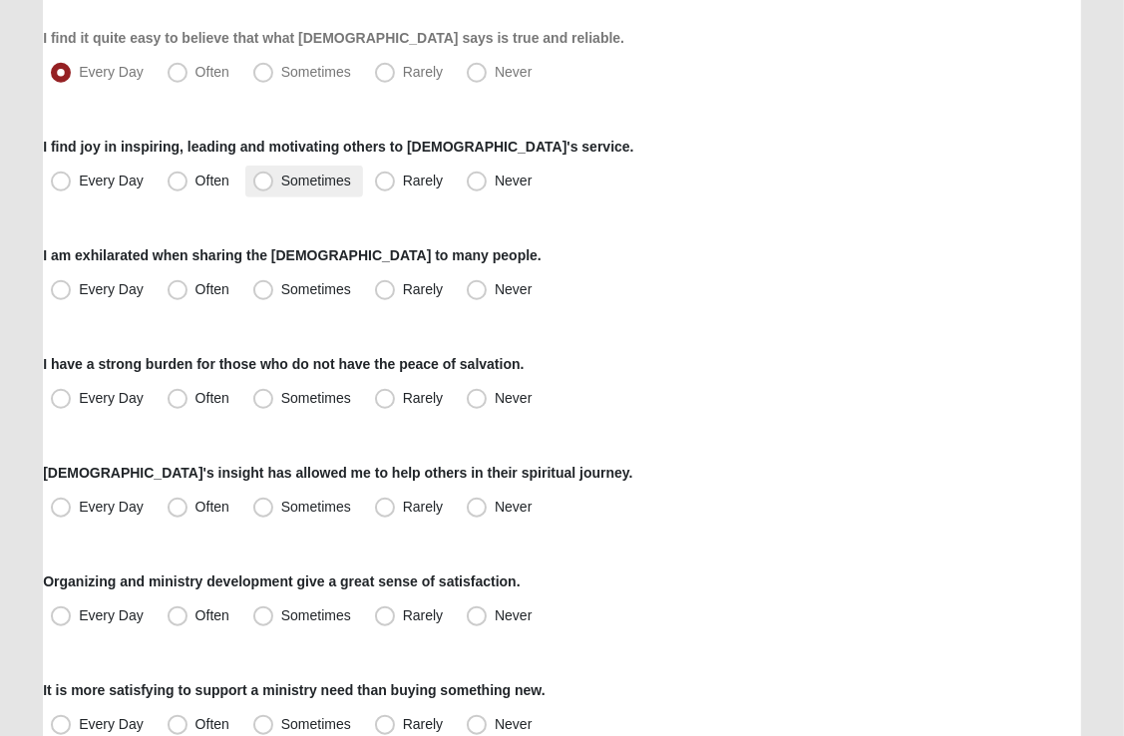
click at [281, 186] on span "Sometimes" at bounding box center [316, 181] width 70 height 16
click at [263, 186] on input "Sometimes" at bounding box center [267, 181] width 13 height 13
radio input "true"
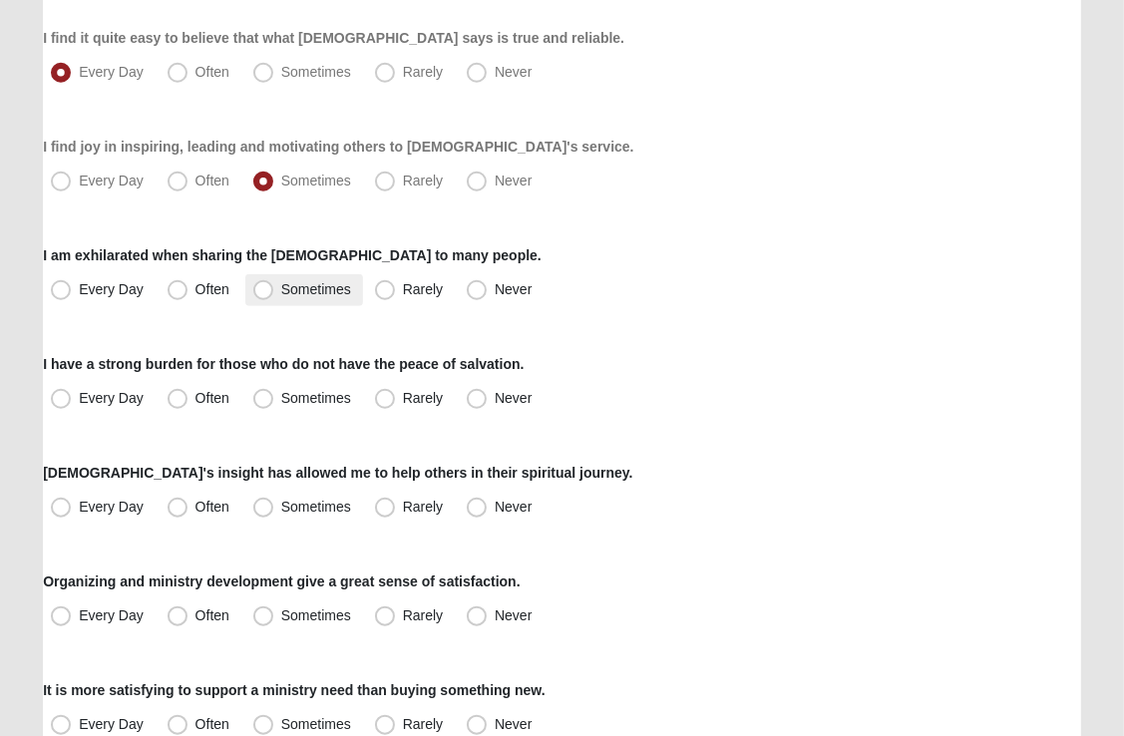
click at [281, 295] on span "Sometimes" at bounding box center [316, 289] width 70 height 16
click at [261, 295] on input "Sometimes" at bounding box center [267, 289] width 13 height 13
radio input "true"
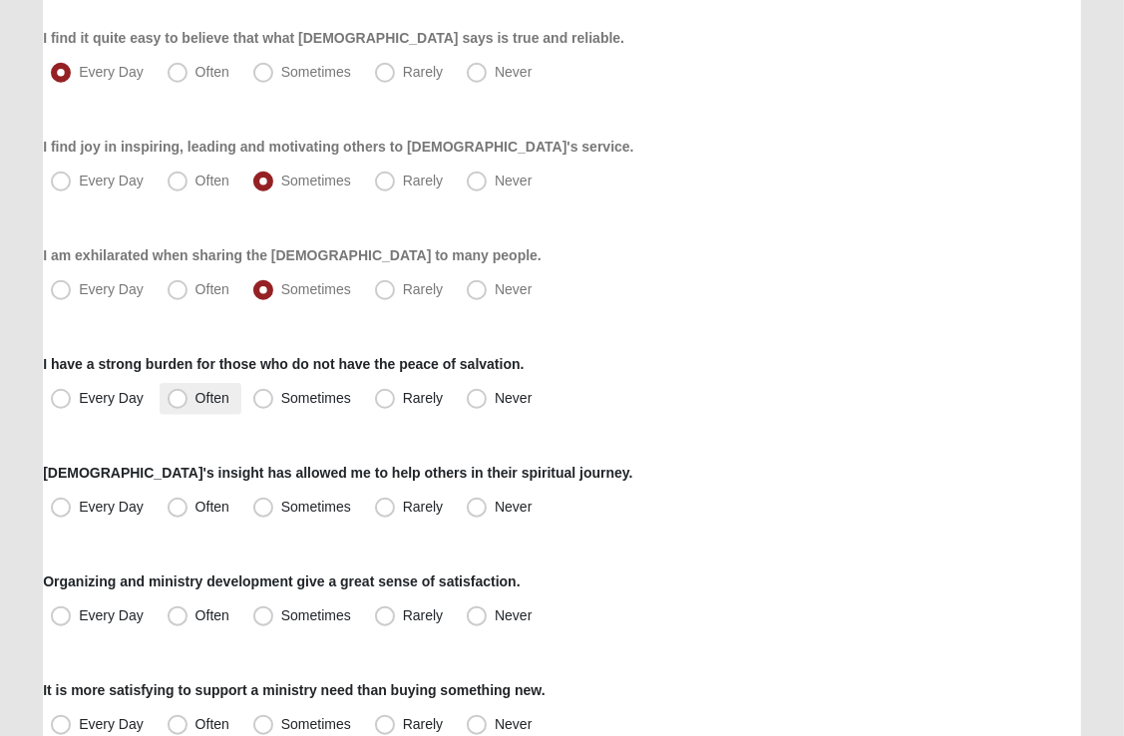
click at [195, 402] on span "Often" at bounding box center [212, 398] width 34 height 16
click at [176, 402] on input "Often" at bounding box center [182, 398] width 13 height 13
radio input "true"
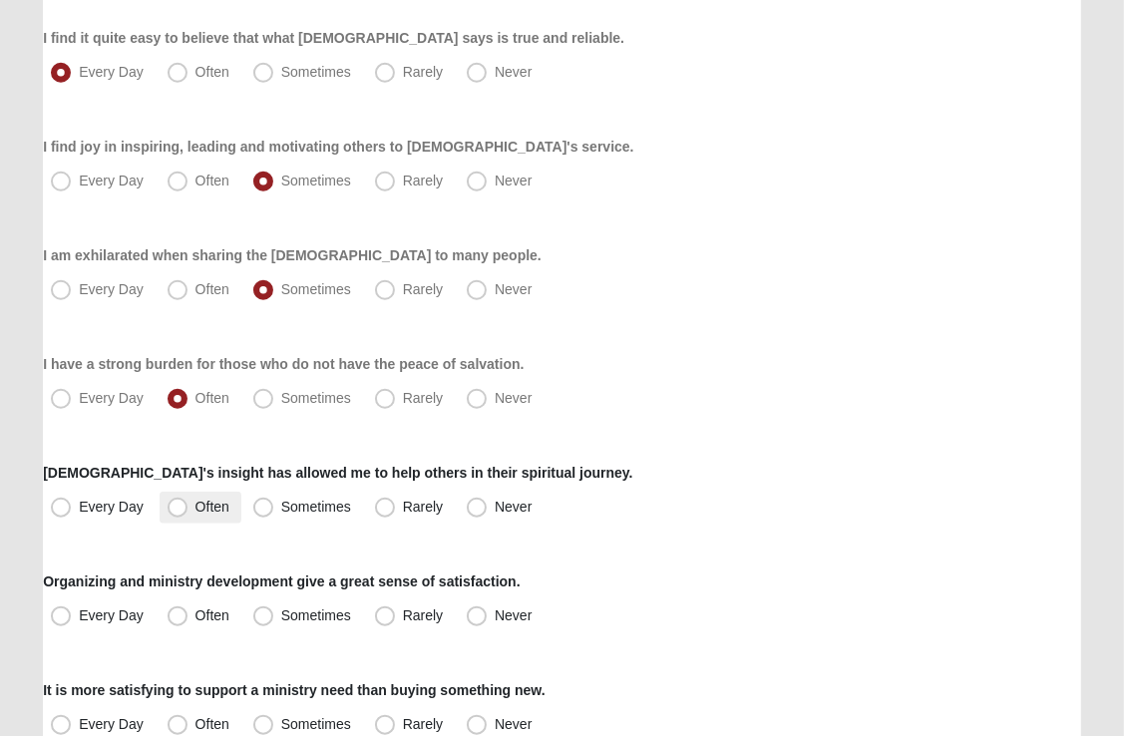
click at [195, 508] on span "Often" at bounding box center [212, 507] width 34 height 16
click at [177, 508] on input "Often" at bounding box center [182, 507] width 13 height 13
radio input "true"
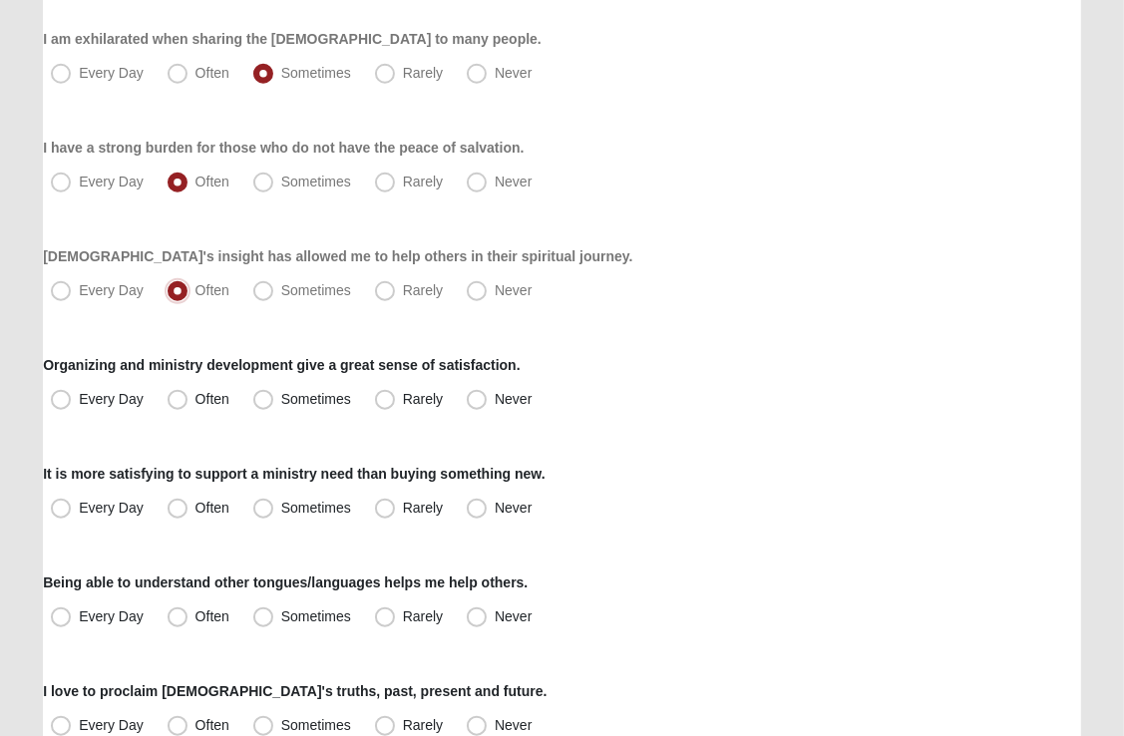
scroll to position [1426, 0]
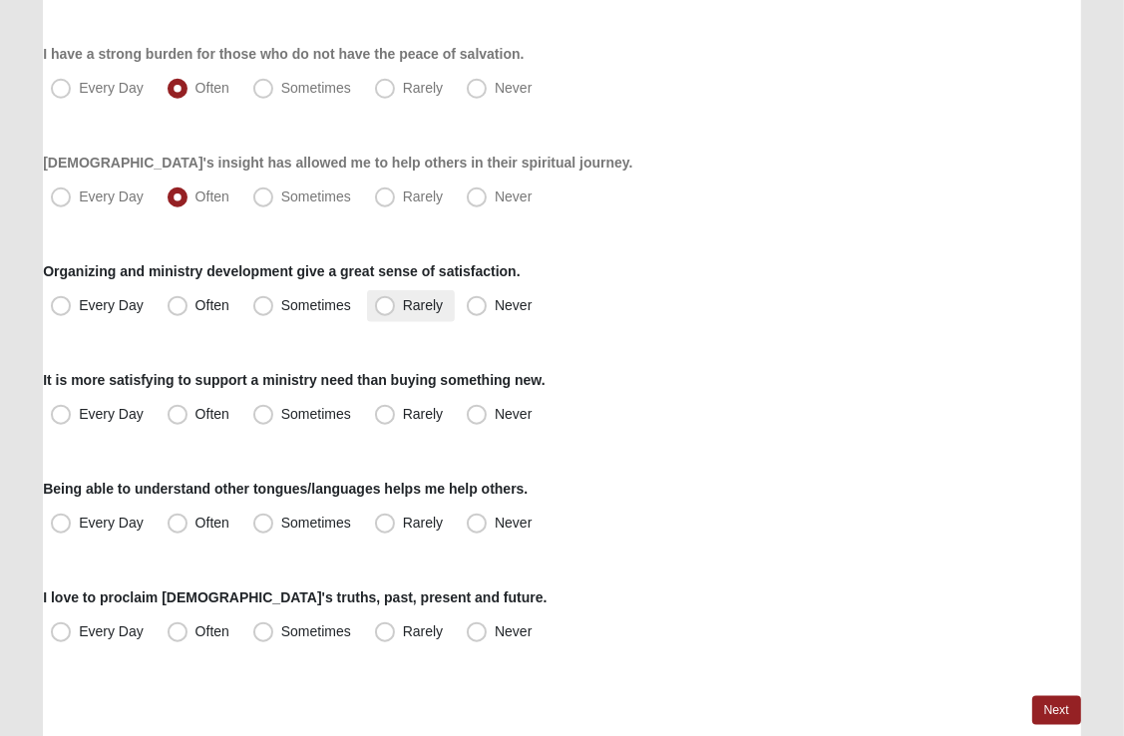
click at [403, 302] on span "Rarely" at bounding box center [423, 305] width 40 height 16
click at [383, 302] on input "Rarely" at bounding box center [389, 305] width 13 height 13
radio input "true"
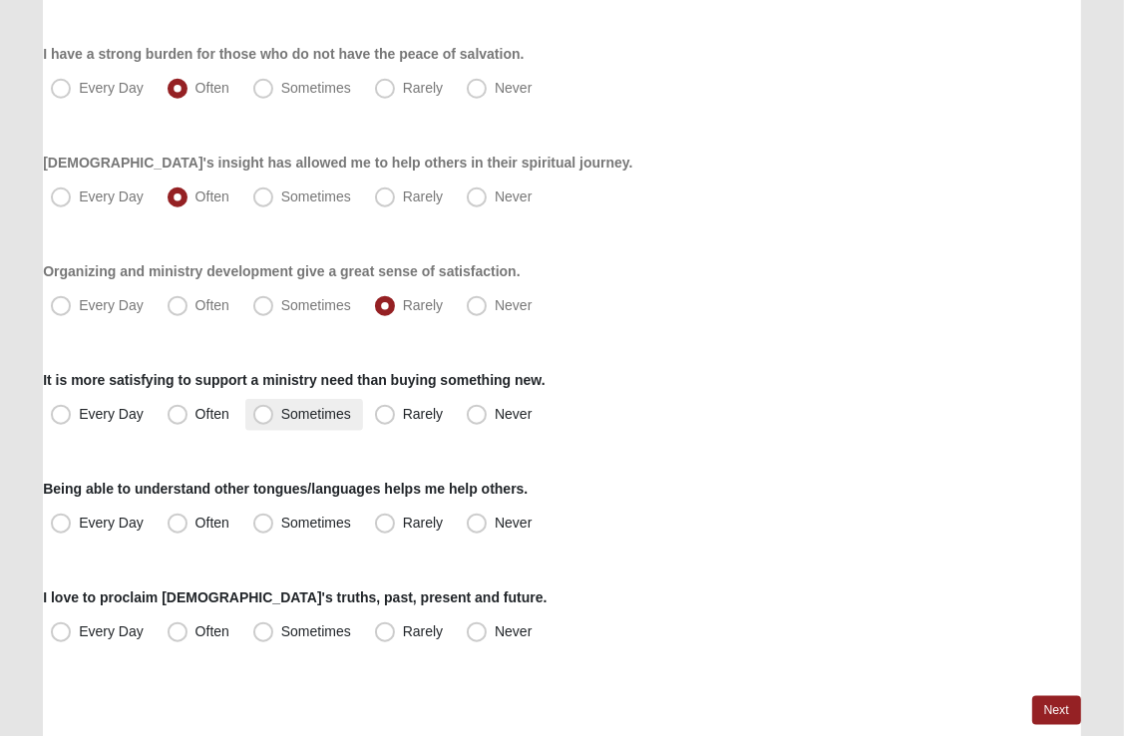
click at [281, 414] on span "Sometimes" at bounding box center [316, 414] width 70 height 16
click at [266, 414] on input "Sometimes" at bounding box center [267, 414] width 13 height 13
radio input "true"
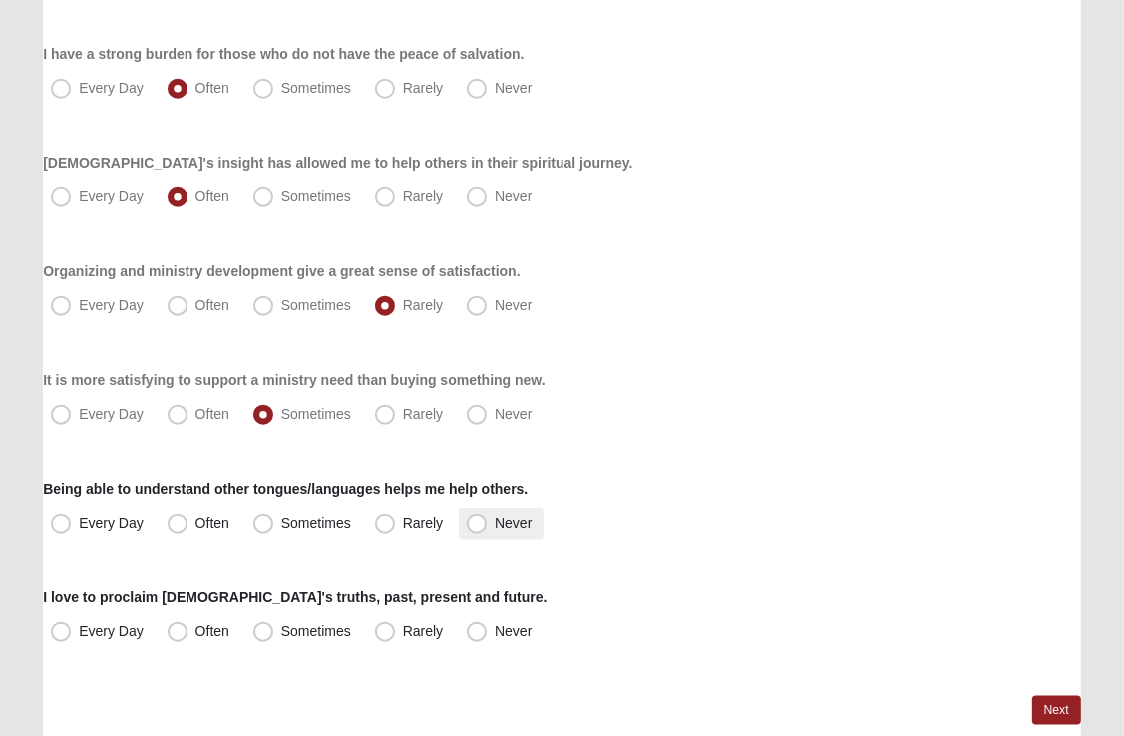
click at [495, 522] on span "Never" at bounding box center [513, 523] width 37 height 16
click at [483, 522] on input "Never" at bounding box center [481, 523] width 13 height 13
radio input "true"
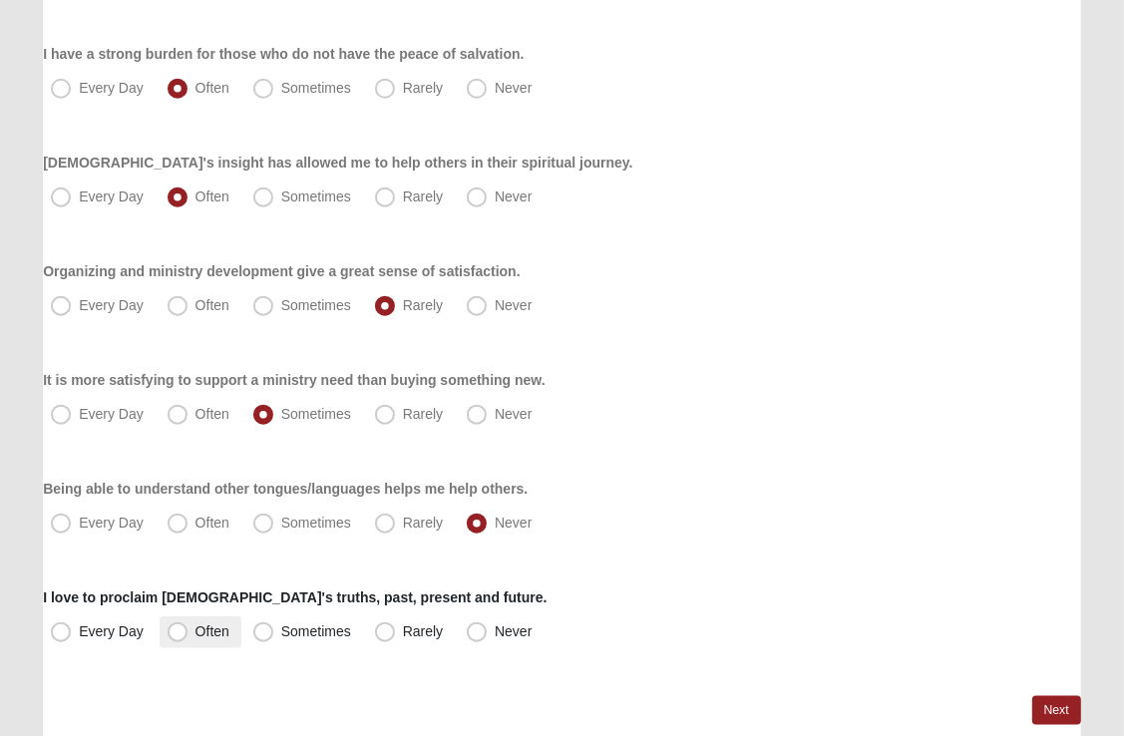
click at [195, 635] on span "Often" at bounding box center [212, 631] width 34 height 16
click at [178, 635] on input "Often" at bounding box center [182, 631] width 13 height 13
radio input "true"
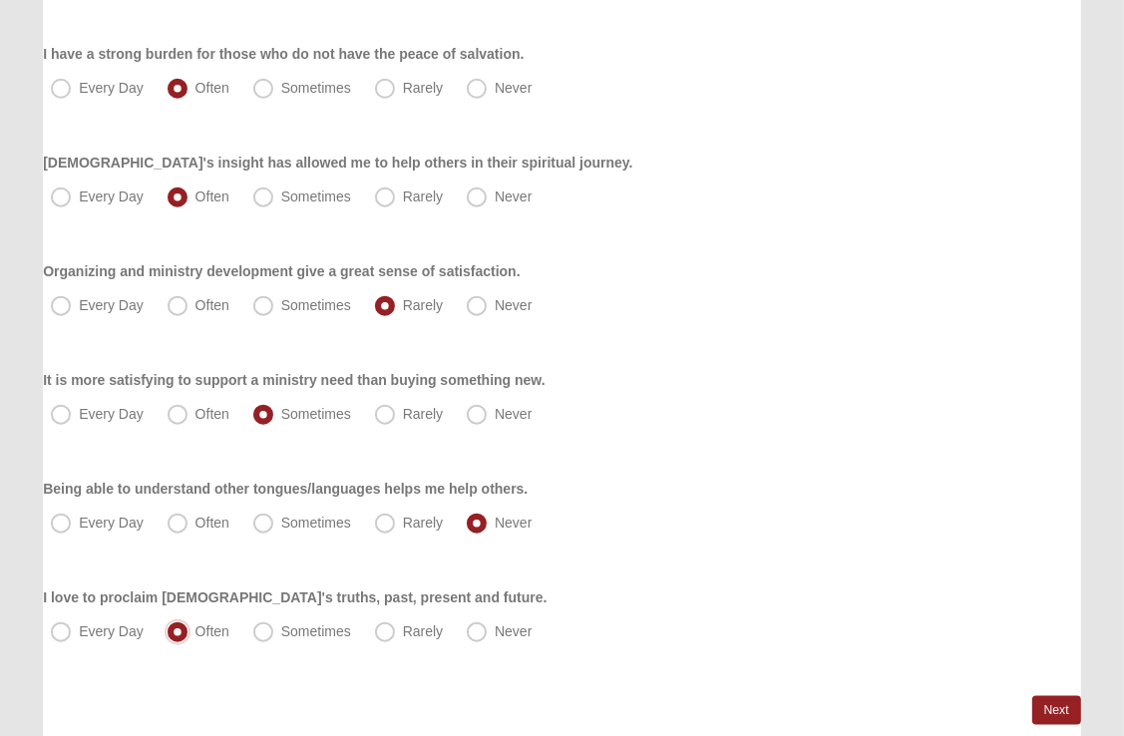
scroll to position [1508, 0]
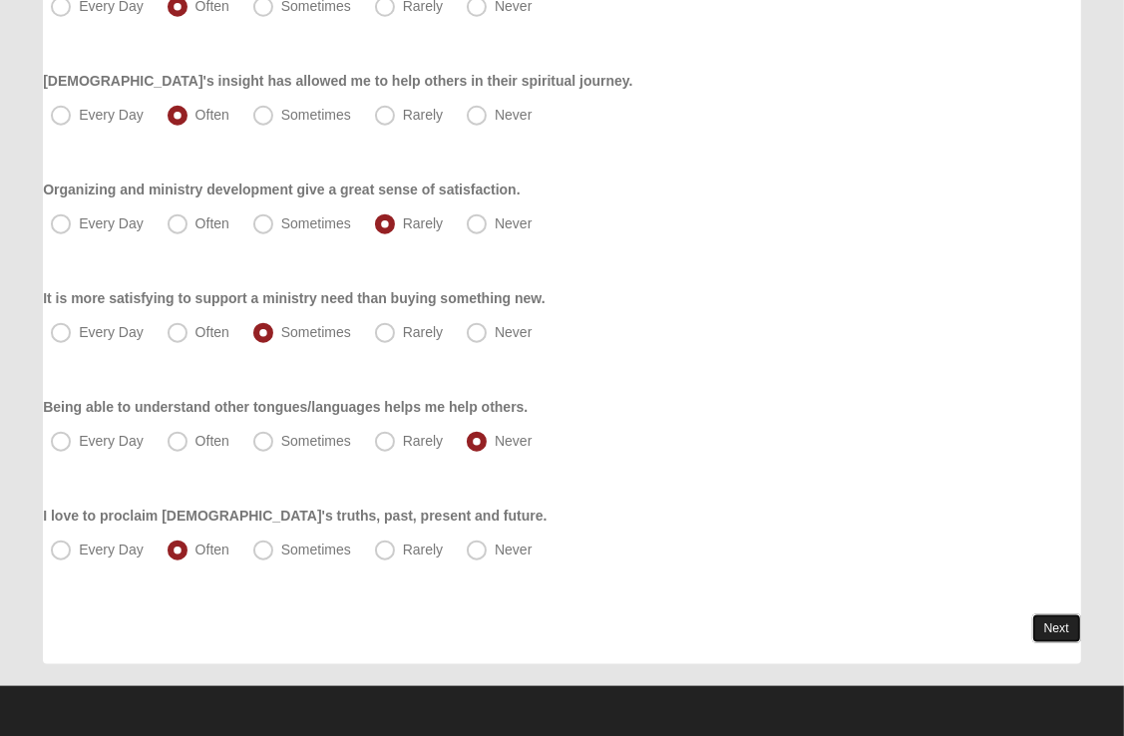
click at [1051, 624] on link "Next" at bounding box center [1056, 628] width 49 height 29
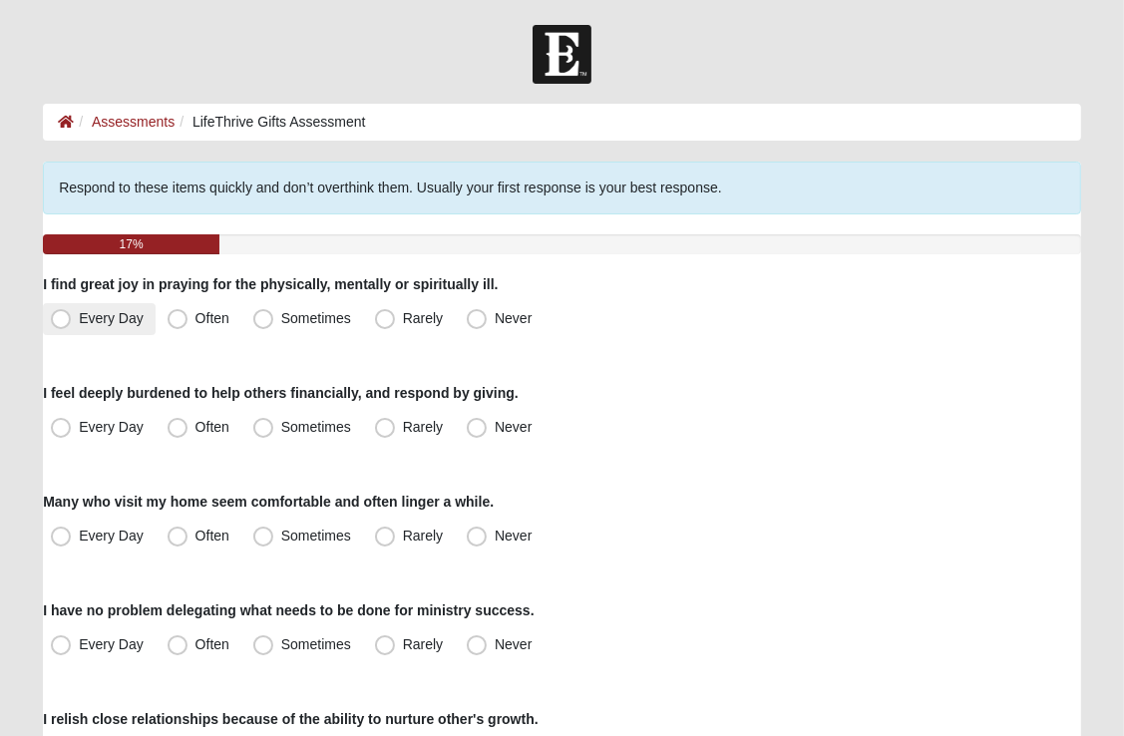
click at [79, 321] on span "Every Day" at bounding box center [111, 318] width 65 height 16
click at [59, 321] on input "Every Day" at bounding box center [65, 318] width 13 height 13
radio input "true"
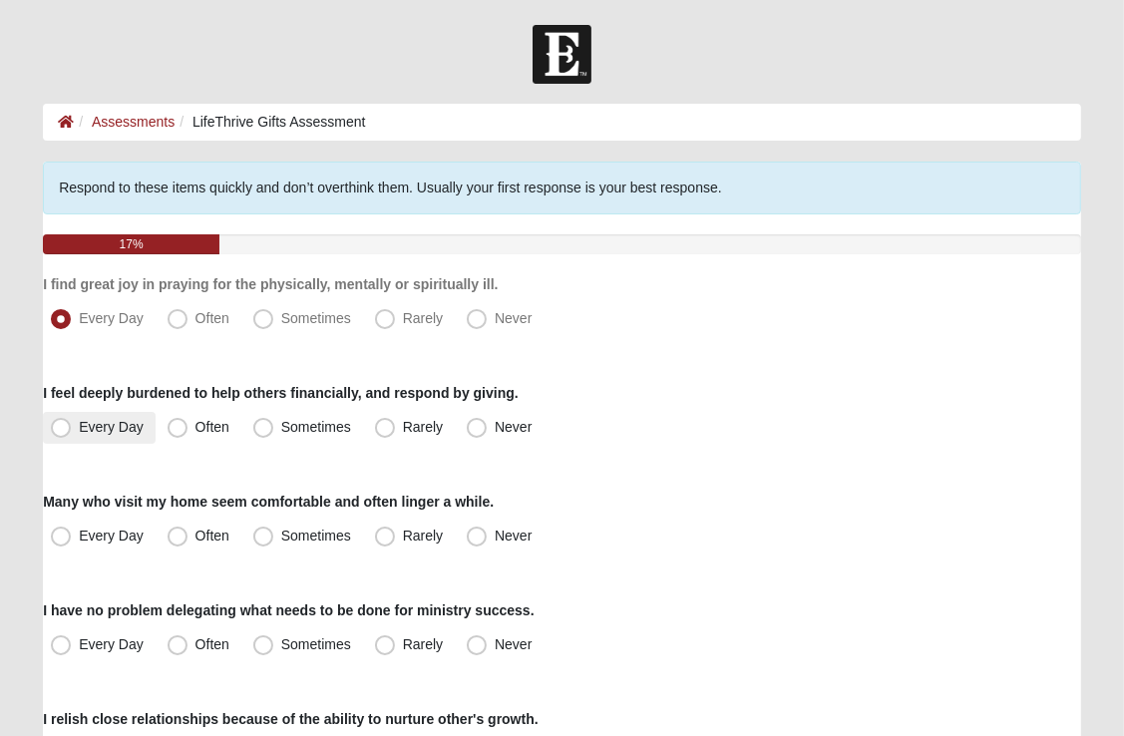
click at [79, 430] on span "Every Day" at bounding box center [111, 427] width 65 height 16
click at [67, 430] on input "Every Day" at bounding box center [65, 427] width 13 height 13
radio input "true"
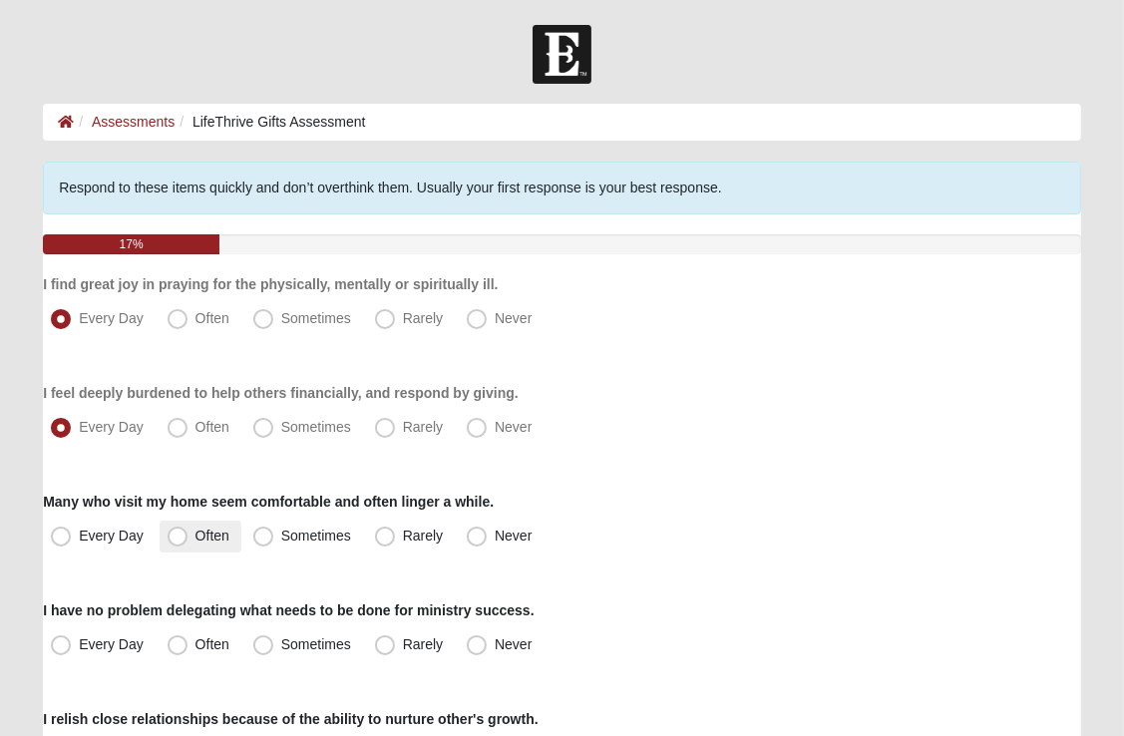
click at [195, 541] on span "Often" at bounding box center [212, 536] width 34 height 16
click at [176, 541] on input "Often" at bounding box center [182, 536] width 13 height 13
radio input "true"
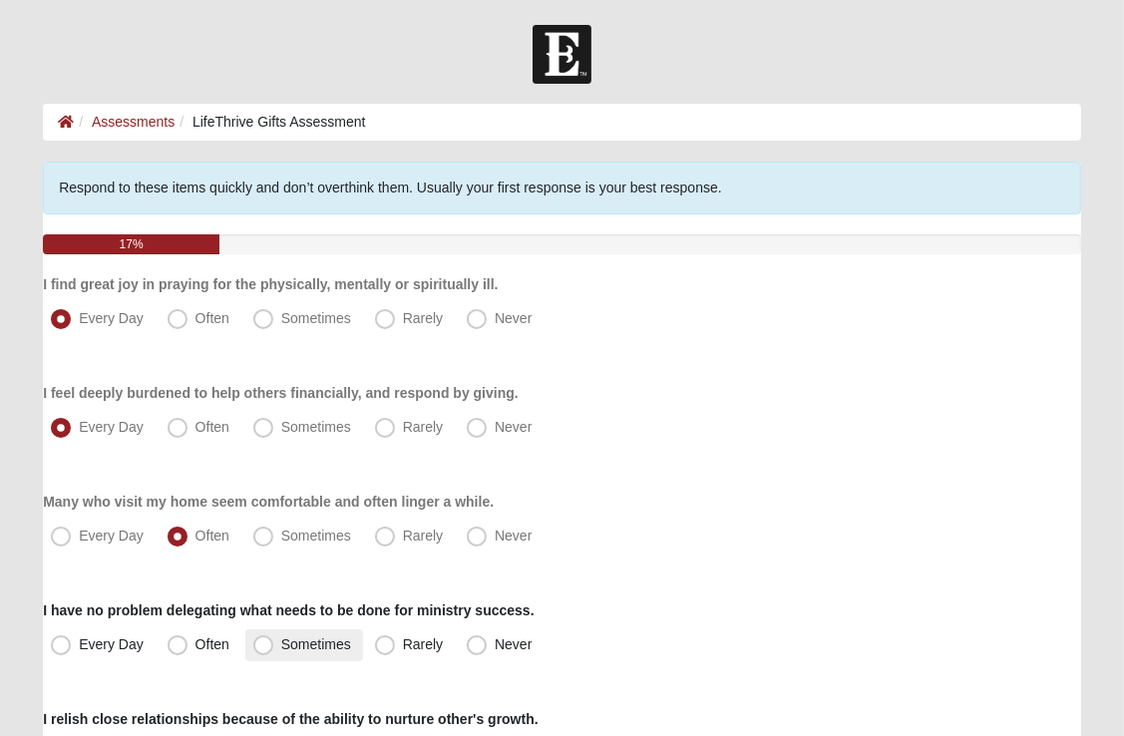
click at [281, 640] on span "Sometimes" at bounding box center [316, 644] width 70 height 16
click at [265, 640] on input "Sometimes" at bounding box center [267, 644] width 13 height 13
radio input "true"
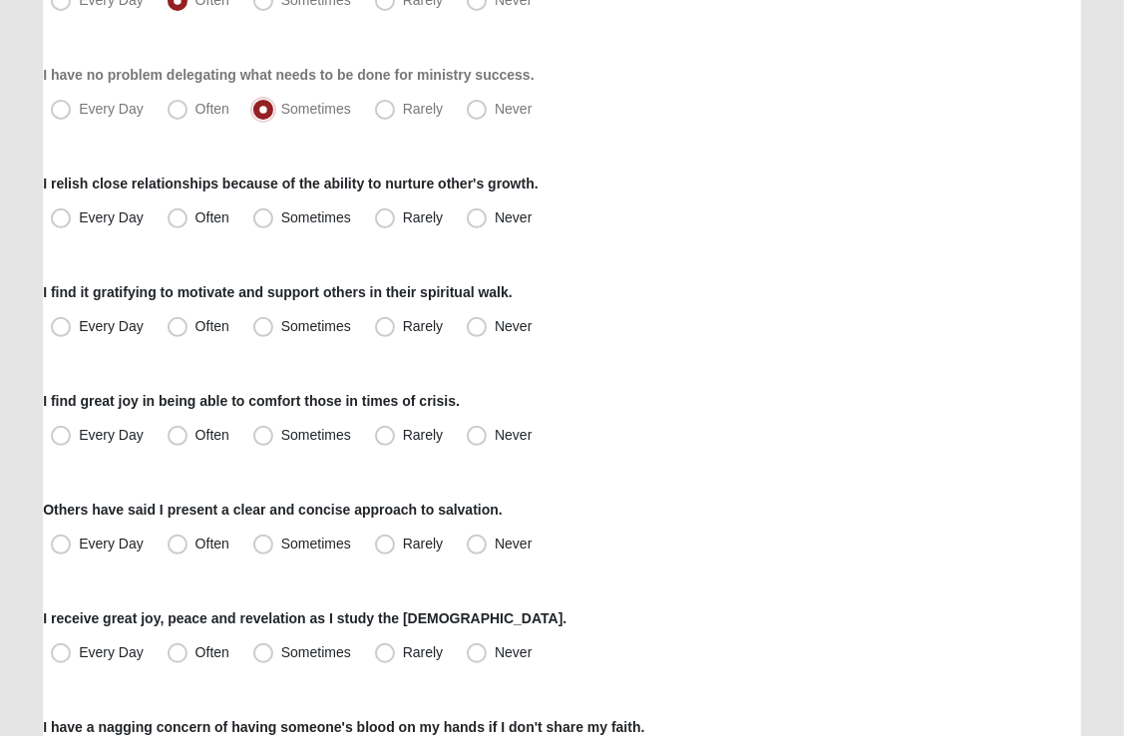
scroll to position [531, 0]
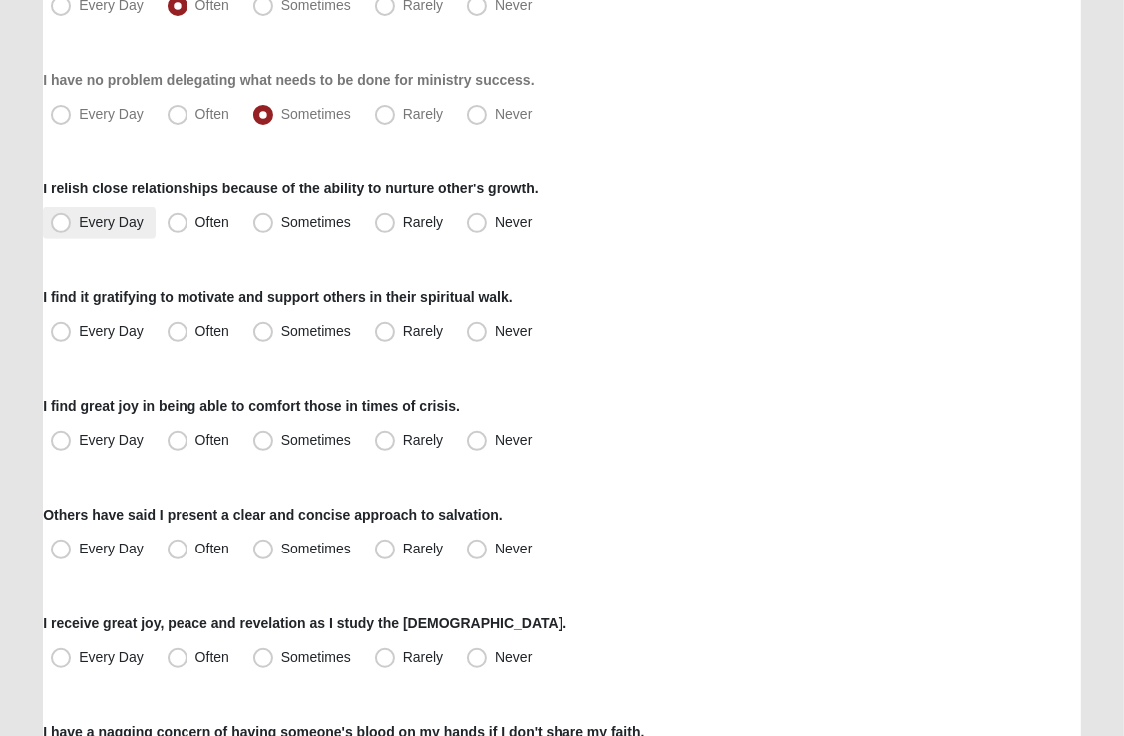
click at [79, 223] on span "Every Day" at bounding box center [111, 222] width 65 height 16
click at [65, 223] on input "Every Day" at bounding box center [65, 222] width 13 height 13
radio input "true"
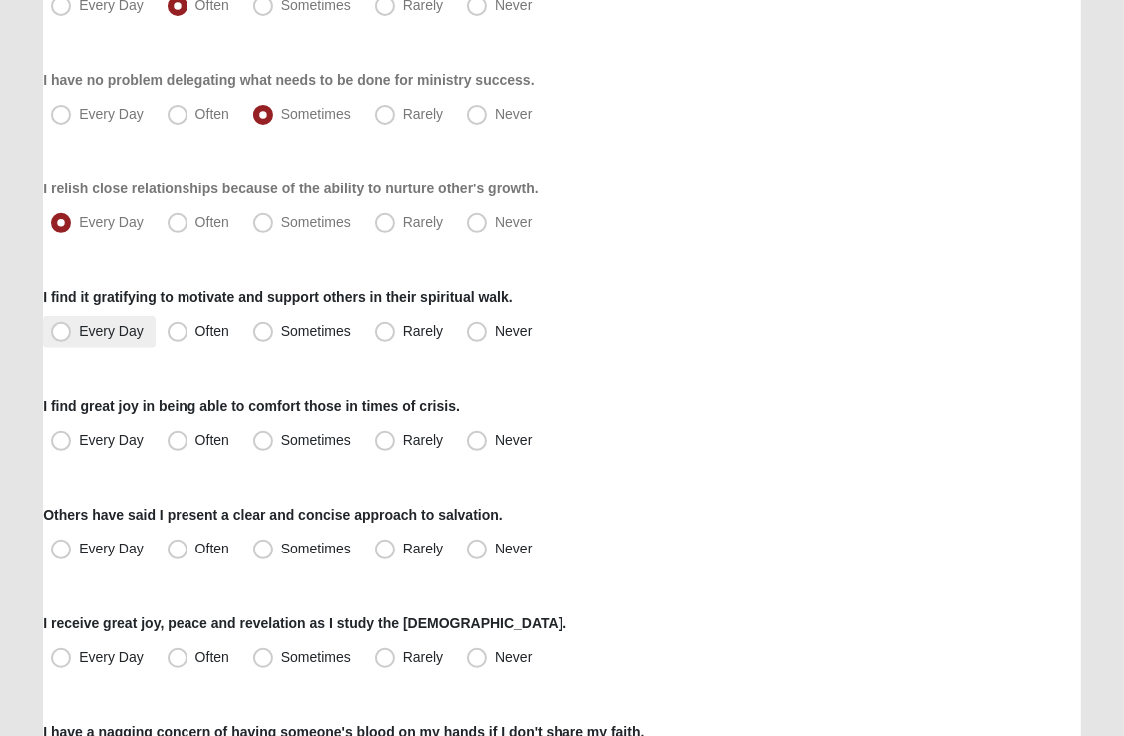
click at [79, 327] on span "Every Day" at bounding box center [111, 331] width 65 height 16
click at [62, 327] on input "Every Day" at bounding box center [65, 331] width 13 height 13
radio input "true"
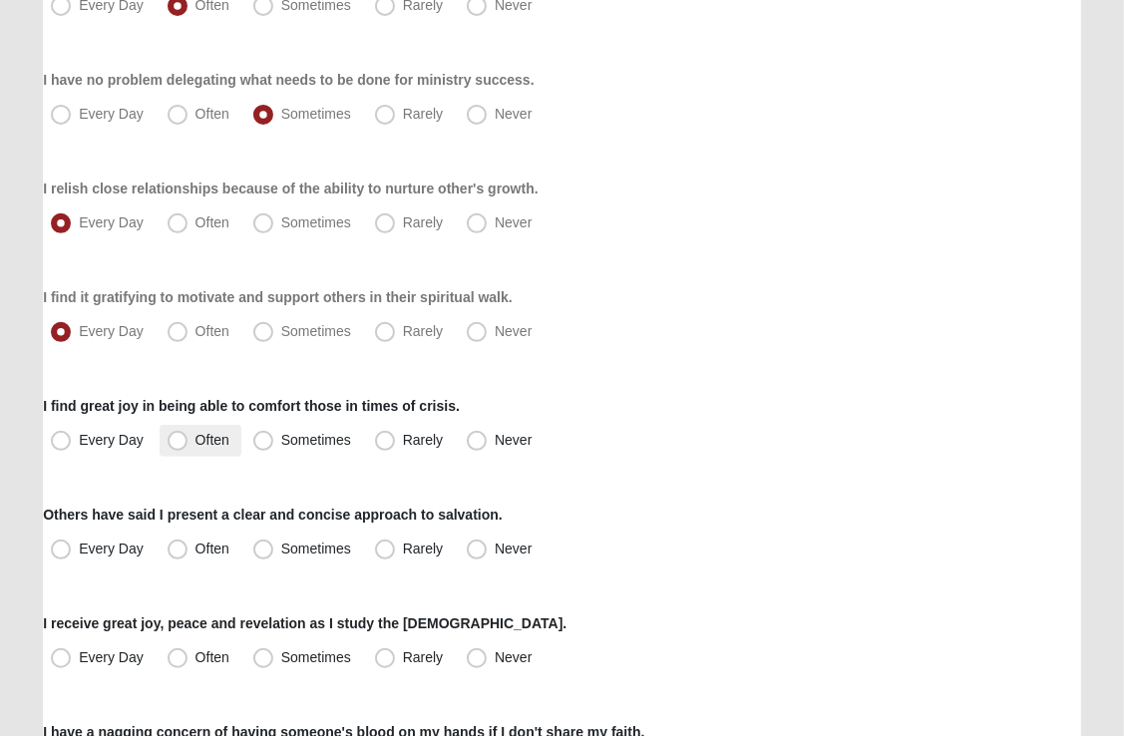
click at [195, 435] on span "Often" at bounding box center [212, 440] width 34 height 16
click at [177, 435] on input "Often" at bounding box center [182, 440] width 13 height 13
radio input "true"
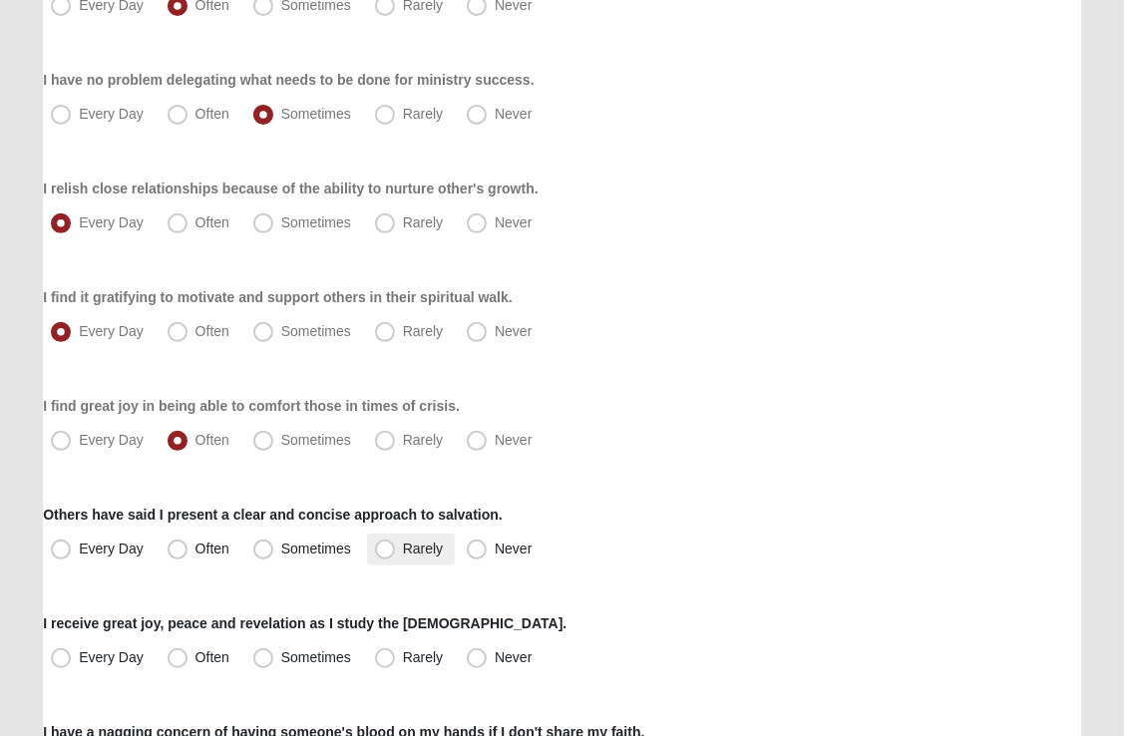
click at [403, 553] on span "Rarely" at bounding box center [423, 549] width 40 height 16
click at [387, 553] on input "Rarely" at bounding box center [389, 549] width 13 height 13
radio input "true"
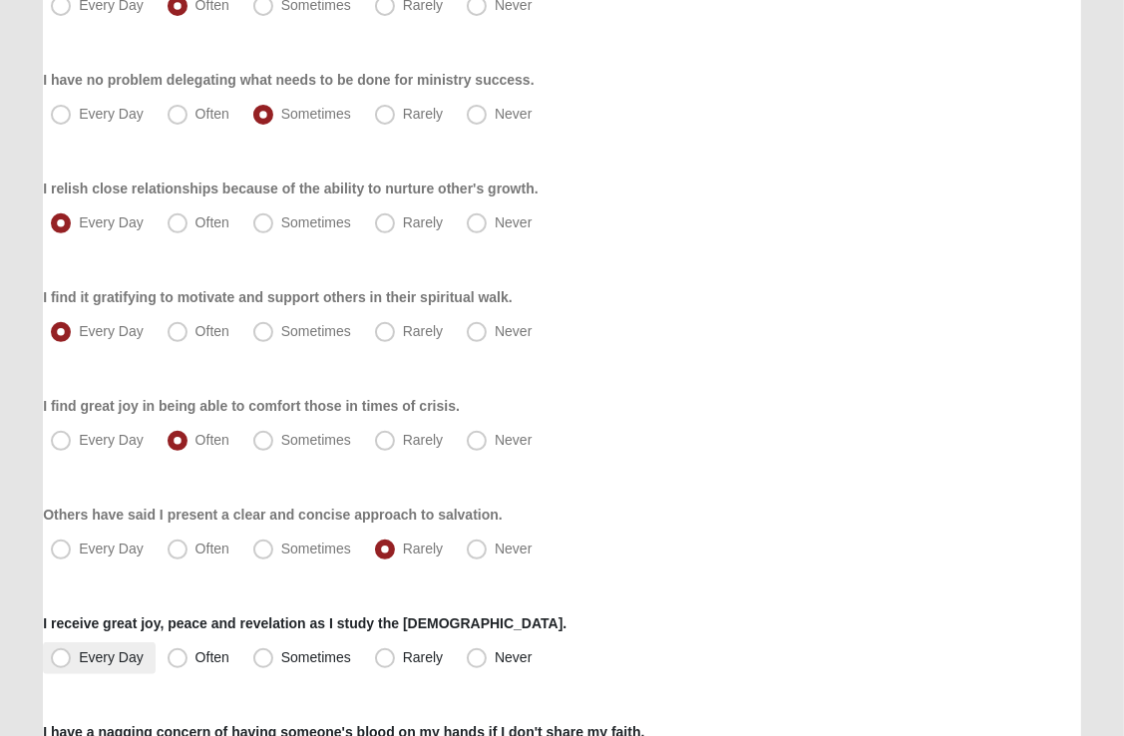
click at [79, 660] on span "Every Day" at bounding box center [111, 657] width 65 height 16
click at [63, 660] on input "Every Day" at bounding box center [65, 657] width 13 height 13
radio input "true"
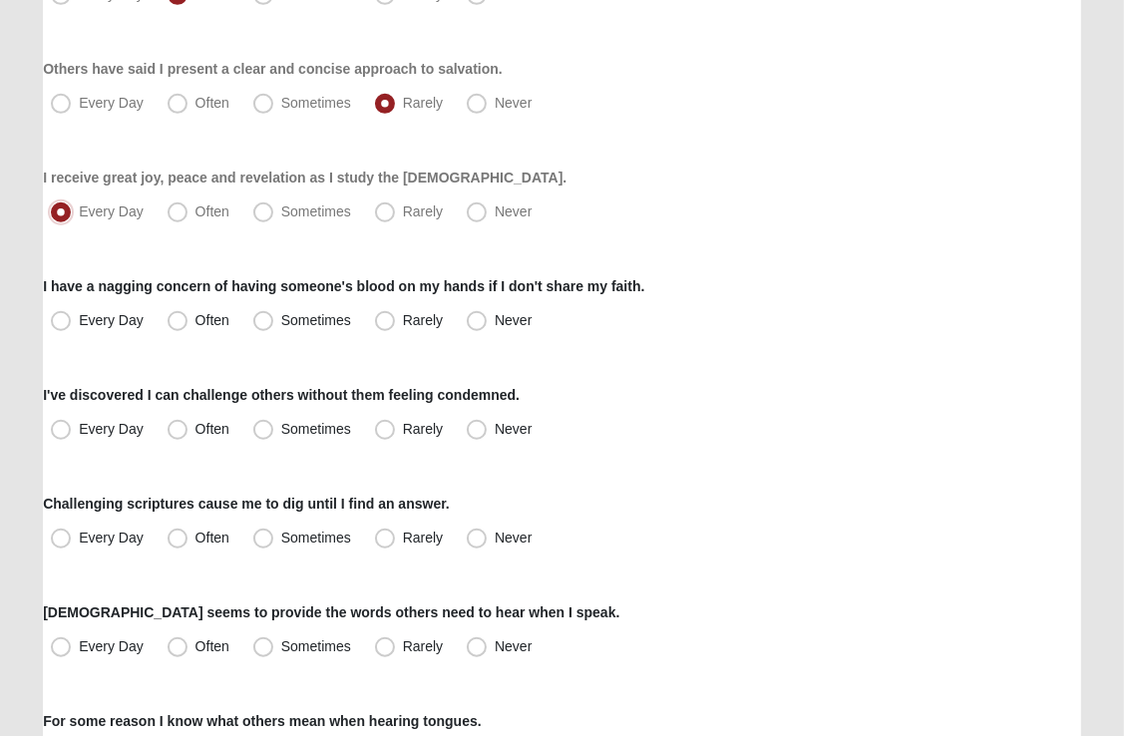
scroll to position [979, 0]
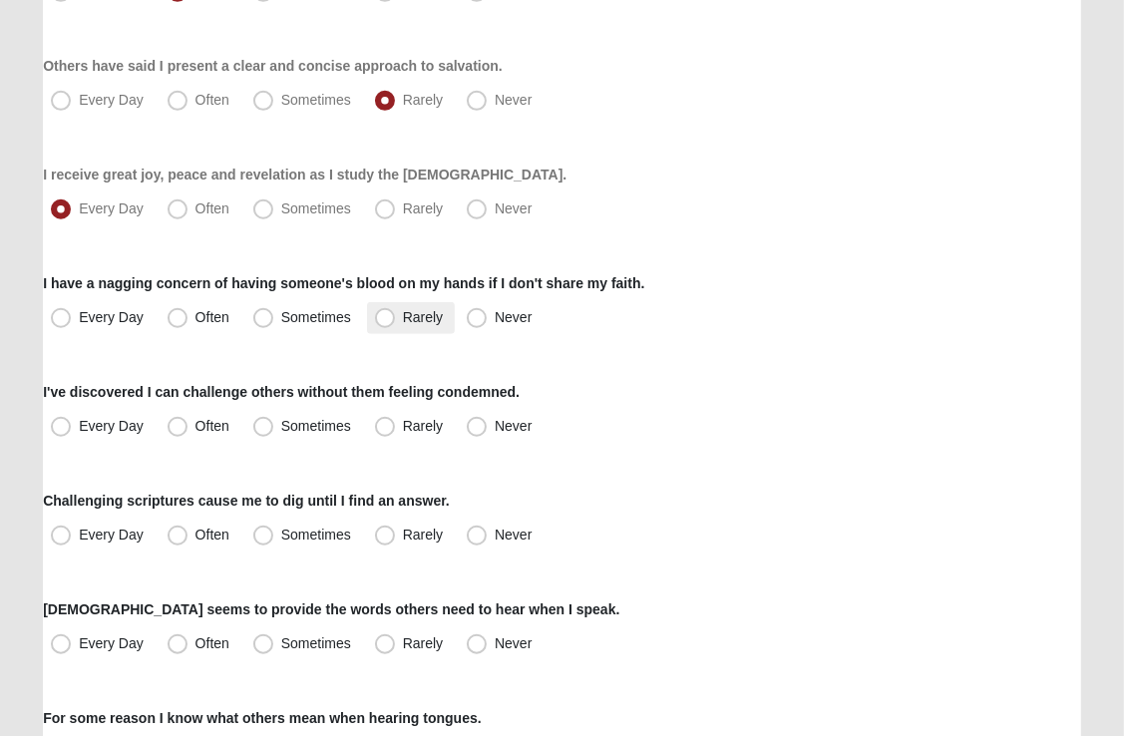
click at [403, 314] on span "Rarely" at bounding box center [423, 317] width 40 height 16
click at [386, 314] on input "Rarely" at bounding box center [389, 317] width 13 height 13
radio input "true"
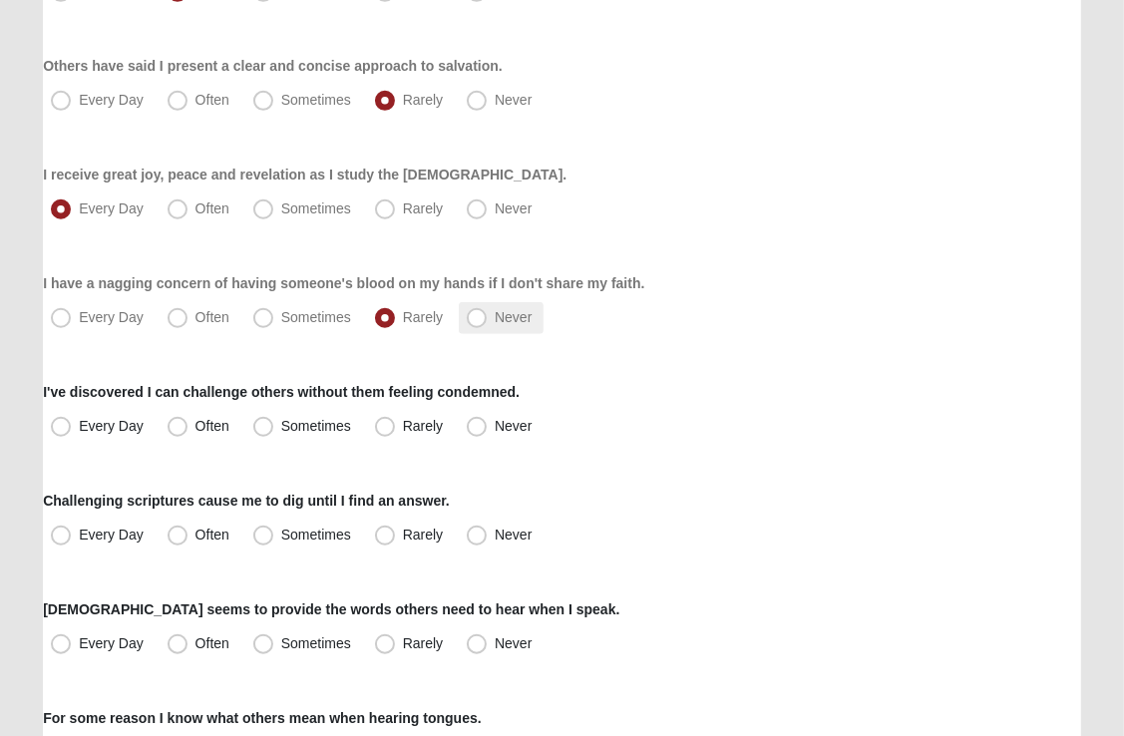
click at [495, 318] on span "Never" at bounding box center [513, 317] width 37 height 16
click at [478, 318] on input "Never" at bounding box center [481, 317] width 13 height 13
radio input "true"
click at [195, 425] on span "Often" at bounding box center [212, 426] width 34 height 16
click at [184, 425] on input "Often" at bounding box center [182, 426] width 13 height 13
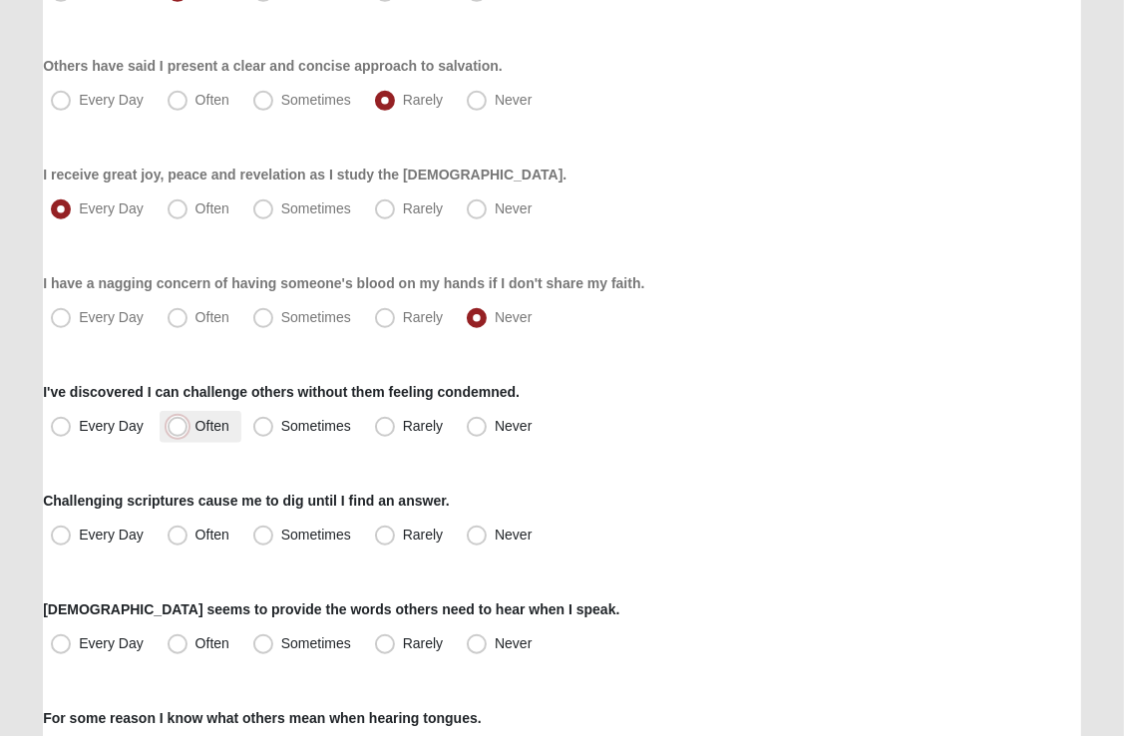
radio input "true"
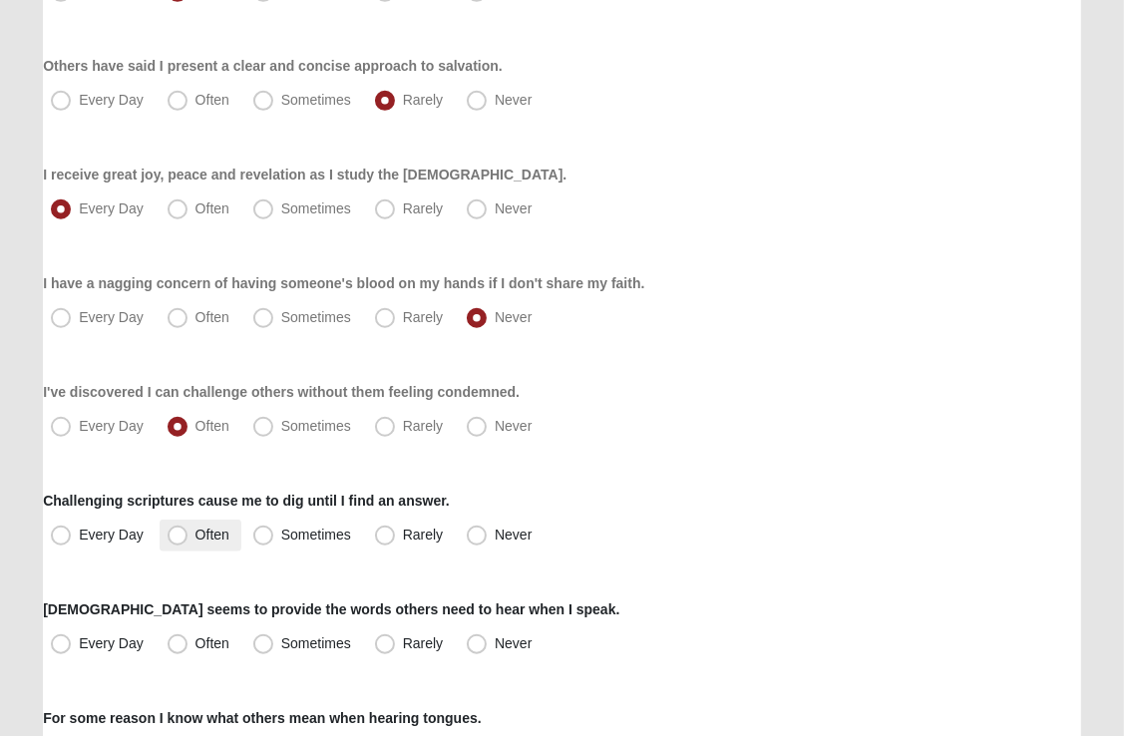
click at [195, 537] on span "Often" at bounding box center [212, 535] width 34 height 16
click at [181, 537] on input "Often" at bounding box center [182, 535] width 13 height 13
radio input "true"
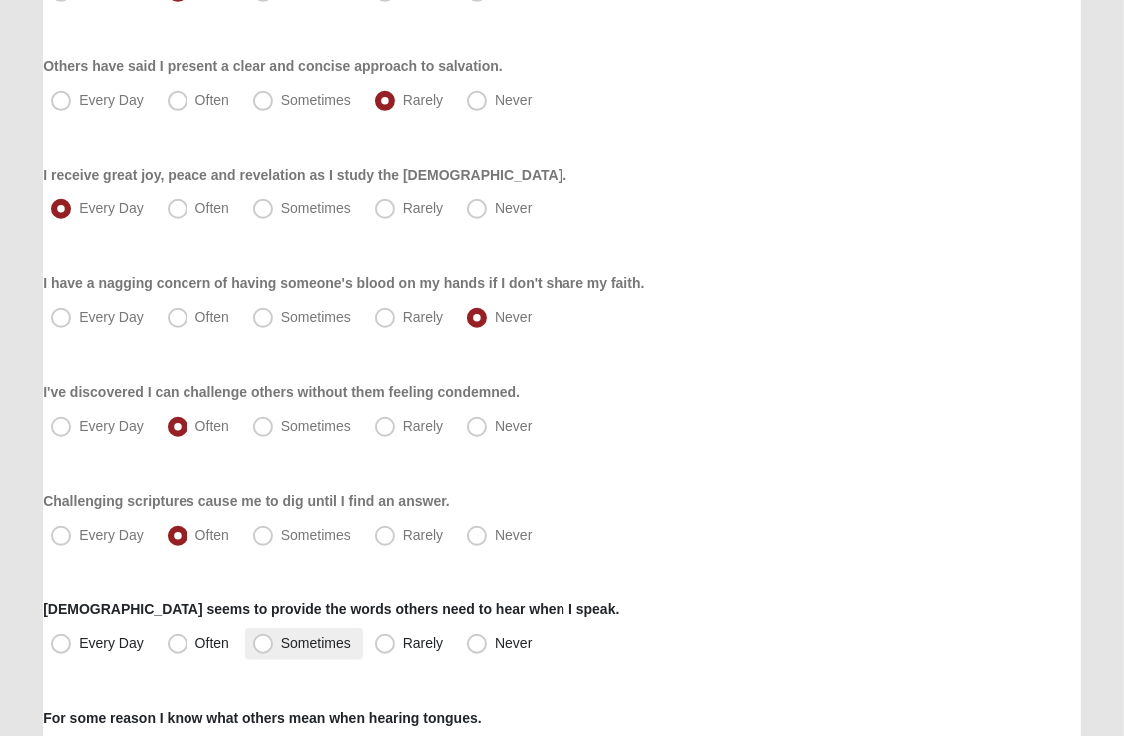
click at [281, 640] on span "Sometimes" at bounding box center [316, 643] width 70 height 16
click at [261, 640] on input "Sometimes" at bounding box center [267, 643] width 13 height 13
radio input "true"
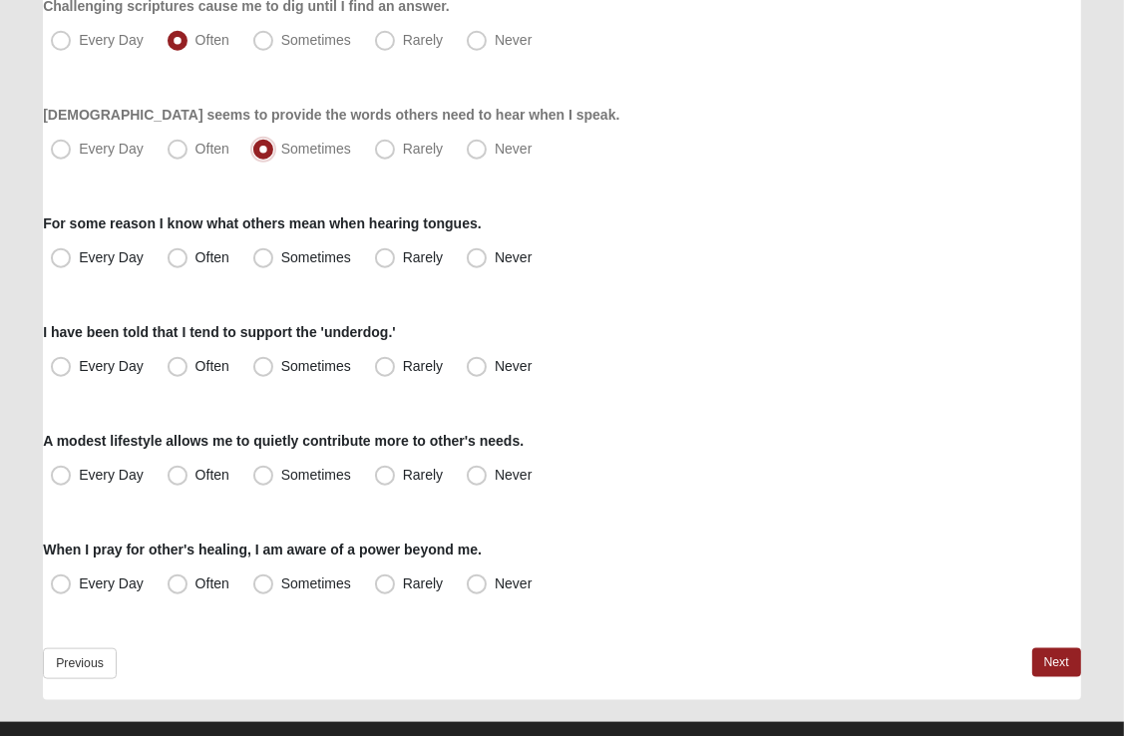
scroll to position [1480, 0]
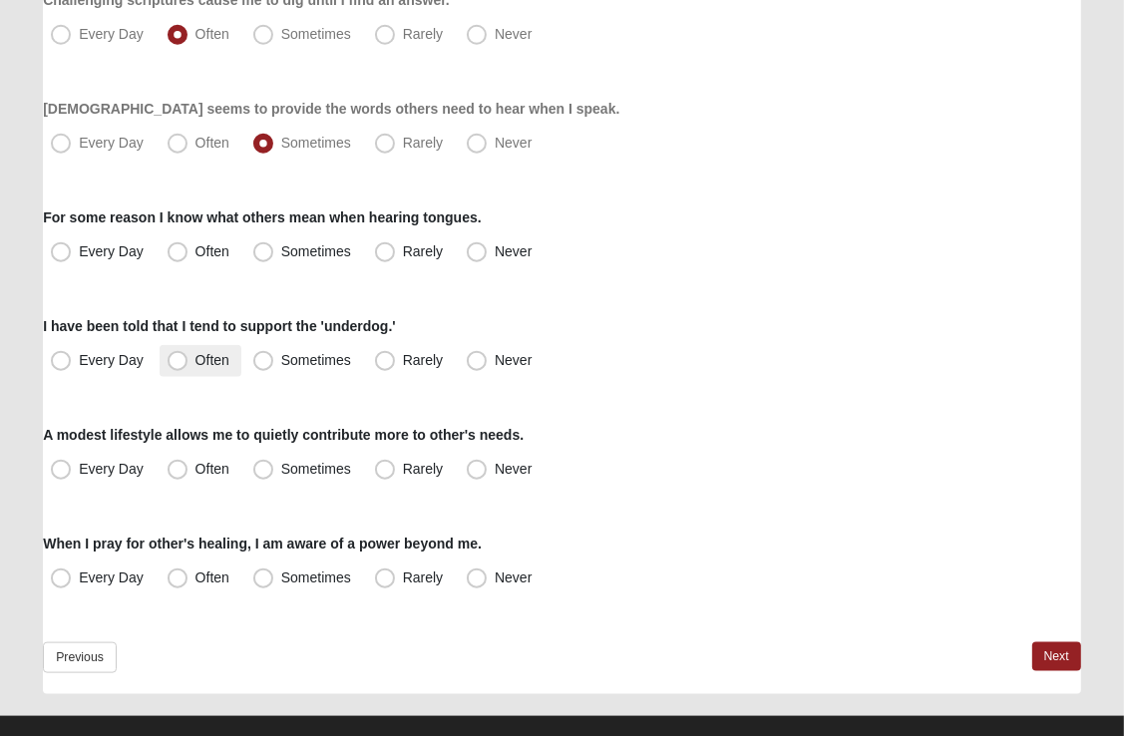
click at [195, 360] on span "Often" at bounding box center [212, 360] width 34 height 16
click at [176, 360] on input "Often" at bounding box center [182, 360] width 13 height 13
radio input "true"
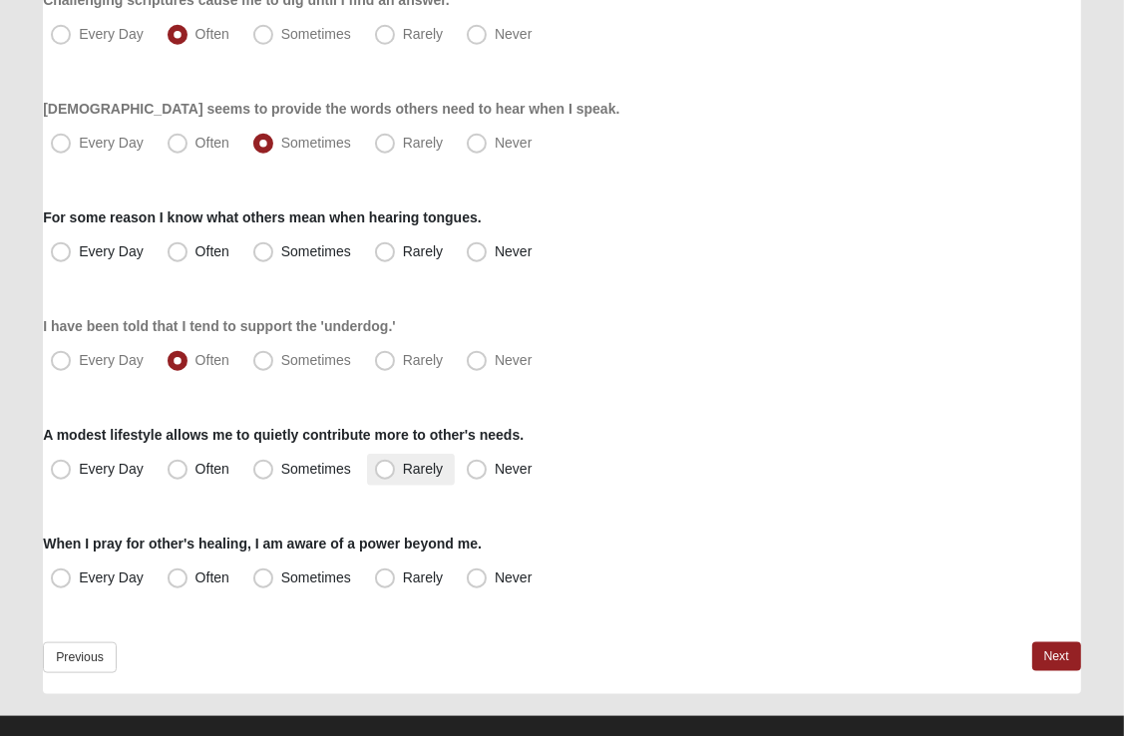
click at [403, 469] on span "Rarely" at bounding box center [423, 469] width 40 height 16
click at [387, 469] on input "Rarely" at bounding box center [389, 469] width 13 height 13
radio input "true"
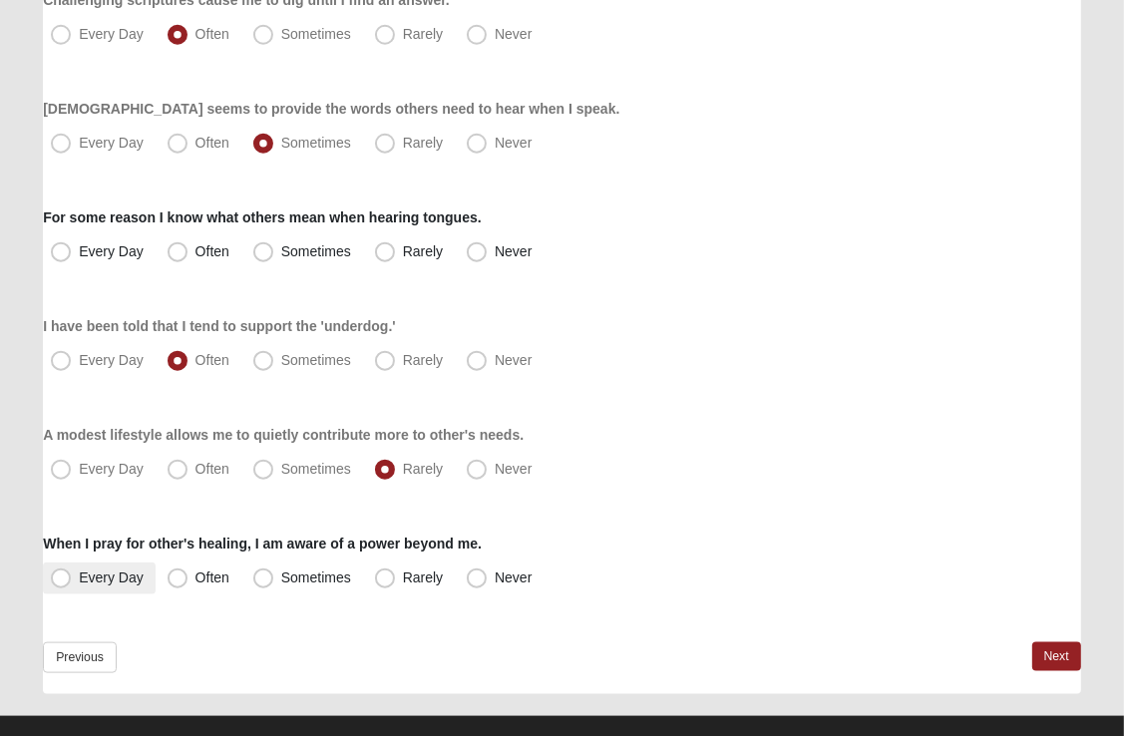
click at [79, 579] on span "Every Day" at bounding box center [111, 578] width 65 height 16
click at [61, 579] on input "Every Day" at bounding box center [65, 578] width 13 height 13
radio input "true"
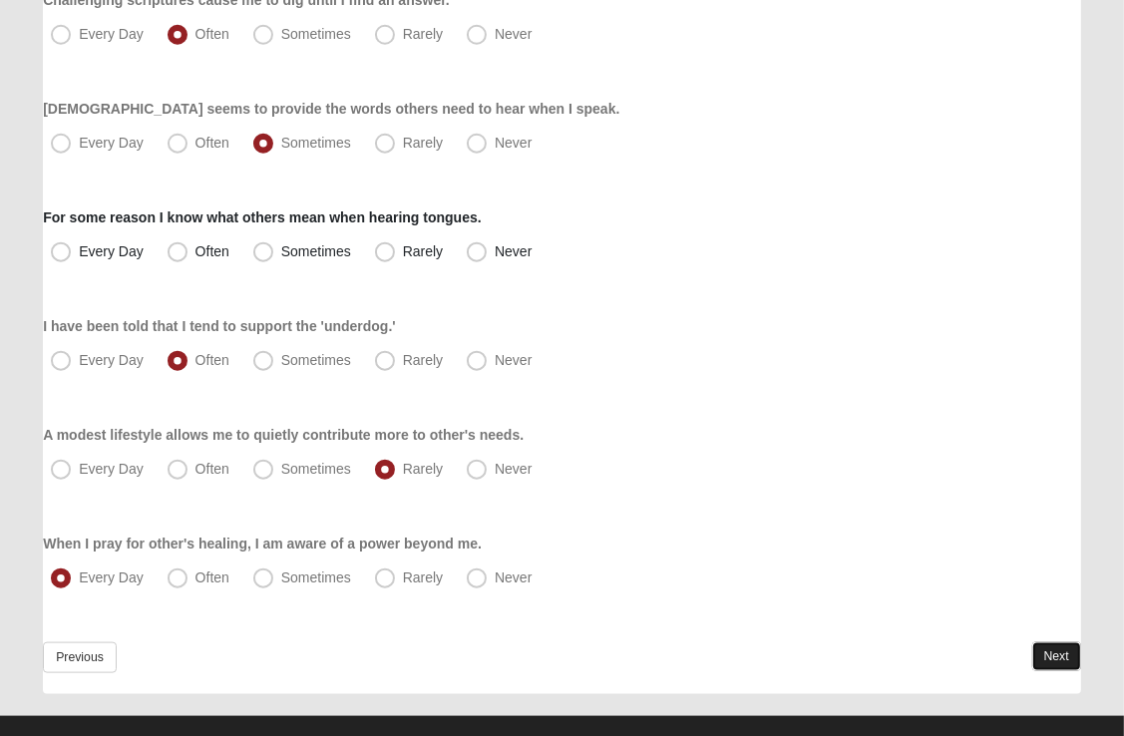
click at [1046, 655] on link "Next" at bounding box center [1056, 656] width 49 height 29
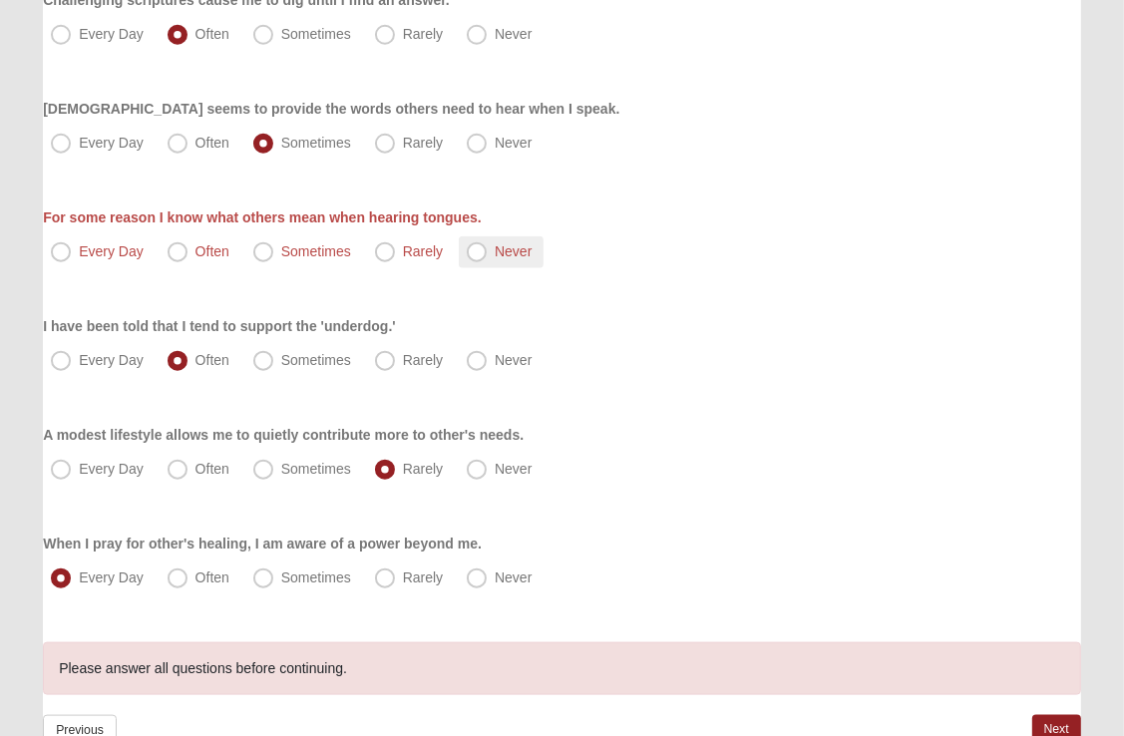
click at [495, 248] on span "Never" at bounding box center [513, 251] width 37 height 16
click at [478, 248] on input "Never" at bounding box center [481, 251] width 13 height 13
radio input "true"
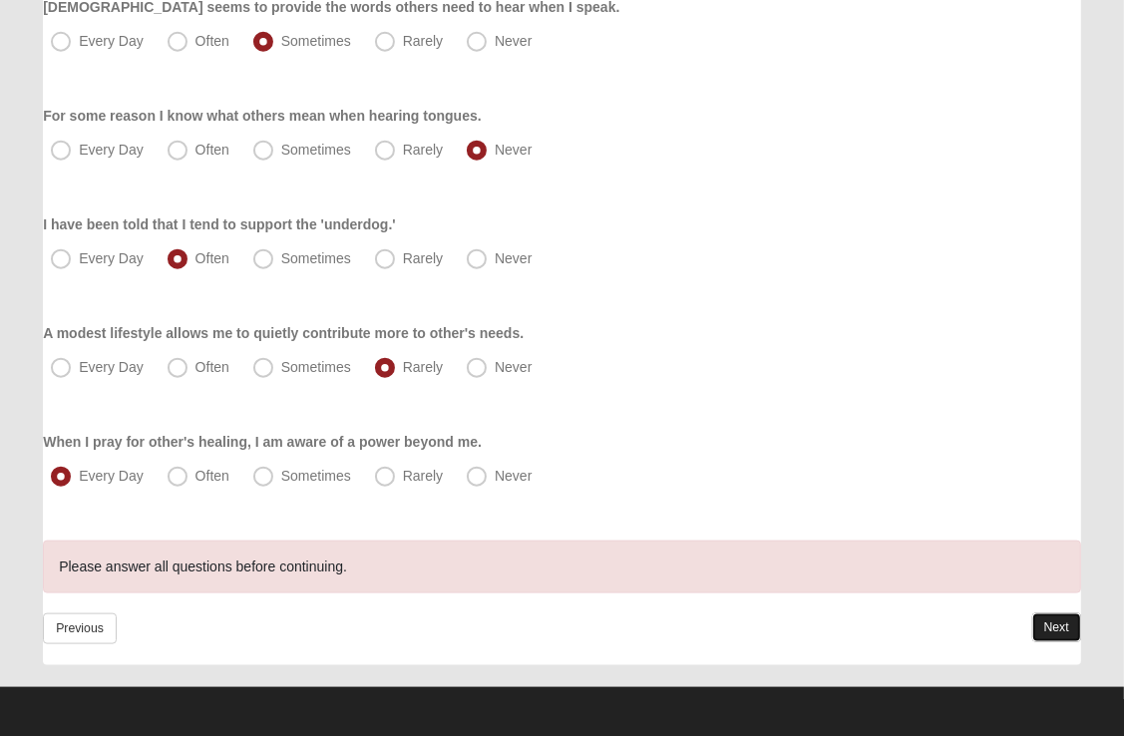
click at [1048, 629] on link "Next" at bounding box center [1056, 627] width 49 height 29
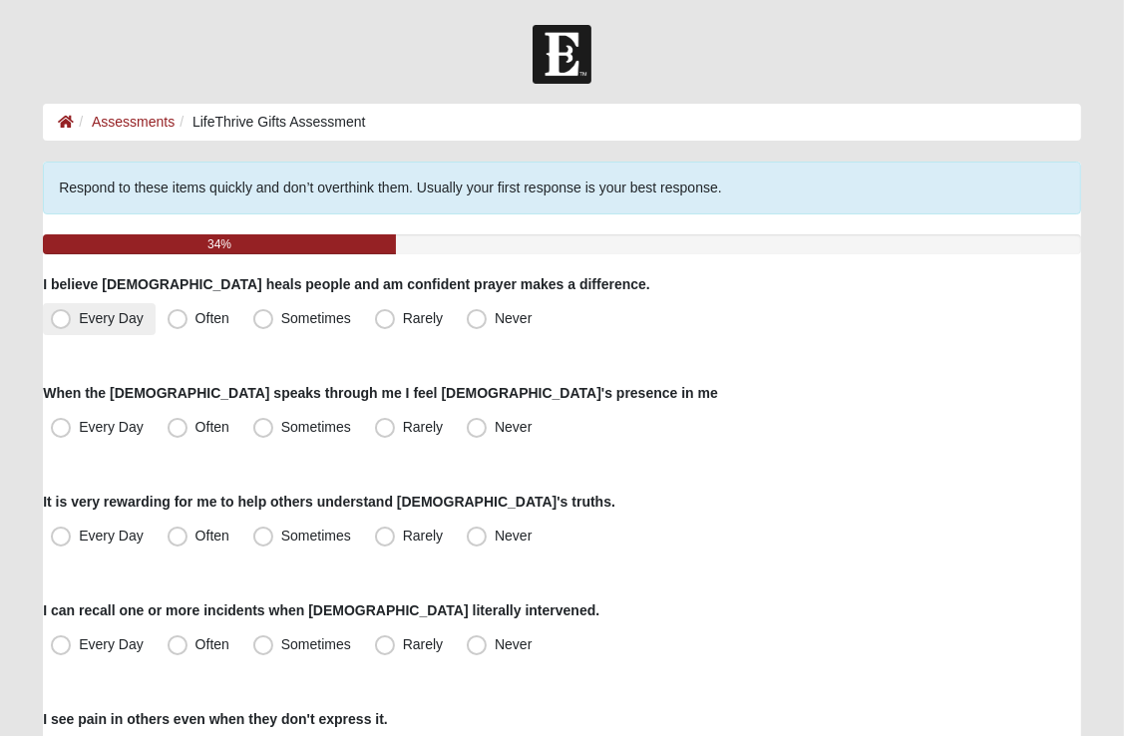
click at [79, 319] on span "Every Day" at bounding box center [111, 318] width 65 height 16
click at [64, 319] on input "Every Day" at bounding box center [65, 318] width 13 height 13
radio input "true"
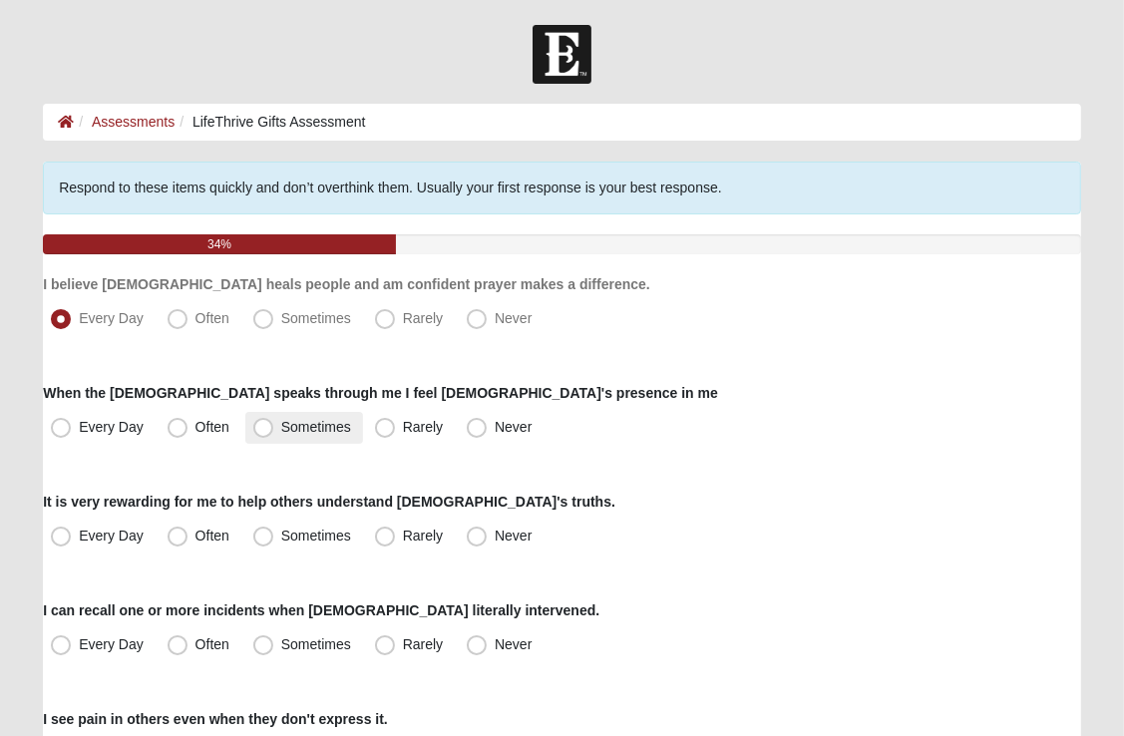
click at [281, 429] on span "Sometimes" at bounding box center [316, 427] width 70 height 16
click at [267, 429] on input "Sometimes" at bounding box center [267, 427] width 13 height 13
radio input "true"
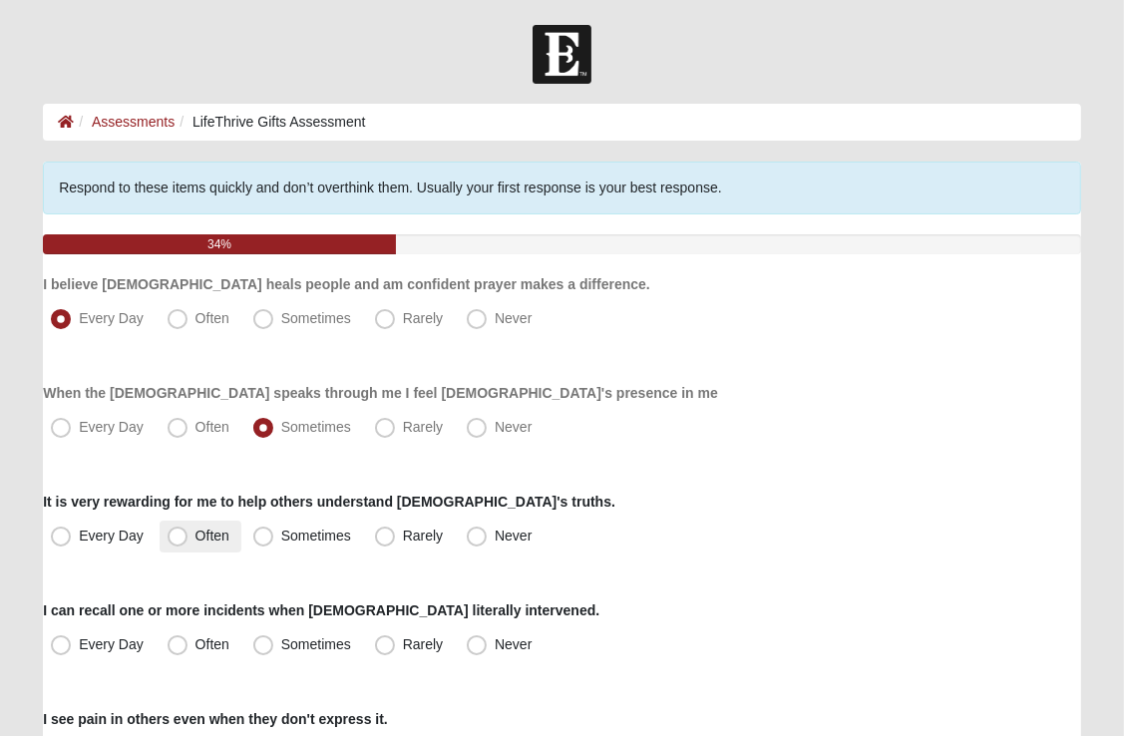
click at [195, 537] on span "Often" at bounding box center [212, 536] width 34 height 16
click at [180, 537] on input "Often" at bounding box center [182, 536] width 13 height 13
radio input "true"
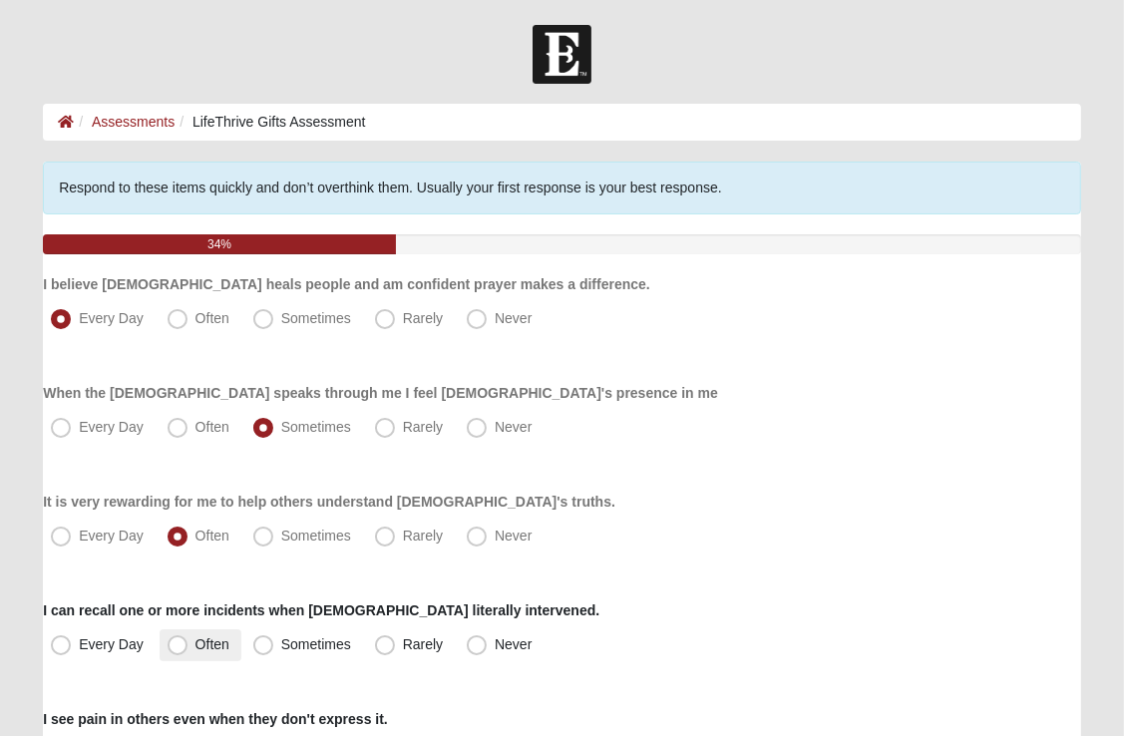
click at [195, 641] on span "Often" at bounding box center [212, 644] width 34 height 16
click at [179, 641] on input "Often" at bounding box center [182, 644] width 13 height 13
radio input "true"
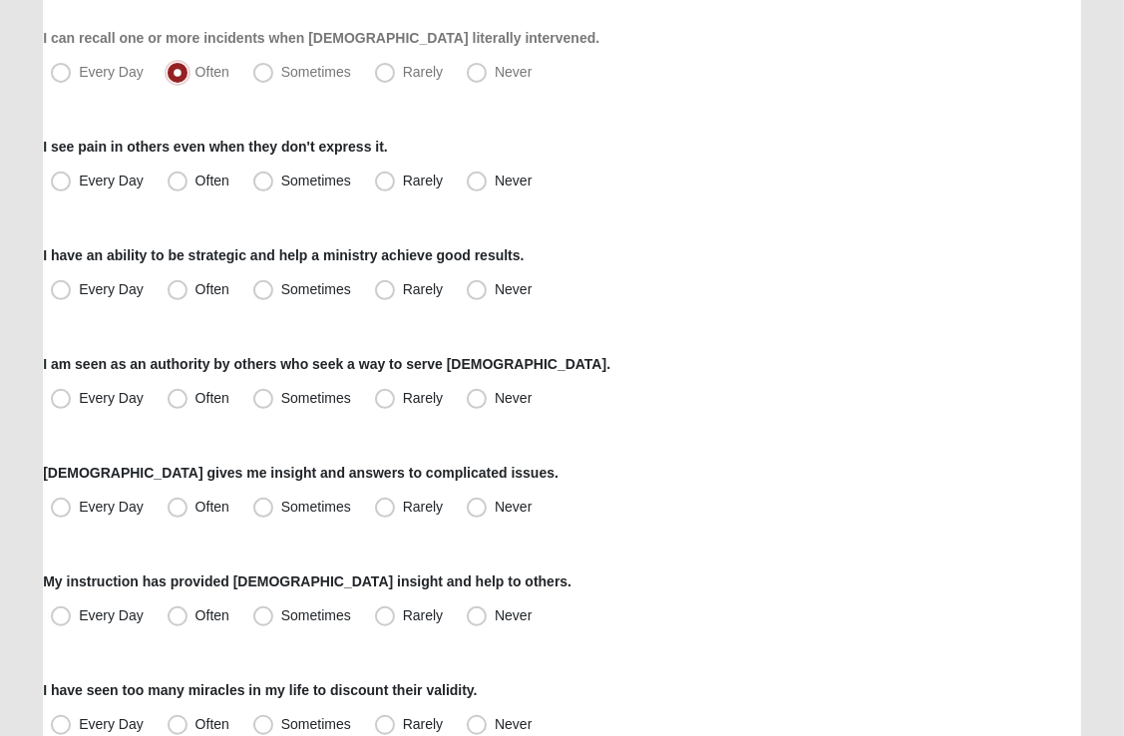
scroll to position [581, 0]
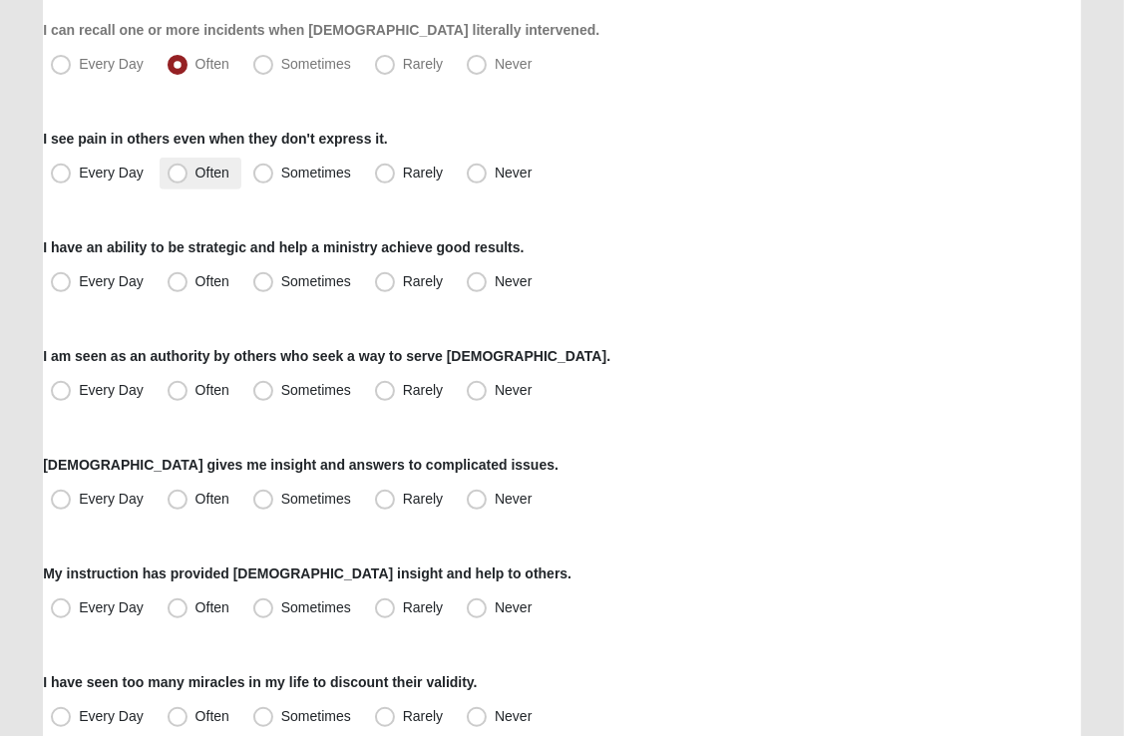
click at [195, 169] on span "Often" at bounding box center [212, 173] width 34 height 16
click at [176, 169] on input "Often" at bounding box center [182, 173] width 13 height 13
radio input "true"
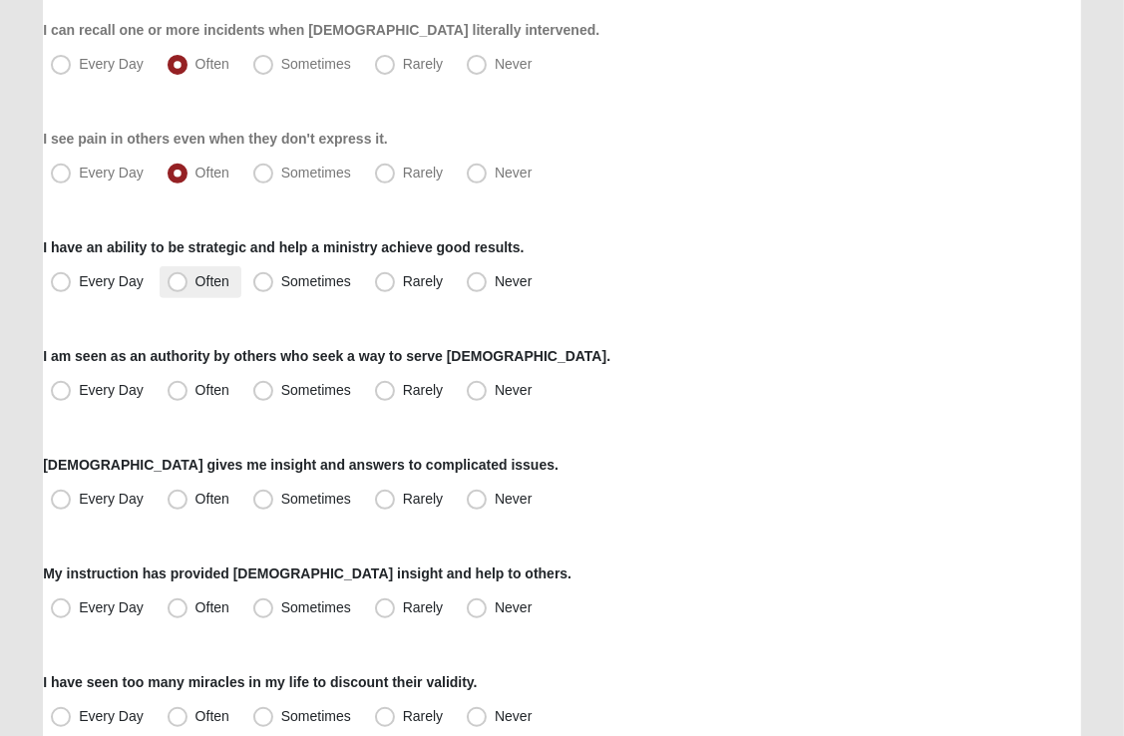
click at [195, 278] on span "Often" at bounding box center [212, 281] width 34 height 16
click at [176, 278] on input "Often" at bounding box center [182, 281] width 13 height 13
radio input "true"
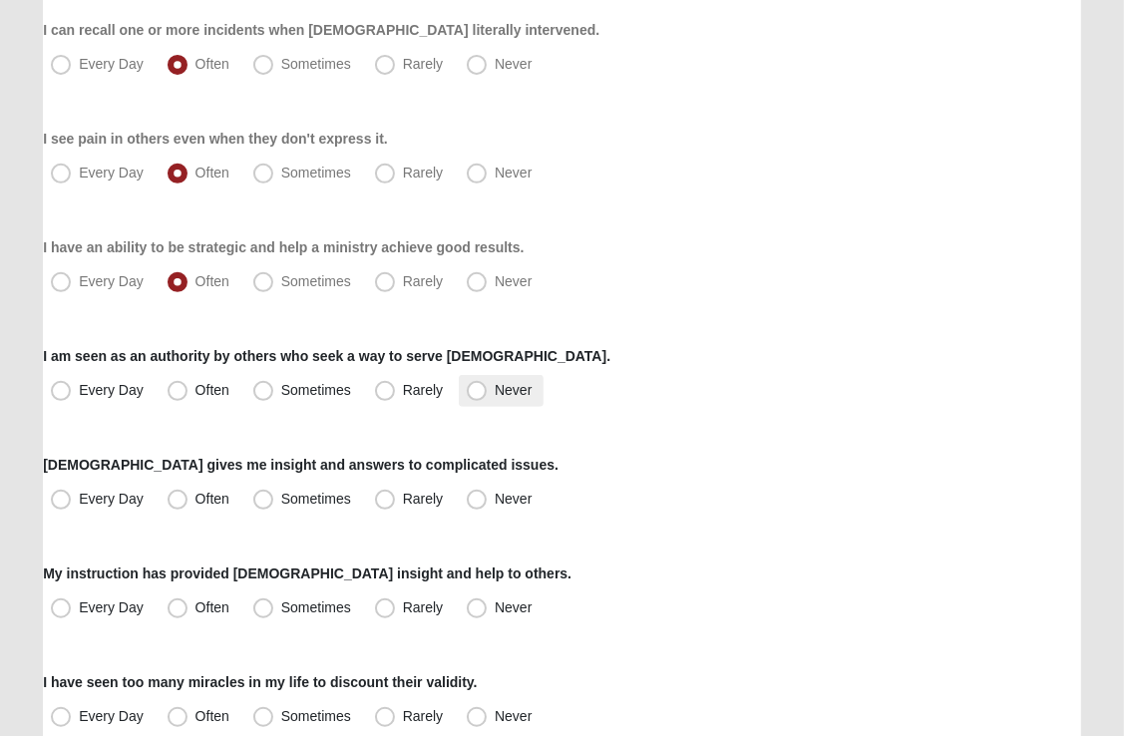
click at [495, 392] on span "Never" at bounding box center [513, 390] width 37 height 16
click at [478, 392] on input "Never" at bounding box center [481, 390] width 13 height 13
radio input "true"
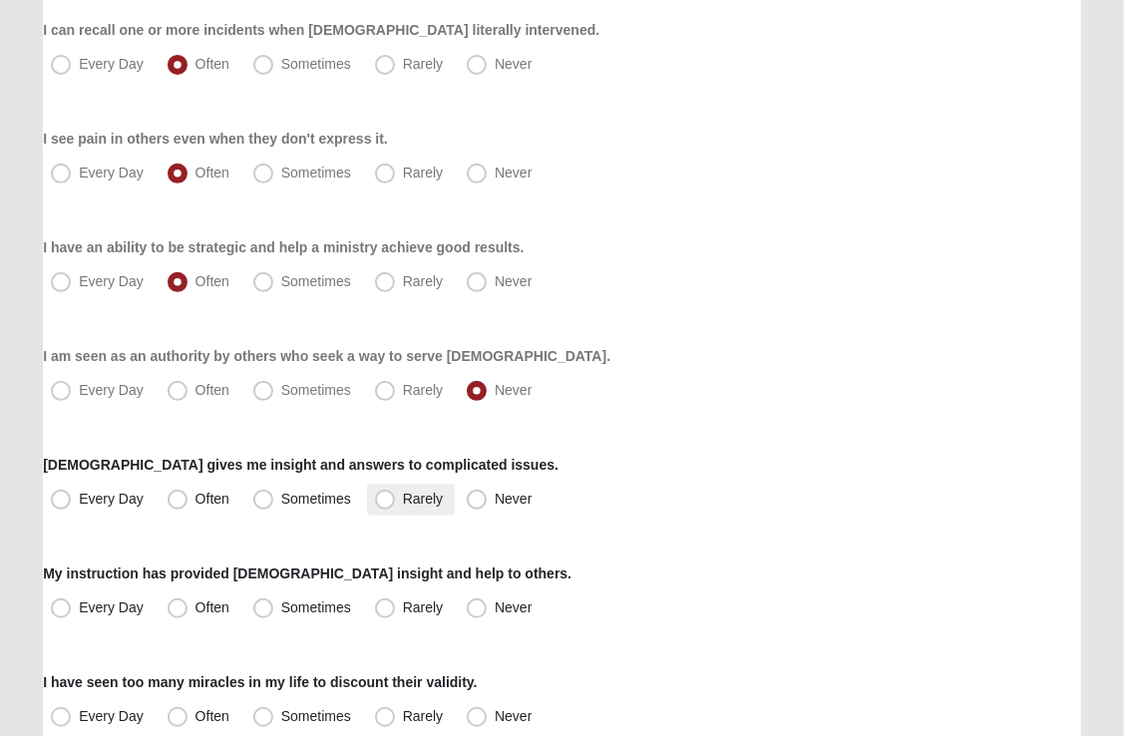
click at [403, 500] on span "Rarely" at bounding box center [423, 499] width 40 height 16
click at [389, 500] on input "Rarely" at bounding box center [389, 499] width 13 height 13
radio input "true"
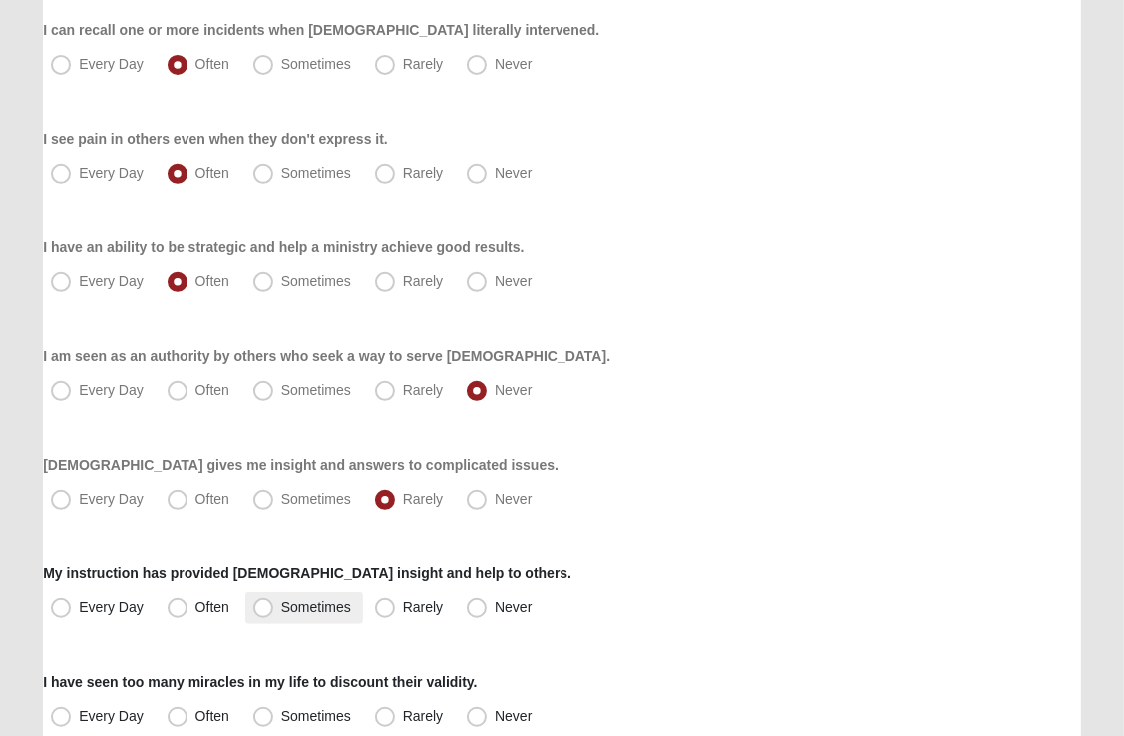
click at [281, 609] on span "Sometimes" at bounding box center [316, 607] width 70 height 16
click at [263, 609] on input "Sometimes" at bounding box center [267, 607] width 13 height 13
radio input "true"
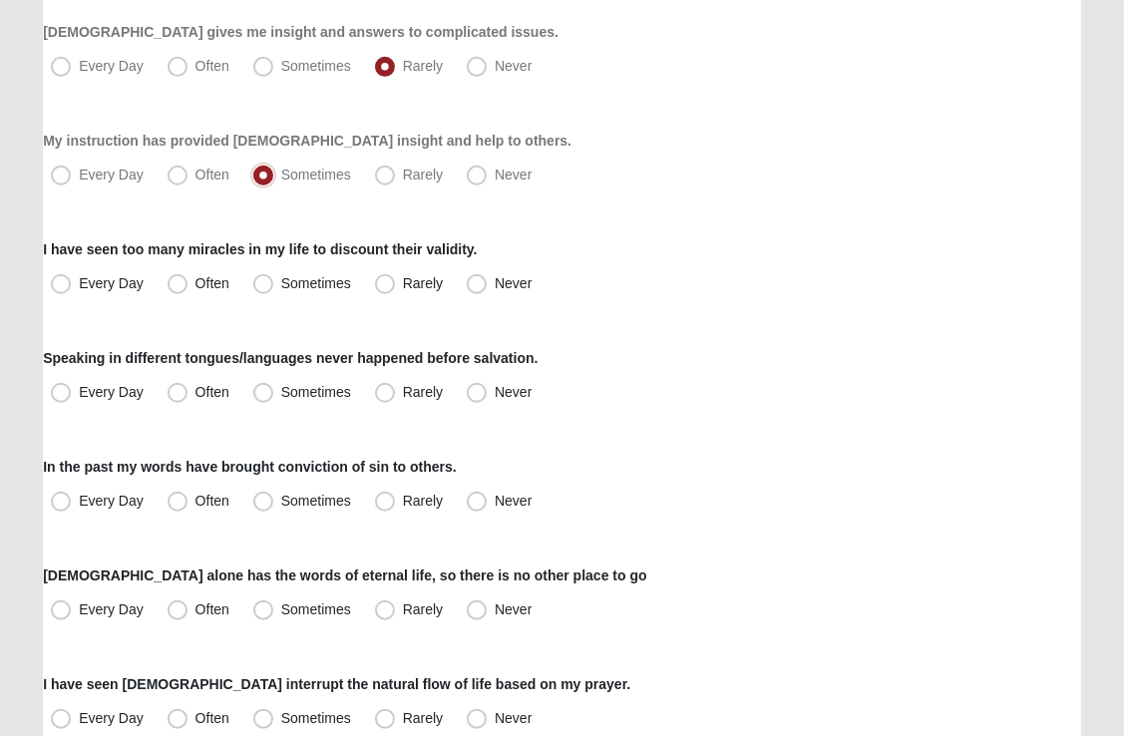
scroll to position [1151, 0]
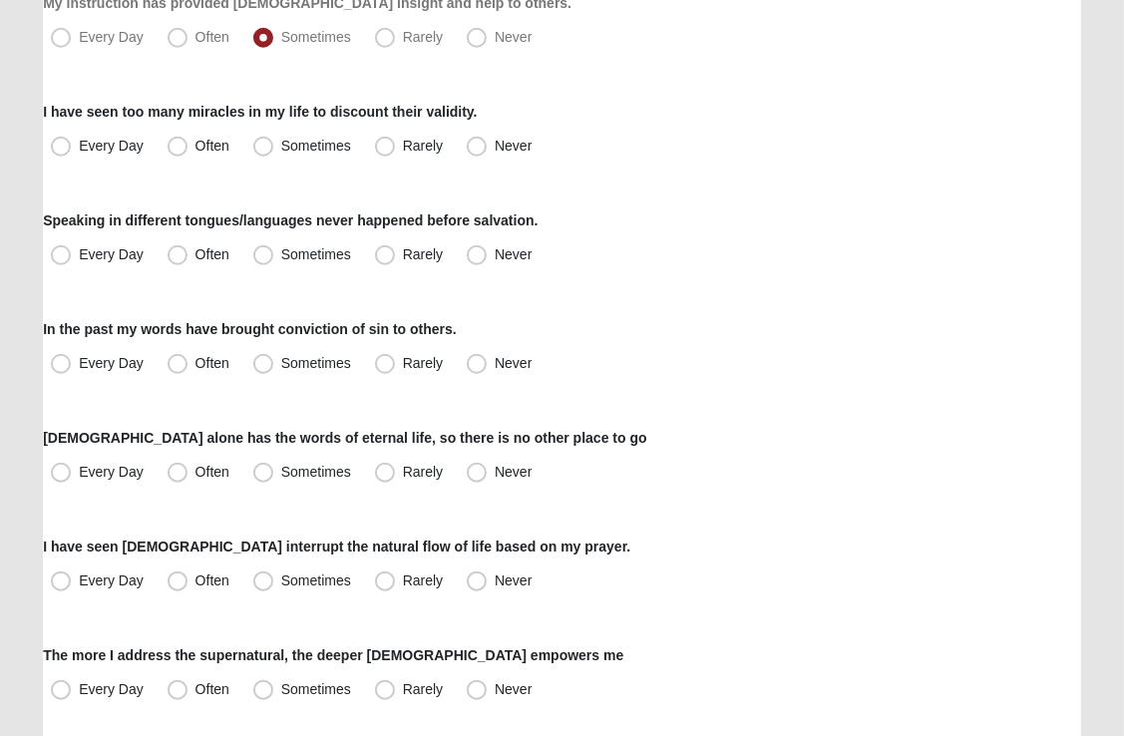
click at [195, 141] on span "Often" at bounding box center [212, 146] width 34 height 16
click at [176, 141] on input "Often" at bounding box center [182, 146] width 13 height 13
radio input "true"
click at [495, 256] on span "Never" at bounding box center [513, 254] width 37 height 16
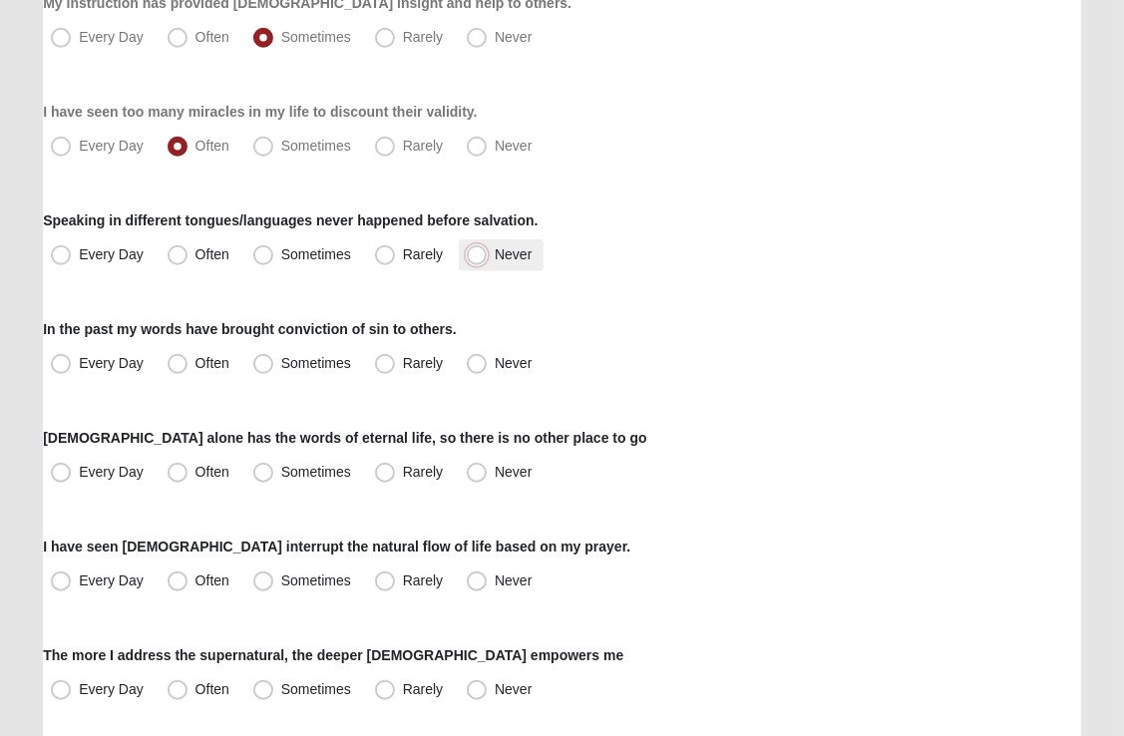
click at [481, 256] on input "Never" at bounding box center [481, 254] width 13 height 13
radio input "true"
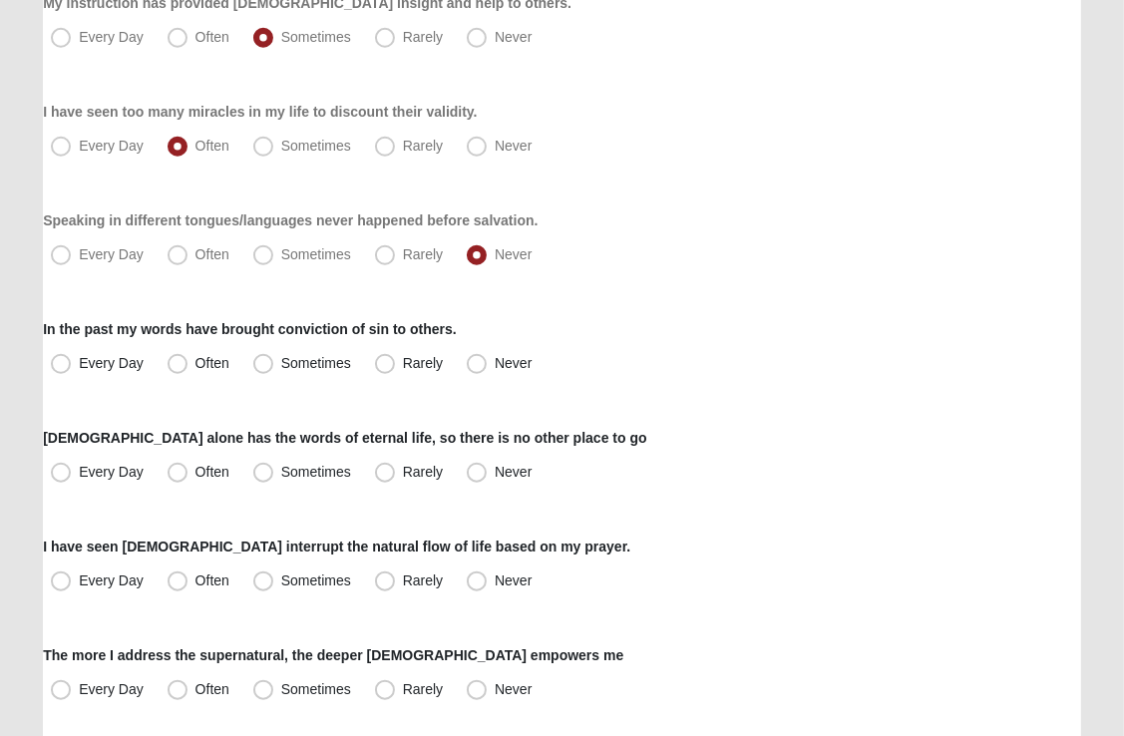
click at [505, 331] on div "In the past my words have brought conviction of sin to others. Every Day Often …" at bounding box center [562, 349] width 1038 height 61
click at [281, 365] on span "Sometimes" at bounding box center [316, 363] width 70 height 16
click at [261, 365] on input "Sometimes" at bounding box center [267, 363] width 13 height 13
radio input "true"
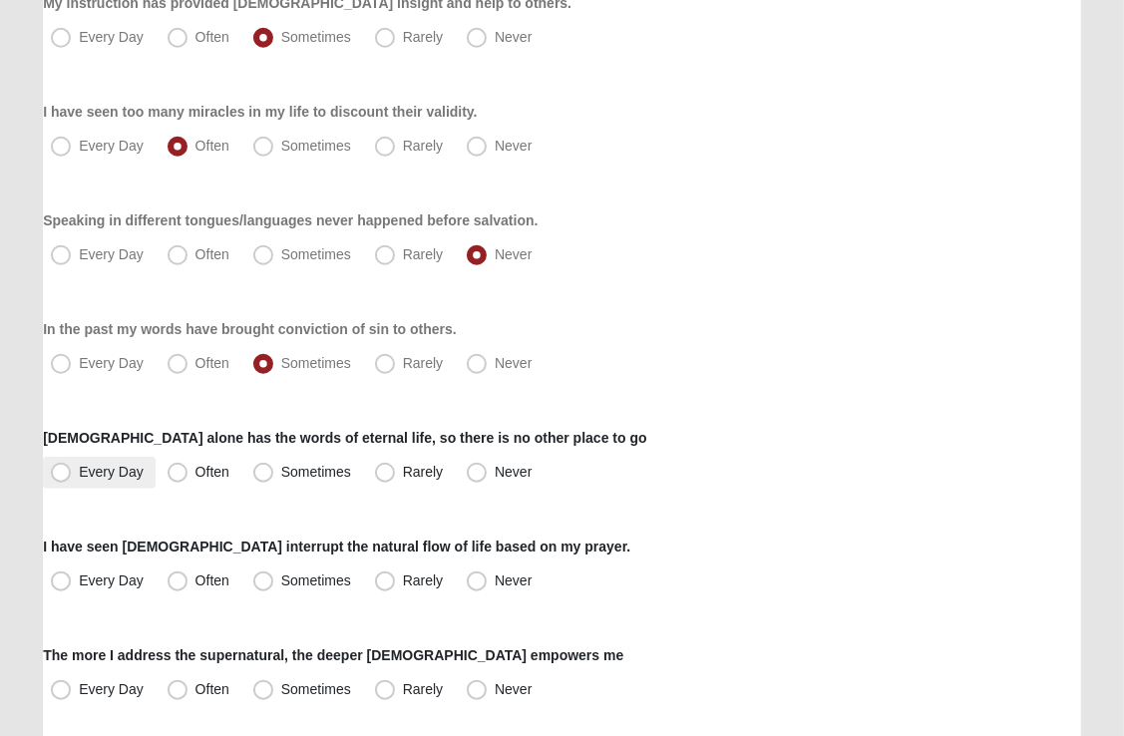
click at [79, 473] on span "Every Day" at bounding box center [111, 472] width 65 height 16
click at [65, 473] on input "Every Day" at bounding box center [65, 472] width 13 height 13
radio input "true"
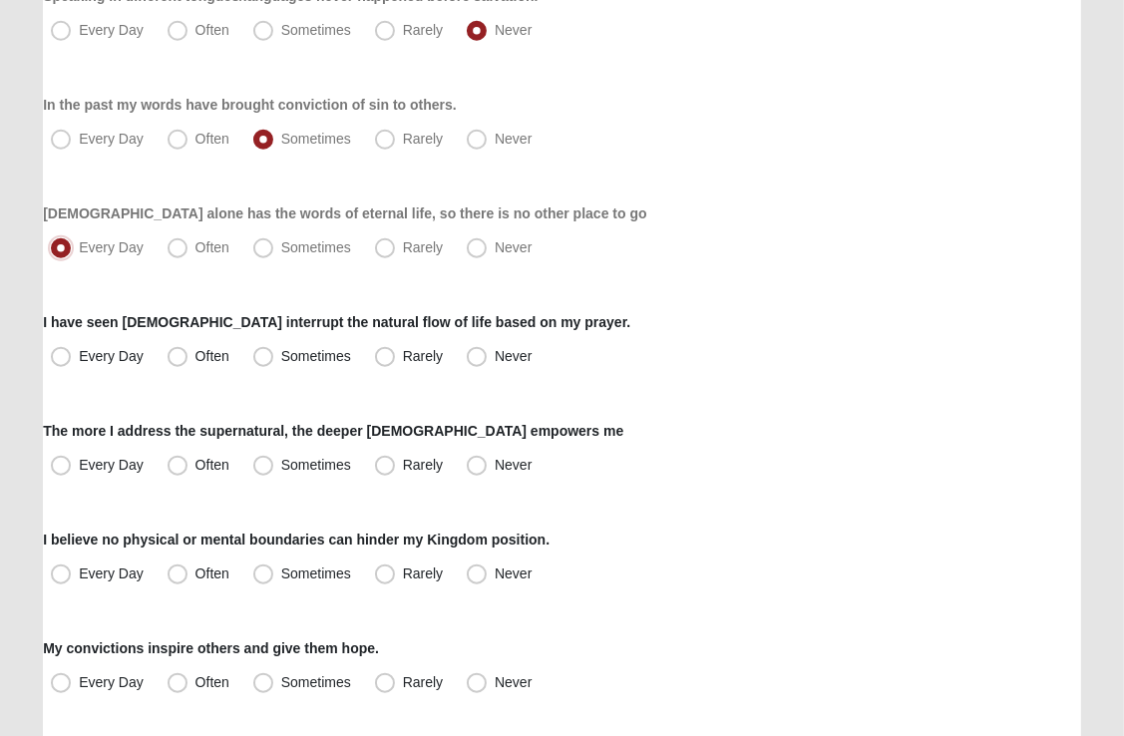
scroll to position [1378, 0]
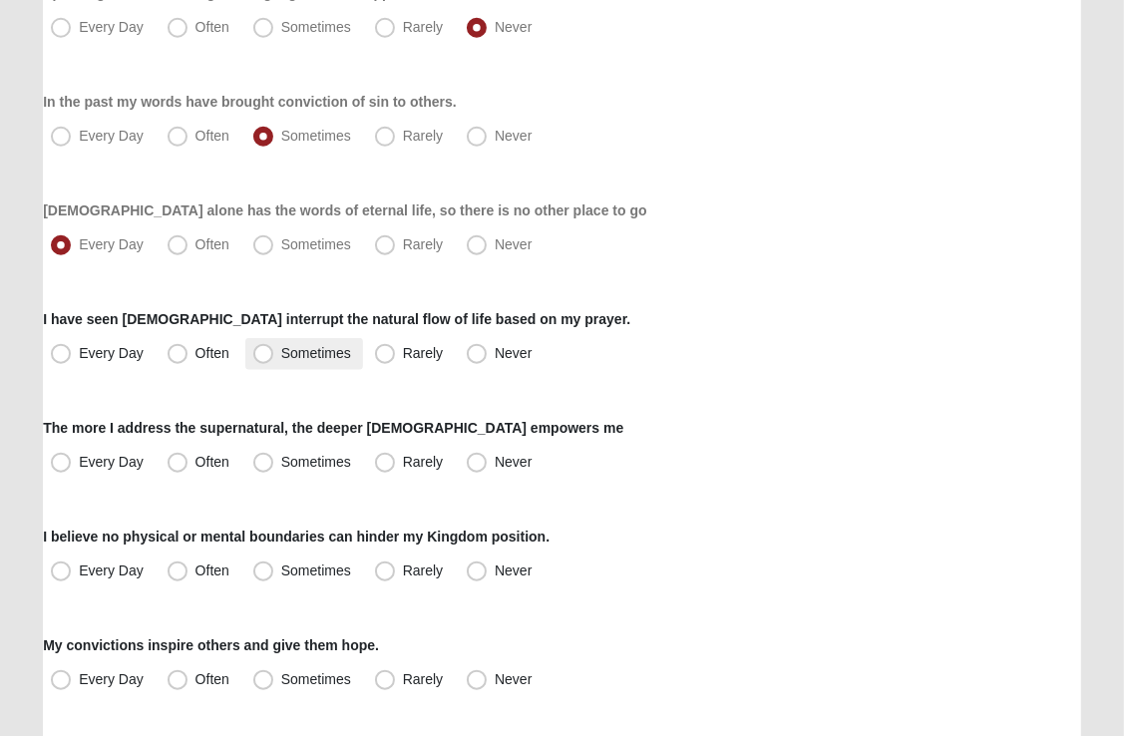
click at [281, 354] on span "Sometimes" at bounding box center [316, 353] width 70 height 16
click at [263, 354] on input "Sometimes" at bounding box center [267, 353] width 13 height 13
radio input "true"
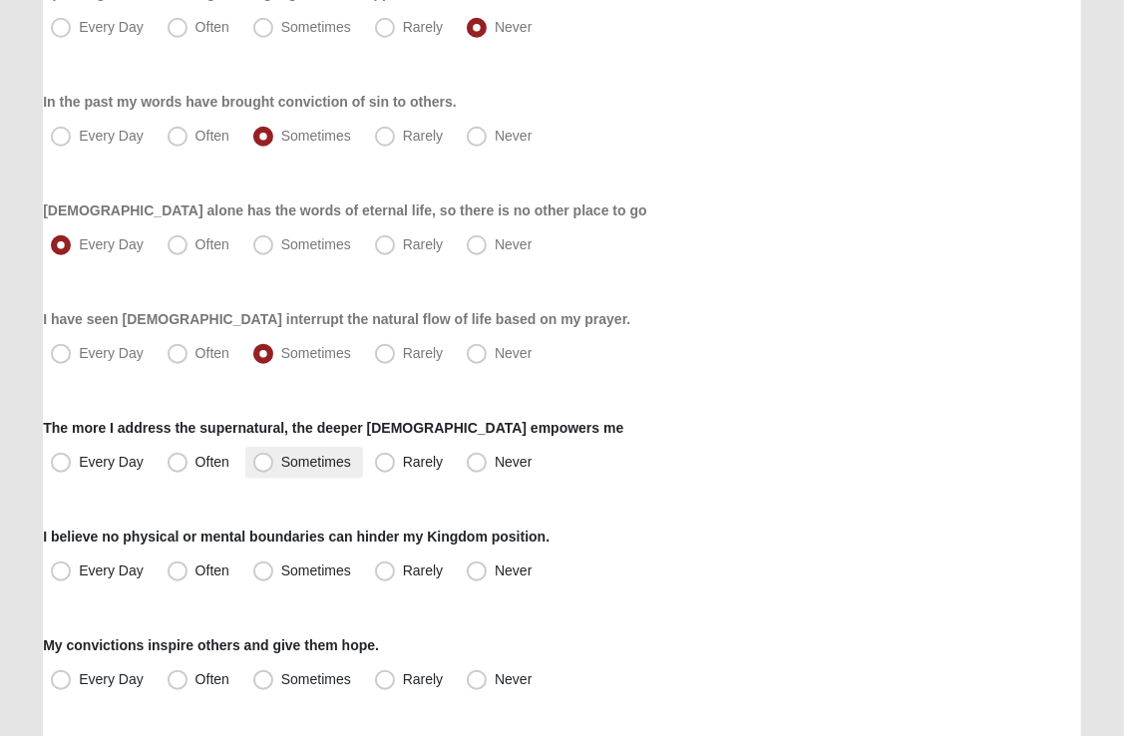
click at [281, 459] on span "Sometimes" at bounding box center [316, 462] width 70 height 16
click at [271, 459] on input "Sometimes" at bounding box center [267, 462] width 13 height 13
radio input "true"
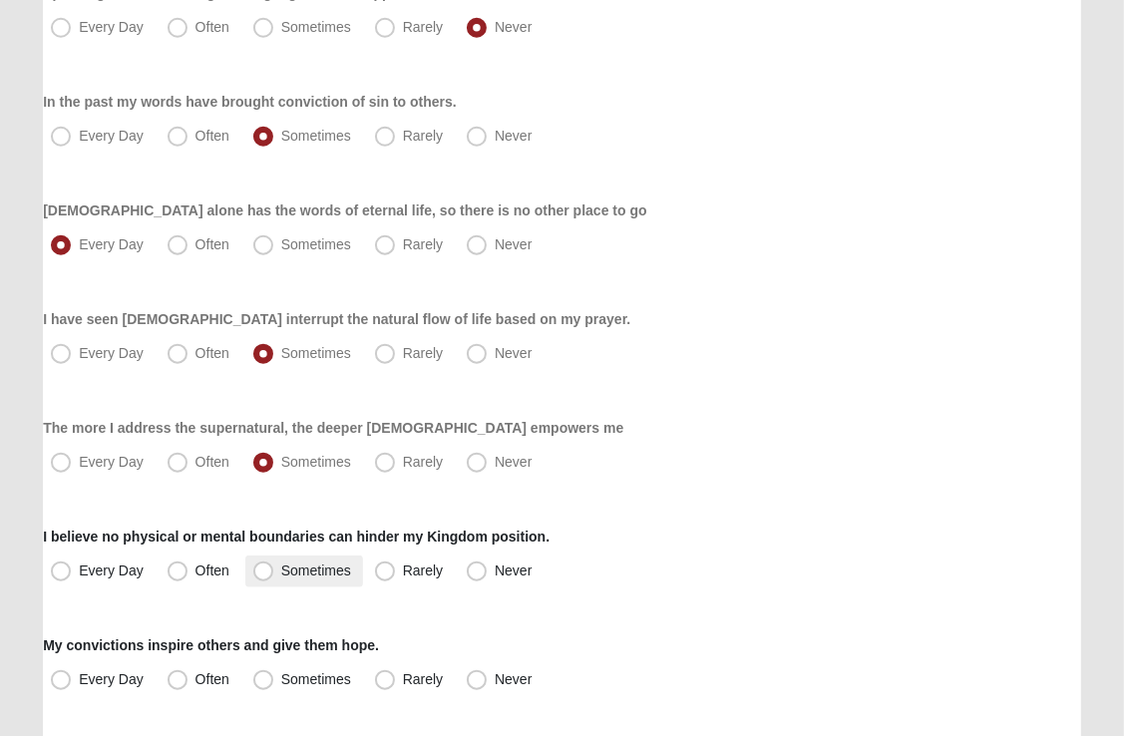
click at [281, 570] on span "Sometimes" at bounding box center [316, 571] width 70 height 16
click at [264, 570] on input "Sometimes" at bounding box center [267, 571] width 13 height 13
radio input "true"
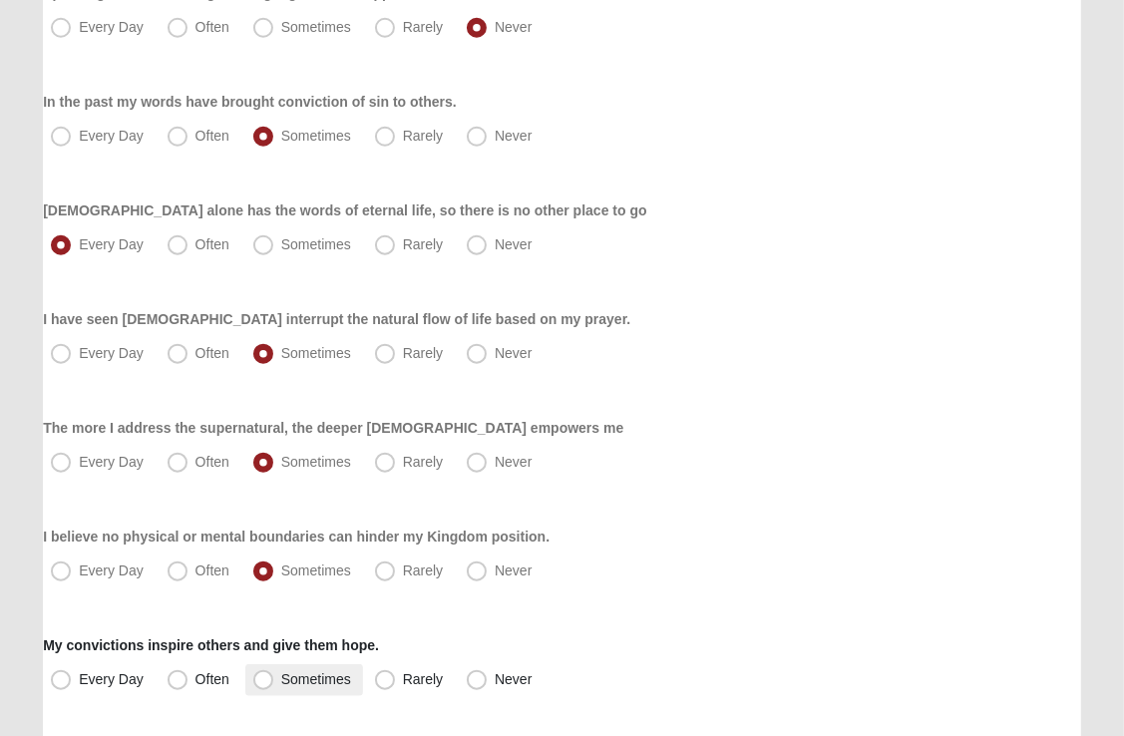
click at [281, 683] on span "Sometimes" at bounding box center [316, 679] width 70 height 16
click at [270, 683] on input "Sometimes" at bounding box center [267, 679] width 13 height 13
radio input "true"
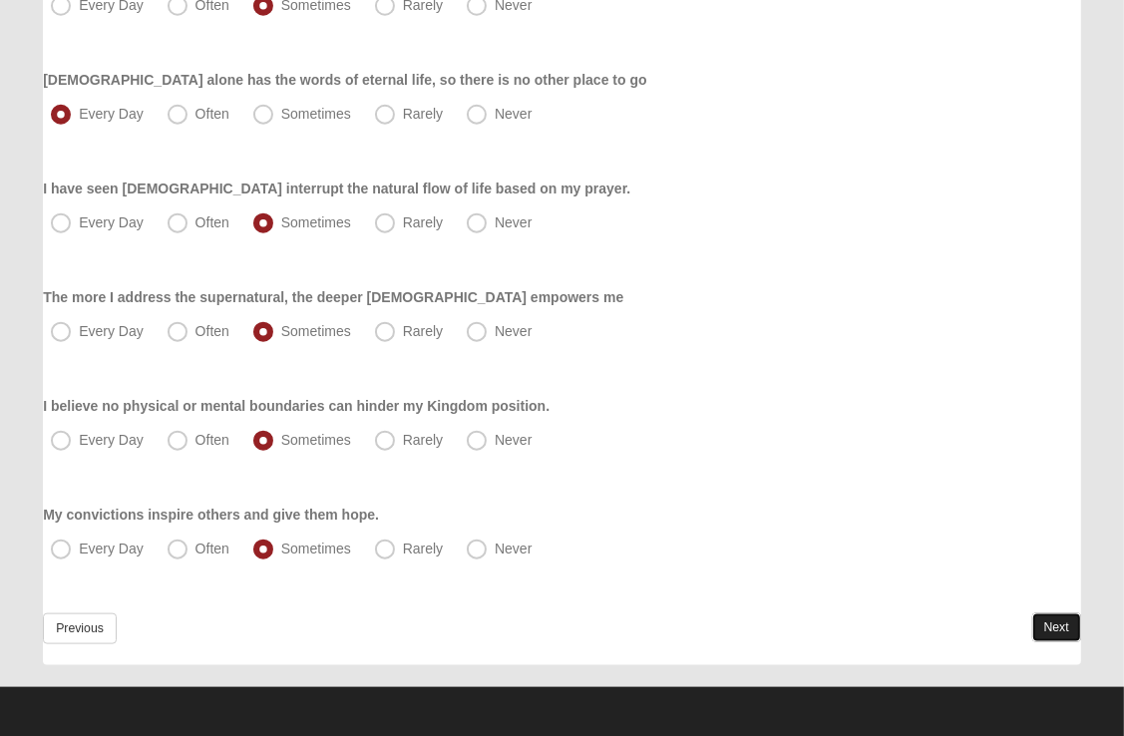
click at [1062, 628] on link "Next" at bounding box center [1056, 627] width 49 height 29
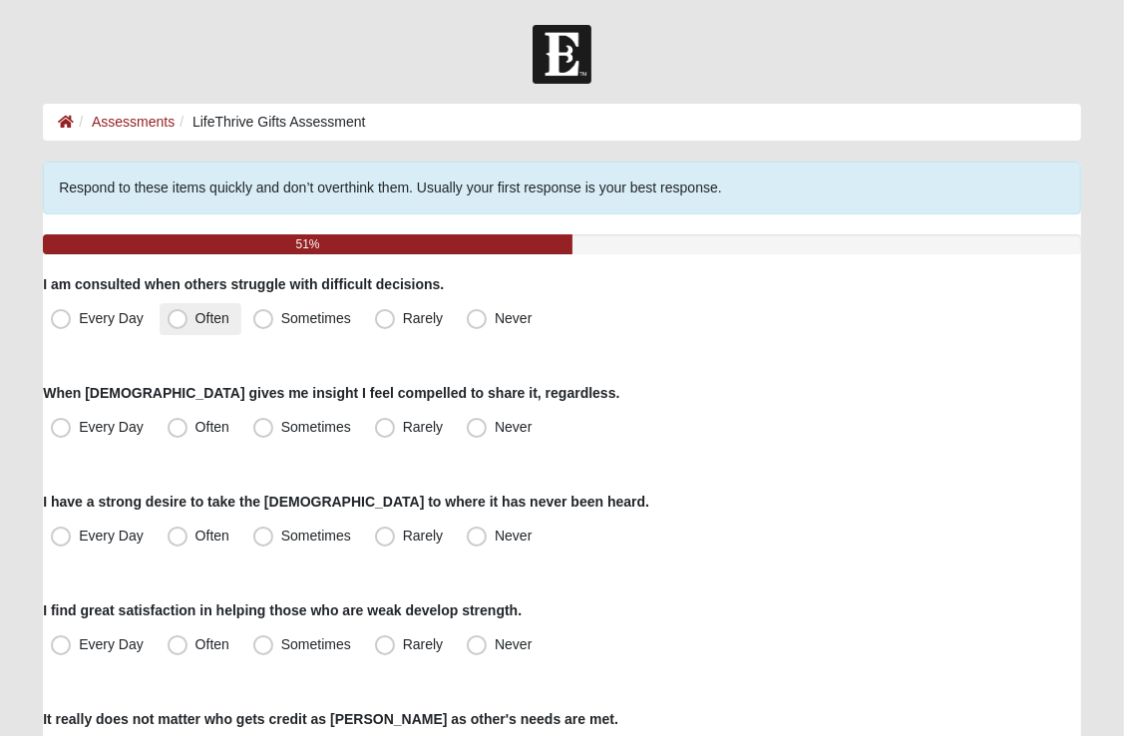
click at [195, 319] on span "Often" at bounding box center [212, 318] width 34 height 16
click at [176, 319] on input "Often" at bounding box center [182, 318] width 13 height 13
radio input "true"
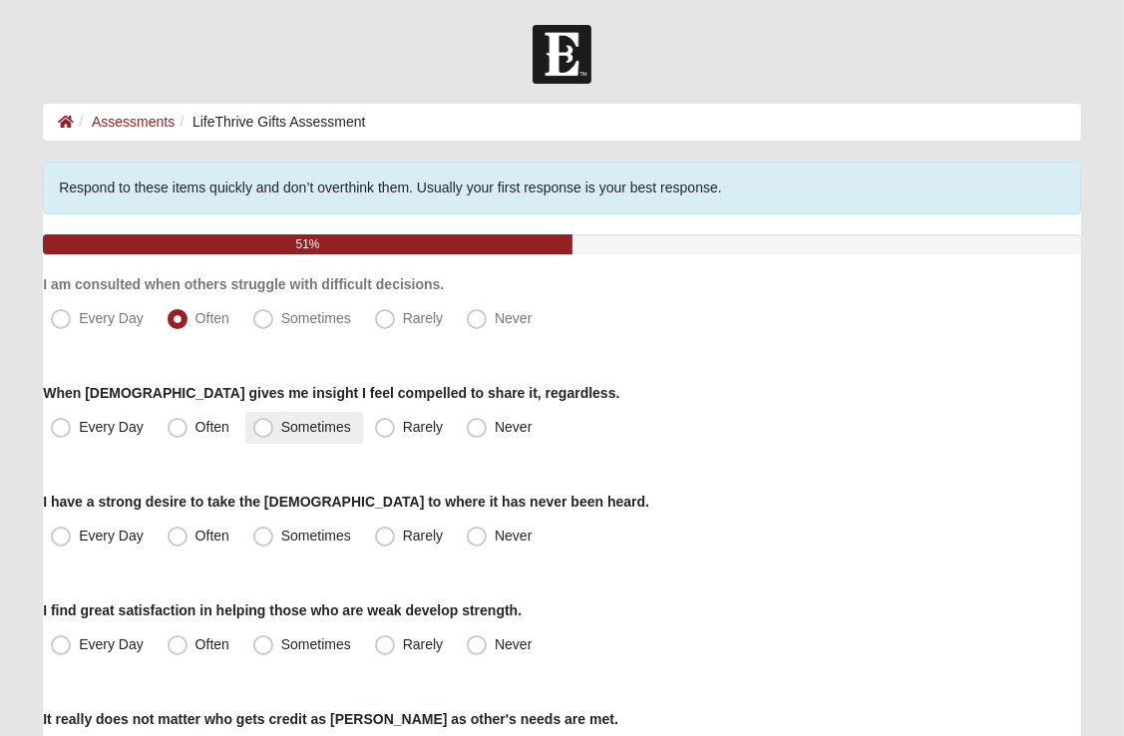
click at [281, 425] on span "Sometimes" at bounding box center [316, 427] width 70 height 16
click at [267, 425] on input "Sometimes" at bounding box center [267, 427] width 13 height 13
radio input "true"
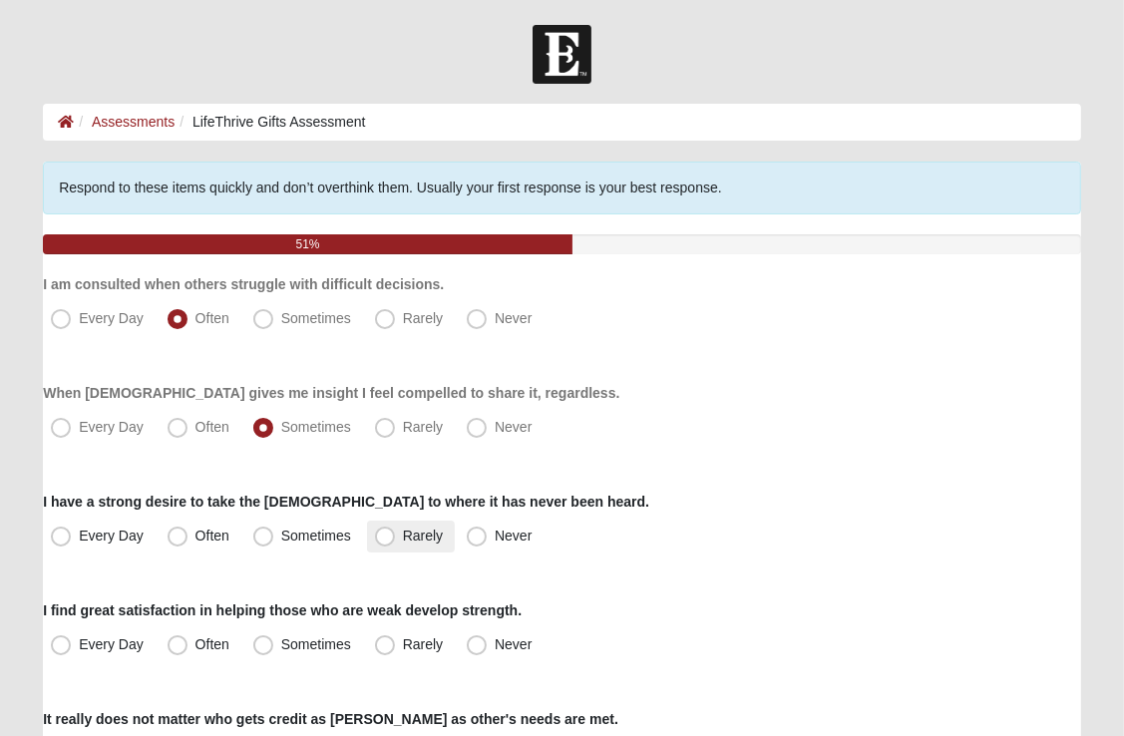
click at [403, 535] on span "Rarely" at bounding box center [423, 536] width 40 height 16
click at [391, 535] on input "Rarely" at bounding box center [389, 536] width 13 height 13
radio input "true"
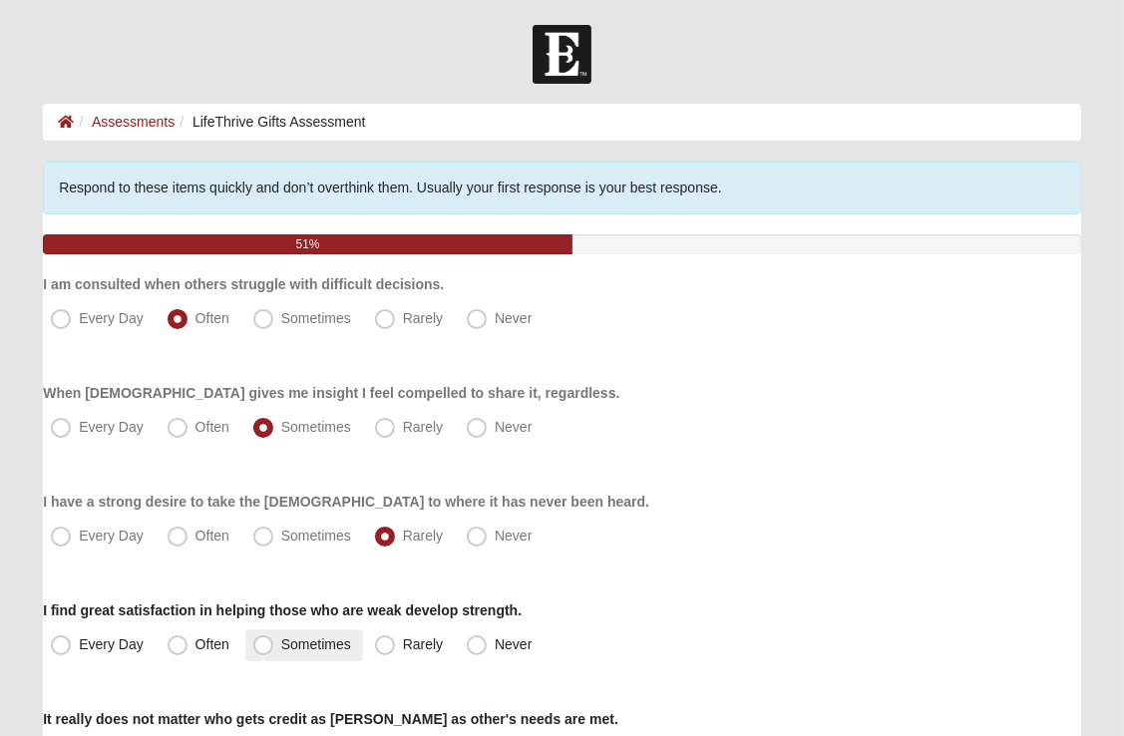
click at [281, 640] on span "Sometimes" at bounding box center [316, 644] width 70 height 16
click at [271, 640] on input "Sometimes" at bounding box center [267, 644] width 13 height 13
radio input "true"
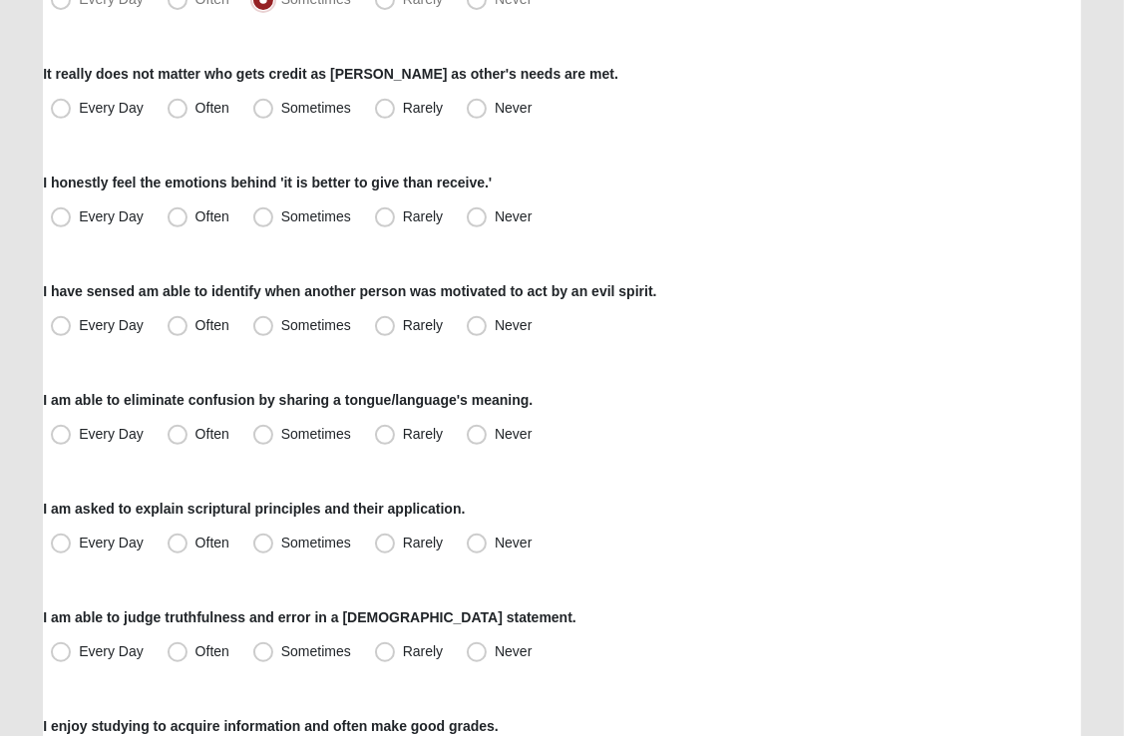
scroll to position [655, 0]
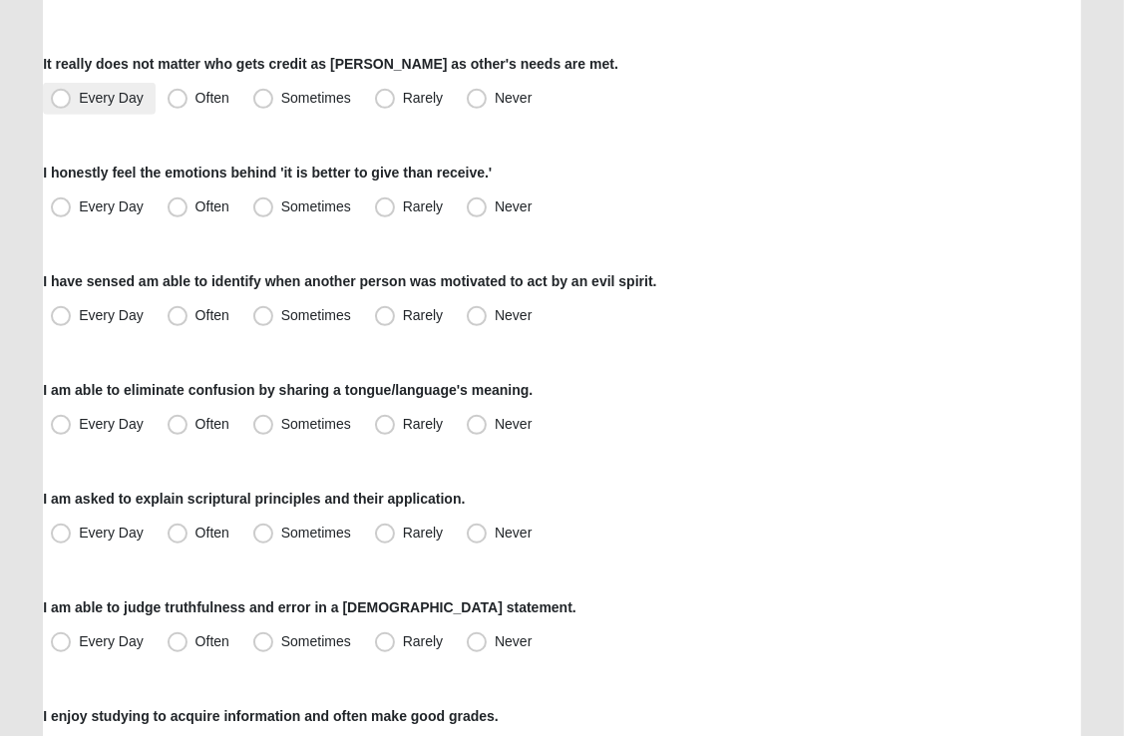
click at [79, 98] on span "Every Day" at bounding box center [111, 98] width 65 height 16
click at [60, 98] on input "Every Day" at bounding box center [65, 98] width 13 height 13
radio input "true"
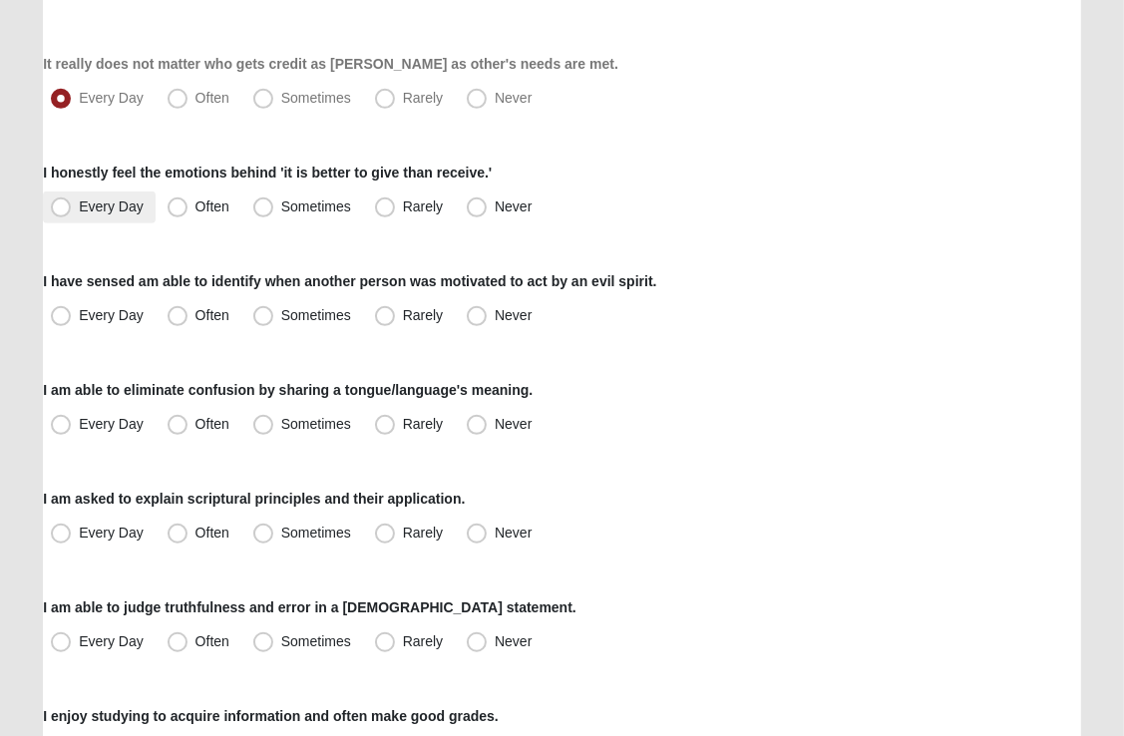
click at [79, 203] on span "Every Day" at bounding box center [111, 206] width 65 height 16
click at [64, 203] on input "Every Day" at bounding box center [65, 206] width 13 height 13
radio input "true"
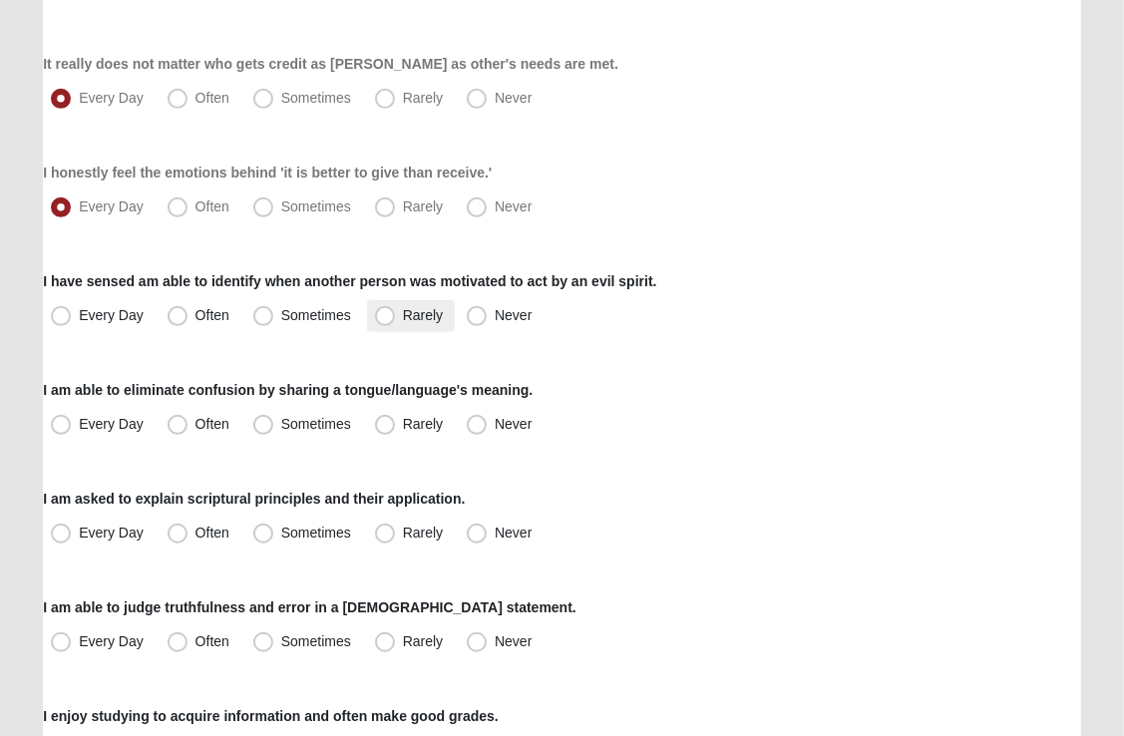
click at [403, 311] on span "Rarely" at bounding box center [423, 315] width 40 height 16
click at [393, 311] on input "Rarely" at bounding box center [389, 315] width 13 height 13
radio input "true"
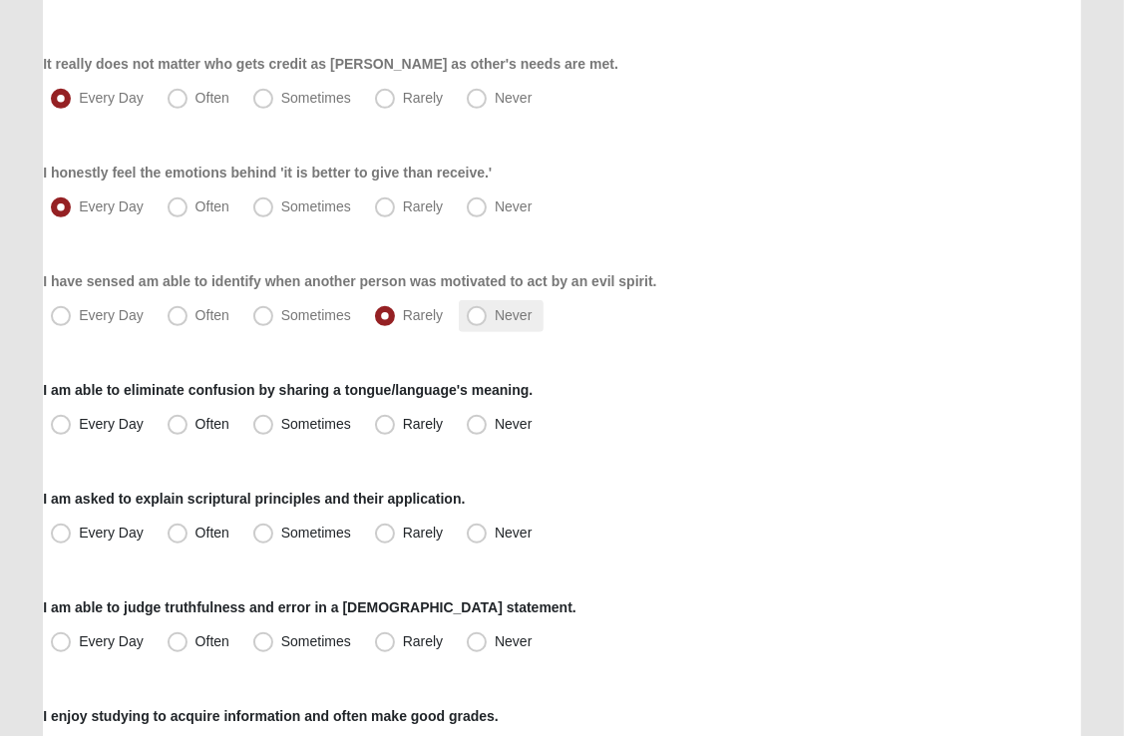
click at [495, 315] on span "Never" at bounding box center [513, 315] width 37 height 16
click at [475, 315] on input "Never" at bounding box center [481, 315] width 13 height 13
radio input "true"
click at [495, 422] on span "Never" at bounding box center [513, 424] width 37 height 16
click at [476, 422] on input "Never" at bounding box center [481, 424] width 13 height 13
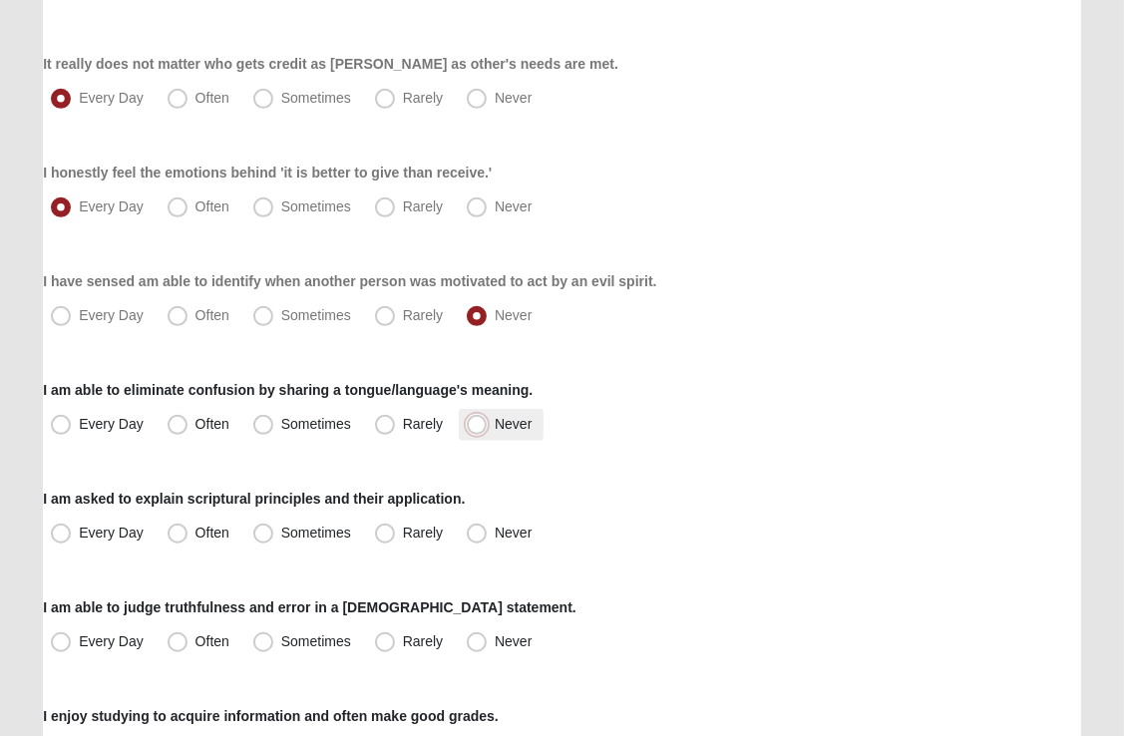
radio input "true"
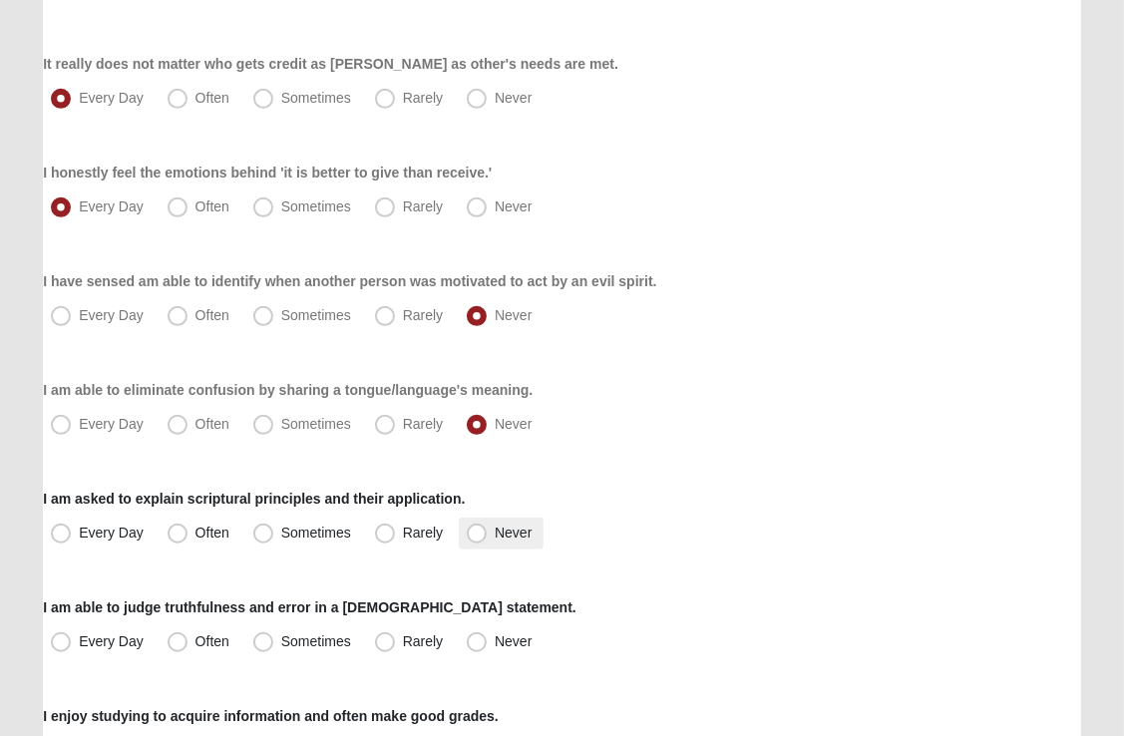
click at [495, 529] on span "Never" at bounding box center [513, 533] width 37 height 16
click at [479, 529] on input "Never" at bounding box center [481, 533] width 13 height 13
radio input "true"
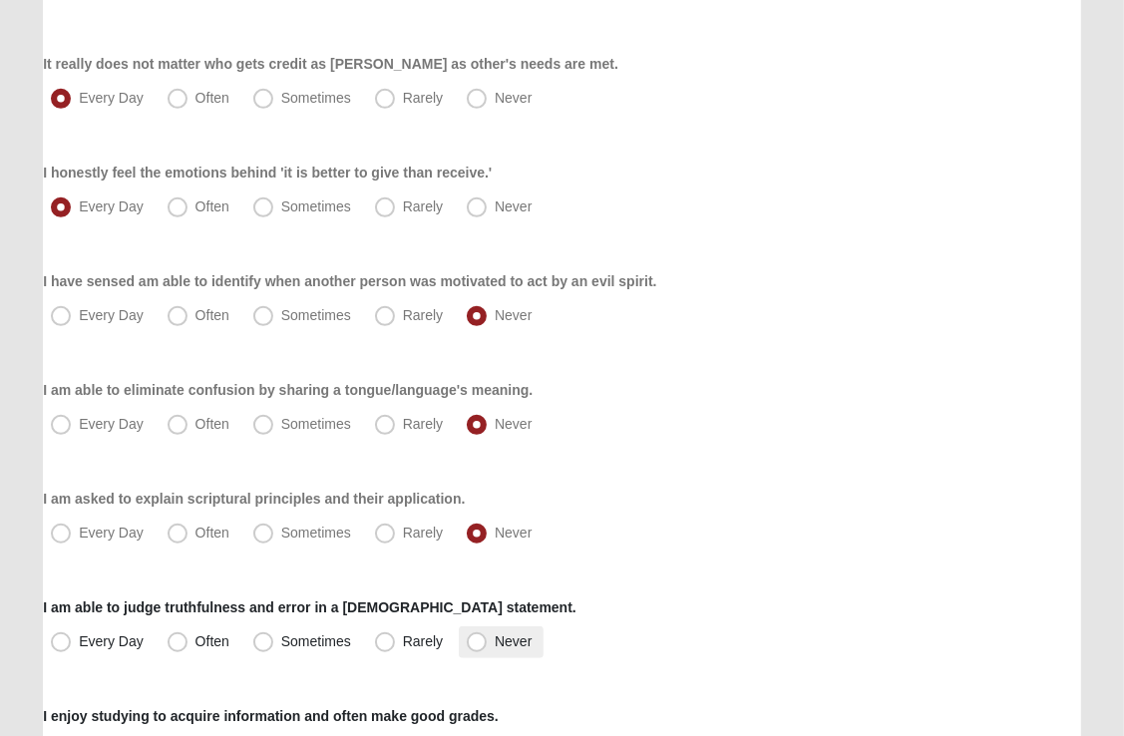
click at [495, 636] on span "Never" at bounding box center [513, 641] width 37 height 16
click at [475, 636] on input "Never" at bounding box center [481, 641] width 13 height 13
radio input "true"
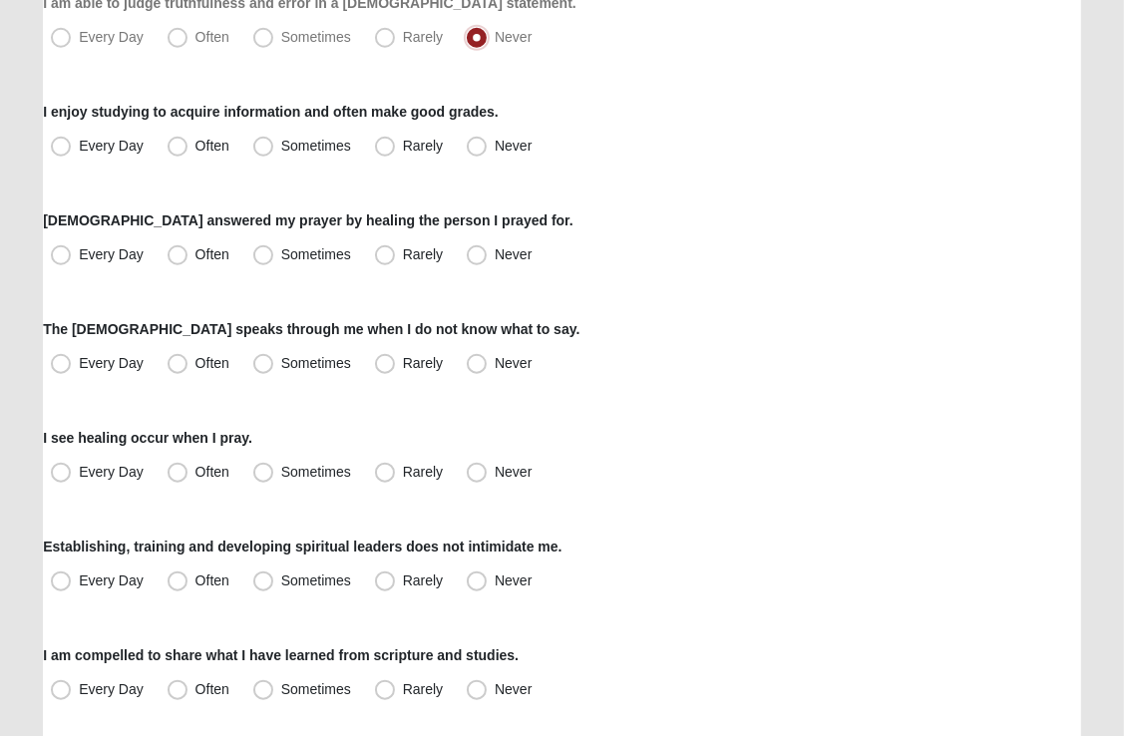
scroll to position [1239, 0]
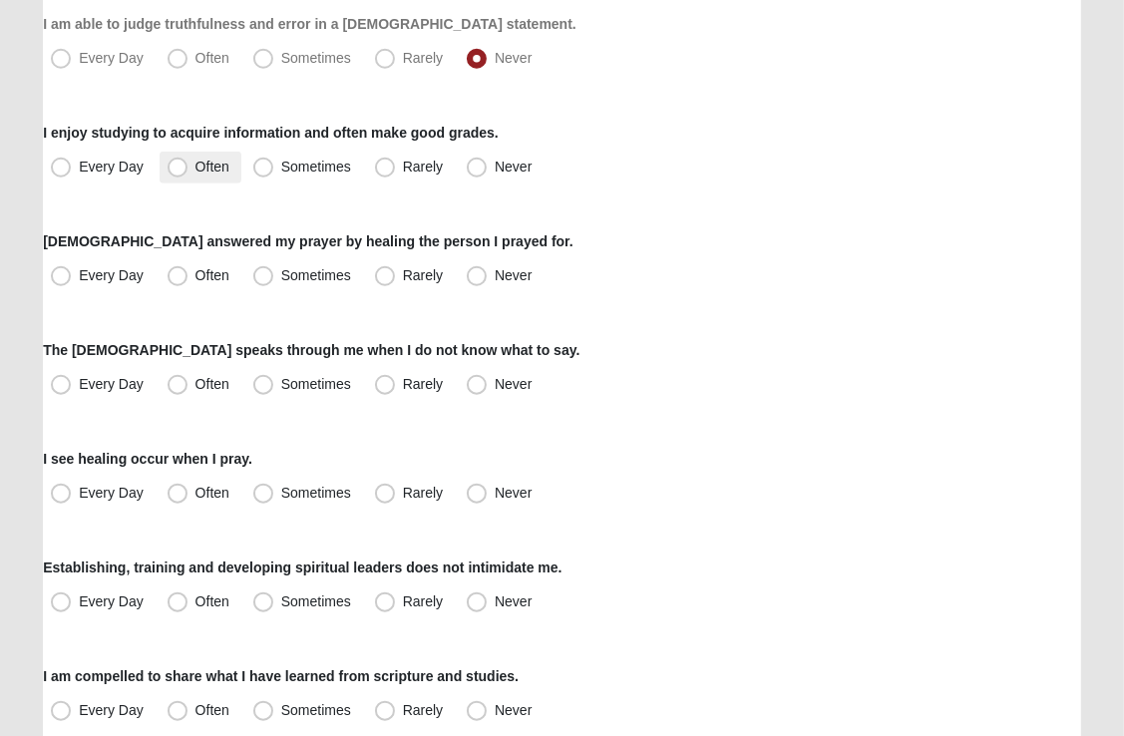
click at [195, 166] on span "Often" at bounding box center [212, 167] width 34 height 16
click at [179, 166] on input "Often" at bounding box center [182, 167] width 13 height 13
radio input "true"
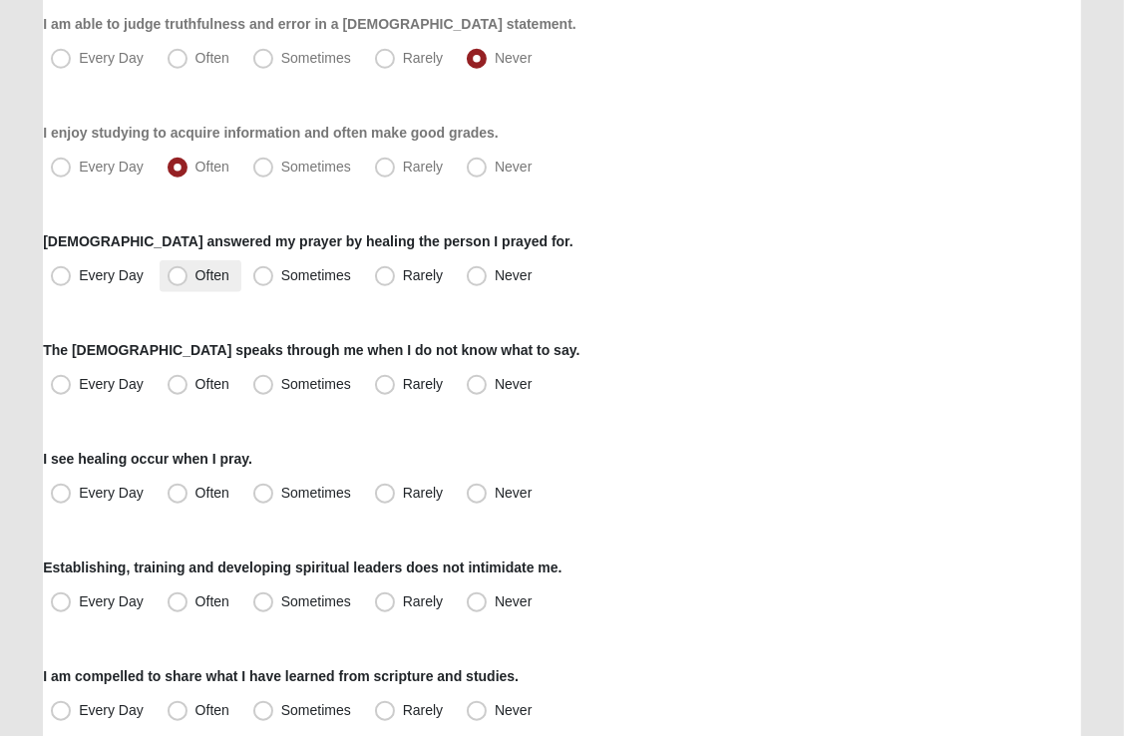
click at [195, 275] on span "Often" at bounding box center [212, 275] width 34 height 16
click at [176, 275] on input "Often" at bounding box center [182, 275] width 13 height 13
radio input "true"
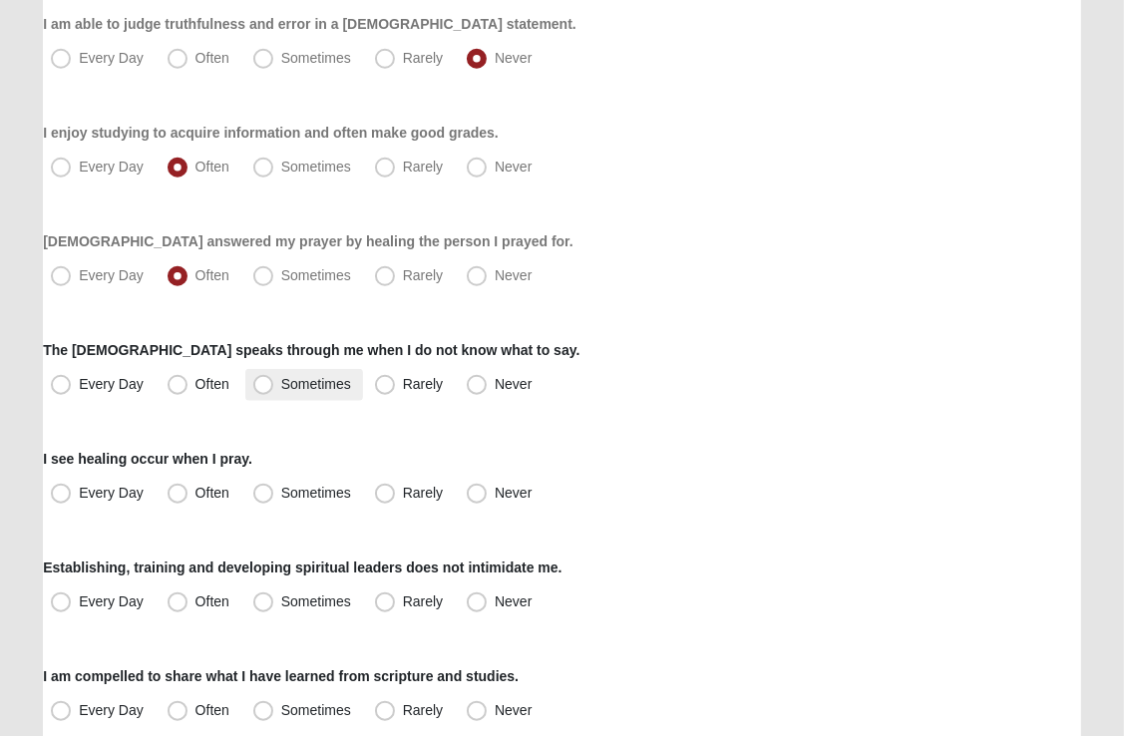
click at [281, 387] on span "Sometimes" at bounding box center [316, 384] width 70 height 16
click at [269, 387] on input "Sometimes" at bounding box center [267, 384] width 13 height 13
radio input "true"
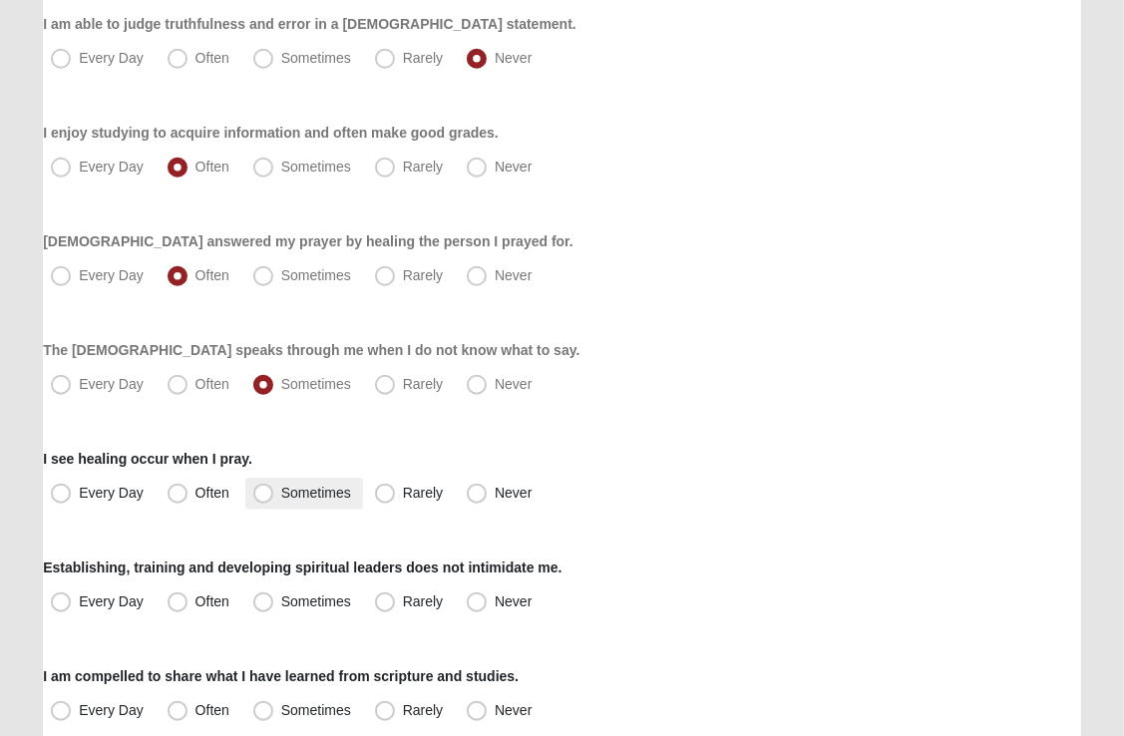
click at [281, 492] on span "Sometimes" at bounding box center [316, 493] width 70 height 16
click at [263, 492] on input "Sometimes" at bounding box center [267, 493] width 13 height 13
radio input "true"
click at [195, 602] on span "Often" at bounding box center [212, 601] width 34 height 16
click at [180, 602] on input "Often" at bounding box center [182, 601] width 13 height 13
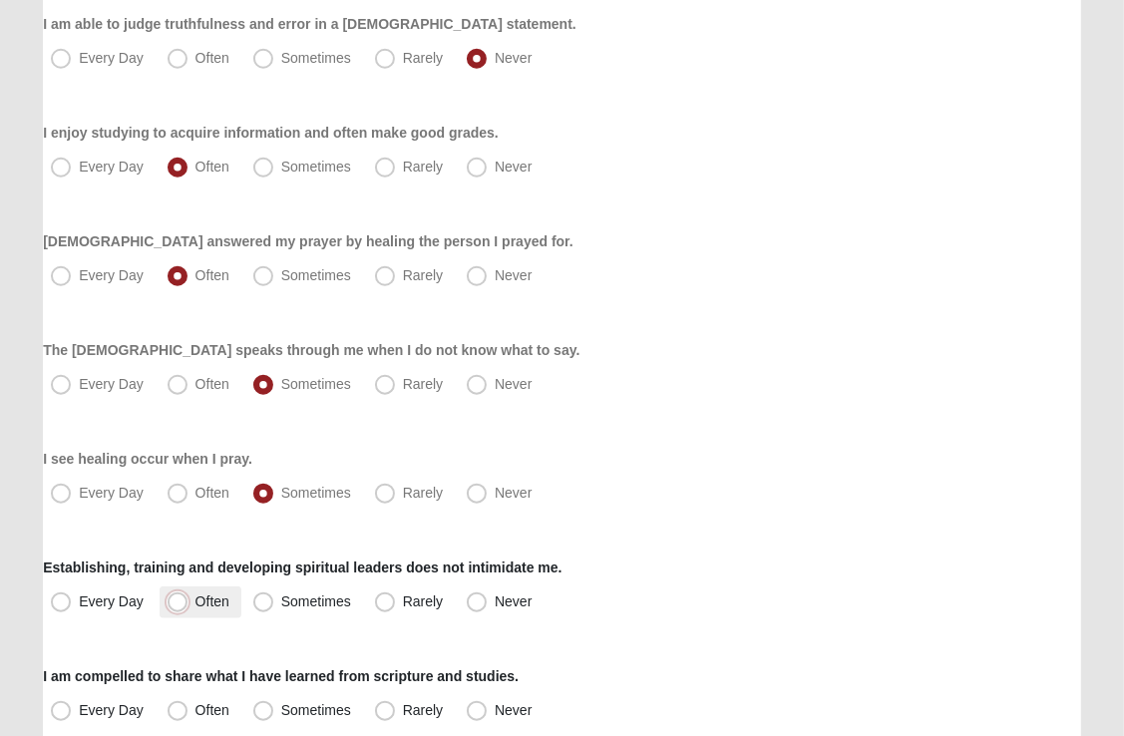
radio input "true"
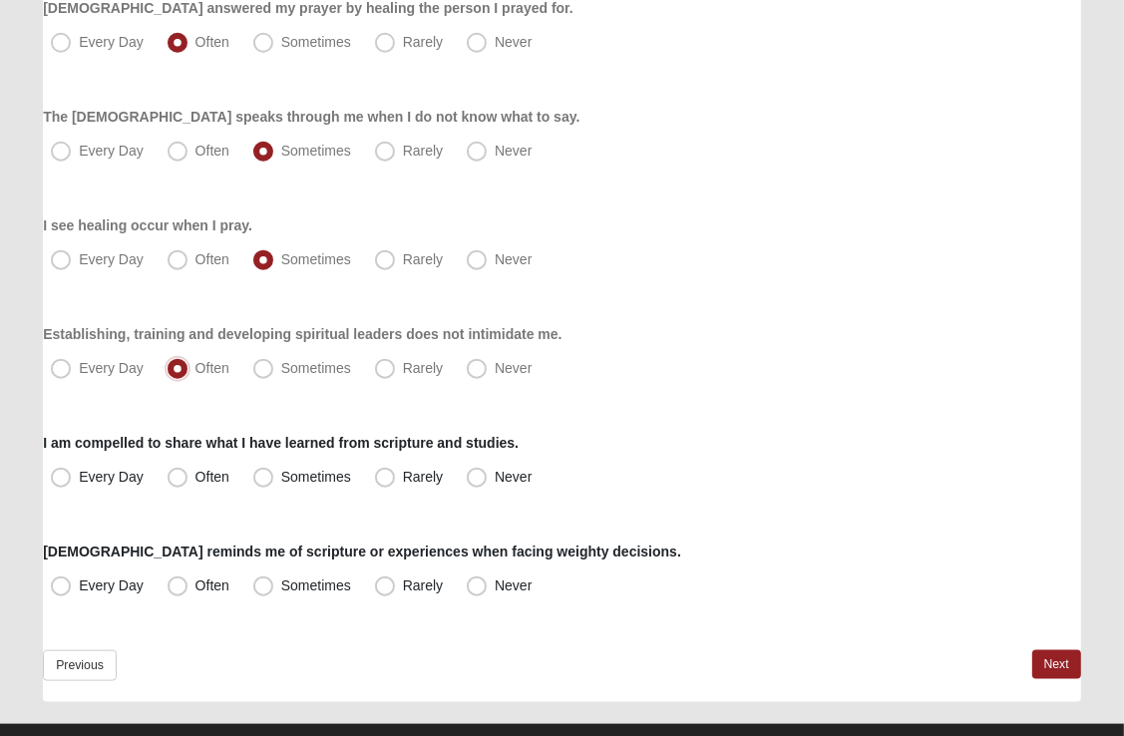
scroll to position [1509, 0]
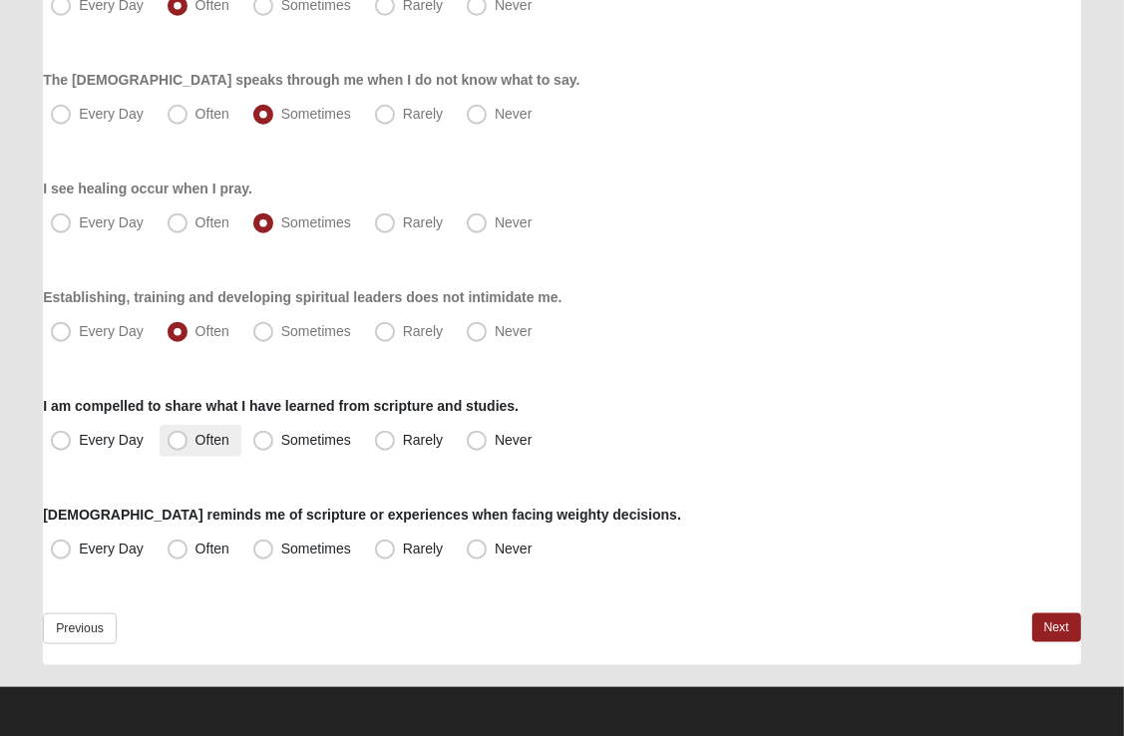
click at [195, 440] on span "Often" at bounding box center [212, 440] width 34 height 16
click at [180, 440] on input "Often" at bounding box center [182, 440] width 13 height 13
radio input "true"
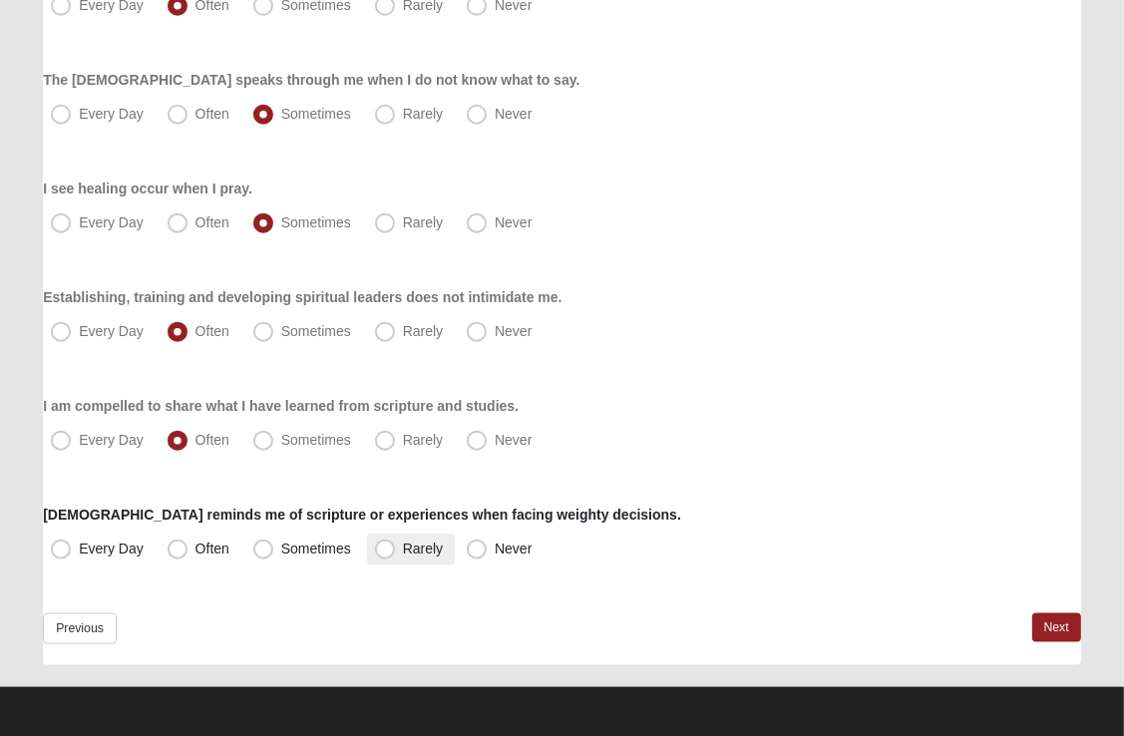
click at [395, 545] on label "Rarely" at bounding box center [411, 550] width 88 height 32
click at [395, 545] on input "Rarely" at bounding box center [389, 549] width 13 height 13
radio input "true"
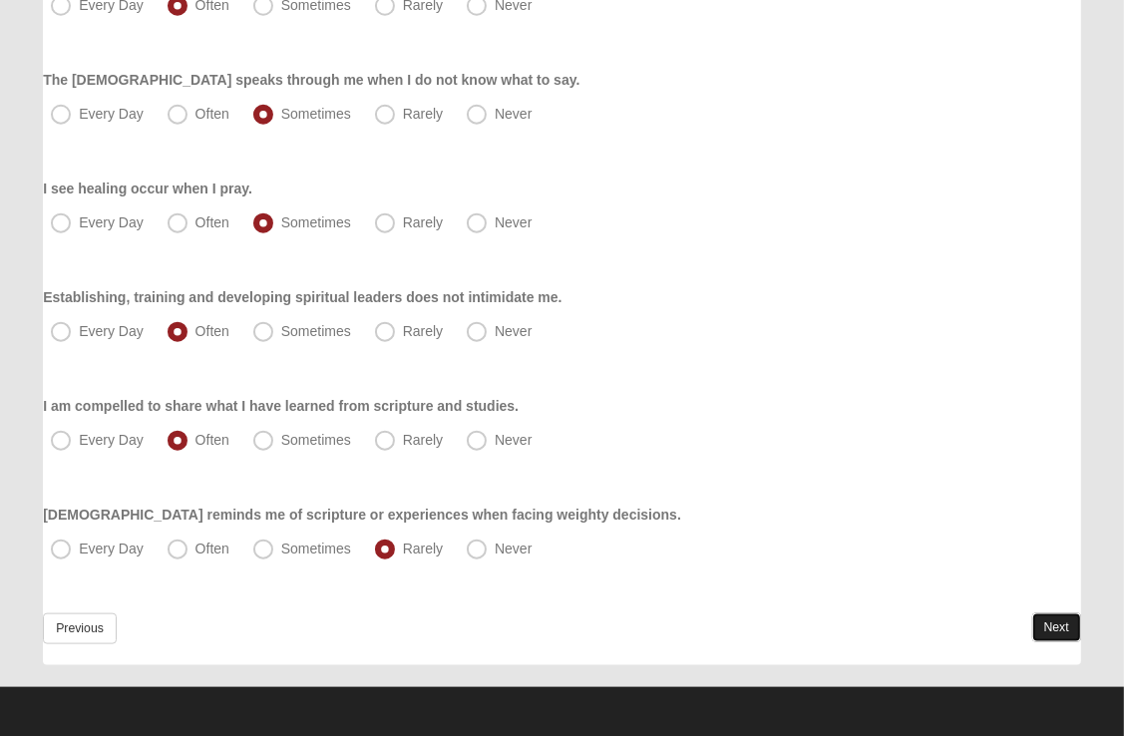
click at [1062, 630] on link "Next" at bounding box center [1056, 627] width 49 height 29
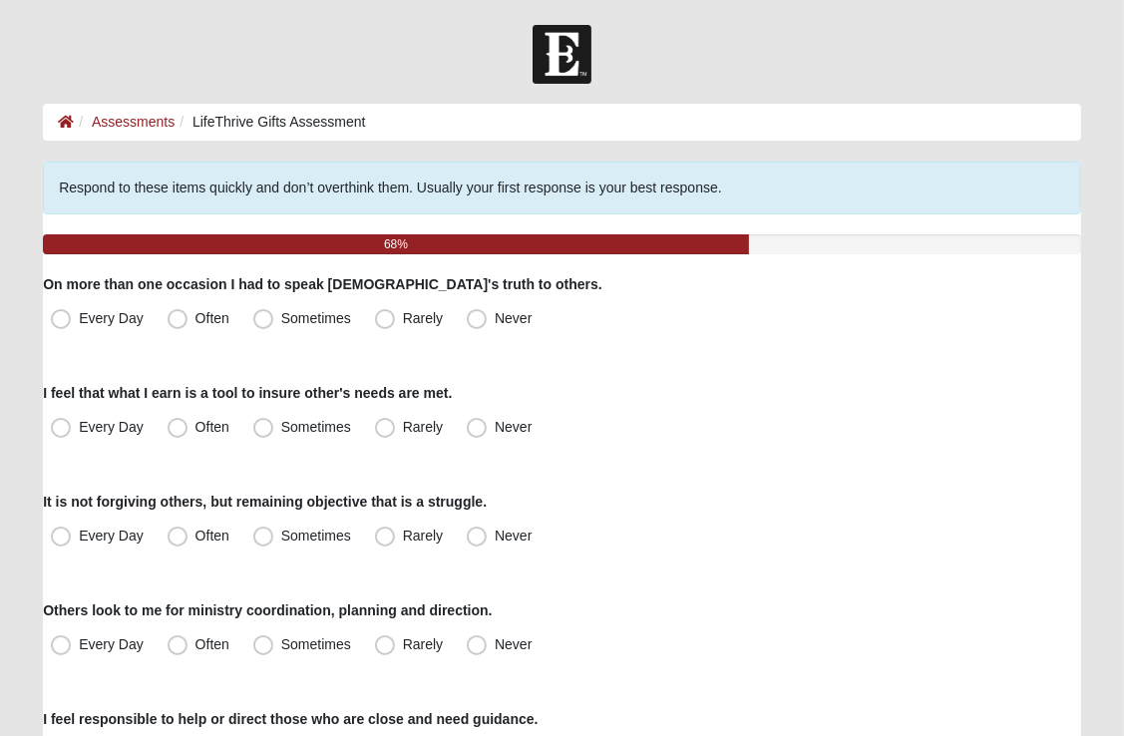
click at [281, 316] on span "Sometimes" at bounding box center [316, 318] width 70 height 16
click at [264, 316] on input "Sometimes" at bounding box center [267, 318] width 13 height 13
radio input "true"
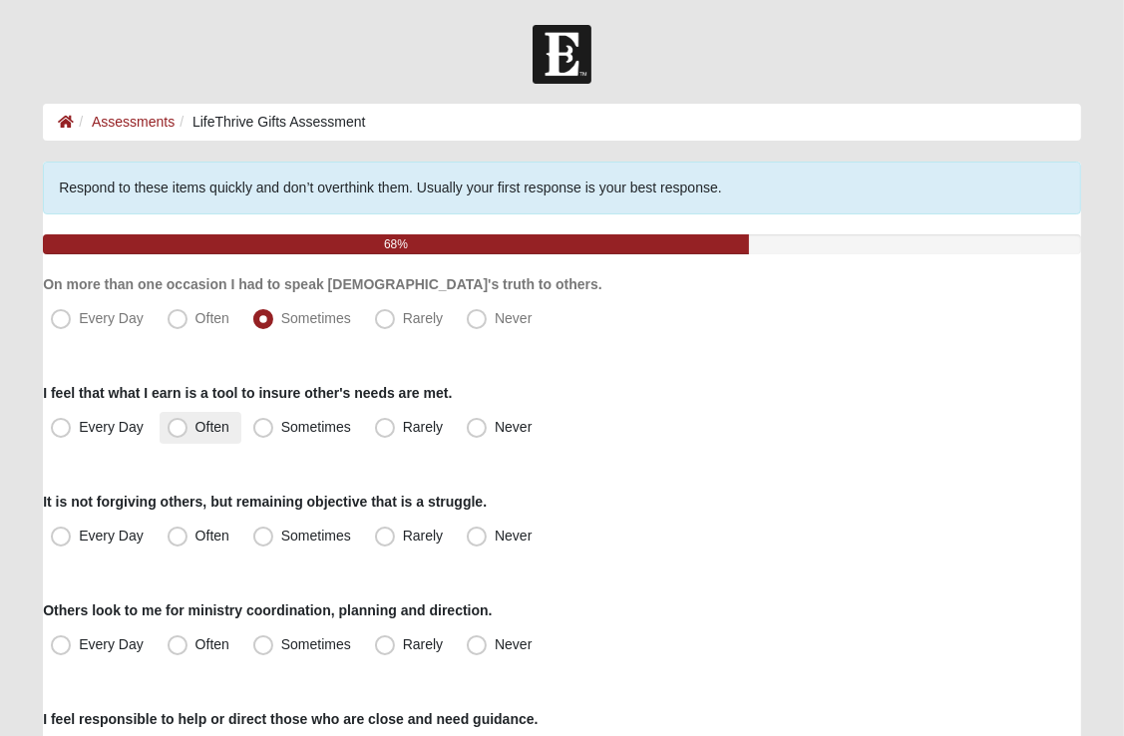
click at [195, 429] on span "Often" at bounding box center [212, 427] width 34 height 16
click at [176, 429] on input "Often" at bounding box center [182, 427] width 13 height 13
radio input "true"
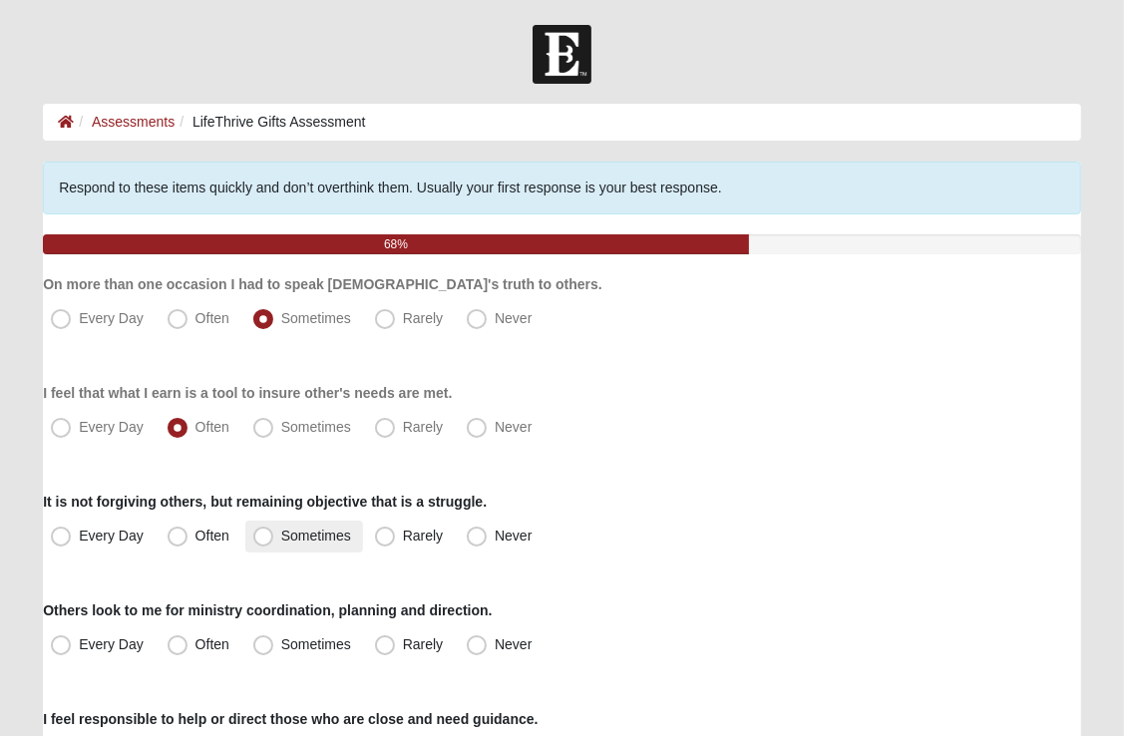
click at [281, 542] on span "Sometimes" at bounding box center [316, 536] width 70 height 16
click at [261, 542] on input "Sometimes" at bounding box center [267, 536] width 13 height 13
radio input "true"
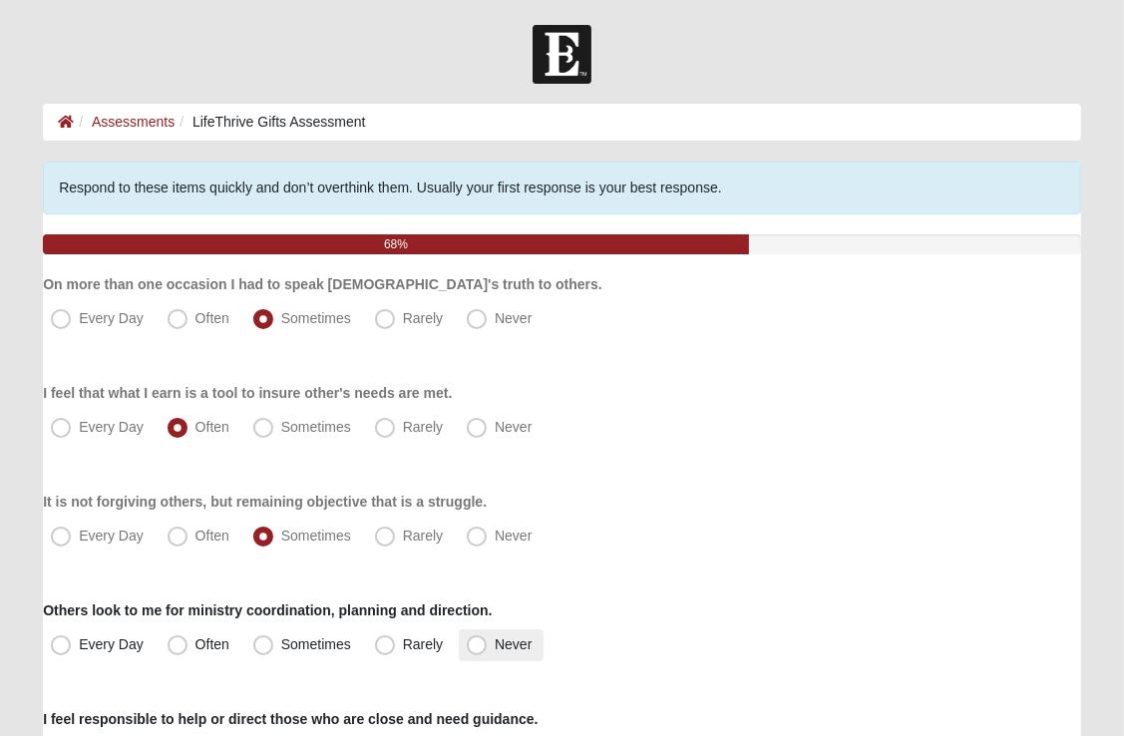
click at [495, 641] on span "Never" at bounding box center [513, 644] width 37 height 16
click at [475, 641] on input "Never" at bounding box center [481, 644] width 13 height 13
radio input "true"
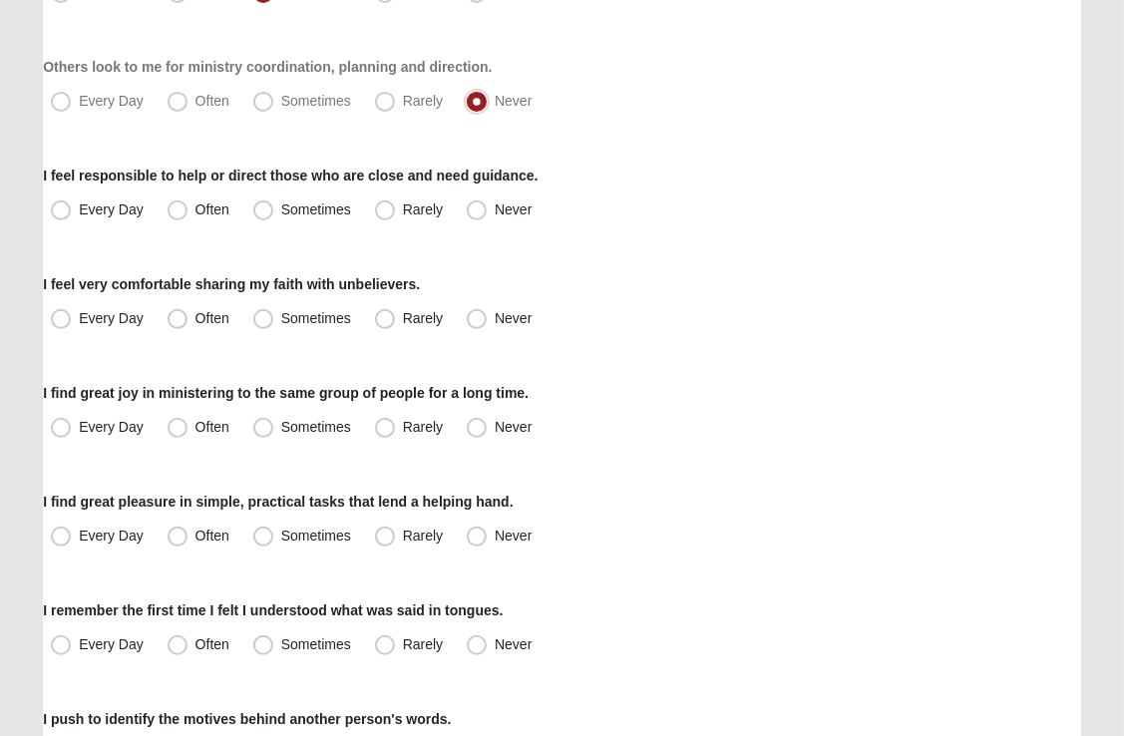
scroll to position [552, 0]
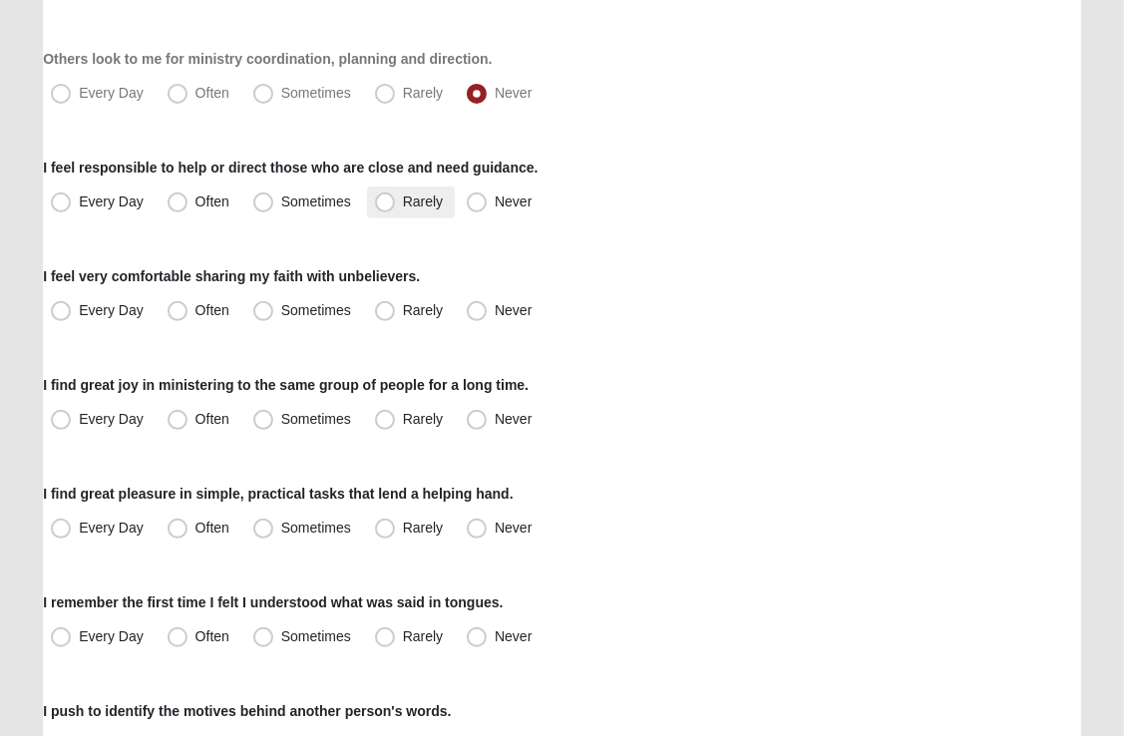
click at [403, 201] on span "Rarely" at bounding box center [423, 202] width 40 height 16
click at [383, 201] on input "Rarely" at bounding box center [389, 201] width 13 height 13
radio input "true"
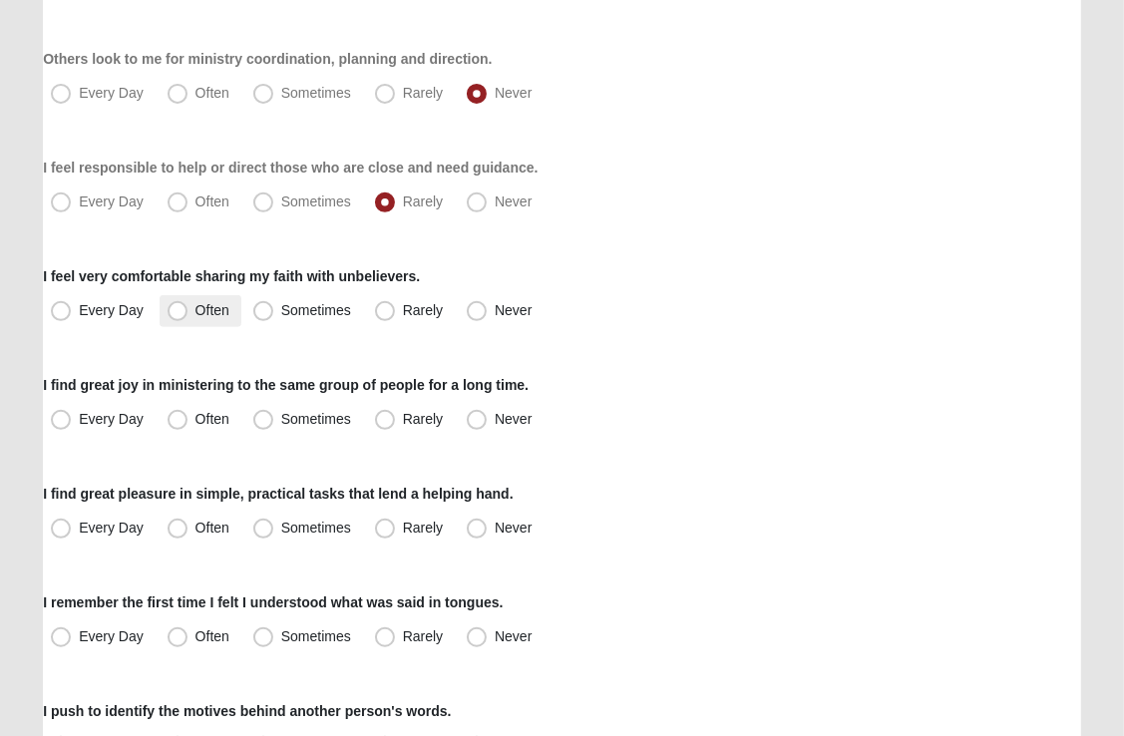
click at [195, 311] on span "Often" at bounding box center [212, 310] width 34 height 16
click at [186, 311] on input "Often" at bounding box center [182, 310] width 13 height 13
radio input "true"
click at [79, 310] on span "Every Day" at bounding box center [111, 310] width 65 height 16
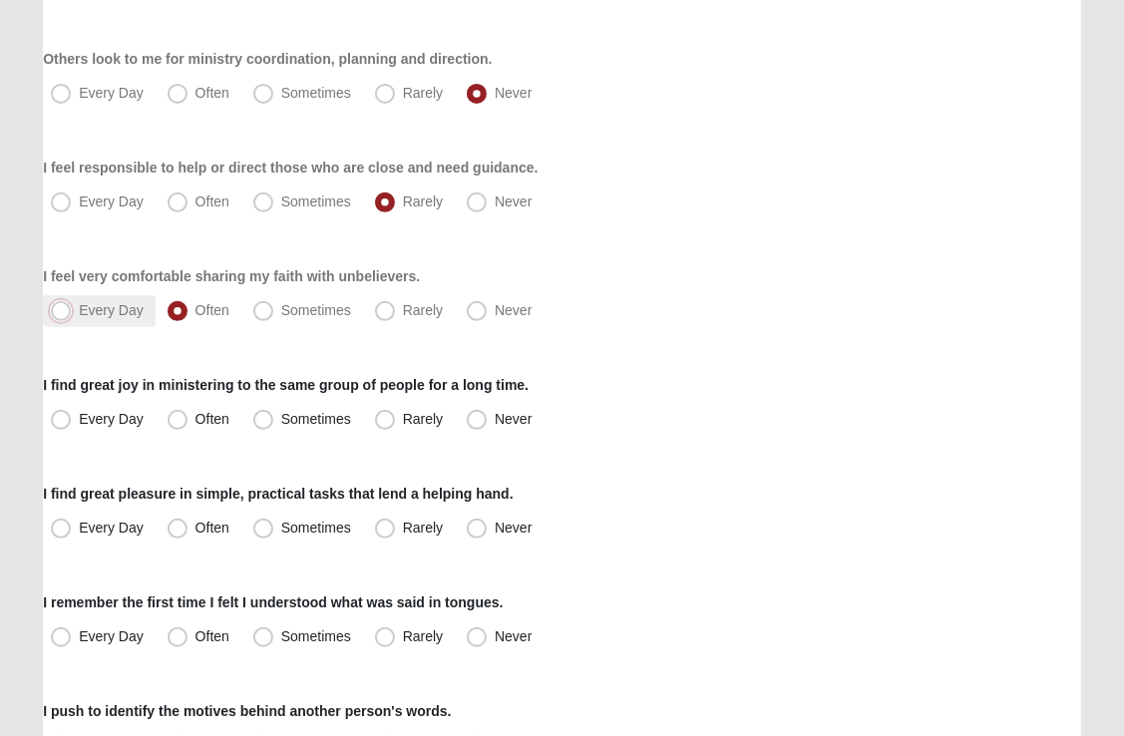
click at [62, 310] on input "Every Day" at bounding box center [65, 310] width 13 height 13
radio input "true"
click at [495, 419] on span "Never" at bounding box center [513, 419] width 37 height 16
click at [480, 419] on input "Never" at bounding box center [481, 419] width 13 height 13
radio input "true"
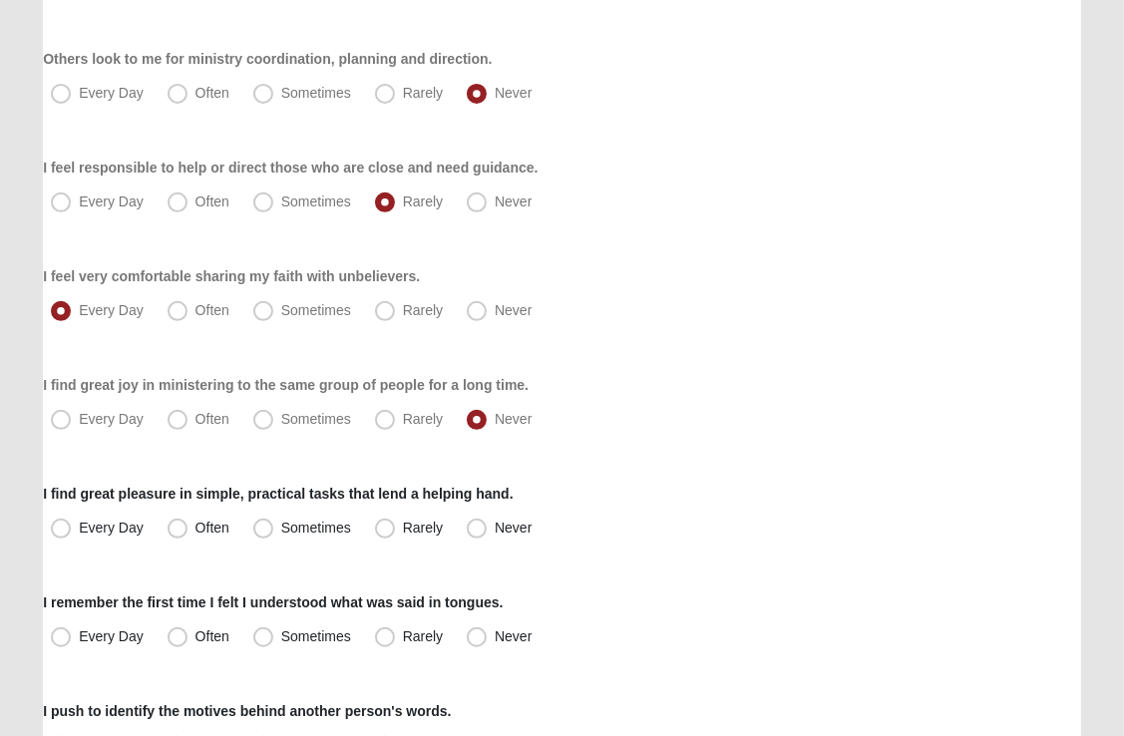
click at [298, 510] on div "I find great pleasure in simple, practical tasks that lend a helping hand. Ever…" at bounding box center [562, 514] width 1038 height 61
click at [79, 525] on span "Every Day" at bounding box center [111, 528] width 65 height 16
click at [59, 525] on input "Every Day" at bounding box center [65, 528] width 13 height 13
radio input "true"
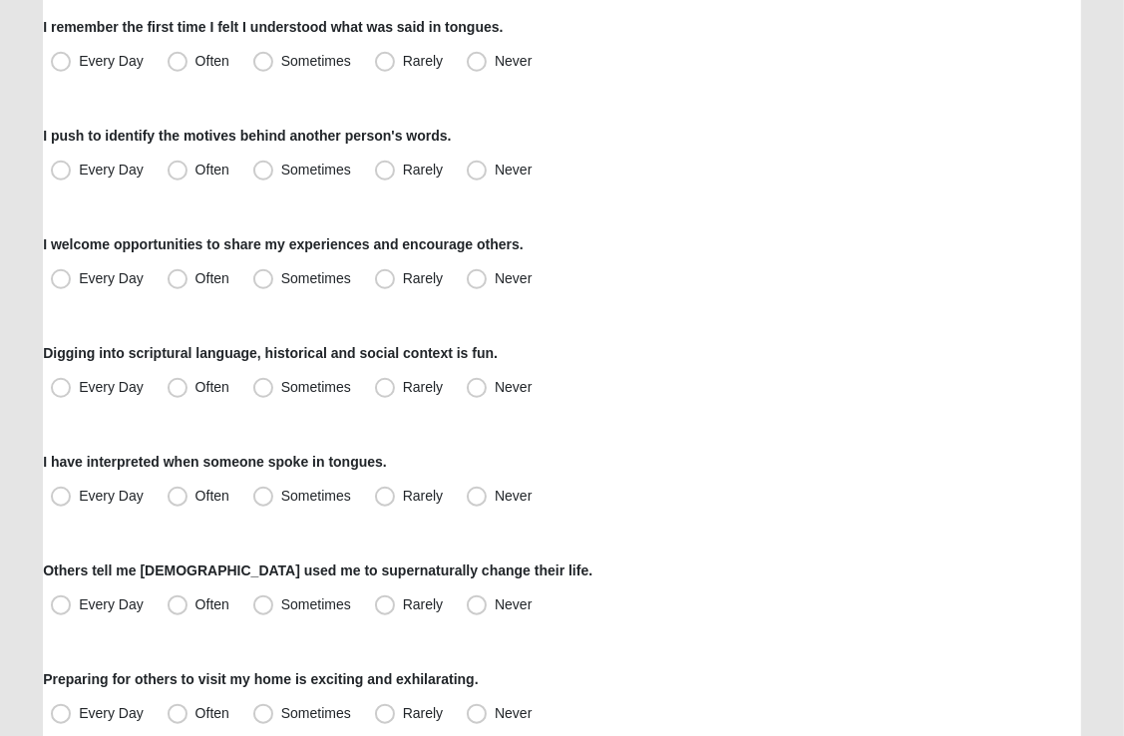
scroll to position [1120, 0]
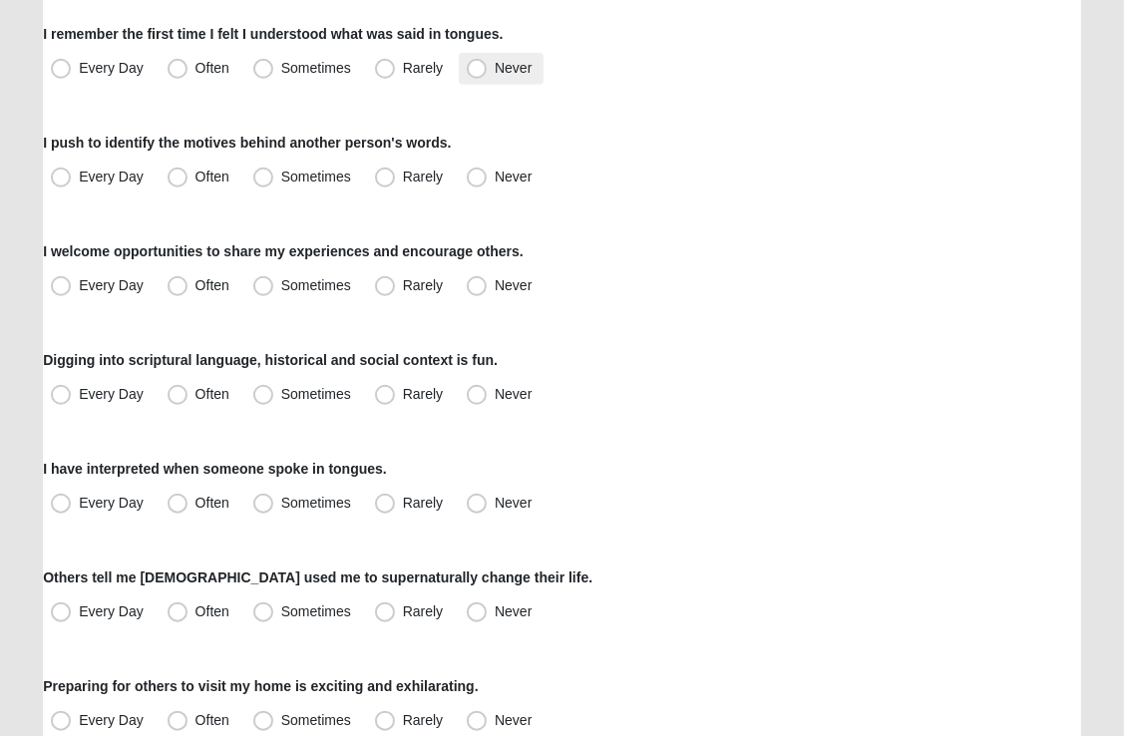
click at [495, 68] on span "Never" at bounding box center [513, 68] width 37 height 16
click at [481, 68] on input "Never" at bounding box center [481, 68] width 13 height 13
radio input "true"
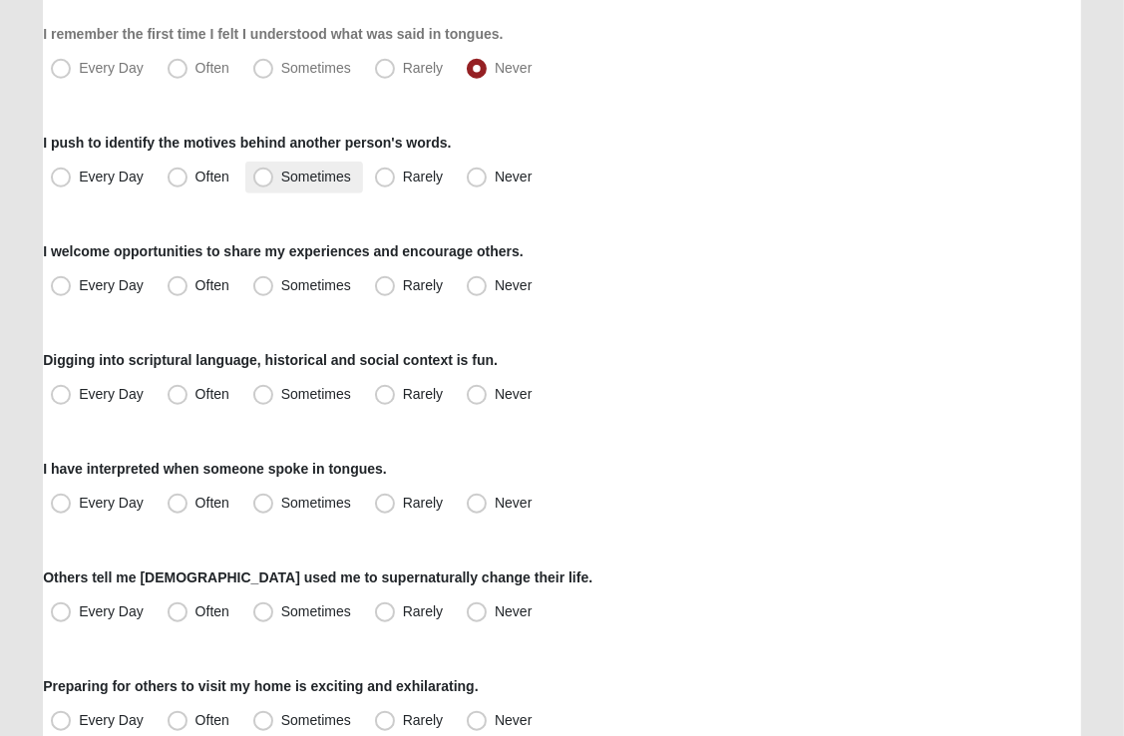
click at [281, 174] on span "Sometimes" at bounding box center [316, 177] width 70 height 16
click at [261, 174] on input "Sometimes" at bounding box center [267, 177] width 13 height 13
radio input "true"
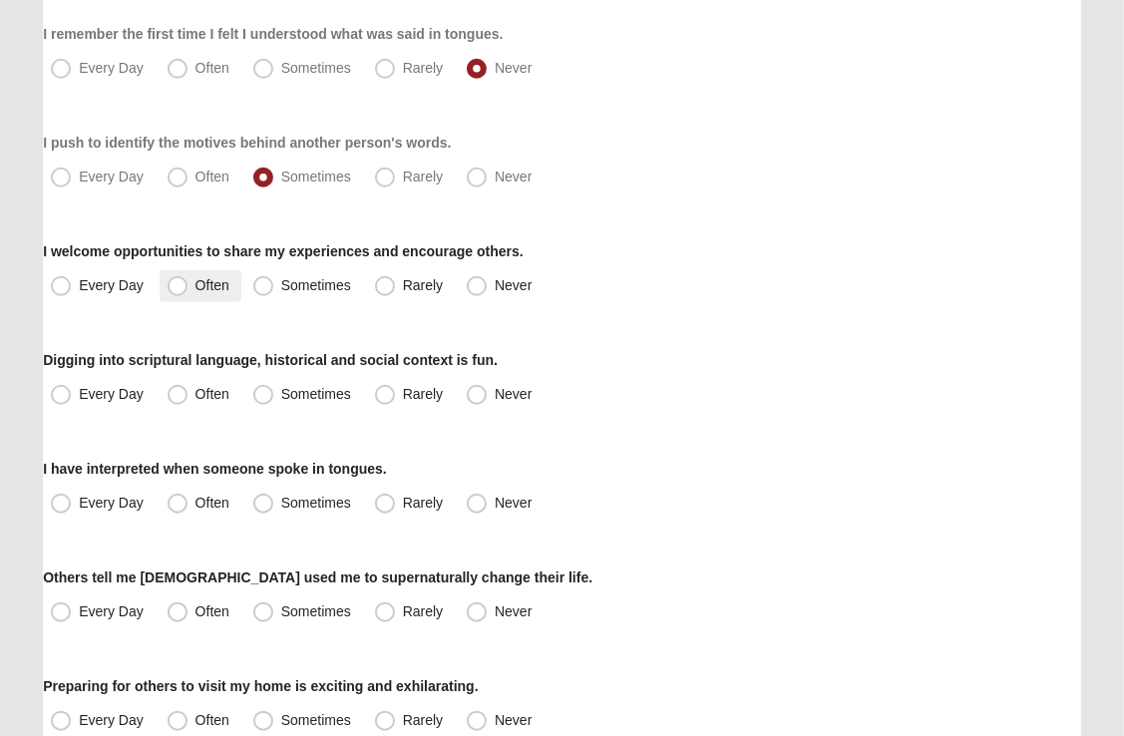
click at [235, 280] on label "Often" at bounding box center [201, 286] width 82 height 32
click at [189, 280] on input "Often" at bounding box center [182, 285] width 13 height 13
radio input "true"
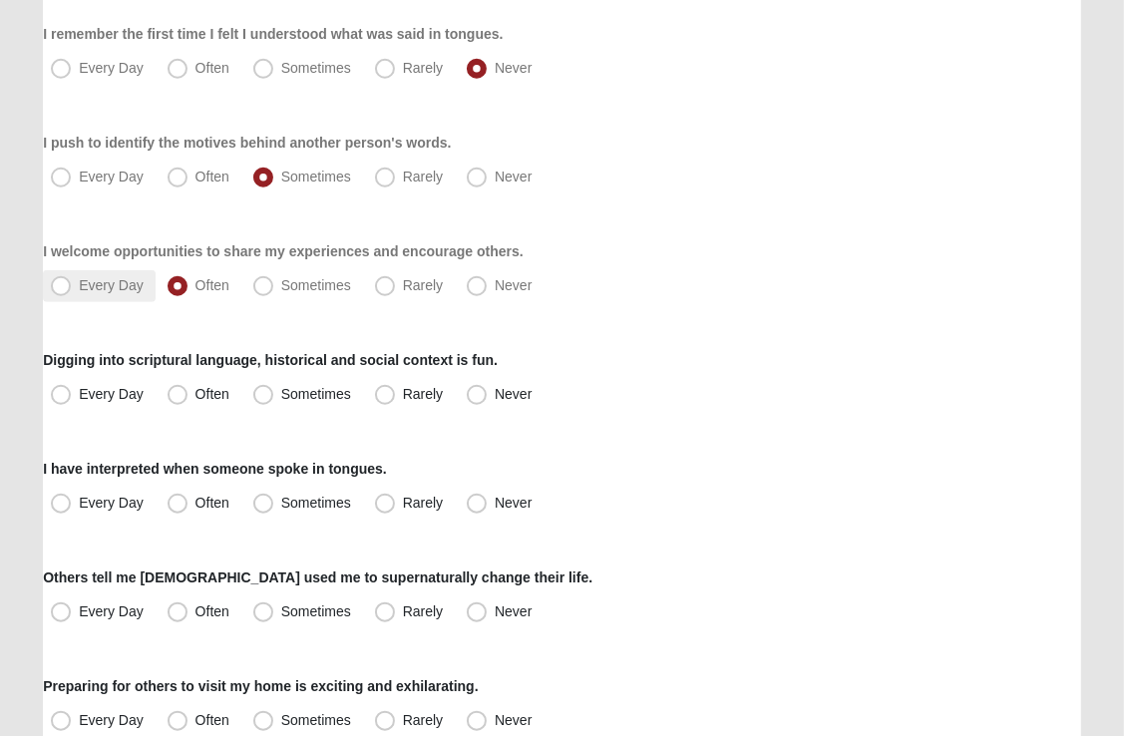
click at [75, 299] on label "Every Day" at bounding box center [99, 286] width 113 height 32
click at [72, 292] on input "Every Day" at bounding box center [65, 285] width 13 height 13
radio input "true"
click at [79, 397] on span "Every Day" at bounding box center [111, 394] width 65 height 16
click at [64, 397] on input "Every Day" at bounding box center [65, 394] width 13 height 13
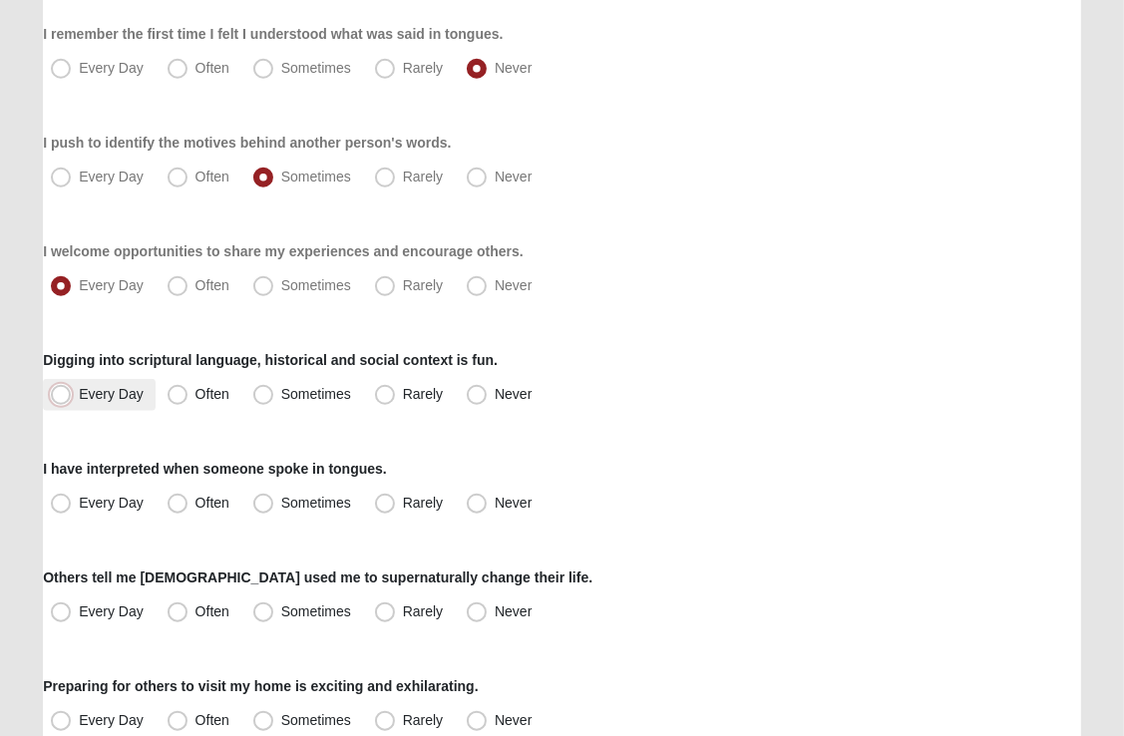
radio input "true"
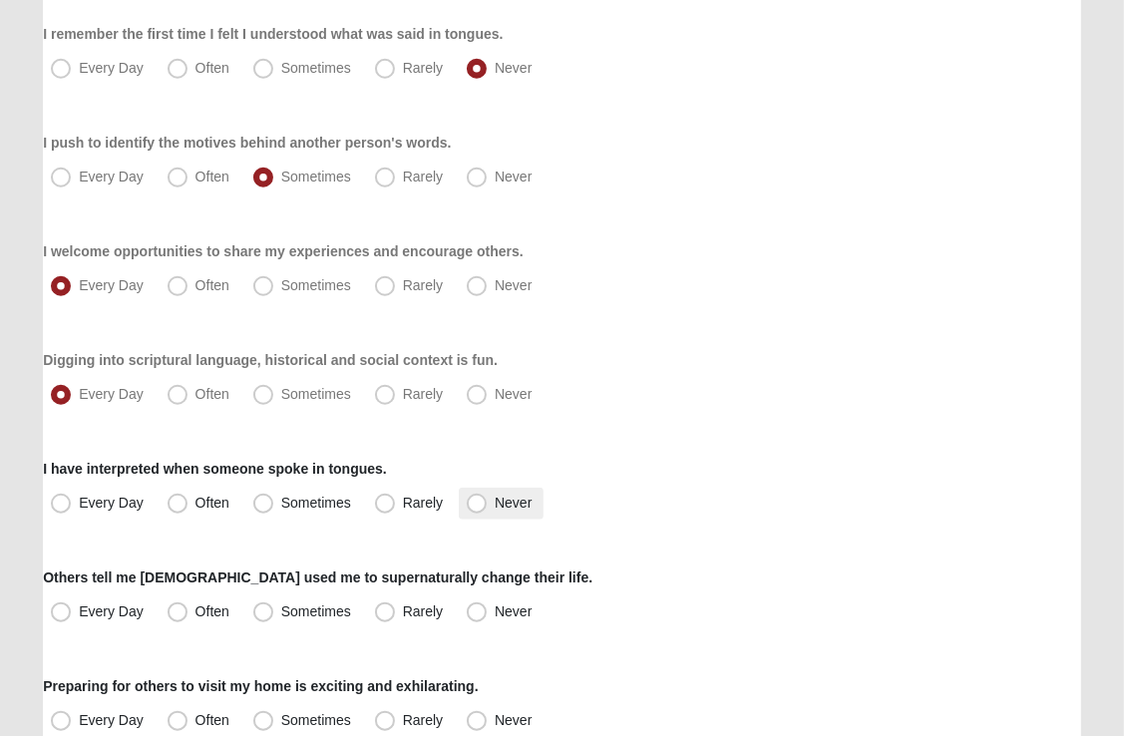
click at [495, 501] on span "Never" at bounding box center [513, 503] width 37 height 16
click at [479, 501] on input "Never" at bounding box center [481, 503] width 13 height 13
radio input "true"
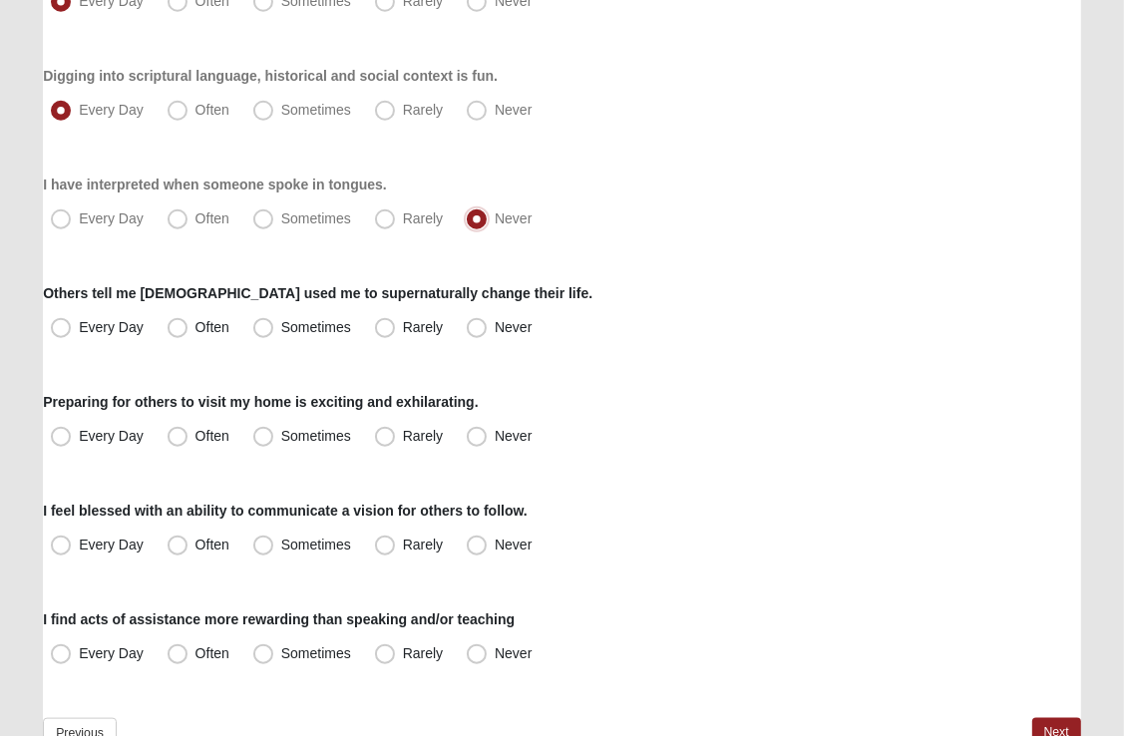
scroll to position [1406, 0]
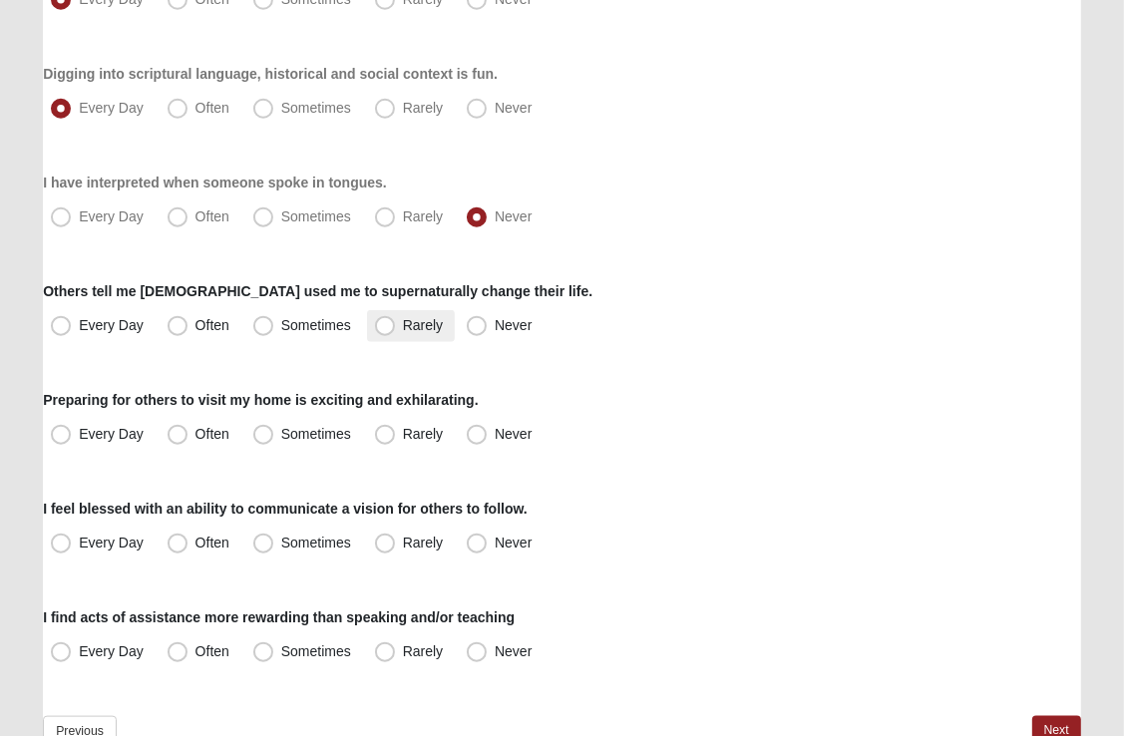
click at [403, 317] on span "Rarely" at bounding box center [423, 325] width 40 height 16
click at [383, 319] on input "Rarely" at bounding box center [389, 325] width 13 height 13
radio input "true"
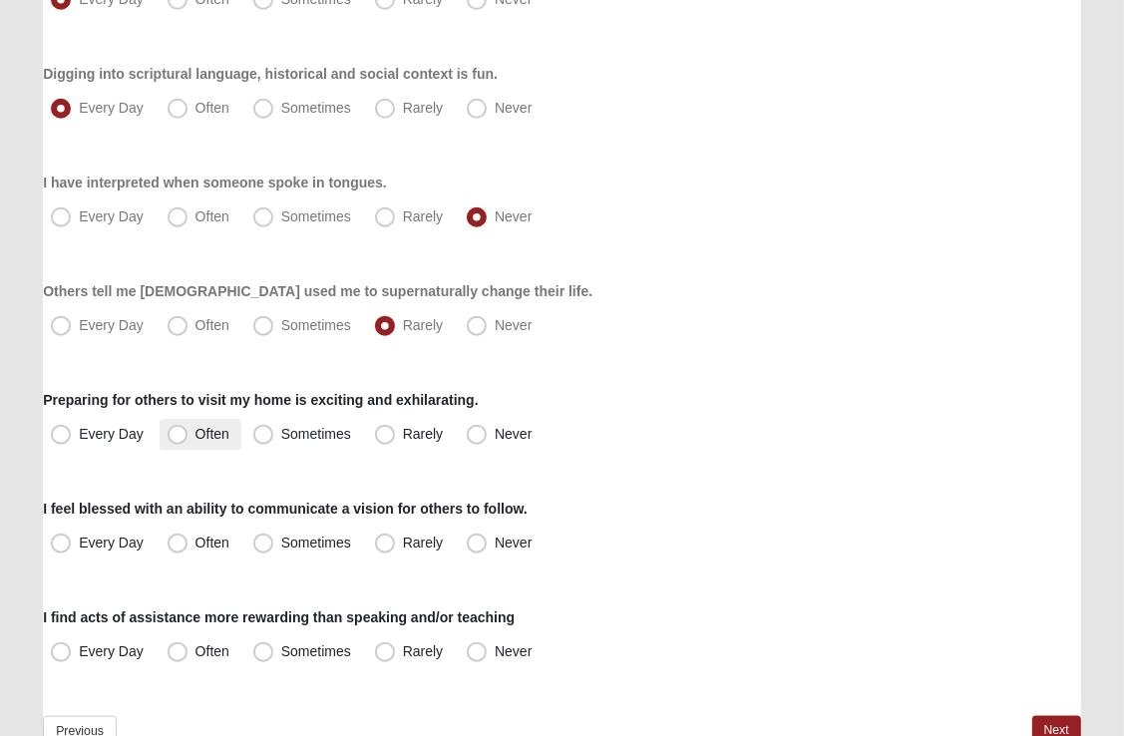
click at [195, 437] on span "Often" at bounding box center [212, 434] width 34 height 16
click at [177, 437] on input "Often" at bounding box center [182, 434] width 13 height 13
radio input "true"
click at [281, 437] on span "Sometimes" at bounding box center [316, 434] width 70 height 16
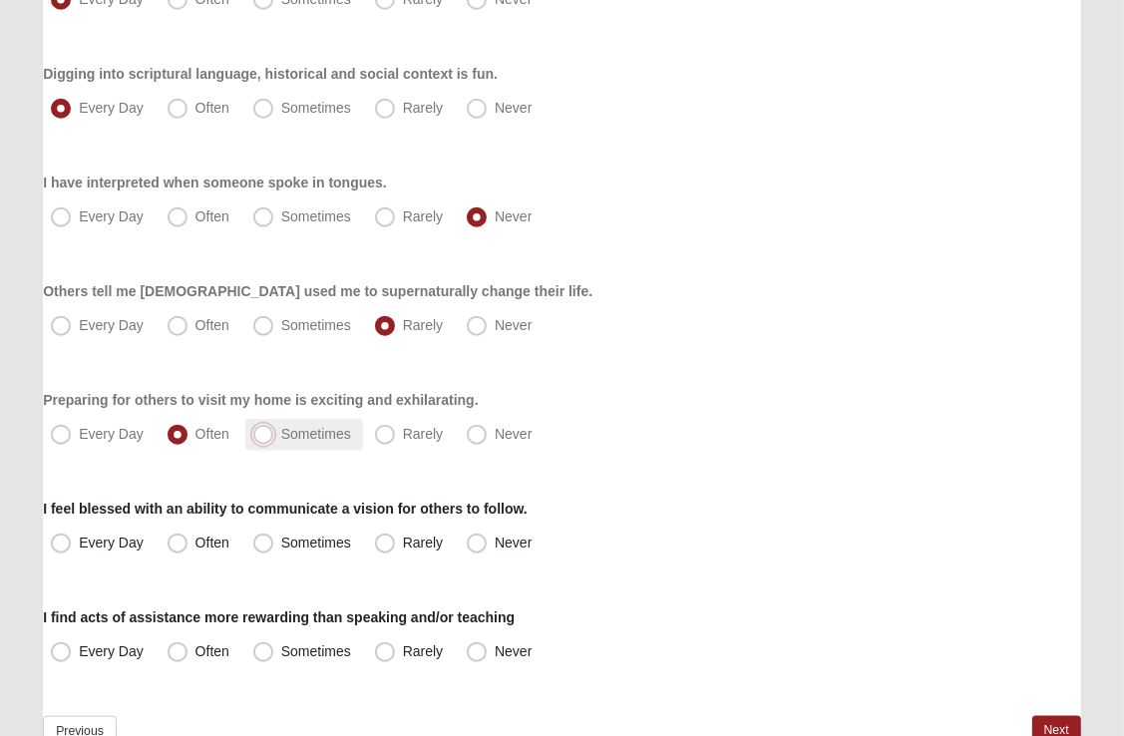
click at [263, 437] on input "Sometimes" at bounding box center [267, 434] width 13 height 13
radio input "true"
click at [403, 542] on span "Rarely" at bounding box center [423, 543] width 40 height 16
click at [388, 542] on input "Rarely" at bounding box center [389, 543] width 13 height 13
radio input "true"
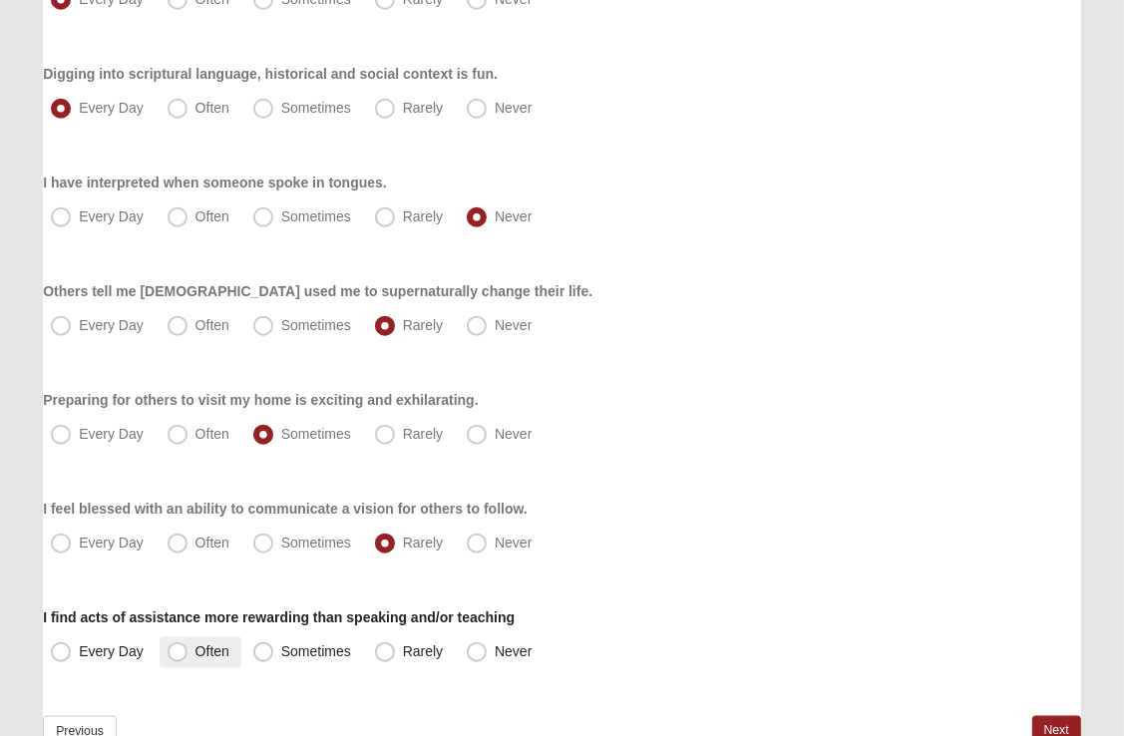
click at [195, 647] on span "Often" at bounding box center [212, 651] width 34 height 16
click at [178, 647] on input "Often" at bounding box center [182, 651] width 13 height 13
radio input "true"
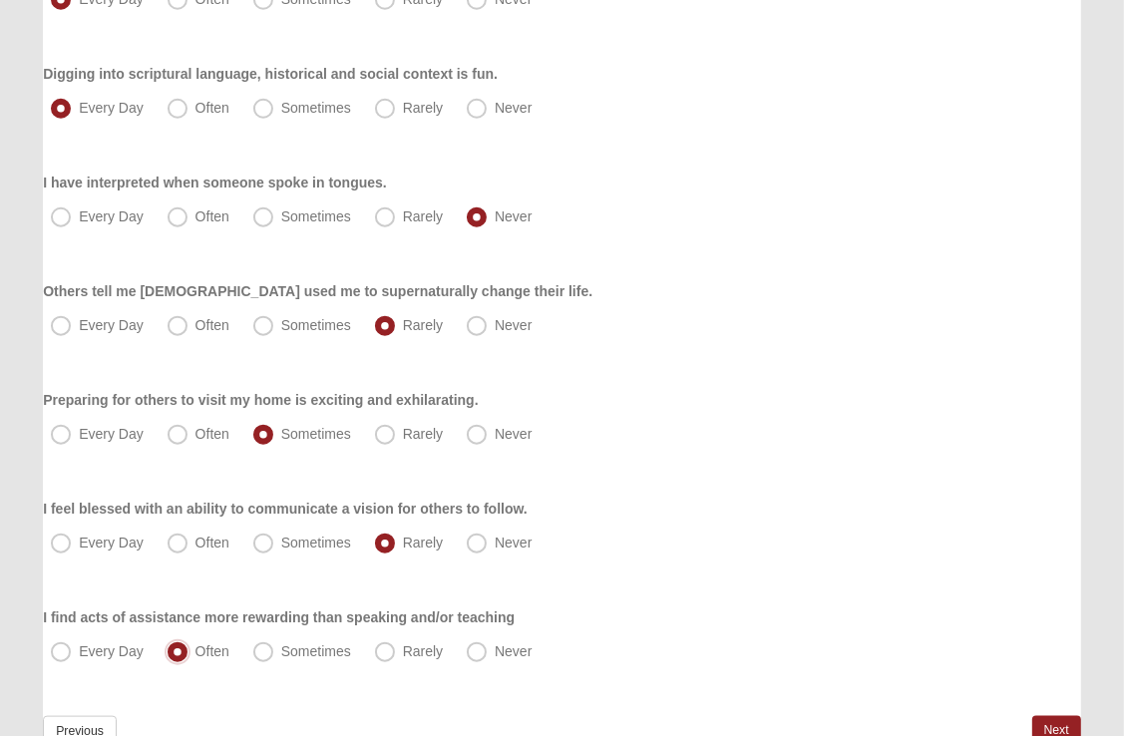
scroll to position [1509, 0]
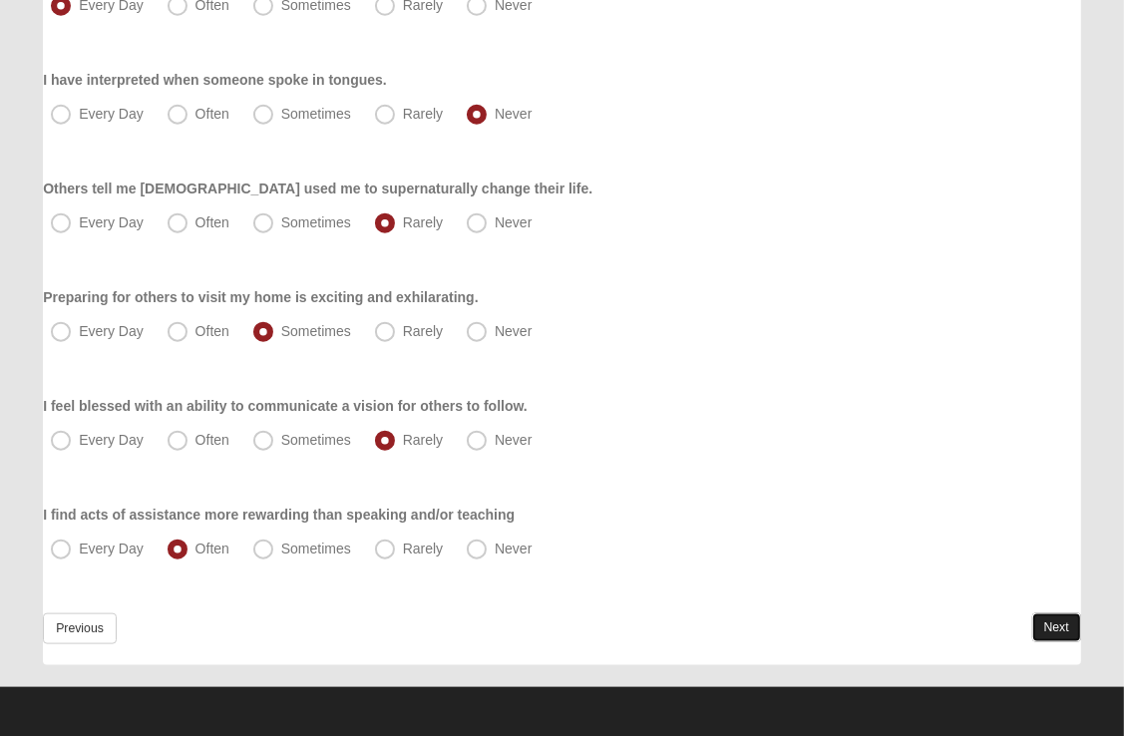
click at [1053, 628] on link "Next" at bounding box center [1056, 627] width 49 height 29
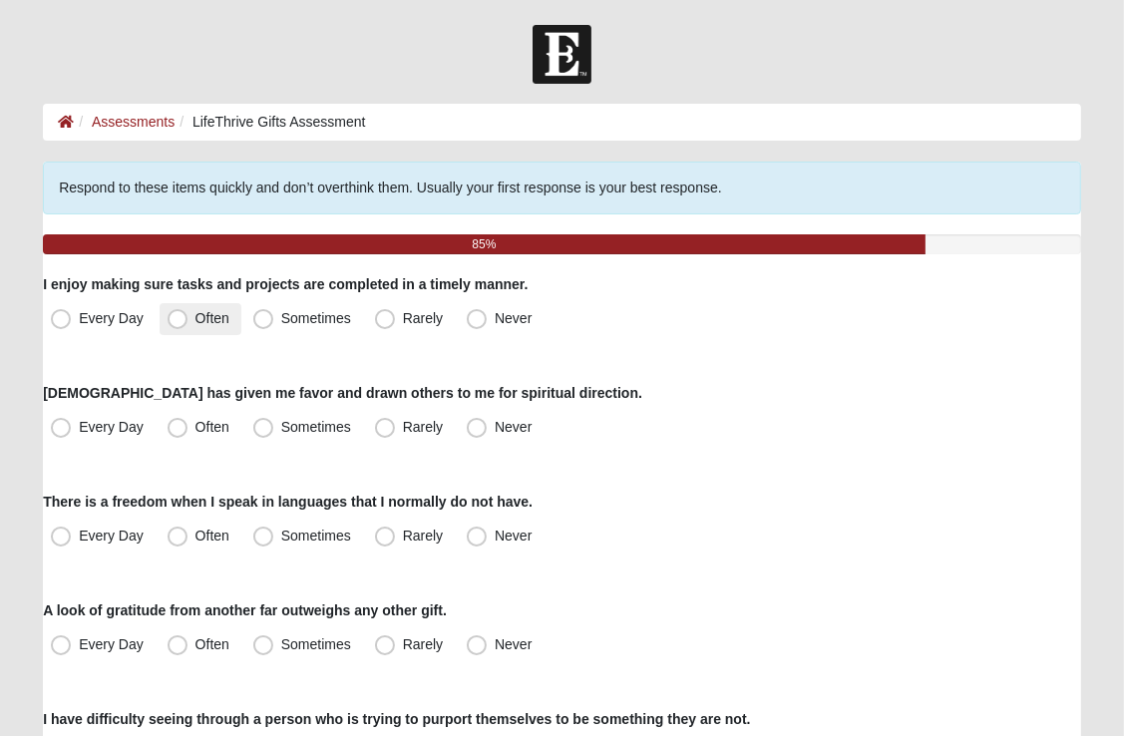
click at [195, 313] on span "Often" at bounding box center [212, 318] width 34 height 16
click at [179, 313] on input "Often" at bounding box center [182, 318] width 13 height 13
radio input "true"
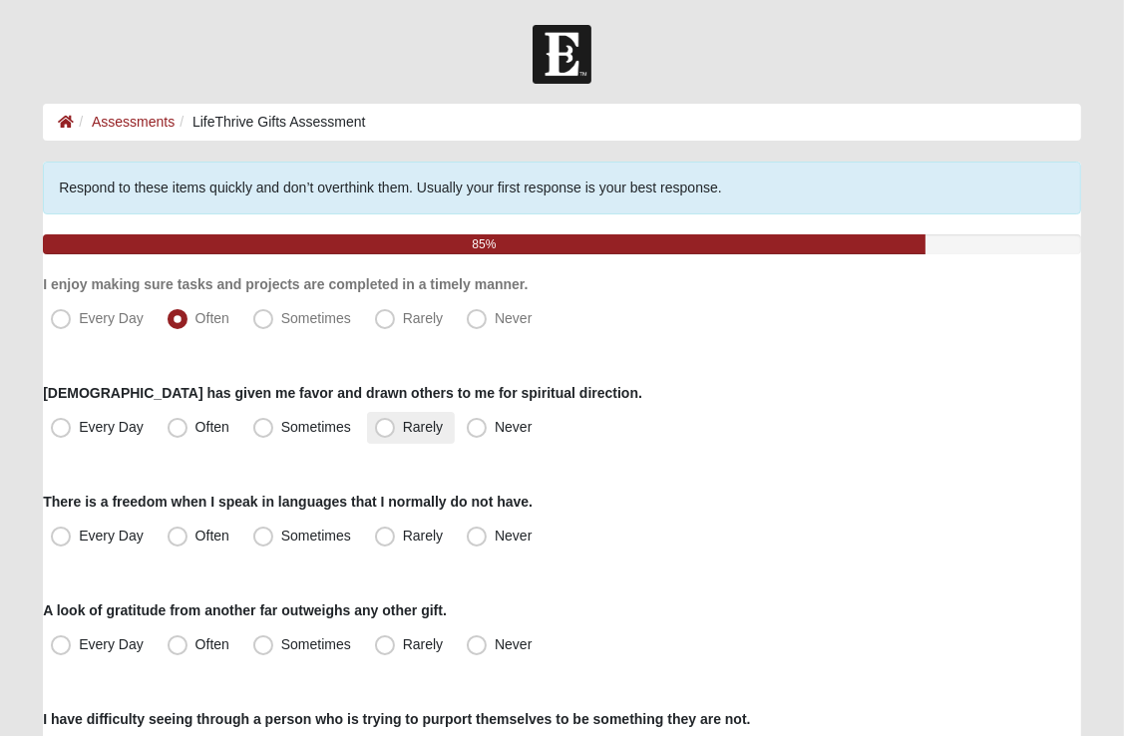
click at [403, 427] on span "Rarely" at bounding box center [423, 427] width 40 height 16
click at [387, 427] on input "Rarely" at bounding box center [389, 427] width 13 height 13
radio input "true"
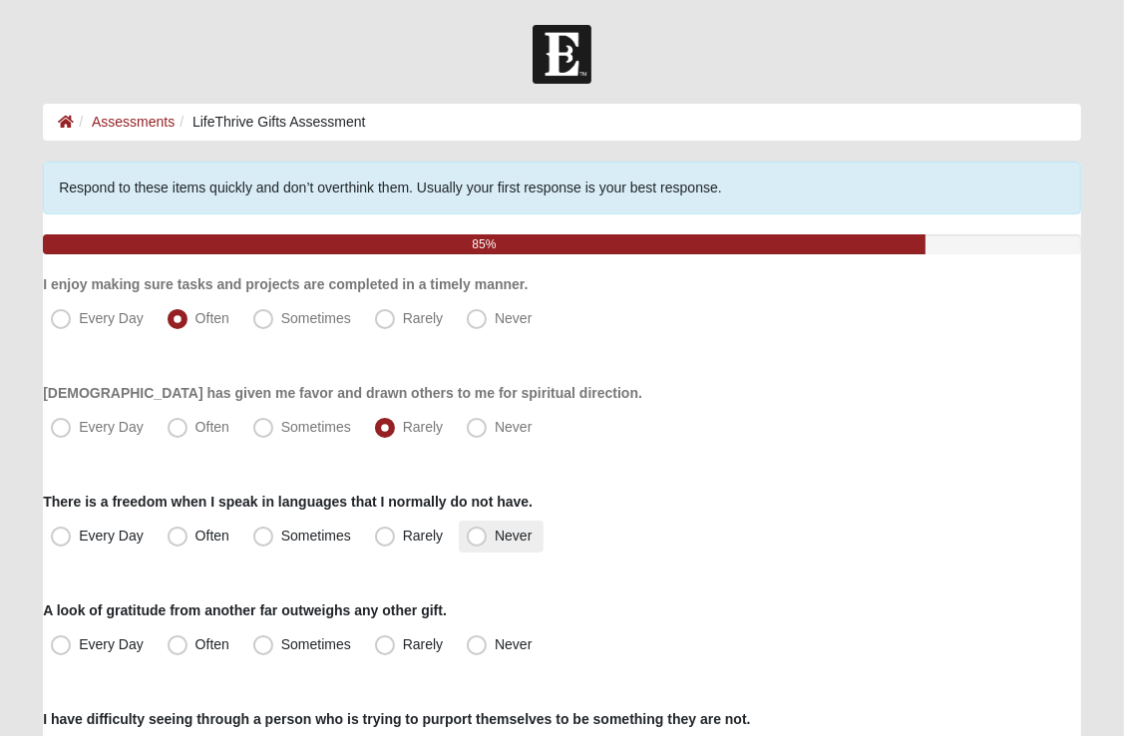
click at [495, 542] on span "Never" at bounding box center [513, 536] width 37 height 16
click at [478, 542] on input "Never" at bounding box center [481, 536] width 13 height 13
radio input "true"
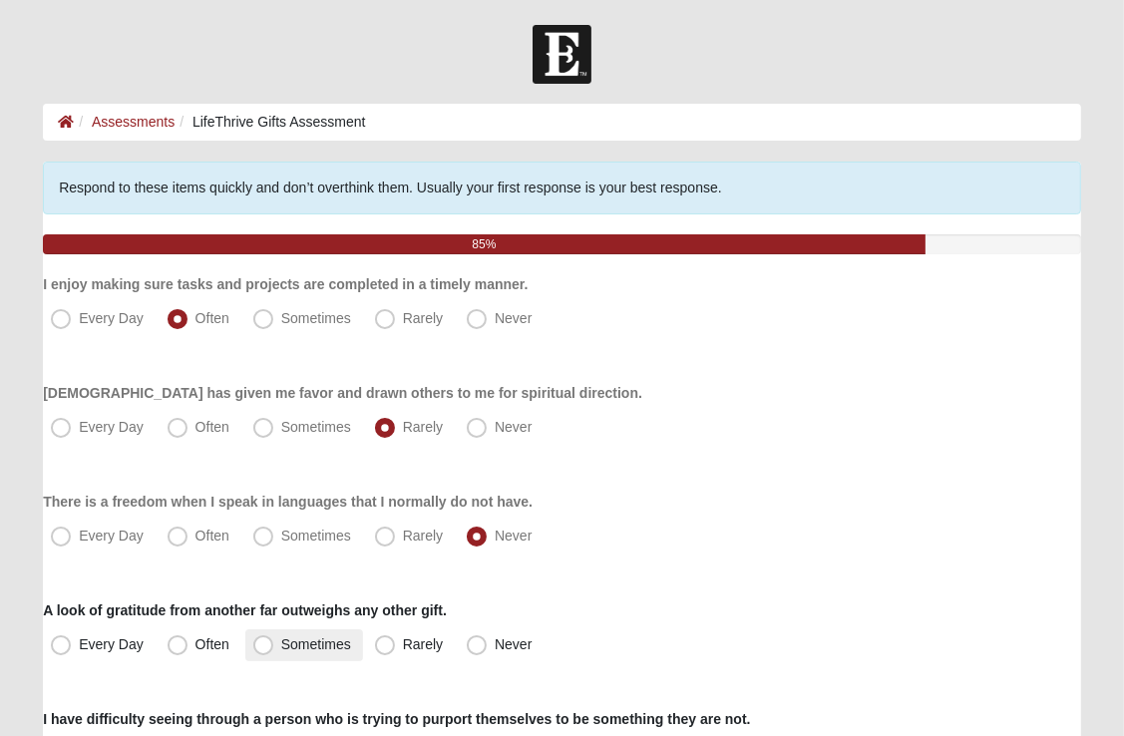
click at [281, 644] on span "Sometimes" at bounding box center [316, 644] width 70 height 16
click at [265, 644] on input "Sometimes" at bounding box center [267, 644] width 13 height 13
radio input "true"
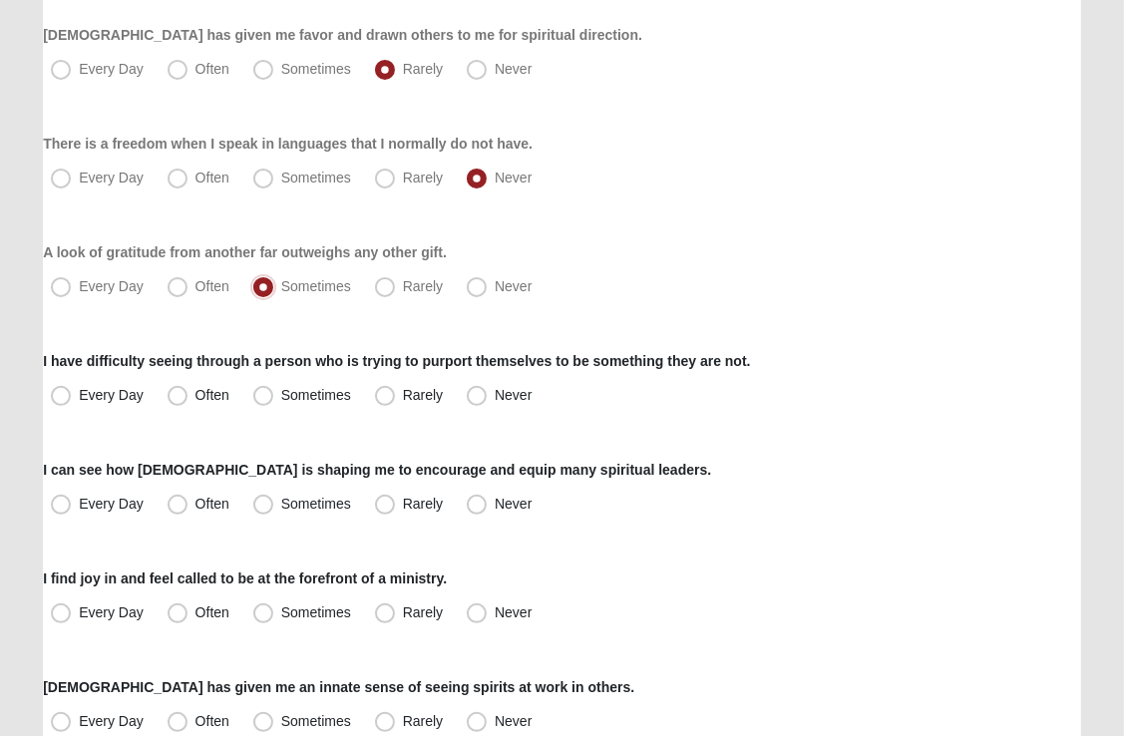
scroll to position [359, 0]
click at [195, 293] on span "Often" at bounding box center [212, 285] width 34 height 16
click at [179, 292] on input "Often" at bounding box center [182, 285] width 13 height 13
radio input "true"
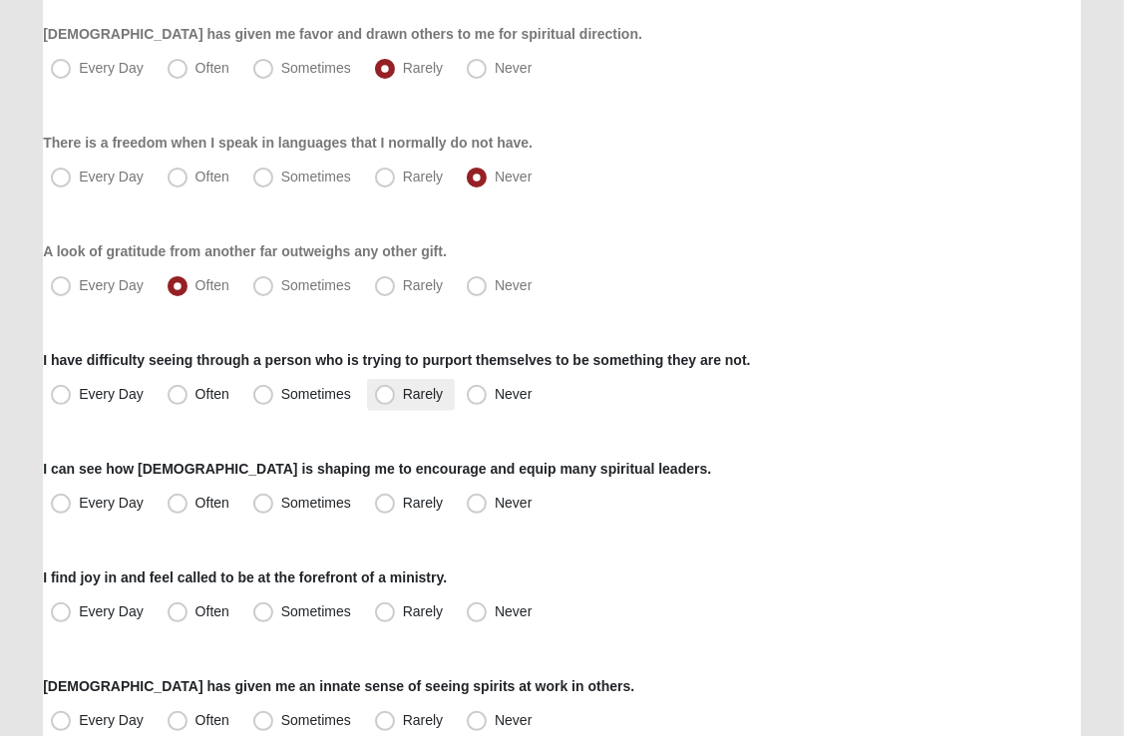
click at [403, 397] on span "Rarely" at bounding box center [423, 394] width 40 height 16
click at [386, 397] on input "Rarely" at bounding box center [389, 394] width 13 height 13
radio input "true"
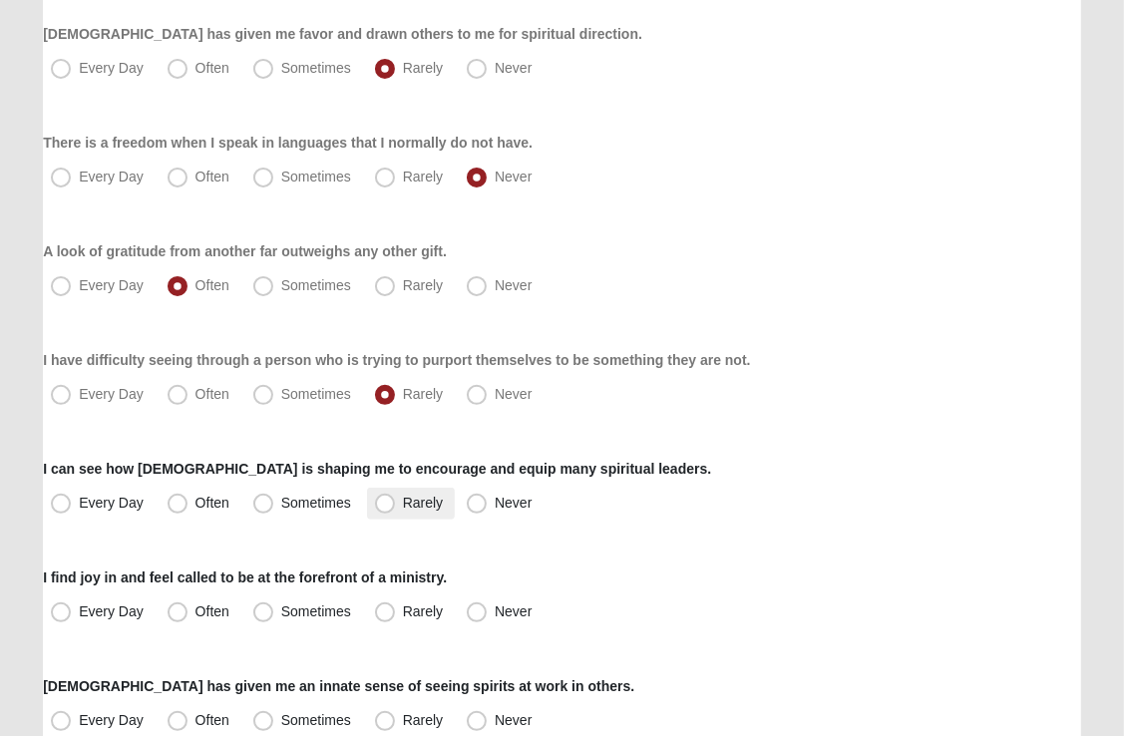
click at [403, 502] on span "Rarely" at bounding box center [423, 503] width 40 height 16
click at [387, 502] on input "Rarely" at bounding box center [389, 503] width 13 height 13
radio input "true"
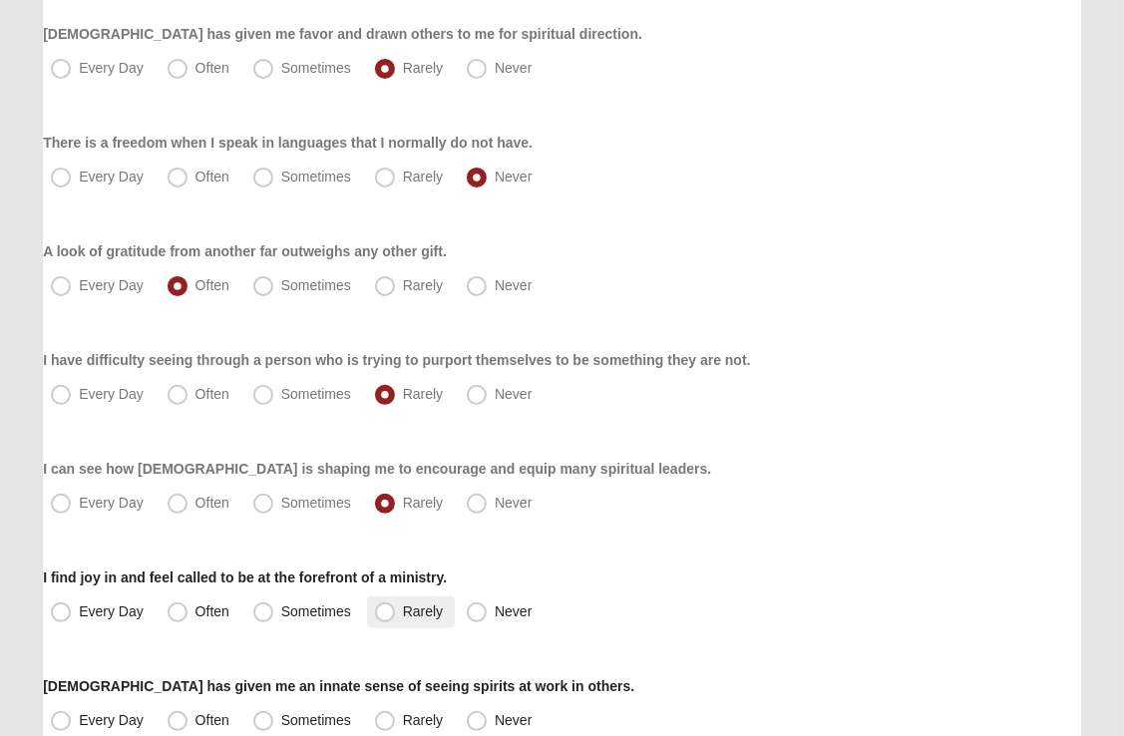
click at [403, 616] on span "Rarely" at bounding box center [423, 611] width 40 height 16
click at [386, 616] on input "Rarely" at bounding box center [389, 611] width 13 height 13
radio input "true"
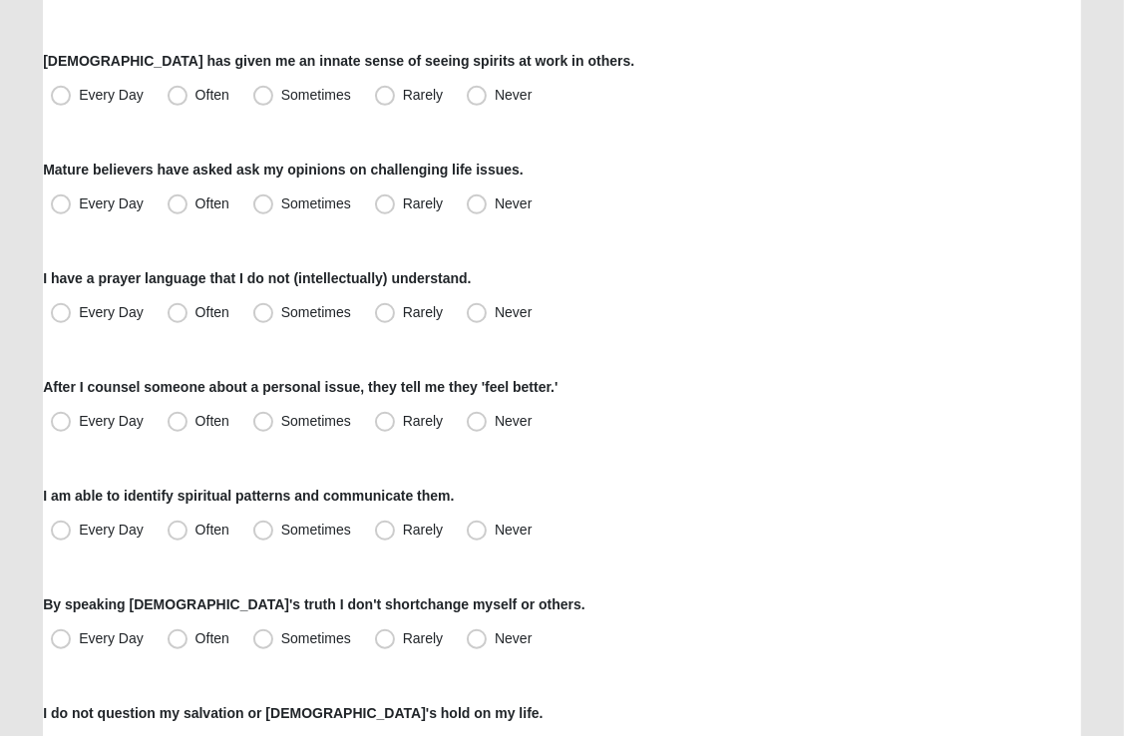
scroll to position [972, 0]
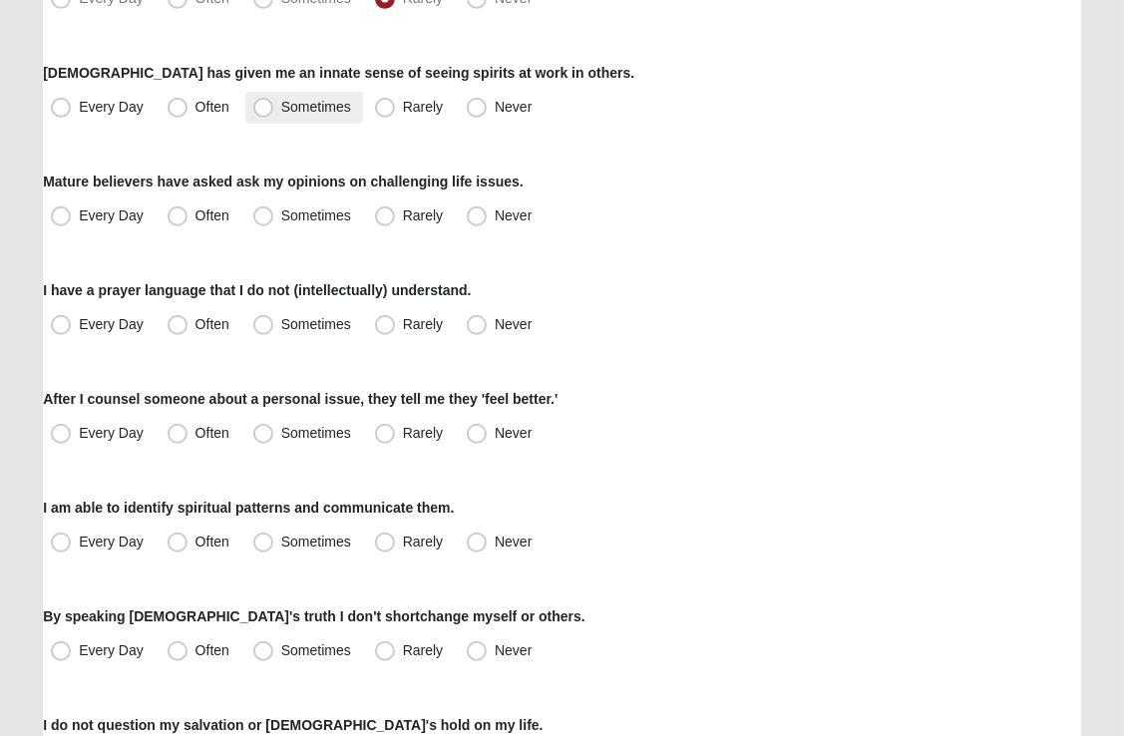
click at [281, 109] on span "Sometimes" at bounding box center [316, 107] width 70 height 16
click at [261, 109] on input "Sometimes" at bounding box center [267, 107] width 13 height 13
radio input "true"
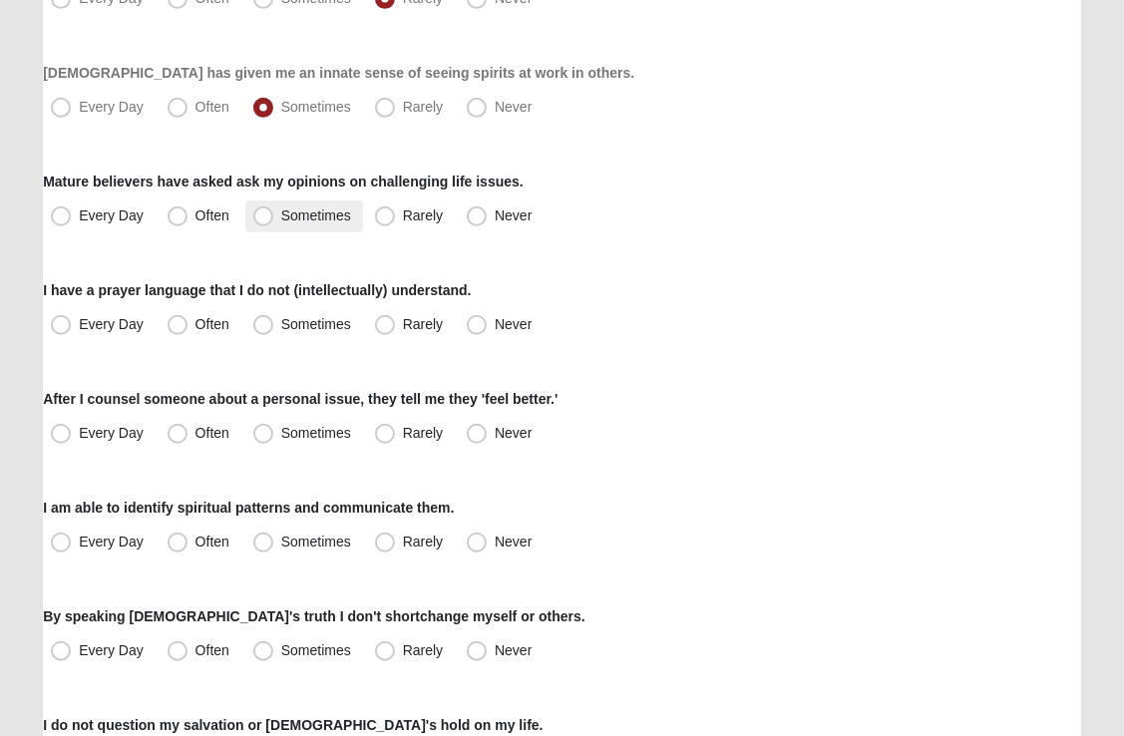
click at [281, 219] on span "Sometimes" at bounding box center [316, 215] width 70 height 16
click at [261, 219] on input "Sometimes" at bounding box center [267, 215] width 13 height 13
radio input "true"
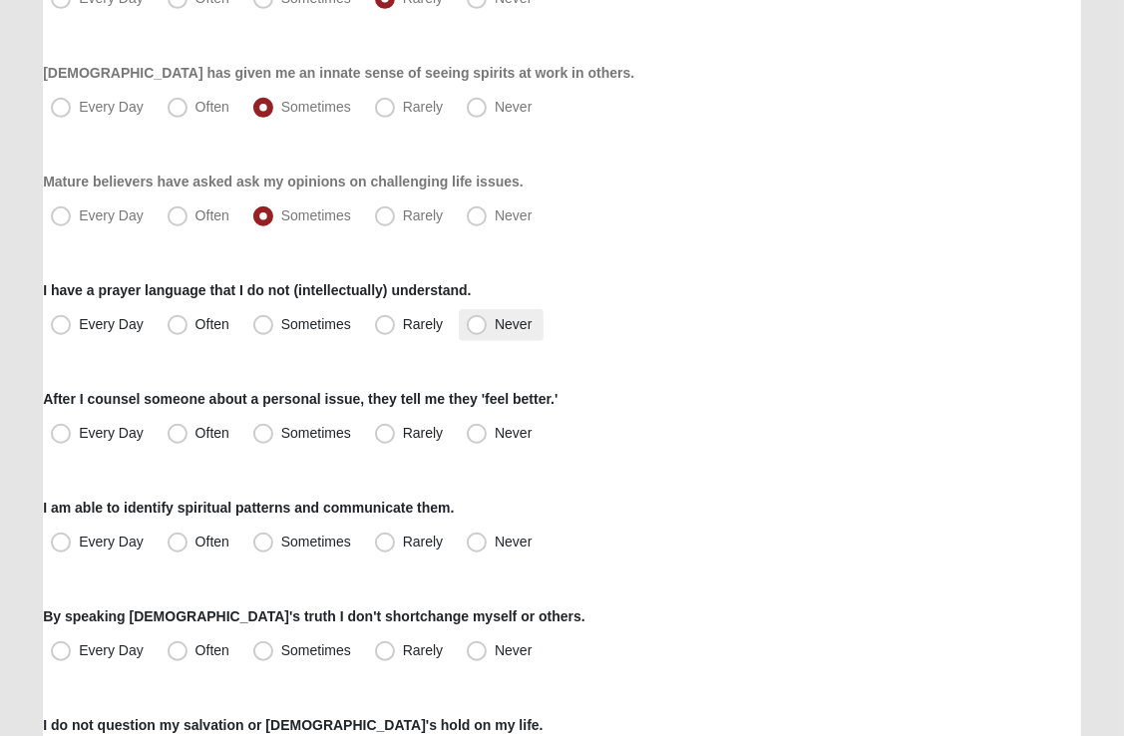
click at [495, 321] on span "Never" at bounding box center [513, 324] width 37 height 16
click at [482, 321] on input "Never" at bounding box center [481, 324] width 13 height 13
radio input "true"
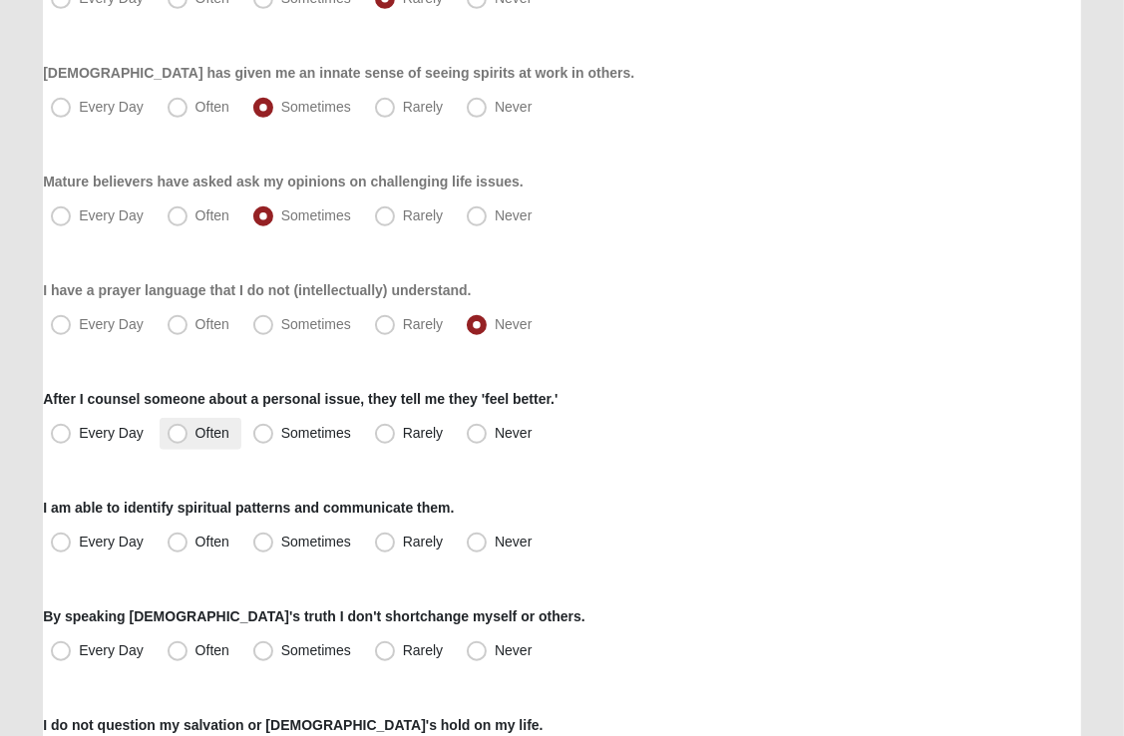
click at [195, 435] on span "Often" at bounding box center [212, 433] width 34 height 16
click at [176, 435] on input "Often" at bounding box center [182, 433] width 13 height 13
radio input "true"
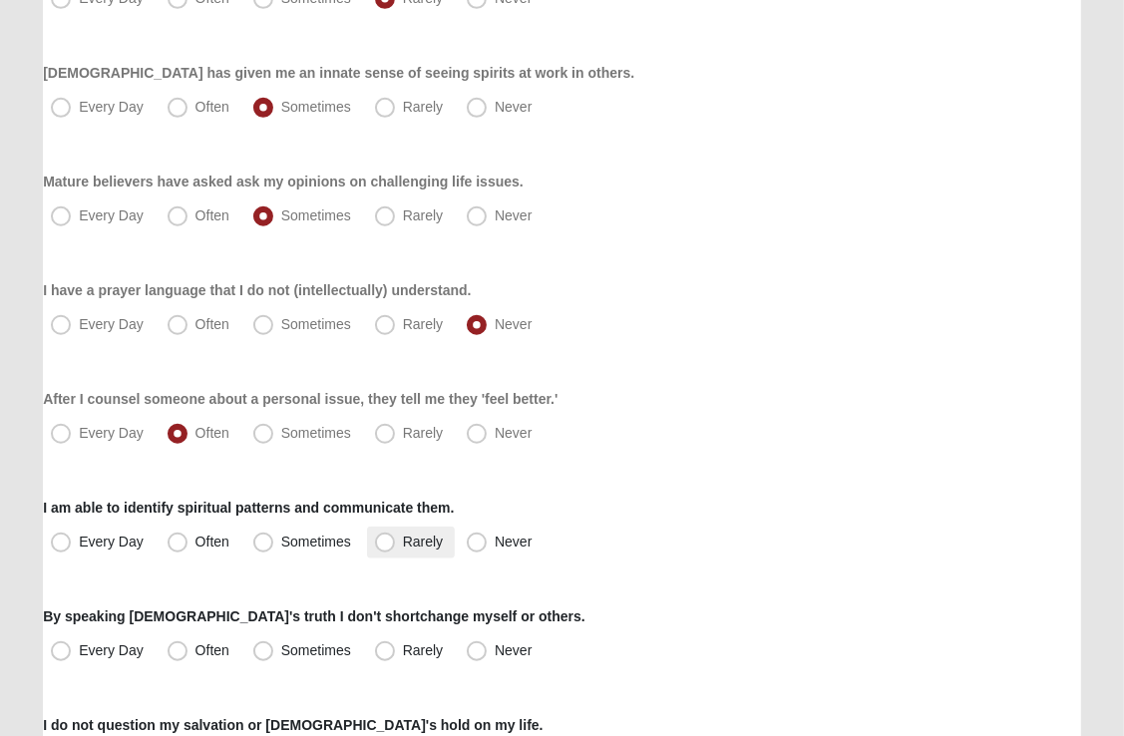
click at [403, 541] on span "Rarely" at bounding box center [423, 542] width 40 height 16
click at [383, 541] on input "Rarely" at bounding box center [389, 542] width 13 height 13
radio input "true"
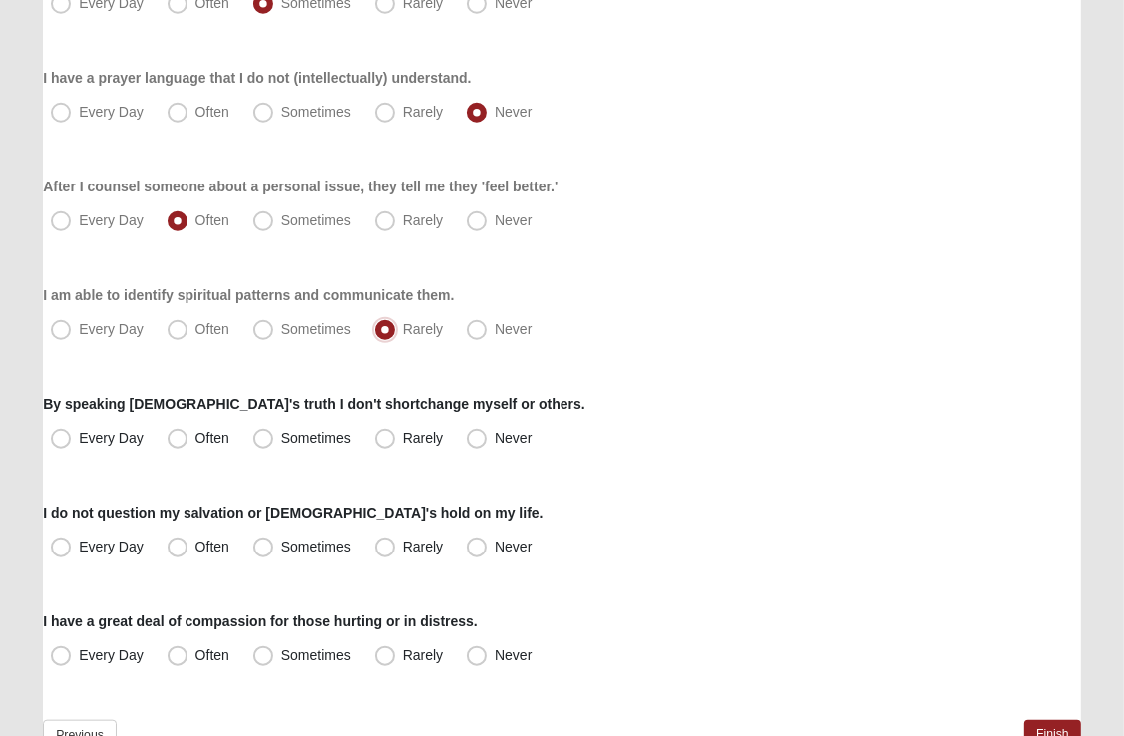
scroll to position [1293, 0]
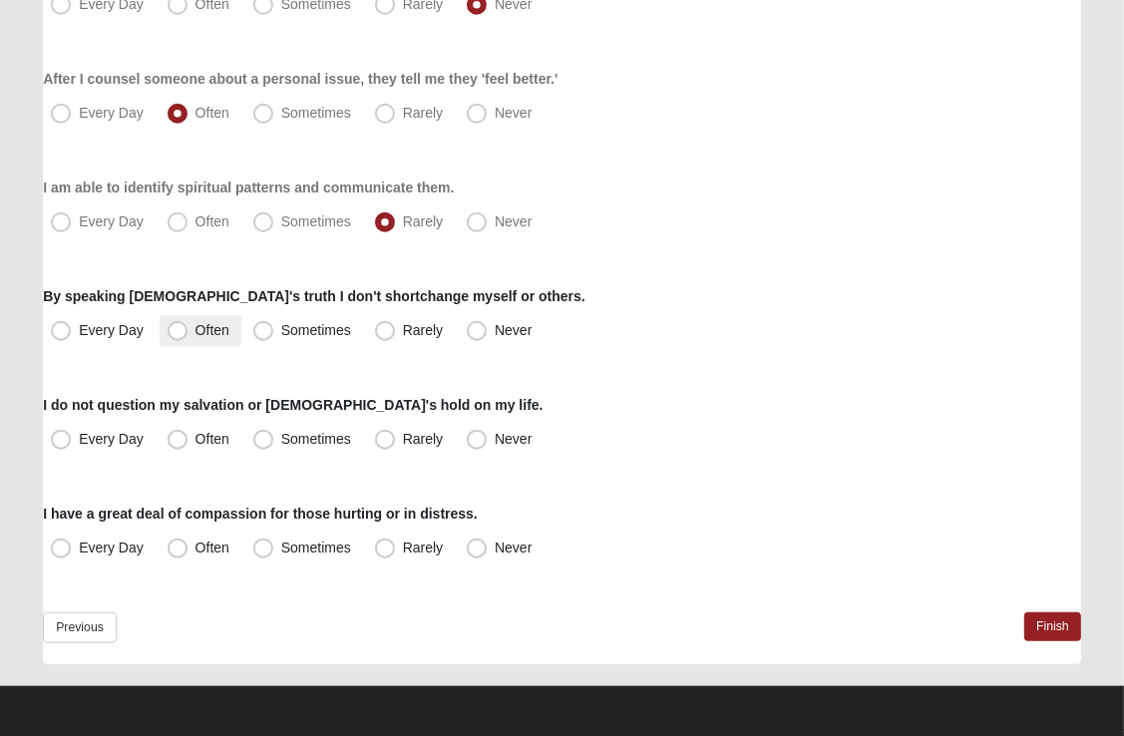
click at [195, 331] on span "Often" at bounding box center [212, 330] width 34 height 16
click at [176, 331] on input "Often" at bounding box center [182, 330] width 13 height 13
radio input "true"
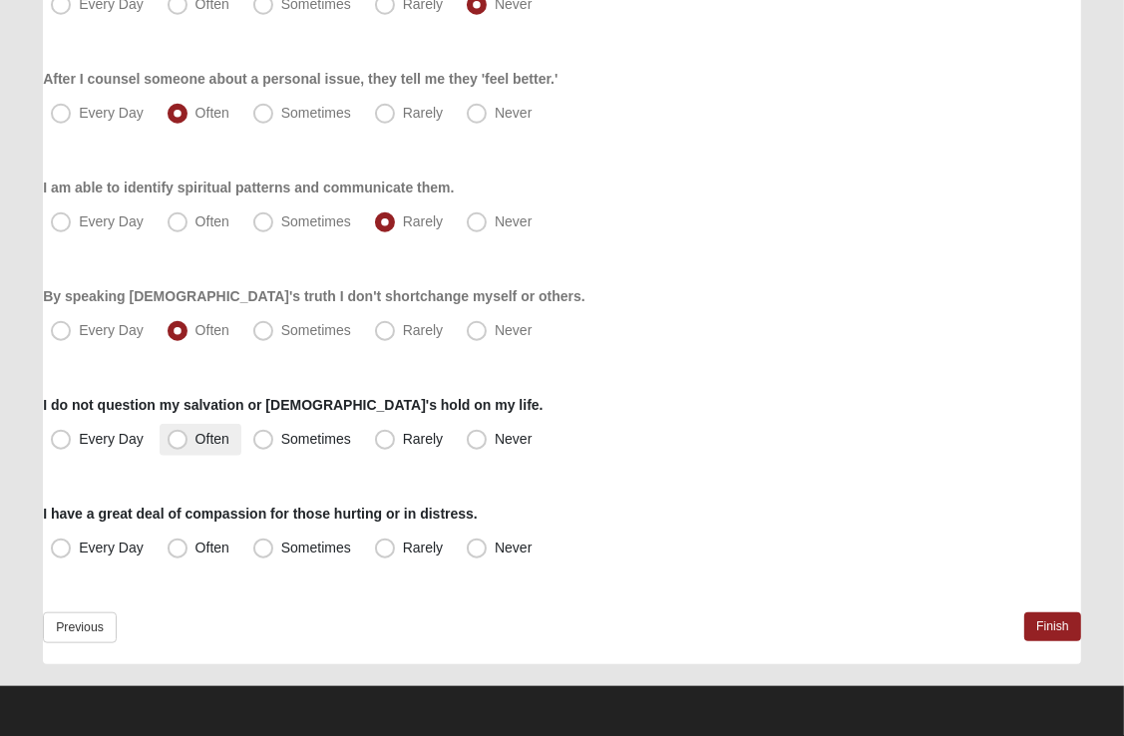
click at [195, 445] on span "Often" at bounding box center [212, 439] width 34 height 16
click at [180, 445] on input "Often" at bounding box center [182, 439] width 13 height 13
radio input "true"
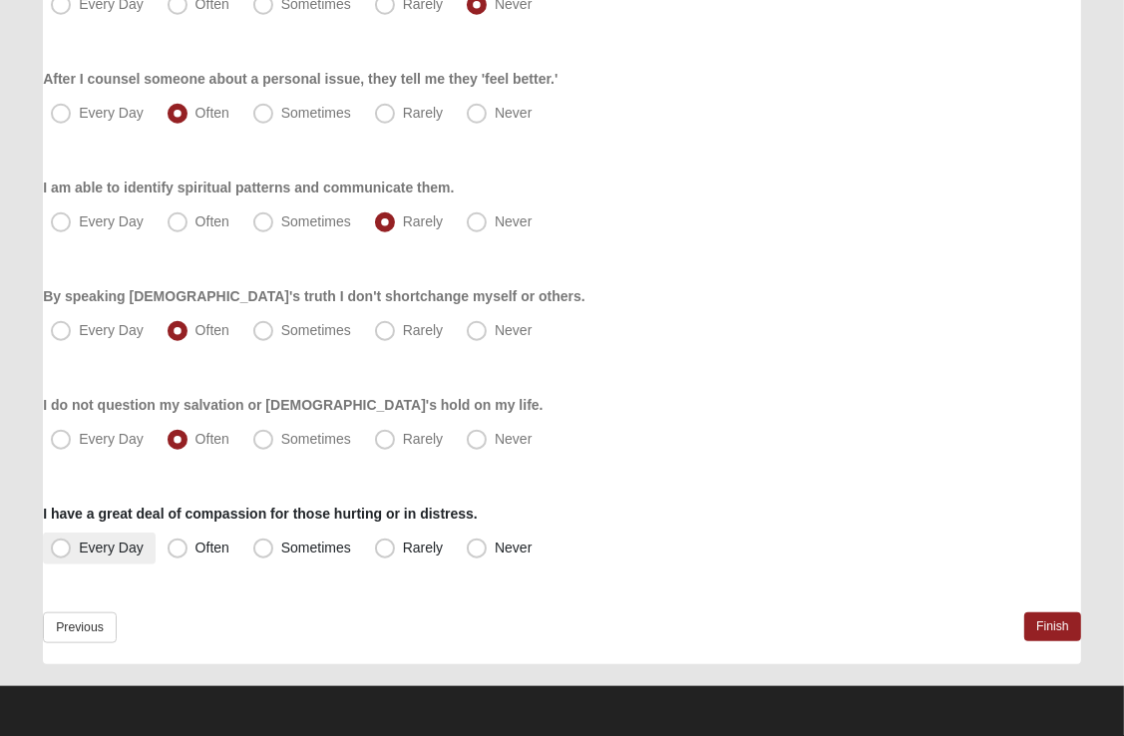
click at [79, 547] on span "Every Day" at bounding box center [111, 548] width 65 height 16
click at [60, 547] on input "Every Day" at bounding box center [65, 548] width 13 height 13
radio input "true"
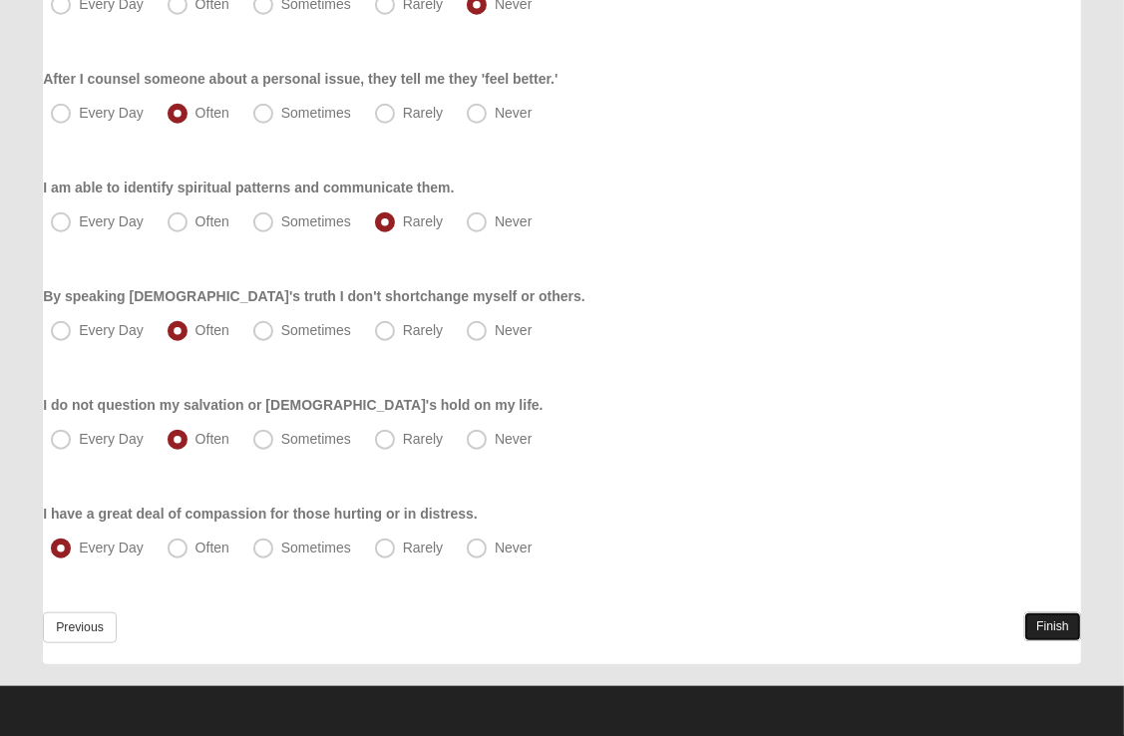
click at [1049, 629] on link "Finish" at bounding box center [1052, 626] width 57 height 29
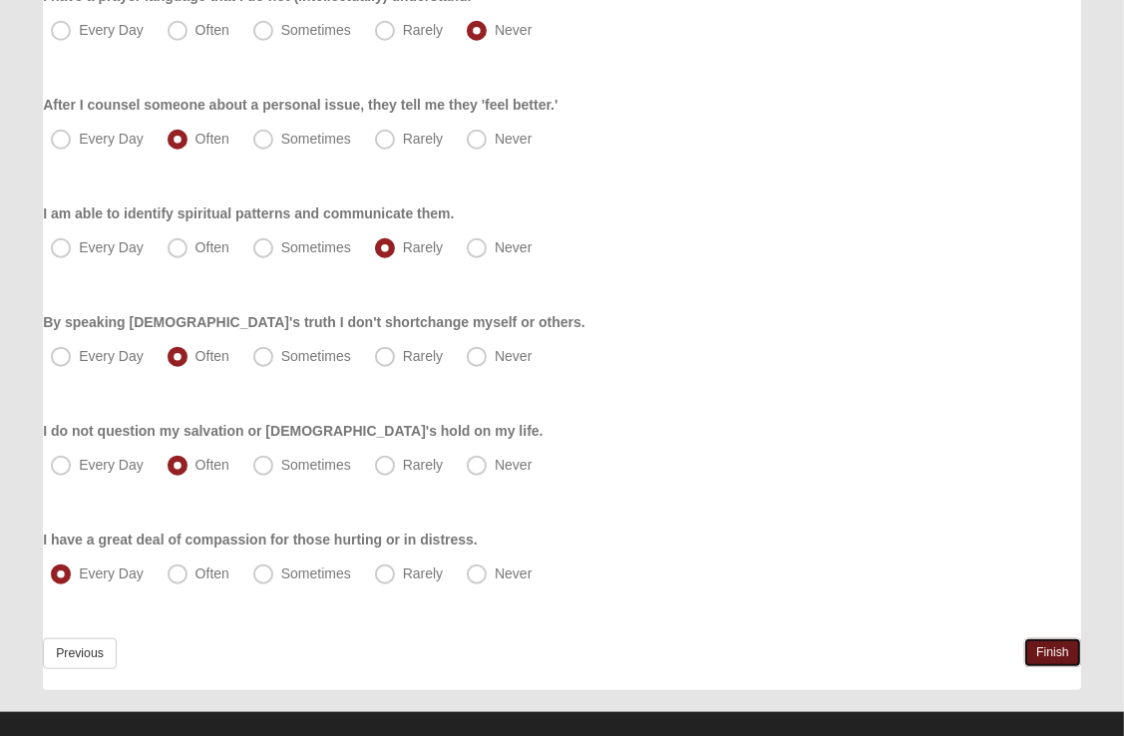
scroll to position [1385, 0]
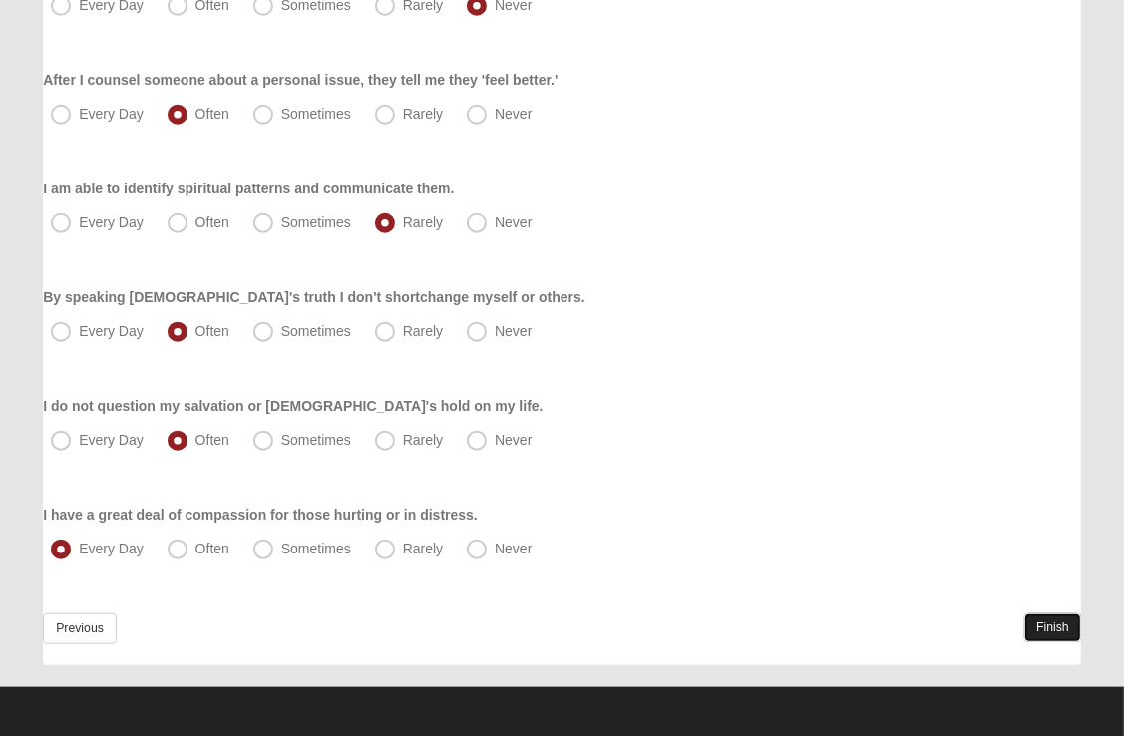
click at [1039, 628] on link "Finish" at bounding box center [1052, 627] width 57 height 29
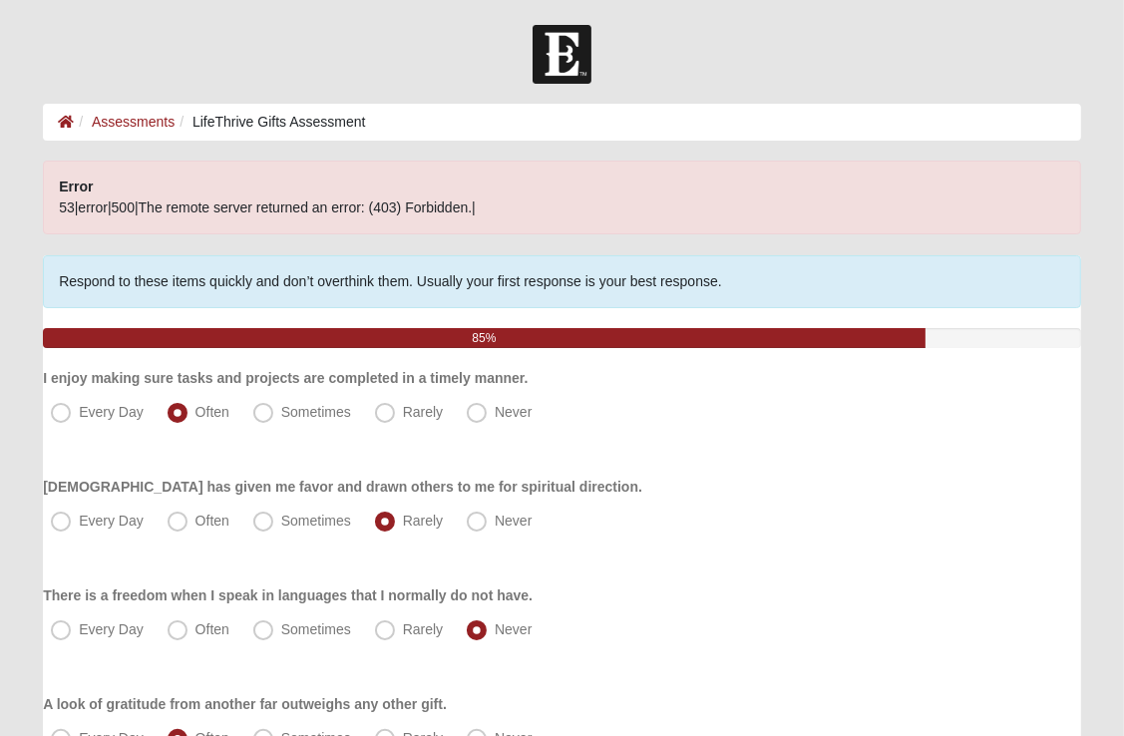
click at [771, 207] on div "Error 53|error|500|The remote server returned an error: (403) Forbidden.|" at bounding box center [562, 198] width 1038 height 74
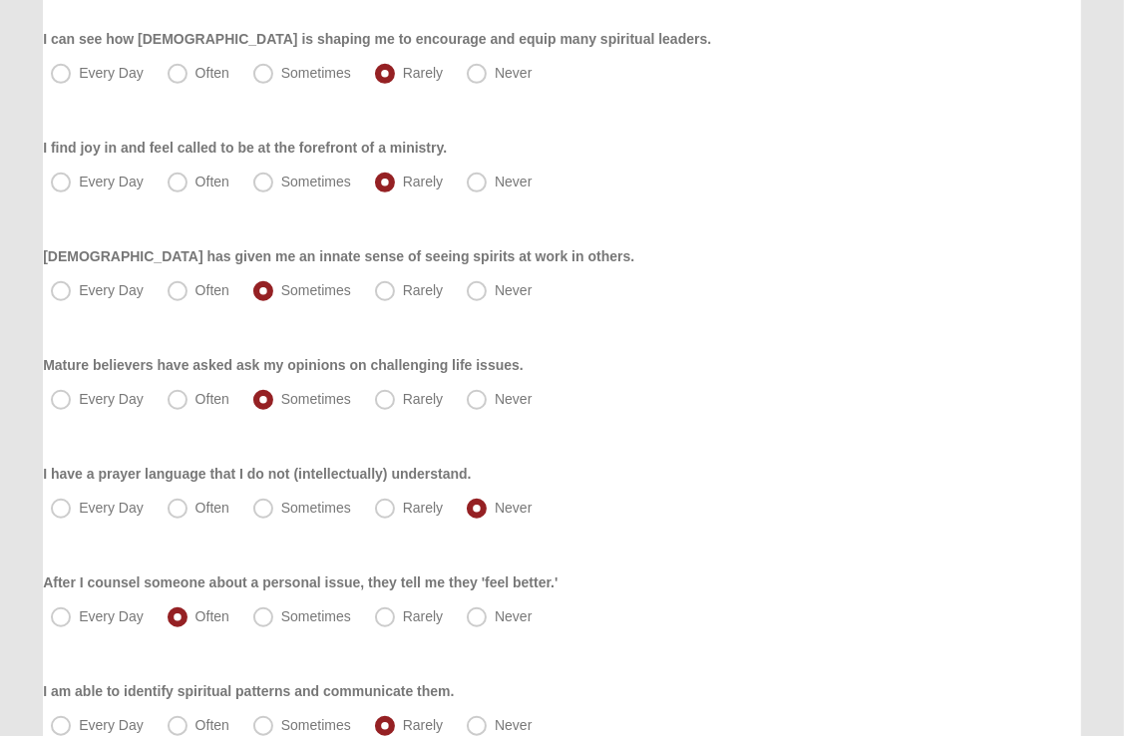
scroll to position [878, 0]
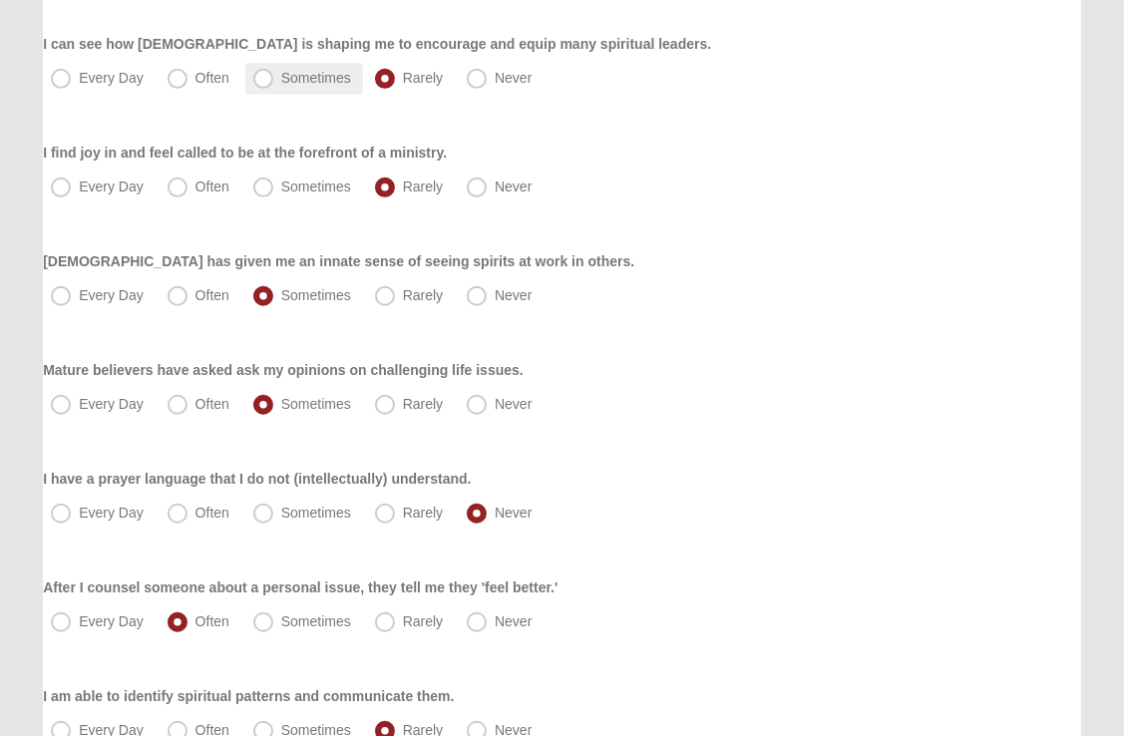
click at [281, 74] on span "Sometimes" at bounding box center [316, 78] width 70 height 16
click at [272, 74] on input "Sometimes" at bounding box center [267, 78] width 13 height 13
radio input "true"
click at [495, 192] on span "Never" at bounding box center [513, 187] width 37 height 16
click at [480, 192] on input "Never" at bounding box center [481, 187] width 13 height 13
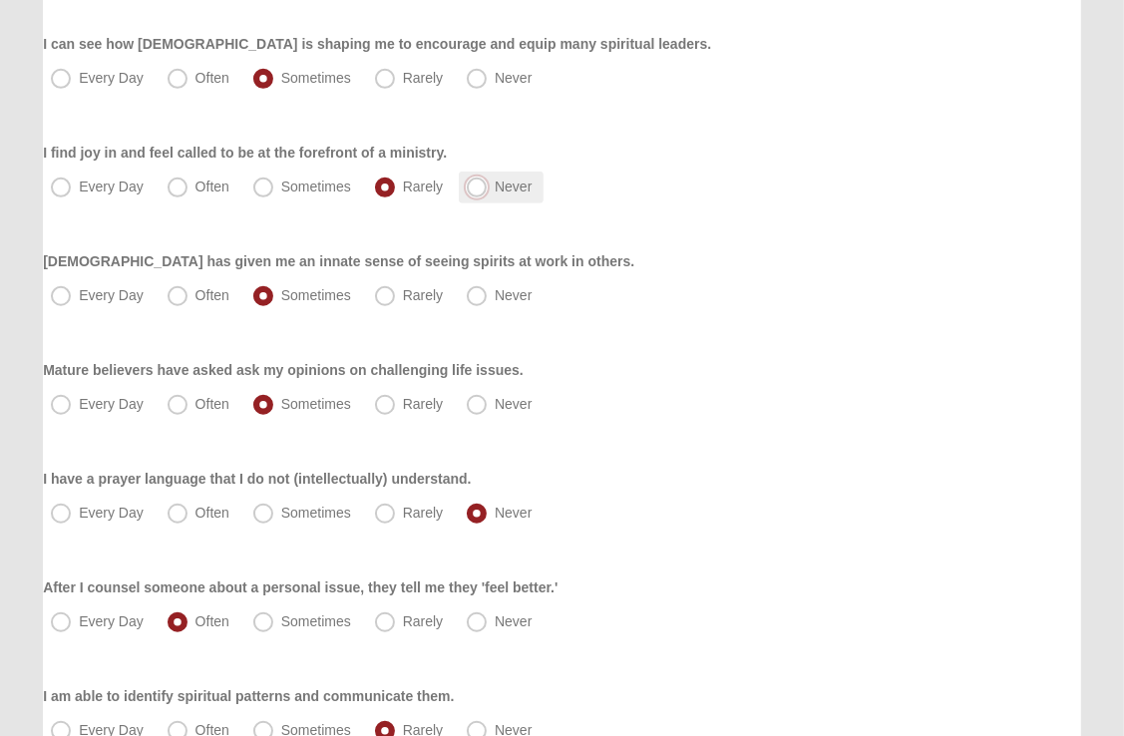
radio input "true"
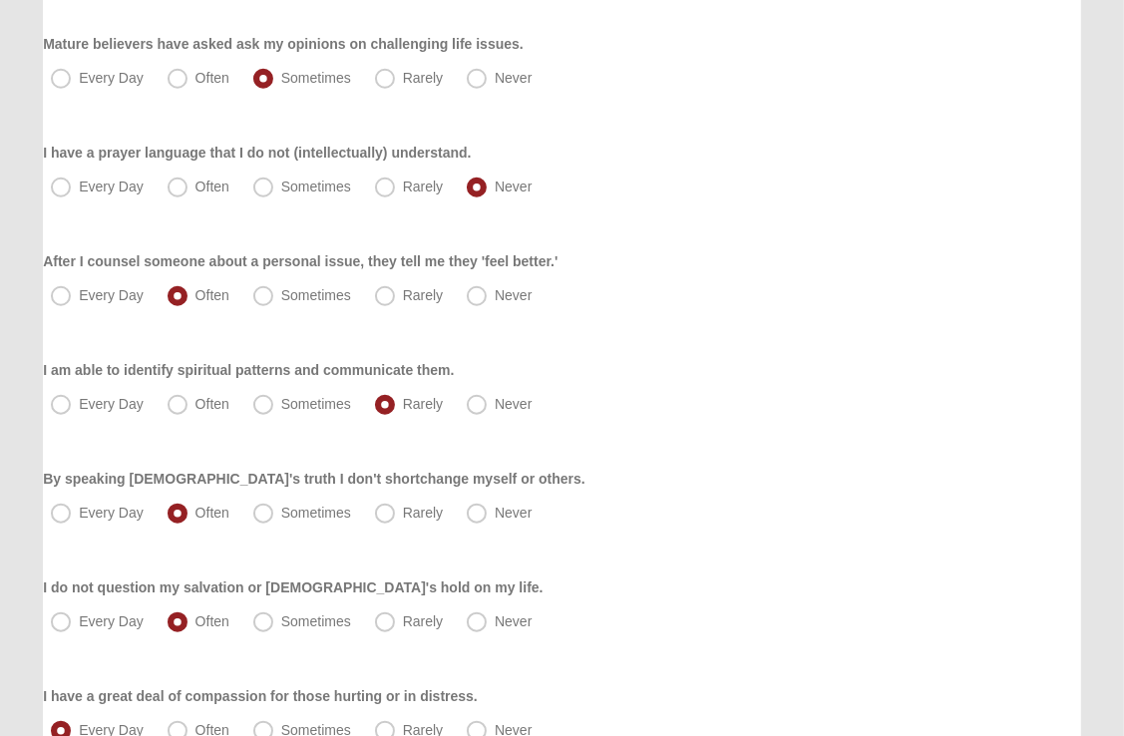
scroll to position [1385, 0]
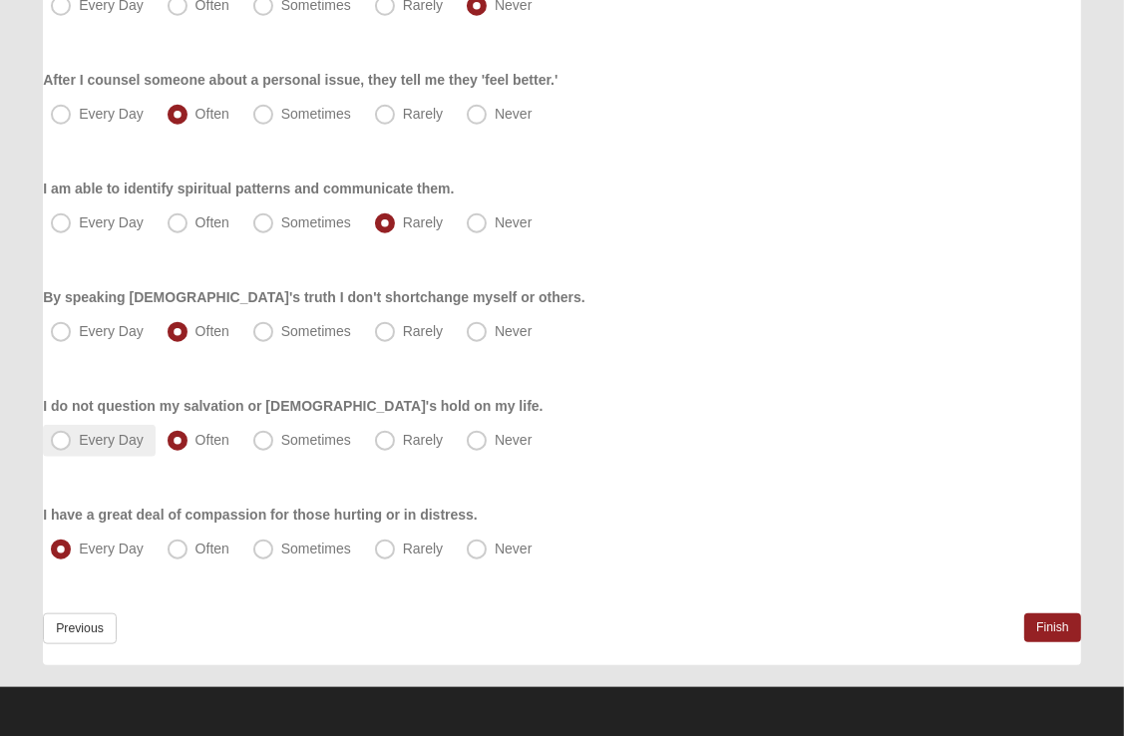
click at [79, 437] on span "Every Day" at bounding box center [111, 440] width 65 height 16
click at [61, 437] on input "Every Day" at bounding box center [65, 440] width 13 height 13
radio input "true"
click at [1057, 624] on link "Finish" at bounding box center [1052, 627] width 57 height 29
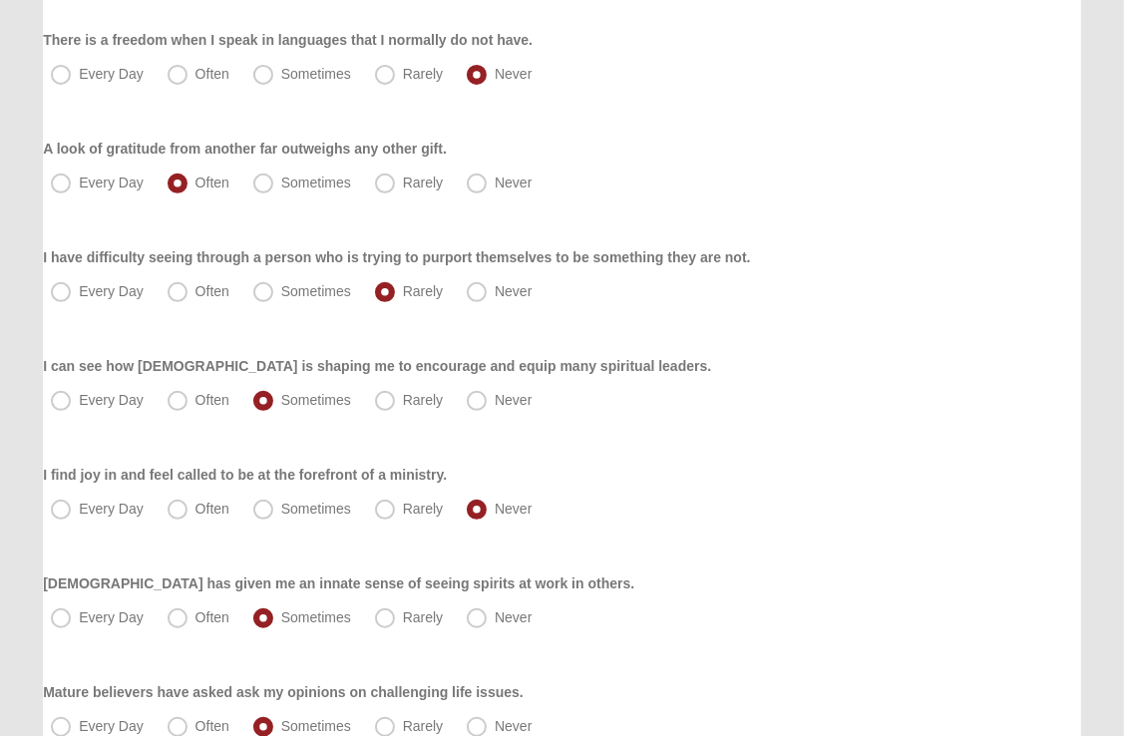
scroll to position [559, 0]
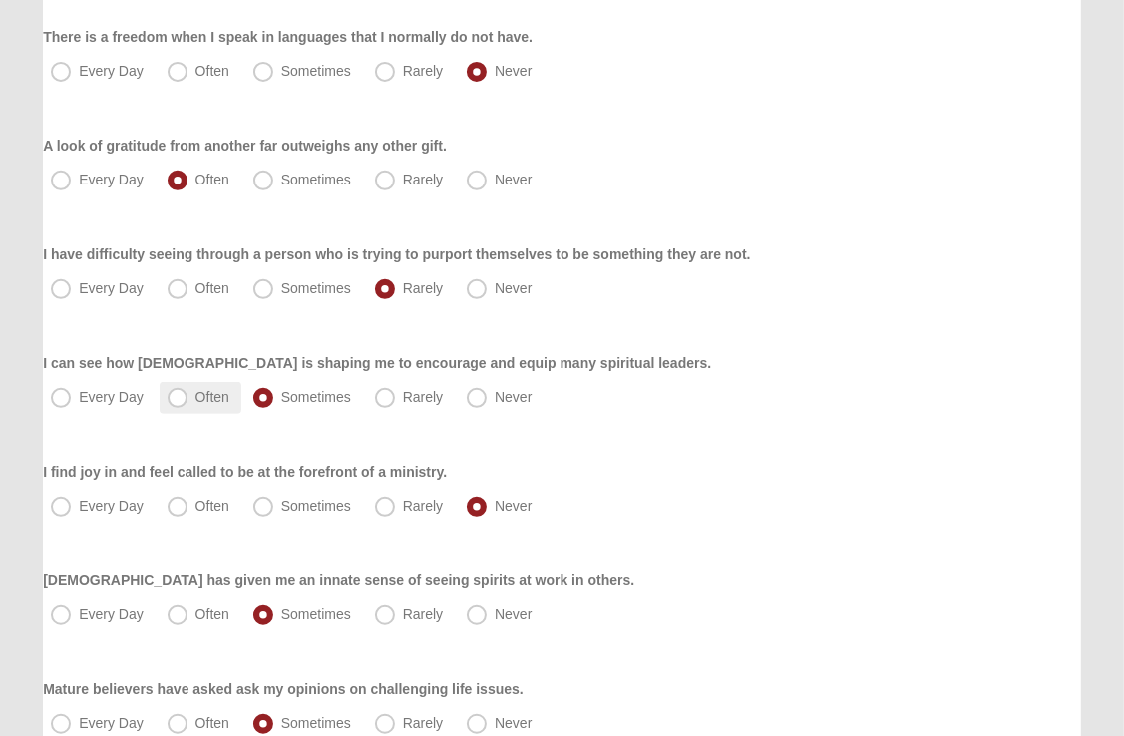
click at [195, 395] on span "Often" at bounding box center [212, 397] width 34 height 16
click at [181, 395] on input "Often" at bounding box center [182, 397] width 13 height 13
radio input "true"
click at [281, 503] on span "Sometimes" at bounding box center [316, 506] width 70 height 16
click at [261, 503] on input "Sometimes" at bounding box center [267, 506] width 13 height 13
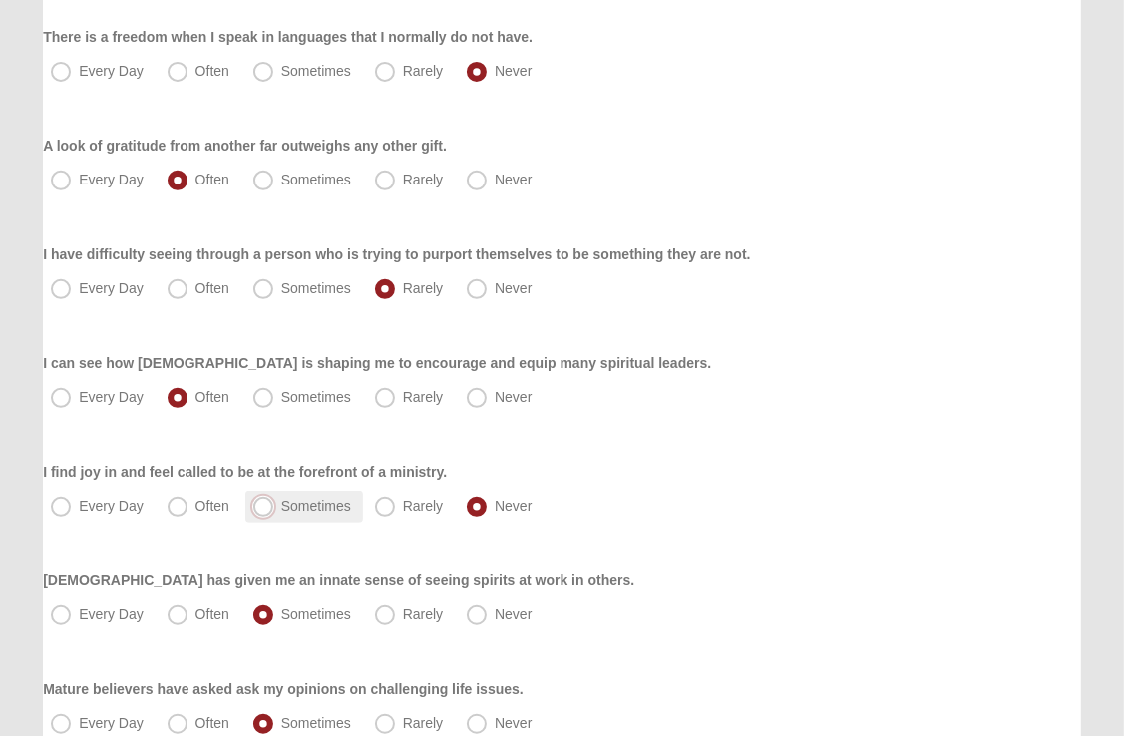
radio input "true"
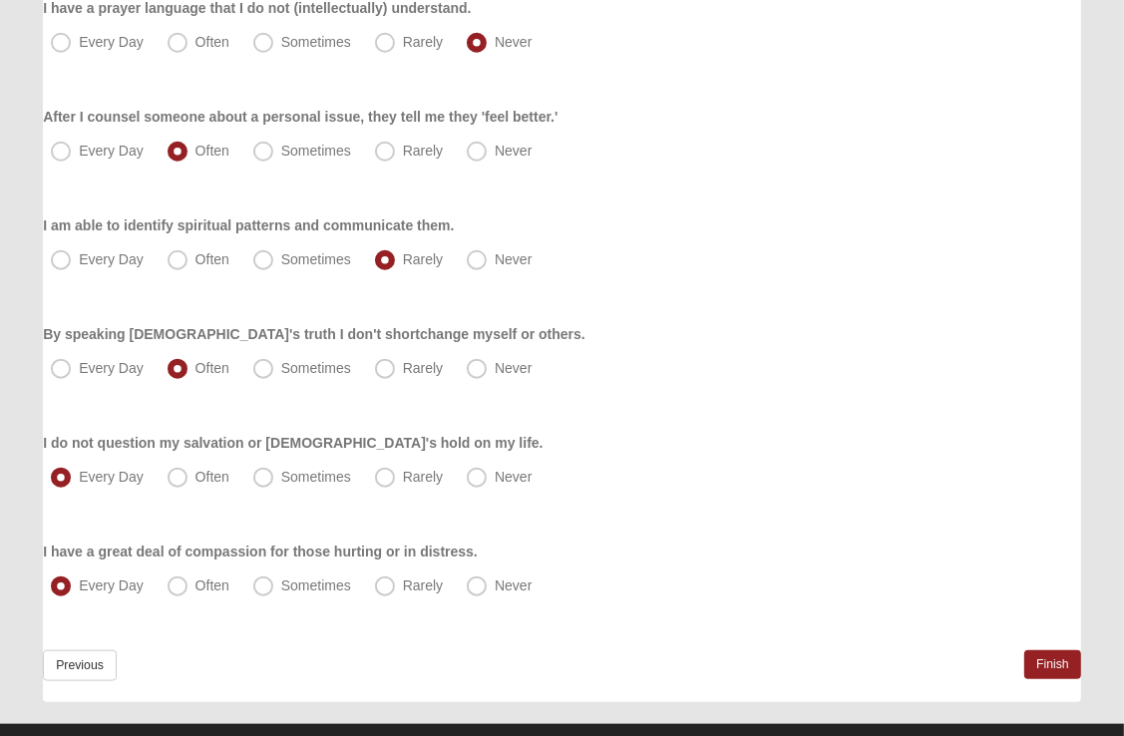
scroll to position [1385, 0]
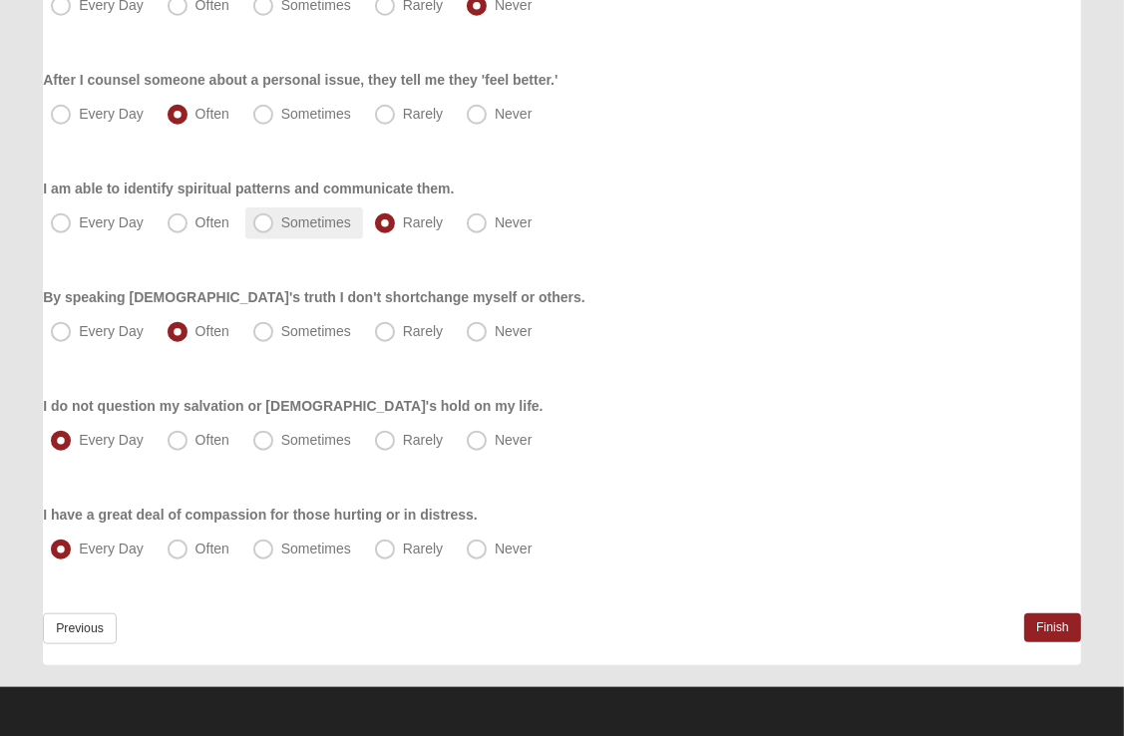
click at [281, 220] on span "Sometimes" at bounding box center [316, 222] width 70 height 16
click at [261, 220] on input "Sometimes" at bounding box center [267, 222] width 13 height 13
radio input "true"
click at [1053, 627] on link "Finish" at bounding box center [1052, 627] width 57 height 29
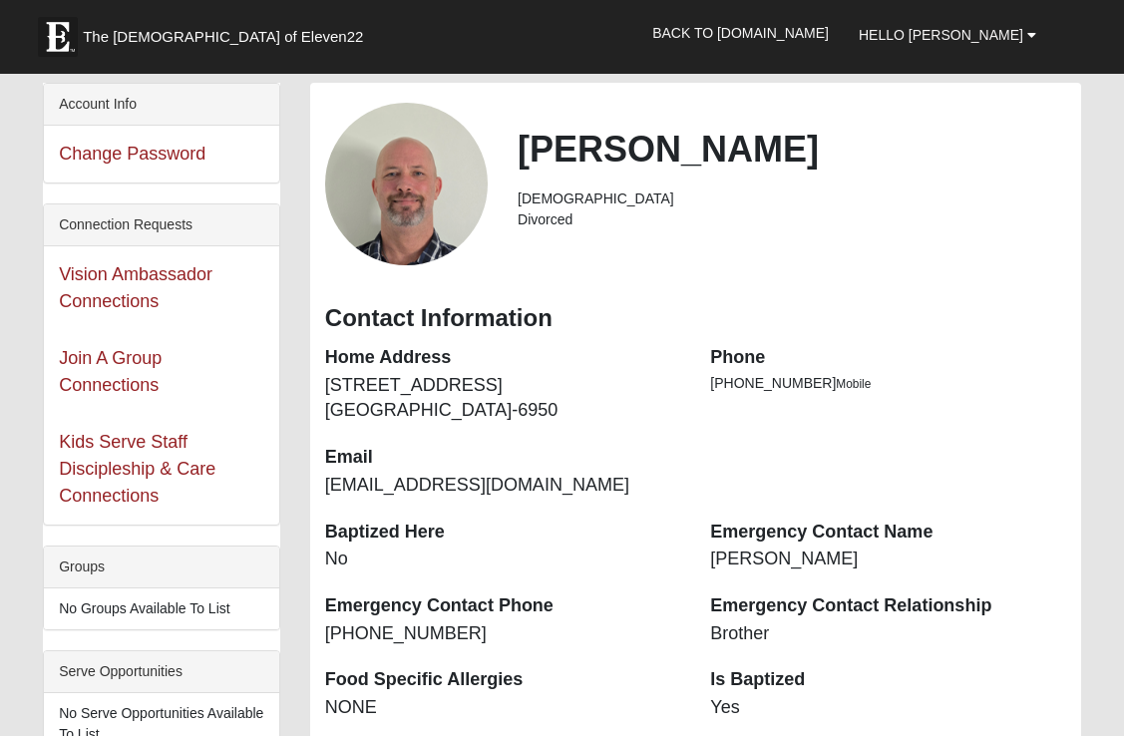
scroll to position [998, 0]
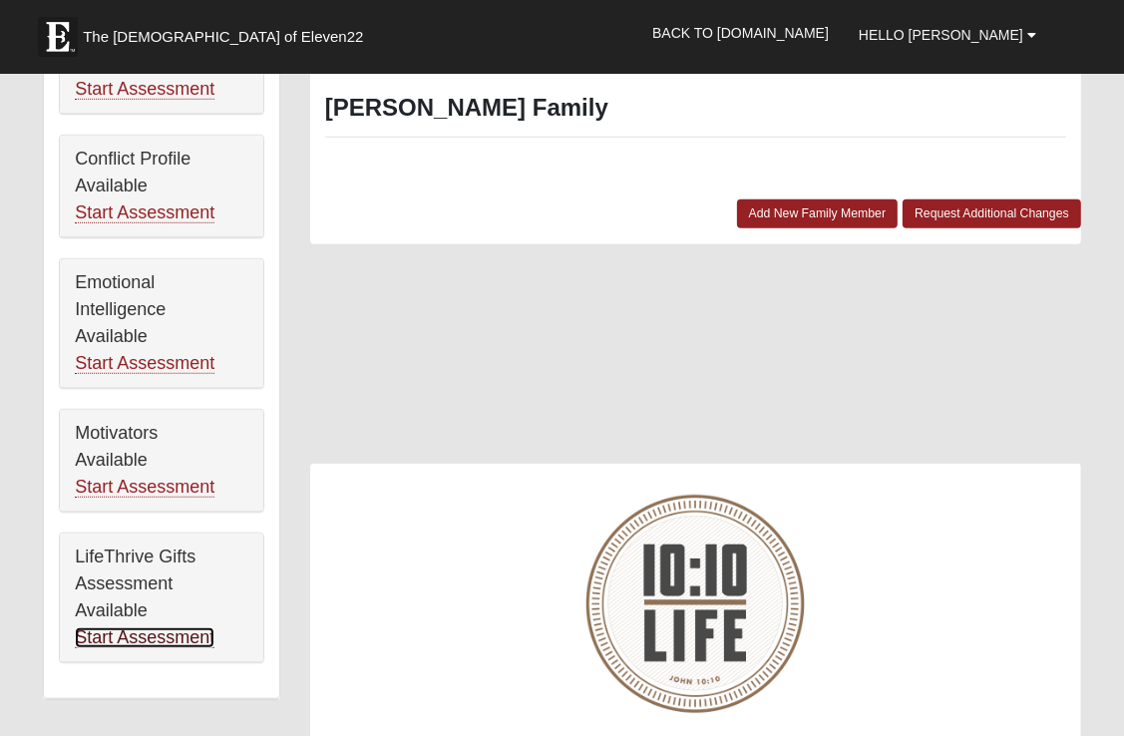
click at [162, 628] on link "Start Assessment" at bounding box center [145, 637] width 140 height 21
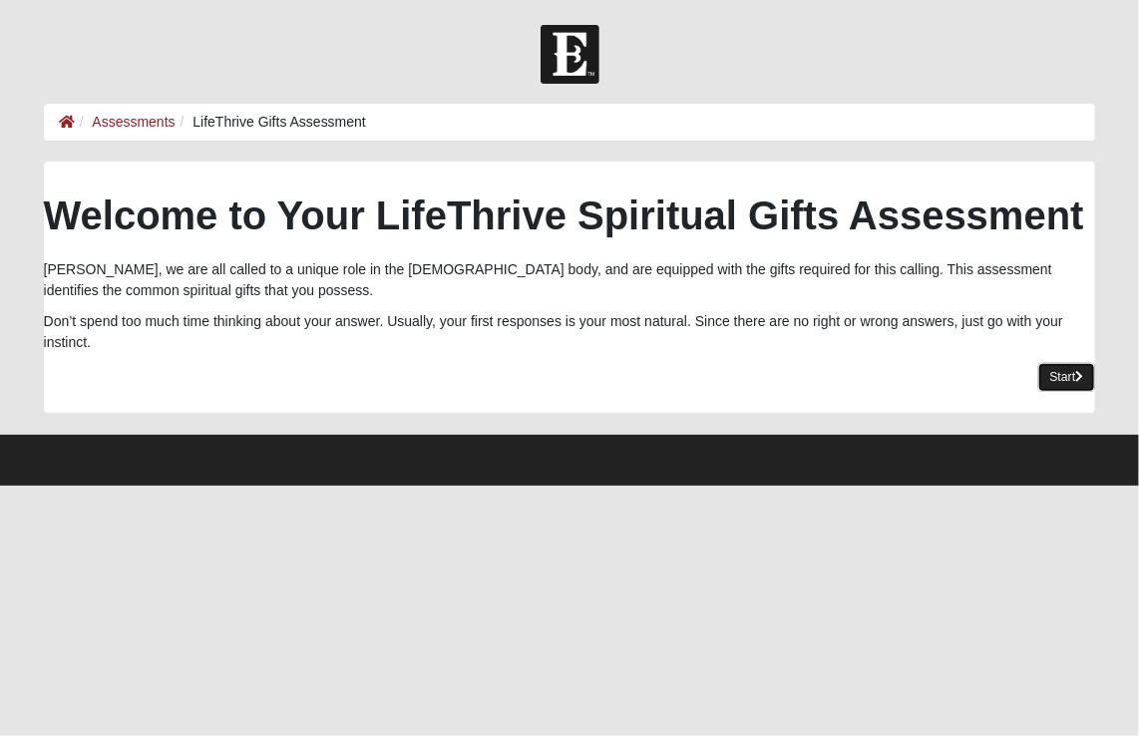
click at [1058, 385] on link "Start" at bounding box center [1067, 377] width 58 height 29
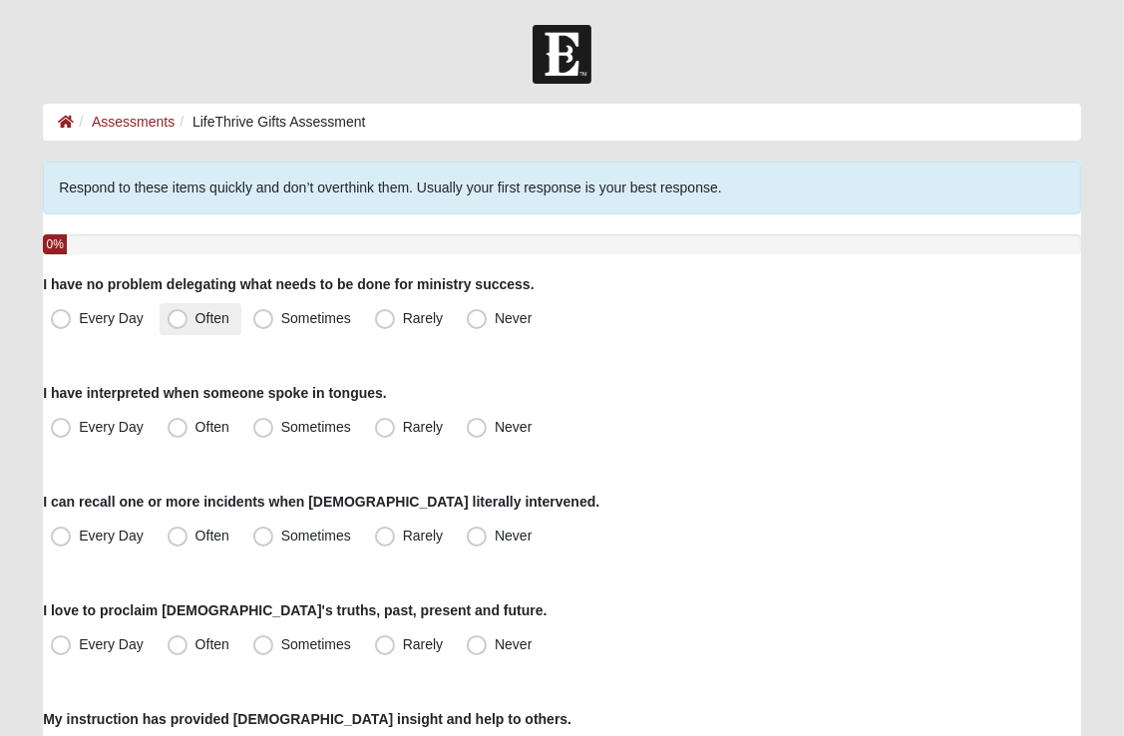
click at [195, 321] on span "Often" at bounding box center [212, 318] width 34 height 16
click at [182, 321] on input "Often" at bounding box center [182, 318] width 13 height 13
radio input "true"
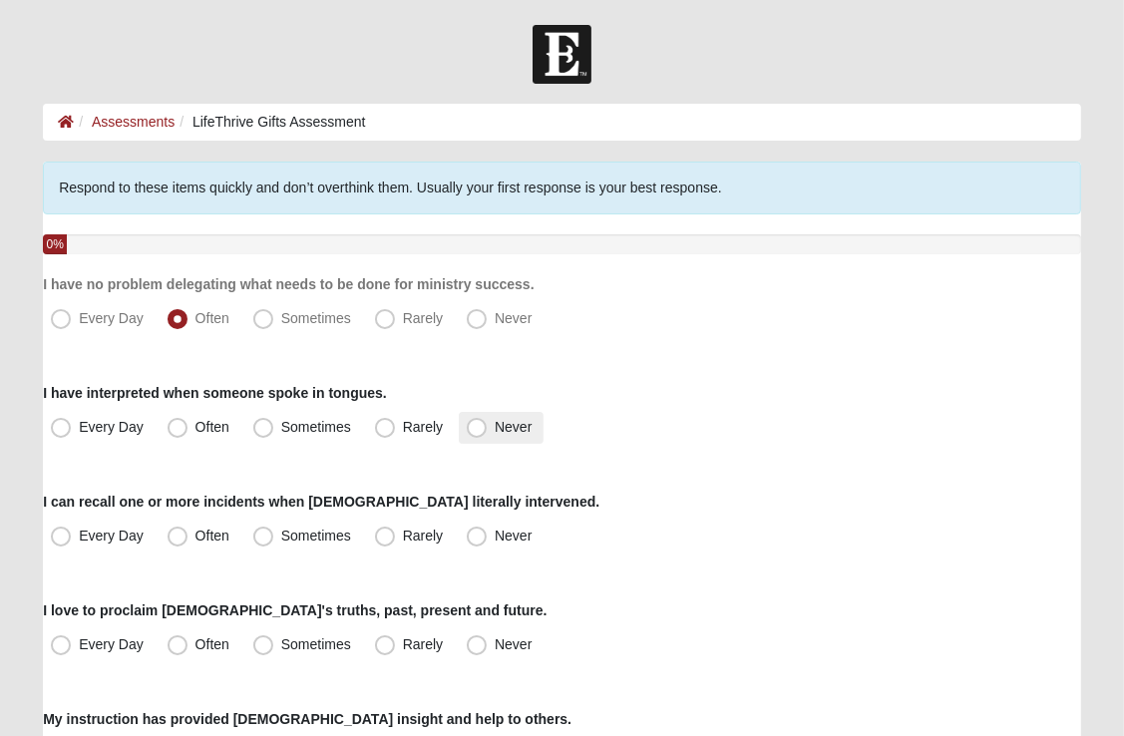
click at [495, 429] on span "Never" at bounding box center [513, 427] width 37 height 16
click at [483, 429] on input "Never" at bounding box center [481, 427] width 13 height 13
radio input "true"
click at [195, 542] on span "Often" at bounding box center [212, 536] width 34 height 16
click at [180, 542] on input "Often" at bounding box center [182, 536] width 13 height 13
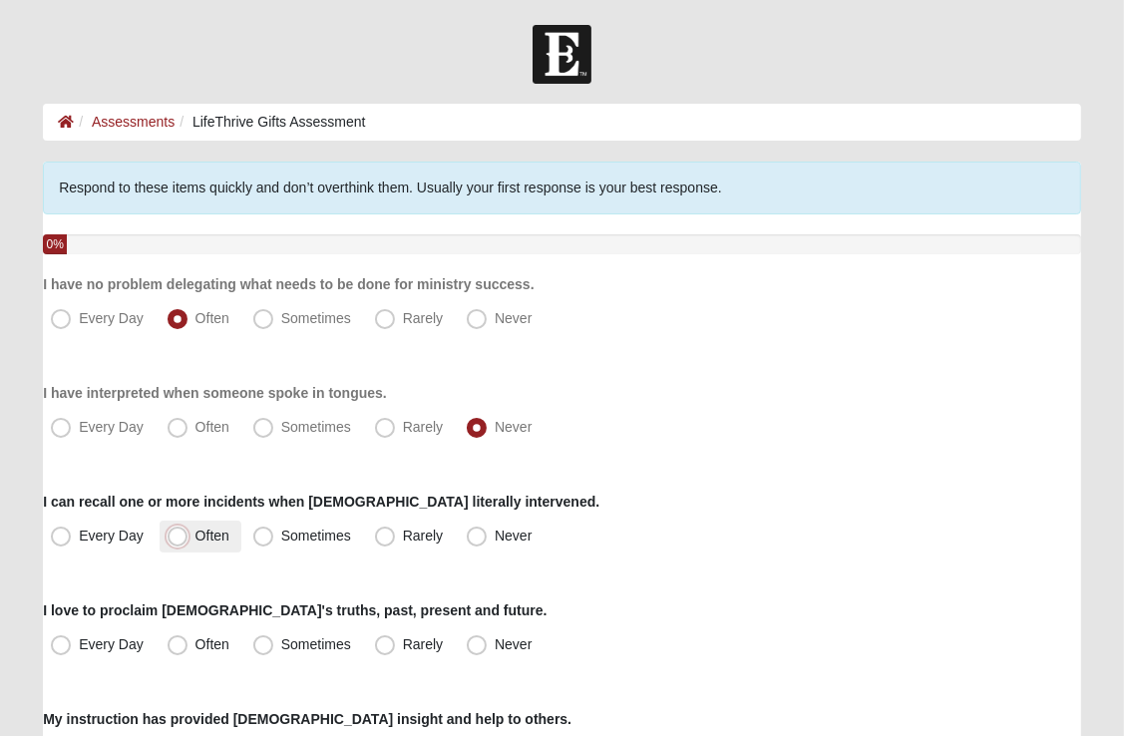
radio input "true"
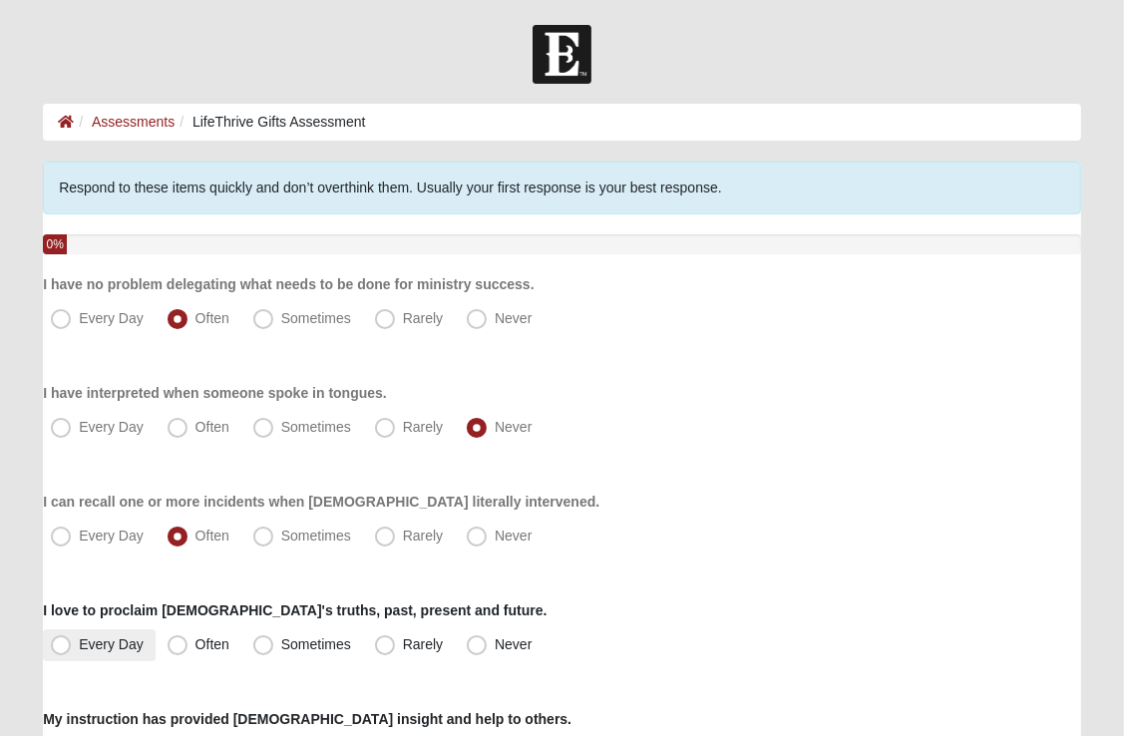
click at [79, 644] on span "Every Day" at bounding box center [111, 644] width 65 height 16
click at [68, 644] on input "Every Day" at bounding box center [65, 644] width 13 height 13
radio input "true"
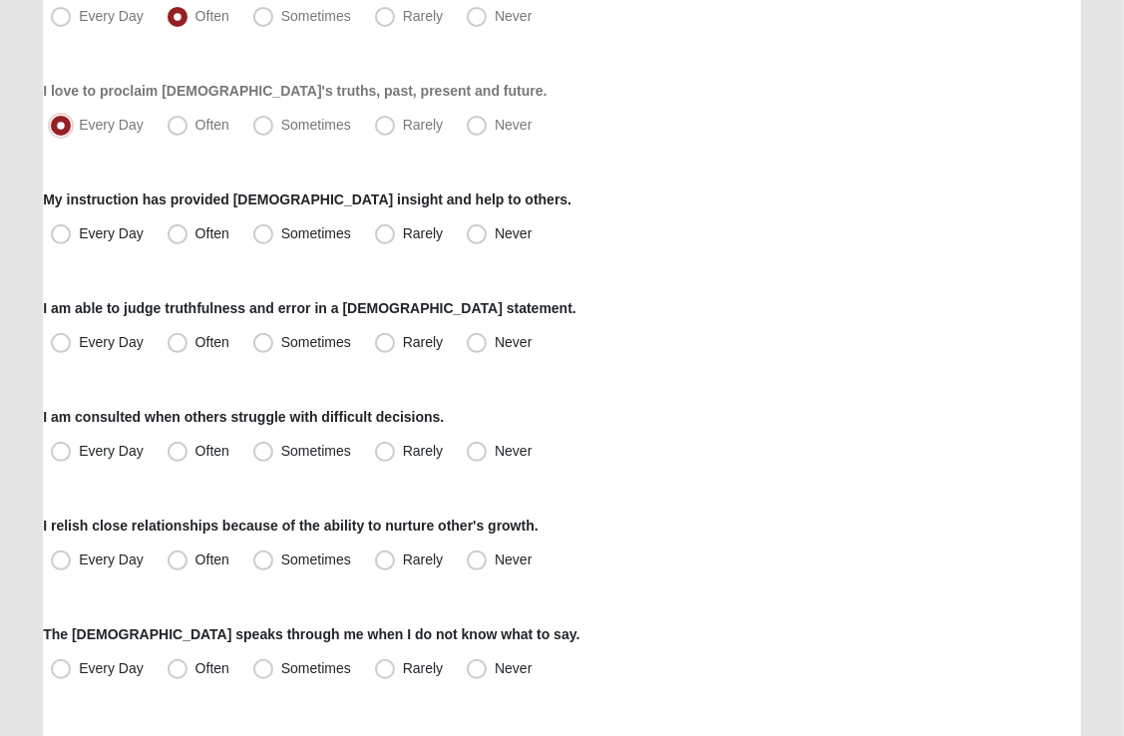
scroll to position [512, 0]
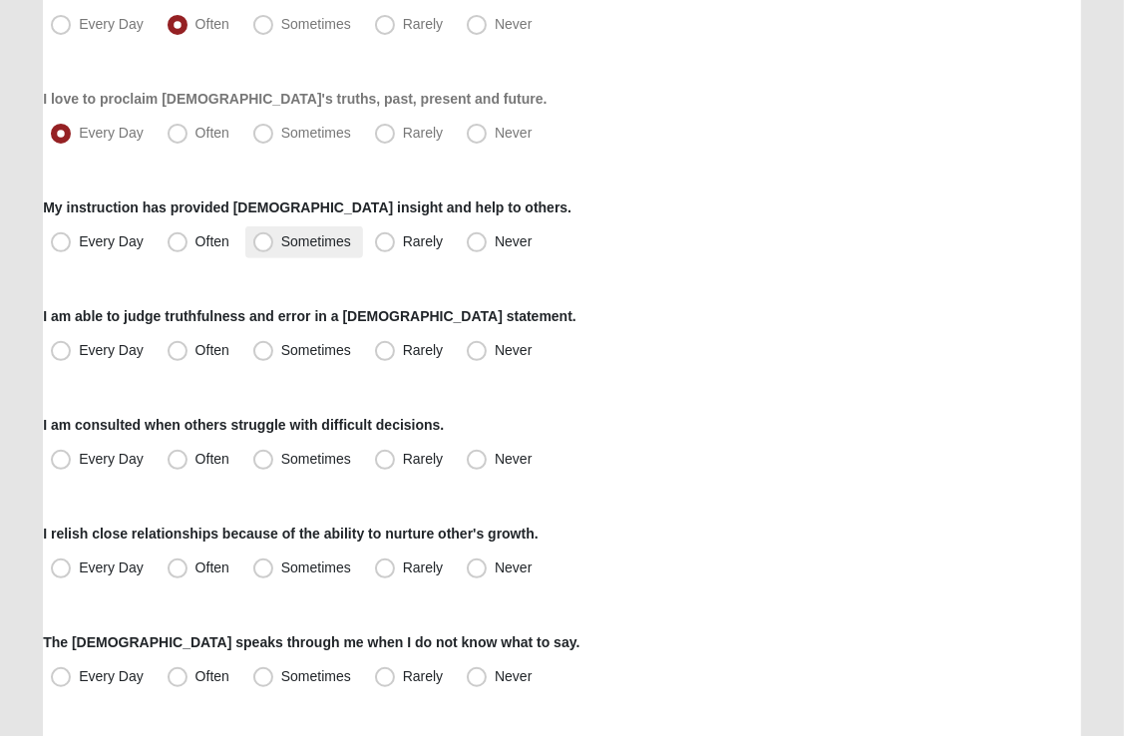
click at [281, 239] on span "Sometimes" at bounding box center [316, 241] width 70 height 16
click at [270, 239] on input "Sometimes" at bounding box center [267, 241] width 13 height 13
radio input "true"
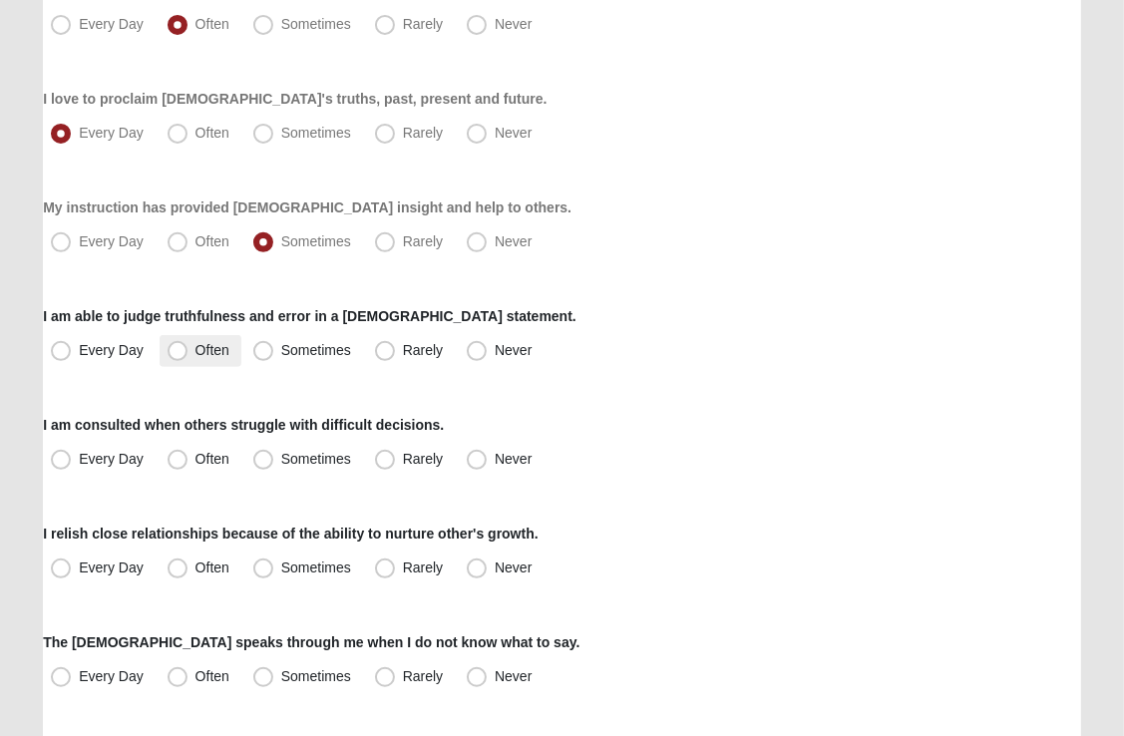
click at [195, 354] on span "Often" at bounding box center [212, 350] width 34 height 16
click at [176, 354] on input "Often" at bounding box center [182, 350] width 13 height 13
radio input "true"
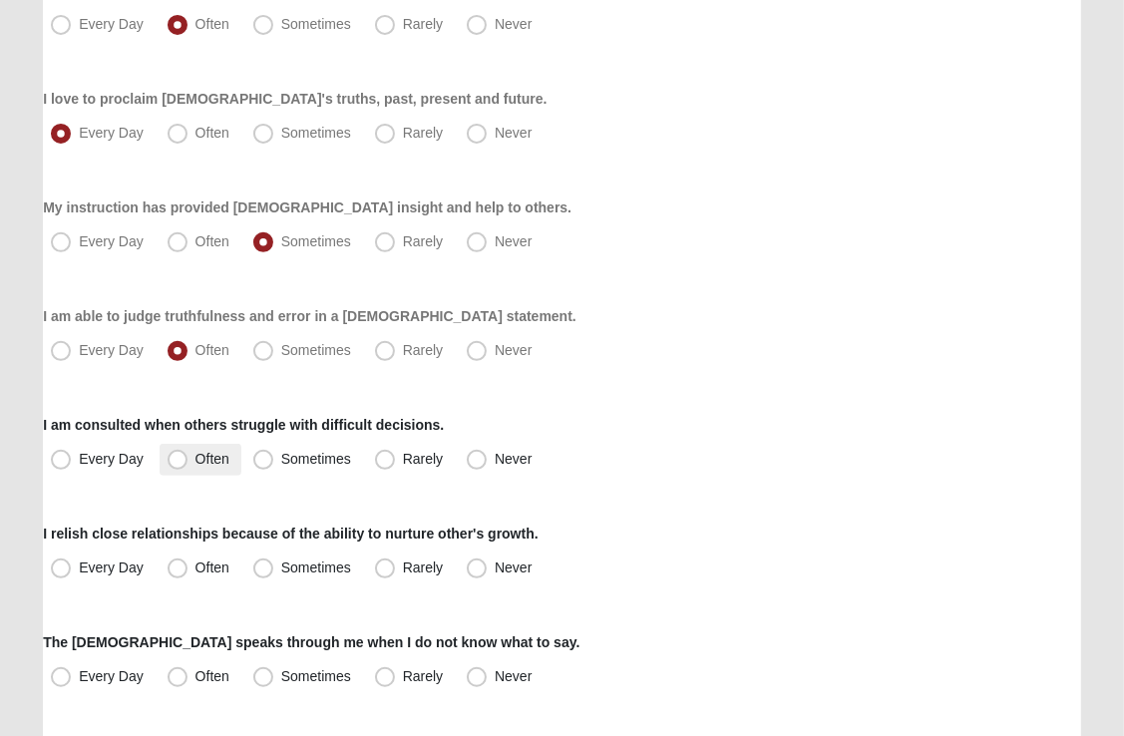
click at [195, 456] on span "Often" at bounding box center [212, 459] width 34 height 16
click at [176, 456] on input "Often" at bounding box center [182, 459] width 13 height 13
radio input "true"
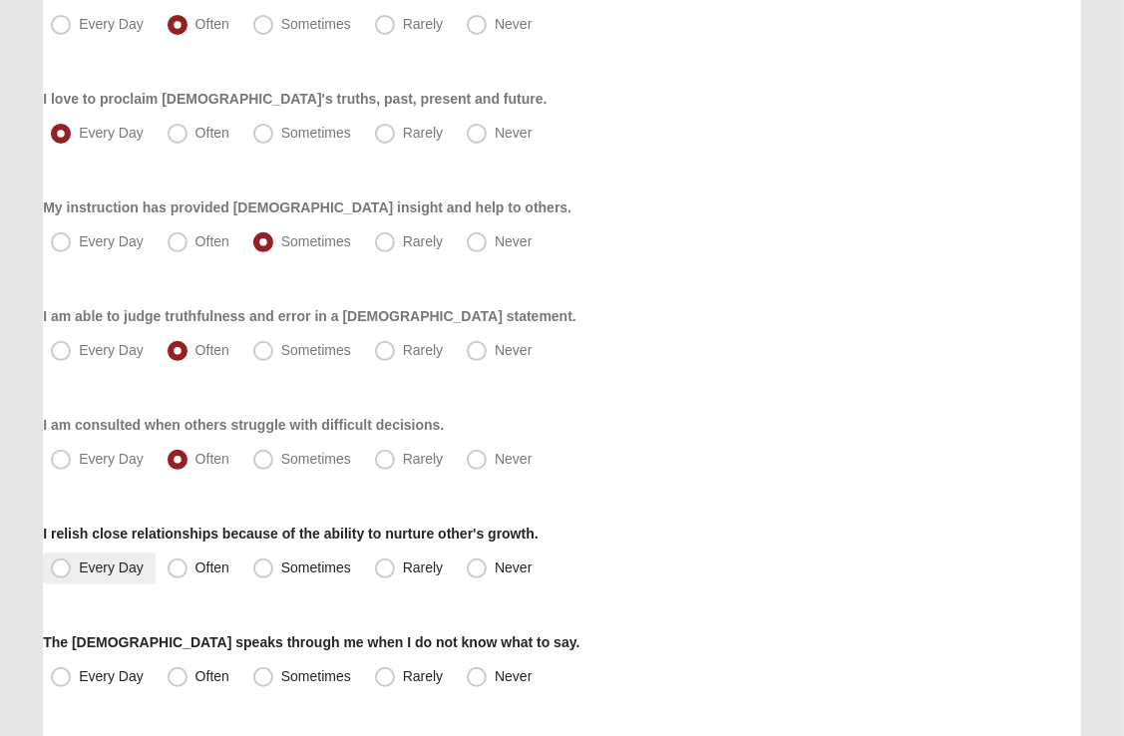
click at [79, 565] on span "Every Day" at bounding box center [111, 568] width 65 height 16
click at [60, 565] on input "Every Day" at bounding box center [65, 568] width 13 height 13
radio input "true"
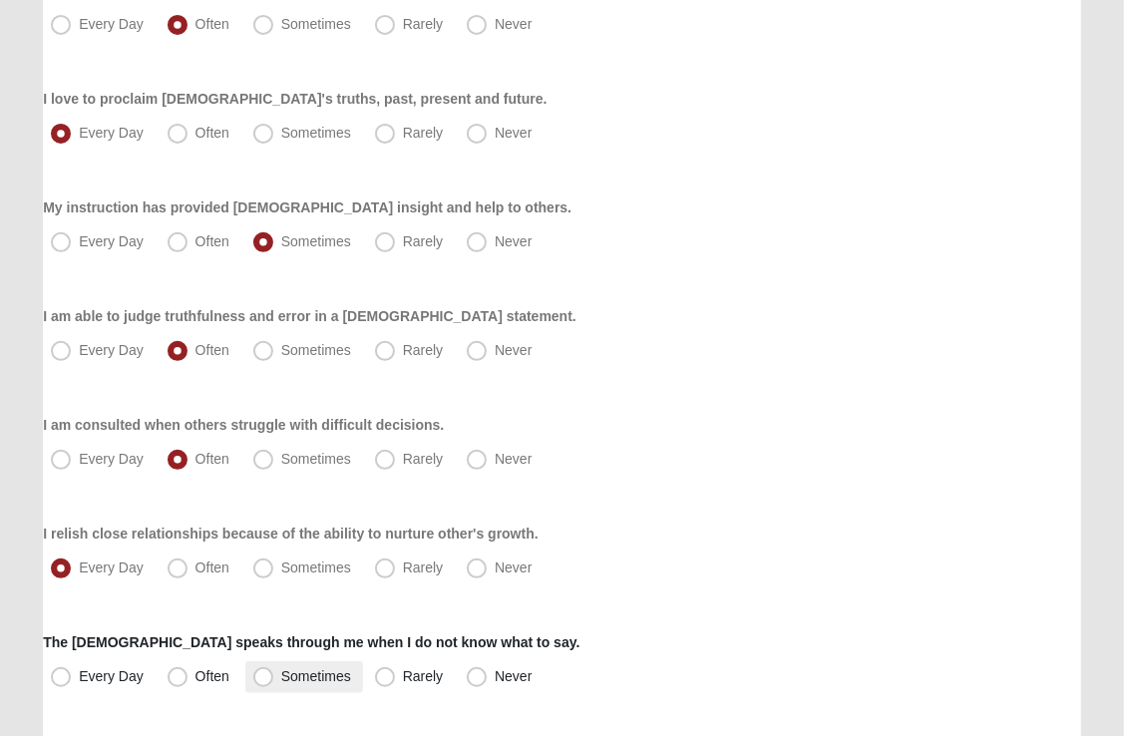
click at [281, 679] on span "Sometimes" at bounding box center [316, 676] width 70 height 16
click at [263, 679] on input "Sometimes" at bounding box center [267, 676] width 13 height 13
radio input "true"
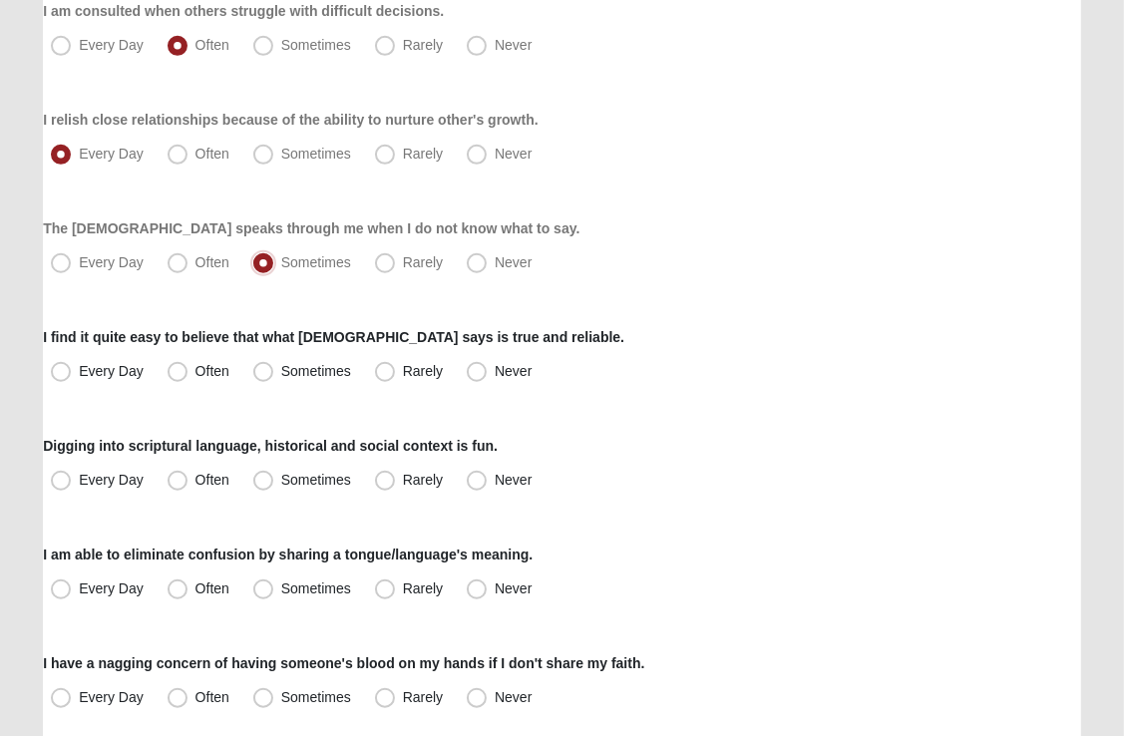
scroll to position [934, 0]
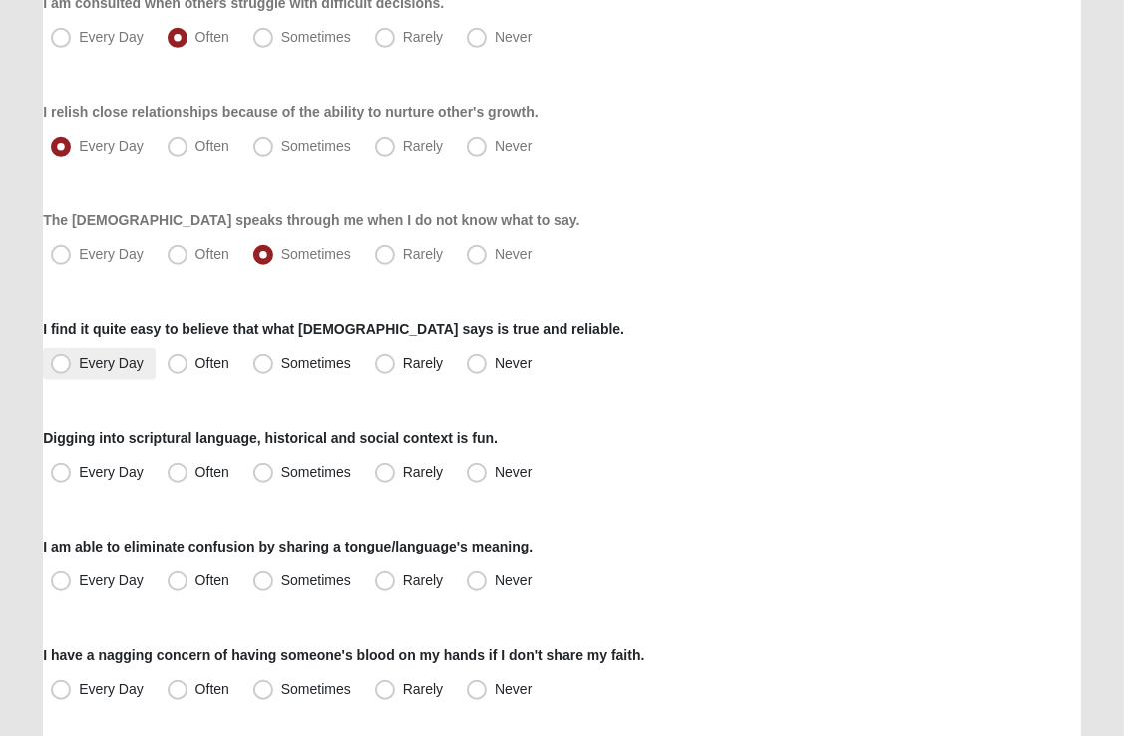
click at [79, 355] on span "Every Day" at bounding box center [111, 363] width 65 height 16
click at [66, 357] on input "Every Day" at bounding box center [65, 363] width 13 height 13
radio input "true"
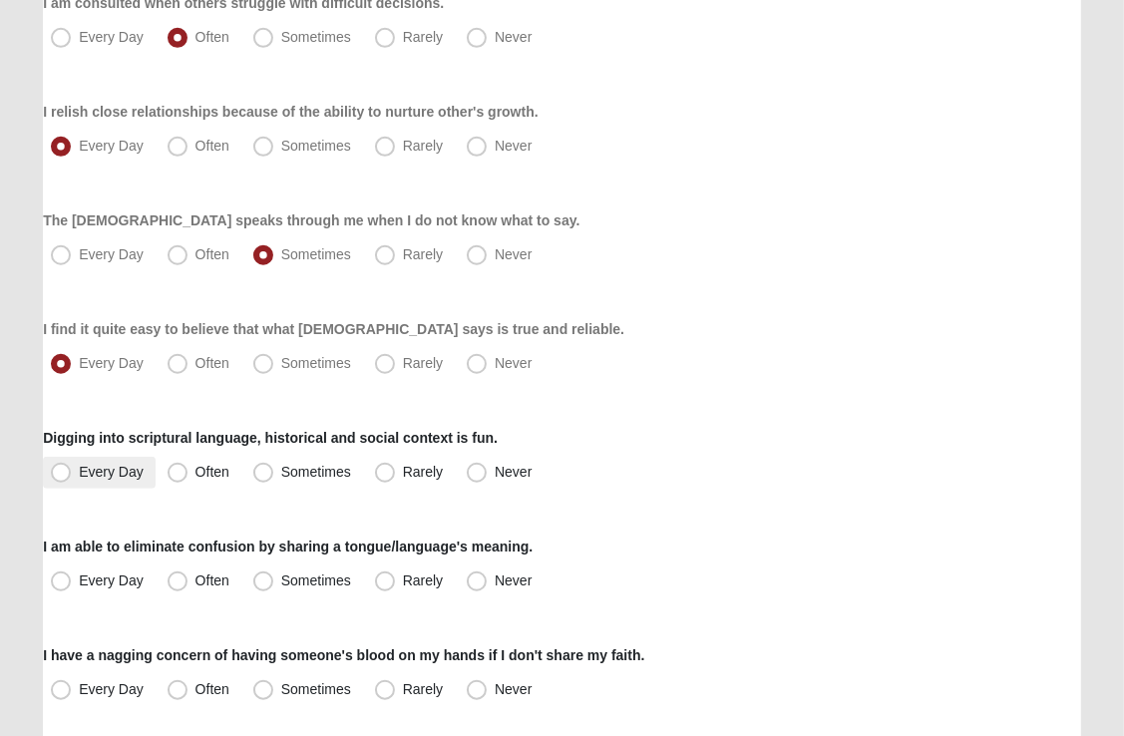
click at [79, 473] on span "Every Day" at bounding box center [111, 472] width 65 height 16
click at [60, 473] on input "Every Day" at bounding box center [65, 472] width 13 height 13
radio input "true"
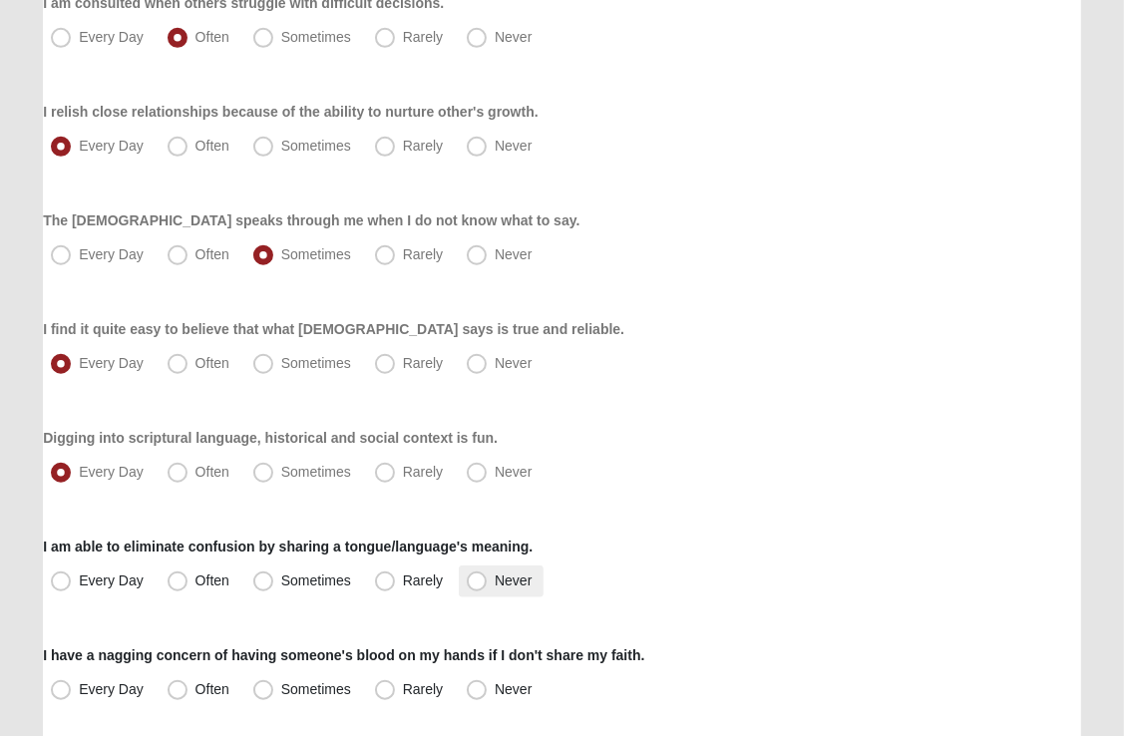
click at [495, 581] on span "Never" at bounding box center [513, 581] width 37 height 16
click at [475, 581] on input "Never" at bounding box center [481, 581] width 13 height 13
radio input "true"
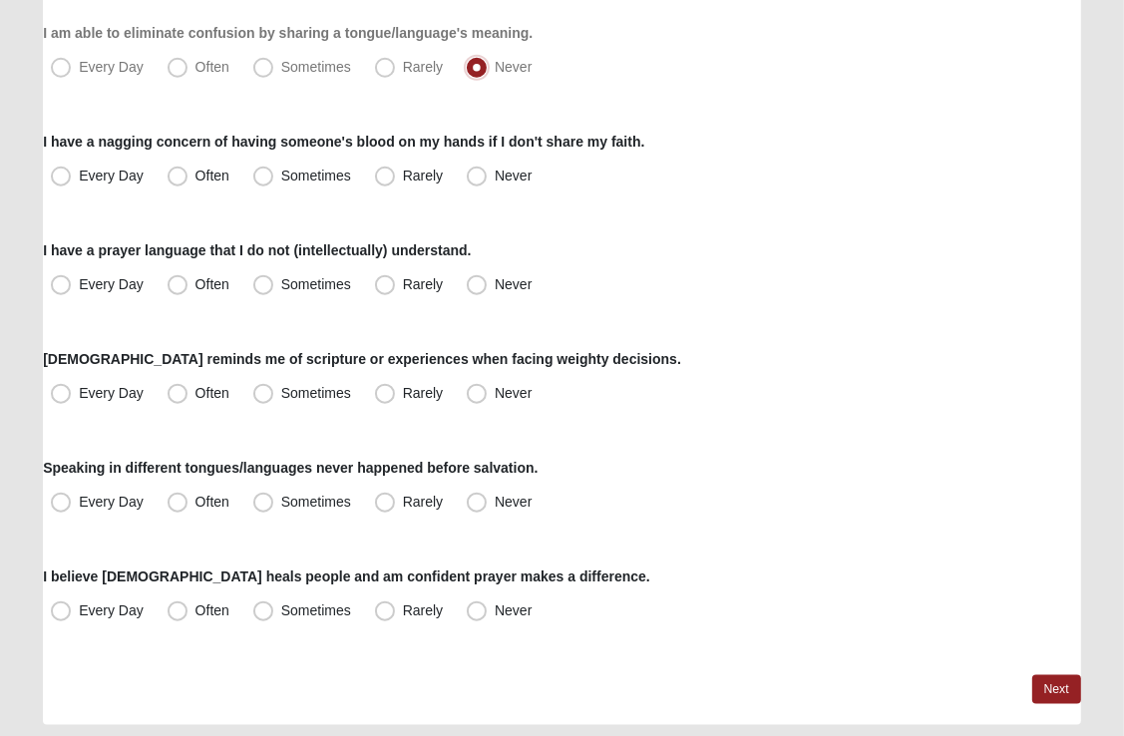
scroll to position [1449, 0]
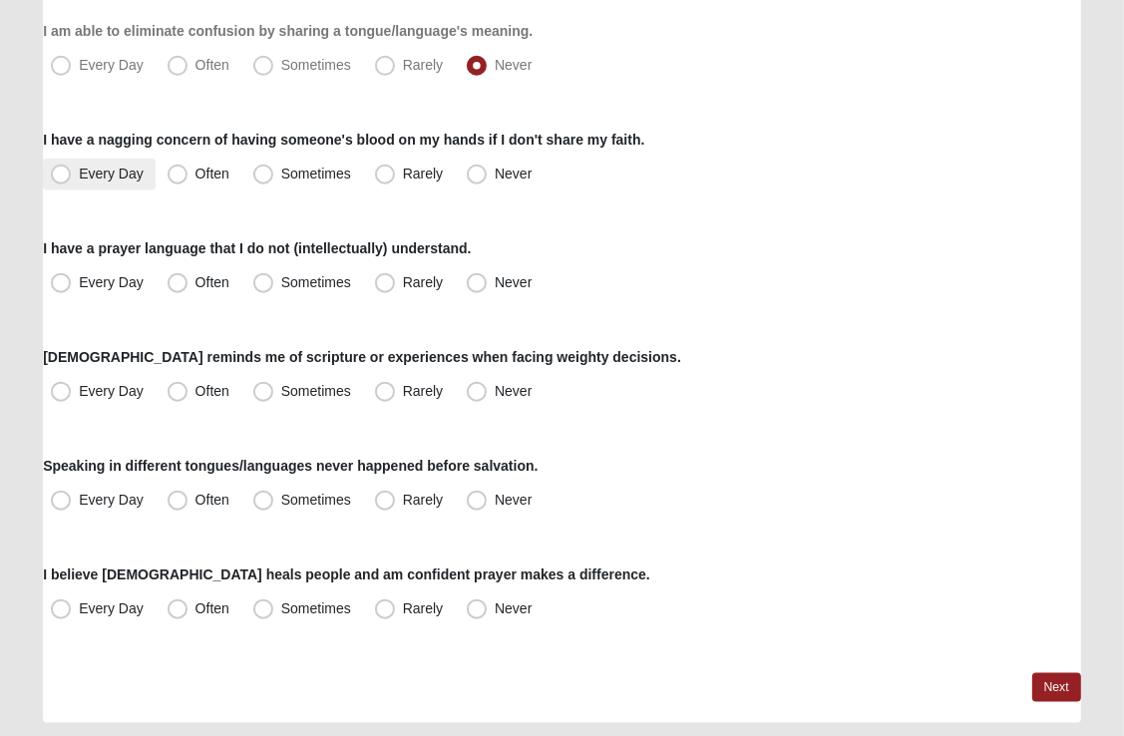
click at [79, 178] on span "Every Day" at bounding box center [111, 174] width 65 height 16
click at [62, 178] on input "Every Day" at bounding box center [65, 174] width 13 height 13
radio input "true"
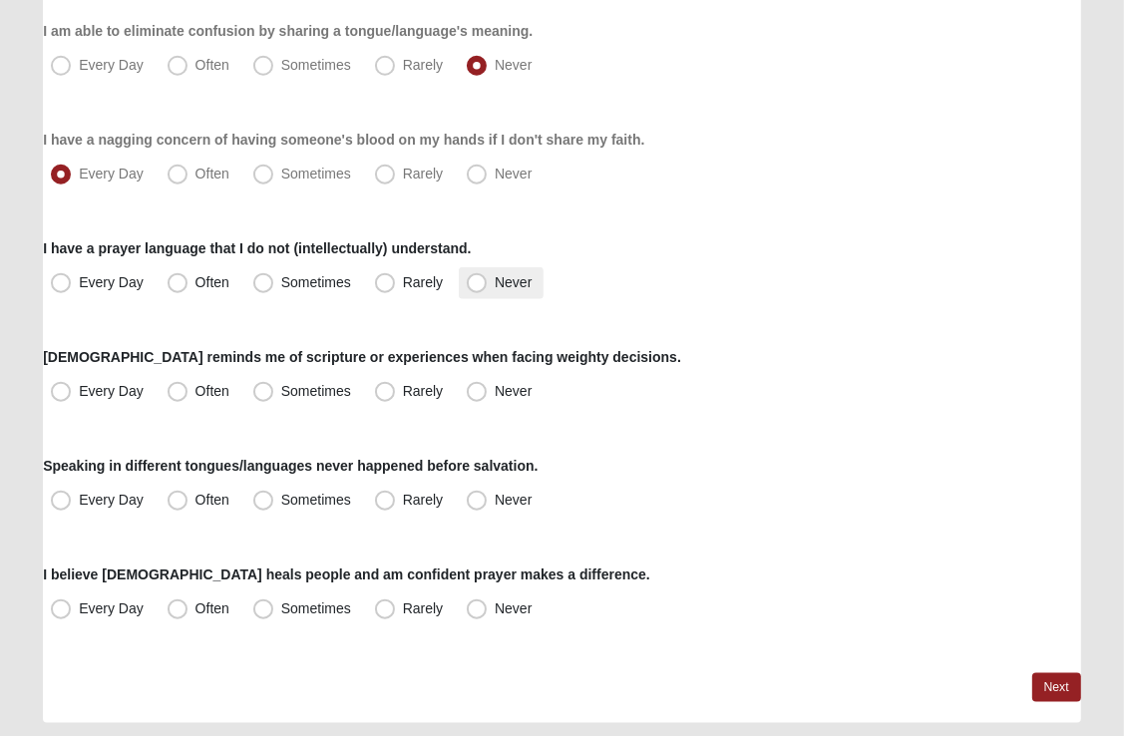
click at [495, 285] on span "Never" at bounding box center [513, 282] width 37 height 16
click at [480, 285] on input "Never" at bounding box center [481, 282] width 13 height 13
radio input "true"
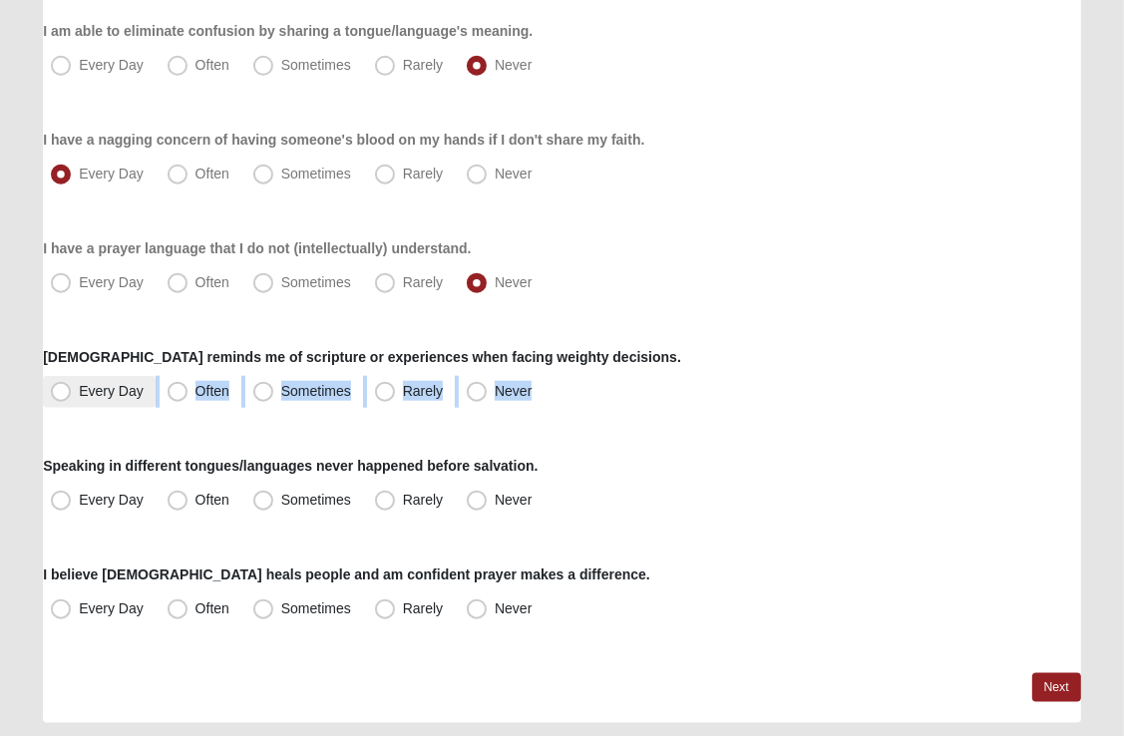
drag, startPoint x: 198, startPoint y: 428, endPoint x: 60, endPoint y: 388, distance: 144.3
click at [79, 388] on span "Every Day" at bounding box center [111, 391] width 65 height 16
click at [60, 388] on input "Every Day" at bounding box center [65, 391] width 13 height 13
radio input "true"
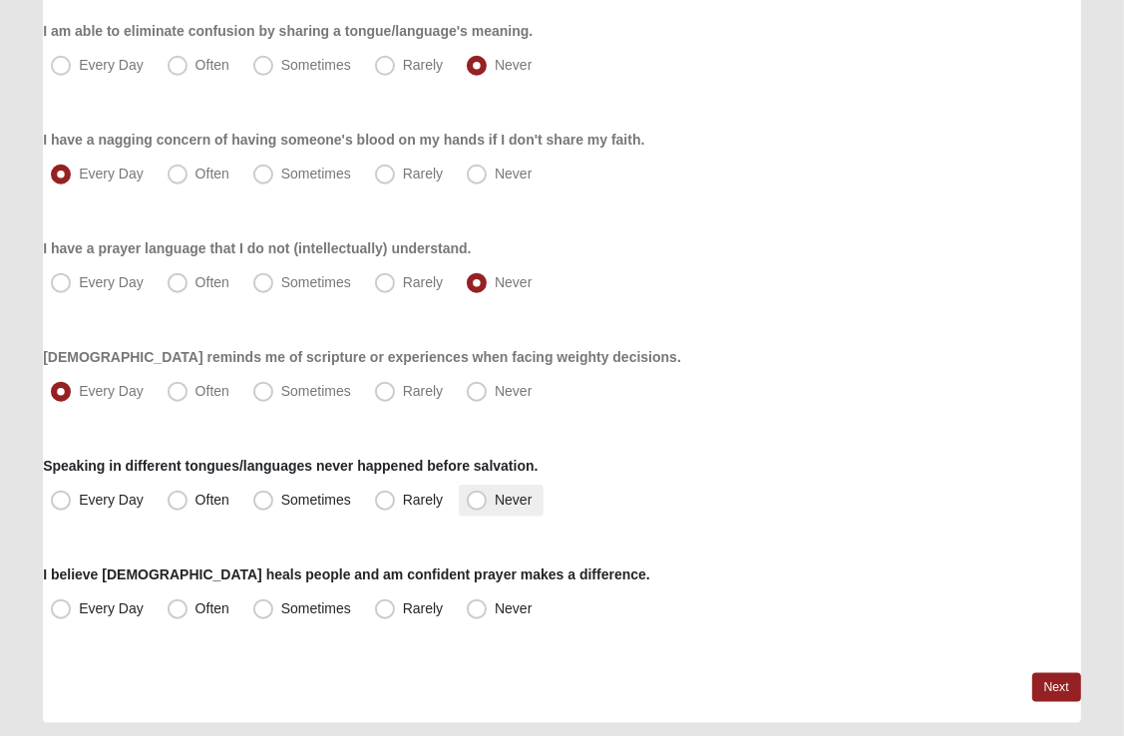
click at [495, 501] on span "Never" at bounding box center [513, 500] width 37 height 16
click at [485, 501] on input "Never" at bounding box center [481, 500] width 13 height 13
radio input "true"
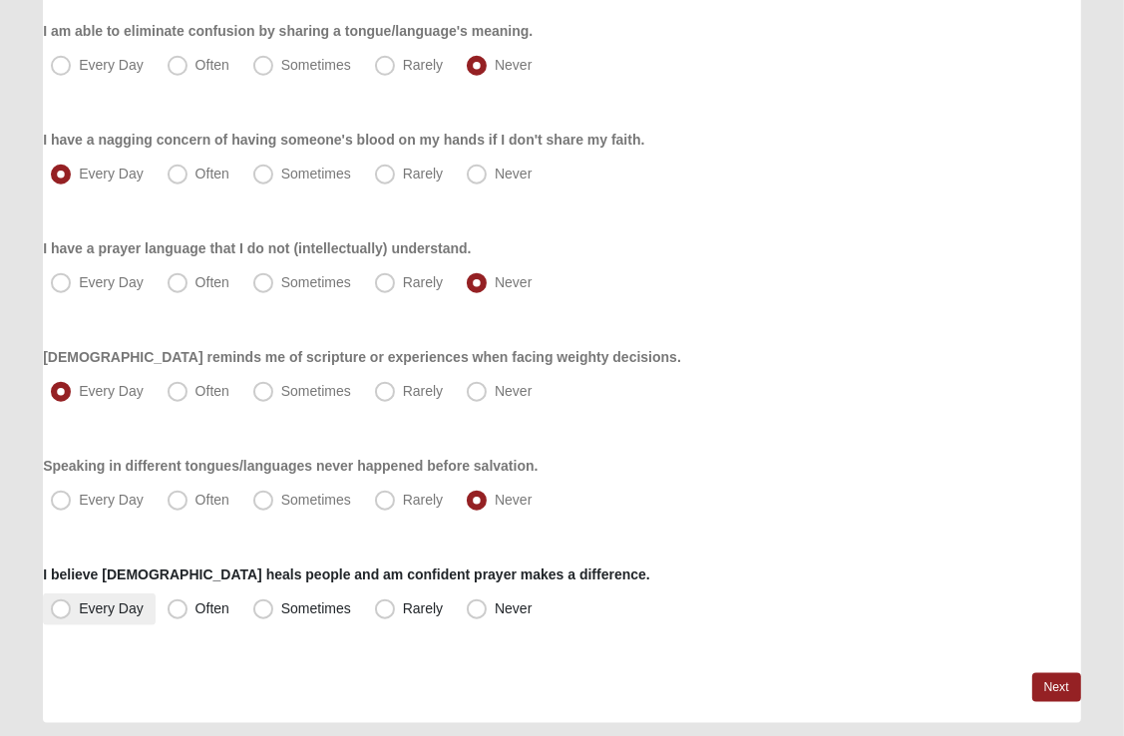
click at [79, 613] on span "Every Day" at bounding box center [111, 608] width 65 height 16
click at [59, 613] on input "Every Day" at bounding box center [65, 608] width 13 height 13
radio input "true"
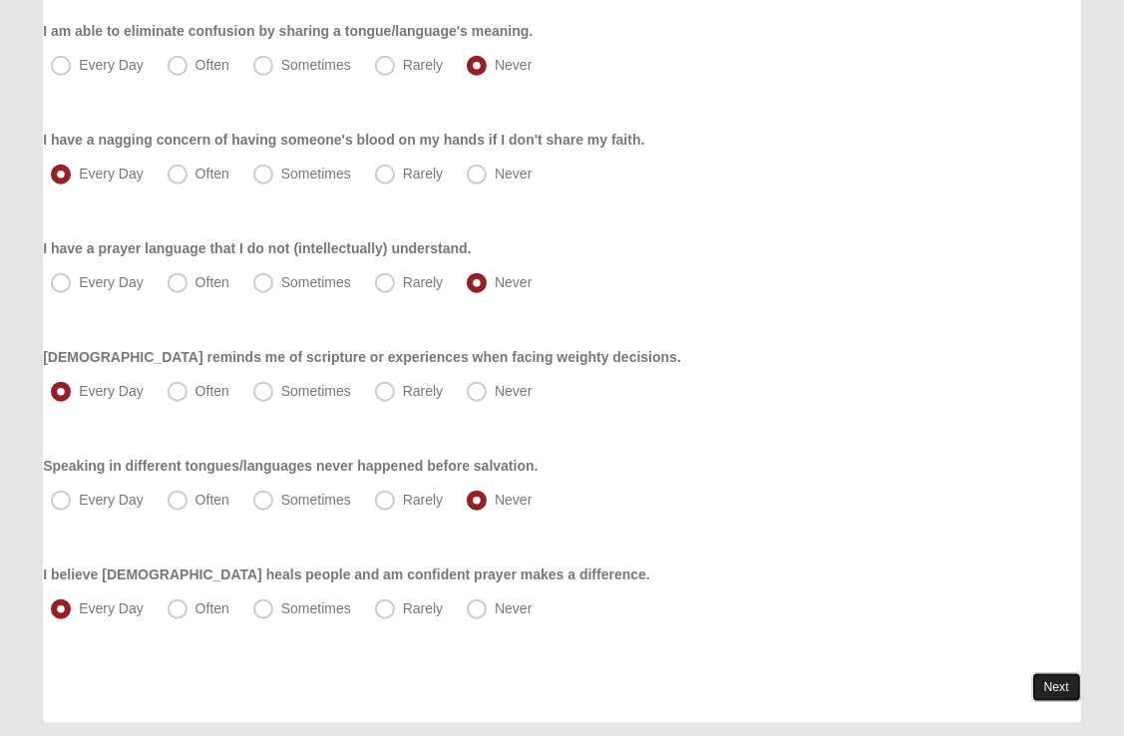
click at [1038, 689] on link "Next" at bounding box center [1056, 687] width 49 height 29
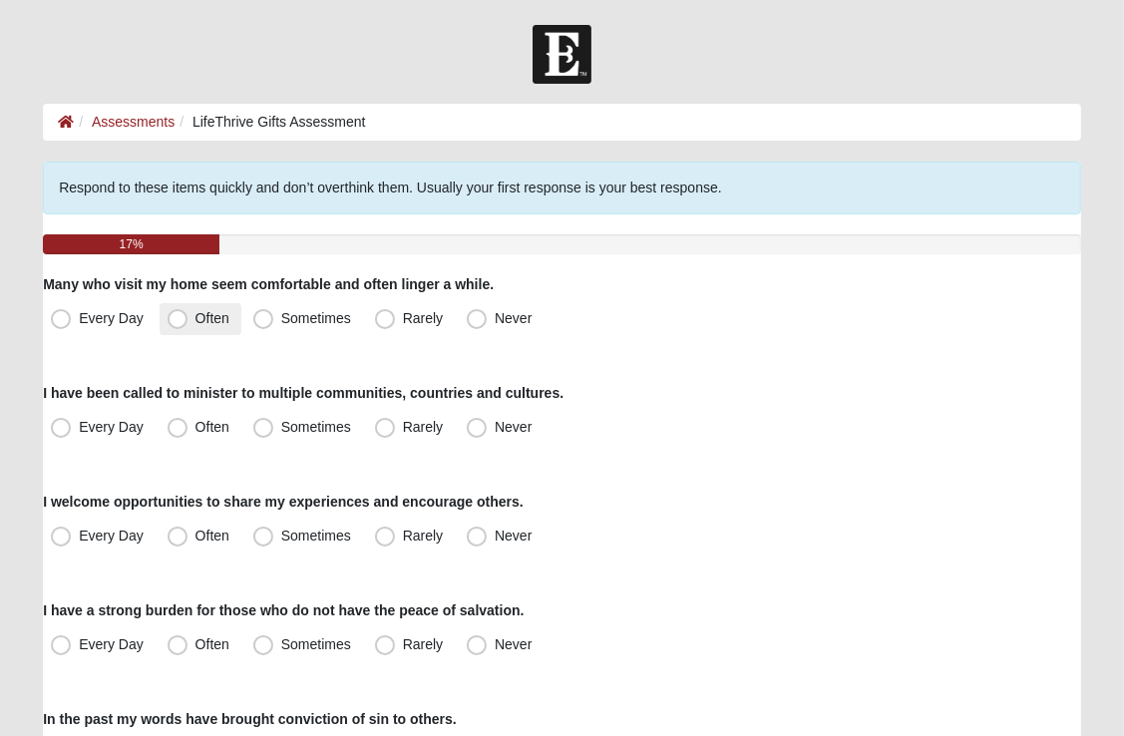
click at [195, 322] on span "Often" at bounding box center [212, 318] width 34 height 16
click at [180, 322] on input "Often" at bounding box center [182, 318] width 13 height 13
radio input "true"
click at [195, 322] on span "Often" at bounding box center [212, 318] width 34 height 16
click at [180, 322] on input "Often" at bounding box center [182, 318] width 13 height 13
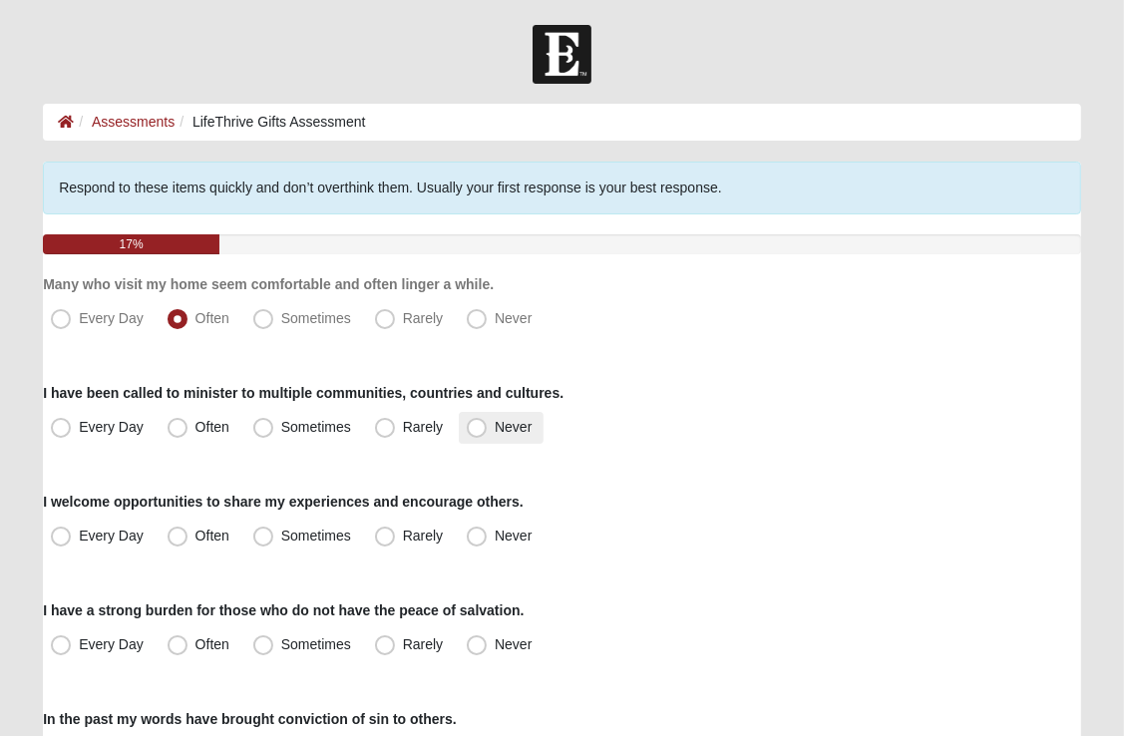
click at [495, 430] on span "Never" at bounding box center [513, 427] width 37 height 16
click at [482, 430] on input "Never" at bounding box center [481, 427] width 13 height 13
radio input "true"
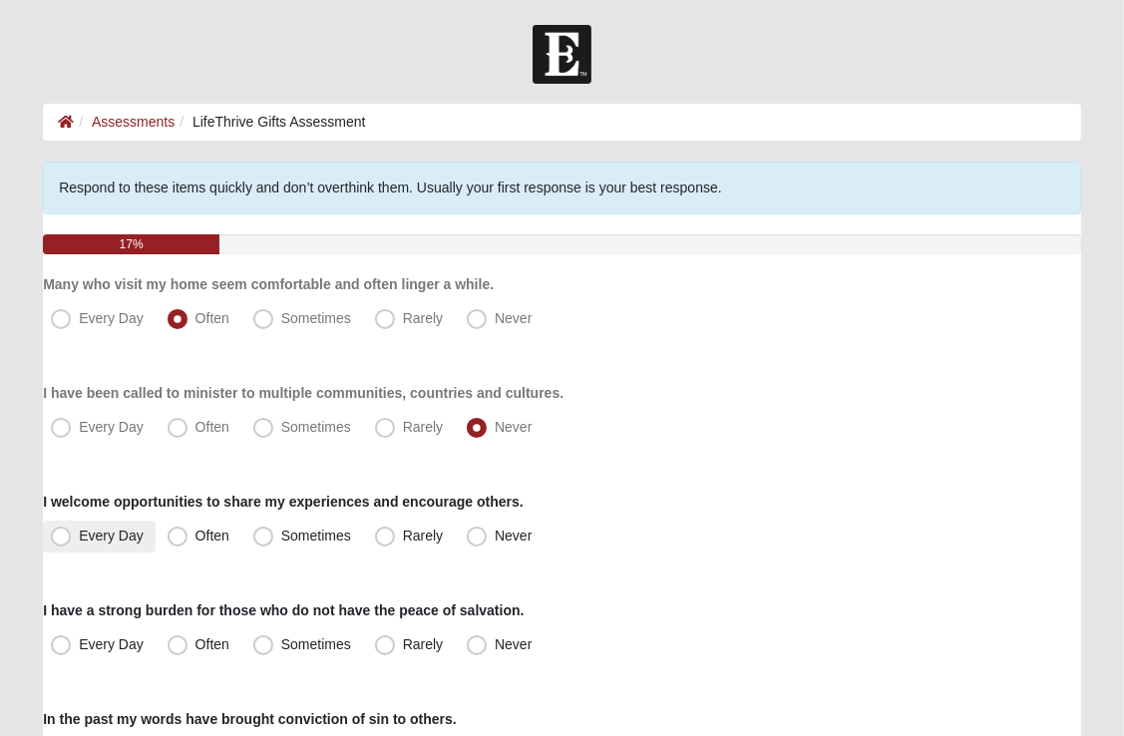
click at [79, 540] on span "Every Day" at bounding box center [111, 536] width 65 height 16
click at [59, 540] on input "Every Day" at bounding box center [65, 536] width 13 height 13
radio input "true"
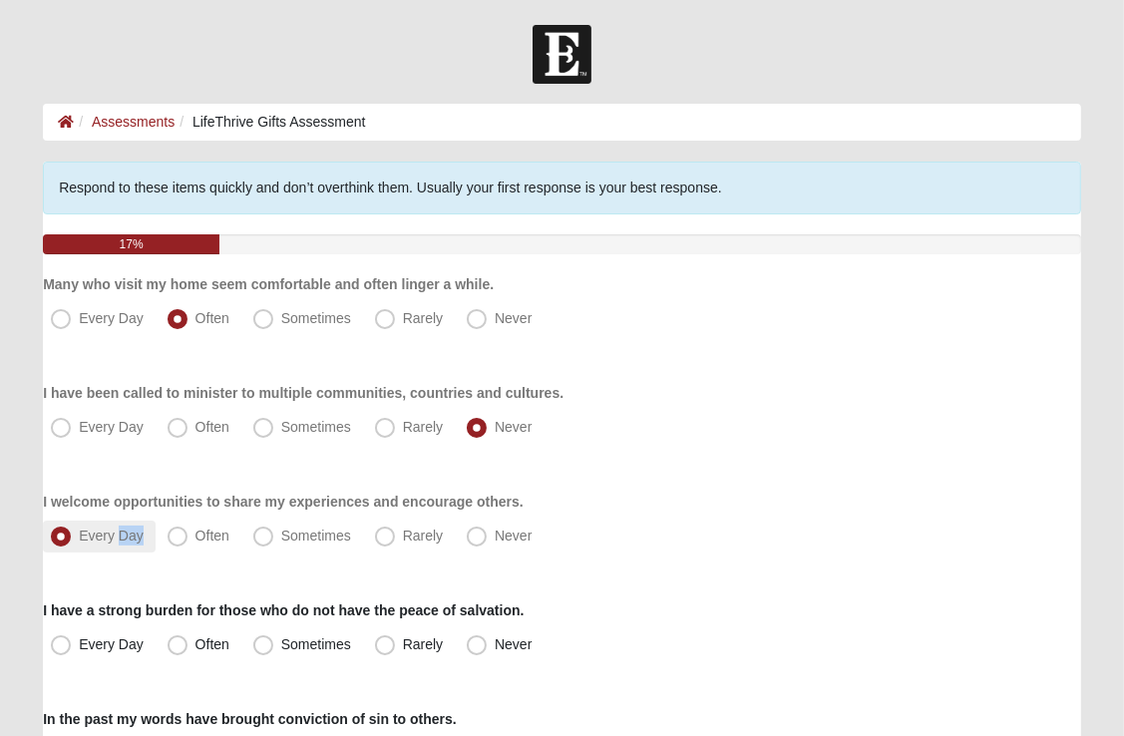
click at [79, 540] on span "Every Day" at bounding box center [111, 536] width 65 height 16
click at [59, 540] on input "Every Day" at bounding box center [65, 536] width 13 height 13
click at [79, 540] on span "Every Day" at bounding box center [111, 536] width 65 height 16
click at [59, 540] on input "Every Day" at bounding box center [65, 536] width 13 height 13
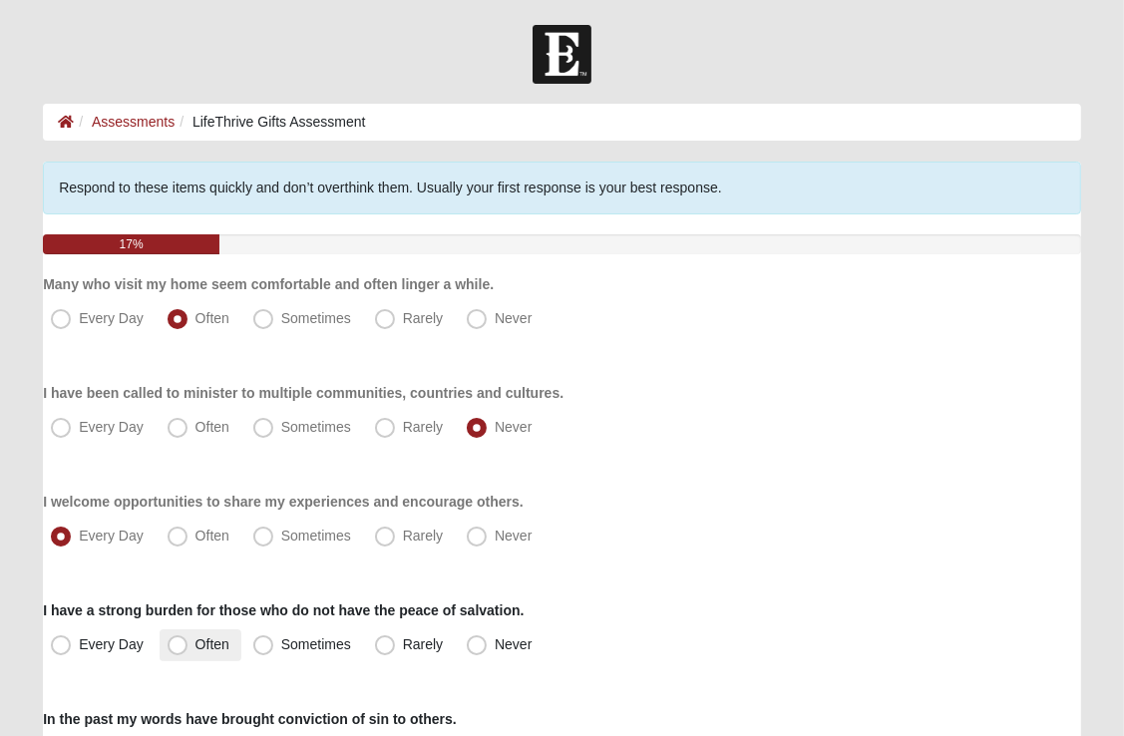
click at [195, 645] on span "Often" at bounding box center [212, 644] width 34 height 16
click at [179, 645] on input "Often" at bounding box center [182, 644] width 13 height 13
radio input "true"
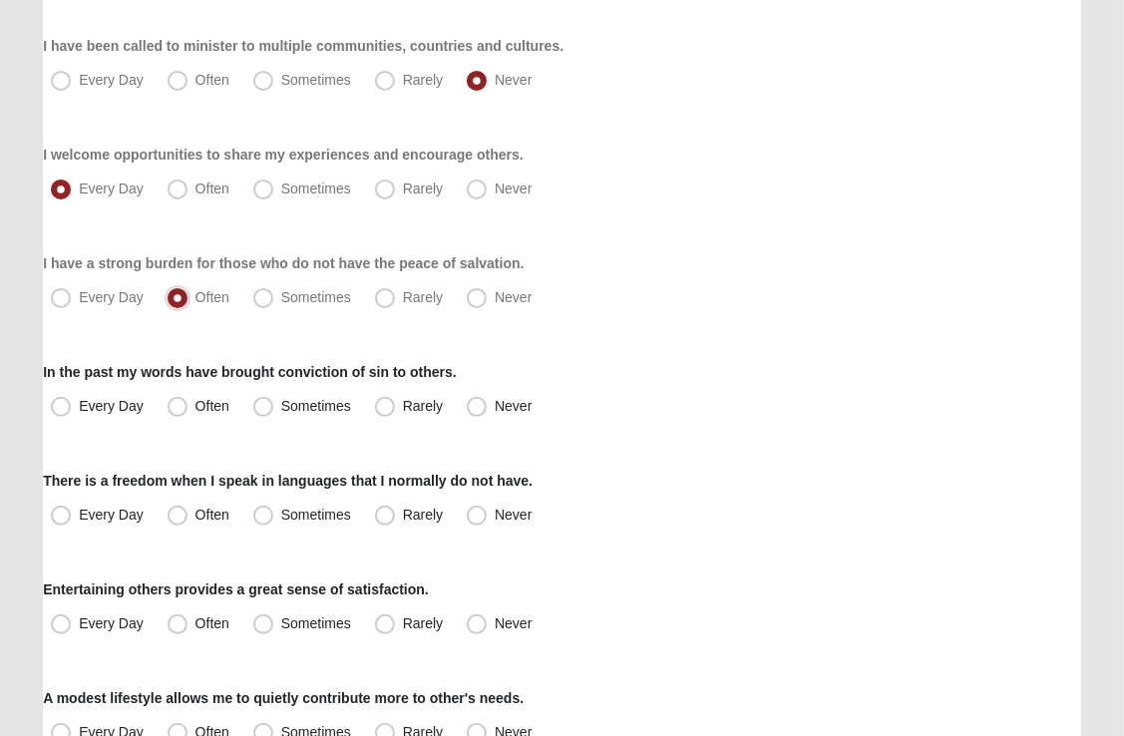
scroll to position [359, 0]
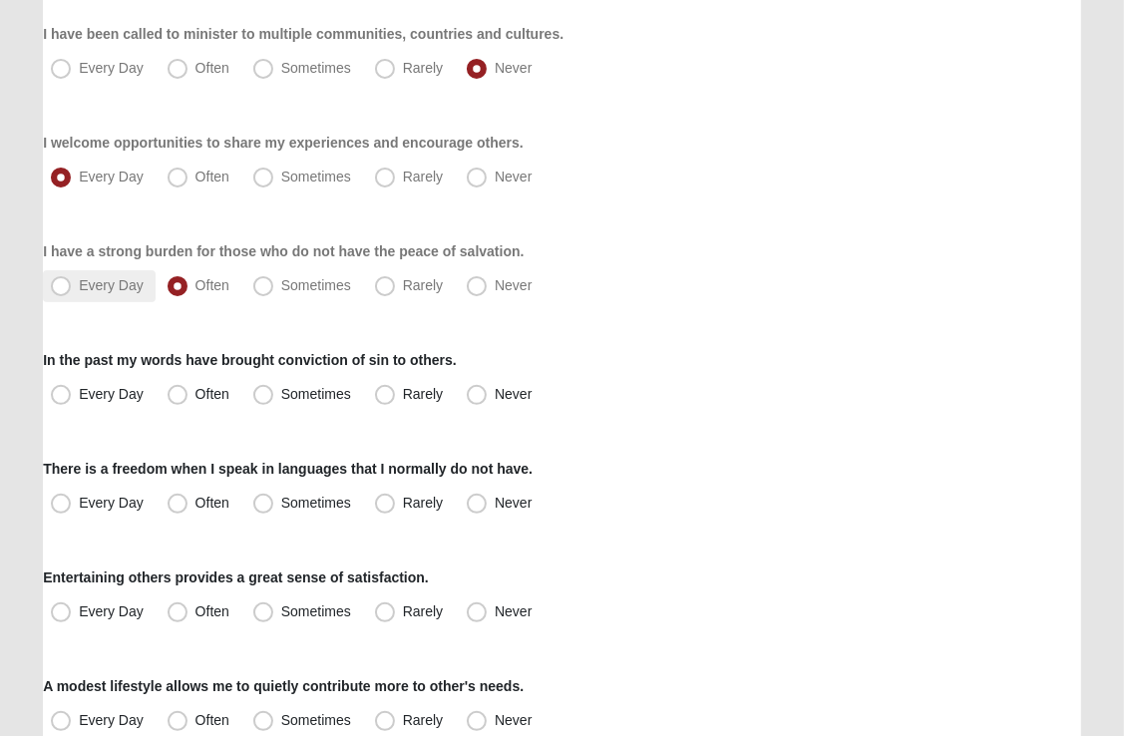
click at [79, 293] on span "Every Day" at bounding box center [111, 285] width 65 height 16
click at [60, 292] on input "Every Day" at bounding box center [65, 285] width 13 height 13
radio input "true"
click at [195, 394] on span "Often" at bounding box center [212, 394] width 34 height 16
click at [181, 394] on input "Often" at bounding box center [182, 394] width 13 height 13
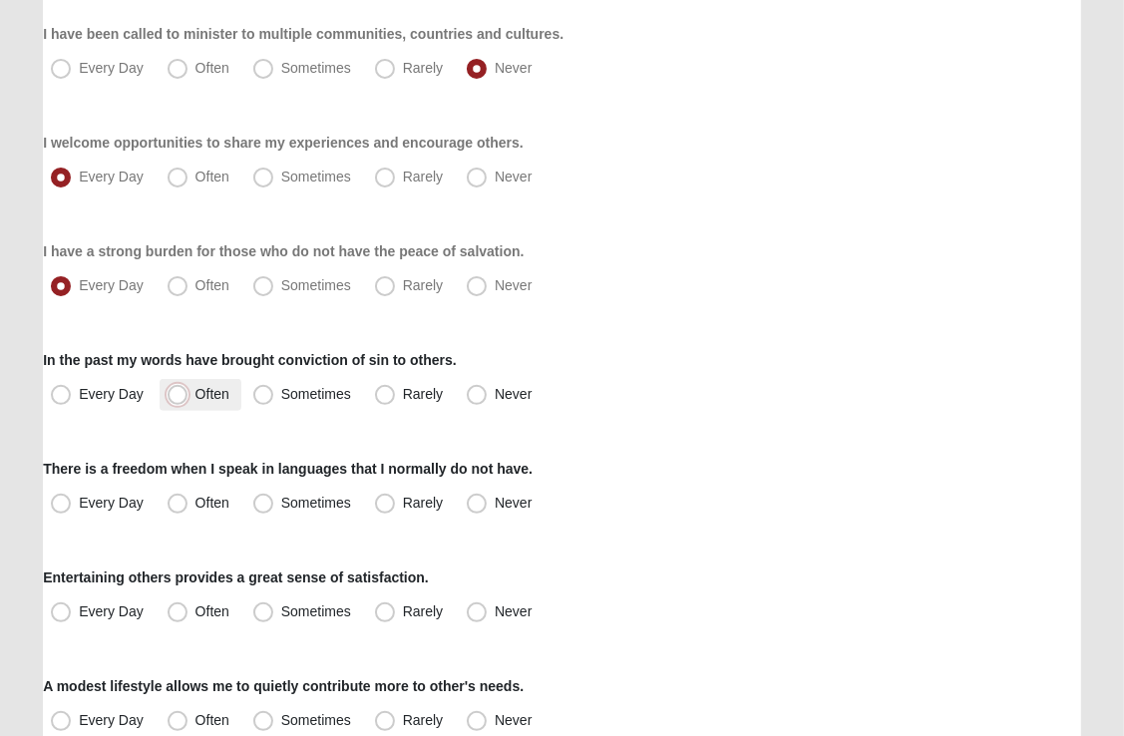
radio input "true"
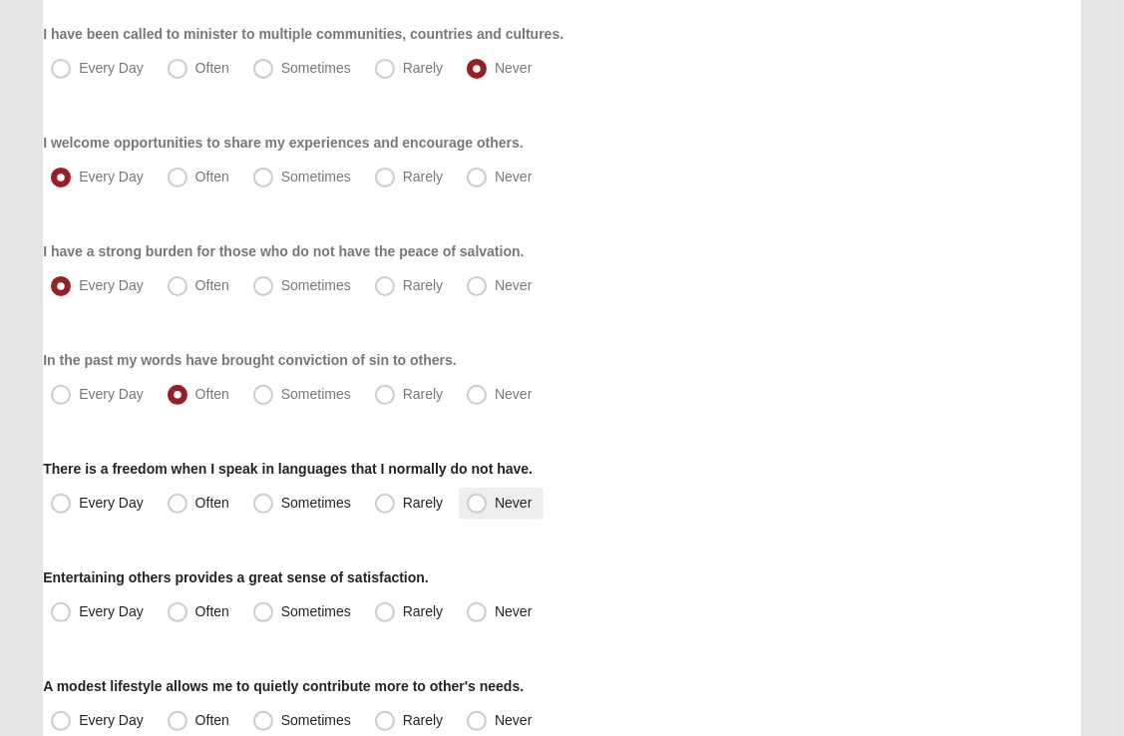
click at [495, 501] on span "Never" at bounding box center [513, 503] width 37 height 16
click at [476, 501] on input "Never" at bounding box center [481, 503] width 13 height 13
radio input "true"
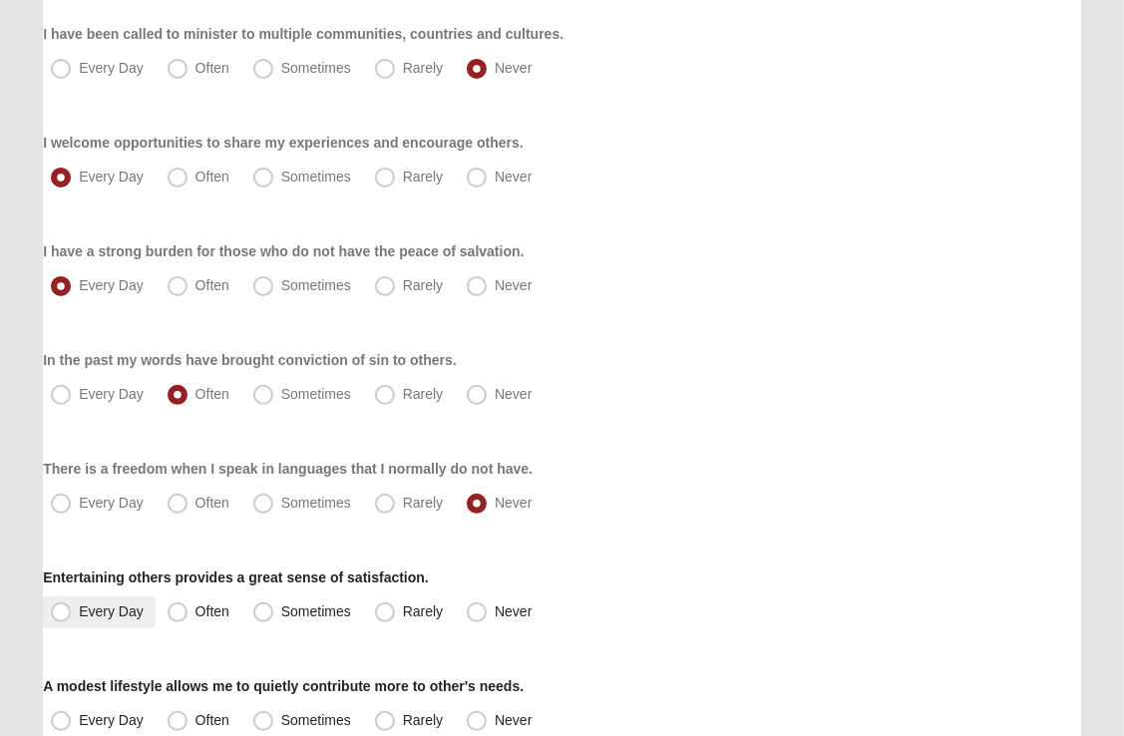
click at [79, 612] on span "Every Day" at bounding box center [111, 611] width 65 height 16
click at [60, 612] on input "Every Day" at bounding box center [65, 611] width 13 height 13
radio input "true"
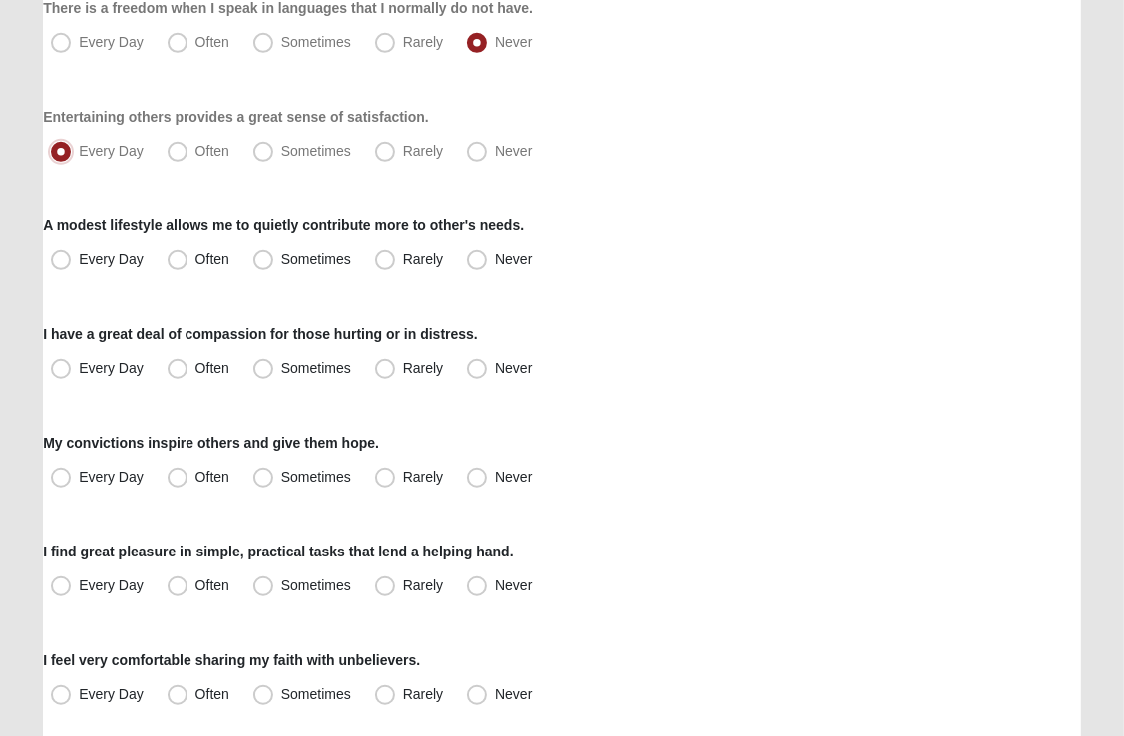
scroll to position [838, 0]
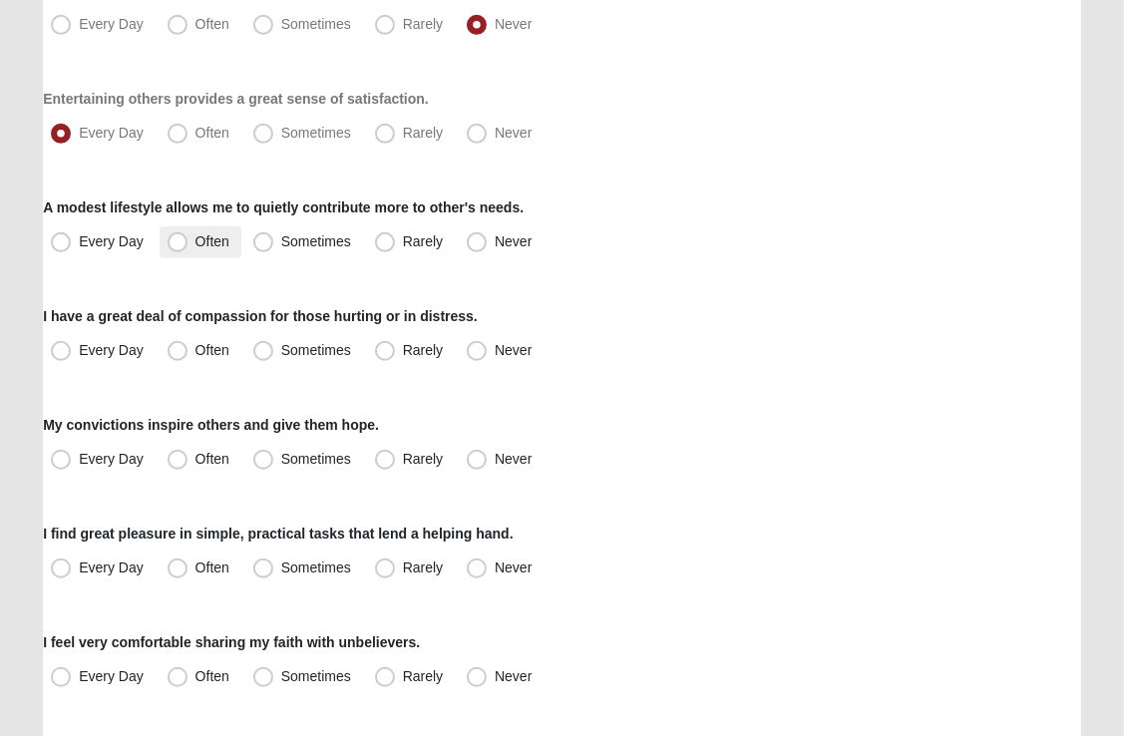
click at [195, 244] on span "Often" at bounding box center [212, 241] width 34 height 16
click at [180, 244] on input "Often" at bounding box center [182, 241] width 13 height 13
radio input "true"
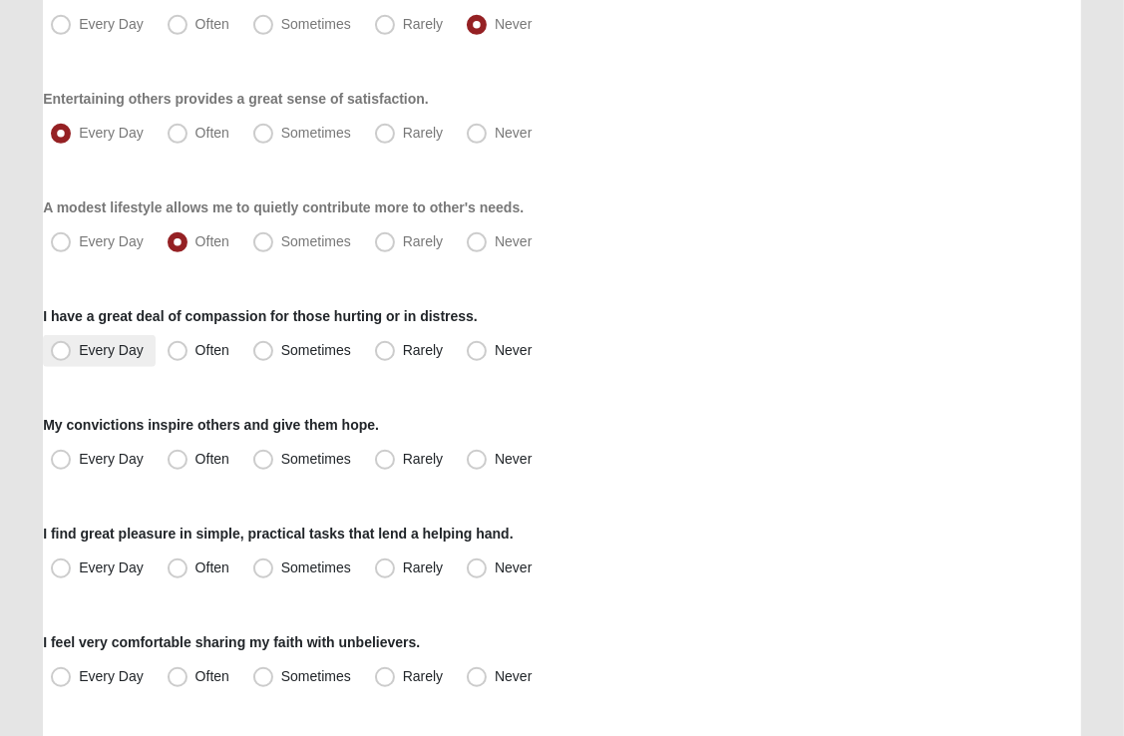
click at [79, 355] on span "Every Day" at bounding box center [111, 350] width 65 height 16
click at [61, 355] on input "Every Day" at bounding box center [65, 350] width 13 height 13
radio input "true"
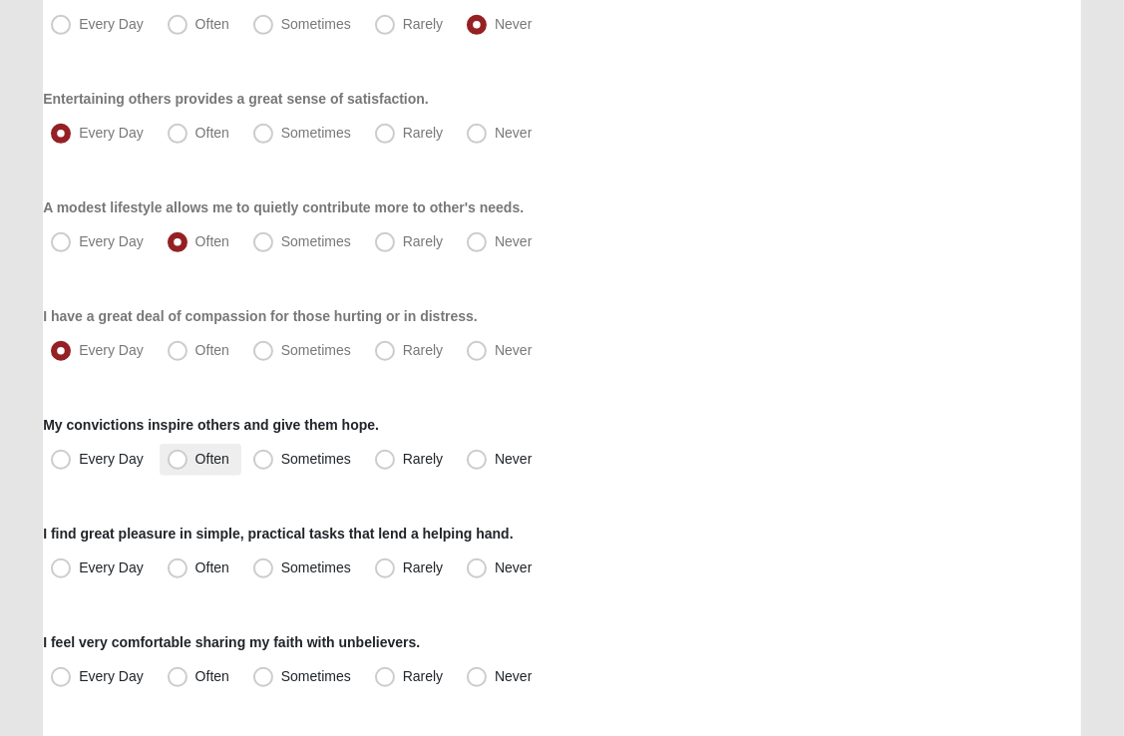
click at [195, 459] on span "Often" at bounding box center [212, 459] width 34 height 16
click at [177, 459] on input "Often" at bounding box center [182, 459] width 13 height 13
radio input "true"
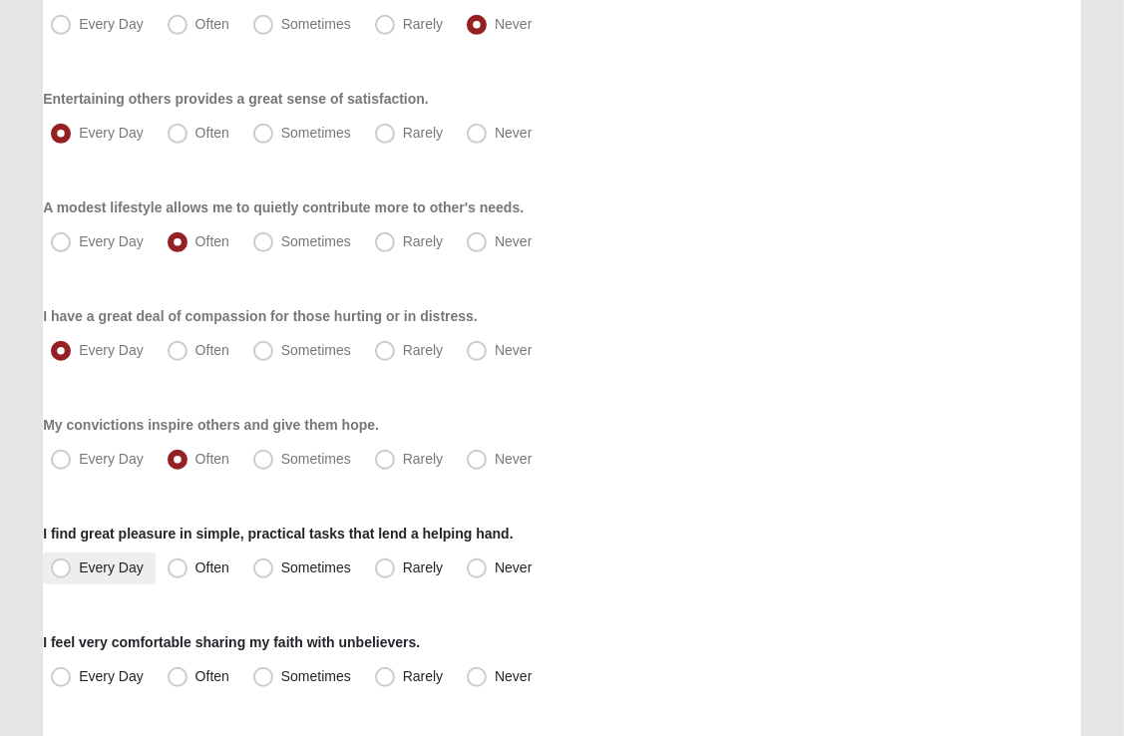
click at [79, 571] on span "Every Day" at bounding box center [111, 568] width 65 height 16
click at [59, 571] on input "Every Day" at bounding box center [65, 568] width 13 height 13
radio input "true"
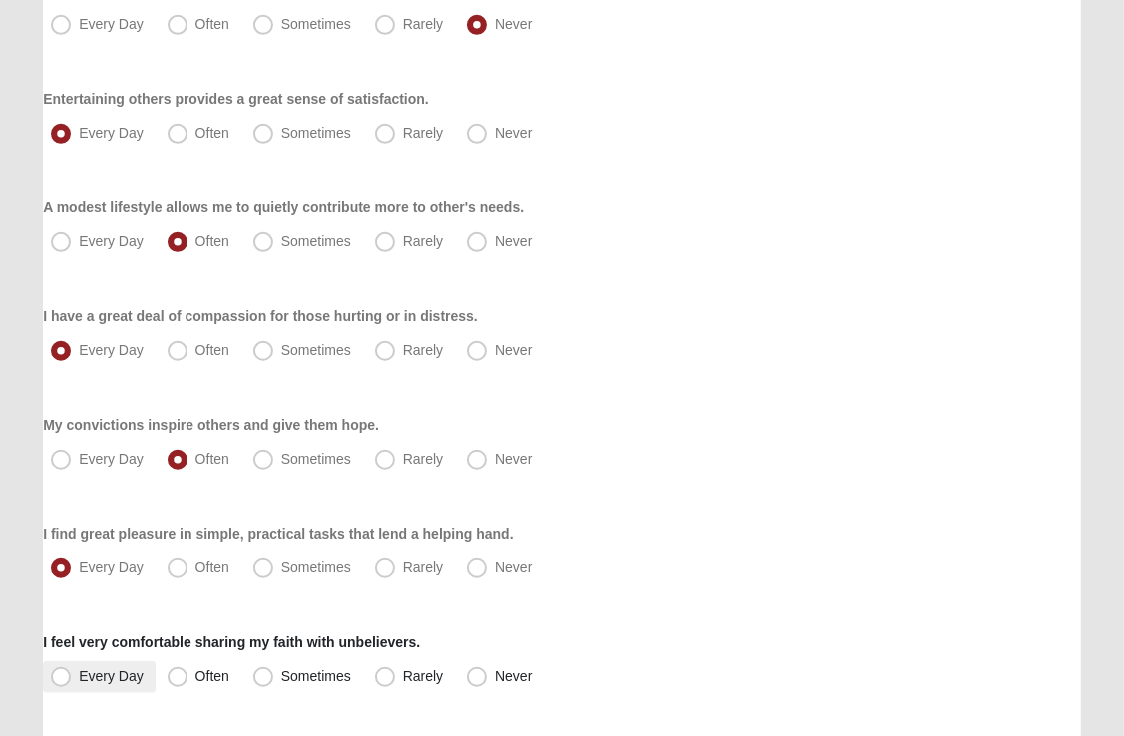
click at [79, 673] on span "Every Day" at bounding box center [111, 676] width 65 height 16
click at [59, 673] on input "Every Day" at bounding box center [65, 676] width 13 height 13
radio input "true"
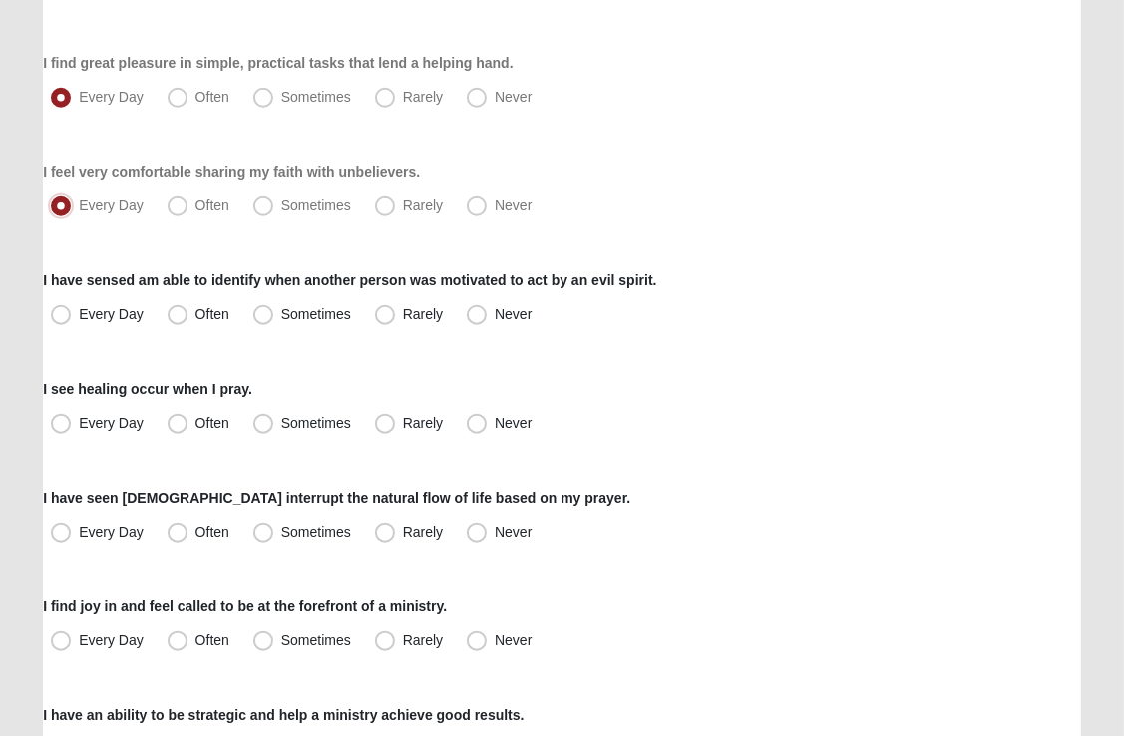
scroll to position [1305, 0]
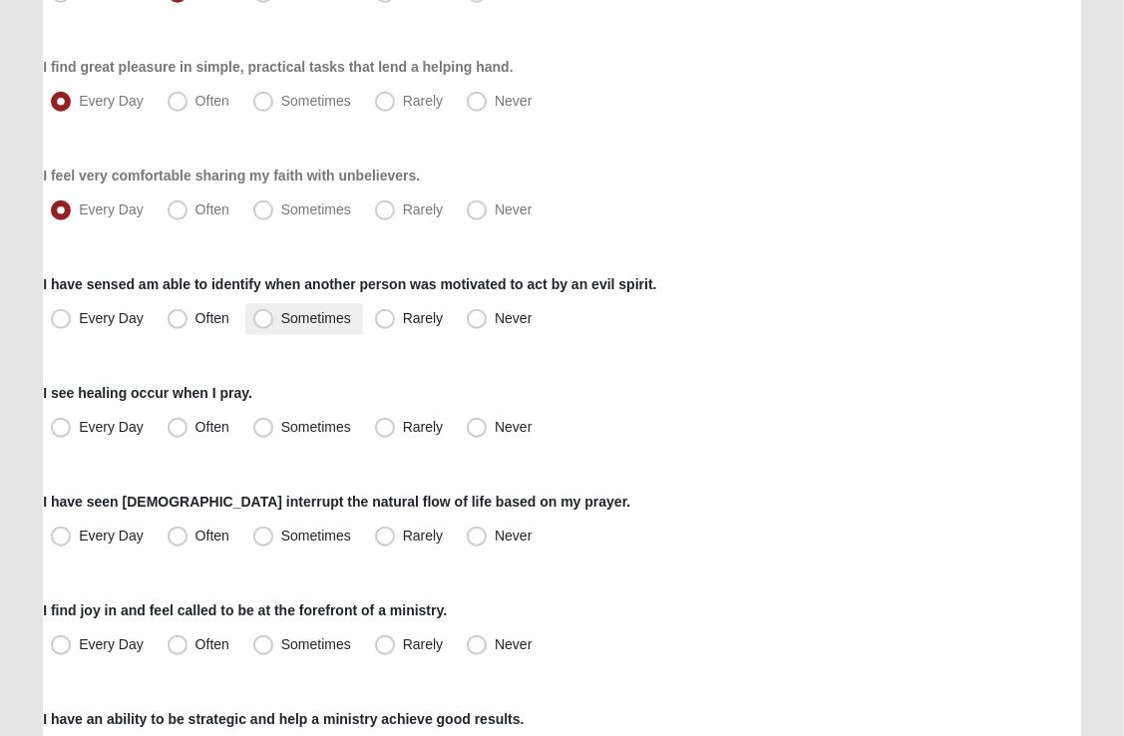
click at [281, 313] on span "Sometimes" at bounding box center [316, 318] width 70 height 16
click at [266, 313] on input "Sometimes" at bounding box center [267, 318] width 13 height 13
radio input "true"
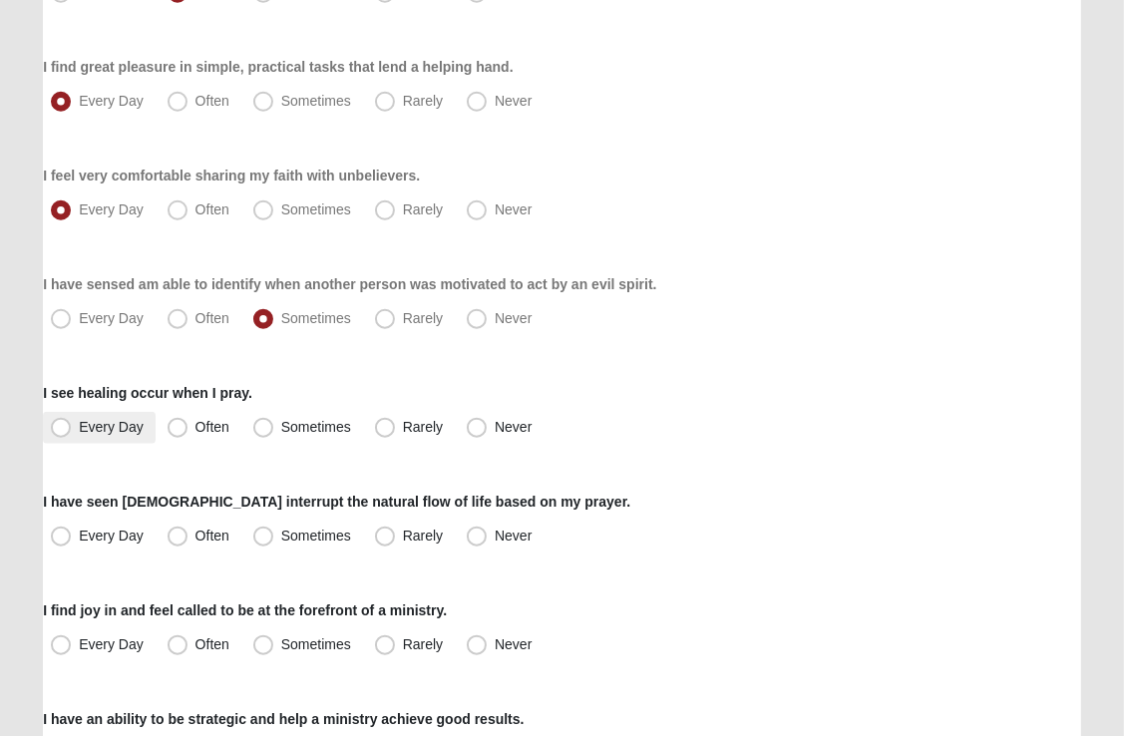
click at [79, 429] on span "Every Day" at bounding box center [111, 427] width 65 height 16
click at [60, 429] on input "Every Day" at bounding box center [65, 427] width 13 height 13
radio input "true"
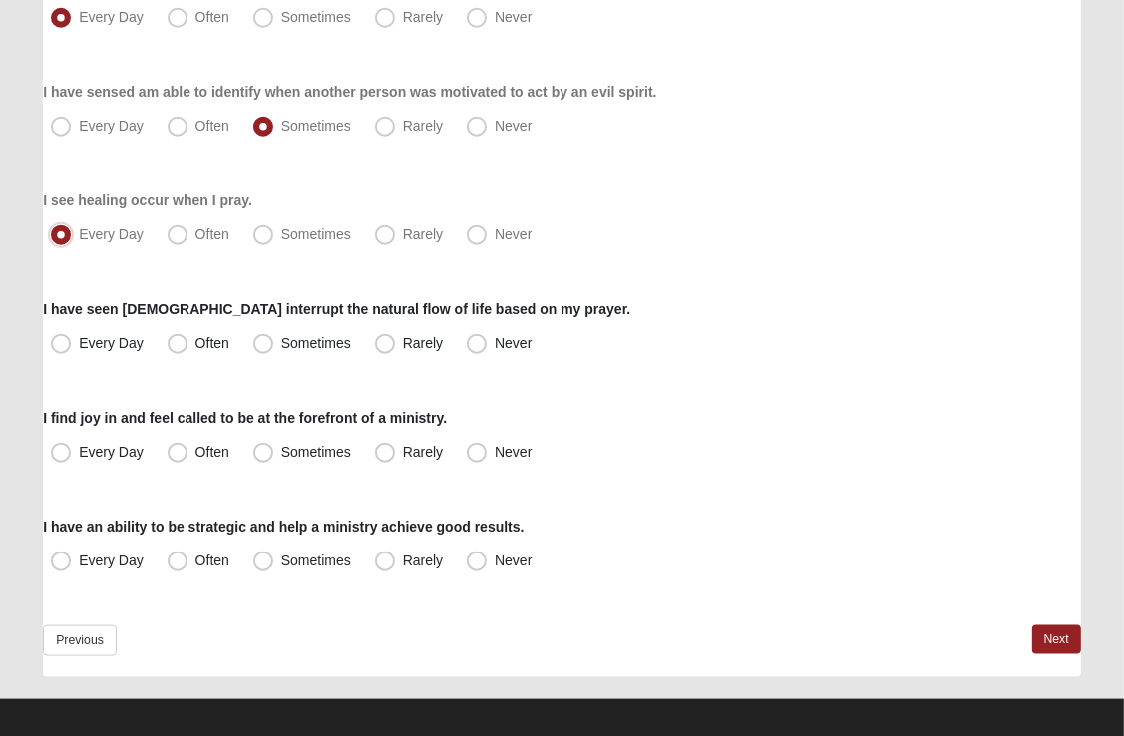
scroll to position [1509, 0]
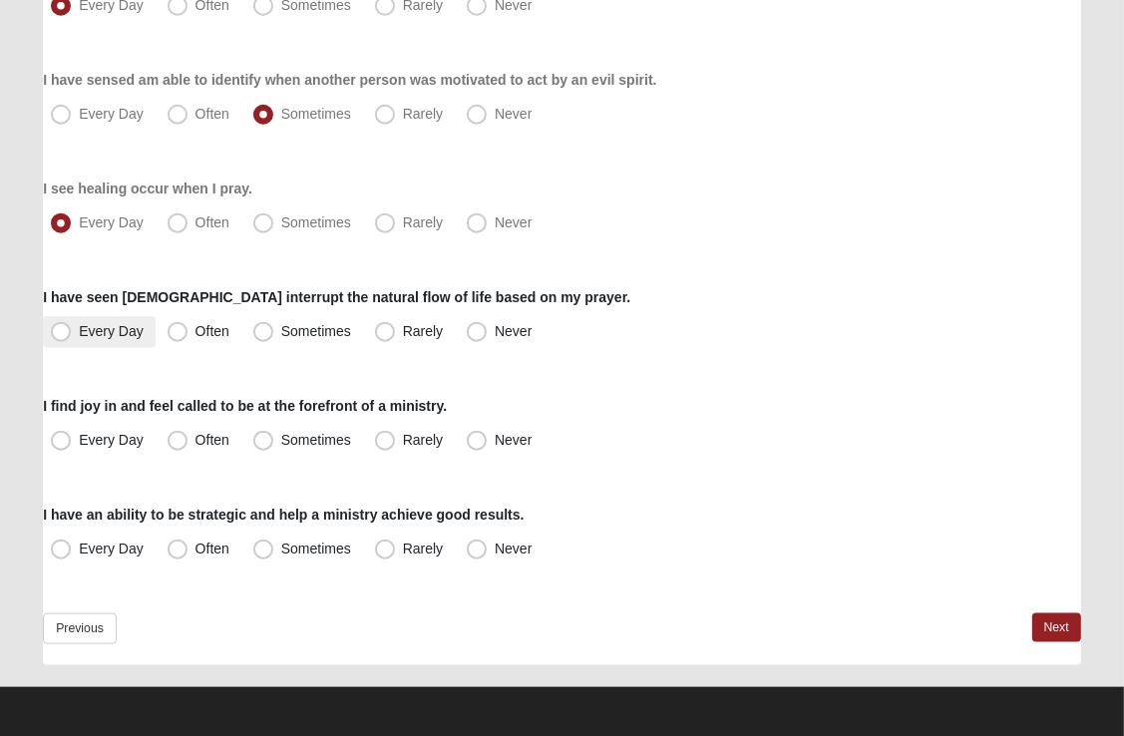
click at [79, 336] on span "Every Day" at bounding box center [111, 331] width 65 height 16
click at [59, 336] on input "Every Day" at bounding box center [65, 331] width 13 height 13
radio input "true"
click at [79, 336] on span "Every Day" at bounding box center [111, 331] width 65 height 16
click at [59, 336] on input "Every Day" at bounding box center [65, 331] width 13 height 13
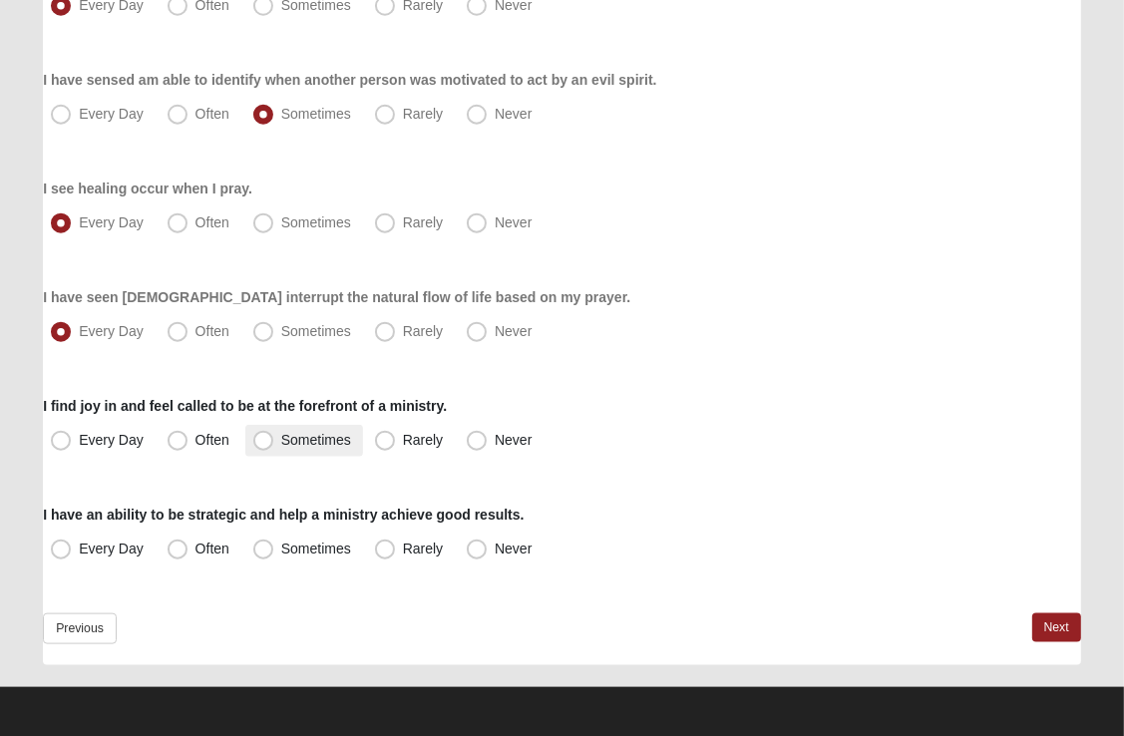
click at [281, 442] on span "Sometimes" at bounding box center [316, 440] width 70 height 16
click at [262, 442] on input "Sometimes" at bounding box center [267, 440] width 13 height 13
radio input "true"
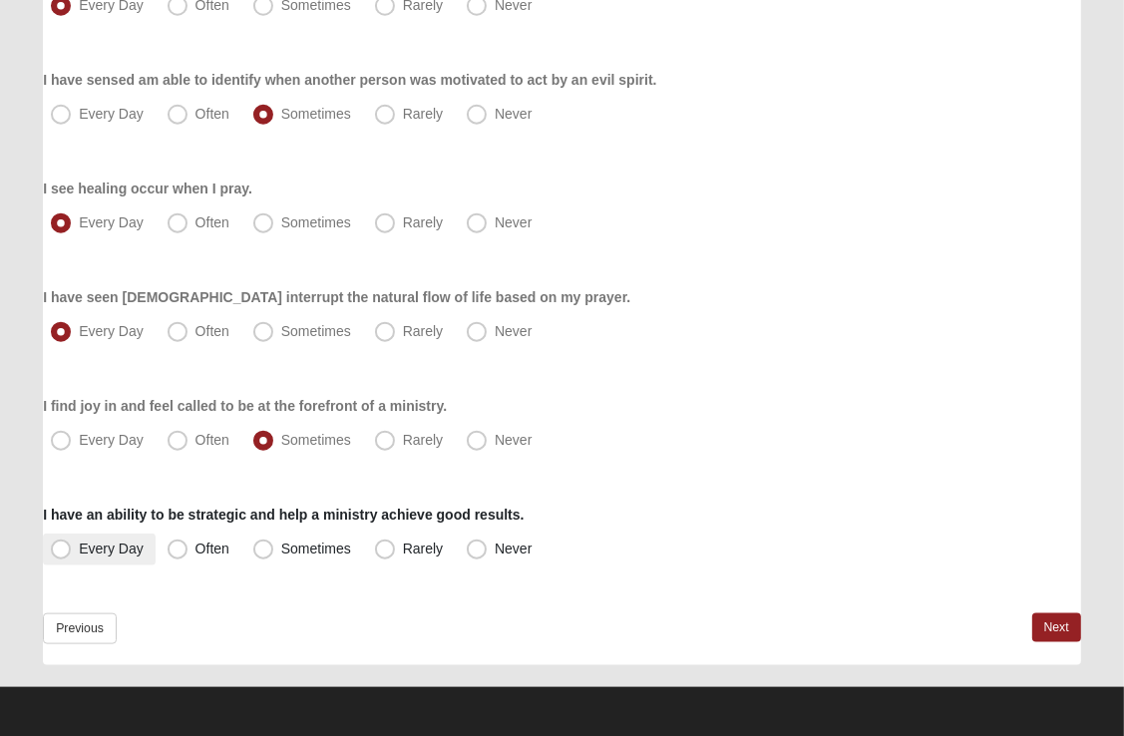
click at [79, 544] on span "Every Day" at bounding box center [111, 549] width 65 height 16
click at [63, 544] on input "Every Day" at bounding box center [65, 549] width 13 height 13
radio input "true"
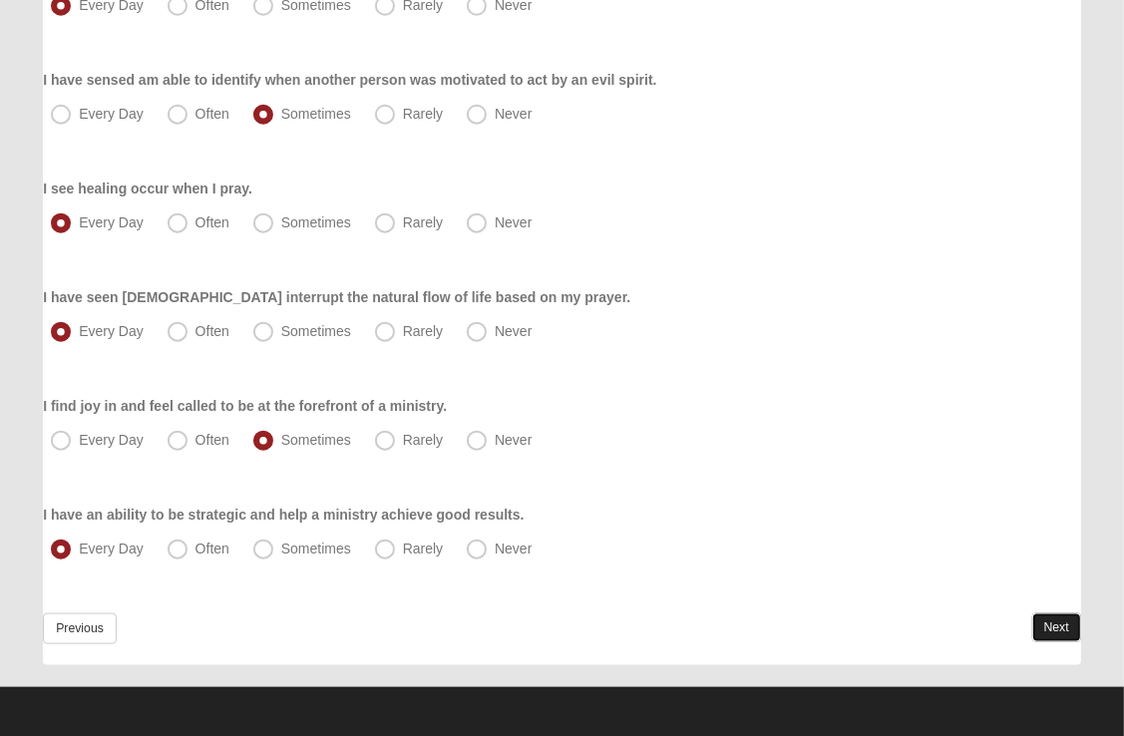
click at [1047, 629] on link "Next" at bounding box center [1056, 627] width 49 height 29
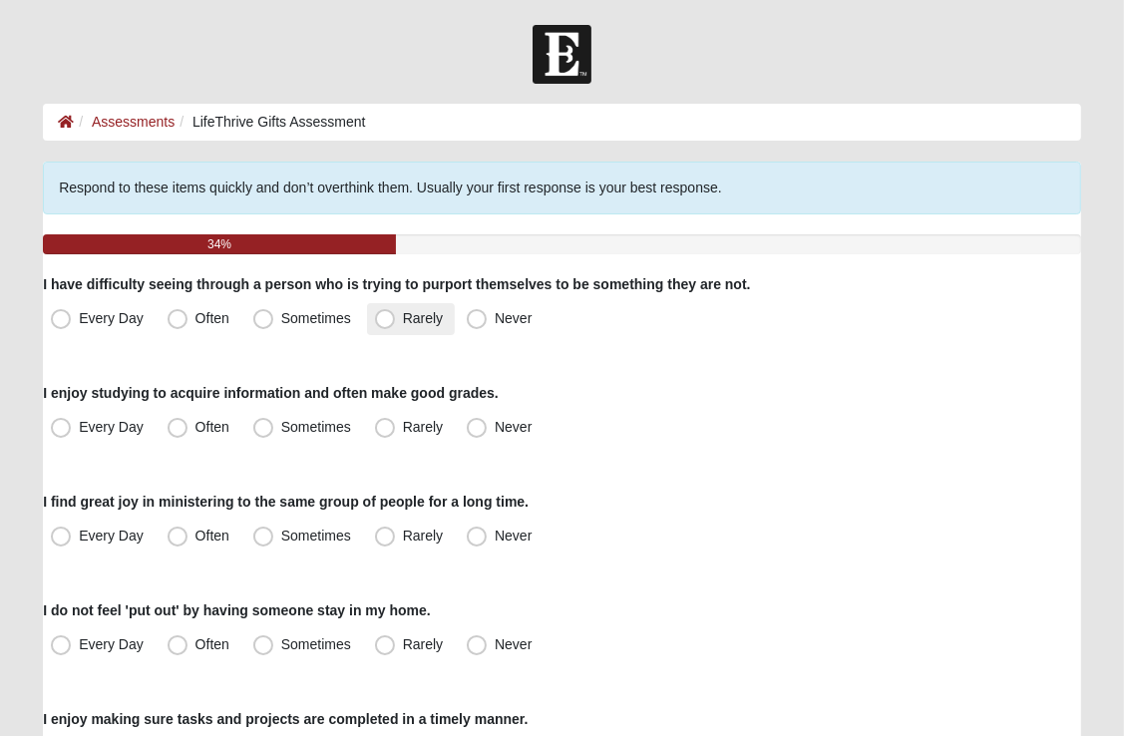
click at [403, 317] on span "Rarely" at bounding box center [423, 318] width 40 height 16
click at [383, 317] on input "Rarely" at bounding box center [389, 318] width 13 height 13
radio input "true"
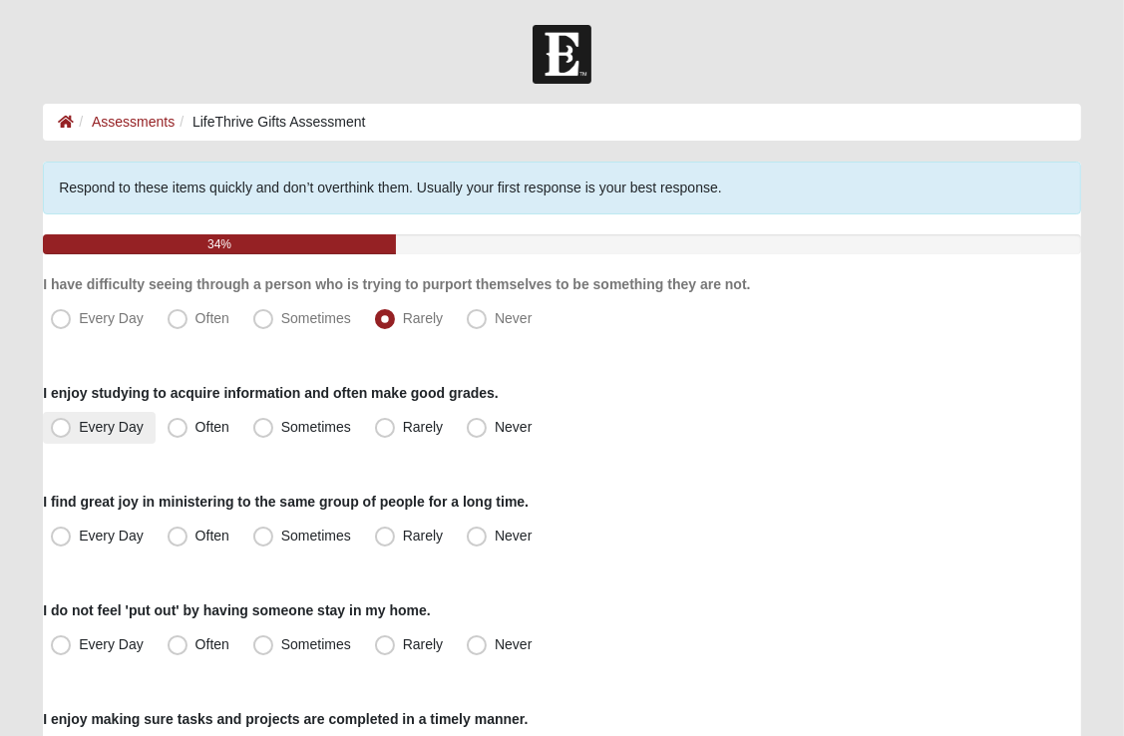
click at [79, 421] on span "Every Day" at bounding box center [111, 427] width 65 height 16
click at [62, 421] on input "Every Day" at bounding box center [65, 427] width 13 height 13
radio input "true"
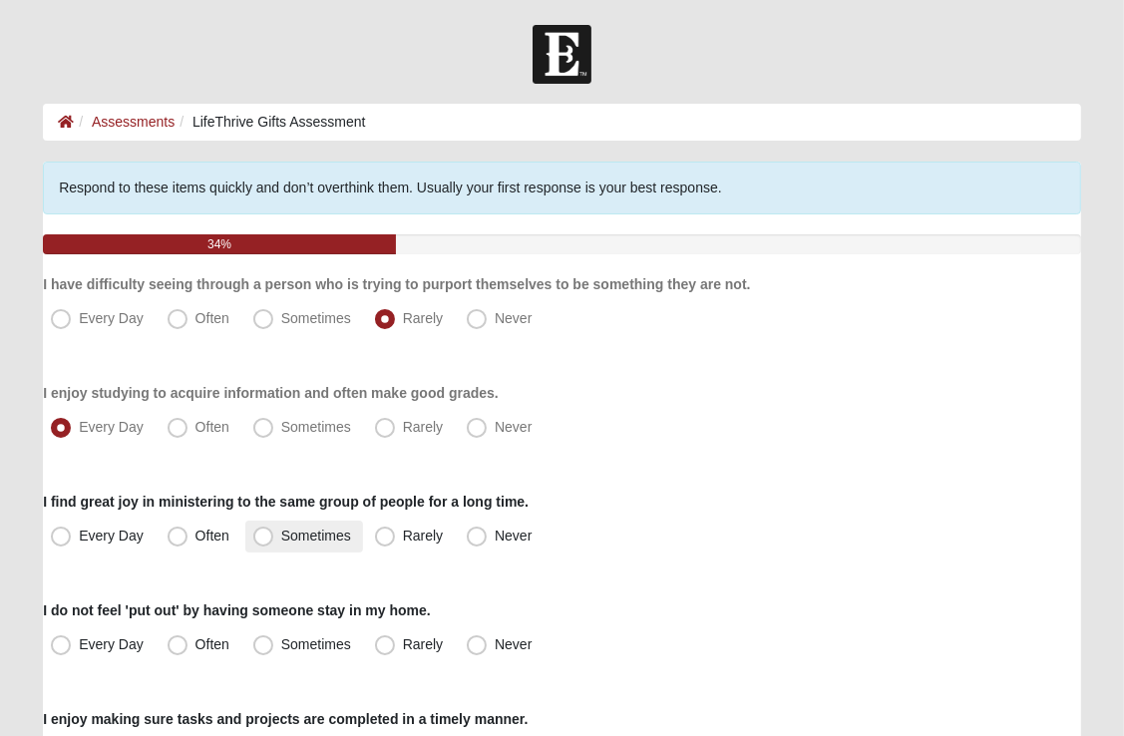
click at [281, 535] on span "Sometimes" at bounding box center [316, 536] width 70 height 16
click at [266, 535] on input "Sometimes" at bounding box center [267, 536] width 13 height 13
radio input "true"
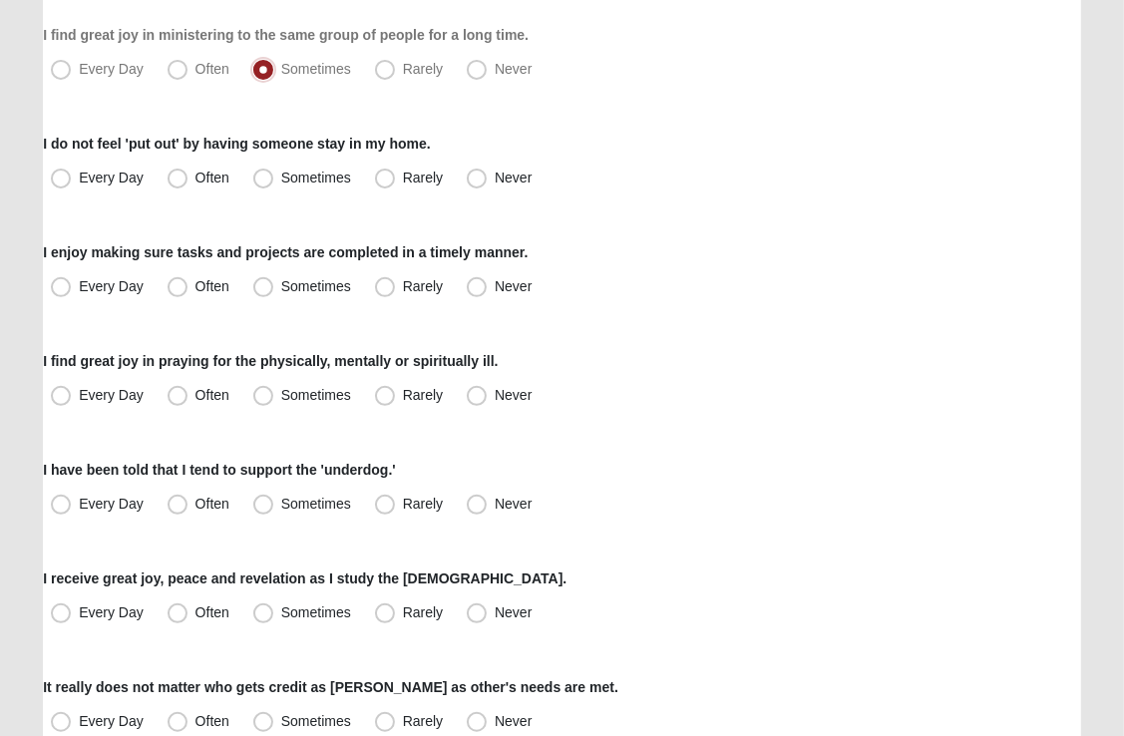
scroll to position [463, 0]
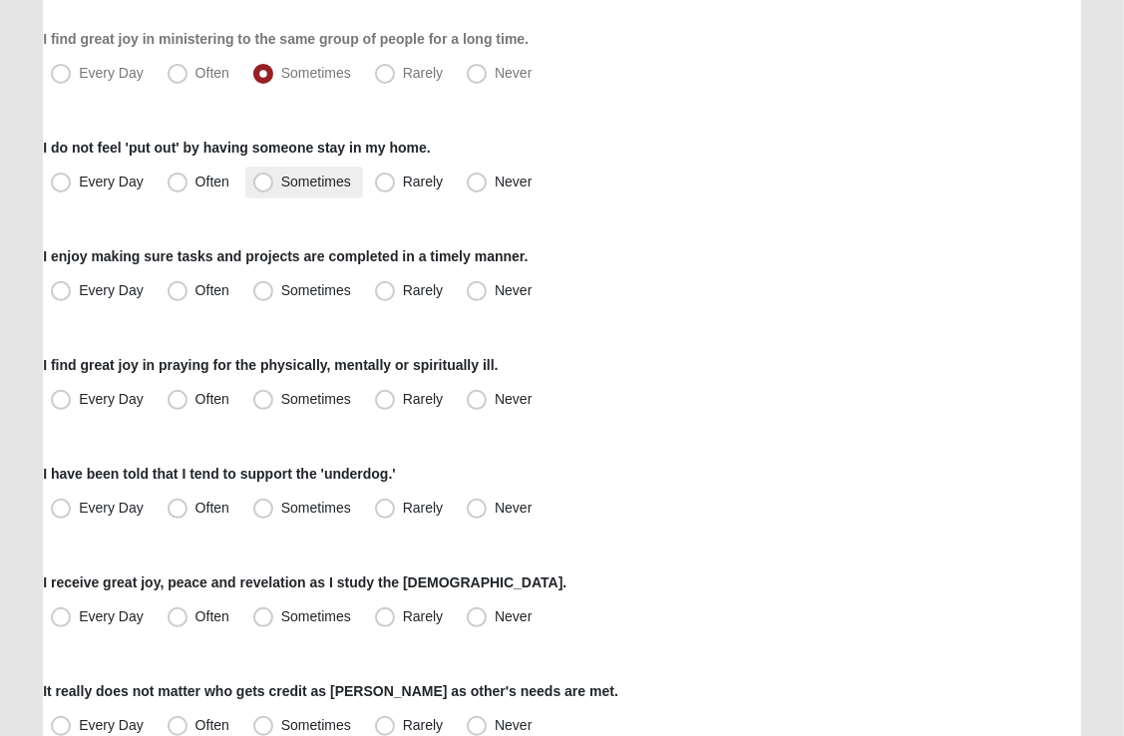
click at [281, 182] on span "Sometimes" at bounding box center [316, 182] width 70 height 16
click at [261, 182] on input "Sometimes" at bounding box center [267, 182] width 13 height 13
radio input "true"
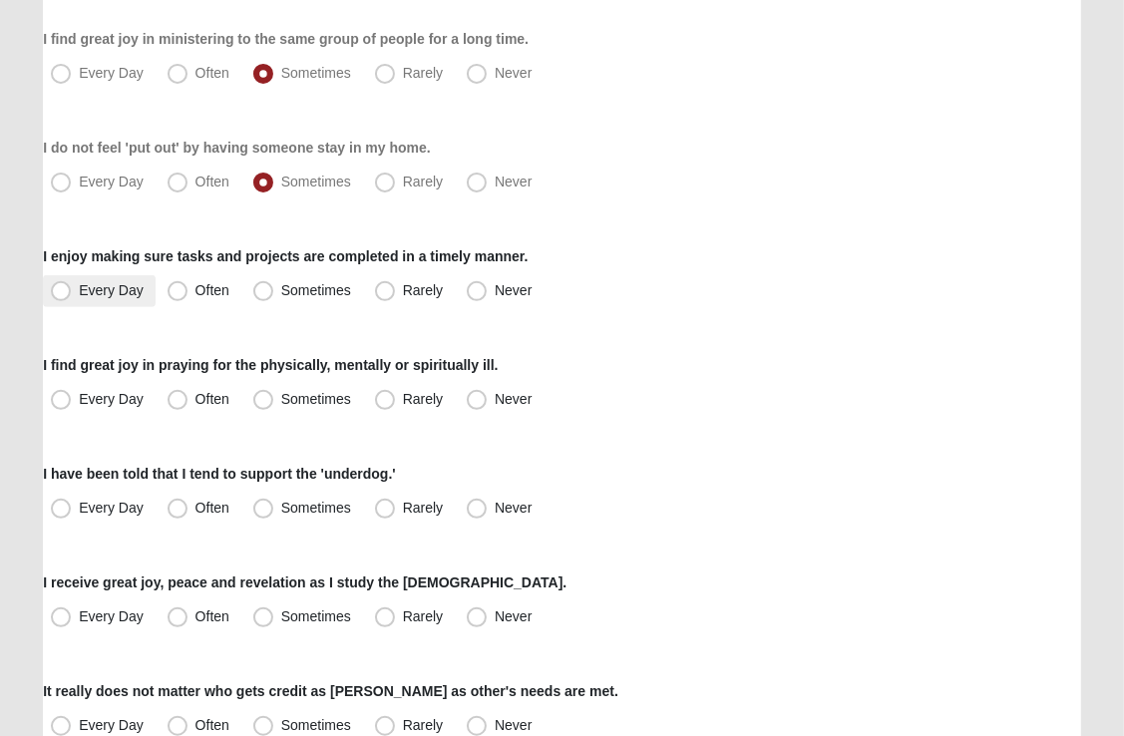
click at [79, 289] on span "Every Day" at bounding box center [111, 290] width 65 height 16
click at [64, 289] on input "Every Day" at bounding box center [65, 290] width 13 height 13
radio input "true"
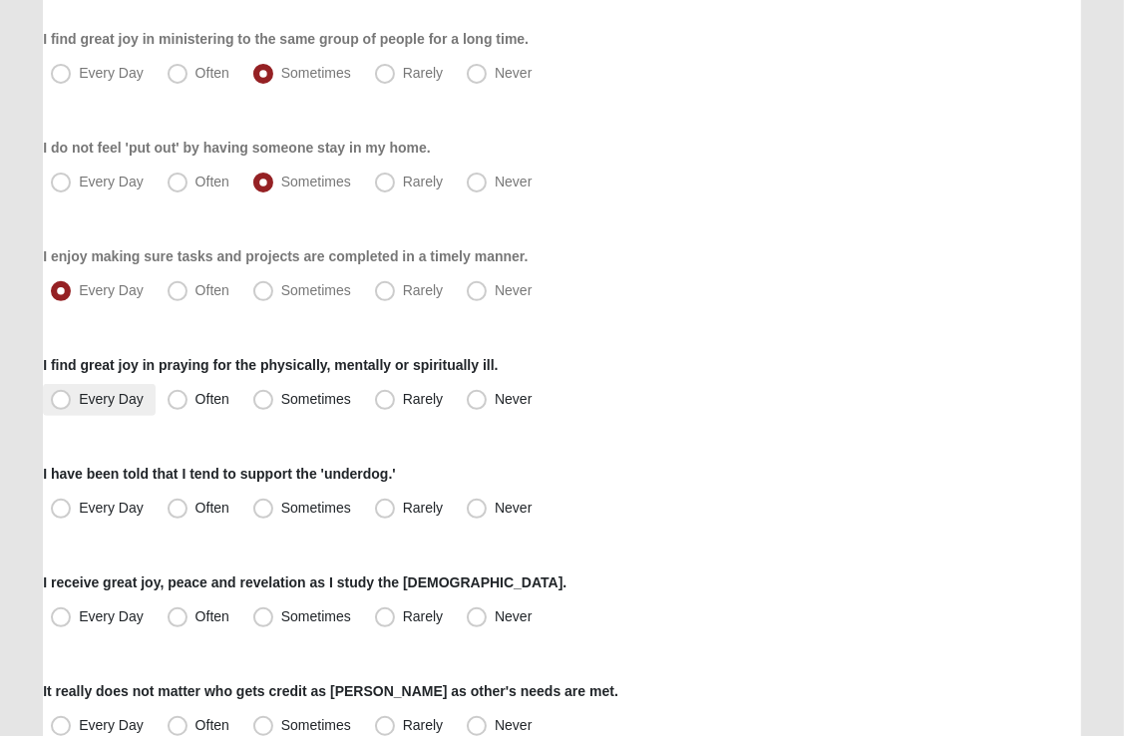
click at [79, 401] on span "Every Day" at bounding box center [111, 399] width 65 height 16
click at [61, 401] on input "Every Day" at bounding box center [65, 399] width 13 height 13
radio input "true"
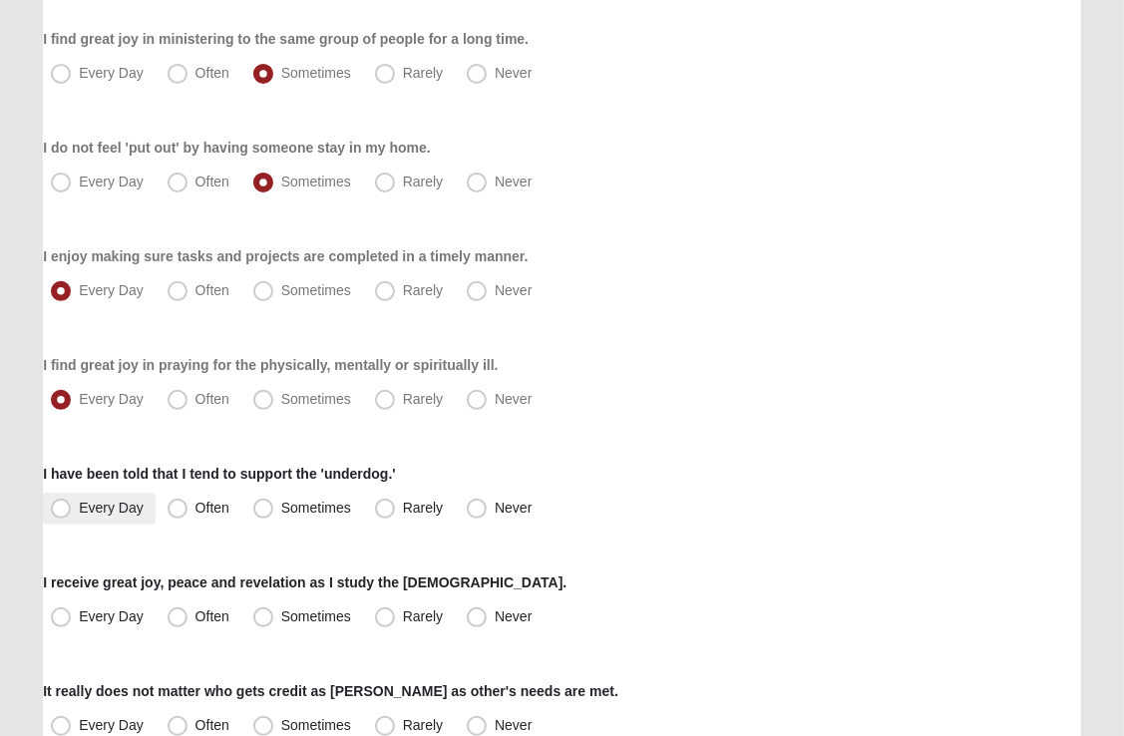
click at [79, 513] on span "Every Day" at bounding box center [111, 508] width 65 height 16
click at [66, 513] on input "Every Day" at bounding box center [65, 508] width 13 height 13
radio input "true"
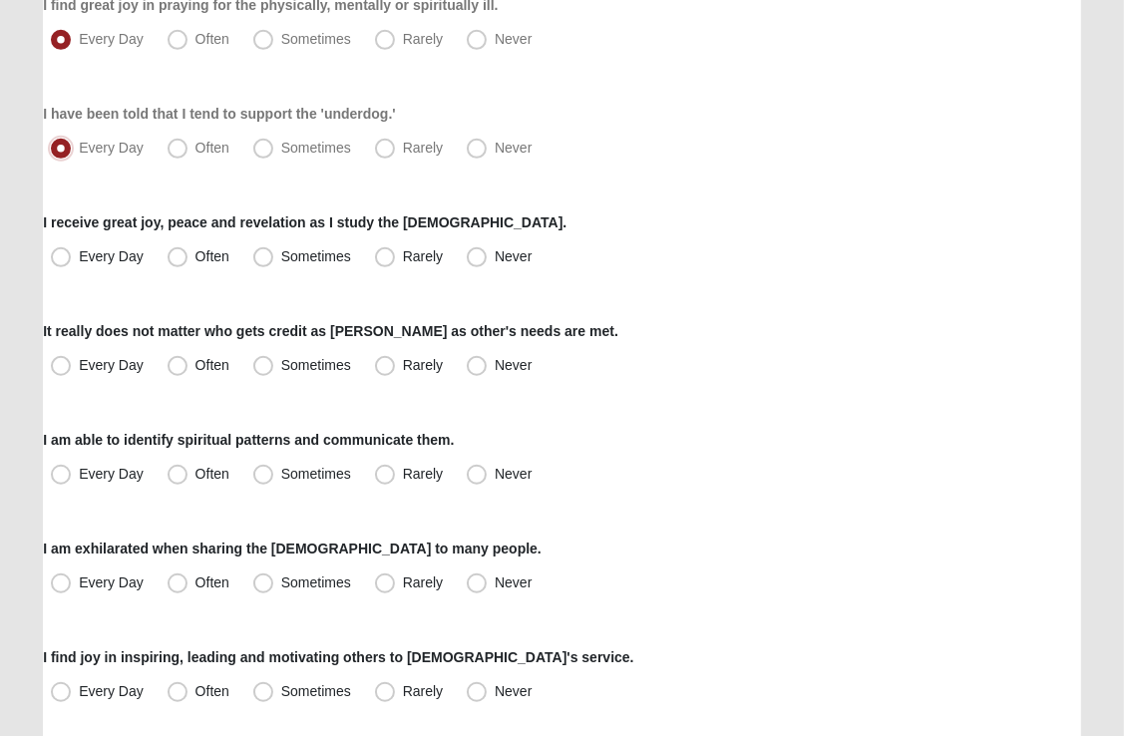
scroll to position [829, 0]
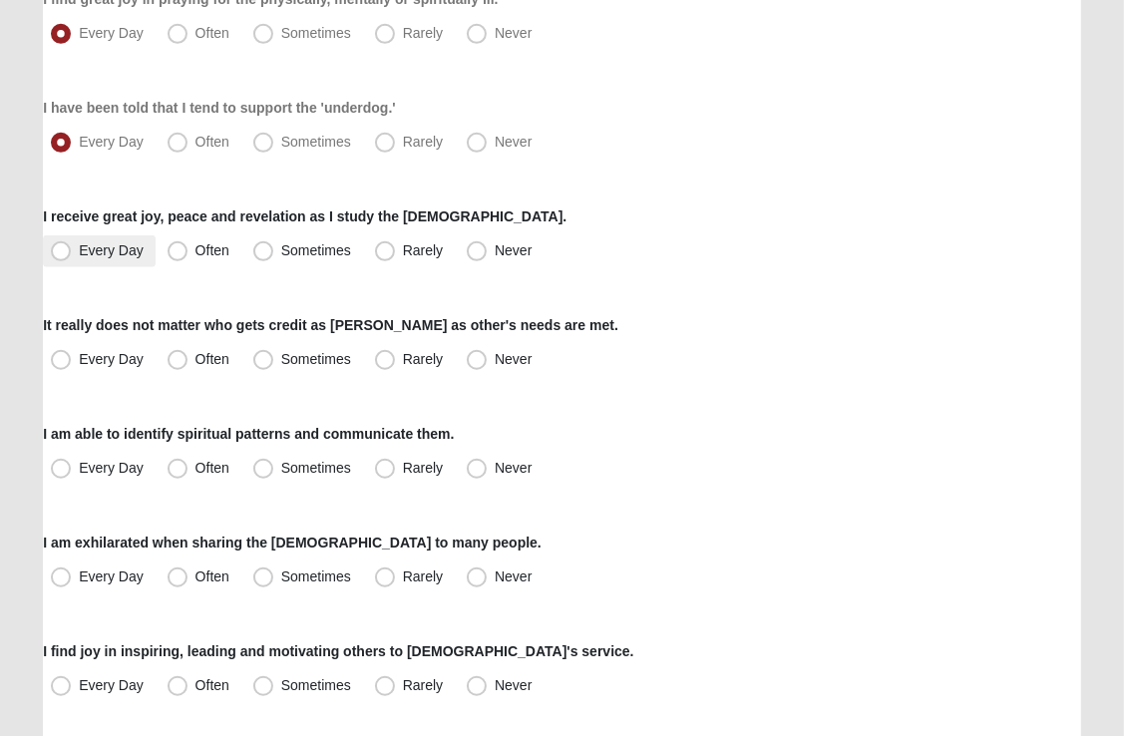
click at [79, 244] on span "Every Day" at bounding box center [111, 250] width 65 height 16
click at [61, 244] on input "Every Day" at bounding box center [65, 250] width 13 height 13
radio input "true"
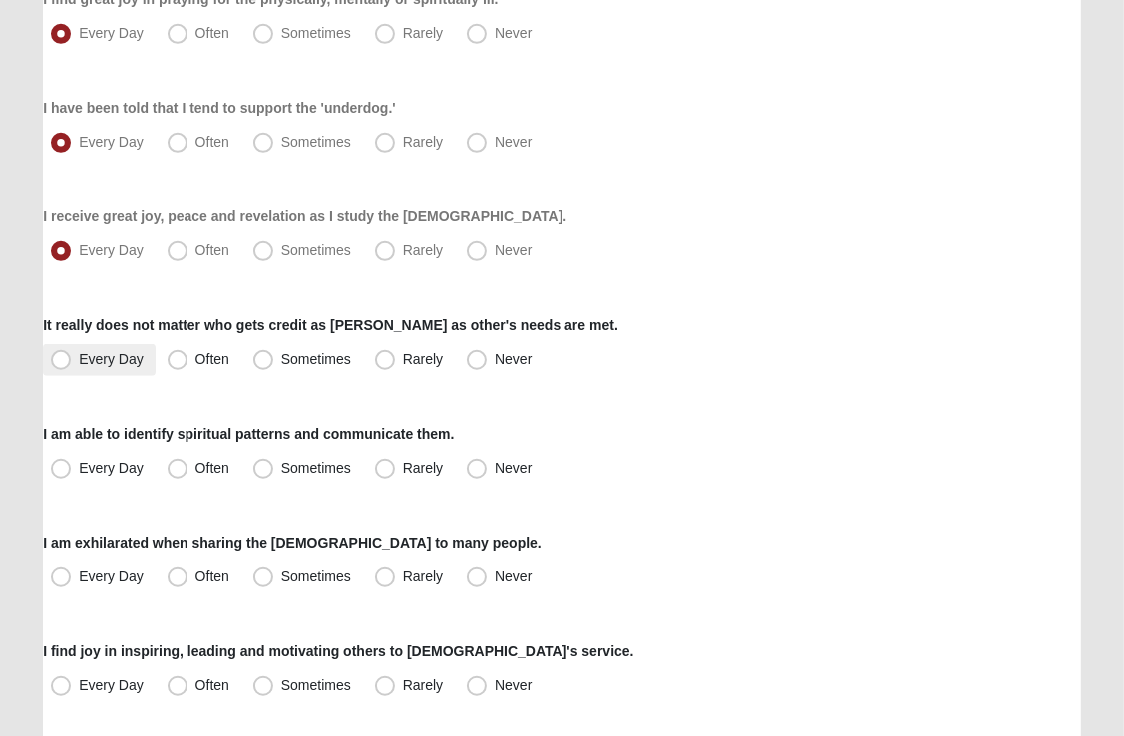
click at [79, 361] on span "Every Day" at bounding box center [111, 359] width 65 height 16
click at [59, 361] on input "Every Day" at bounding box center [65, 359] width 13 height 13
radio input "true"
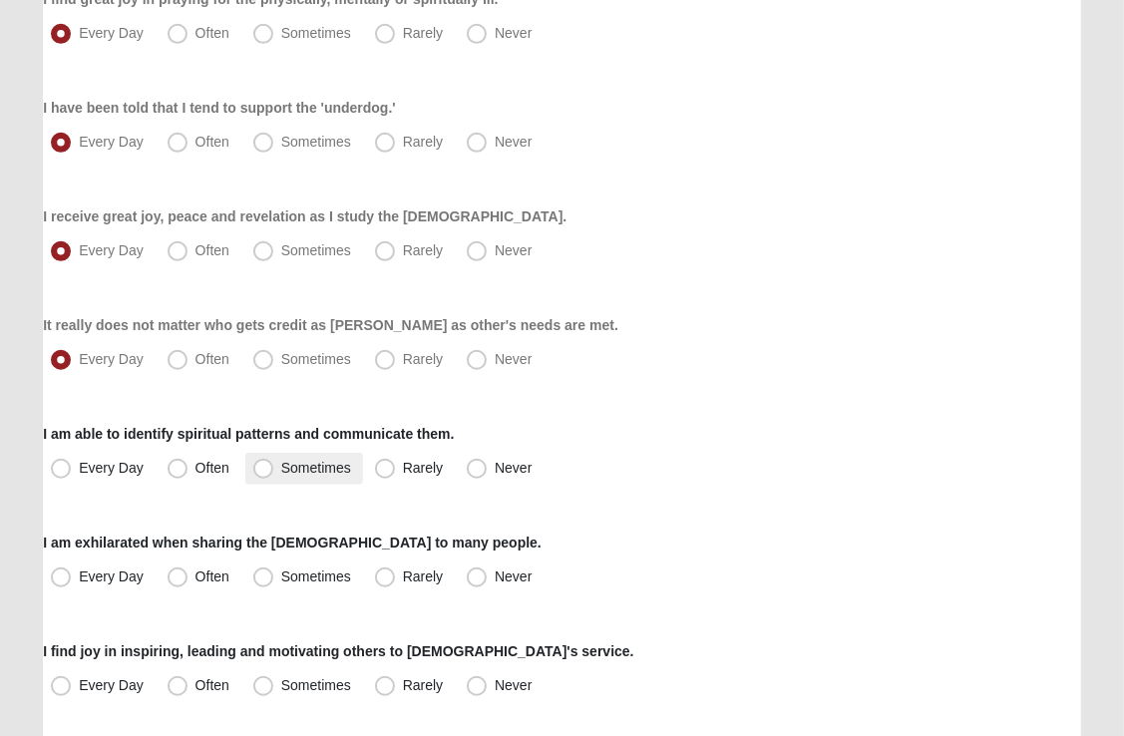
click at [281, 469] on span "Sometimes" at bounding box center [316, 468] width 70 height 16
click at [263, 469] on input "Sometimes" at bounding box center [267, 468] width 13 height 13
radio input "true"
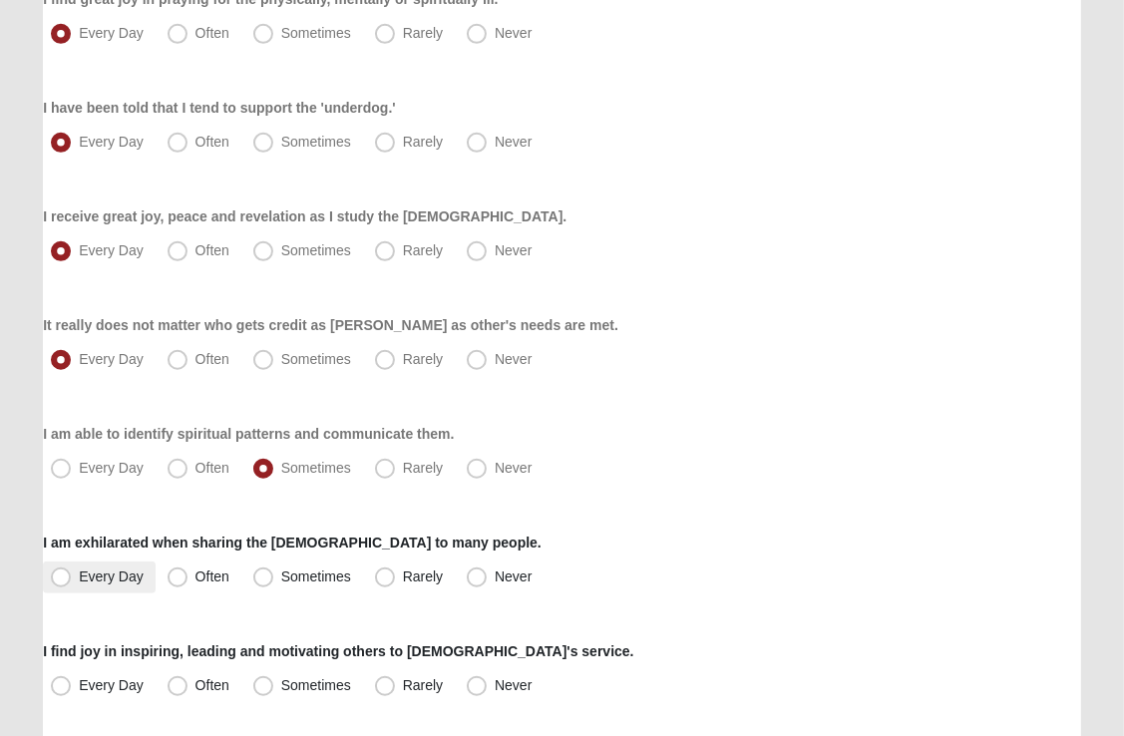
click at [61, 588] on label "Every Day" at bounding box center [99, 578] width 113 height 32
click at [61, 583] on input "Every Day" at bounding box center [65, 577] width 13 height 13
radio input "true"
click at [61, 588] on label "Every Day" at bounding box center [99, 578] width 113 height 32
click at [61, 583] on input "Every Day" at bounding box center [65, 577] width 13 height 13
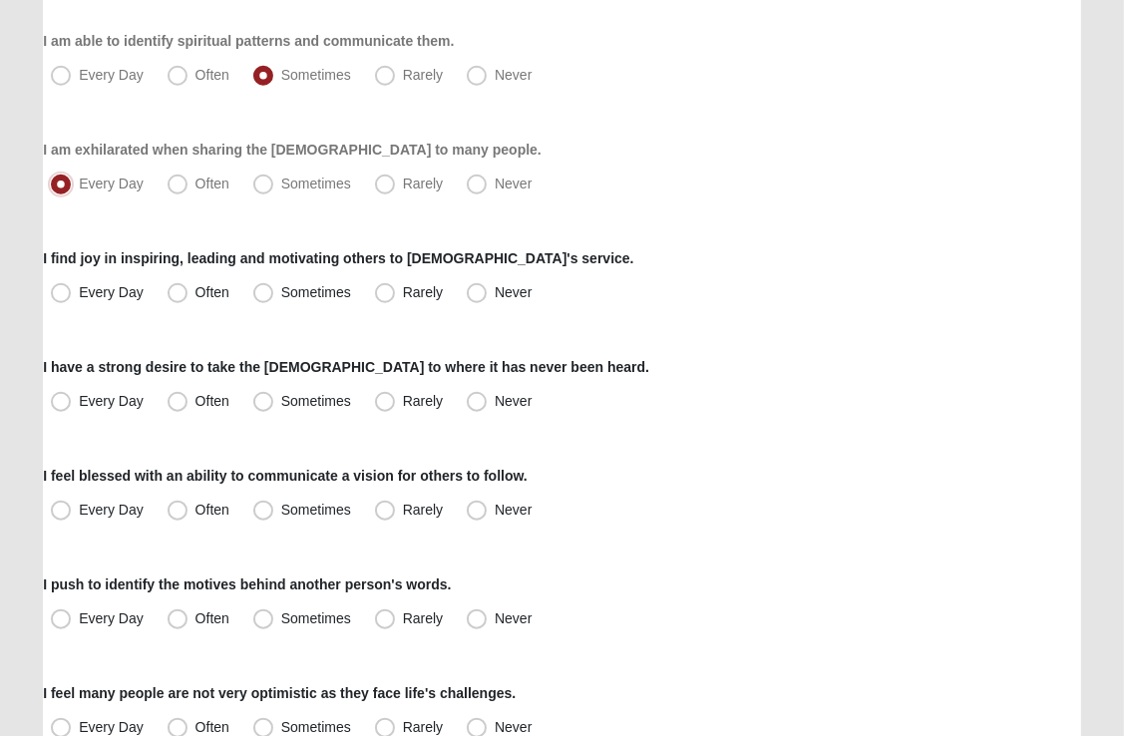
scroll to position [1241, 0]
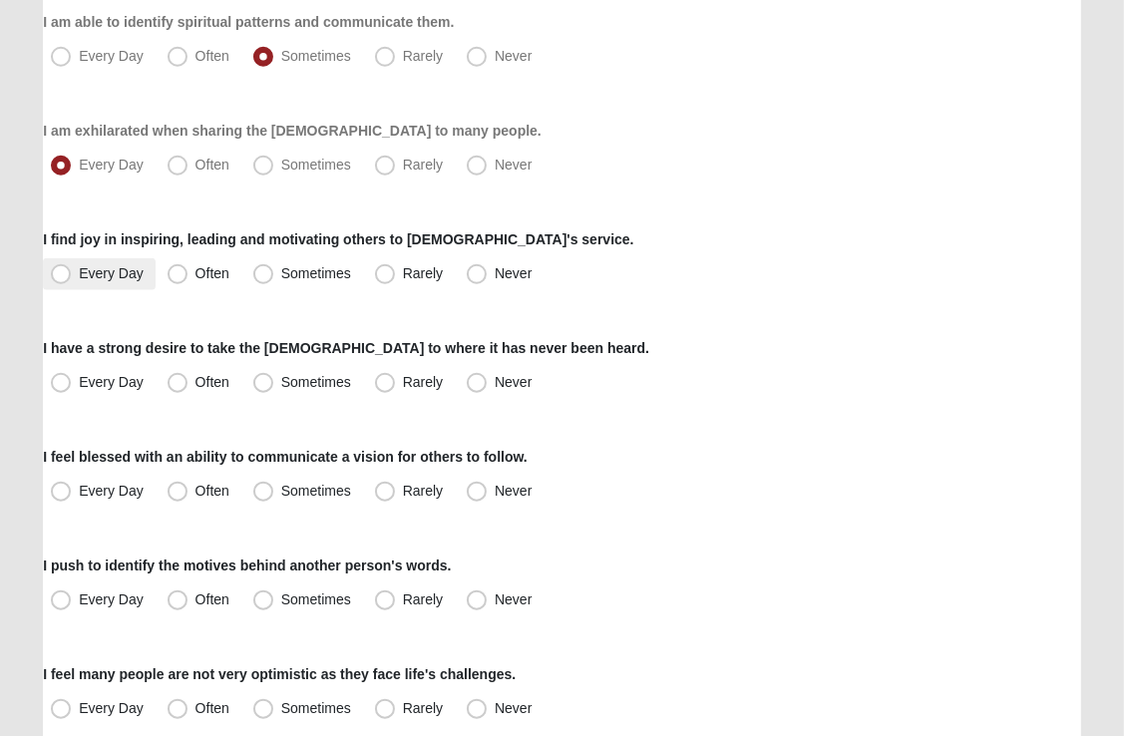
click at [79, 281] on span "Every Day" at bounding box center [111, 273] width 65 height 16
click at [66, 280] on input "Every Day" at bounding box center [65, 273] width 13 height 13
radio input "true"
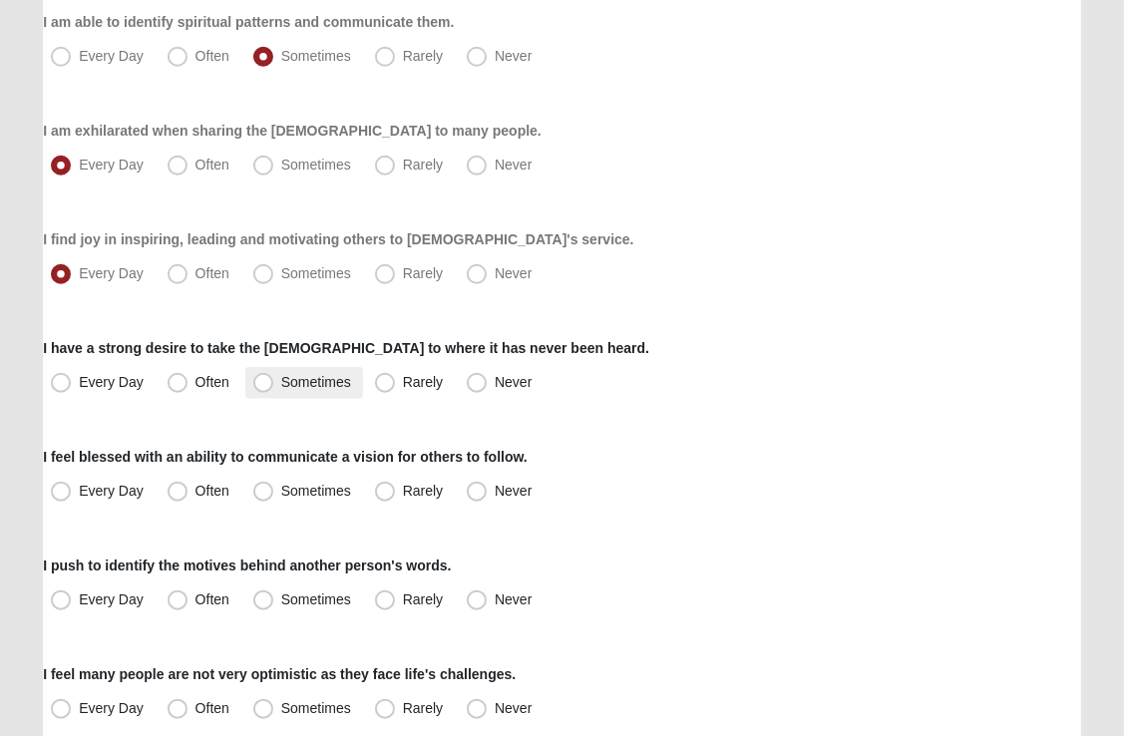
click at [281, 381] on span "Sometimes" at bounding box center [316, 382] width 70 height 16
click at [261, 381] on input "Sometimes" at bounding box center [267, 382] width 13 height 13
radio input "true"
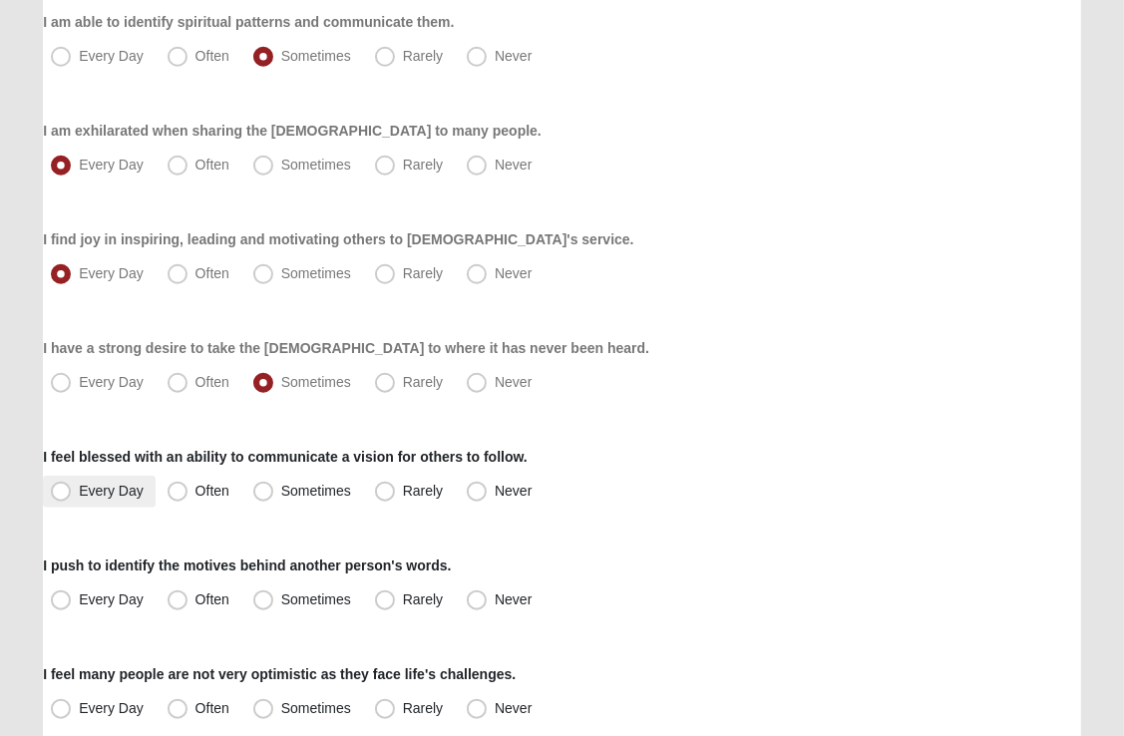
click at [79, 488] on span "Every Day" at bounding box center [111, 491] width 65 height 16
click at [63, 488] on input "Every Day" at bounding box center [65, 491] width 13 height 13
radio input "true"
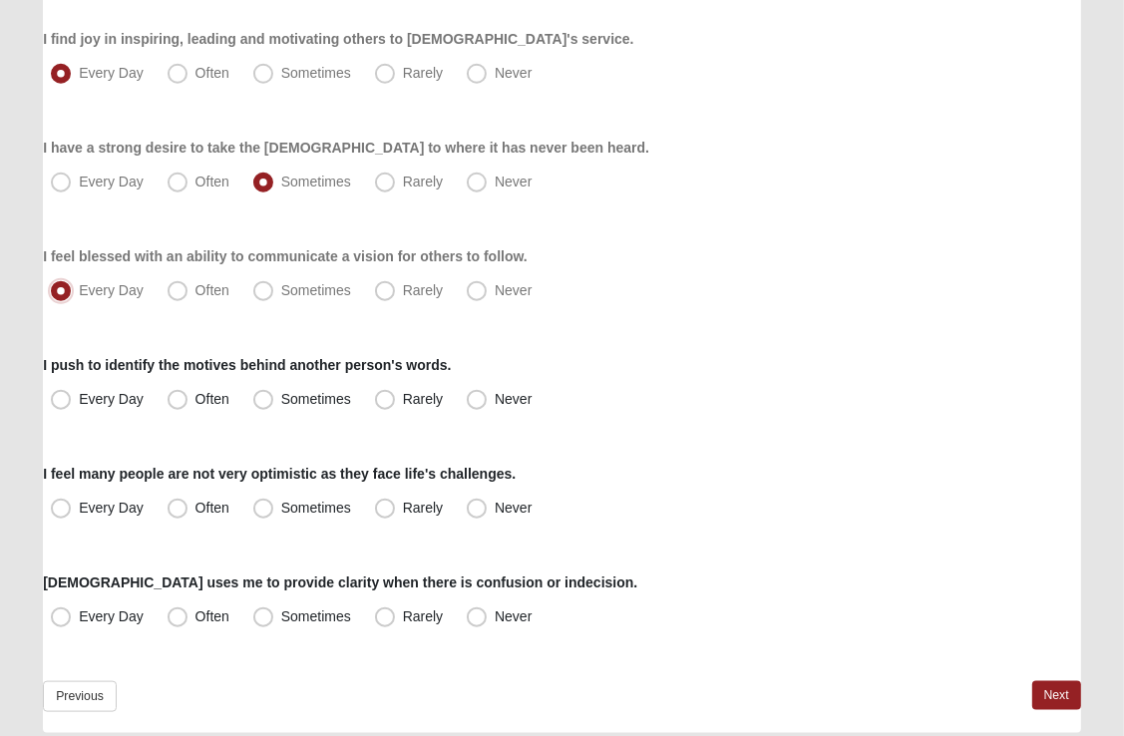
scroll to position [1452, 0]
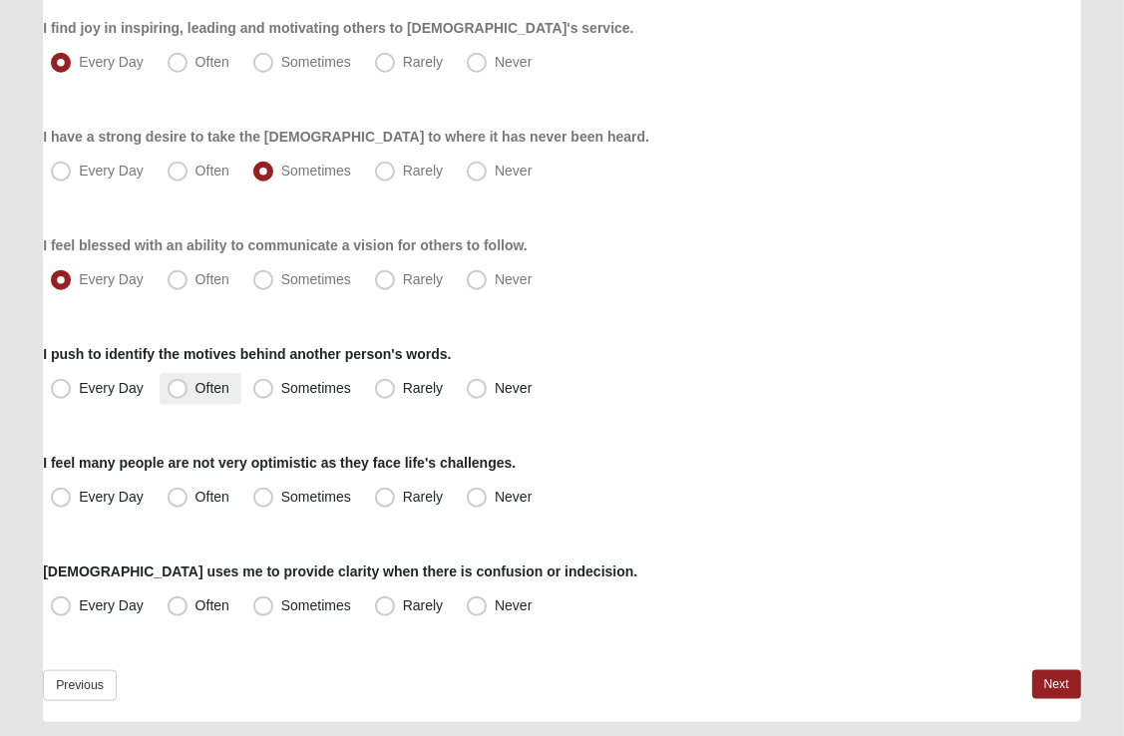
click at [195, 390] on span "Often" at bounding box center [212, 388] width 34 height 16
click at [180, 390] on input "Often" at bounding box center [182, 388] width 13 height 13
radio input "true"
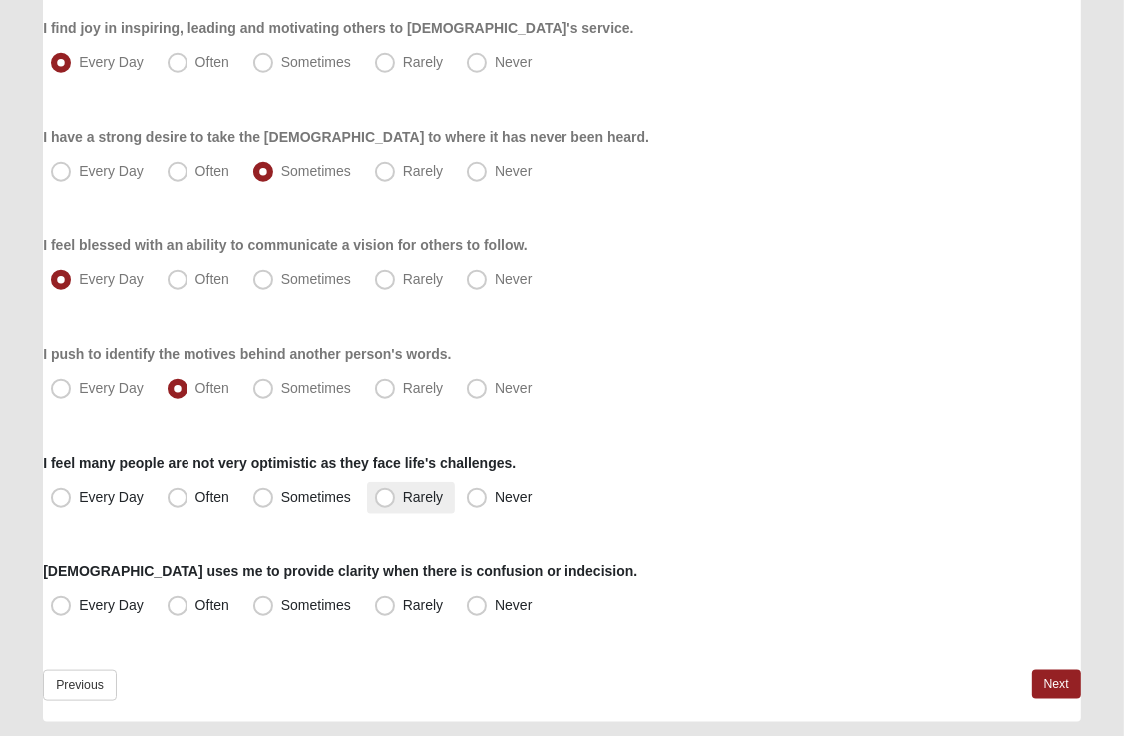
click at [403, 497] on span "Rarely" at bounding box center [423, 497] width 40 height 16
click at [388, 497] on input "Rarely" at bounding box center [389, 497] width 13 height 13
radio input "true"
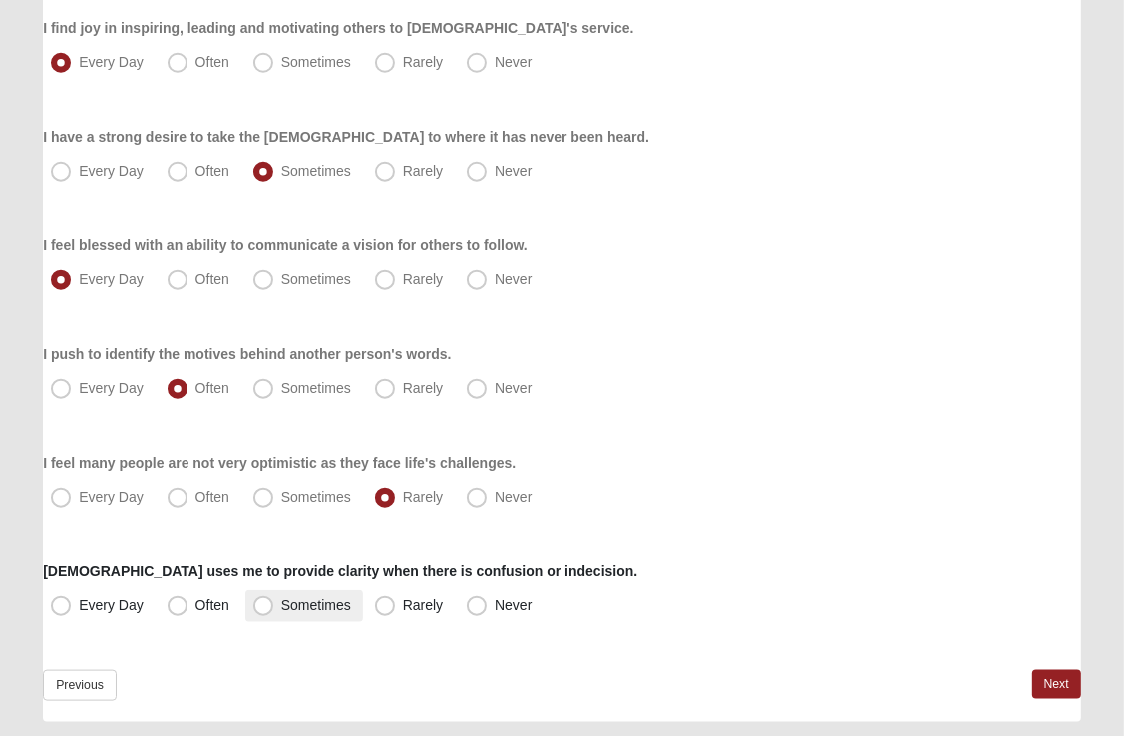
click at [281, 599] on span "Sometimes" at bounding box center [316, 605] width 70 height 16
click at [261, 599] on input "Sometimes" at bounding box center [267, 605] width 13 height 13
radio input "true"
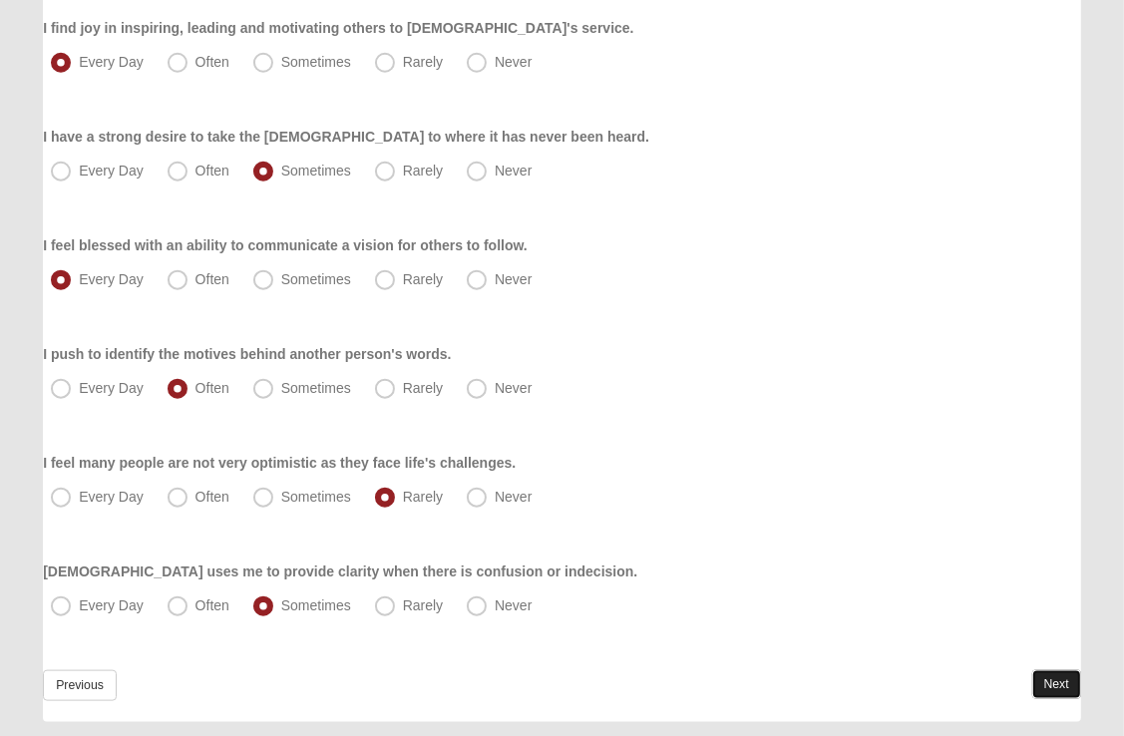
click at [1045, 692] on link "Next" at bounding box center [1056, 684] width 49 height 29
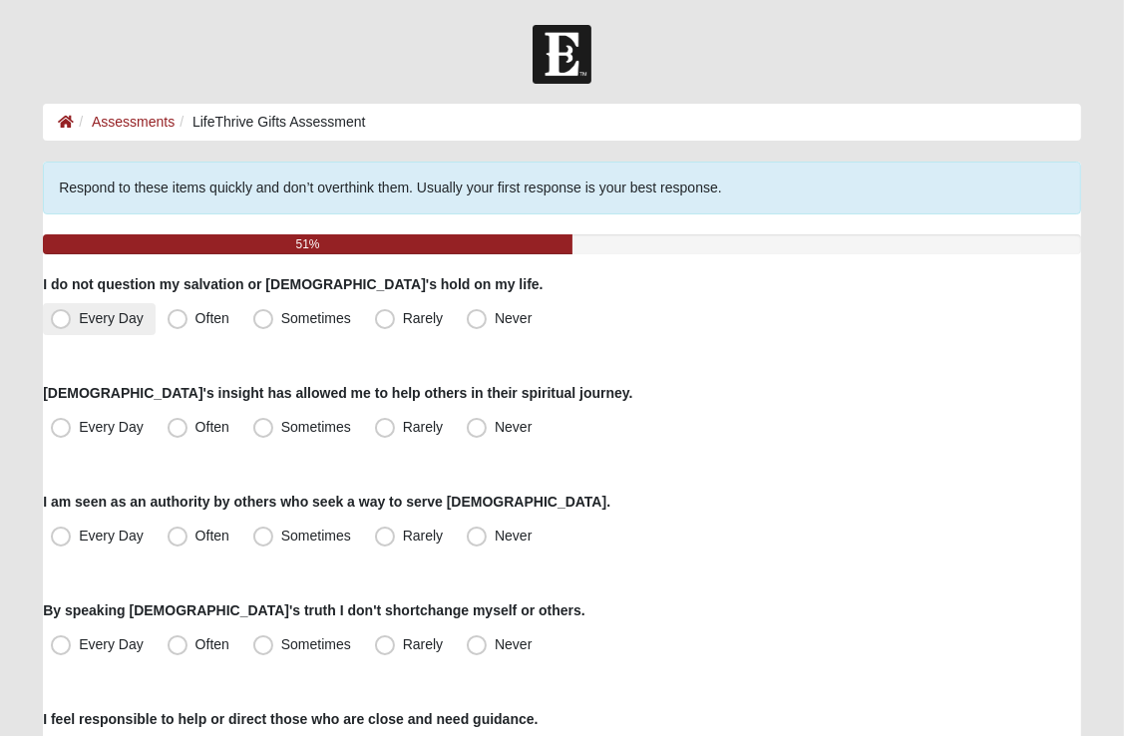
click at [79, 316] on span "Every Day" at bounding box center [111, 318] width 65 height 16
click at [63, 316] on input "Every Day" at bounding box center [65, 318] width 13 height 13
radio input "true"
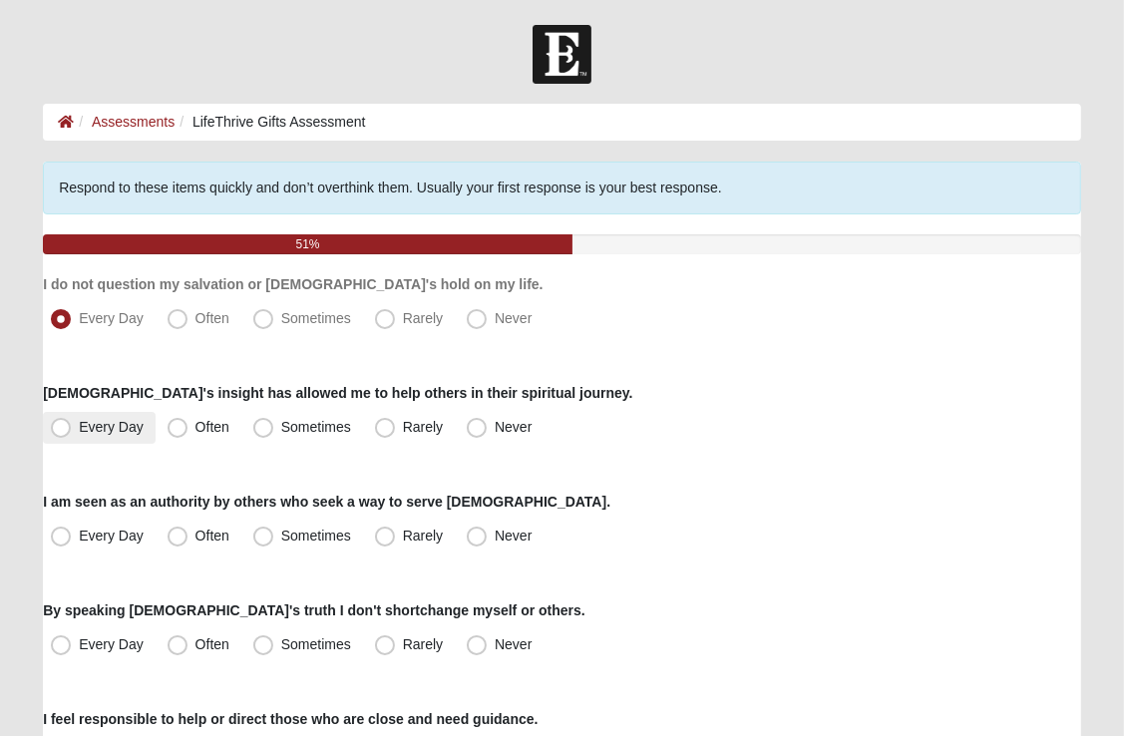
click at [79, 427] on span "Every Day" at bounding box center [111, 427] width 65 height 16
click at [59, 427] on input "Every Day" at bounding box center [65, 427] width 13 height 13
radio input "true"
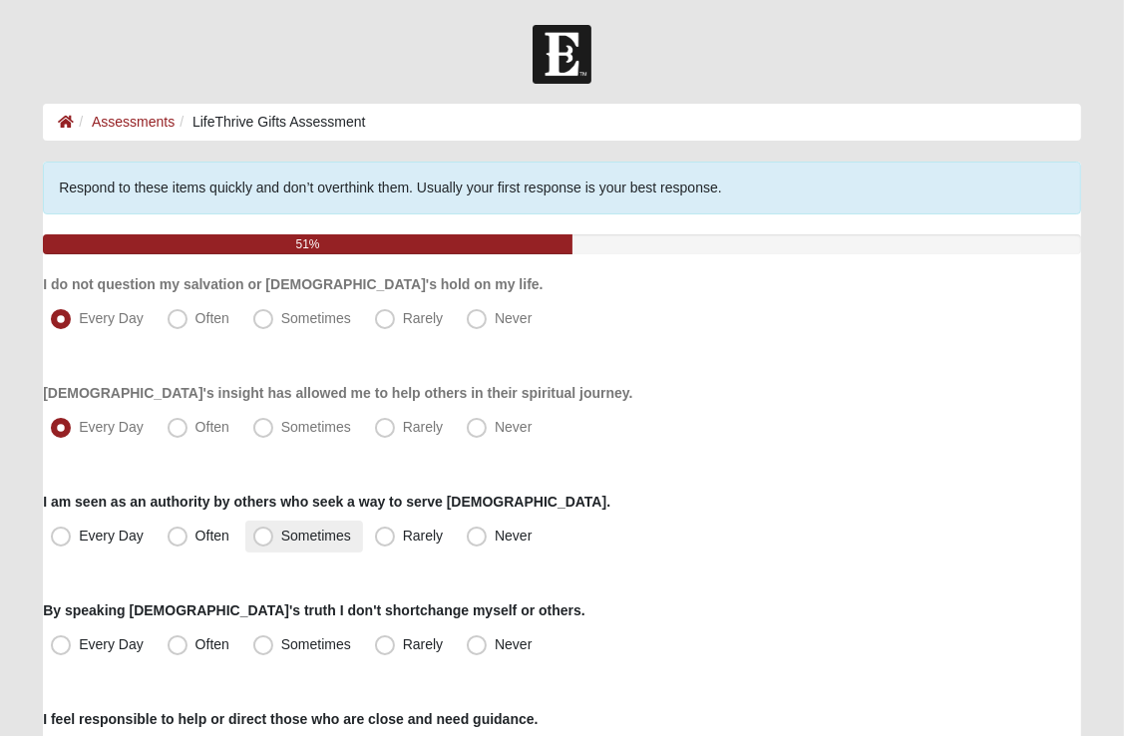
click at [281, 538] on span "Sometimes" at bounding box center [316, 536] width 70 height 16
click at [261, 538] on input "Sometimes" at bounding box center [267, 536] width 13 height 13
radio input "true"
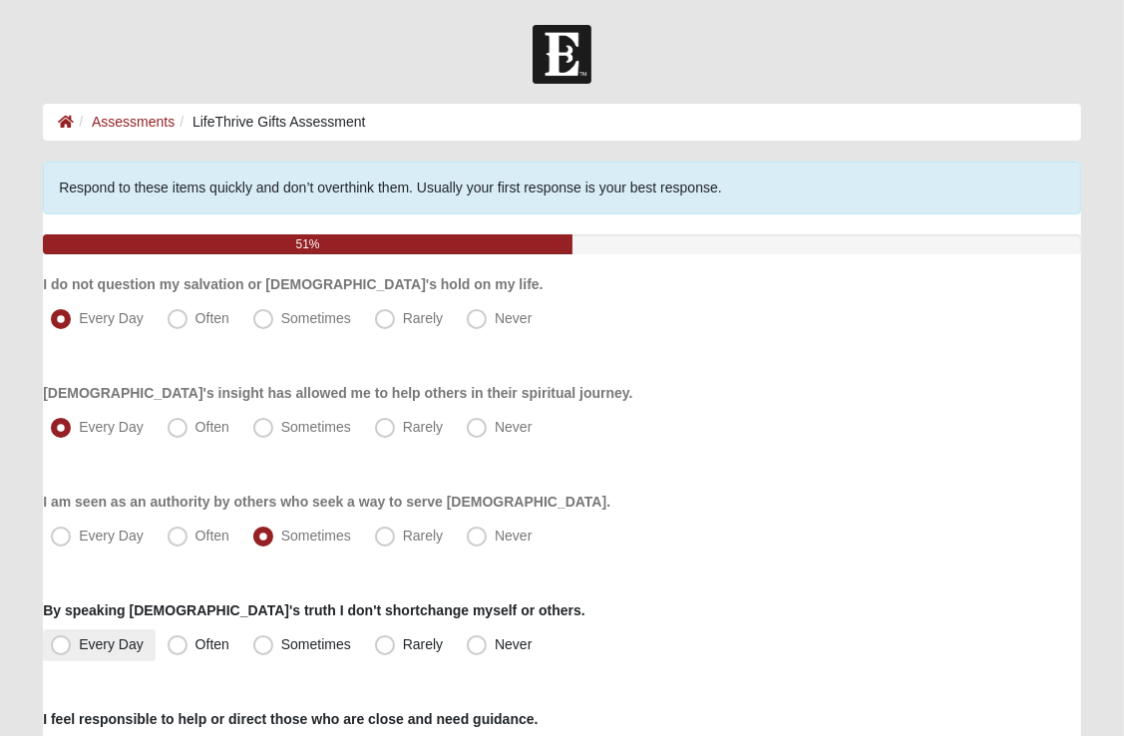
click at [79, 640] on span "Every Day" at bounding box center [111, 644] width 65 height 16
click at [63, 640] on input "Every Day" at bounding box center [65, 644] width 13 height 13
radio input "true"
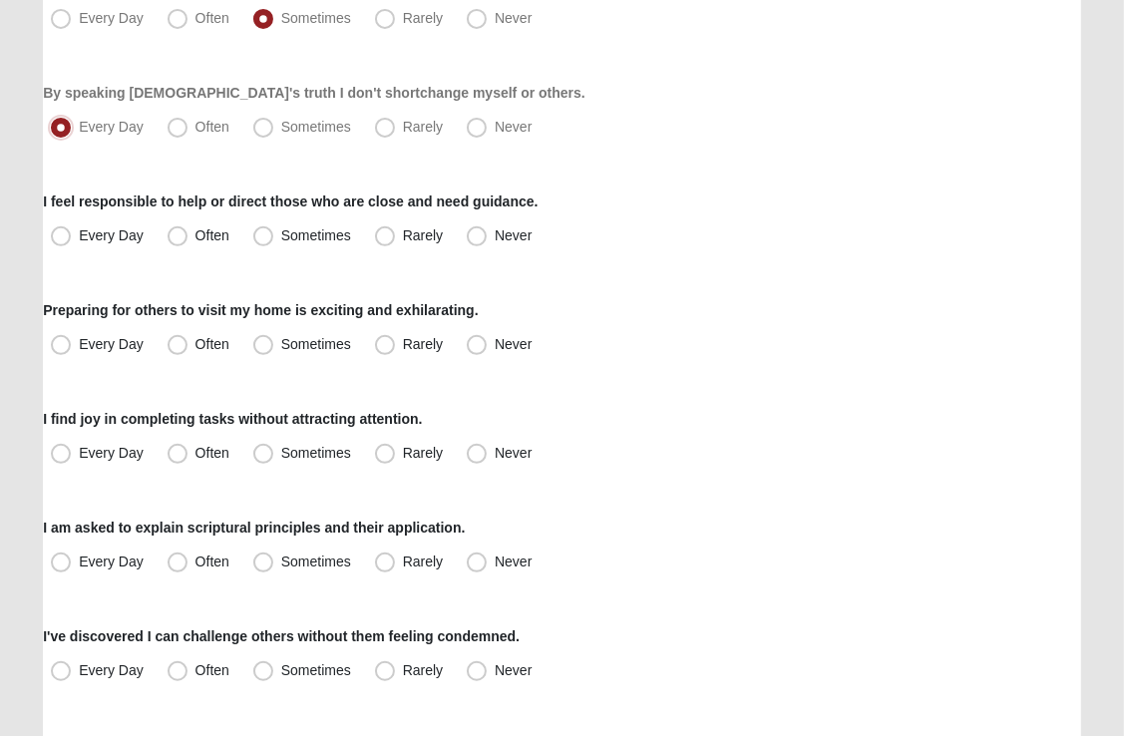
scroll to position [519, 0]
click at [79, 233] on span "Every Day" at bounding box center [111, 234] width 65 height 16
click at [61, 233] on input "Every Day" at bounding box center [65, 234] width 13 height 13
radio input "true"
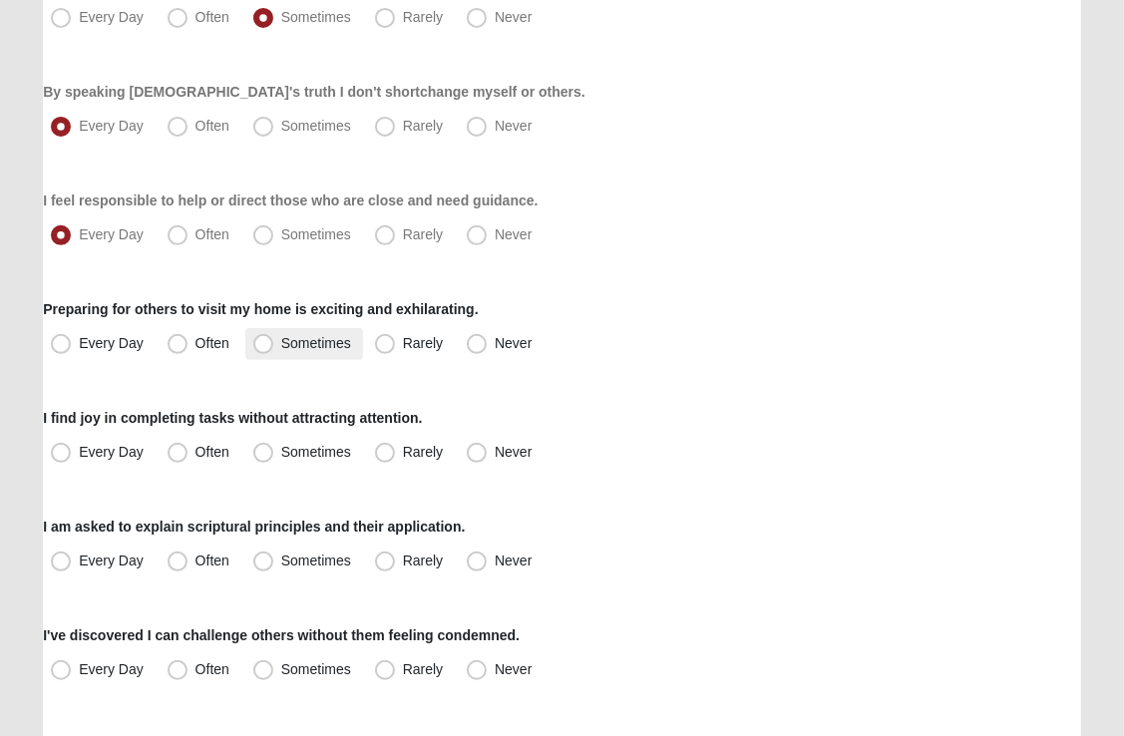
click at [281, 341] on span "Sometimes" at bounding box center [316, 343] width 70 height 16
click at [263, 341] on input "Sometimes" at bounding box center [267, 343] width 13 height 13
radio input "true"
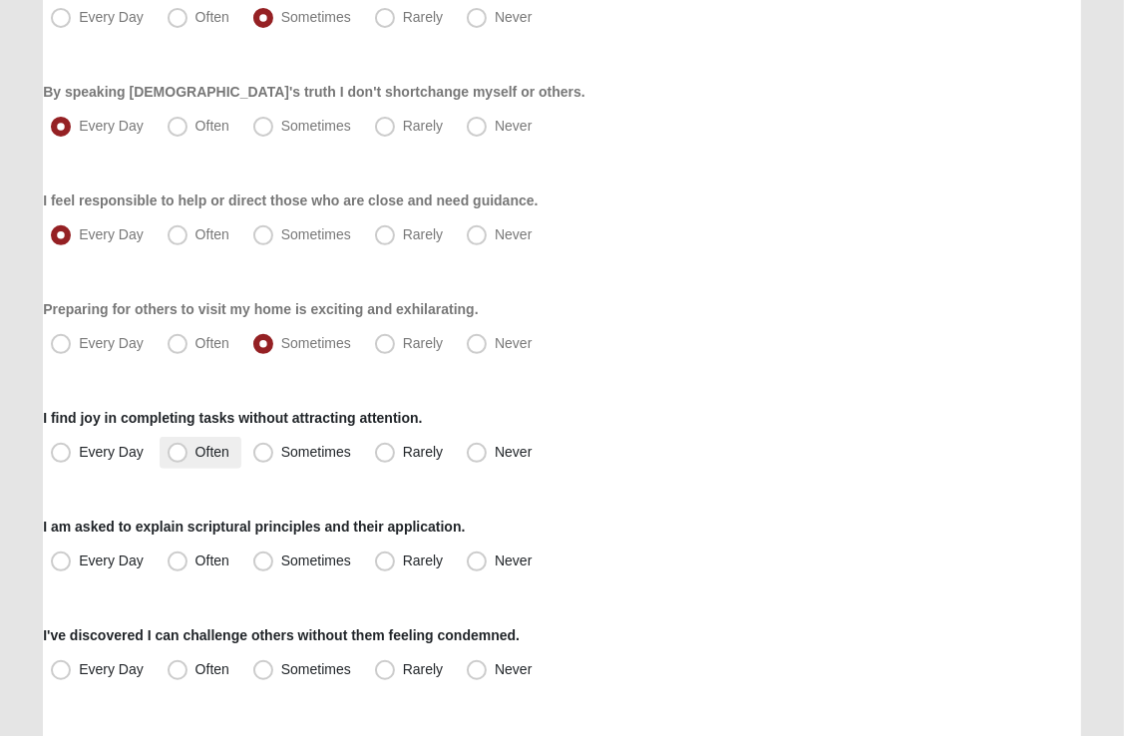
click at [195, 452] on span "Often" at bounding box center [212, 452] width 34 height 16
click at [184, 452] on input "Often" at bounding box center [182, 452] width 13 height 13
radio input "true"
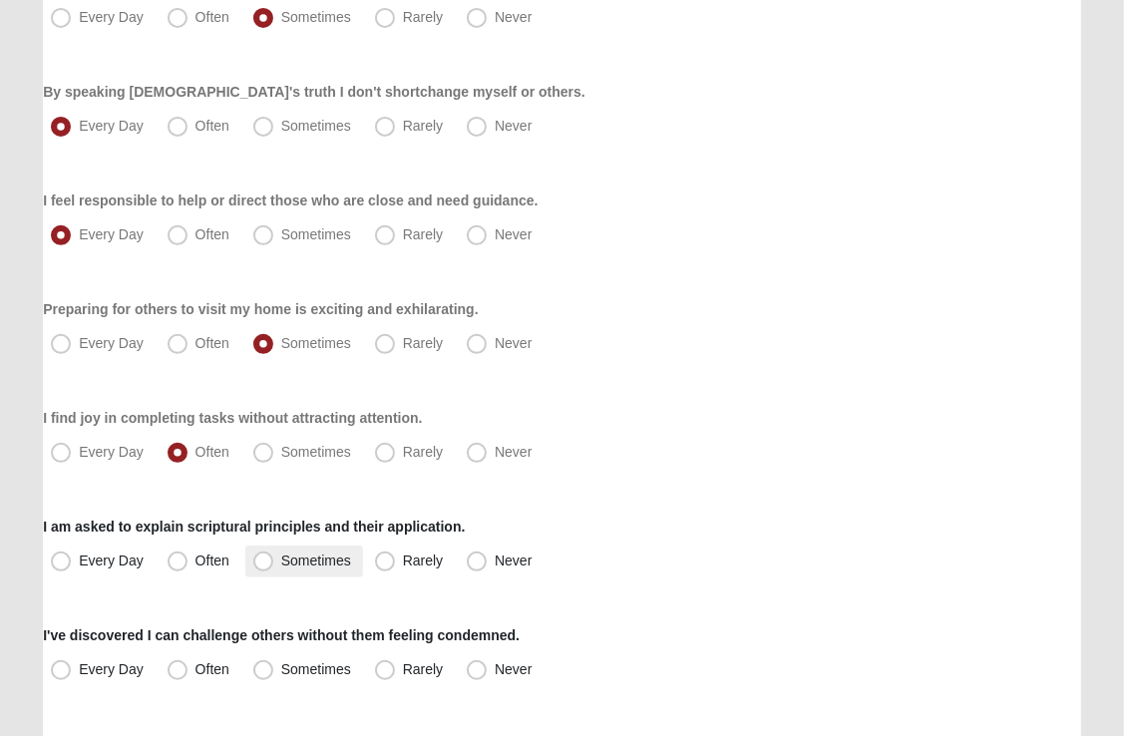
click at [281, 557] on span "Sometimes" at bounding box center [316, 561] width 70 height 16
click at [263, 557] on input "Sometimes" at bounding box center [267, 561] width 13 height 13
radio input "true"
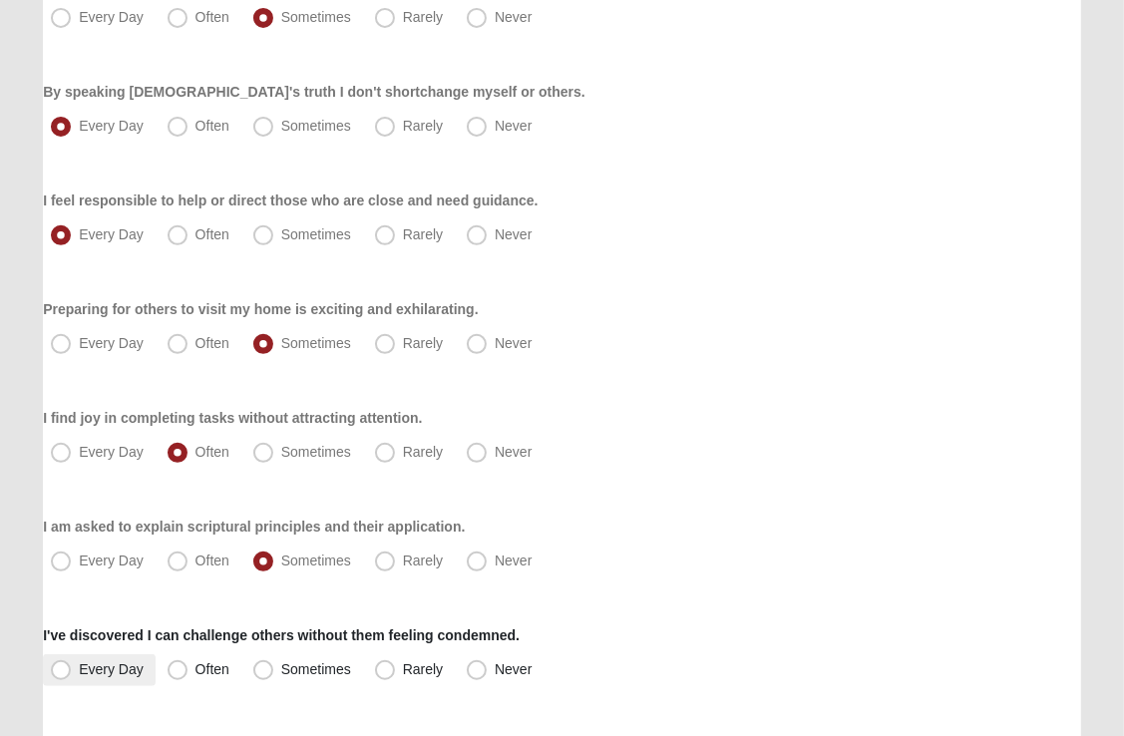
click at [79, 674] on span "Every Day" at bounding box center [111, 669] width 65 height 16
click at [65, 674] on input "Every Day" at bounding box center [65, 669] width 13 height 13
radio input "true"
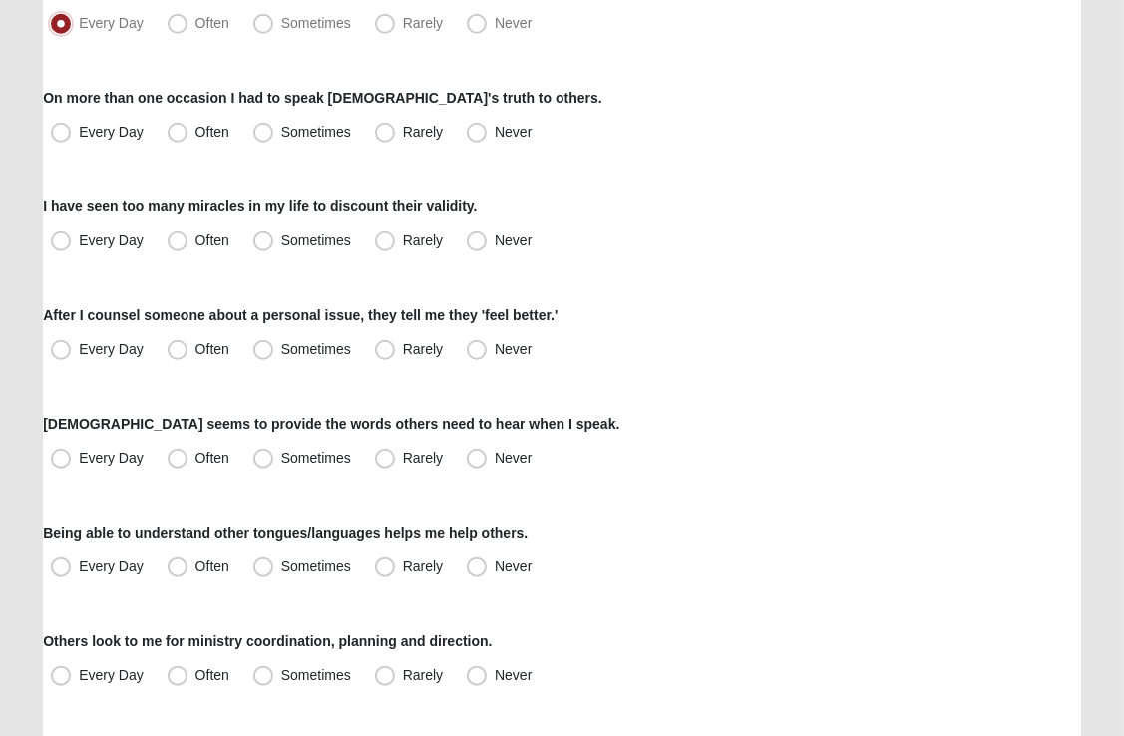
scroll to position [1167, 0]
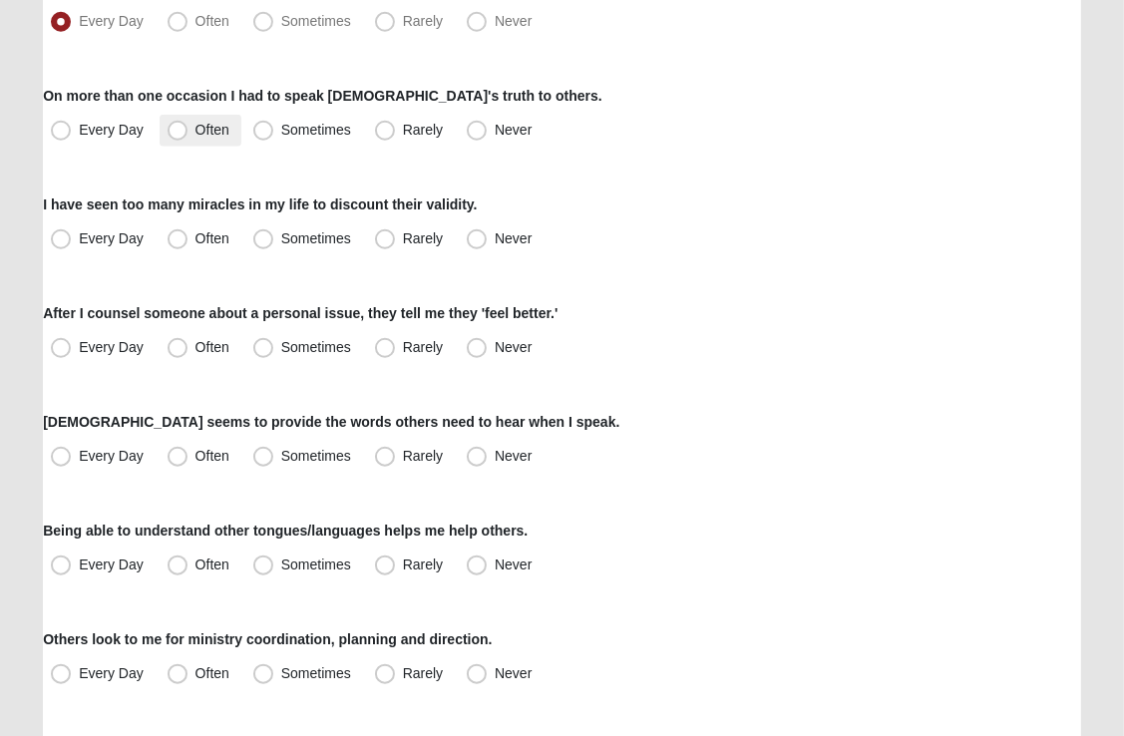
click at [195, 134] on span "Often" at bounding box center [212, 130] width 34 height 16
click at [180, 134] on input "Often" at bounding box center [182, 130] width 13 height 13
radio input "true"
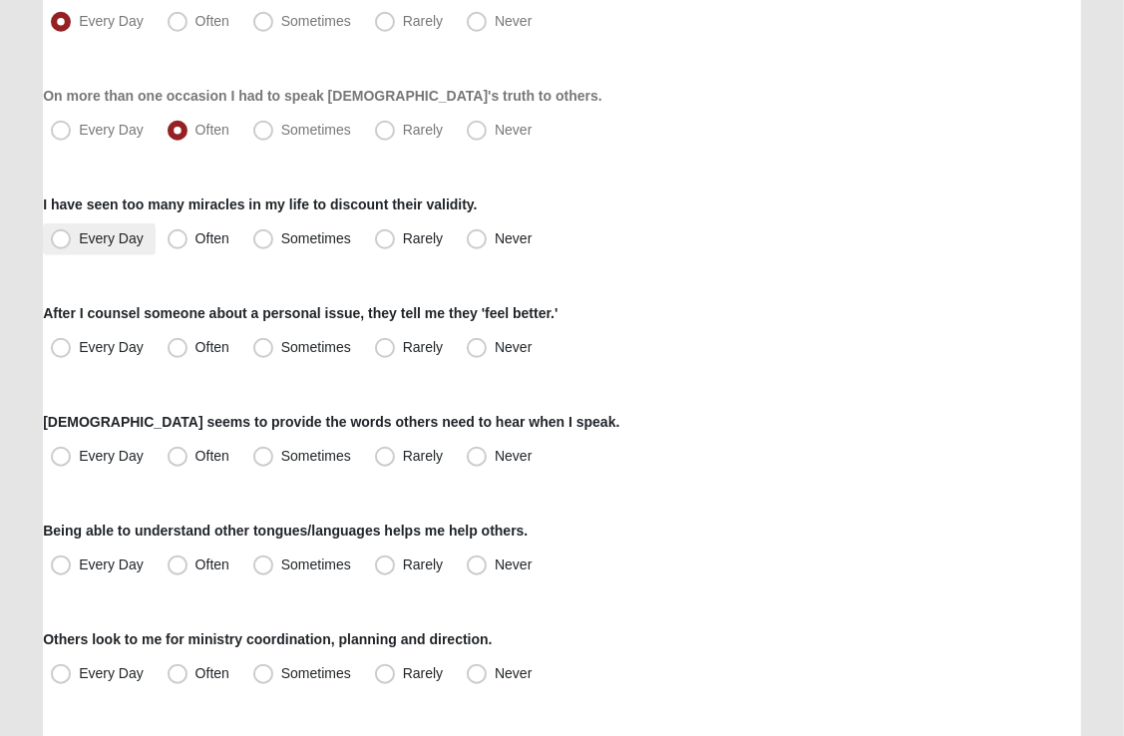
click at [79, 241] on span "Every Day" at bounding box center [111, 238] width 65 height 16
click at [61, 241] on input "Every Day" at bounding box center [65, 238] width 13 height 13
radio input "true"
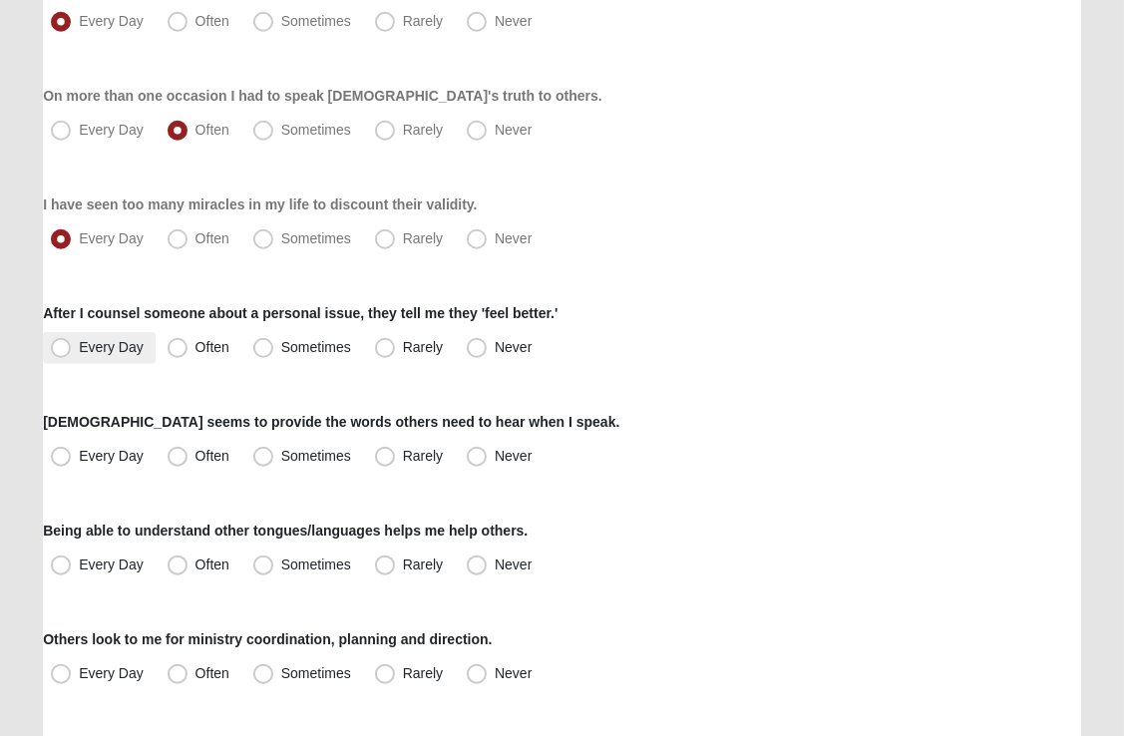
click at [79, 345] on span "Every Day" at bounding box center [111, 347] width 65 height 16
click at [60, 345] on input "Every Day" at bounding box center [65, 347] width 13 height 13
radio input "true"
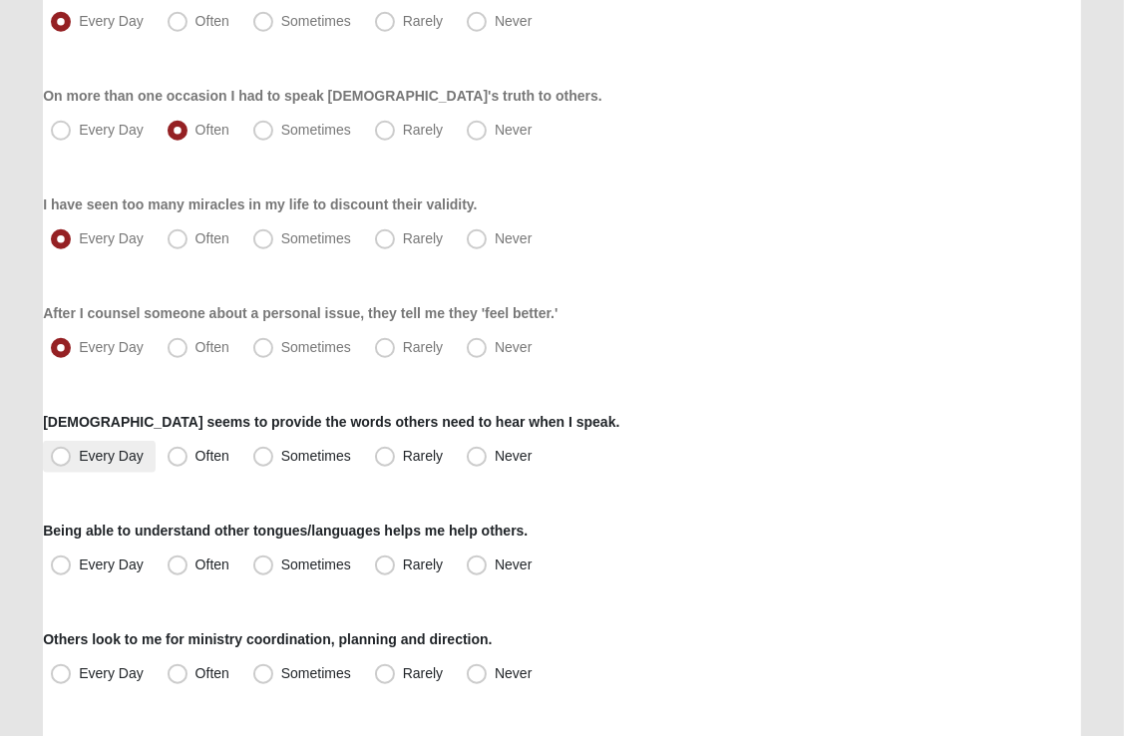
click at [79, 460] on span "Every Day" at bounding box center [111, 456] width 65 height 16
click at [59, 460] on input "Every Day" at bounding box center [65, 456] width 13 height 13
radio input "true"
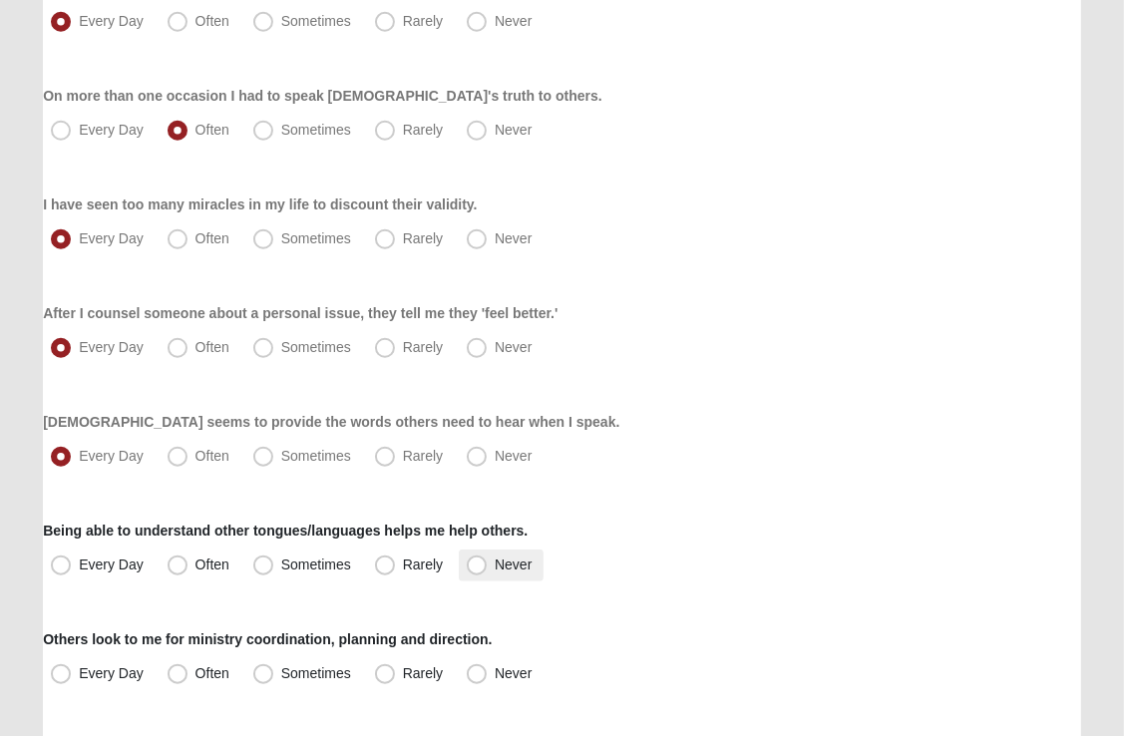
click at [475, 578] on label "Never" at bounding box center [501, 566] width 85 height 32
click at [475, 572] on input "Never" at bounding box center [481, 565] width 13 height 13
radio input "true"
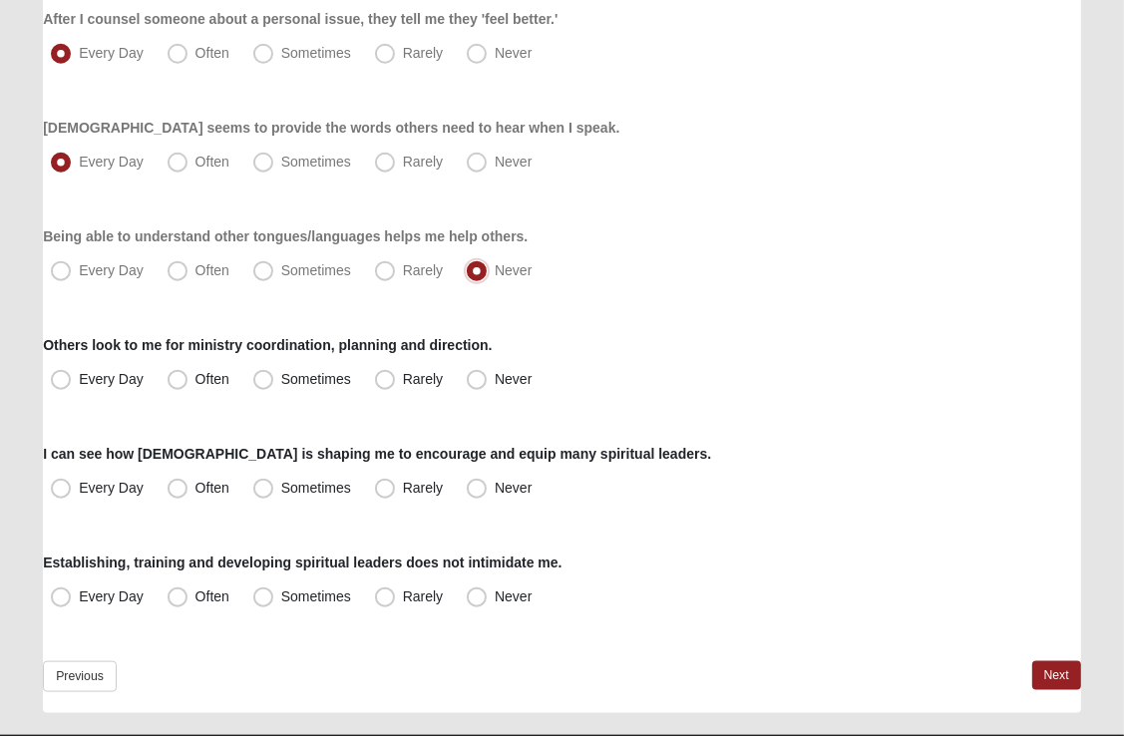
scroll to position [1467, 0]
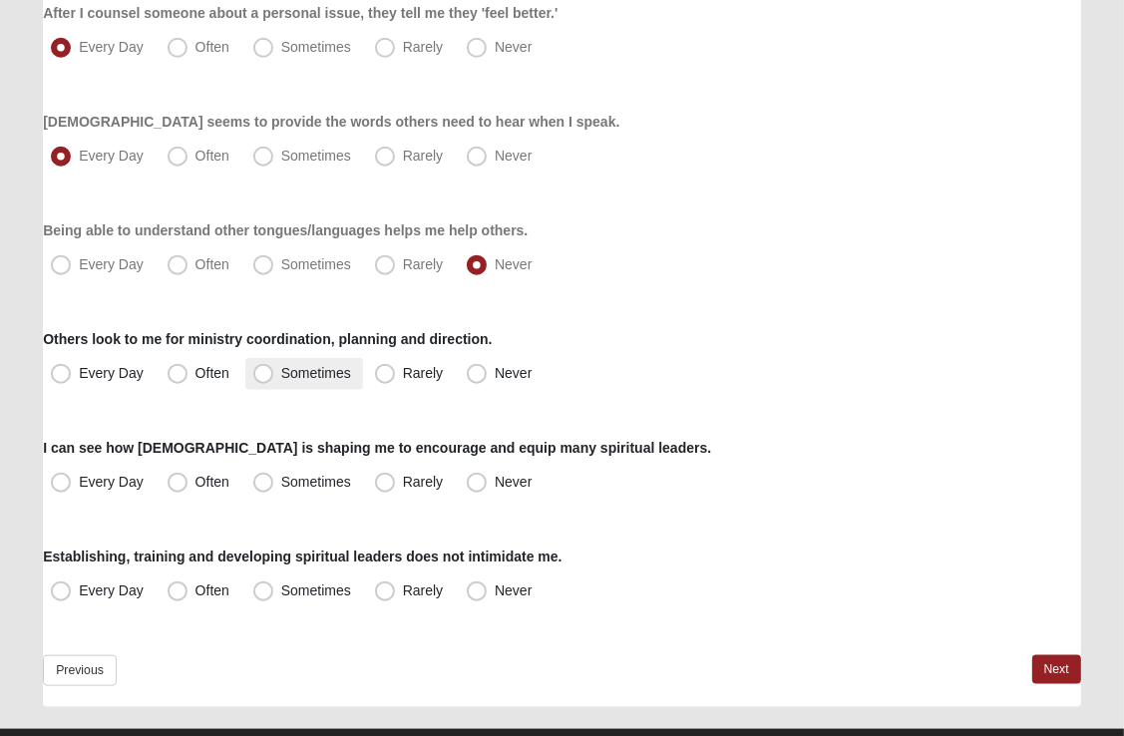
click at [281, 373] on span "Sometimes" at bounding box center [316, 373] width 70 height 16
click at [267, 373] on input "Sometimes" at bounding box center [267, 373] width 13 height 13
radio input "true"
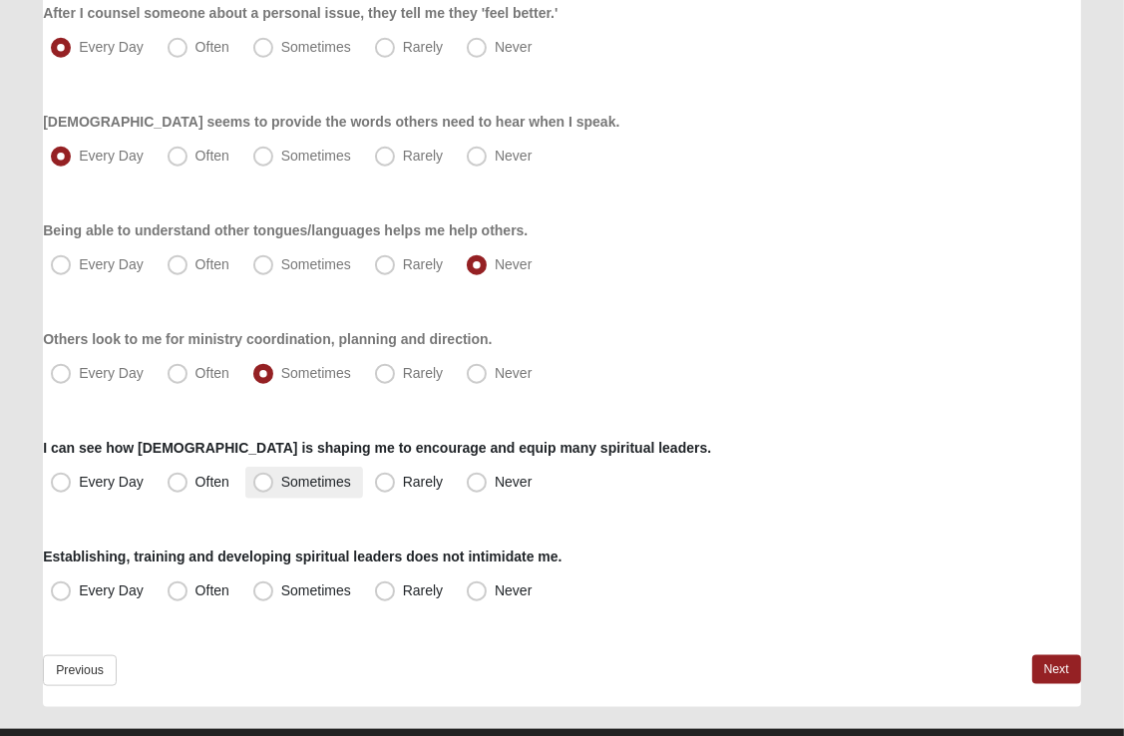
click at [251, 479] on label "Sometimes" at bounding box center [304, 483] width 118 height 32
click at [261, 479] on input "Sometimes" at bounding box center [267, 482] width 13 height 13
radio input "true"
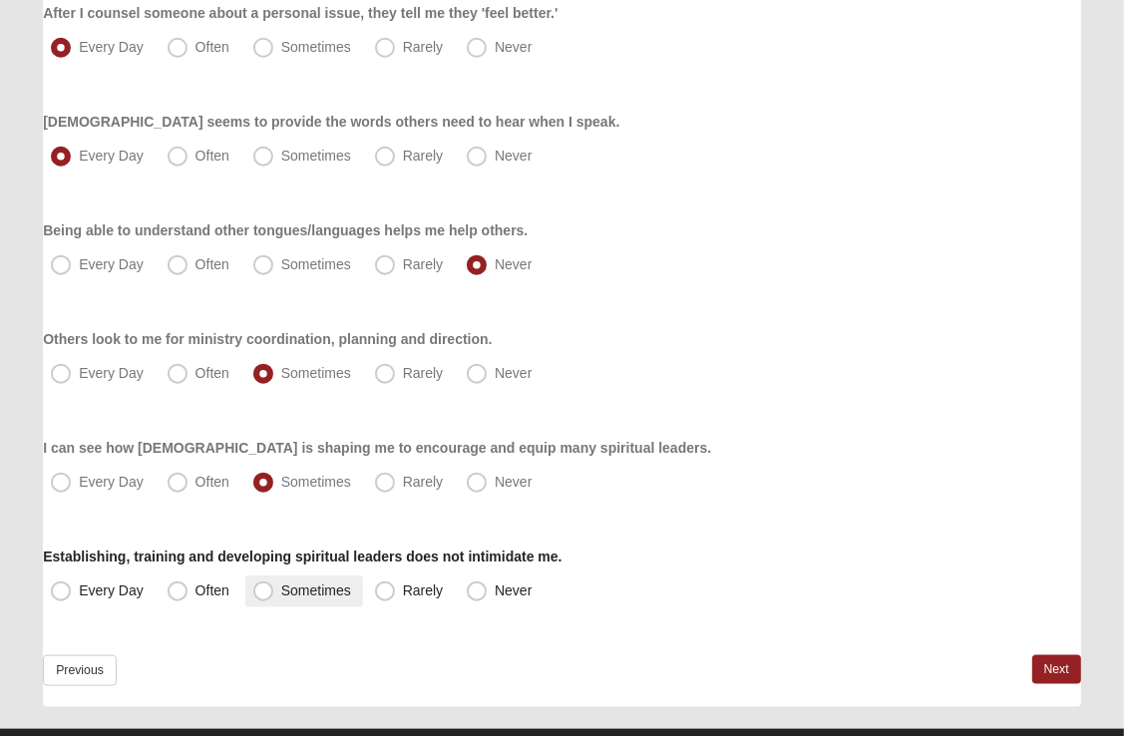
click at [281, 588] on span "Sometimes" at bounding box center [316, 590] width 70 height 16
click at [268, 588] on input "Sometimes" at bounding box center [267, 590] width 13 height 13
radio input "true"
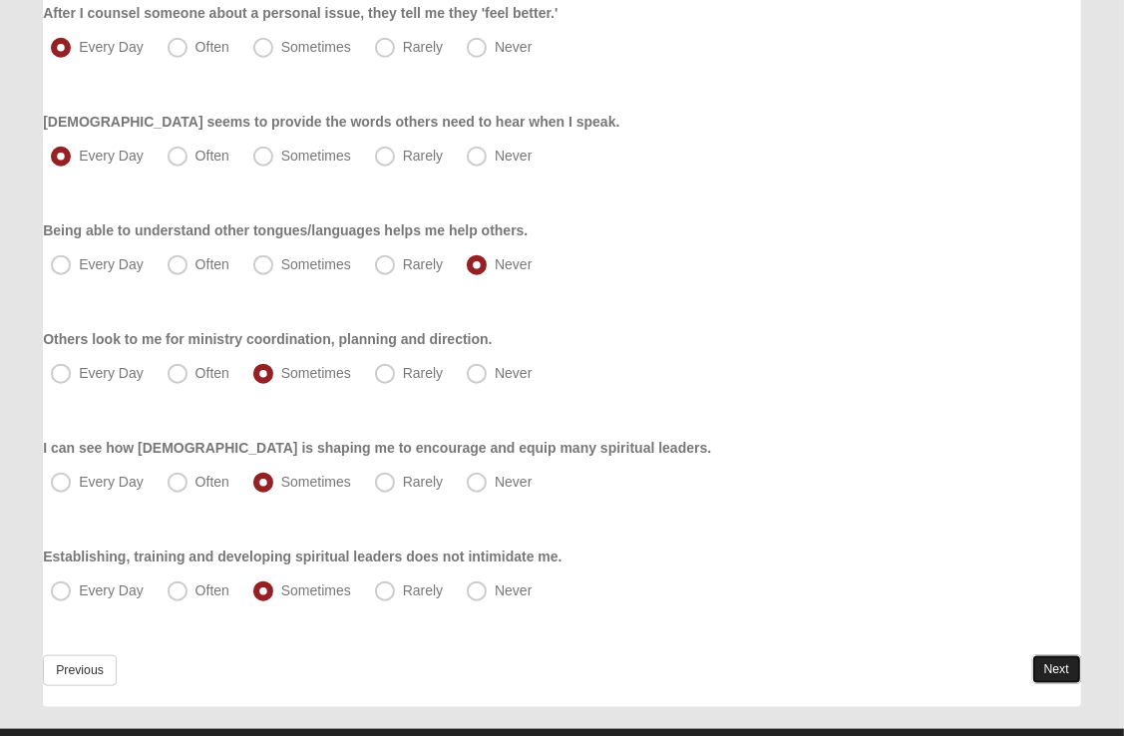
click at [1049, 665] on link "Next" at bounding box center [1056, 669] width 49 height 29
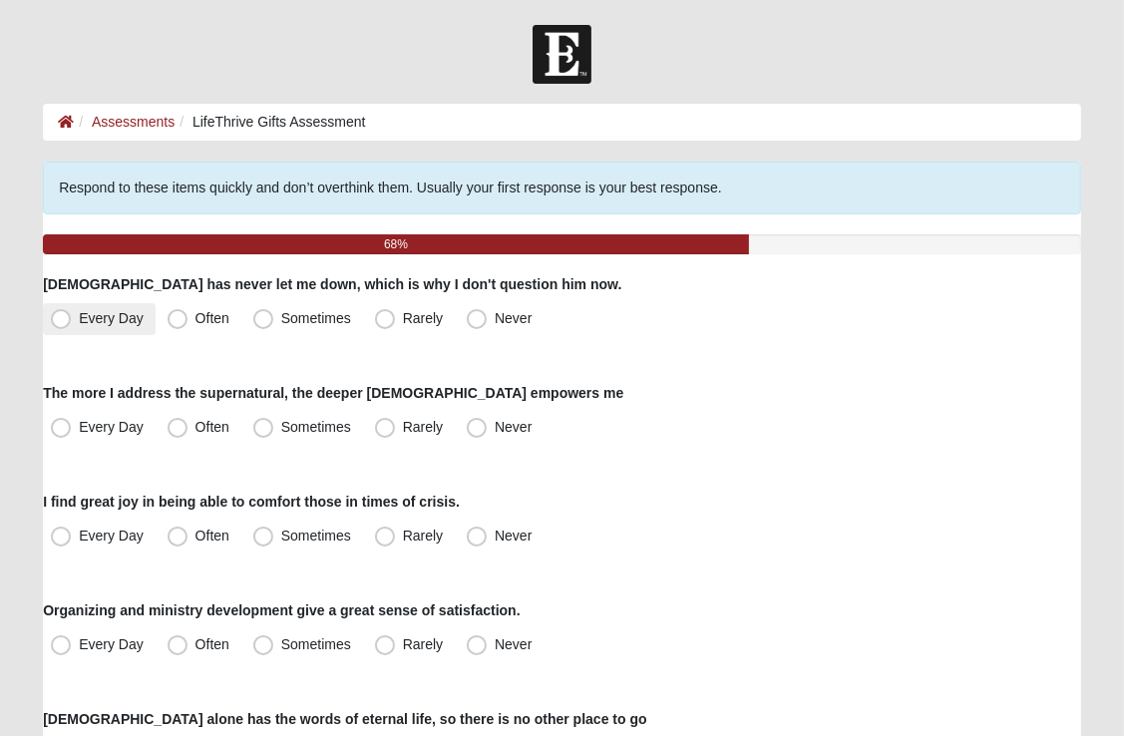
click at [79, 314] on span "Every Day" at bounding box center [111, 318] width 65 height 16
click at [64, 314] on input "Every Day" at bounding box center [65, 318] width 13 height 13
radio input "true"
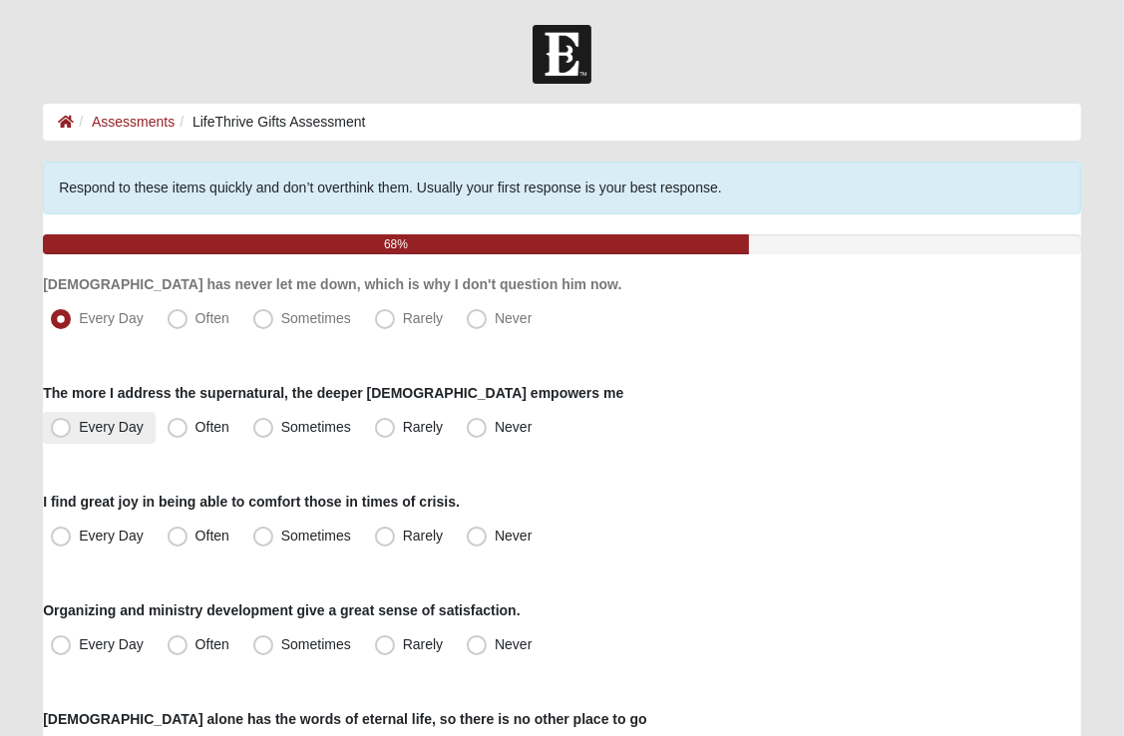
click at [79, 429] on span "Every Day" at bounding box center [111, 427] width 65 height 16
click at [62, 429] on input "Every Day" at bounding box center [65, 427] width 13 height 13
radio input "true"
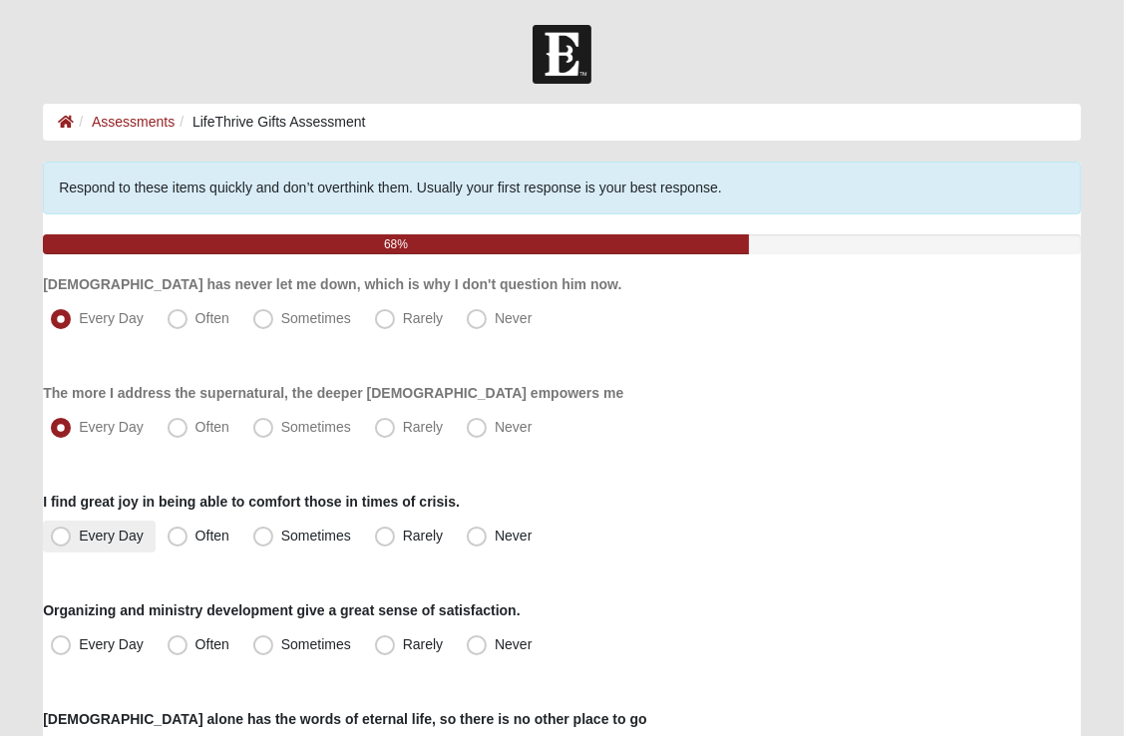
click at [79, 536] on span "Every Day" at bounding box center [111, 536] width 65 height 16
click at [64, 536] on input "Every Day" at bounding box center [65, 536] width 13 height 13
radio input "true"
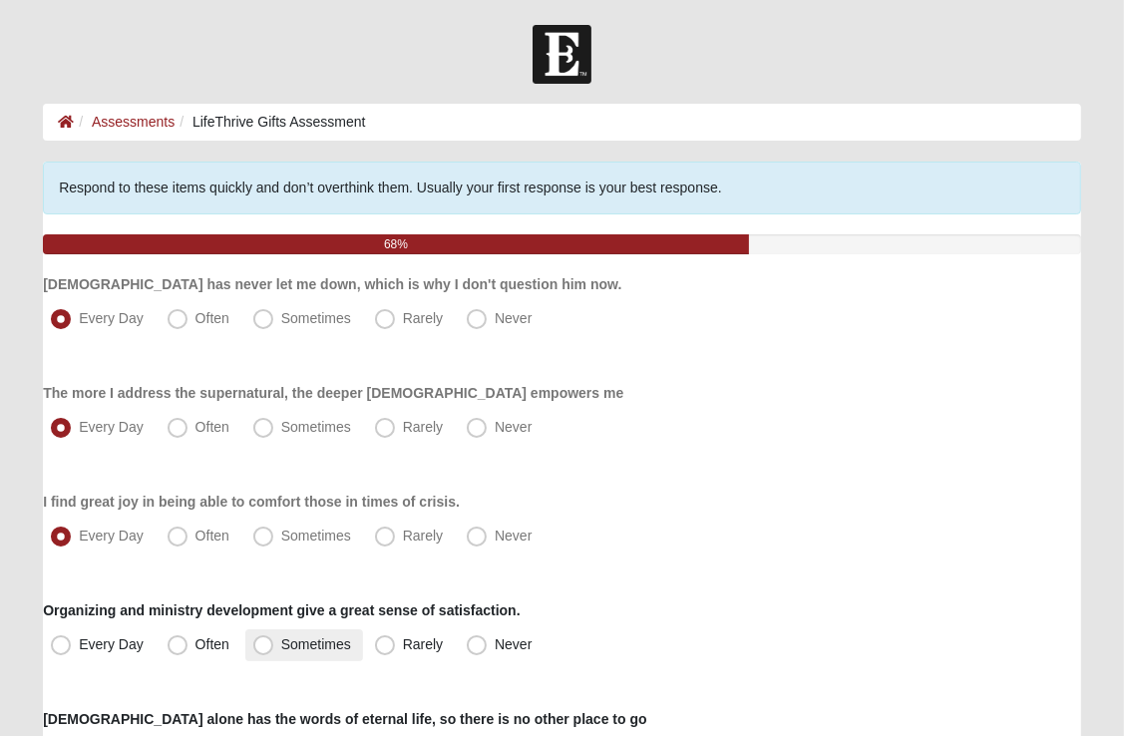
click at [281, 648] on span "Sometimes" at bounding box center [316, 644] width 70 height 16
click at [264, 648] on input "Sometimes" at bounding box center [267, 644] width 13 height 13
radio input "true"
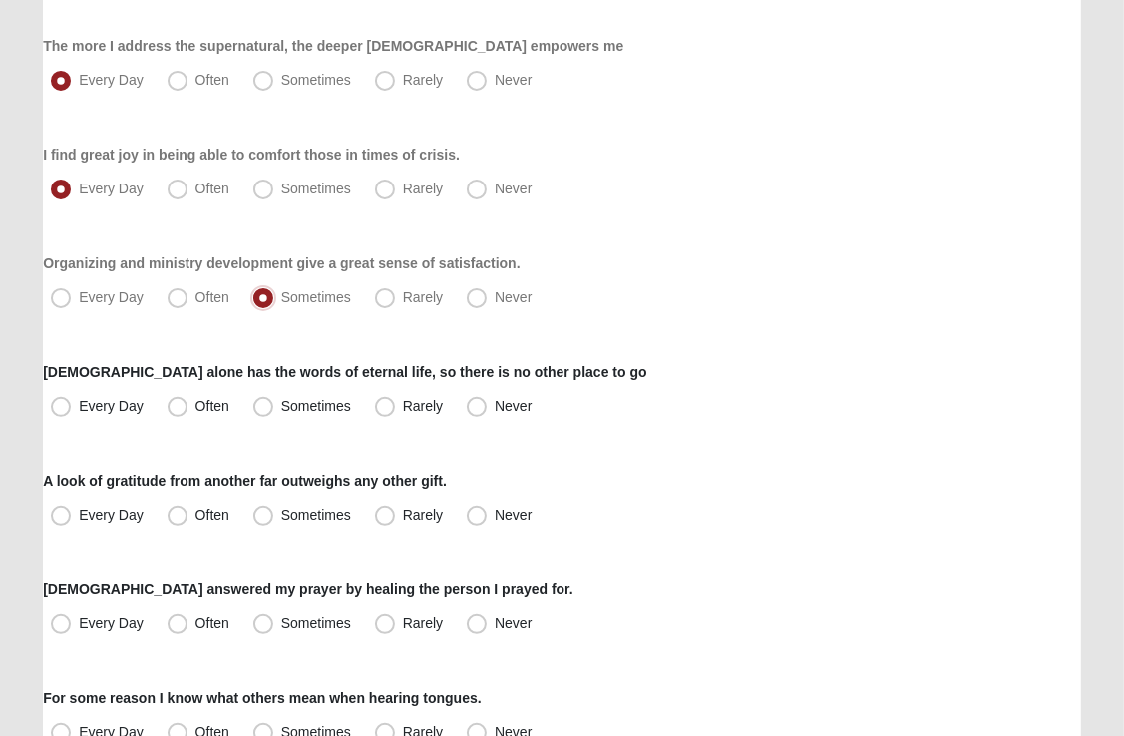
scroll to position [359, 0]
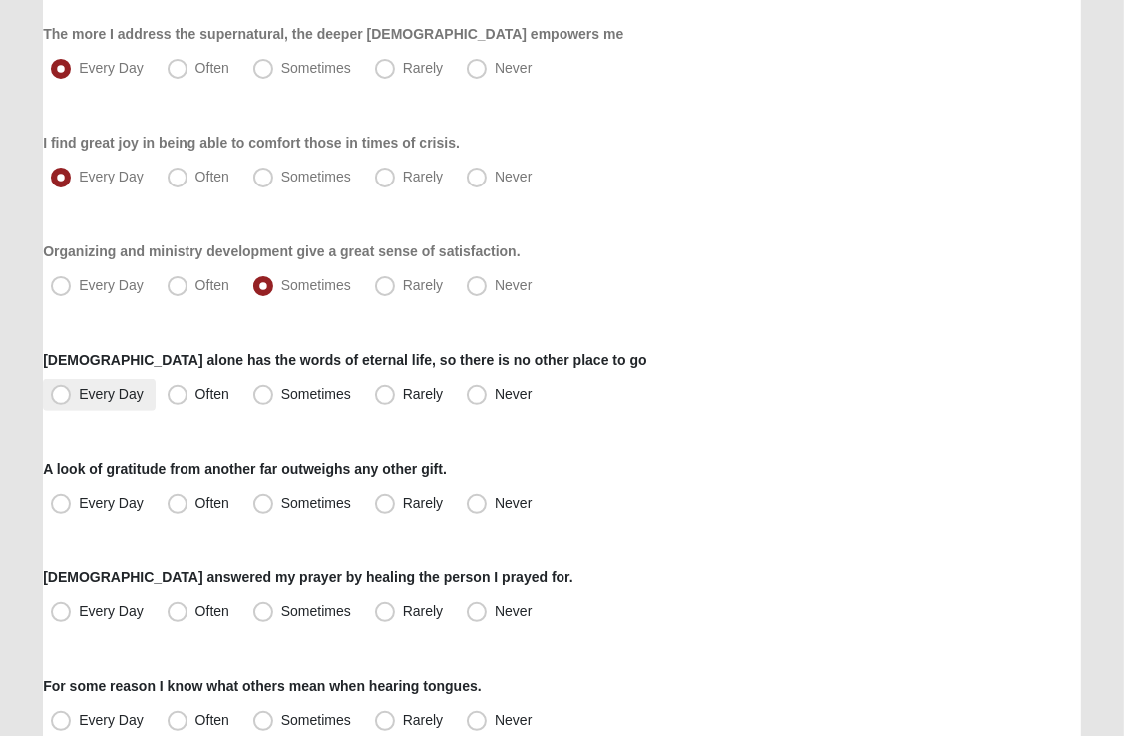
click at [79, 395] on span "Every Day" at bounding box center [111, 394] width 65 height 16
click at [64, 395] on input "Every Day" at bounding box center [65, 394] width 13 height 13
radio input "true"
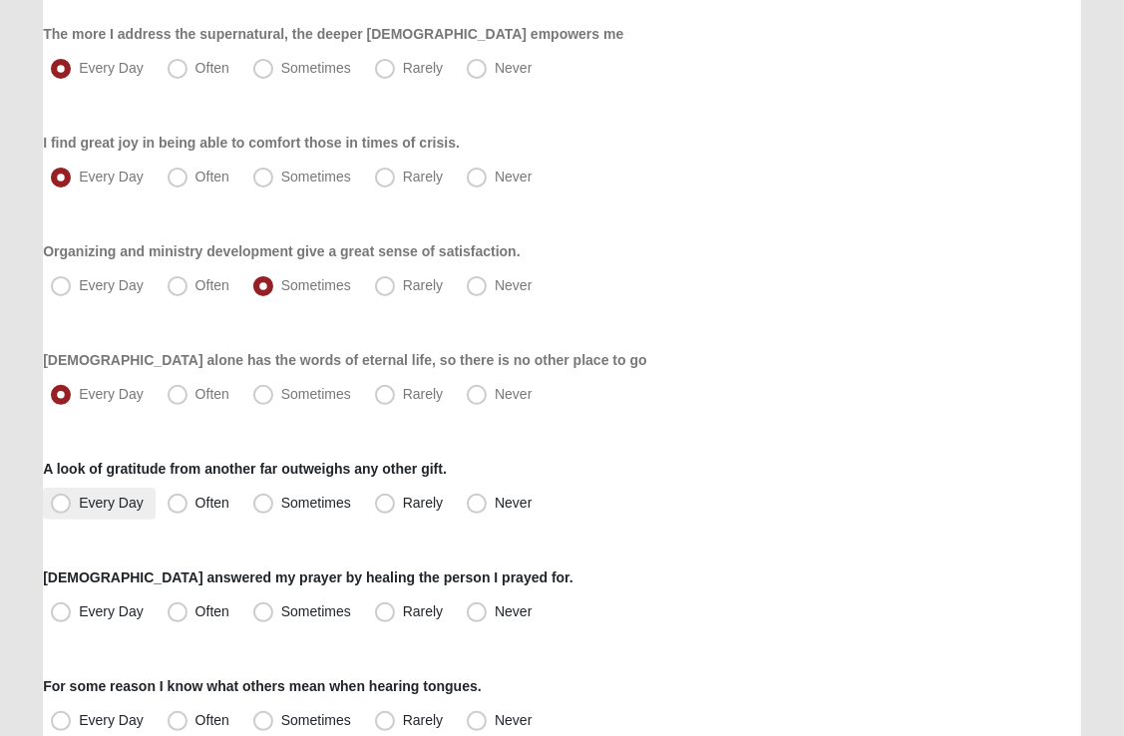
click at [79, 504] on span "Every Day" at bounding box center [111, 503] width 65 height 16
click at [60, 504] on input "Every Day" at bounding box center [65, 503] width 13 height 13
radio input "true"
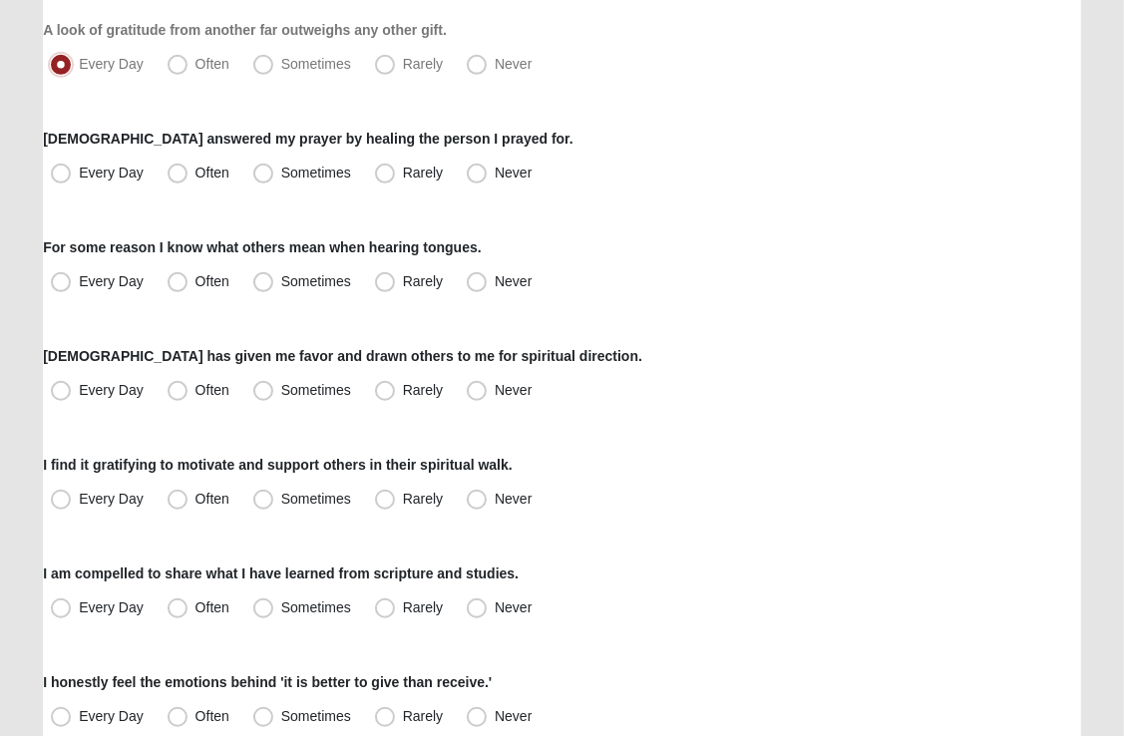
scroll to position [838, 0]
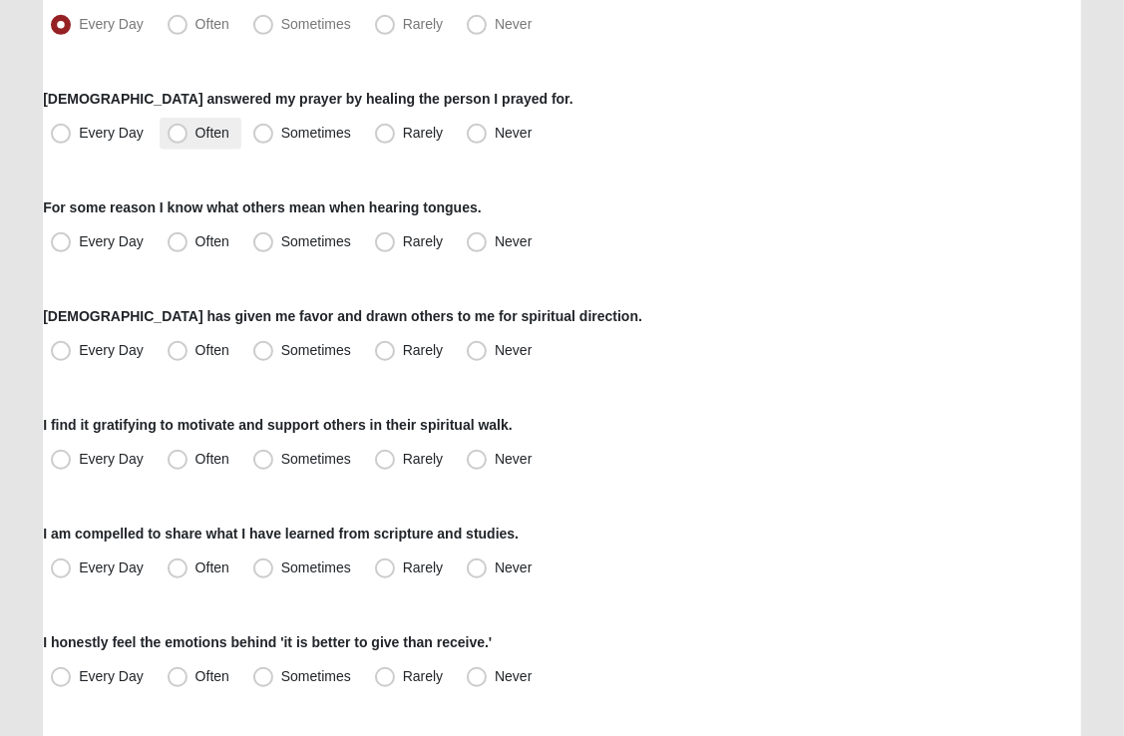
click at [195, 132] on span "Often" at bounding box center [212, 133] width 34 height 16
click at [177, 132] on input "Often" at bounding box center [182, 133] width 13 height 13
radio input "true"
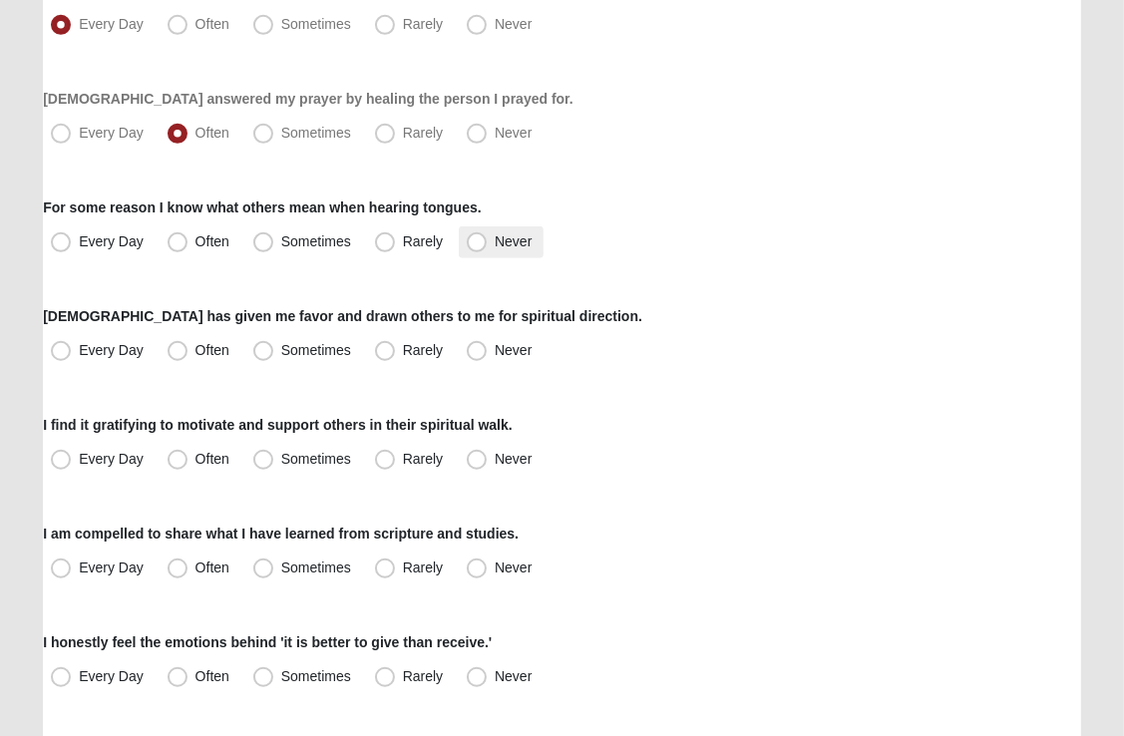
click at [495, 244] on span "Never" at bounding box center [513, 241] width 37 height 16
click at [475, 244] on input "Never" at bounding box center [481, 241] width 13 height 13
radio input "true"
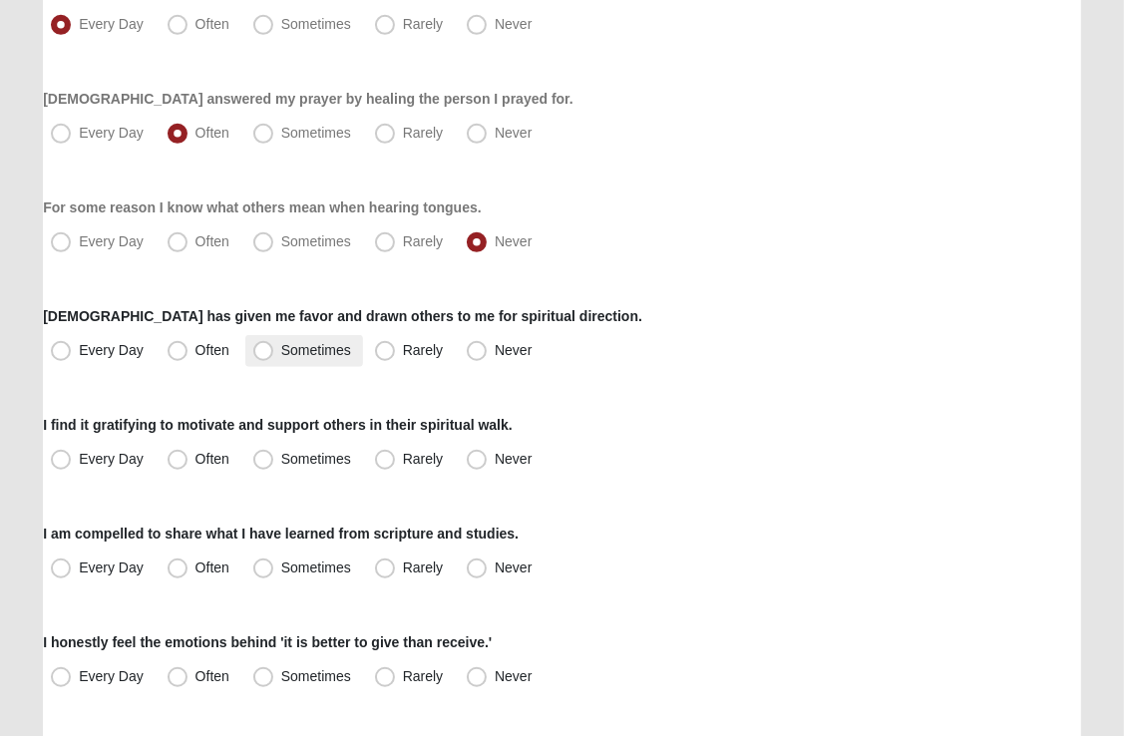
click at [281, 356] on span "Sometimes" at bounding box center [316, 350] width 70 height 16
click at [263, 356] on input "Sometimes" at bounding box center [267, 350] width 13 height 13
radio input "true"
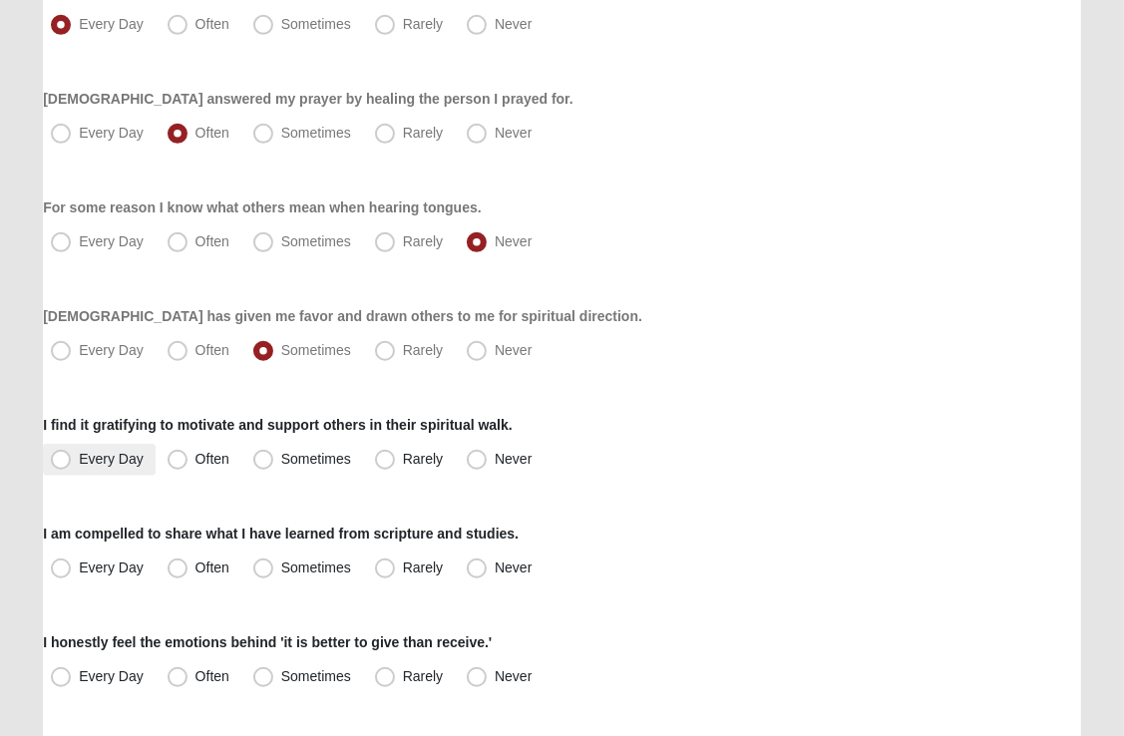
click at [79, 461] on span "Every Day" at bounding box center [111, 459] width 65 height 16
click at [60, 461] on input "Every Day" at bounding box center [65, 459] width 13 height 13
radio input "true"
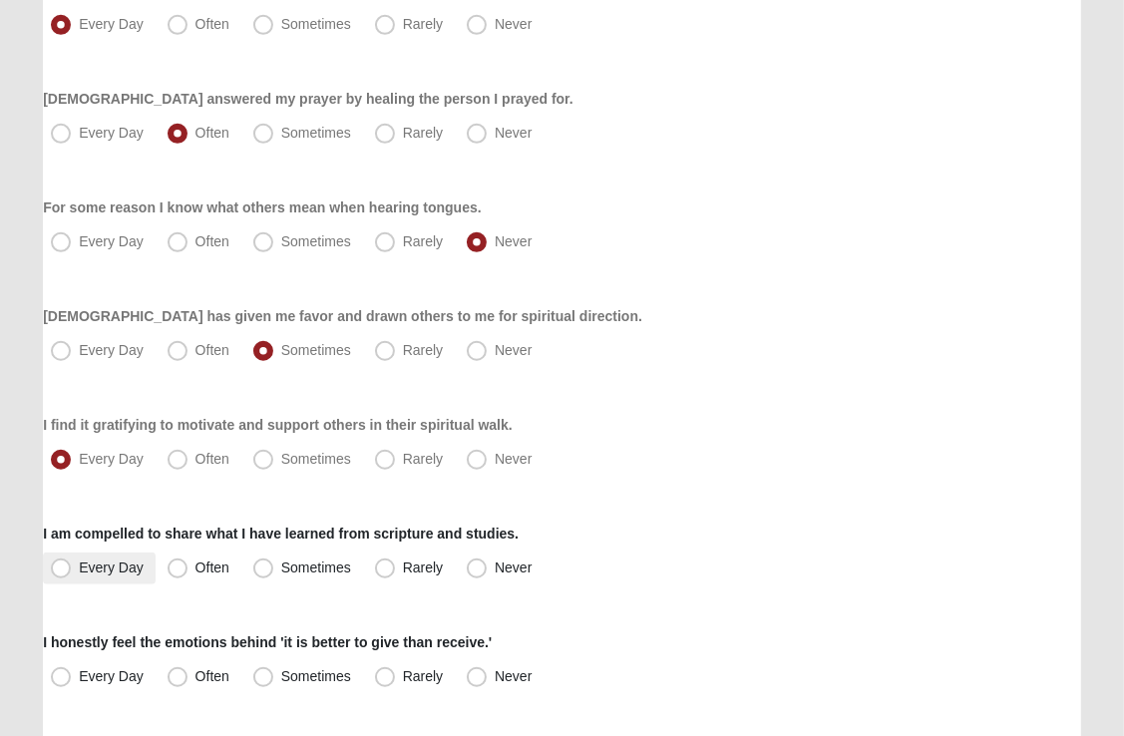
click at [79, 568] on span "Every Day" at bounding box center [111, 568] width 65 height 16
click at [66, 568] on input "Every Day" at bounding box center [65, 568] width 13 height 13
radio input "true"
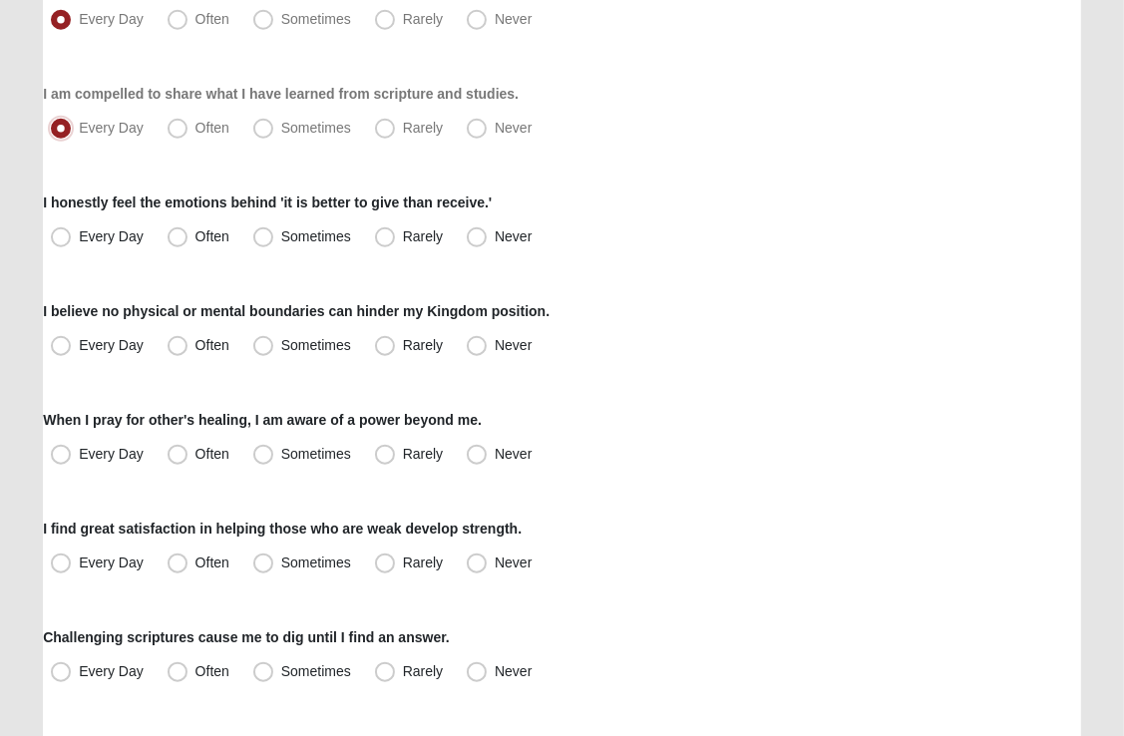
scroll to position [1286, 0]
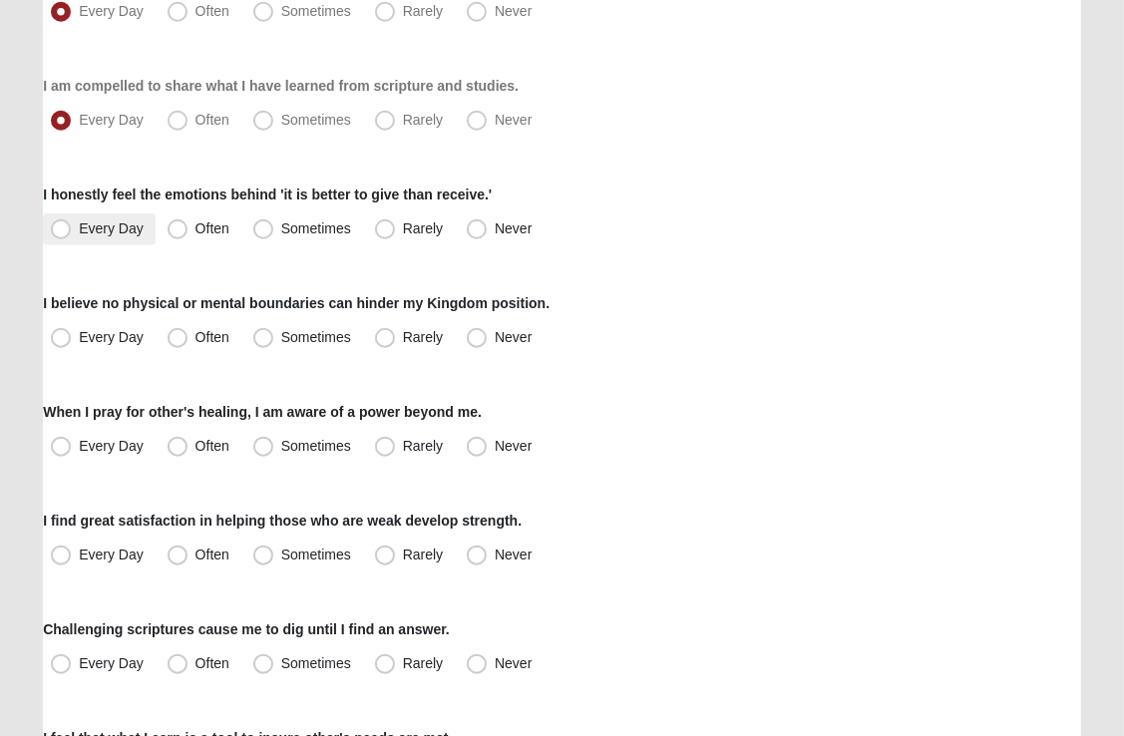
click at [79, 227] on span "Every Day" at bounding box center [111, 228] width 65 height 16
click at [63, 227] on input "Every Day" at bounding box center [65, 228] width 13 height 13
radio input "true"
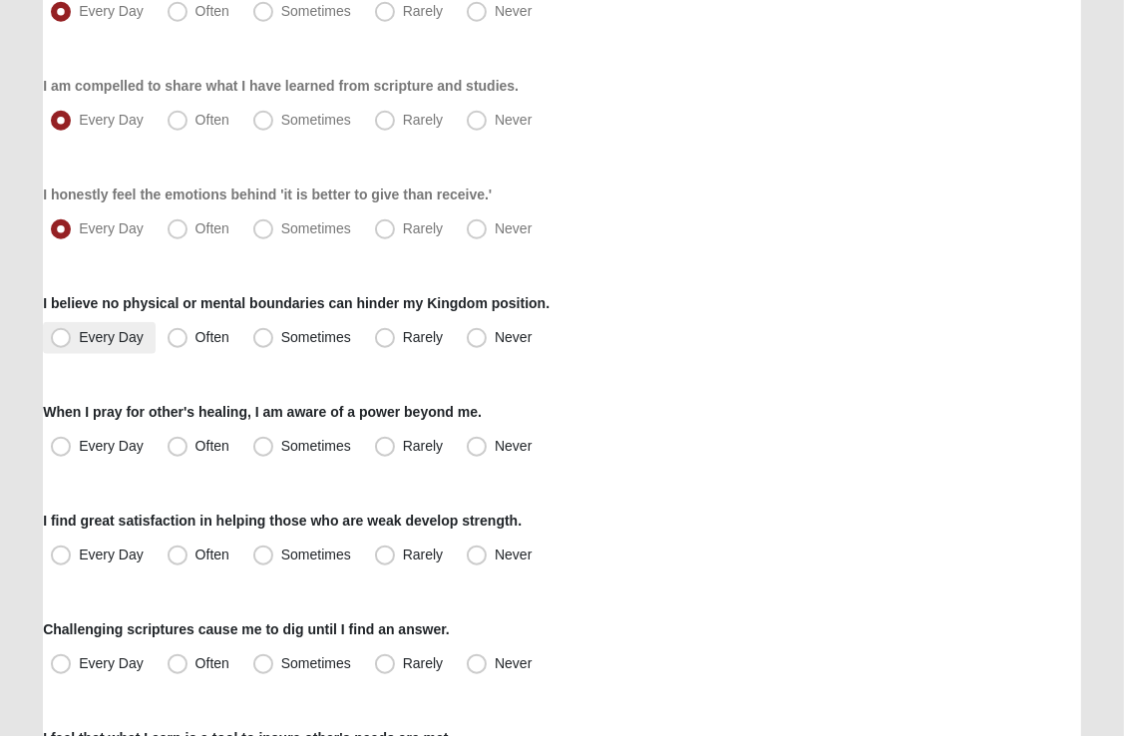
click at [79, 344] on span "Every Day" at bounding box center [111, 337] width 65 height 16
click at [60, 344] on input "Every Day" at bounding box center [65, 337] width 13 height 13
radio input "true"
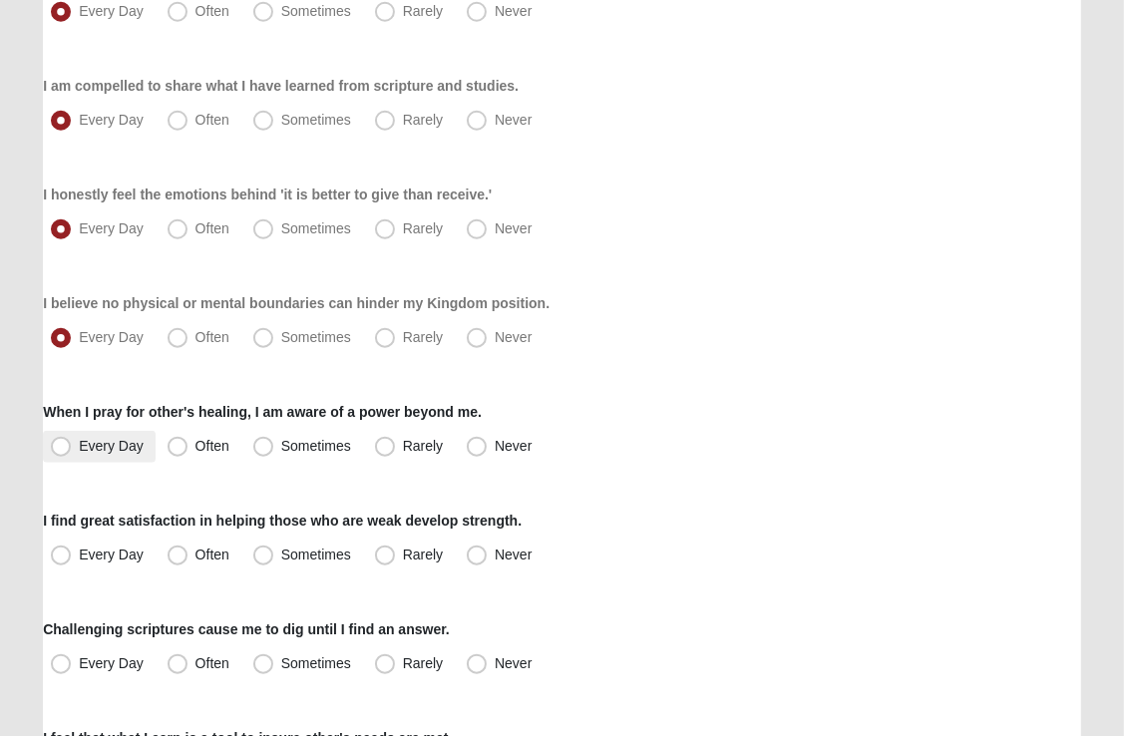
click at [79, 448] on span "Every Day" at bounding box center [111, 446] width 65 height 16
click at [64, 448] on input "Every Day" at bounding box center [65, 446] width 13 height 13
radio input "true"
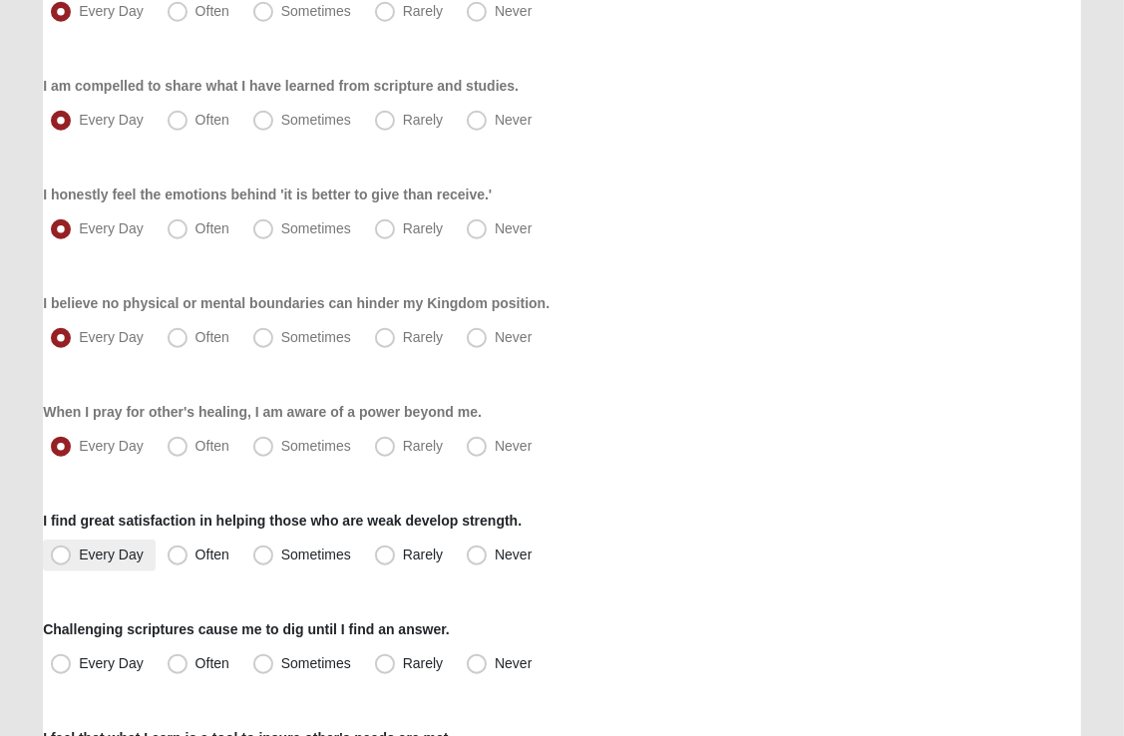
click at [79, 555] on span "Every Day" at bounding box center [111, 555] width 65 height 16
click at [59, 555] on input "Every Day" at bounding box center [65, 555] width 13 height 13
radio input "true"
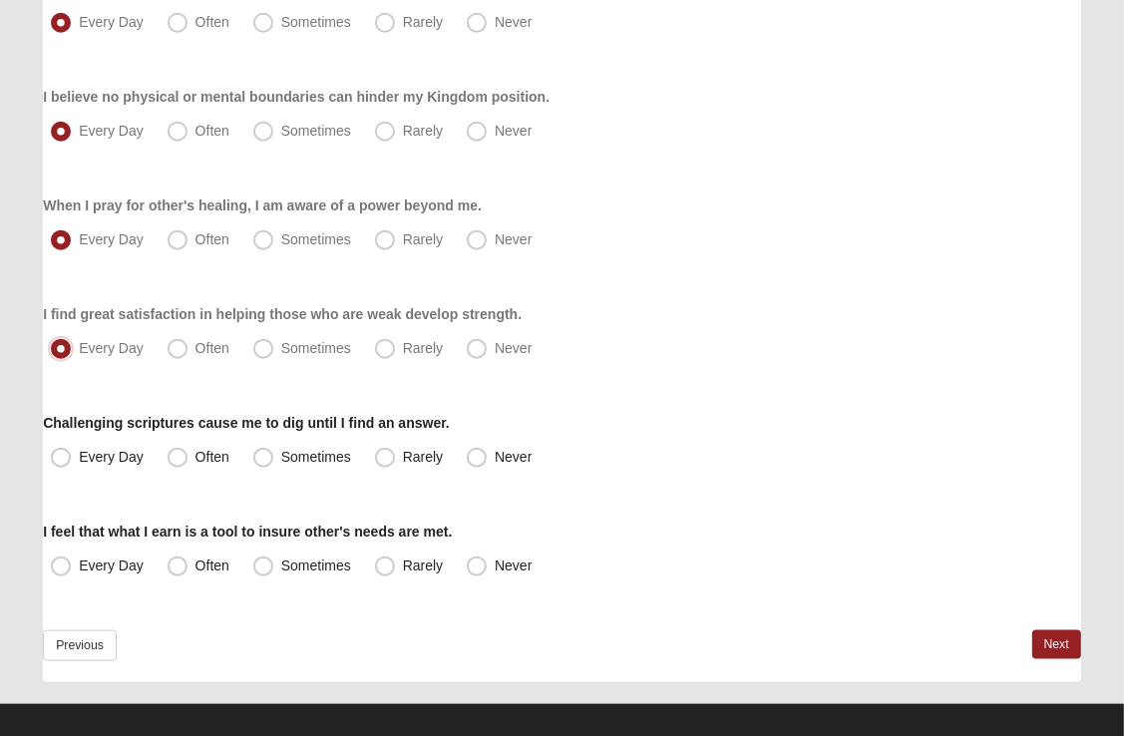
scroll to position [1495, 0]
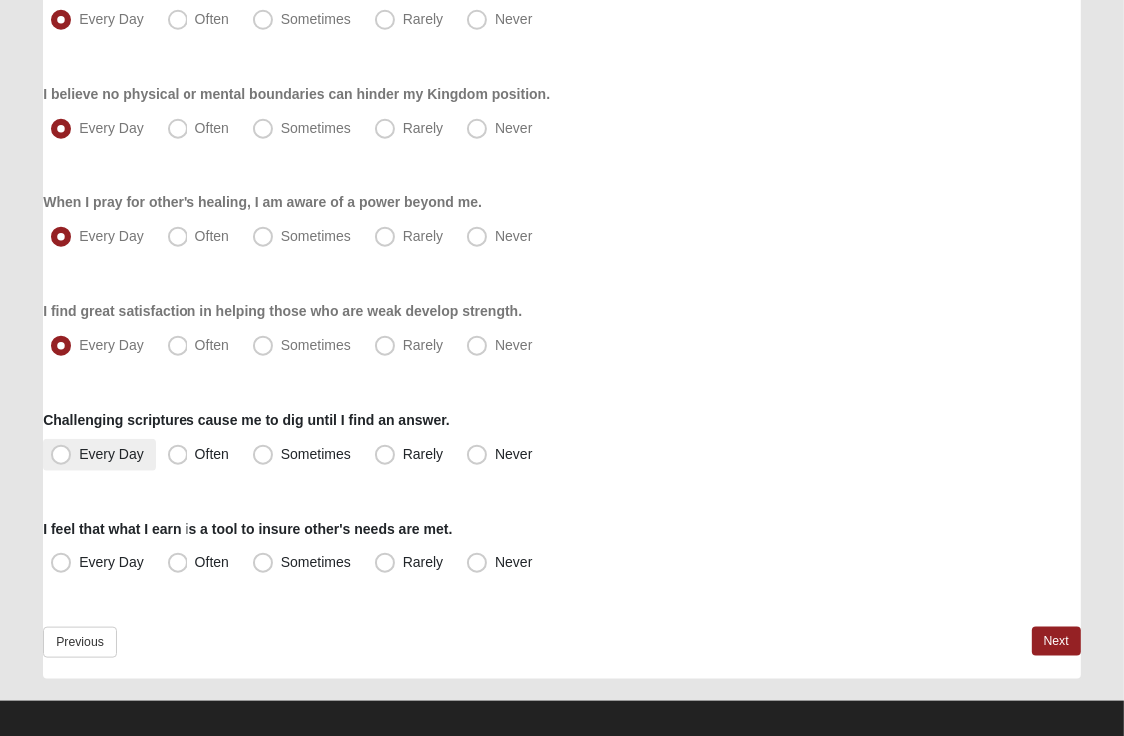
click at [79, 453] on span "Every Day" at bounding box center [111, 454] width 65 height 16
click at [59, 453] on input "Every Day" at bounding box center [65, 454] width 13 height 13
radio input "true"
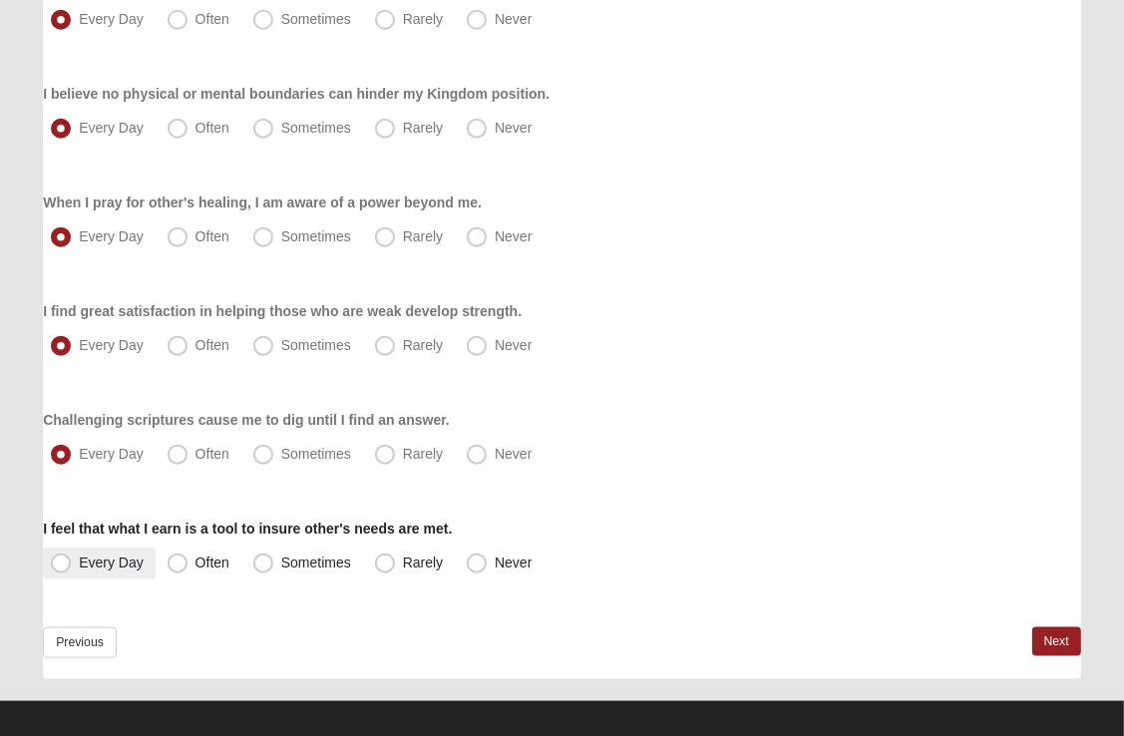
click at [79, 569] on span "Every Day" at bounding box center [111, 563] width 65 height 16
click at [63, 569] on input "Every Day" at bounding box center [65, 563] width 13 height 13
radio input "true"
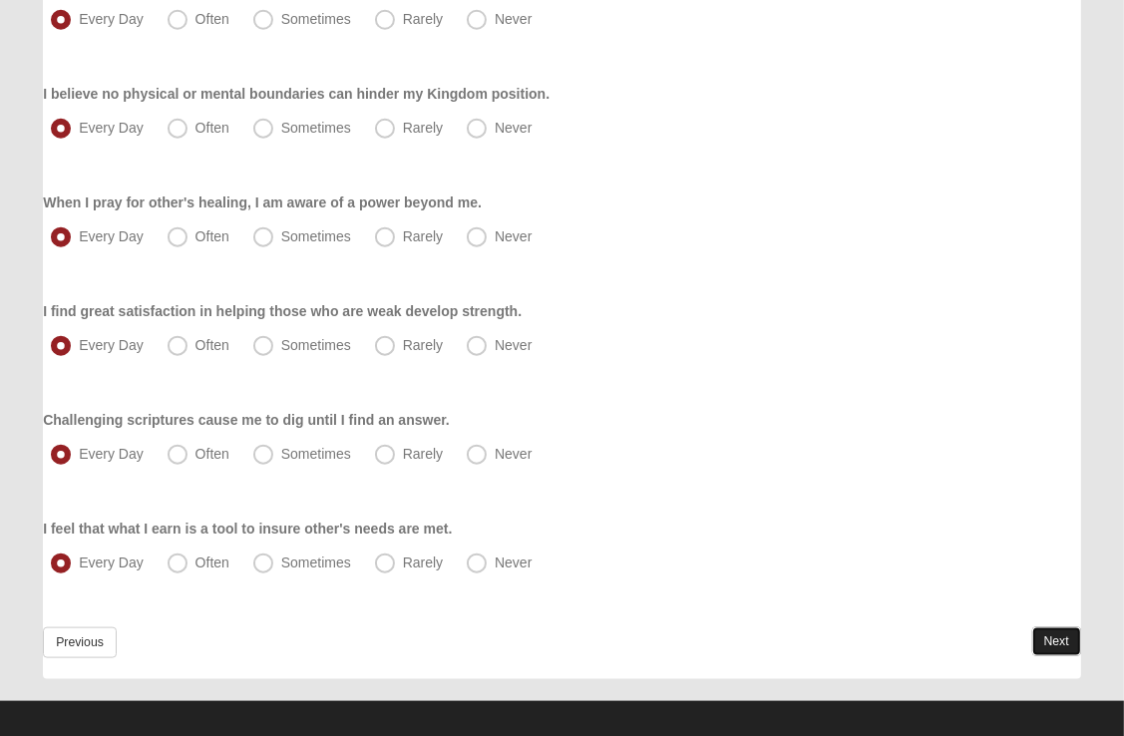
click at [1050, 638] on link "Next" at bounding box center [1056, 641] width 49 height 29
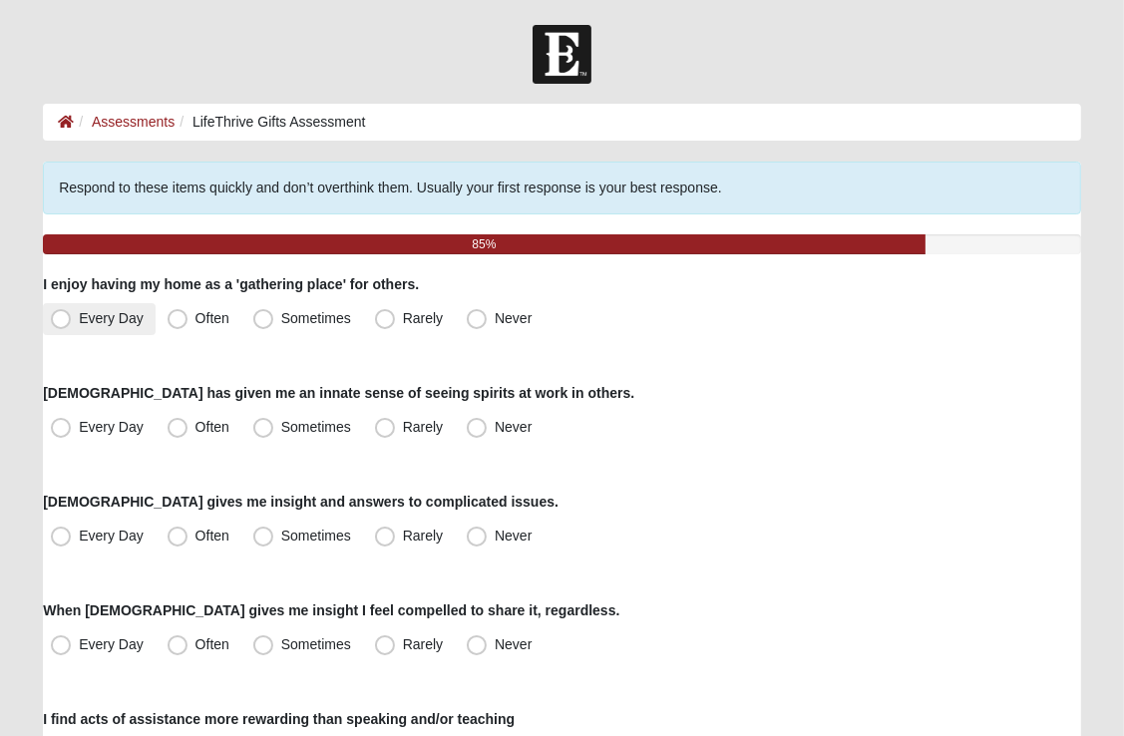
click at [79, 314] on span "Every Day" at bounding box center [111, 318] width 65 height 16
click at [60, 314] on input "Every Day" at bounding box center [65, 318] width 13 height 13
radio input "true"
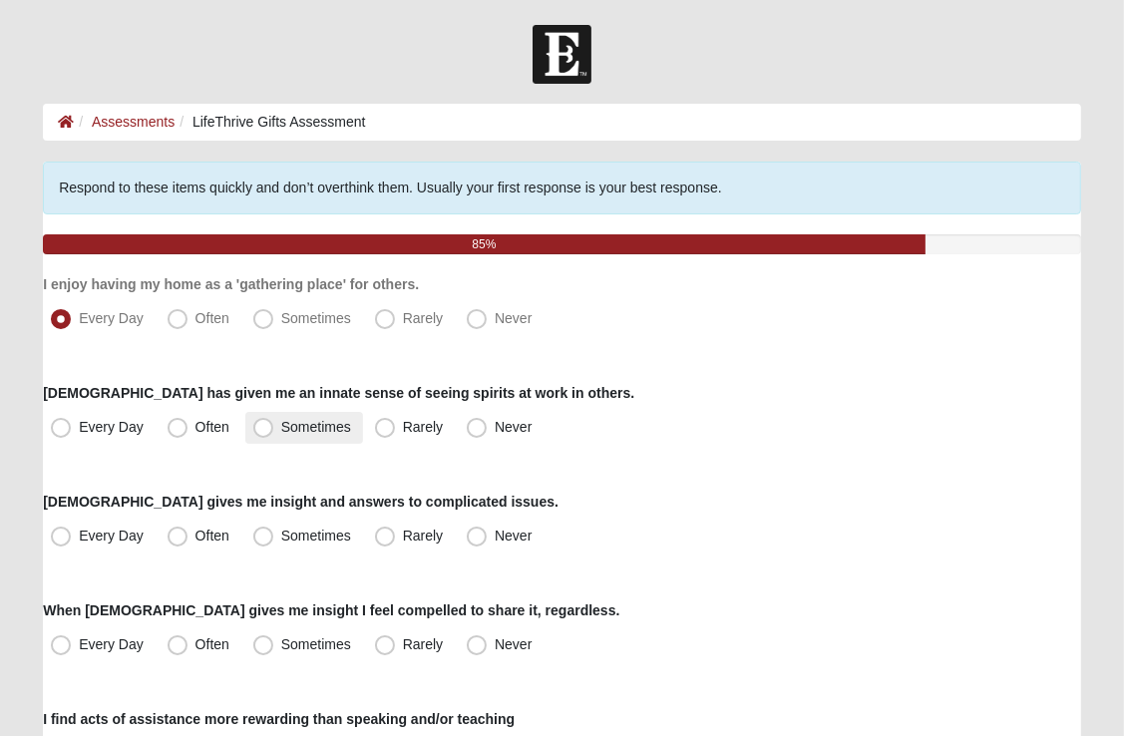
click at [281, 433] on span "Sometimes" at bounding box center [316, 427] width 70 height 16
click at [263, 433] on input "Sometimes" at bounding box center [267, 427] width 13 height 13
radio input "true"
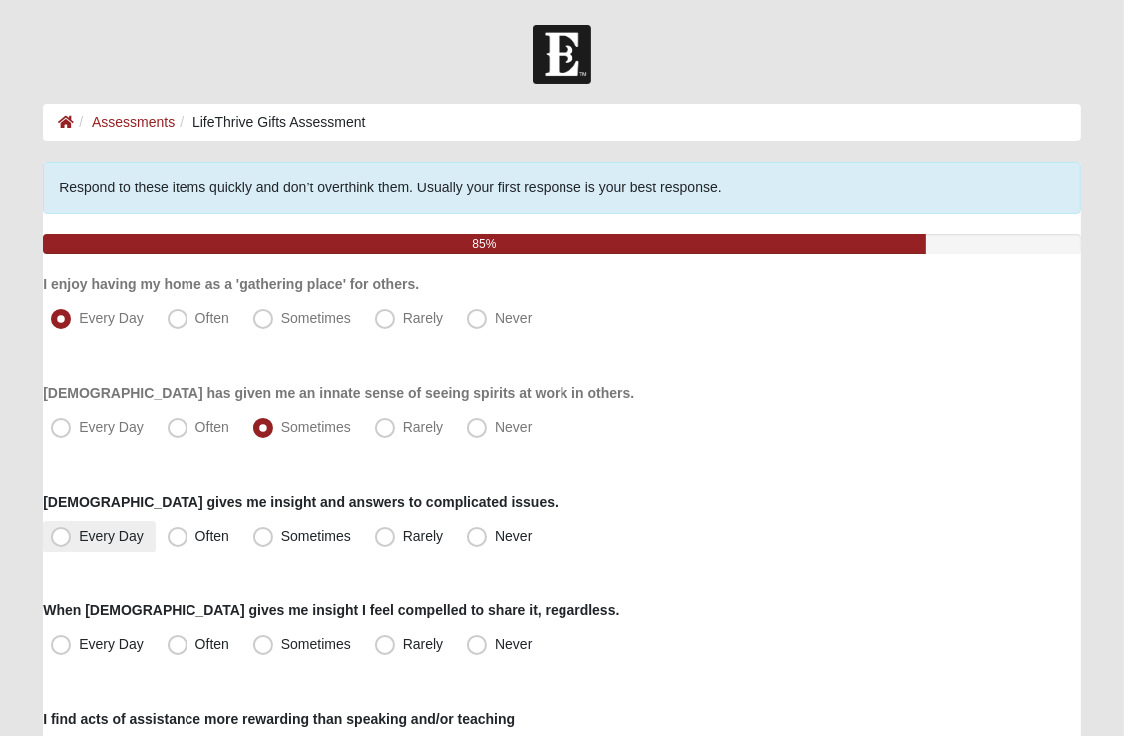
click at [79, 534] on span "Every Day" at bounding box center [111, 536] width 65 height 16
click at [68, 534] on input "Every Day" at bounding box center [65, 536] width 13 height 13
radio input "true"
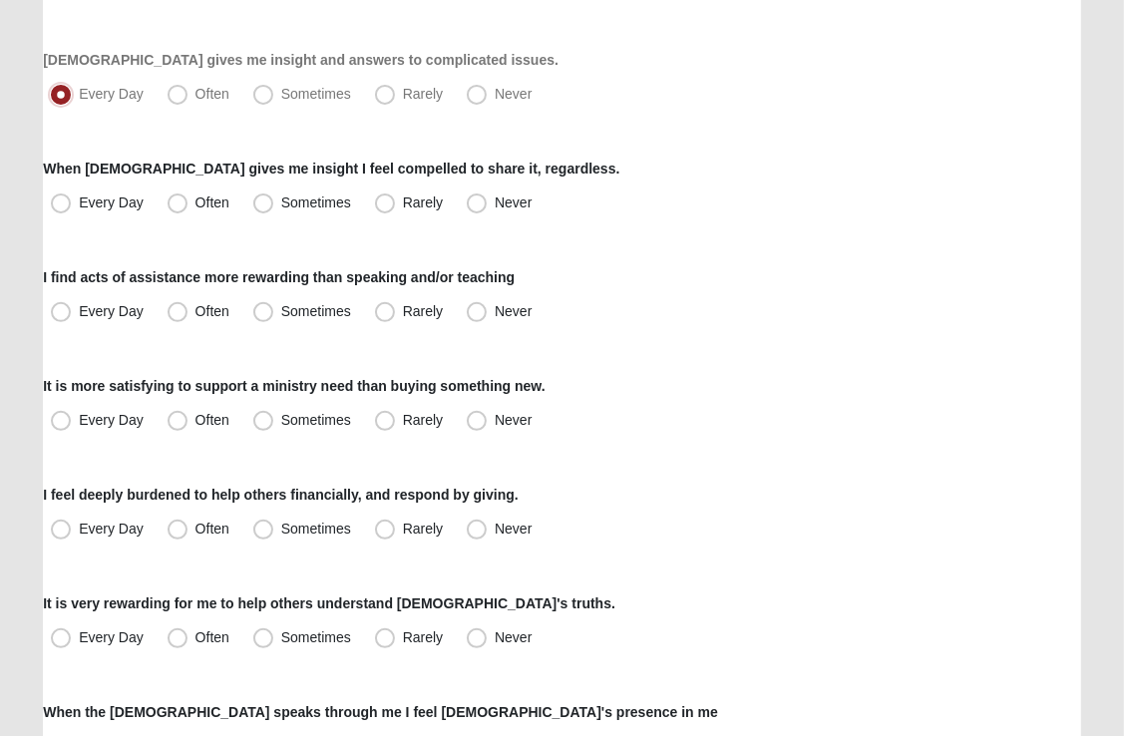
scroll to position [437, 0]
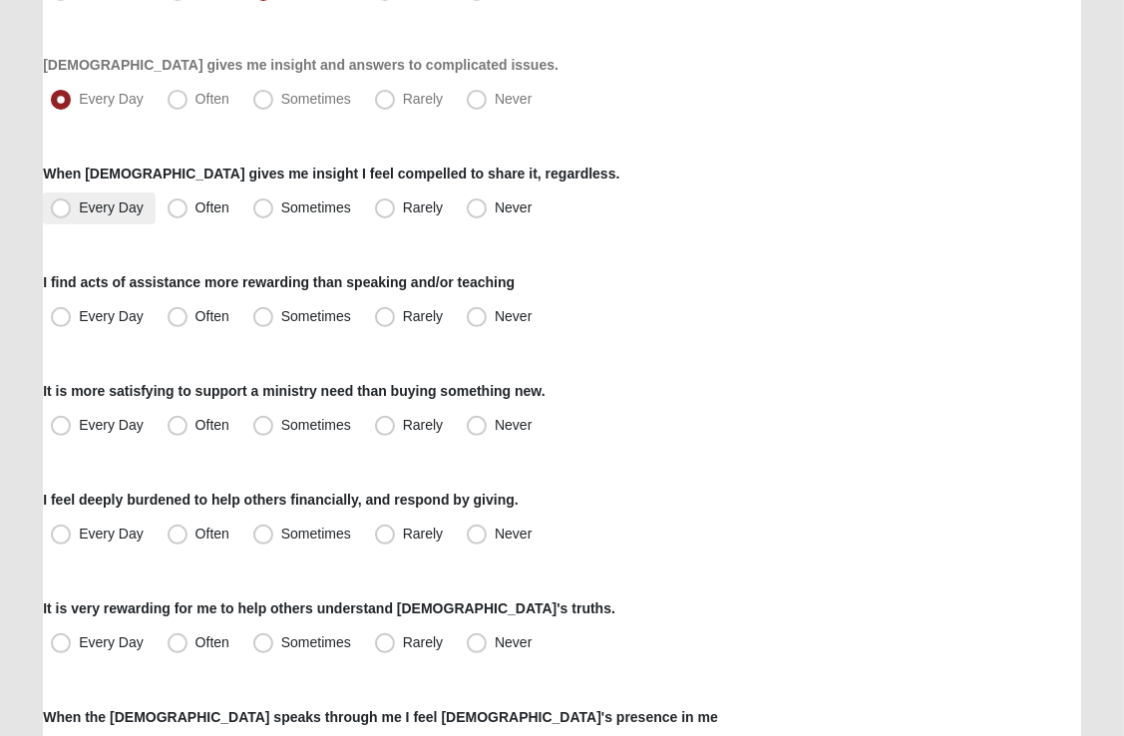
click at [79, 210] on span "Every Day" at bounding box center [111, 207] width 65 height 16
click at [60, 210] on input "Every Day" at bounding box center [65, 207] width 13 height 13
radio input "true"
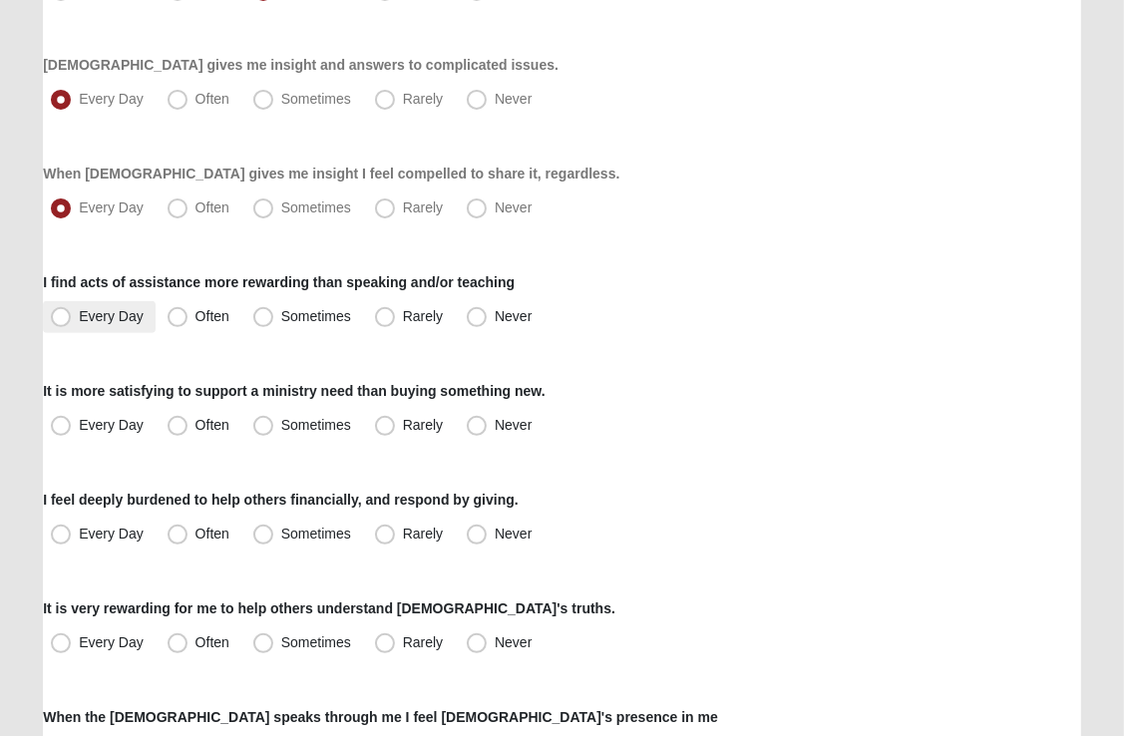
click at [79, 317] on span "Every Day" at bounding box center [111, 316] width 65 height 16
click at [63, 317] on input "Every Day" at bounding box center [65, 316] width 13 height 13
radio input "true"
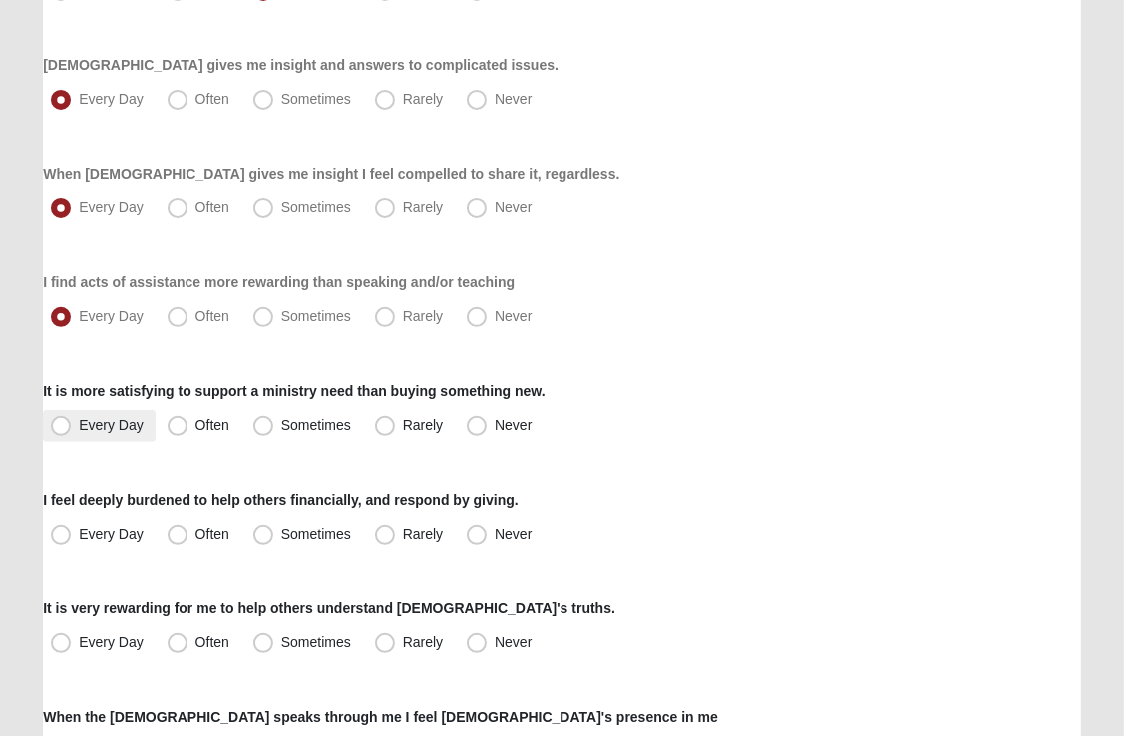
click at [79, 424] on span "Every Day" at bounding box center [111, 425] width 65 height 16
click at [59, 424] on input "Every Day" at bounding box center [65, 425] width 13 height 13
radio input "true"
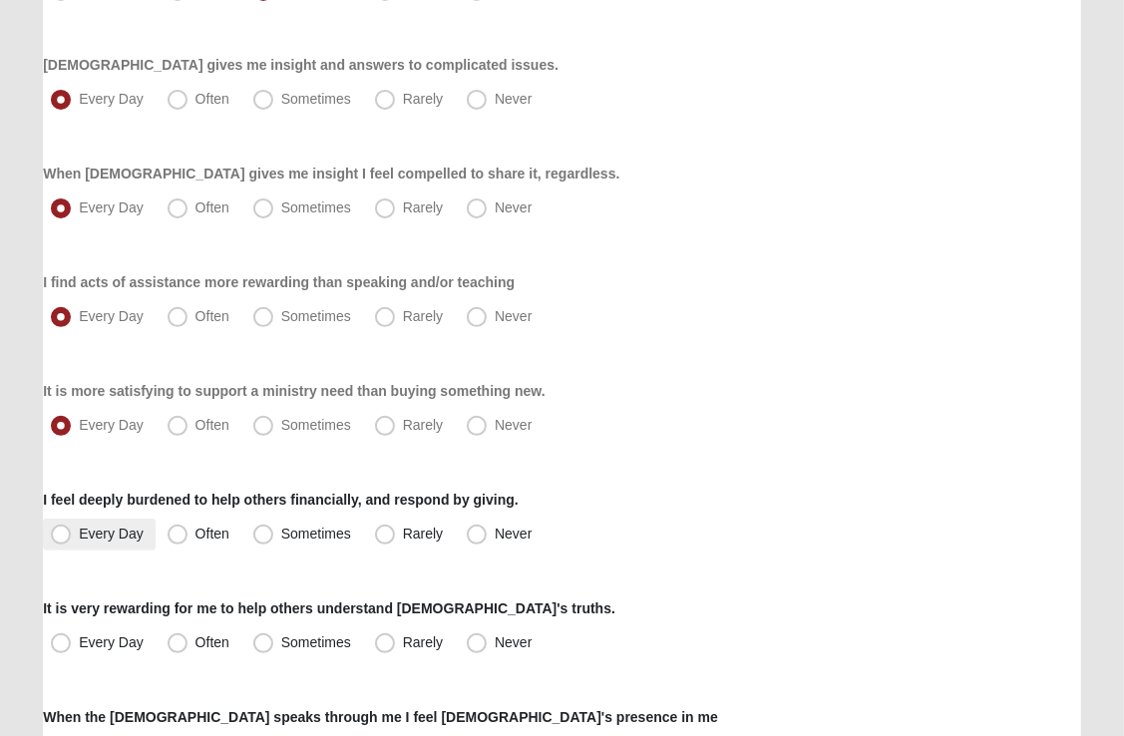
click at [79, 529] on span "Every Day" at bounding box center [111, 534] width 65 height 16
click at [68, 529] on input "Every Day" at bounding box center [65, 534] width 13 height 13
radio input "true"
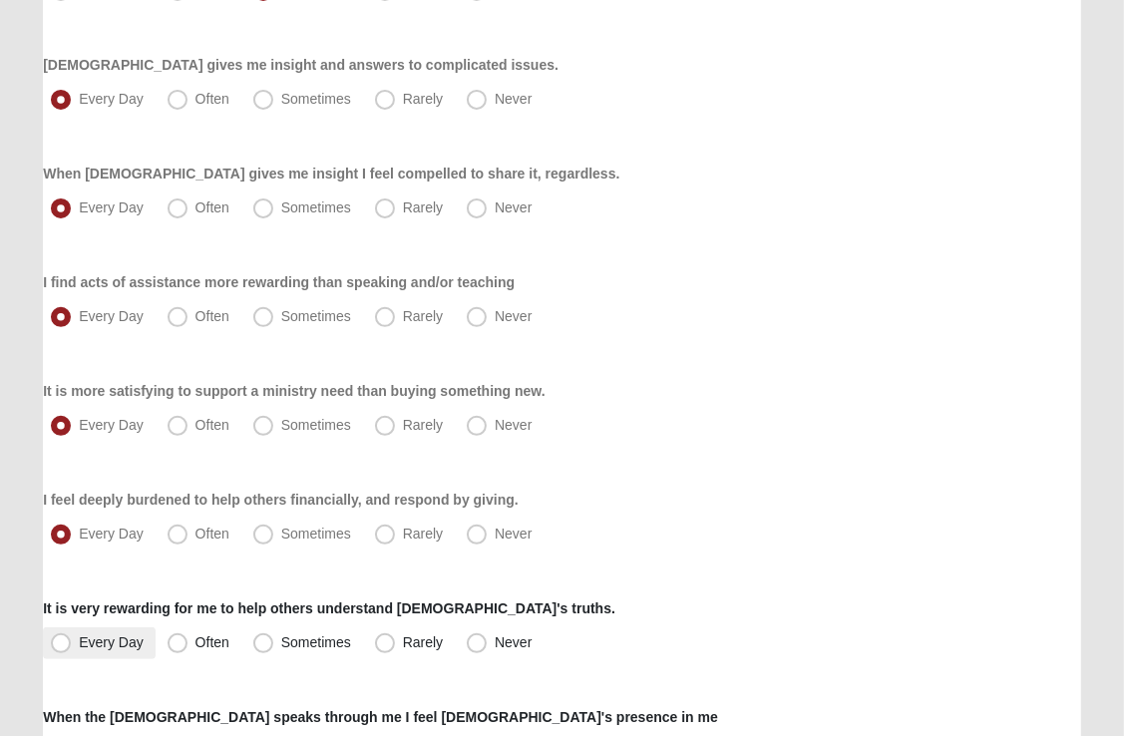
click at [79, 644] on span "Every Day" at bounding box center [111, 642] width 65 height 16
click at [63, 644] on input "Every Day" at bounding box center [65, 642] width 13 height 13
radio input "true"
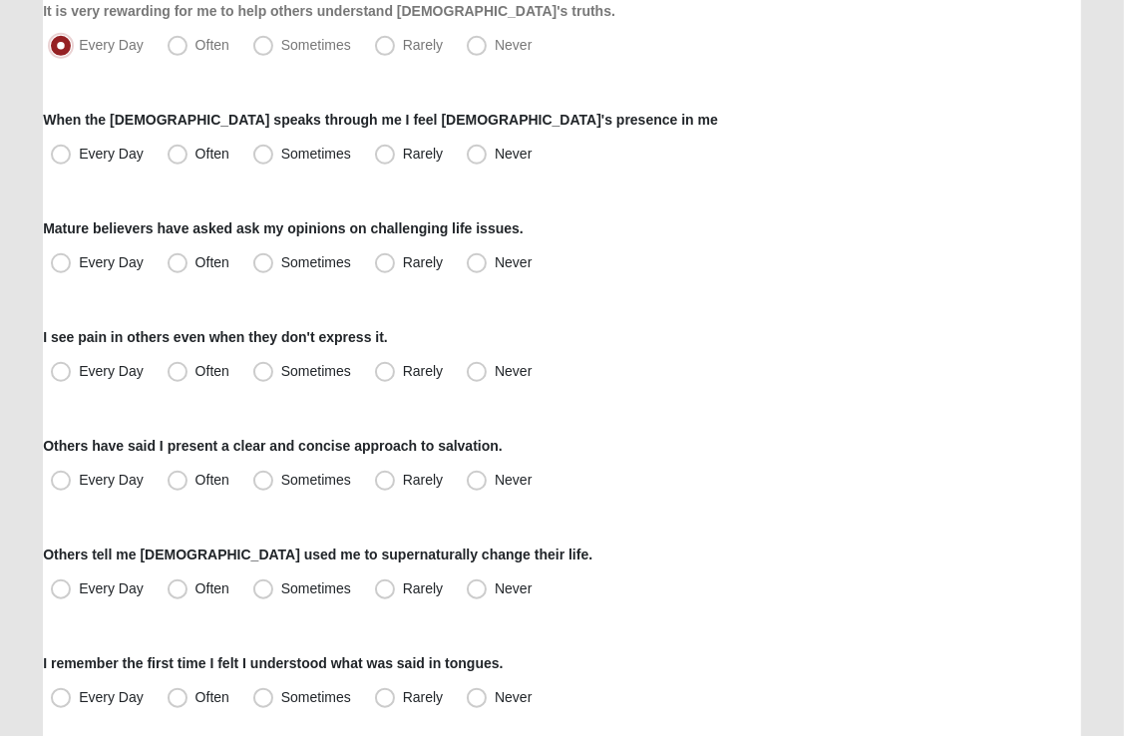
scroll to position [1041, 0]
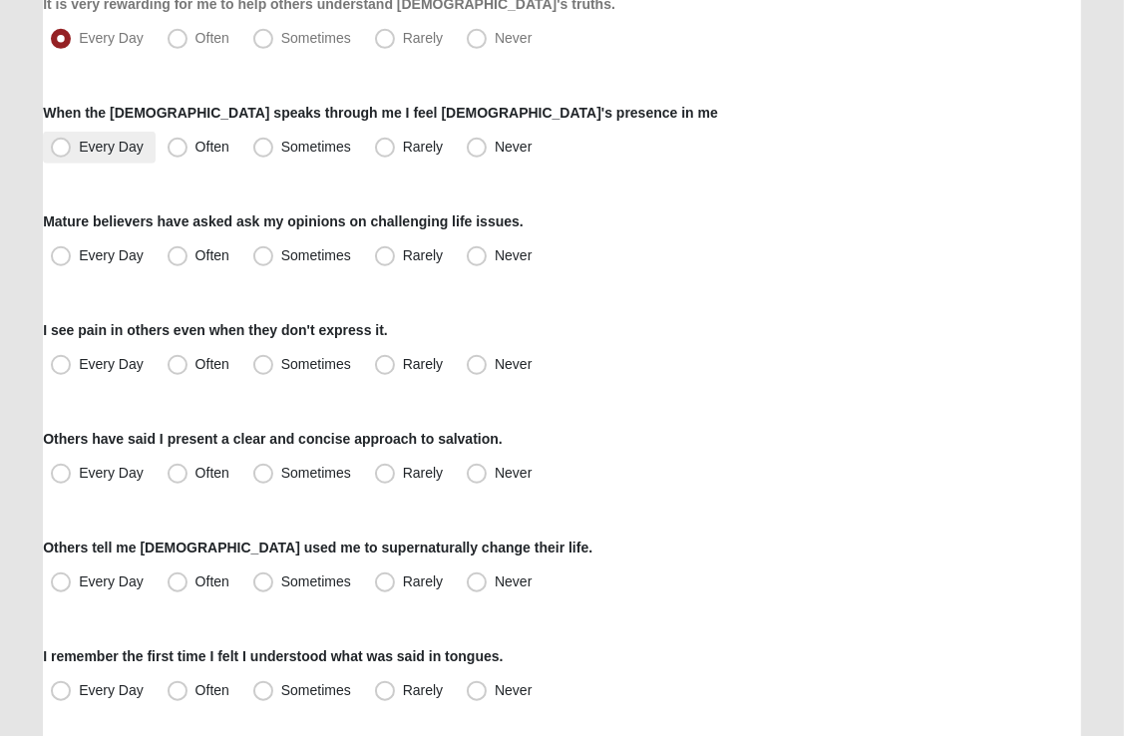
click at [79, 147] on span "Every Day" at bounding box center [111, 147] width 65 height 16
click at [62, 147] on input "Every Day" at bounding box center [65, 147] width 13 height 13
radio input "true"
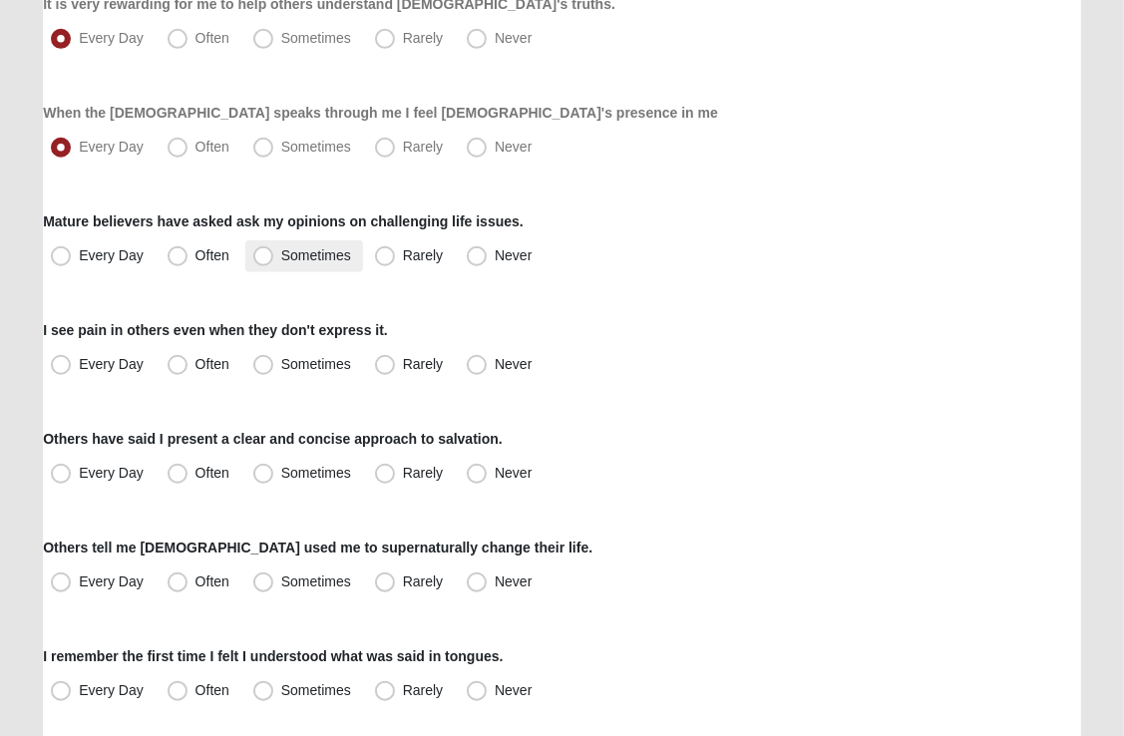
click at [281, 258] on span "Sometimes" at bounding box center [316, 255] width 70 height 16
click at [261, 258] on input "Sometimes" at bounding box center [267, 255] width 13 height 13
radio input "true"
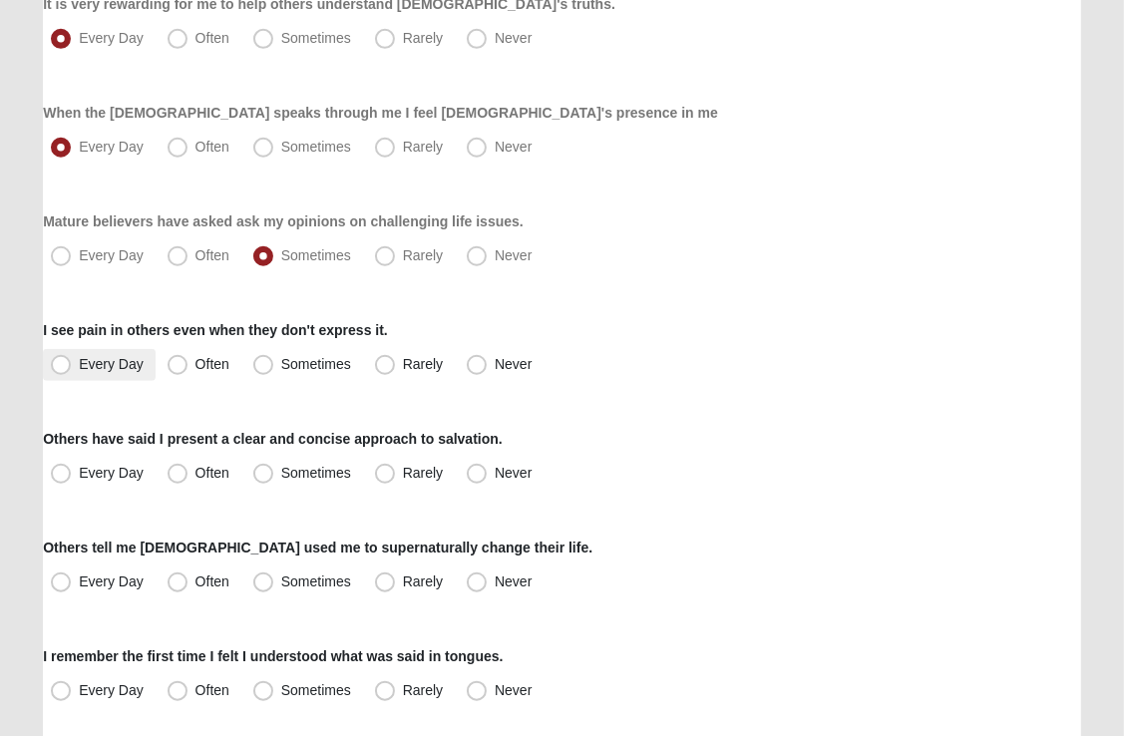
click at [79, 364] on span "Every Day" at bounding box center [111, 364] width 65 height 16
click at [65, 364] on input "Every Day" at bounding box center [65, 364] width 13 height 13
radio input "true"
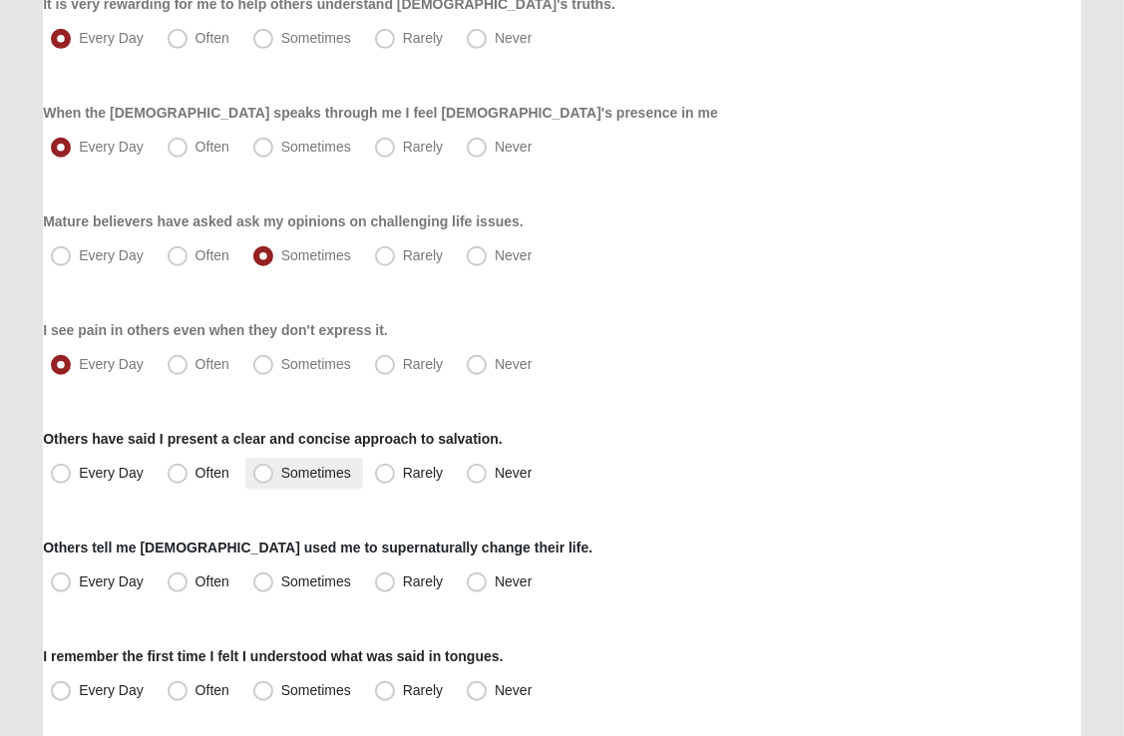
click at [281, 477] on span "Sometimes" at bounding box center [316, 473] width 70 height 16
click at [267, 477] on input "Sometimes" at bounding box center [267, 473] width 13 height 13
radio input "true"
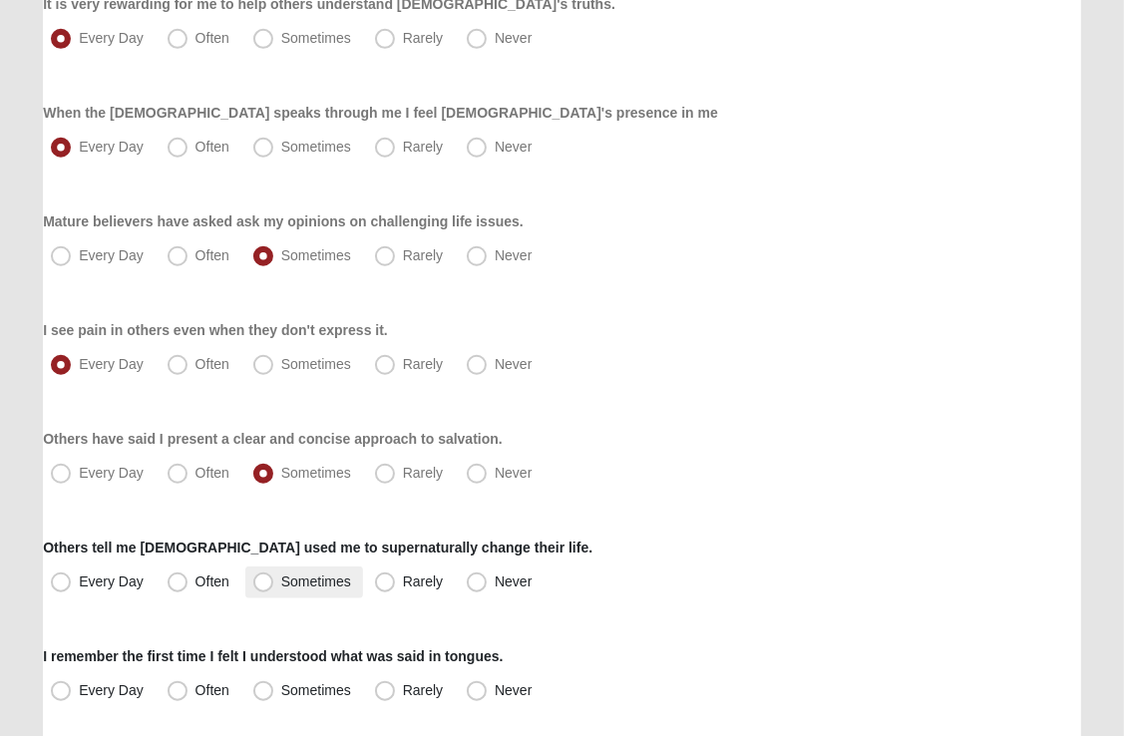
click at [281, 582] on span "Sometimes" at bounding box center [316, 582] width 70 height 16
click at [261, 582] on input "Sometimes" at bounding box center [267, 582] width 13 height 13
radio input "true"
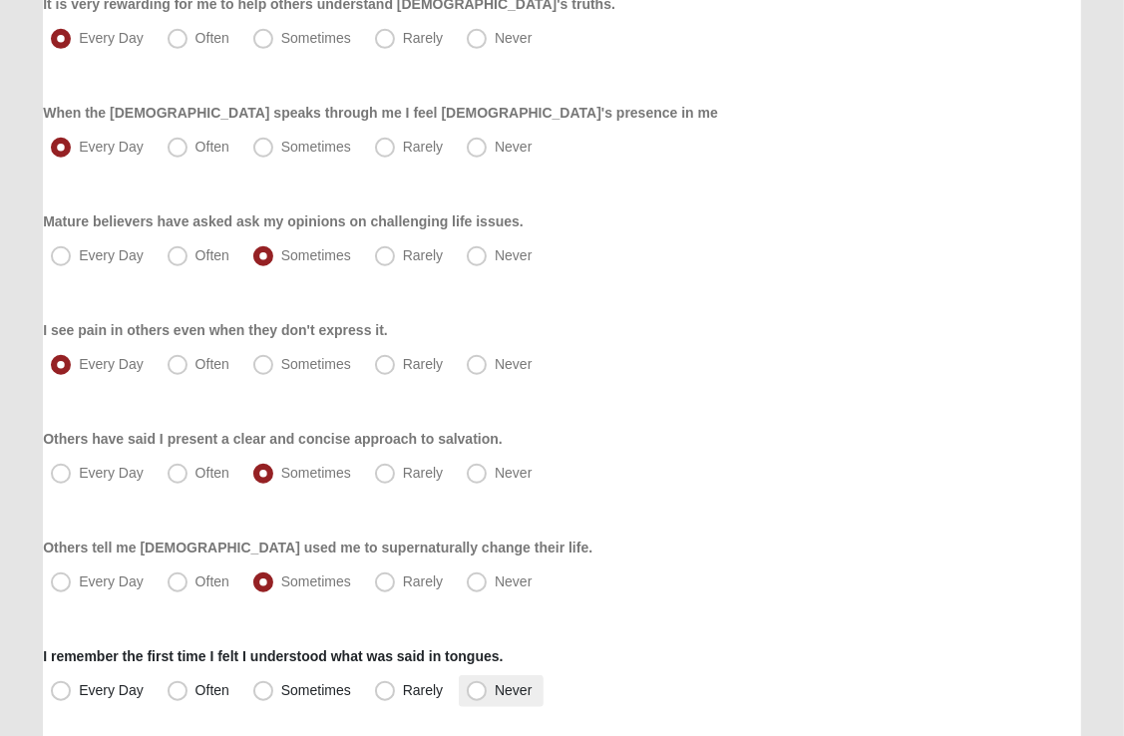
click at [495, 687] on span "Never" at bounding box center [513, 690] width 37 height 16
click at [482, 687] on input "Never" at bounding box center [481, 690] width 13 height 13
radio input "true"
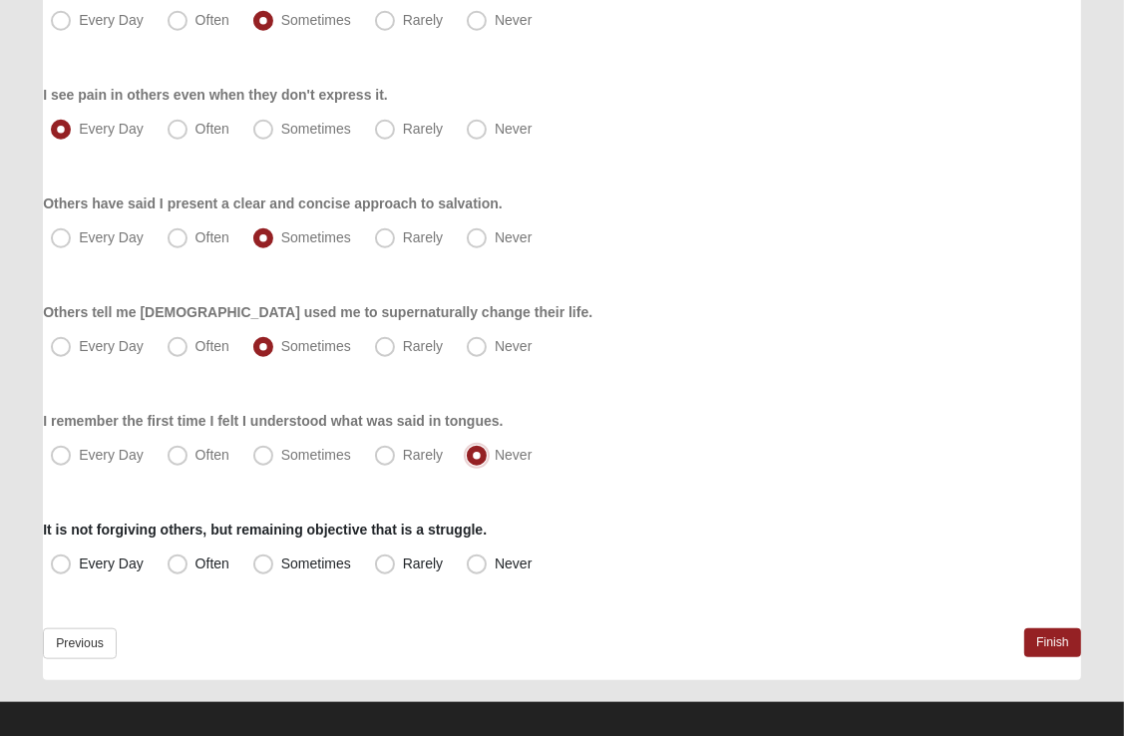
scroll to position [1280, 0]
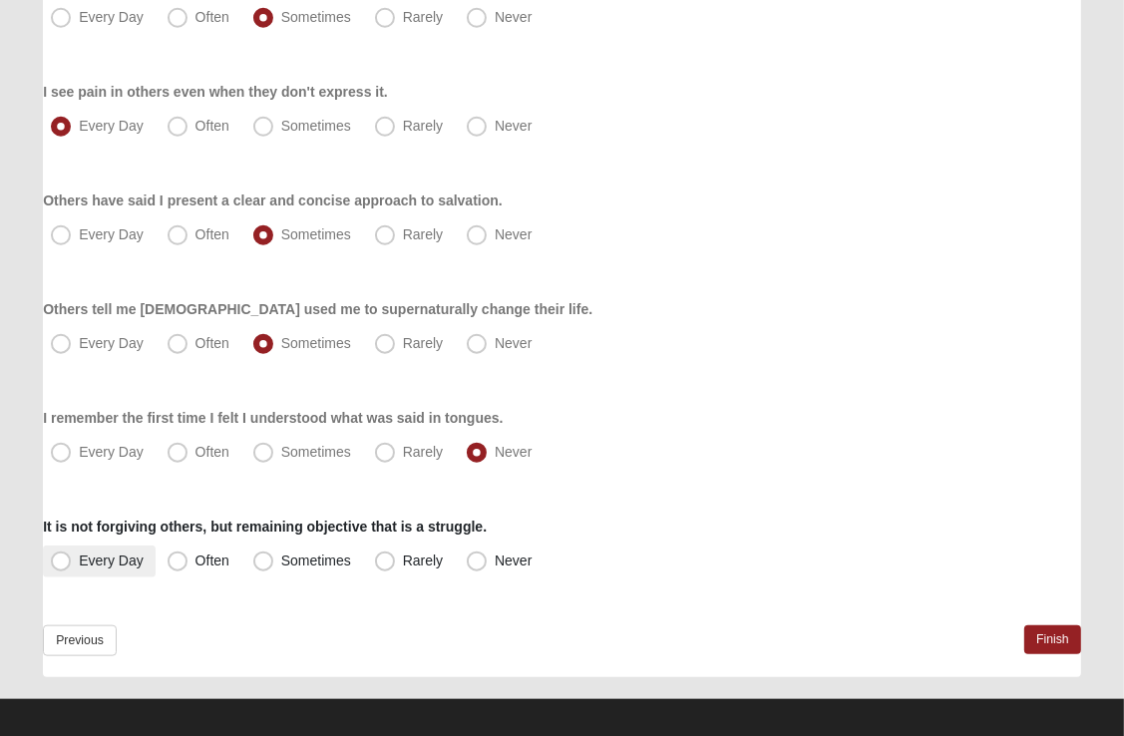
click at [79, 557] on span "Every Day" at bounding box center [111, 561] width 65 height 16
click at [62, 557] on input "Every Day" at bounding box center [65, 561] width 13 height 13
radio input "true"
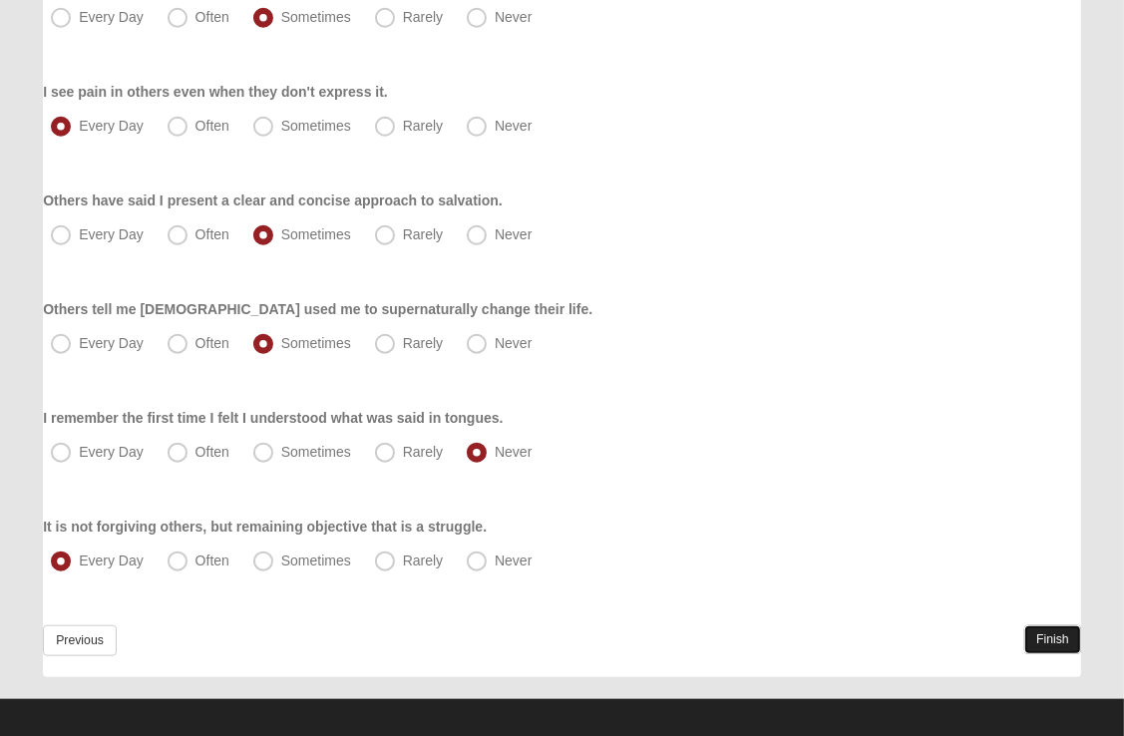
click at [1047, 635] on link "Finish" at bounding box center [1052, 639] width 57 height 29
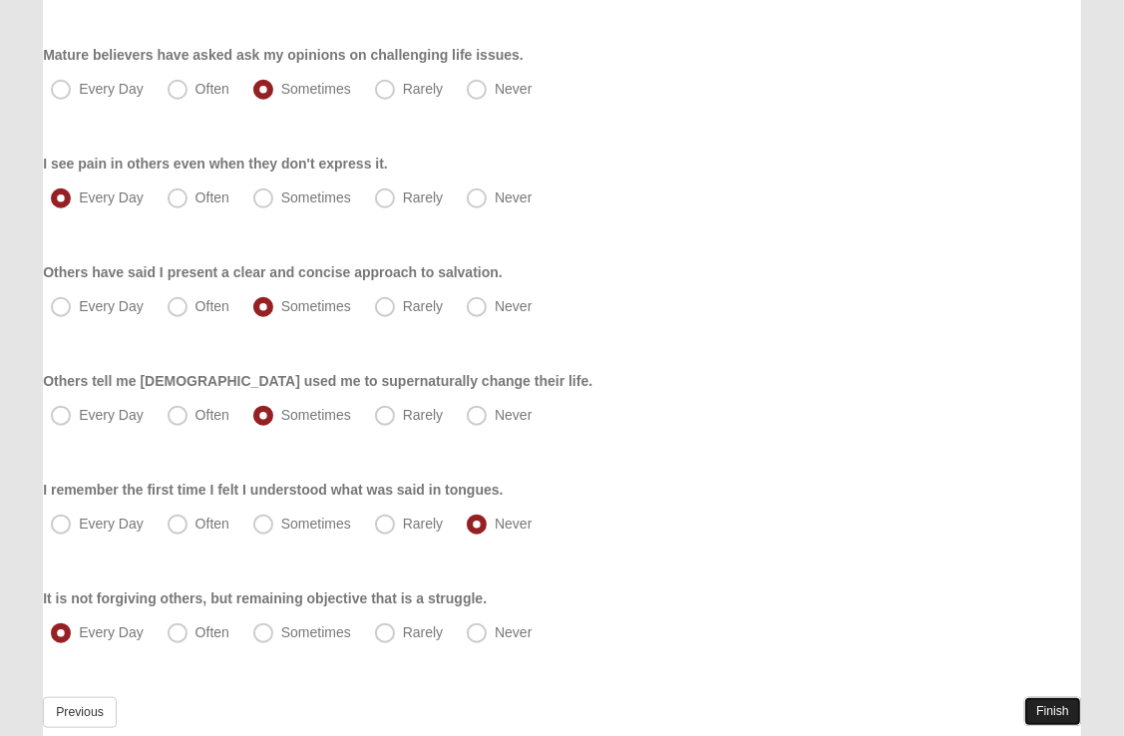
scroll to position [1385, 0]
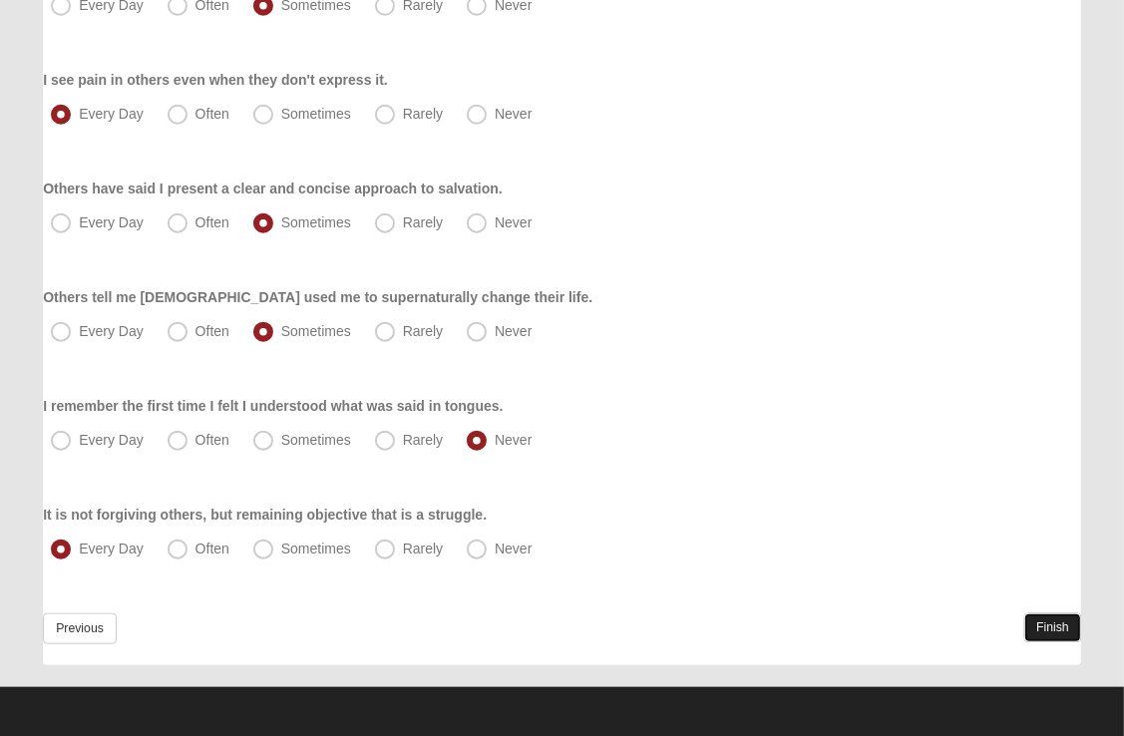
click at [1053, 629] on link "Finish" at bounding box center [1052, 627] width 57 height 29
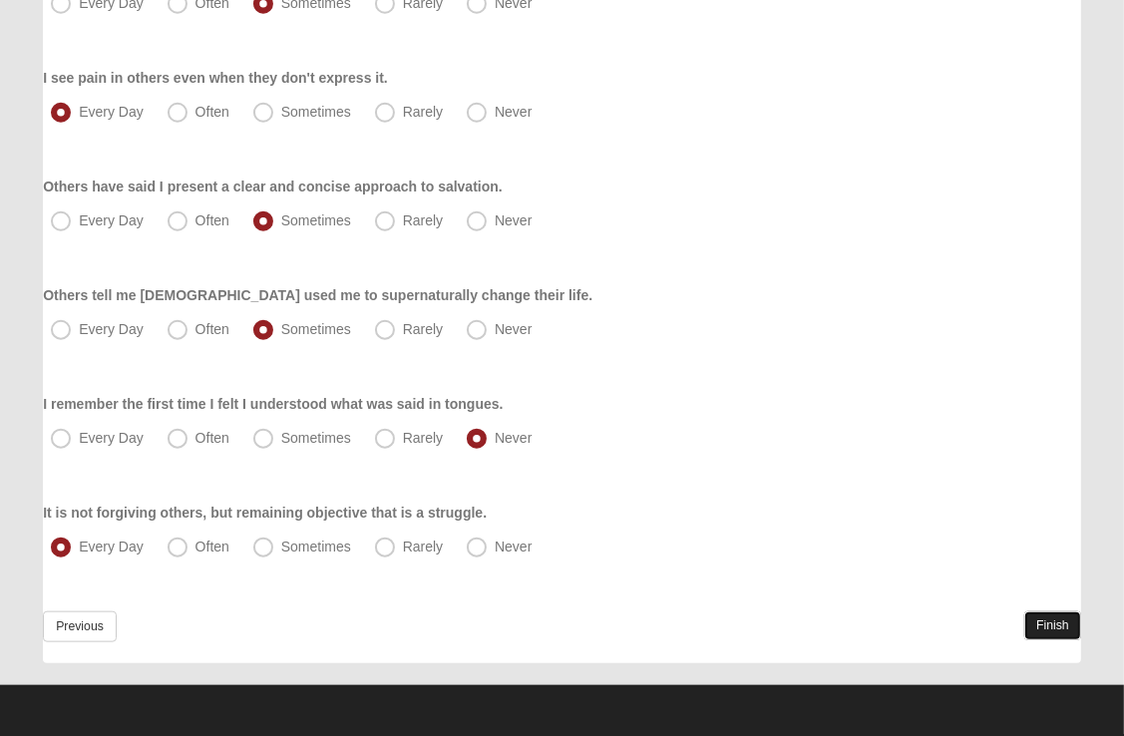
scroll to position [0, 0]
